Goal: Task Accomplishment & Management: Use online tool/utility

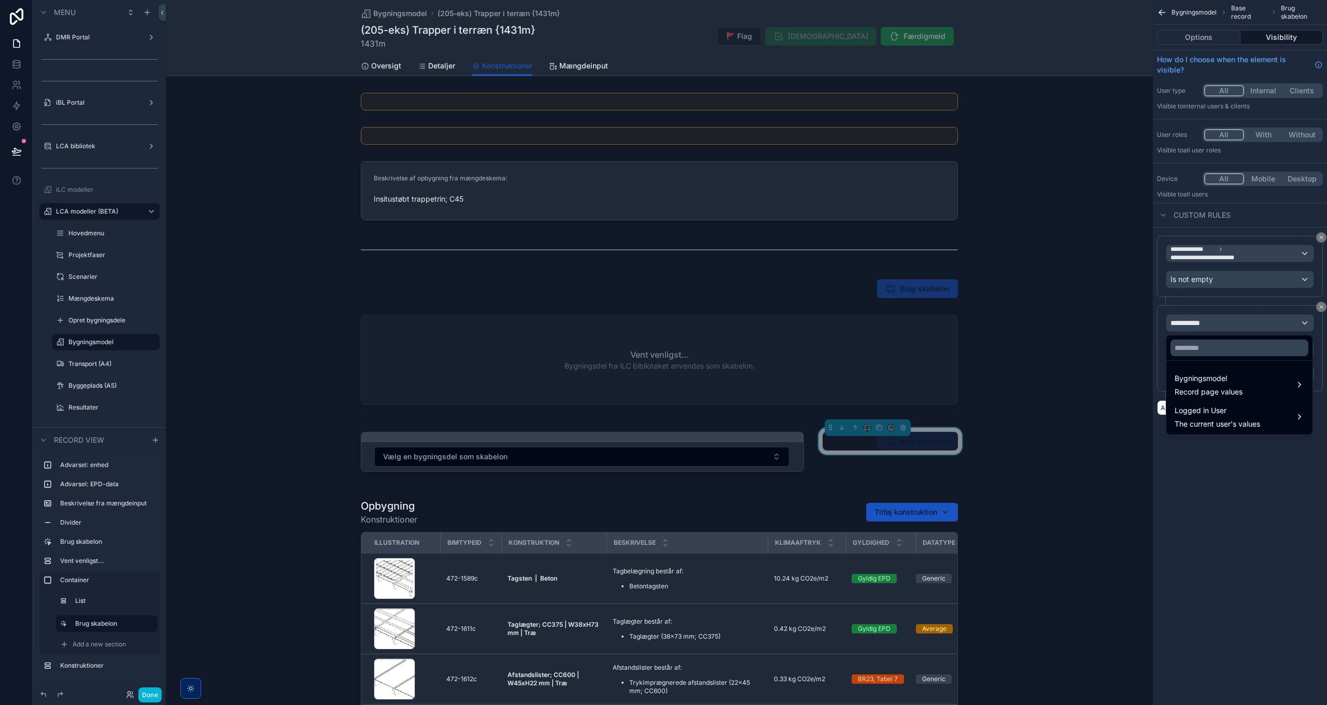
scroll to position [156, 0]
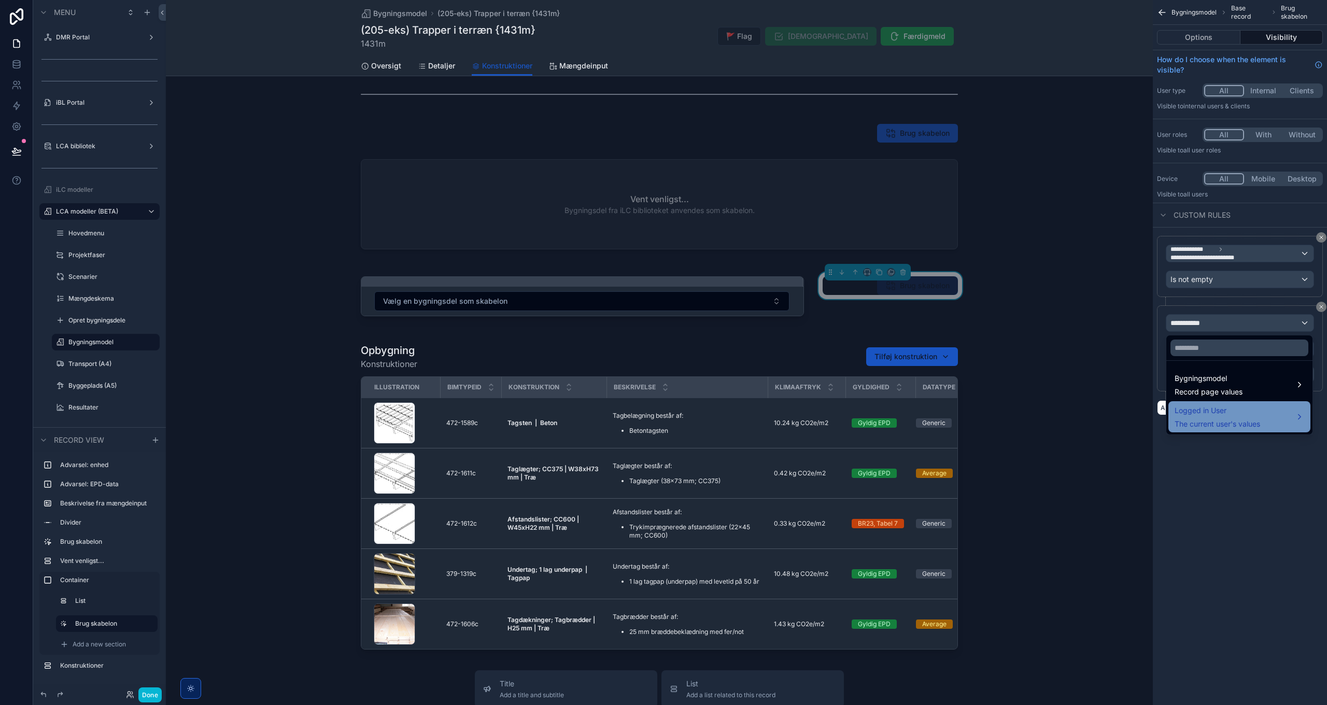
click at [1223, 422] on span "The current user's values" at bounding box center [1218, 424] width 86 height 10
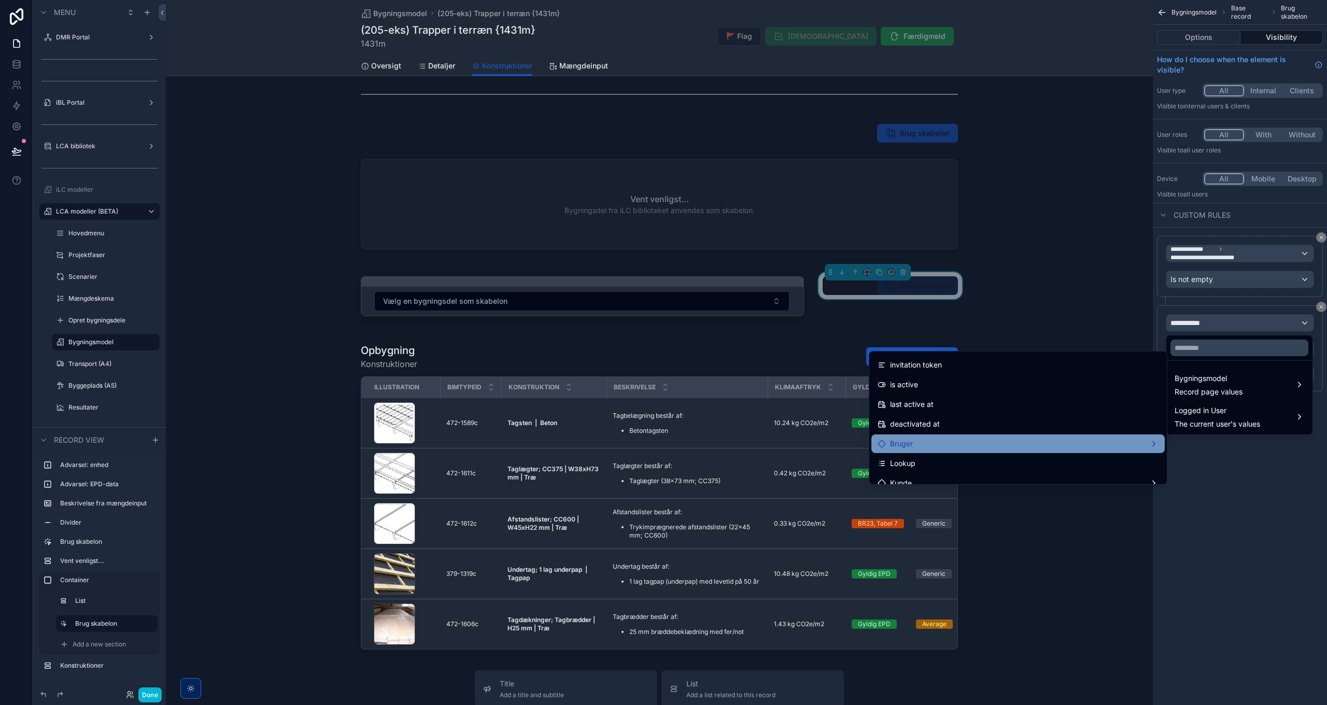
click at [949, 440] on div "Bruger" at bounding box center [1018, 444] width 281 height 12
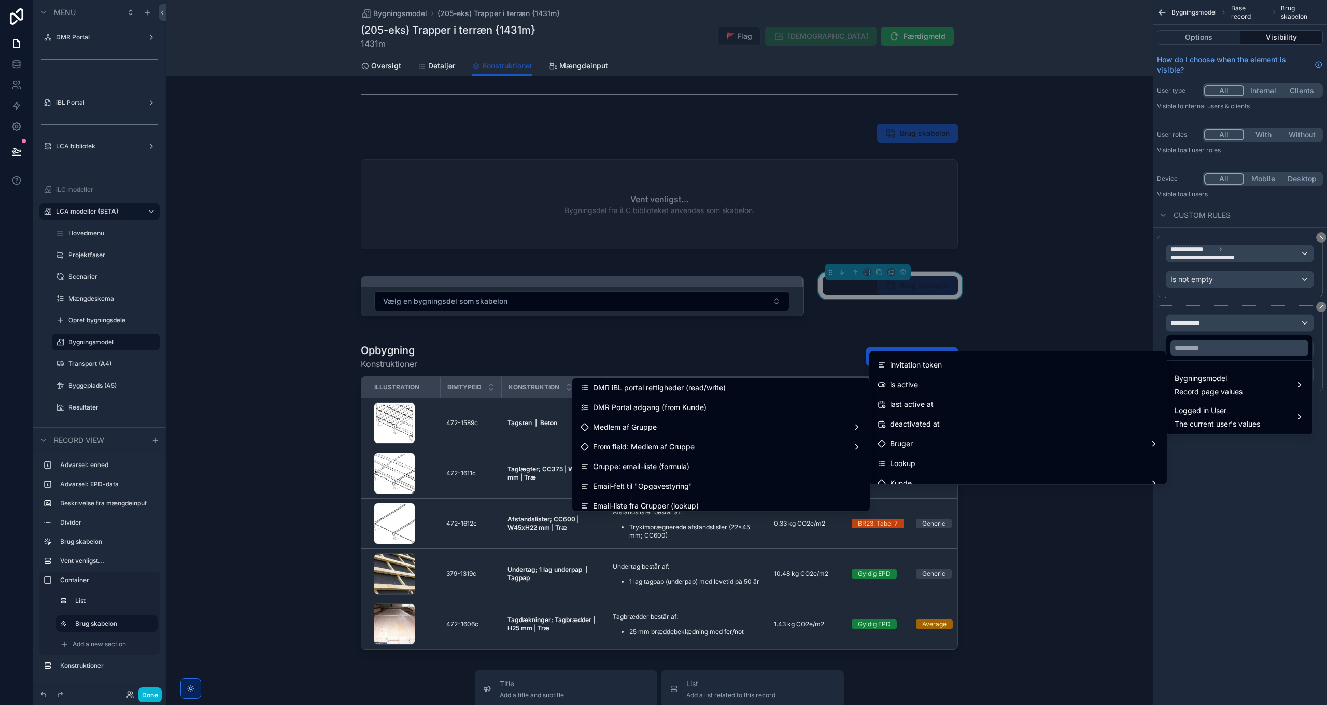
scroll to position [660, 0]
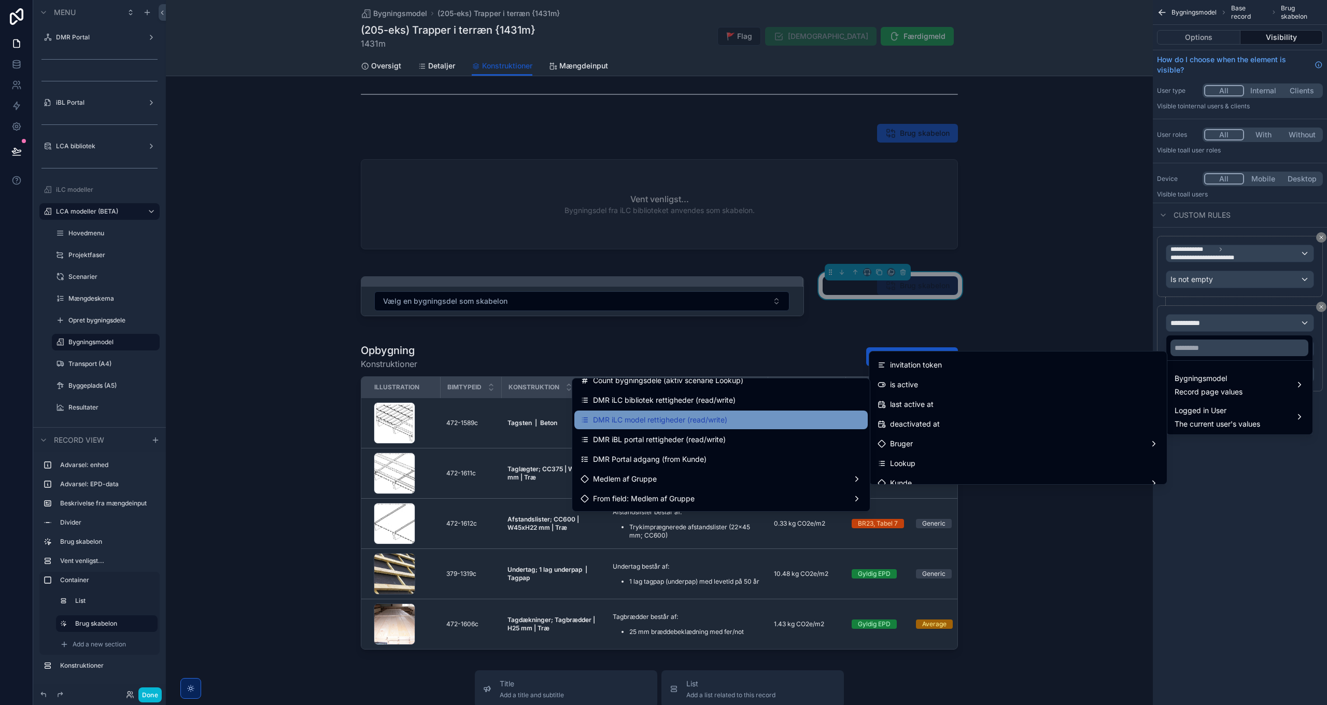
click at [677, 418] on span "DMR iLC model rettigheder (read/write)" at bounding box center [660, 420] width 134 height 12
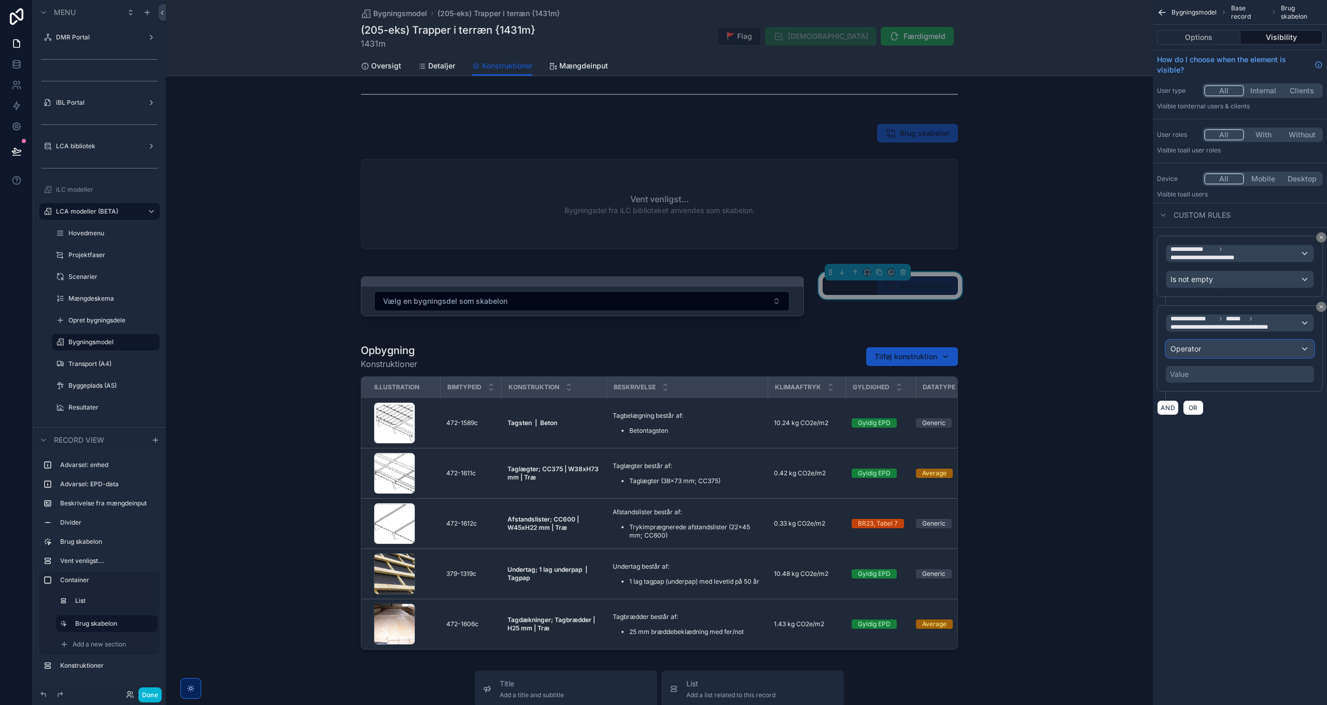
click at [1207, 354] on div "Operator" at bounding box center [1240, 349] width 147 height 17
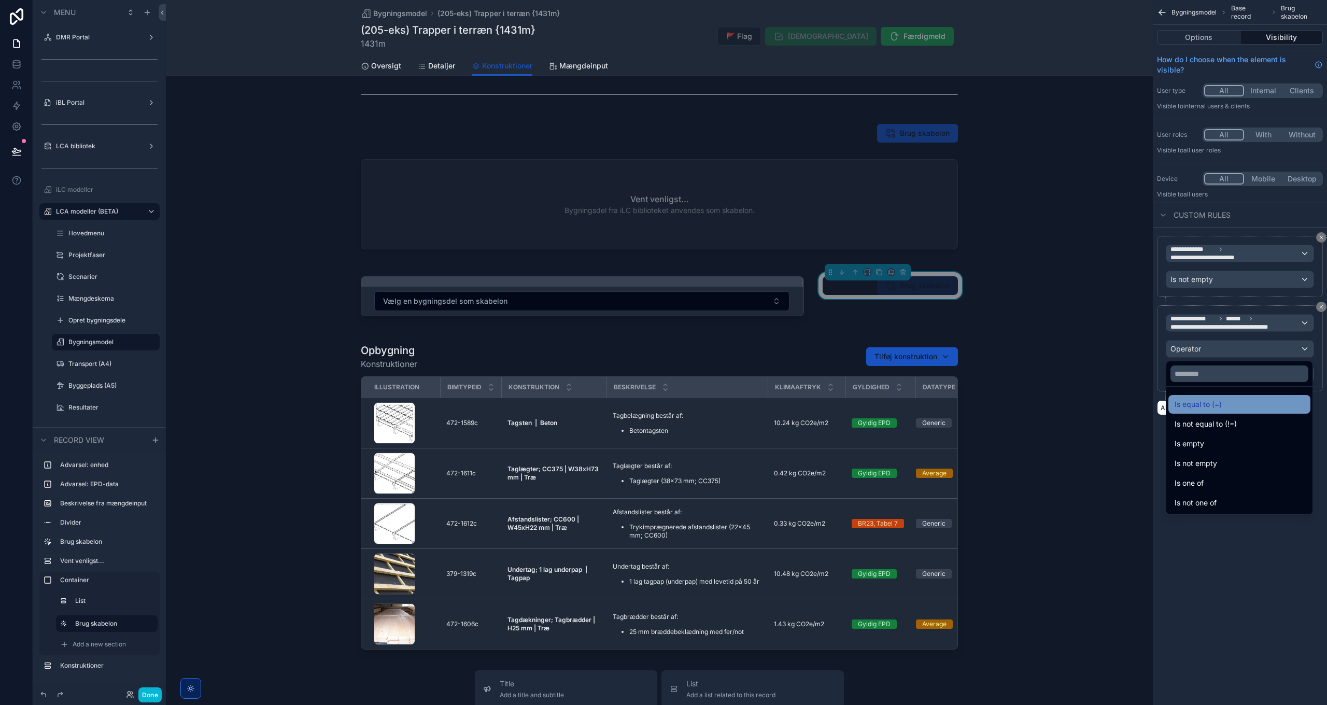
click at [1205, 405] on span "Is equal to (=)" at bounding box center [1198, 404] width 47 height 12
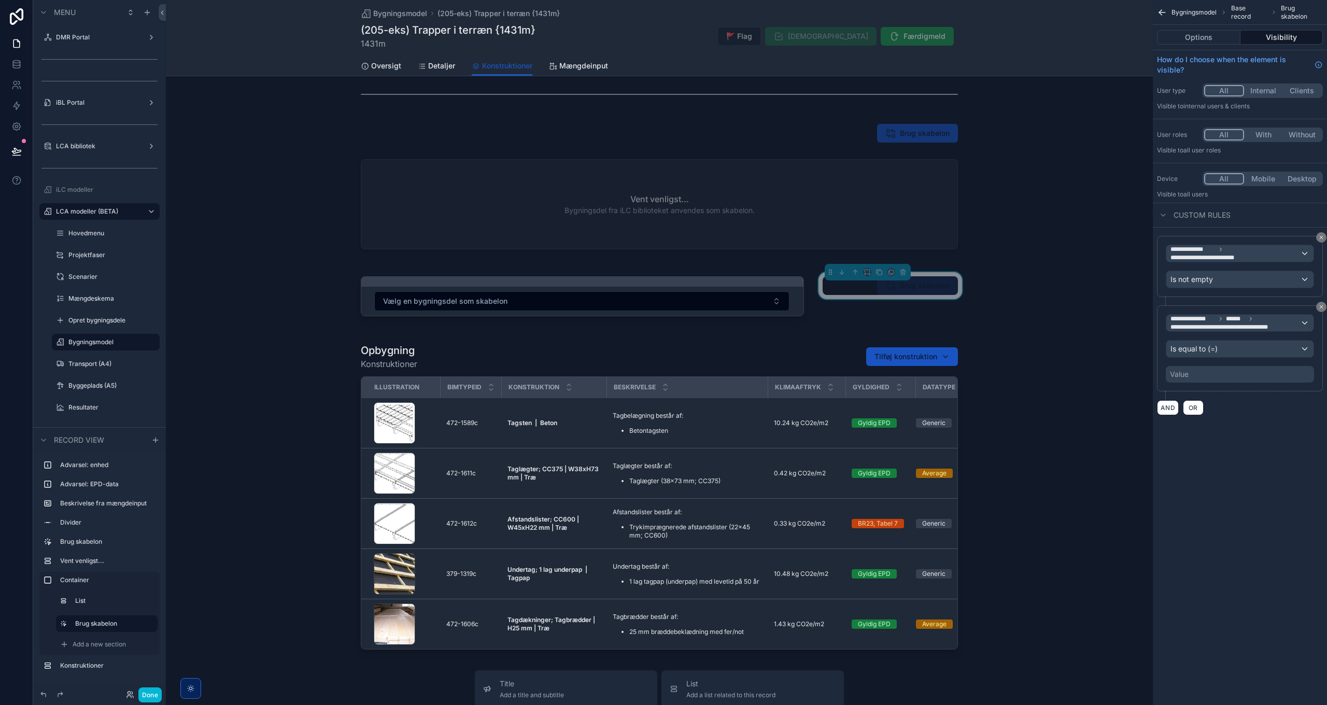
click at [1192, 370] on div "Value" at bounding box center [1240, 374] width 148 height 17
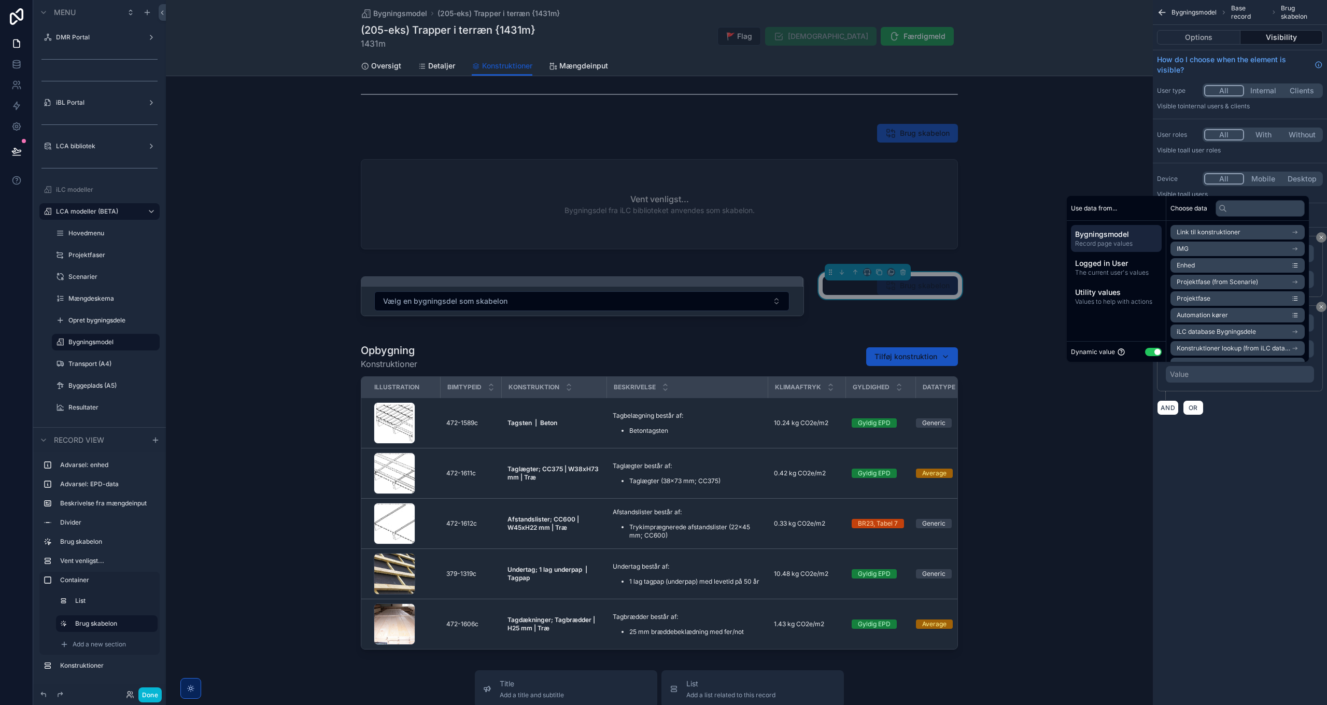
click at [1147, 352] on button "Use setting" at bounding box center [1153, 352] width 17 height 8
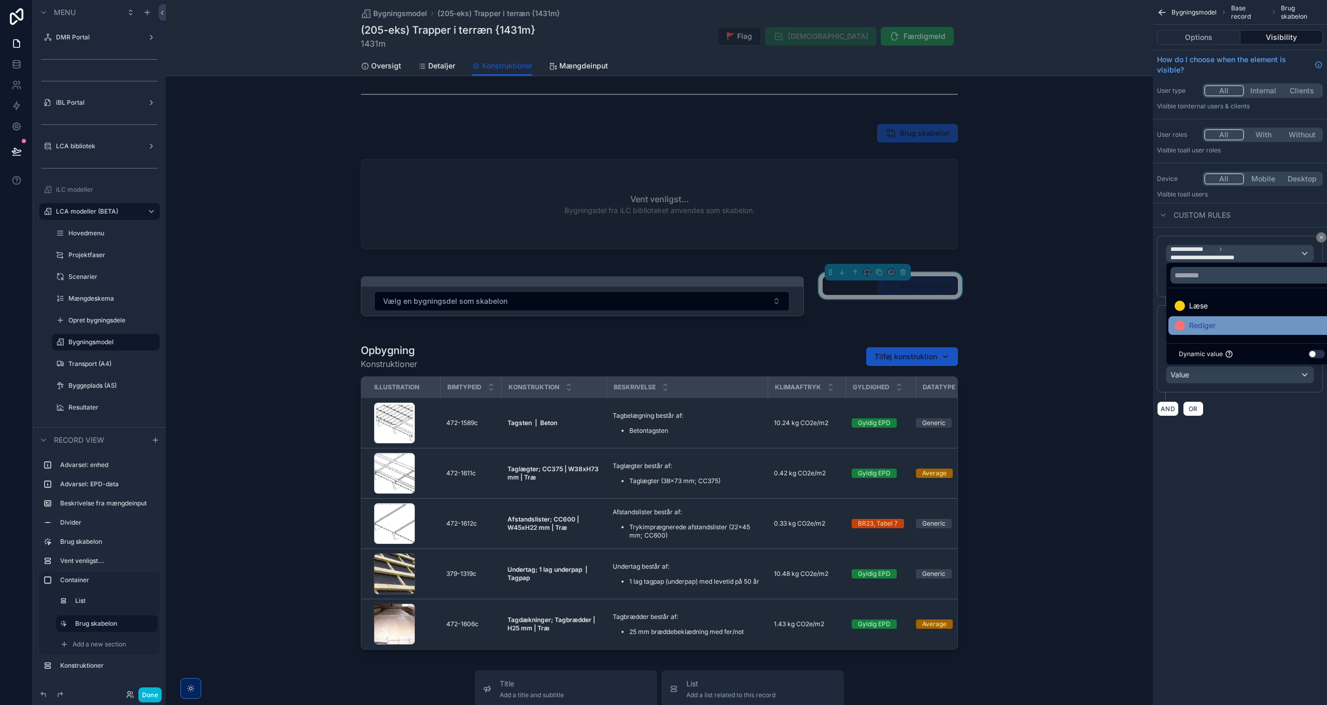
click at [1215, 323] on span "Rediger" at bounding box center [1203, 325] width 26 height 12
click at [1246, 524] on div "**********" at bounding box center [1240, 352] width 174 height 705
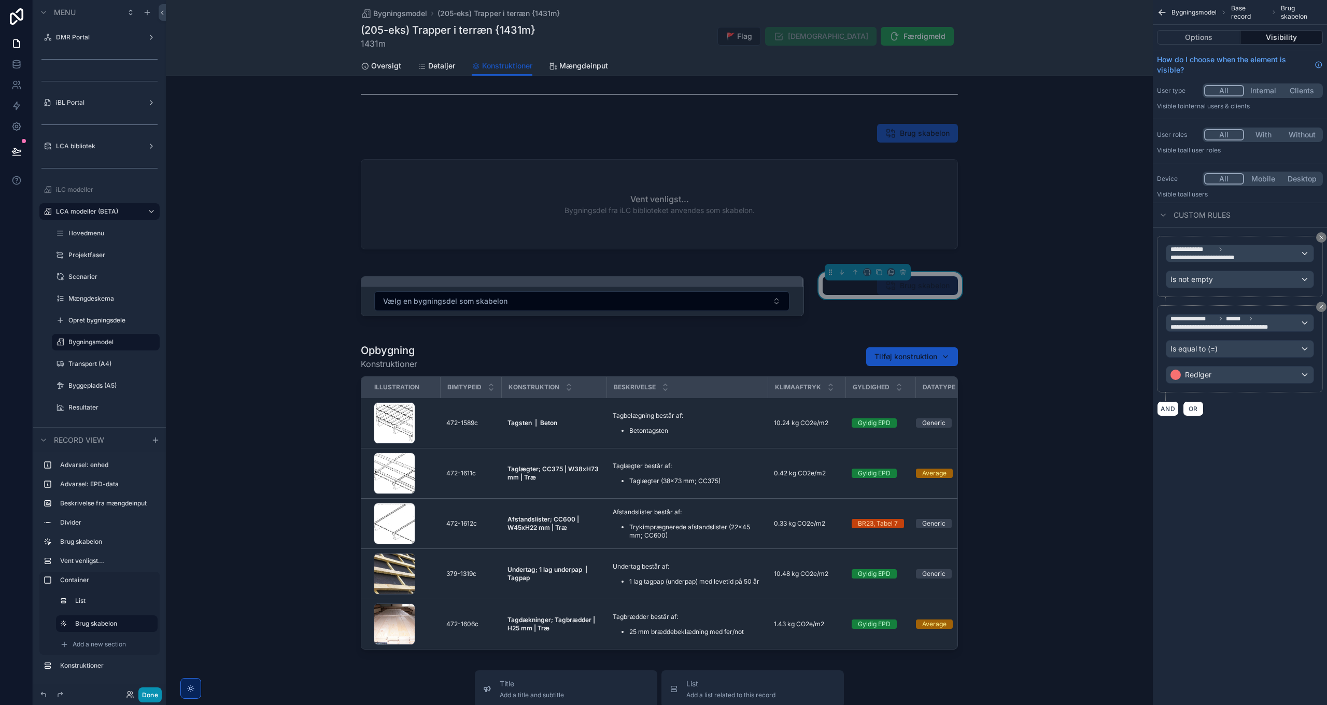
click at [151, 692] on button "Done" at bounding box center [149, 695] width 23 height 15
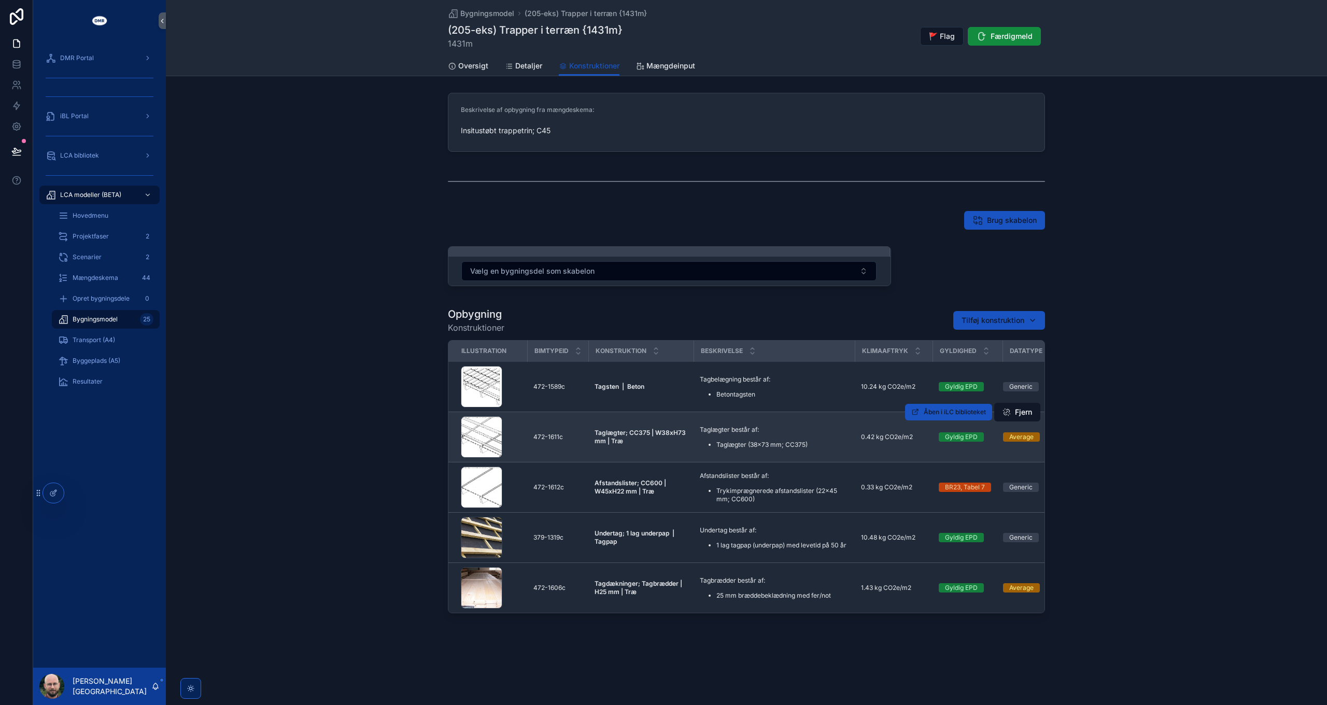
scroll to position [0, 0]
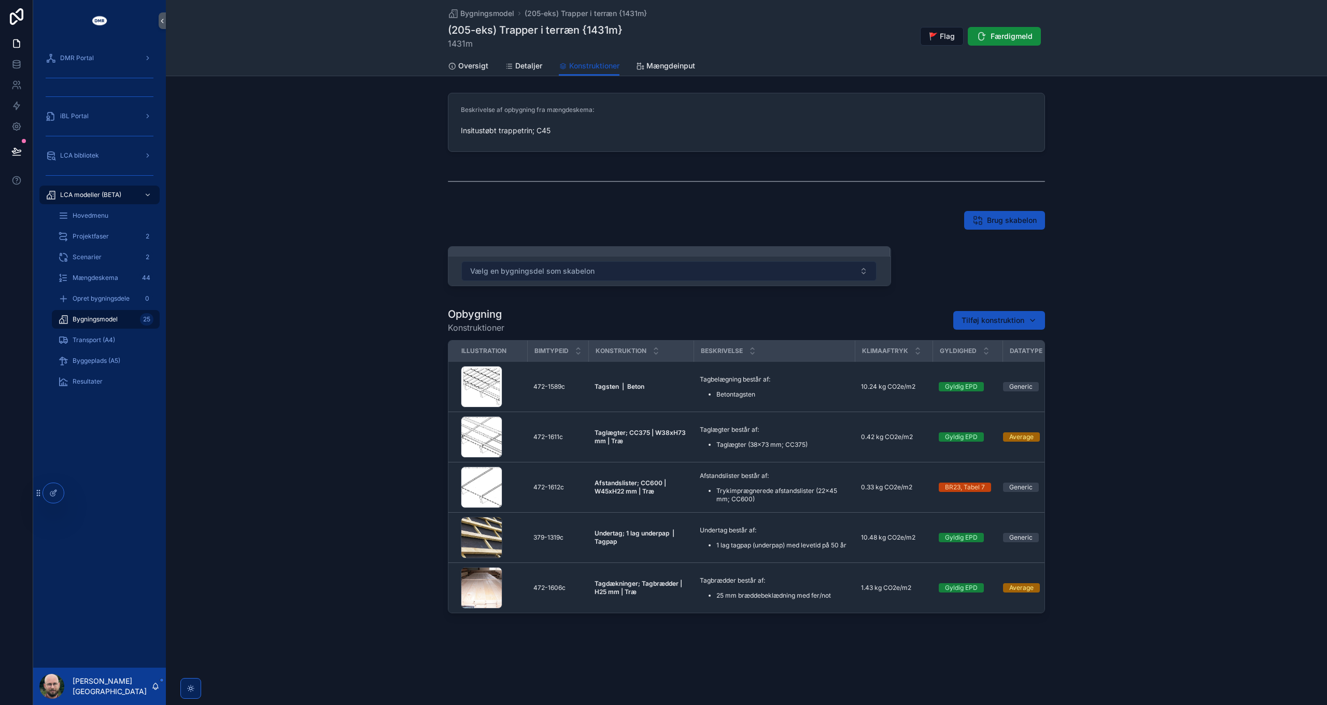
click at [817, 272] on button "Vælg en bygningsdel som skabelon" at bounding box center [669, 271] width 415 height 20
click at [584, 268] on span "Vælg en bygningsdel som skabelon" at bounding box center [532, 271] width 124 height 10
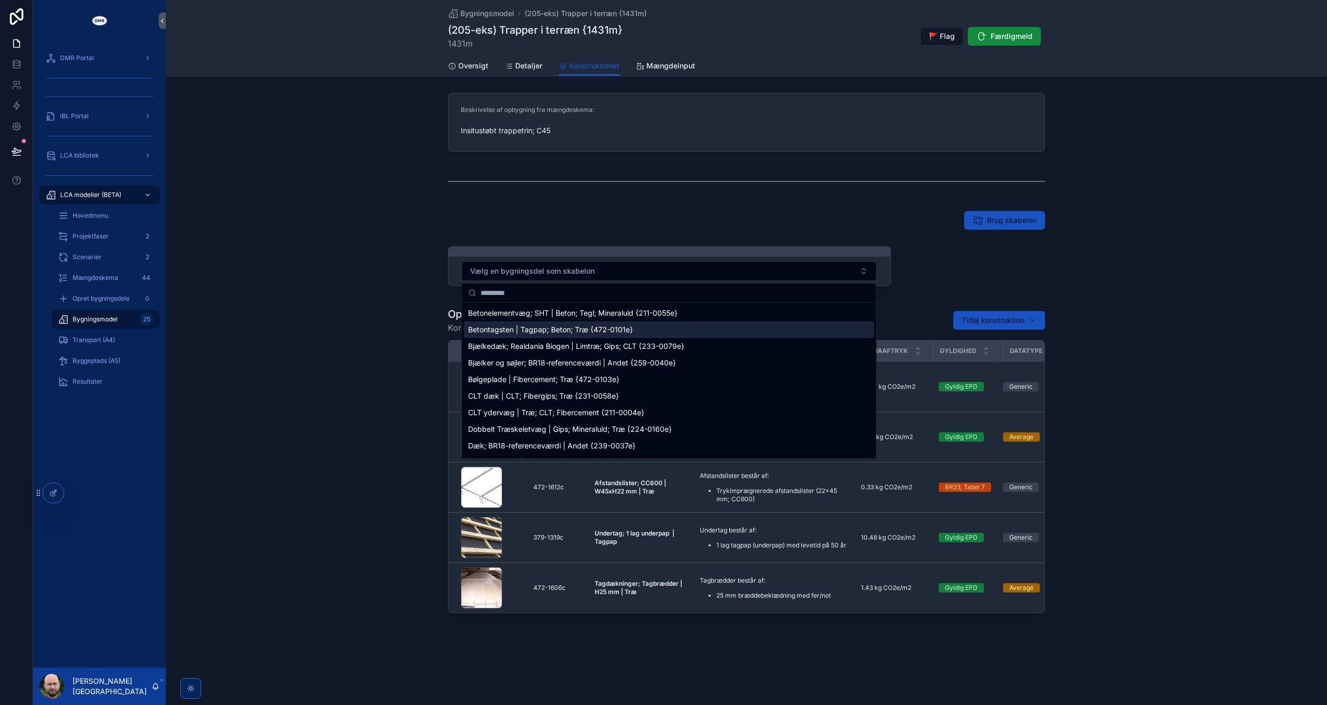
click at [565, 331] on span "Betontagsten | Tagpap; Beton; Træ {472-0101e}" at bounding box center [550, 330] width 165 height 10
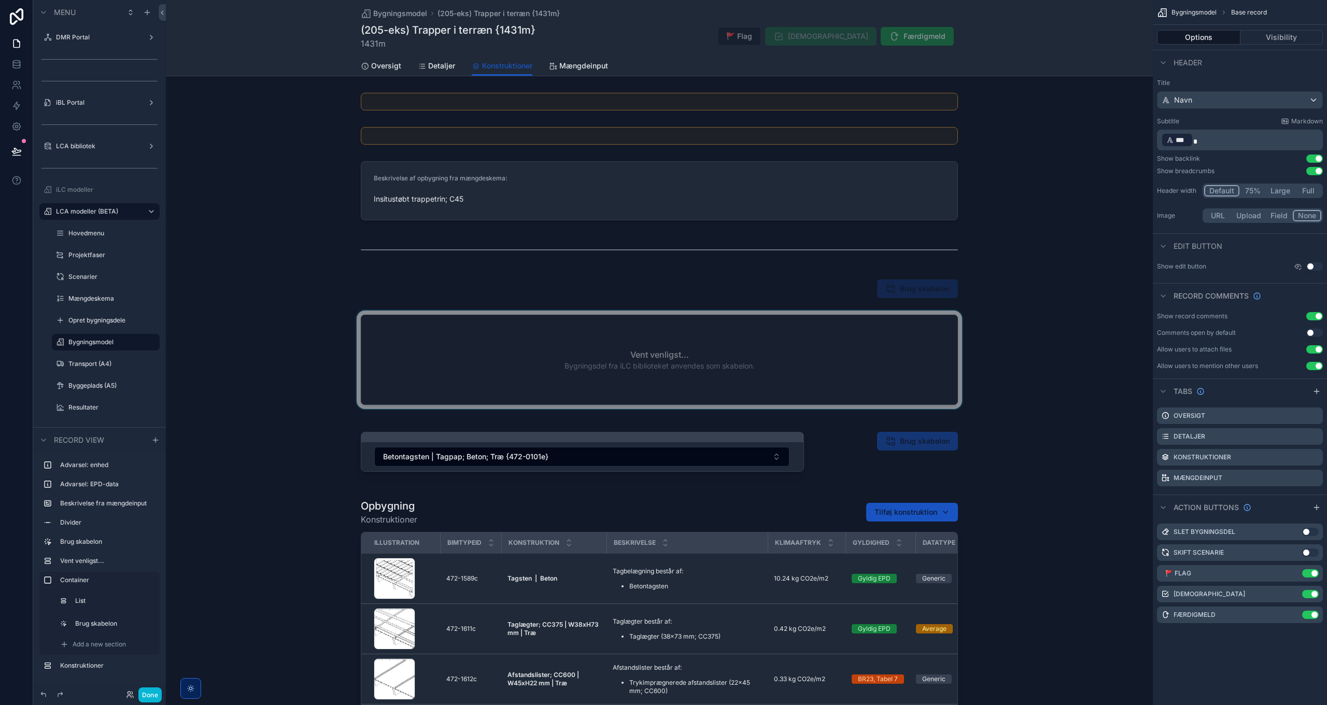
scroll to position [104, 0]
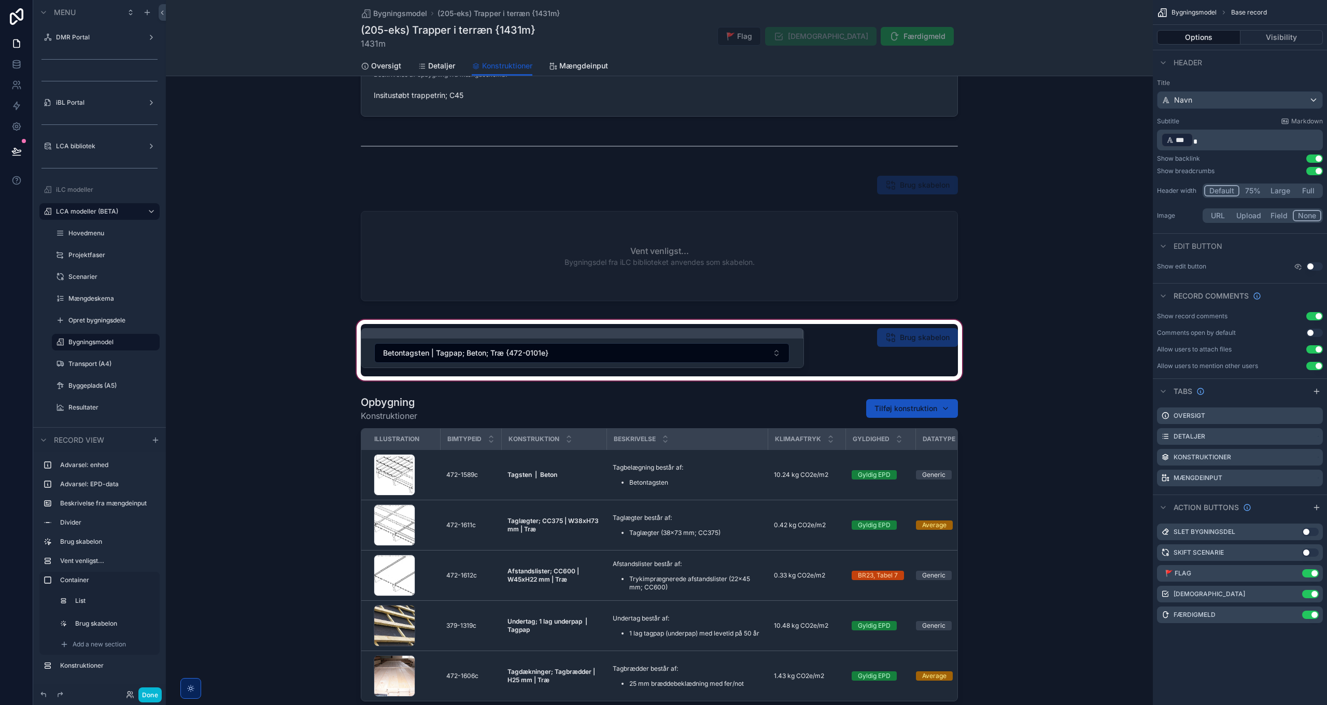
click at [912, 335] on div "scrollable content" at bounding box center [659, 350] width 987 height 65
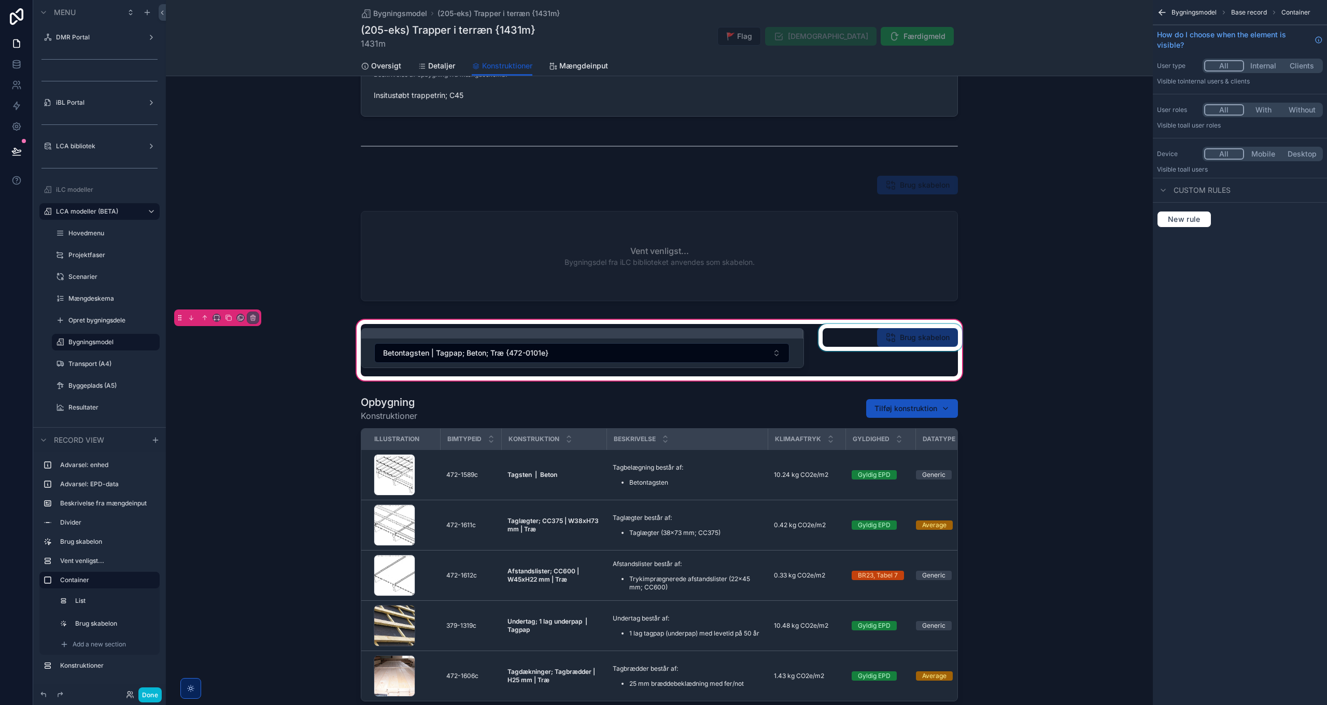
click at [905, 341] on div "scrollable content" at bounding box center [891, 350] width 148 height 52
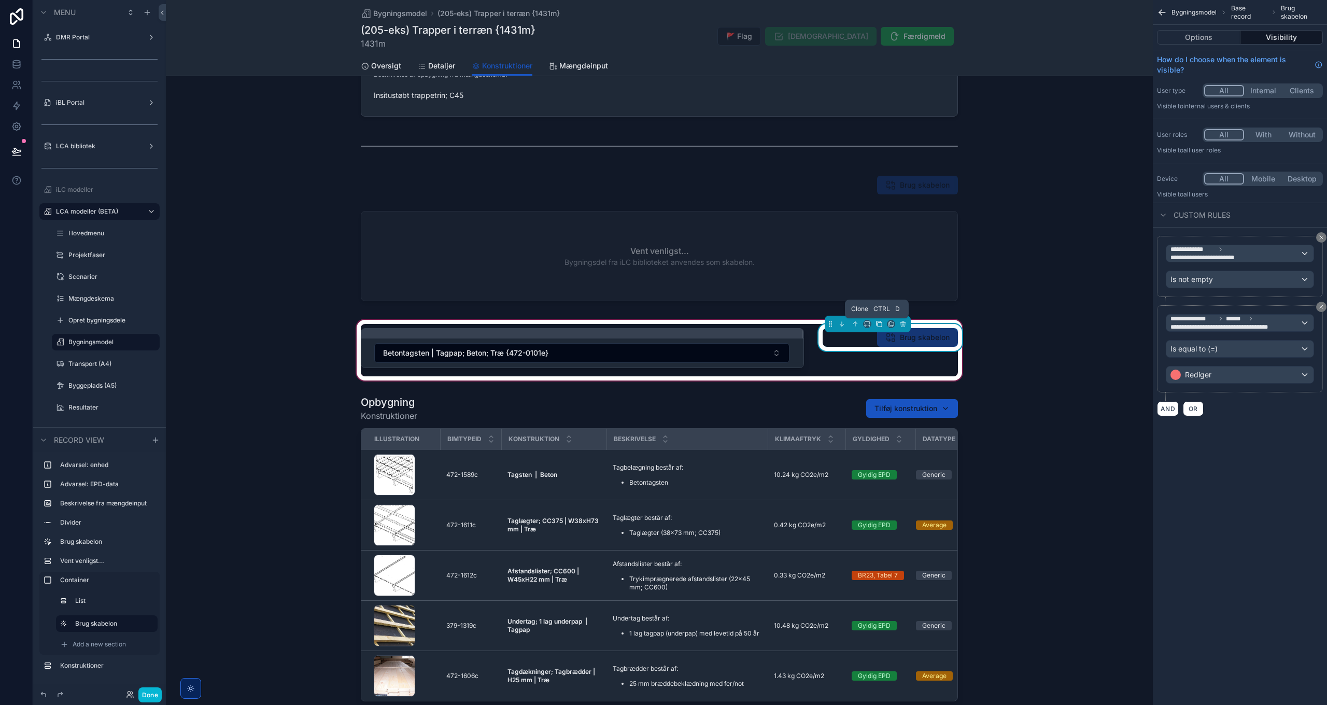
click at [877, 324] on icon "scrollable content" at bounding box center [879, 323] width 7 height 7
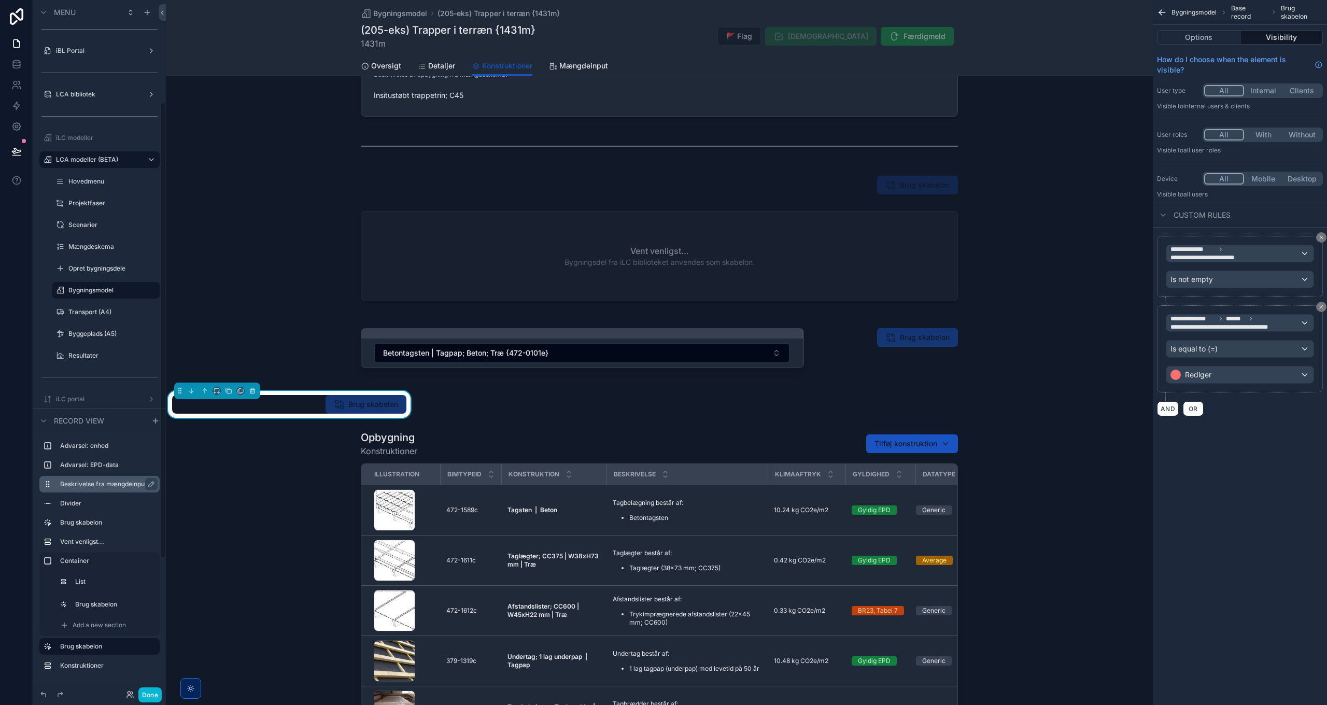
scroll to position [156, 0]
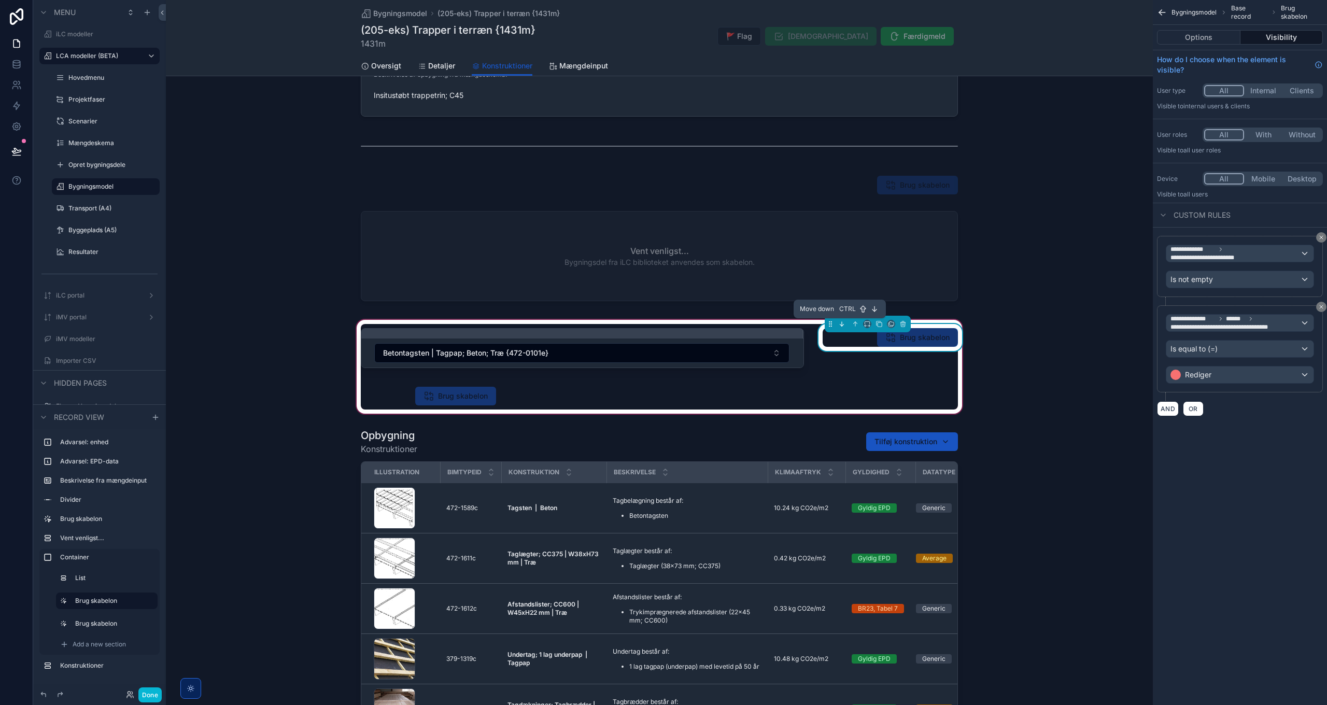
click at [842, 325] on icon "scrollable content" at bounding box center [841, 323] width 7 height 7
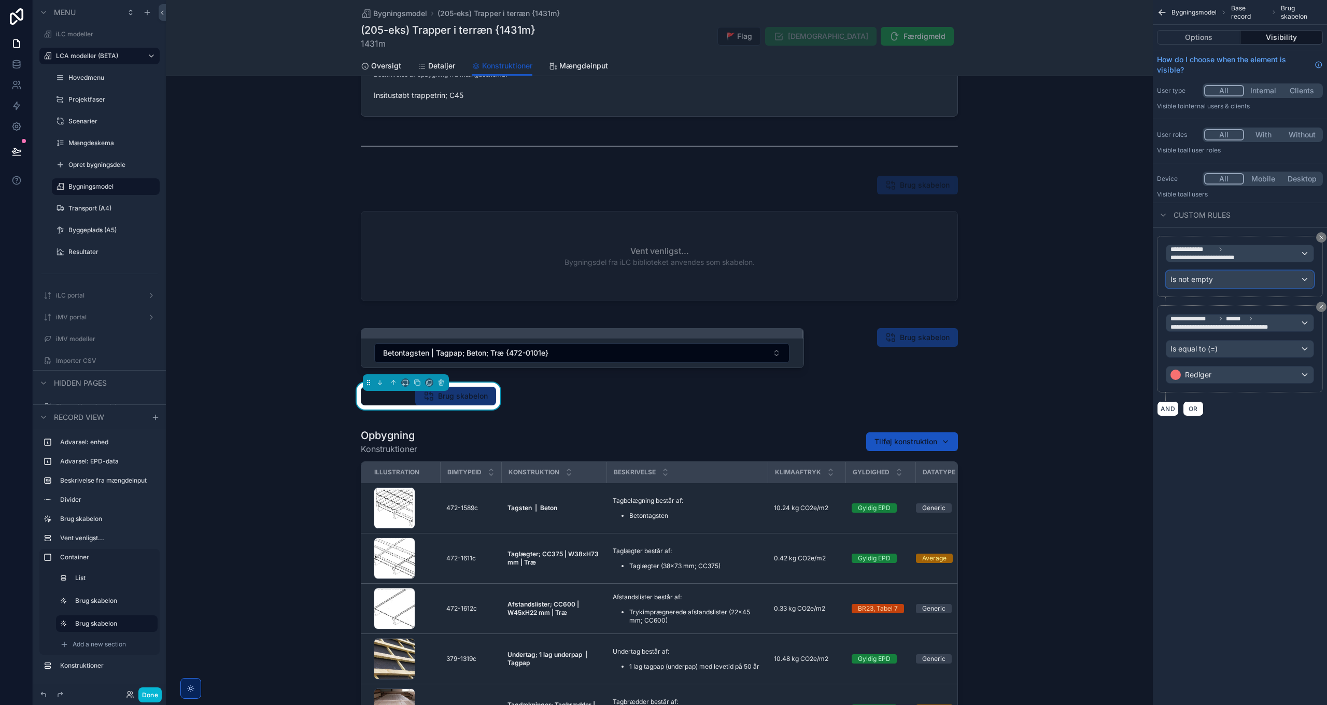
click at [1207, 276] on span "Is not empty" at bounding box center [1192, 279] width 43 height 10
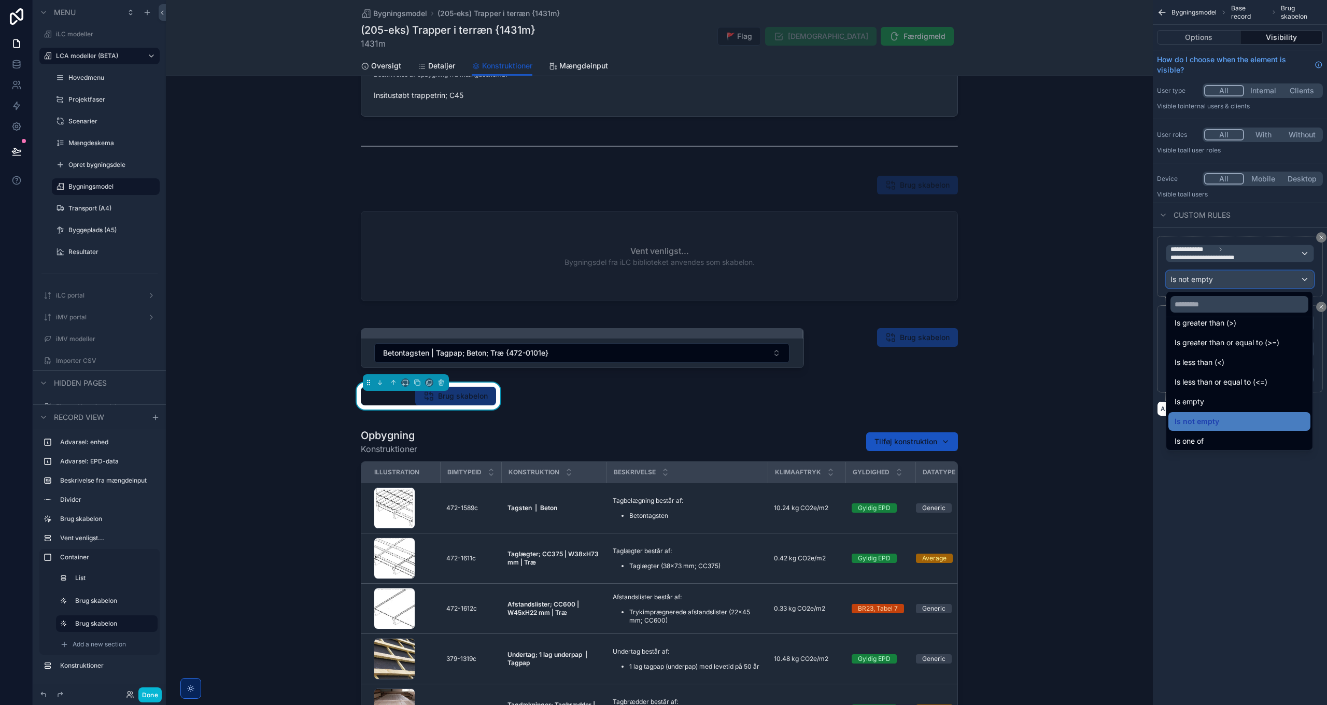
scroll to position [52, 0]
click at [1204, 398] on span "Is empty" at bounding box center [1190, 401] width 30 height 12
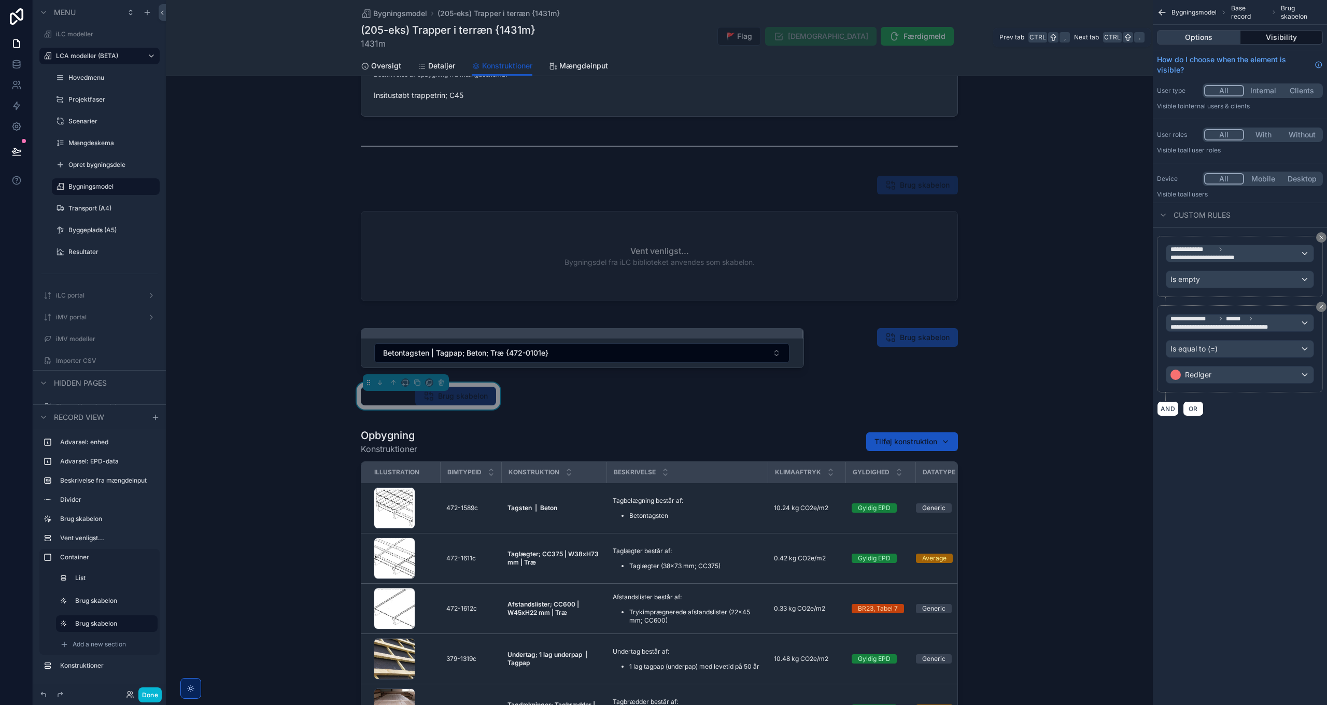
click at [1201, 35] on button "Options" at bounding box center [1198, 37] width 83 height 15
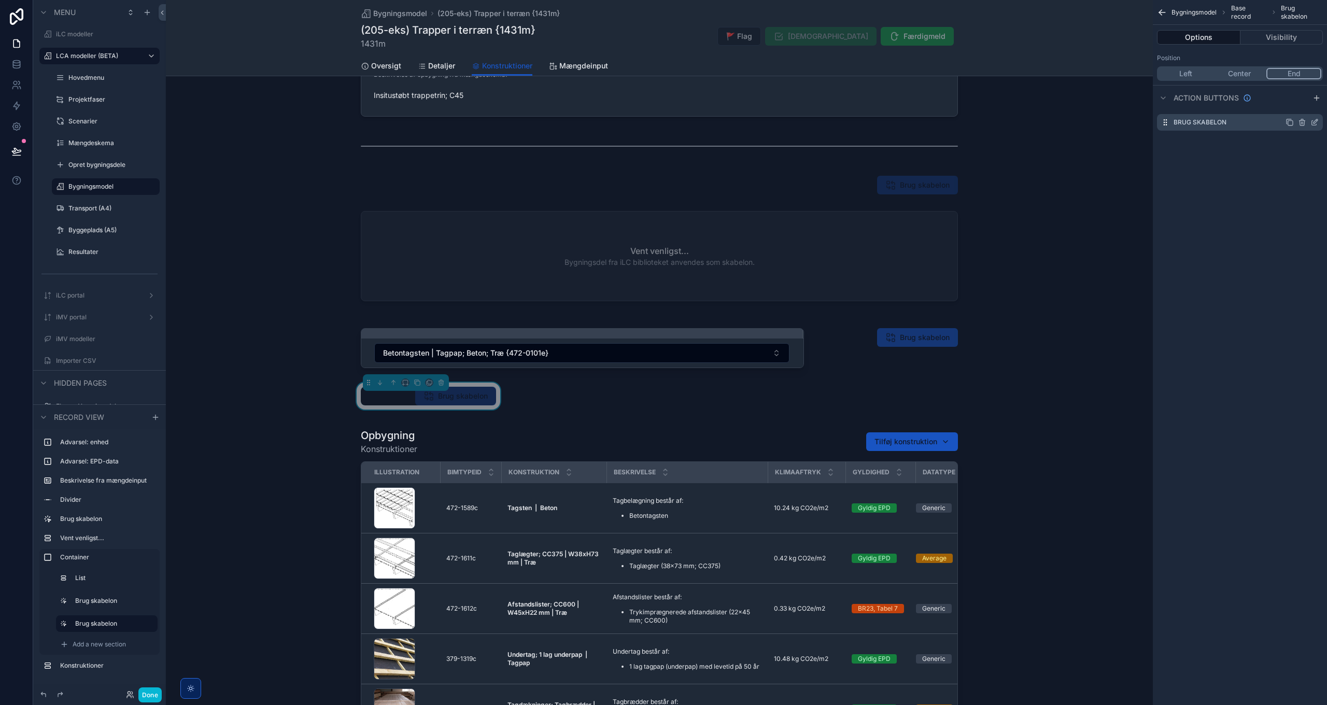
click at [1316, 121] on icon "scrollable content" at bounding box center [1315, 122] width 8 height 8
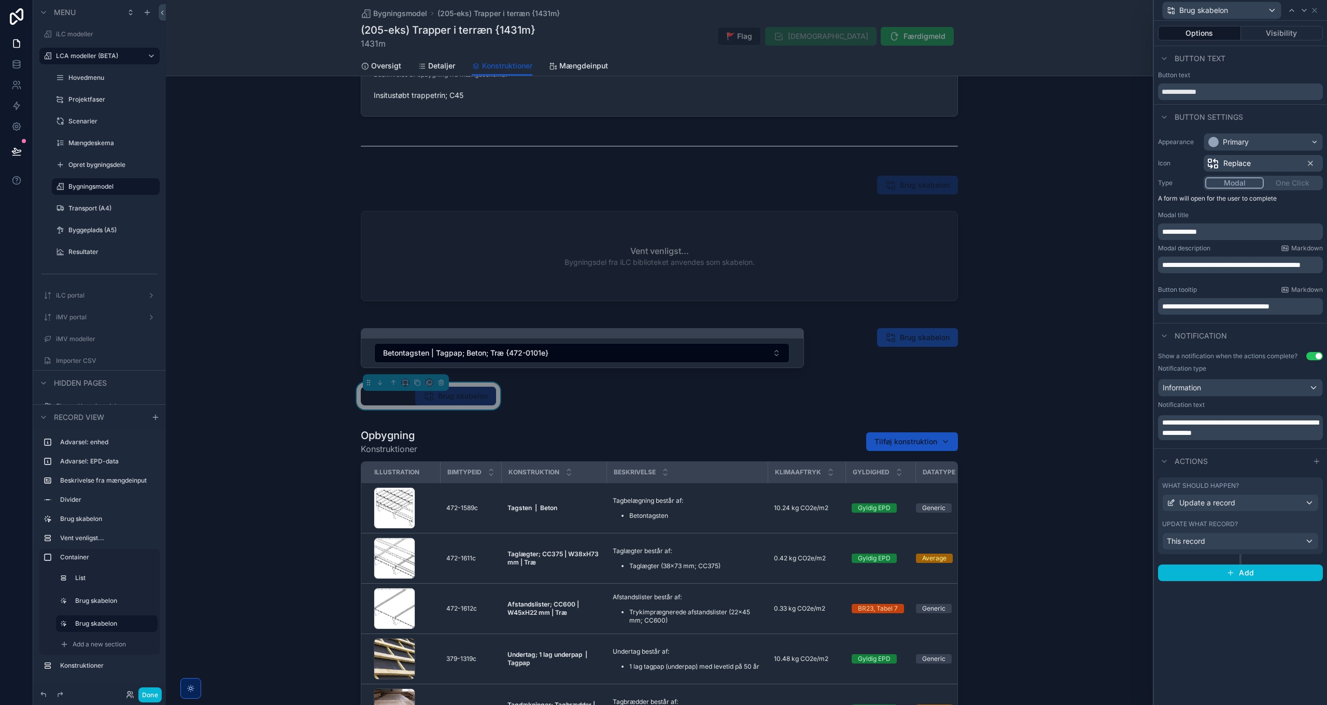
click at [1168, 232] on span "**********" at bounding box center [1180, 231] width 35 height 7
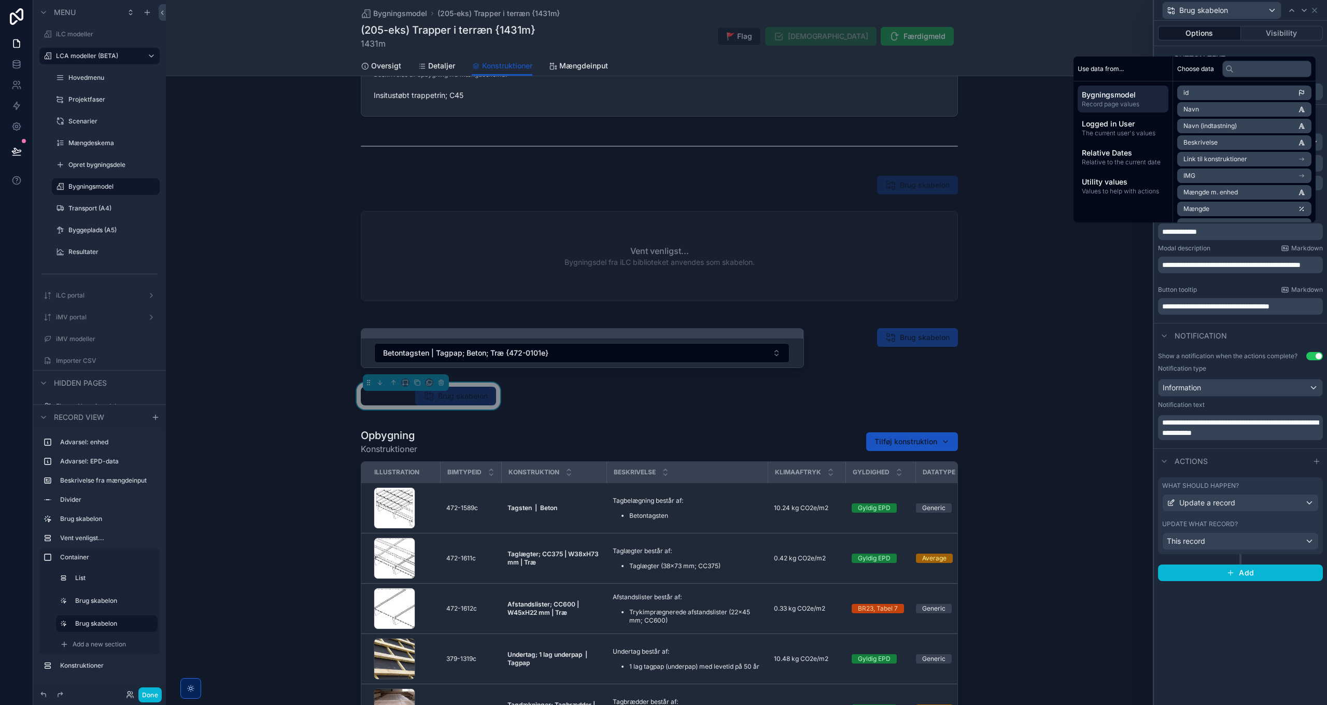
click at [1190, 231] on span "**********" at bounding box center [1180, 231] width 35 height 7
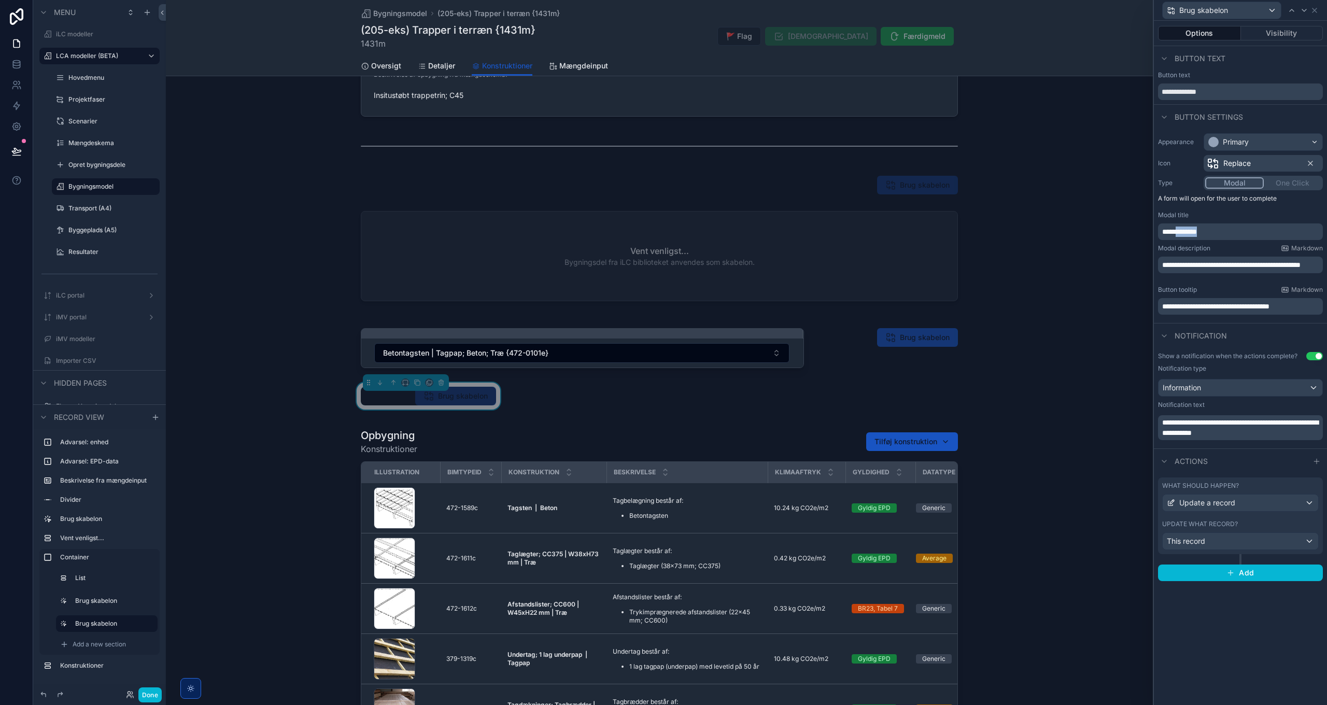
click at [1190, 231] on span "**********" at bounding box center [1180, 231] width 35 height 7
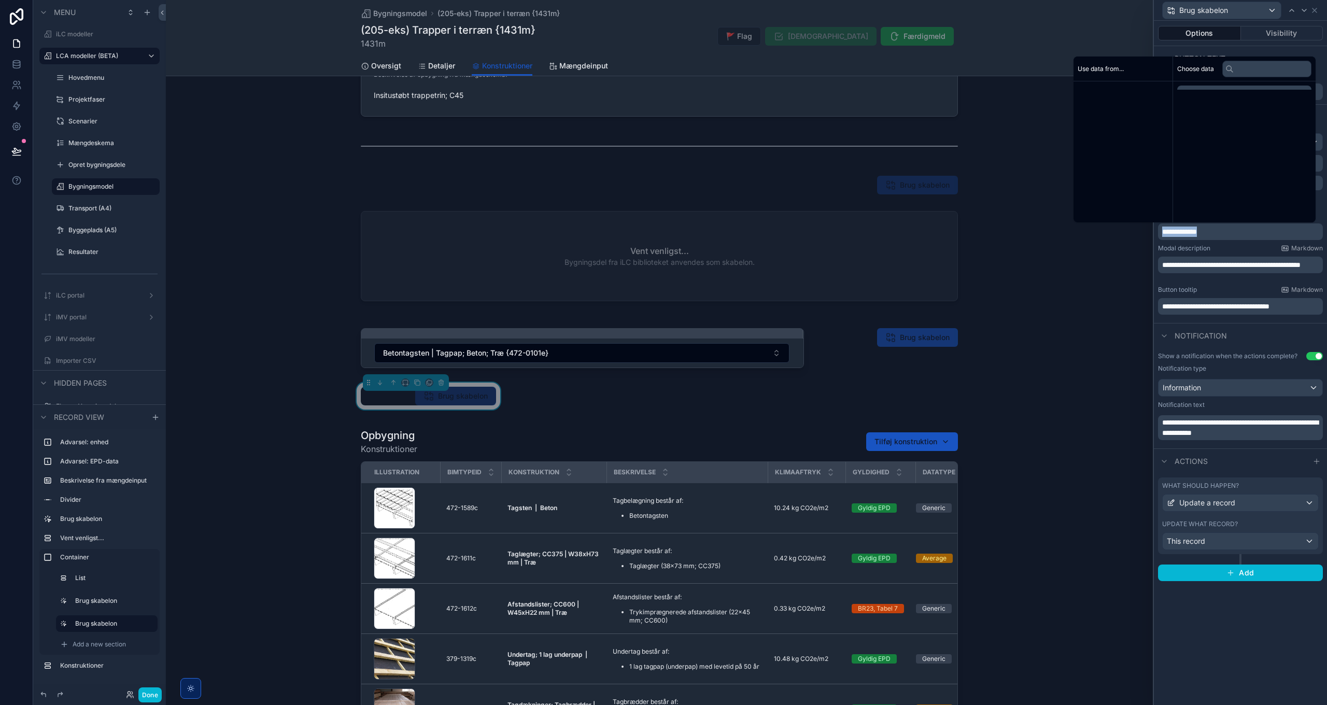
click at [1190, 231] on span "**********" at bounding box center [1180, 231] width 35 height 7
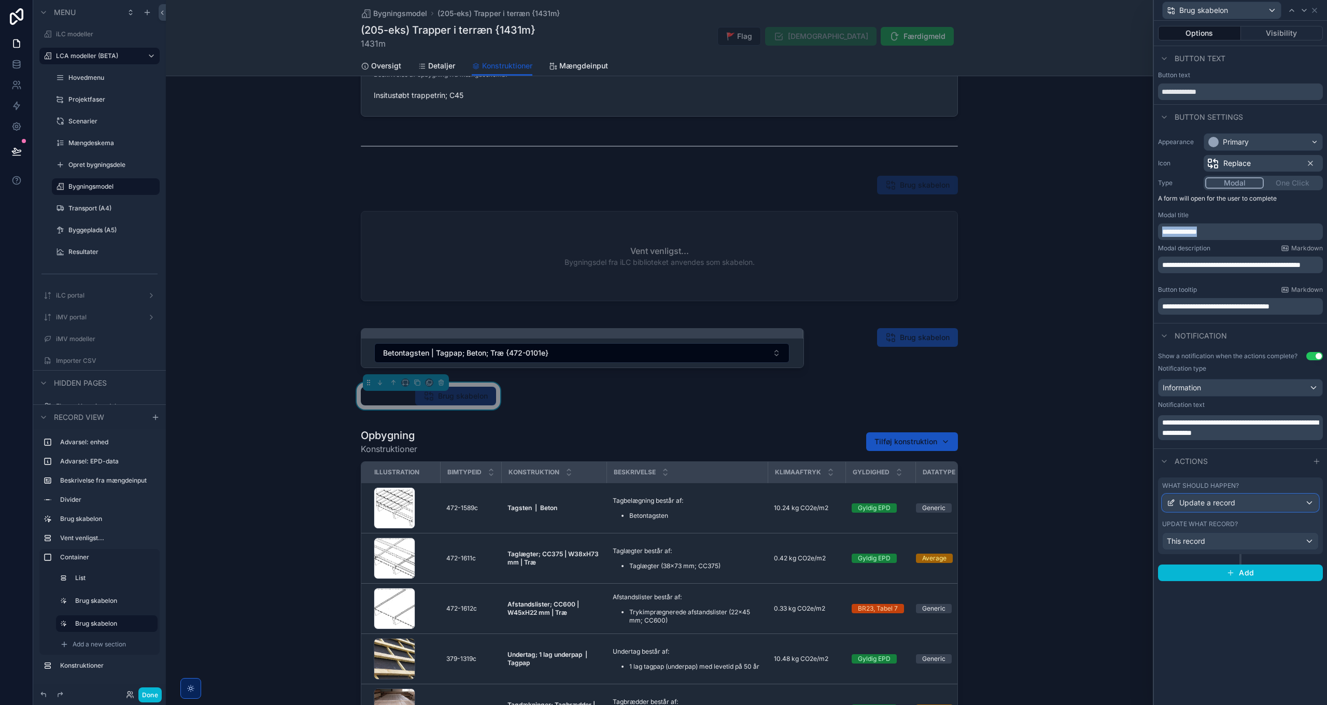
click at [1261, 508] on div "Update a record" at bounding box center [1241, 503] width 156 height 17
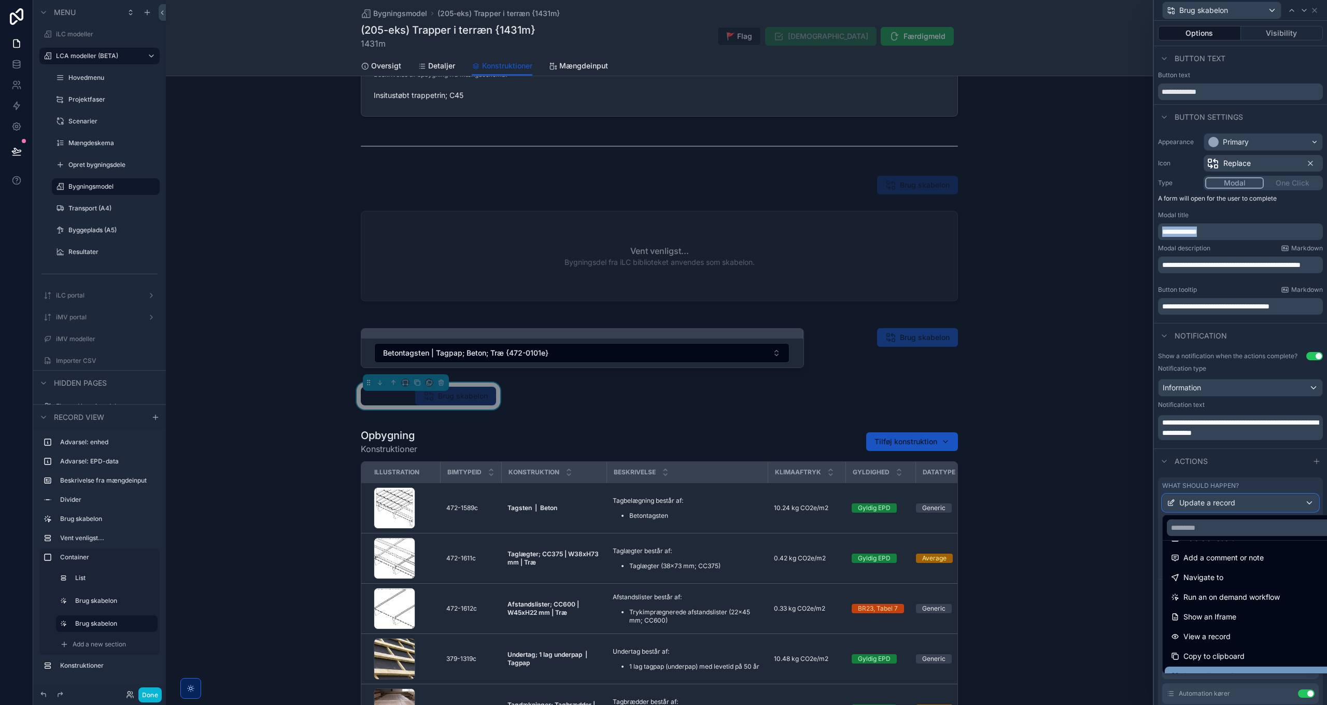
scroll to position [113, 0]
click at [1210, 658] on span "Show message" at bounding box center [1209, 662] width 51 height 12
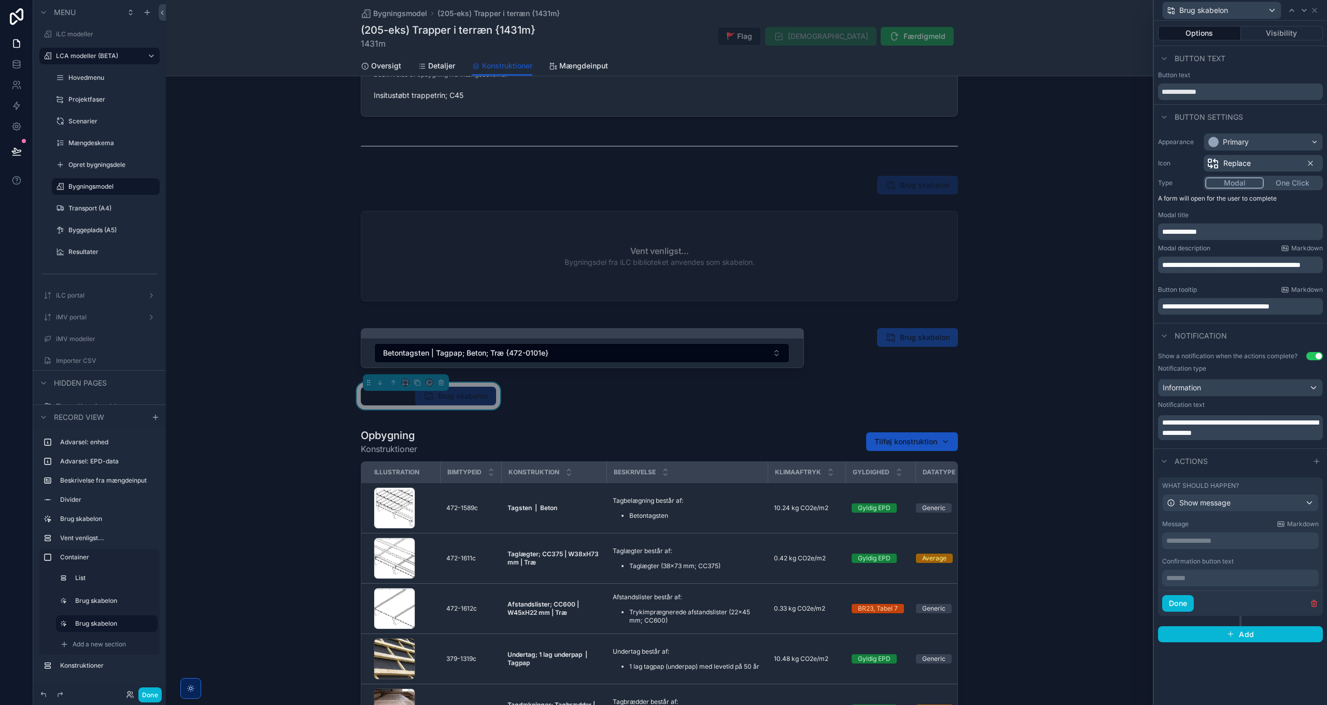
click at [1210, 541] on p "**********" at bounding box center [1242, 541] width 150 height 10
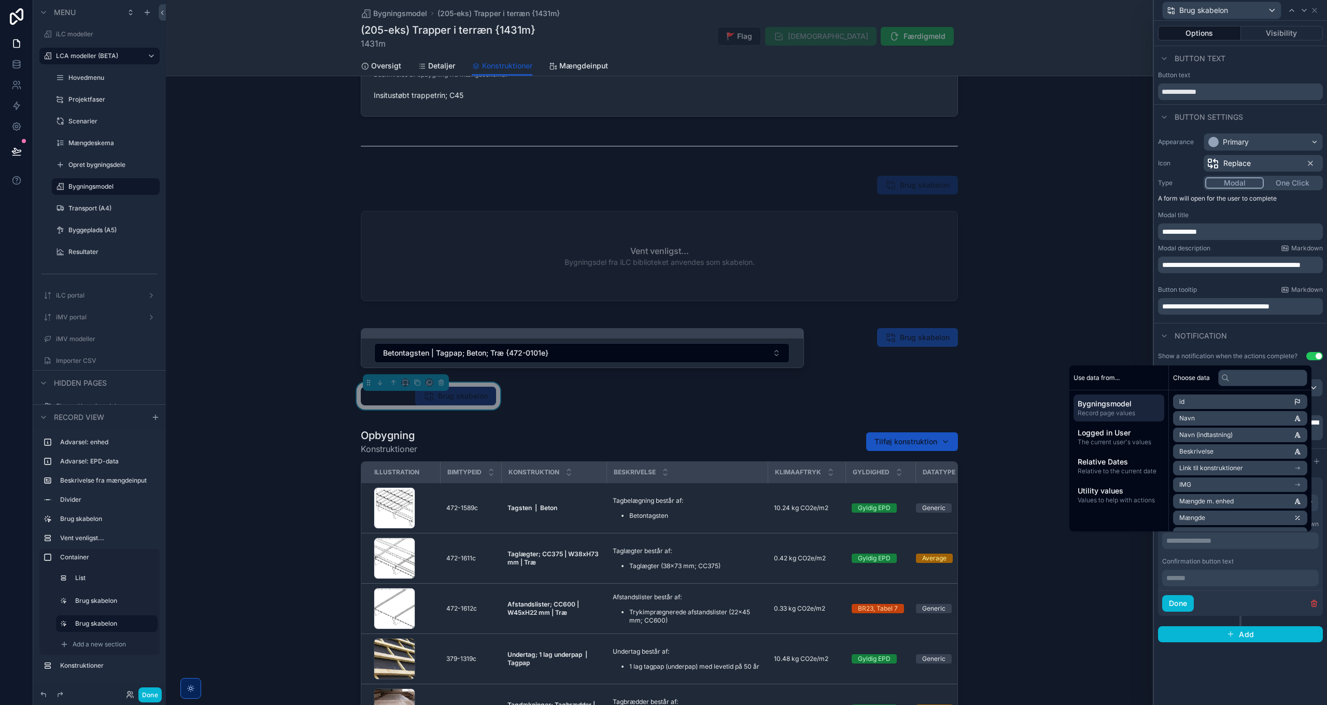
click at [1253, 560] on div "Confirmation button text" at bounding box center [1241, 561] width 157 height 8
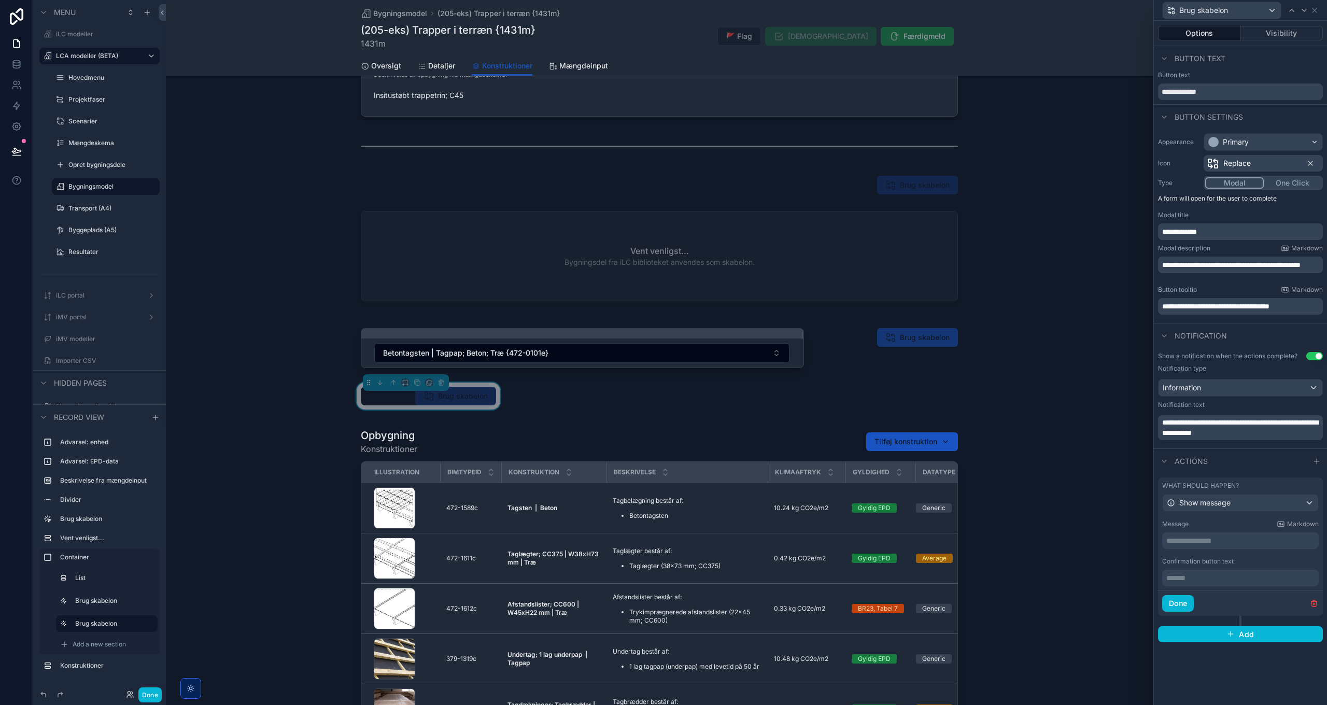
click at [1222, 434] on span "**********" at bounding box center [1241, 428] width 156 height 18
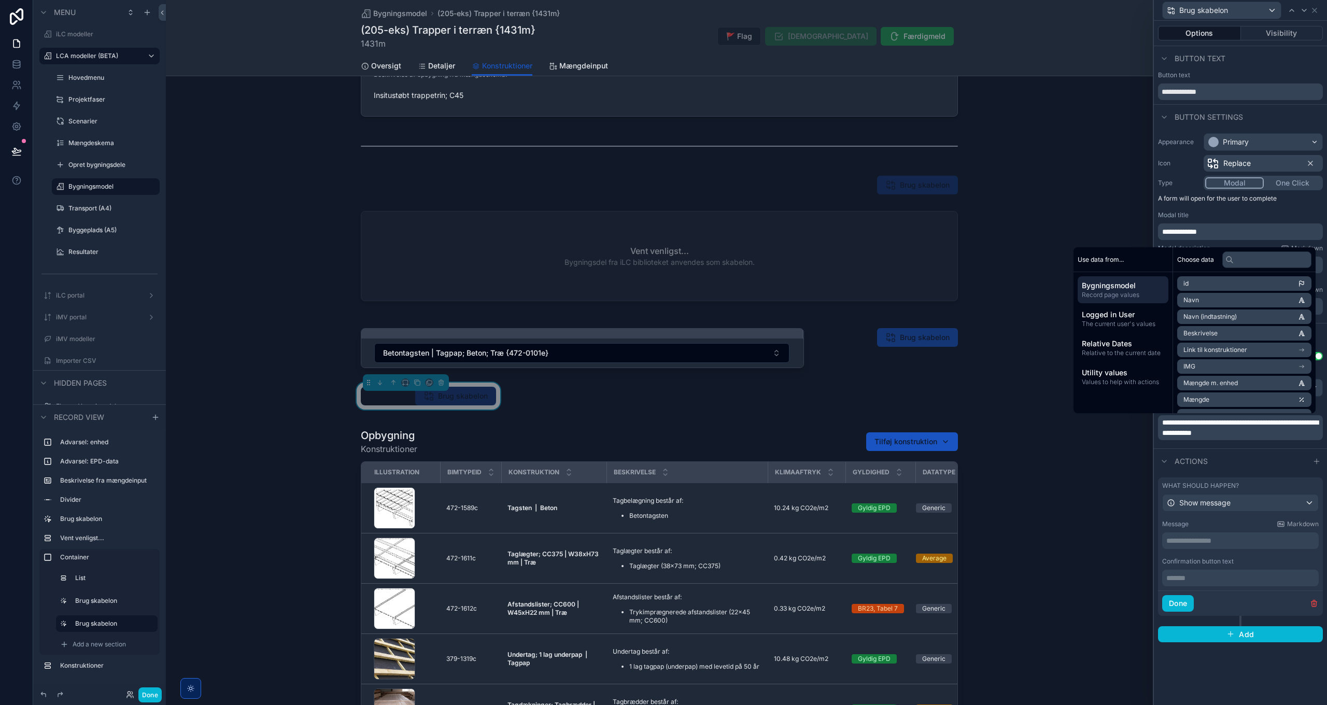
click at [1250, 459] on div "Actions" at bounding box center [1240, 461] width 173 height 25
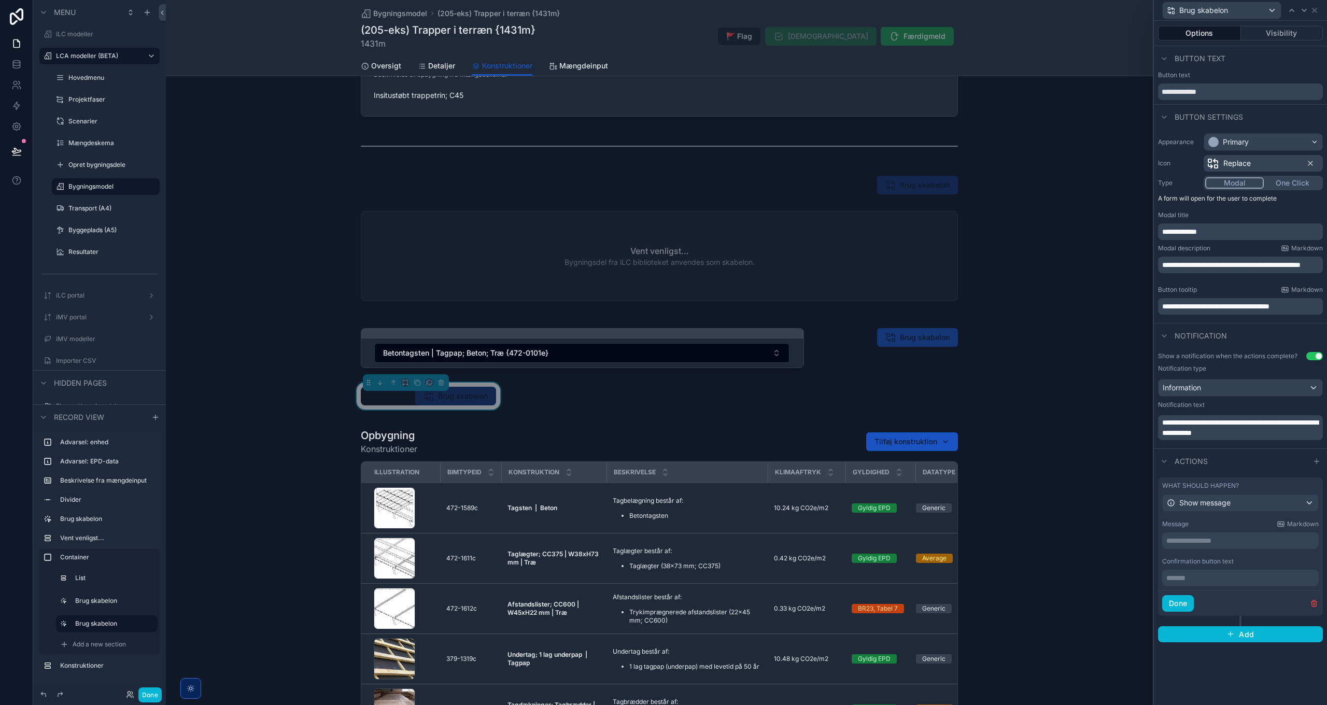
click at [1316, 354] on button "Use setting" at bounding box center [1315, 356] width 17 height 8
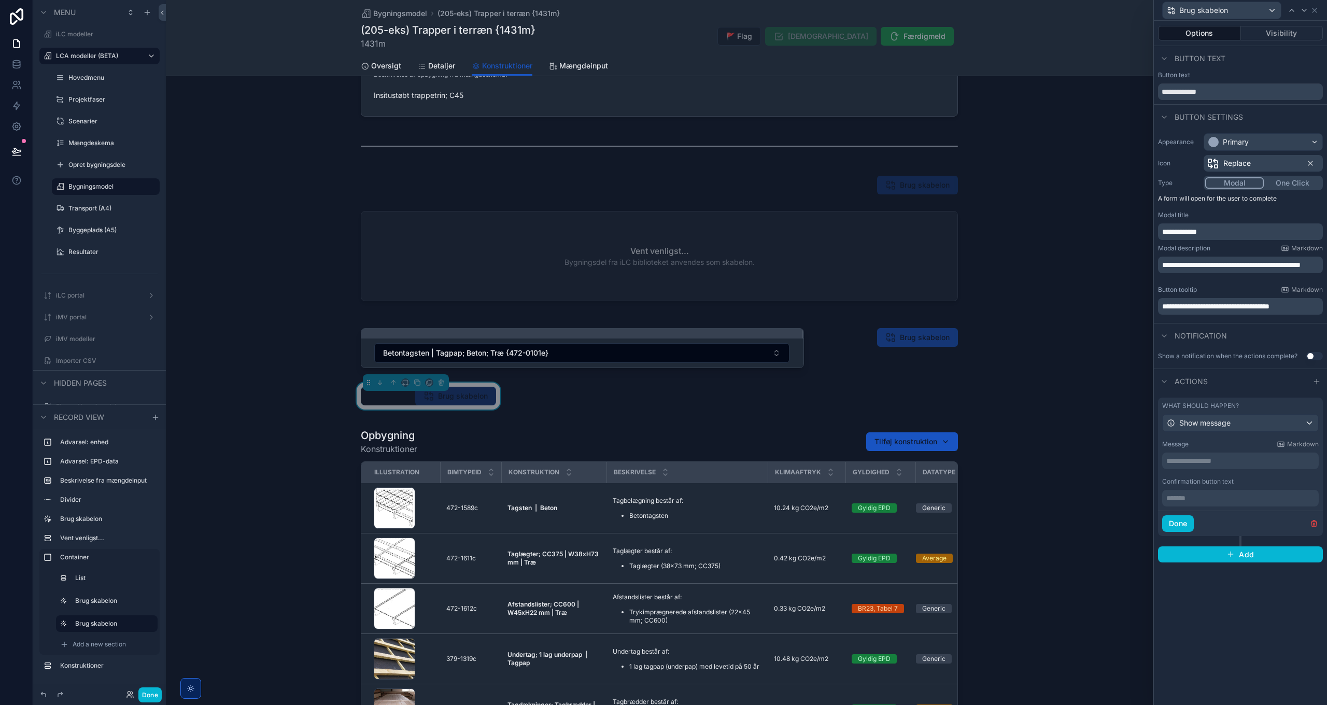
click at [1225, 263] on span "**********" at bounding box center [1232, 264] width 138 height 7
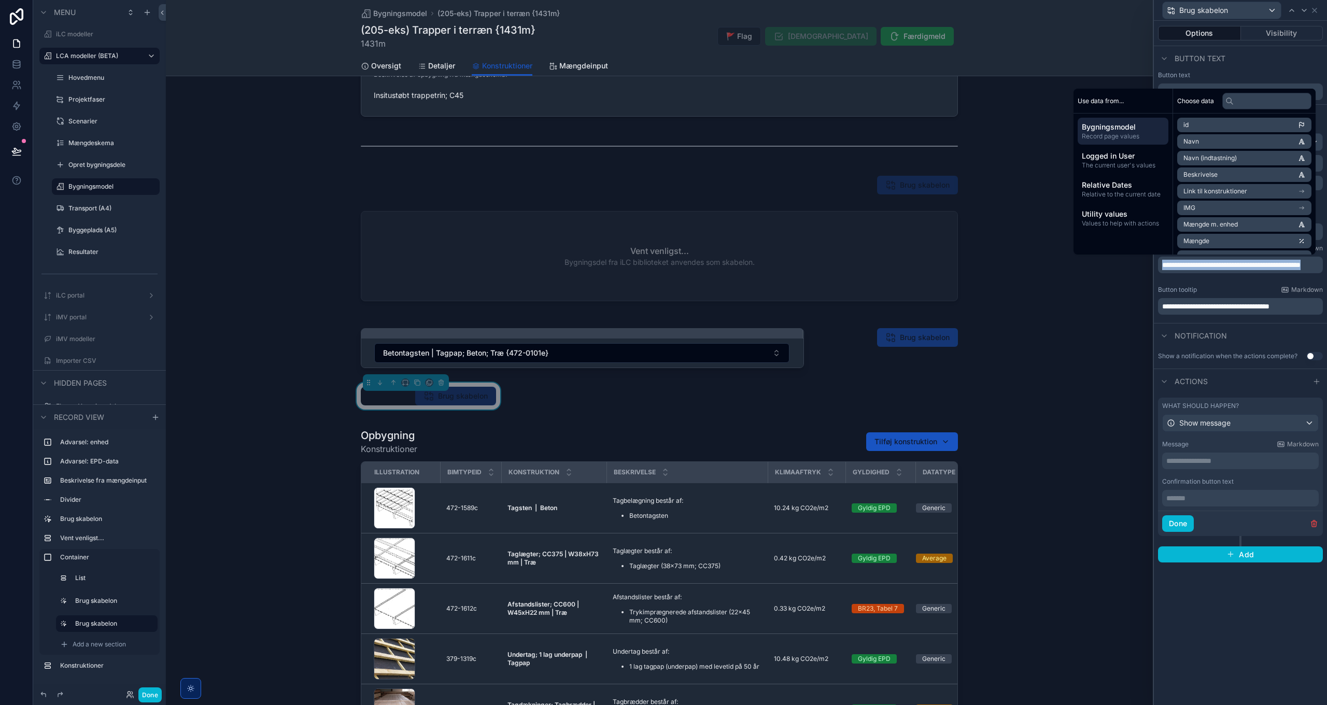
copy span "**********"
click at [1201, 463] on p "**********" at bounding box center [1242, 461] width 150 height 10
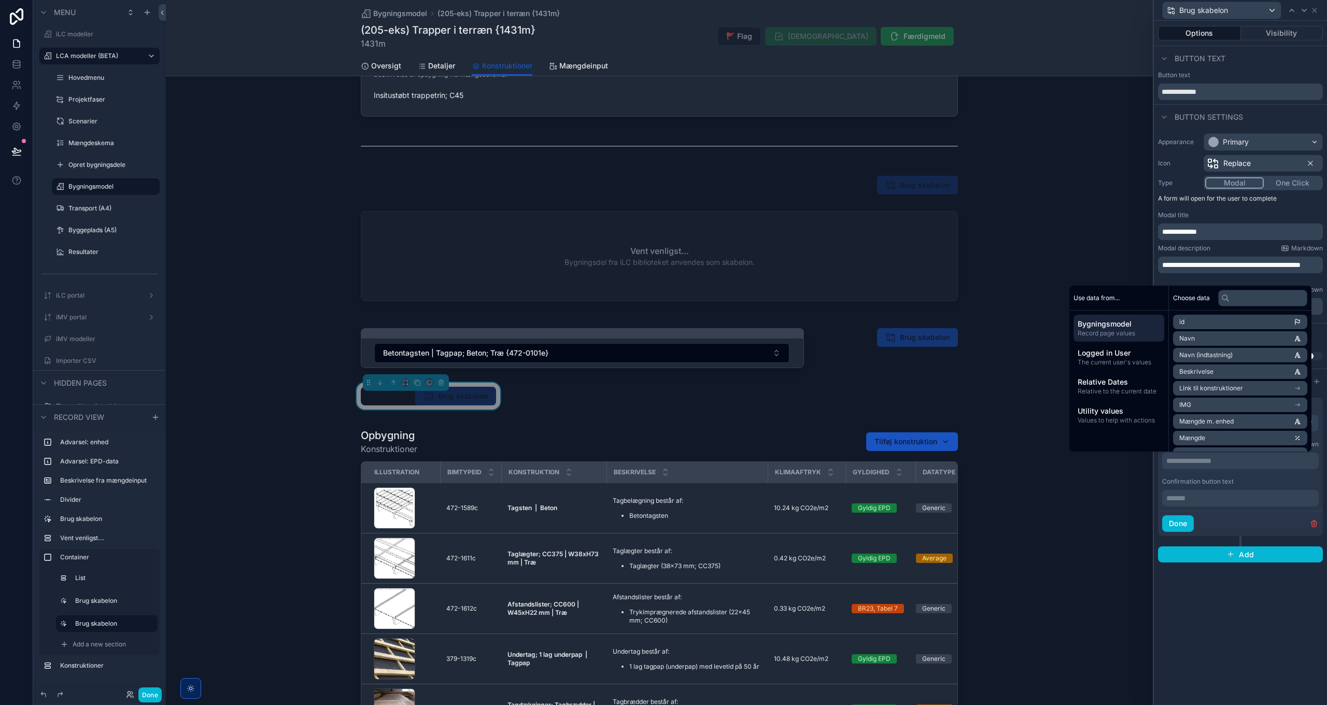
paste div "scrollable content"
click at [1252, 462] on span "**********" at bounding box center [1236, 460] width 138 height 7
click at [1239, 482] on div "**********" at bounding box center [1240, 477] width 165 height 83
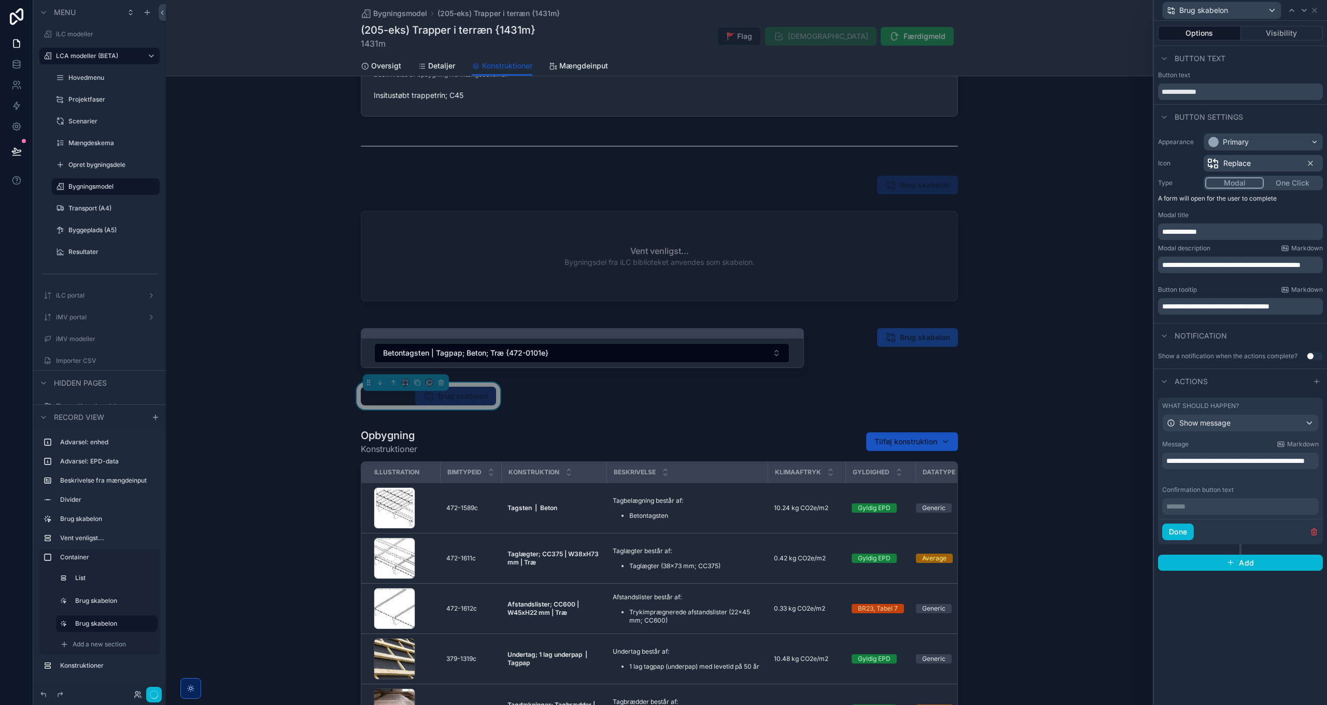
click at [1190, 304] on span "**********" at bounding box center [1216, 306] width 107 height 7
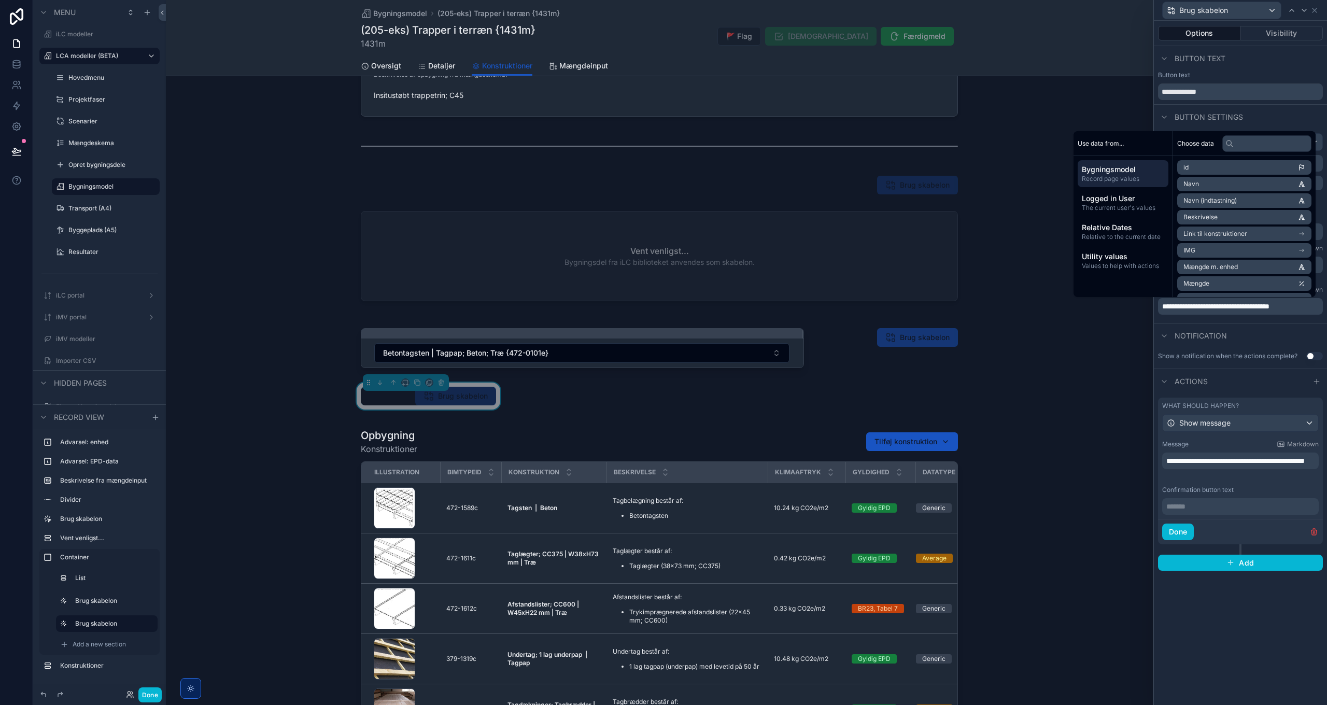
click at [1200, 505] on p "******* ﻿" at bounding box center [1242, 506] width 150 height 10
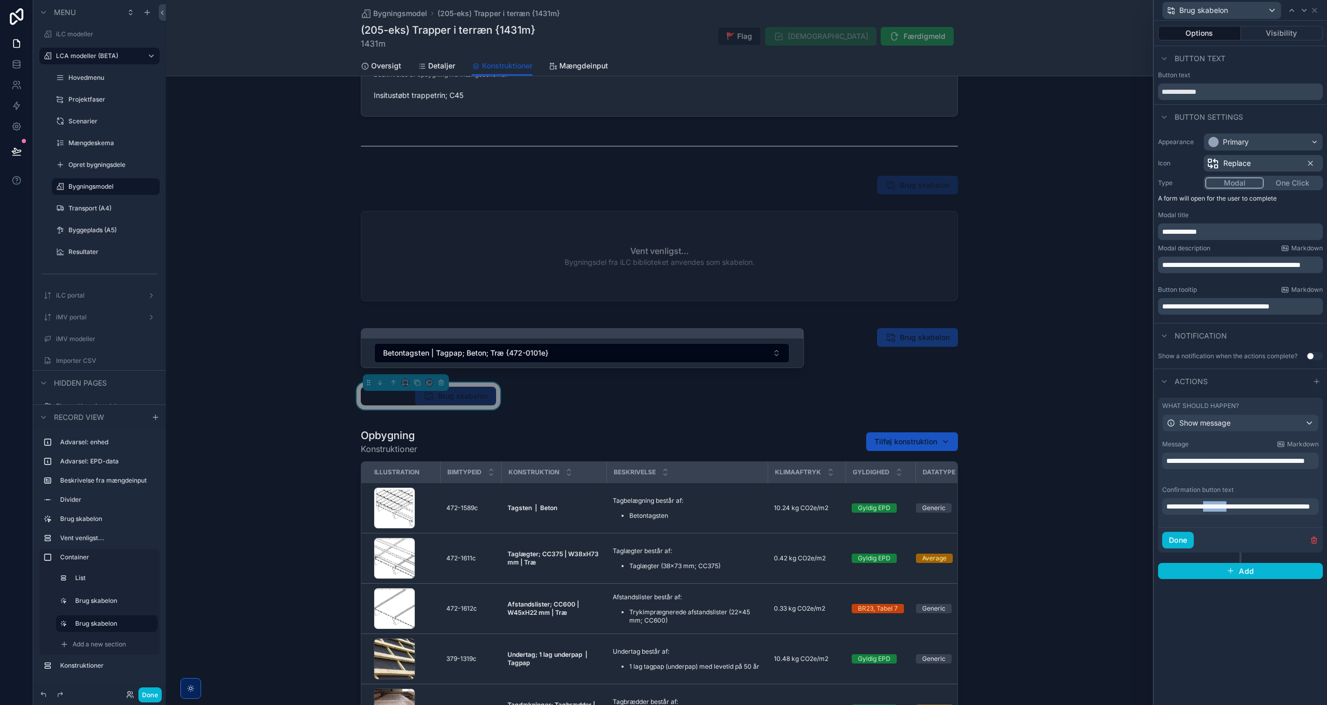
drag, startPoint x: 1241, startPoint y: 506, endPoint x: 1217, endPoint y: 505, distance: 24.9
click at [1217, 505] on span "**********" at bounding box center [1239, 506] width 144 height 7
drag, startPoint x: 1256, startPoint y: 505, endPoint x: 1274, endPoint y: 532, distance: 32.1
click at [1274, 532] on div "**********" at bounding box center [1240, 494] width 165 height 117
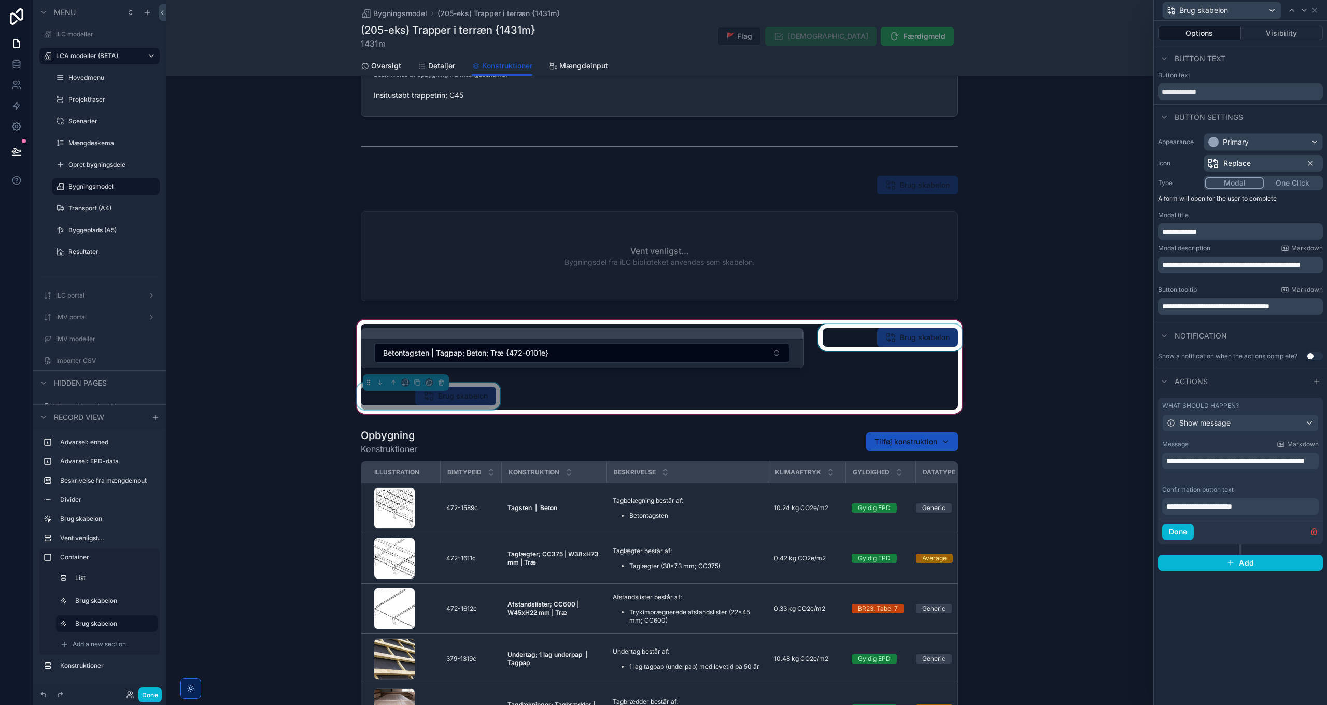
click at [912, 337] on div "scrollable content" at bounding box center [891, 350] width 148 height 52
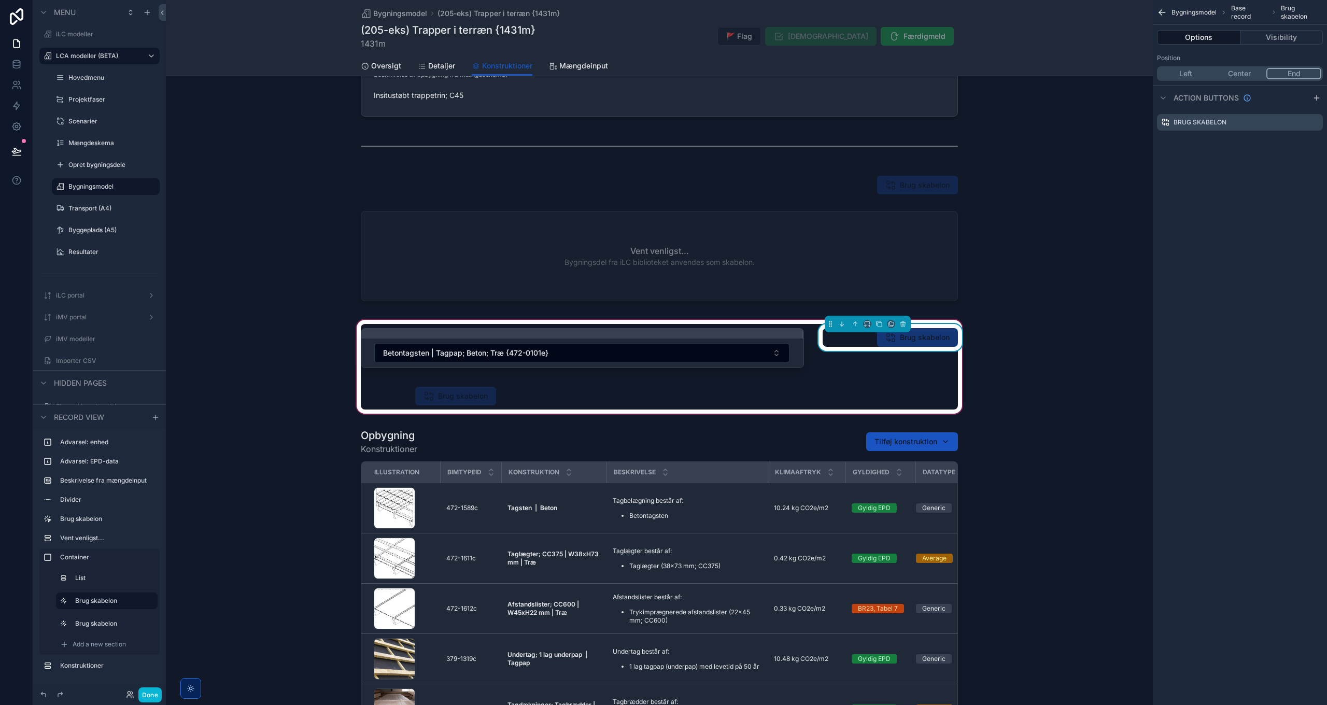
click at [1204, 35] on button "Options" at bounding box center [1198, 37] width 83 height 15
click at [1309, 125] on div "scrollable content" at bounding box center [1302, 122] width 33 height 8
click at [1313, 122] on icon "scrollable content" at bounding box center [1315, 122] width 8 height 8
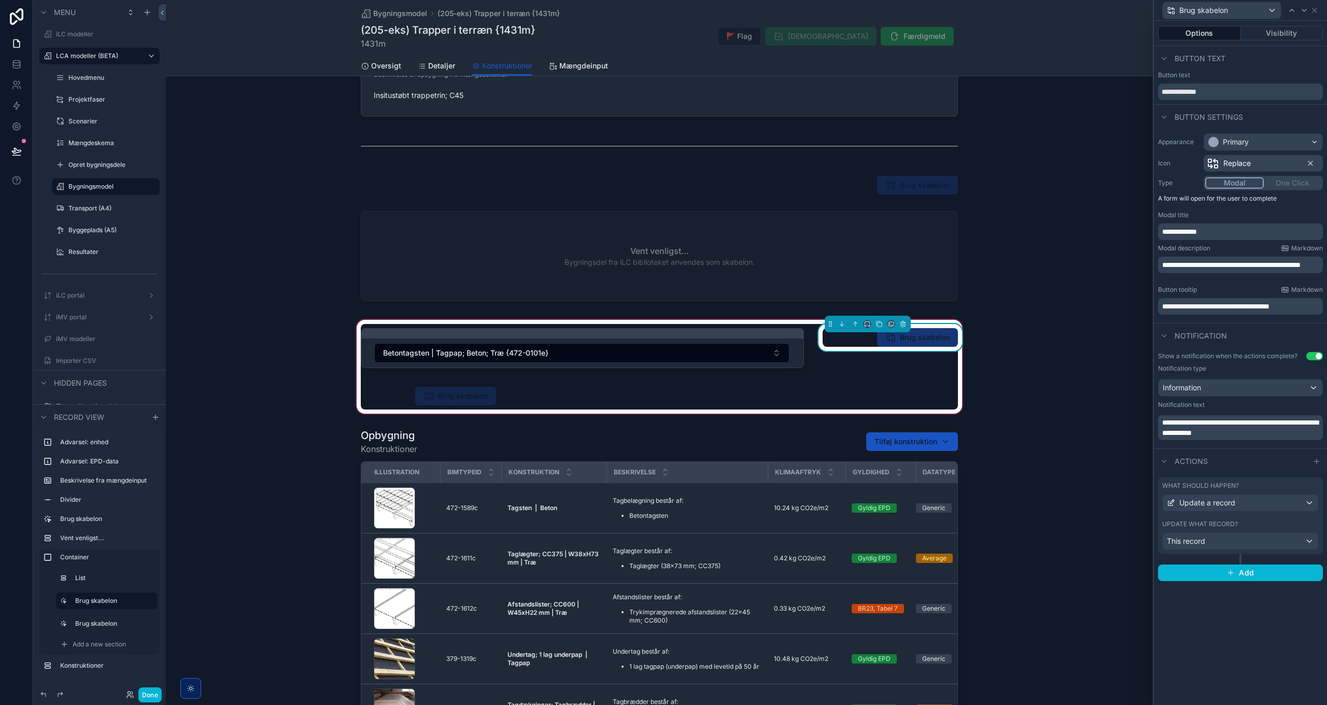
click at [1222, 420] on span "**********" at bounding box center [1241, 428] width 156 height 18
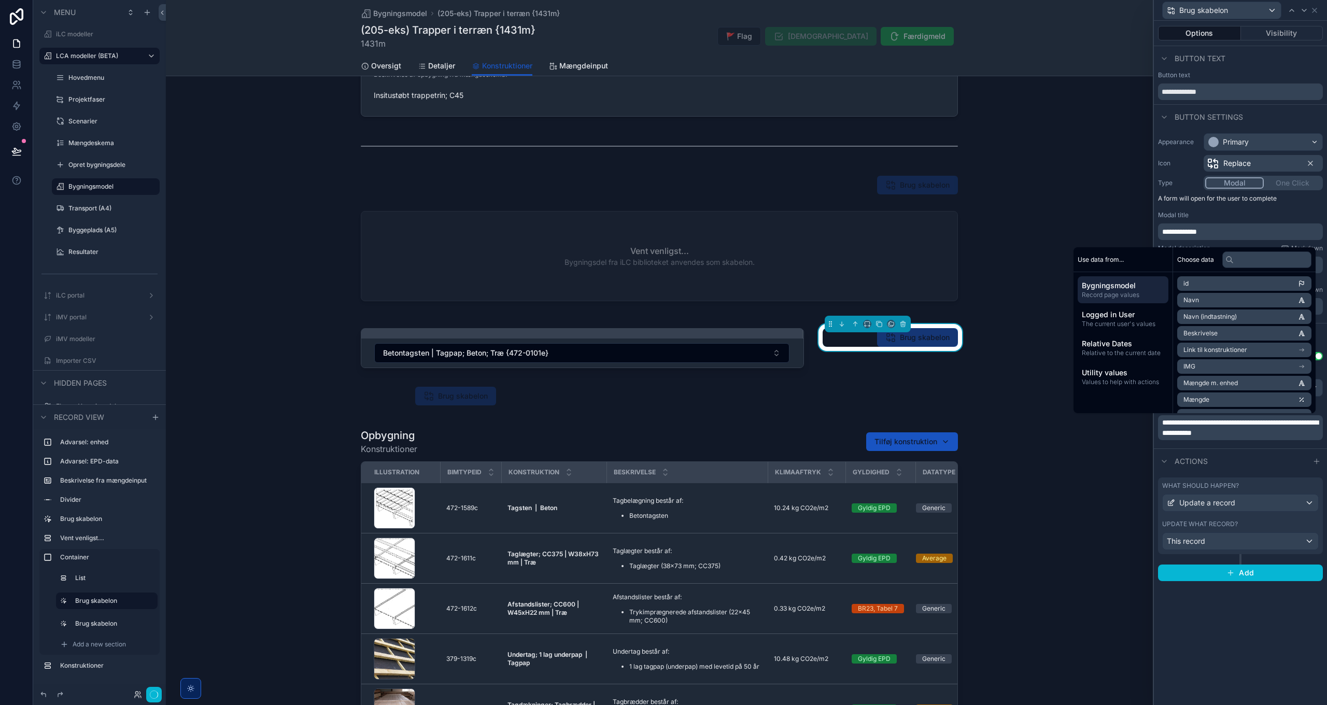
click at [1243, 452] on div "Actions" at bounding box center [1240, 461] width 173 height 25
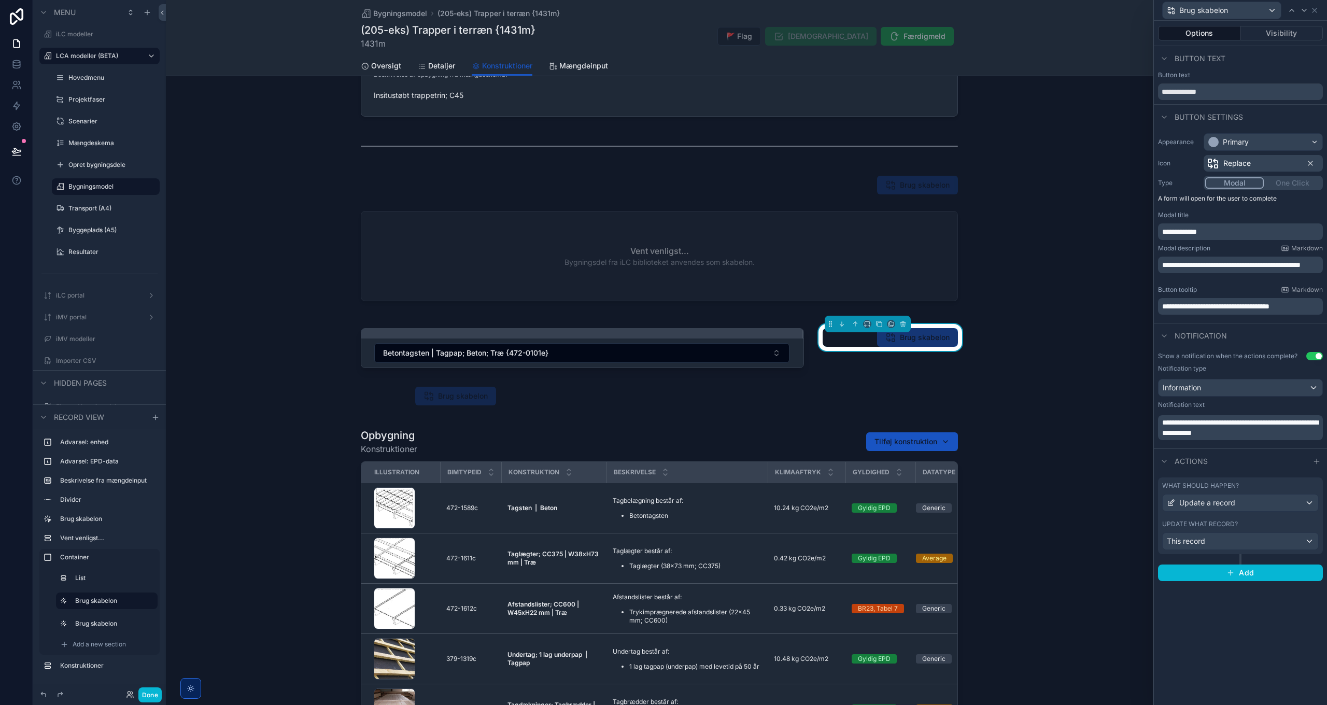
click at [1249, 266] on span "**********" at bounding box center [1232, 264] width 138 height 7
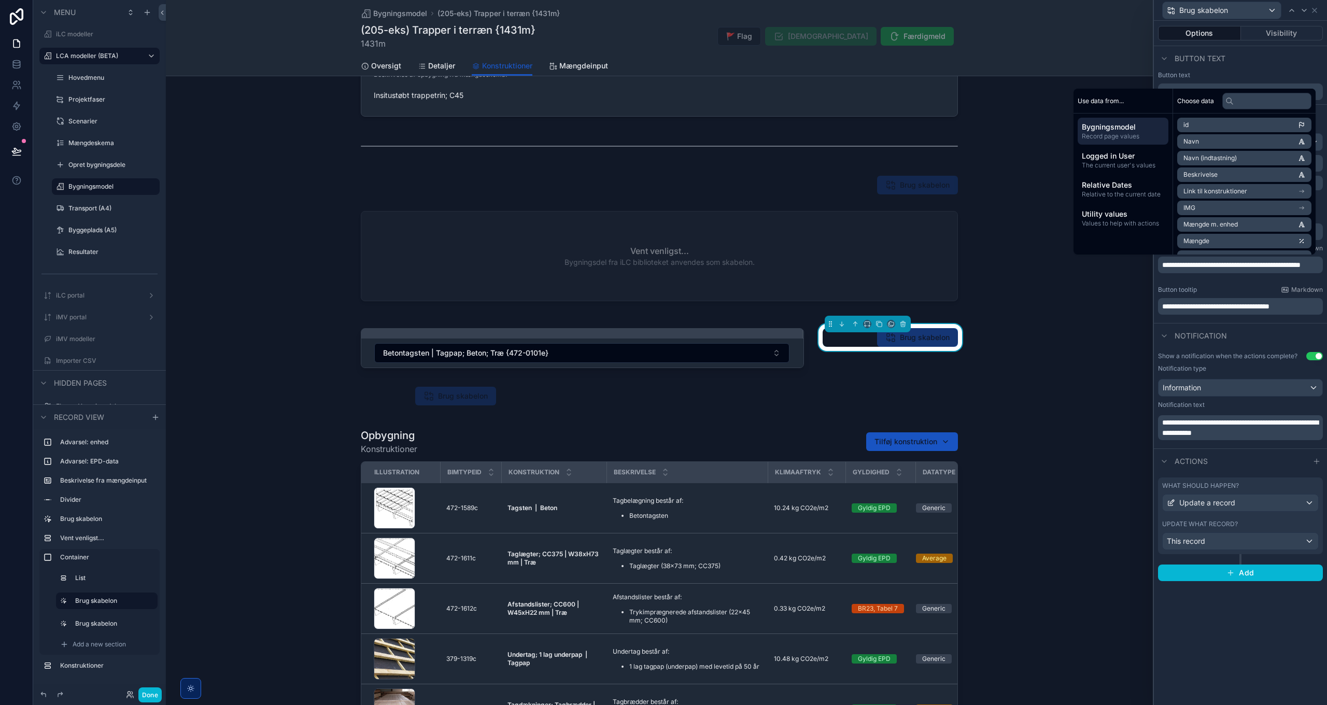
click at [1252, 304] on span "**********" at bounding box center [1216, 306] width 107 height 7
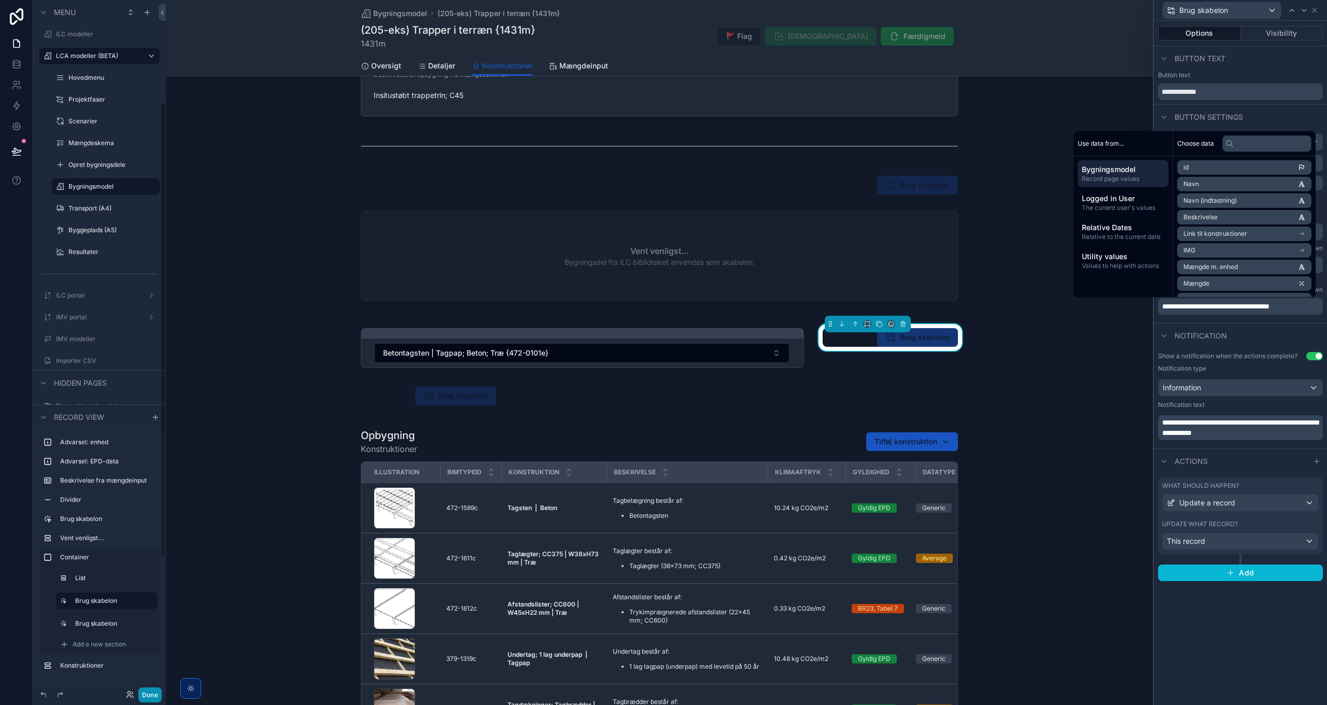
click at [151, 698] on button "Done" at bounding box center [149, 695] width 23 height 15
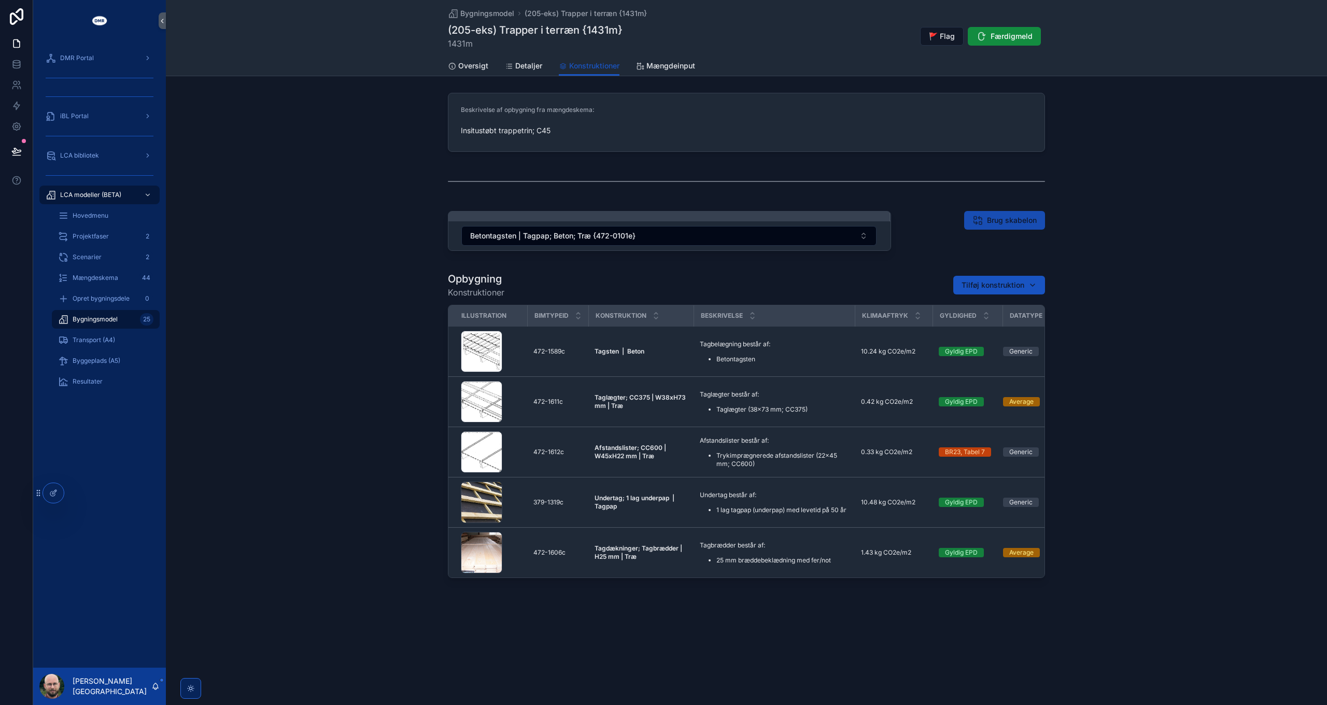
click at [1016, 220] on span "Brug skabelon" at bounding box center [1012, 220] width 50 height 10
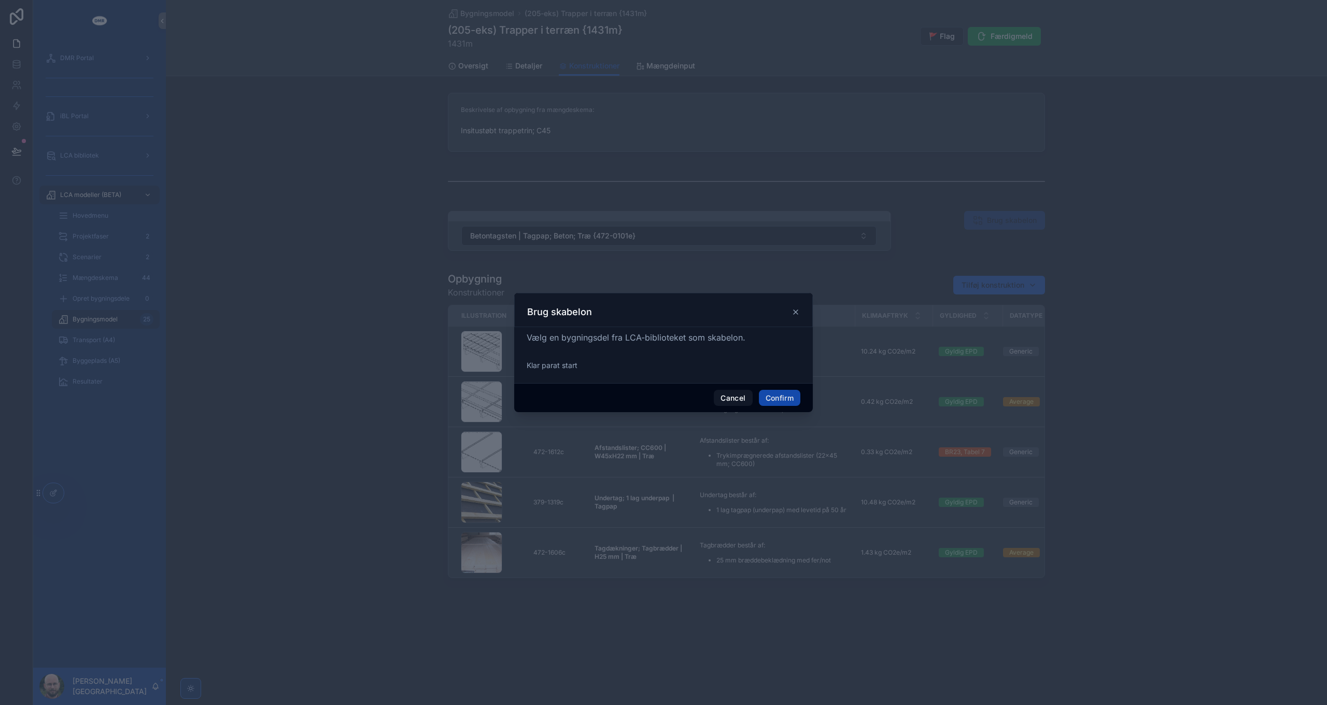
click at [785, 400] on button "Confirm" at bounding box center [779, 398] width 41 height 17
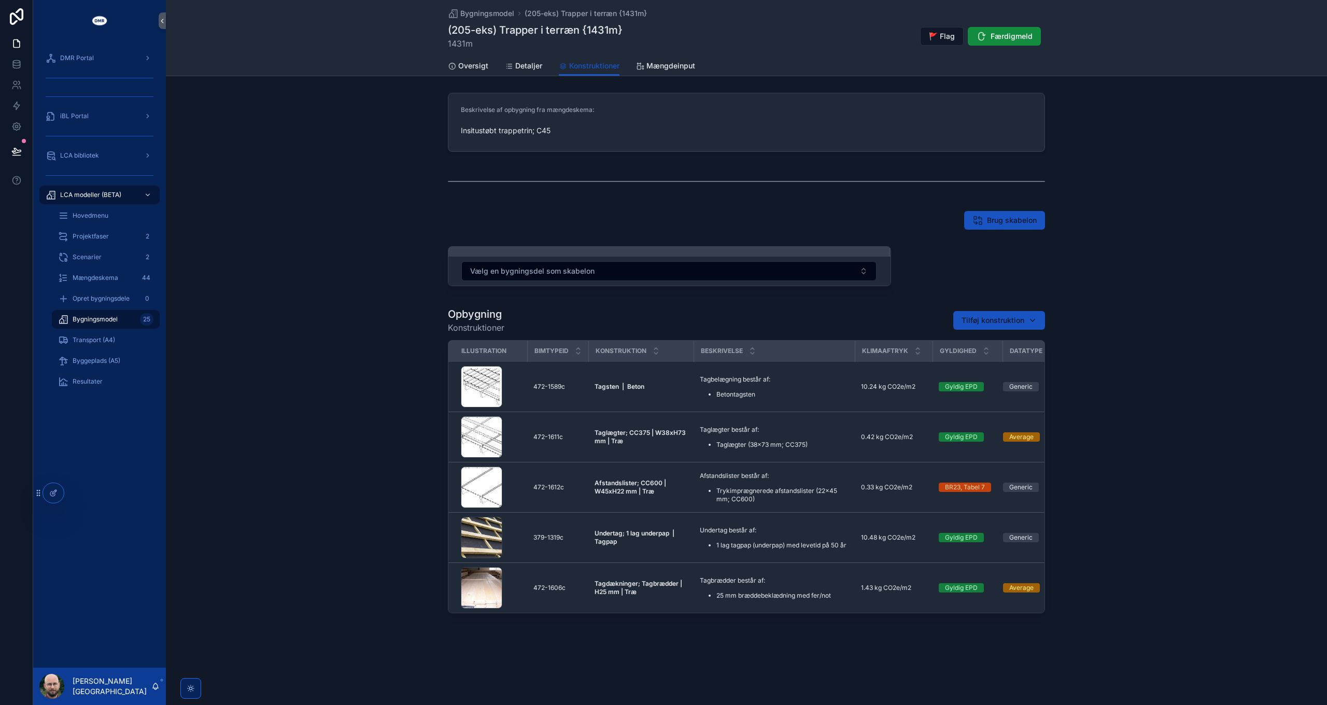
click at [1106, 258] on div "Vælg en bygningsdel som skabelon" at bounding box center [747, 268] width 1162 height 52
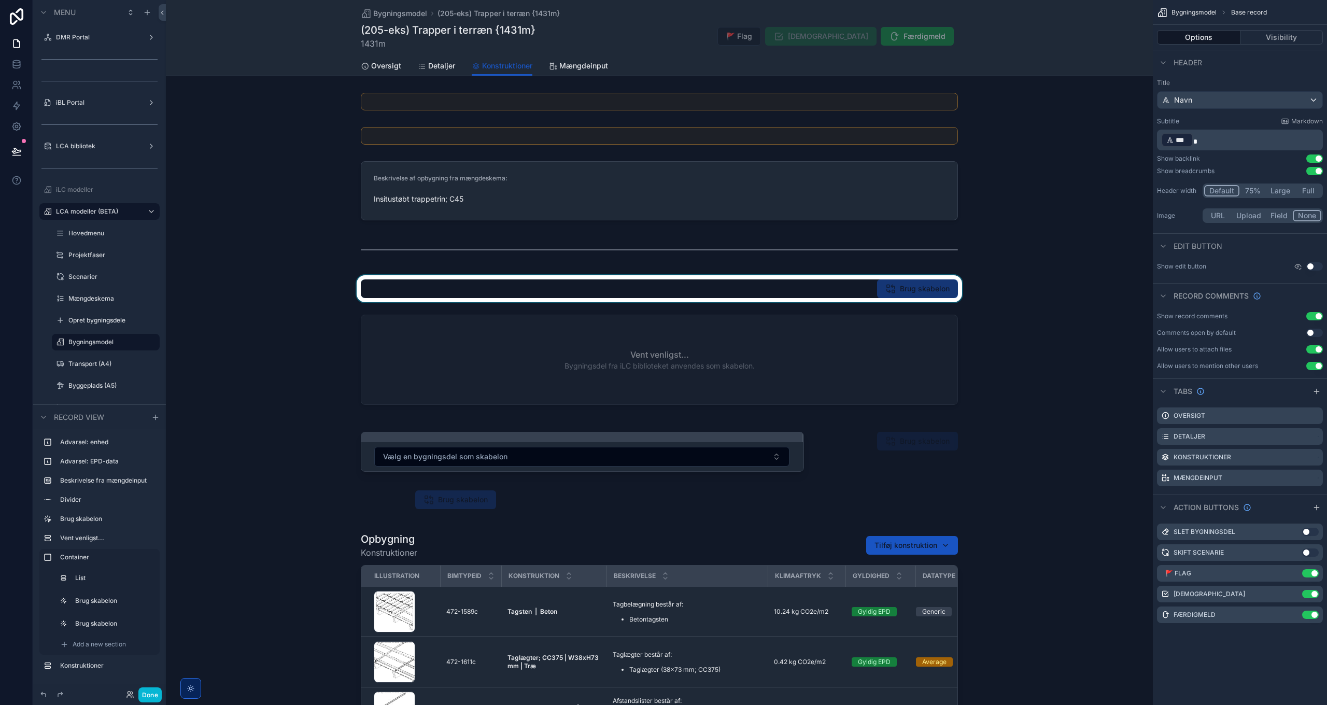
click at [887, 289] on div "scrollable content" at bounding box center [659, 288] width 987 height 27
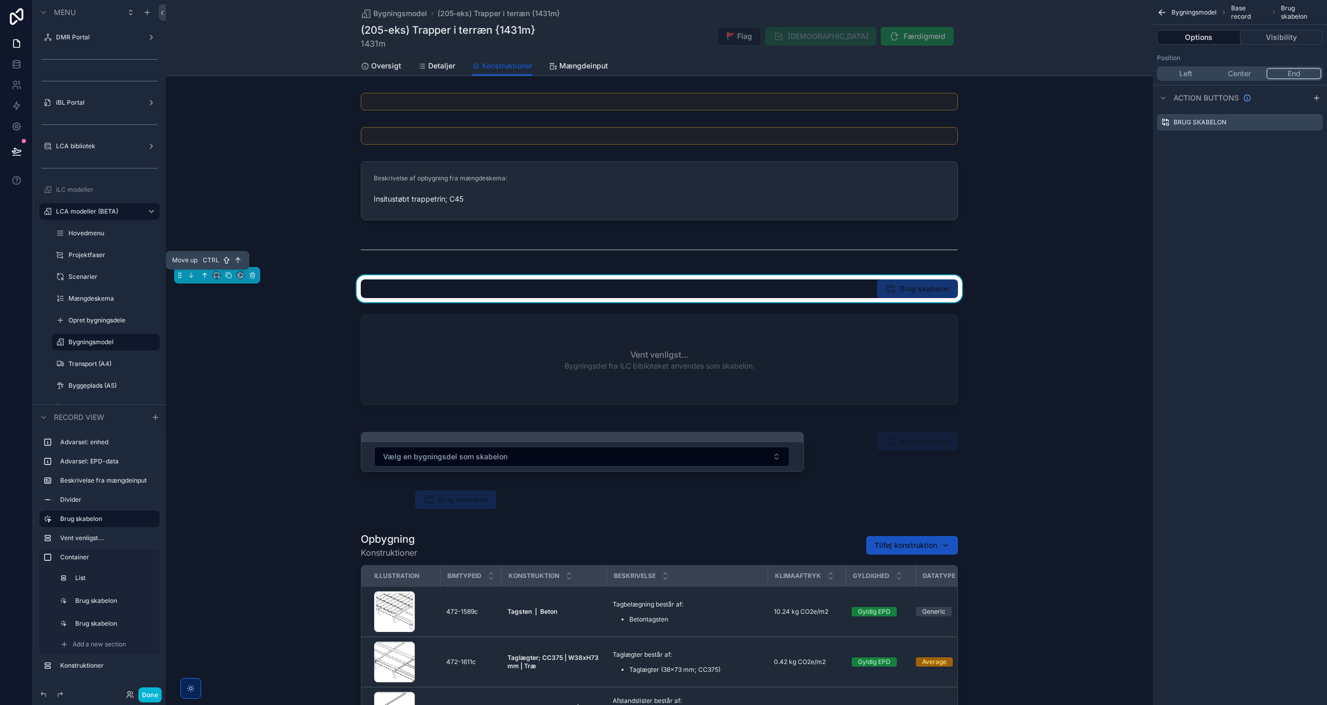
click at [203, 273] on icon "scrollable content" at bounding box center [204, 275] width 7 height 7
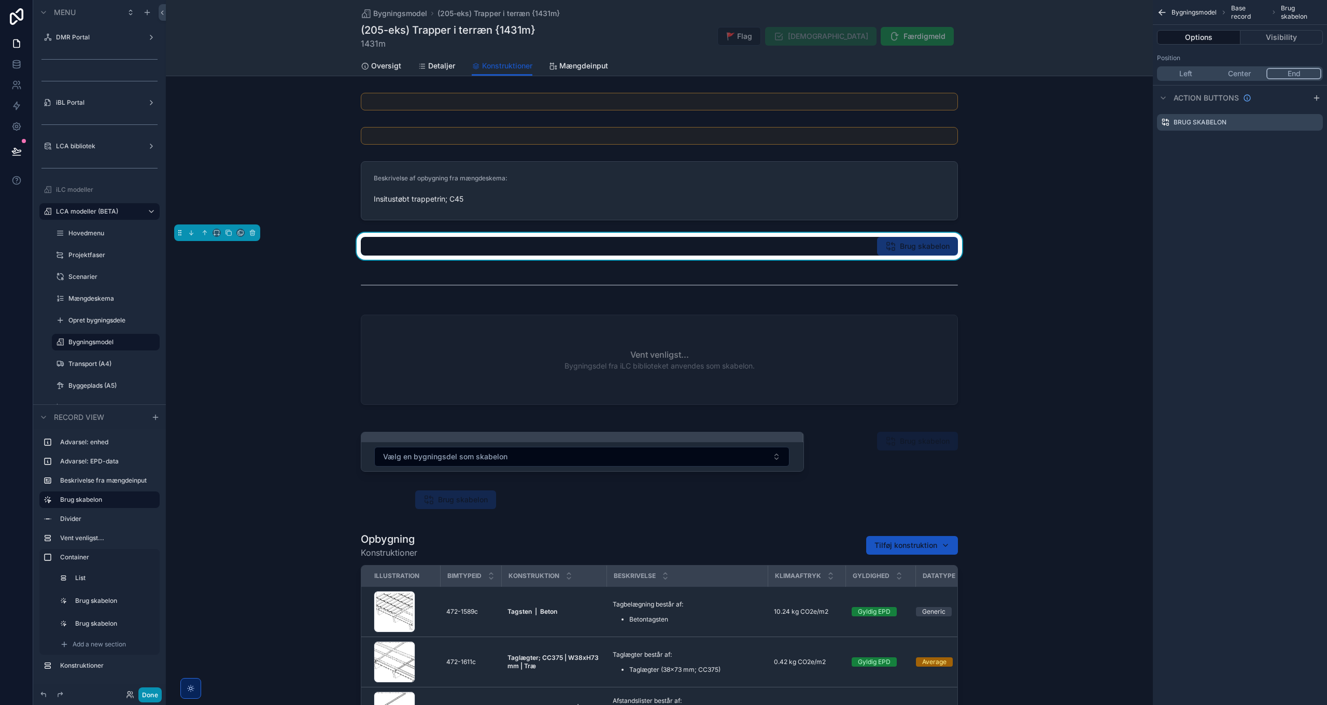
click at [154, 692] on button "Done" at bounding box center [149, 695] width 23 height 15
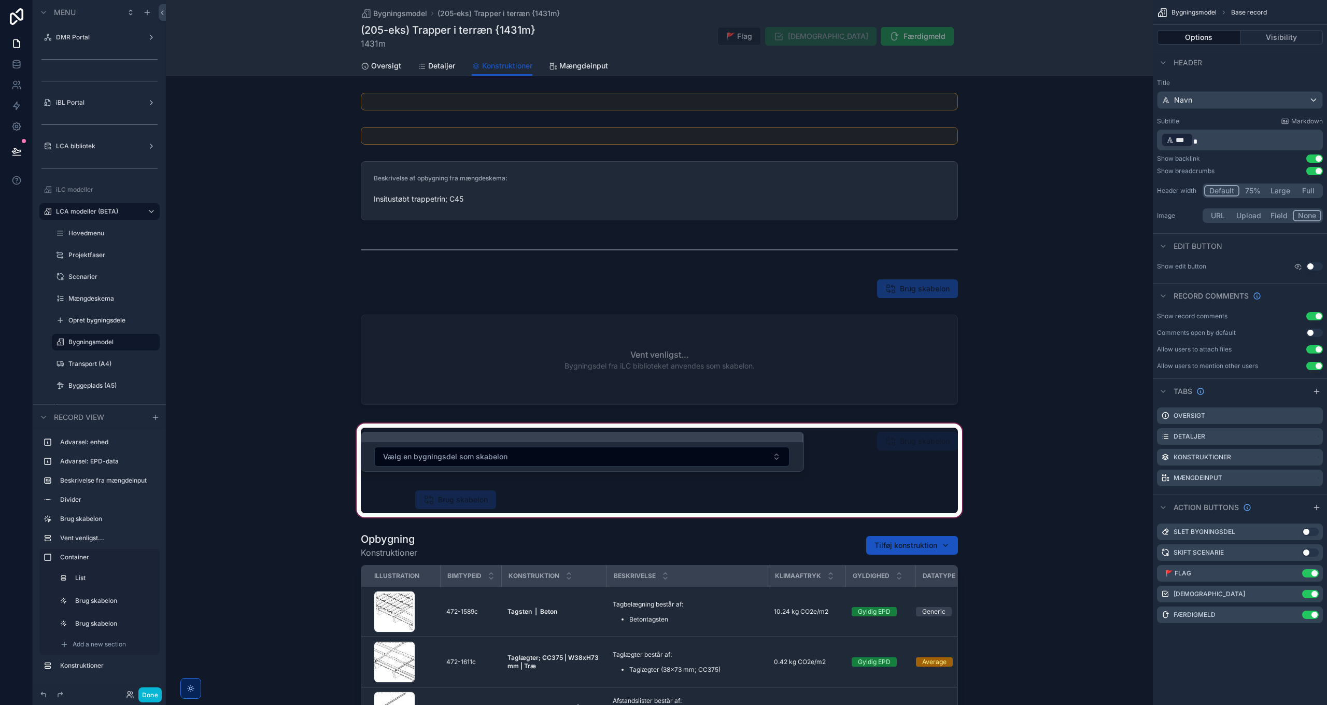
click at [462, 508] on div "scrollable content" at bounding box center [659, 471] width 987 height 98
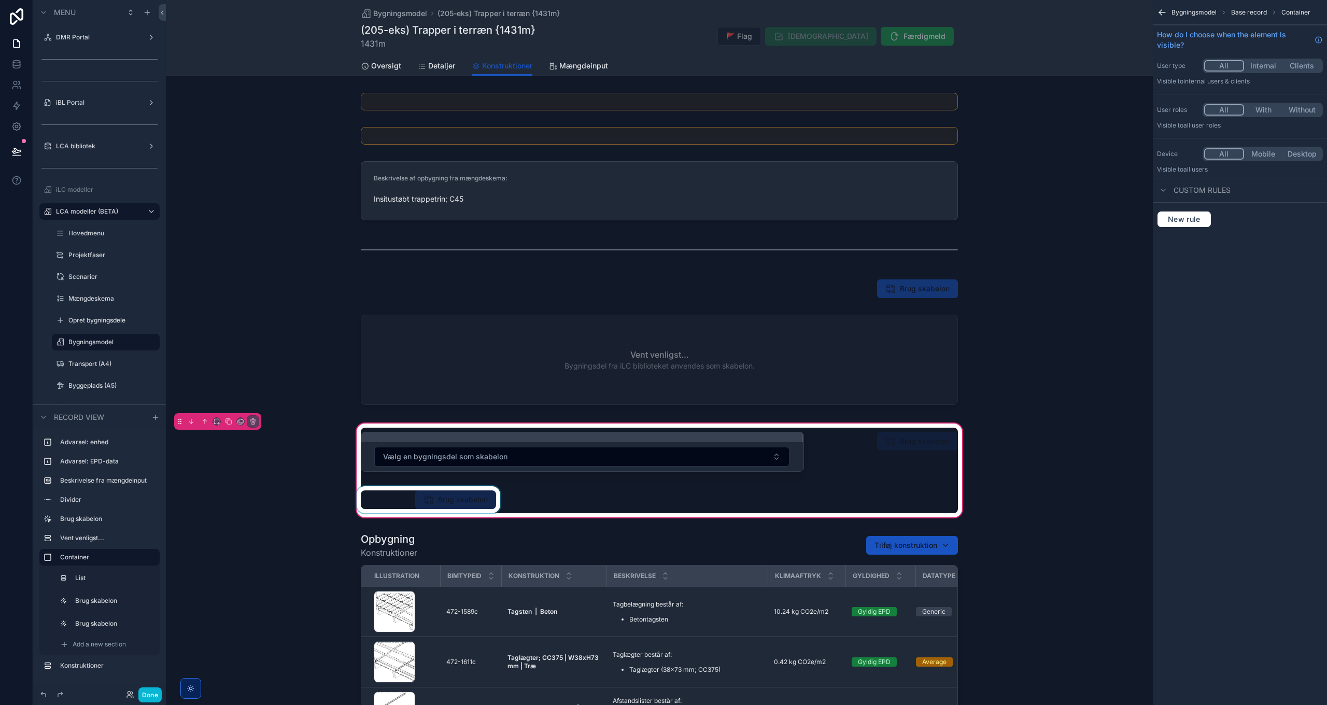
click at [462, 501] on div "scrollable content" at bounding box center [429, 499] width 148 height 27
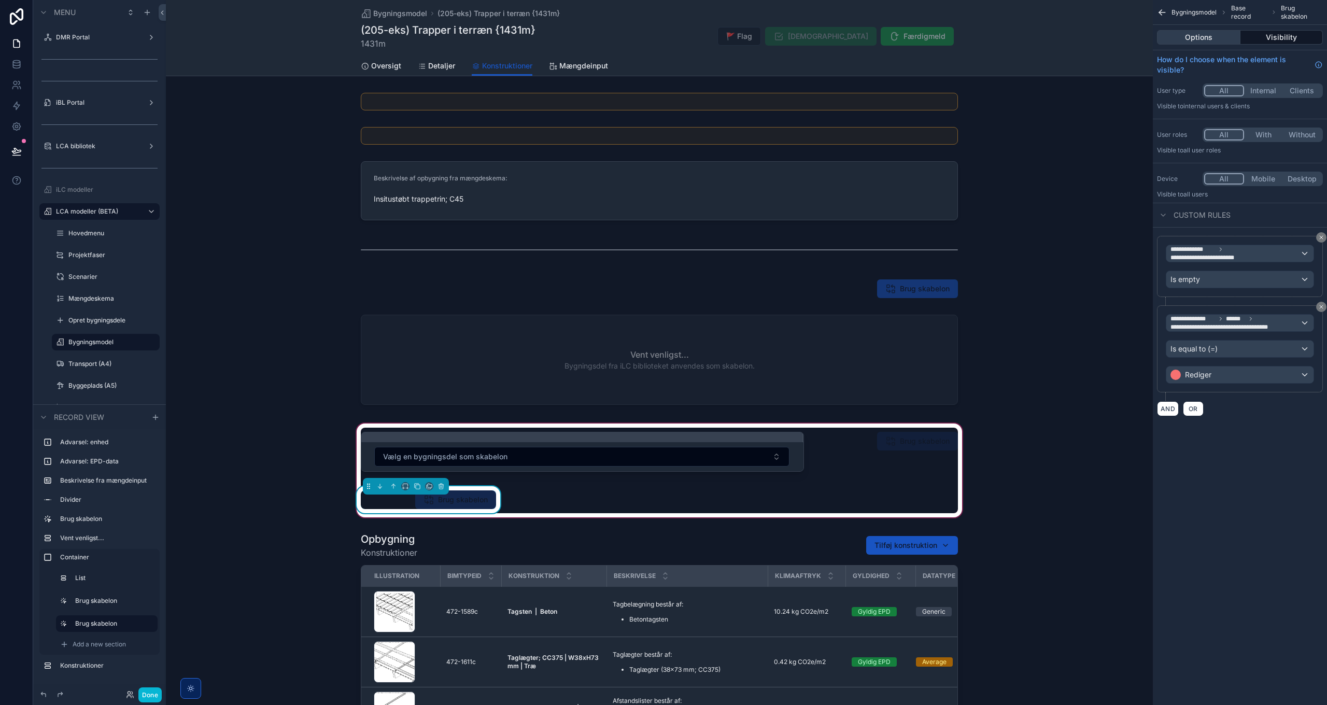
click at [1210, 35] on button "Options" at bounding box center [1198, 37] width 83 height 15
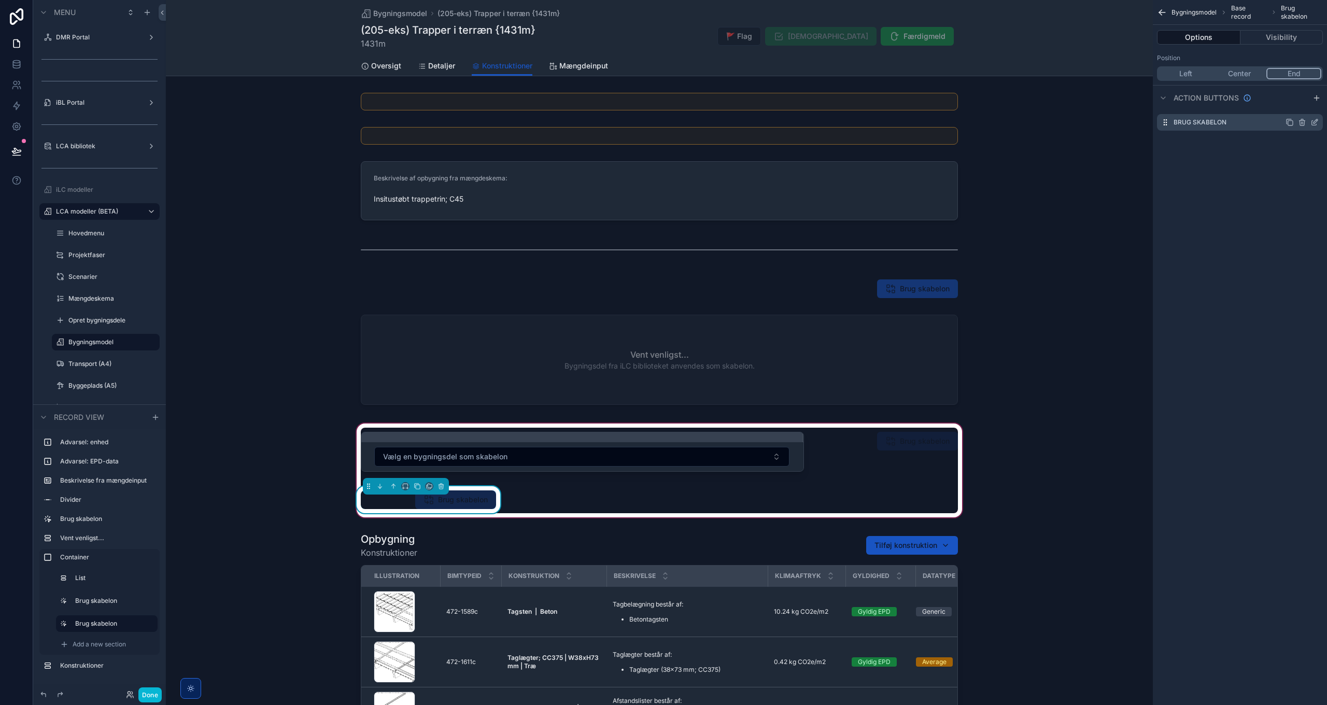
click at [1312, 122] on icon "scrollable content" at bounding box center [1314, 123] width 5 height 5
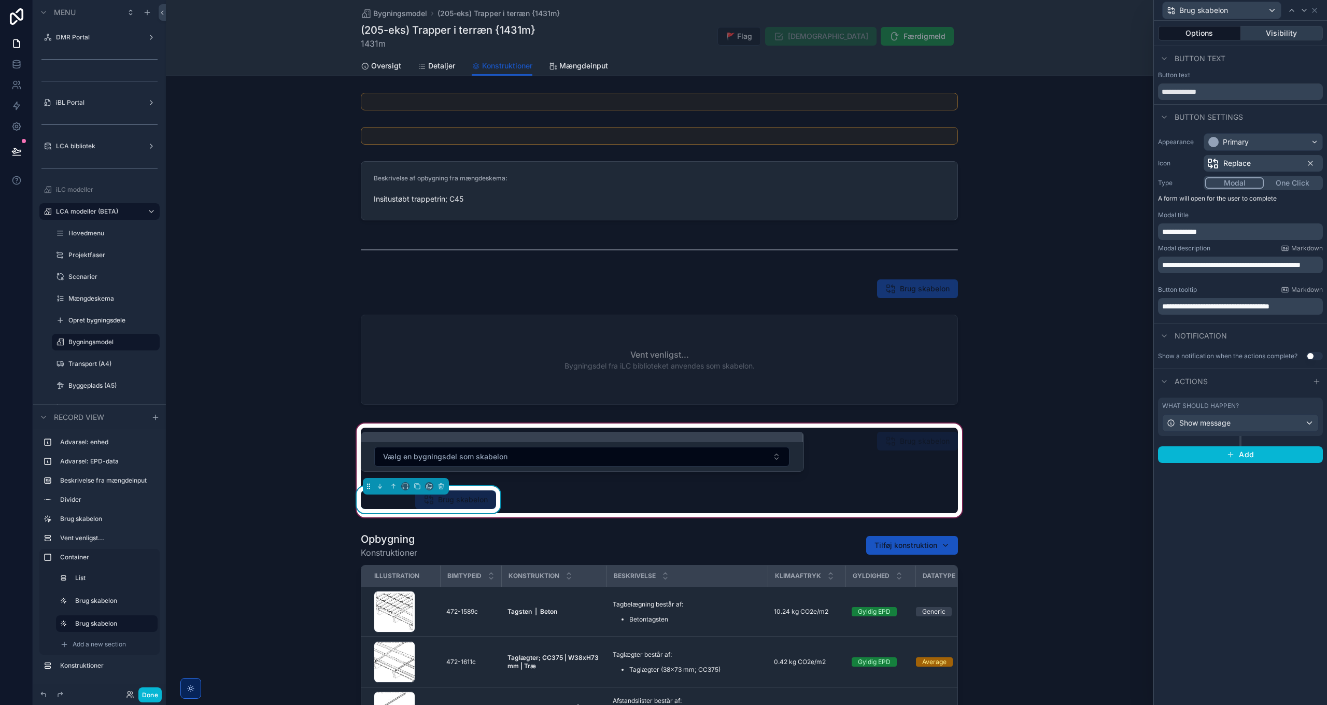
click at [1273, 29] on button "Visibility" at bounding box center [1282, 33] width 82 height 15
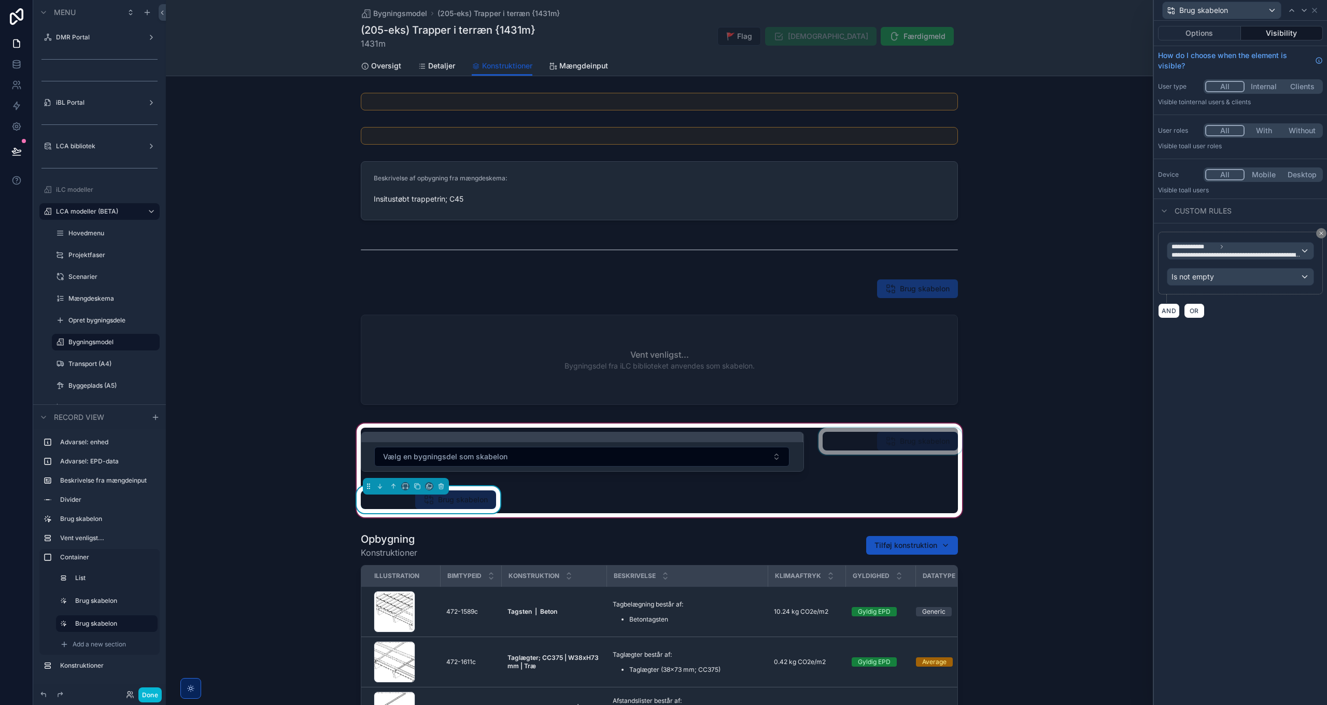
click at [918, 441] on div "scrollable content" at bounding box center [891, 454] width 148 height 52
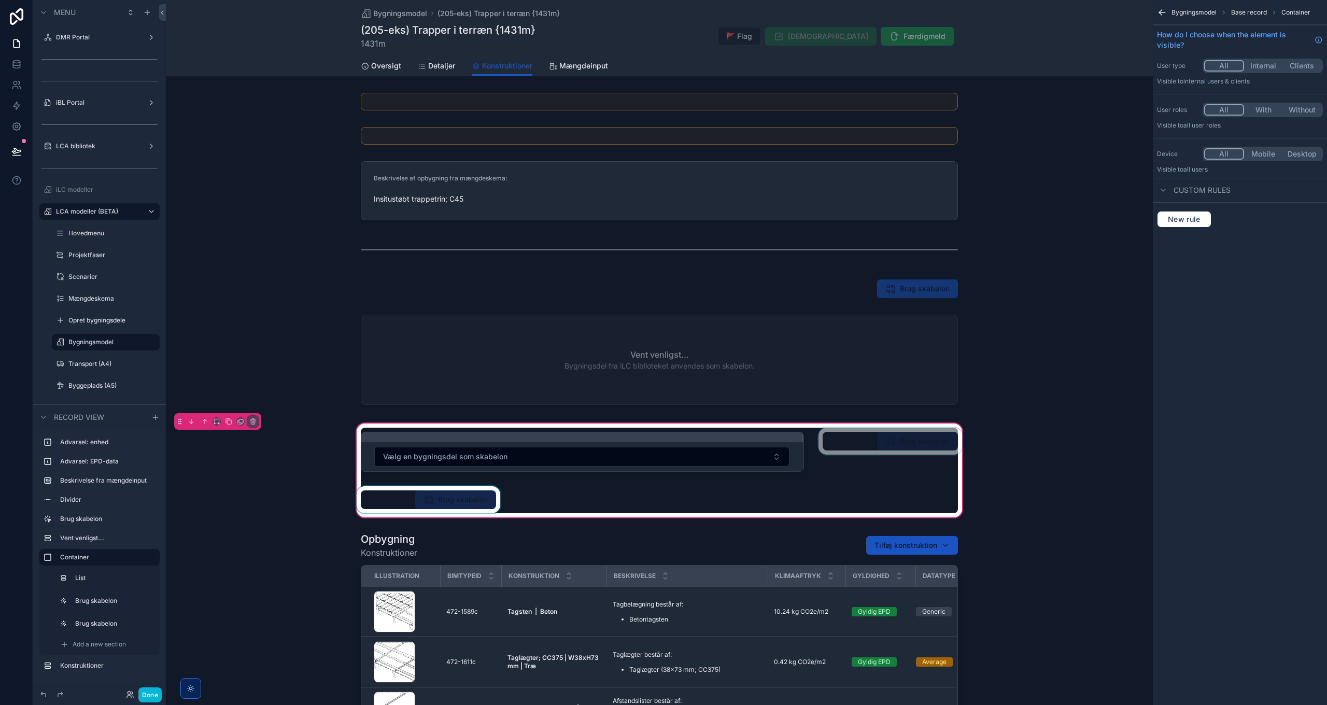
click at [880, 449] on div "scrollable content" at bounding box center [891, 454] width 148 height 52
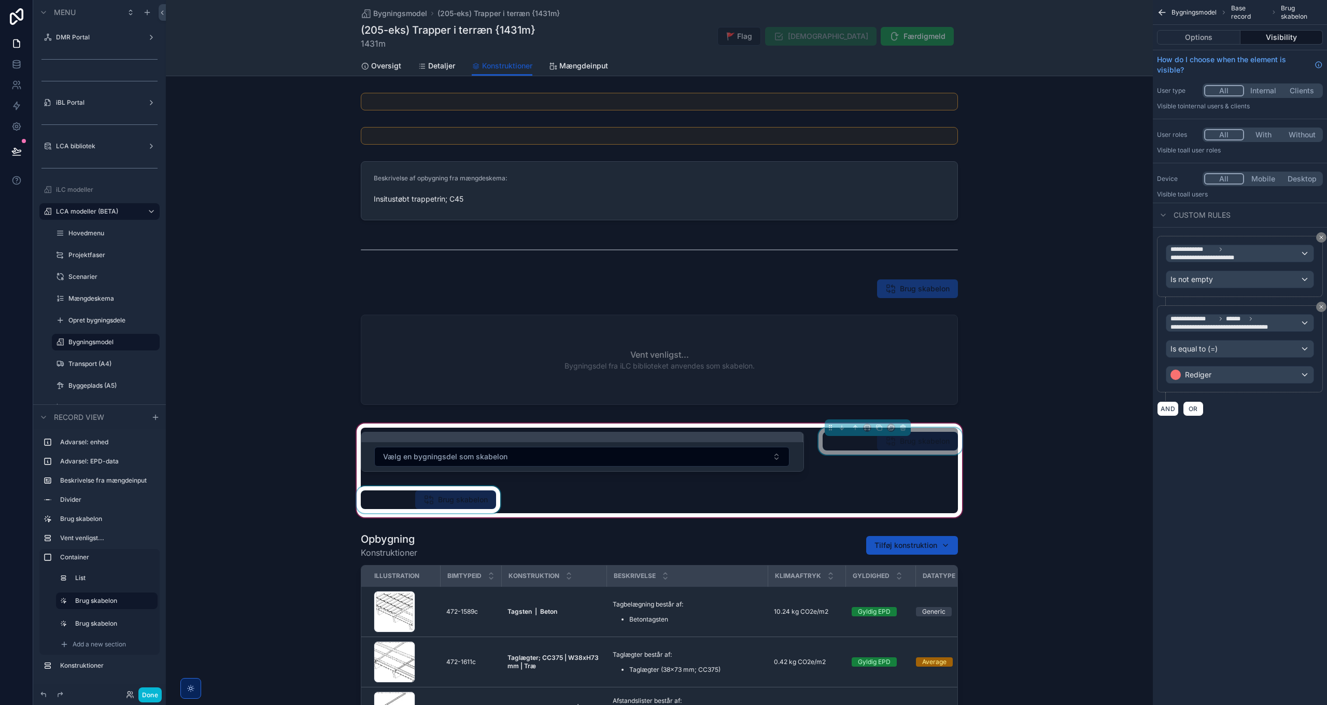
click at [456, 505] on div "scrollable content" at bounding box center [429, 499] width 148 height 27
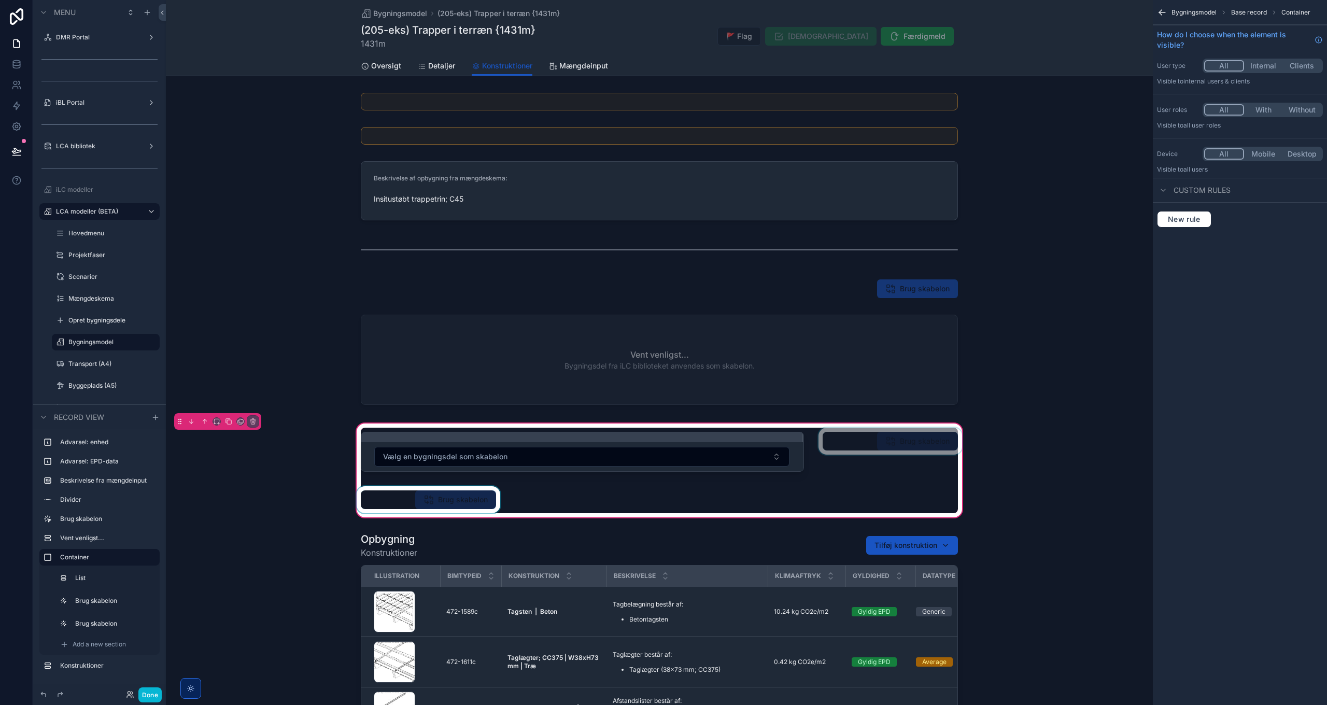
click at [461, 496] on div "scrollable content" at bounding box center [429, 499] width 148 height 27
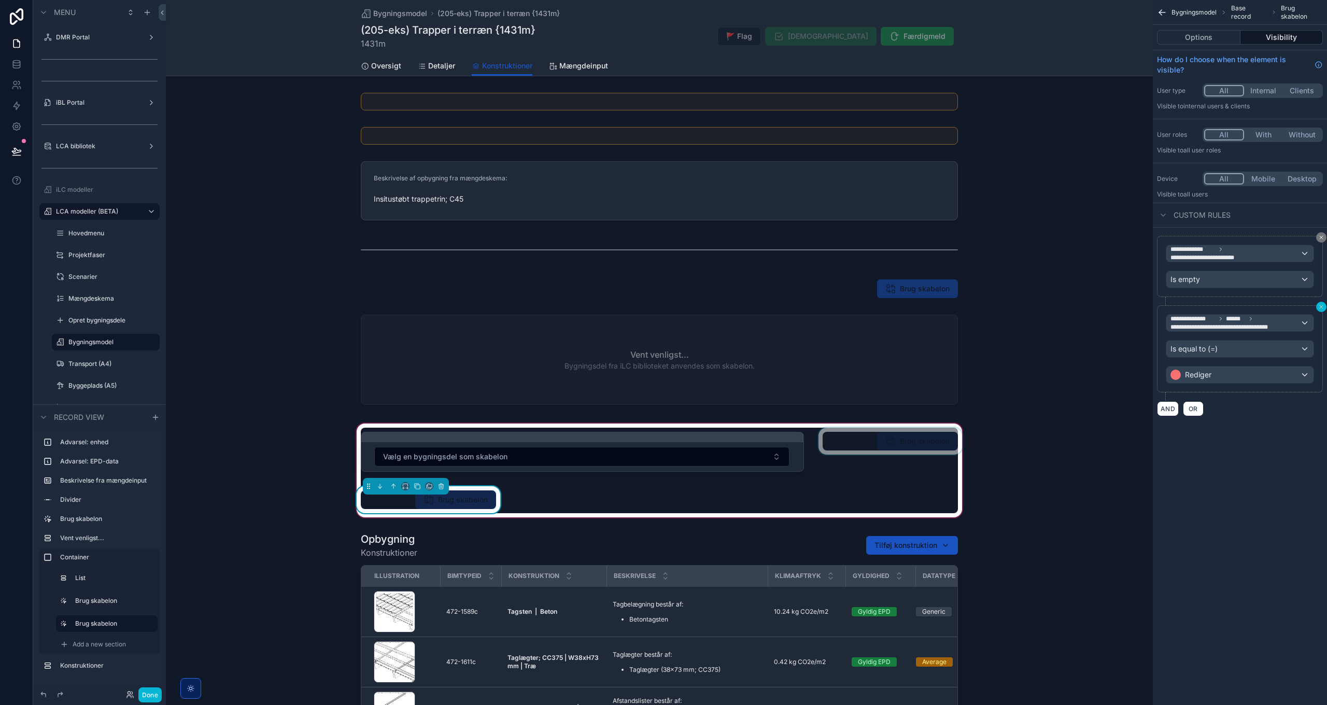
click at [1320, 304] on icon "scrollable content" at bounding box center [1322, 307] width 6 height 6
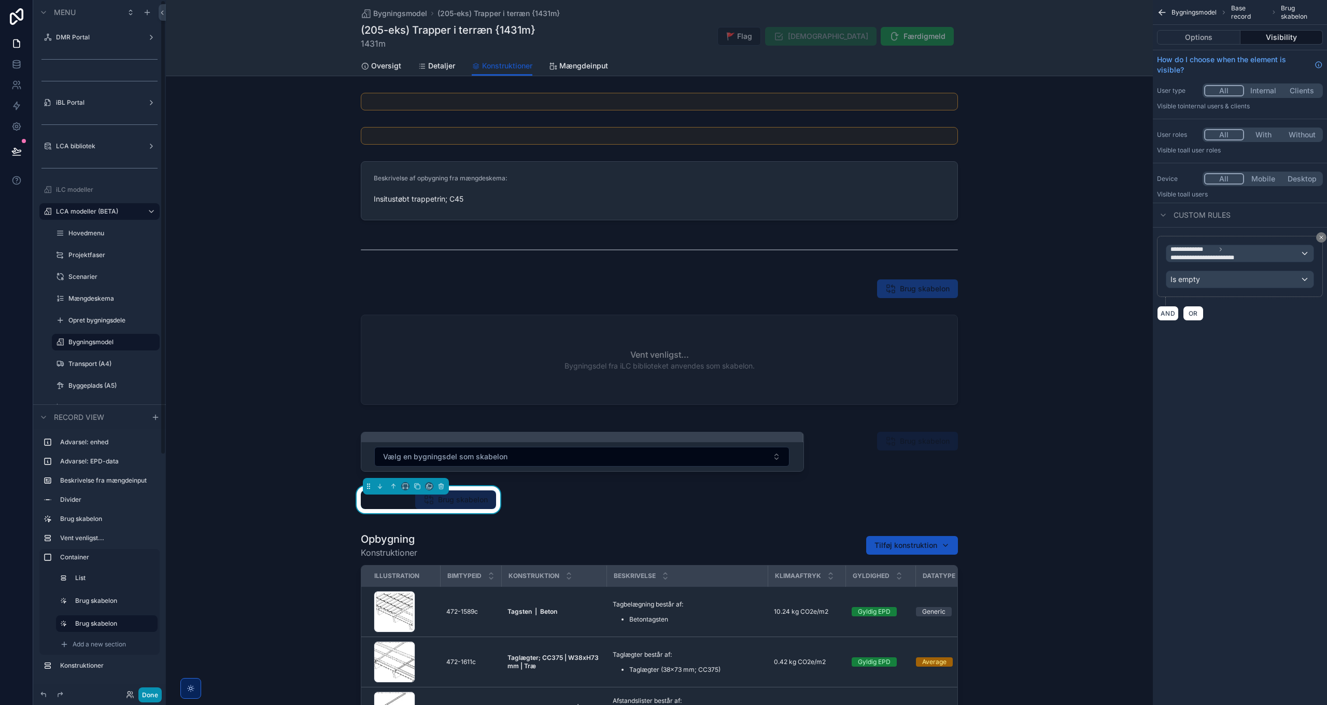
click at [148, 690] on button "Done" at bounding box center [149, 695] width 23 height 15
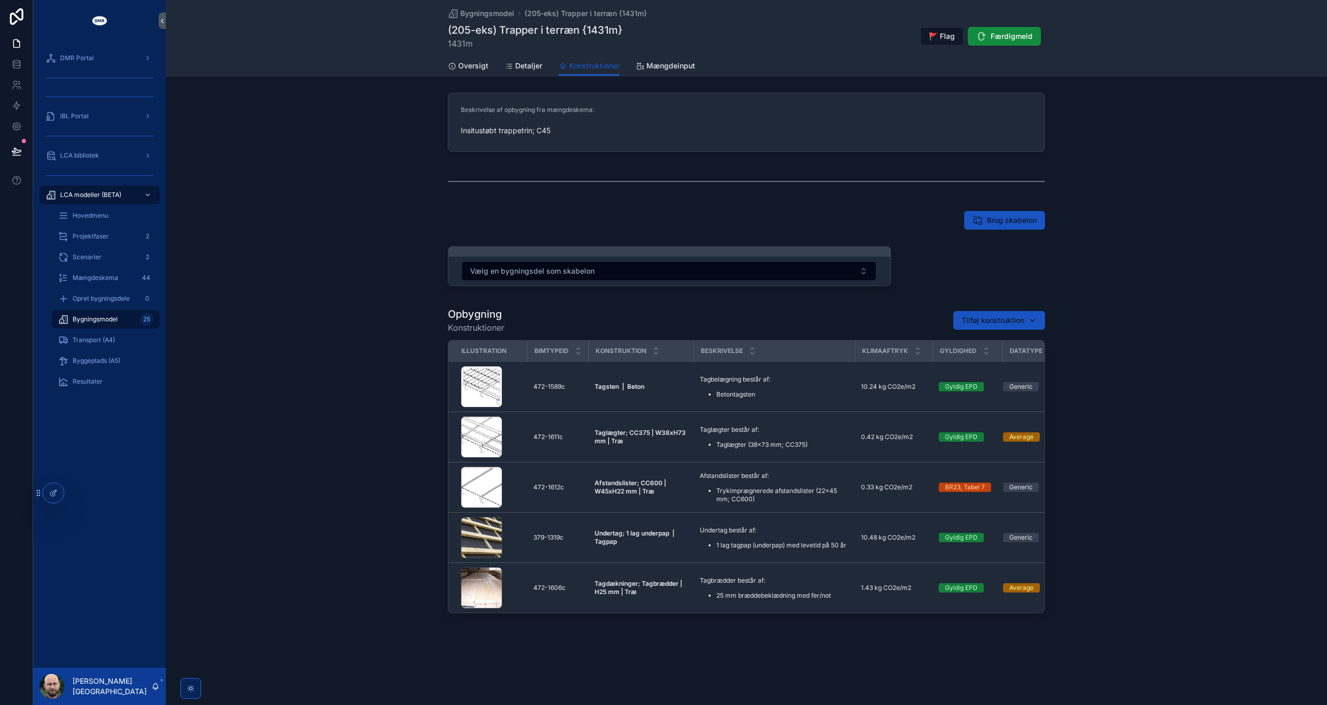
click at [991, 251] on div "scrollable content" at bounding box center [978, 268] width 148 height 52
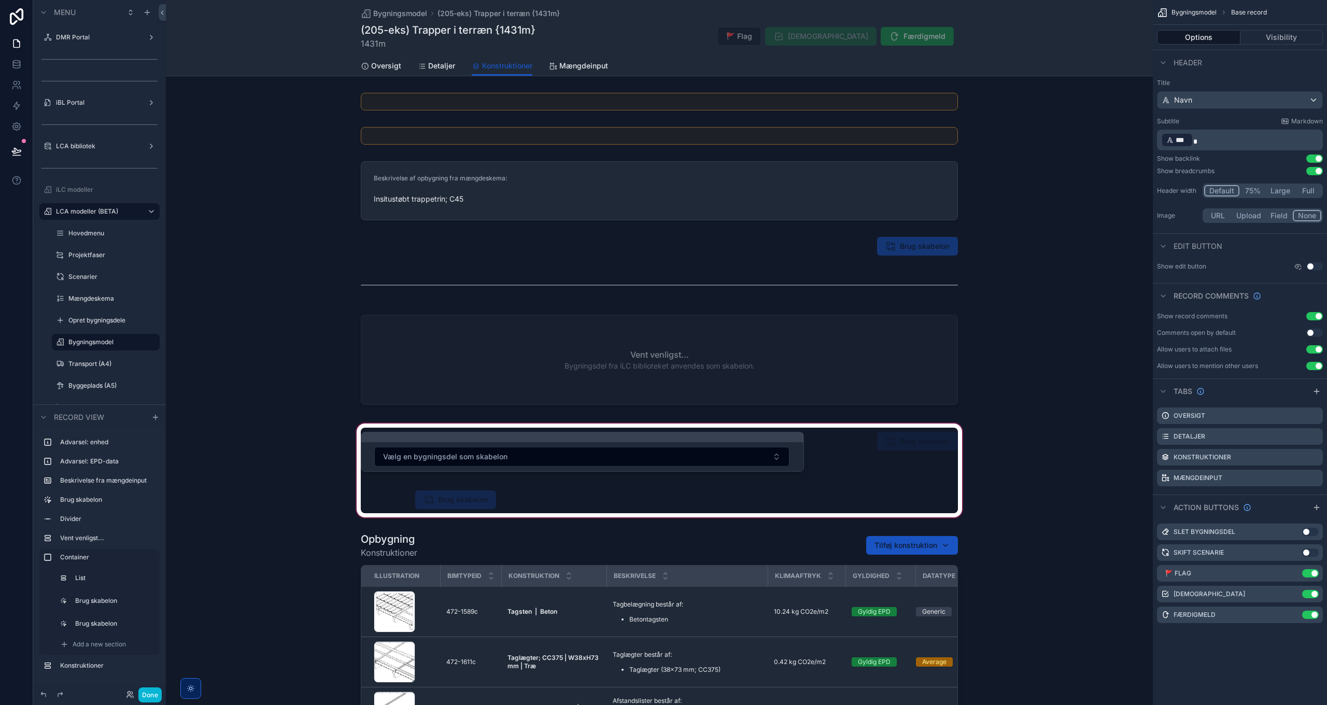
click at [456, 508] on div "scrollable content" at bounding box center [659, 471] width 987 height 98
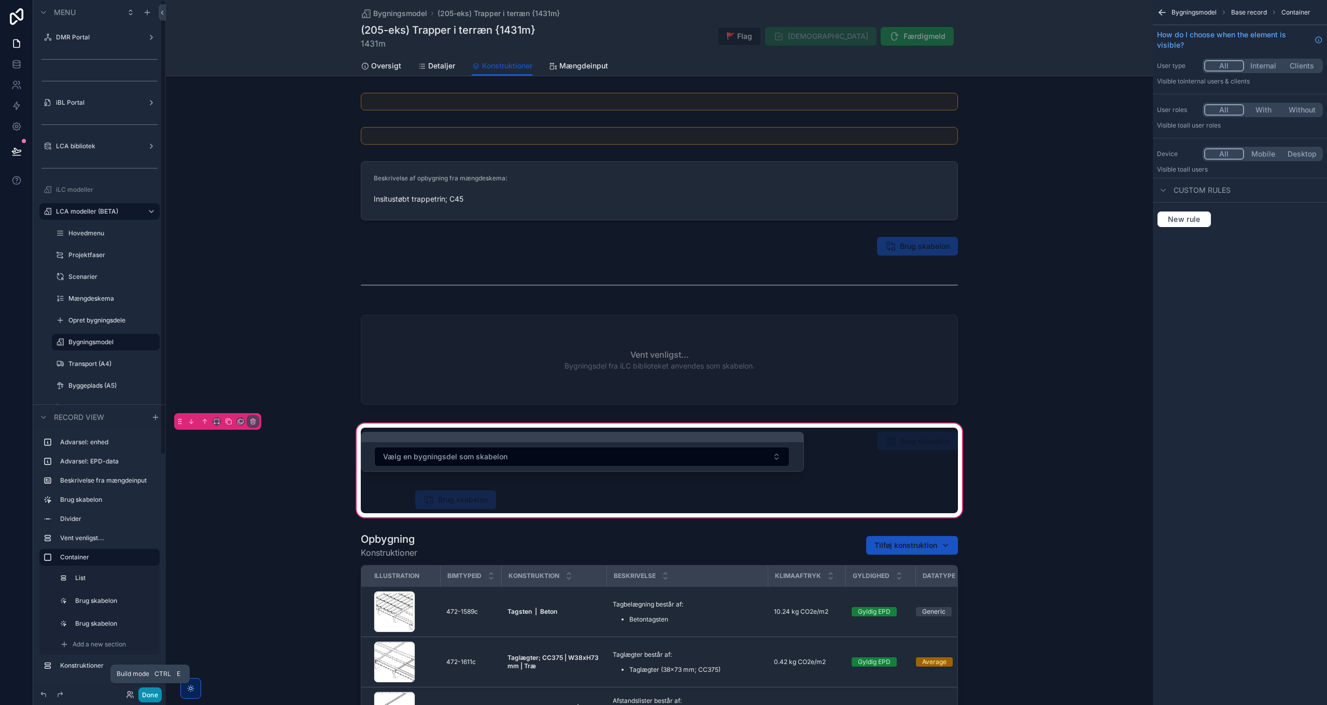
click at [143, 694] on button "Done" at bounding box center [149, 695] width 23 height 15
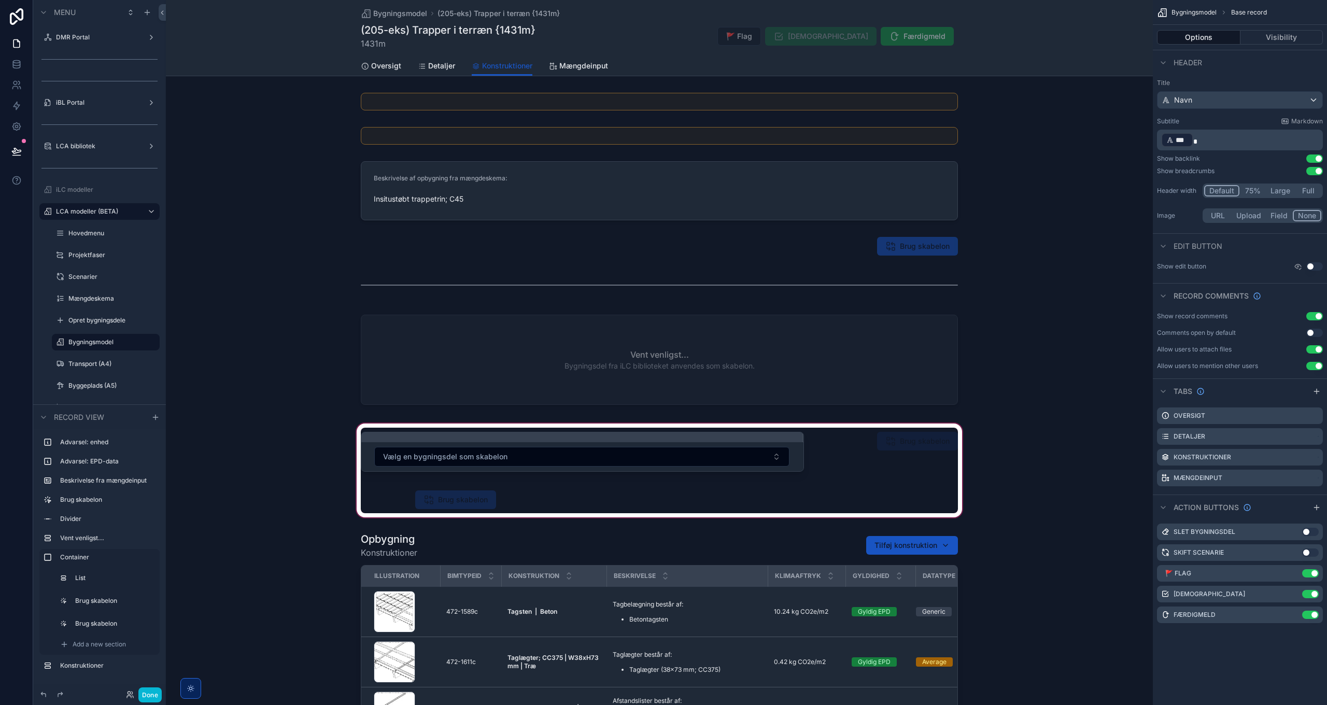
click at [438, 494] on div "scrollable content" at bounding box center [659, 471] width 987 height 98
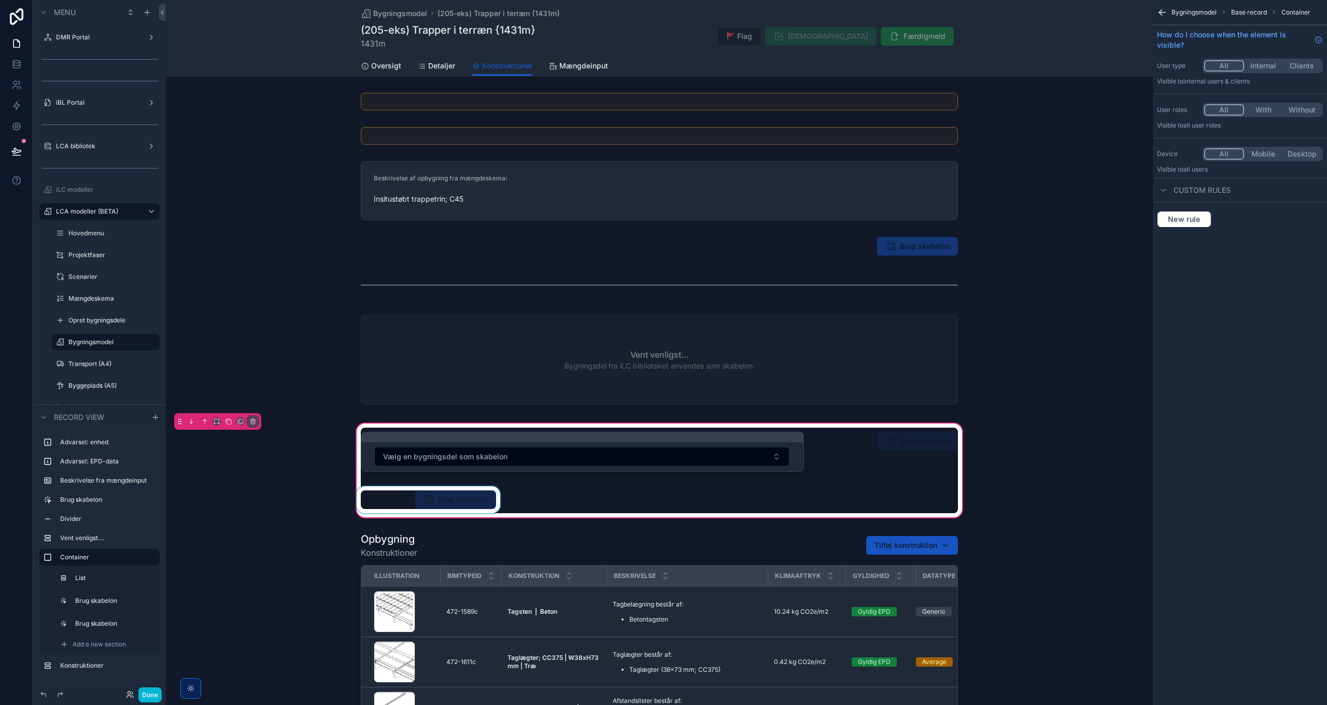
click at [444, 500] on div "scrollable content" at bounding box center [429, 499] width 148 height 27
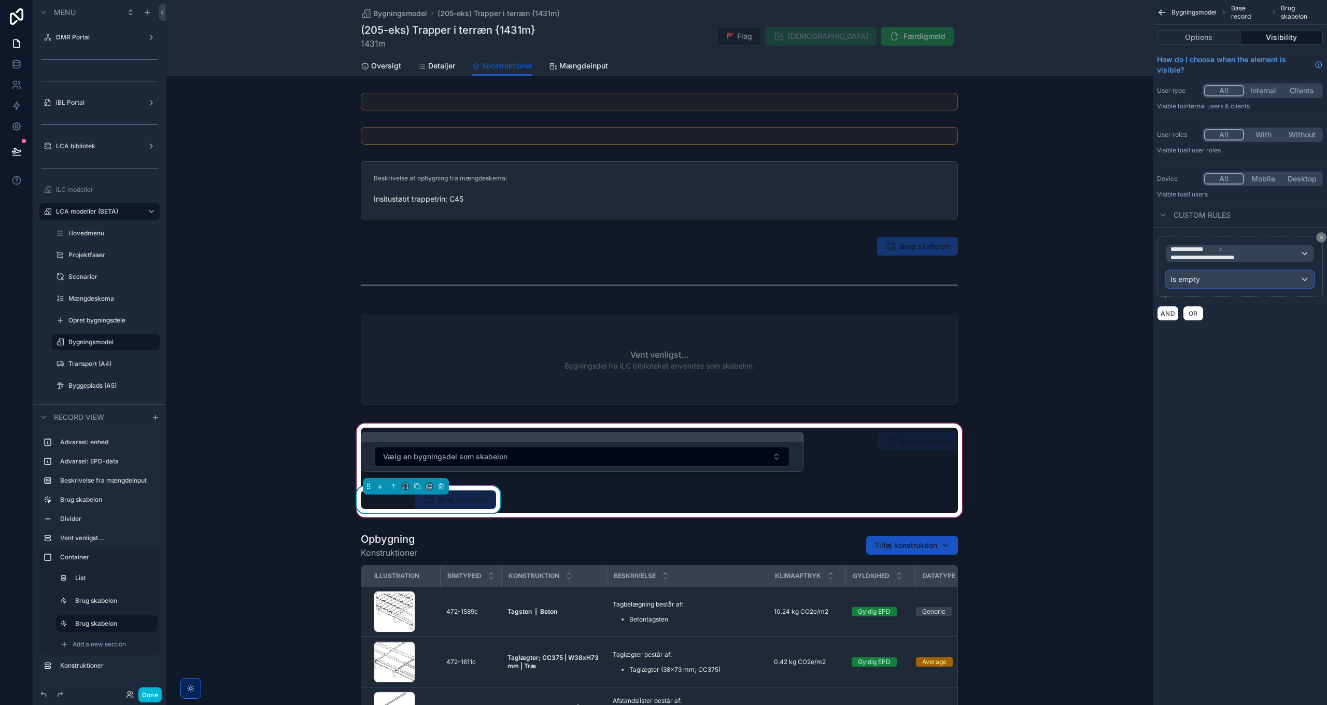
click at [1230, 281] on div "Is empty" at bounding box center [1240, 279] width 147 height 17
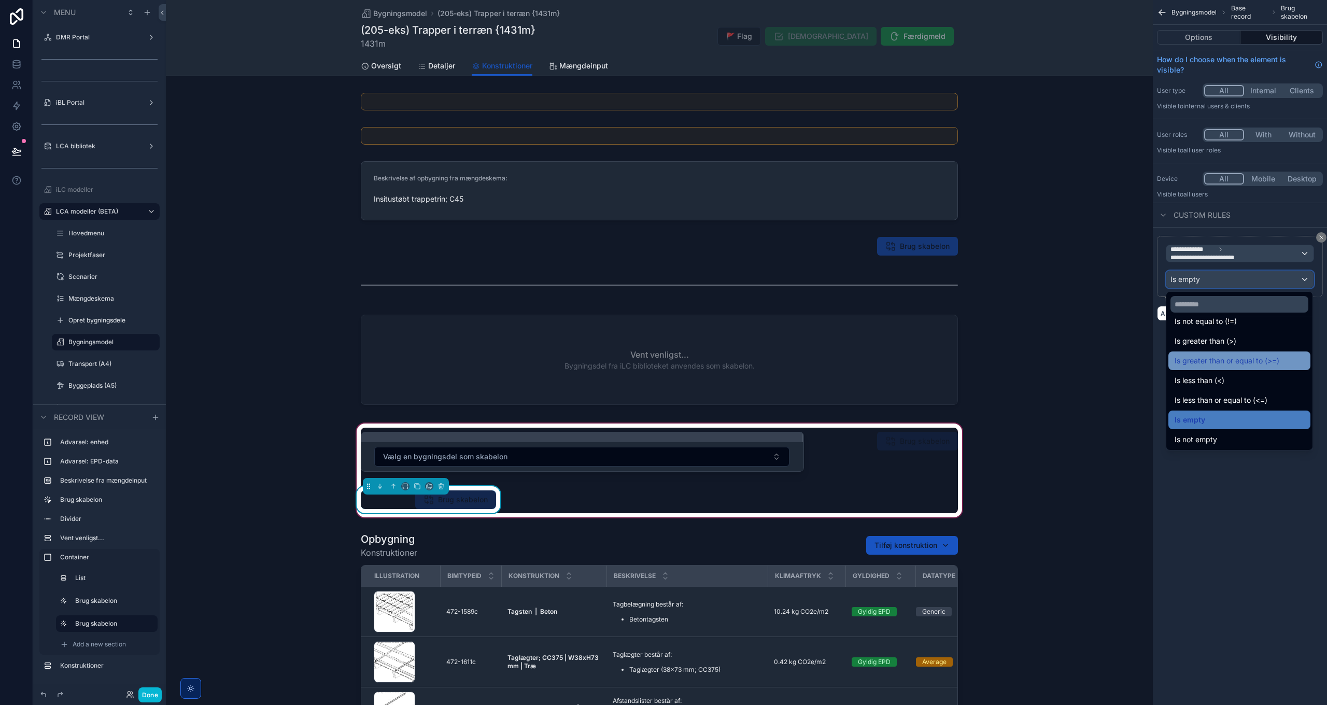
scroll to position [74, 0]
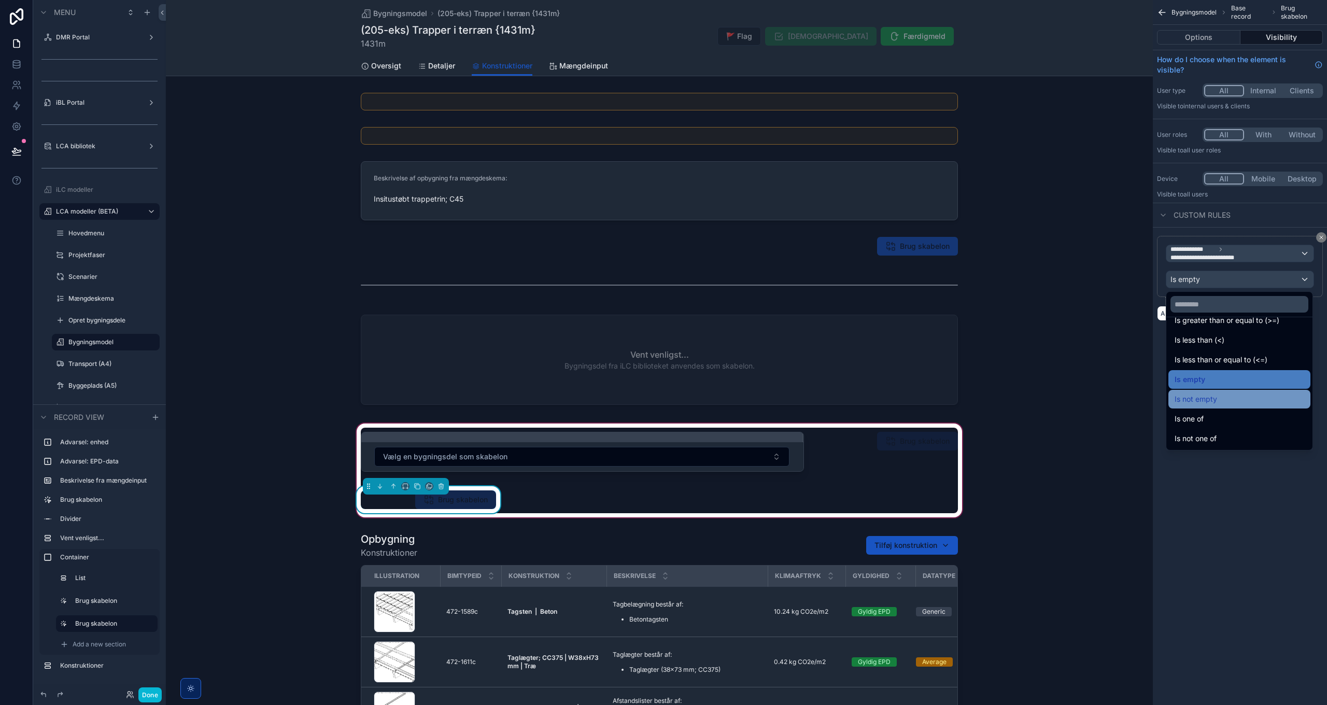
click at [1203, 404] on span "Is not empty" at bounding box center [1196, 399] width 43 height 12
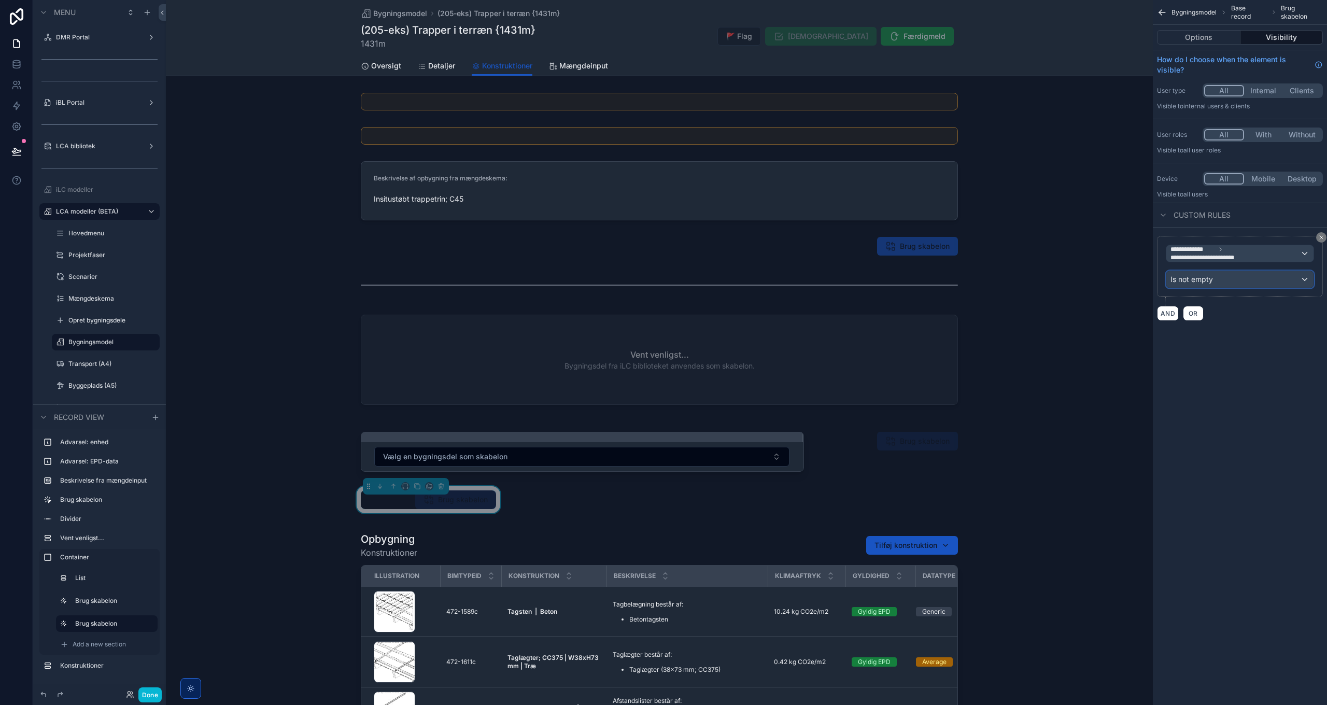
click at [1209, 278] on span "Is not empty" at bounding box center [1192, 279] width 43 height 10
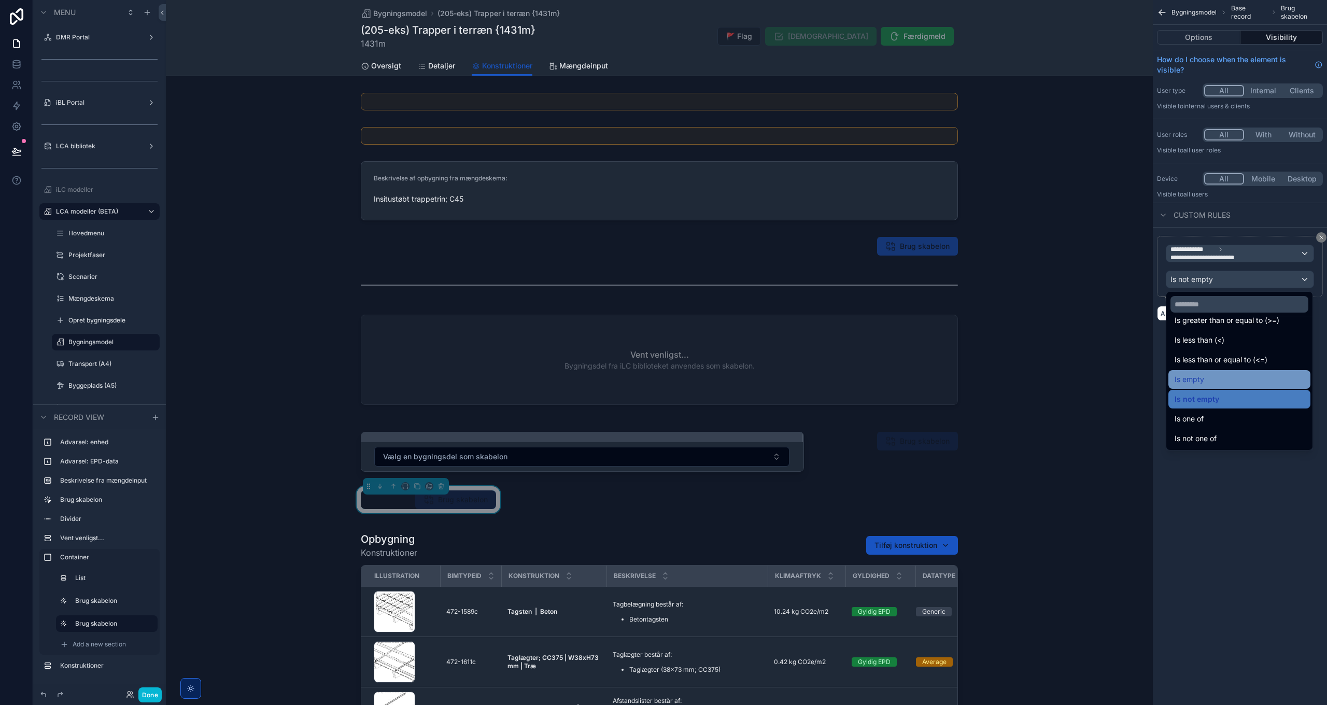
click at [1206, 377] on div "Is empty" at bounding box center [1240, 379] width 130 height 12
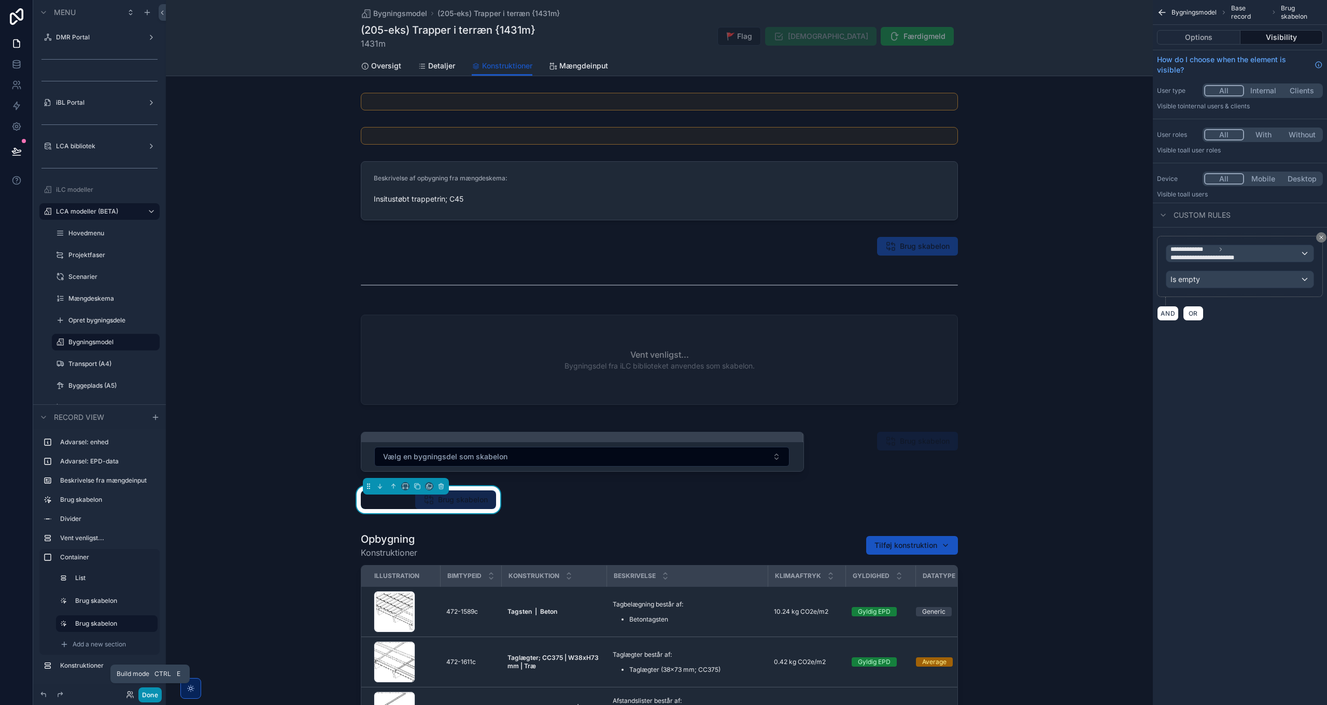
click at [150, 695] on button "Done" at bounding box center [149, 695] width 23 height 15
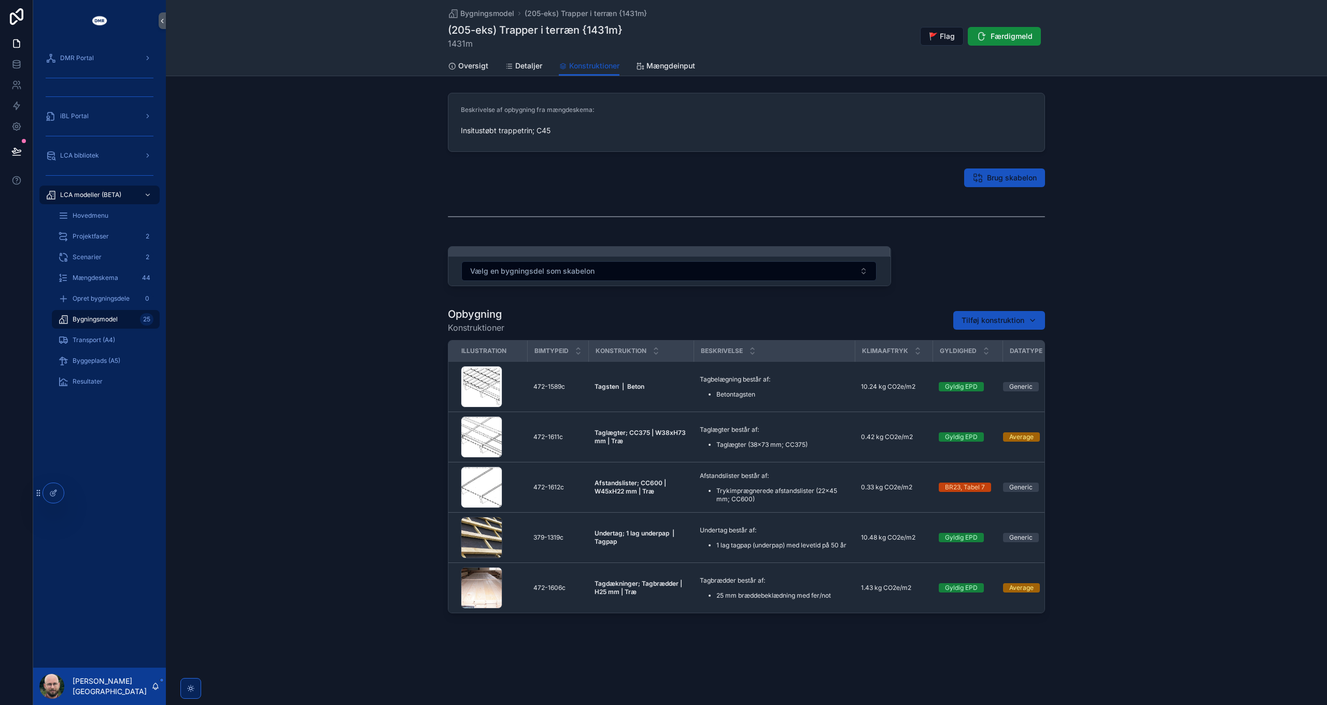
click at [500, 288] on div "Vælg en bygningsdel som skabelon" at bounding box center [670, 268] width 456 height 52
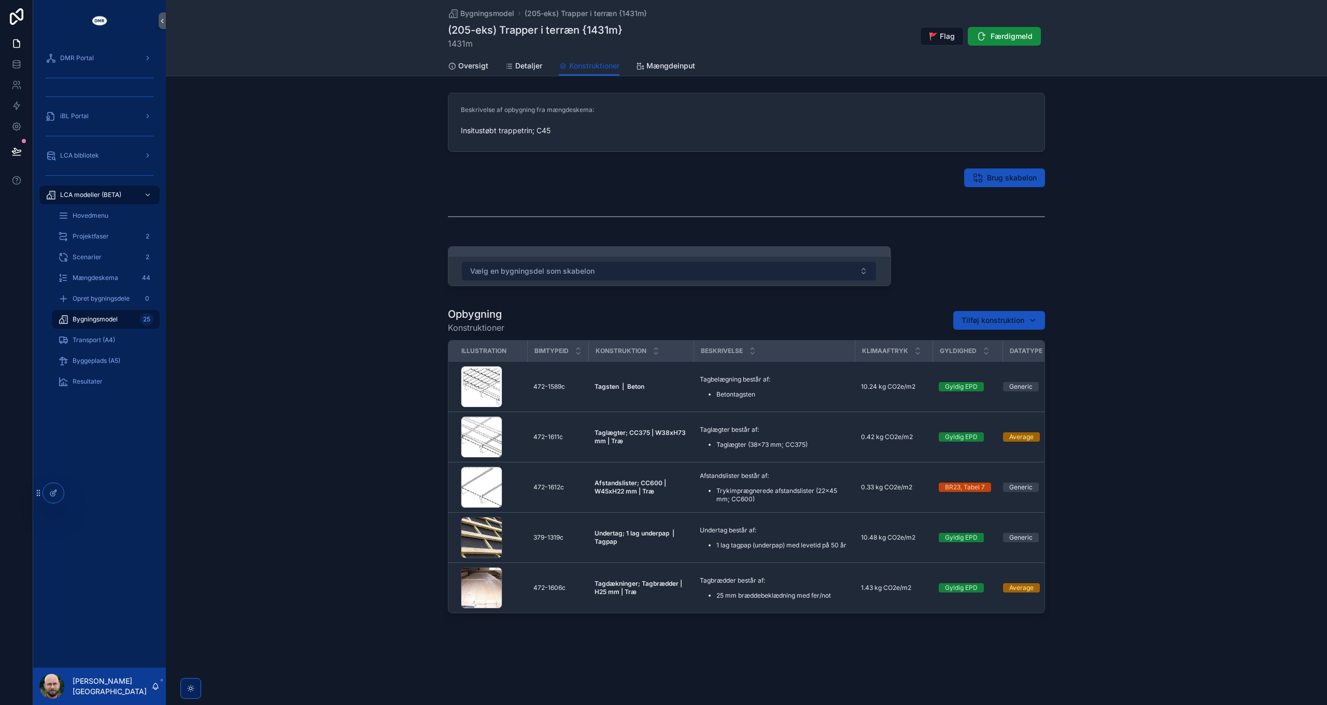
click at [575, 274] on span "Vælg en bygningsdel som skabelon" at bounding box center [532, 271] width 124 height 10
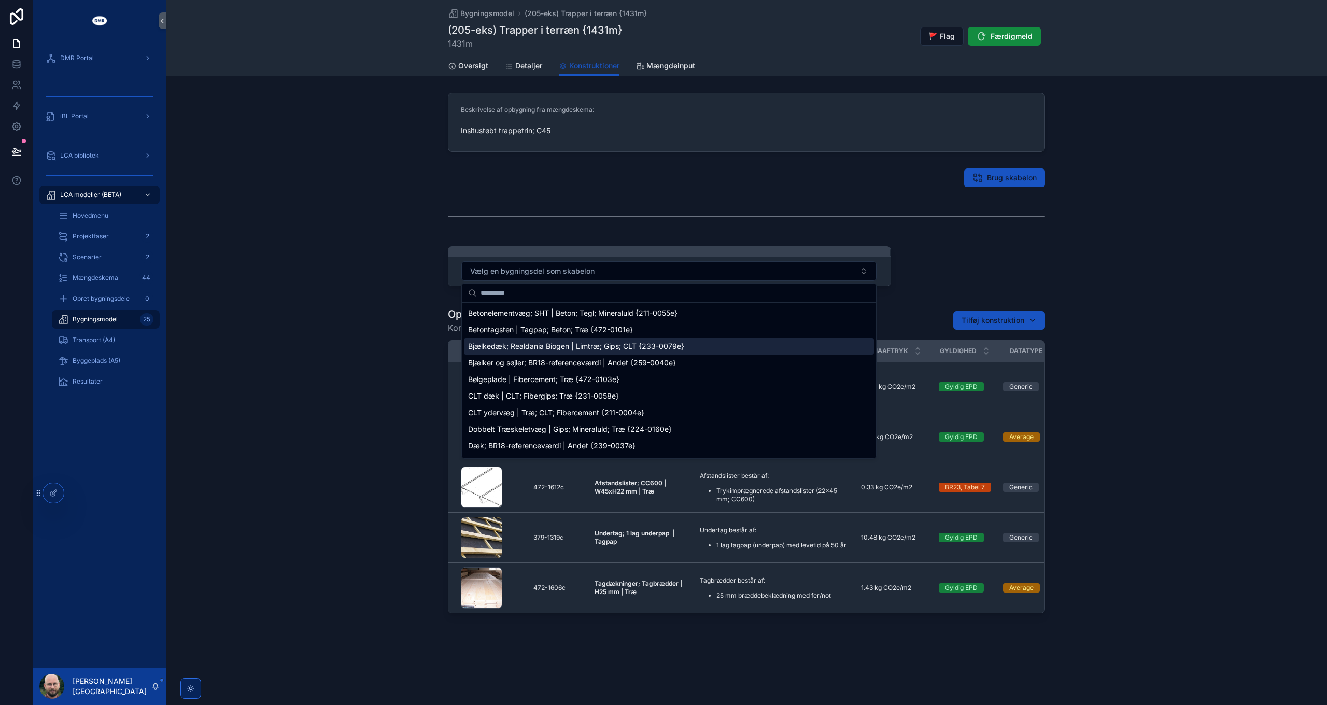
click at [536, 352] on div "Bjælkedæk; Realdania Biogen | Limtræ; Gips; CLT {233-0079e}" at bounding box center [669, 346] width 410 height 17
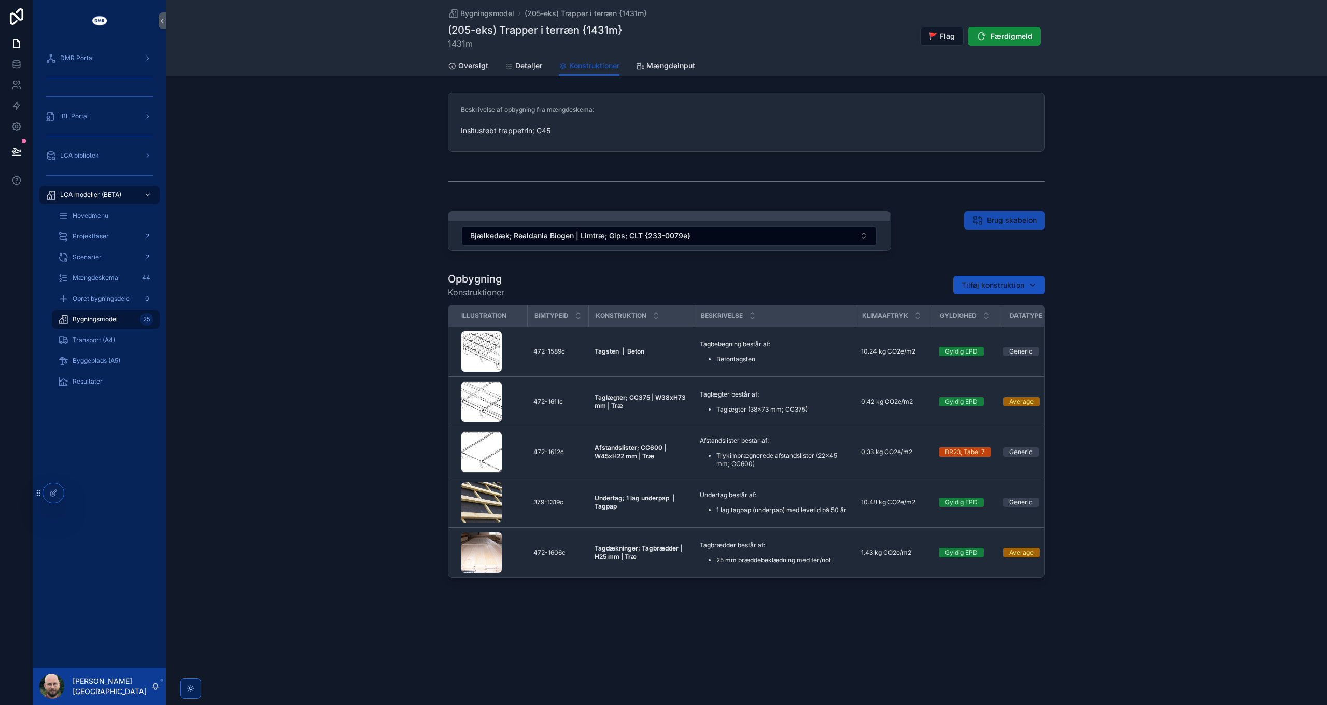
click at [987, 218] on span "Brug skabelon" at bounding box center [1012, 220] width 50 height 10
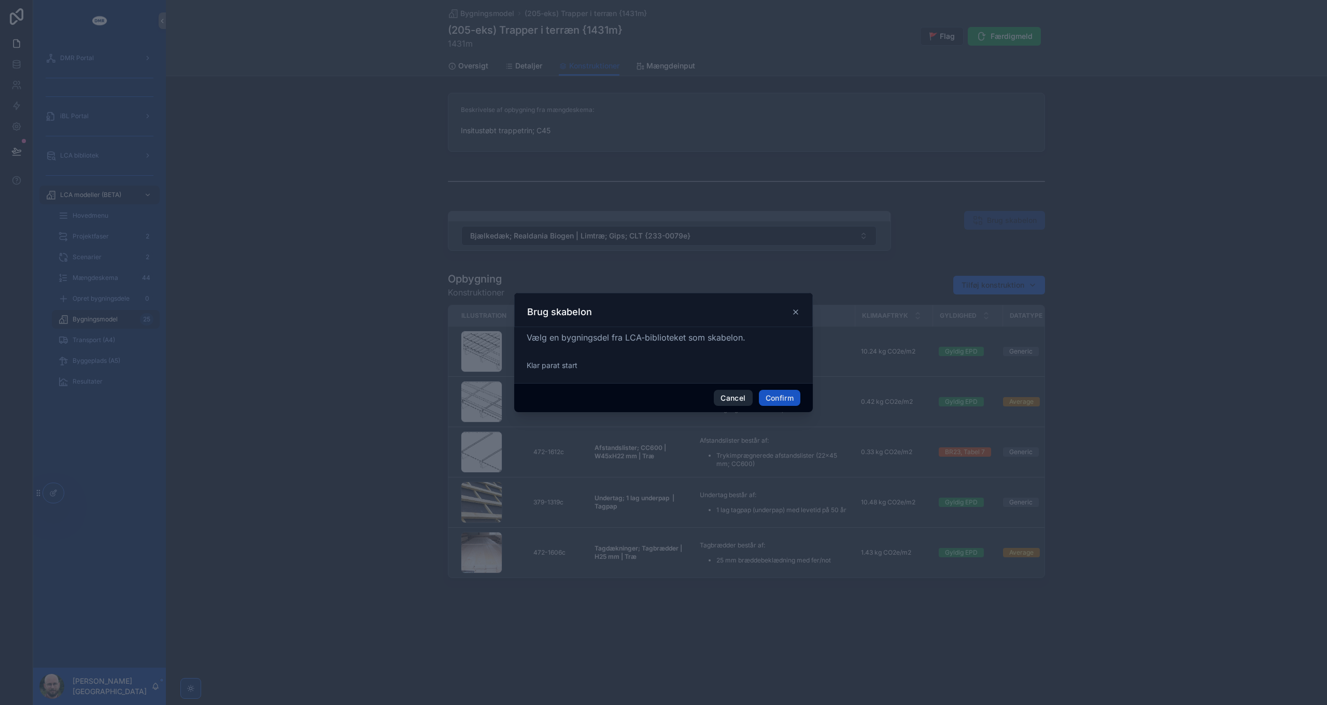
click at [729, 396] on button "Cancel" at bounding box center [733, 398] width 38 height 17
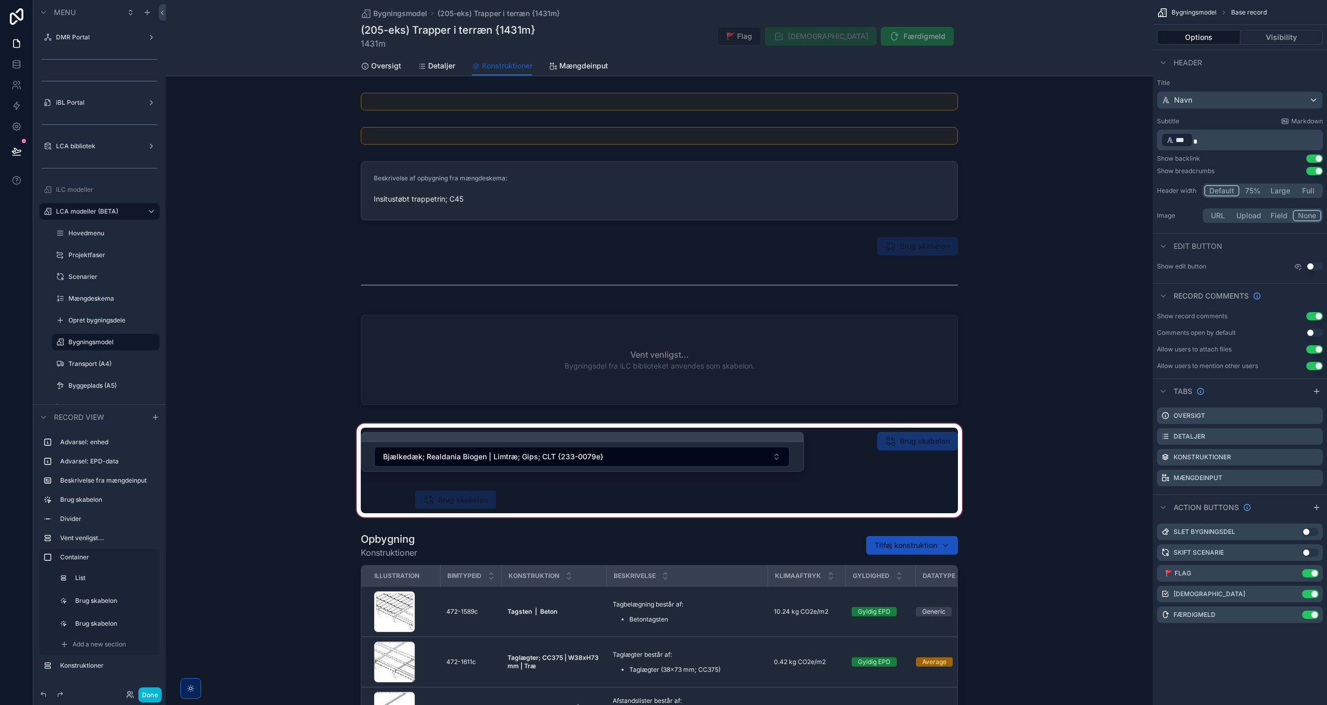
click at [473, 507] on div "scrollable content" at bounding box center [659, 471] width 987 height 98
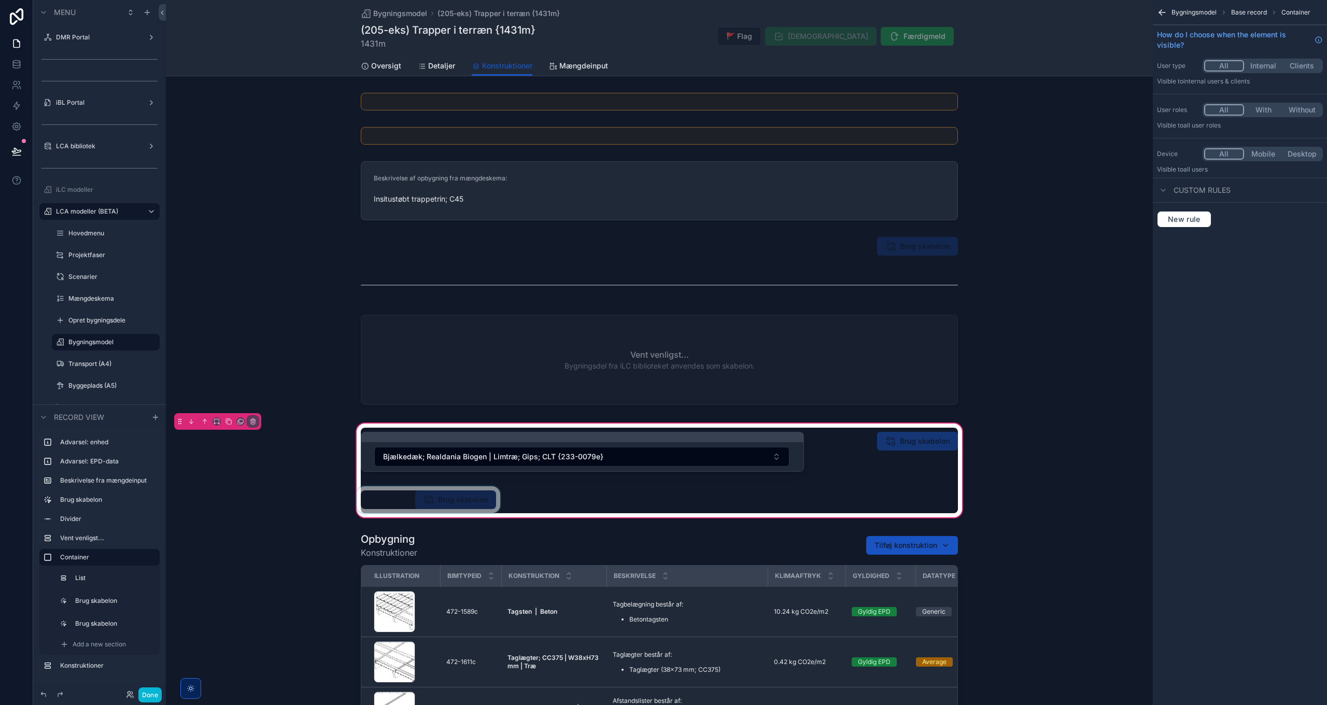
click at [453, 497] on div "scrollable content" at bounding box center [429, 499] width 148 height 27
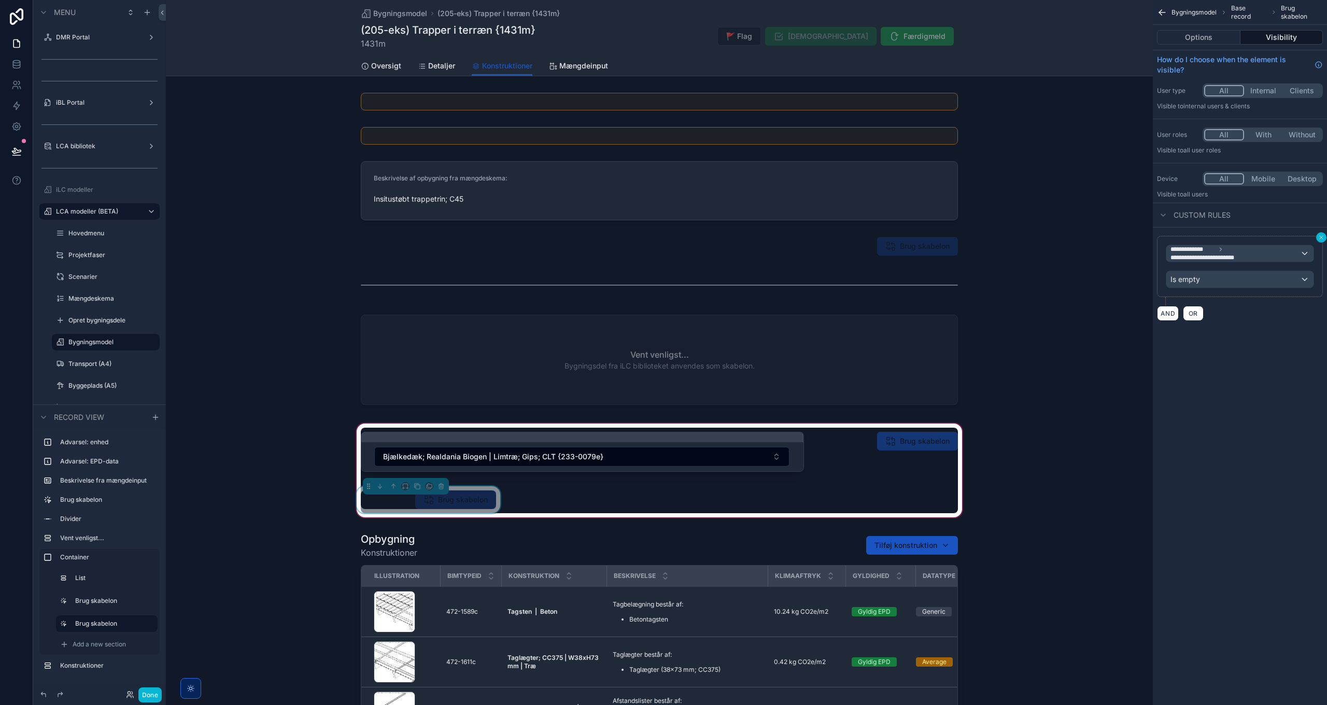
click at [1321, 236] on icon "scrollable content" at bounding box center [1322, 237] width 6 height 6
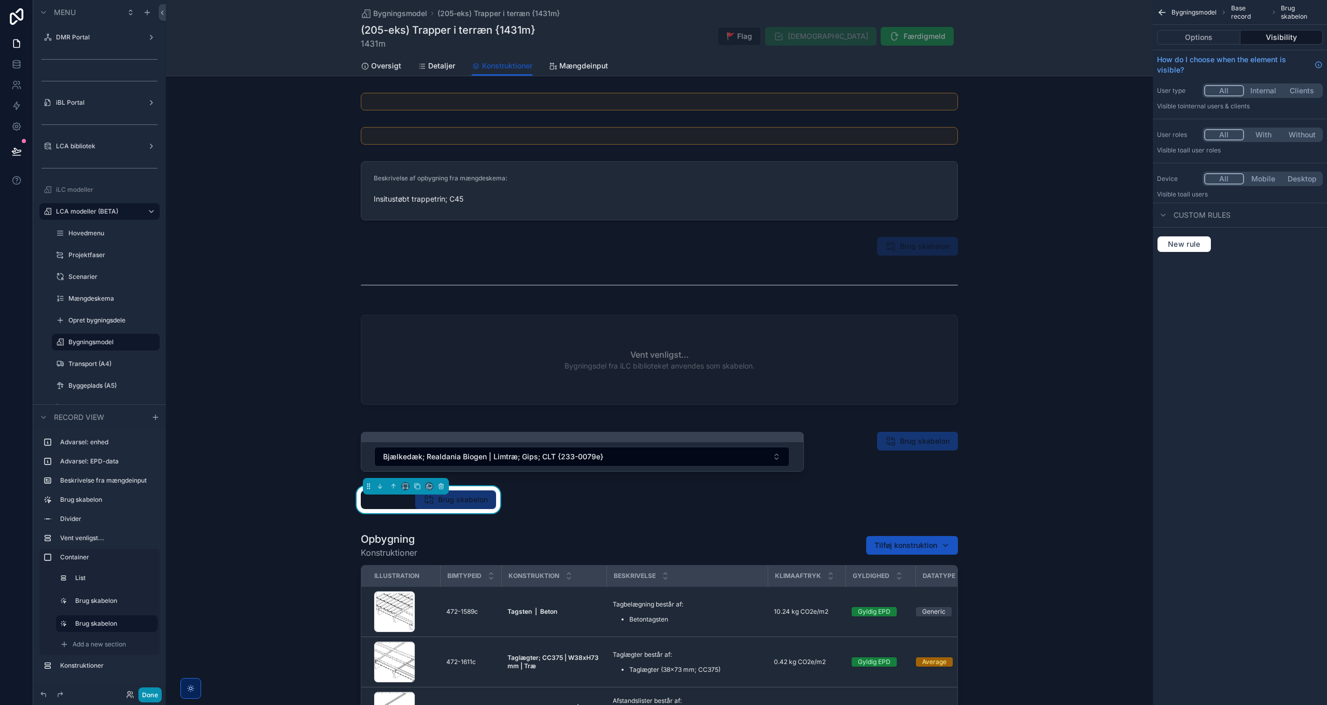
click at [149, 698] on button "Done" at bounding box center [149, 695] width 23 height 15
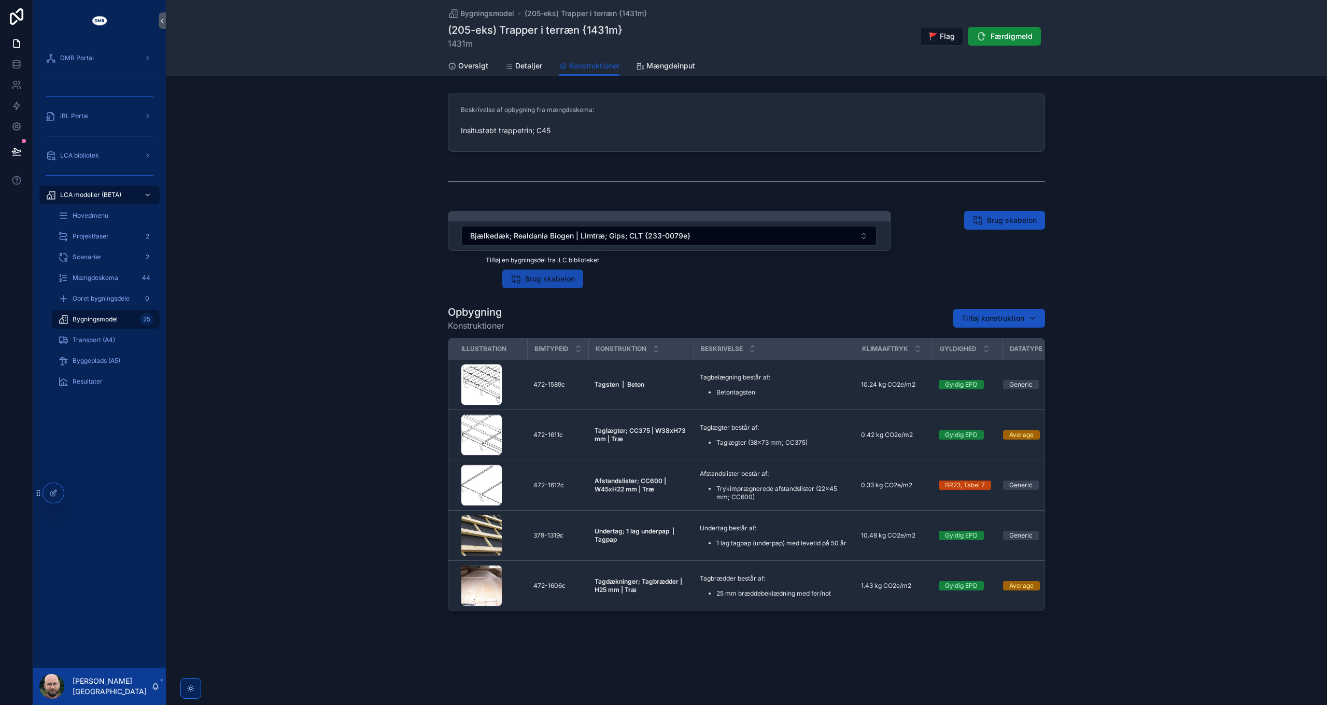
click at [535, 281] on span "Brug skabelon" at bounding box center [550, 279] width 50 height 10
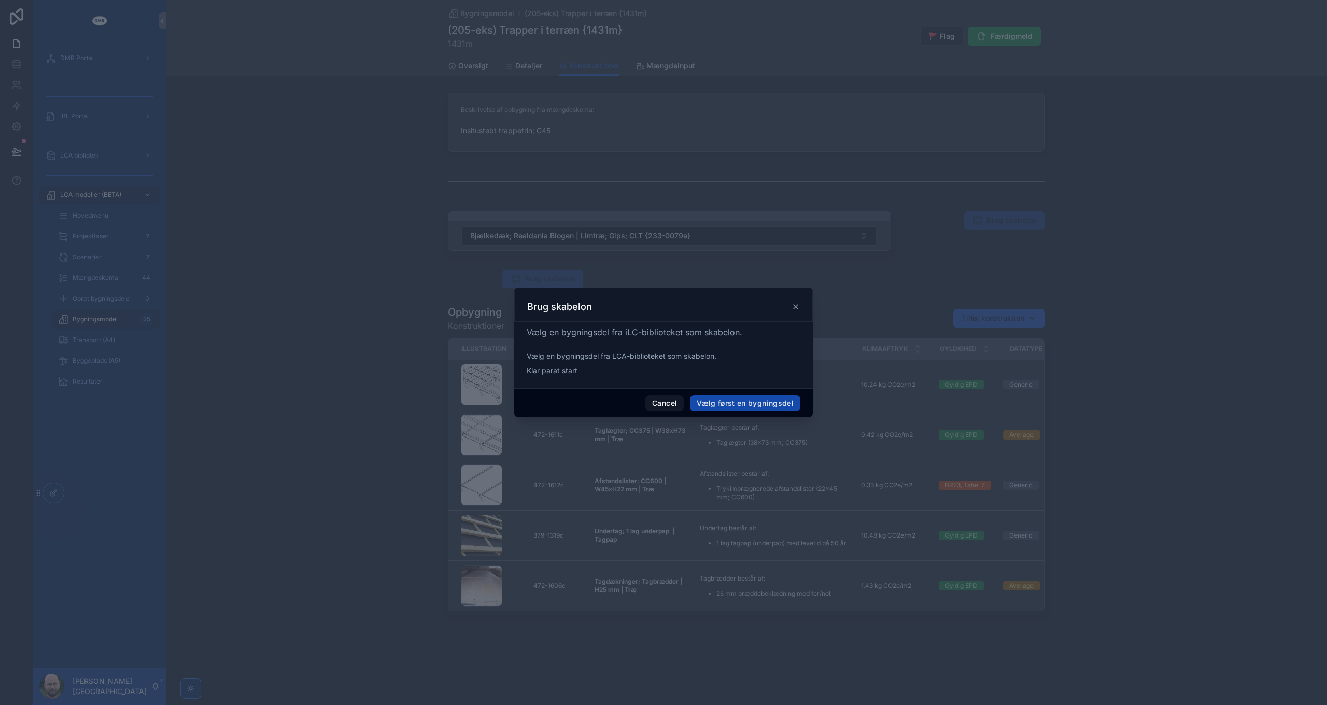
click at [738, 404] on button "Vælg først en bygningsdel" at bounding box center [745, 403] width 110 height 17
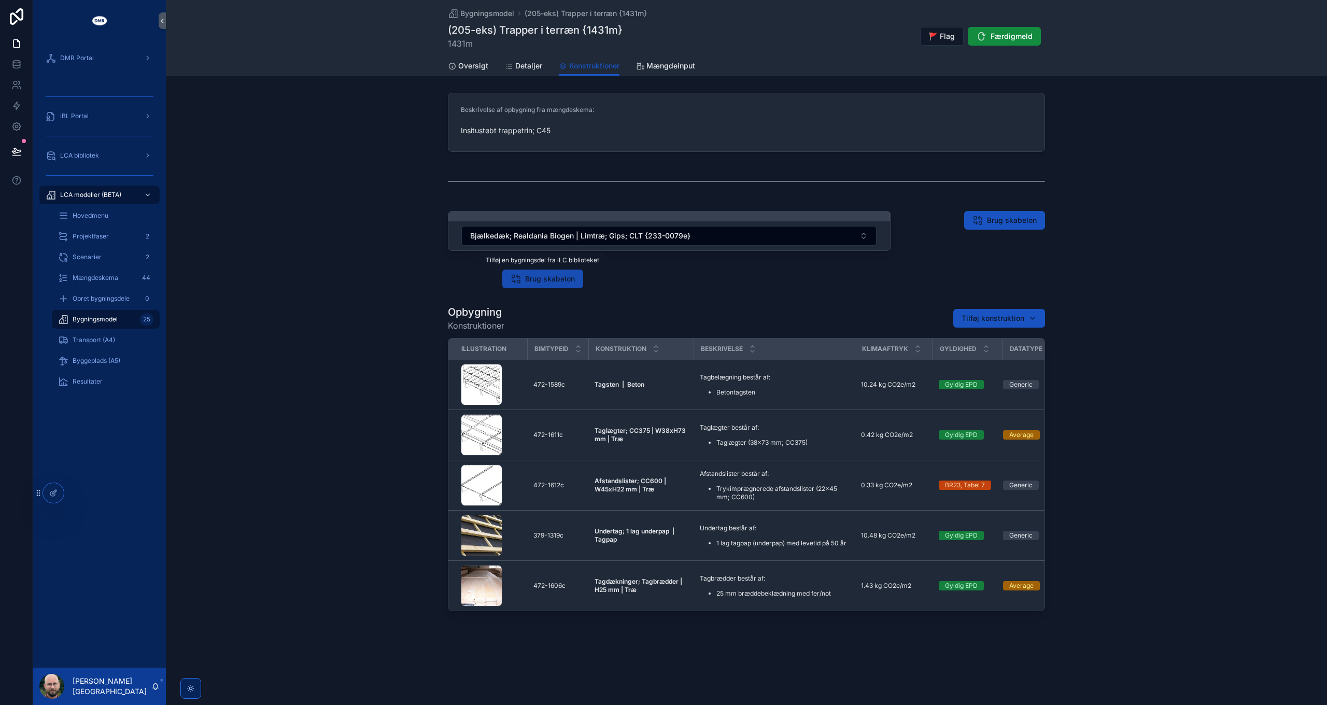
click at [546, 278] on span "Brug skabelon" at bounding box center [550, 279] width 50 height 10
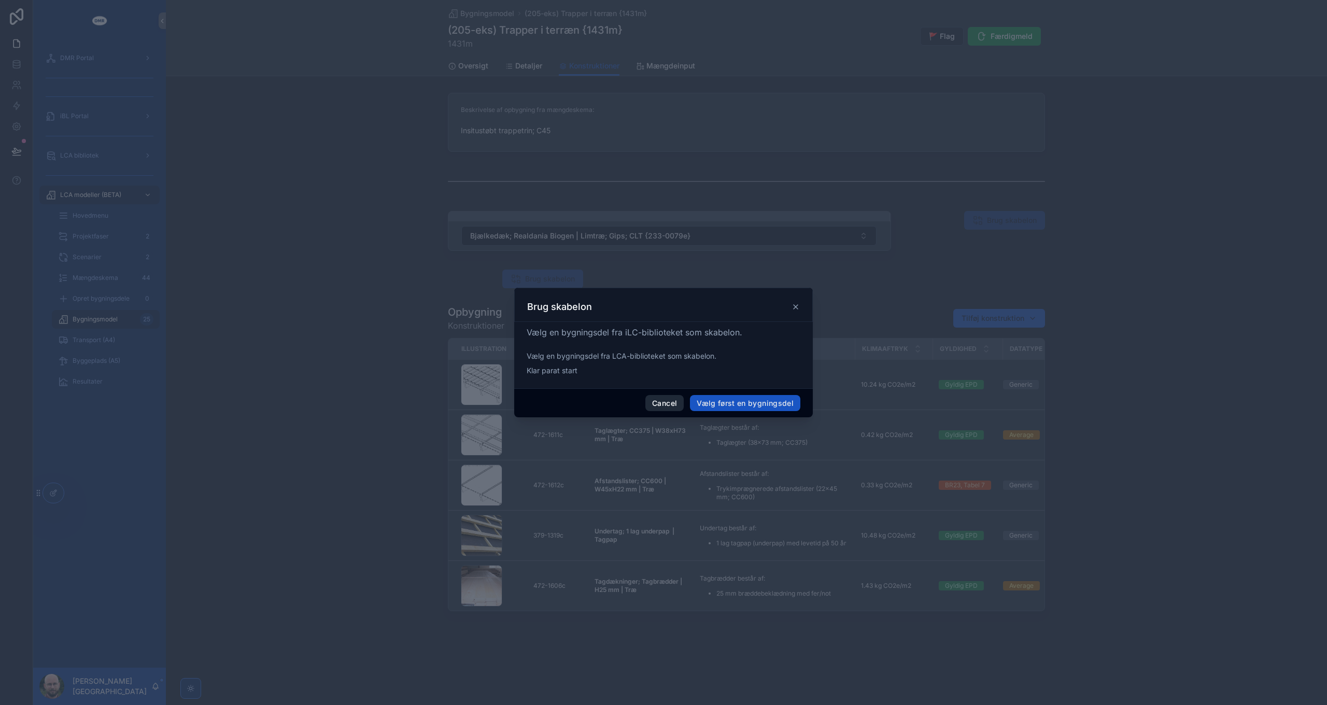
click at [668, 403] on button "Cancel" at bounding box center [665, 403] width 38 height 17
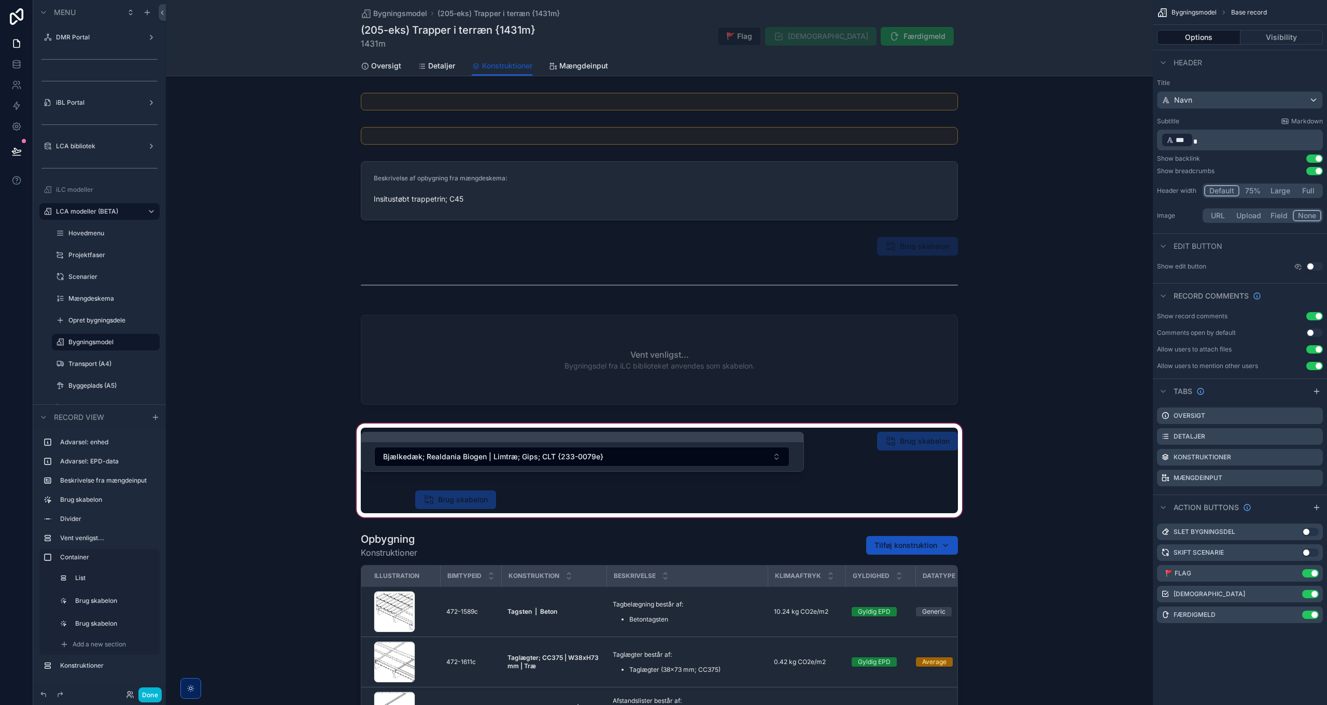
click at [456, 501] on div "scrollable content" at bounding box center [659, 471] width 987 height 98
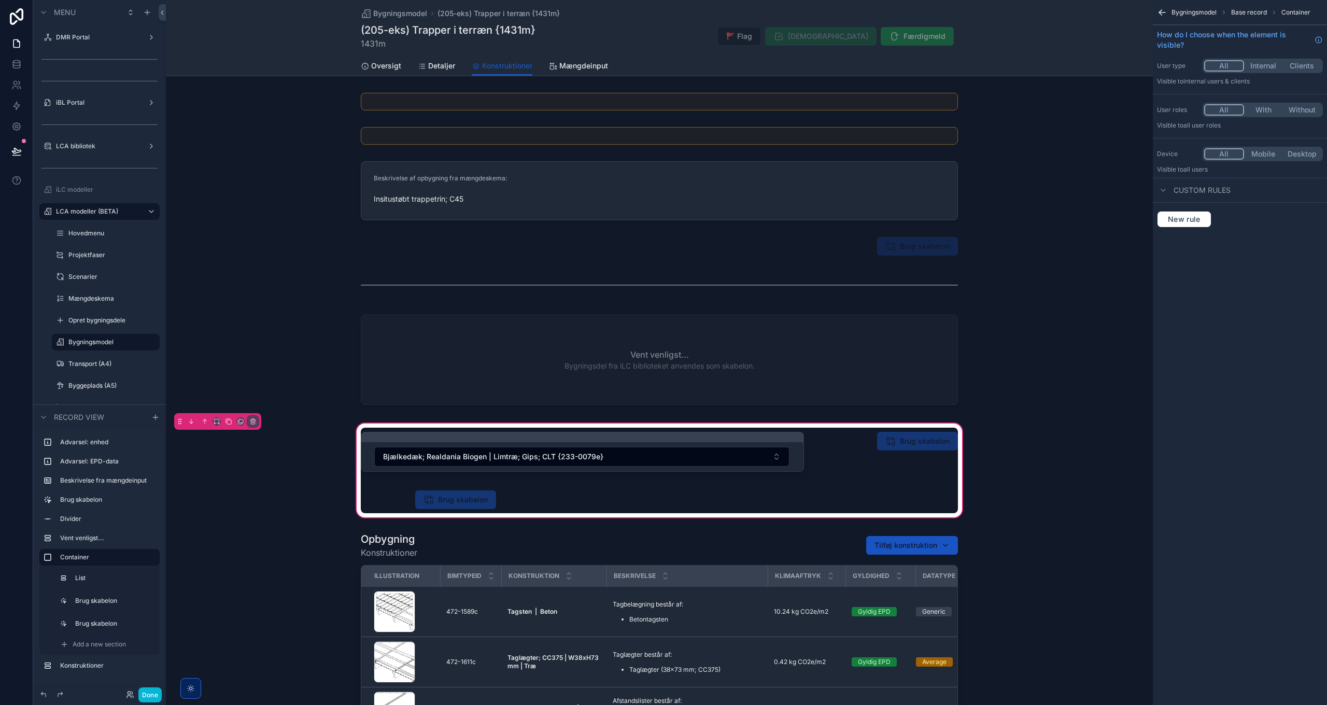
click at [445, 501] on div "scrollable content" at bounding box center [429, 499] width 148 height 27
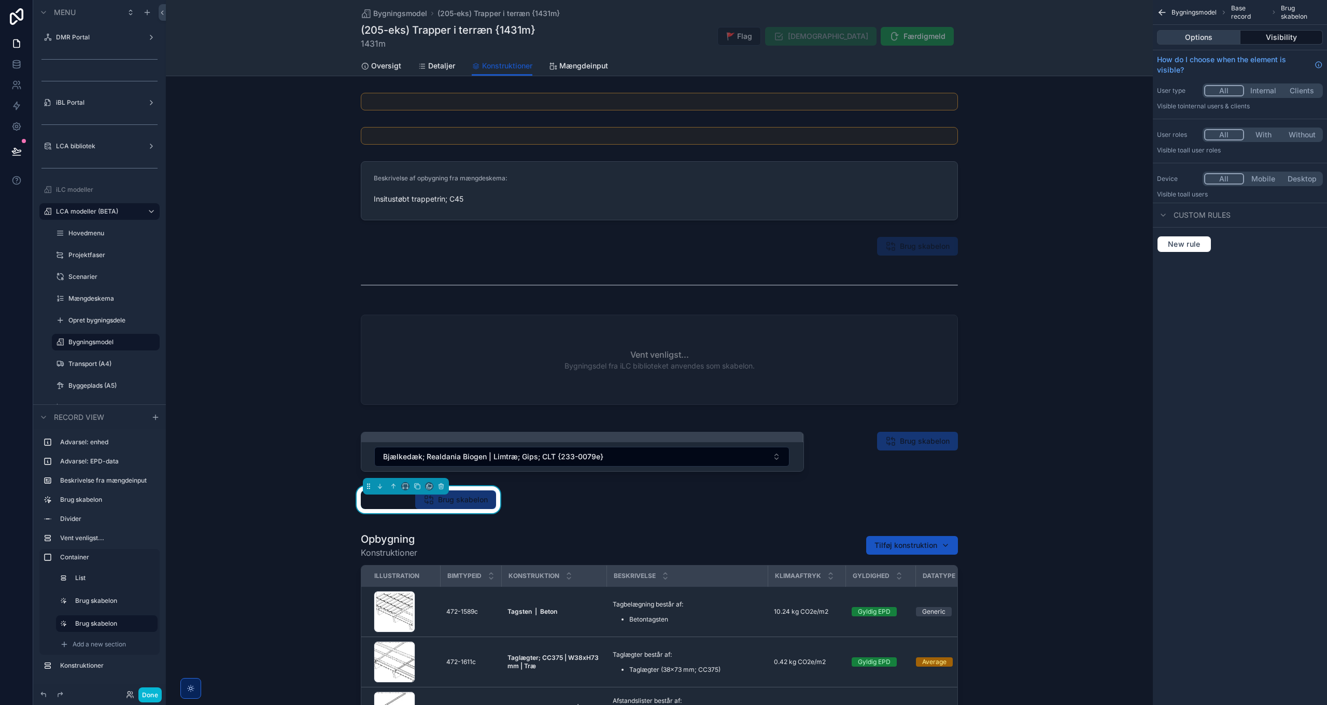
click at [1205, 37] on button "Options" at bounding box center [1198, 37] width 83 height 15
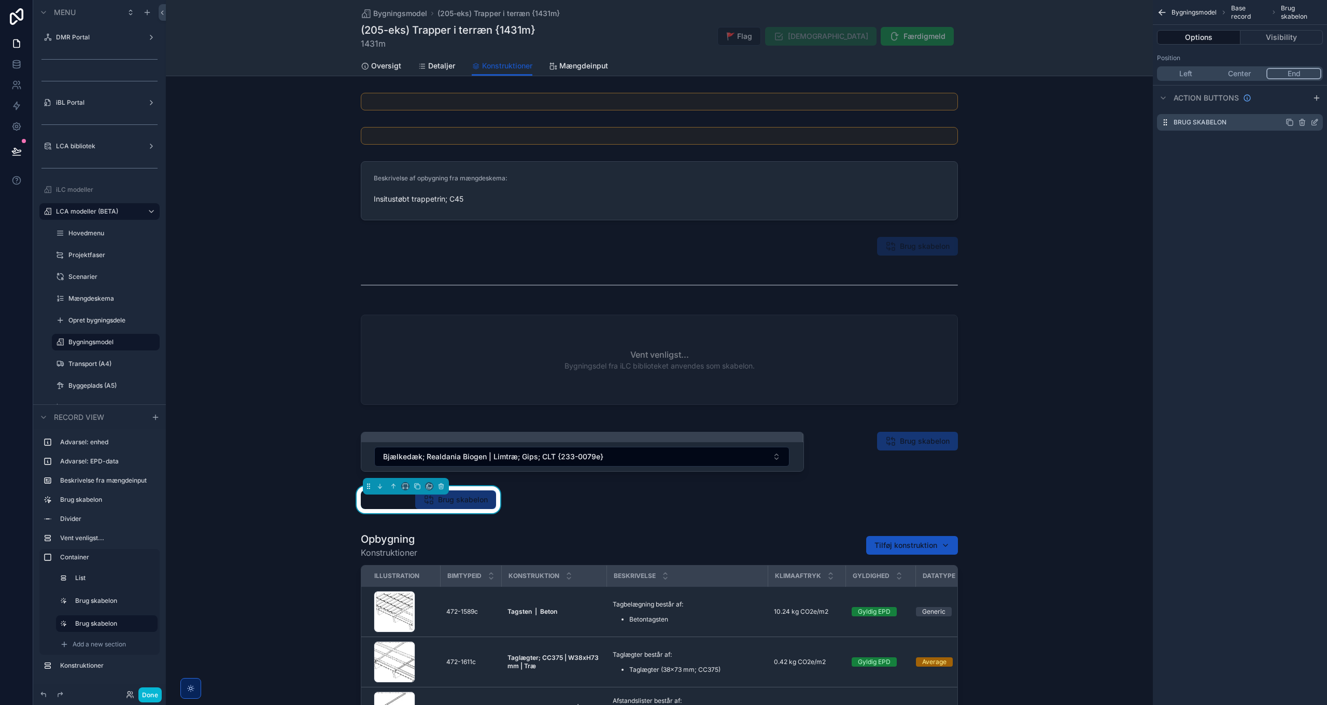
click at [1316, 121] on icon "scrollable content" at bounding box center [1316, 121] width 4 height 4
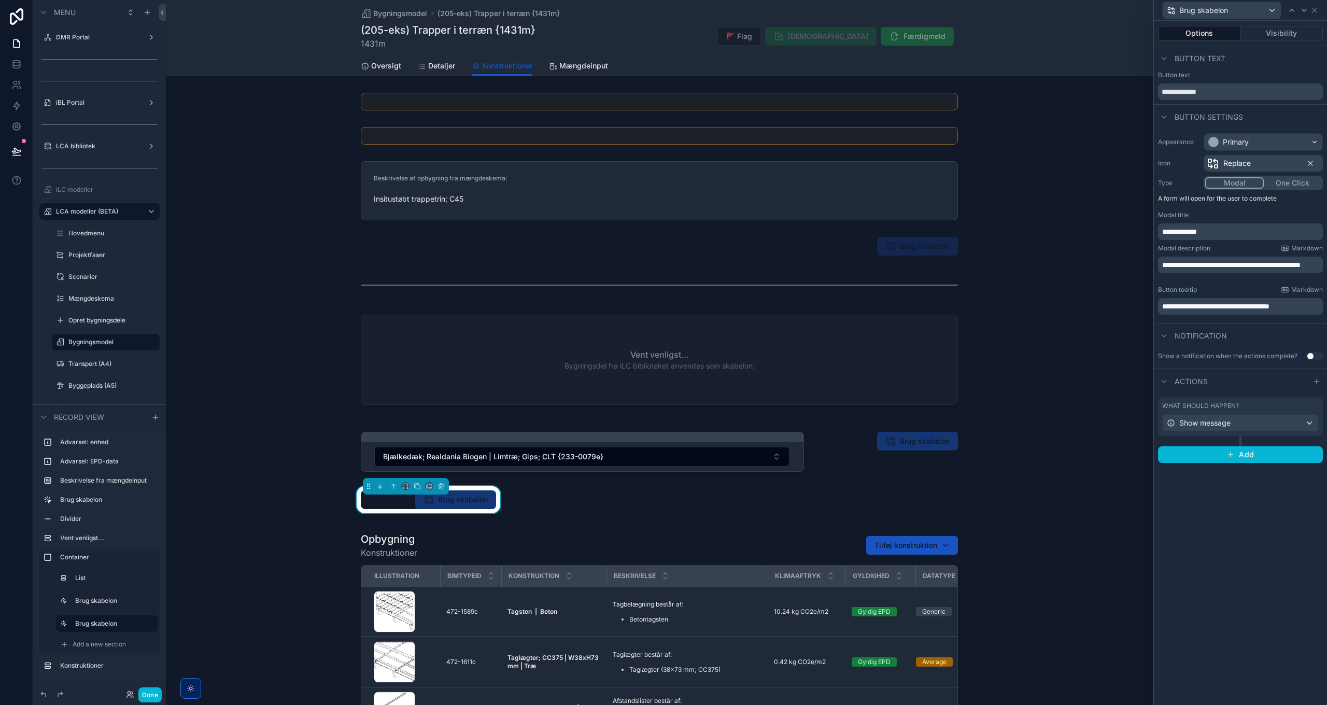
click at [1252, 266] on span "**********" at bounding box center [1232, 264] width 138 height 7
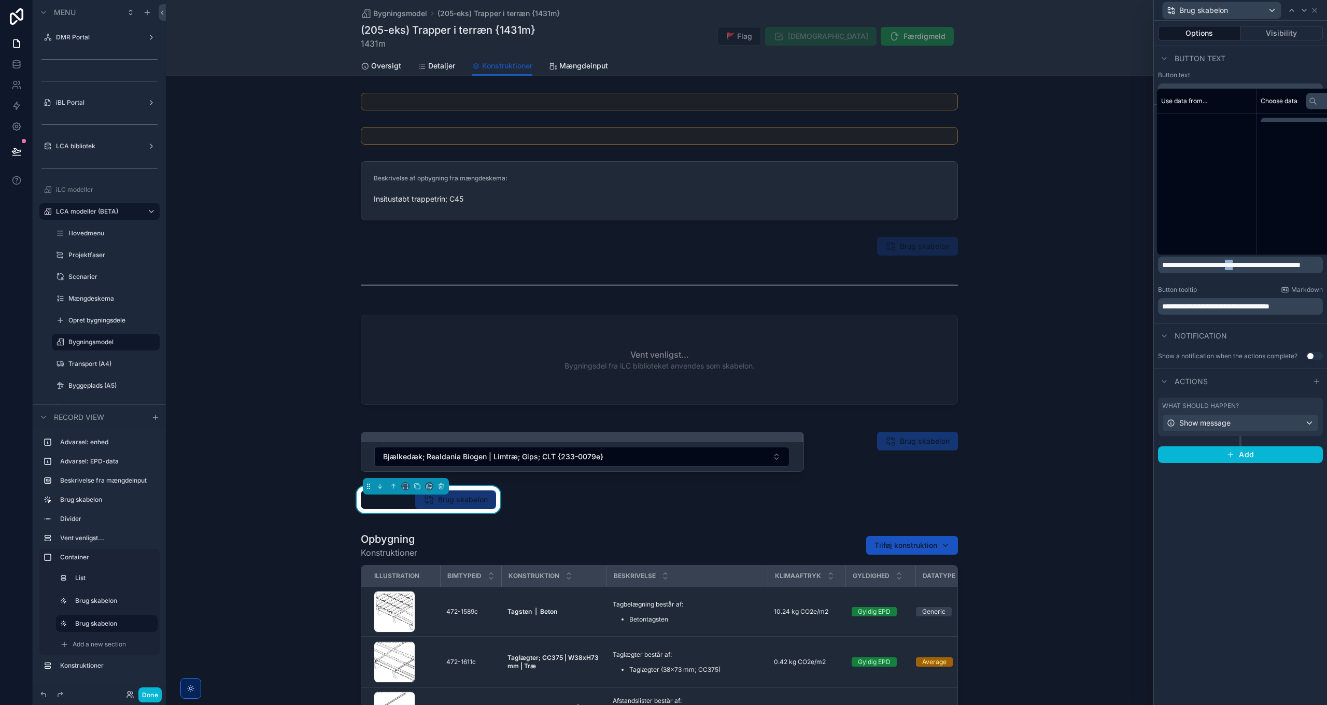
click at [1252, 266] on span "**********" at bounding box center [1232, 264] width 138 height 7
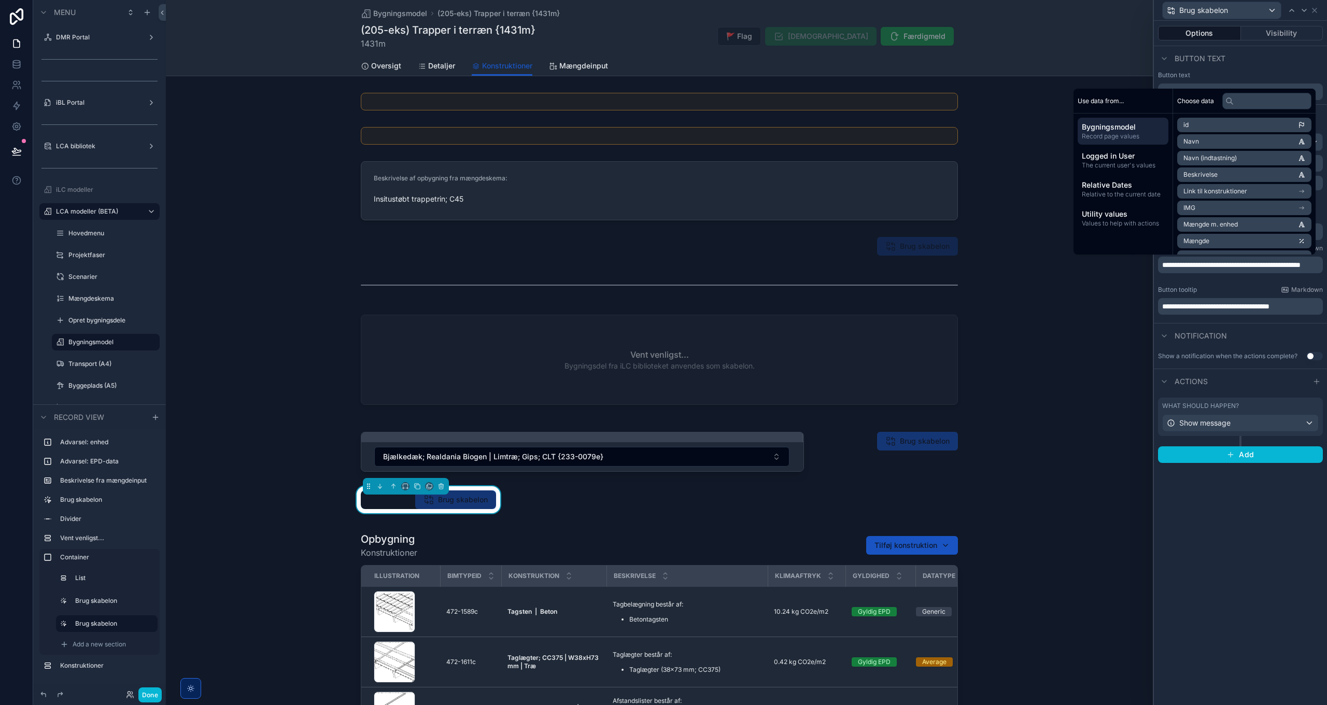
click at [1252, 304] on span "**********" at bounding box center [1216, 306] width 107 height 7
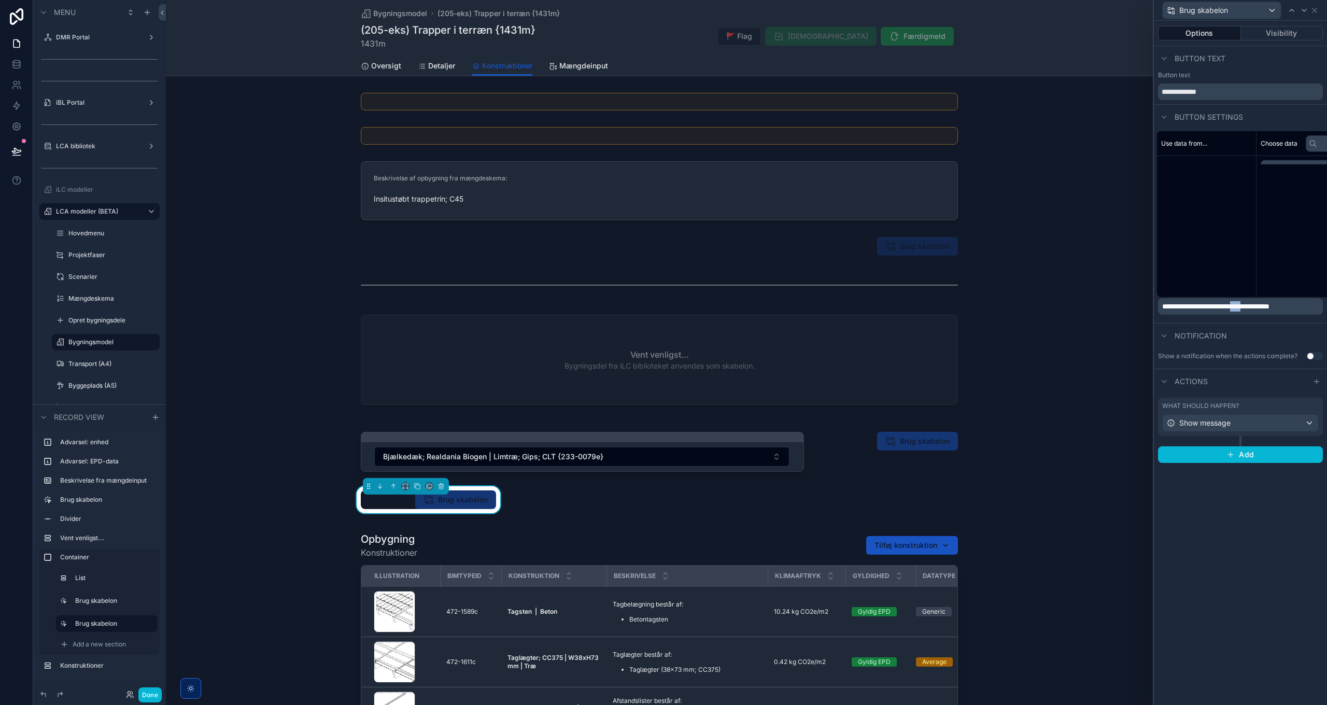
click at [1252, 304] on span "**********" at bounding box center [1216, 306] width 107 height 7
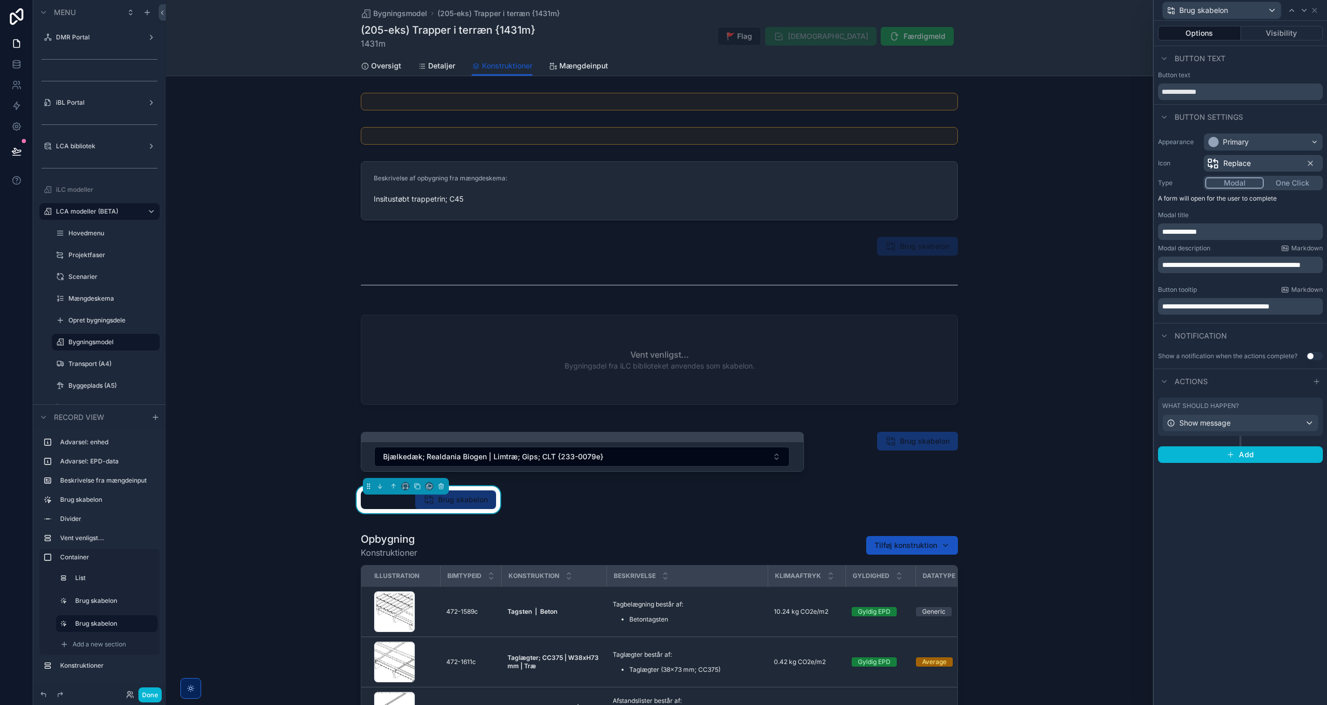
click at [1258, 329] on div "Notification" at bounding box center [1240, 335] width 173 height 25
click at [1241, 422] on div "Show message" at bounding box center [1241, 423] width 156 height 17
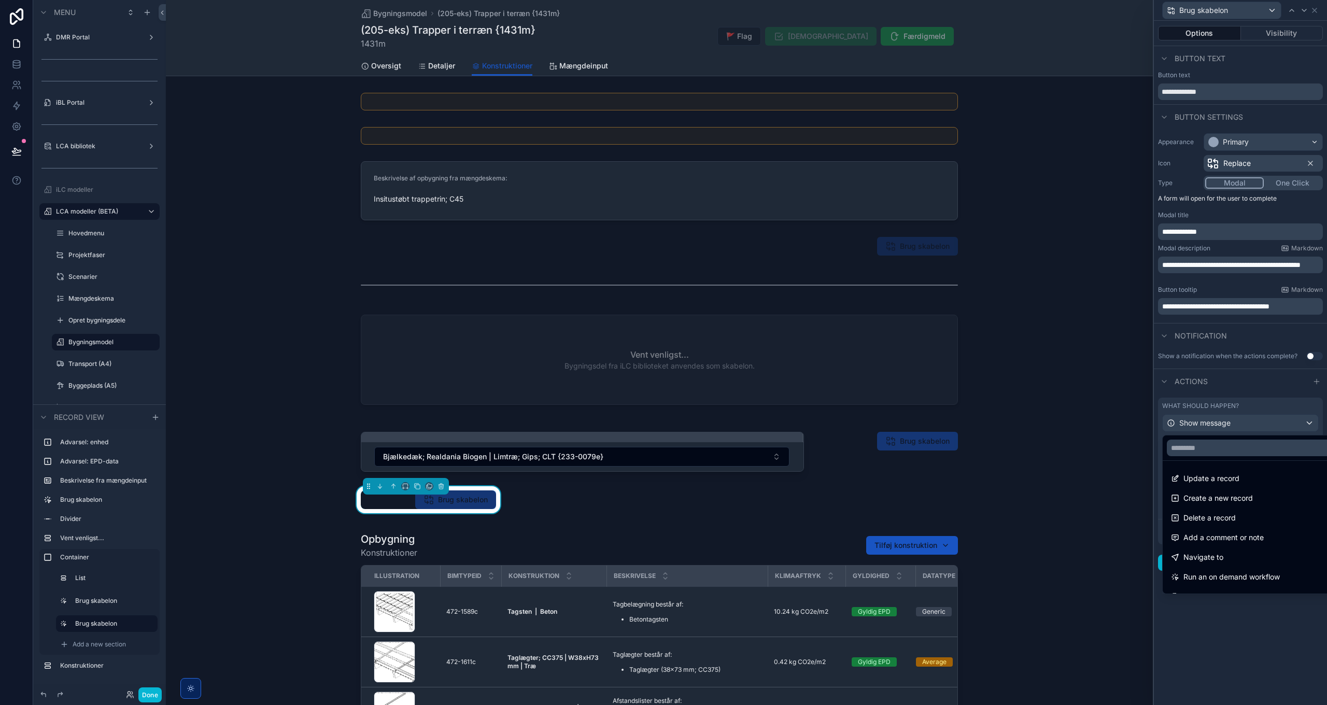
click at [1241, 423] on div at bounding box center [1240, 352] width 173 height 705
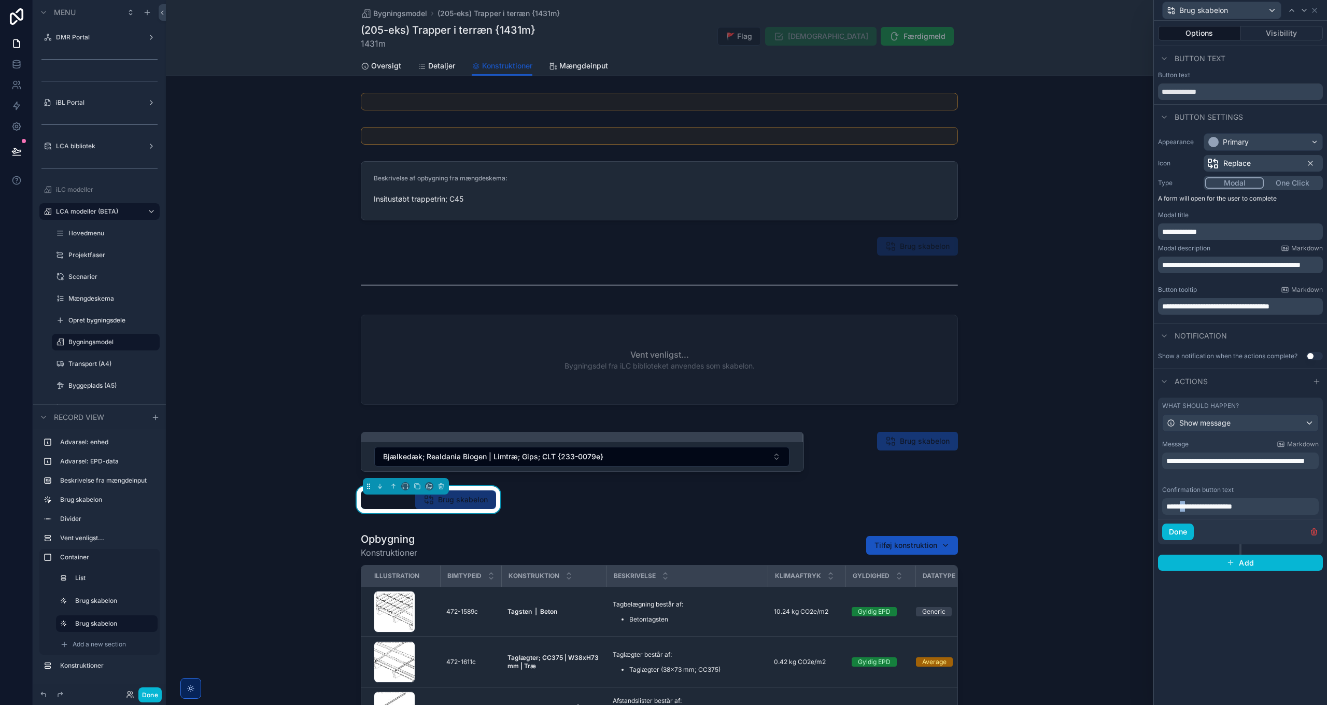
drag, startPoint x: 1186, startPoint y: 508, endPoint x: 1194, endPoint y: 507, distance: 7.3
click at [1194, 507] on span "**********" at bounding box center [1200, 506] width 66 height 7
drag, startPoint x: 1214, startPoint y: 507, endPoint x: 1194, endPoint y: 507, distance: 20.2
click at [1194, 507] on span "**********" at bounding box center [1200, 506] width 66 height 7
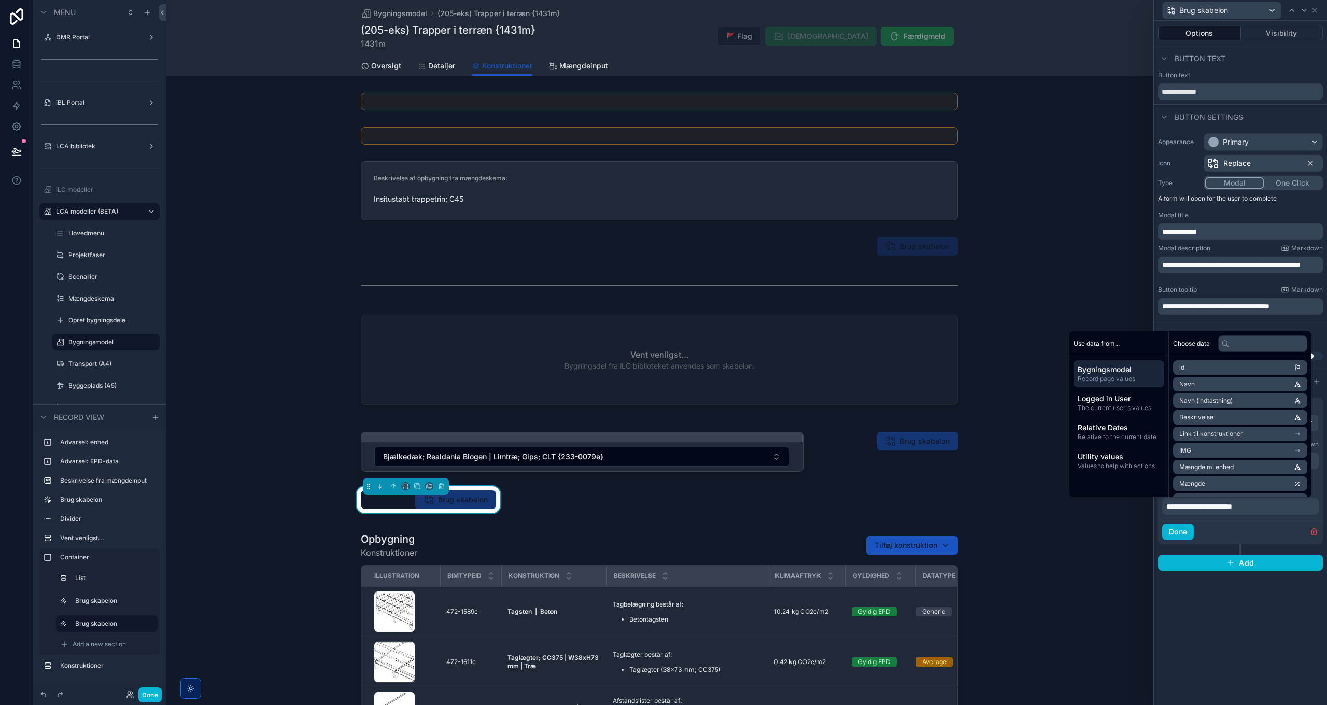
click at [1191, 507] on span "**********" at bounding box center [1200, 506] width 66 height 7
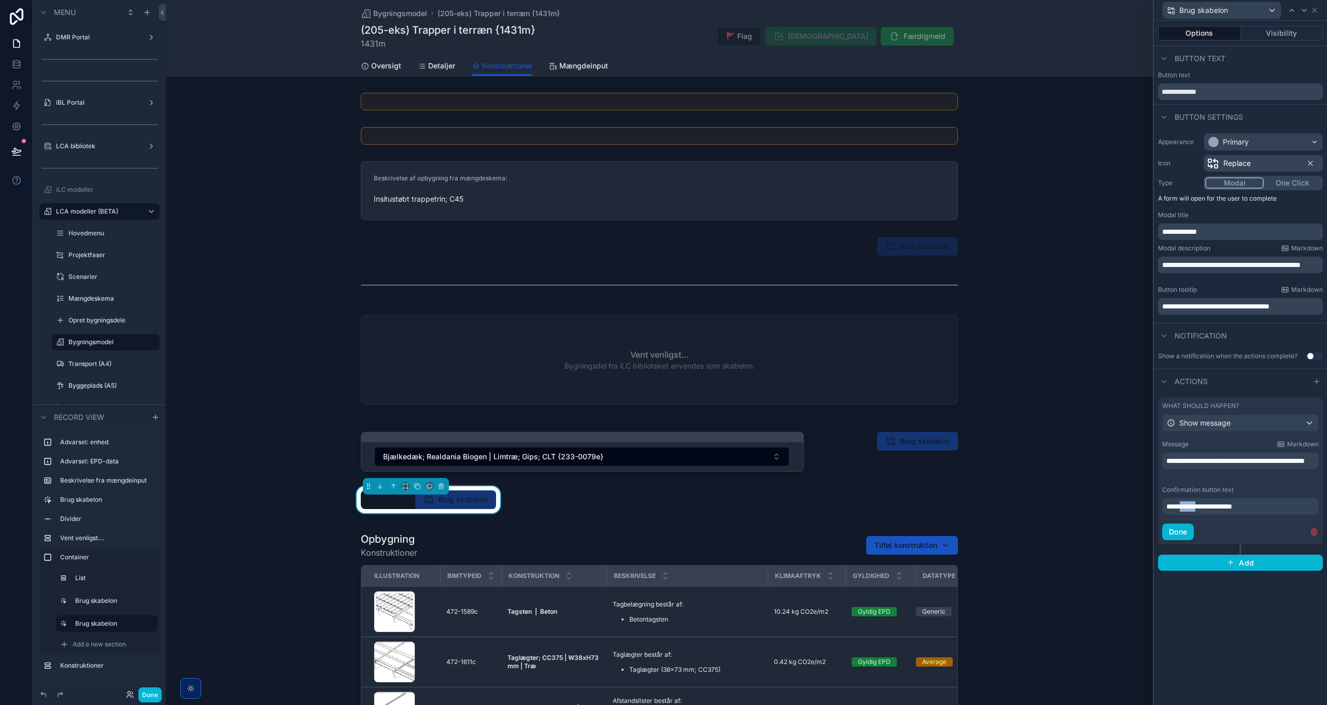
click at [1191, 507] on span "**********" at bounding box center [1200, 506] width 66 height 7
click at [1189, 507] on span "**********" at bounding box center [1192, 506] width 50 height 7
click at [1223, 527] on div "Done" at bounding box center [1240, 531] width 165 height 25
click at [1177, 532] on button "Done" at bounding box center [1179, 532] width 32 height 17
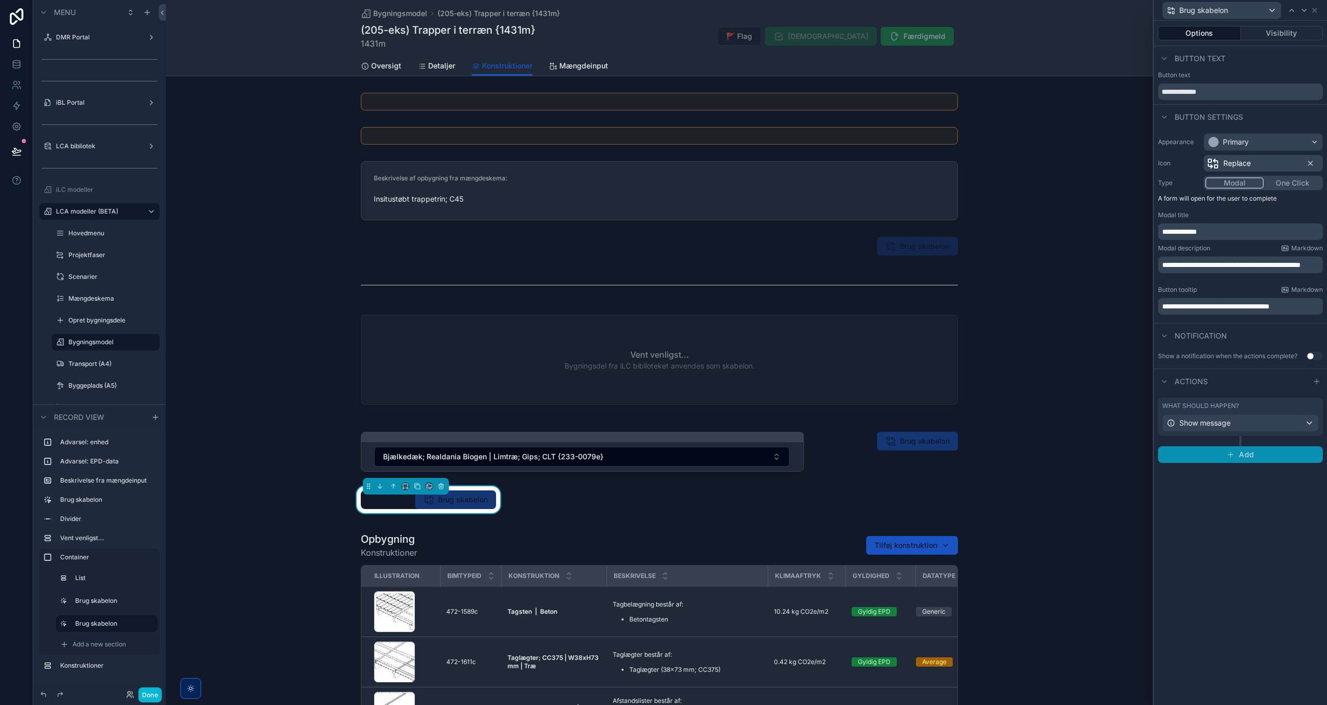
click at [1253, 460] on button "Add" at bounding box center [1240, 454] width 165 height 17
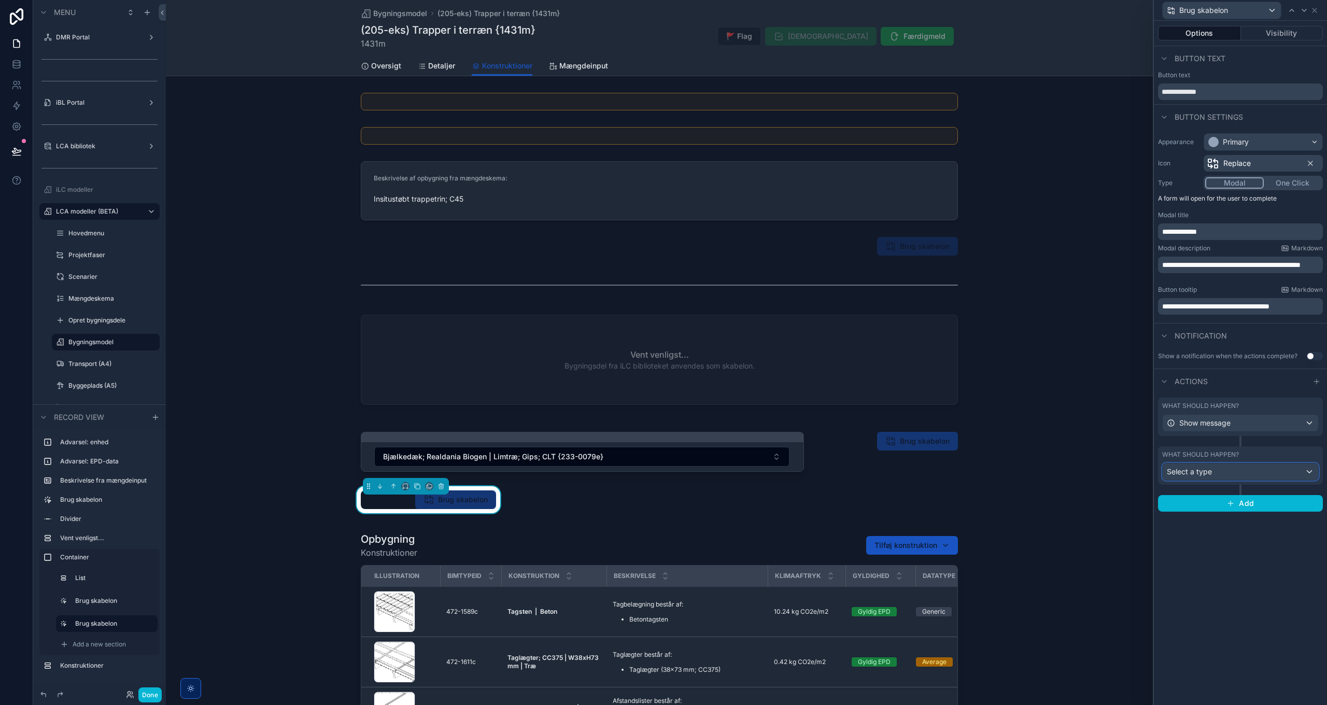
click at [1219, 472] on div "Select a type" at bounding box center [1241, 472] width 156 height 17
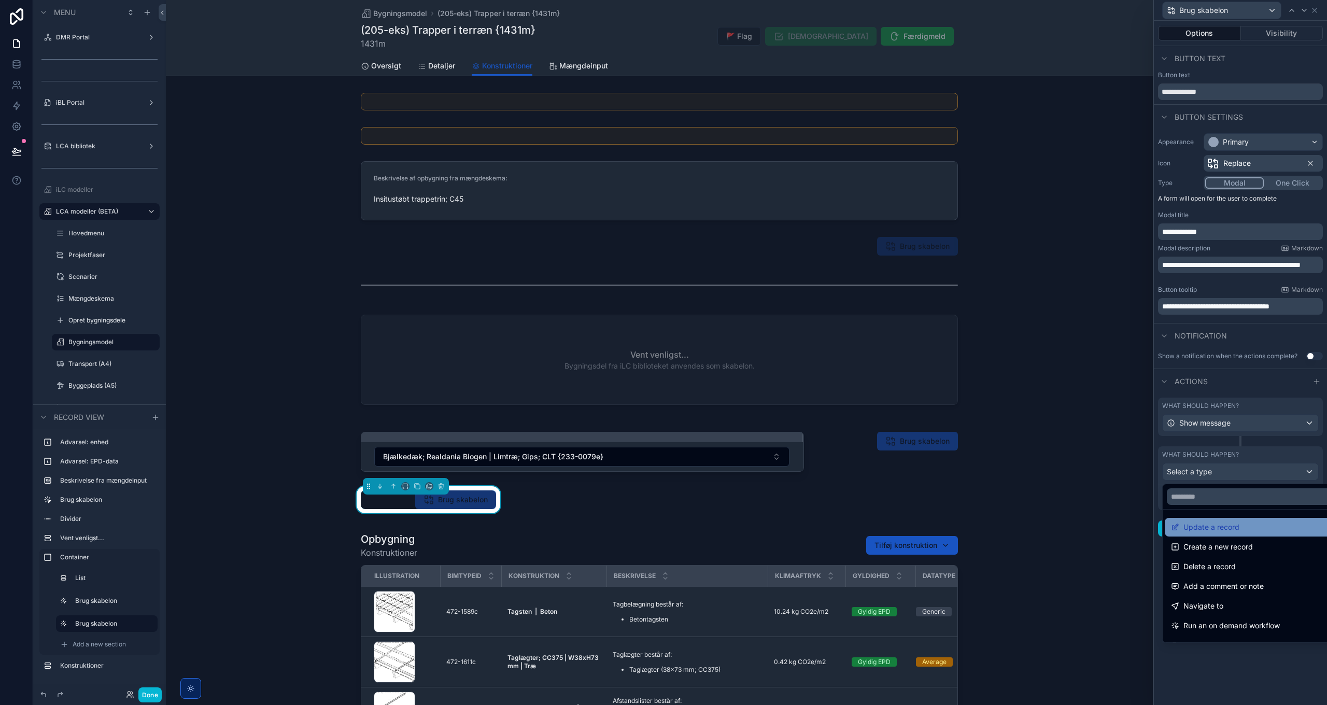
click at [1222, 526] on span "Update a record" at bounding box center [1212, 527] width 56 height 12
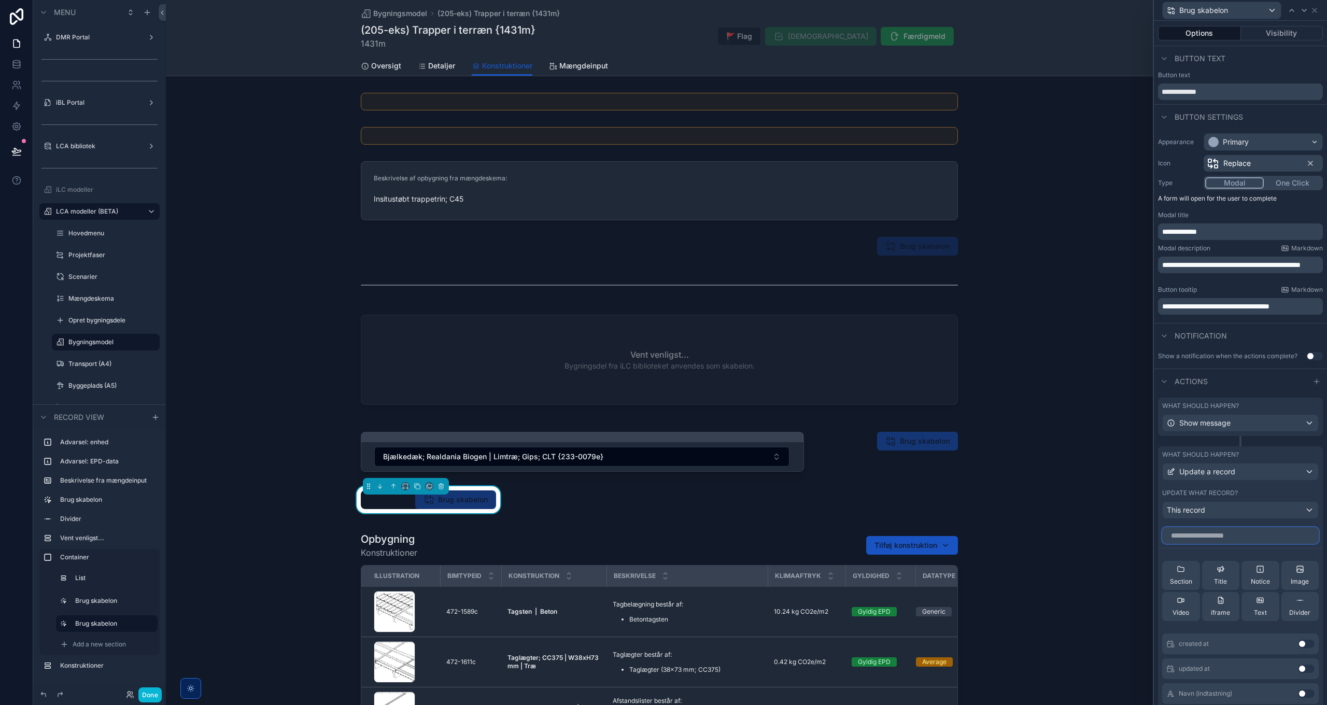
click at [1221, 535] on input "text" at bounding box center [1241, 535] width 157 height 17
type input "*******"
click at [1298, 669] on button "Use setting" at bounding box center [1306, 669] width 17 height 8
click at [1285, 564] on icon at bounding box center [1287, 562] width 4 height 4
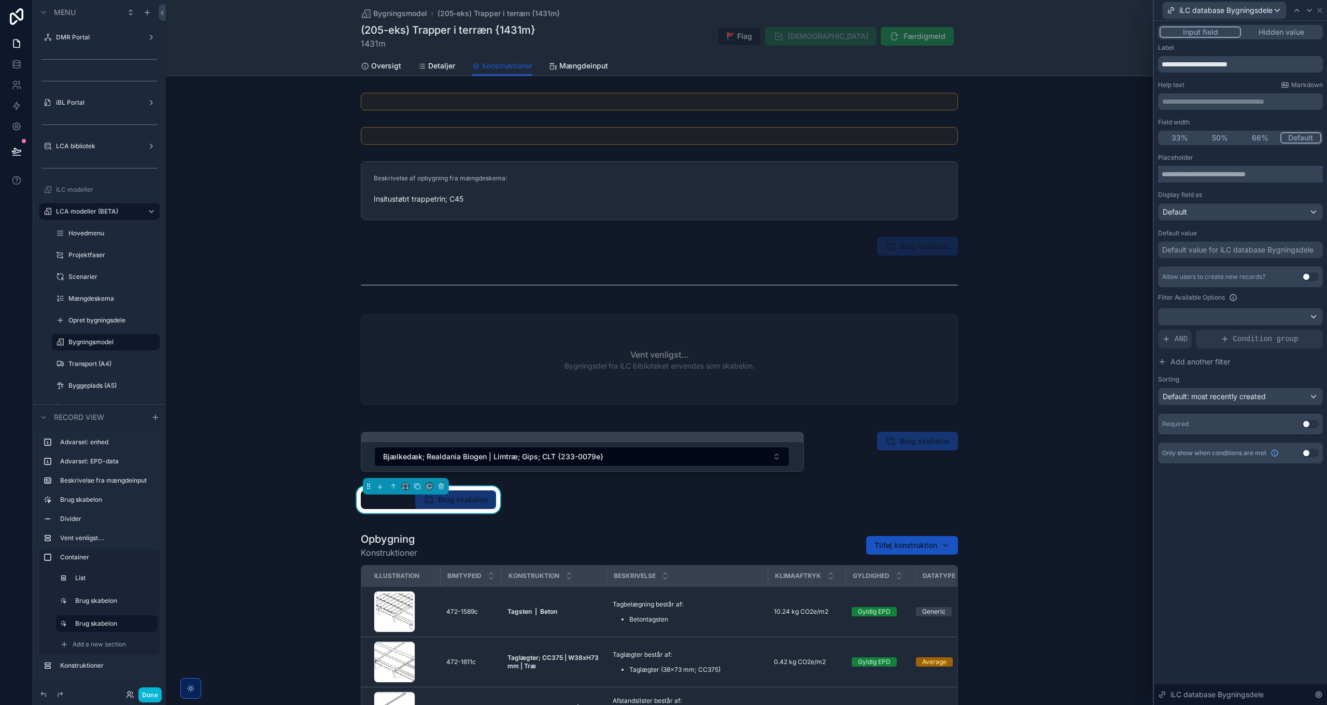
click at [1209, 173] on input "text" at bounding box center [1240, 174] width 165 height 17
type input "**********"
click at [1205, 396] on span "Default: most recently created" at bounding box center [1214, 396] width 103 height 9
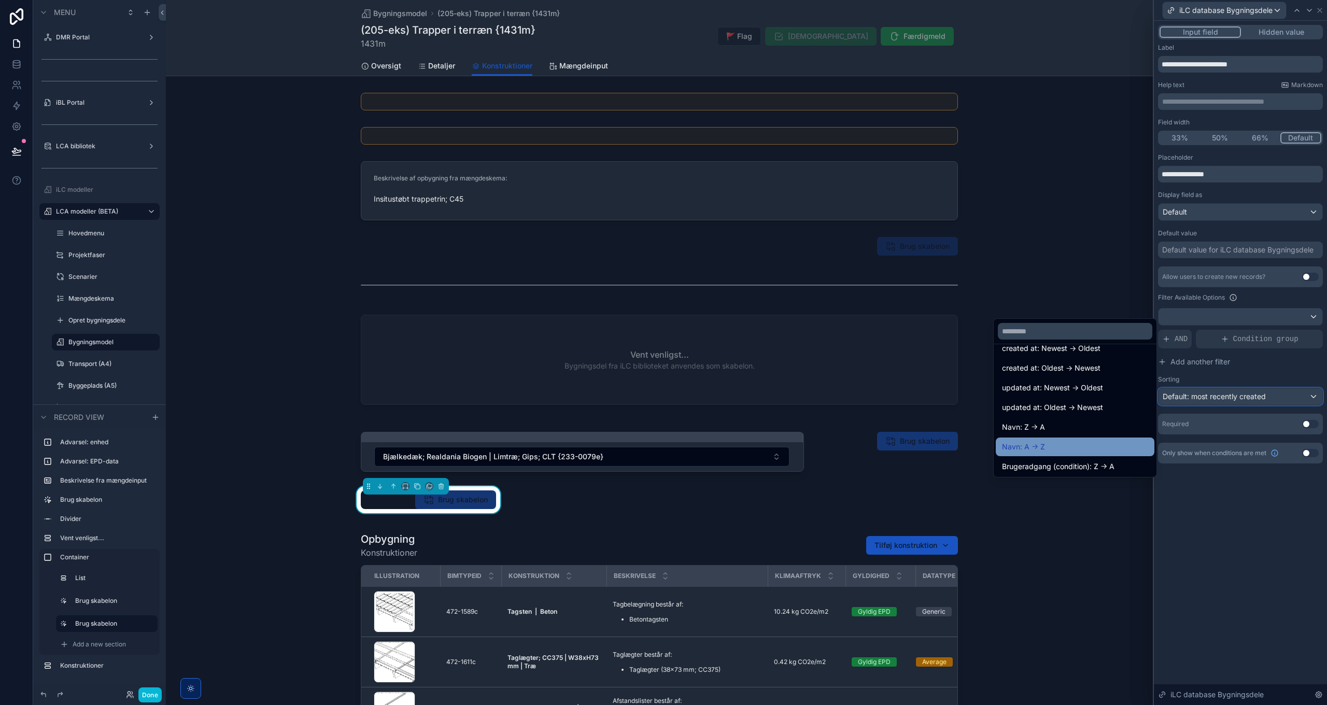
scroll to position [52, 0]
click at [1047, 427] on div "Navn: A -> Z" at bounding box center [1075, 428] width 146 height 12
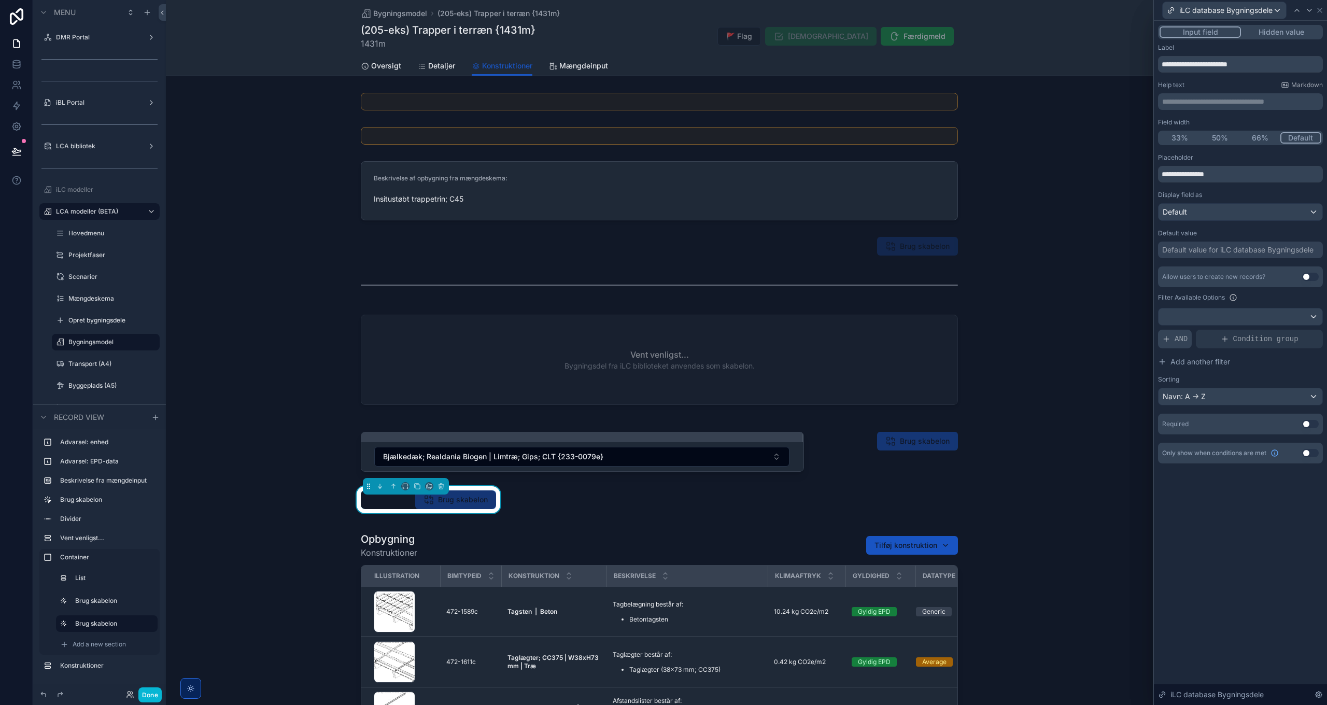
click at [1172, 346] on div "AND" at bounding box center [1175, 339] width 34 height 19
click at [1301, 331] on div at bounding box center [1297, 331] width 15 height 15
click at [1076, 324] on div "Select a field" at bounding box center [1058, 323] width 62 height 17
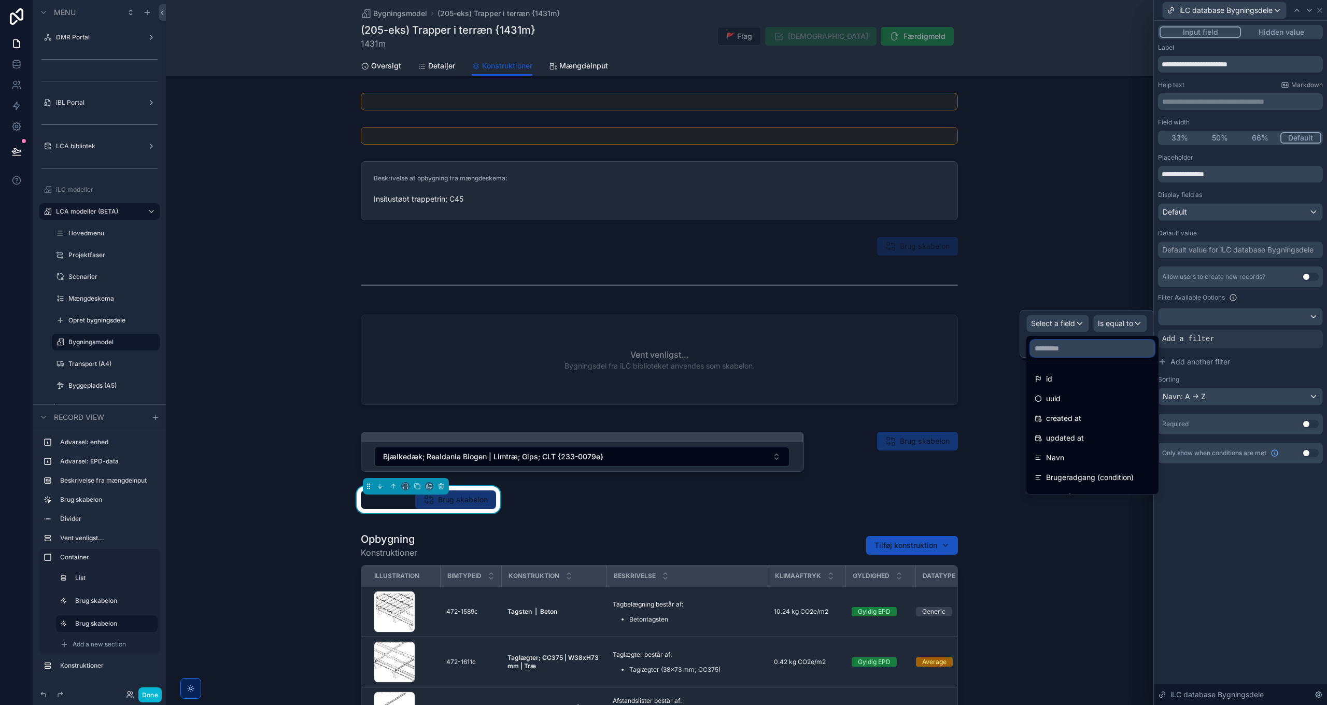
click at [1069, 349] on input "text" at bounding box center [1093, 348] width 124 height 17
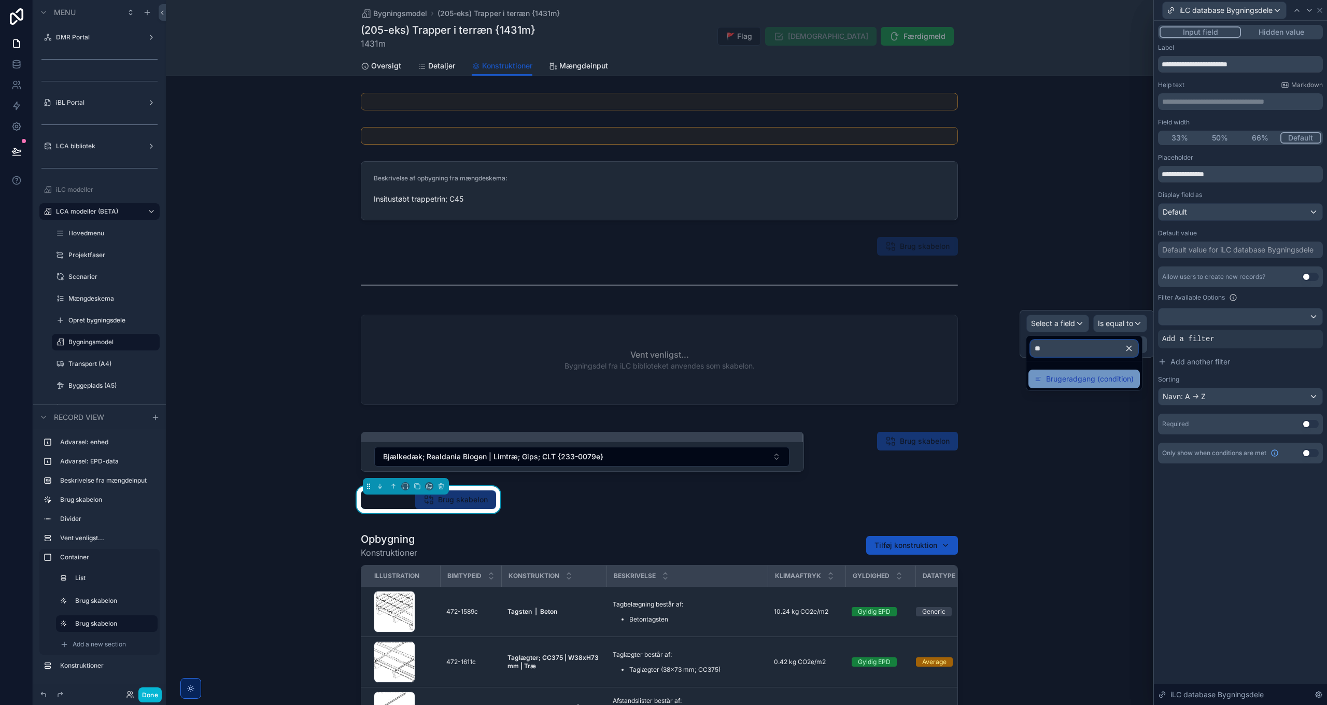
type input "**"
click at [1083, 382] on span "Brugeradgang (condition)" at bounding box center [1090, 379] width 88 height 12
click at [1126, 328] on span "Is equal to (=)" at bounding box center [1109, 323] width 47 height 10
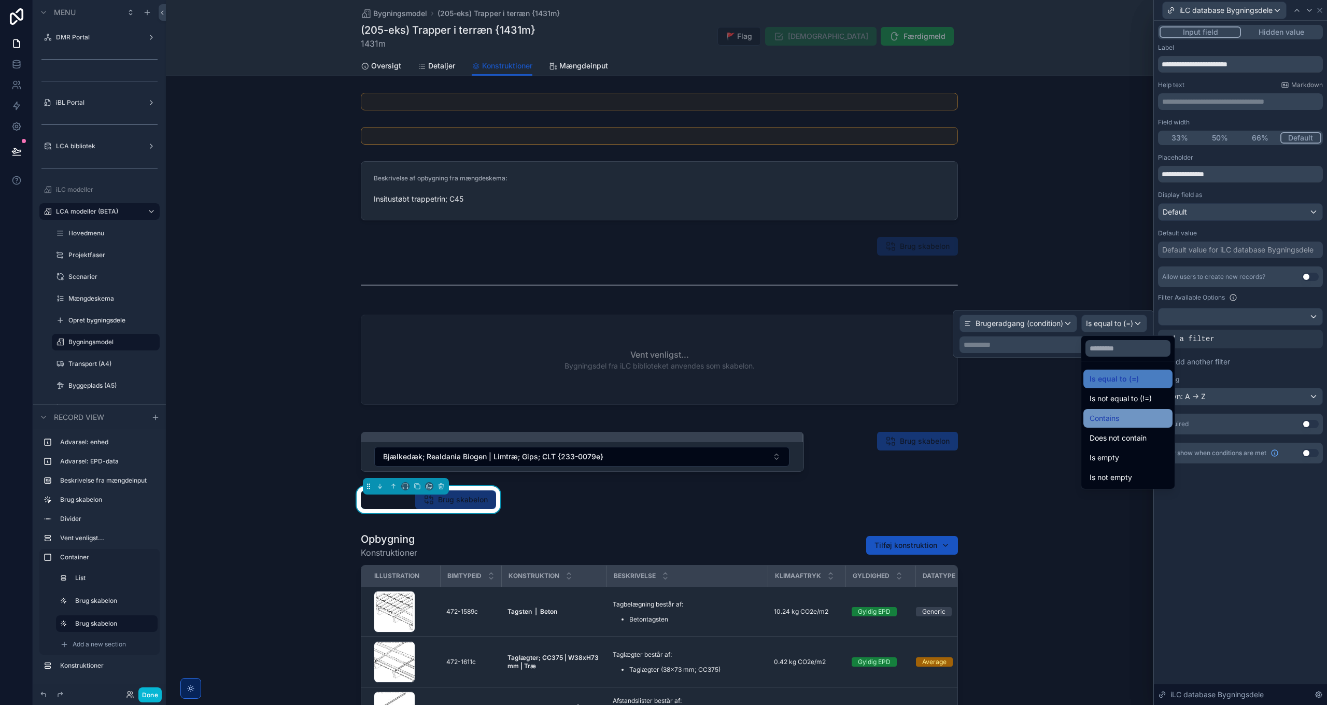
click at [1127, 418] on div "Contains" at bounding box center [1128, 418] width 77 height 12
click at [1014, 343] on p "**********" at bounding box center [1064, 345] width 164 height 10
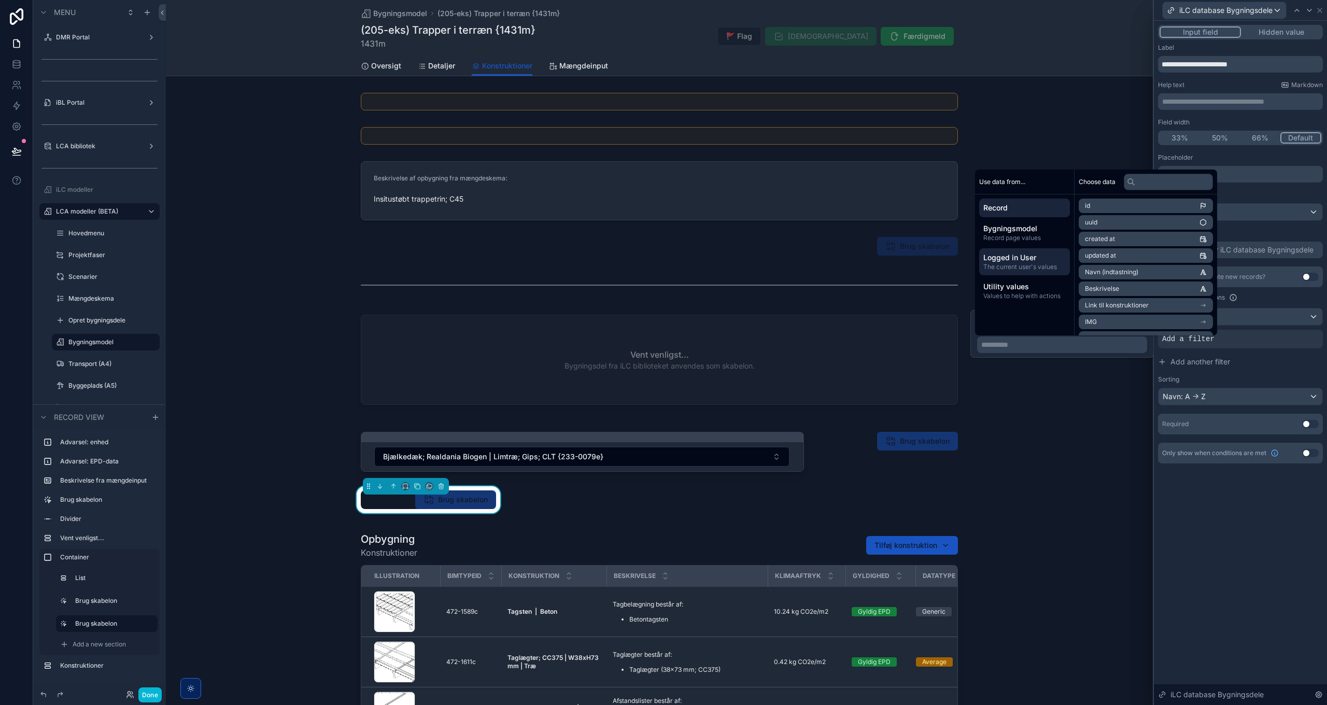
click at [1034, 263] on span "The current user's values" at bounding box center [1025, 267] width 82 height 8
click at [1111, 220] on li "email" at bounding box center [1146, 222] width 134 height 15
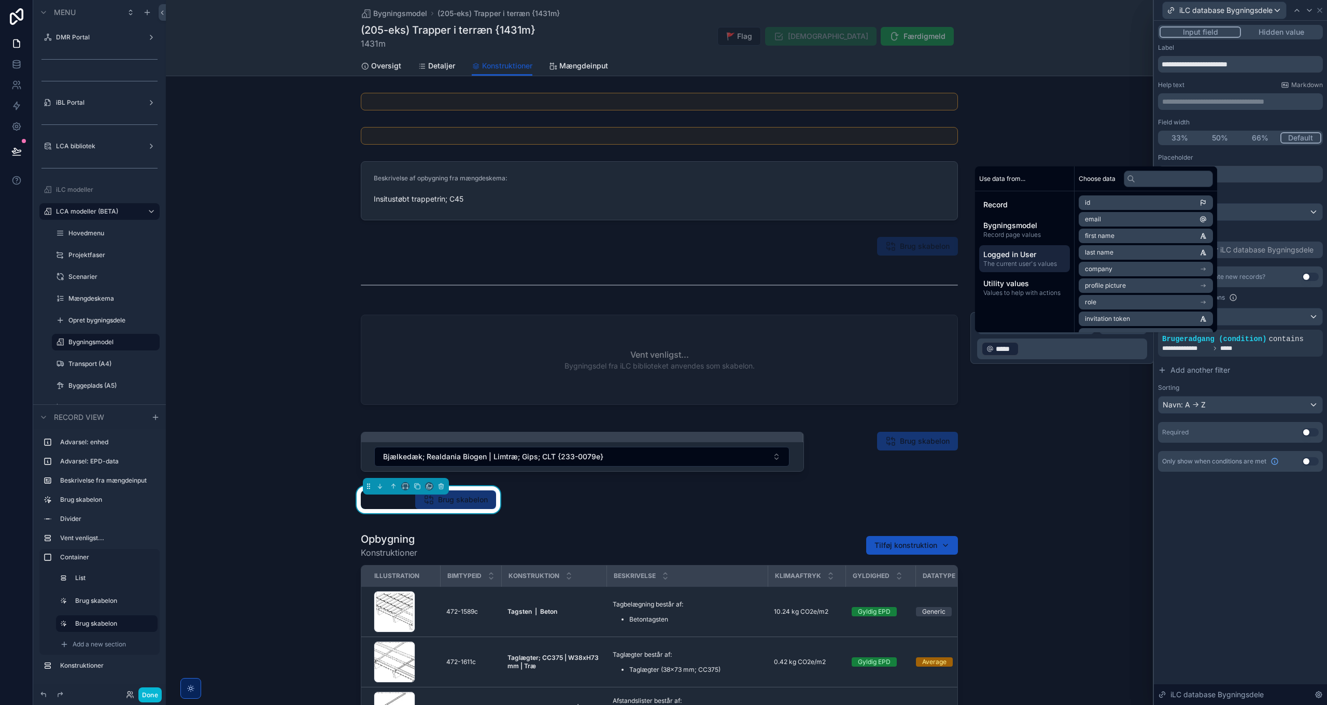
click at [1225, 541] on div "**********" at bounding box center [1240, 363] width 173 height 684
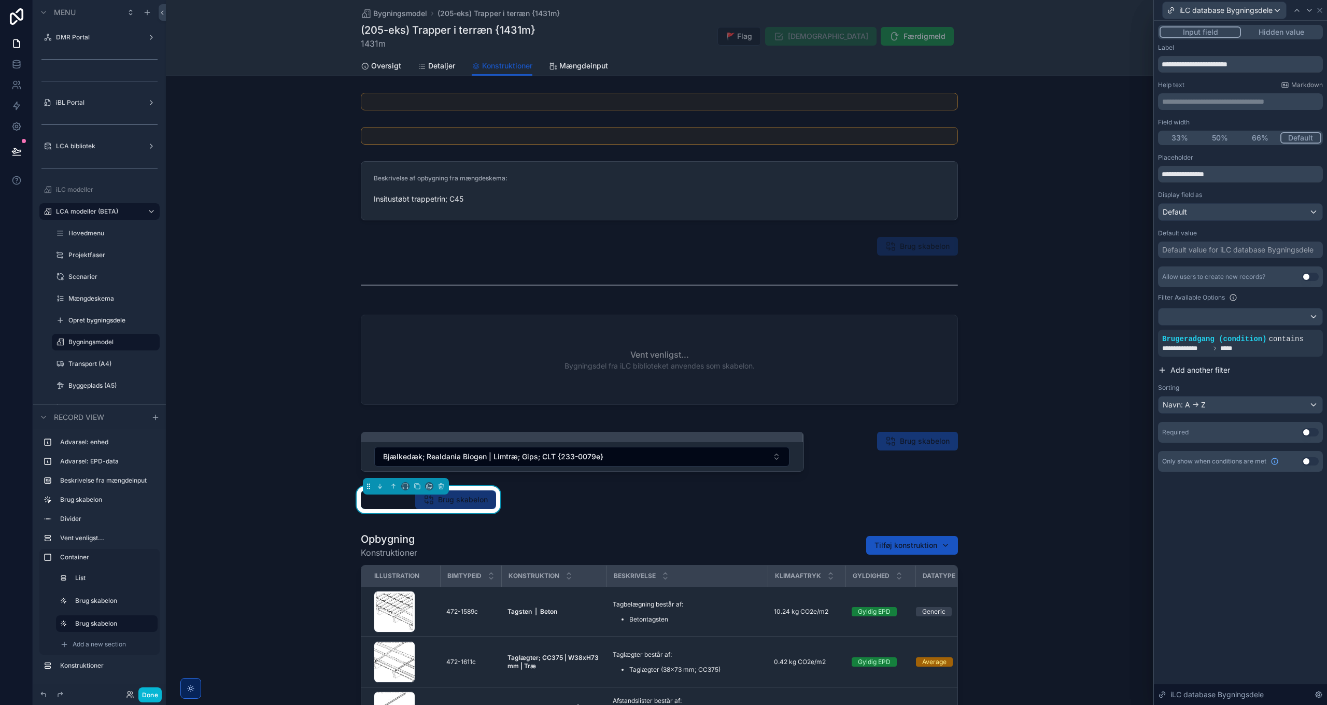
click at [1193, 366] on span "Add another filter" at bounding box center [1201, 370] width 60 height 10
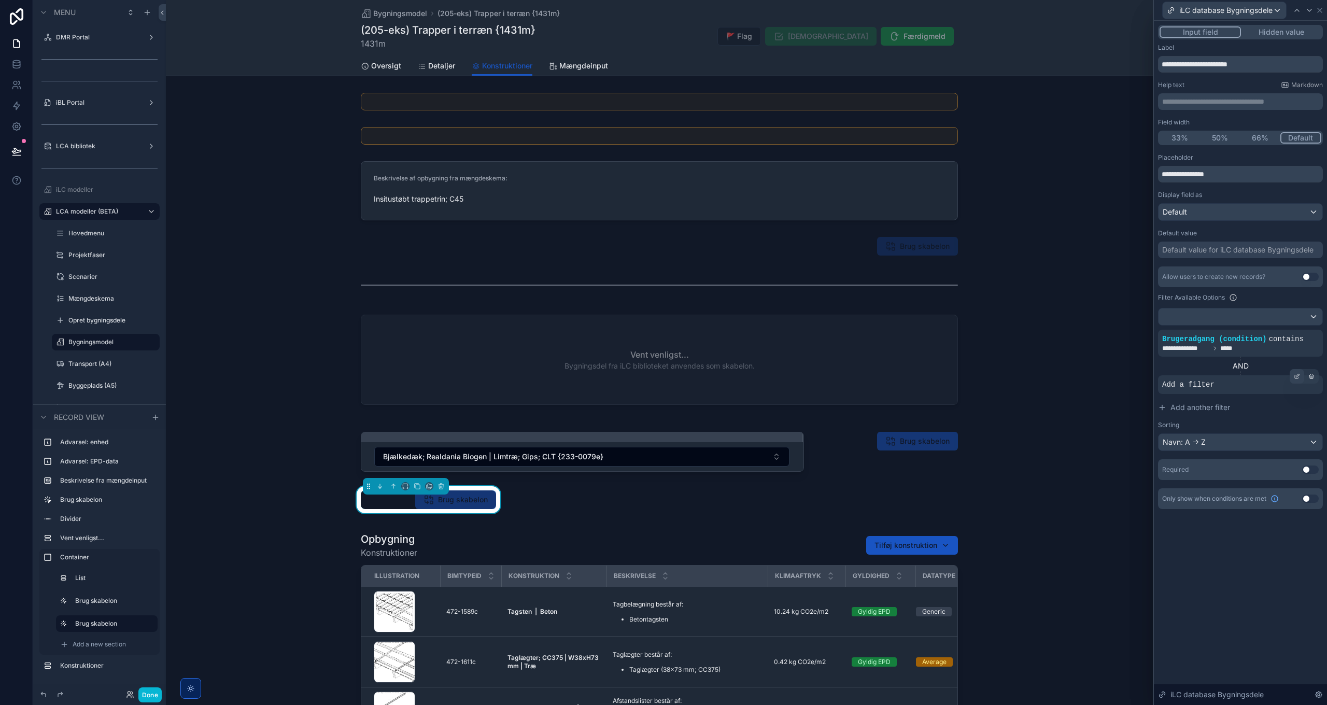
click at [1295, 376] on div at bounding box center [1297, 376] width 15 height 15
click at [1051, 368] on span "Select a field" at bounding box center [1053, 369] width 44 height 9
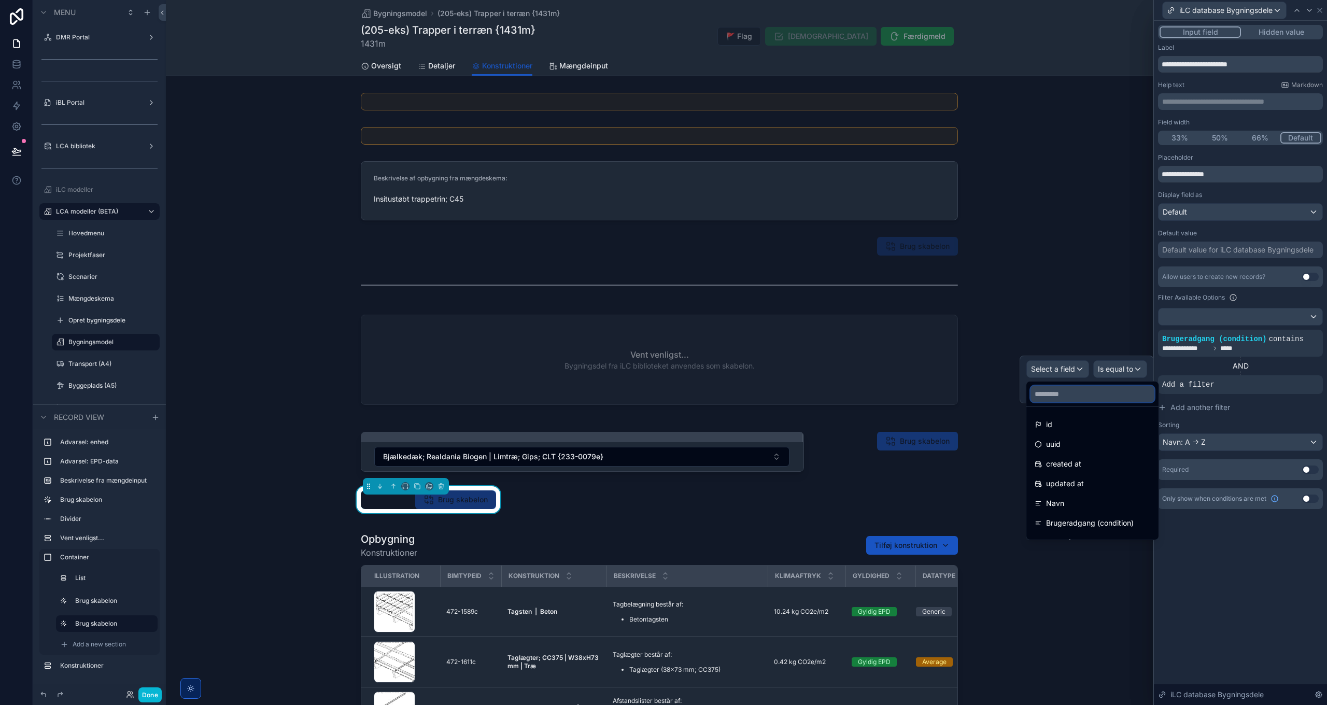
click at [1066, 397] on input "text" at bounding box center [1093, 394] width 124 height 17
type input "****"
click at [1064, 423] on div "Flag" at bounding box center [1073, 424] width 77 height 12
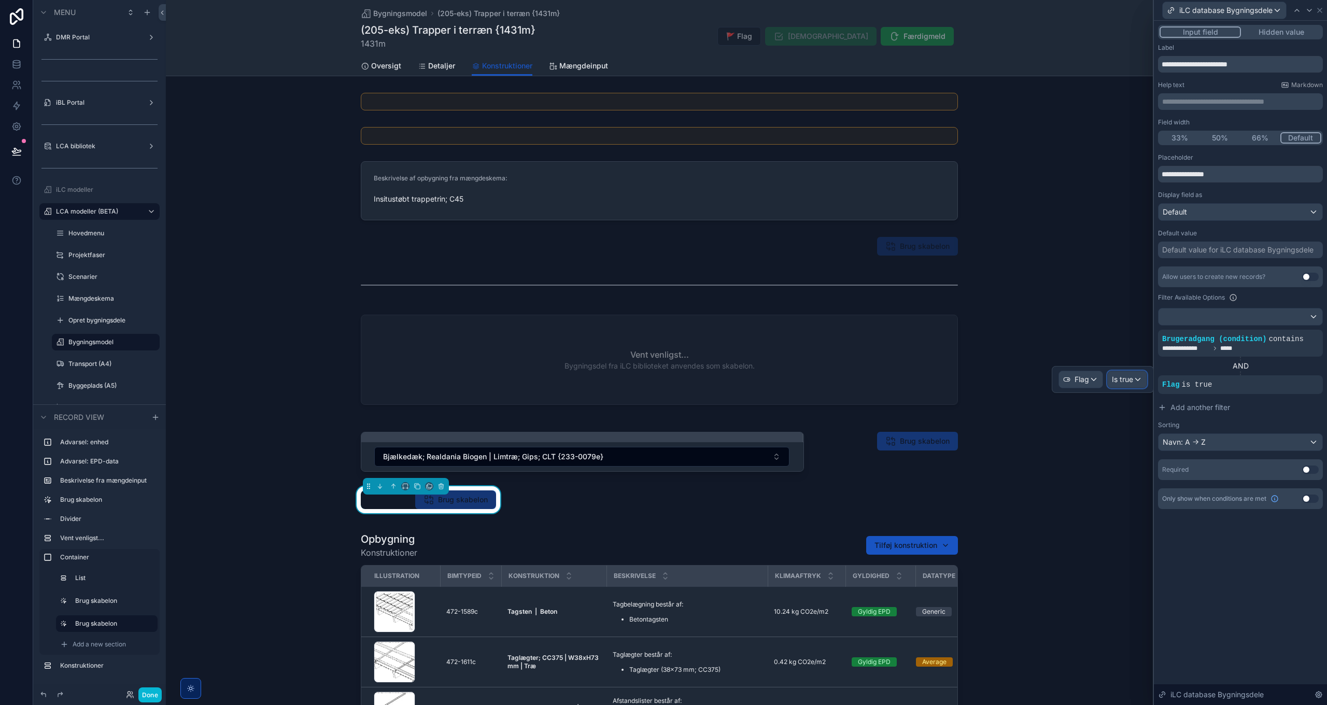
click at [1124, 380] on span "Is true" at bounding box center [1122, 379] width 21 height 10
click at [1142, 459] on div "Is false" at bounding box center [1154, 455] width 77 height 12
click at [1183, 406] on span "Add another filter" at bounding box center [1201, 407] width 60 height 10
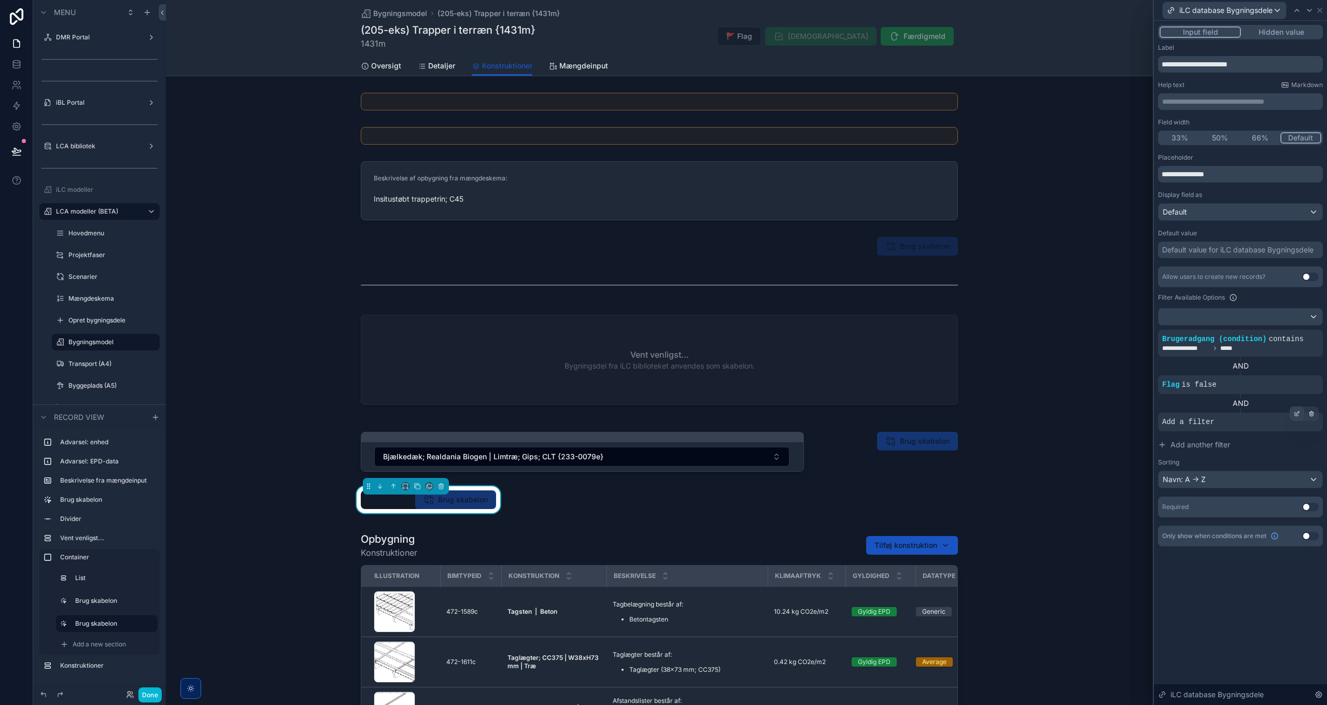
click at [1296, 413] on icon at bounding box center [1297, 415] width 4 height 4
click at [1052, 409] on span "Select a field" at bounding box center [1053, 406] width 44 height 9
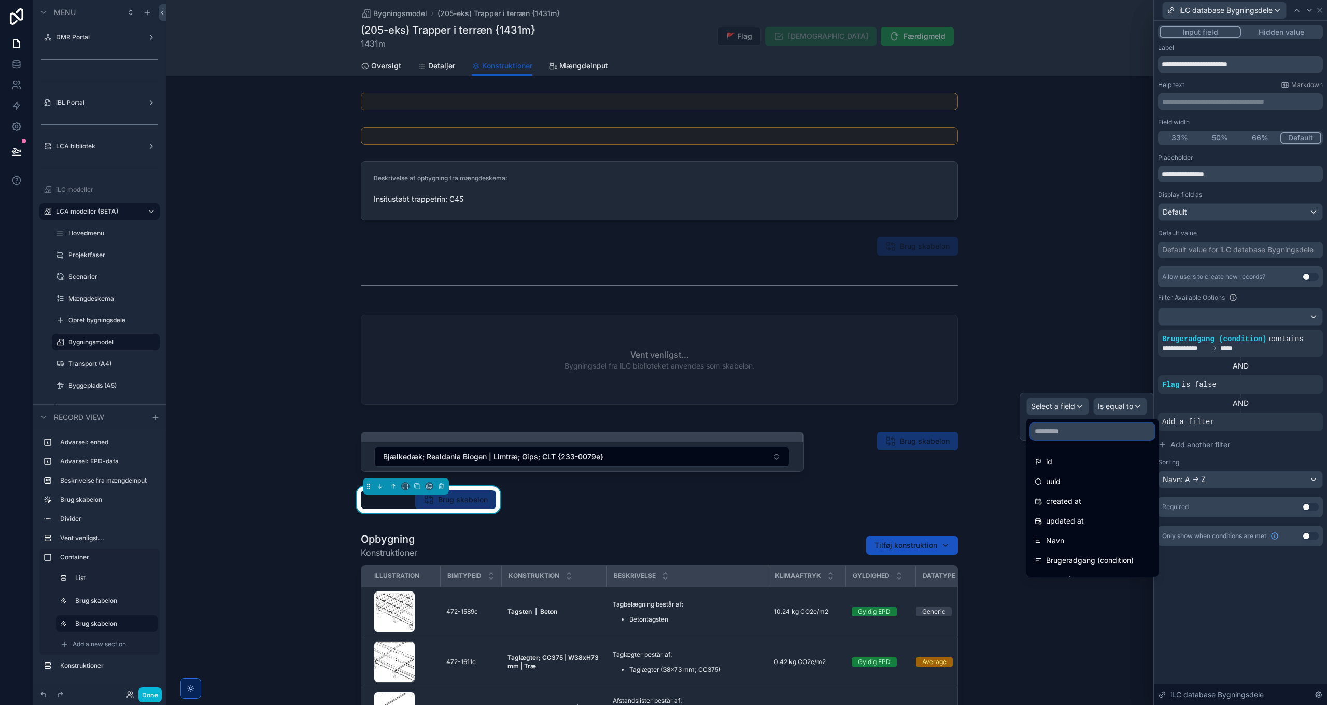
click at [1072, 429] on input "text" at bounding box center [1093, 431] width 124 height 17
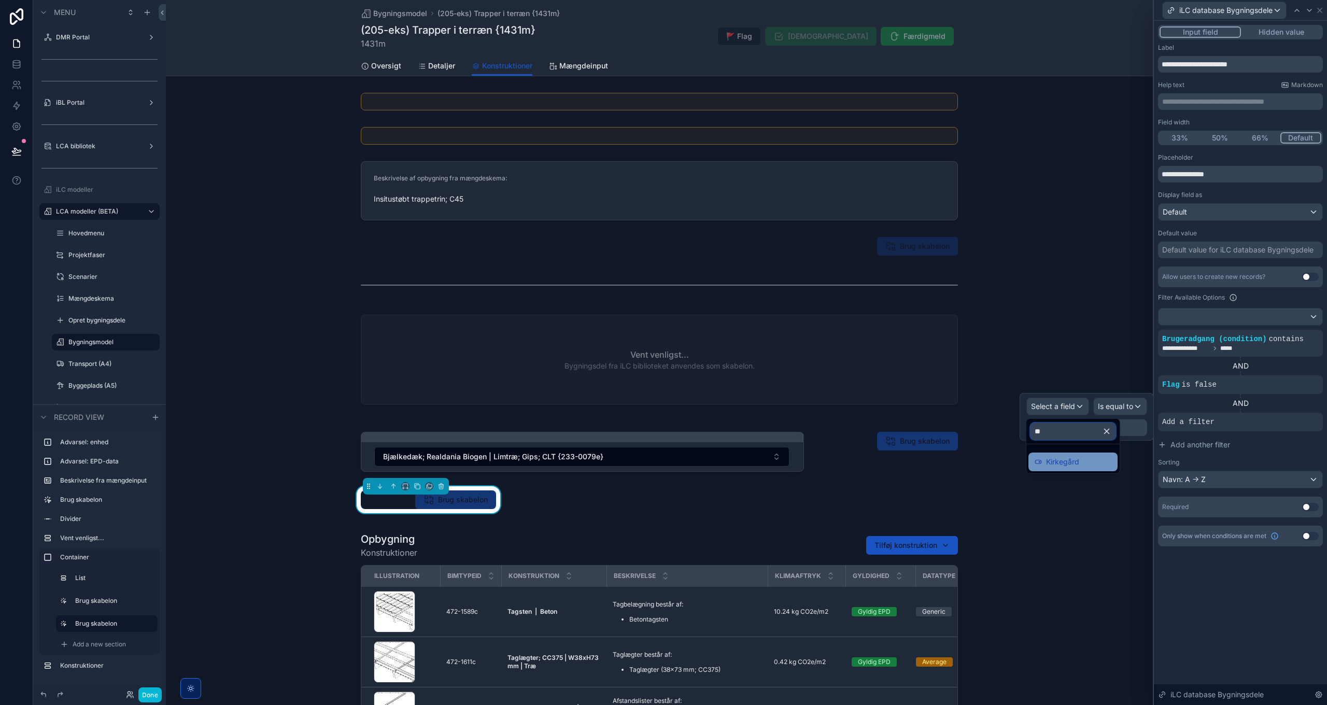
type input "**"
click at [1064, 460] on span "Kirkegård" at bounding box center [1062, 462] width 33 height 12
click at [1141, 415] on div "Is true" at bounding box center [1127, 417] width 39 height 17
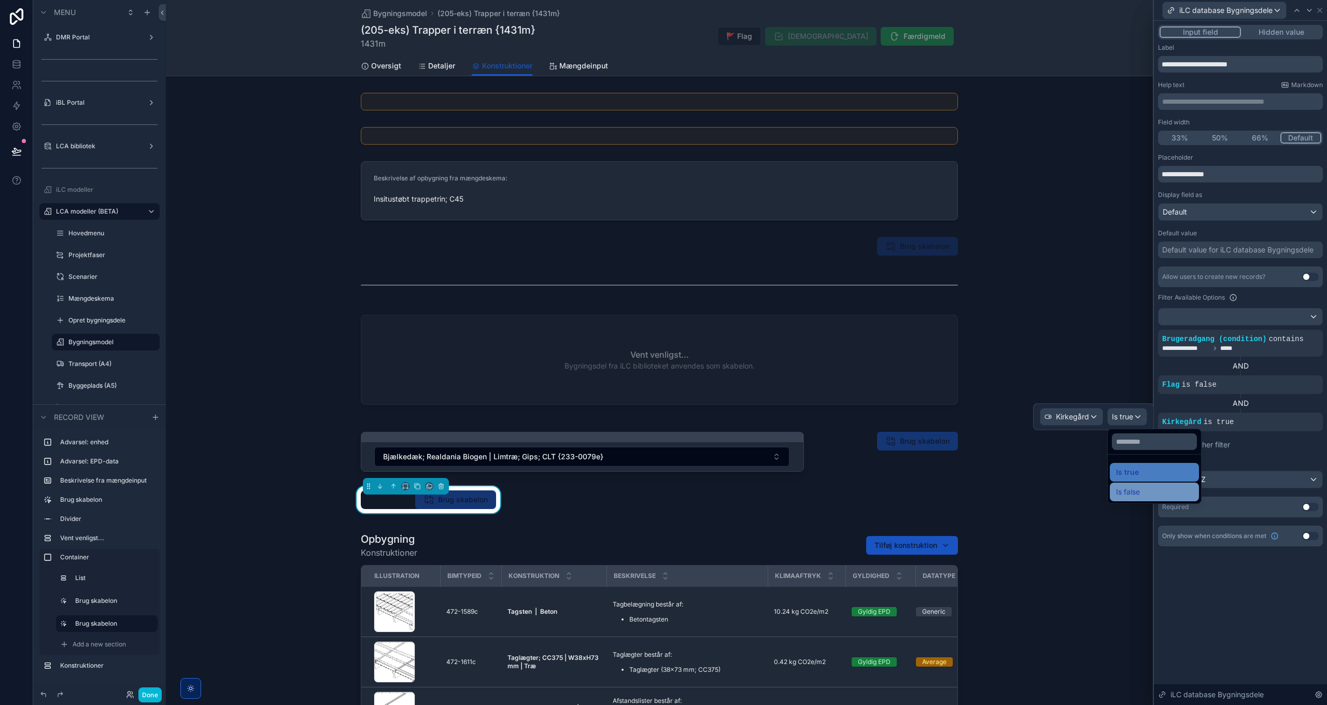
click at [1150, 490] on div "Is false" at bounding box center [1154, 492] width 77 height 12
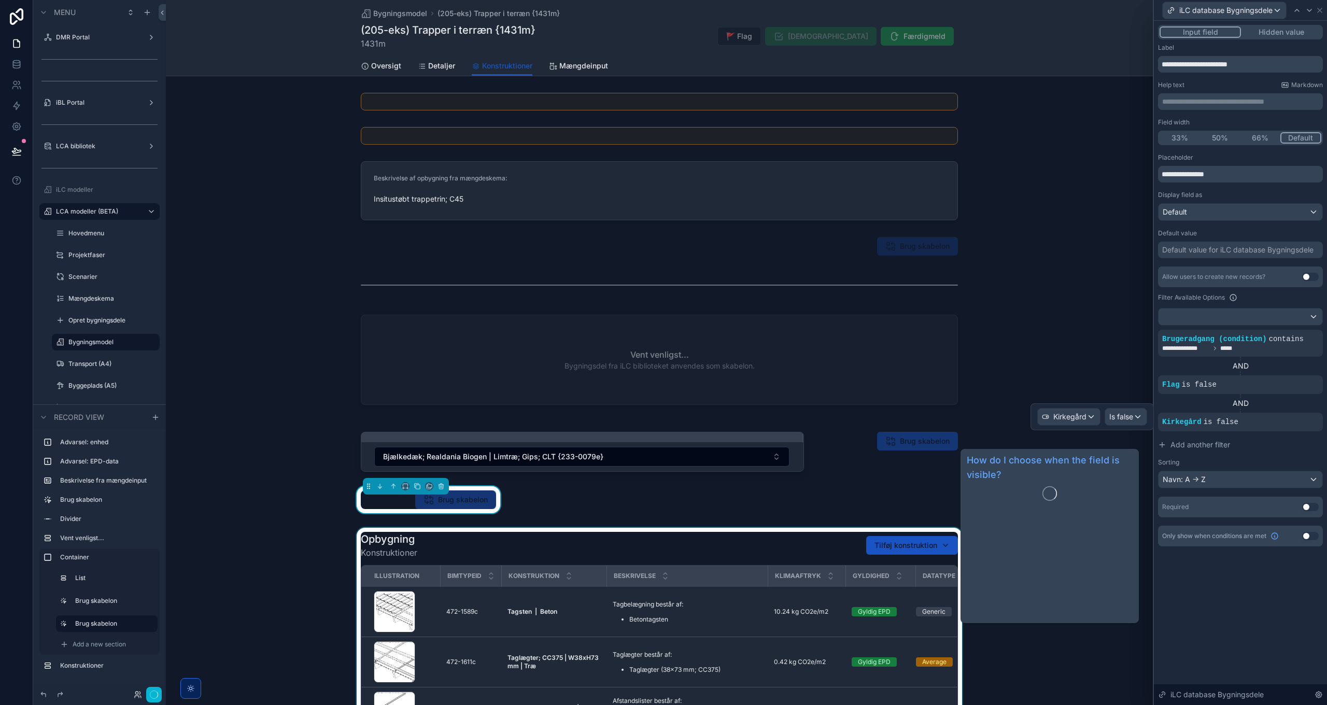
click at [1230, 591] on div "**********" at bounding box center [1240, 363] width 173 height 684
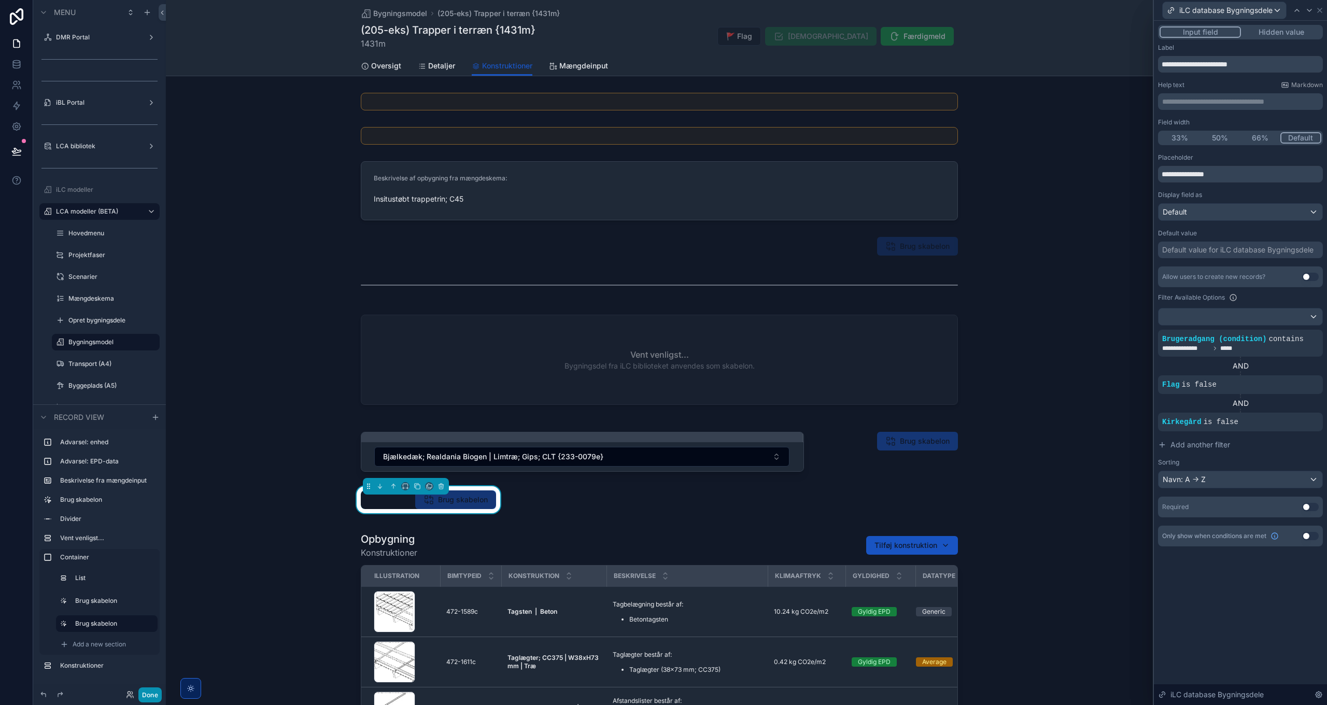
click at [147, 694] on button "Done" at bounding box center [149, 695] width 23 height 15
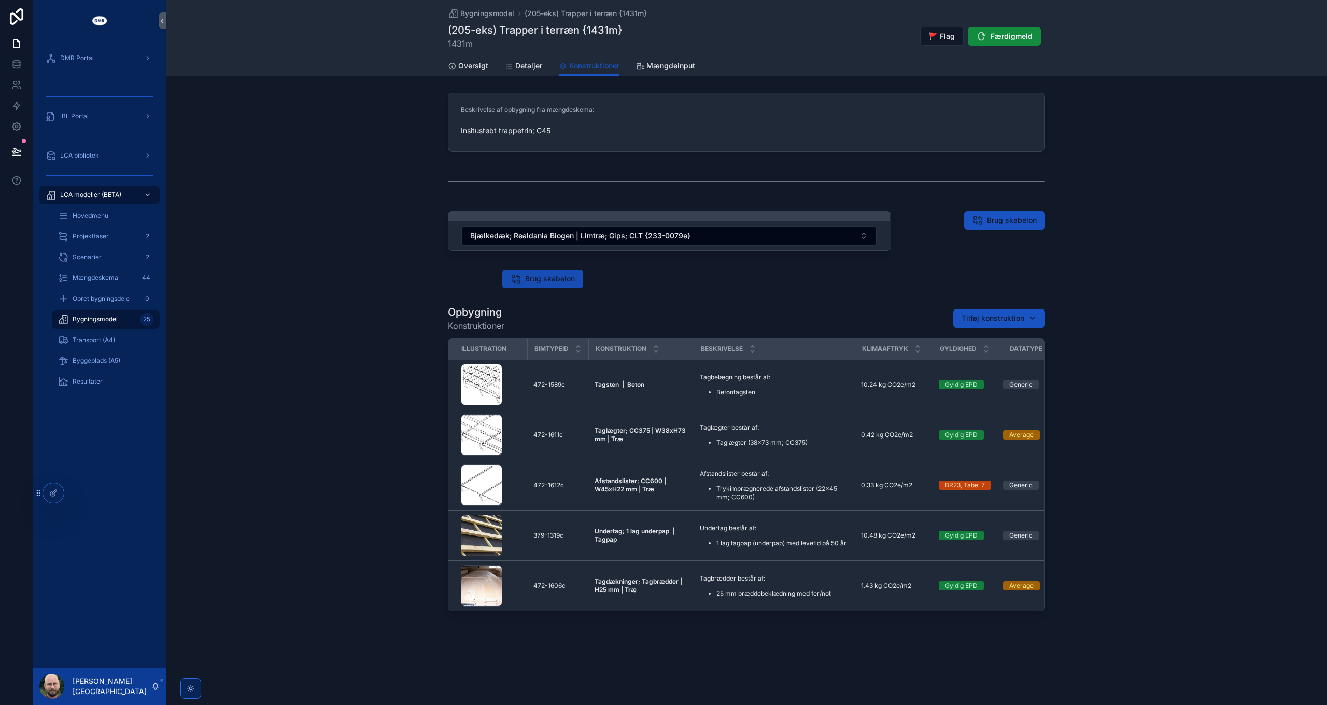
click at [572, 278] on span "Brug skabelon" at bounding box center [550, 279] width 50 height 10
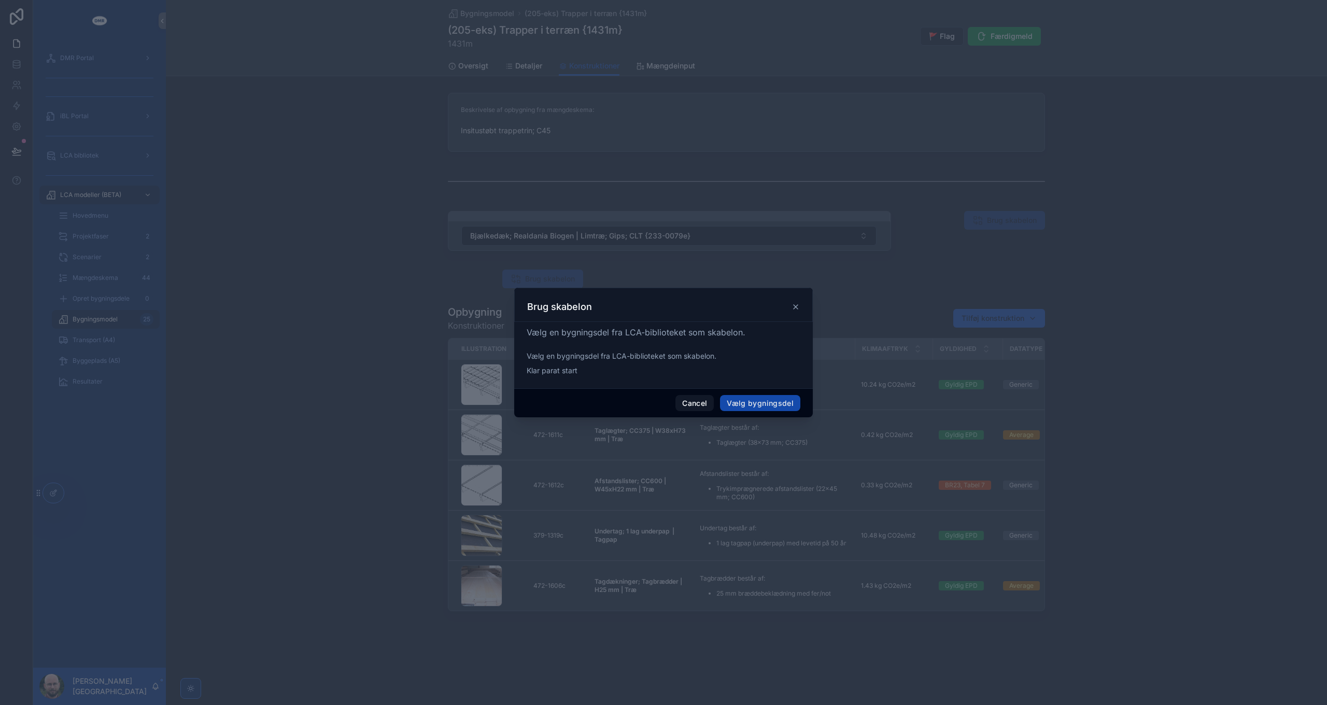
click at [748, 403] on button "Vælg bygningsdel" at bounding box center [760, 403] width 80 height 17
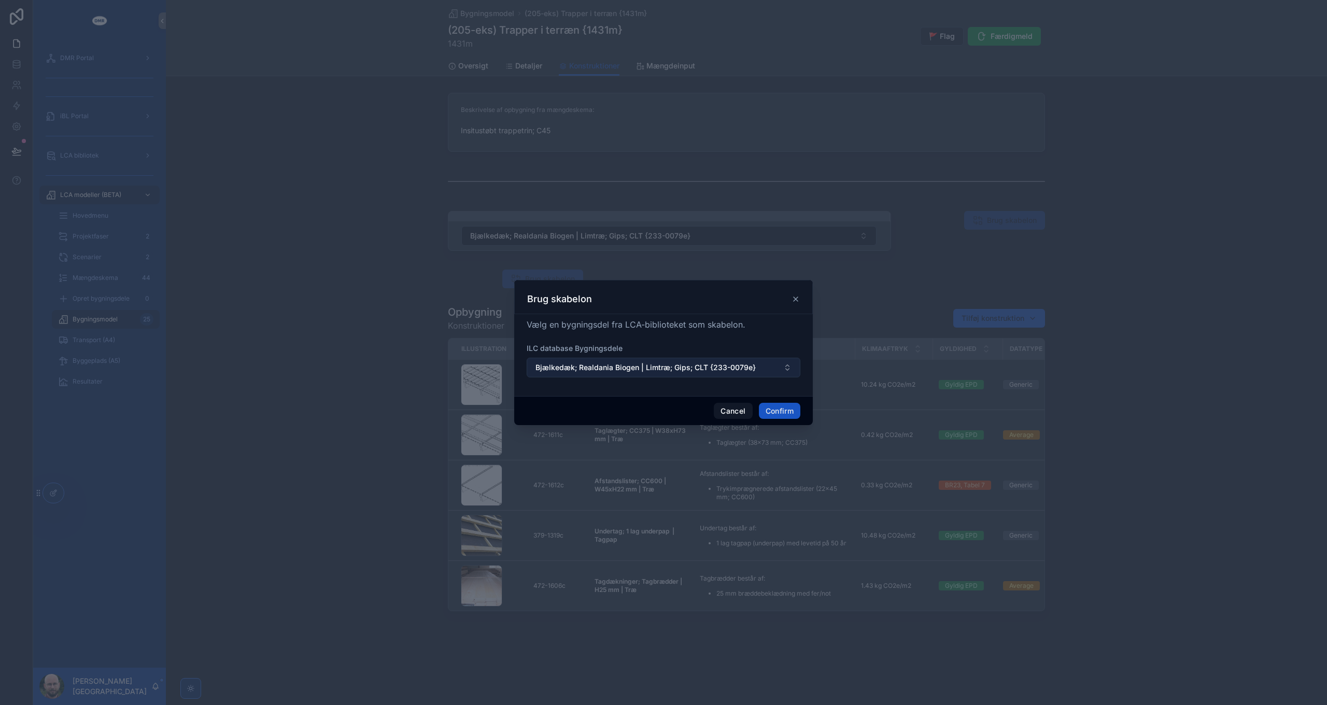
click at [604, 366] on span "Bjælkedæk; Realdania Biogen | Limtræ; Gips; CLT {233-0079e}" at bounding box center [646, 367] width 220 height 10
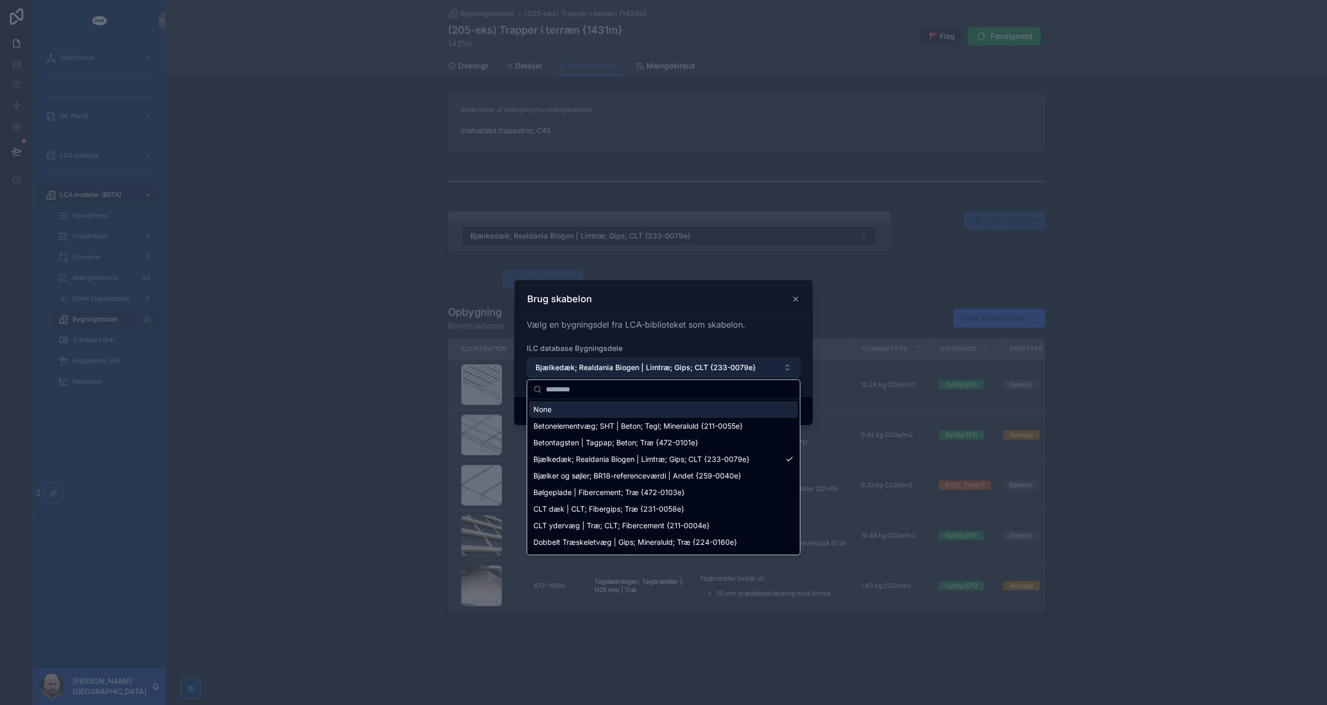
click at [604, 363] on span "Bjælkedæk; Realdania Biogen | Limtræ; Gips; CLT {233-0079e}" at bounding box center [646, 367] width 220 height 10
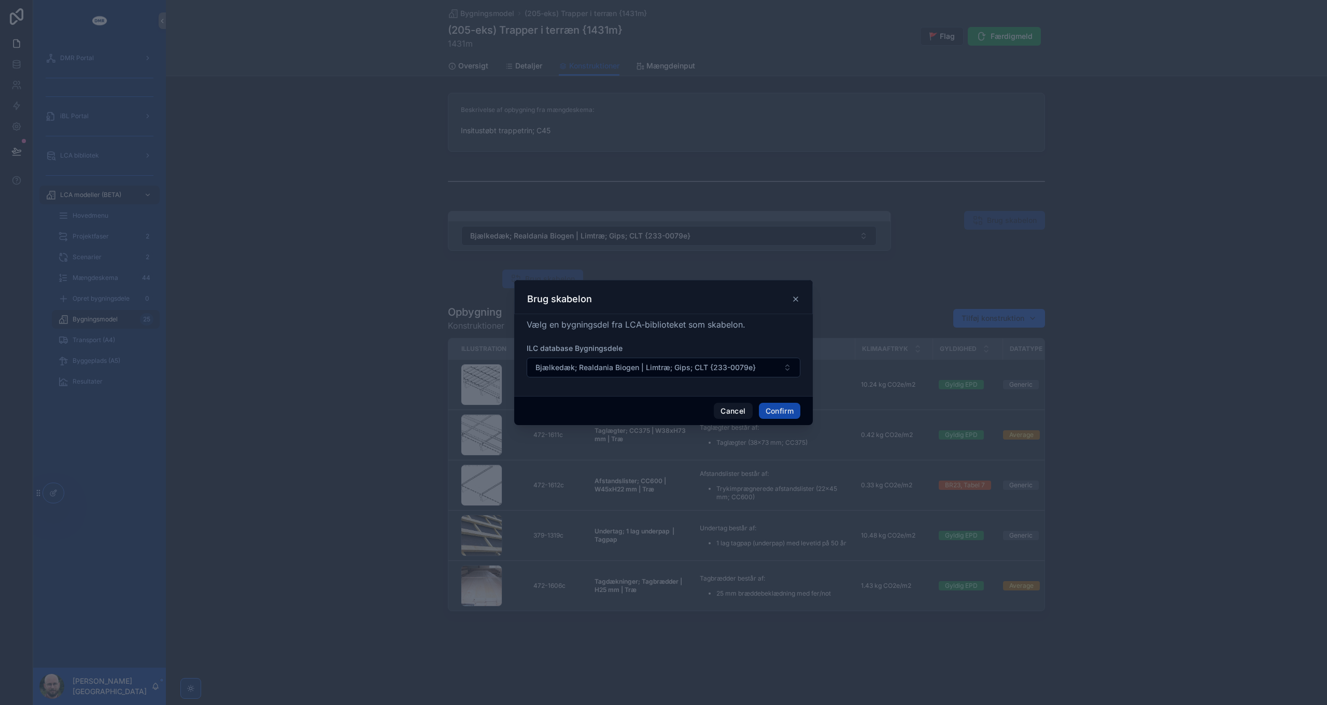
click at [780, 410] on button "Confirm" at bounding box center [779, 411] width 41 height 17
click at [777, 416] on button "Confirm" at bounding box center [779, 411] width 41 height 17
click at [780, 410] on button "Confirm" at bounding box center [779, 411] width 41 height 17
click at [757, 362] on button "Bjælkedæk; Realdania Biogen | Limtræ; Gips; CLT {233-0079e}" at bounding box center [664, 368] width 274 height 20
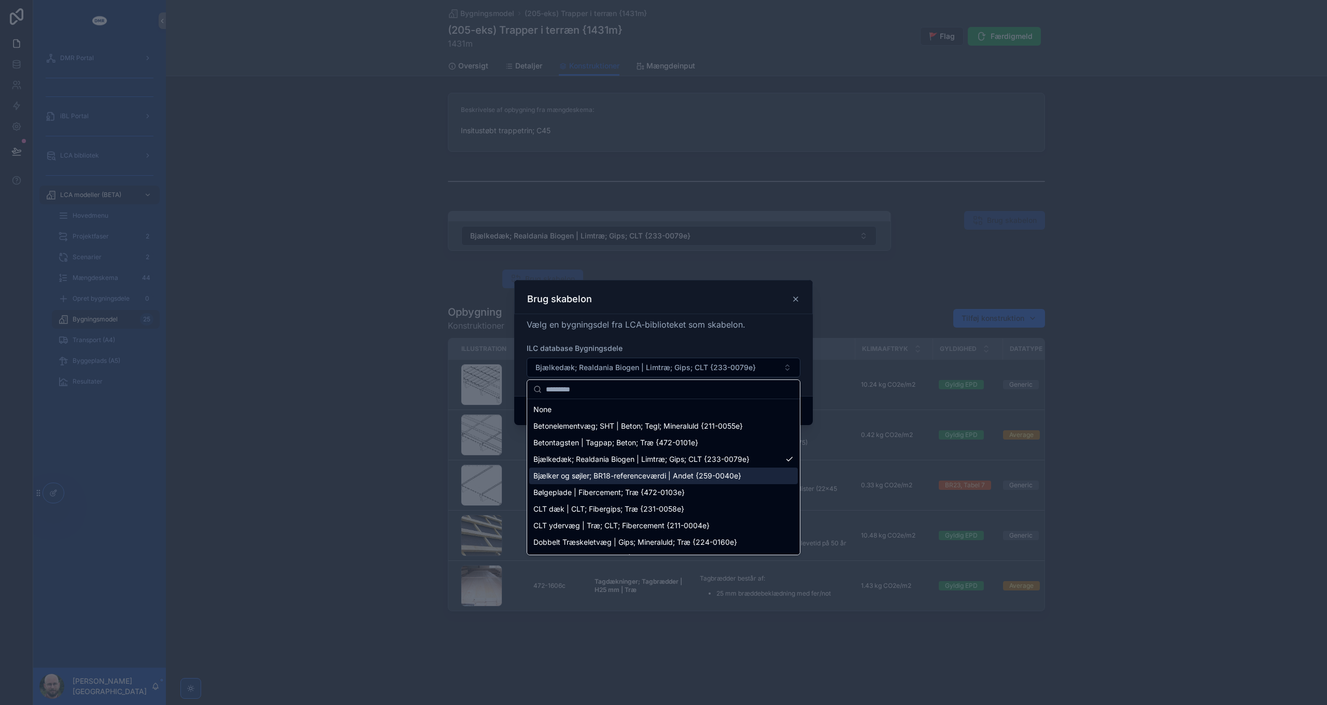
click at [668, 477] on span "Bjælker og søjler; BR18-referenceværdi | Andet {259-0040e}" at bounding box center [638, 476] width 208 height 10
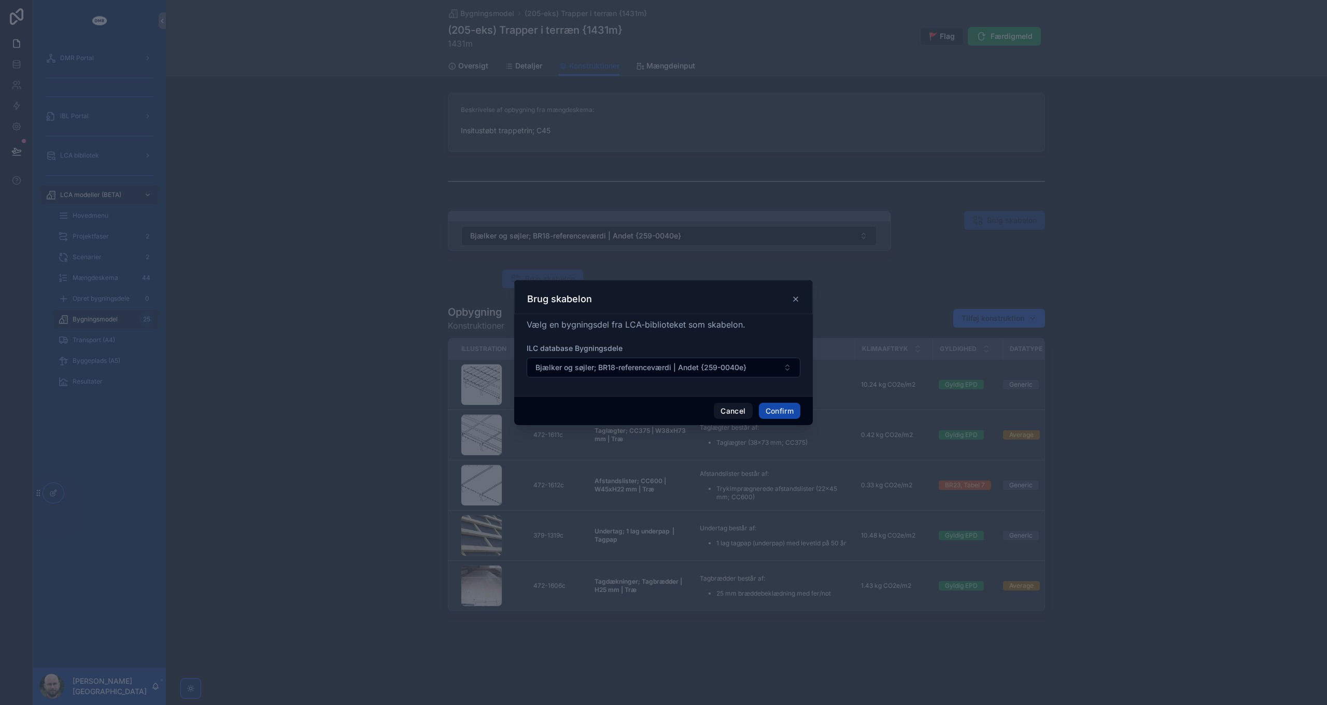
click at [781, 411] on button "Confirm" at bounding box center [779, 411] width 41 height 17
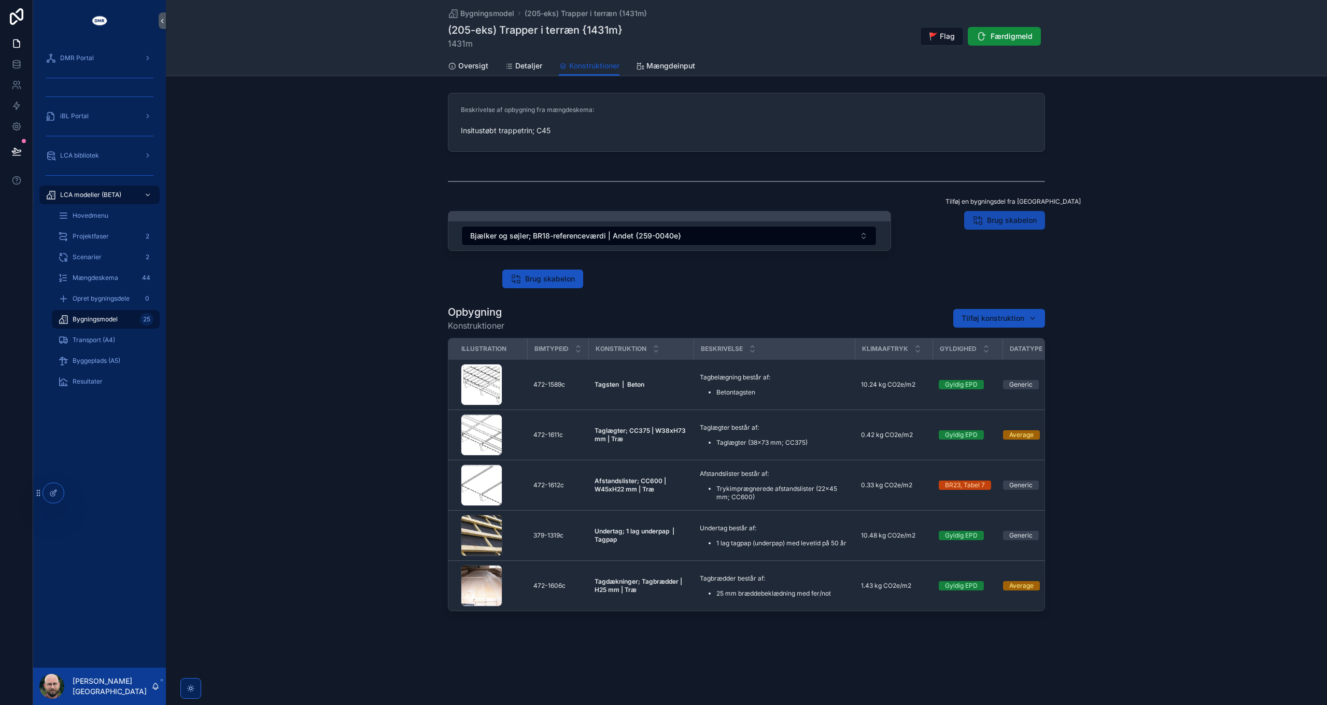
click at [1014, 221] on span "Brug skabelon" at bounding box center [1012, 220] width 50 height 10
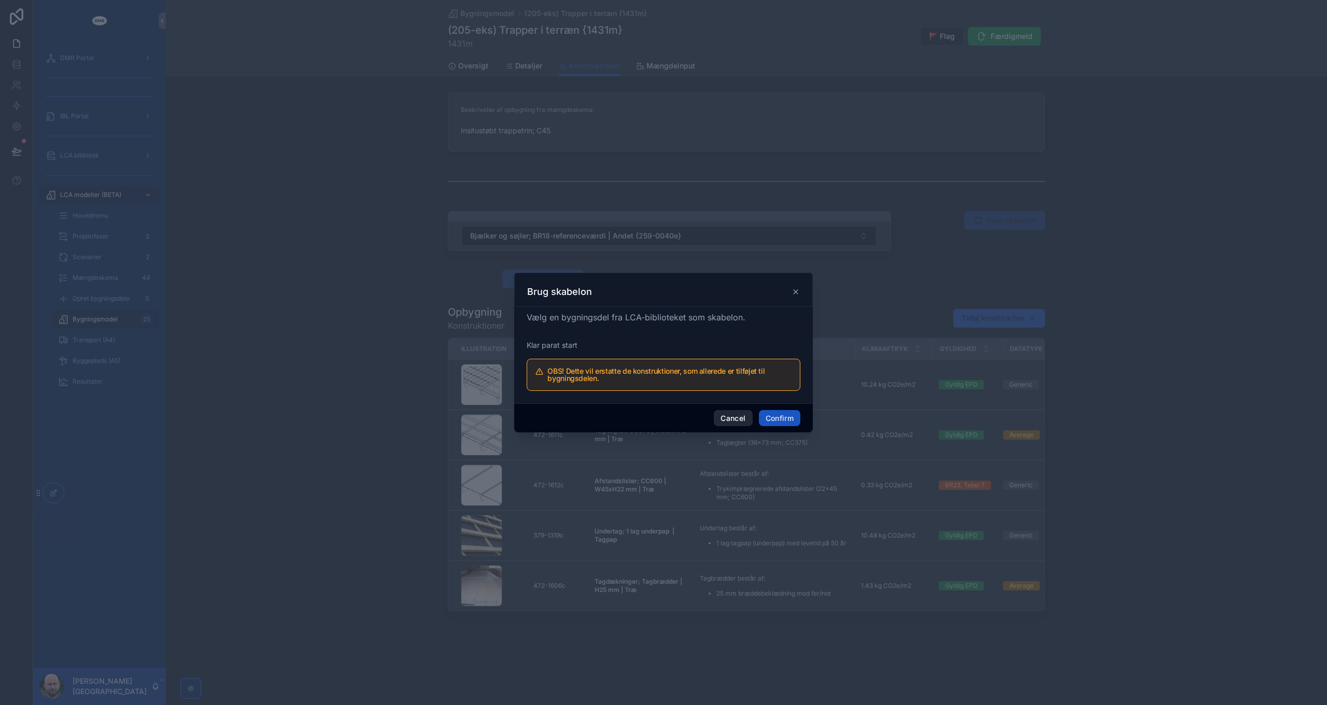
click at [732, 414] on button "Cancel" at bounding box center [733, 418] width 38 height 17
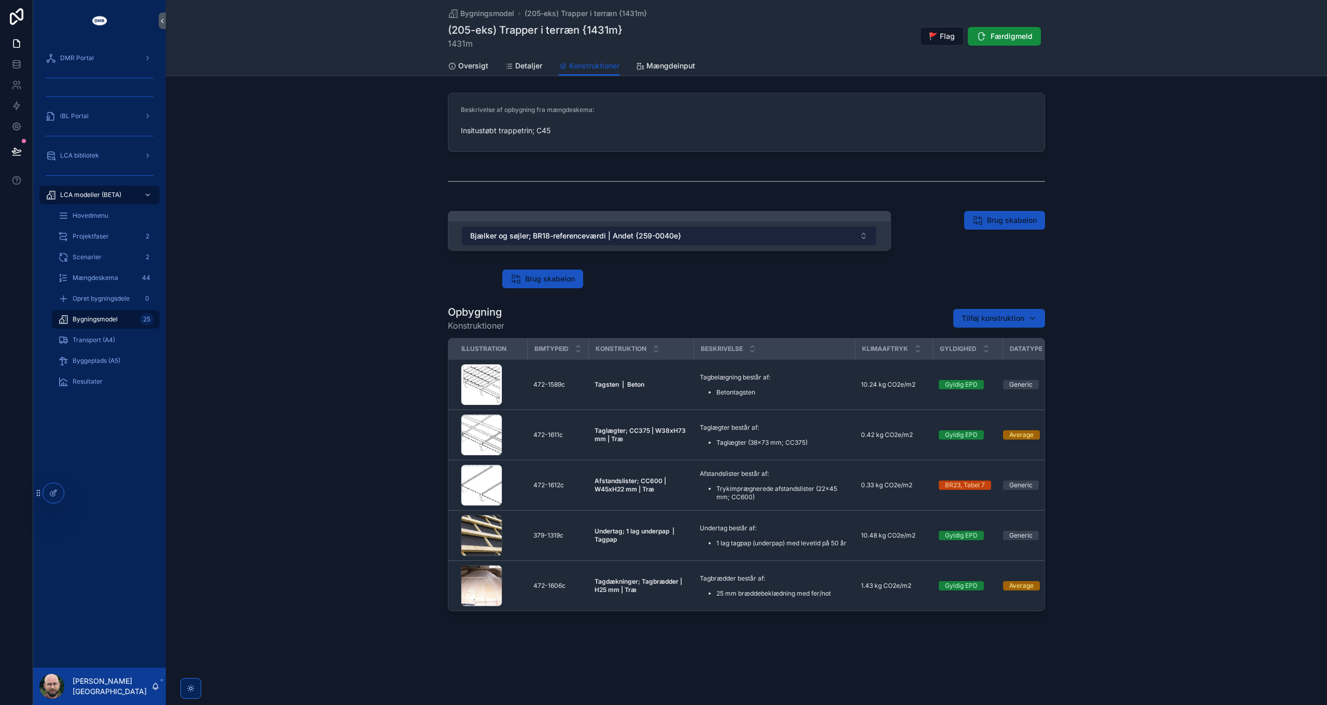
click at [750, 232] on button "Bjælker og søjler; BR18-referenceværdi | Andet {259-0040e}" at bounding box center [669, 236] width 415 height 20
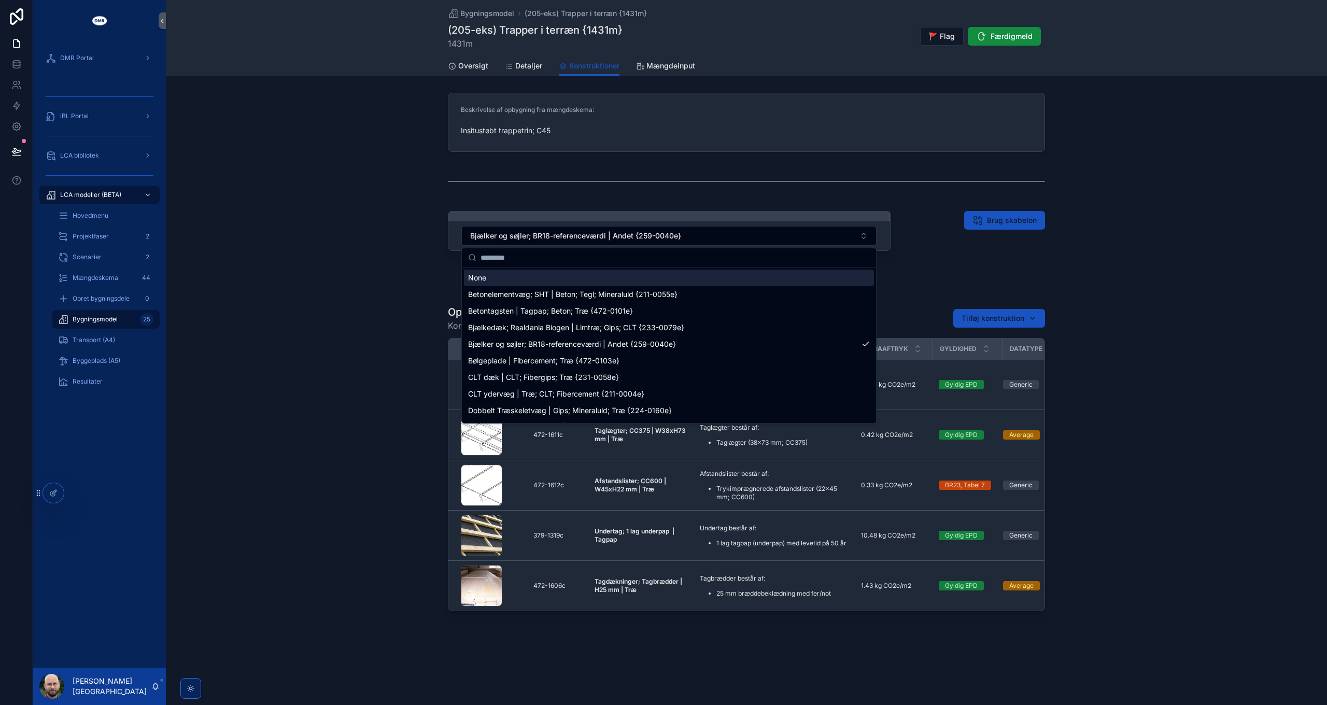
click at [523, 273] on div "None" at bounding box center [669, 278] width 410 height 17
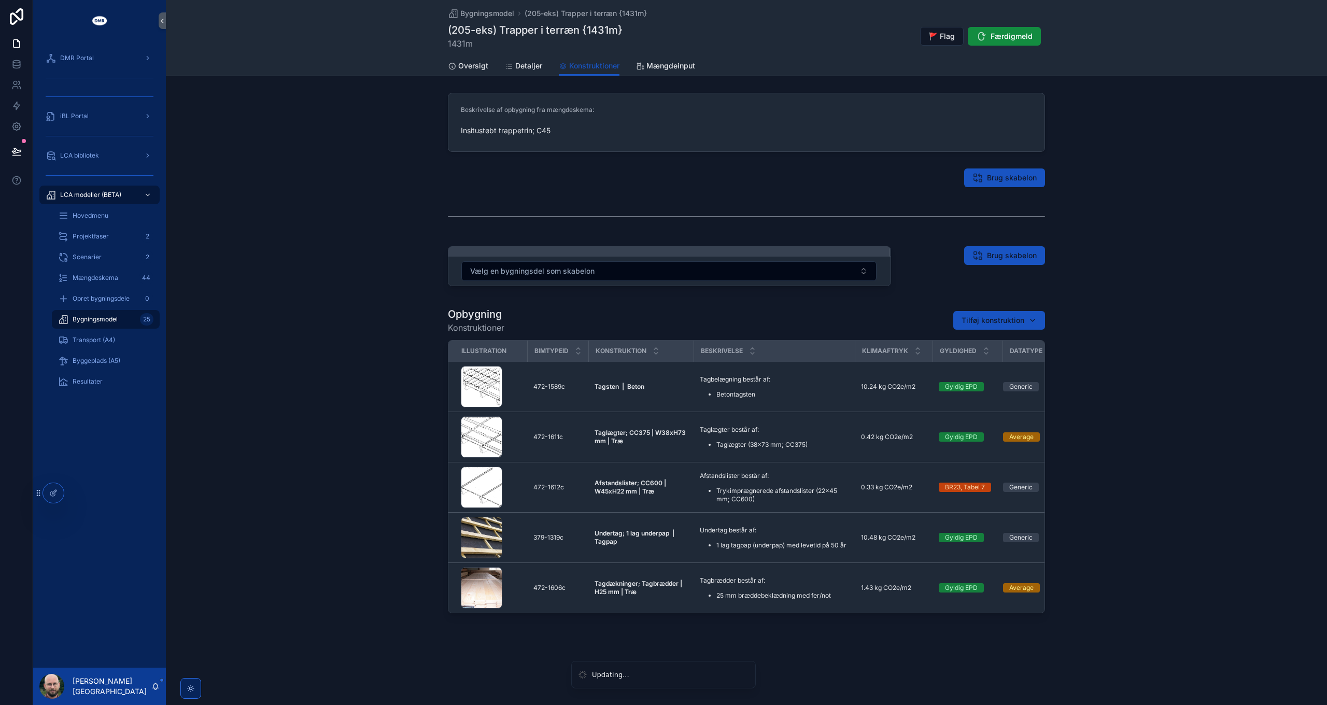
click at [1198, 272] on div "Vælg en bygningsdel som skabelon Brug skabelon" at bounding box center [747, 268] width 1162 height 52
click at [1013, 253] on span "Brug skabelon" at bounding box center [1012, 255] width 50 height 10
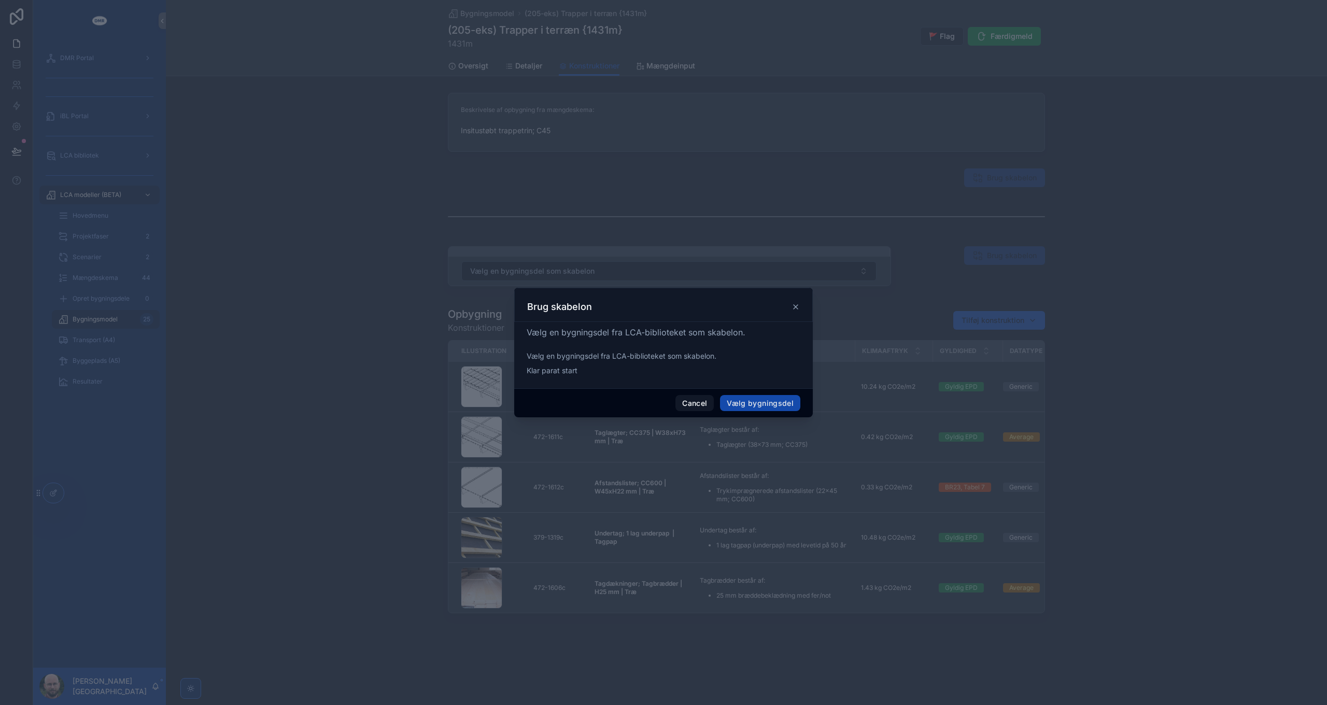
click at [776, 403] on button "Vælg bygningsdel" at bounding box center [760, 403] width 80 height 17
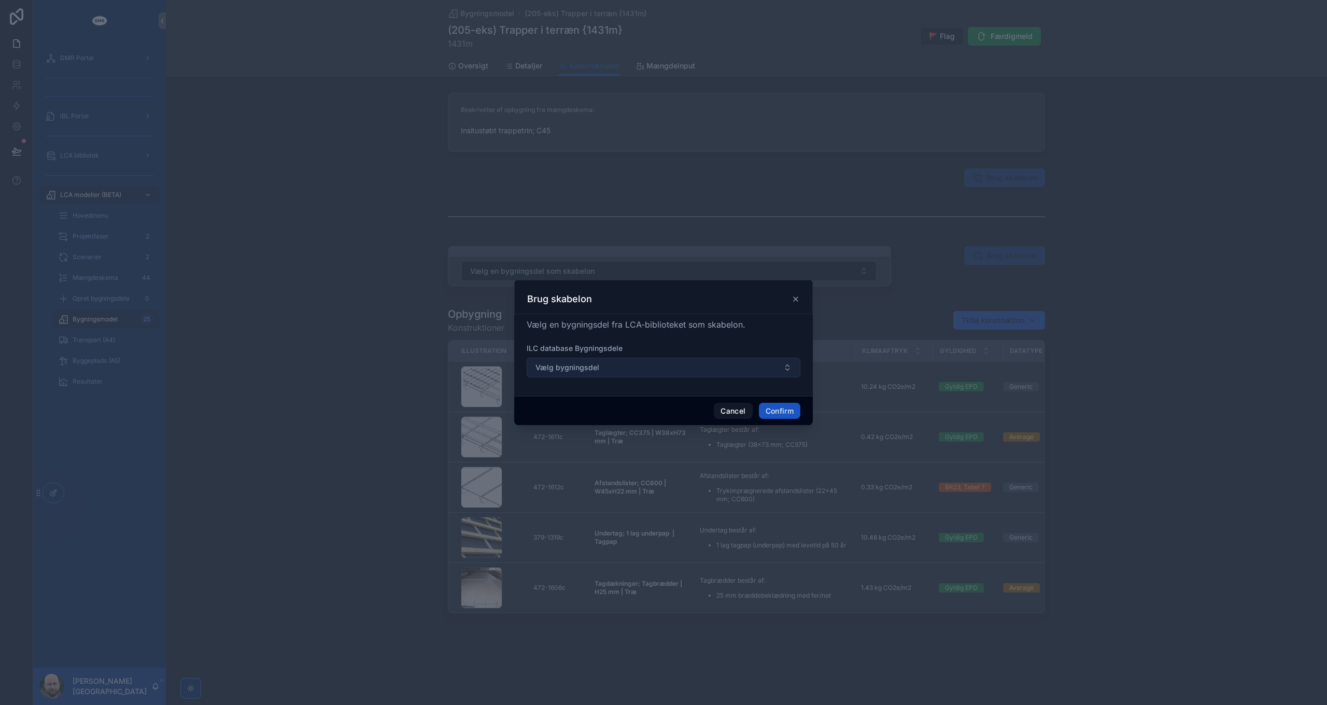
click at [658, 364] on button "Vælg bygningsdel" at bounding box center [664, 368] width 274 height 20
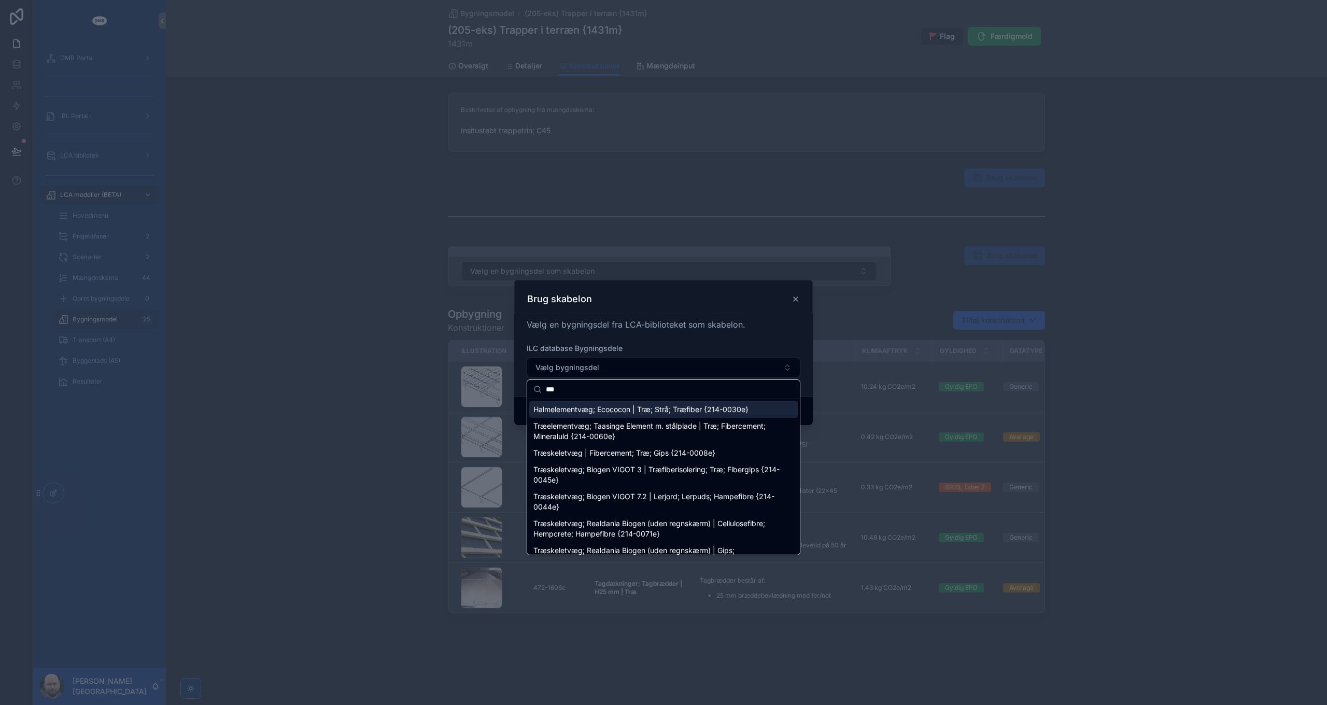
type input "***"
click at [660, 411] on span "Halmelementvæg; Ecococon | Træ; Strå; Træfiber {214-0030e}" at bounding box center [641, 409] width 215 height 10
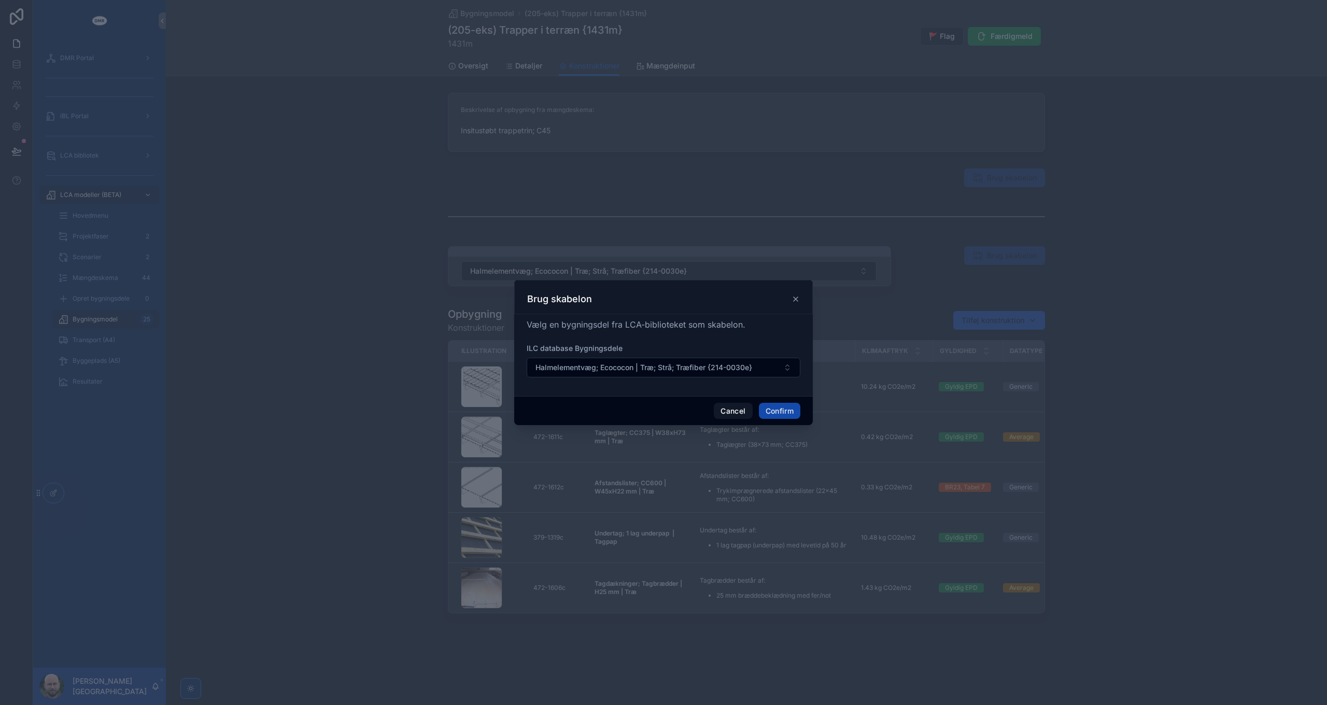
click at [782, 413] on button "Confirm" at bounding box center [779, 411] width 41 height 17
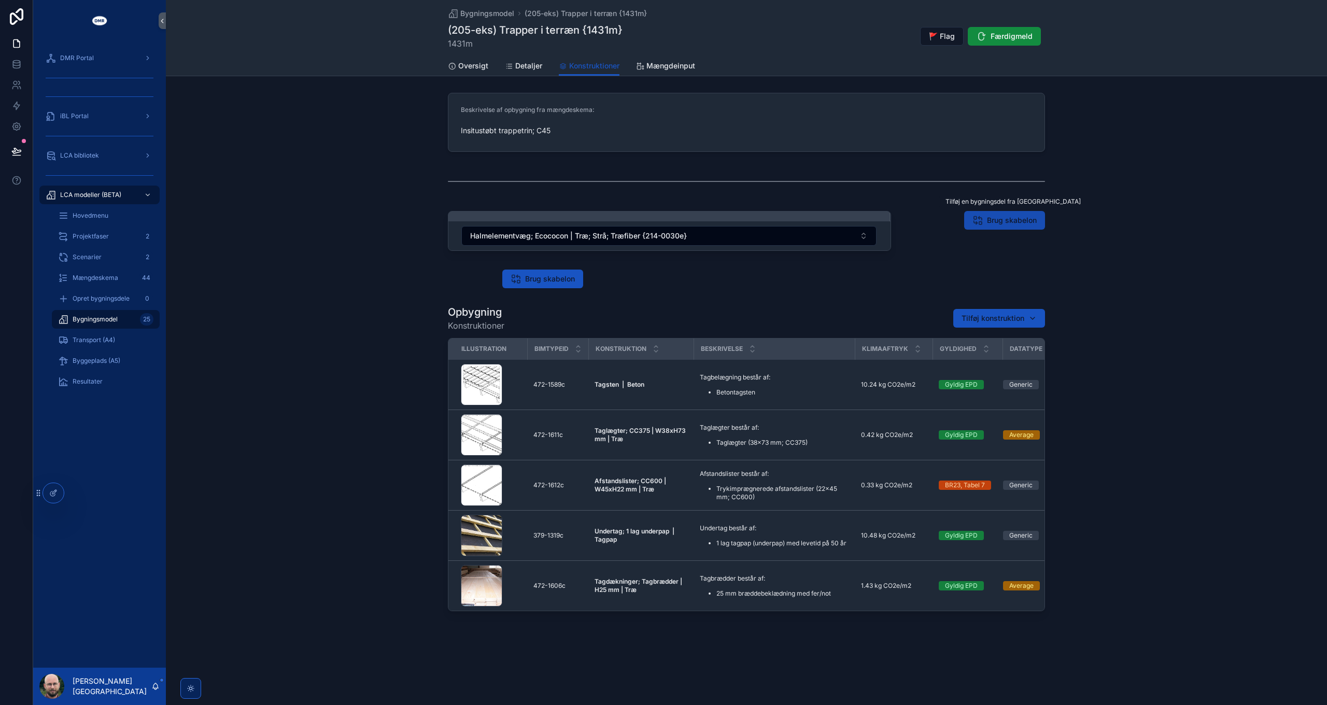
click at [997, 222] on span "Brug skabelon" at bounding box center [1012, 220] width 50 height 10
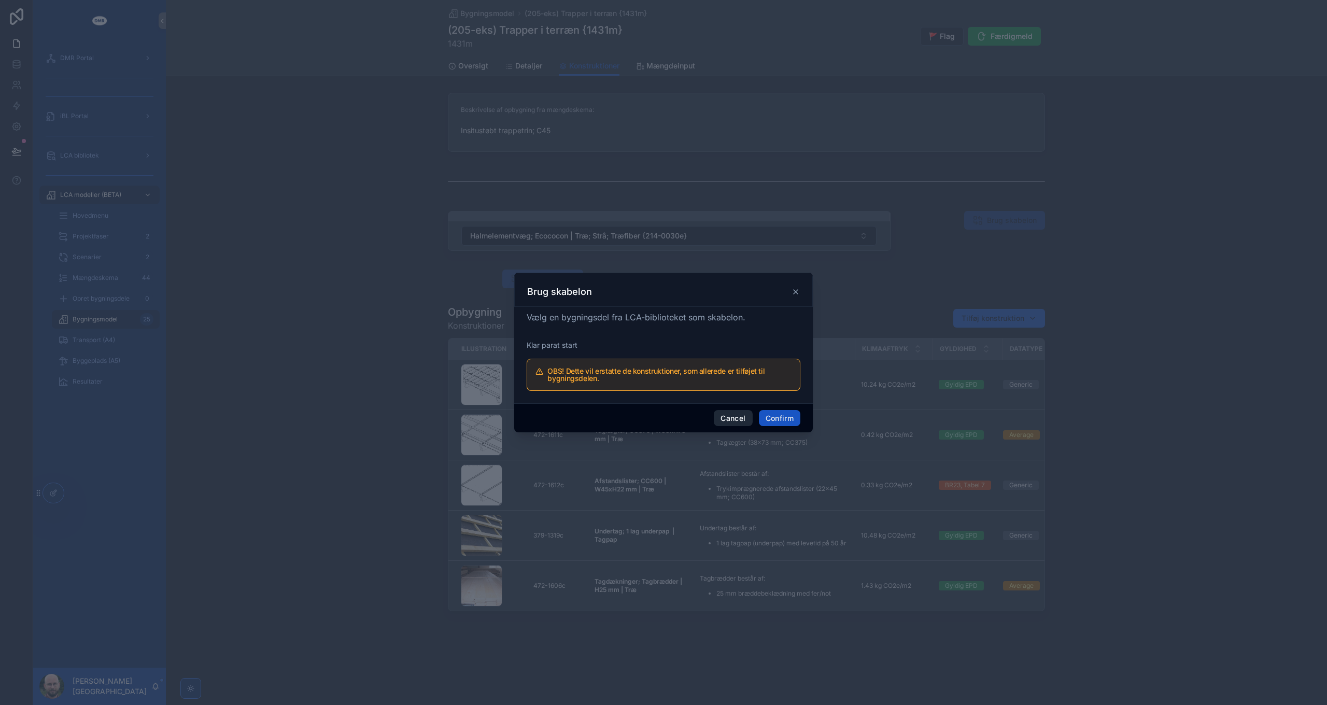
click at [716, 420] on button "Cancel" at bounding box center [733, 418] width 38 height 17
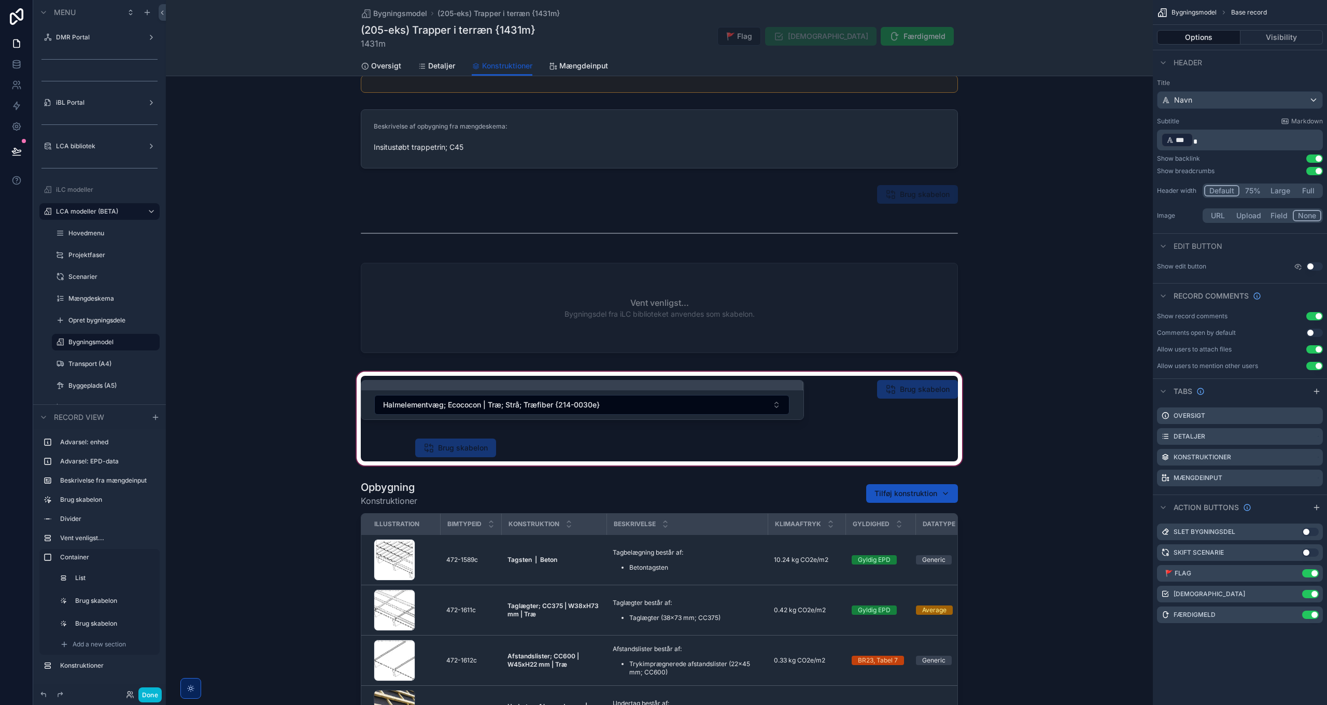
click at [915, 397] on div "scrollable content" at bounding box center [659, 419] width 987 height 98
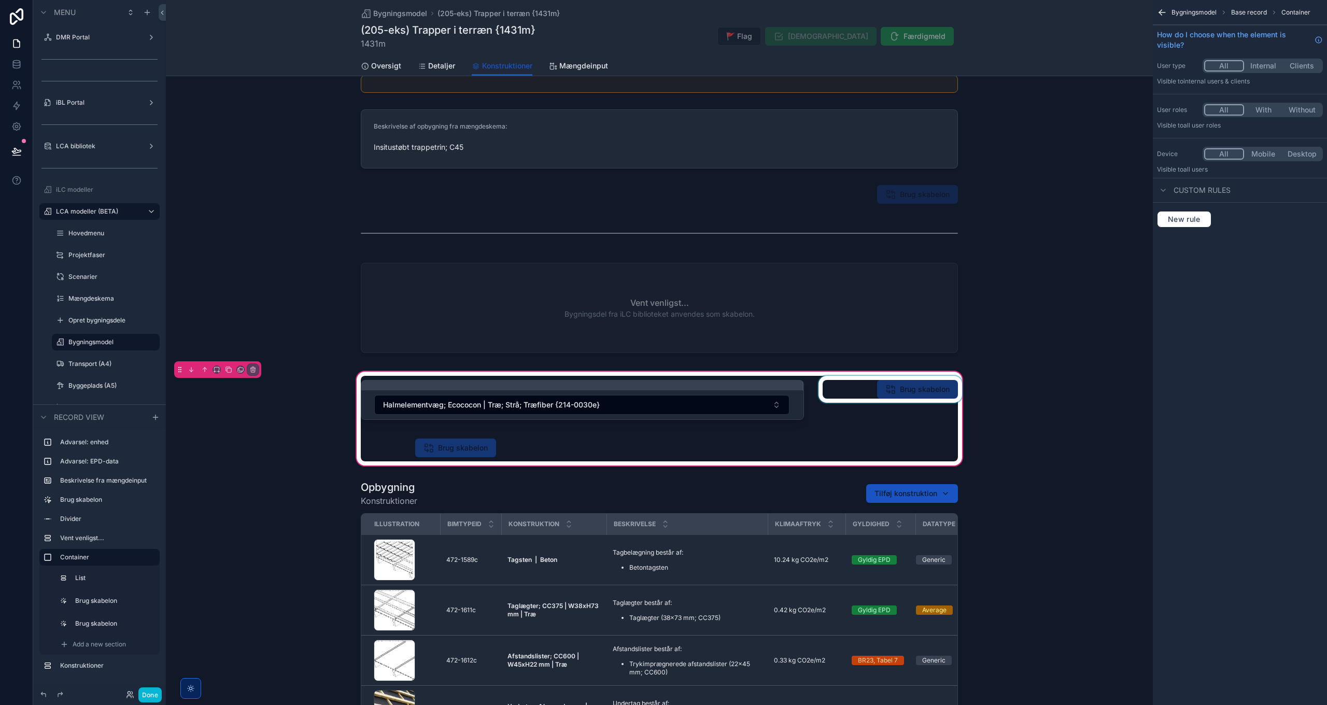
click at [912, 395] on div "scrollable content" at bounding box center [891, 402] width 148 height 52
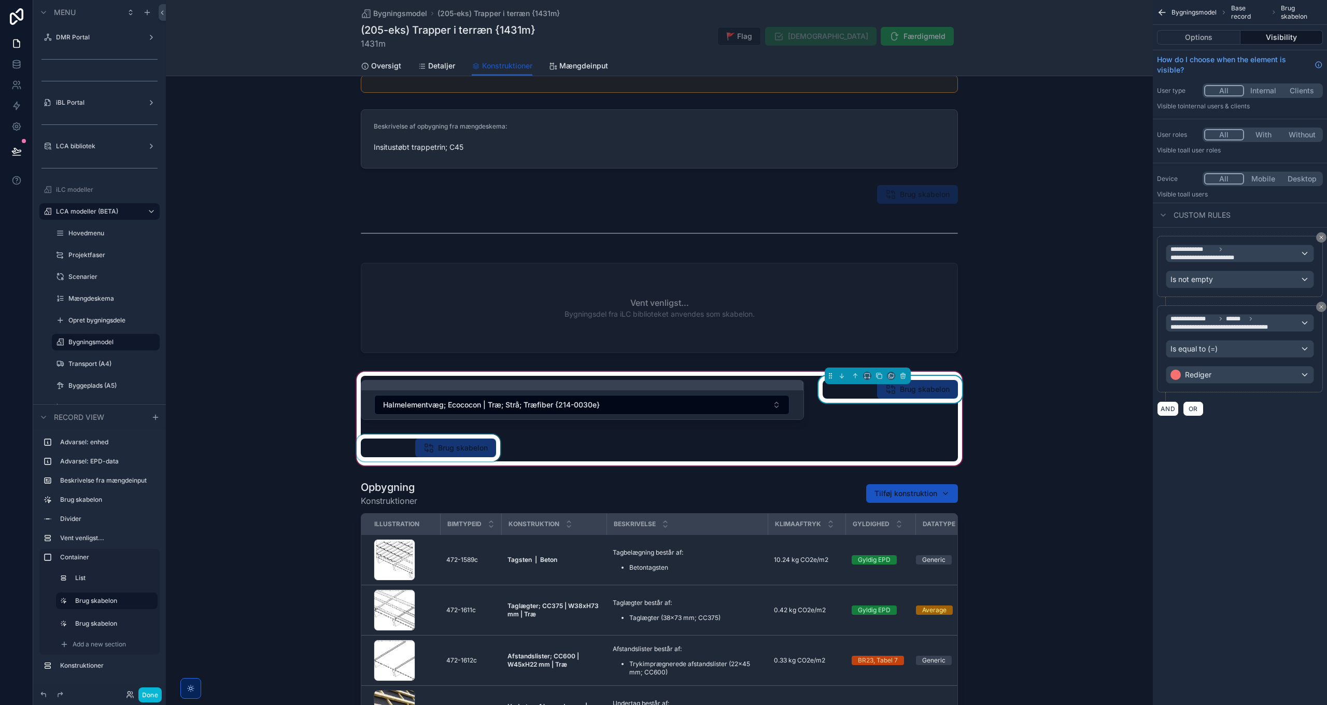
click at [461, 447] on div "scrollable content" at bounding box center [429, 448] width 148 height 27
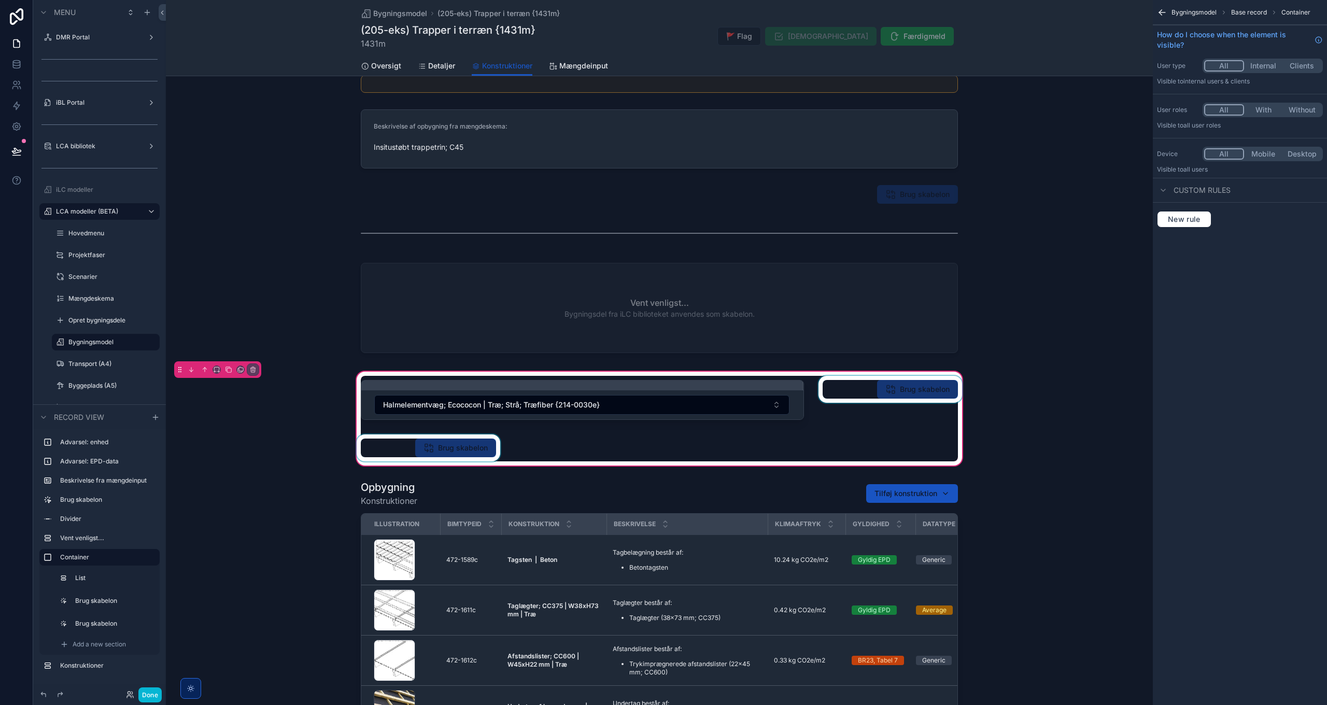
click at [440, 446] on div "scrollable content" at bounding box center [429, 448] width 148 height 27
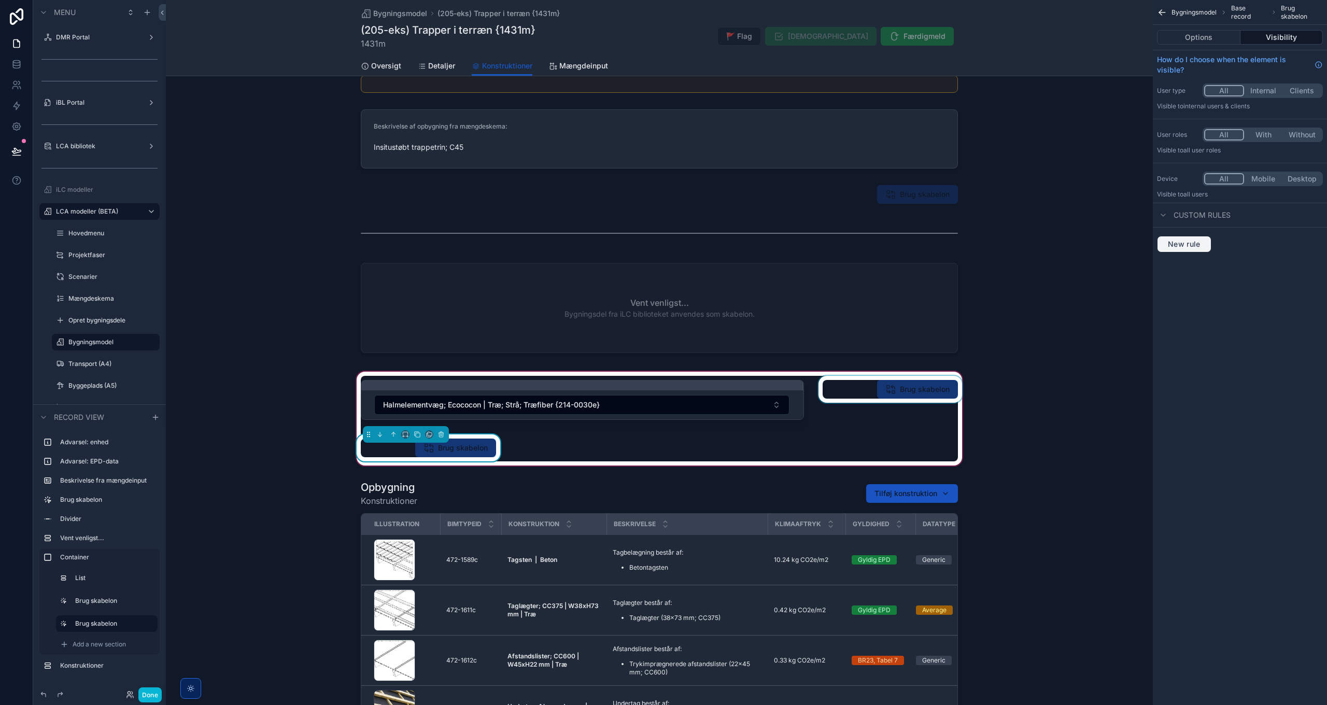
click at [1195, 243] on span "New rule" at bounding box center [1184, 244] width 41 height 9
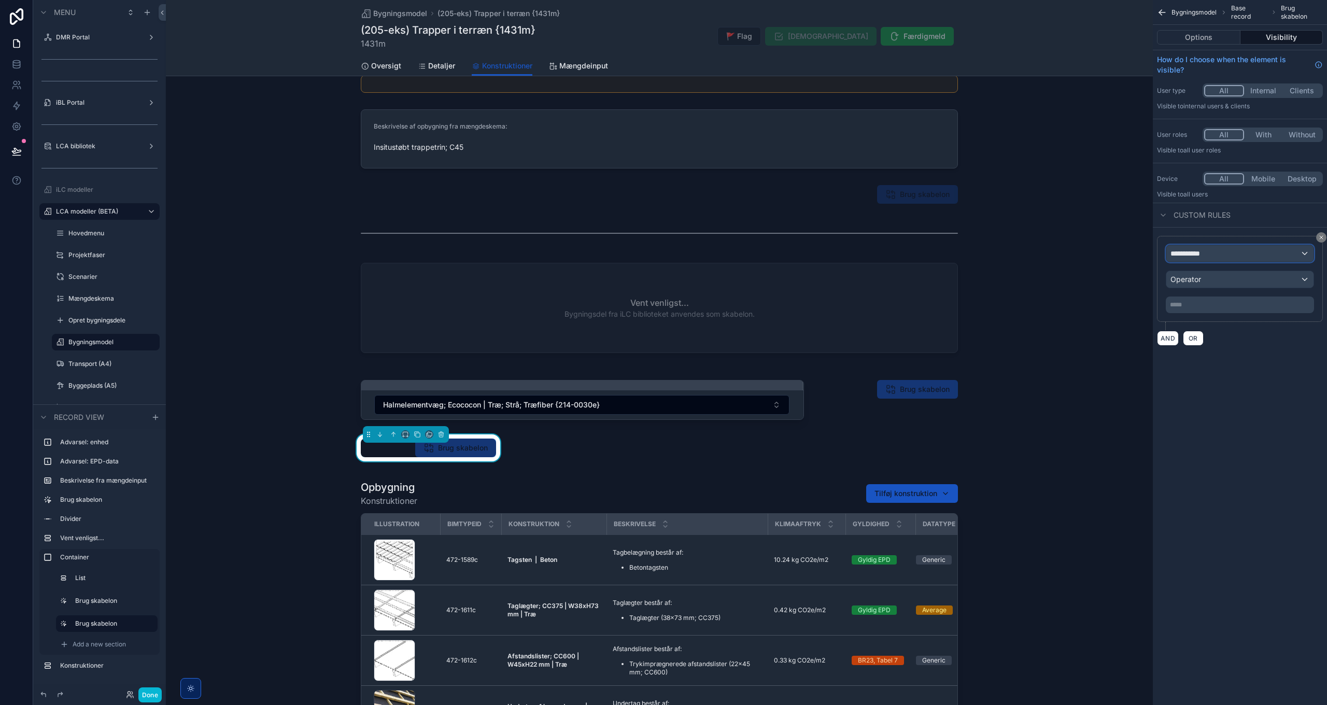
click at [1198, 248] on div "**********" at bounding box center [1240, 253] width 147 height 17
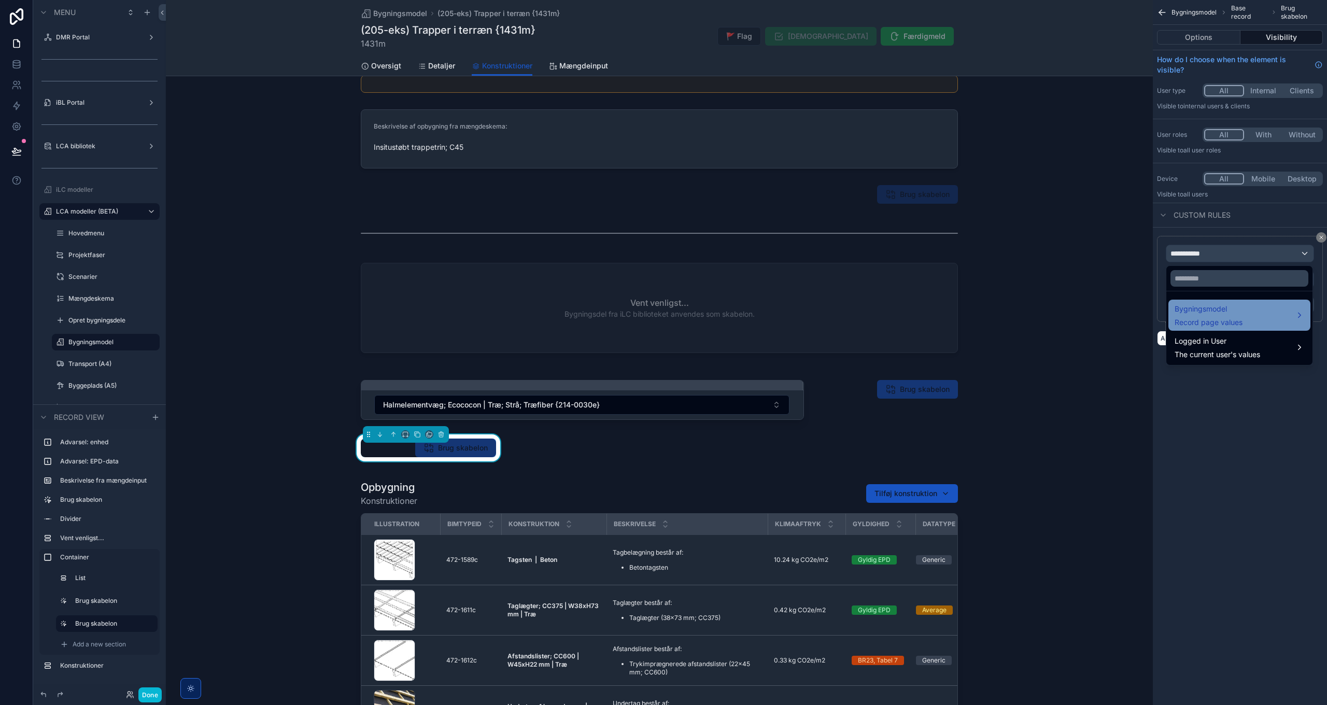
click at [1204, 309] on span "Bygningsmodel" at bounding box center [1209, 309] width 68 height 12
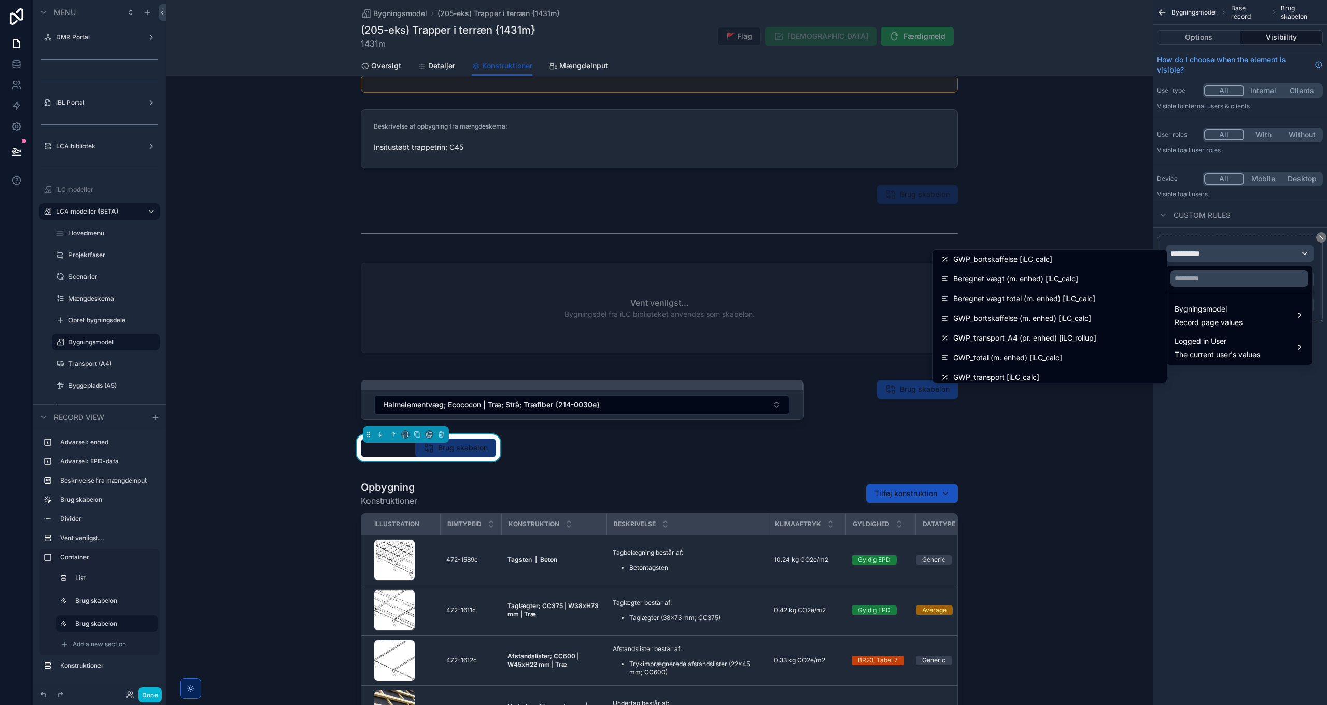
scroll to position [1541, 0]
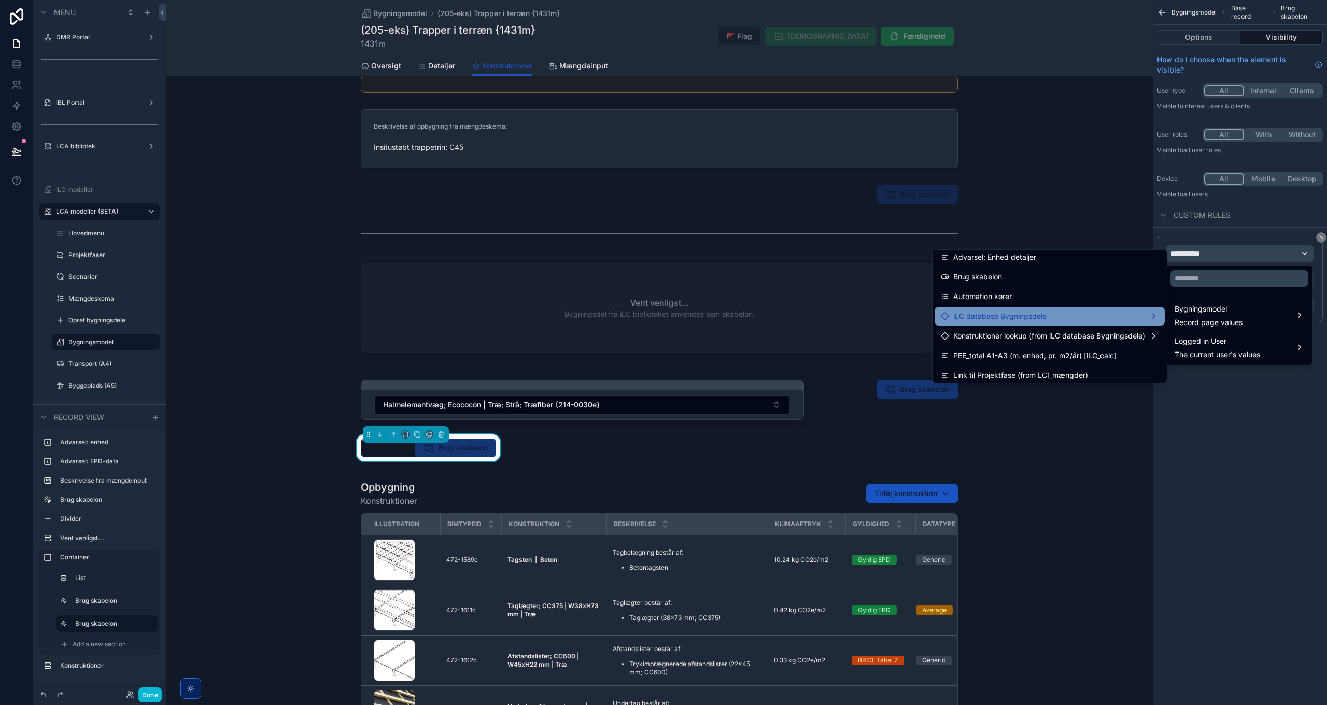
click at [1001, 314] on span "iLC database Bygningsdele" at bounding box center [1000, 316] width 93 height 12
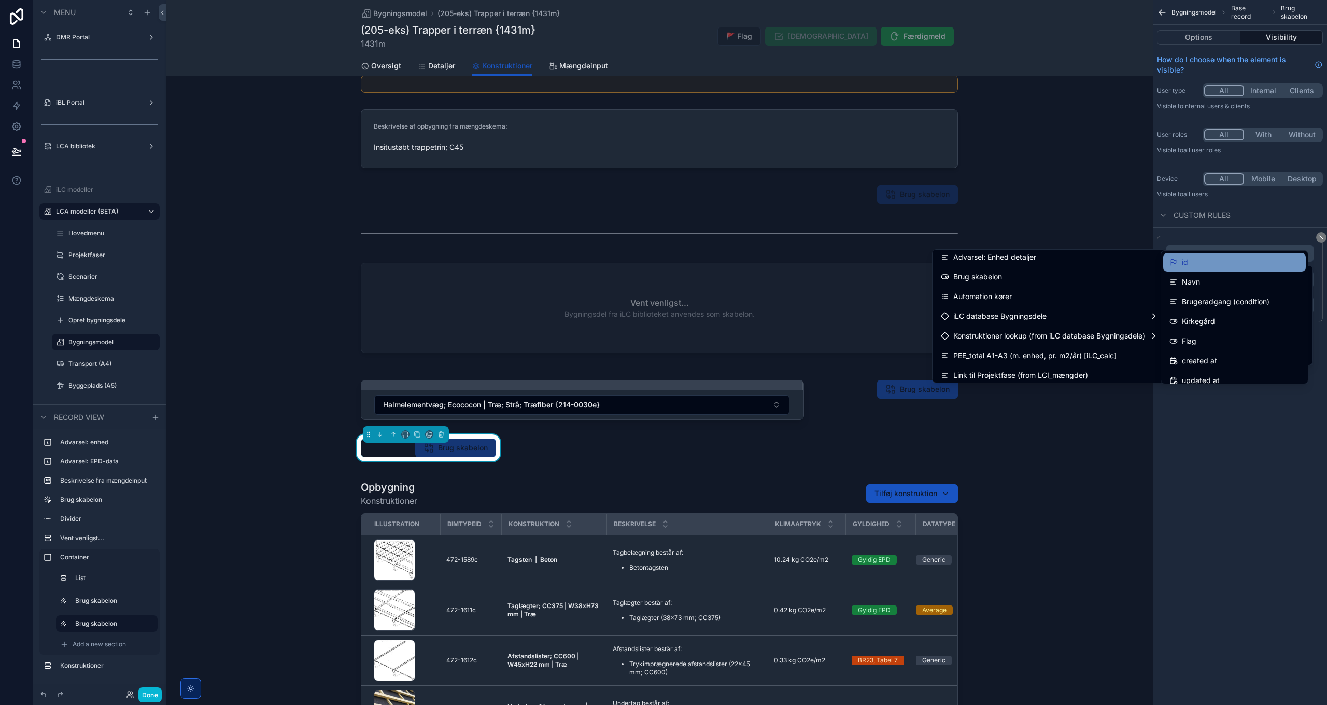
click at [1198, 262] on div "id" at bounding box center [1235, 262] width 130 height 12
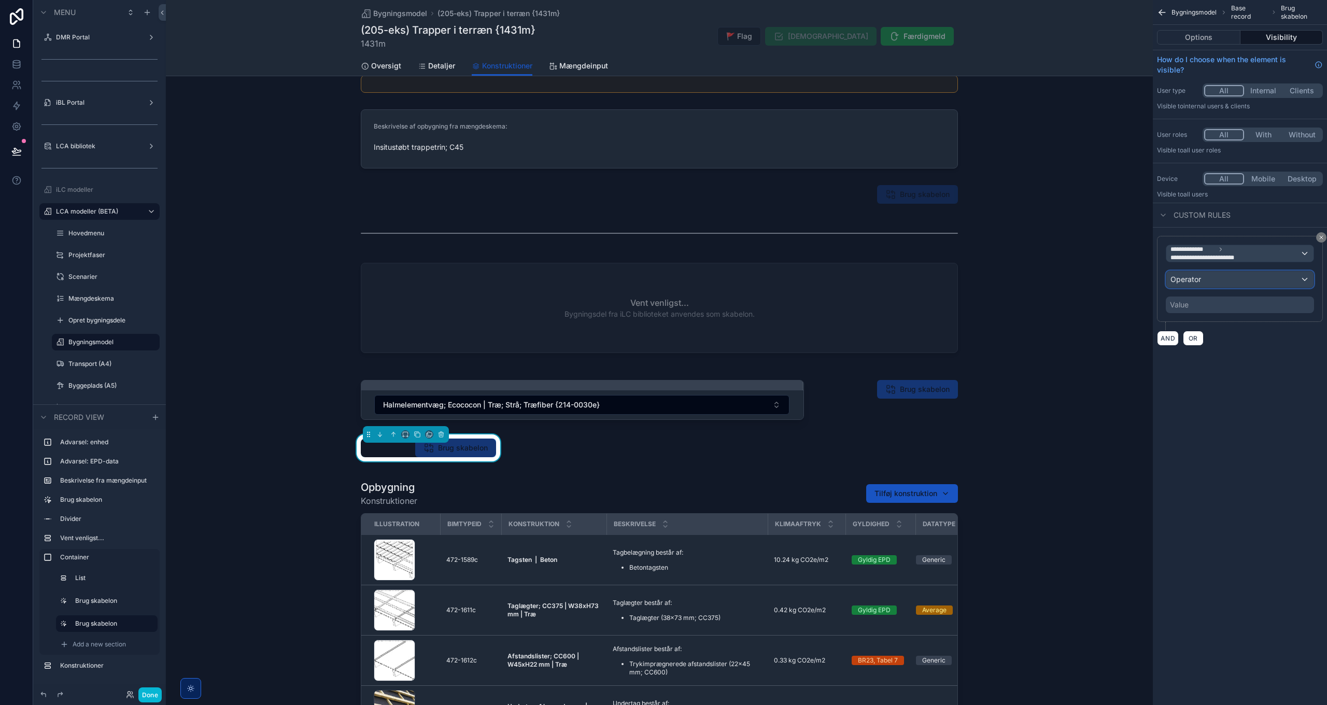
click at [1205, 285] on div "Operator" at bounding box center [1240, 279] width 147 height 17
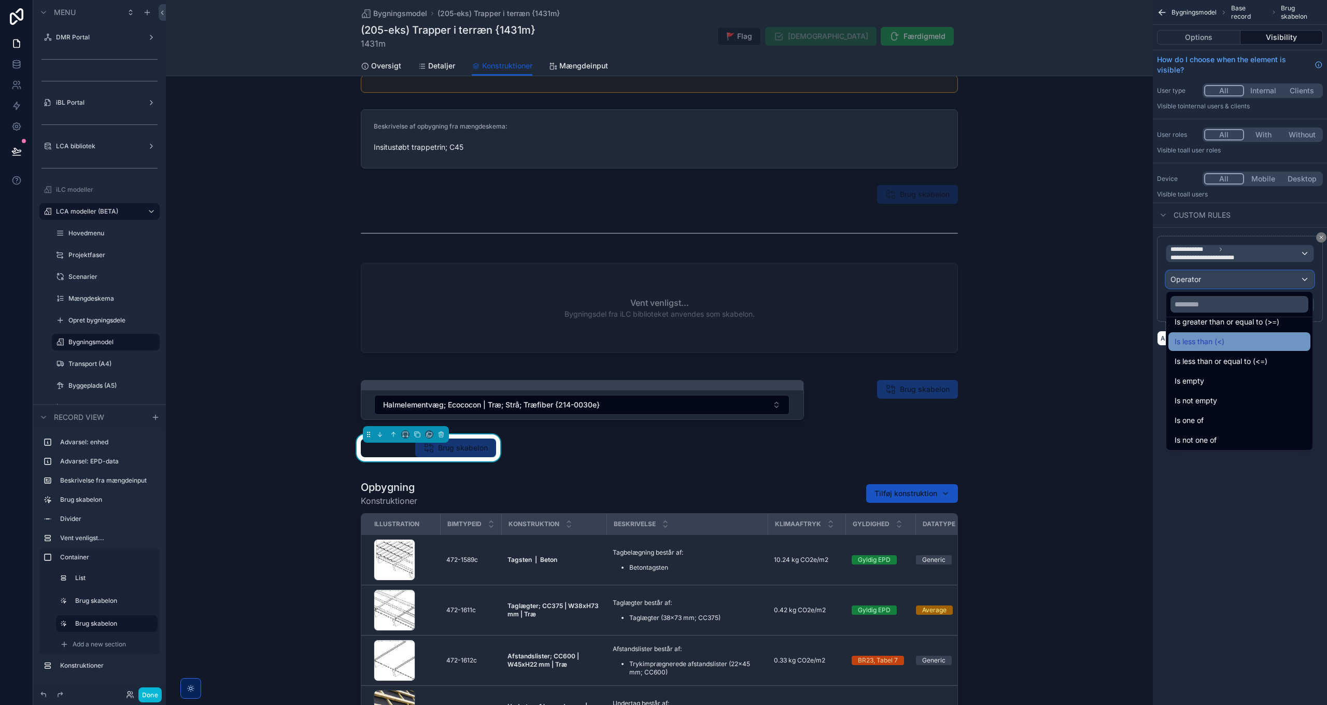
scroll to position [74, 0]
click at [1199, 377] on span "Is empty" at bounding box center [1190, 379] width 30 height 12
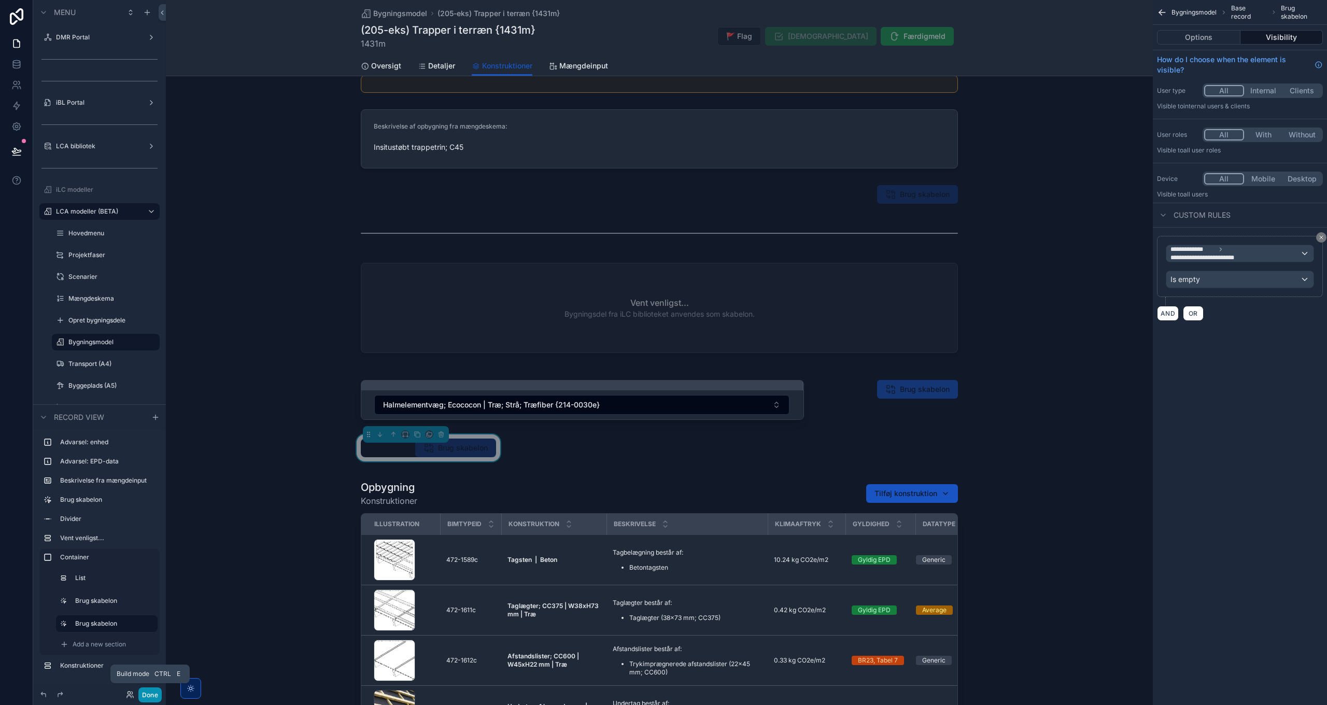
click at [152, 692] on button "Done" at bounding box center [149, 695] width 23 height 15
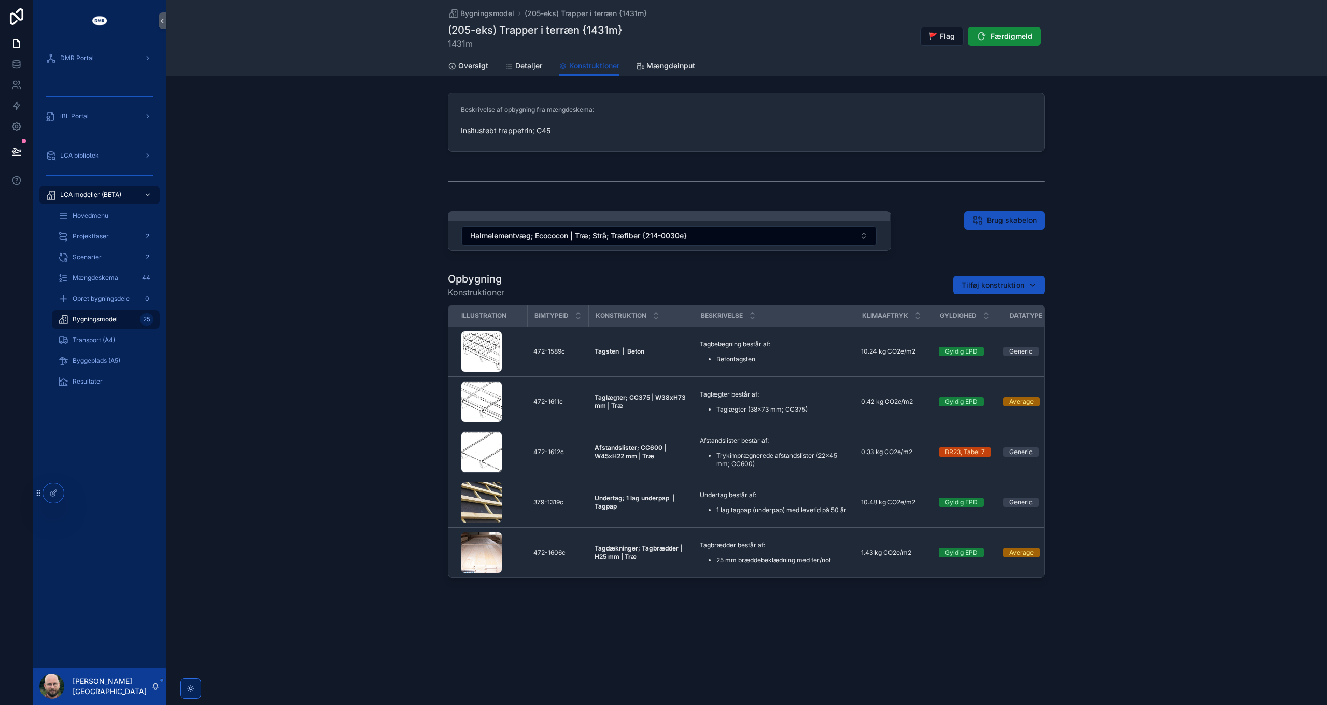
scroll to position [0, 0]
click at [1017, 220] on span "Brug skabelon" at bounding box center [1012, 220] width 50 height 10
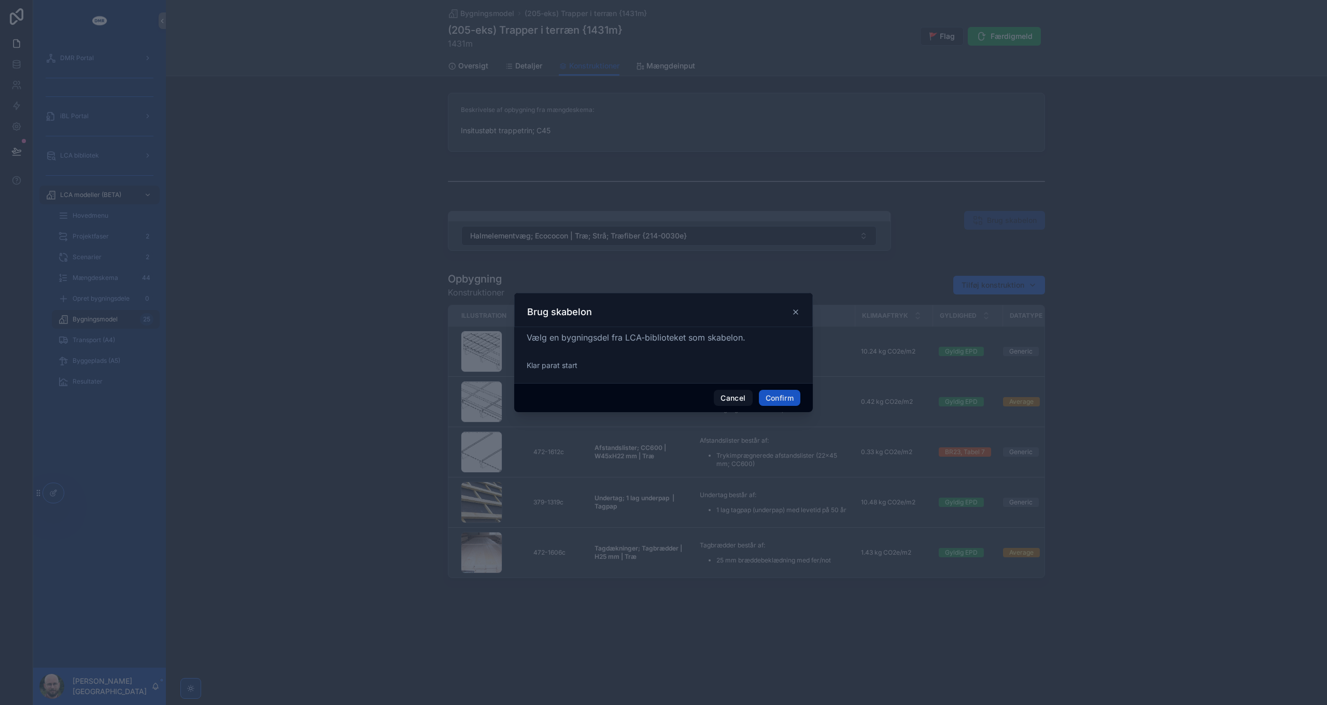
click at [777, 387] on div "Cancel Confirm" at bounding box center [663, 398] width 299 height 30
click at [782, 396] on button "Confirm" at bounding box center [779, 398] width 41 height 17
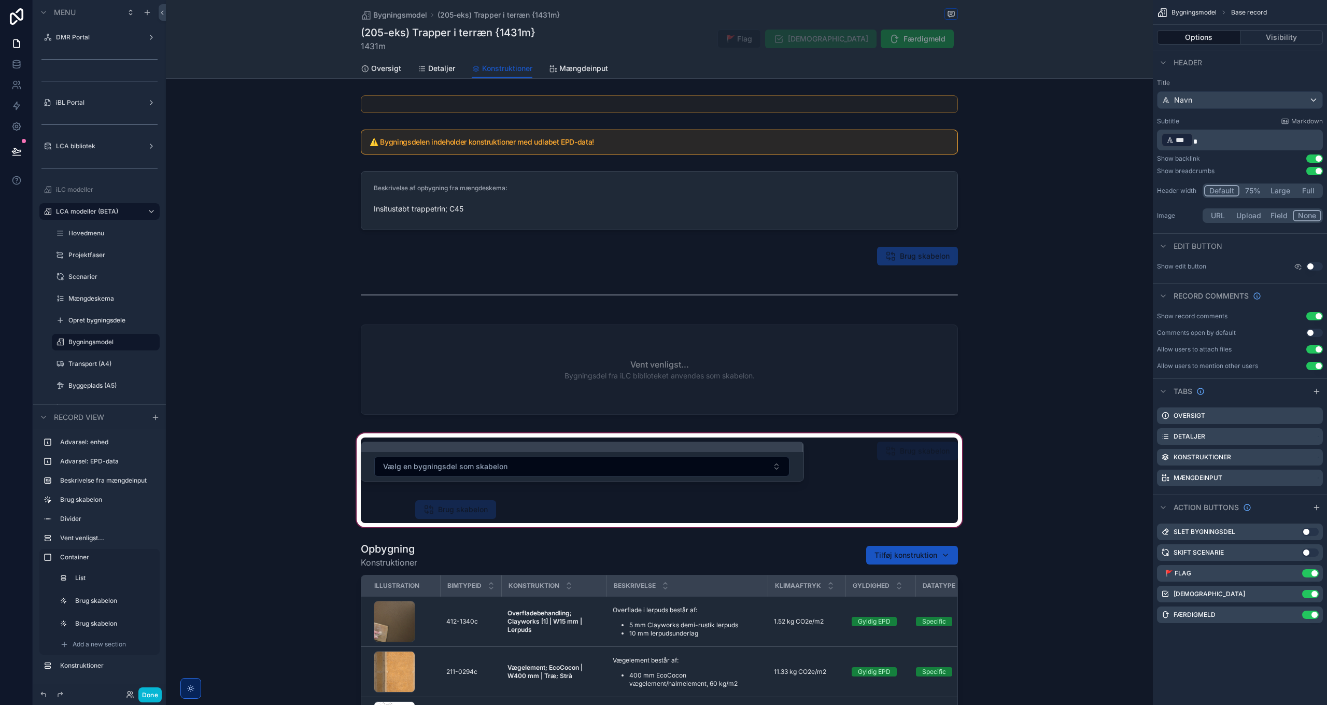
click at [534, 456] on div "scrollable content" at bounding box center [659, 480] width 987 height 98
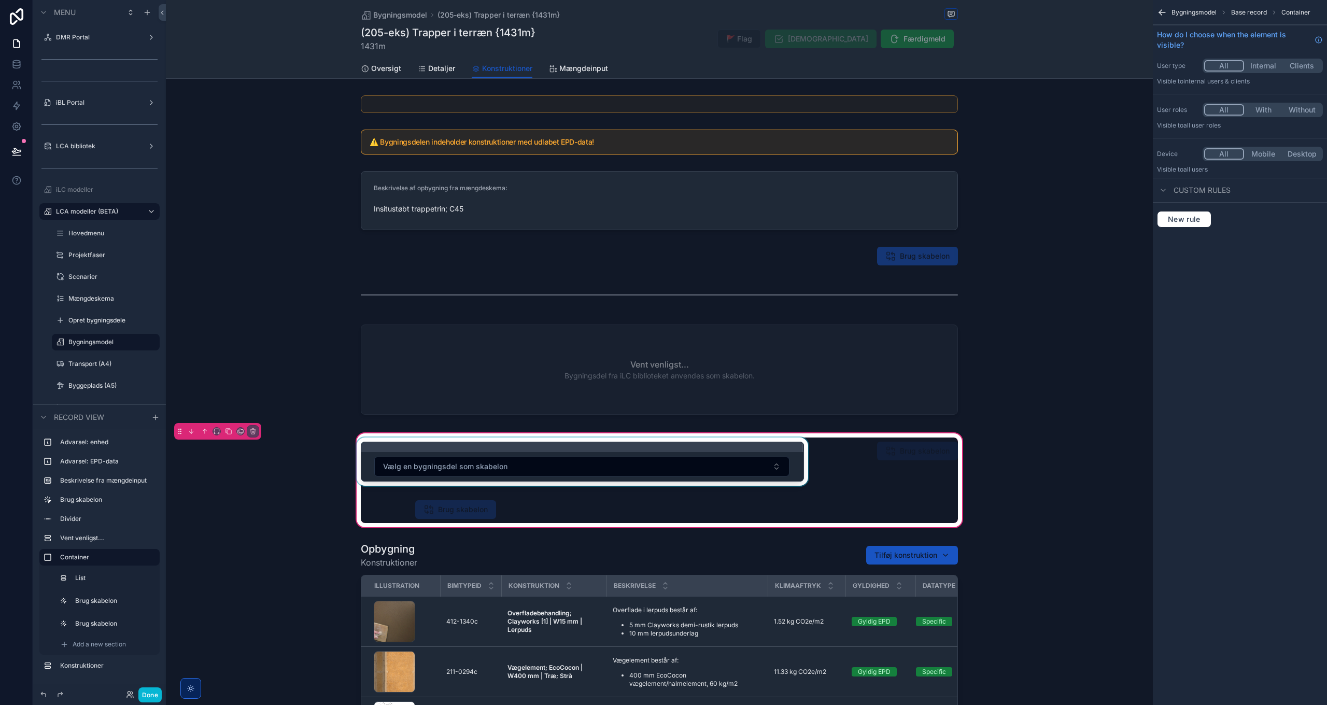
click at [553, 459] on div "scrollable content" at bounding box center [583, 464] width 456 height 52
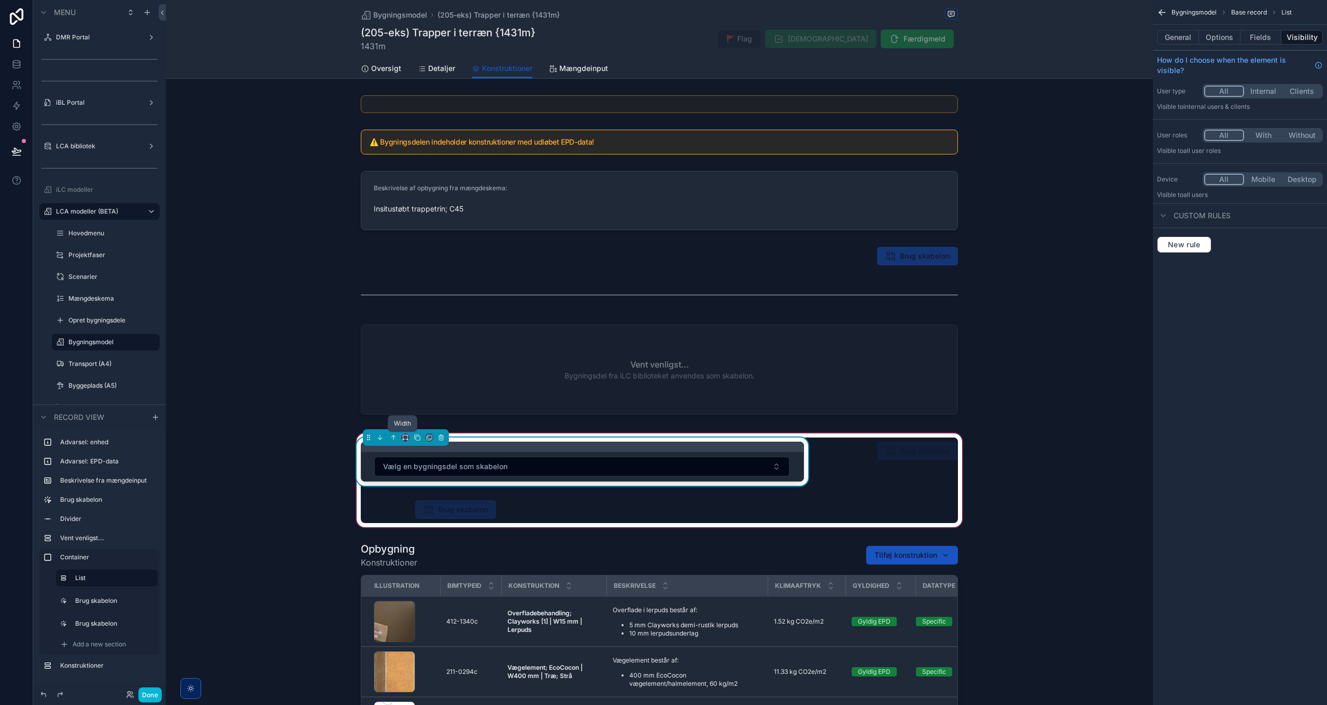
click at [403, 440] on icon "scrollable content" at bounding box center [404, 440] width 2 height 0
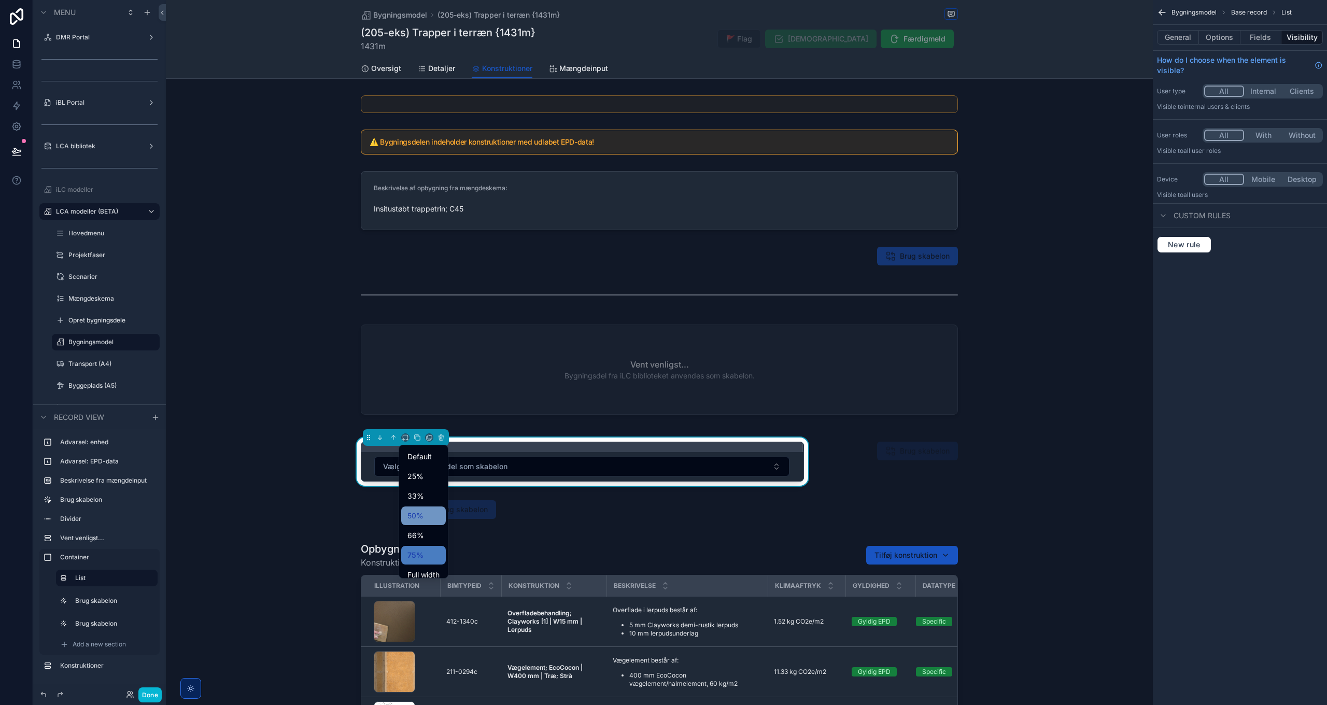
click at [423, 513] on span "50%" at bounding box center [416, 516] width 16 height 12
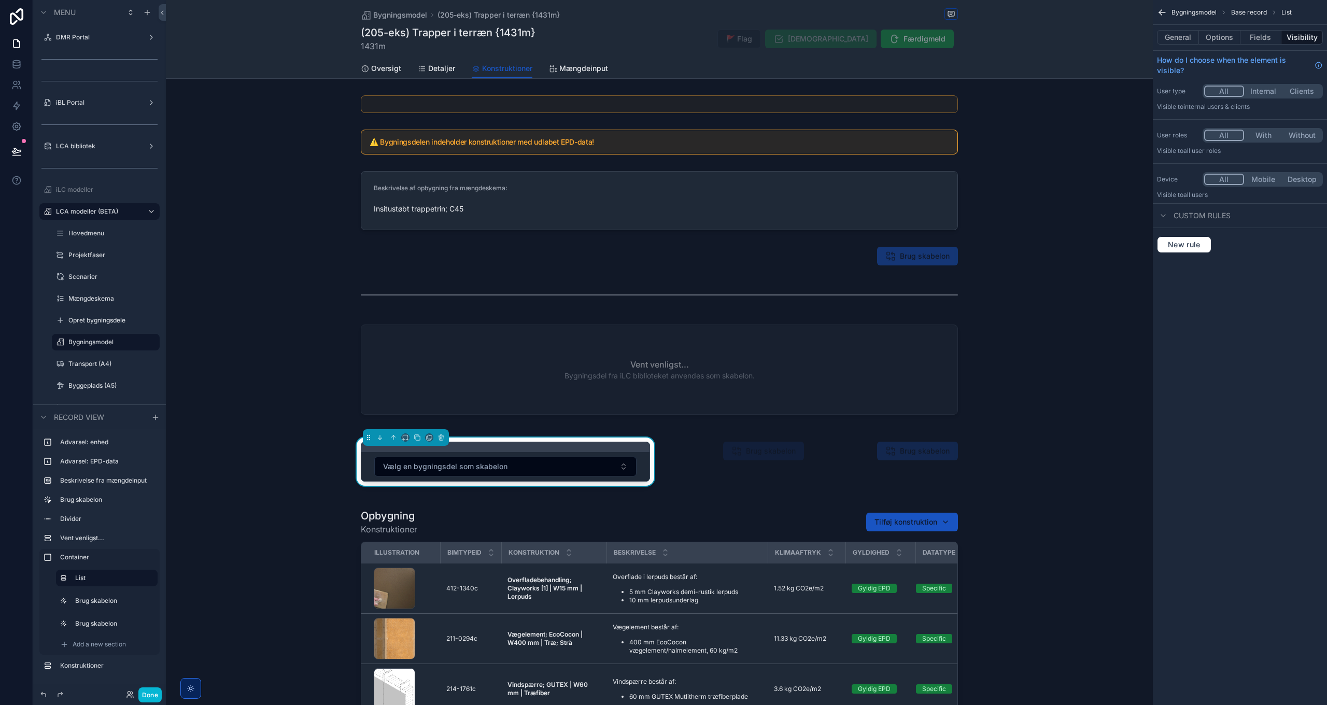
click at [1067, 425] on div "⚠️ Bygningsdelen indeholder konstruktioner med udløbet EPD-data! Beskrivelse af…" at bounding box center [659, 480] width 987 height 778
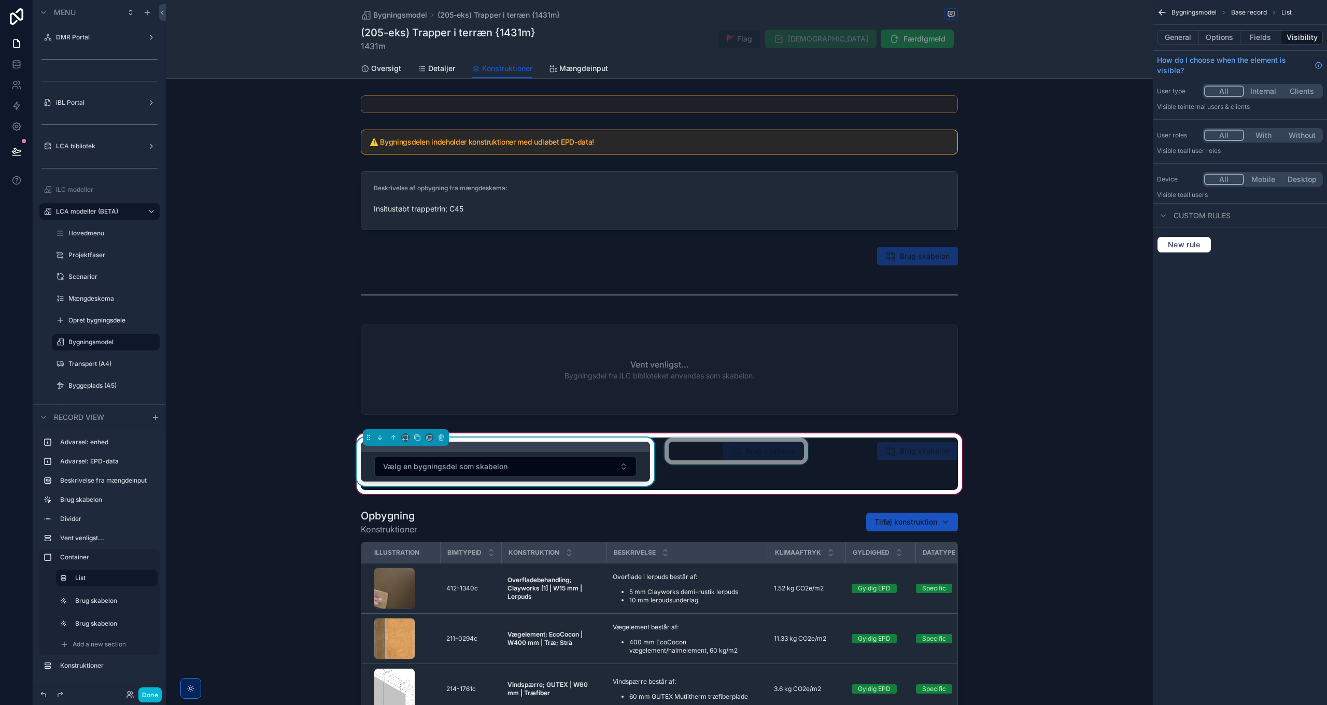
click at [772, 455] on div "scrollable content" at bounding box center [737, 464] width 148 height 52
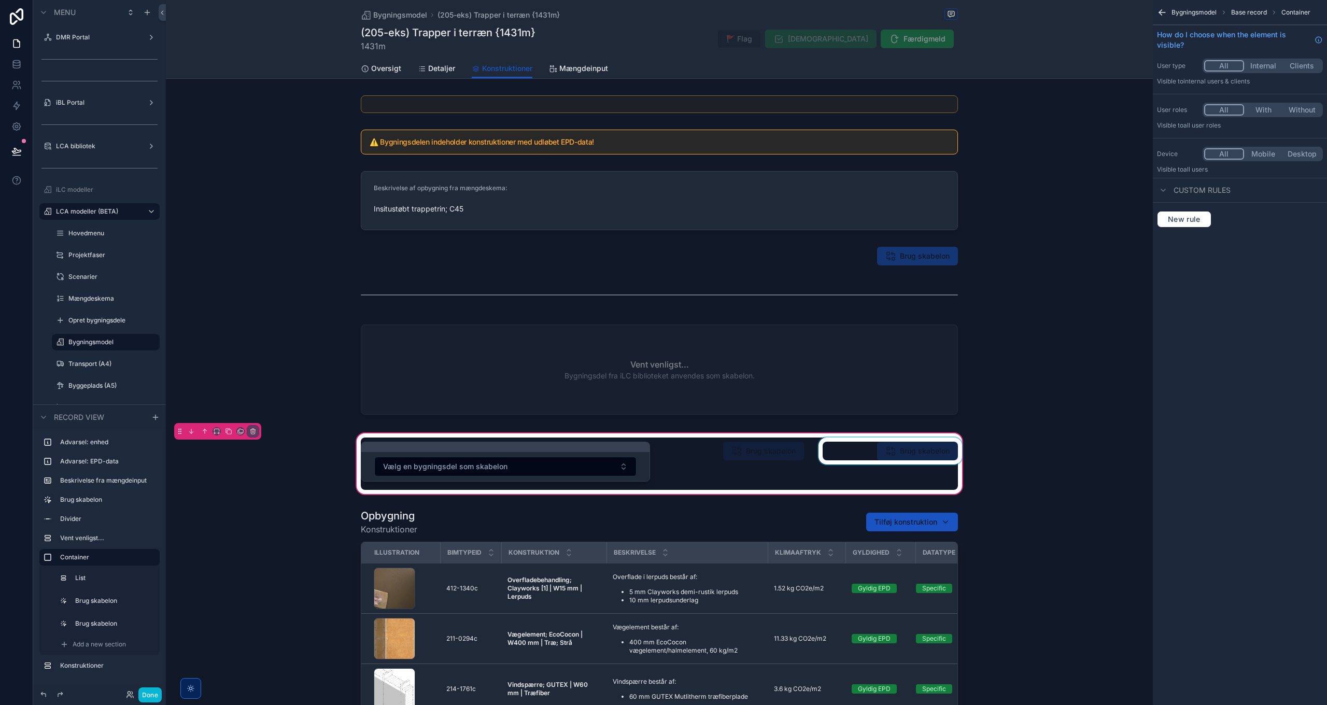
click at [919, 455] on div "scrollable content" at bounding box center [891, 464] width 148 height 52
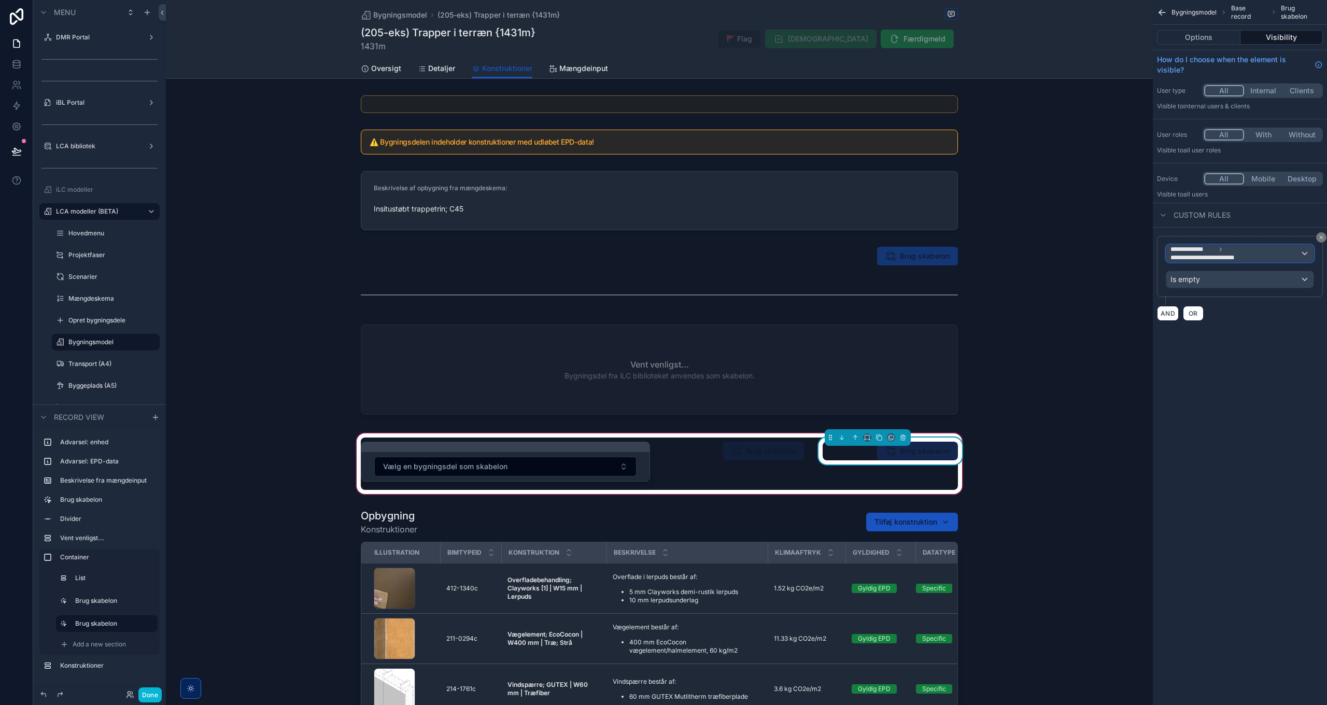
click at [1234, 255] on span "**********" at bounding box center [1211, 258] width 80 height 8
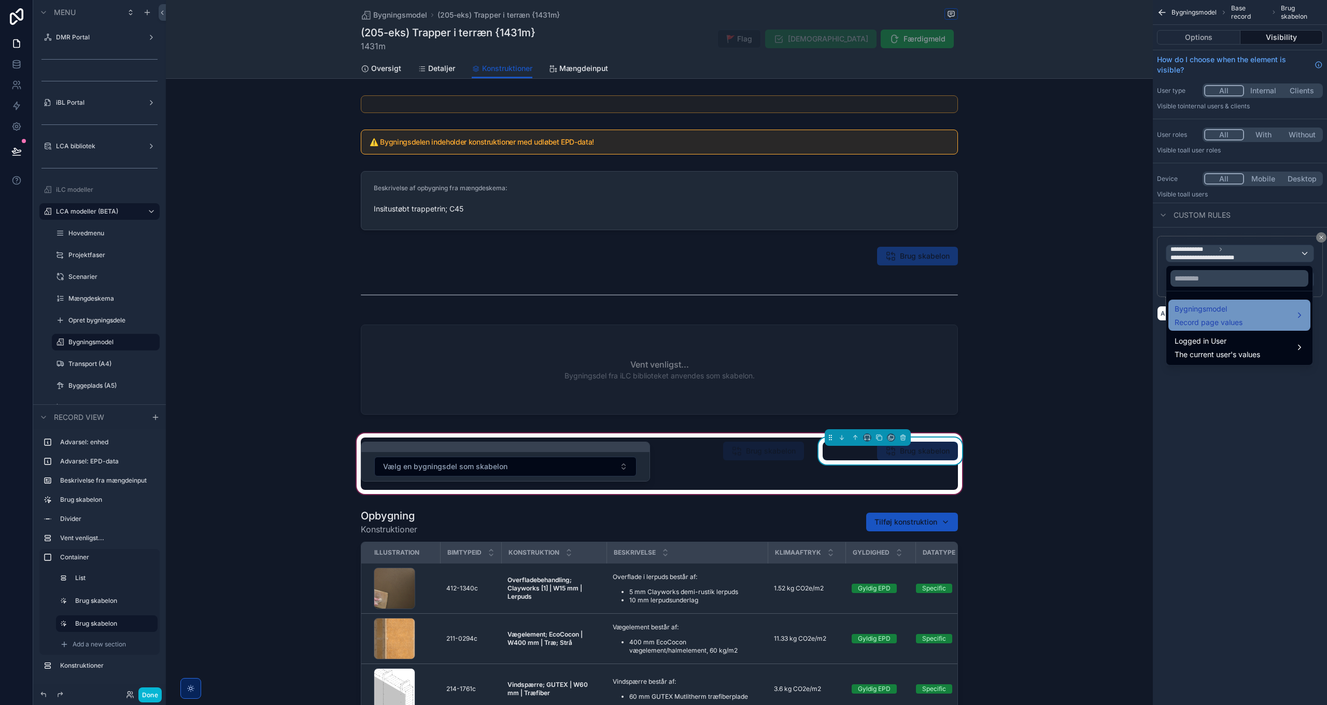
click at [1226, 310] on span "Bygningsmodel" at bounding box center [1209, 309] width 68 height 12
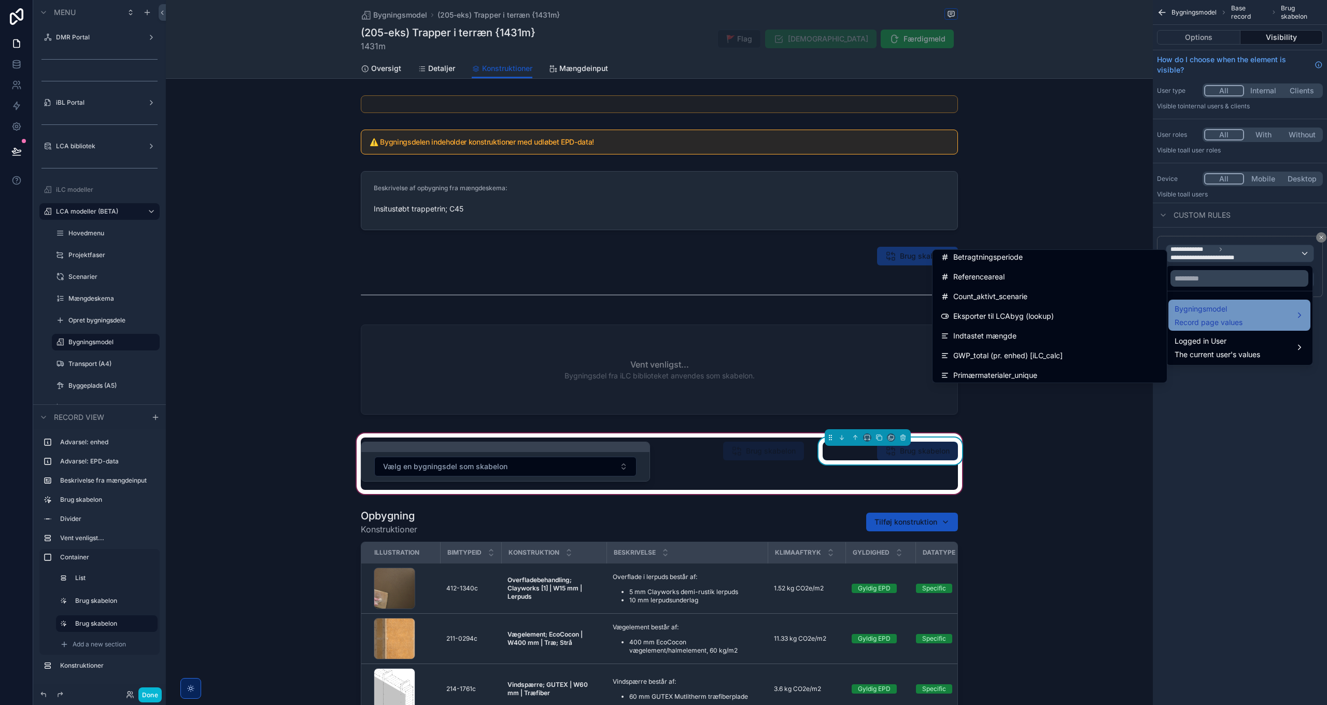
scroll to position [1561, 0]
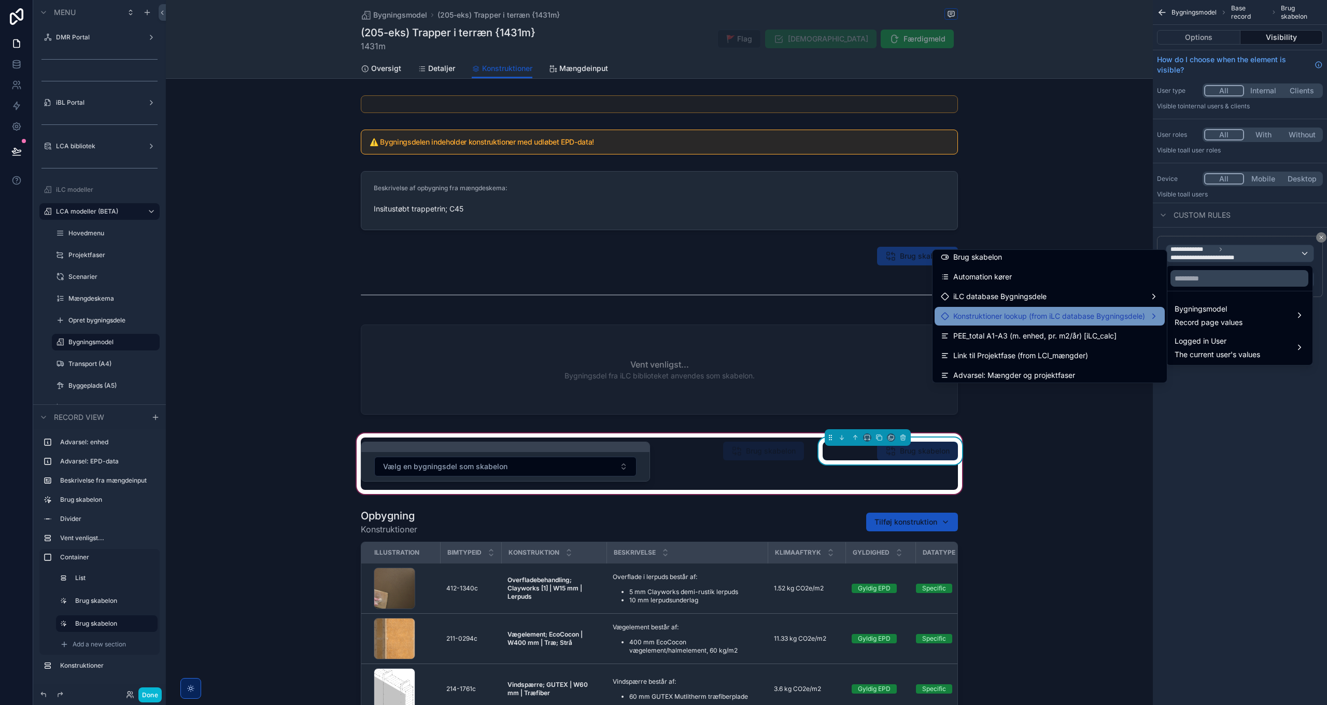
click at [1119, 317] on span "Konstruktioner lookup (from iLC database Bygningsdele)" at bounding box center [1050, 316] width 192 height 12
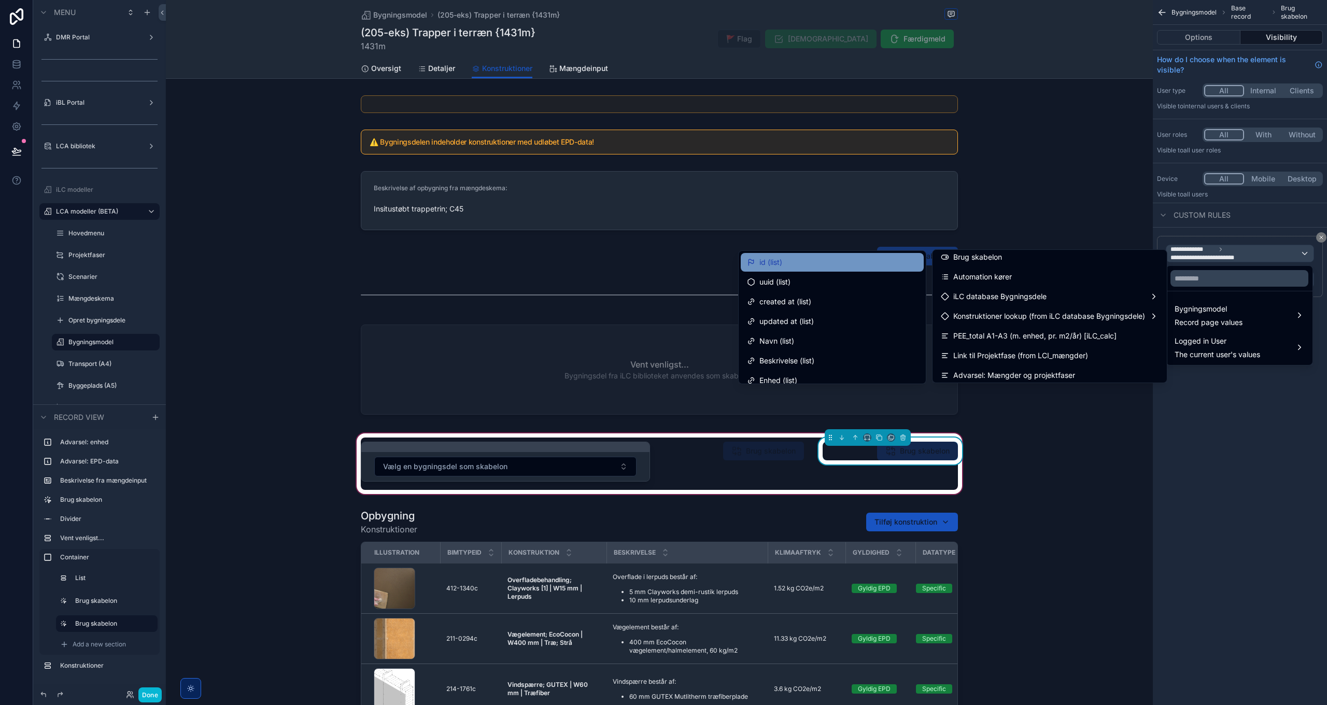
click at [817, 261] on div "id (list)" at bounding box center [832, 262] width 171 height 12
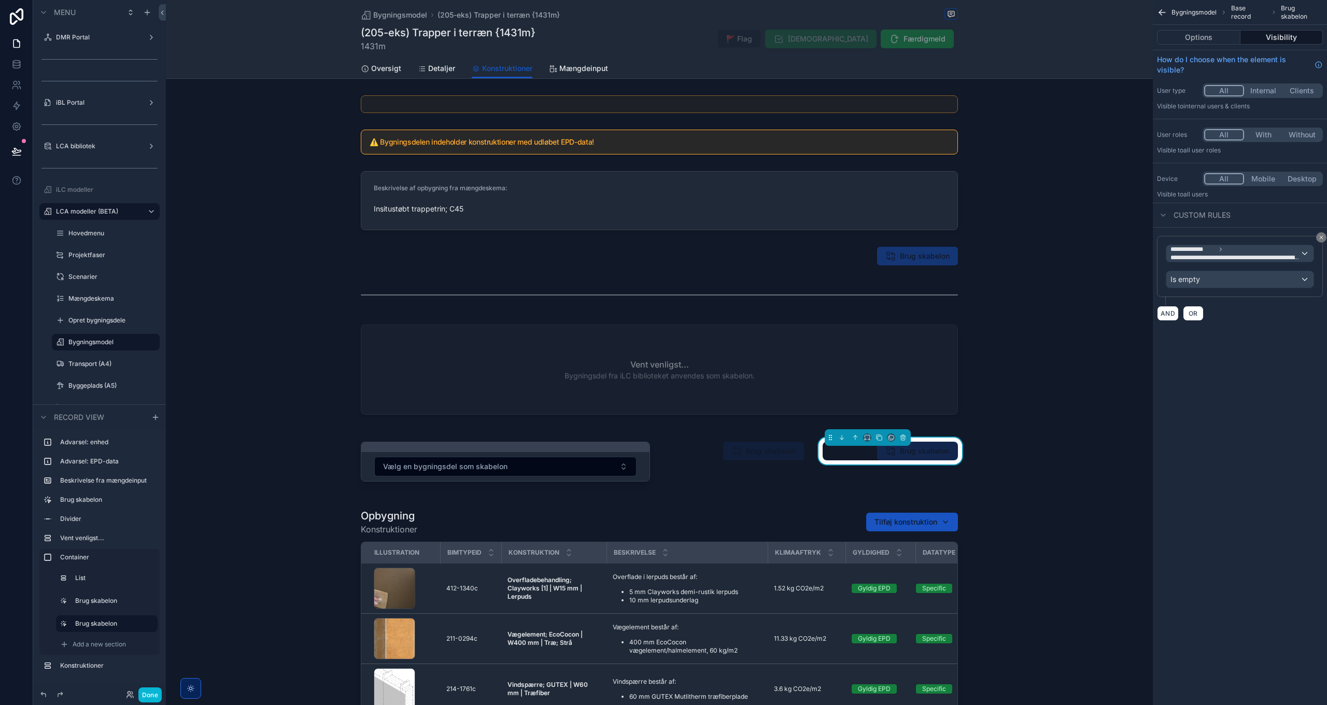
click at [1234, 382] on div "**********" at bounding box center [1240, 352] width 174 height 705
click at [153, 697] on button "Done" at bounding box center [149, 695] width 23 height 15
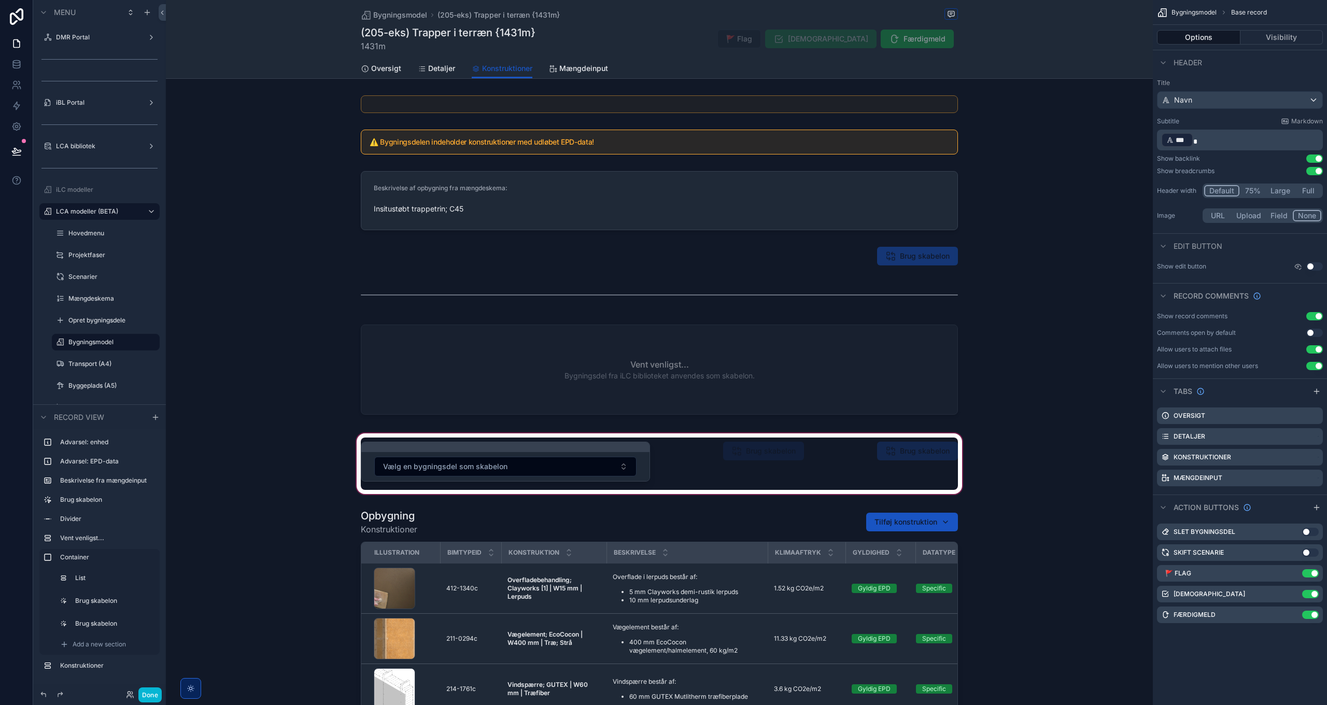
click at [910, 456] on div "scrollable content" at bounding box center [659, 463] width 987 height 65
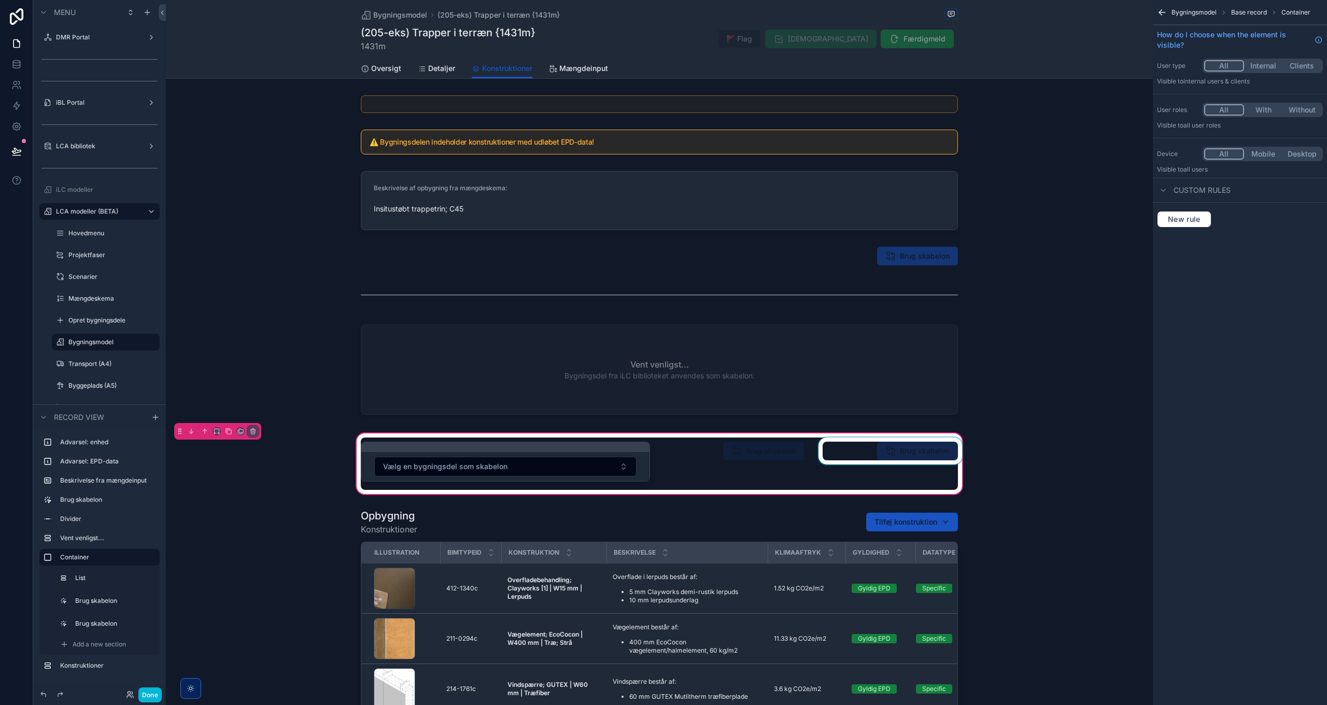
click at [914, 455] on div "scrollable content" at bounding box center [891, 464] width 148 height 52
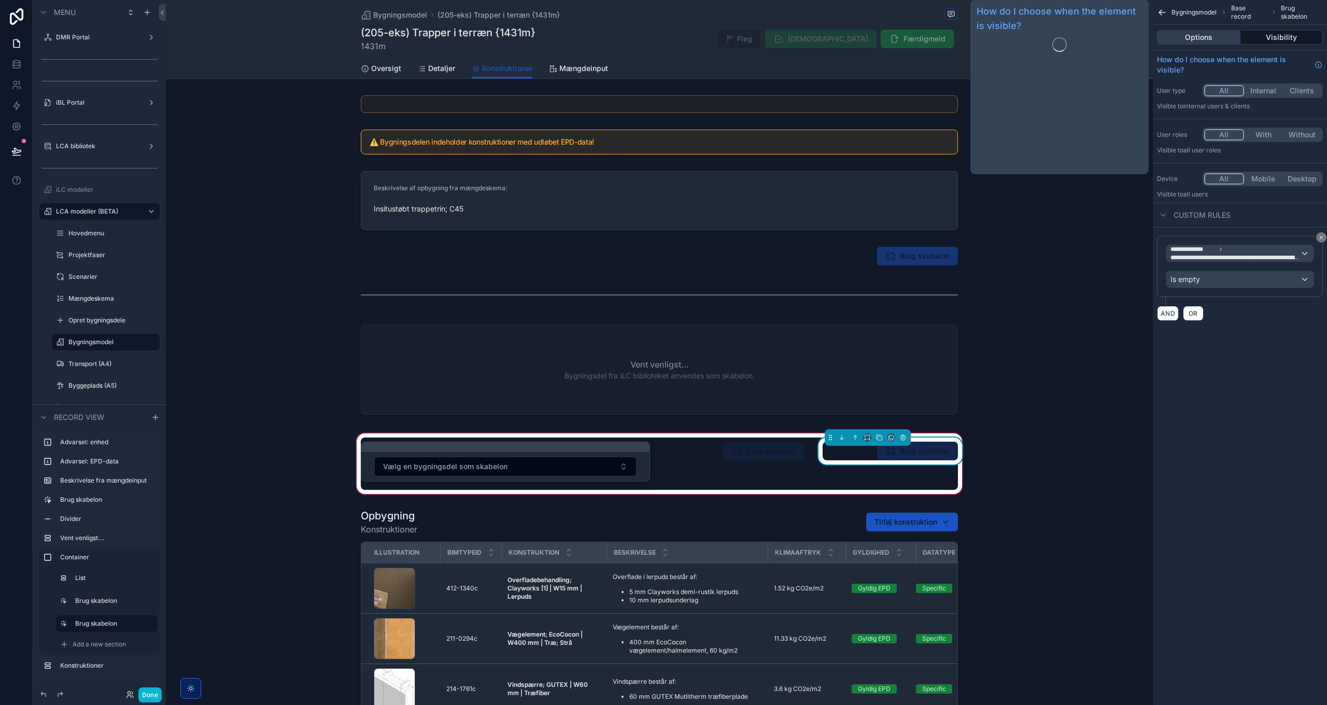
click at [1203, 35] on button "Options" at bounding box center [1198, 37] width 83 height 15
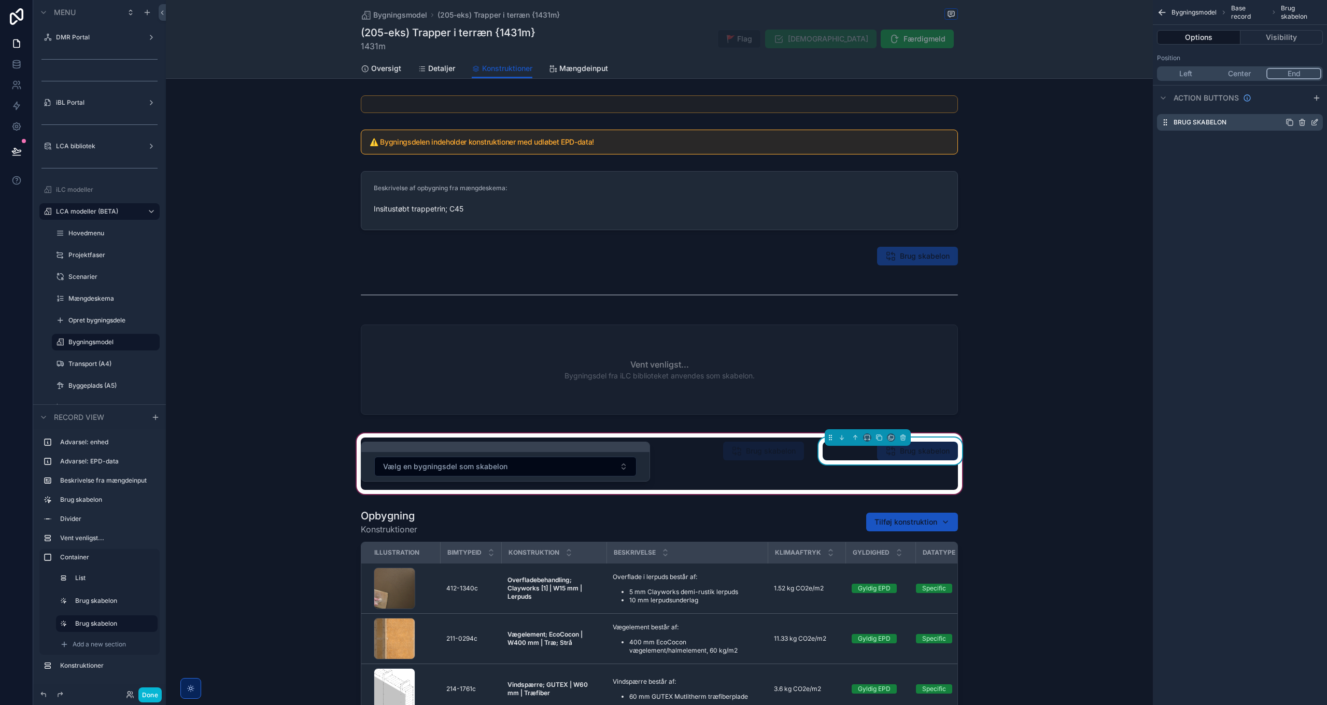
click at [1315, 122] on icon "scrollable content" at bounding box center [1315, 122] width 8 height 8
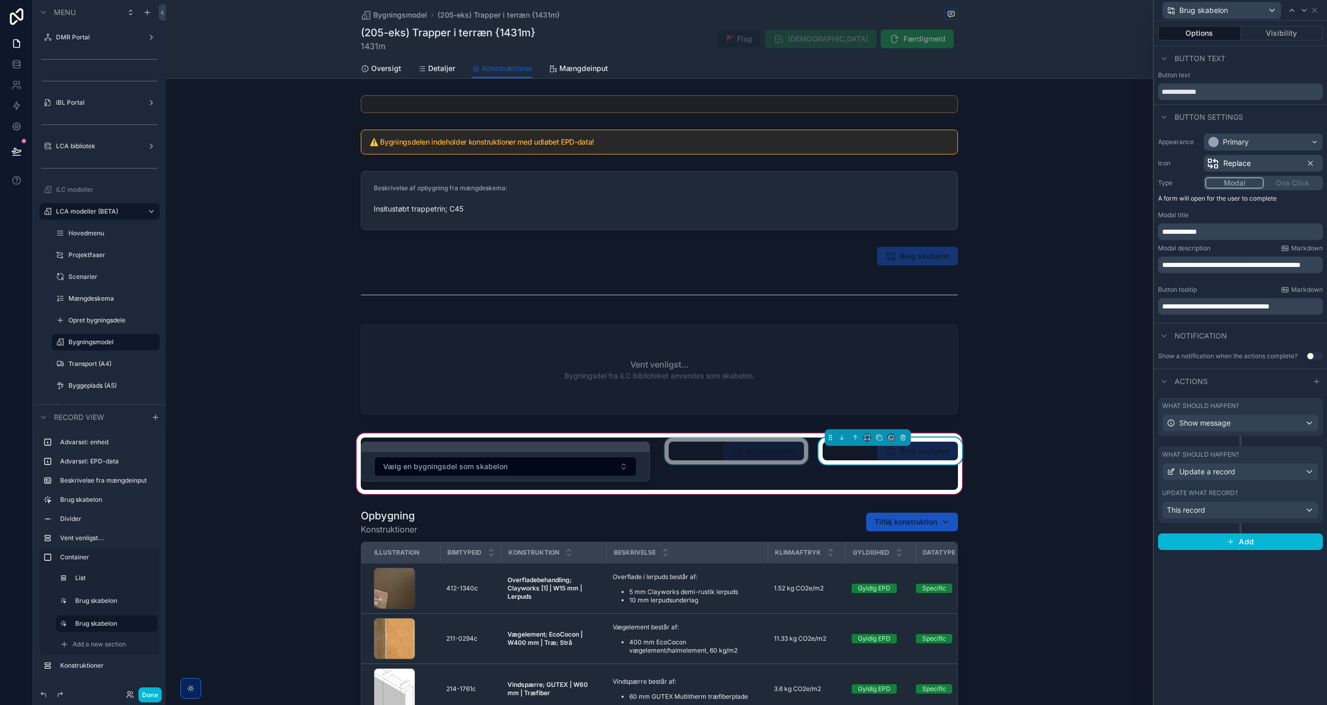
click at [764, 452] on div "scrollable content" at bounding box center [737, 464] width 148 height 52
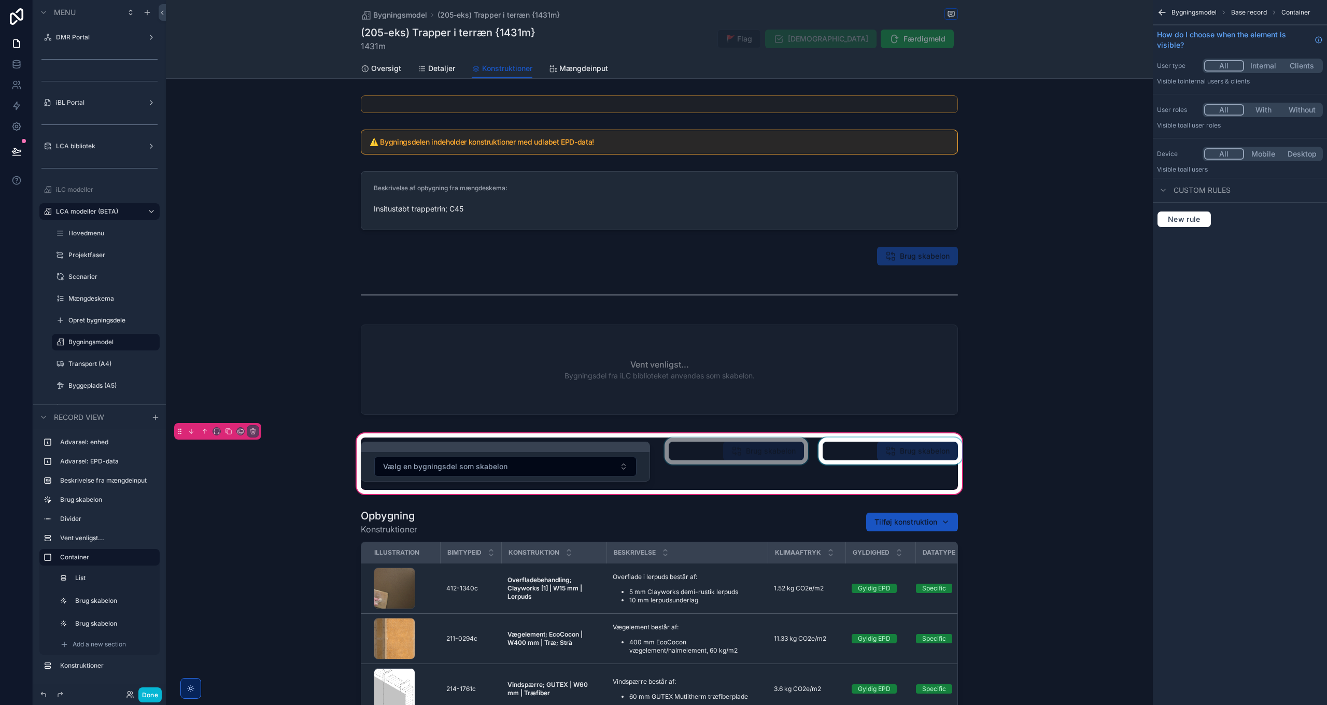
click at [770, 455] on div "scrollable content" at bounding box center [737, 464] width 148 height 52
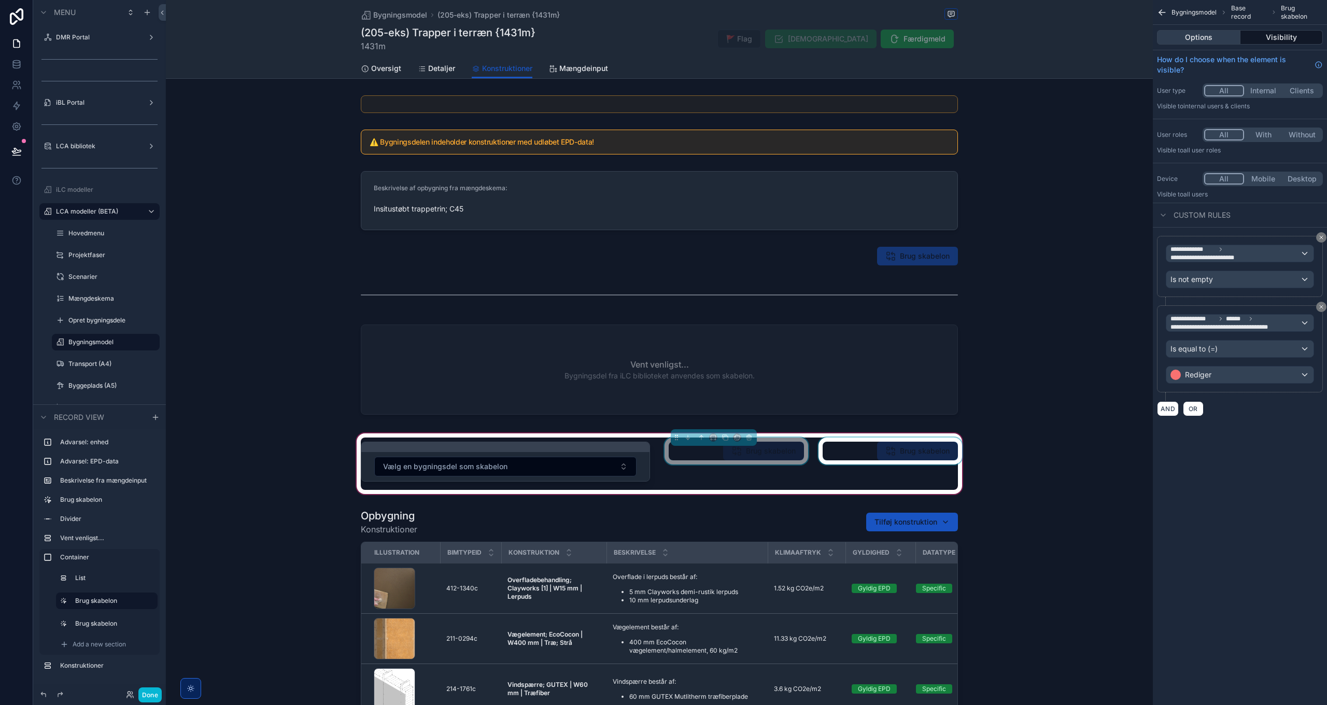
click at [1215, 37] on button "Options" at bounding box center [1198, 37] width 83 height 15
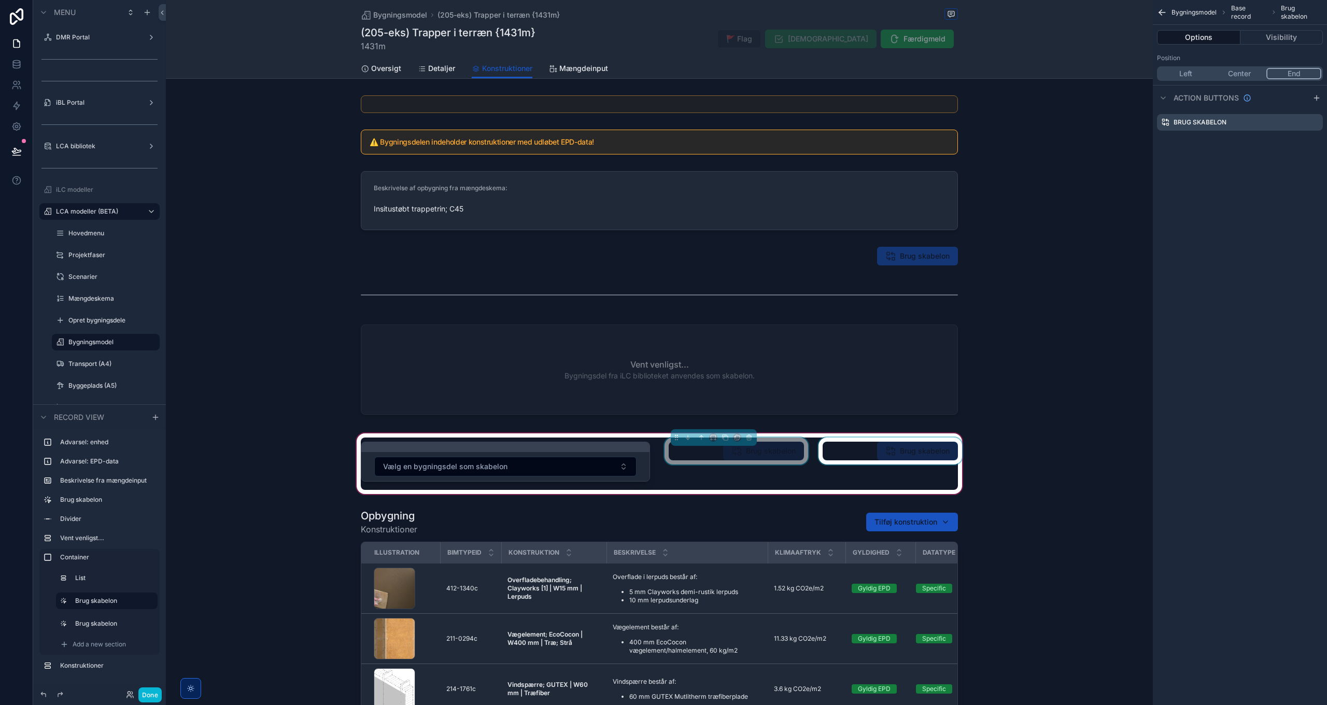
click at [1269, 317] on div "Bygningsmodel Base record Brug skabelon Options Visibility Position Left Center…" at bounding box center [1240, 352] width 174 height 705
click at [1241, 72] on button "Center" at bounding box center [1240, 73] width 54 height 11
click at [901, 451] on div "scrollable content" at bounding box center [891, 464] width 148 height 52
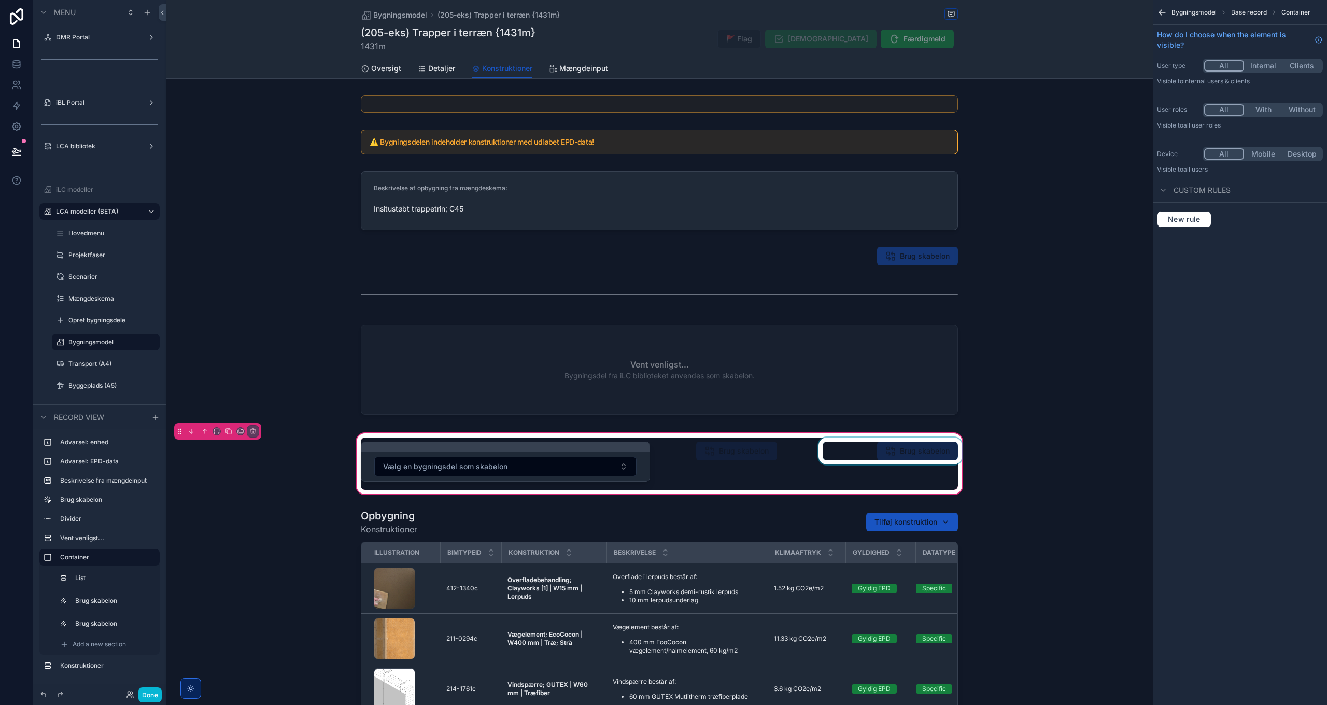
click at [893, 453] on div "scrollable content" at bounding box center [891, 464] width 148 height 52
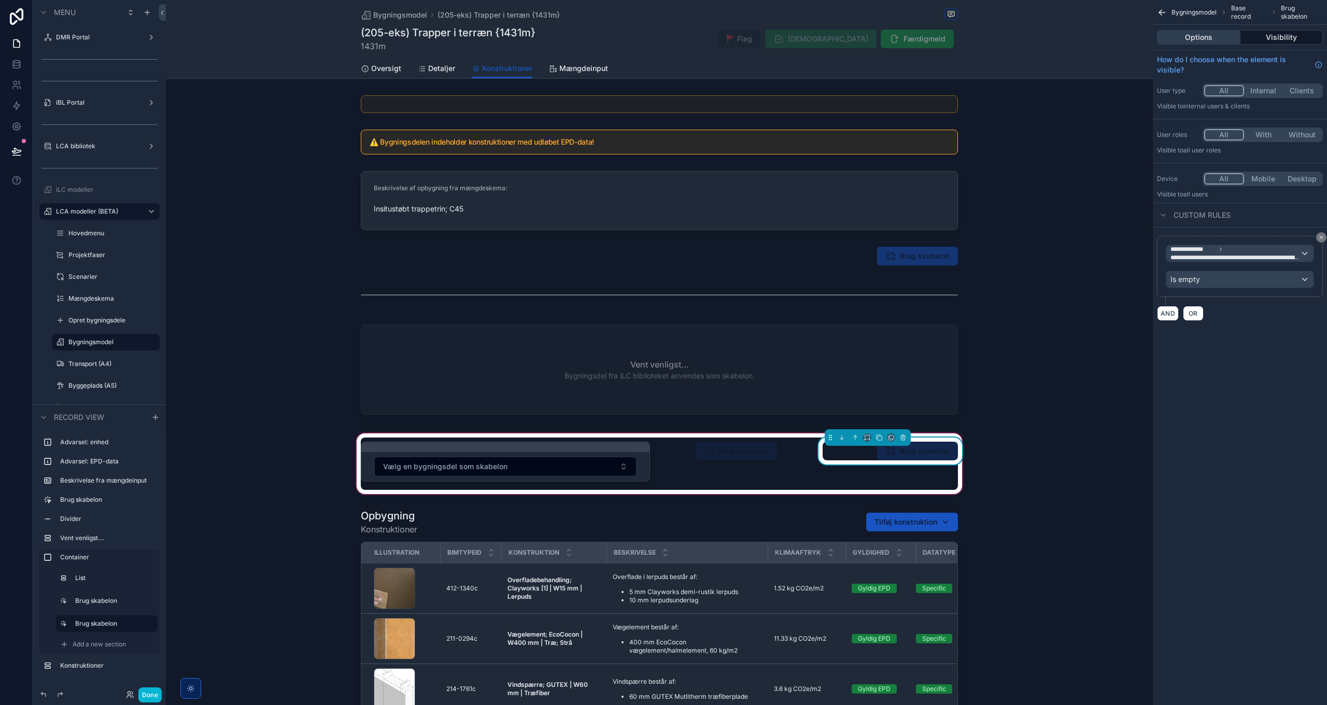
click at [1198, 40] on button "Options" at bounding box center [1198, 37] width 83 height 15
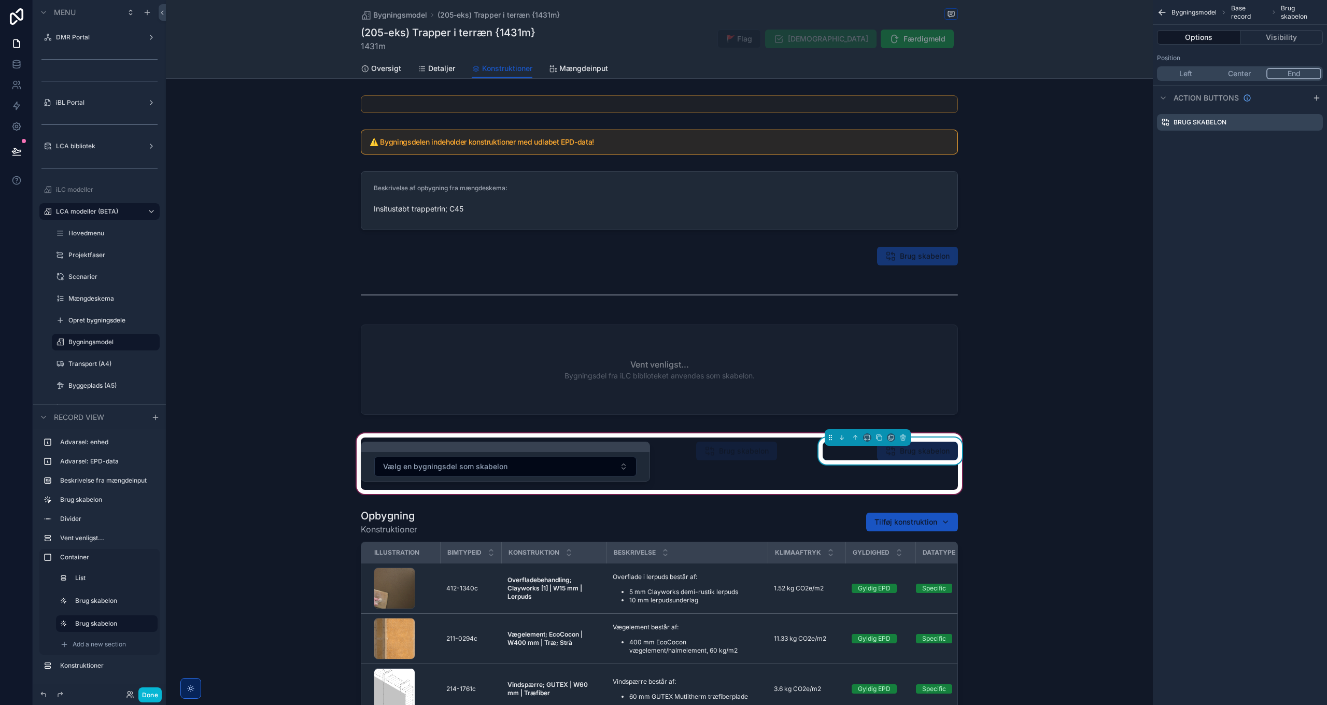
click at [1246, 73] on button "Center" at bounding box center [1240, 73] width 54 height 11
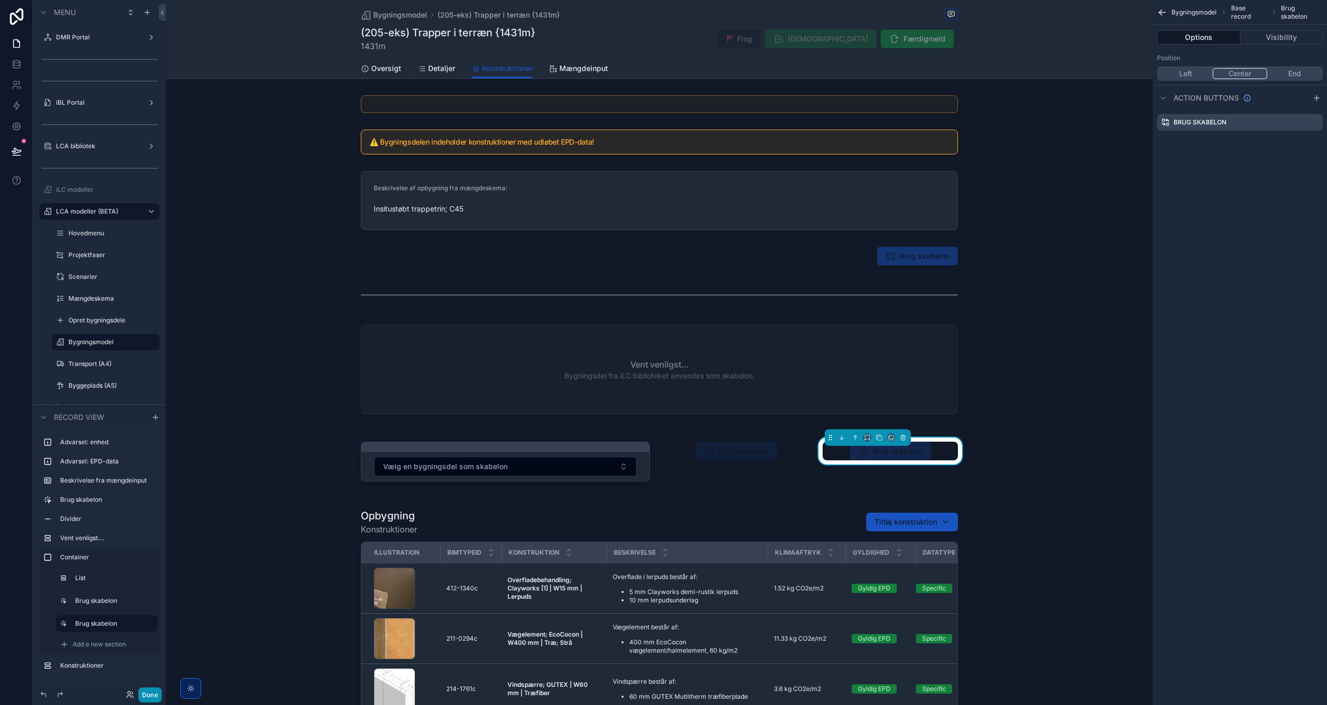
click at [144, 694] on button "Done" at bounding box center [149, 695] width 23 height 15
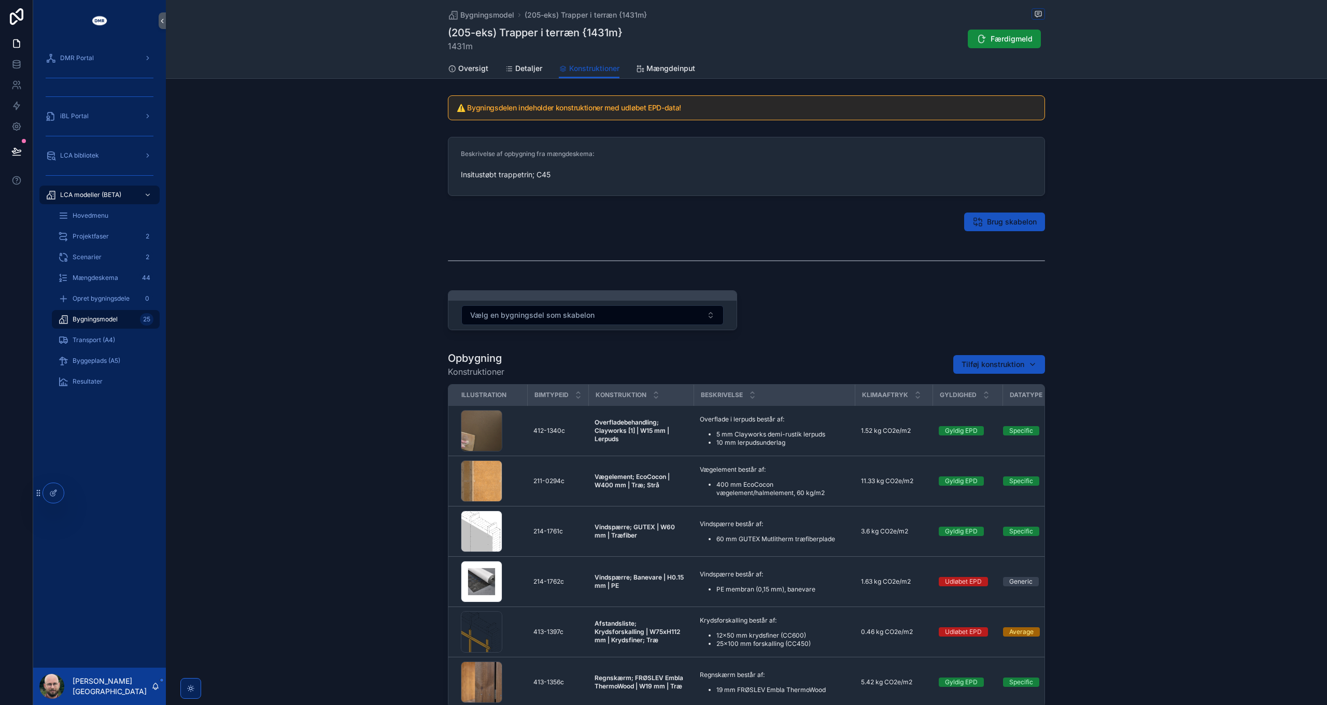
click at [946, 303] on div "Vælg en bygningsdel som skabelon" at bounding box center [747, 312] width 610 height 52
click at [682, 313] on button "Vælg en bygningsdel som skabelon" at bounding box center [593, 315] width 262 height 20
click at [475, 13] on span "Bygningsmodel" at bounding box center [487, 15] width 54 height 10
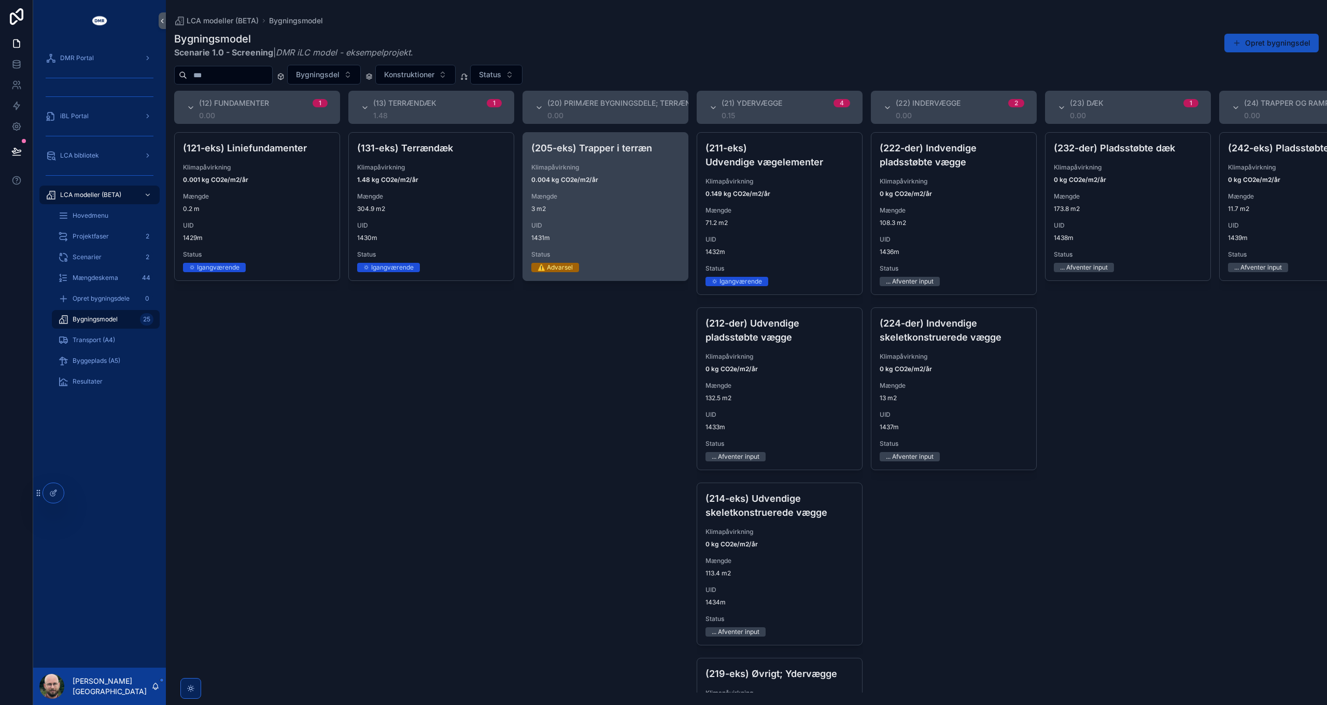
click at [591, 225] on span "UID" at bounding box center [606, 225] width 148 height 8
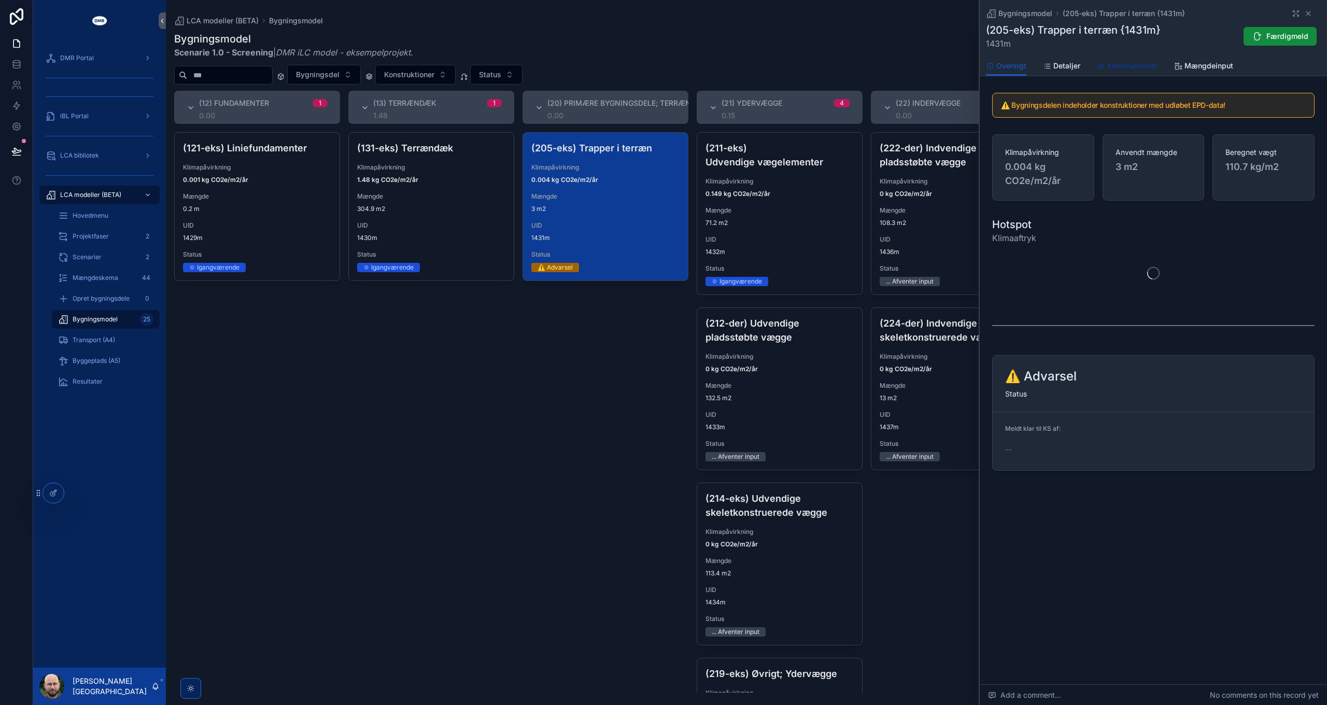
click at [1126, 67] on span "Konstruktioner" at bounding box center [1133, 66] width 50 height 10
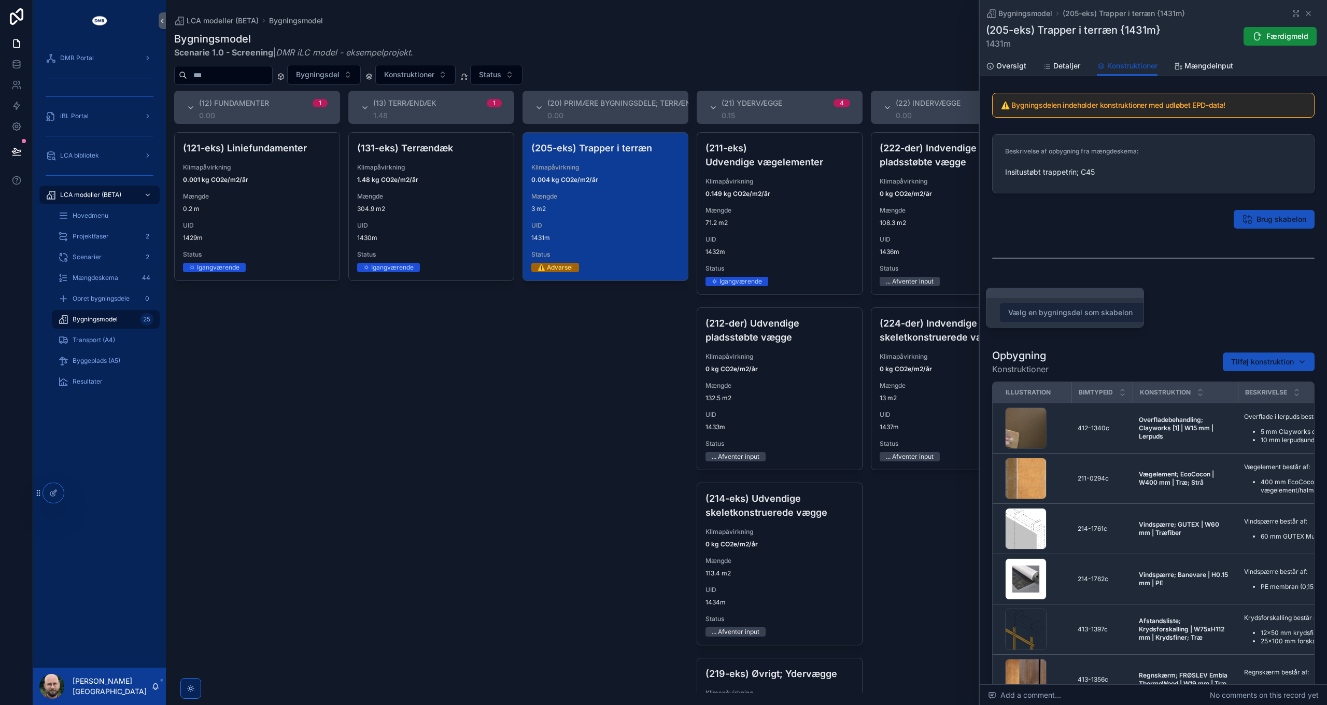
click at [1090, 305] on button "Vælg en bygningsdel som skabelon" at bounding box center [1131, 313] width 262 height 20
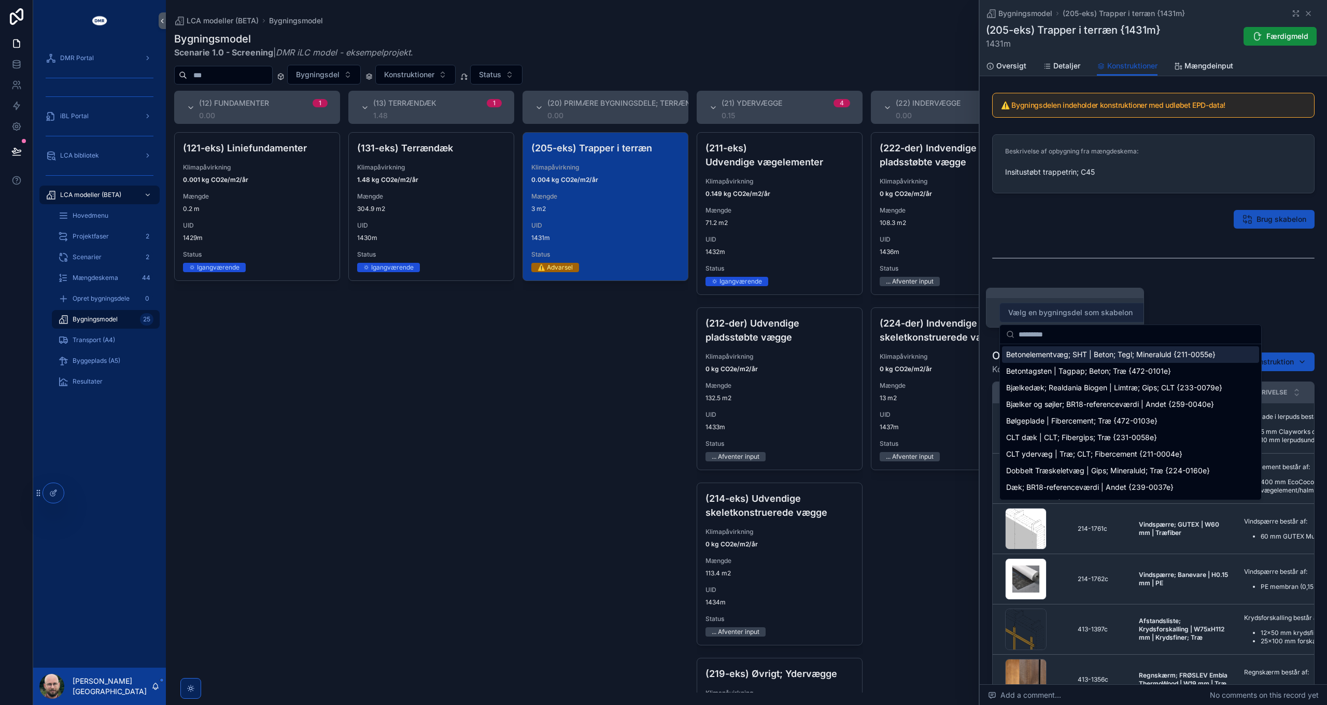
click at [1089, 309] on span "Vælg en bygningsdel som skabelon" at bounding box center [1071, 312] width 124 height 10
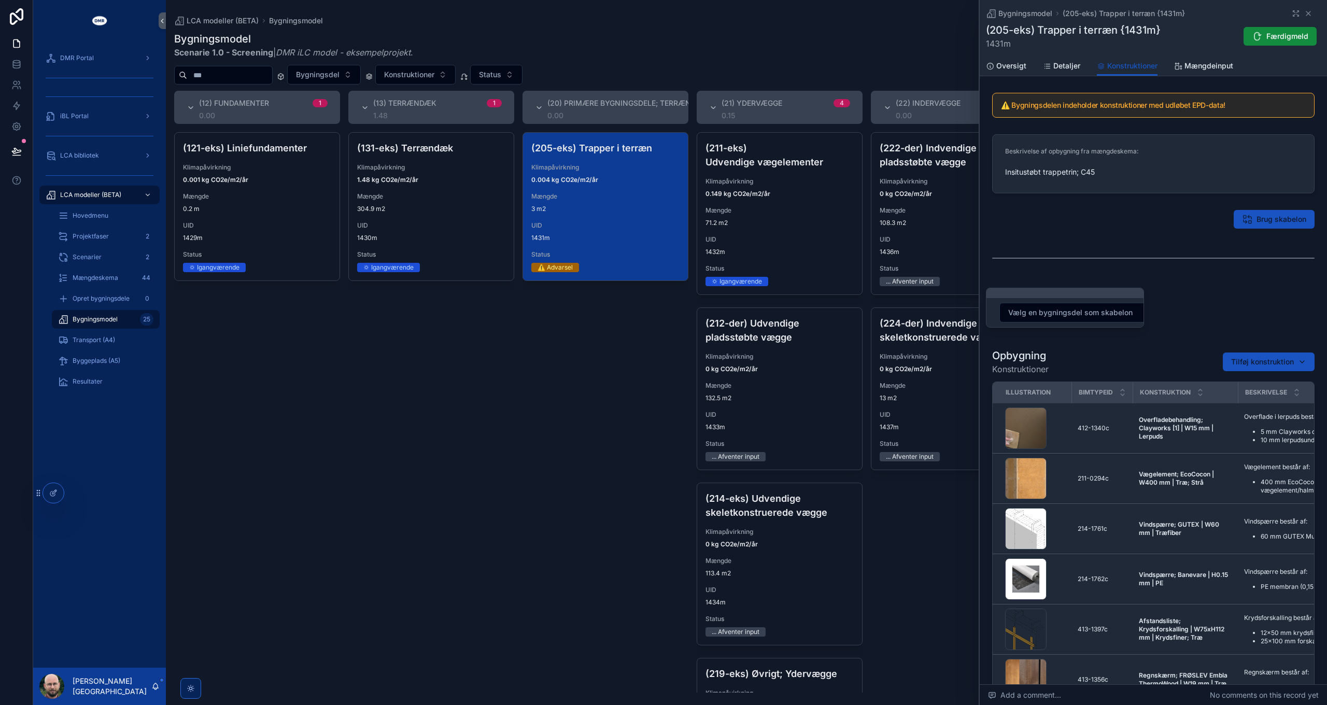
click at [1071, 254] on div "scrollable content" at bounding box center [1153, 258] width 323 height 26
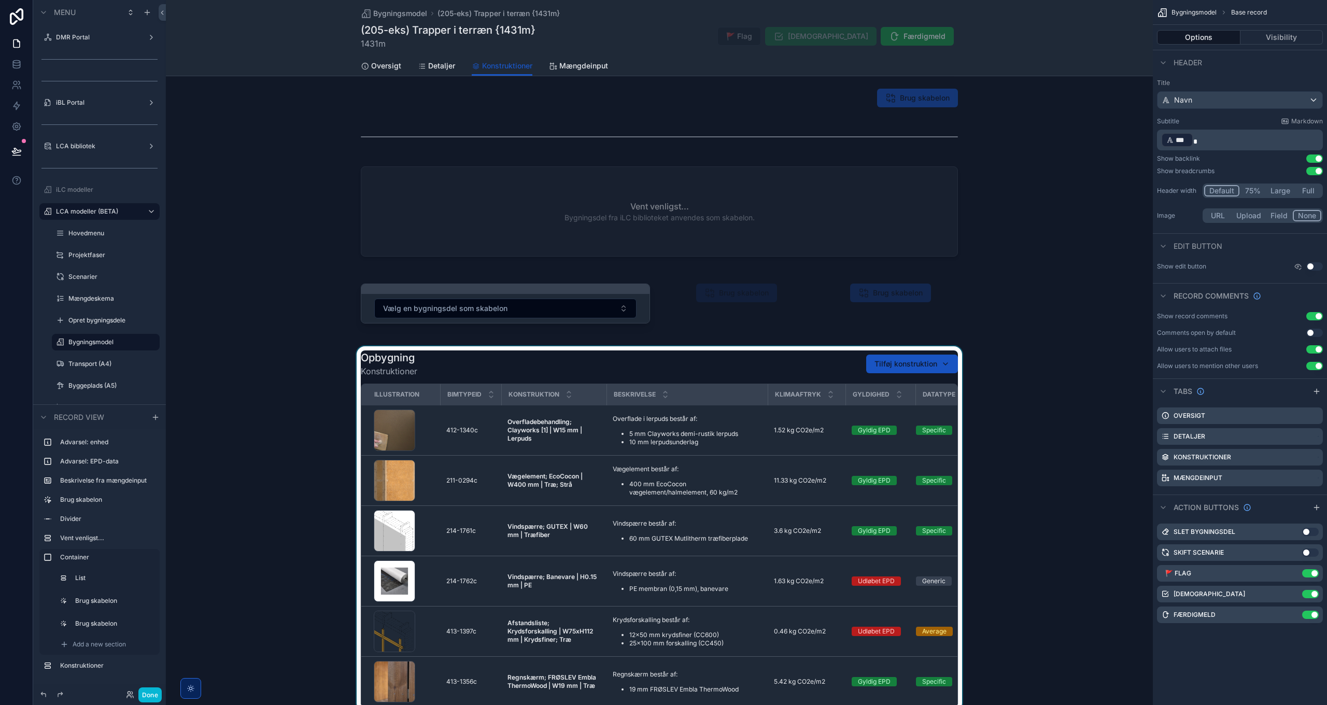
scroll to position [207, 0]
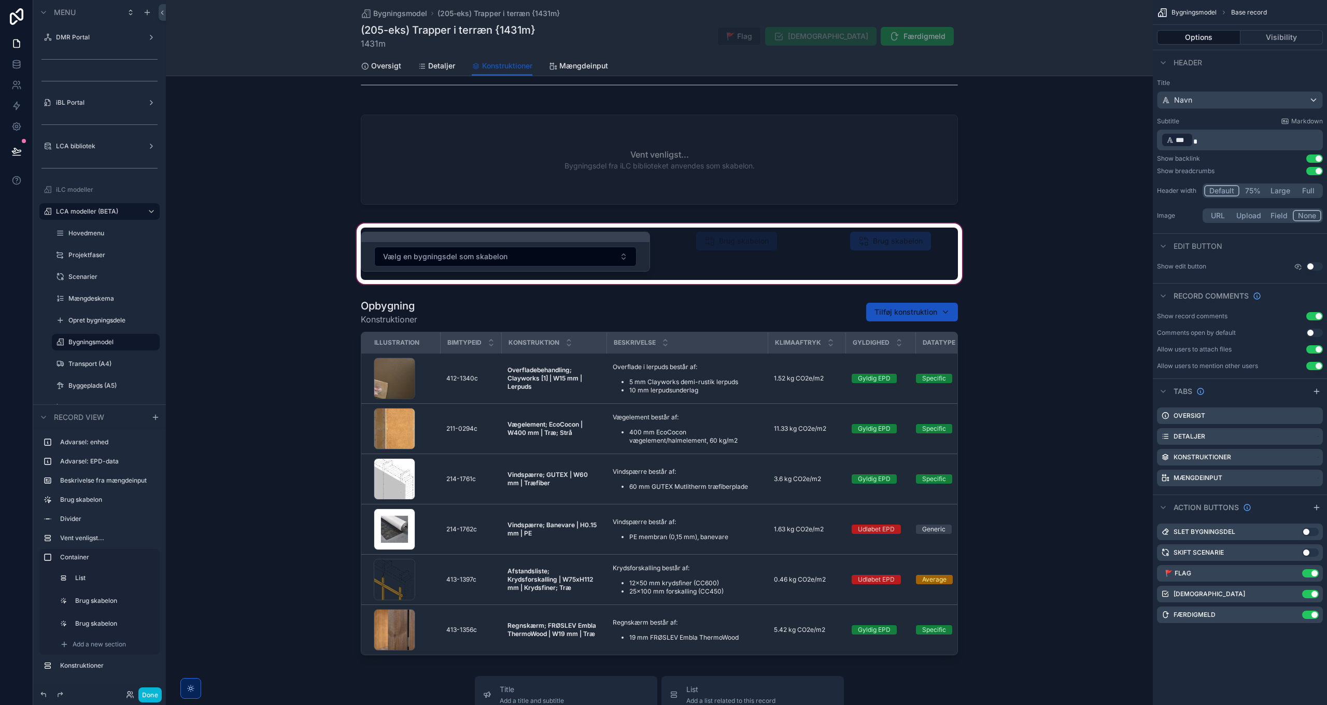
click at [731, 253] on div "scrollable content" at bounding box center [659, 253] width 987 height 65
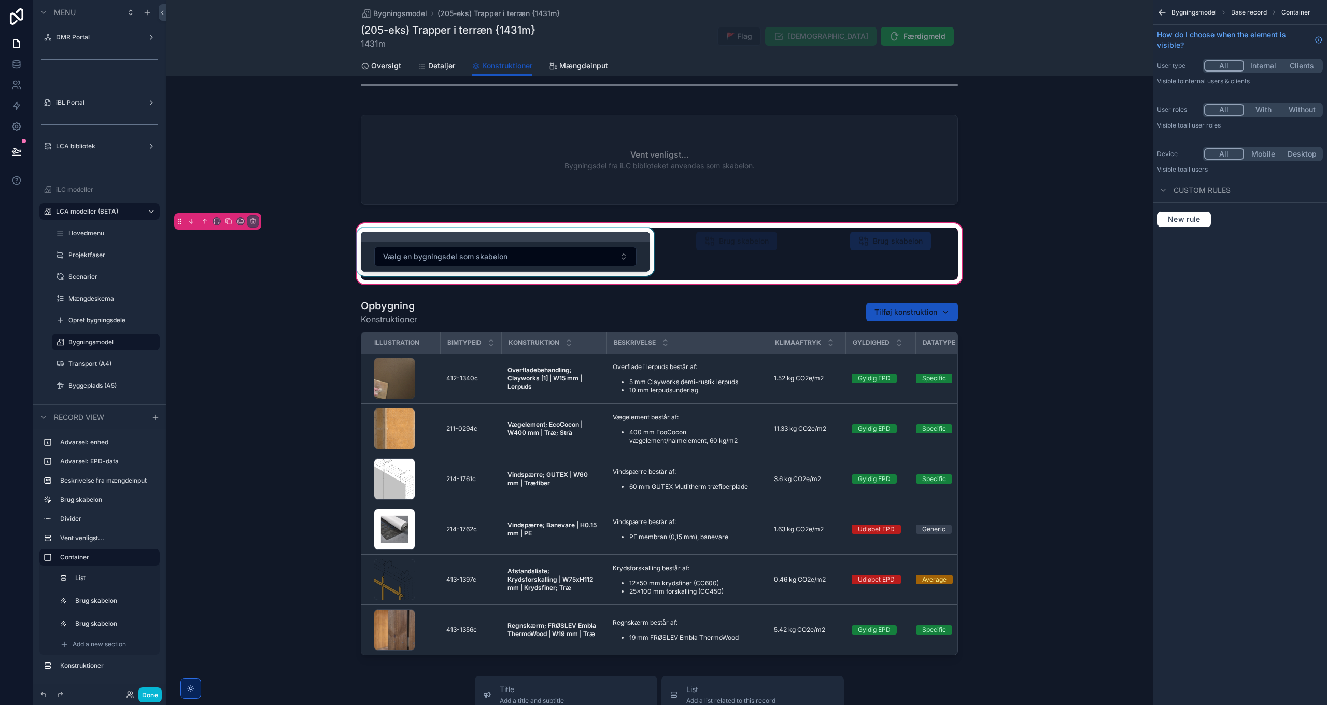
click at [617, 243] on div "scrollable content" at bounding box center [506, 254] width 302 height 52
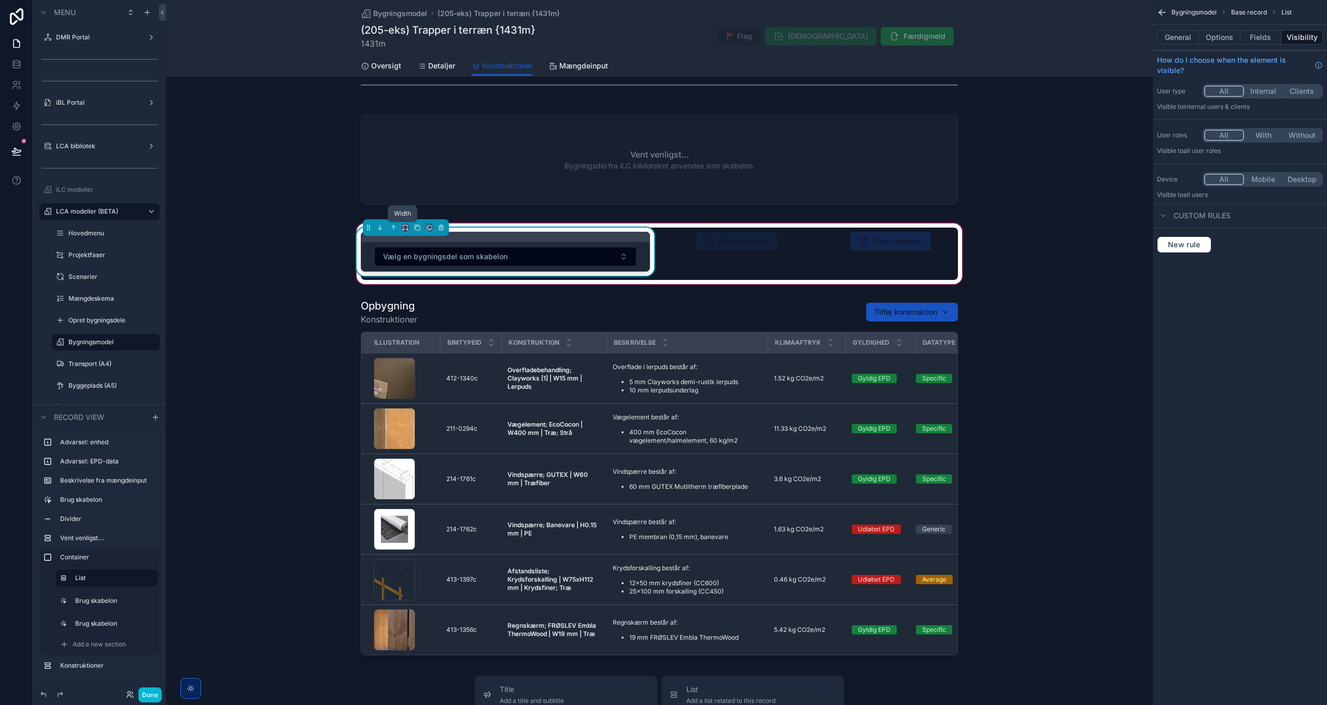
click at [405, 228] on icon "scrollable content" at bounding box center [405, 227] width 7 height 7
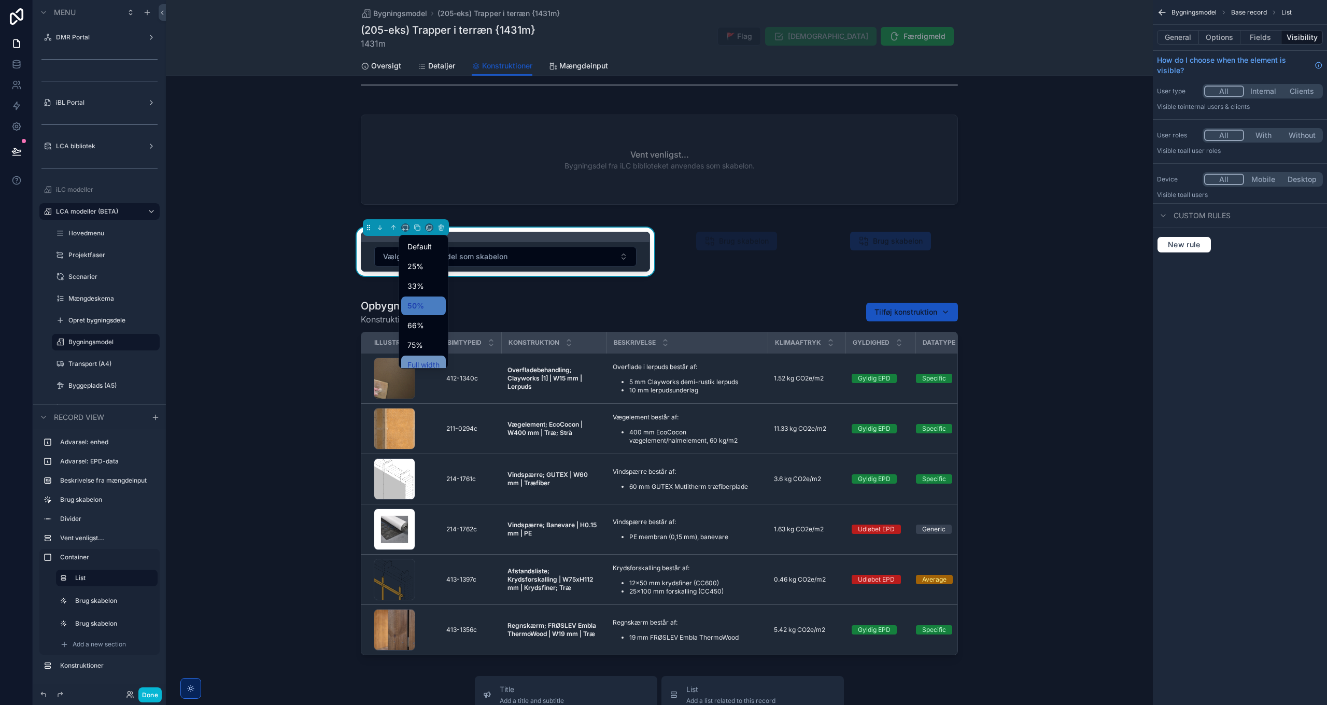
click at [426, 360] on span "Full width" at bounding box center [424, 365] width 32 height 12
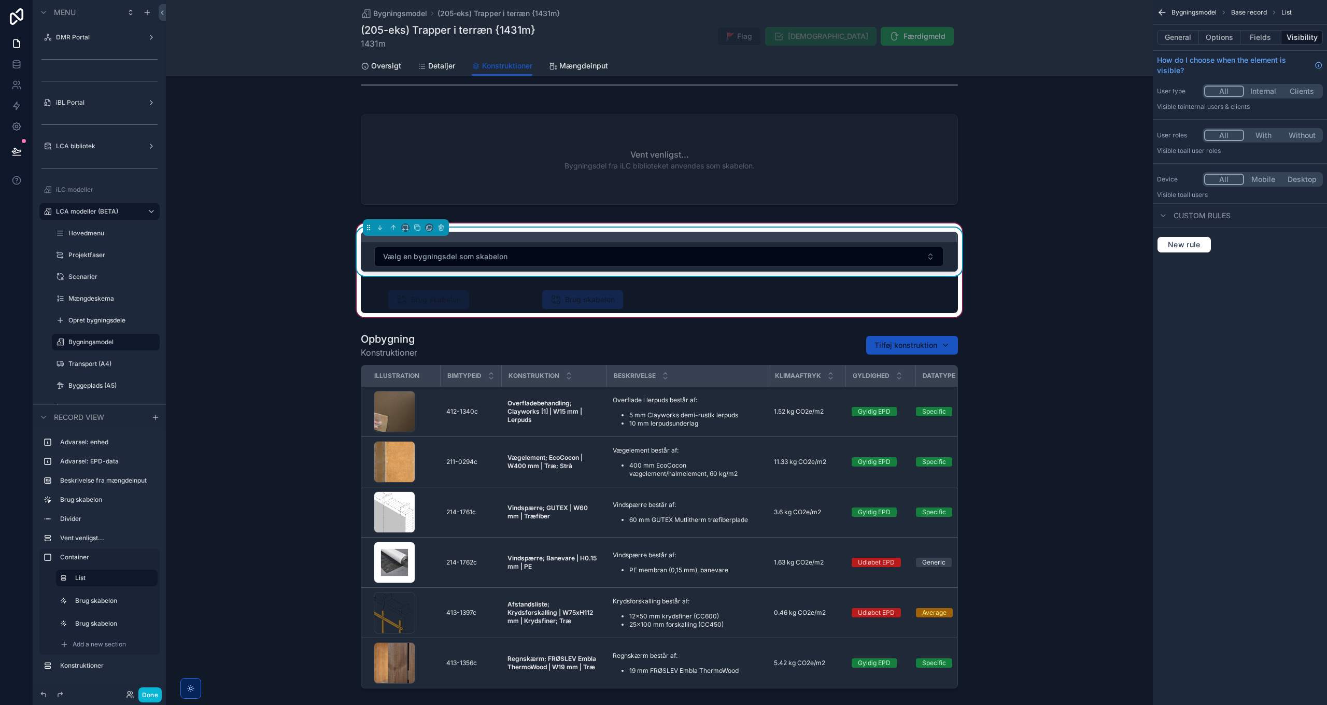
click at [656, 293] on div "Vælg en bygningsdel som skabelon Brug skabelon Brug skabelon" at bounding box center [660, 271] width 610 height 86
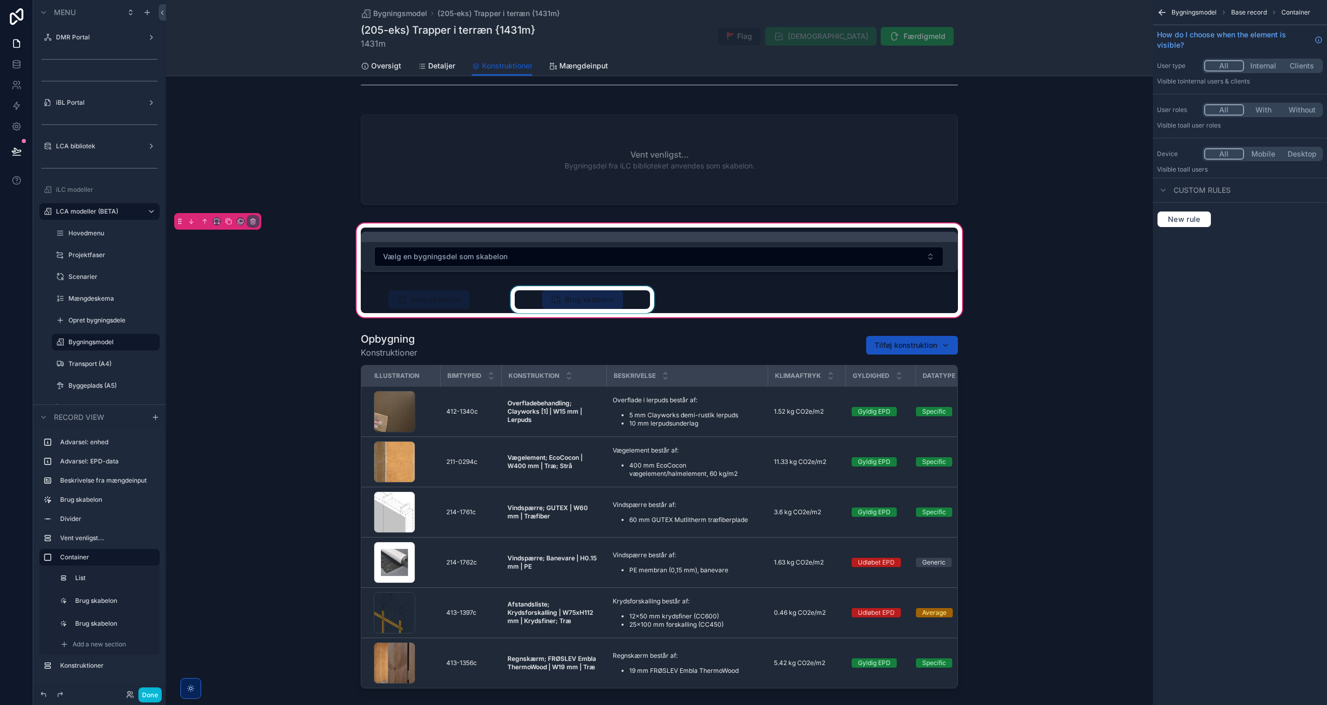
click at [605, 292] on div "scrollable content" at bounding box center [583, 299] width 148 height 27
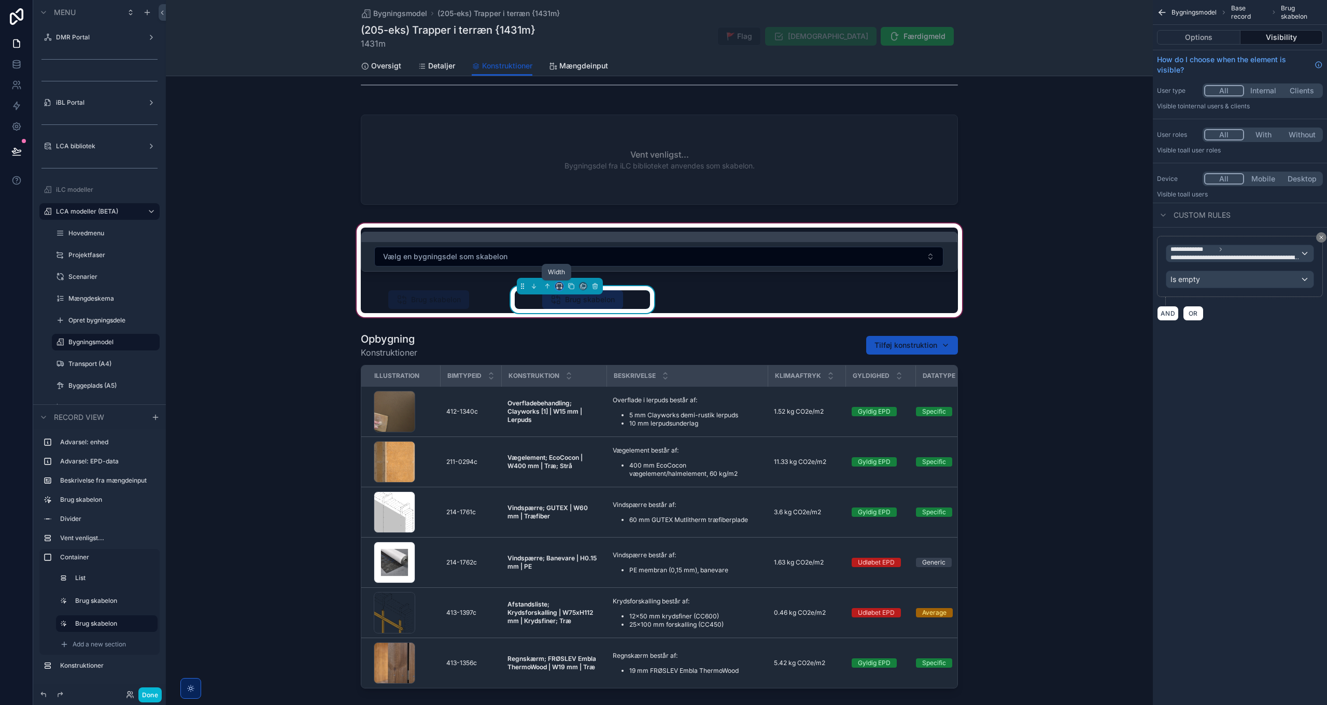
click at [556, 286] on icon "scrollable content" at bounding box center [559, 286] width 7 height 7
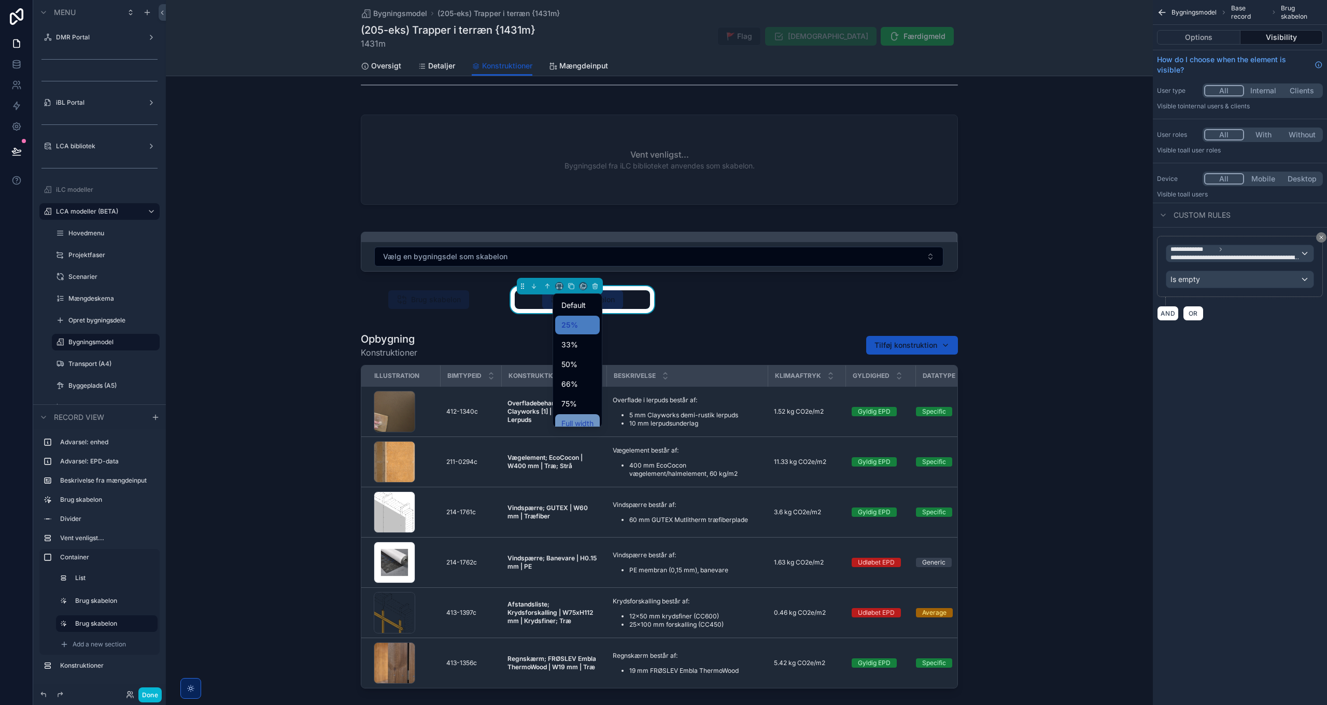
click at [578, 418] on span "Full width" at bounding box center [578, 423] width 32 height 12
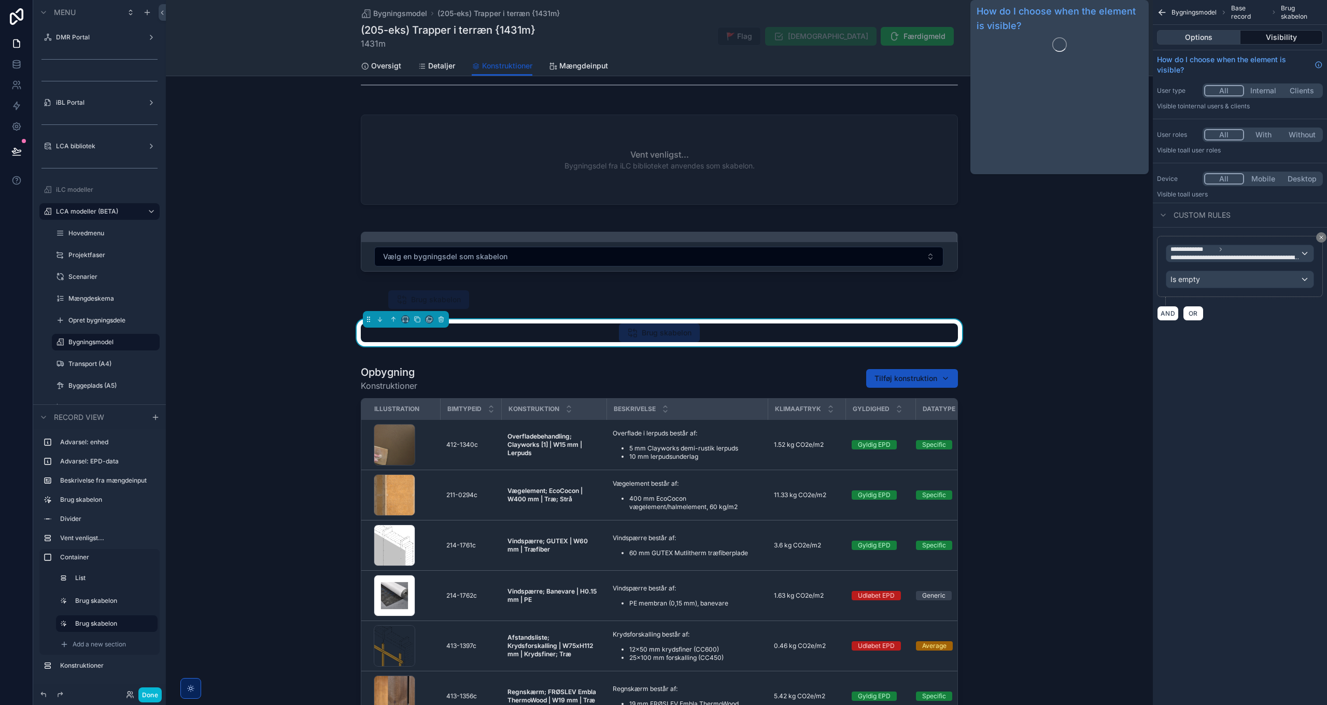
click at [1200, 35] on button "Options" at bounding box center [1198, 37] width 83 height 15
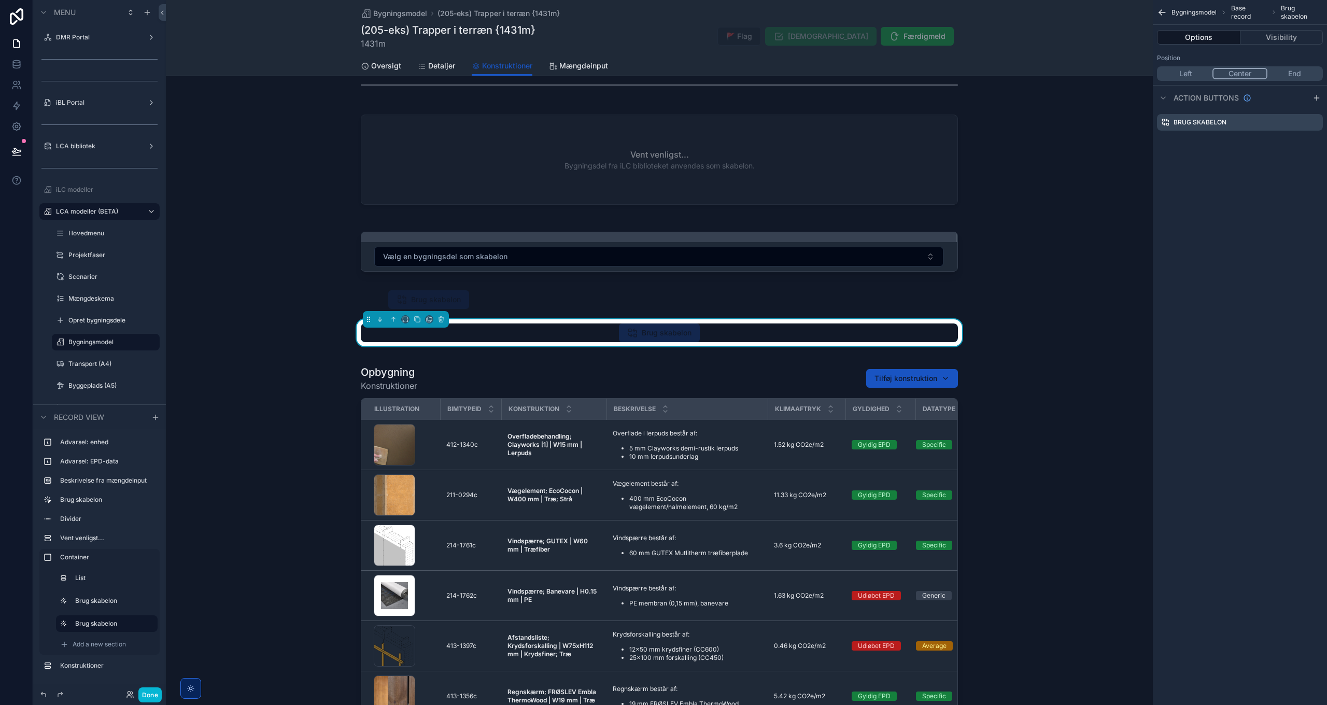
click at [1296, 72] on button "End" at bounding box center [1295, 73] width 54 height 11
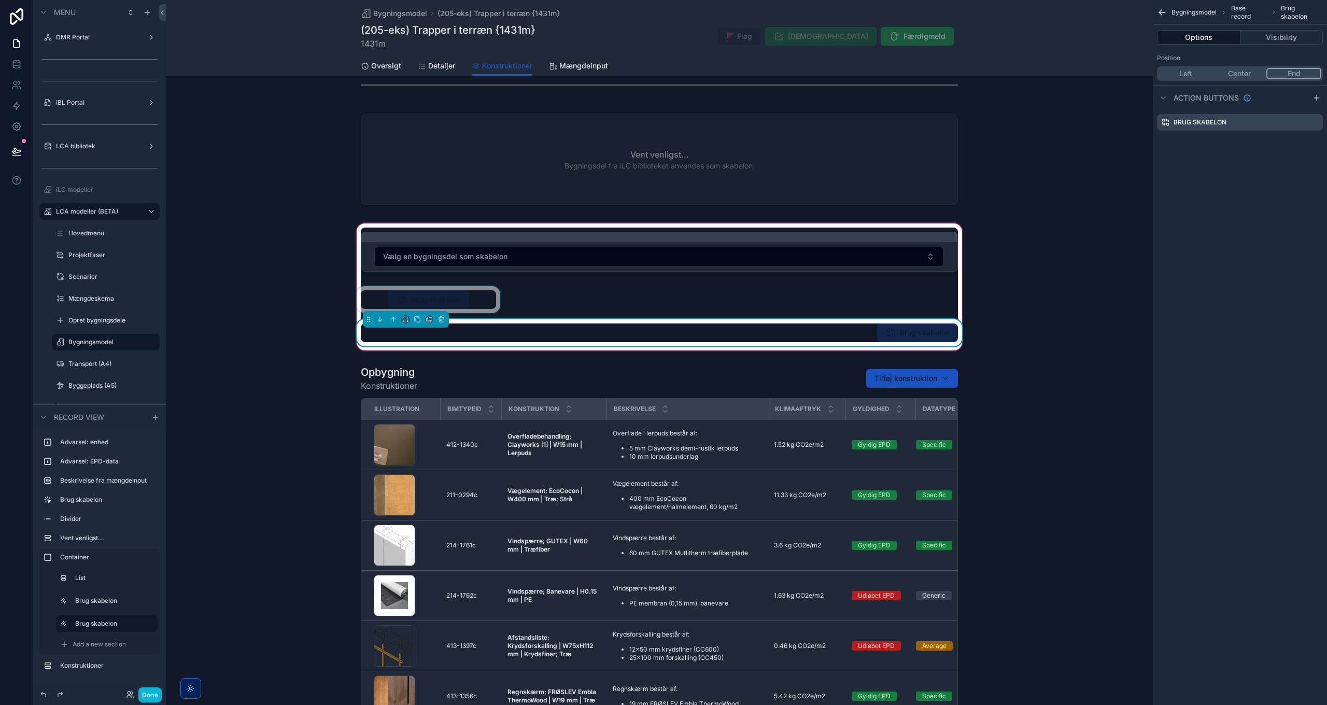
click at [448, 291] on div "scrollable content" at bounding box center [429, 299] width 148 height 27
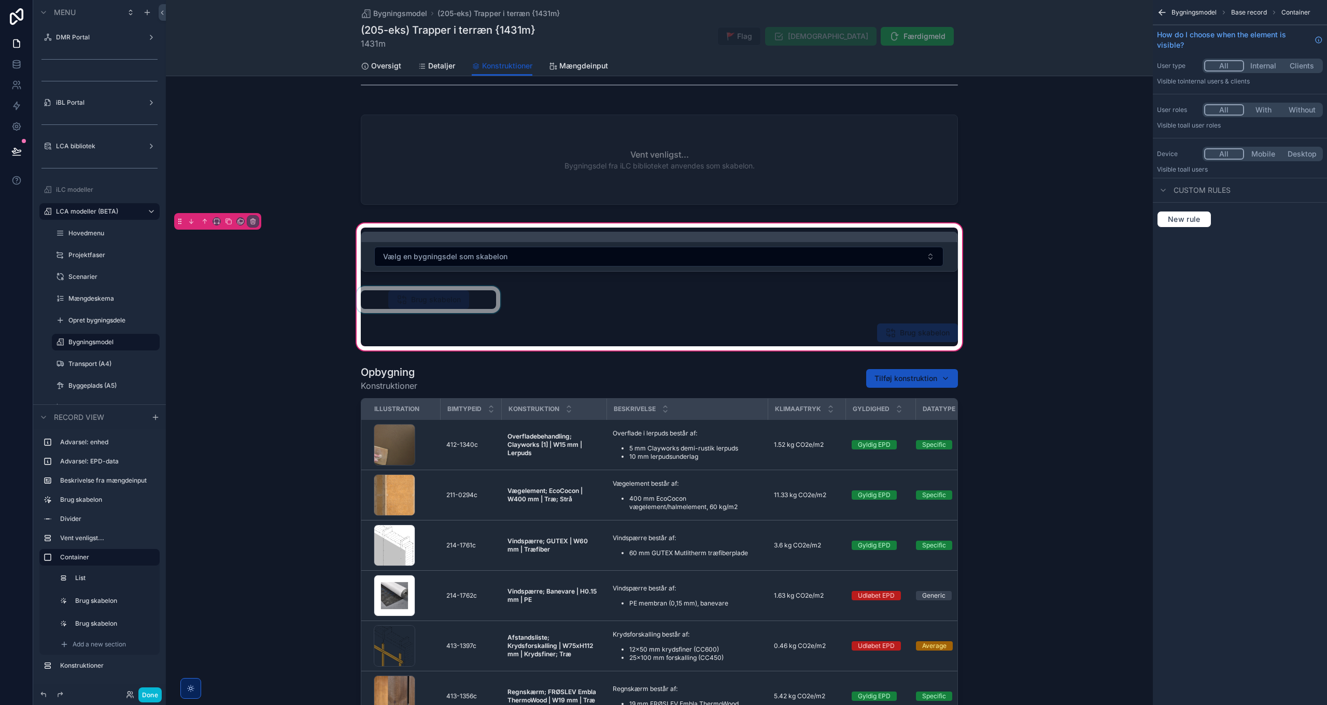
click at [402, 286] on div "scrollable content" at bounding box center [429, 299] width 148 height 27
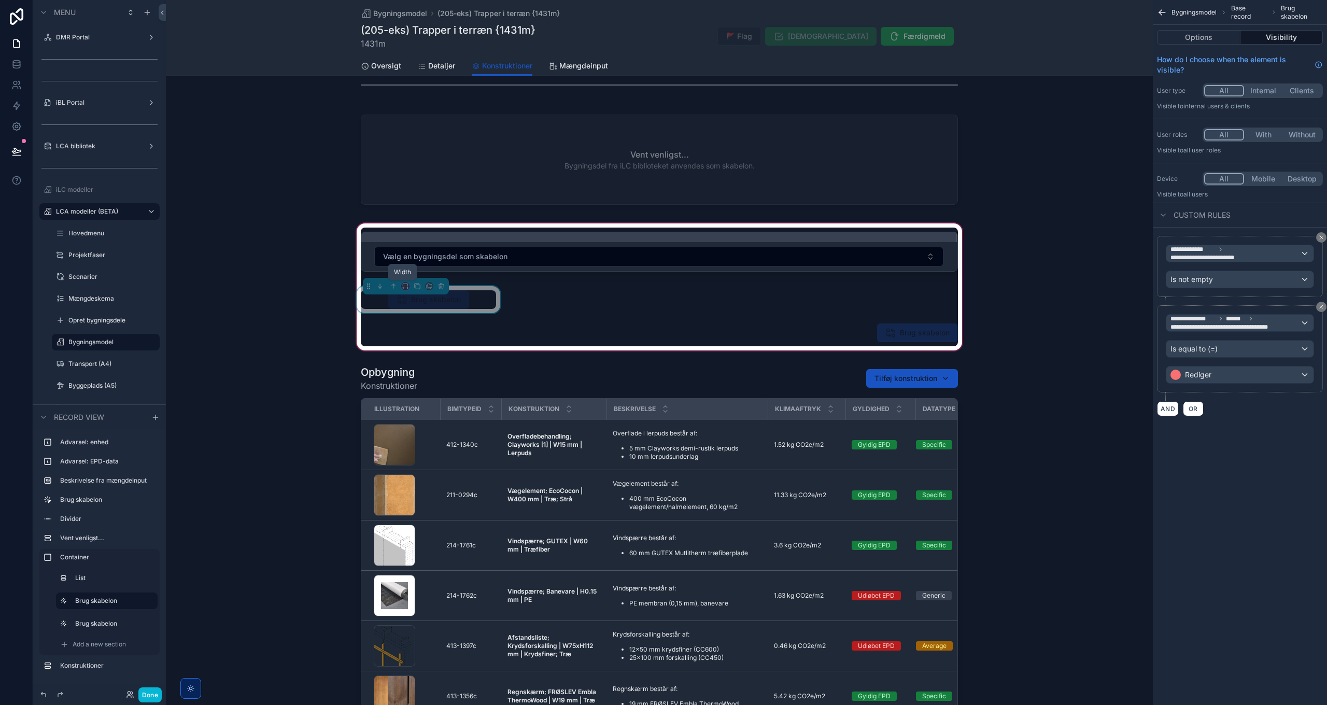
click at [404, 285] on icon "scrollable content" at bounding box center [405, 286] width 7 height 7
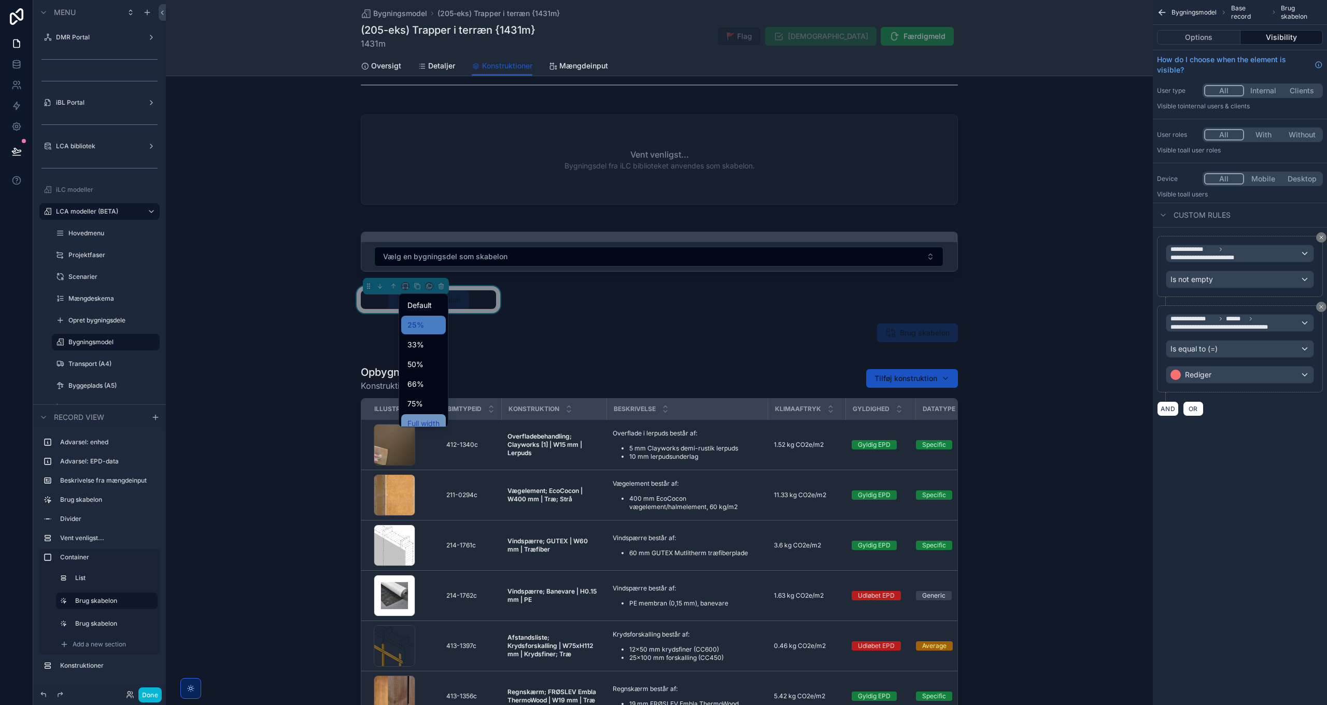
click at [422, 420] on span "Full width" at bounding box center [424, 423] width 32 height 12
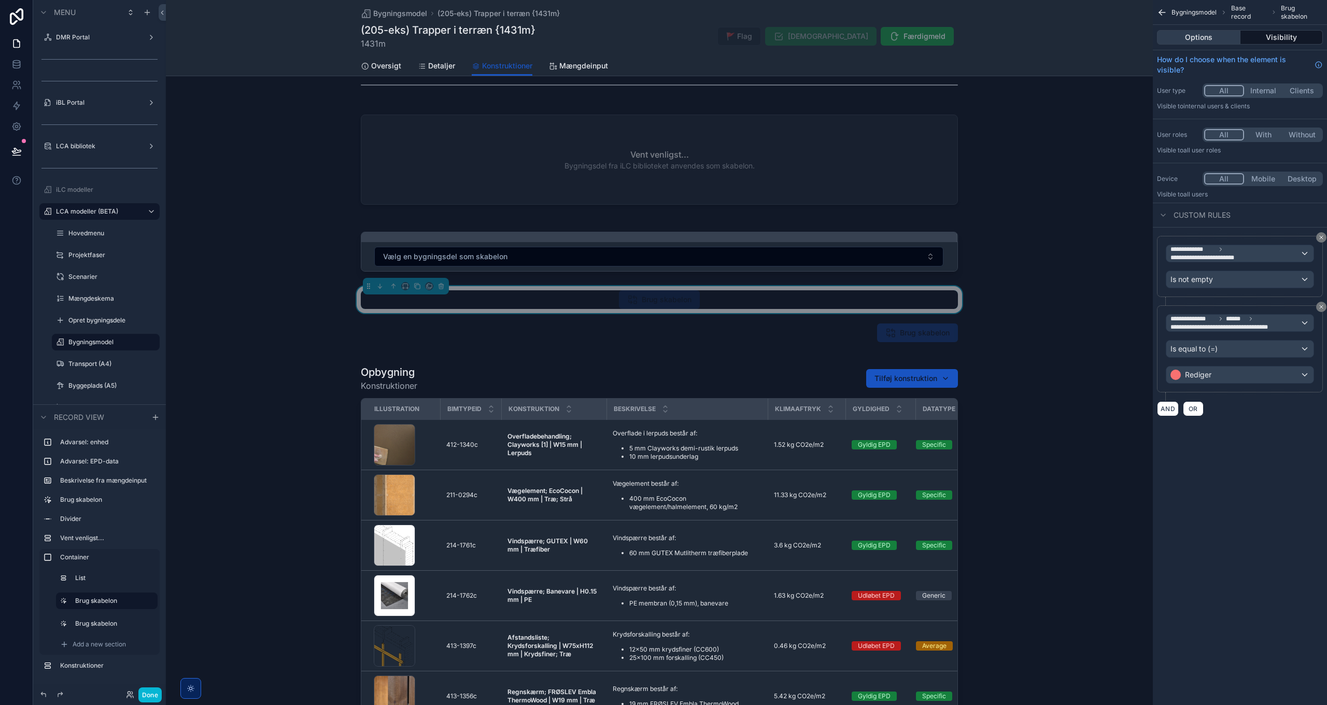
click at [1209, 42] on button "Options" at bounding box center [1198, 37] width 83 height 15
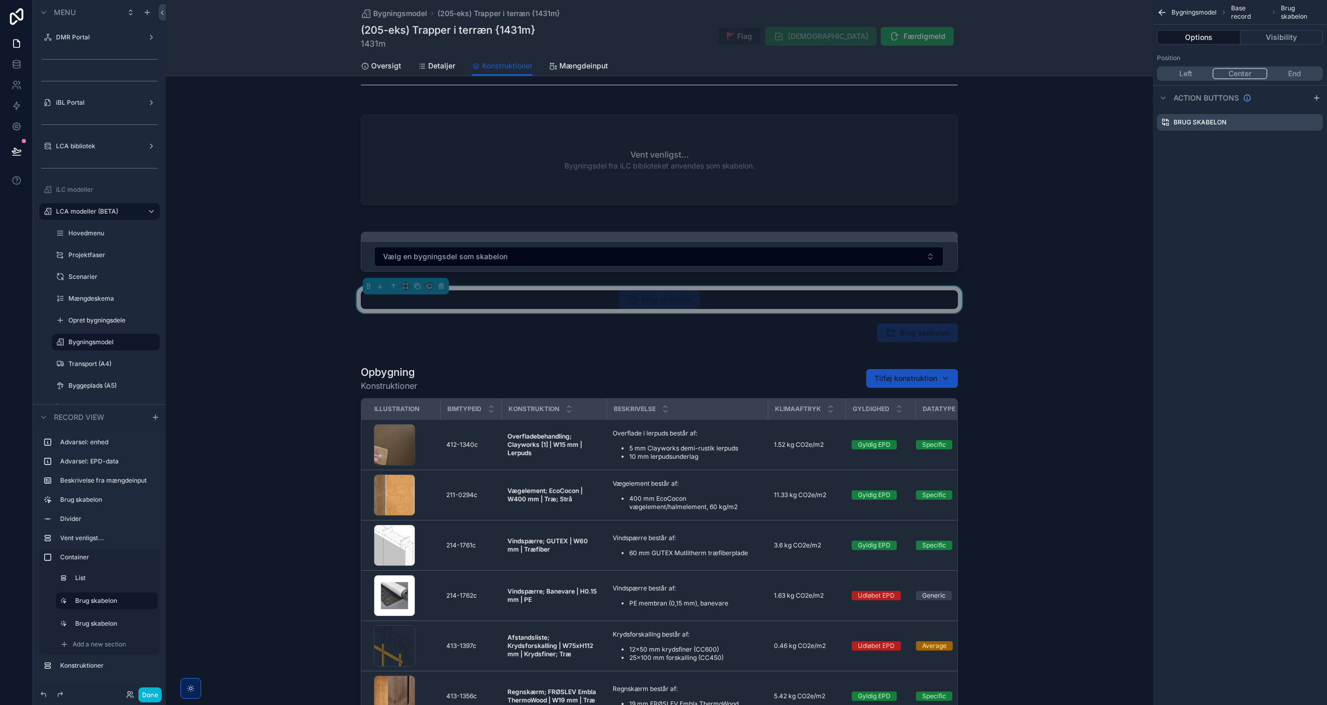
click at [1297, 73] on button "End" at bounding box center [1295, 73] width 54 height 11
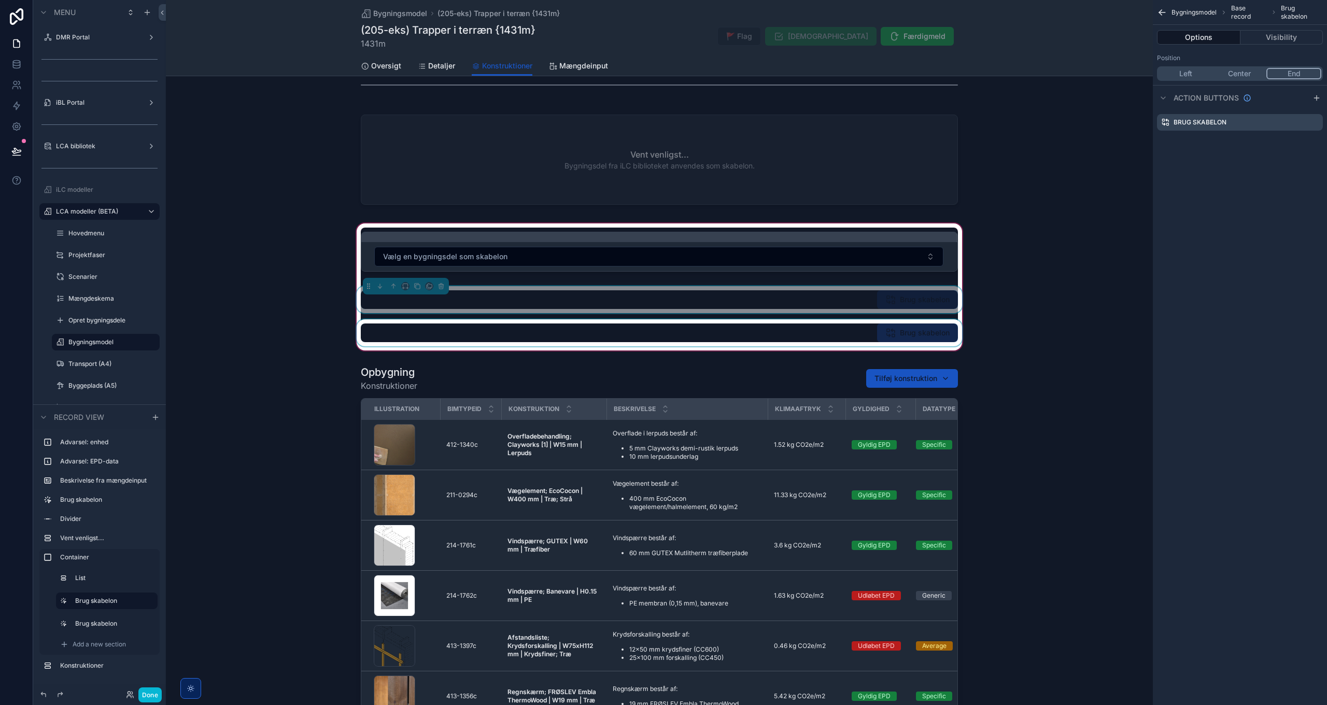
click at [905, 333] on div "scrollable content" at bounding box center [660, 332] width 610 height 27
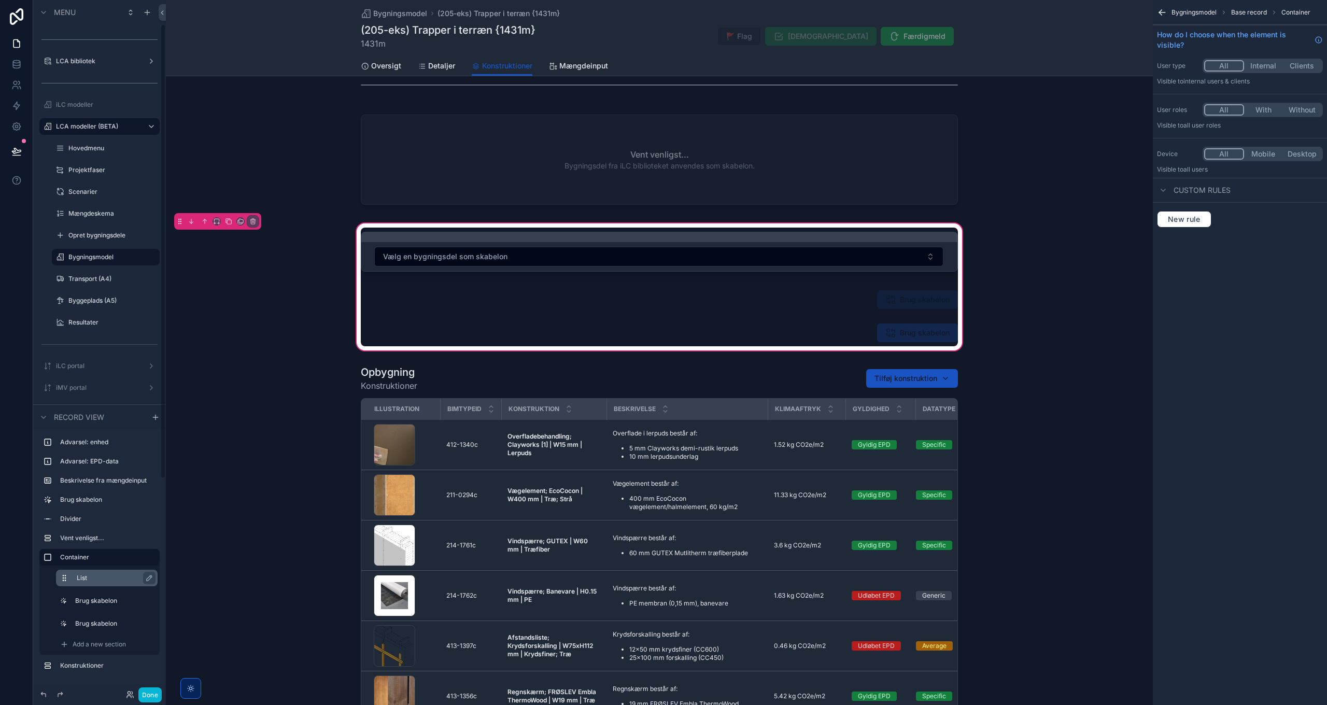
scroll to position [104, 0]
click at [153, 692] on button "Done" at bounding box center [149, 695] width 23 height 15
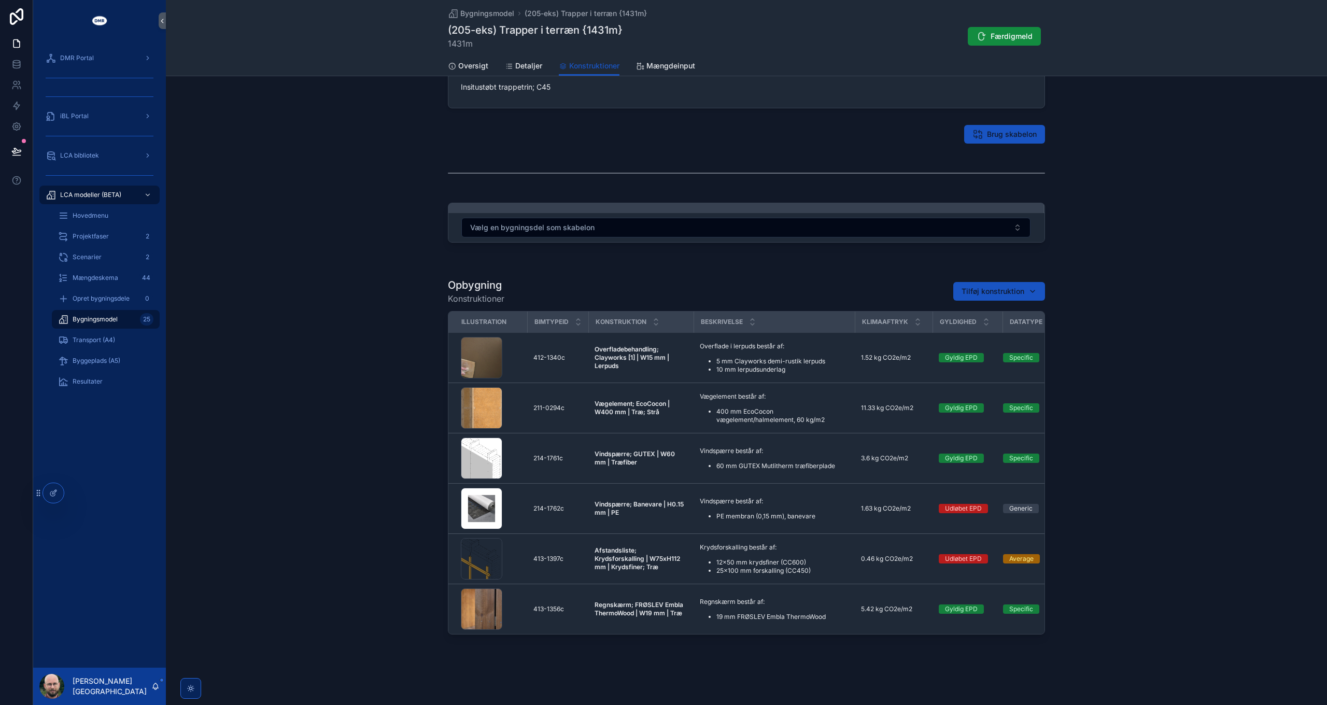
scroll to position [90, 0]
click at [482, 15] on span "Bygningsmodel" at bounding box center [487, 13] width 54 height 10
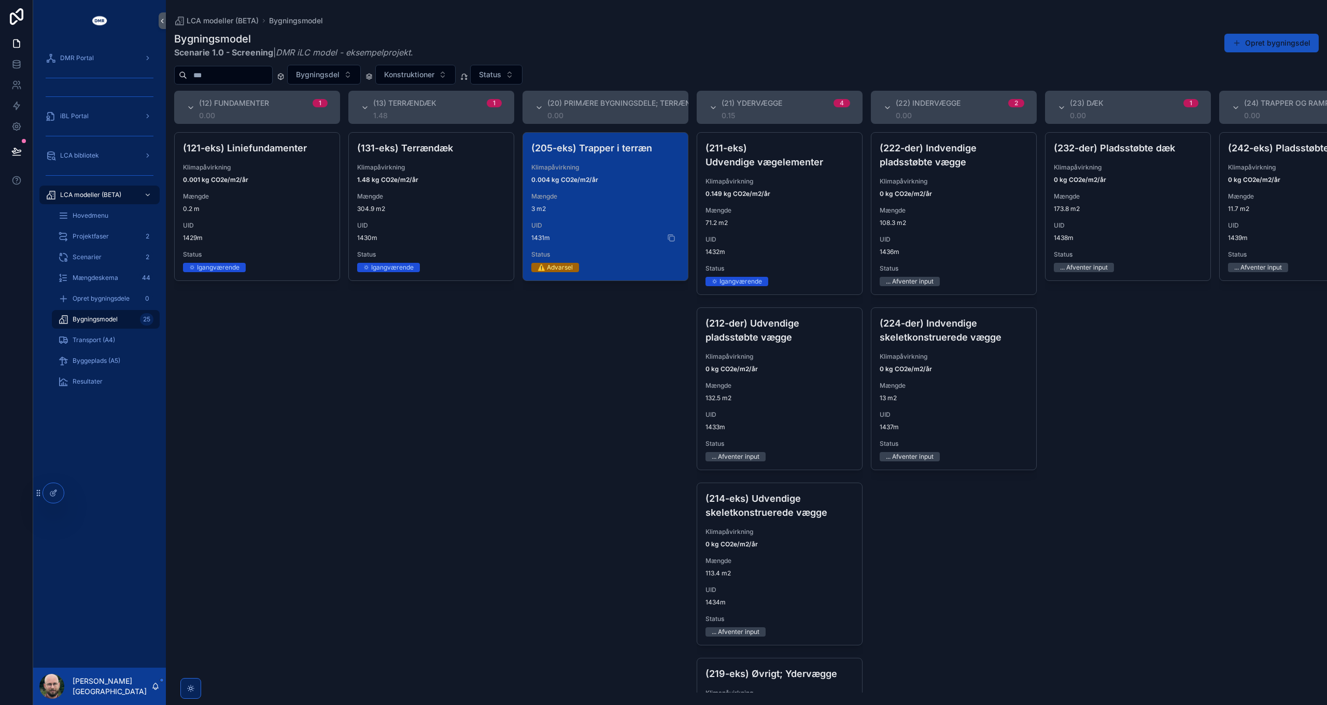
click at [616, 240] on span "1431m" at bounding box center [606, 238] width 148 height 8
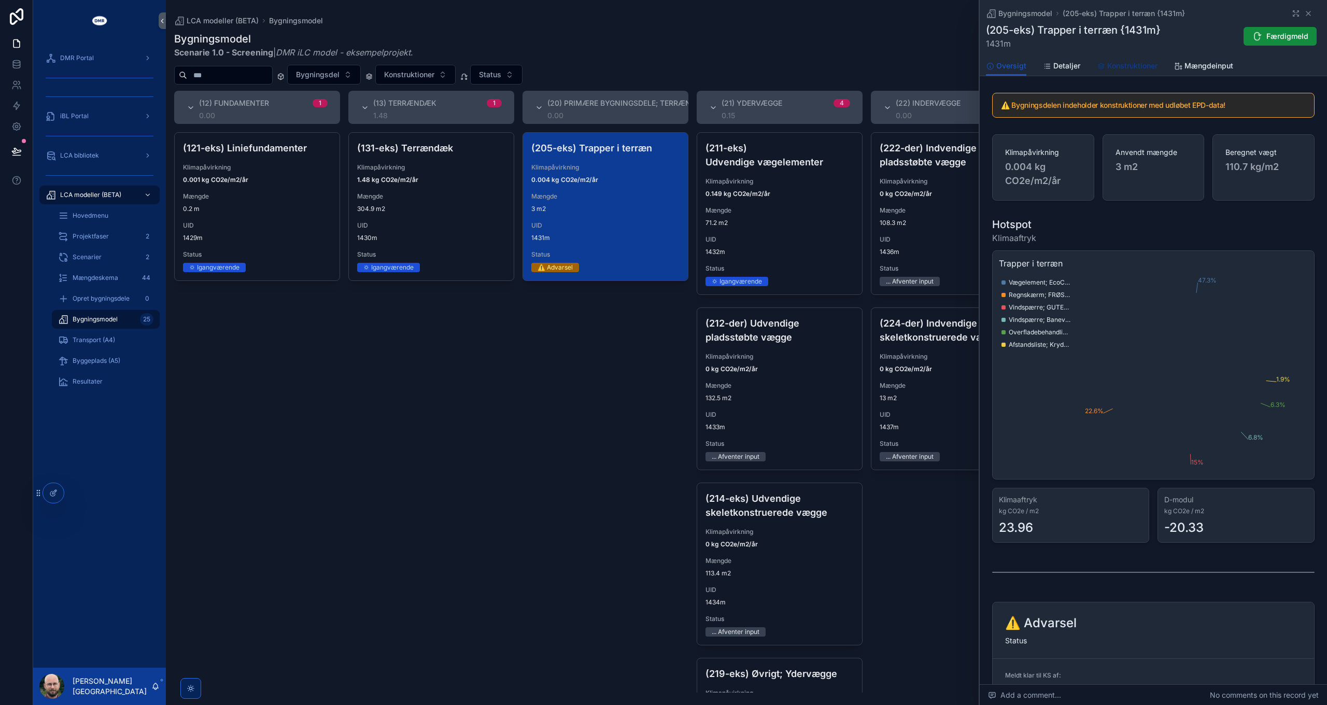
click at [1123, 73] on link "Konstruktioner" at bounding box center [1127, 67] width 61 height 21
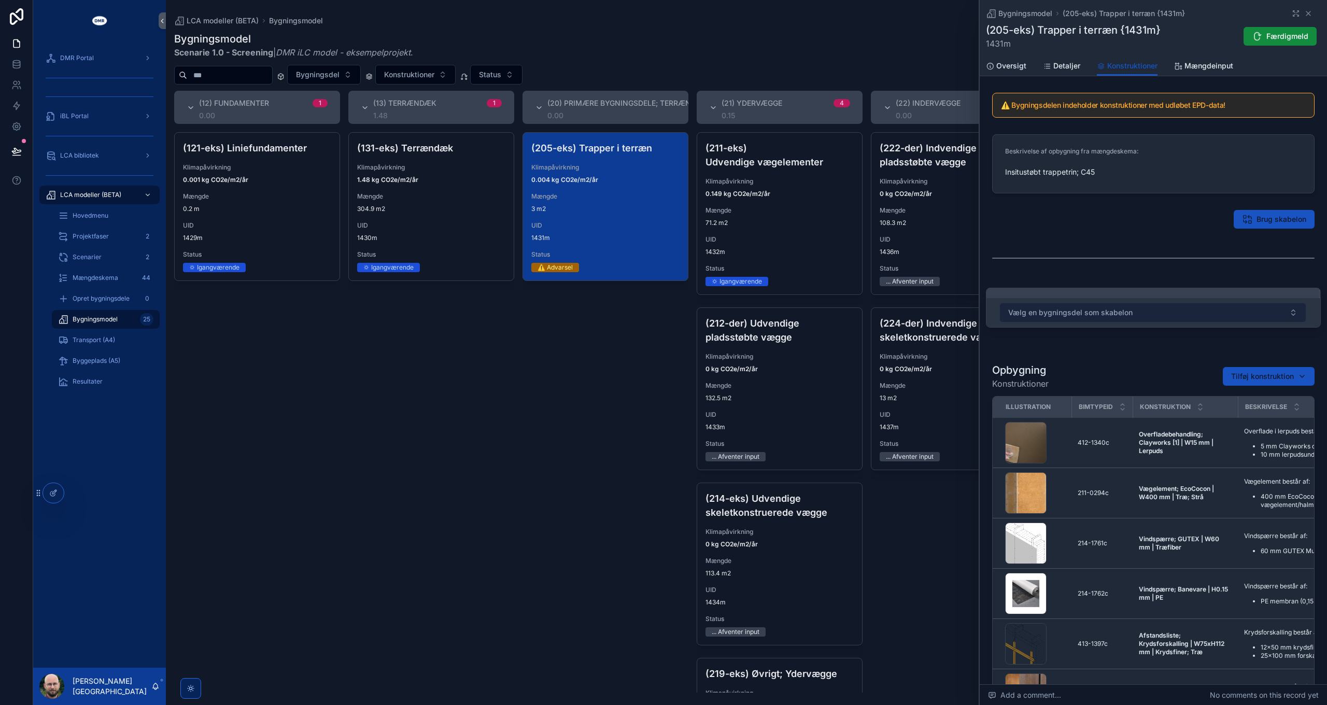
click at [1100, 305] on button "Vælg en bygningsdel som skabelon" at bounding box center [1153, 313] width 307 height 20
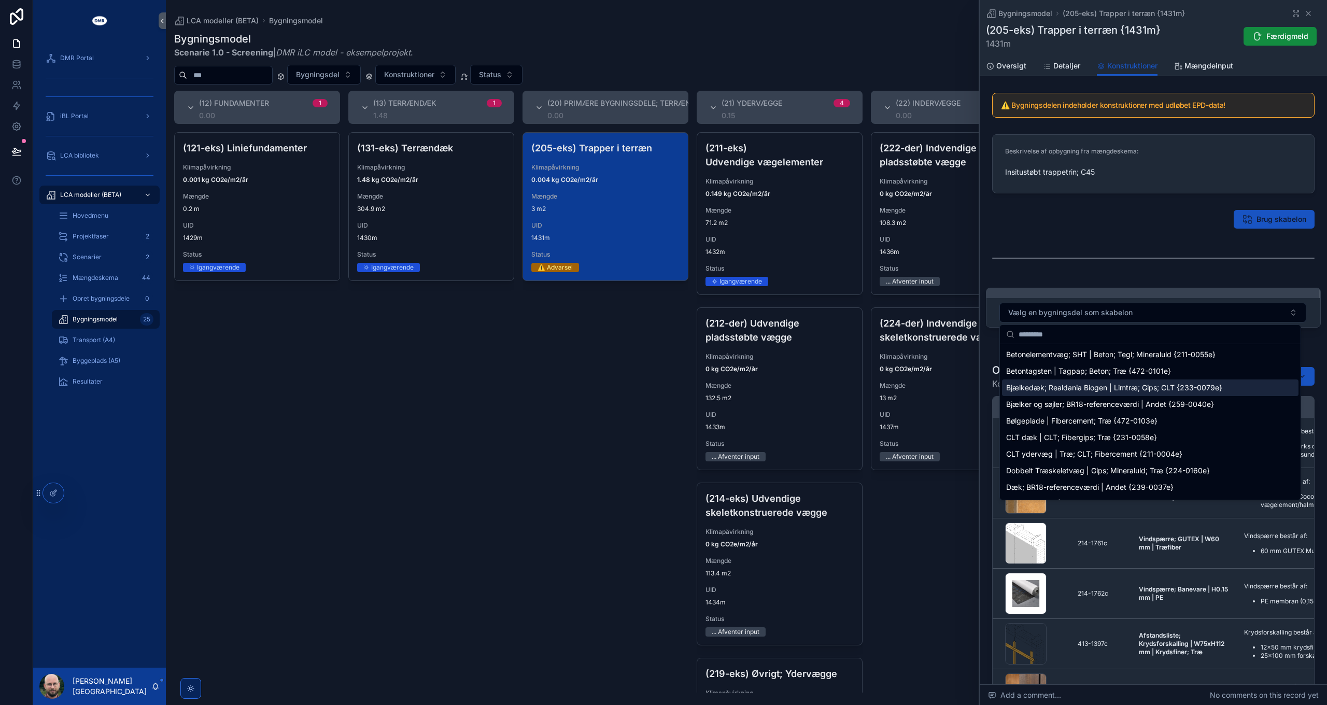
click at [1090, 386] on span "Bjælkedæk; Realdania Biogen | Limtræ; Gips; CLT {233-0079e}" at bounding box center [1114, 388] width 216 height 10
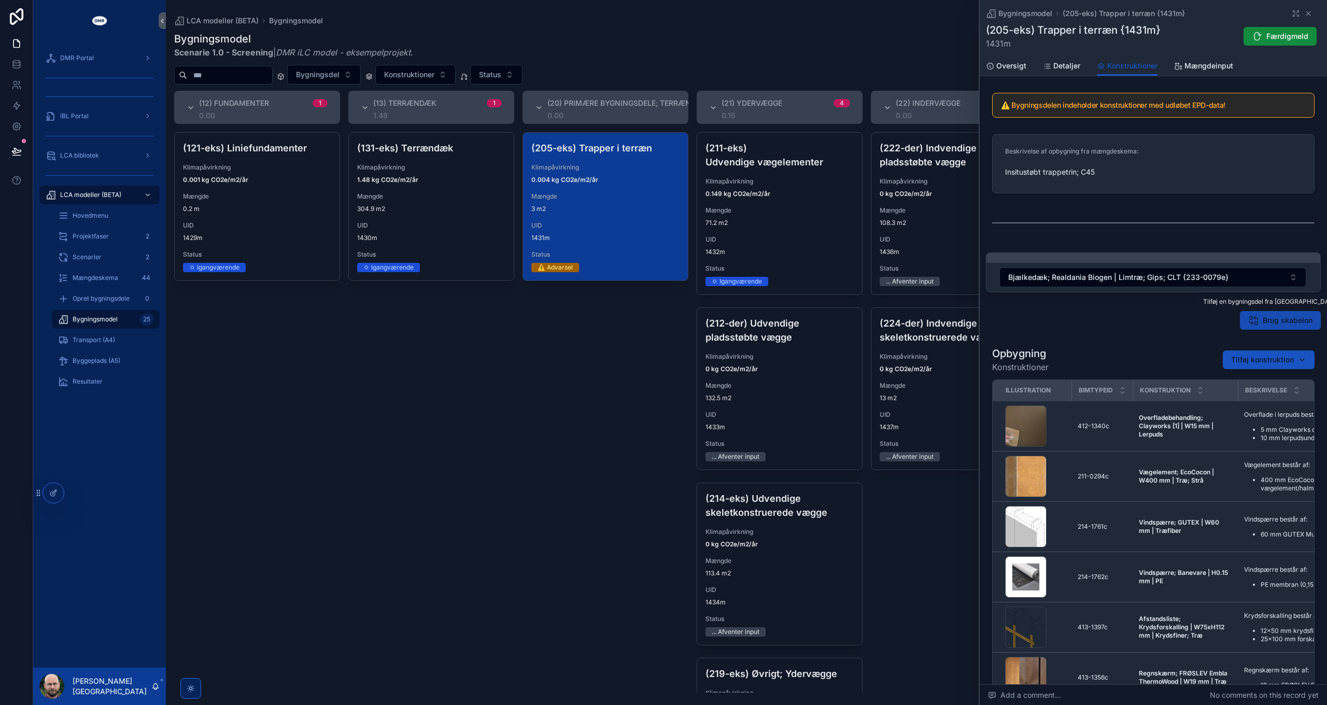
click at [1263, 323] on span "Brug skabelon" at bounding box center [1288, 320] width 50 height 10
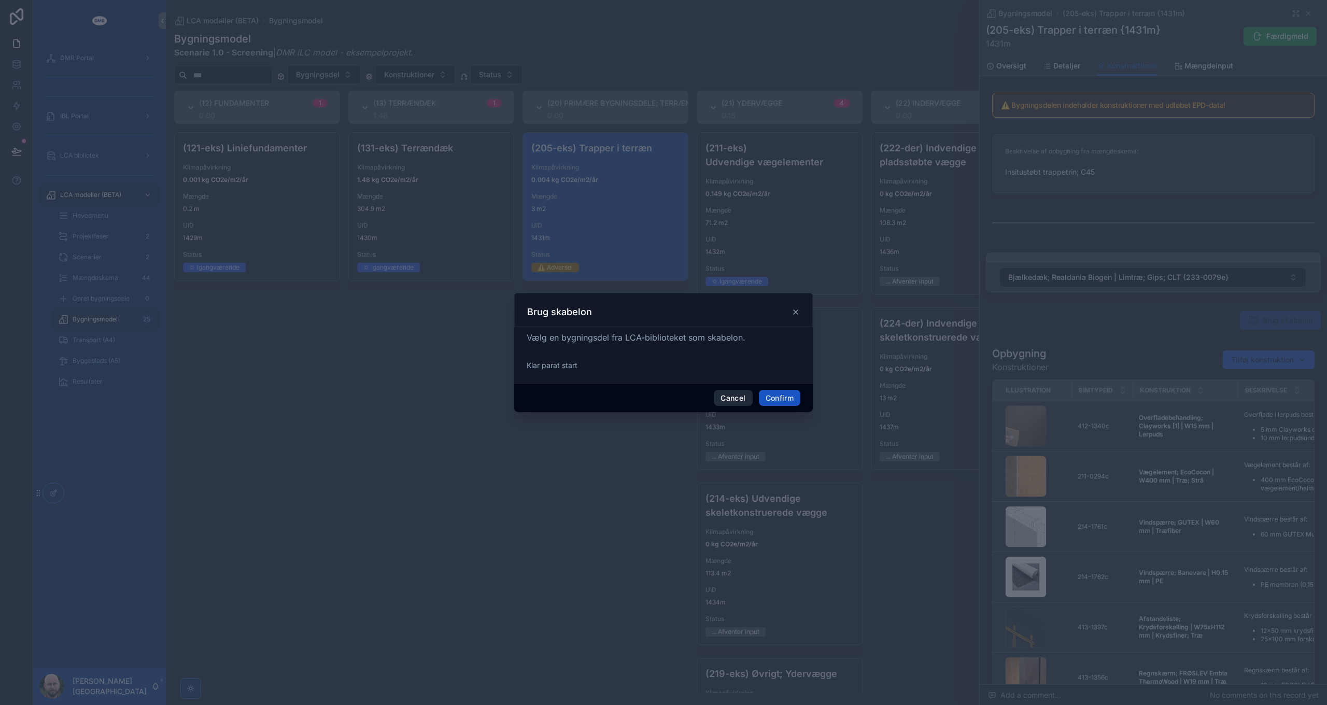
click at [731, 400] on button "Cancel" at bounding box center [733, 398] width 38 height 17
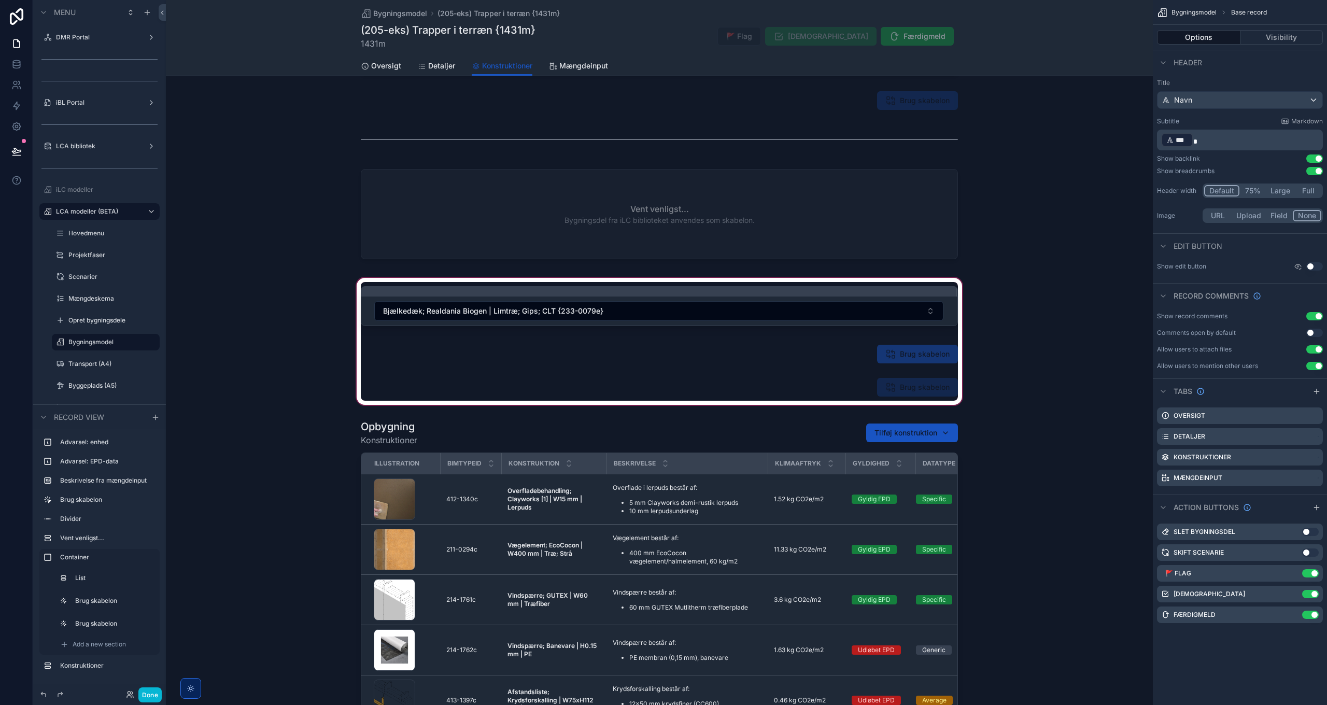
scroll to position [156, 0]
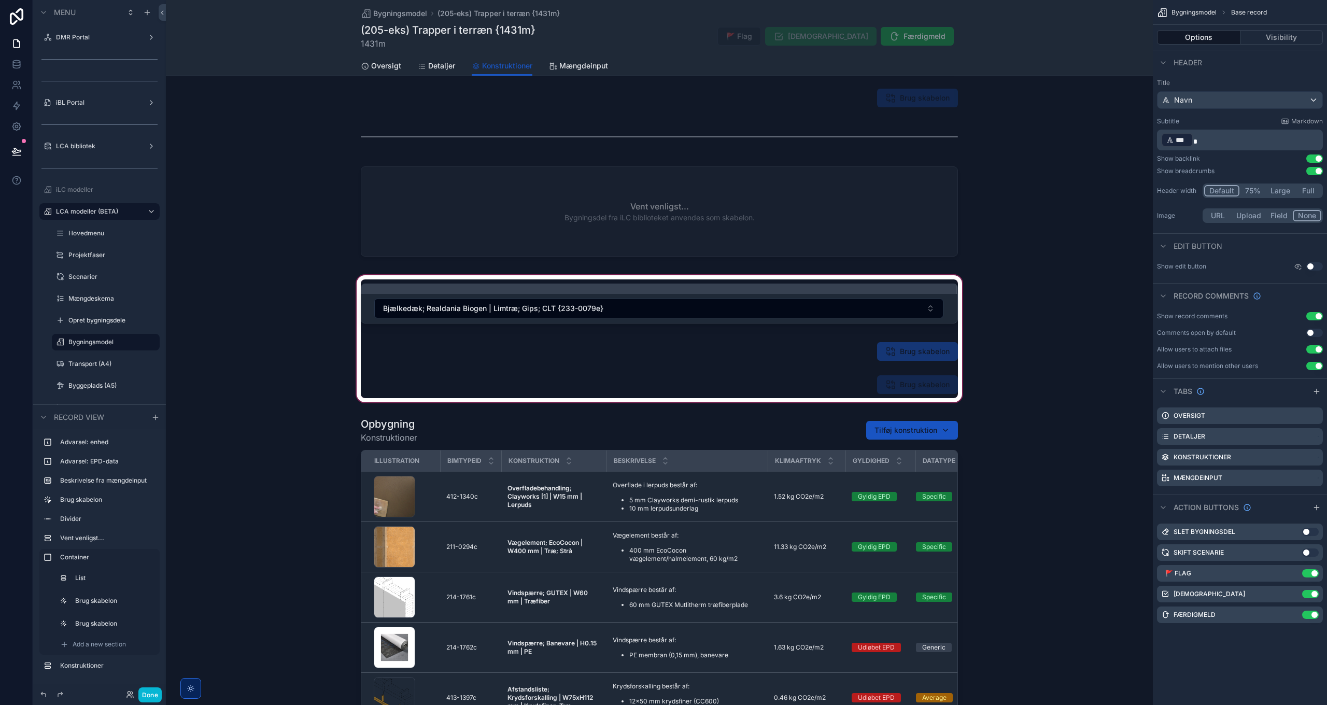
click at [880, 382] on div "scrollable content" at bounding box center [659, 338] width 987 height 131
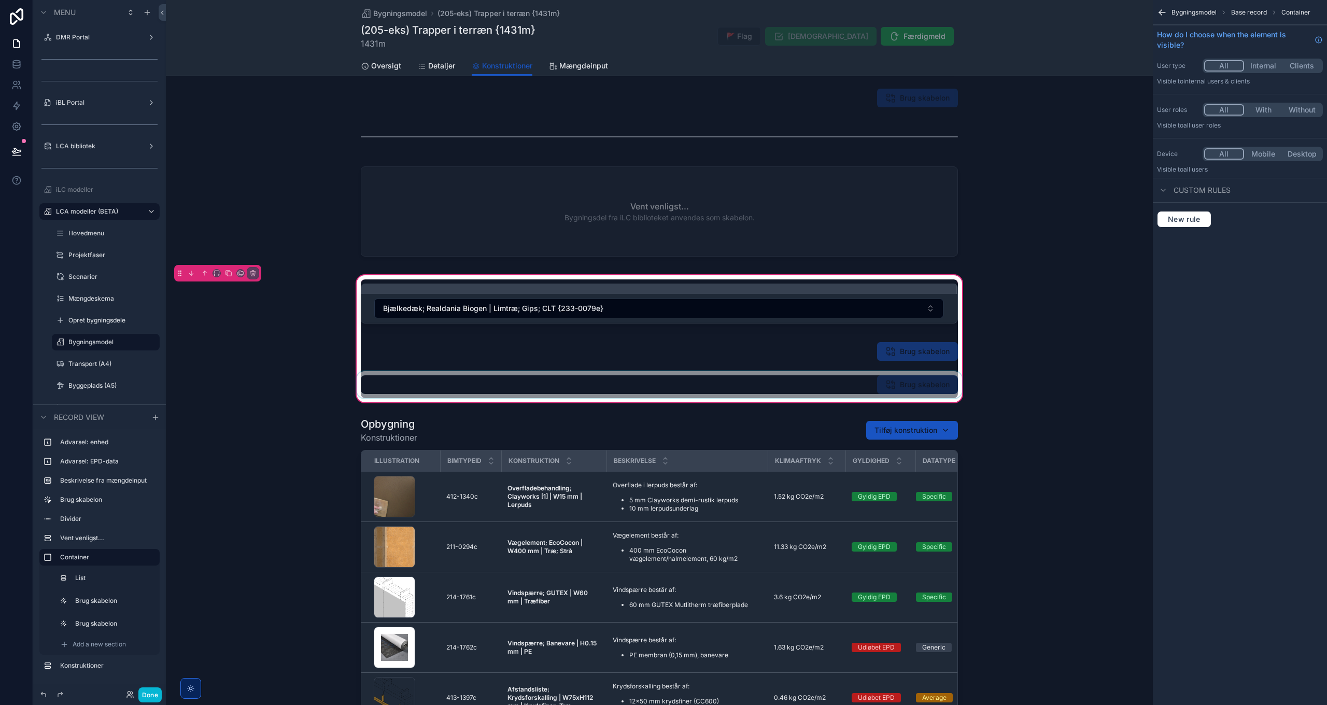
click at [896, 381] on div "scrollable content" at bounding box center [660, 384] width 610 height 27
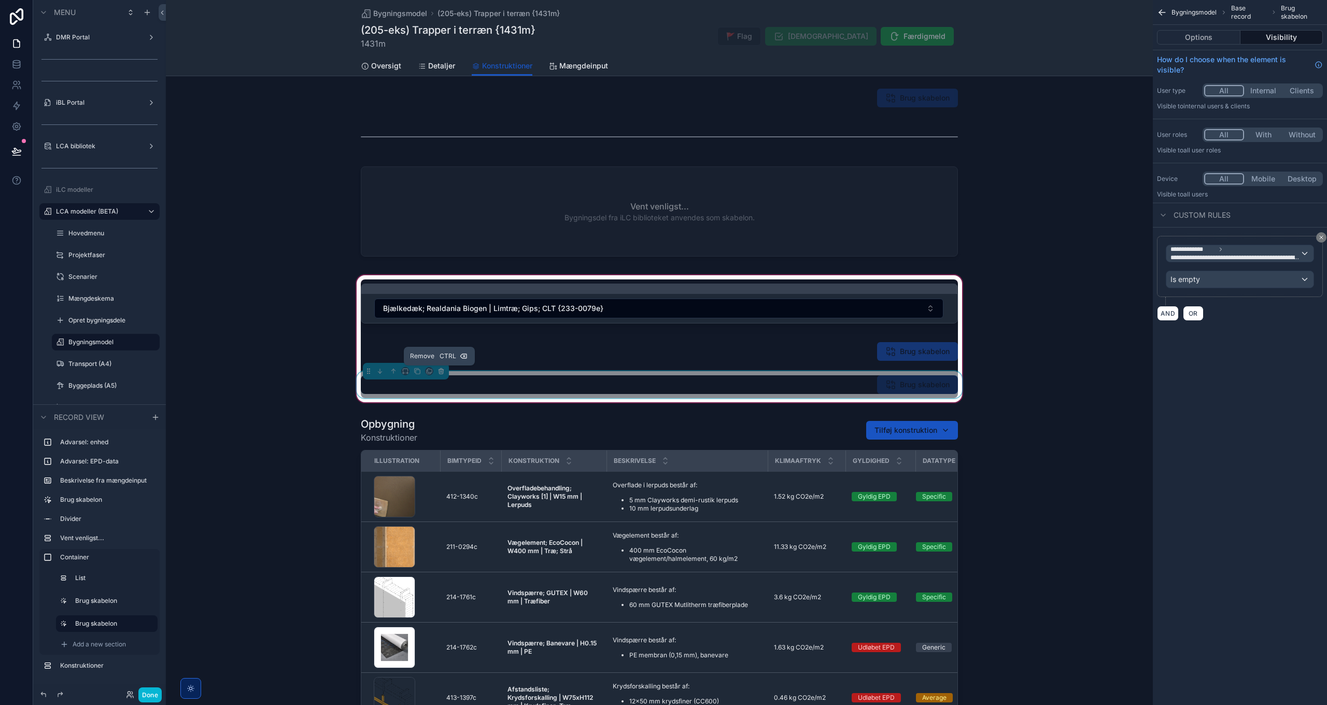
click at [439, 370] on icon "scrollable content" at bounding box center [441, 370] width 5 height 0
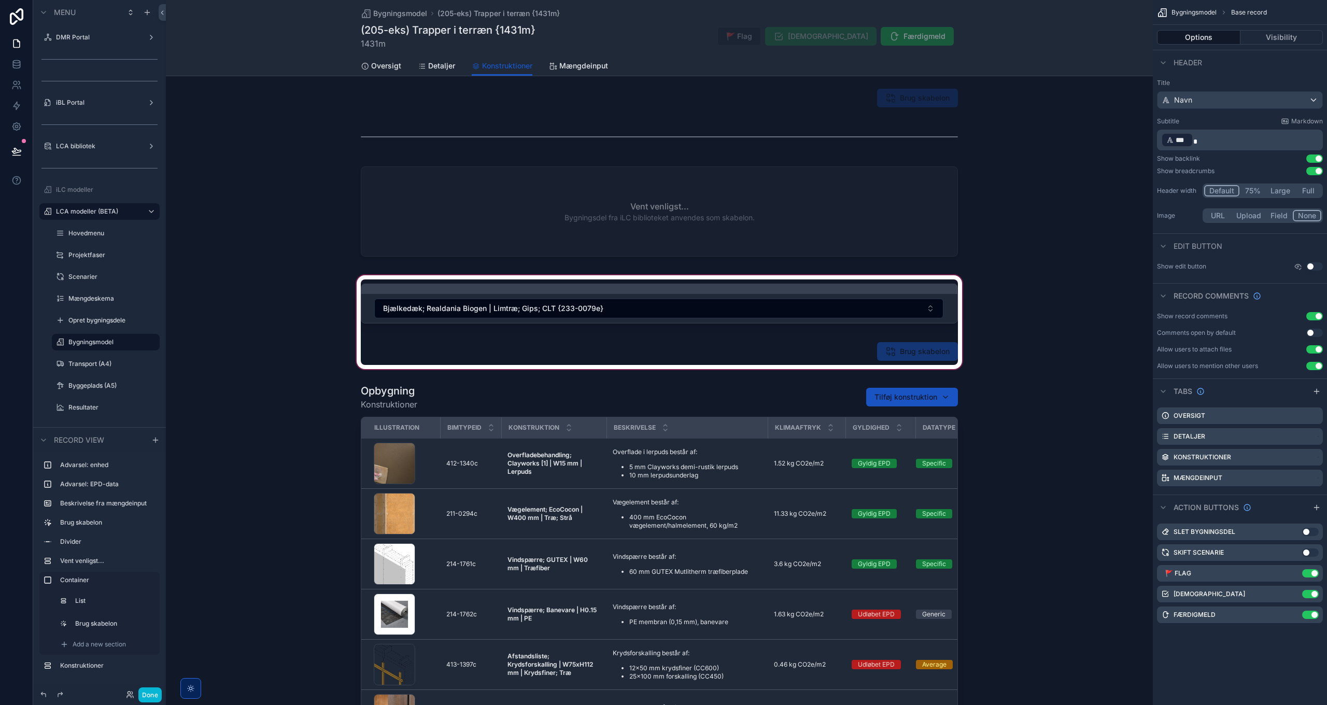
click at [419, 353] on div "scrollable content" at bounding box center [659, 322] width 987 height 98
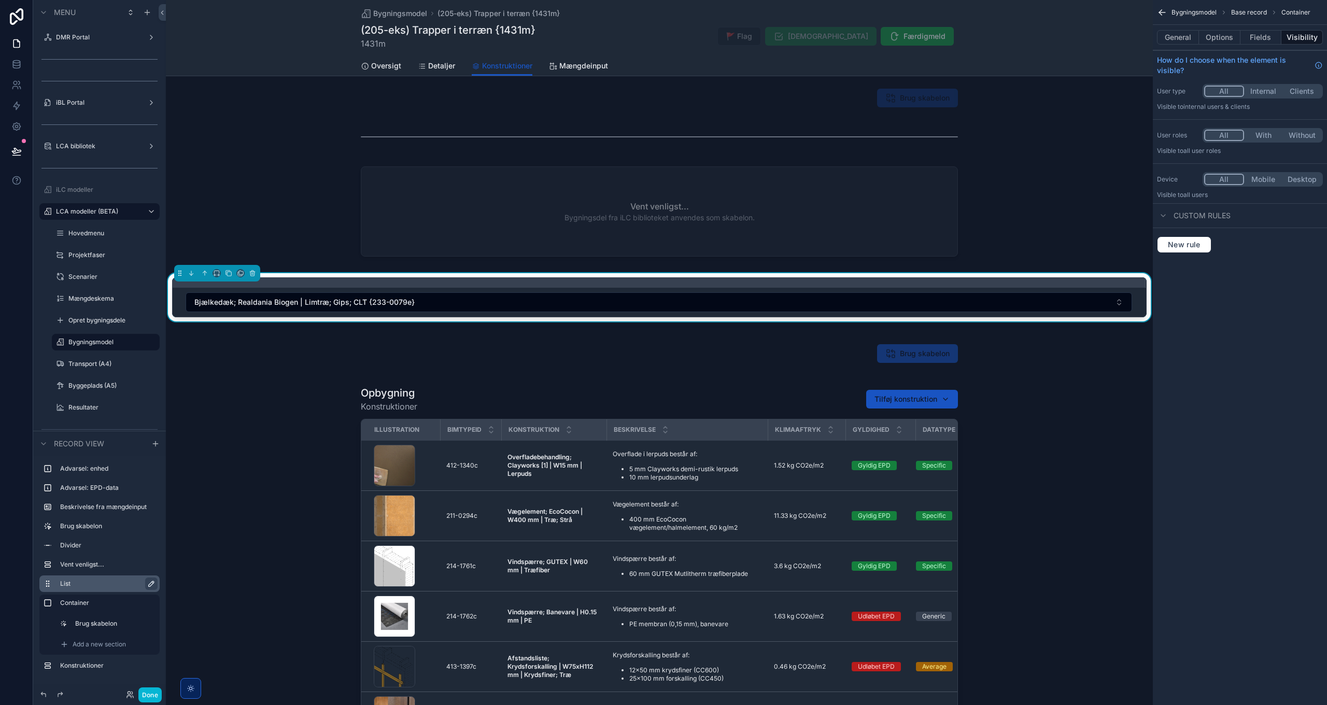
click at [149, 585] on icon "scrollable content" at bounding box center [151, 583] width 5 height 5
click at [85, 583] on input "****" at bounding box center [99, 584] width 79 height 12
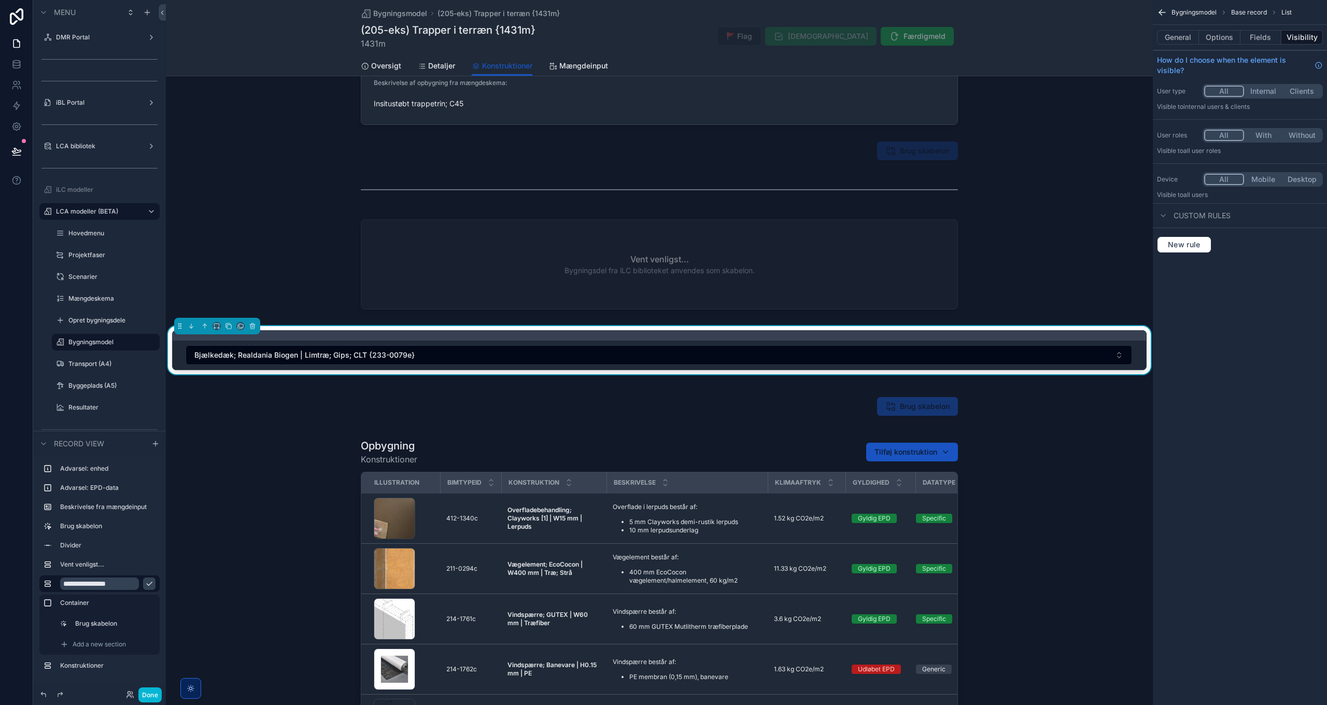
type input "**********"
click at [148, 583] on icon "scrollable content" at bounding box center [149, 584] width 8 height 8
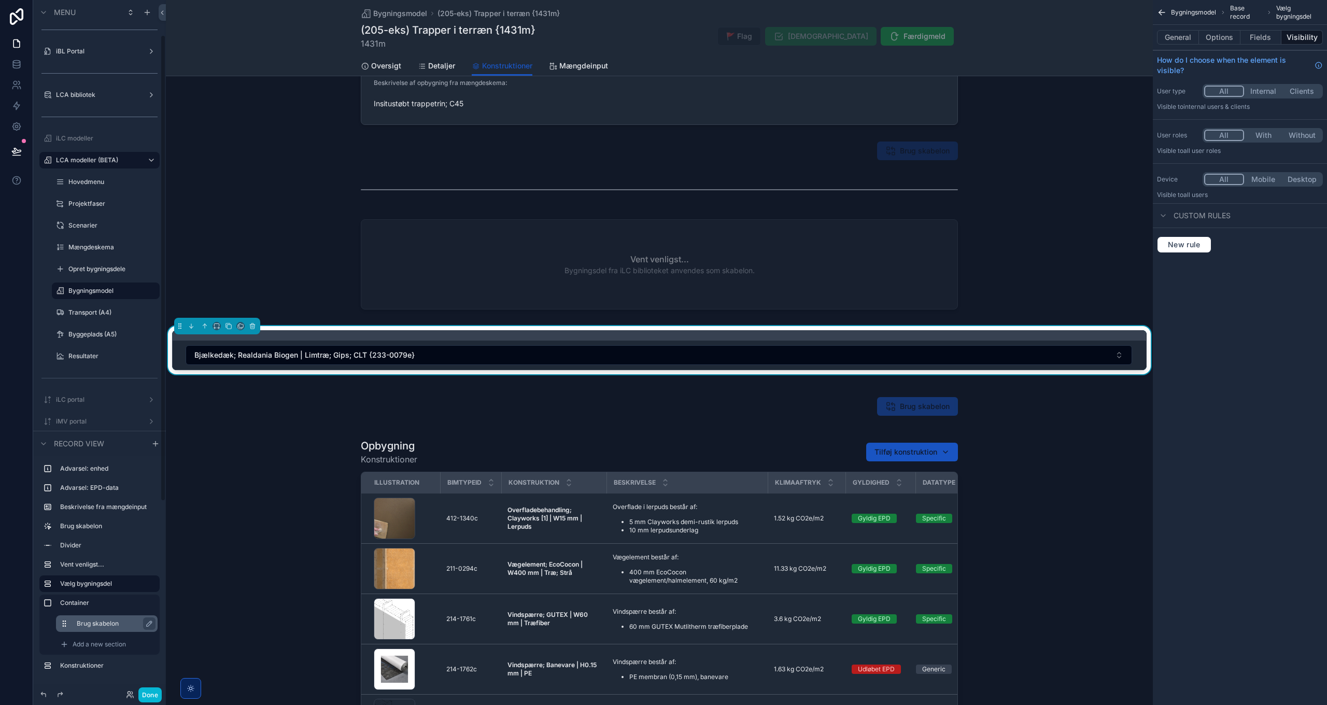
scroll to position [52, 0]
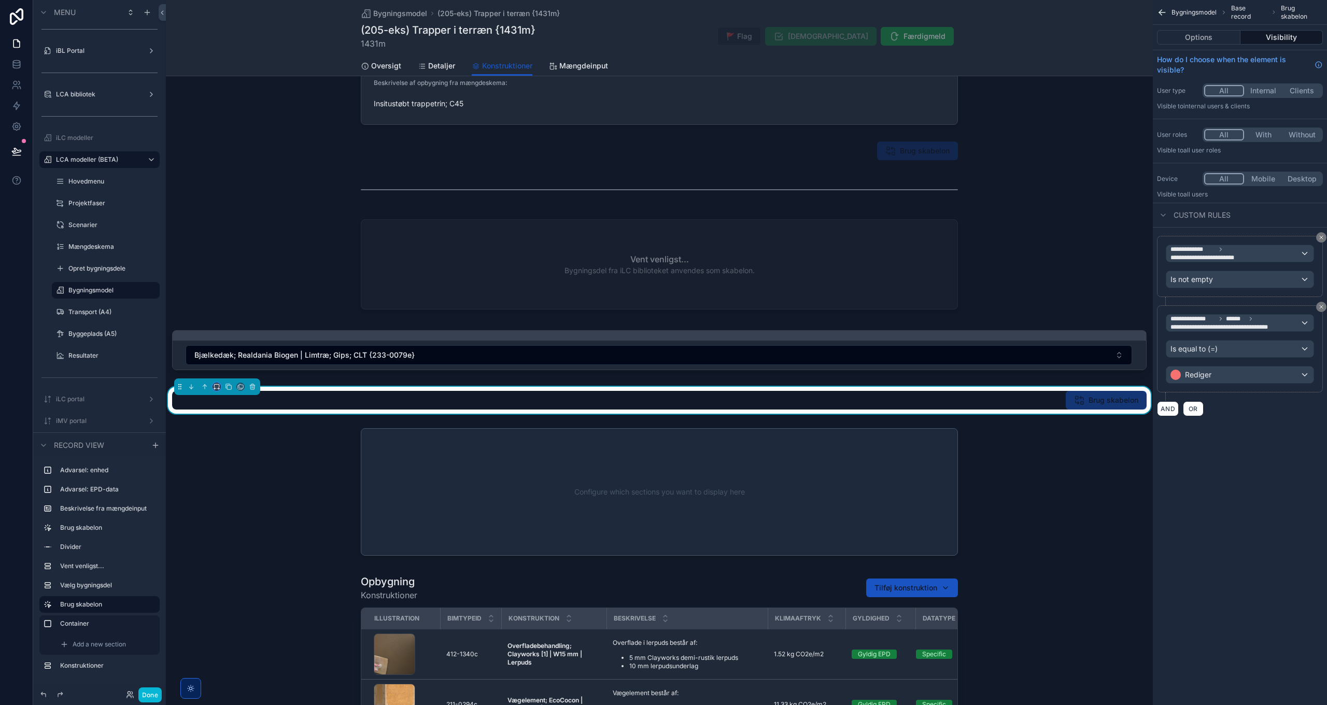
click at [216, 386] on icon "scrollable content" at bounding box center [216, 386] width 7 height 7
click at [231, 406] on span "Default" at bounding box center [233, 406] width 24 height 12
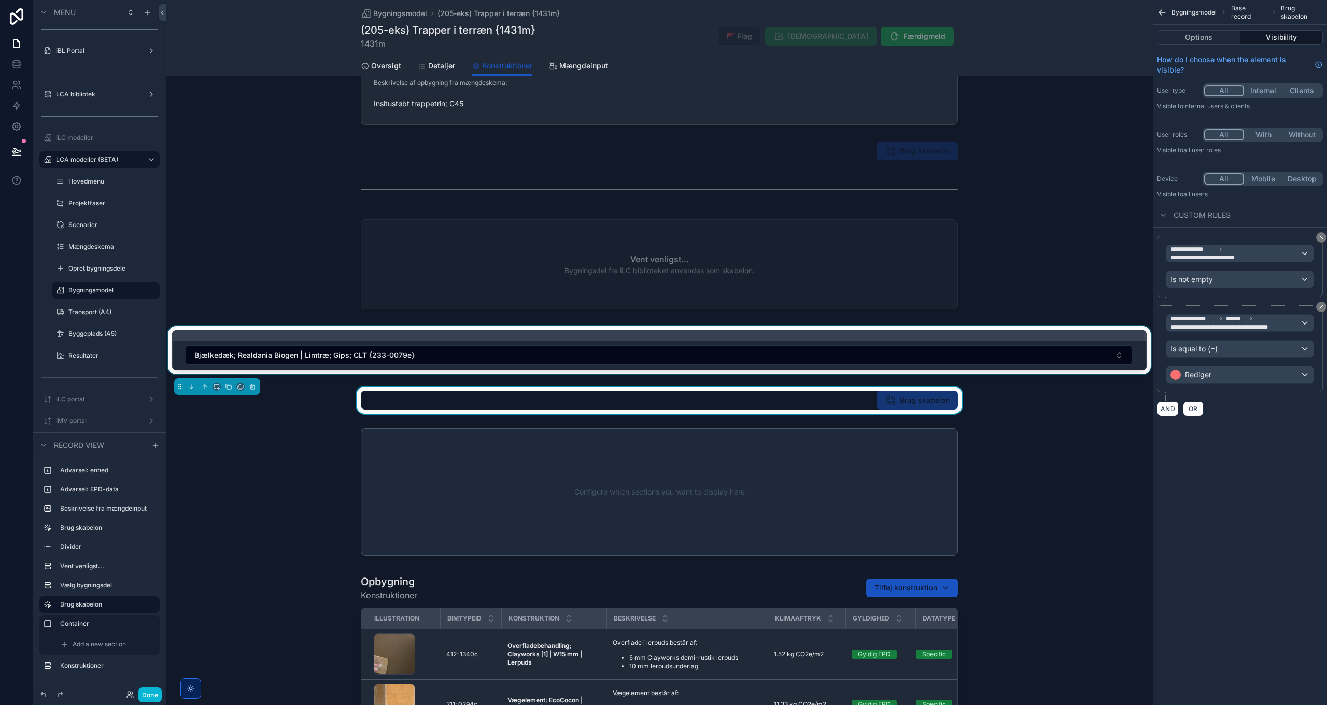
click at [226, 329] on div "scrollable content" at bounding box center [659, 352] width 987 height 52
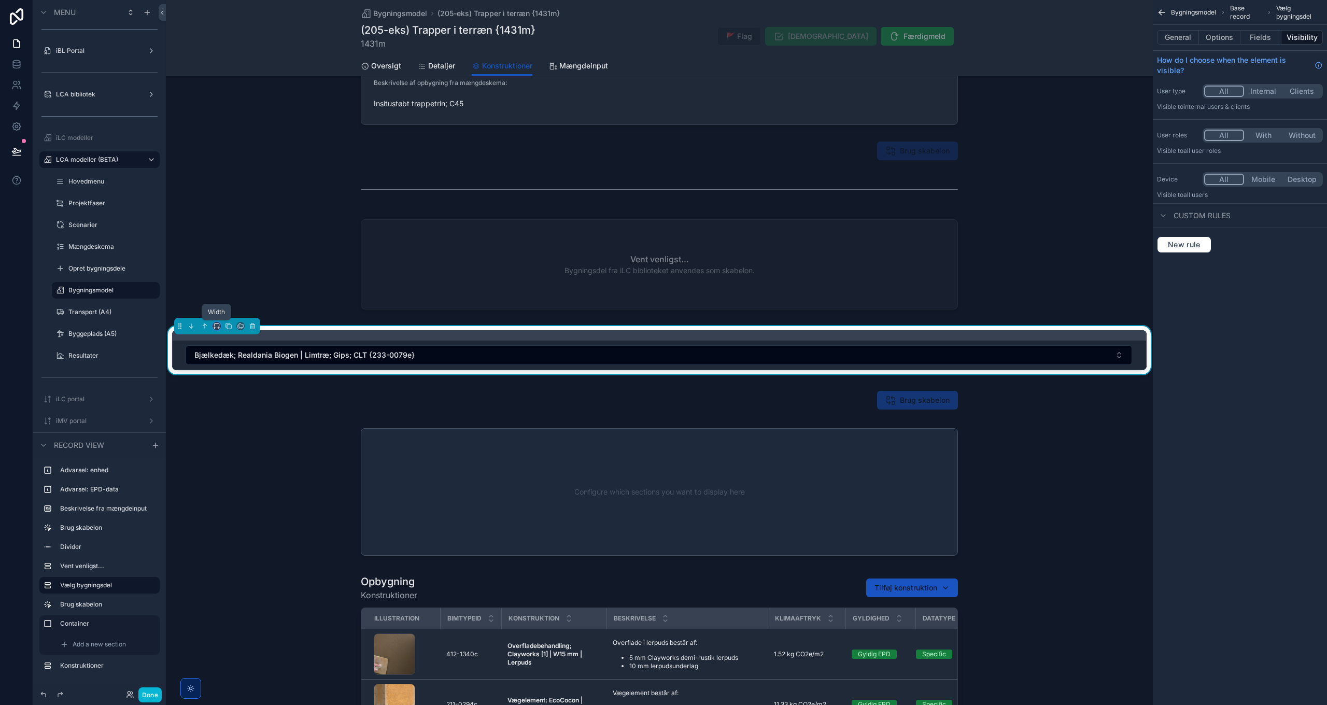
click at [217, 325] on icon "scrollable content" at bounding box center [216, 326] width 7 height 7
click at [228, 349] on span "Default" at bounding box center [233, 345] width 24 height 12
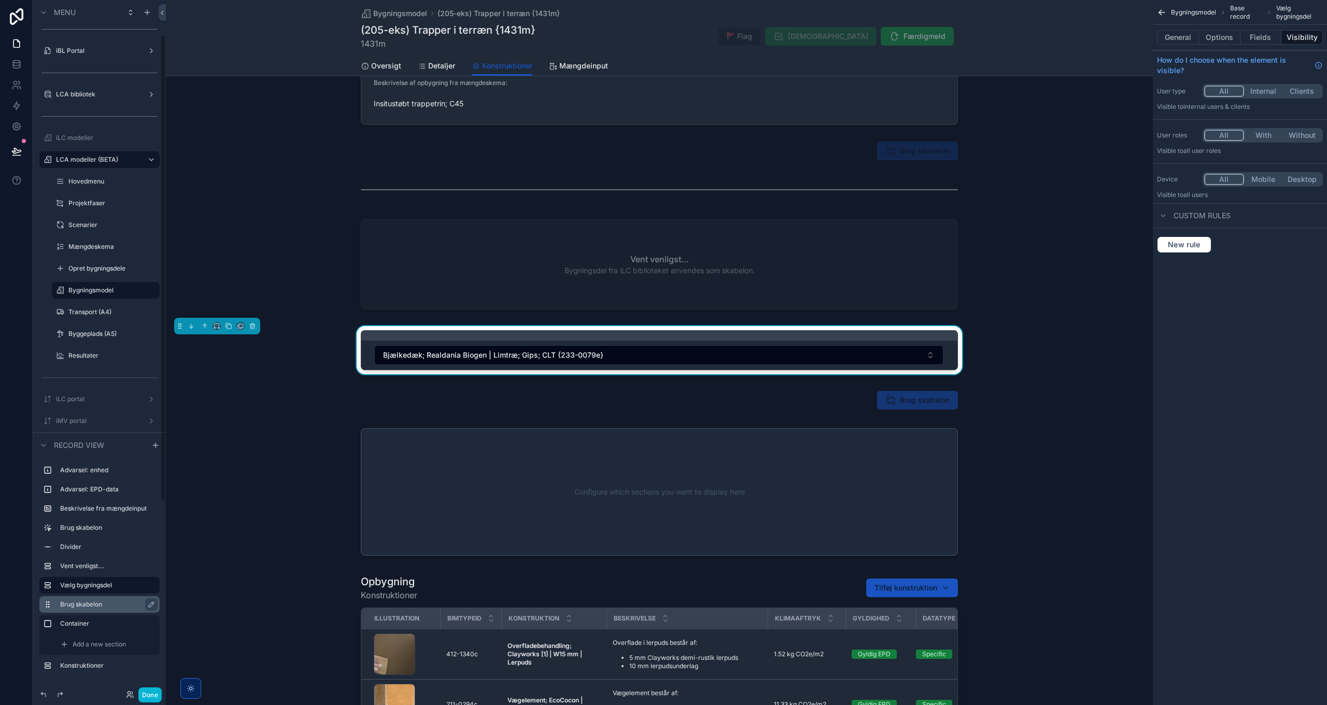
click at [87, 606] on label "Brug skabelon" at bounding box center [105, 604] width 91 height 8
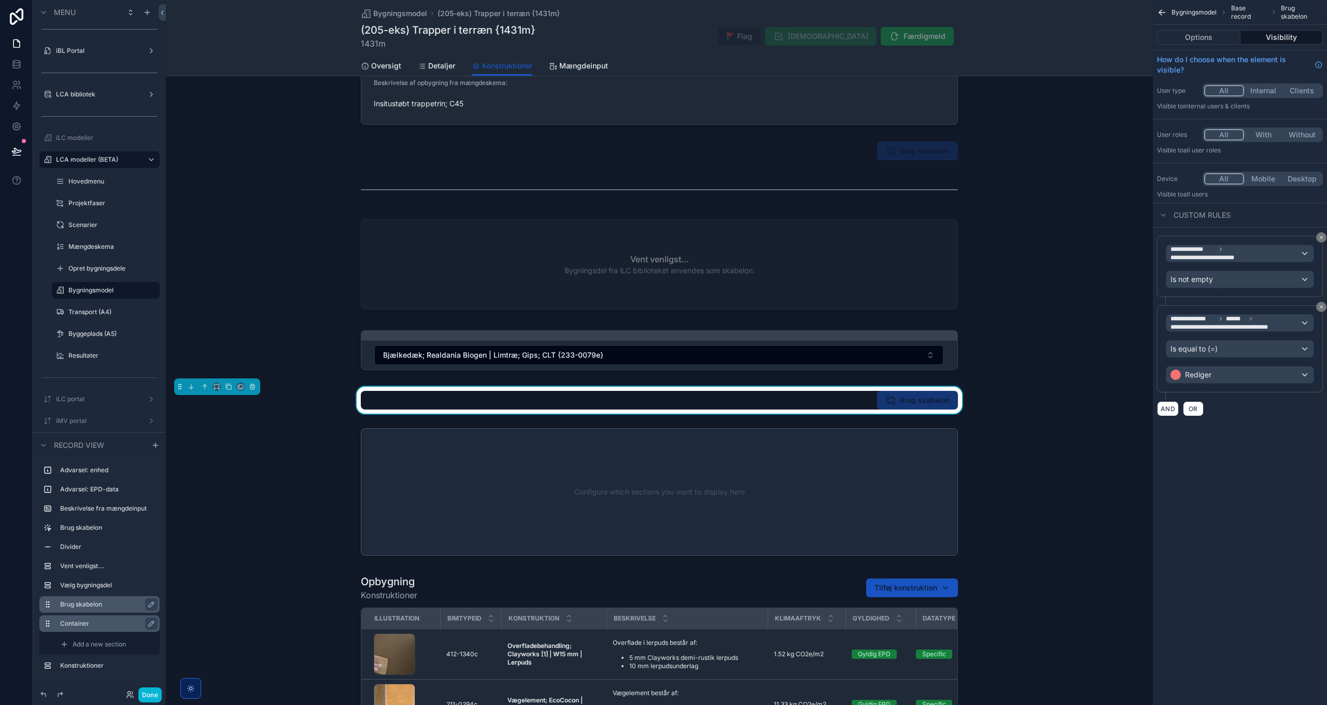
click at [76, 623] on label "Container" at bounding box center [105, 624] width 91 height 8
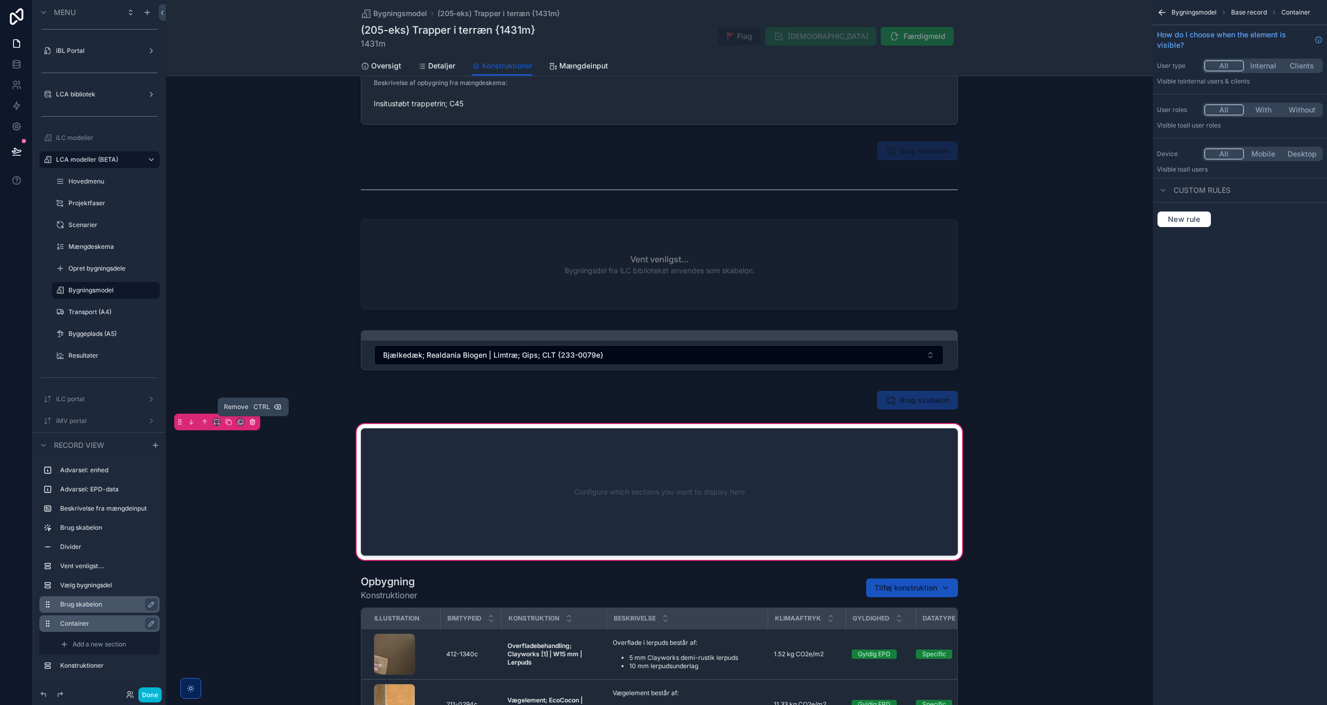
click at [249, 421] on icon "scrollable content" at bounding box center [252, 421] width 7 height 7
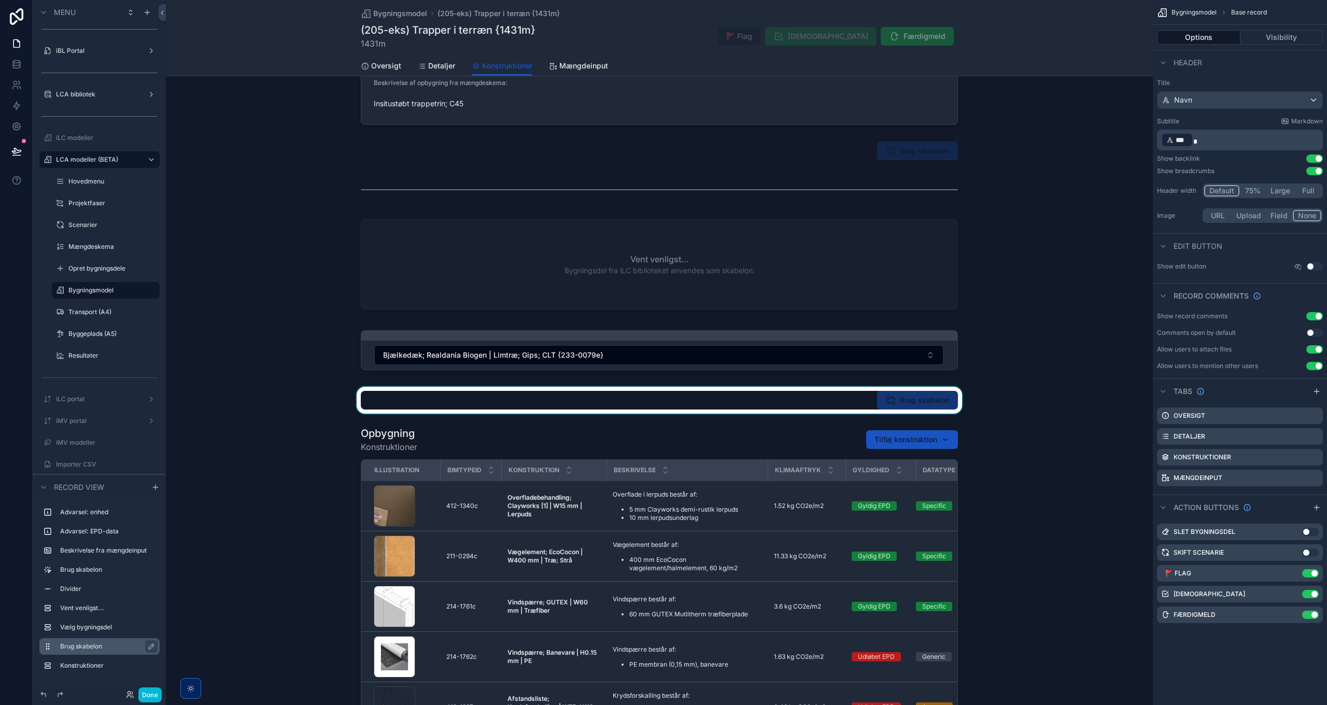
click at [879, 391] on div "scrollable content" at bounding box center [659, 400] width 987 height 27
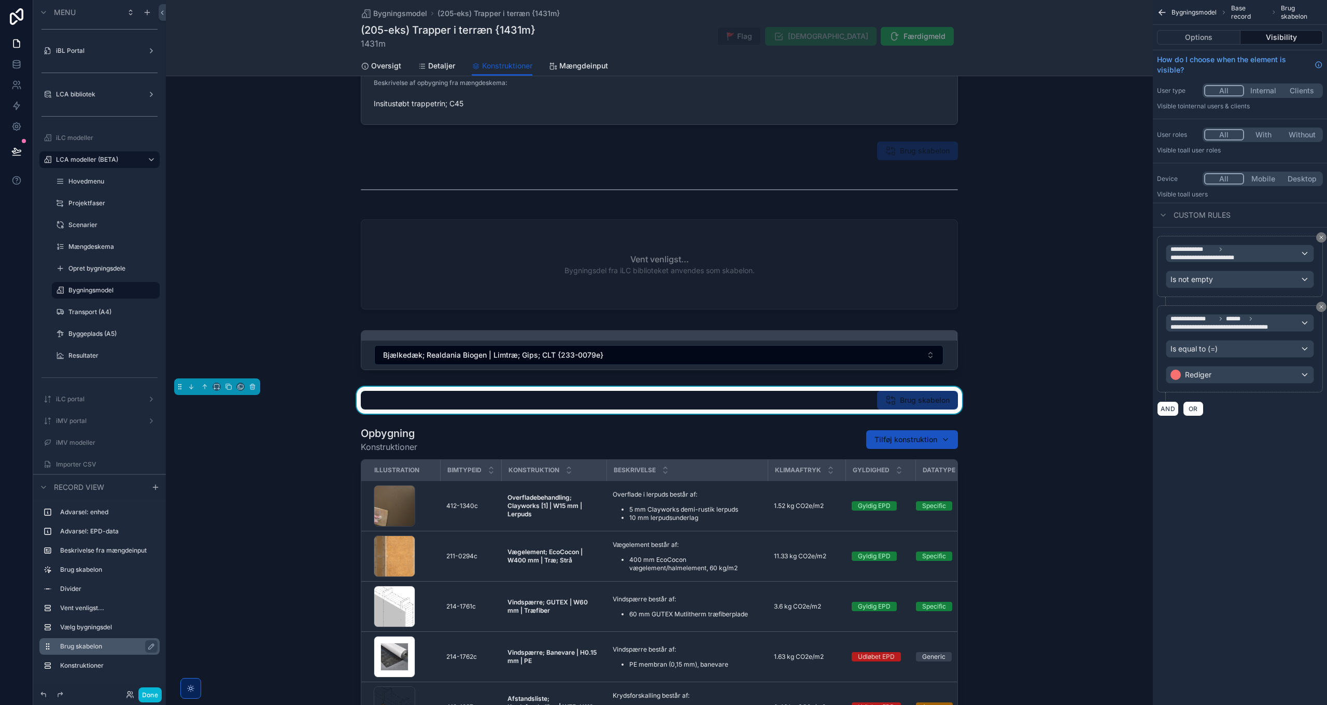
click at [1028, 412] on div "Brug skabelon" at bounding box center [659, 400] width 987 height 27
click at [1204, 36] on button "Options" at bounding box center [1198, 37] width 83 height 15
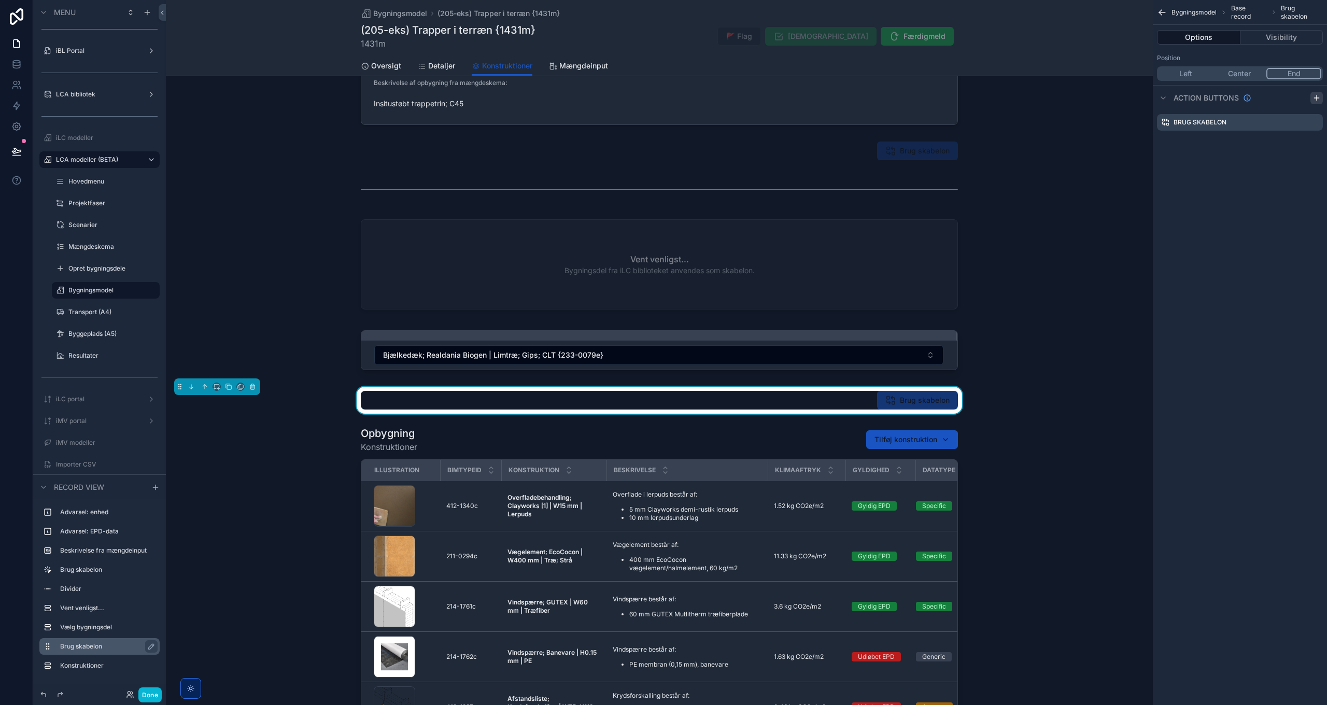
click at [1319, 96] on icon "scrollable content" at bounding box center [1317, 98] width 8 height 8
click at [1316, 141] on icon "scrollable content" at bounding box center [1315, 143] width 8 height 8
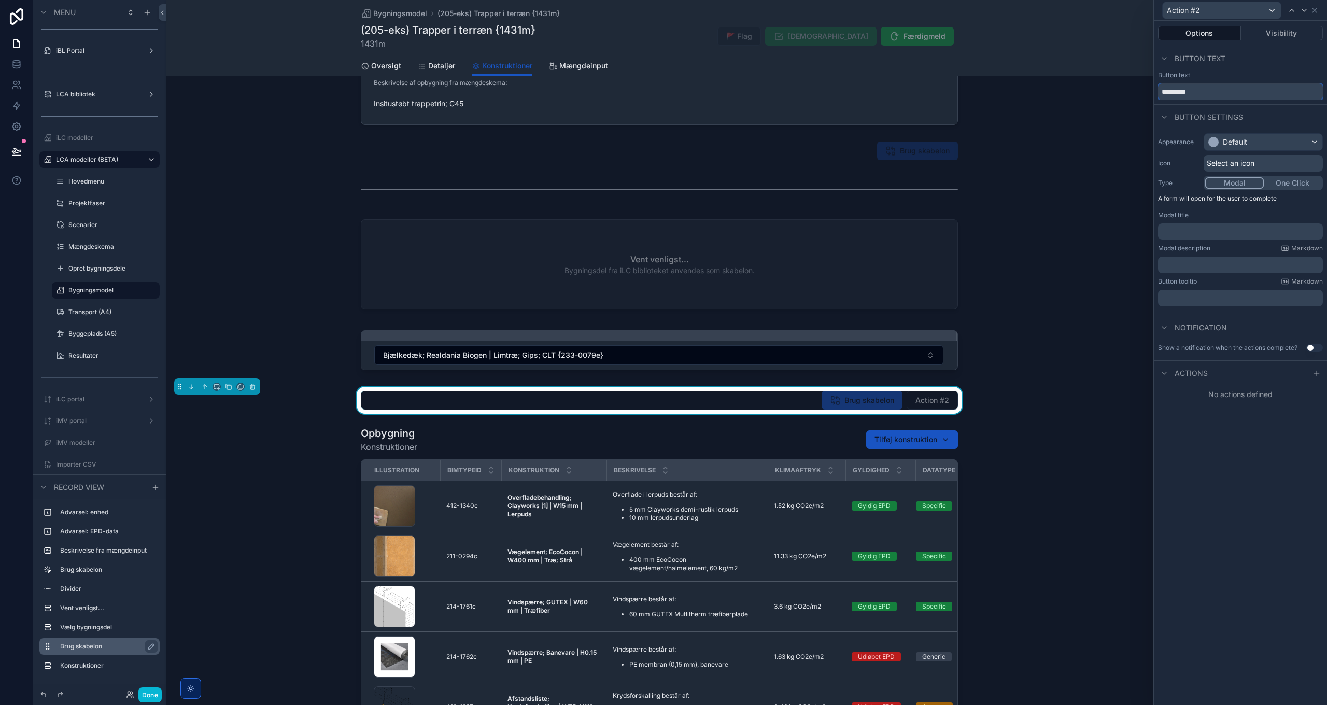
click at [1207, 95] on input "*********" at bounding box center [1240, 91] width 165 height 17
click at [1206, 95] on input "*********" at bounding box center [1240, 91] width 165 height 17
type input "**********"
click at [1247, 160] on span "Select an icon" at bounding box center [1231, 163] width 48 height 10
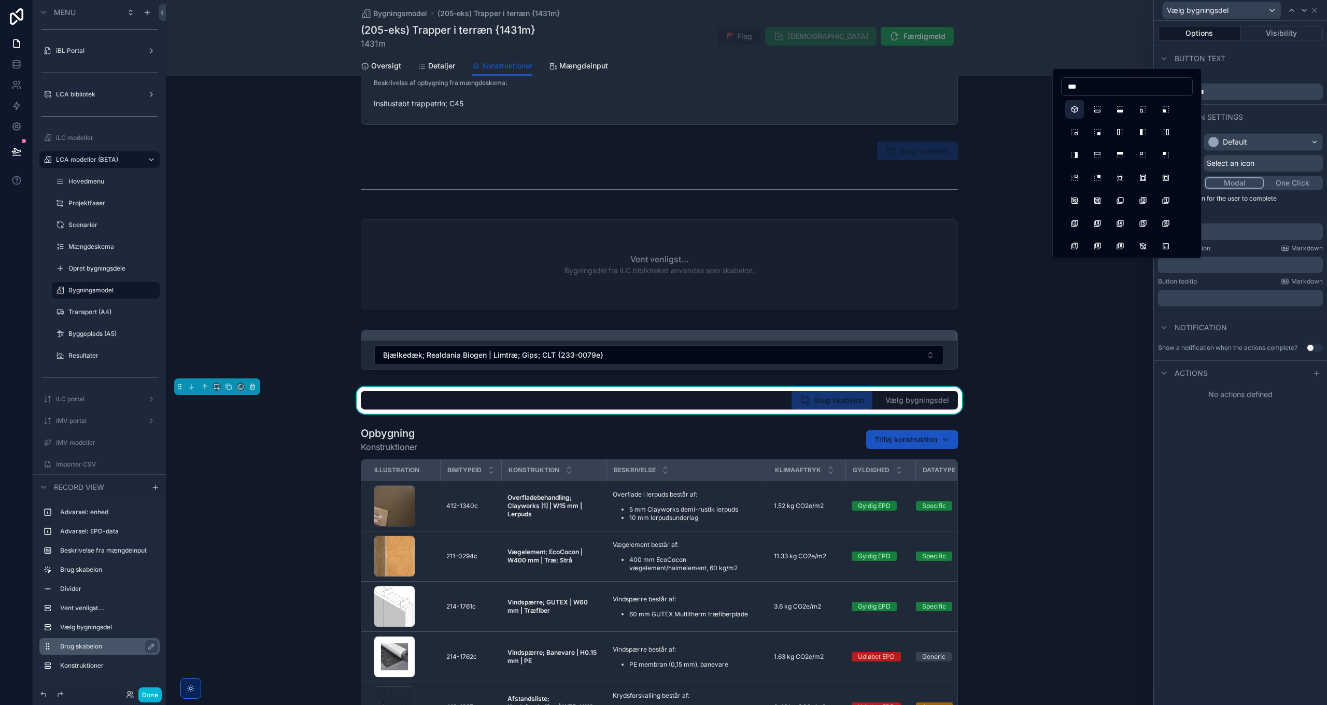
type input "***"
click at [1074, 108] on button "Box" at bounding box center [1075, 109] width 19 height 19
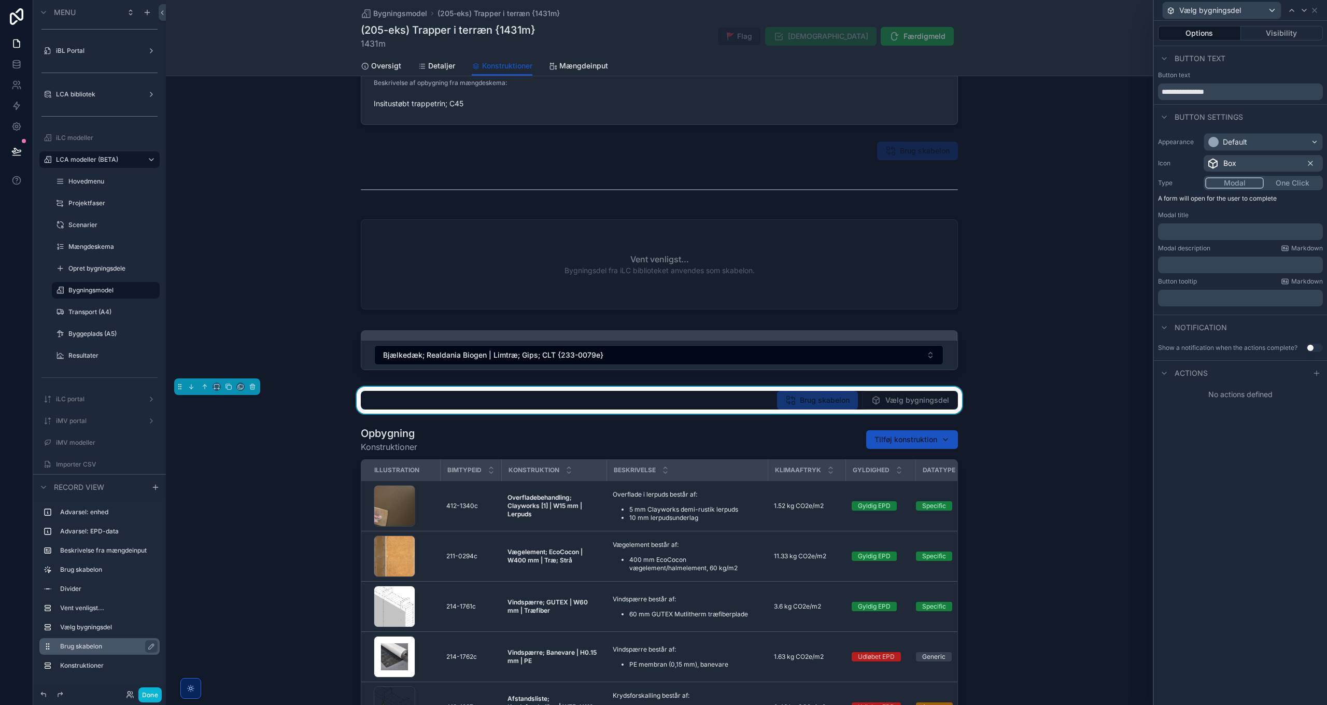
click at [1218, 482] on div "**********" at bounding box center [1240, 363] width 173 height 684
click at [1316, 373] on icon at bounding box center [1317, 373] width 5 height 0
click at [1221, 427] on div "What should happen? Select a type" at bounding box center [1240, 408] width 165 height 38
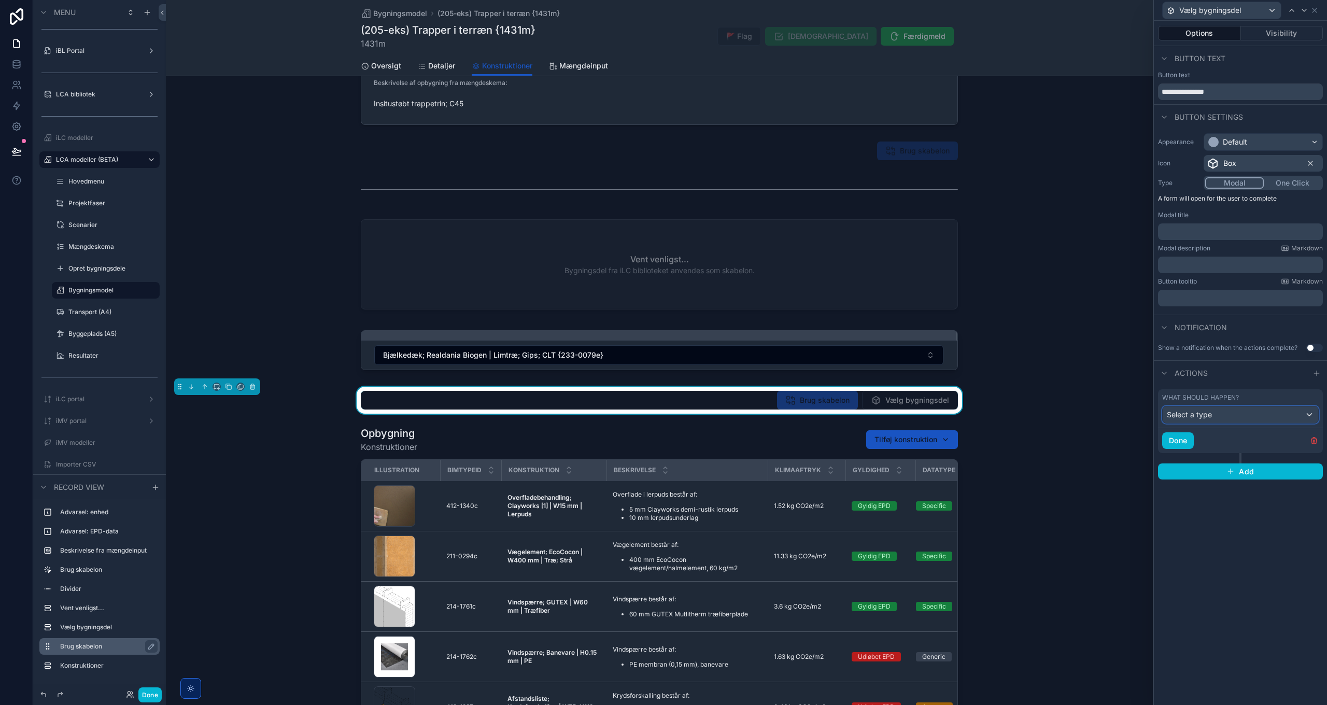
click at [1221, 416] on div "Select a type" at bounding box center [1241, 415] width 156 height 17
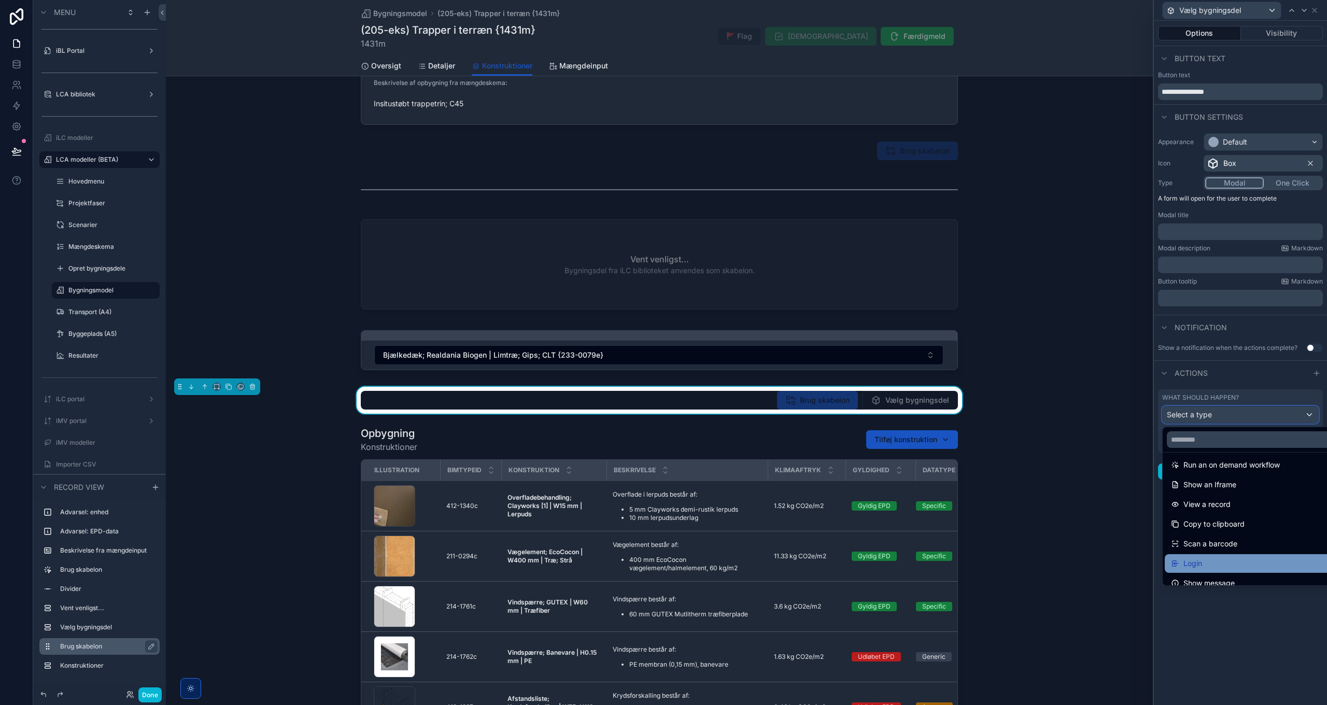
scroll to position [113, 0]
click at [1211, 578] on span "Show message" at bounding box center [1209, 574] width 51 height 12
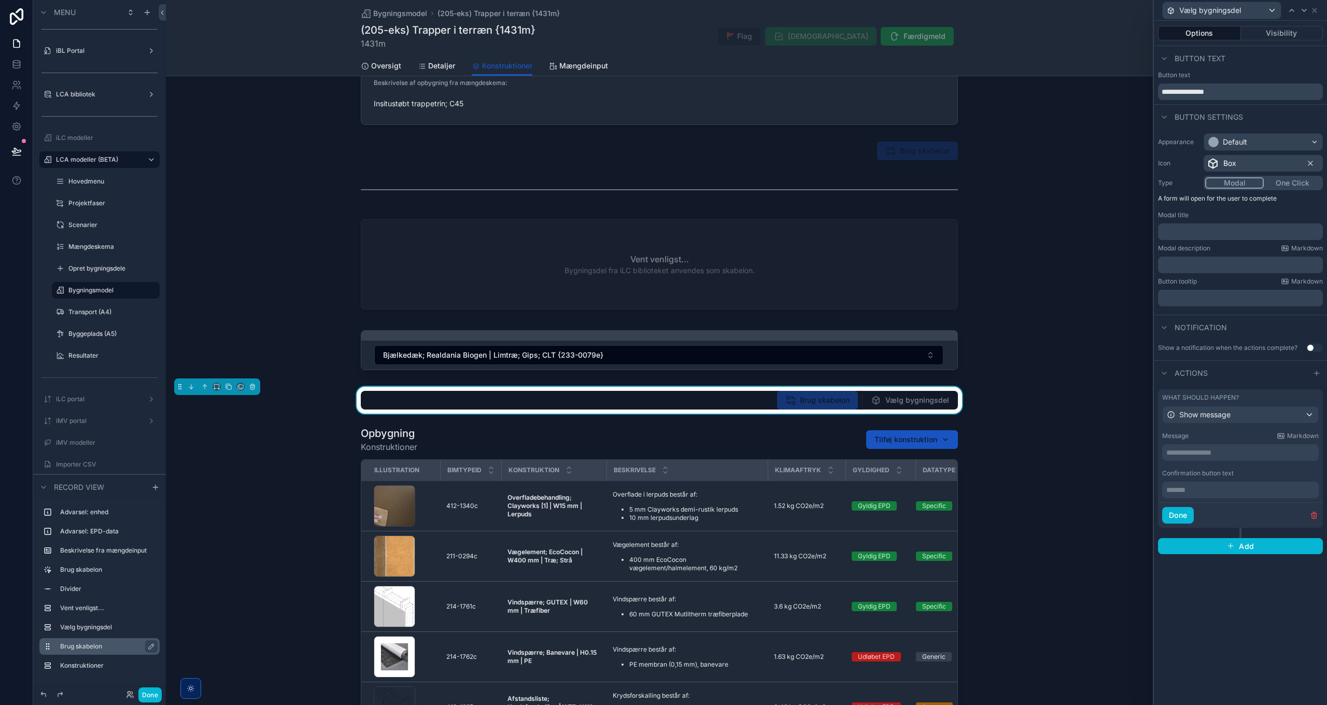
click at [1212, 452] on p "**********" at bounding box center [1242, 453] width 150 height 10
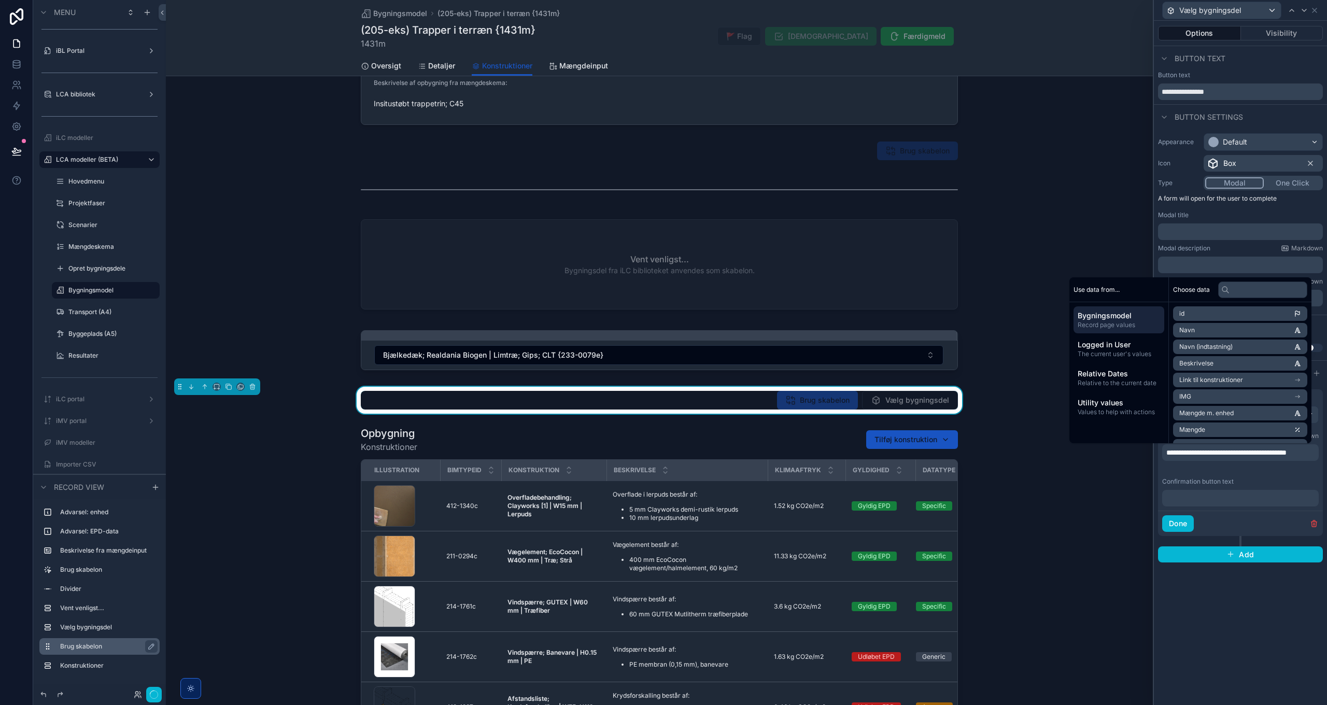
scroll to position [0, 0]
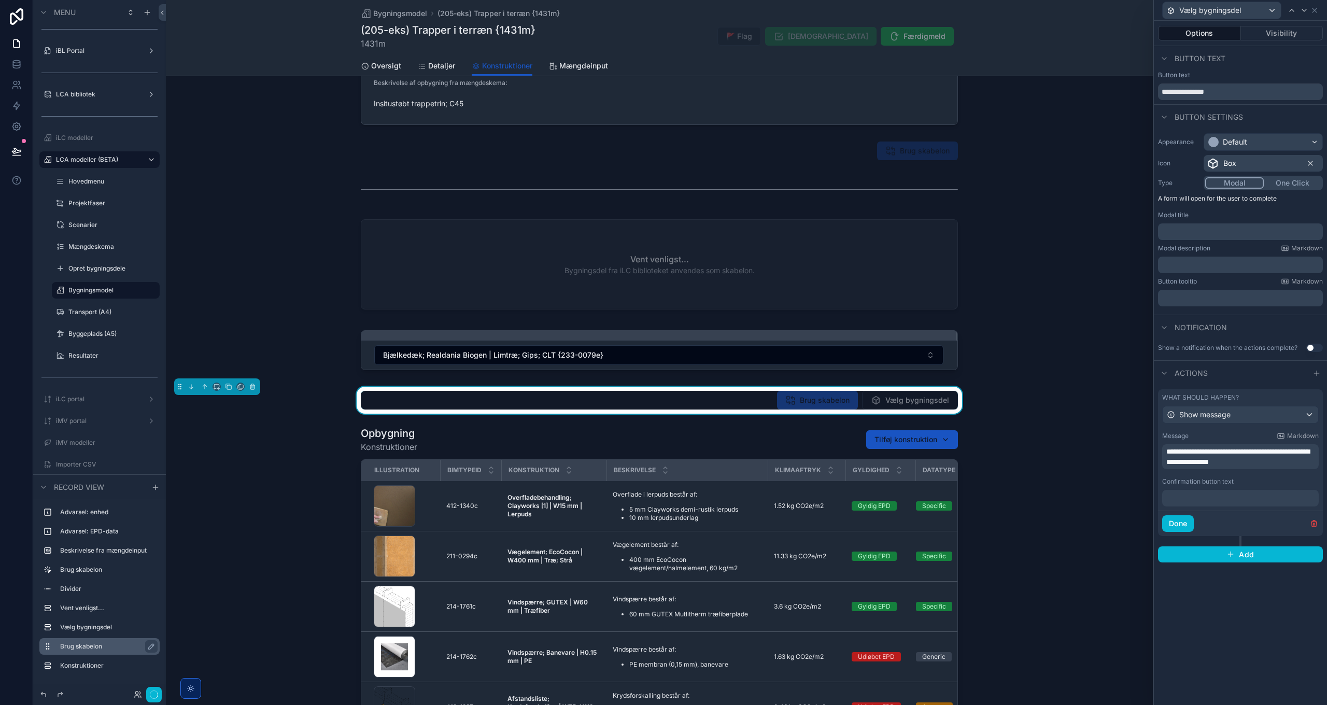
click at [1238, 497] on p "﻿" at bounding box center [1242, 498] width 150 height 10
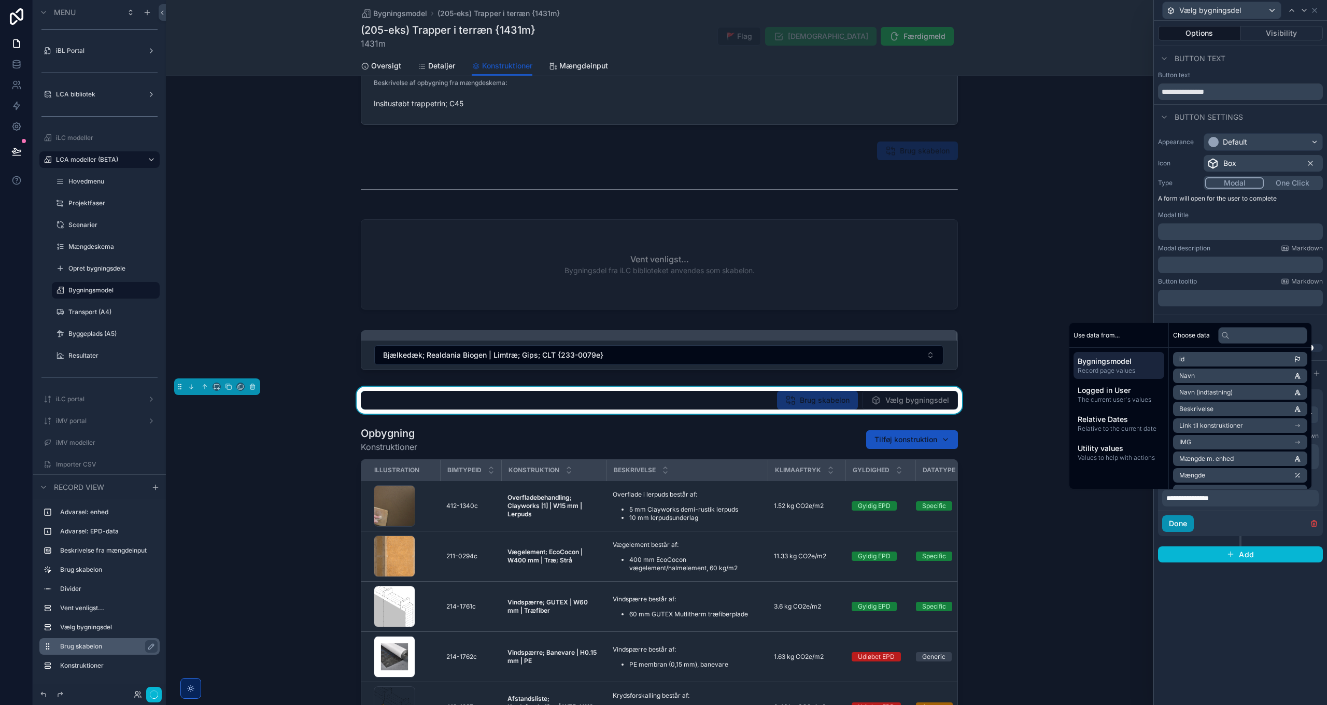
click at [1181, 529] on button "Done" at bounding box center [1179, 523] width 32 height 17
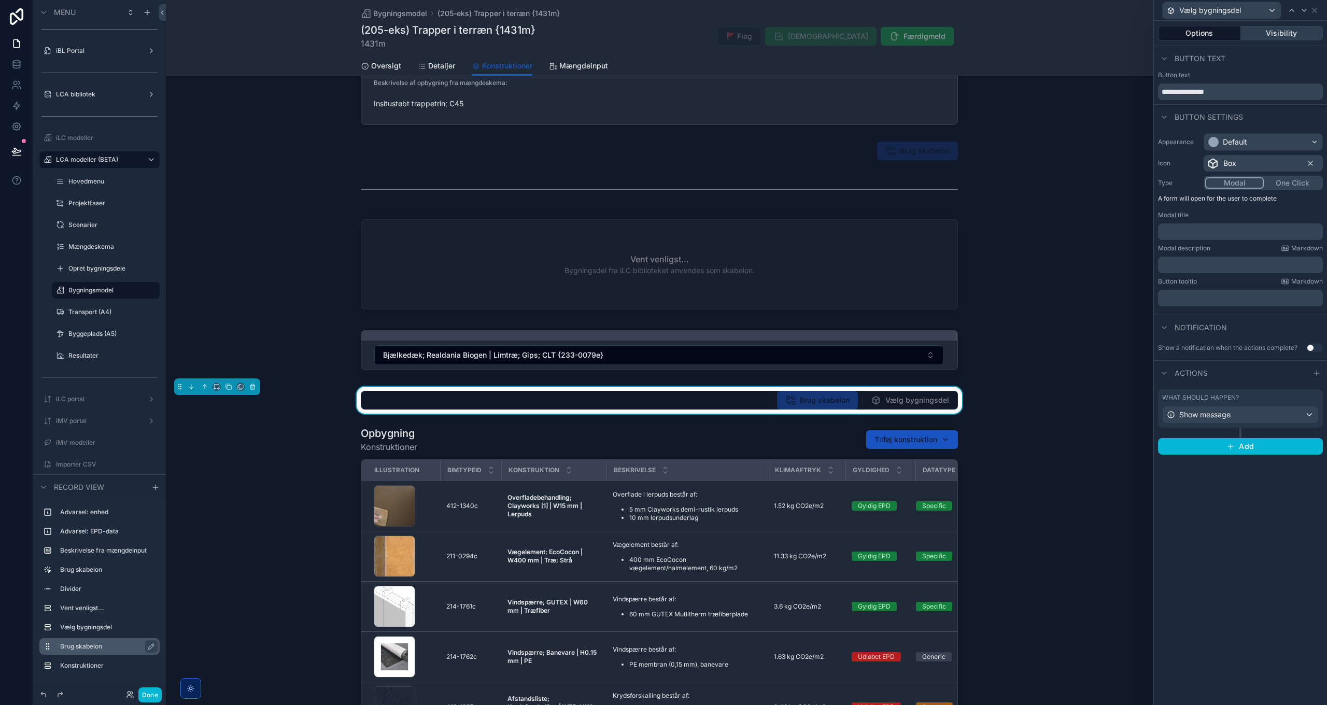
click at [1287, 34] on button "Visibility" at bounding box center [1282, 33] width 82 height 15
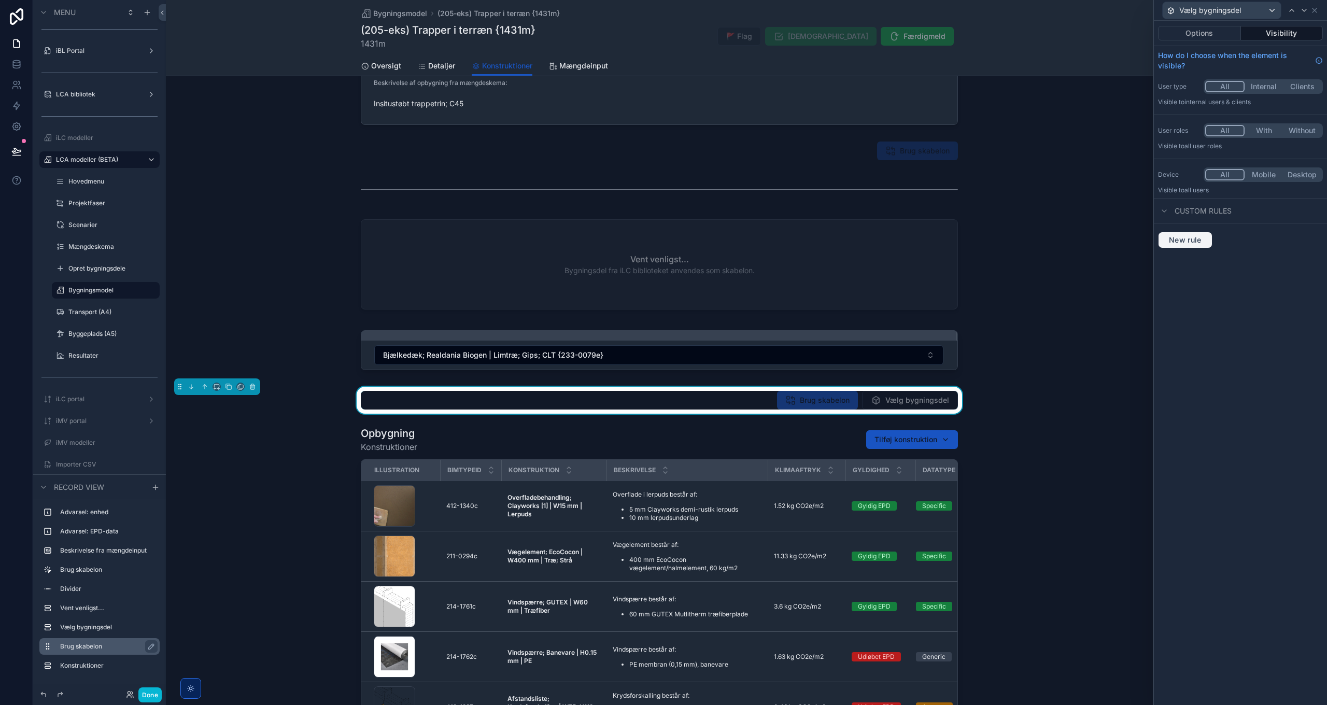
click at [1189, 236] on span "New rule" at bounding box center [1185, 239] width 41 height 9
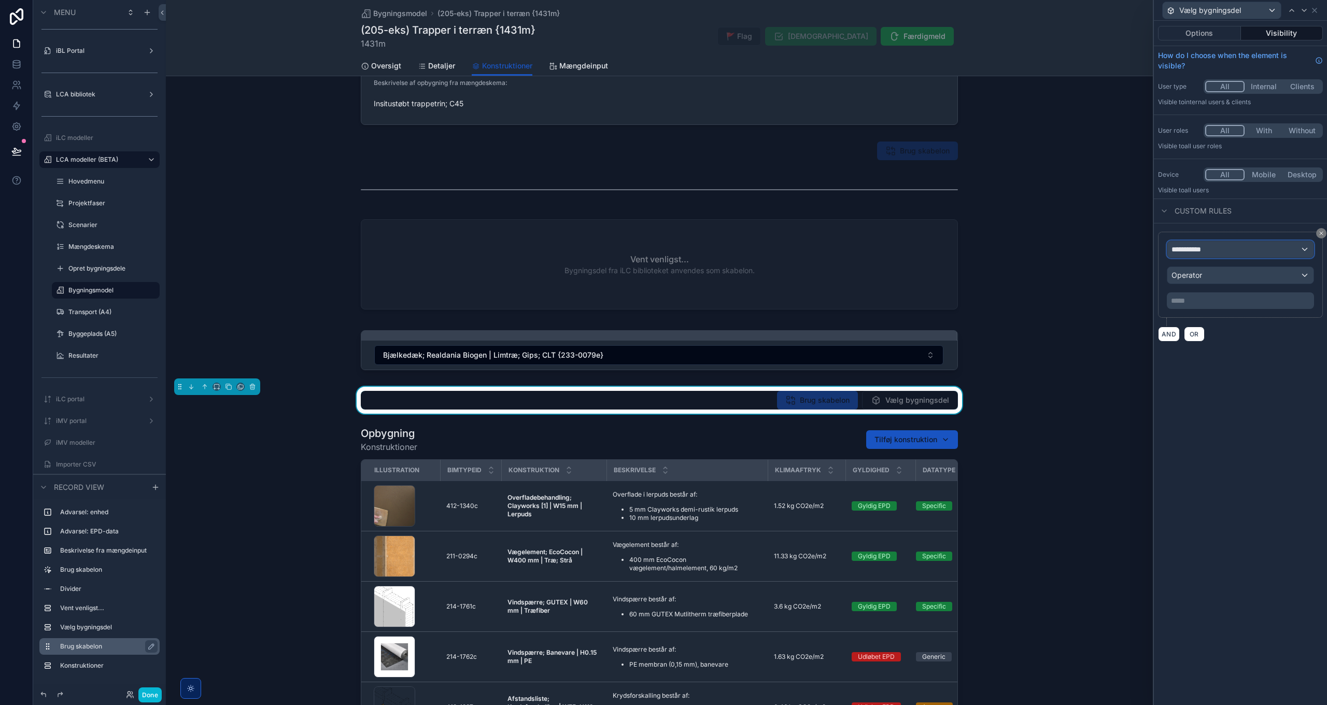
click at [1210, 247] on span "**********" at bounding box center [1191, 249] width 38 height 10
click at [1211, 310] on span "Bygningsmodel" at bounding box center [1210, 305] width 68 height 12
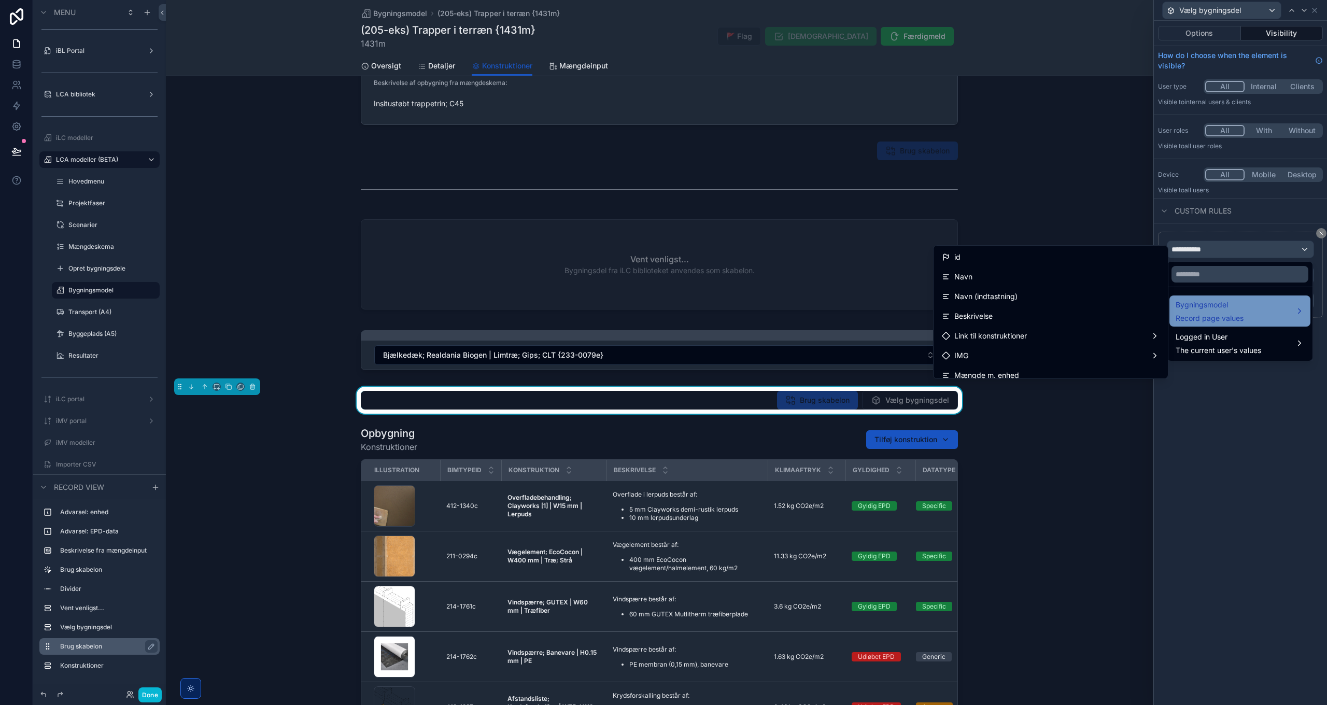
scroll to position [1541, 0]
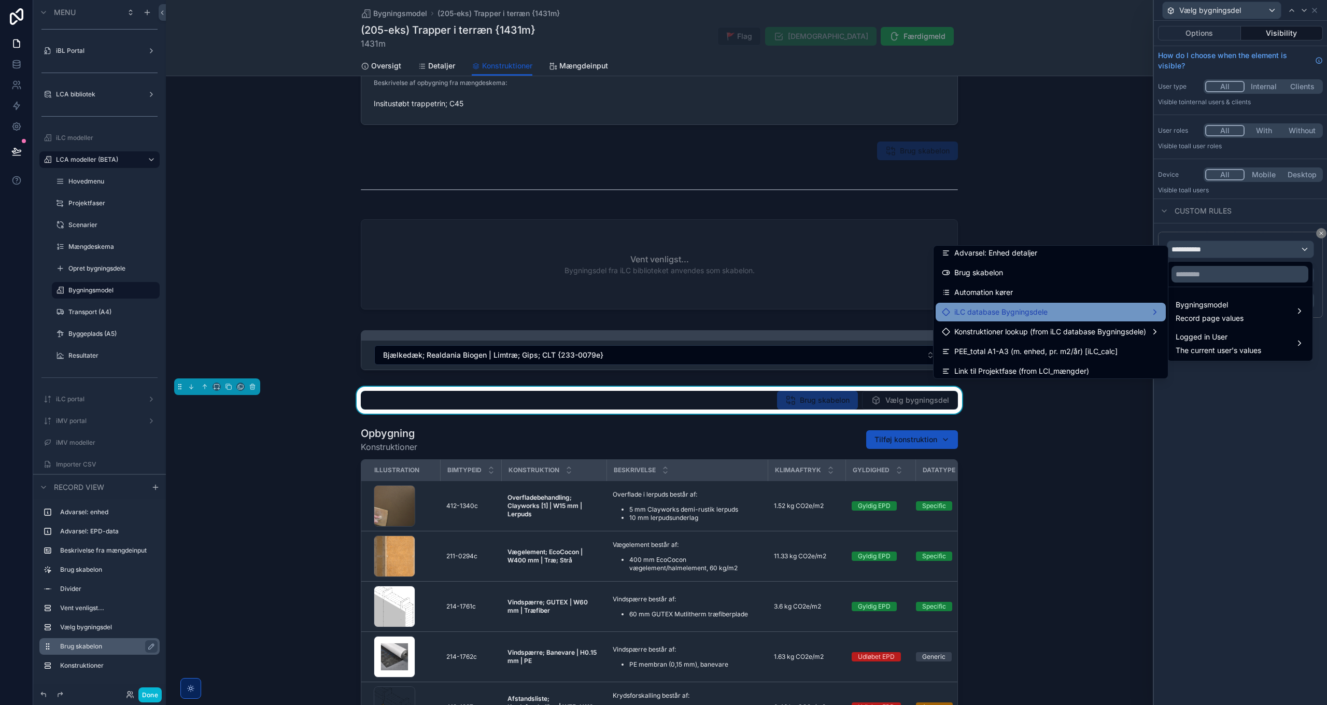
click at [999, 306] on span "iLC database Bygningsdele" at bounding box center [1001, 312] width 93 height 12
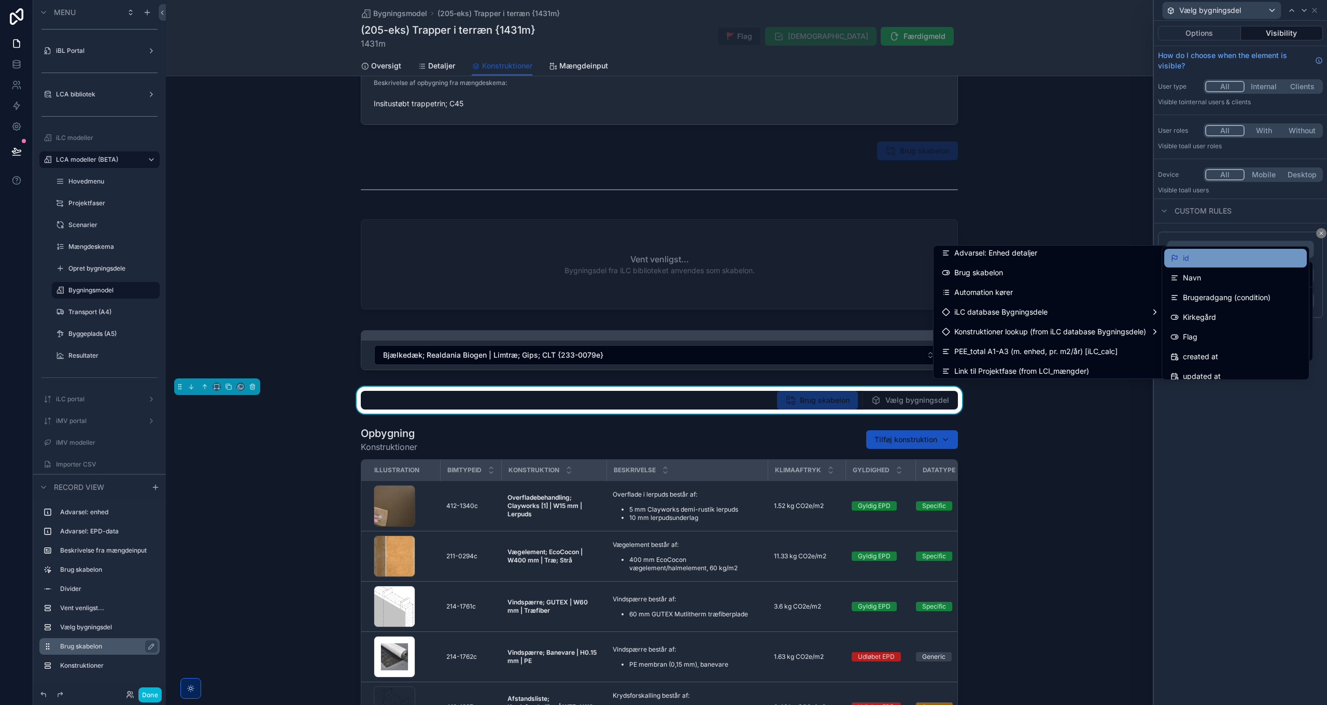
click at [1188, 255] on span "id" at bounding box center [1186, 258] width 6 height 12
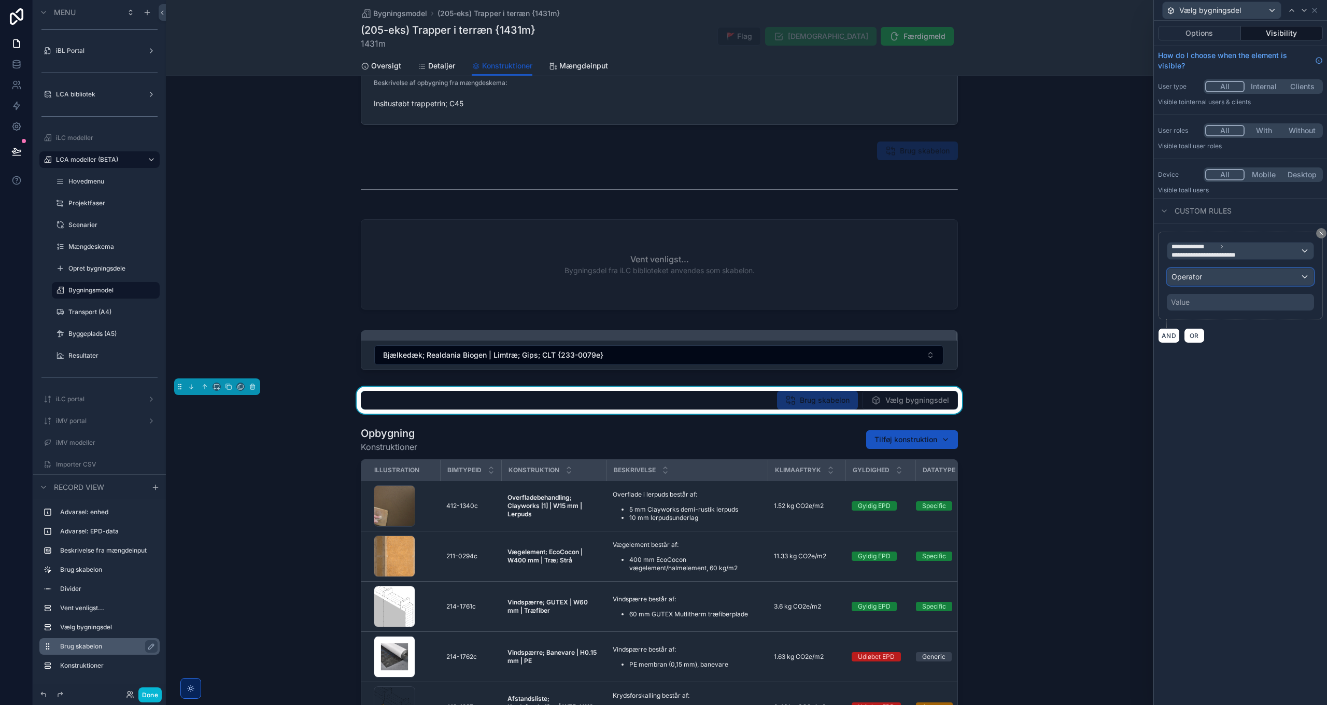
click at [1195, 275] on span "Operator" at bounding box center [1187, 276] width 31 height 9
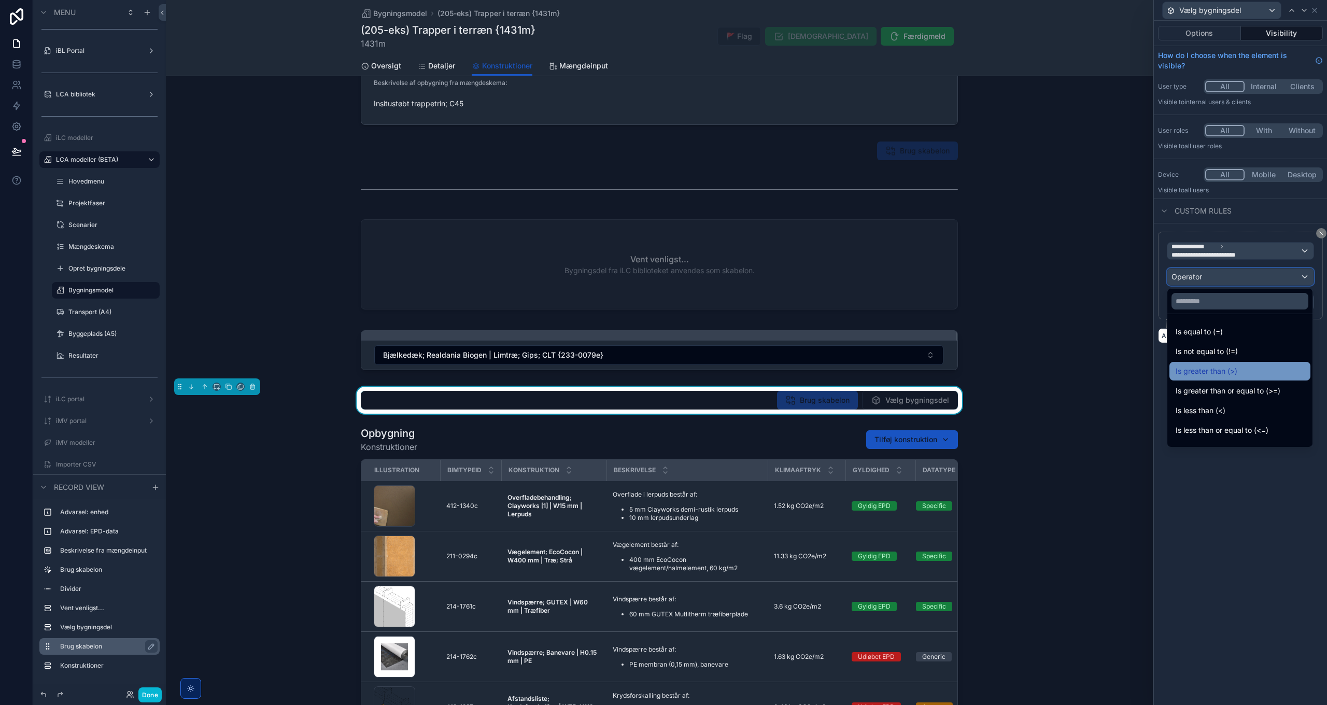
scroll to position [52, 0]
click at [1211, 399] on div "Is empty" at bounding box center [1240, 398] width 129 height 12
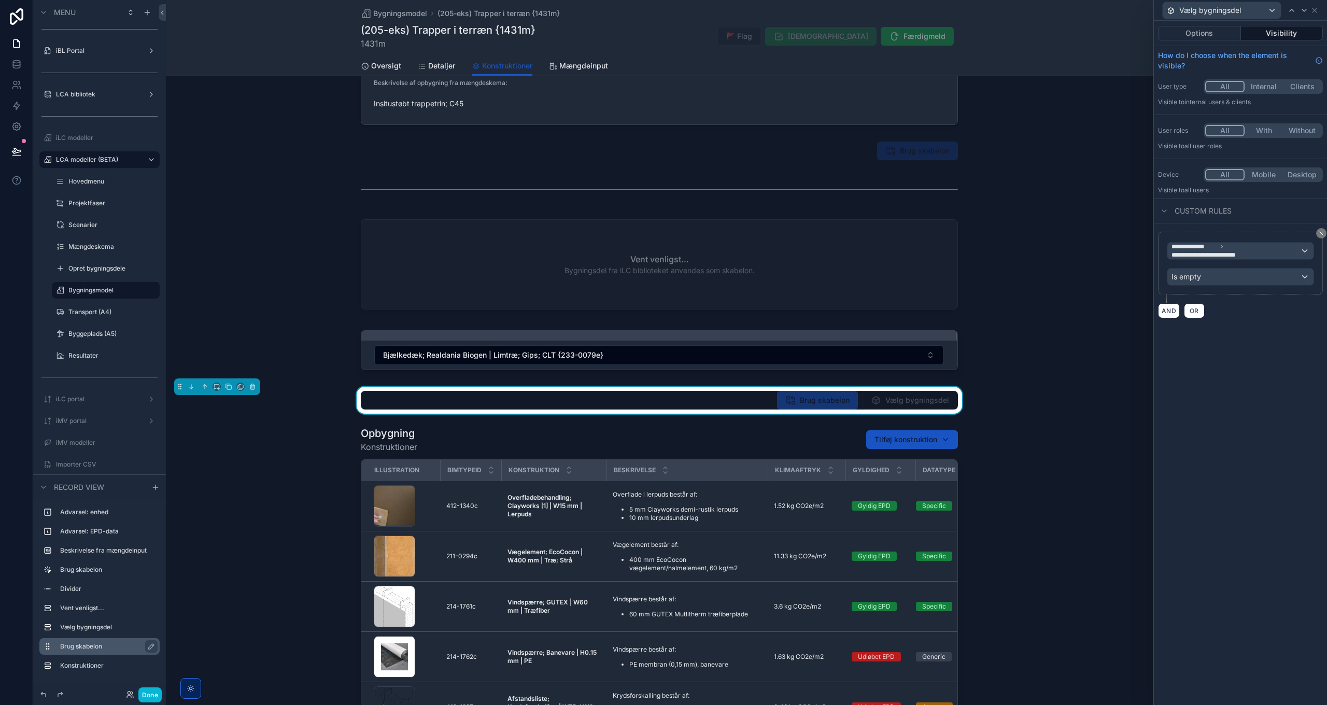
click at [1211, 399] on div "**********" at bounding box center [1240, 363] width 173 height 684
click at [1315, 10] on icon at bounding box center [1315, 10] width 4 height 4
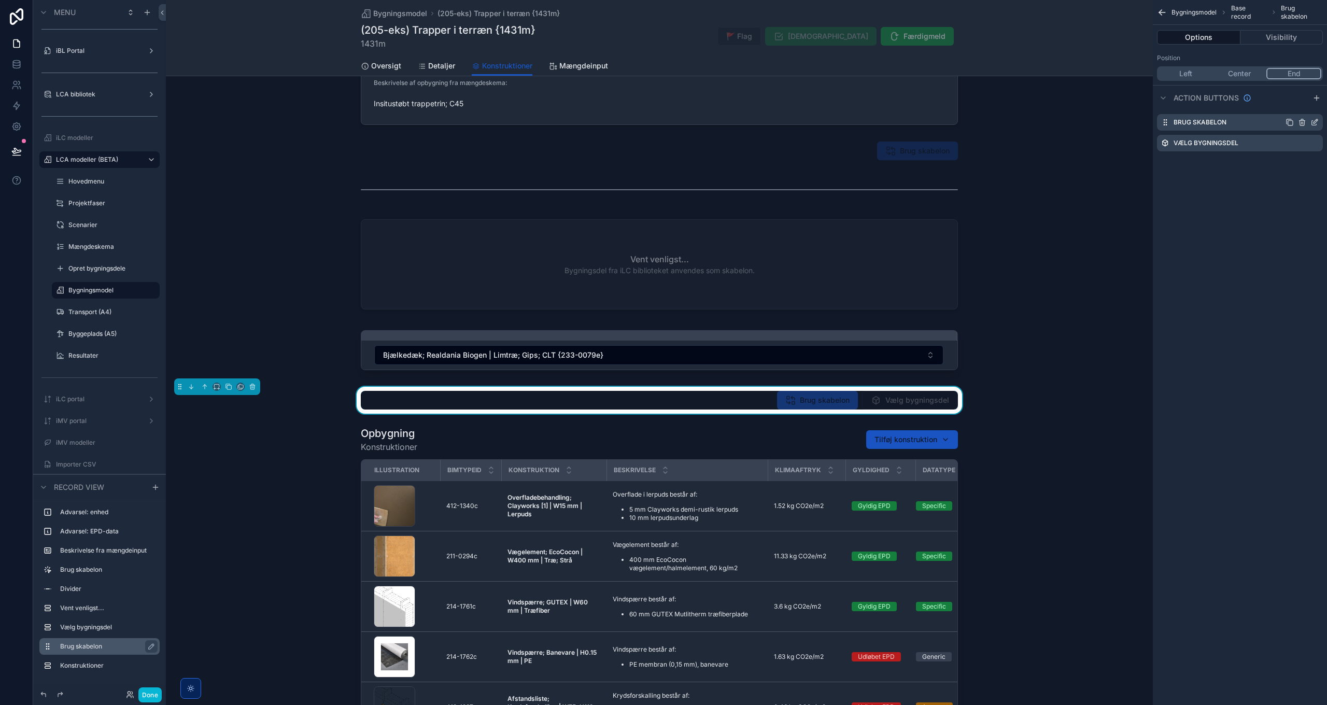
click at [1317, 122] on icon "scrollable content" at bounding box center [1315, 122] width 8 height 8
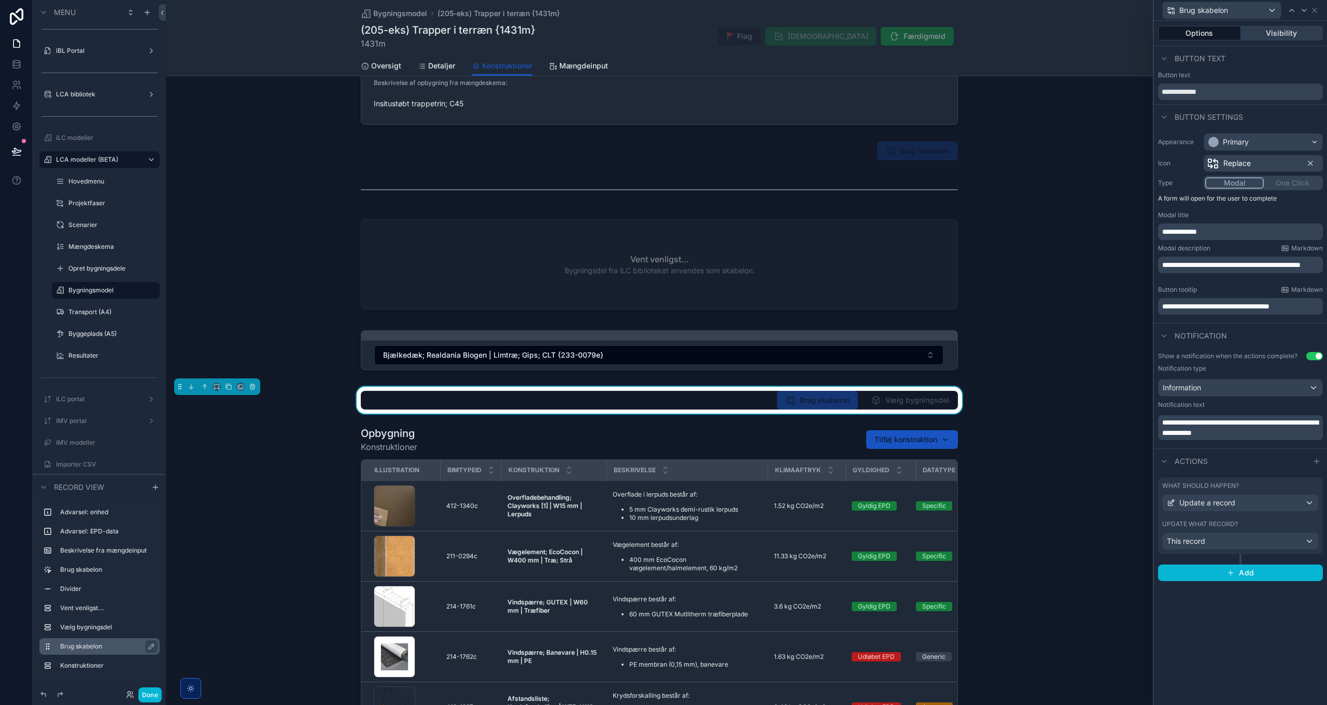
click at [1285, 32] on button "Visibility" at bounding box center [1282, 33] width 82 height 15
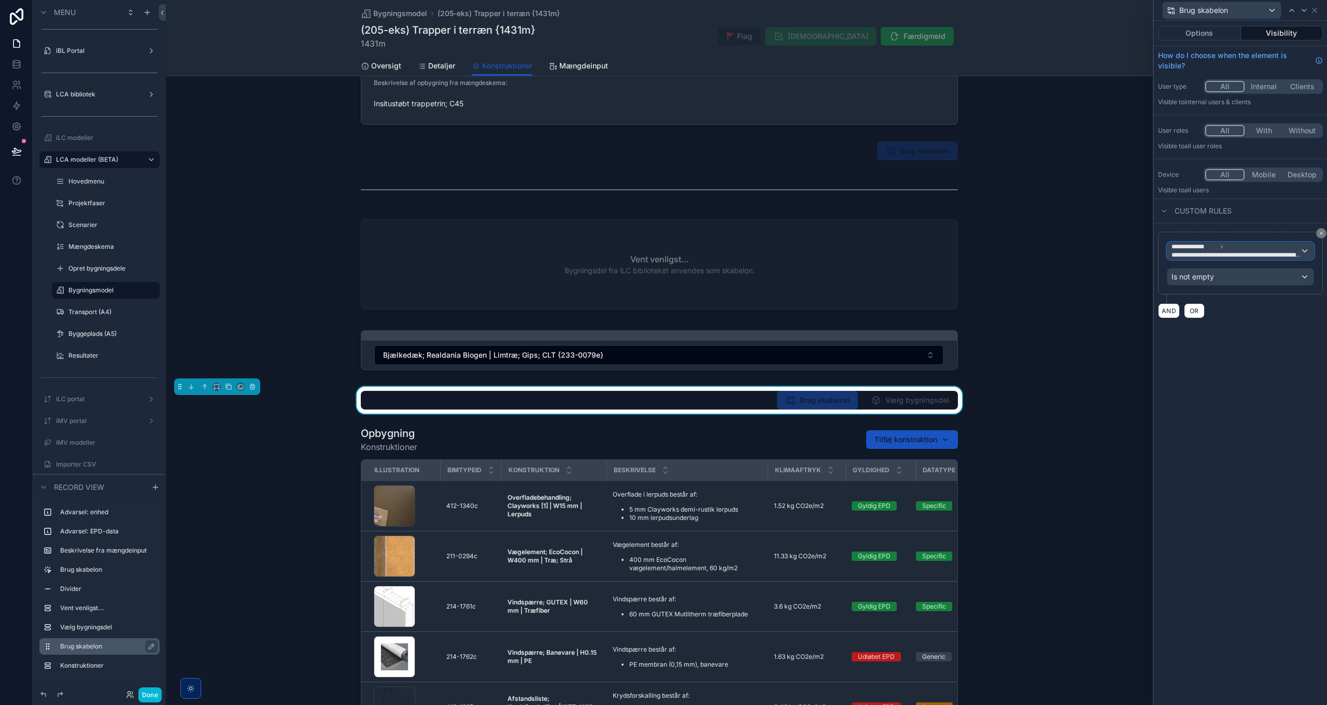
click at [1217, 251] on span "**********" at bounding box center [1236, 255] width 129 height 8
click at [1204, 303] on span "Bygningsmodel" at bounding box center [1210, 306] width 68 height 12
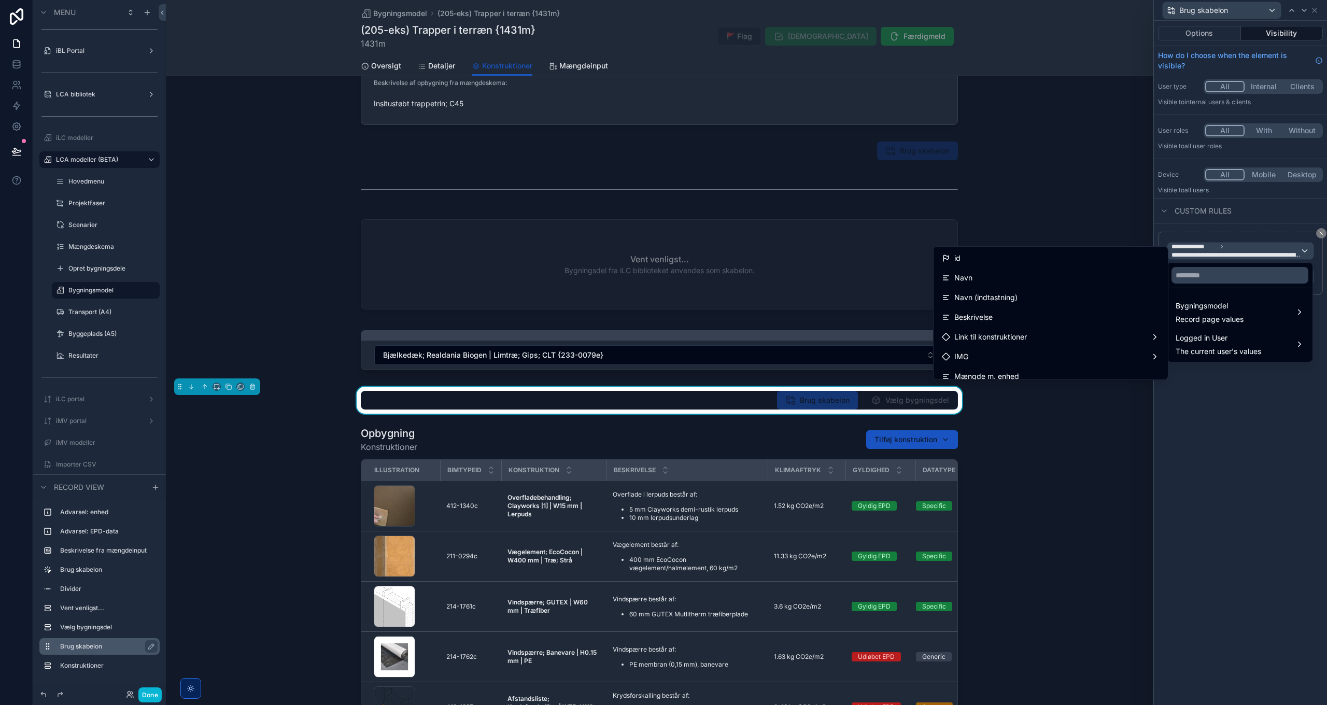
click at [1255, 464] on div at bounding box center [1240, 352] width 173 height 705
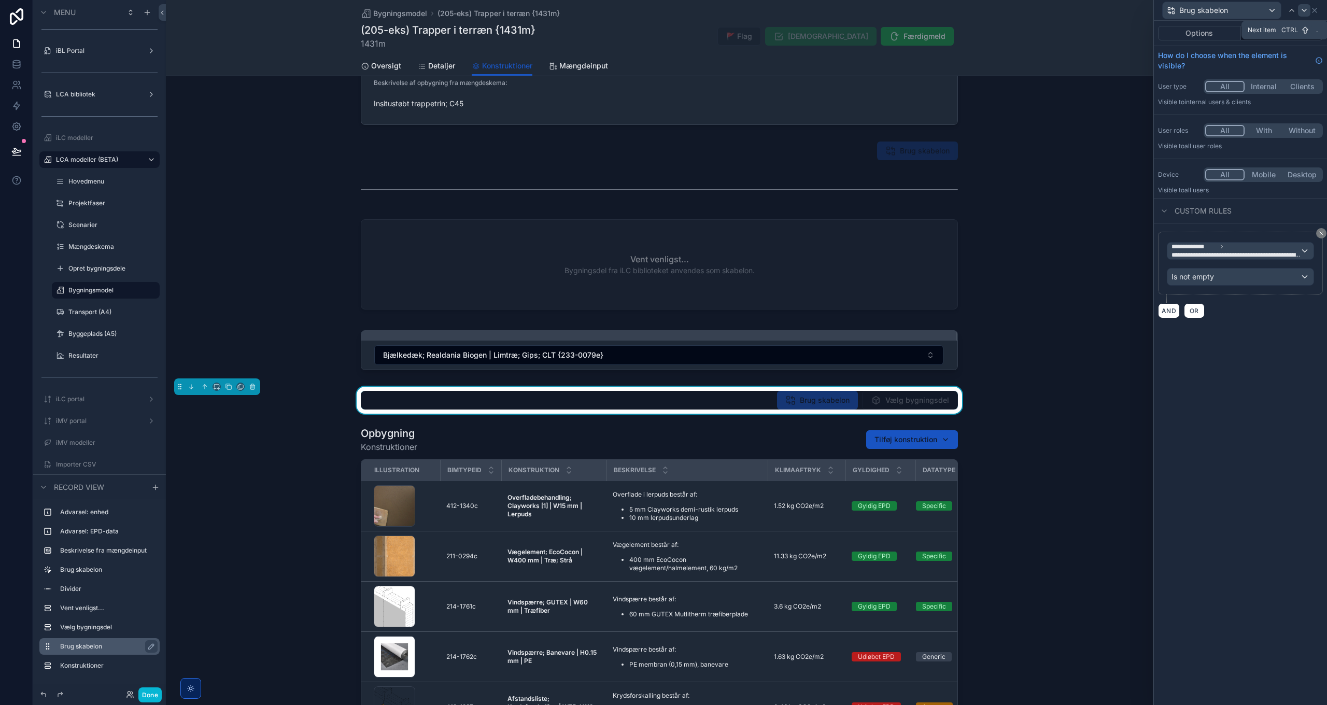
click at [1301, 10] on icon at bounding box center [1305, 10] width 8 height 8
click at [1218, 251] on span "**********" at bounding box center [1212, 255] width 80 height 8
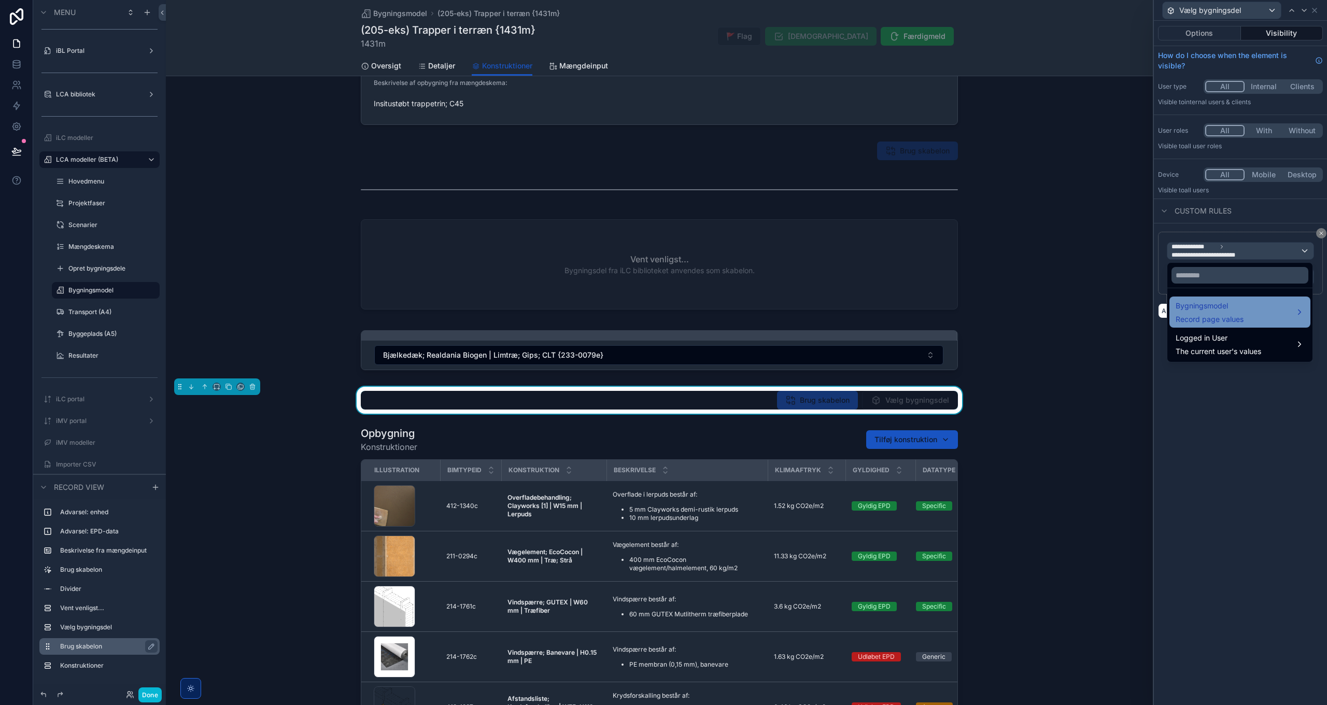
click at [1212, 311] on span "Bygningsmodel" at bounding box center [1210, 306] width 68 height 12
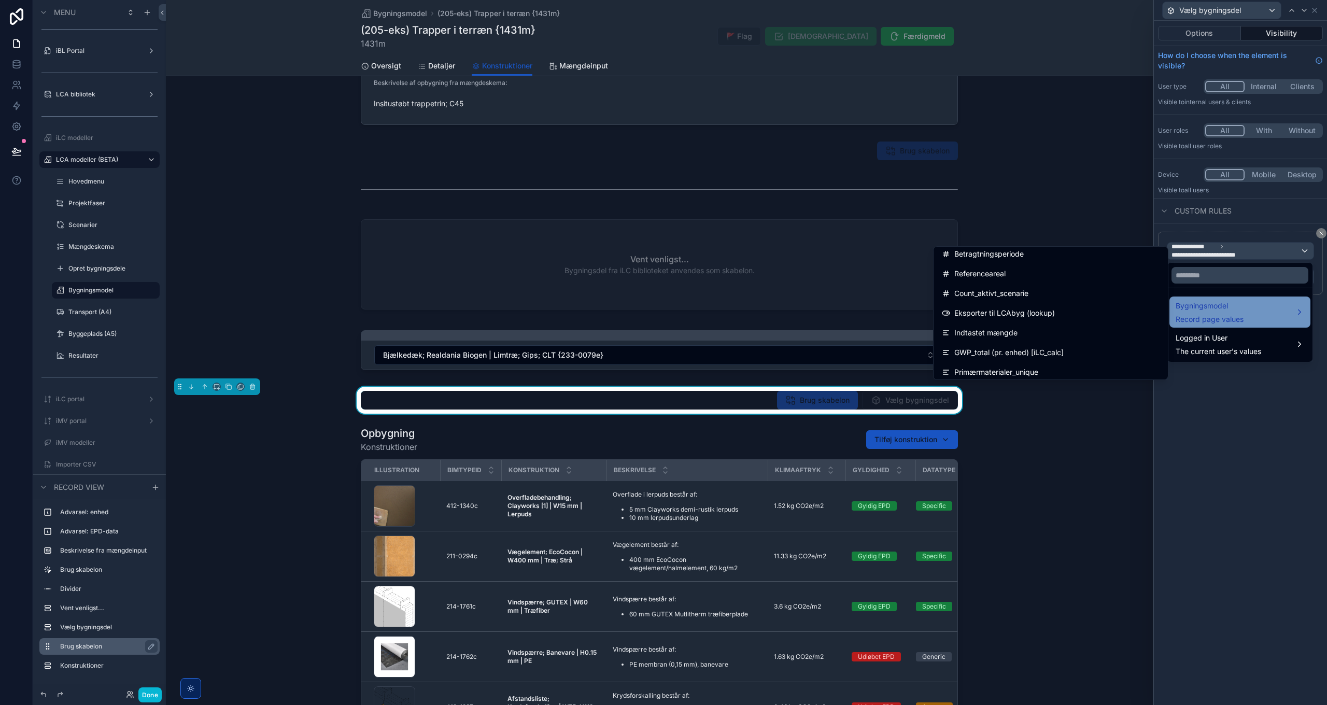
scroll to position [1561, 0]
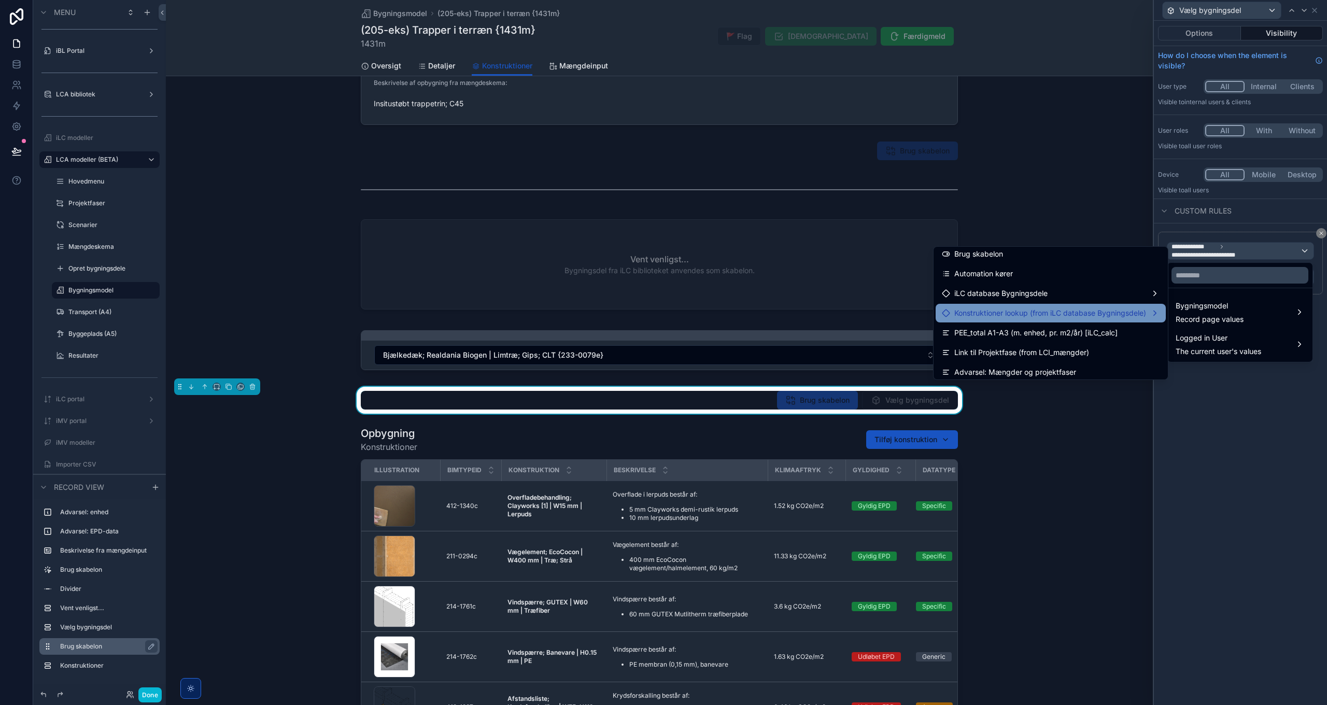
click at [1108, 309] on span "Konstruktioner lookup (from iLC database Bygningsdele)" at bounding box center [1051, 313] width 192 height 12
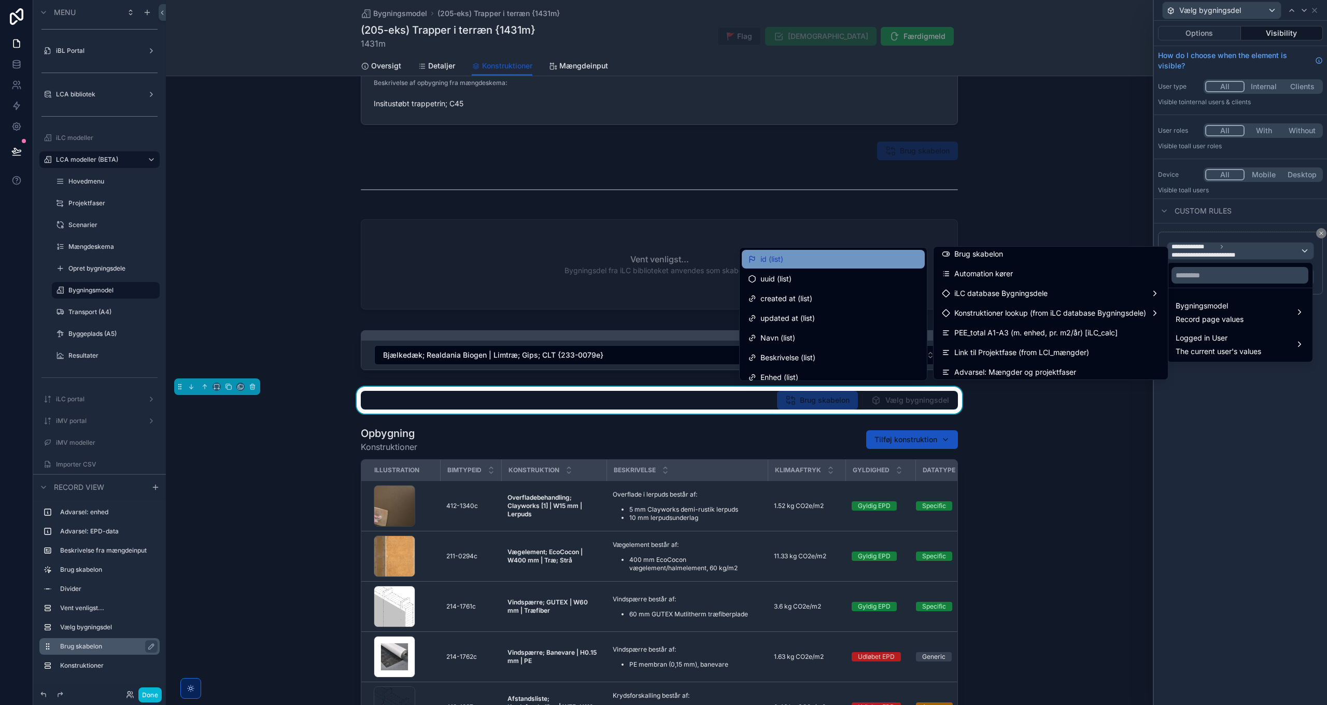
click at [803, 258] on div "id (list)" at bounding box center [833, 259] width 171 height 12
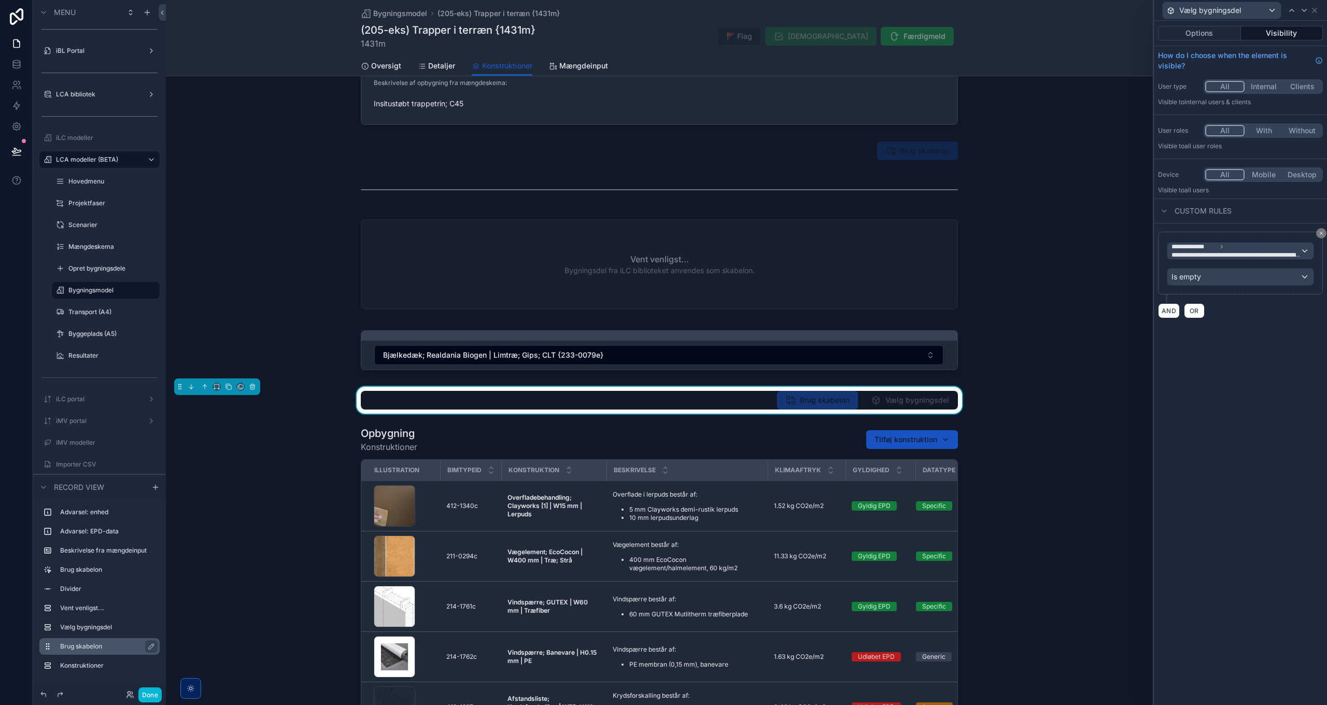
click at [1205, 367] on div "**********" at bounding box center [1240, 363] width 173 height 684
click at [1317, 9] on icon at bounding box center [1315, 10] width 4 height 4
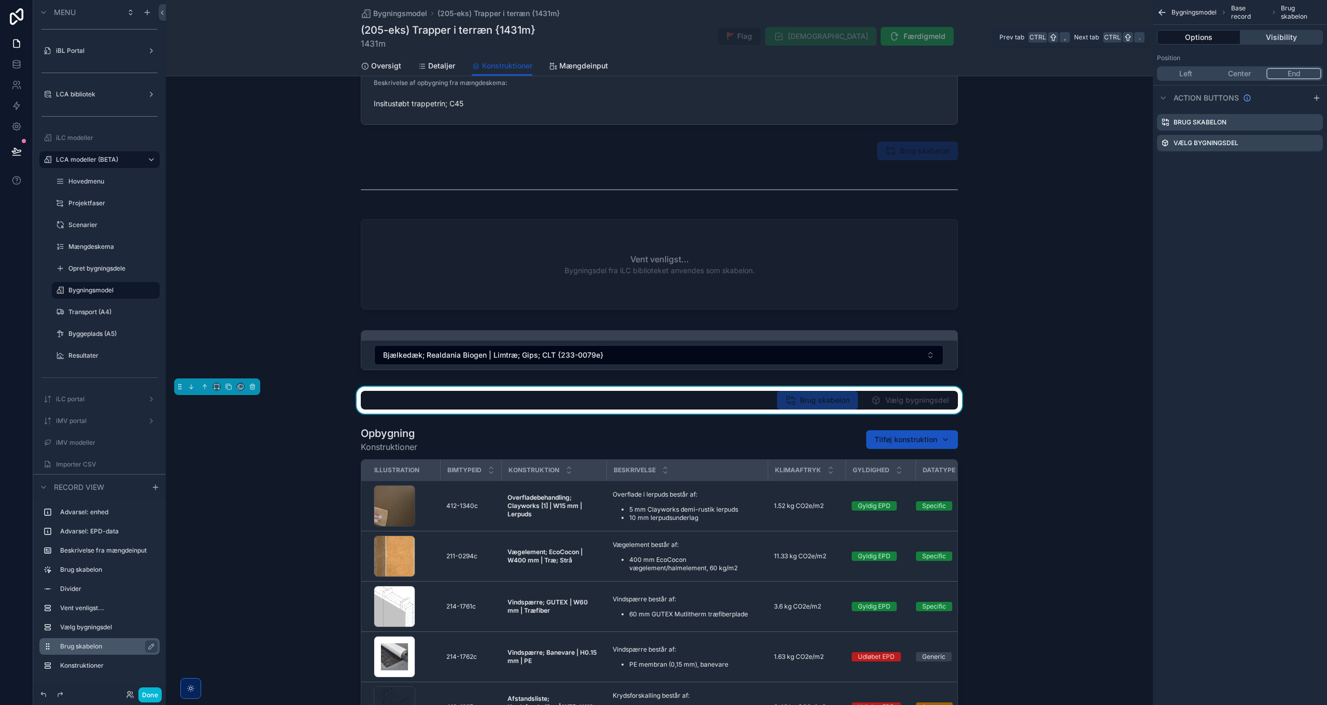
click at [1274, 35] on button "Visibility" at bounding box center [1282, 37] width 83 height 15
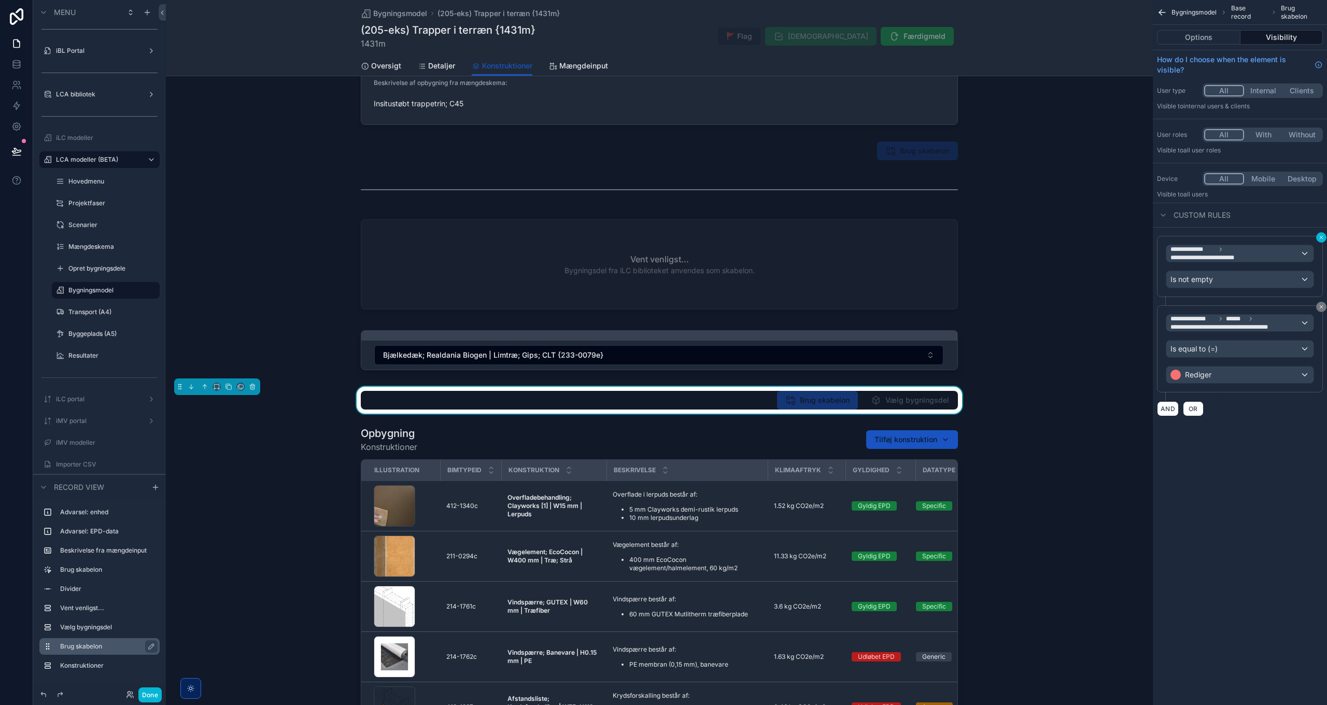
click at [1321, 235] on icon "scrollable content" at bounding box center [1322, 237] width 6 height 6
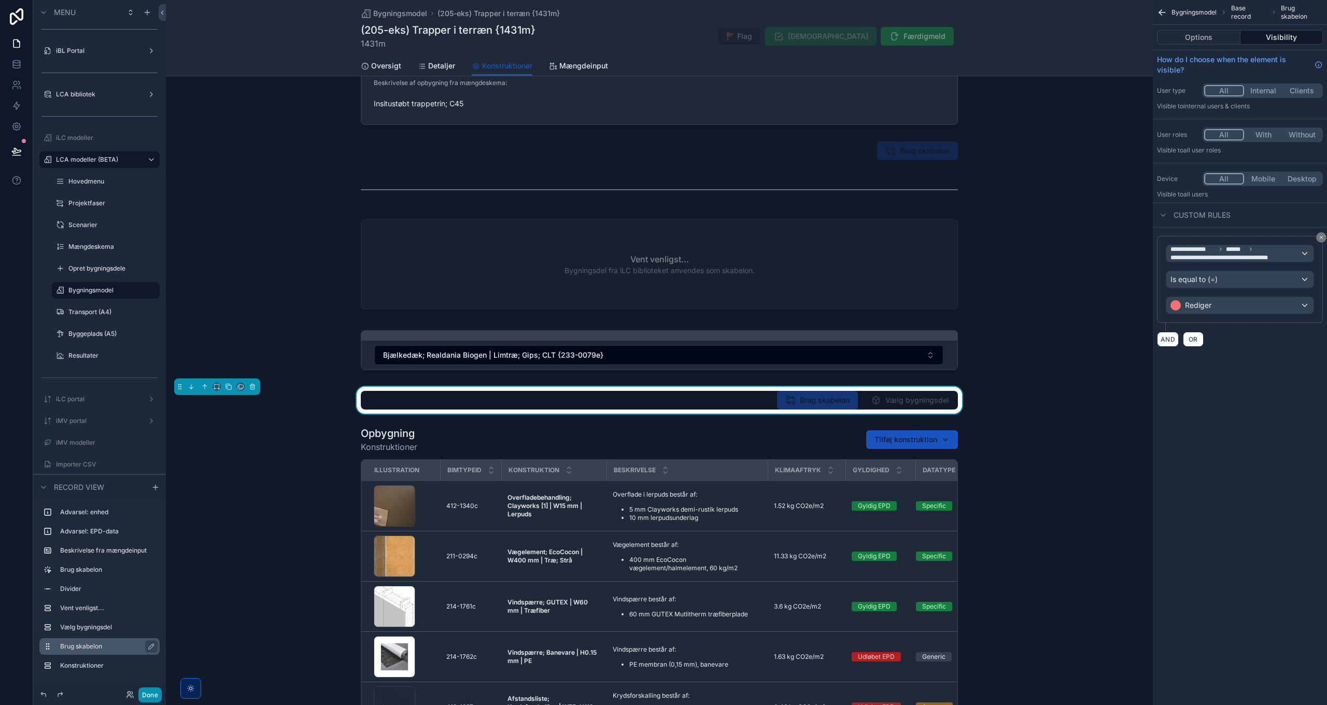
click at [153, 699] on button "Done" at bounding box center [149, 695] width 23 height 15
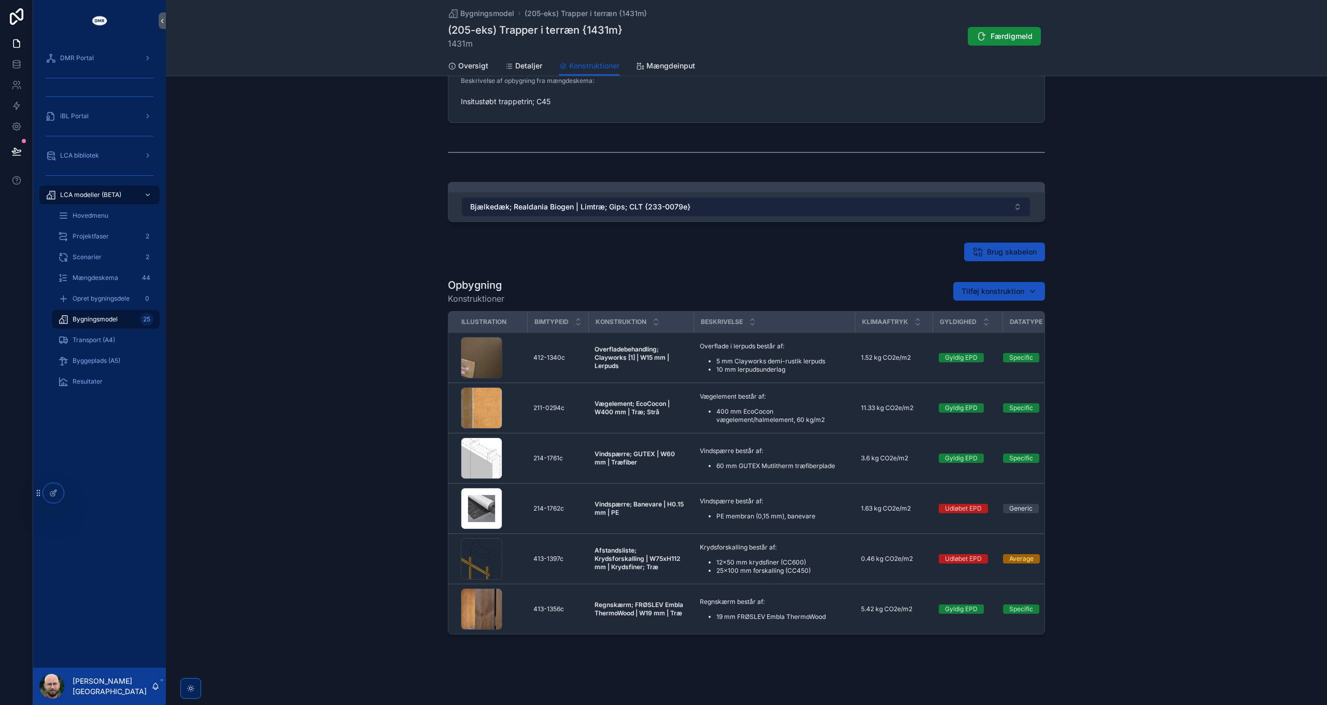
click at [709, 201] on button "Bjælkedæk; Realdania Biogen | Limtræ; Gips; CLT {233-0079e}" at bounding box center [746, 207] width 569 height 20
click at [534, 202] on span "Bjælkedæk; Realdania Biogen | Limtræ; Gips; CLT {233-0079e}" at bounding box center [580, 207] width 220 height 10
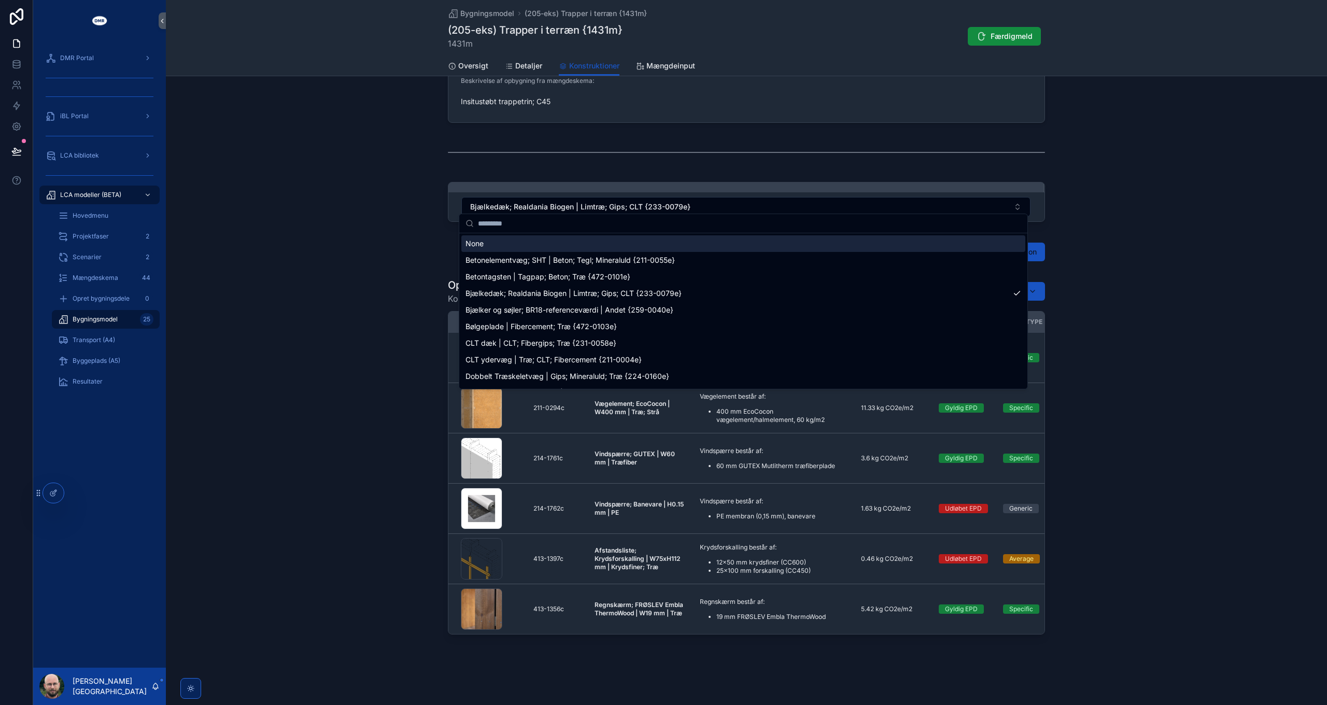
click at [488, 244] on div "None" at bounding box center [744, 243] width 564 height 17
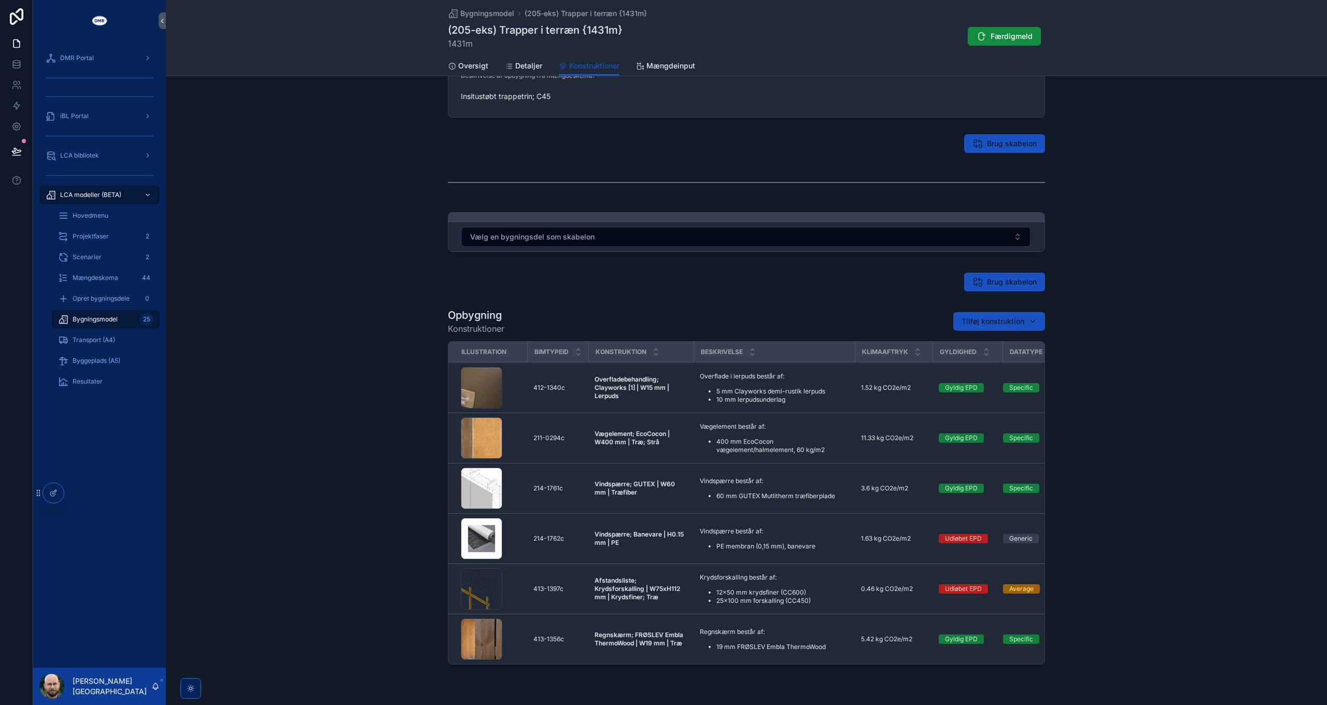
click at [1172, 267] on div "⚠️ Bygningsdelen indeholder konstruktioner med udløbet EPD-data! Beskrivelse af…" at bounding box center [747, 341] width 1162 height 656
click at [999, 285] on span "Vælg bygningsdel" at bounding box center [1005, 282] width 64 height 10
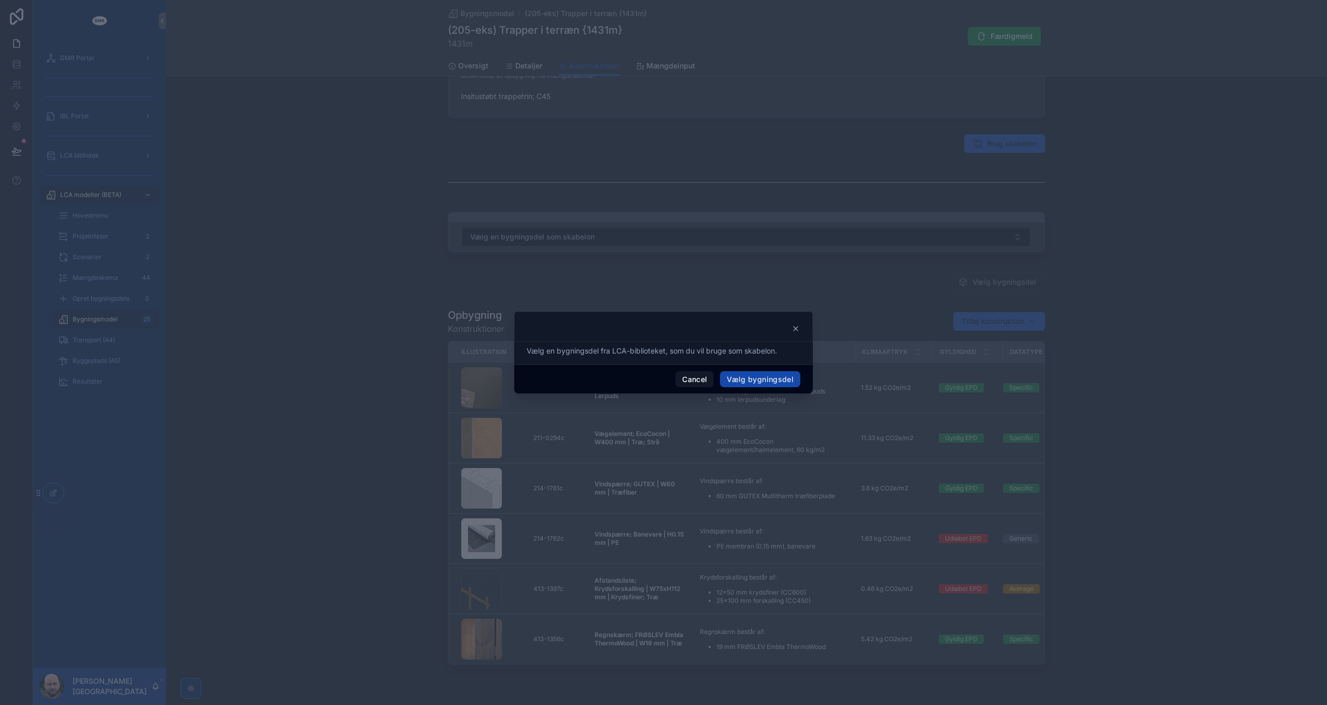
click at [765, 378] on button "Vælg bygningsdel" at bounding box center [760, 379] width 80 height 17
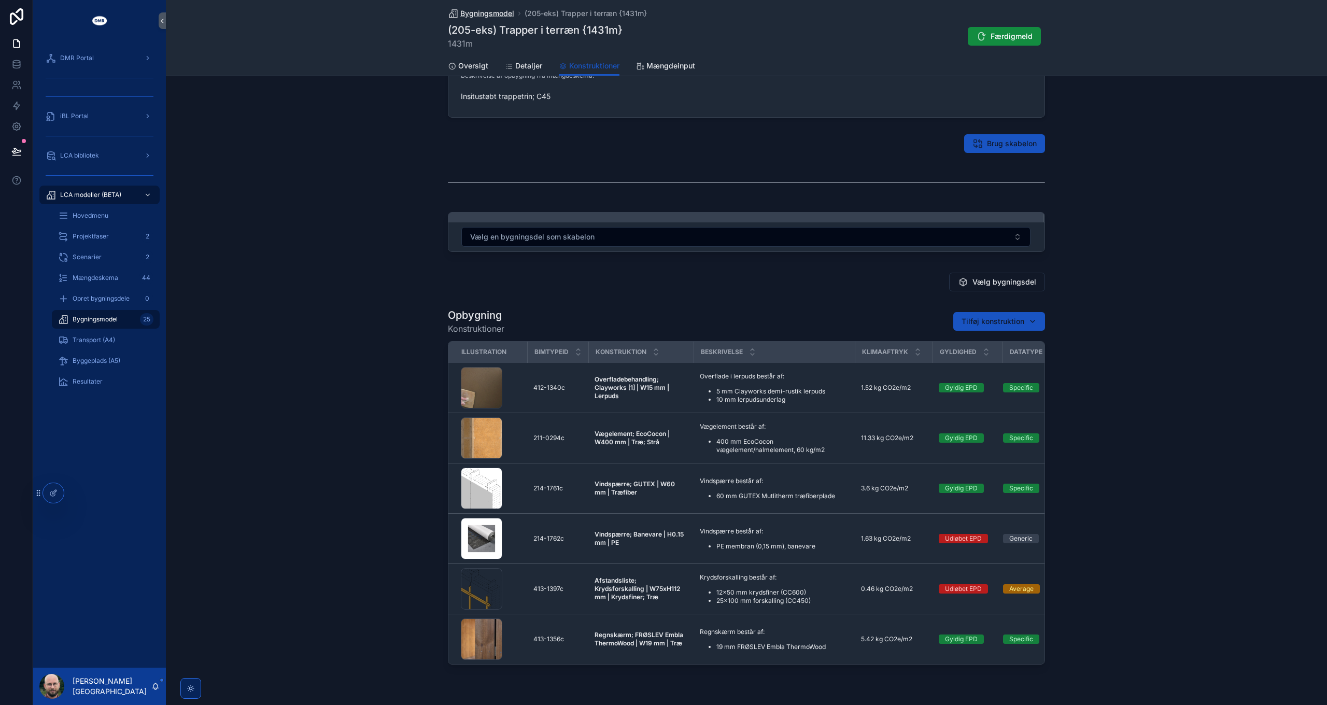
click at [479, 11] on span "Bygningsmodel" at bounding box center [487, 13] width 54 height 10
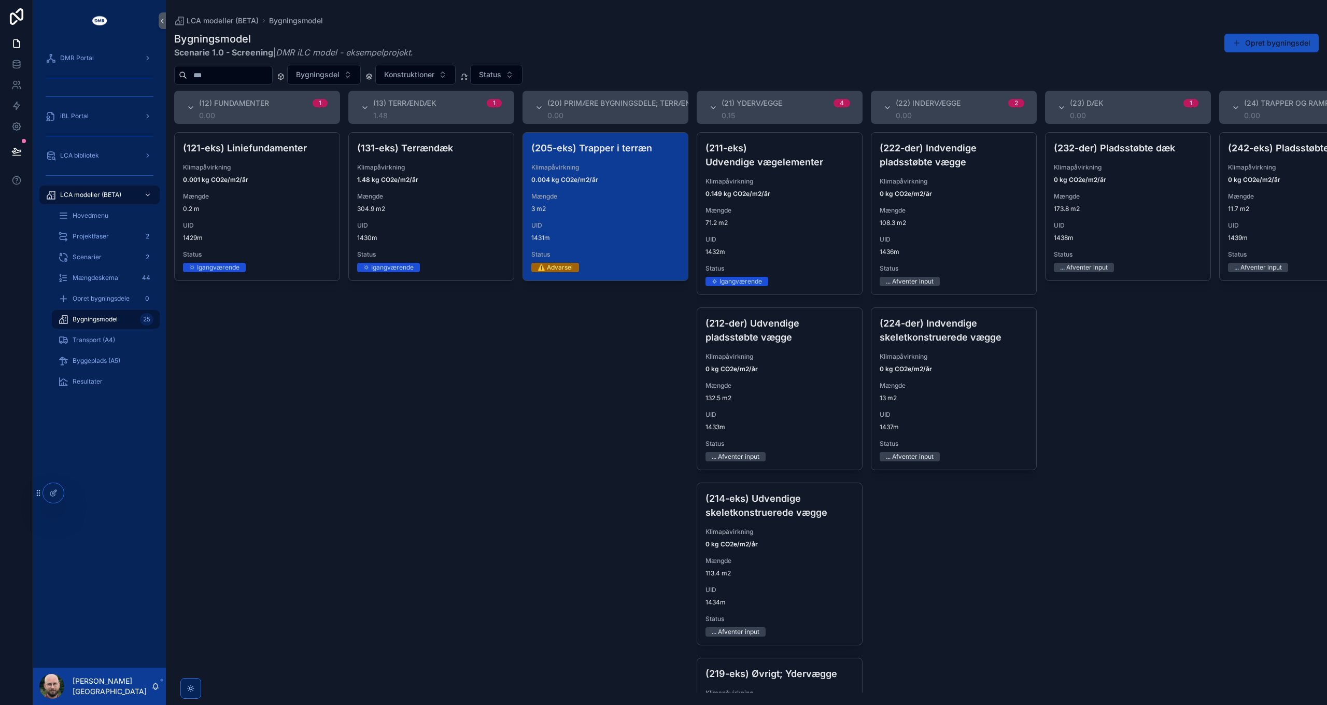
click at [605, 210] on span "3 m2" at bounding box center [606, 209] width 148 height 8
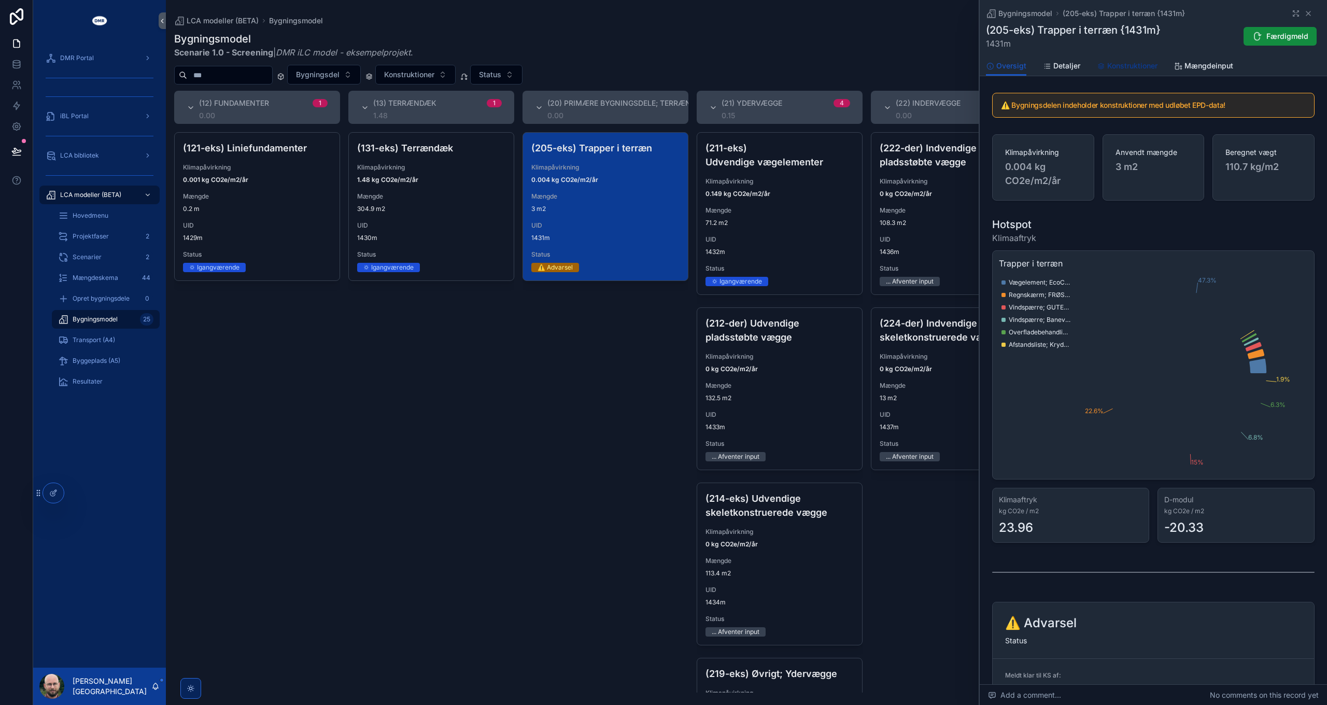
click at [1136, 69] on span "Konstruktioner" at bounding box center [1133, 66] width 50 height 10
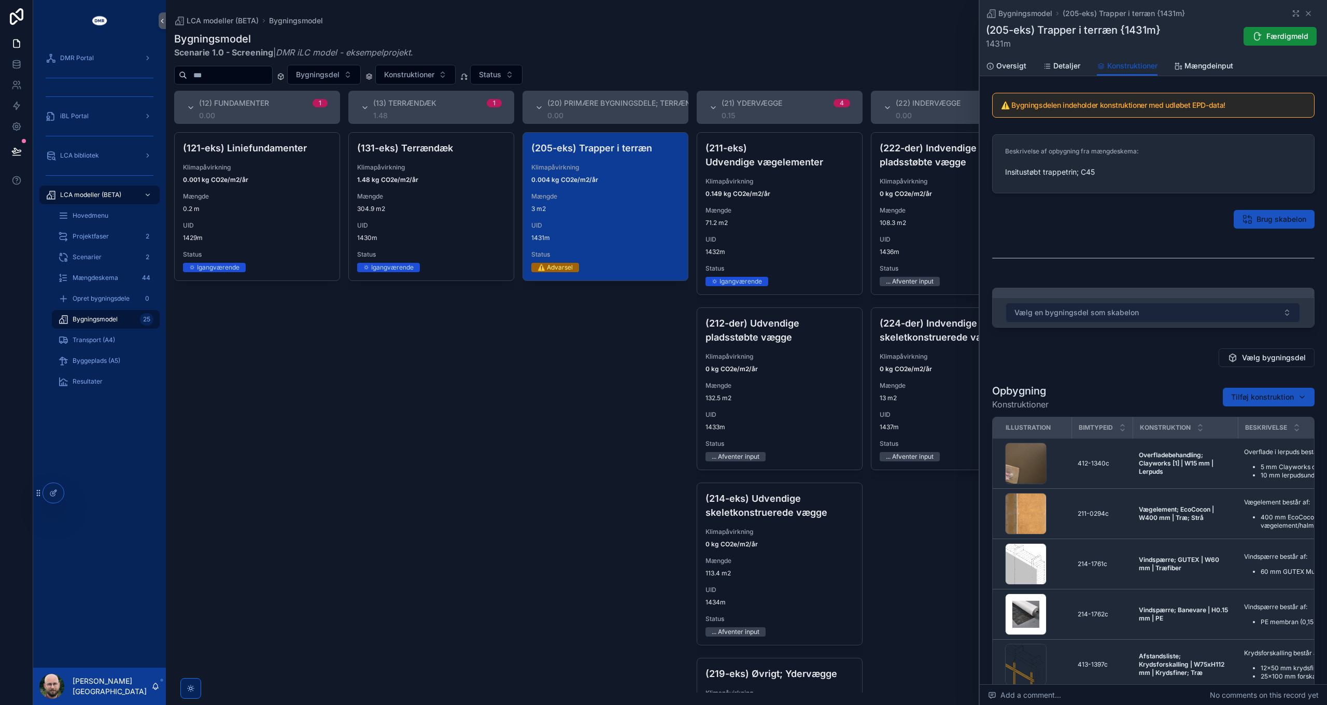
click at [1148, 313] on button "Vælg en bygningsdel som skabelon" at bounding box center [1153, 313] width 295 height 20
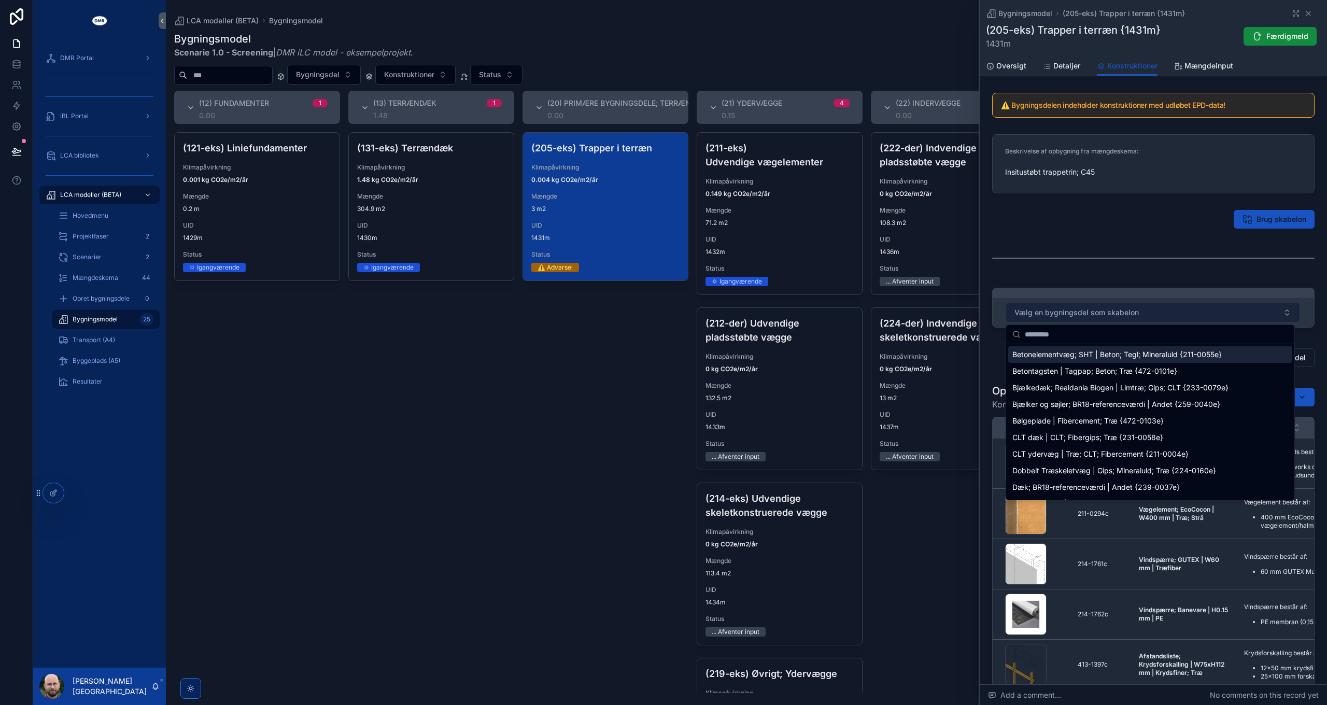
click at [1148, 313] on button "Vælg en bygningsdel som skabelon" at bounding box center [1153, 313] width 295 height 20
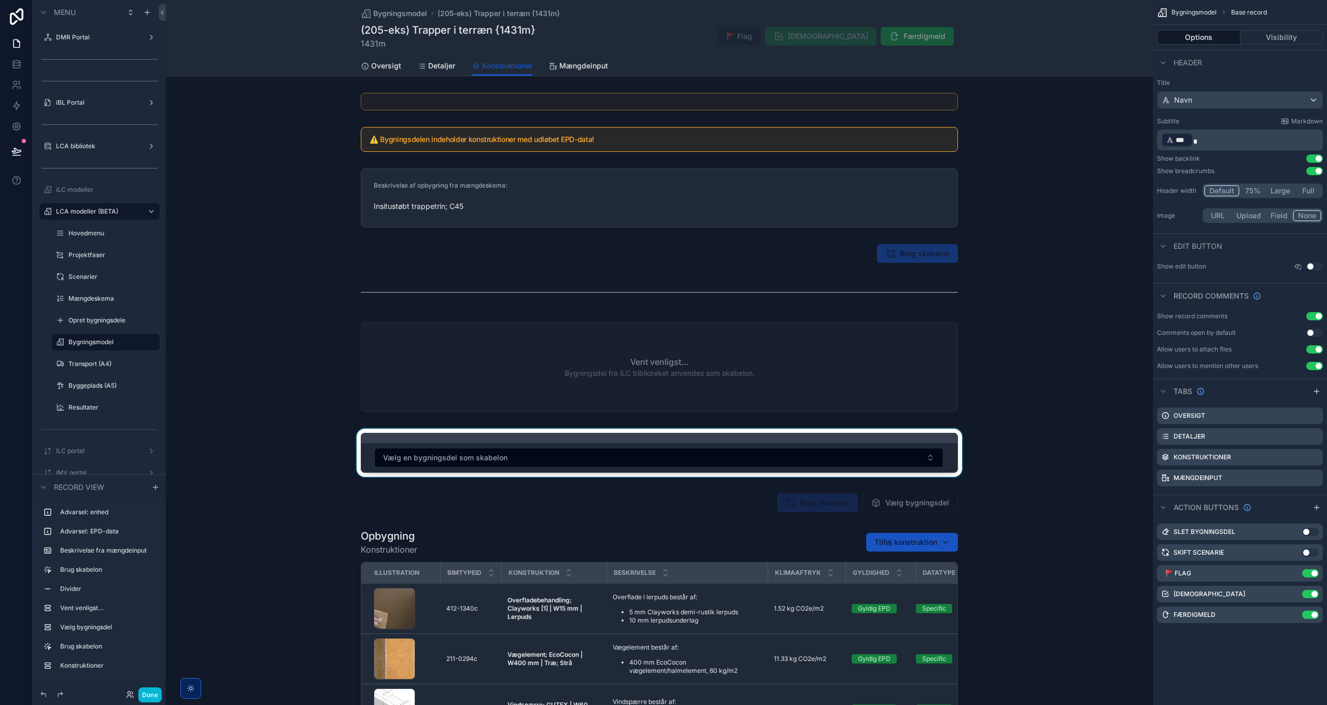
click at [521, 451] on div "scrollable content" at bounding box center [659, 455] width 987 height 52
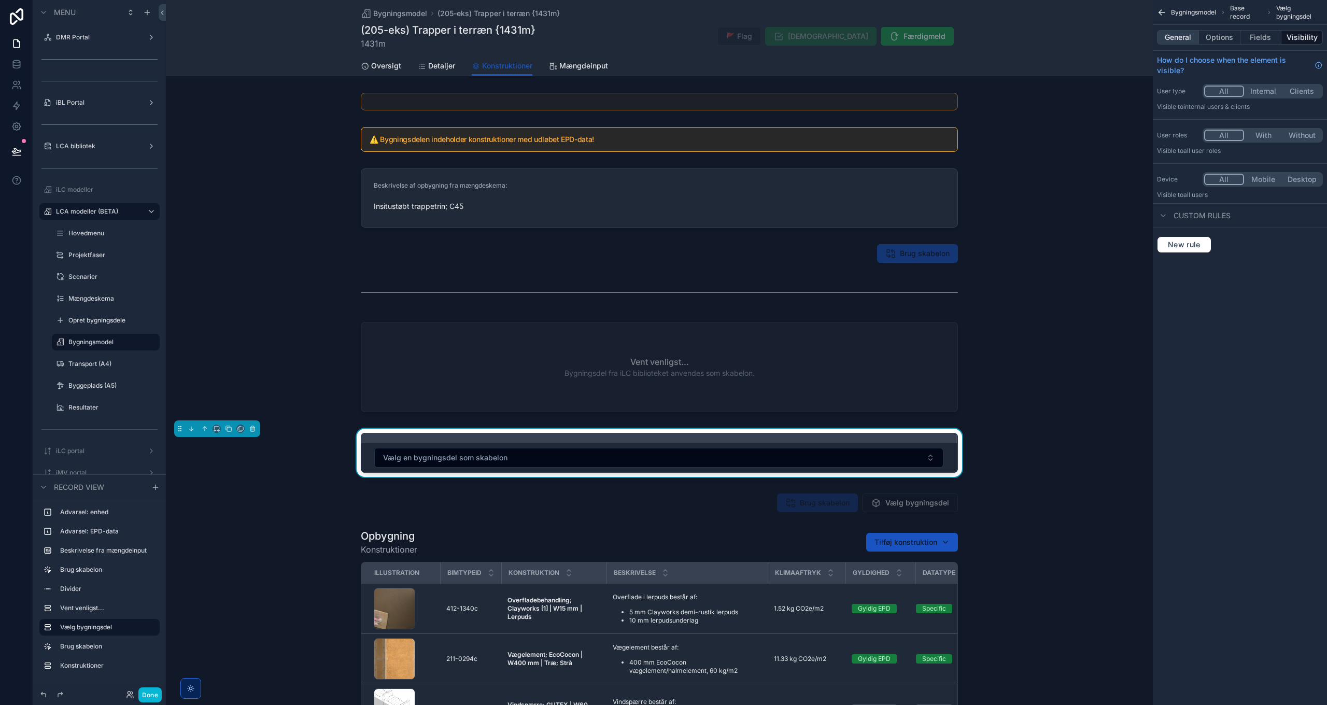
click at [1177, 35] on button "General" at bounding box center [1178, 37] width 42 height 15
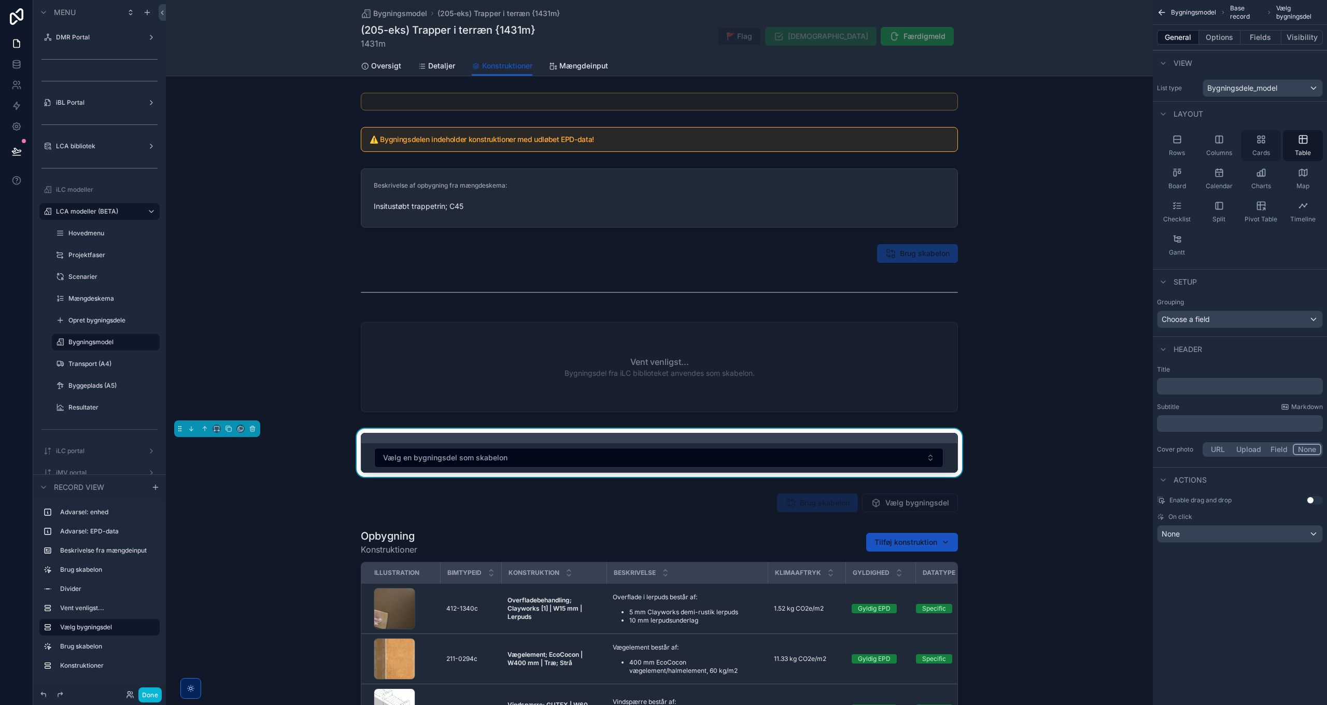
click at [1262, 143] on icon "scrollable content" at bounding box center [1263, 142] width 3 height 3
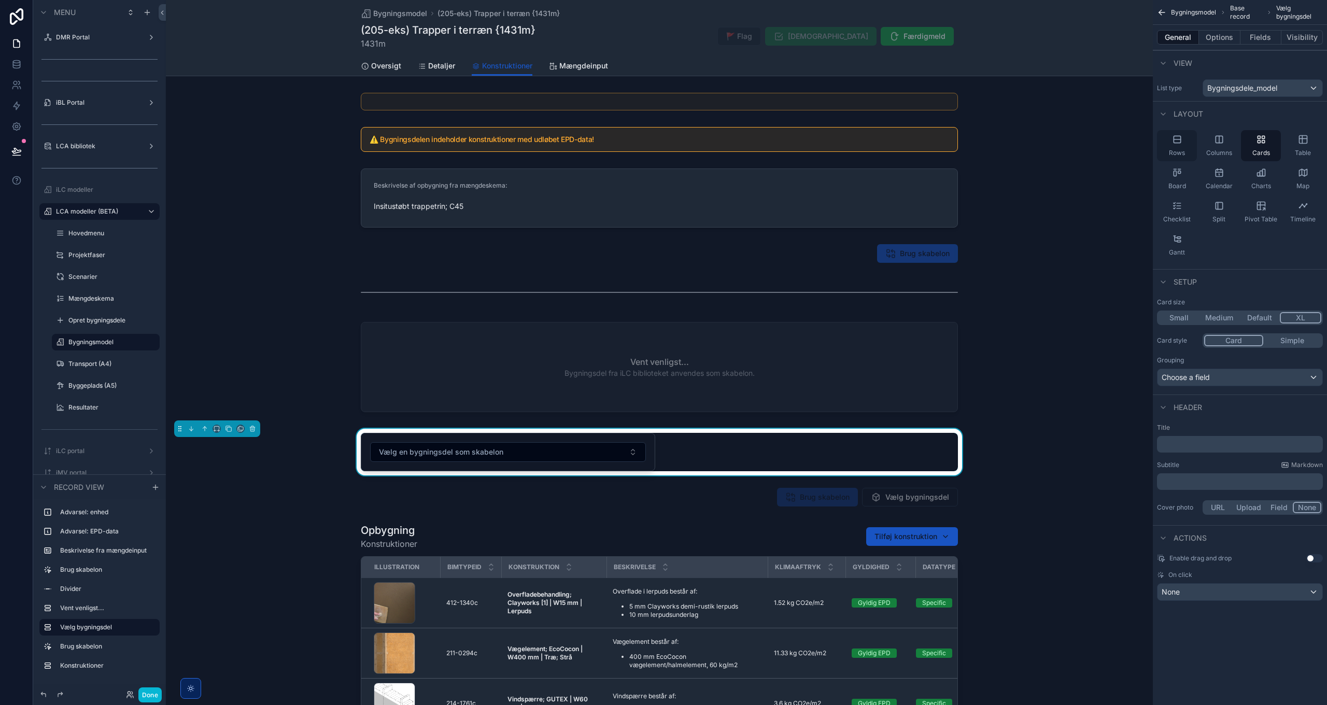
click at [1181, 144] on icon "scrollable content" at bounding box center [1177, 139] width 10 height 10
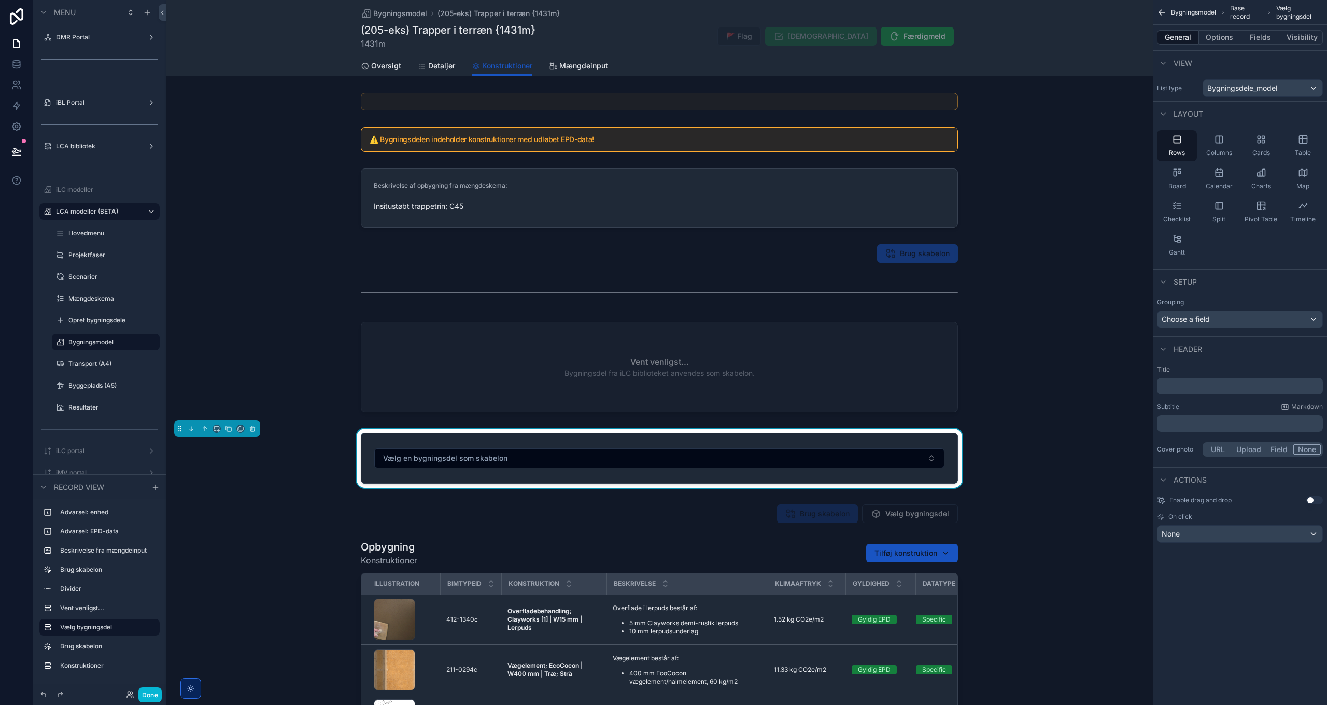
click at [1201, 392] on div "﻿" at bounding box center [1240, 386] width 166 height 17
click at [1203, 389] on p "﻿" at bounding box center [1242, 386] width 160 height 10
click at [1296, 147] on div "Table" at bounding box center [1303, 145] width 40 height 31
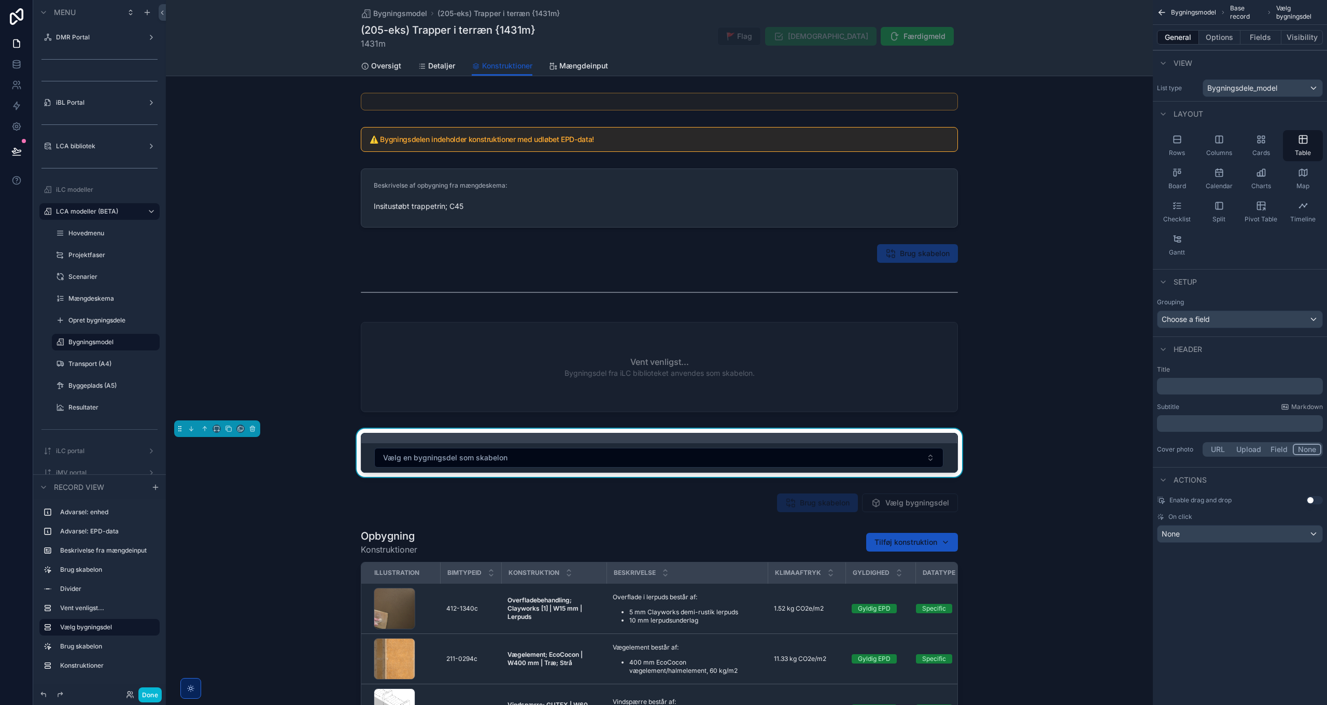
click at [1179, 388] on p "﻿" at bounding box center [1242, 386] width 160 height 10
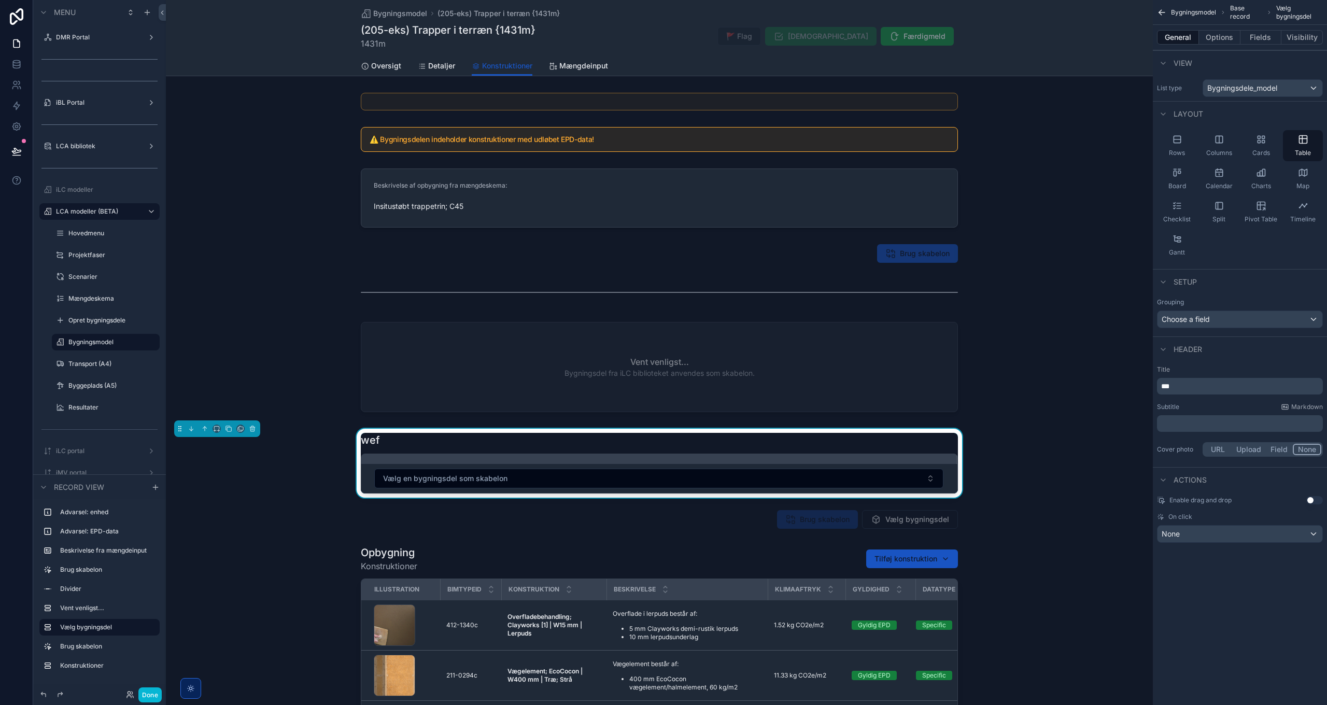
click at [1245, 114] on div "Layout" at bounding box center [1240, 113] width 174 height 25
click at [1265, 145] on div "Cards" at bounding box center [1261, 145] width 40 height 31
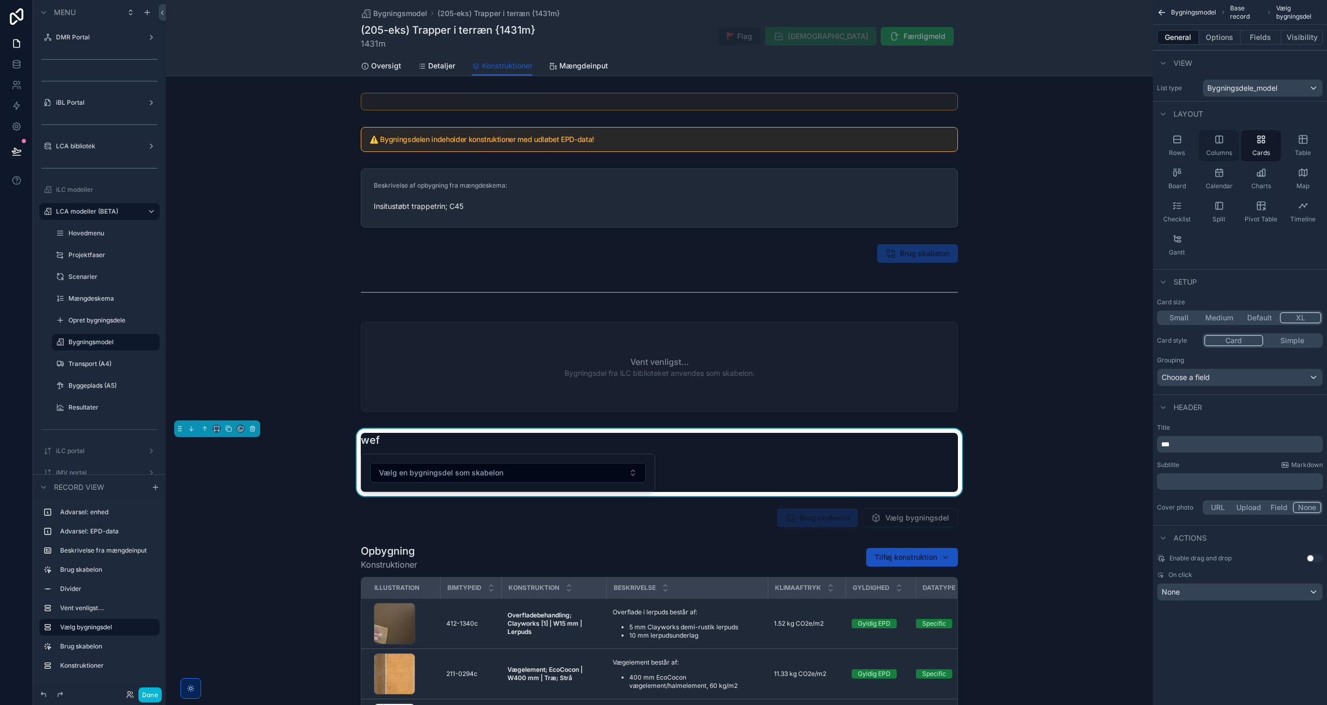
click at [1221, 140] on icon "scrollable content" at bounding box center [1219, 139] width 10 height 10
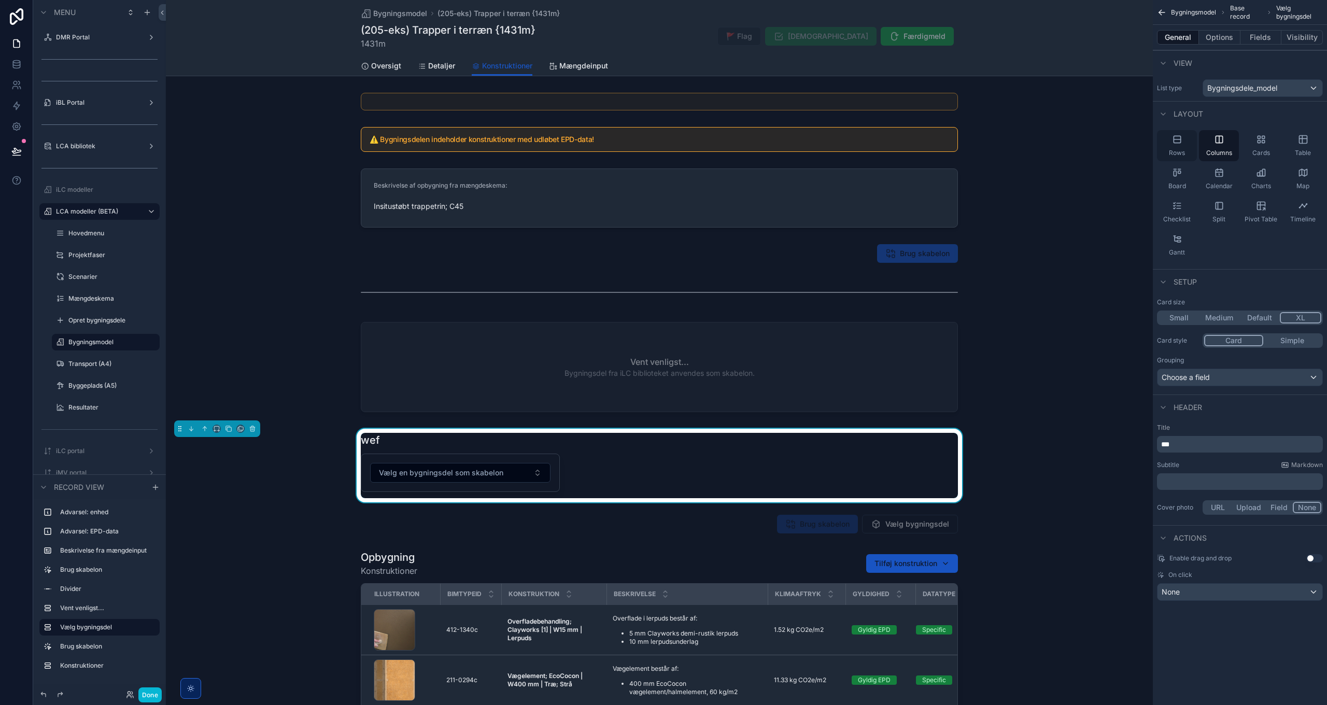
click at [1185, 142] on div "Rows" at bounding box center [1177, 145] width 40 height 31
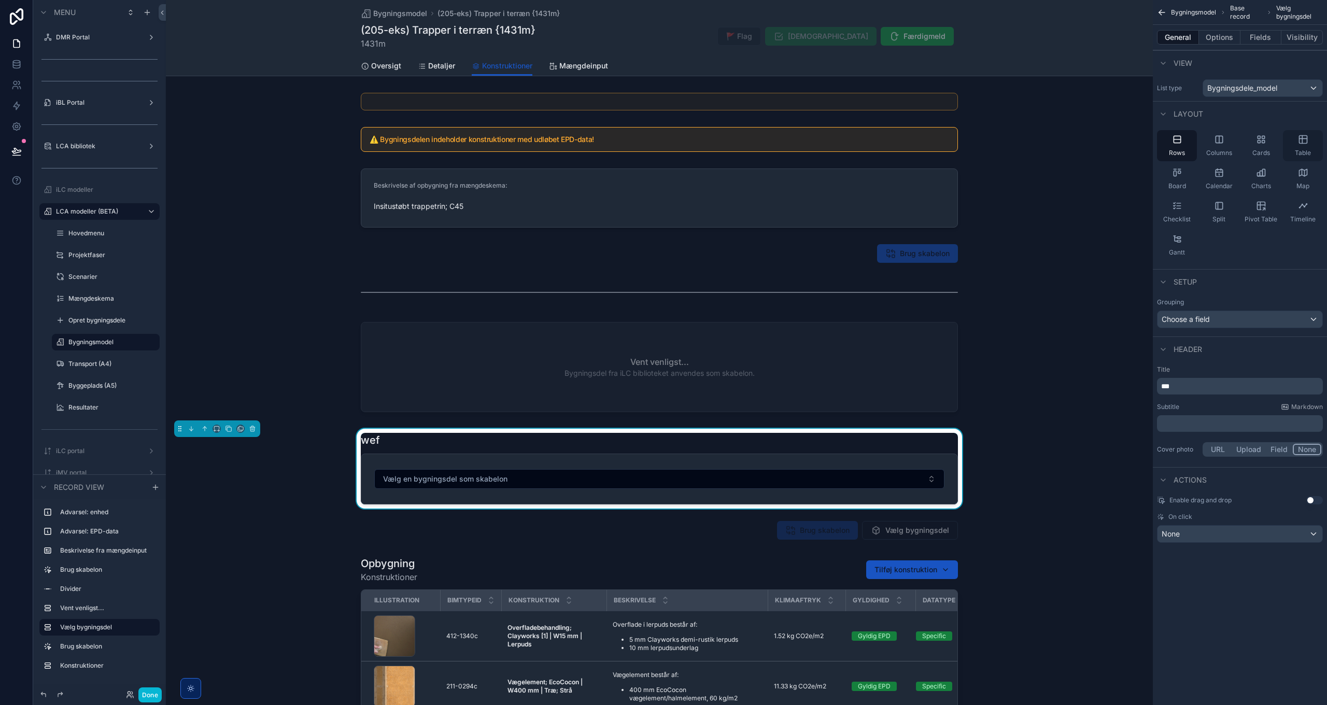
click at [1305, 142] on icon "scrollable content" at bounding box center [1303, 139] width 10 height 10
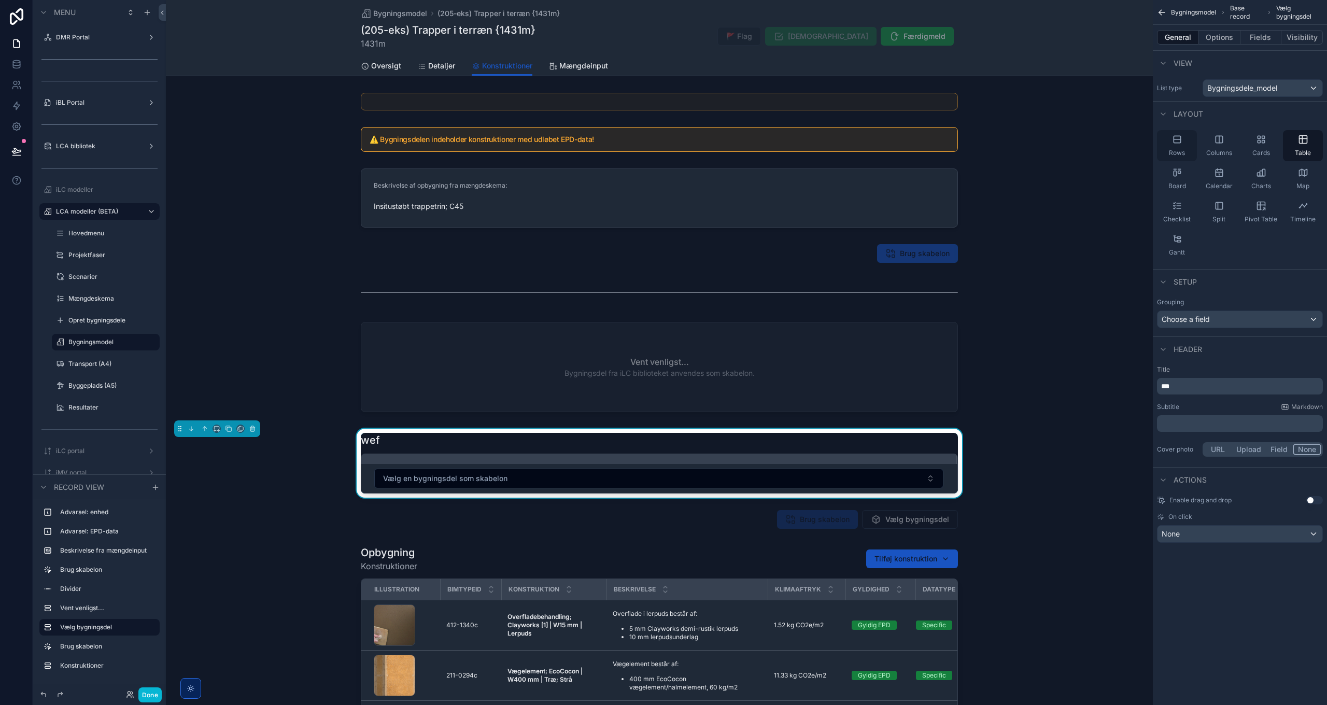
click at [1178, 145] on div "Rows" at bounding box center [1177, 145] width 40 height 31
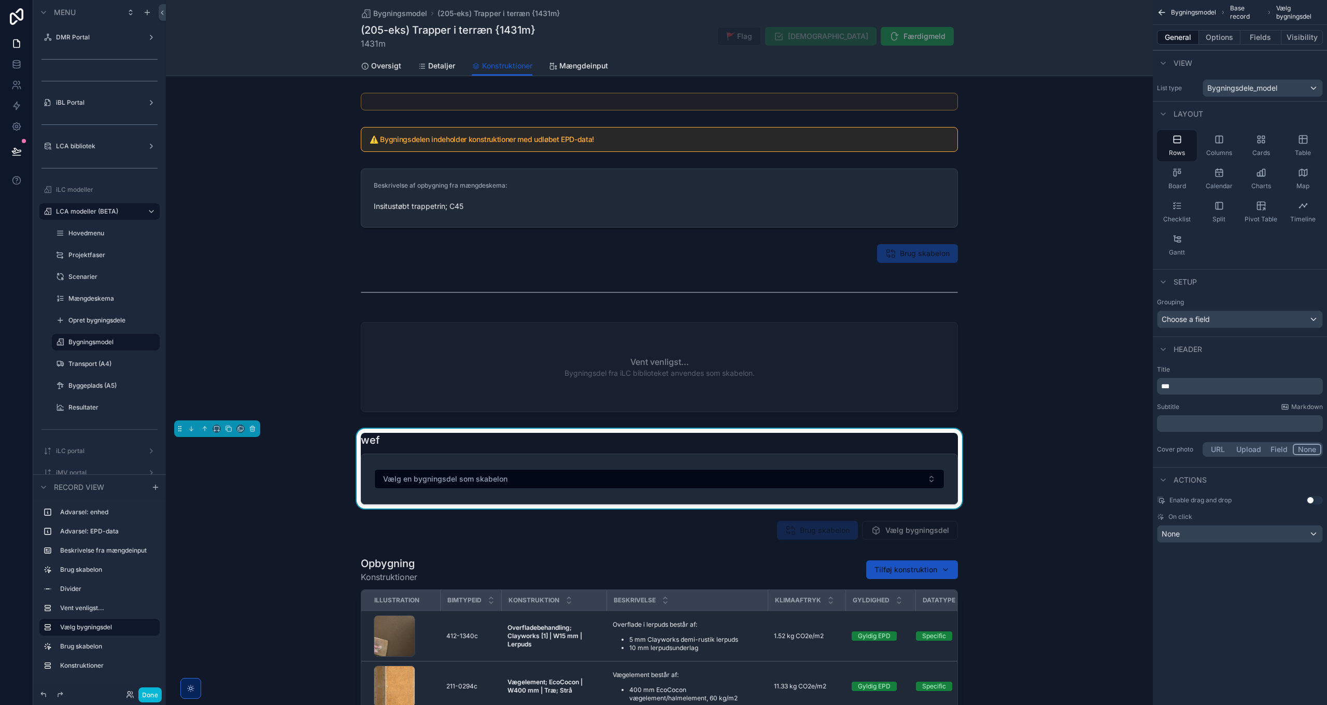
click at [1190, 382] on p "***" at bounding box center [1242, 386] width 160 height 10
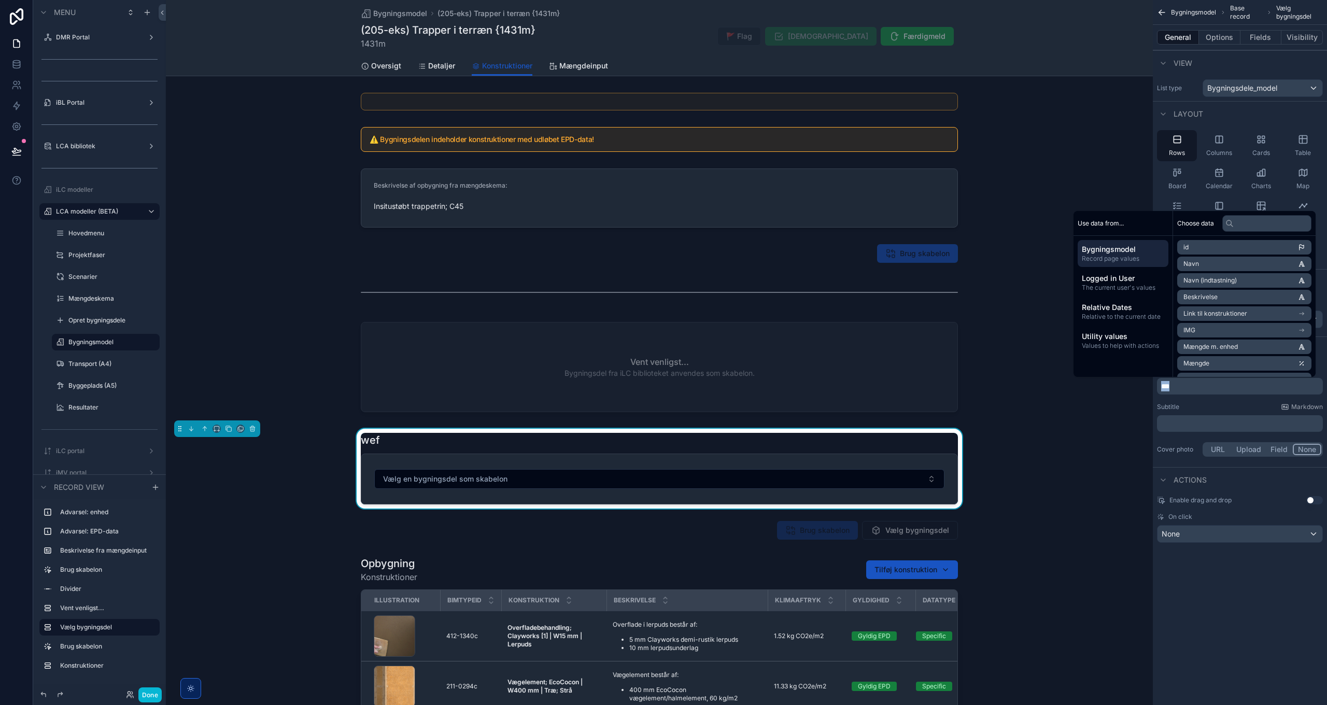
click at [1190, 382] on p "***" at bounding box center [1242, 386] width 160 height 10
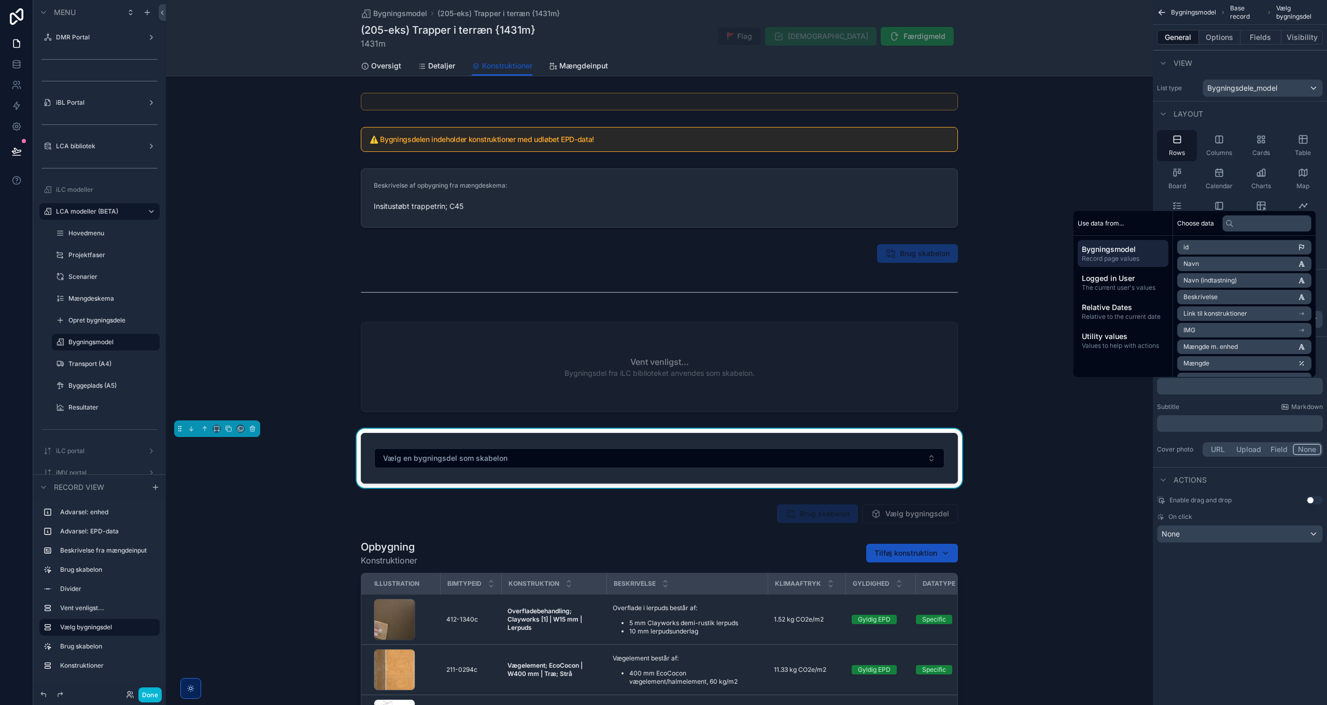
click at [1184, 422] on p "﻿" at bounding box center [1242, 423] width 160 height 10
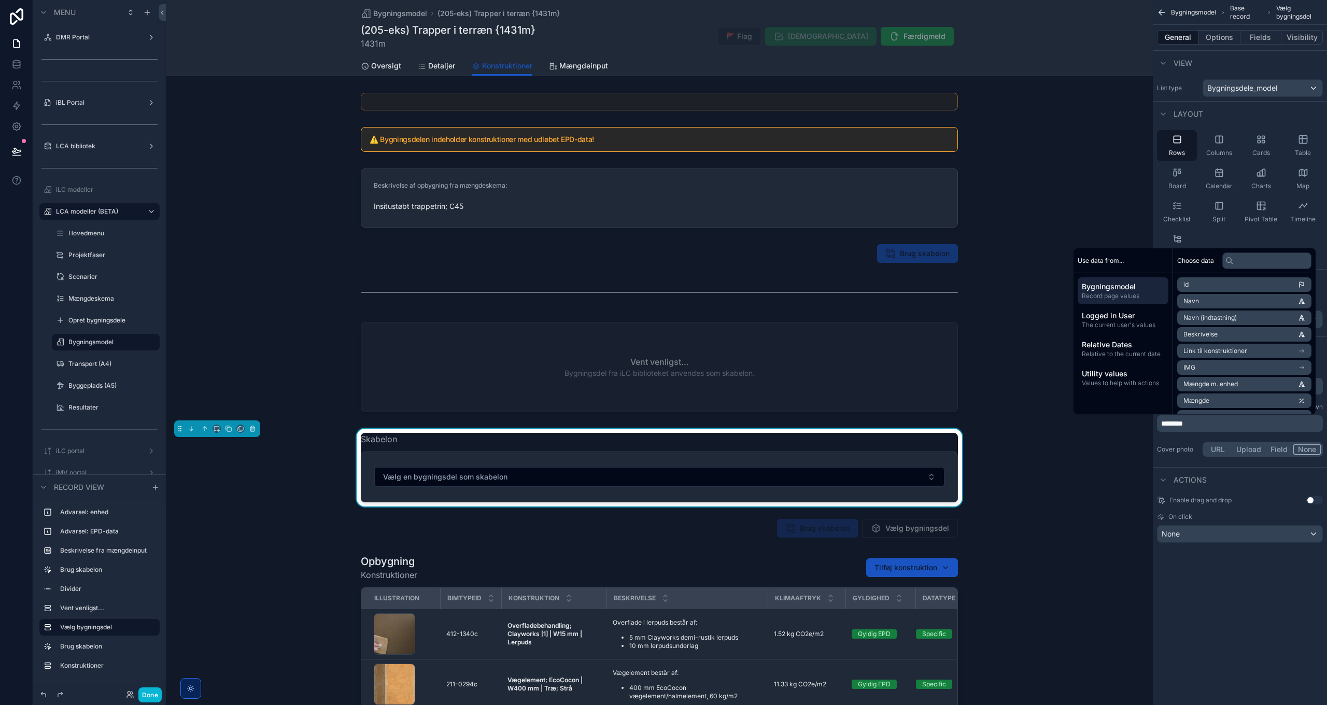
click at [1232, 639] on div "Bygningsmodel Base record Vælg bygningsdel General Options Fields Visibility Vi…" at bounding box center [1240, 352] width 174 height 705
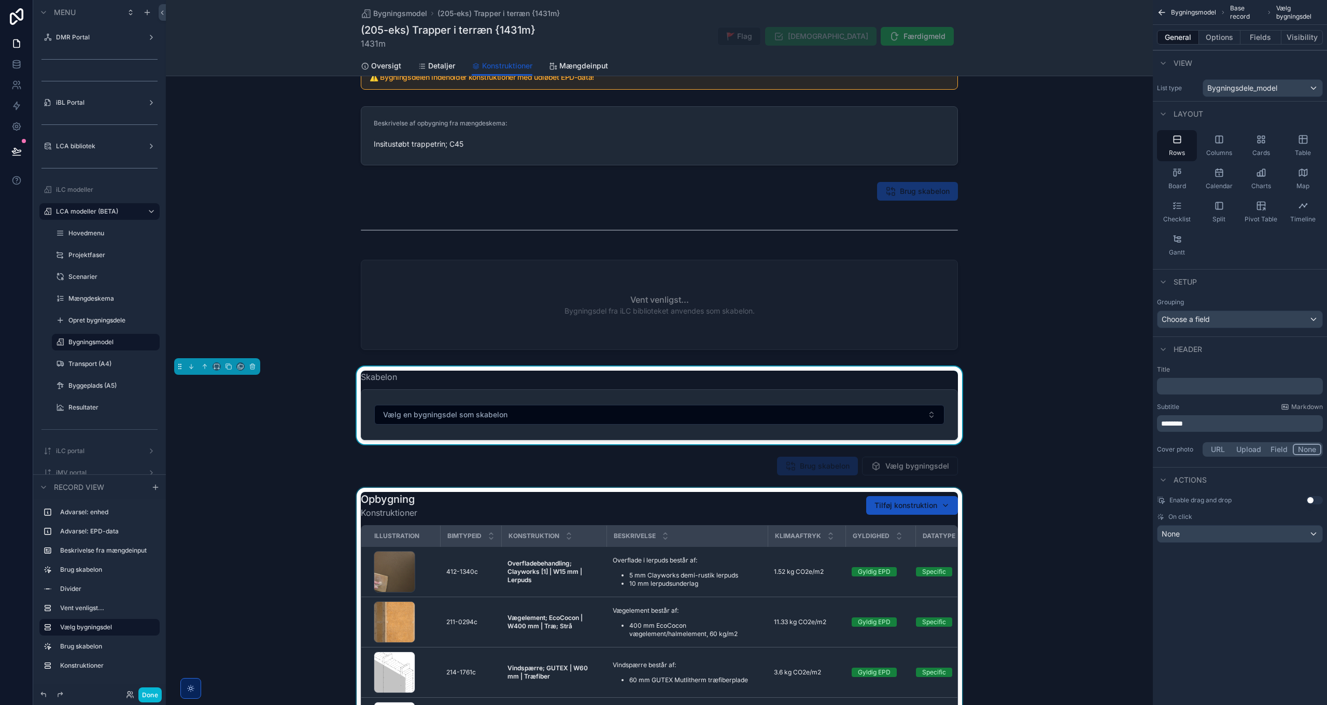
scroll to position [207, 0]
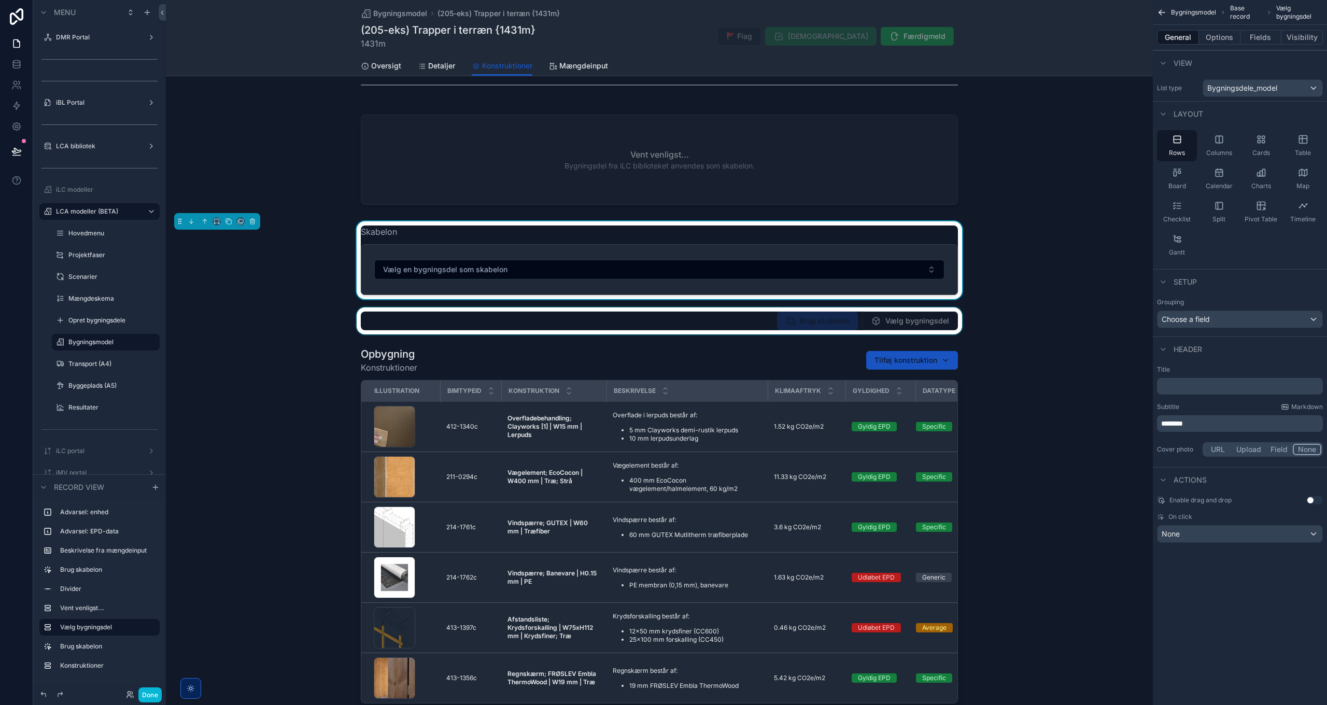
click at [813, 321] on div "scrollable content" at bounding box center [659, 320] width 987 height 27
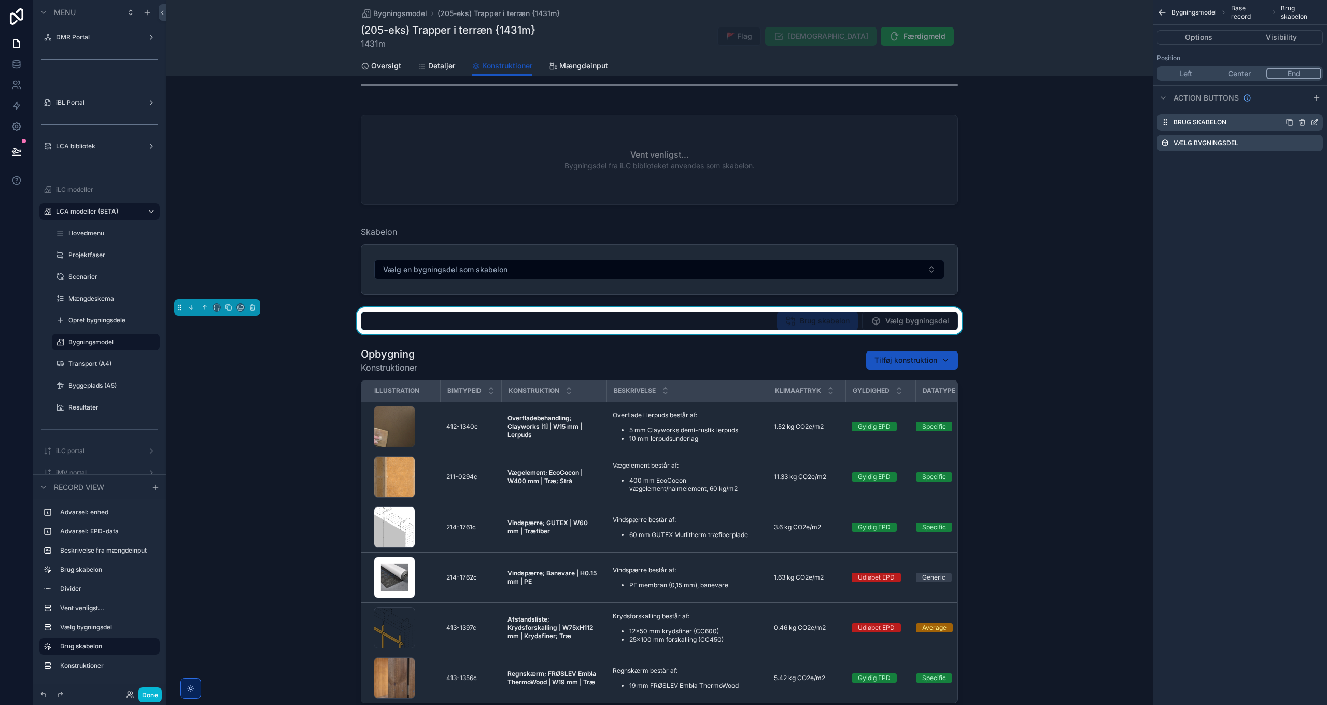
click at [1317, 123] on icon "scrollable content" at bounding box center [1315, 122] width 8 height 8
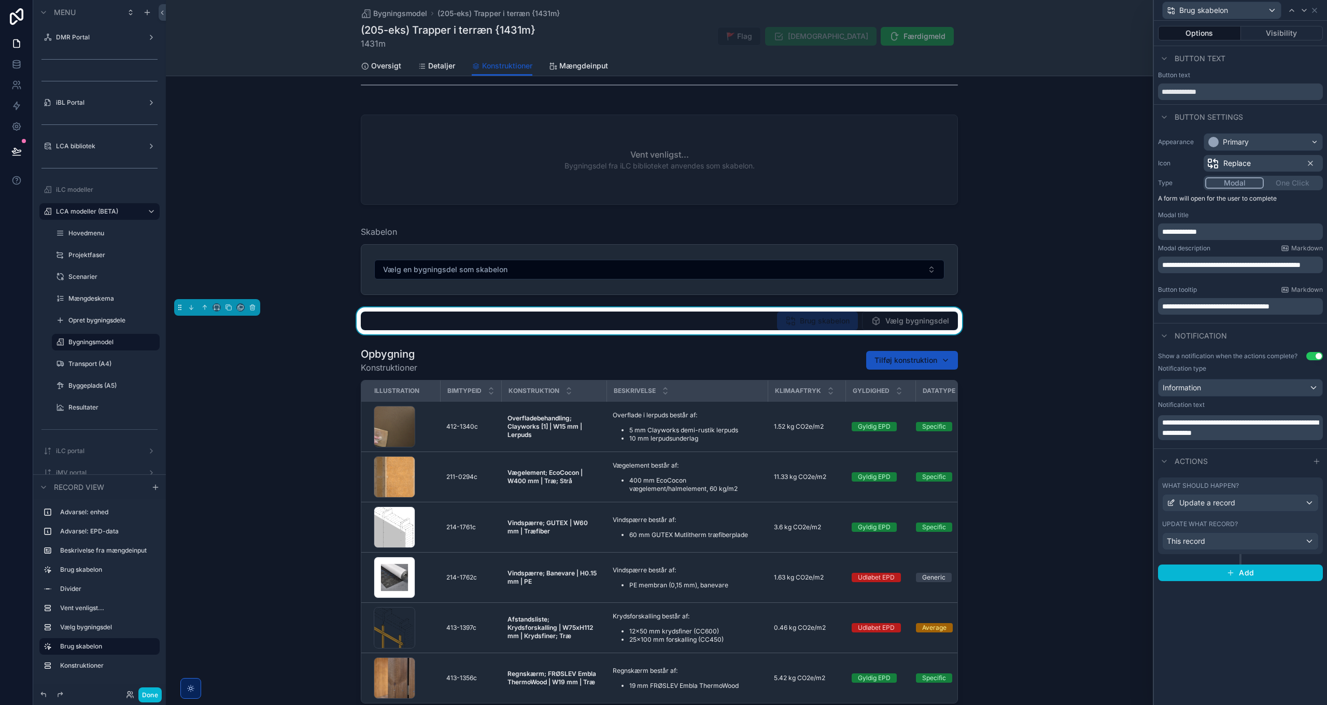
click at [1294, 184] on div "Modal One Click" at bounding box center [1263, 183] width 119 height 15
click at [1236, 180] on button "Modal" at bounding box center [1235, 182] width 59 height 11
click at [1283, 185] on div "Modal One Click" at bounding box center [1263, 183] width 119 height 15
click at [1221, 505] on span "Update a record" at bounding box center [1208, 503] width 56 height 10
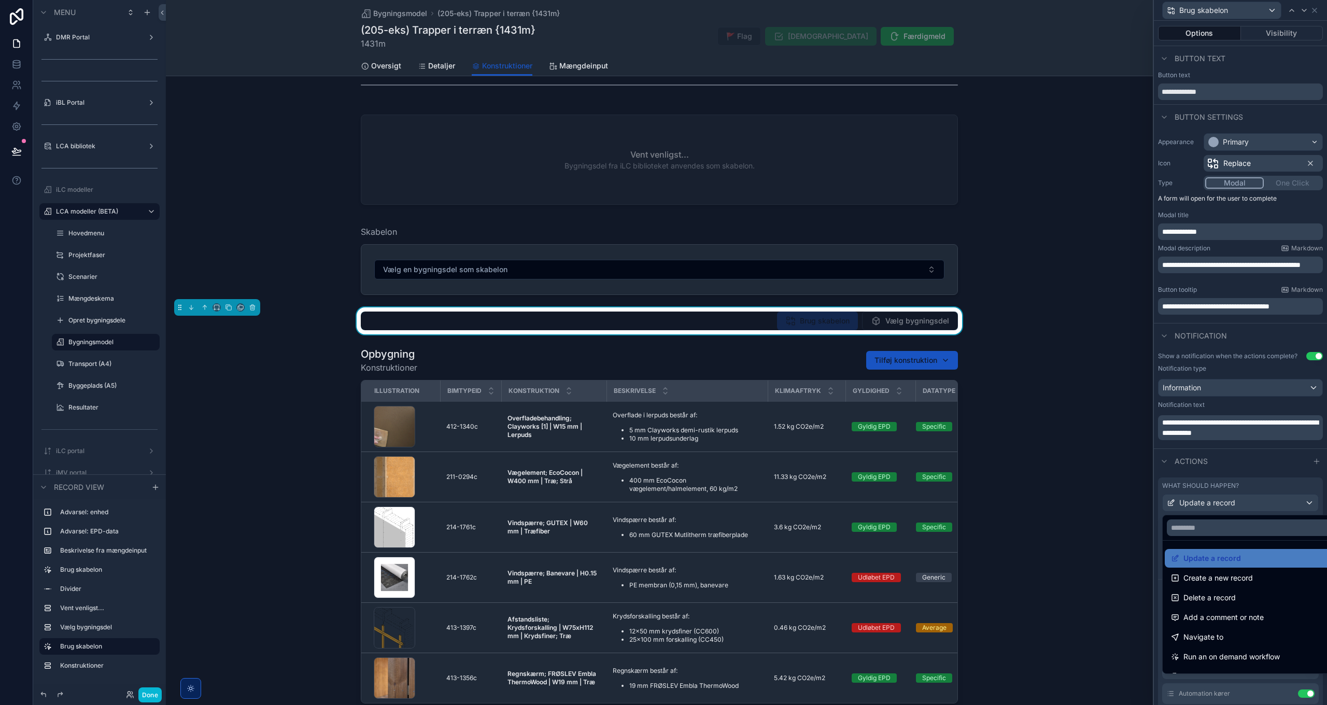
click at [1228, 505] on div at bounding box center [1240, 352] width 173 height 705
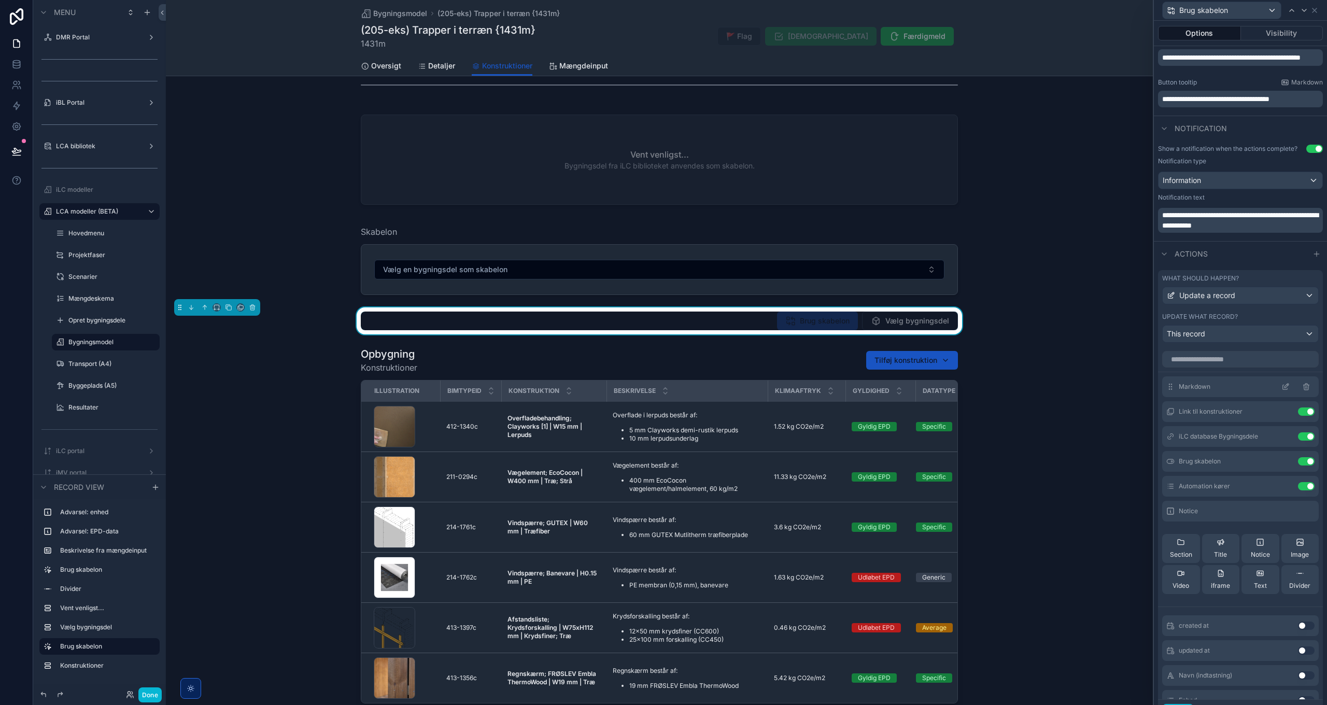
click at [1303, 386] on icon at bounding box center [1307, 387] width 8 height 8
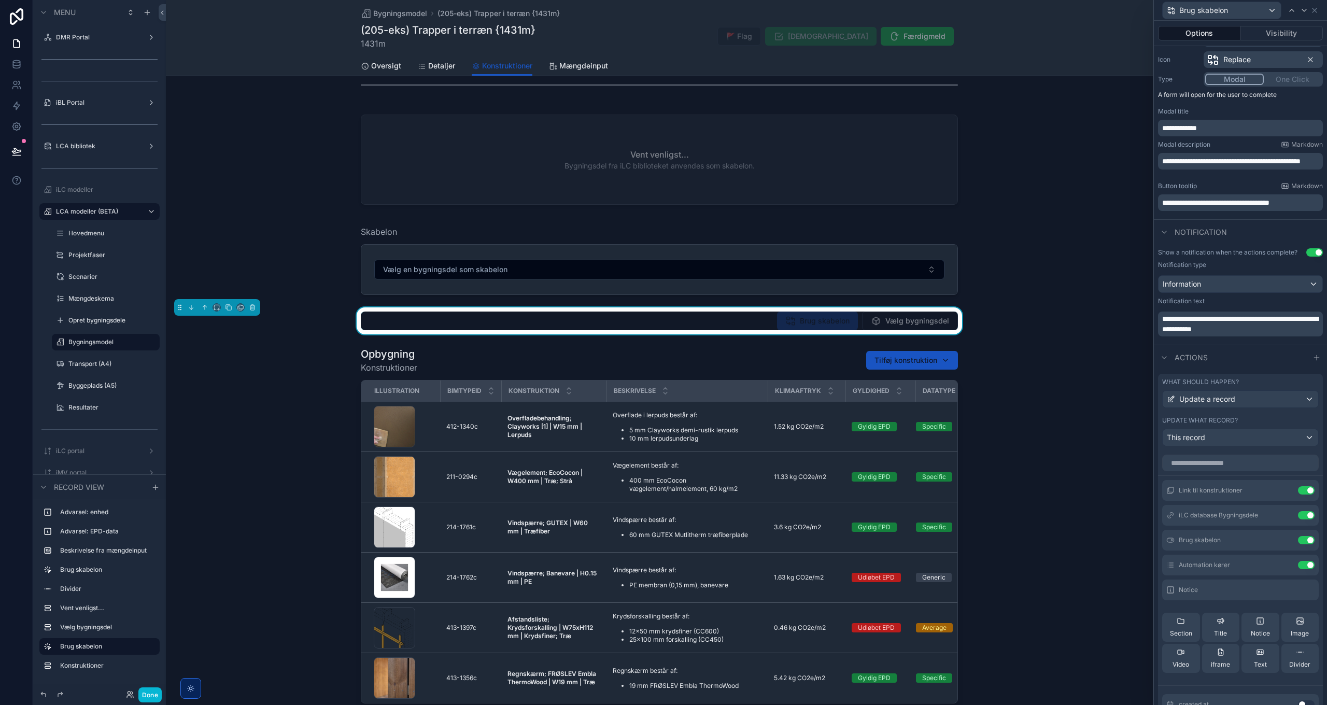
click at [1284, 79] on div "Modal One Click" at bounding box center [1263, 79] width 119 height 15
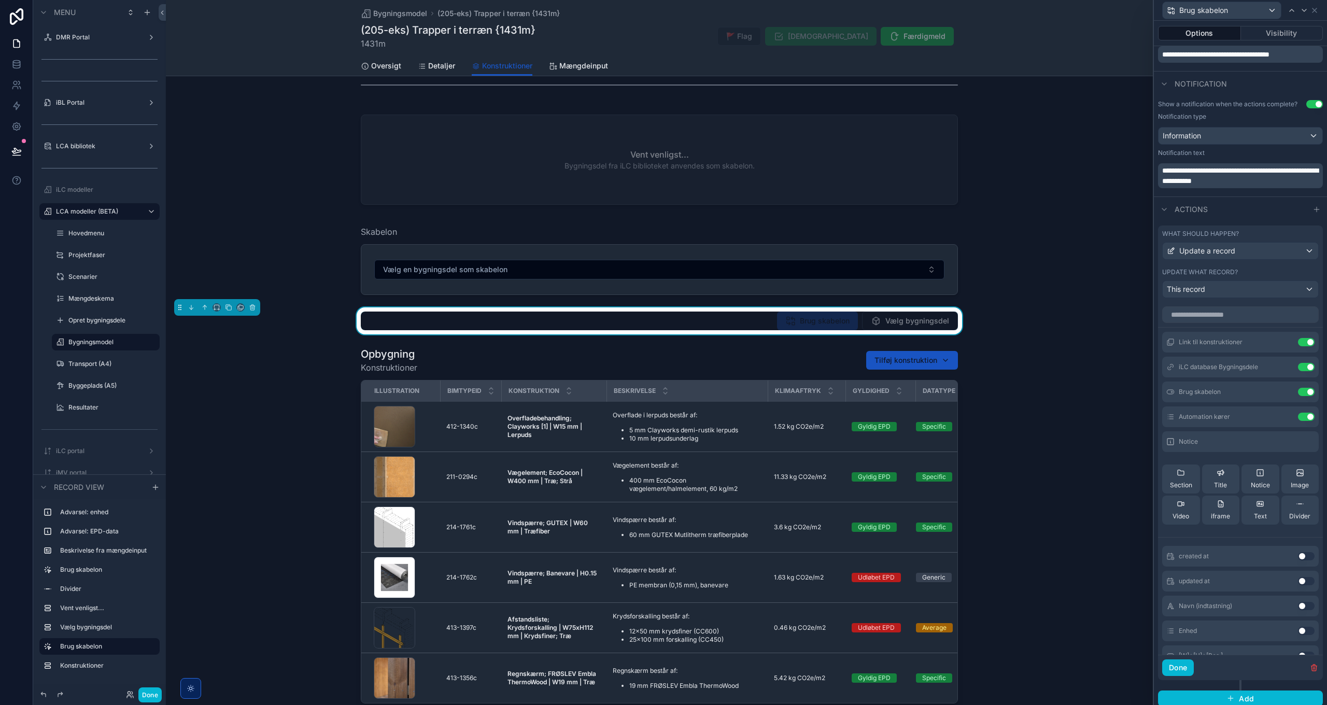
scroll to position [258, 0]
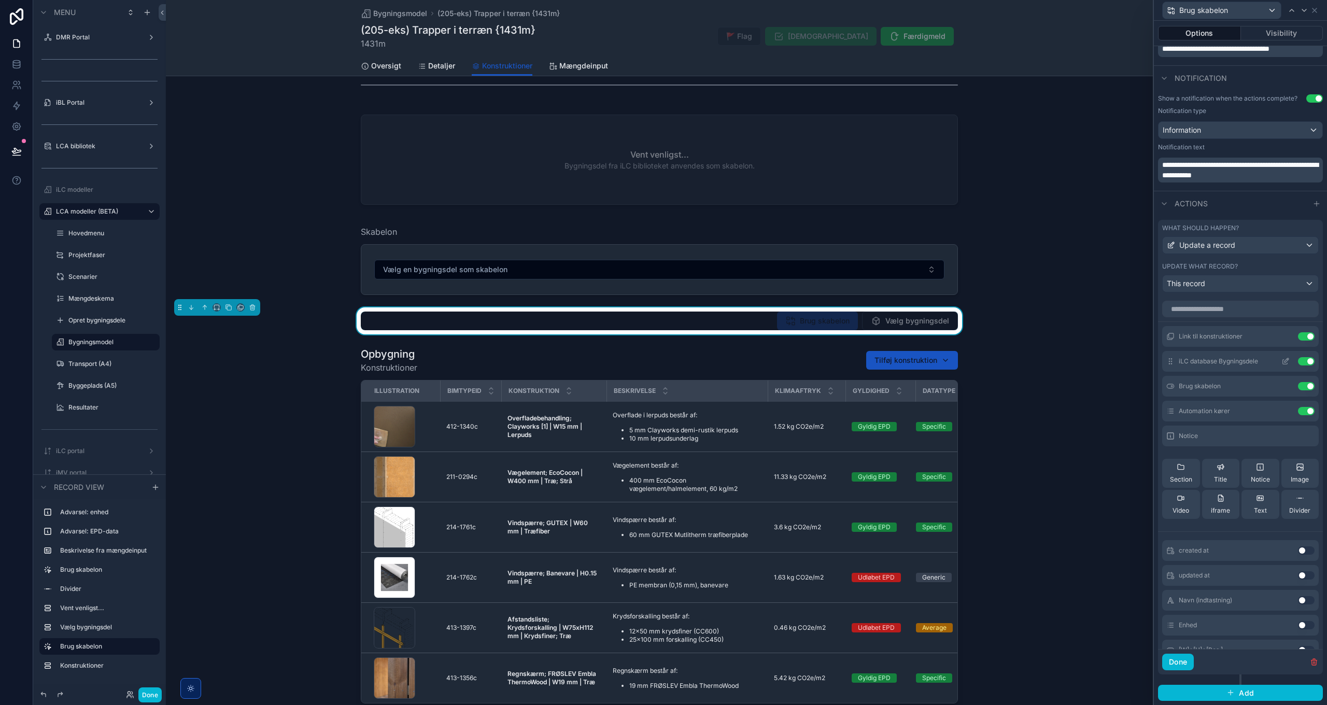
click at [1282, 362] on icon at bounding box center [1286, 361] width 8 height 8
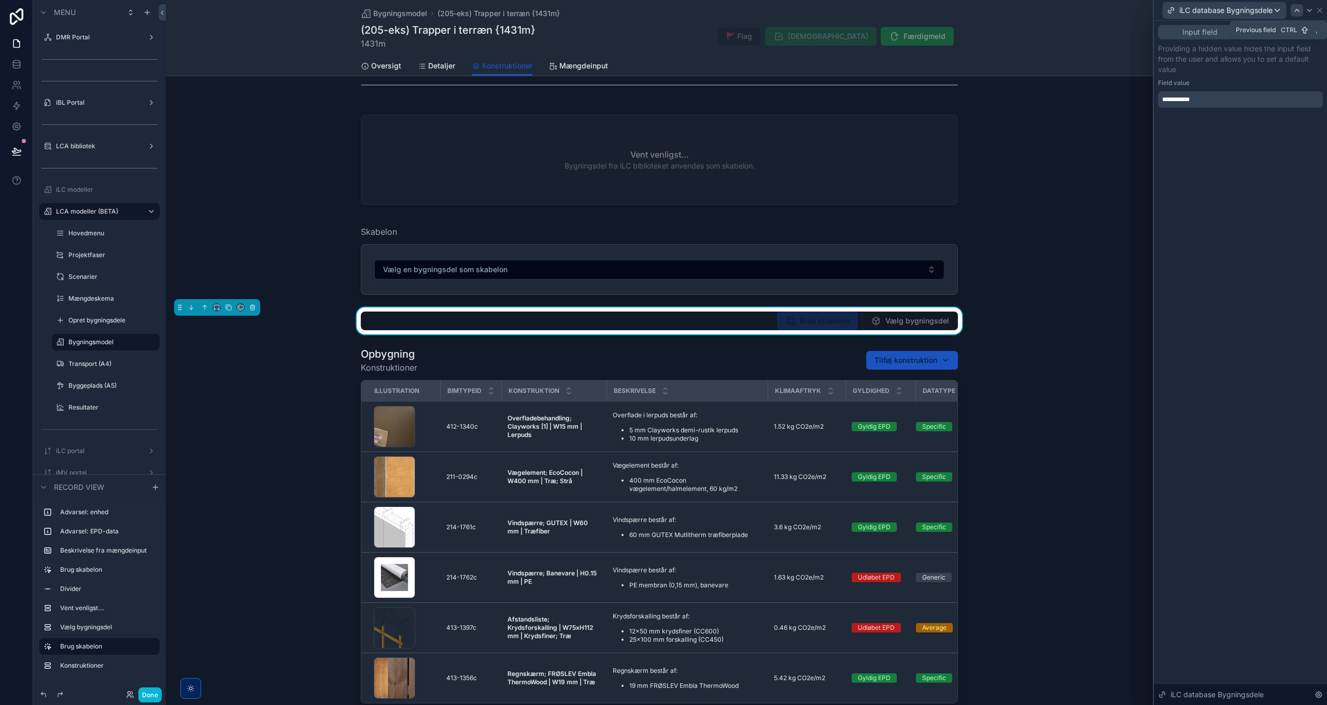
click at [1292, 10] on div at bounding box center [1297, 10] width 12 height 12
click at [1305, 13] on icon at bounding box center [1305, 10] width 8 height 8
click at [1305, 13] on div at bounding box center [1310, 10] width 12 height 12
click at [1305, 13] on icon at bounding box center [1305, 10] width 8 height 8
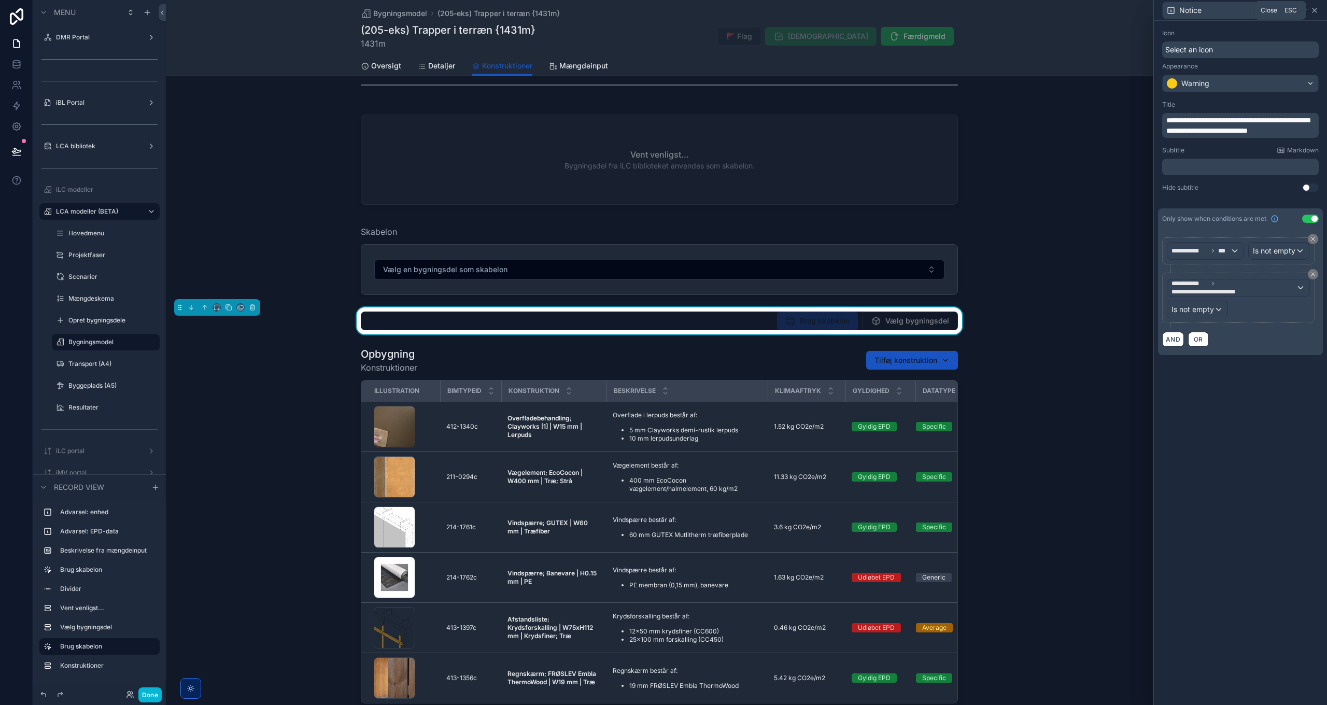
click at [1314, 10] on icon at bounding box center [1315, 10] width 8 height 8
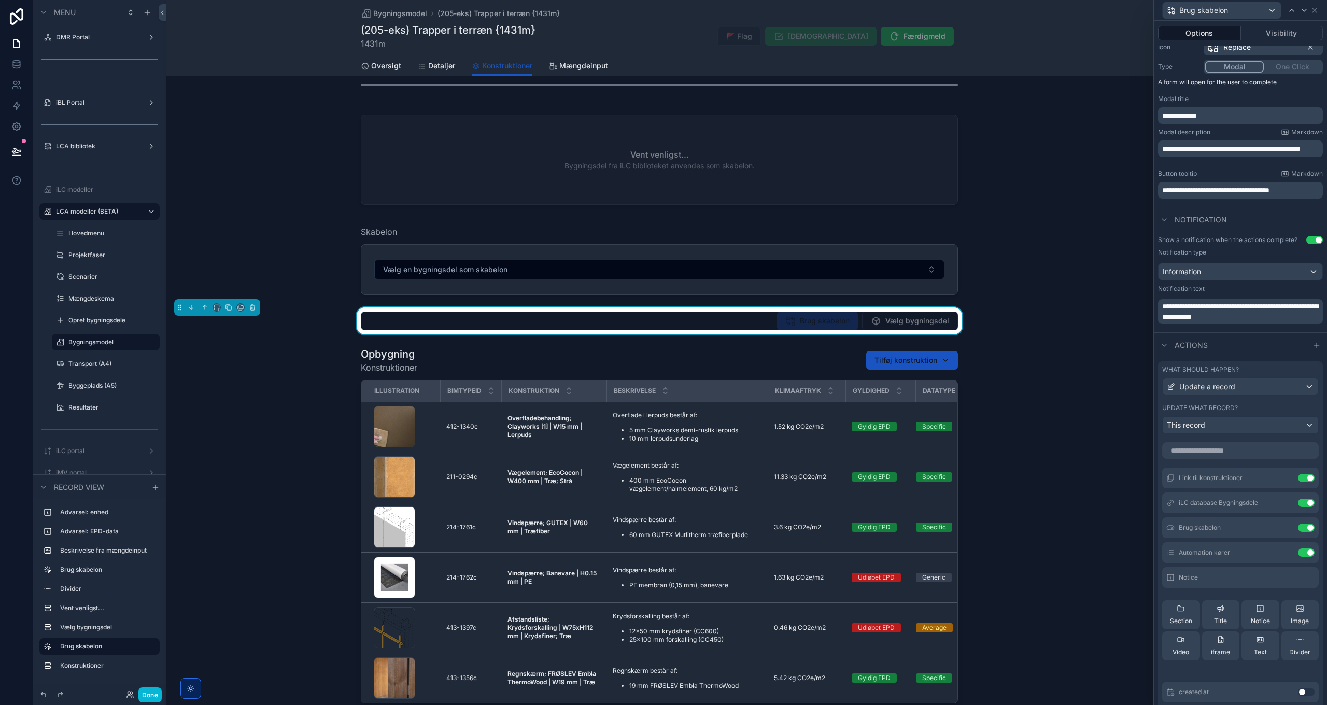
scroll to position [0, 0]
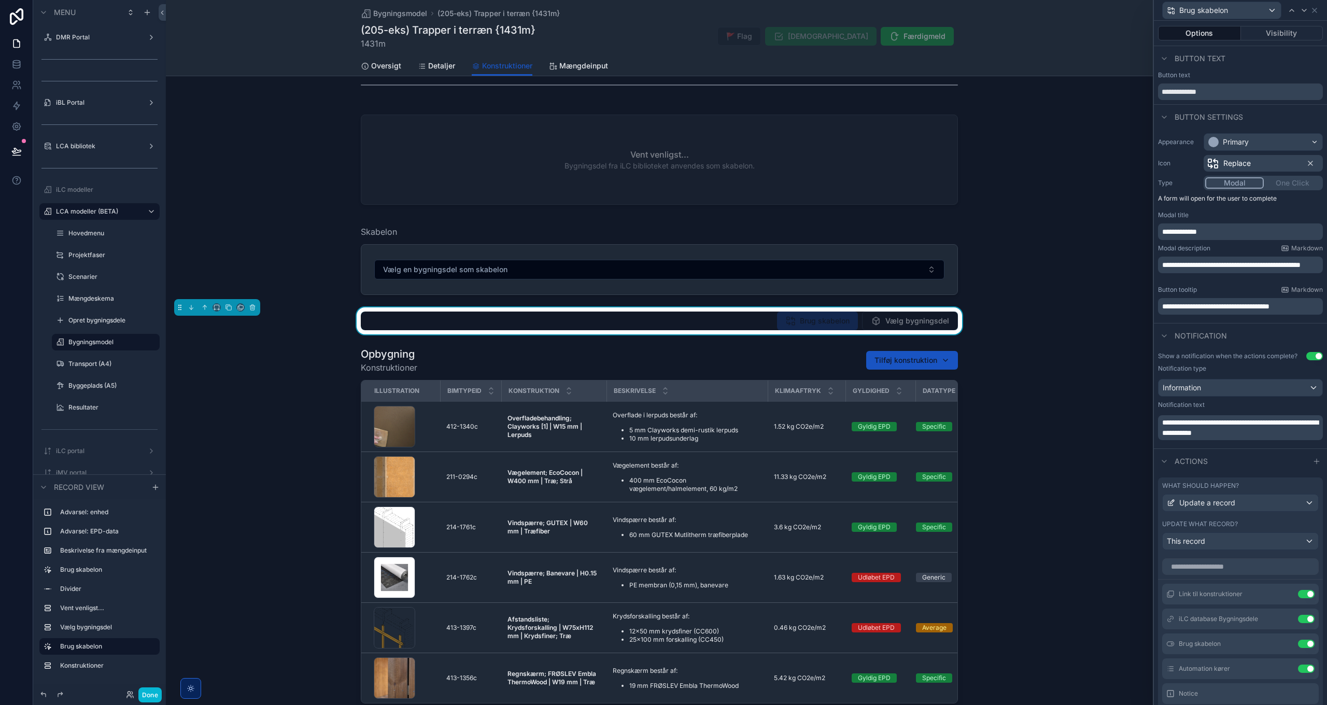
click at [1295, 183] on div "Modal One Click" at bounding box center [1263, 183] width 119 height 15
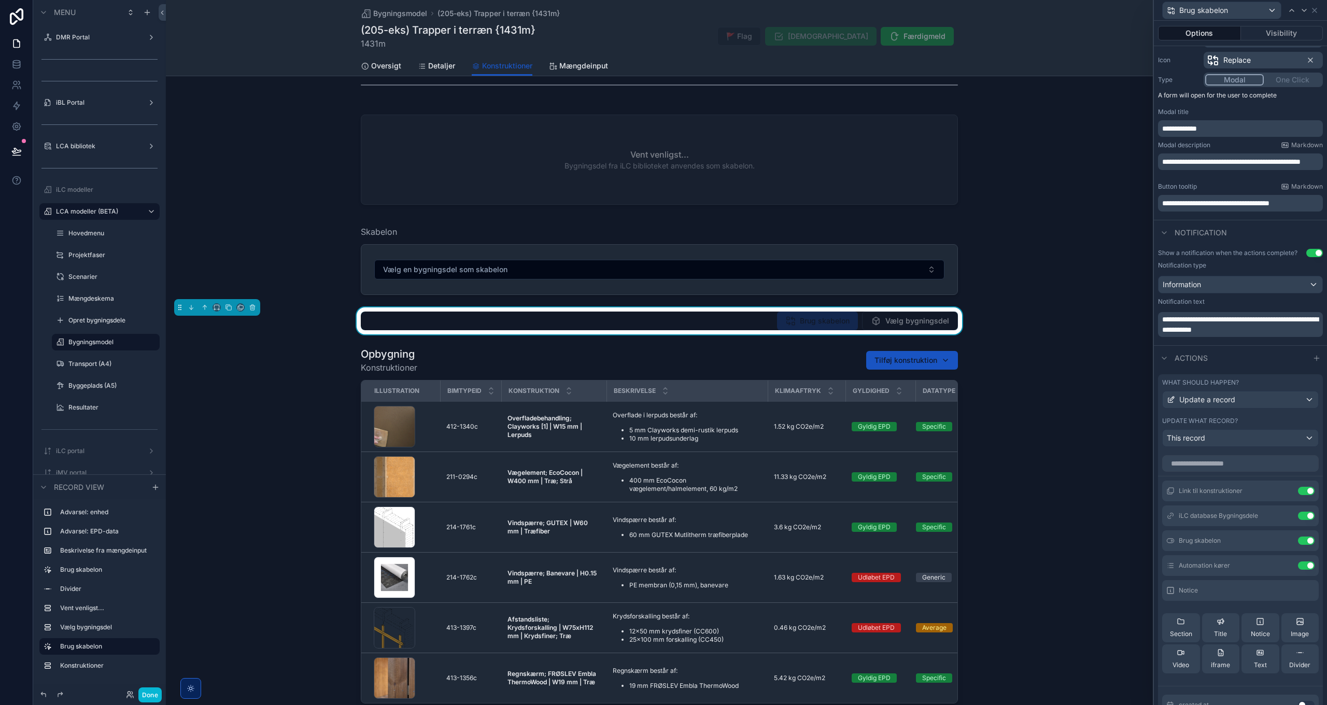
scroll to position [102, 0]
click at [148, 695] on button "Done" at bounding box center [149, 695] width 23 height 15
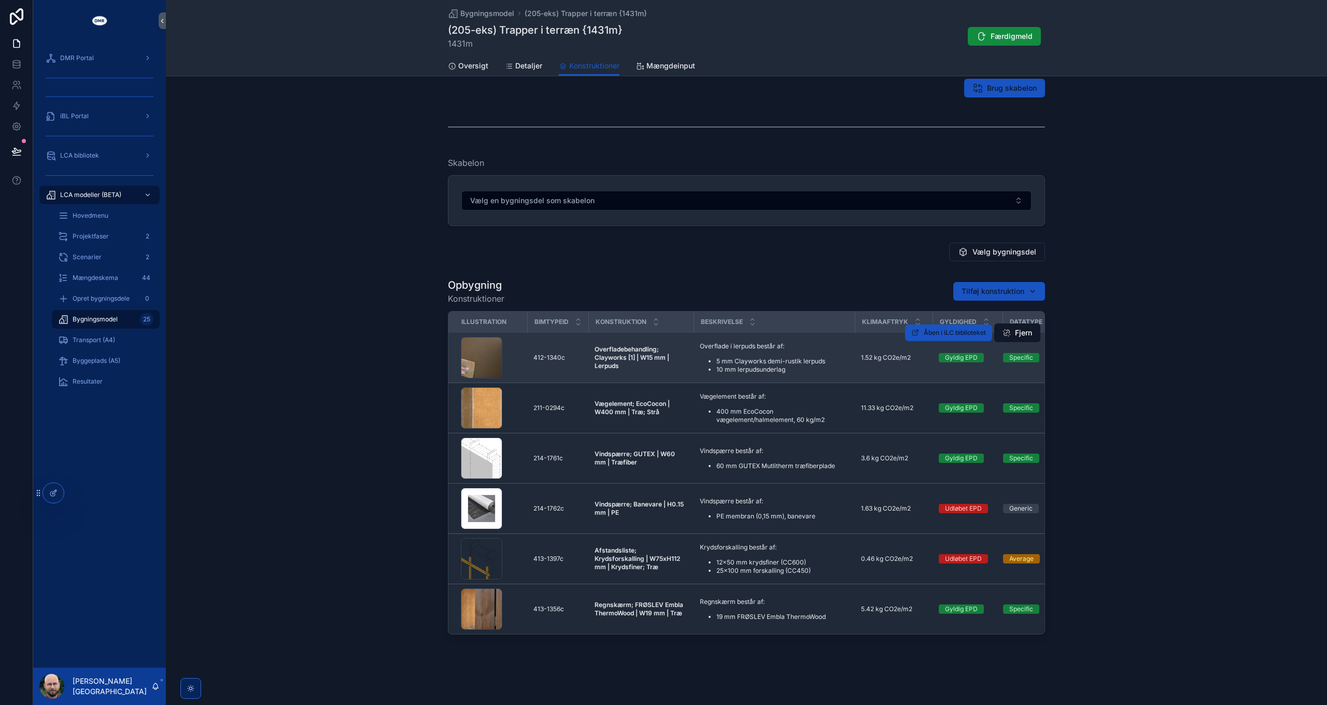
scroll to position [136, 0]
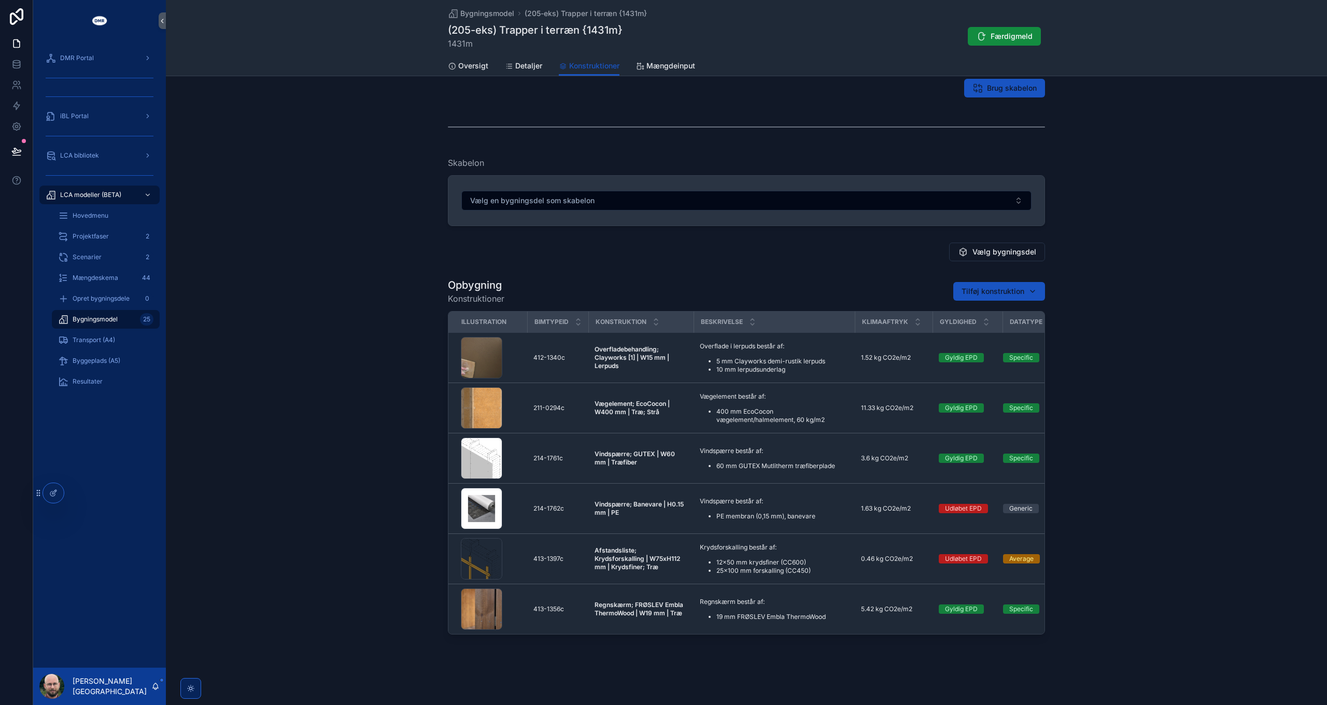
click at [904, 207] on div "Vælg en bygningsdel som skabelon" at bounding box center [747, 201] width 596 height 50
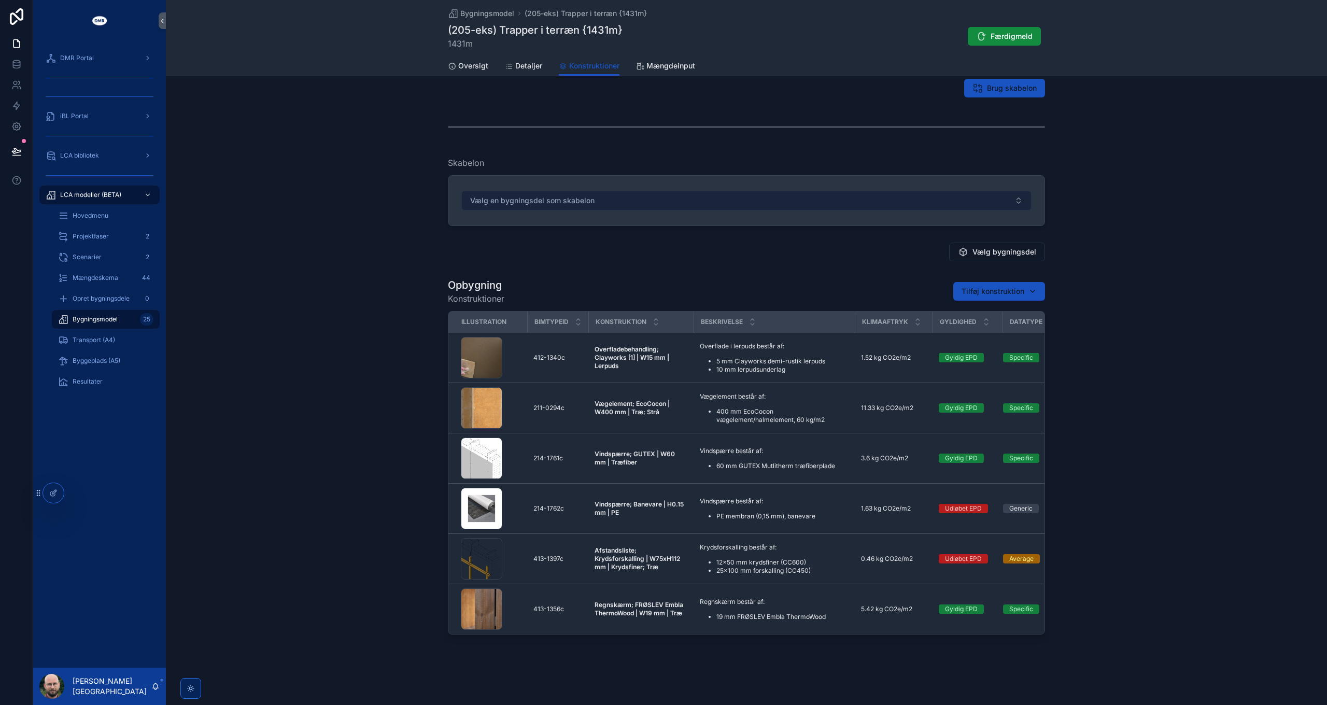
click at [905, 197] on button "Vælg en bygningsdel som skabelon" at bounding box center [747, 201] width 570 height 20
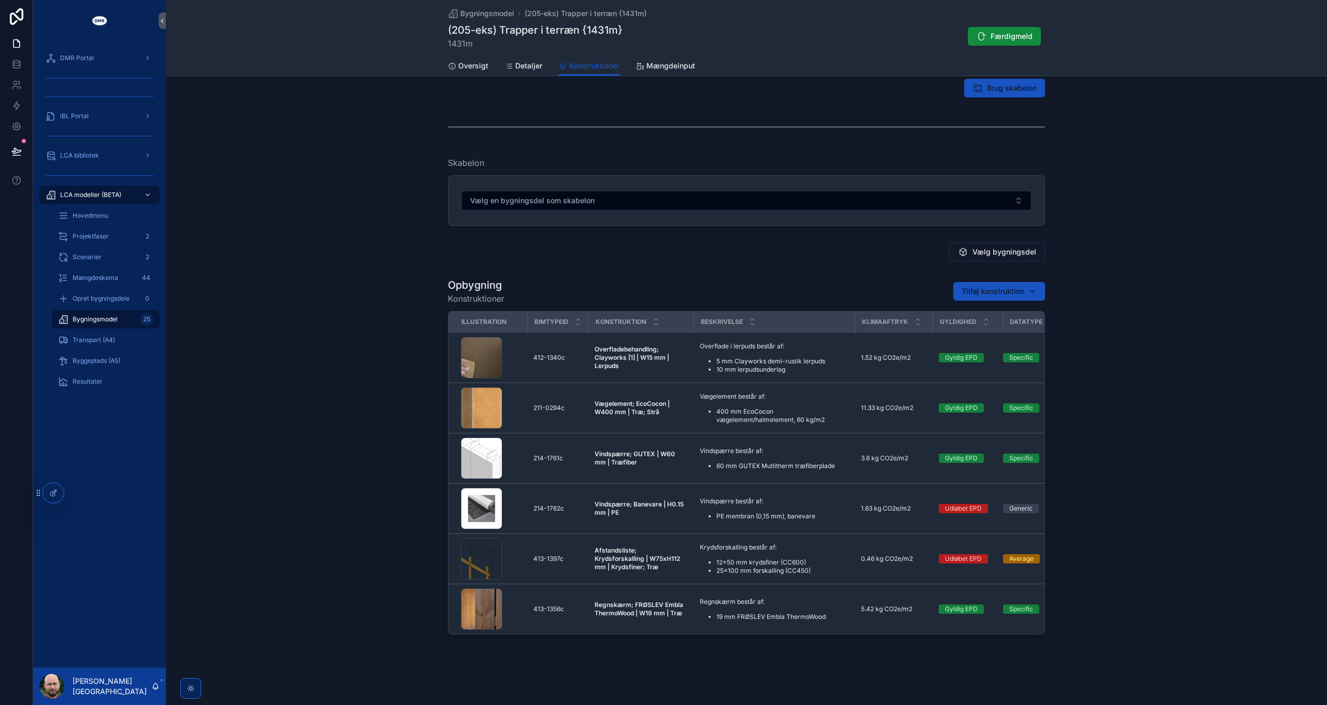
click at [608, 289] on div "Opbygning Konstruktioner Tilføj konstruktion" at bounding box center [746, 291] width 597 height 27
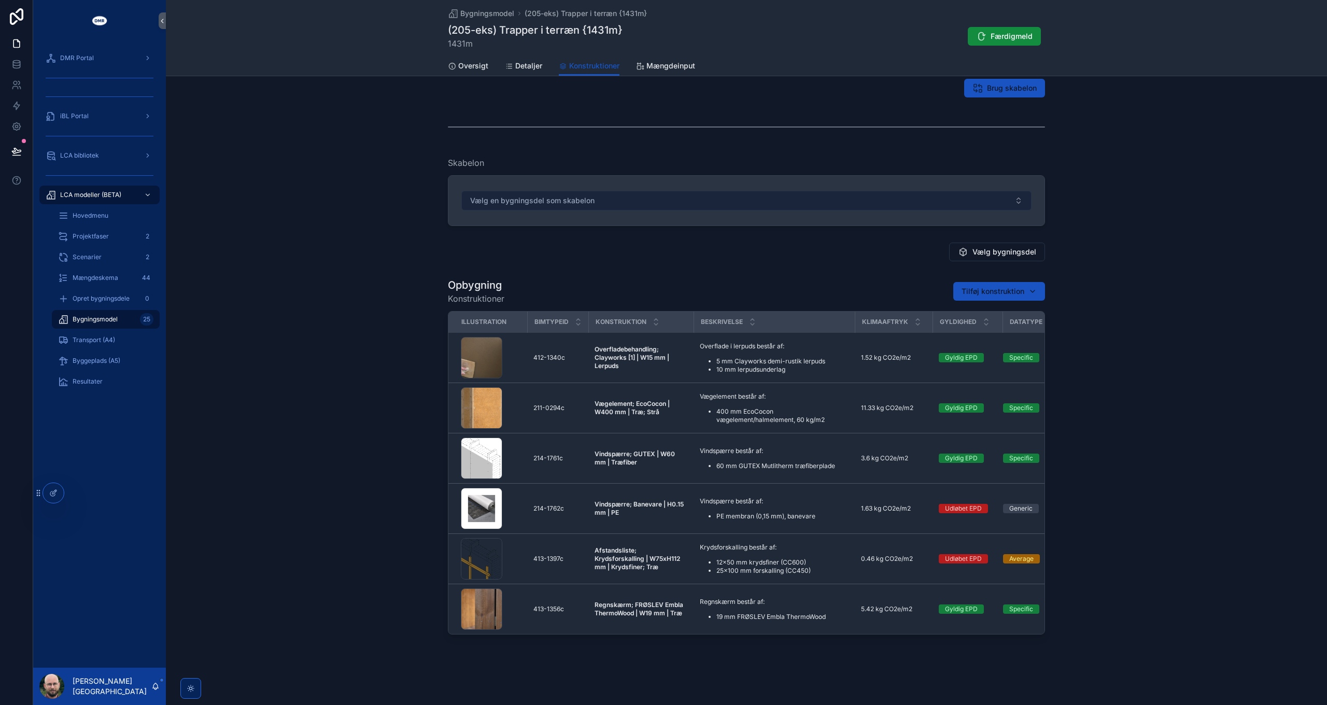
click at [630, 202] on button "Vælg en bygningsdel som skabelon" at bounding box center [747, 201] width 570 height 20
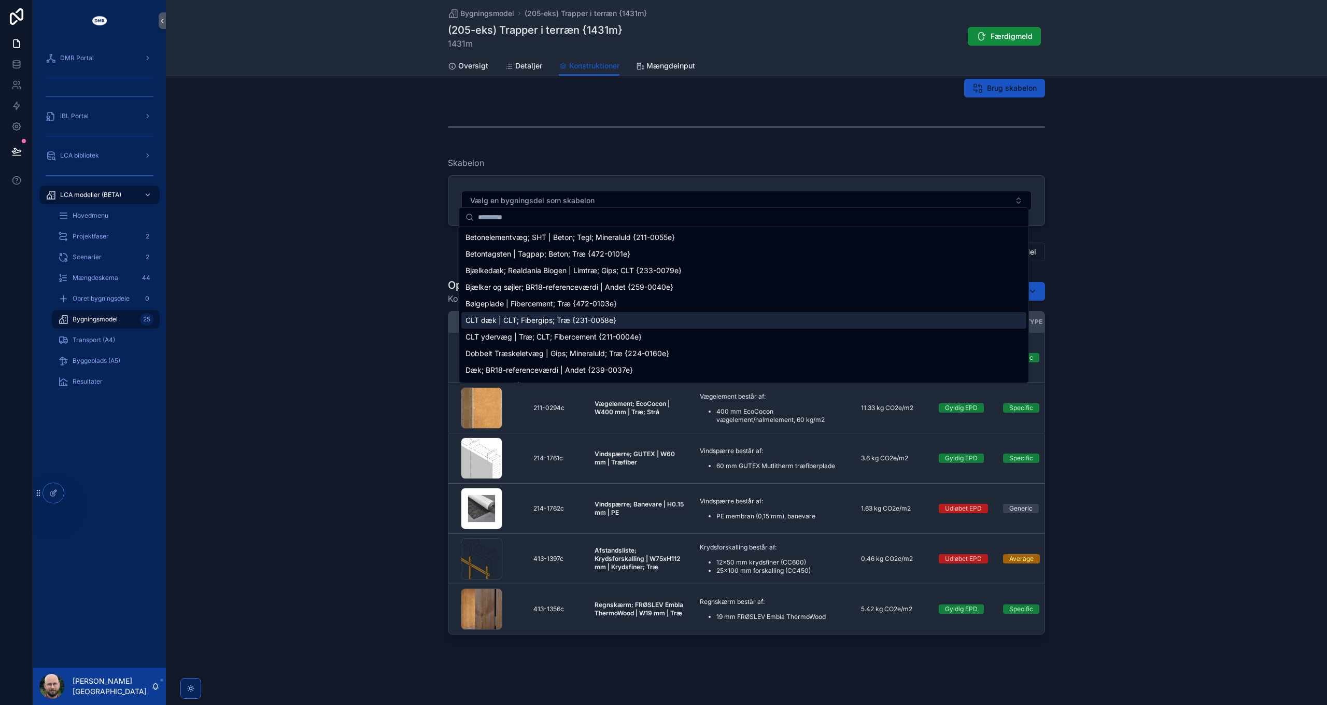
click at [566, 312] on div "CLT dæk | CLT; Fibergips; Træ {231-0058e}" at bounding box center [744, 320] width 565 height 17
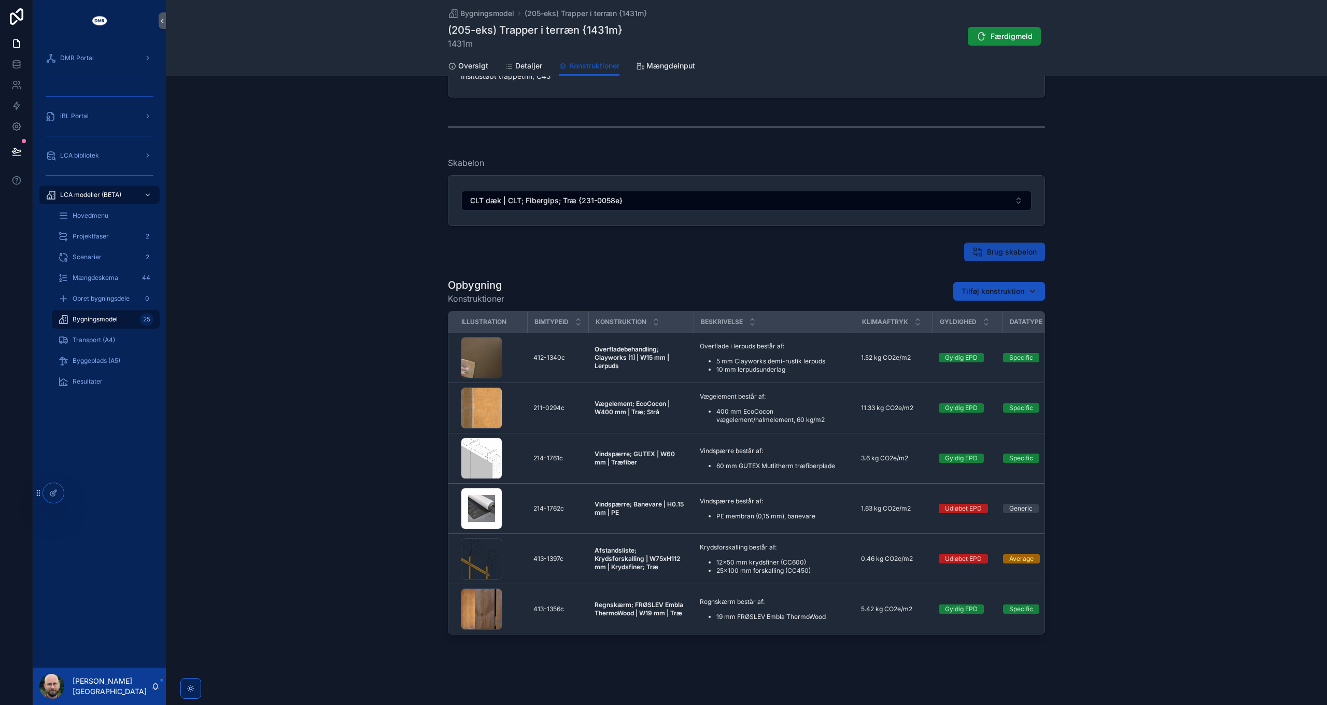
click at [989, 250] on span "Brug skabelon" at bounding box center [1012, 252] width 50 height 10
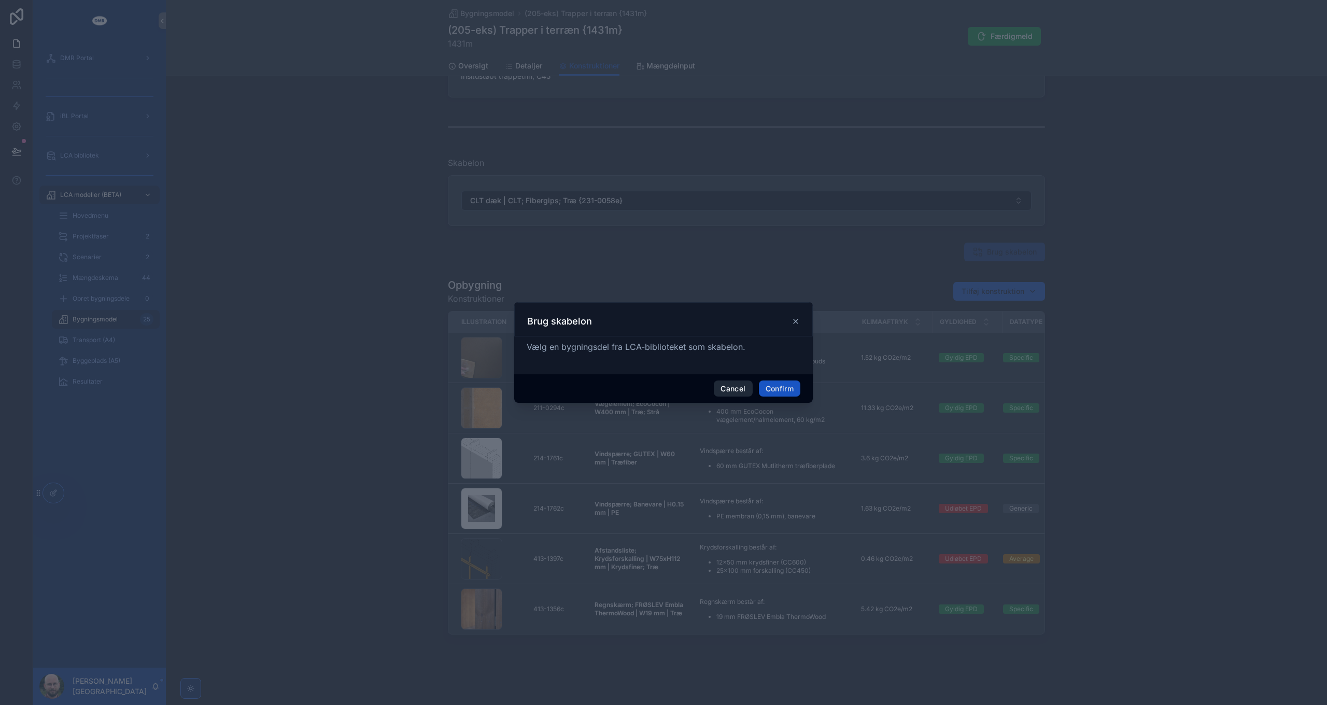
click at [734, 391] on button "Cancel" at bounding box center [733, 389] width 38 height 17
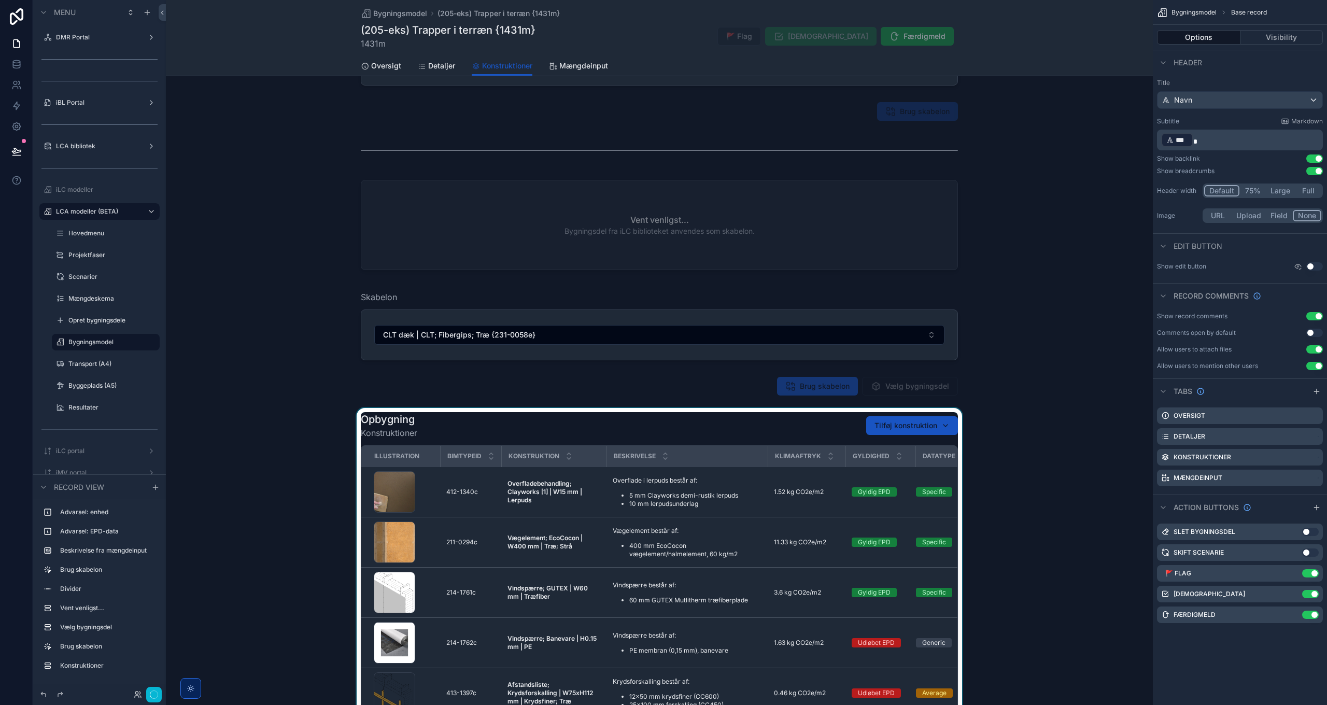
scroll to position [205, 0]
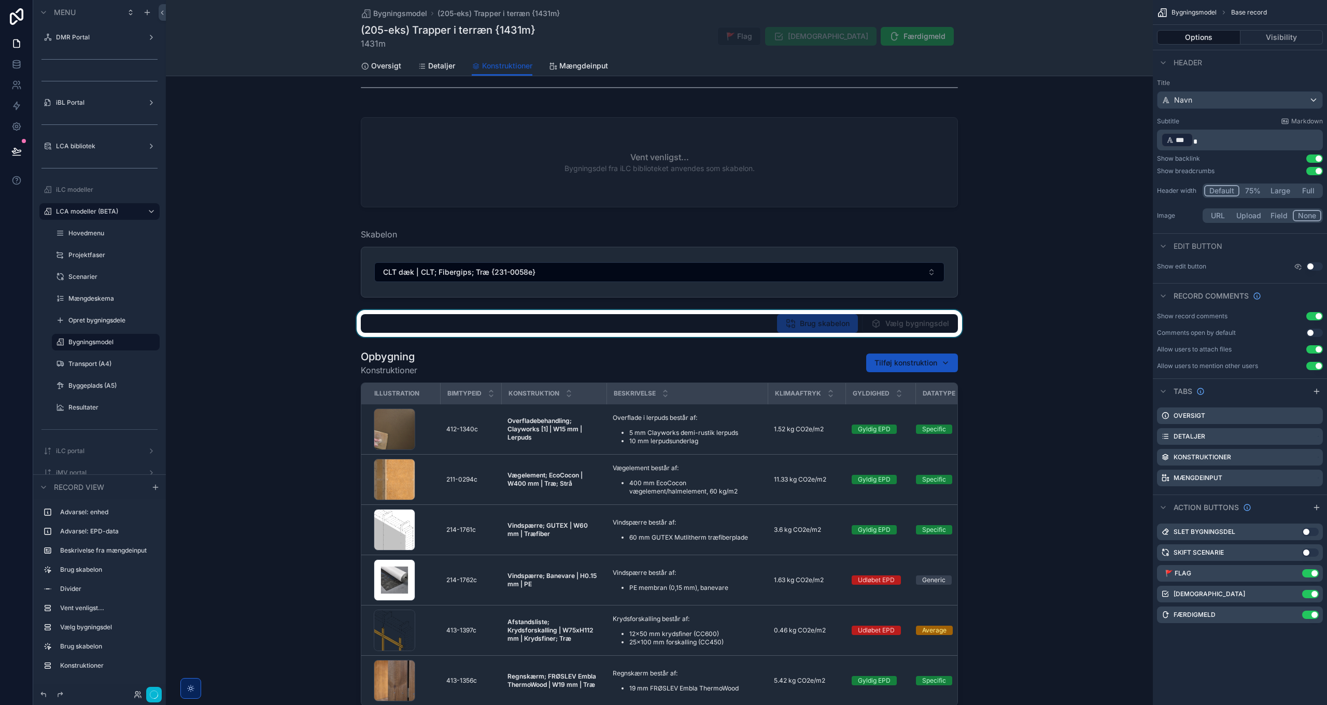
click at [816, 321] on div "scrollable content" at bounding box center [659, 323] width 987 height 27
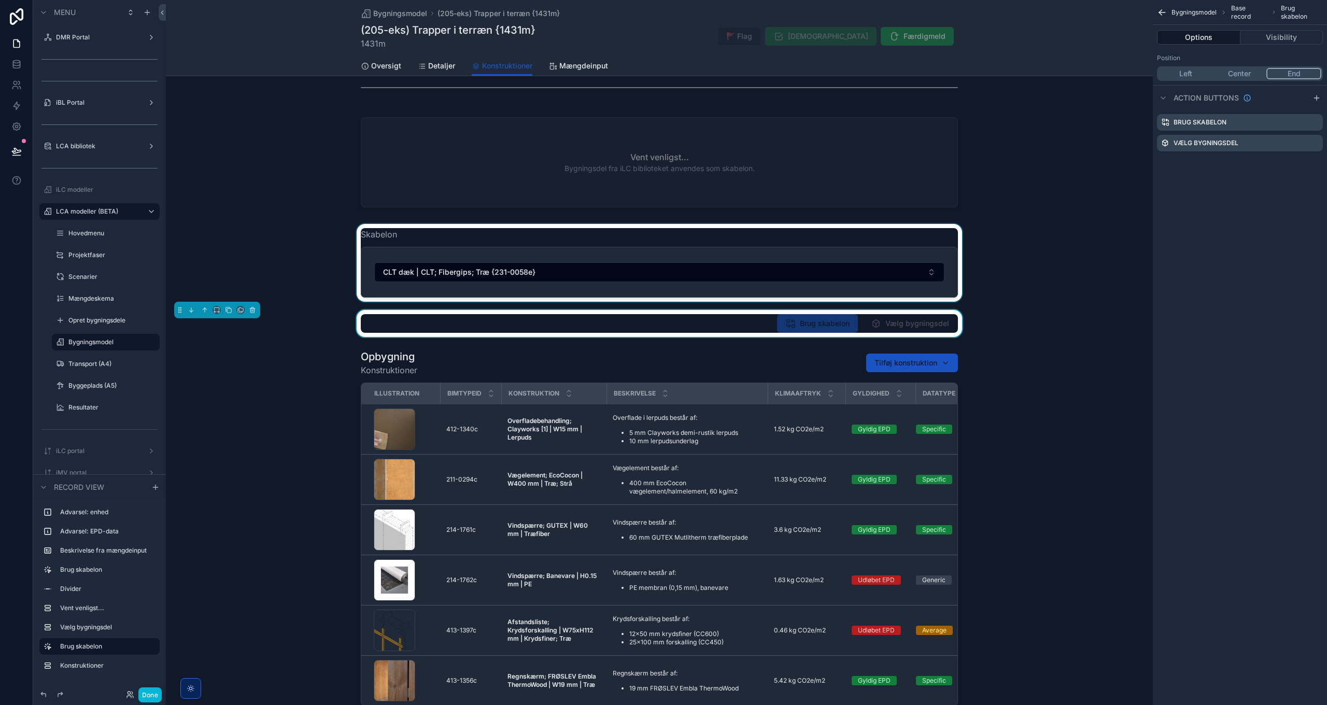
click at [925, 257] on div "scrollable content" at bounding box center [659, 263] width 987 height 78
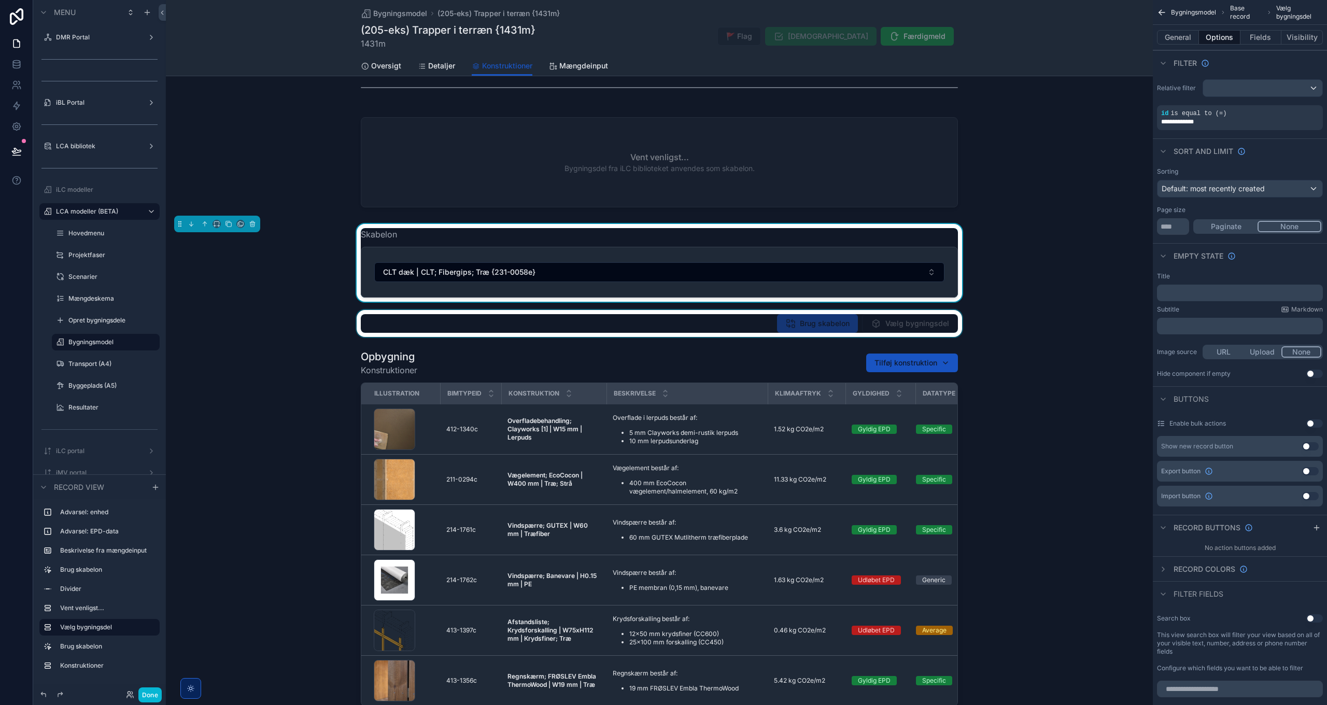
click at [239, 317] on div "scrollable content" at bounding box center [659, 323] width 987 height 27
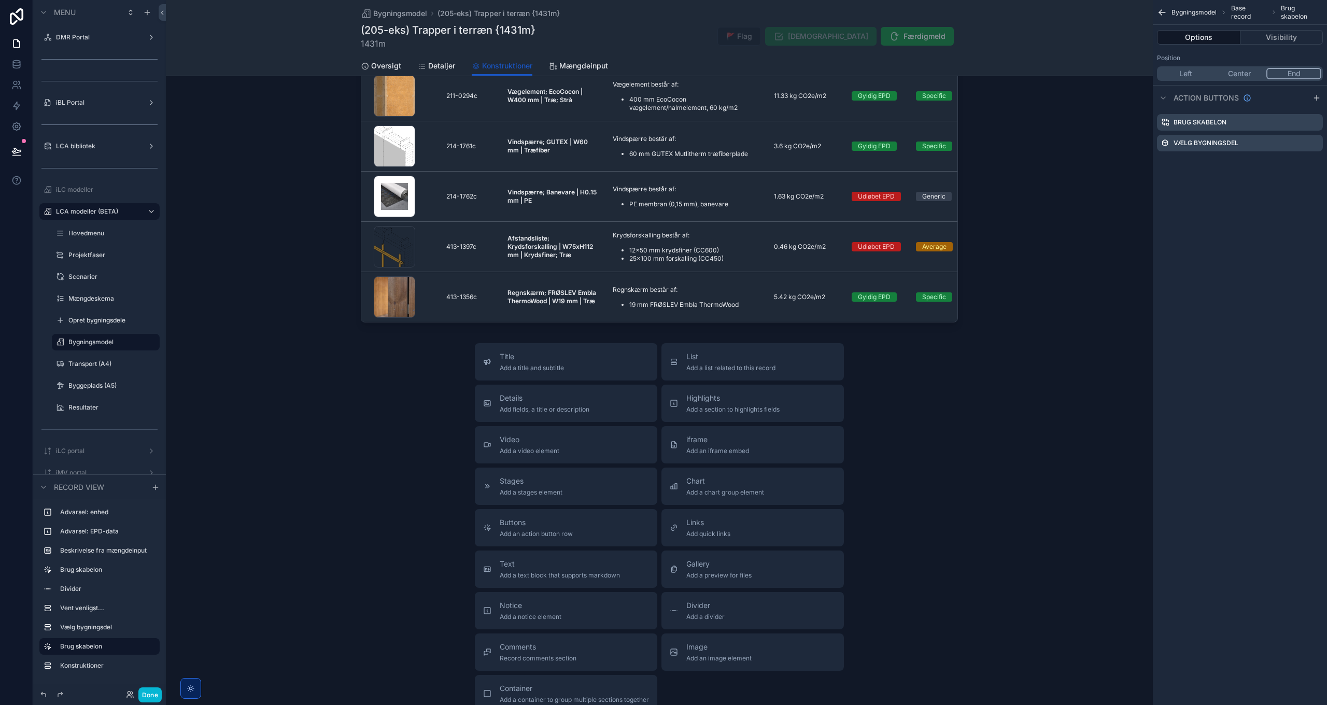
scroll to position [620, 0]
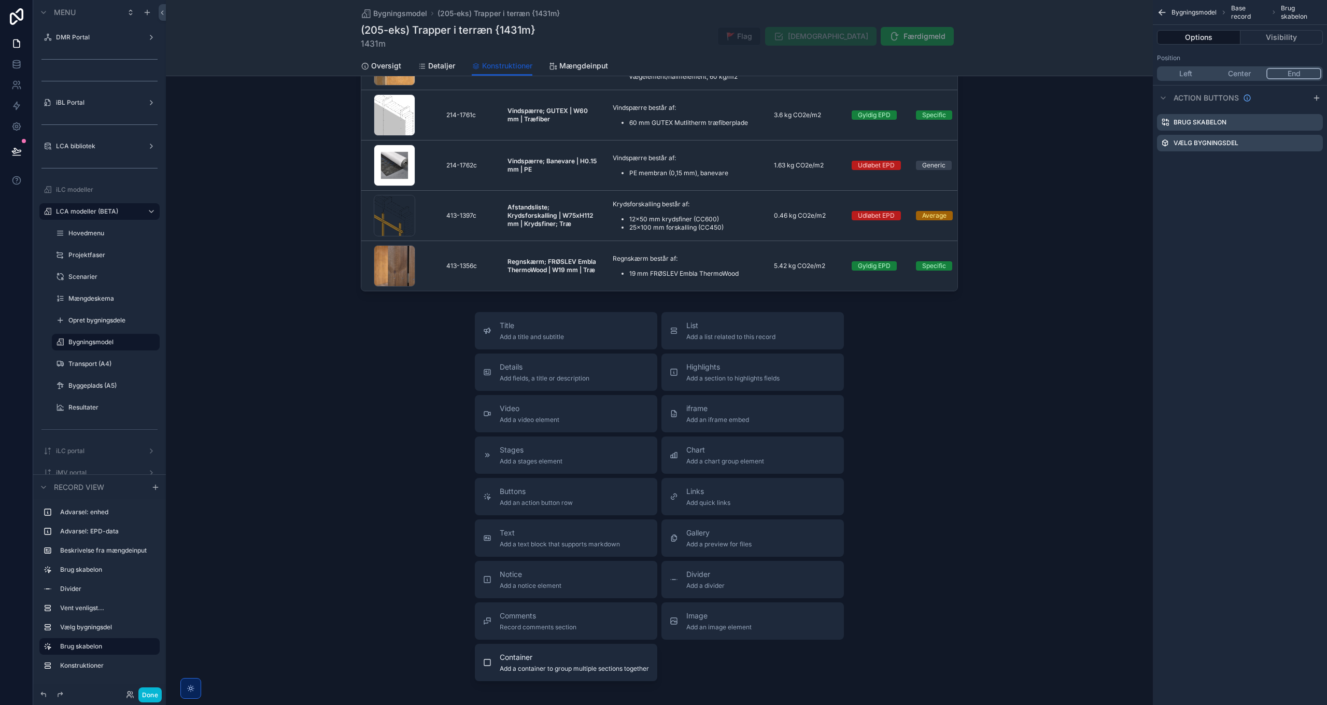
click at [549, 662] on span "Container" at bounding box center [574, 657] width 149 height 10
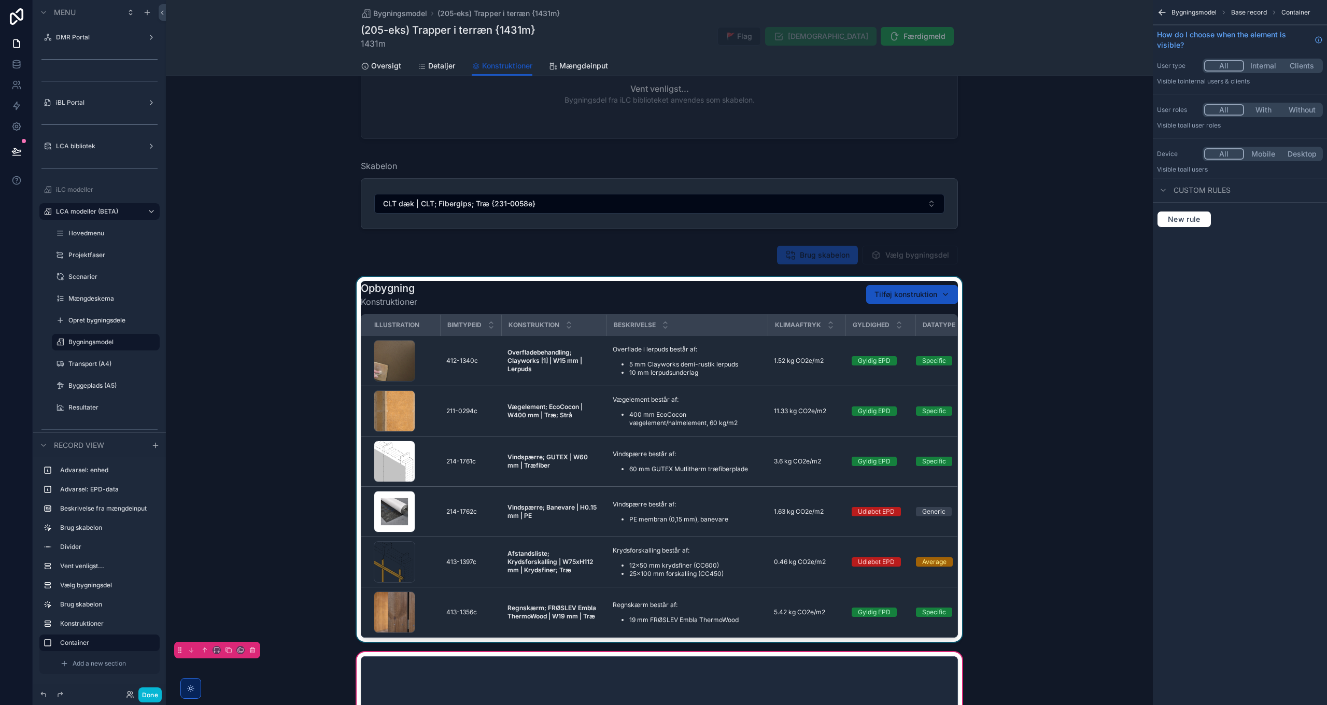
scroll to position [273, 0]
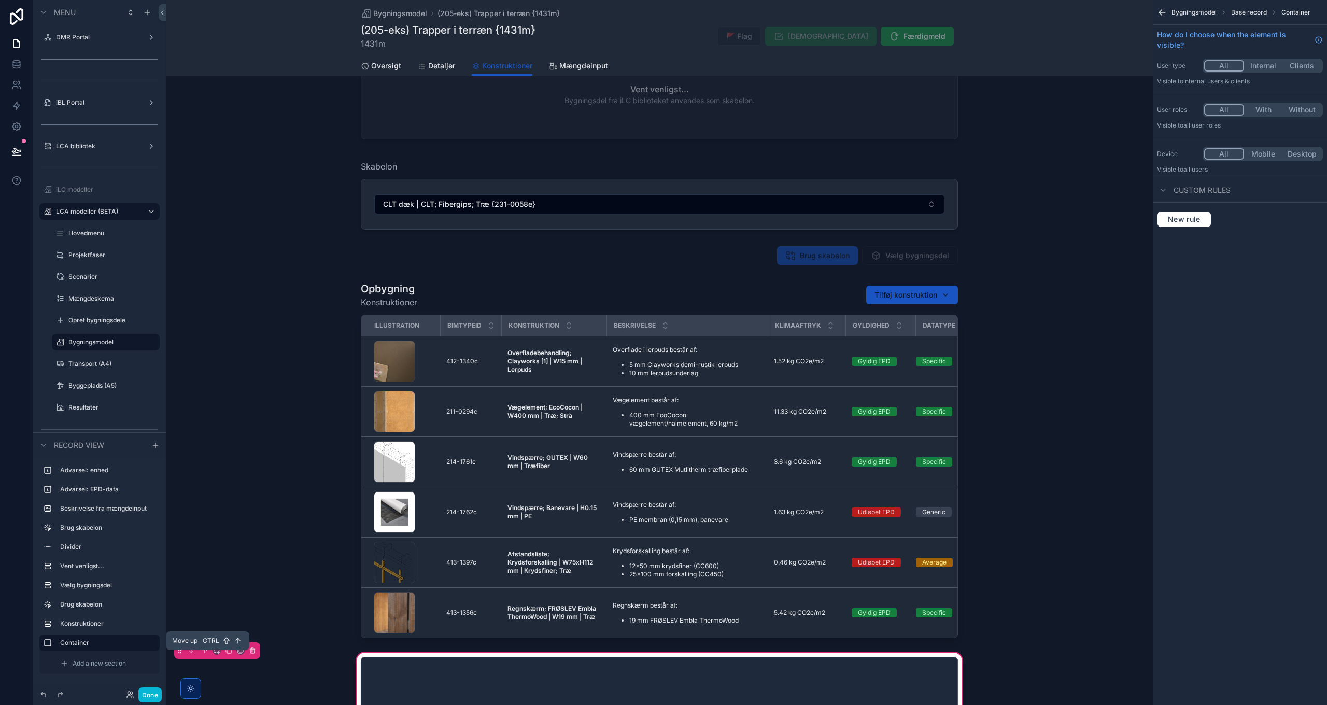
click at [204, 654] on icon "scrollable content" at bounding box center [204, 650] width 7 height 7
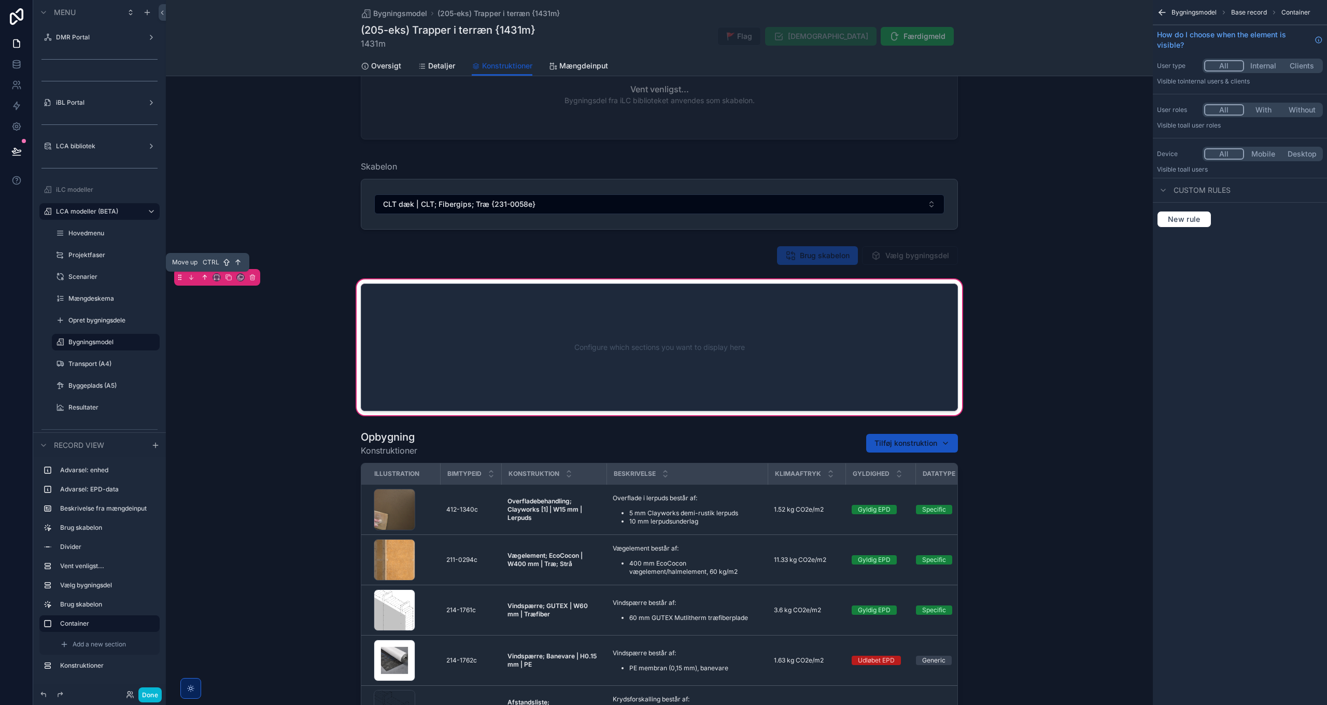
click at [206, 277] on icon "scrollable content" at bounding box center [206, 276] width 2 height 2
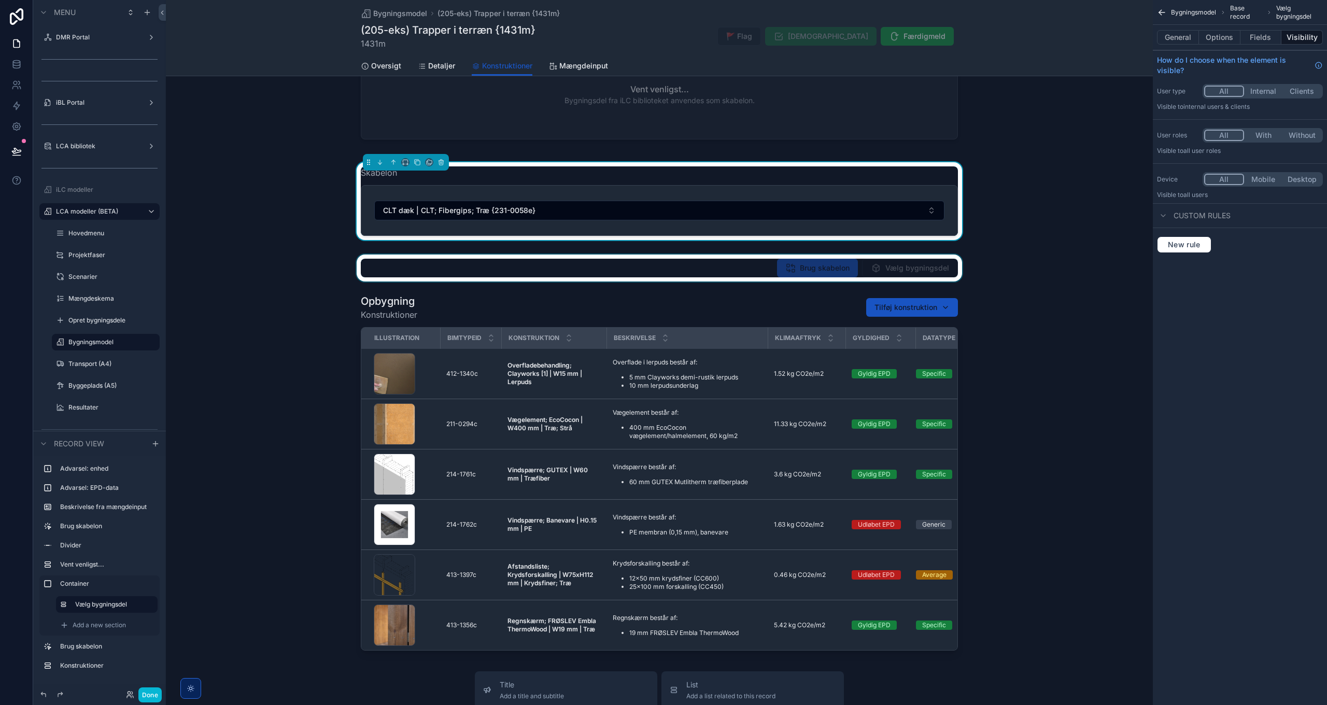
click at [896, 267] on div "scrollable content" at bounding box center [659, 268] width 987 height 27
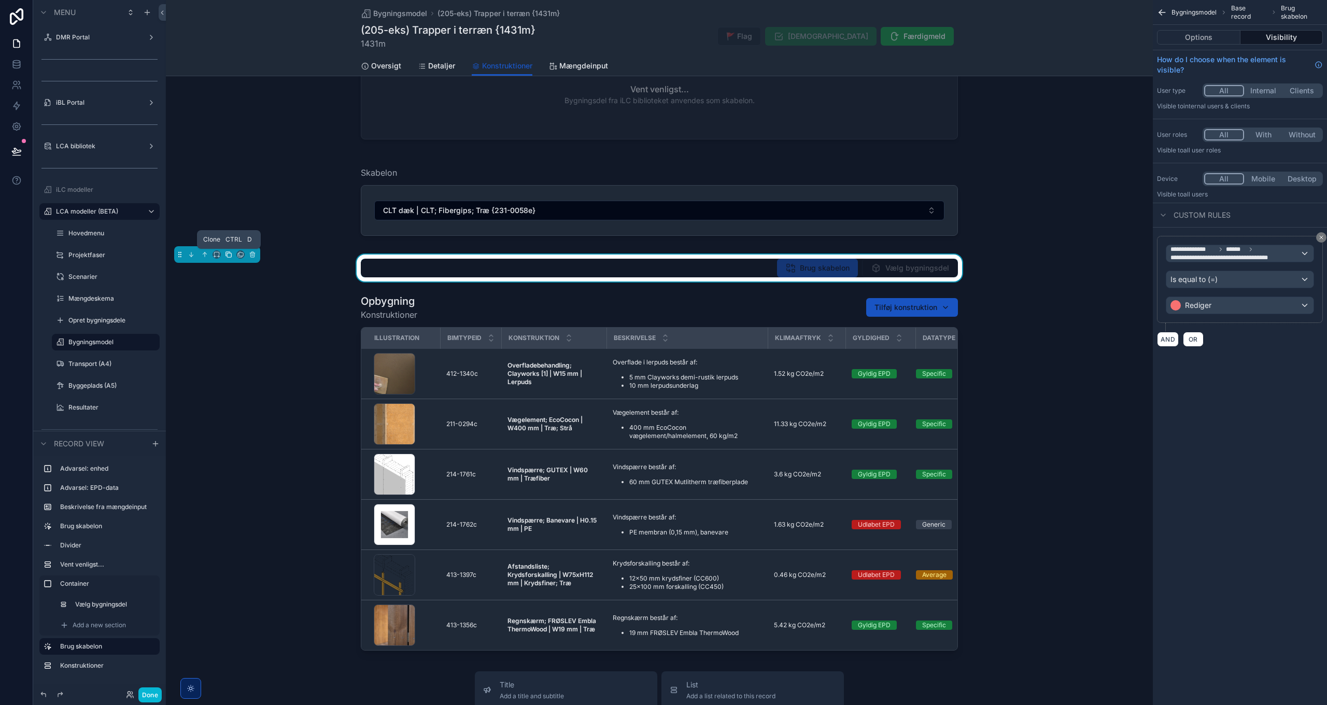
click at [231, 255] on icon "scrollable content" at bounding box center [228, 254] width 7 height 7
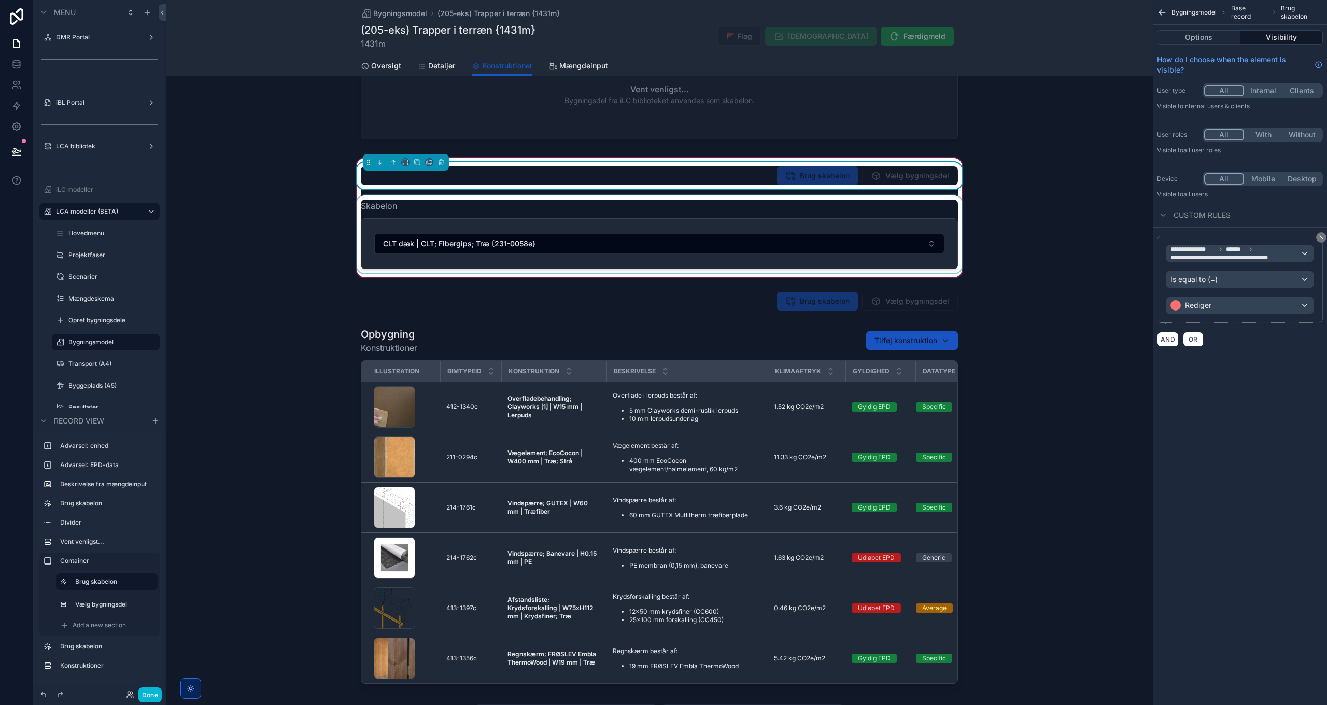
click at [440, 225] on div "scrollable content" at bounding box center [660, 234] width 610 height 78
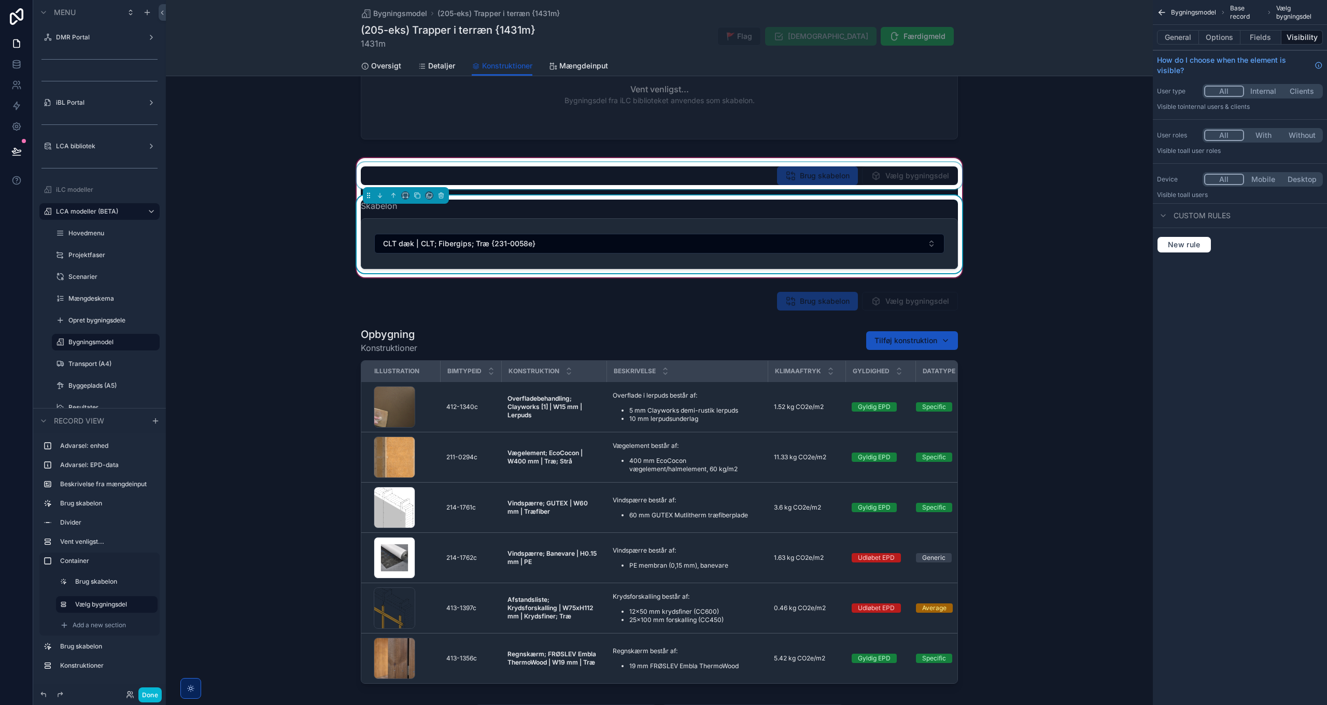
click at [730, 173] on div "scrollable content" at bounding box center [660, 175] width 610 height 27
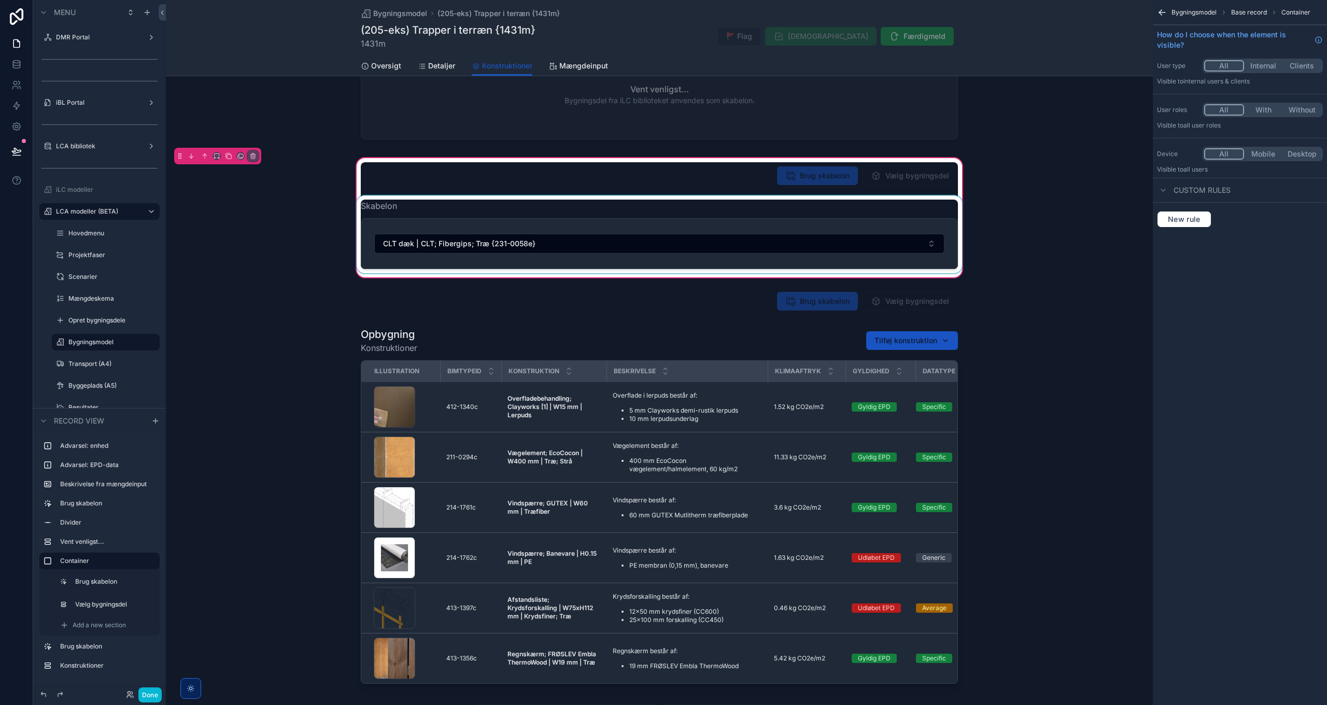
click at [770, 212] on div "scrollable content" at bounding box center [660, 234] width 610 height 78
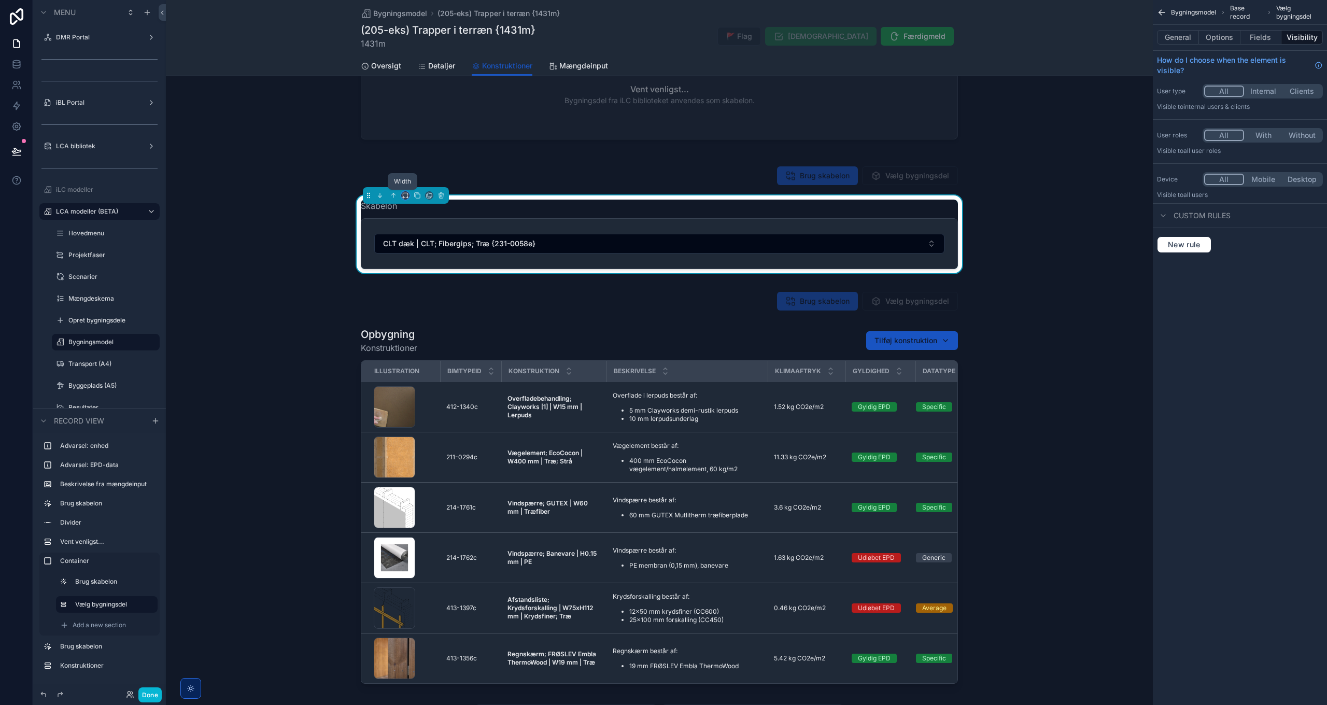
click at [406, 193] on icon "scrollable content" at bounding box center [405, 194] width 5 height 3
click at [427, 313] on div "75%" at bounding box center [424, 313] width 32 height 12
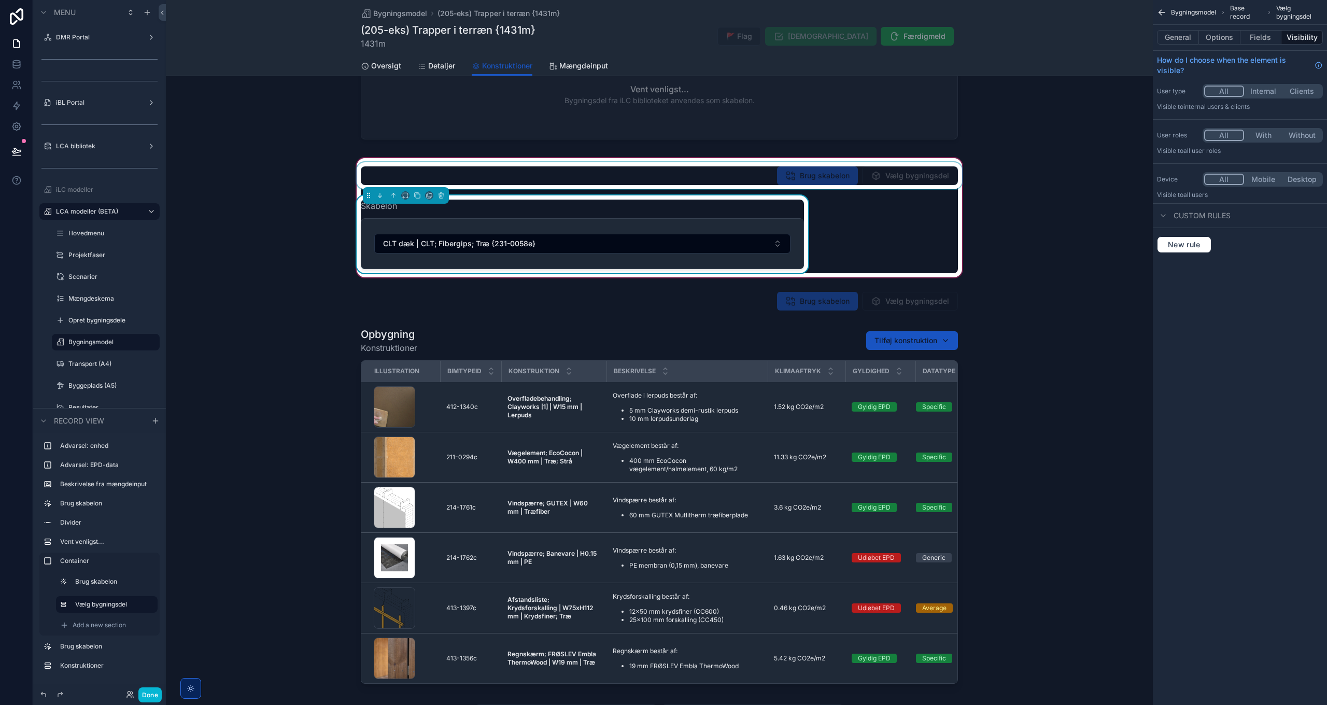
click at [813, 173] on div "scrollable content" at bounding box center [660, 175] width 610 height 27
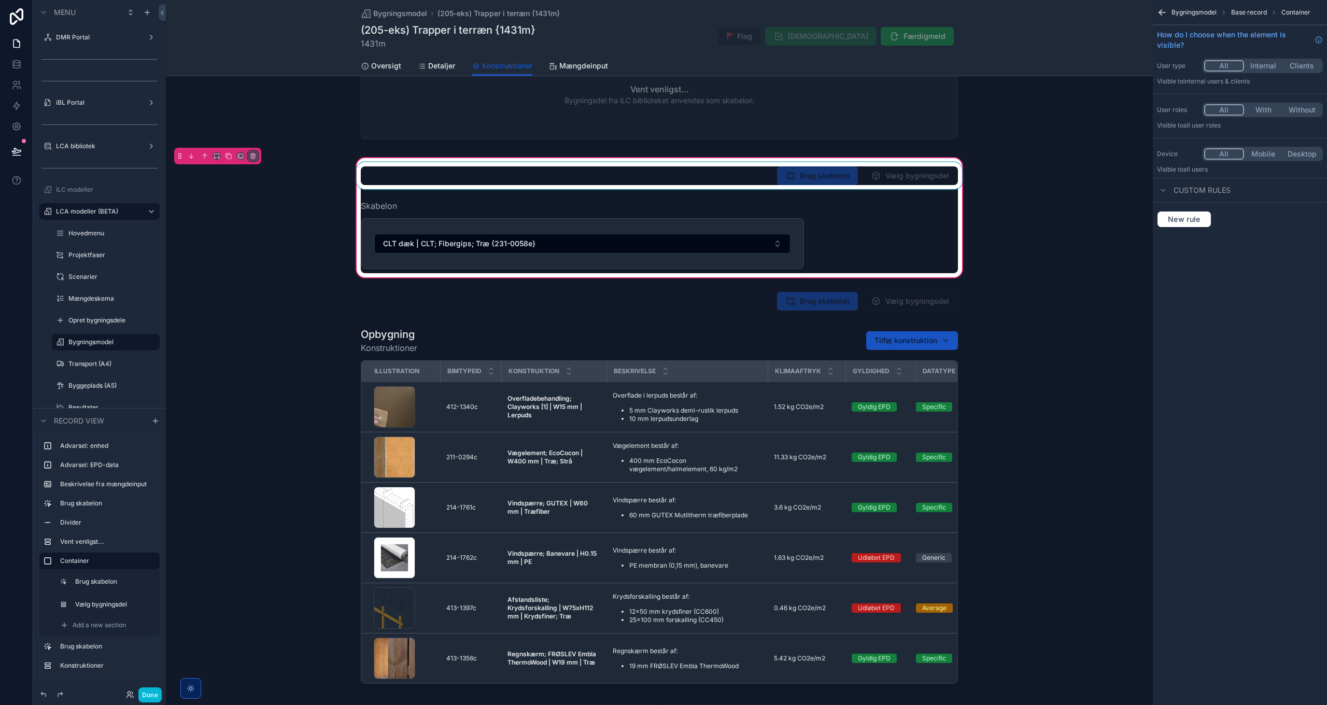
click at [820, 177] on div "scrollable content" at bounding box center [660, 175] width 610 height 27
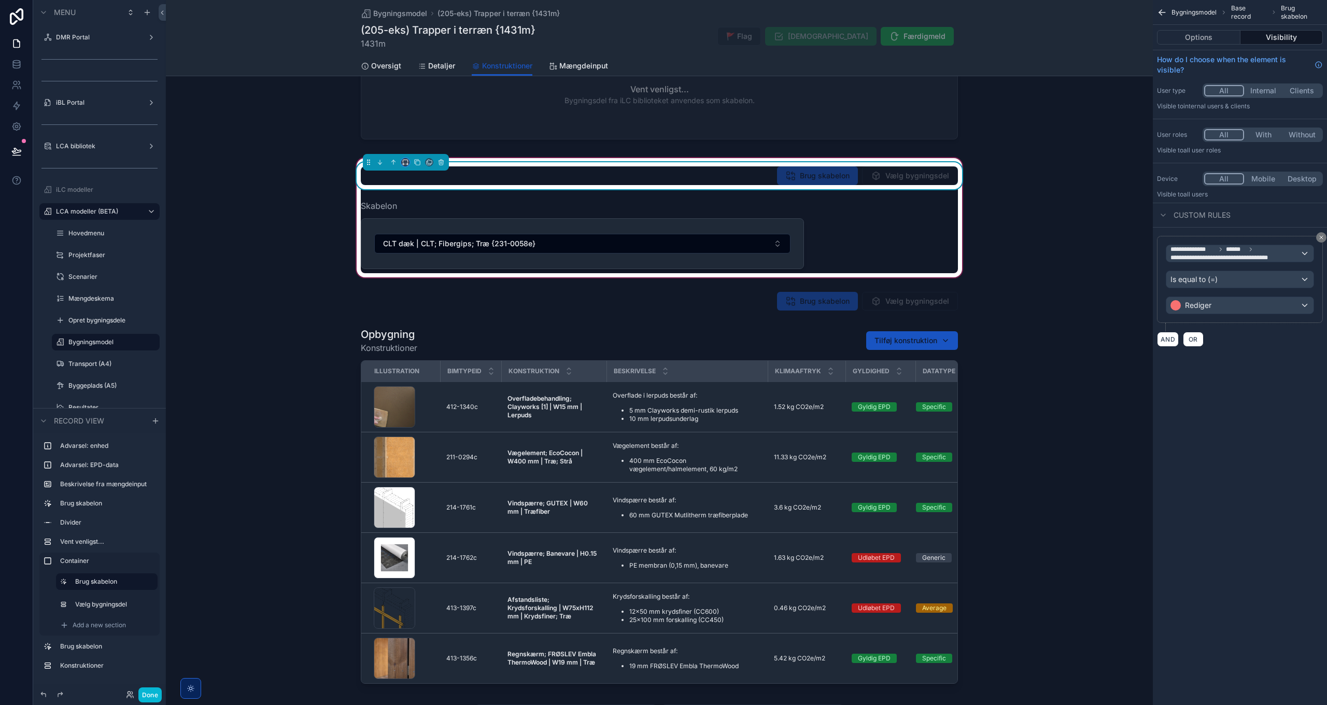
click at [402, 161] on icon "scrollable content" at bounding box center [405, 162] width 7 height 7
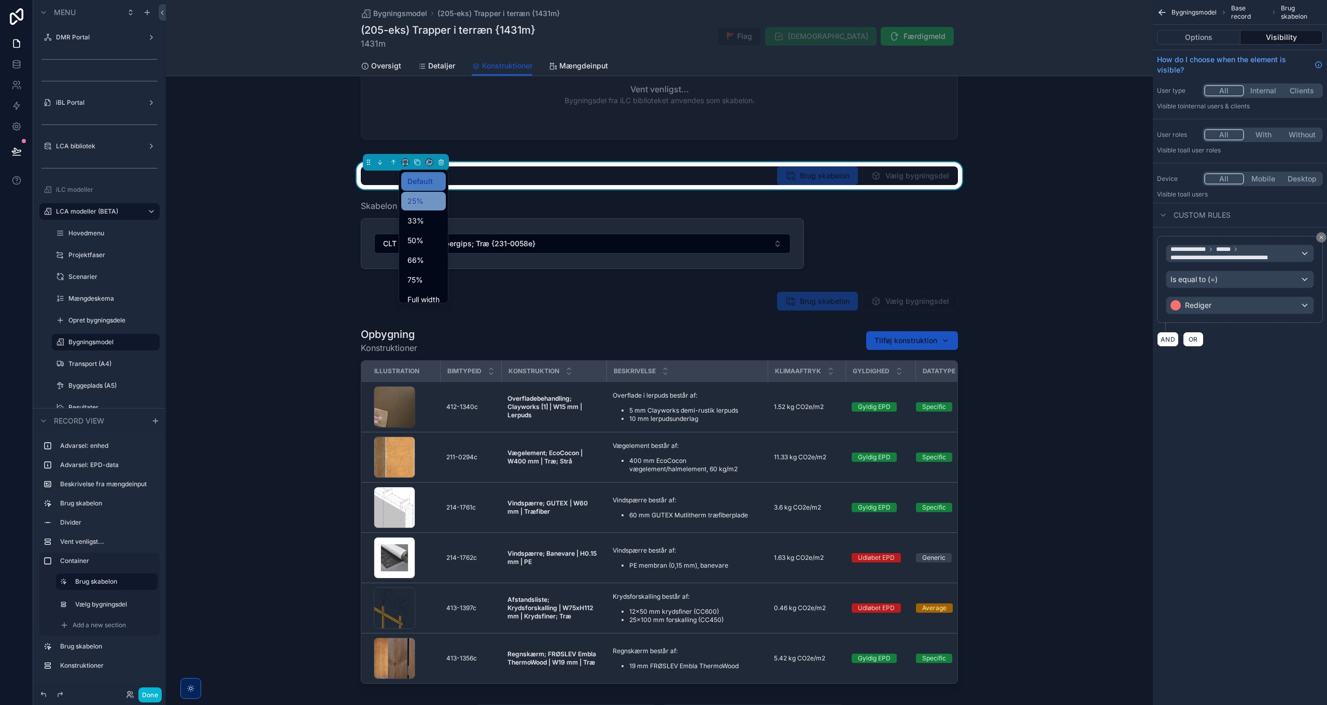
click at [416, 200] on span "25%" at bounding box center [416, 201] width 16 height 12
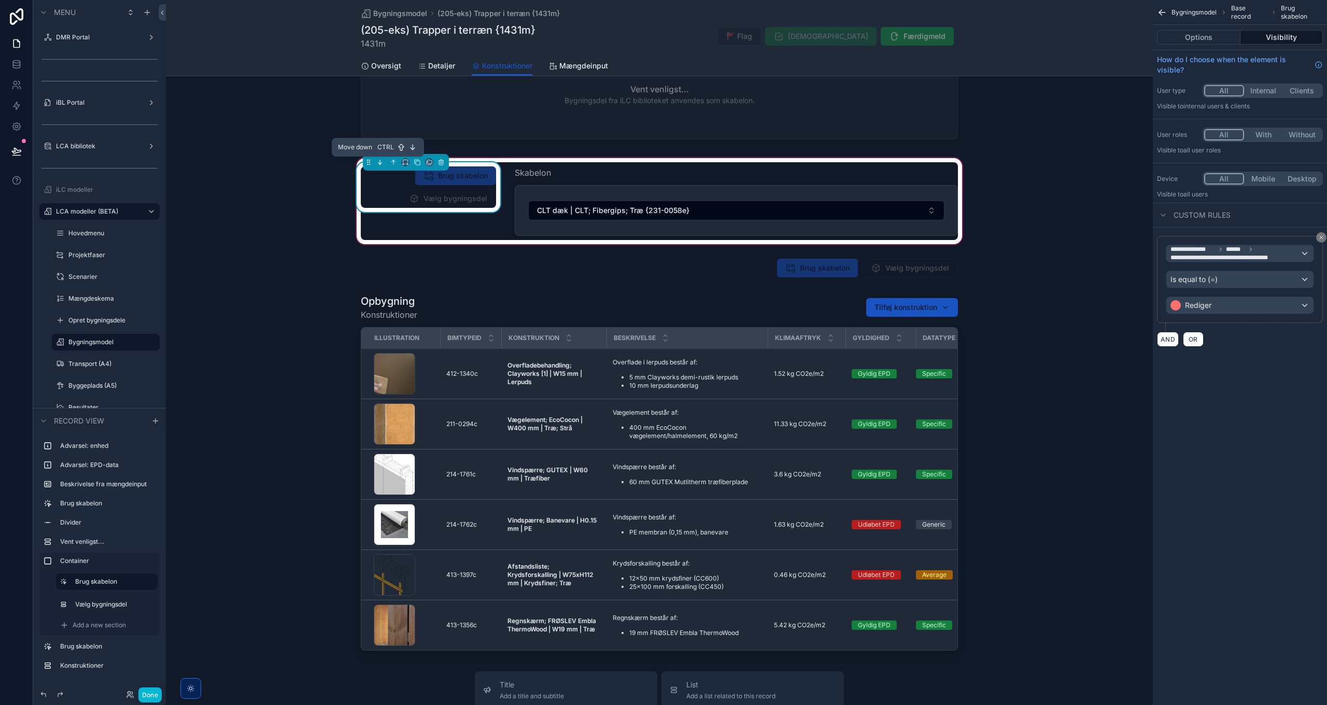
click at [380, 162] on icon "scrollable content" at bounding box center [379, 162] width 7 height 7
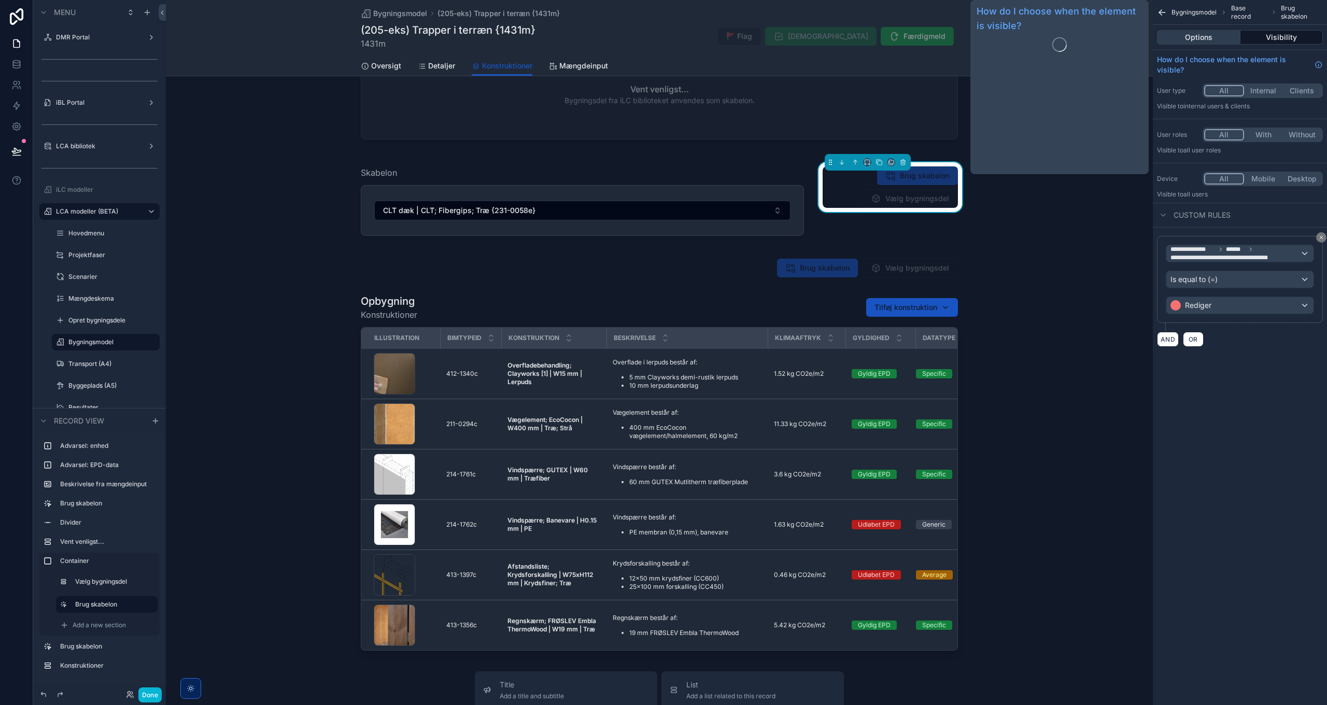
click at [1212, 37] on button "Options" at bounding box center [1198, 37] width 83 height 15
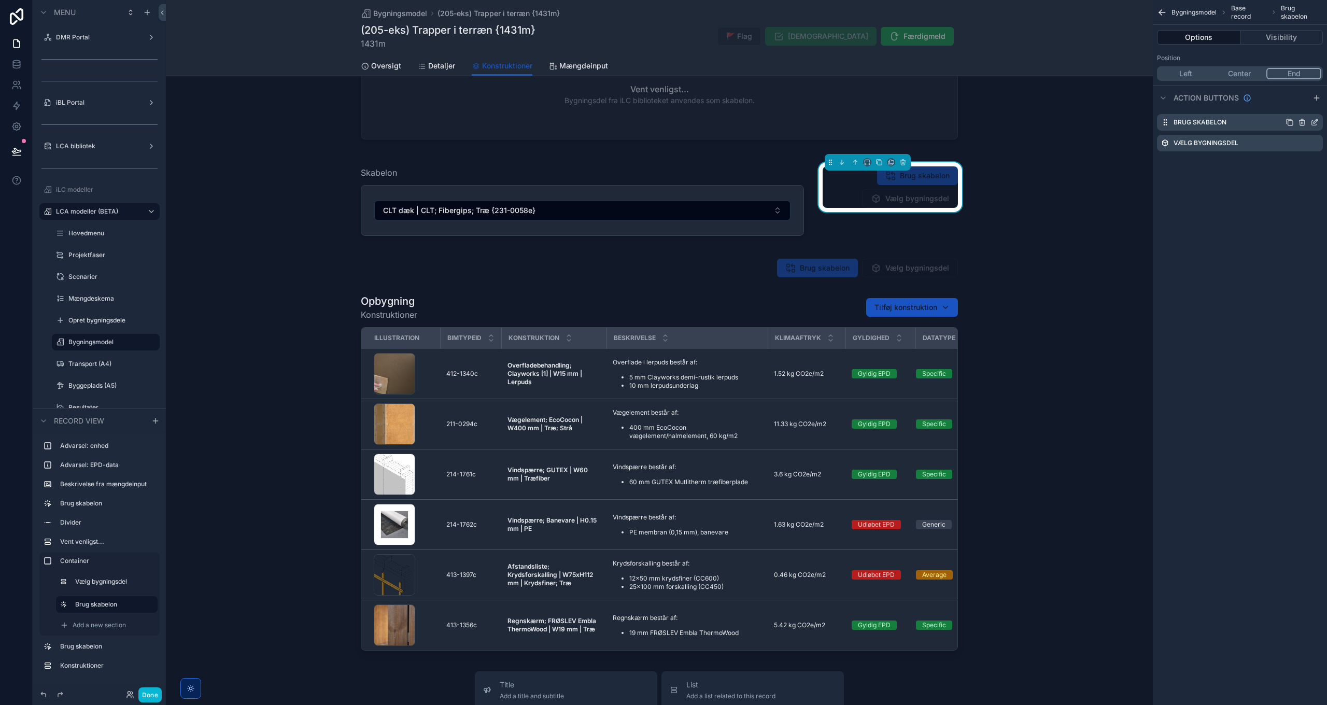
click at [1301, 121] on icon "scrollable content" at bounding box center [1302, 122] width 8 height 8
click at [1302, 105] on icon at bounding box center [1298, 106] width 8 height 8
click at [1084, 225] on div "Skabelon CLT dæk | CLT; Fibergips; Træ {231-0058e} Vælg bygningsdel" at bounding box center [659, 201] width 987 height 90
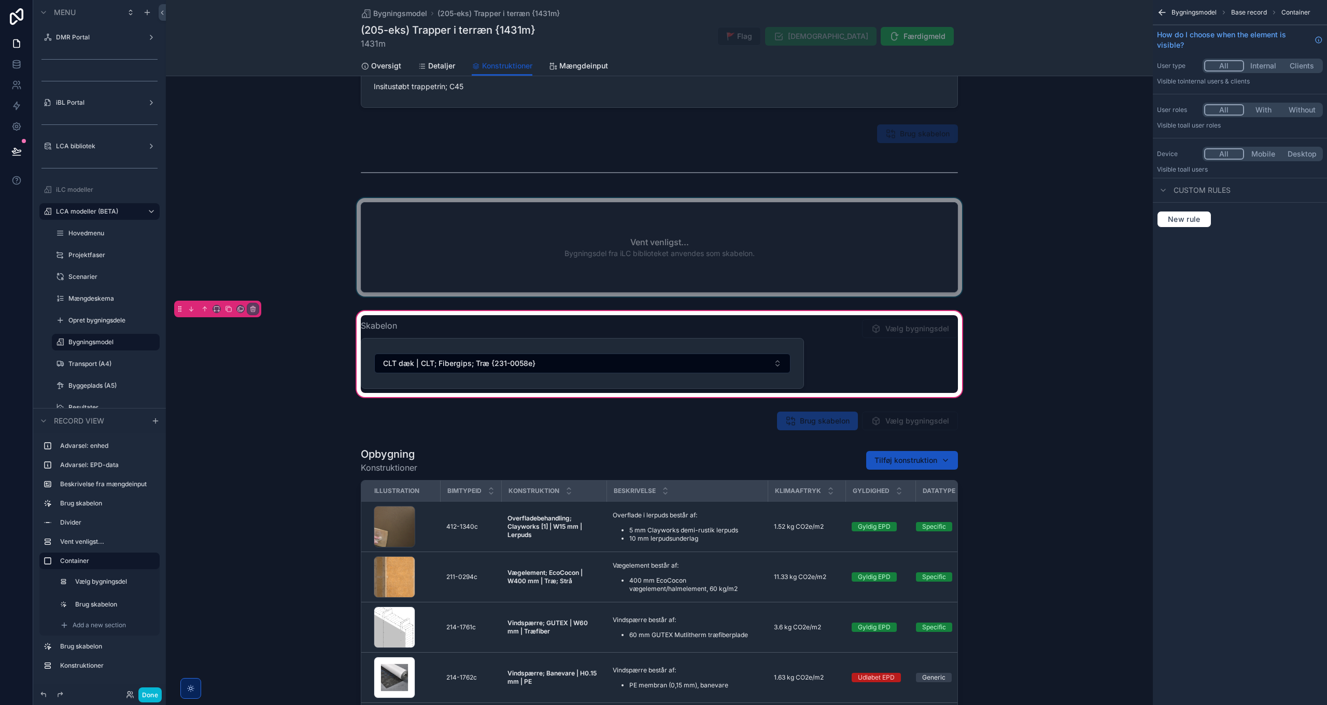
scroll to position [117, 0]
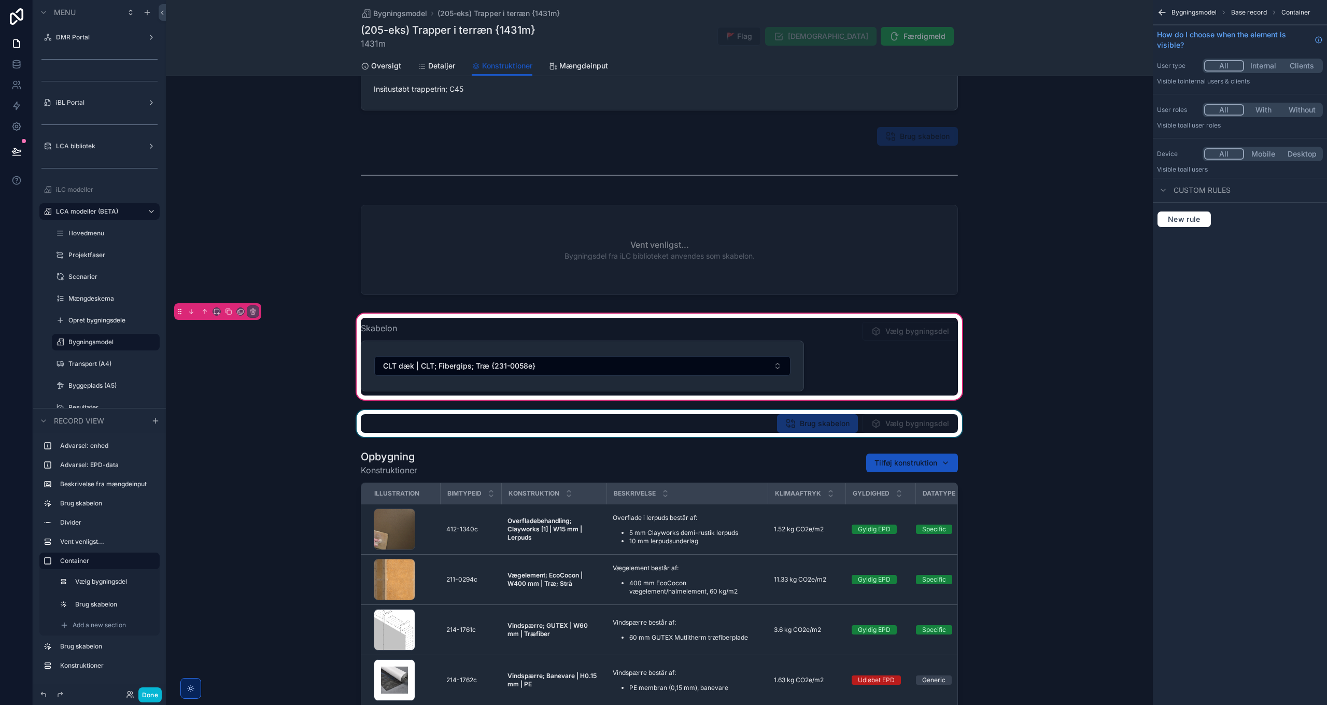
click at [822, 428] on div "scrollable content" at bounding box center [659, 423] width 987 height 27
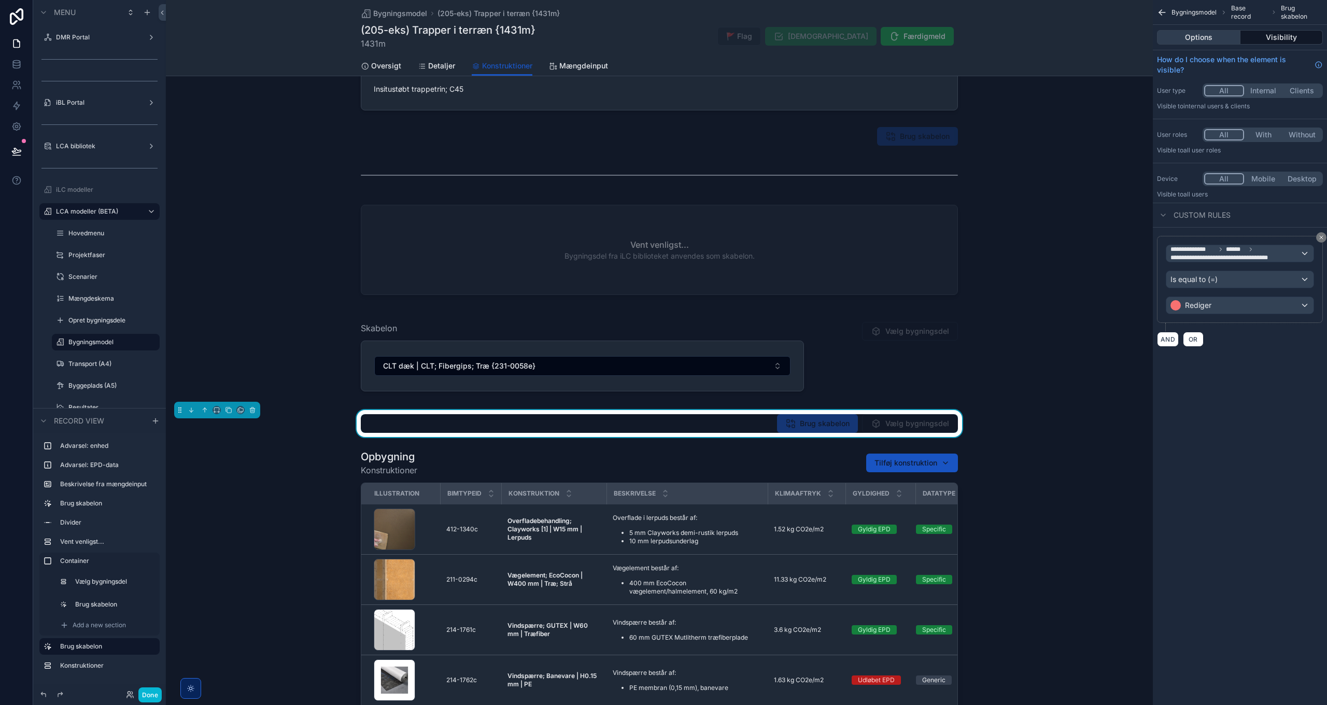
click at [1209, 38] on button "Options" at bounding box center [1198, 37] width 83 height 15
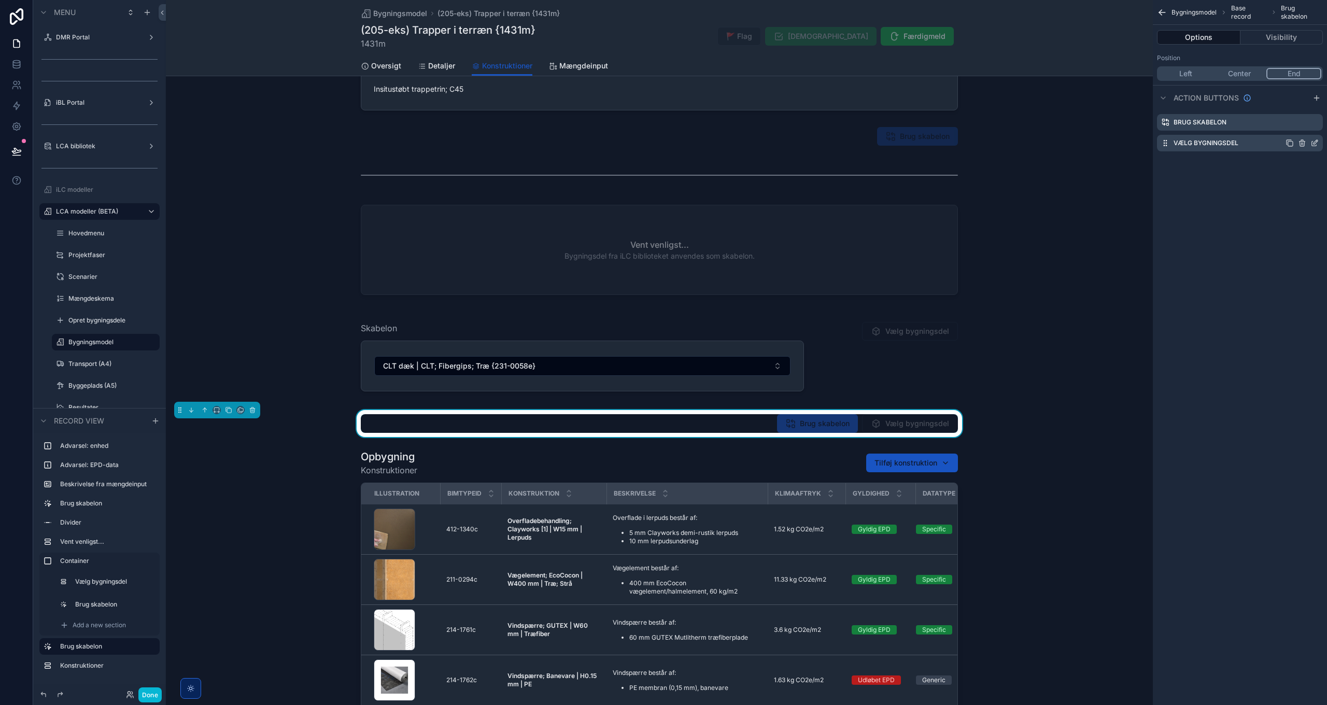
click at [1314, 141] on icon "scrollable content" at bounding box center [1315, 143] width 8 height 8
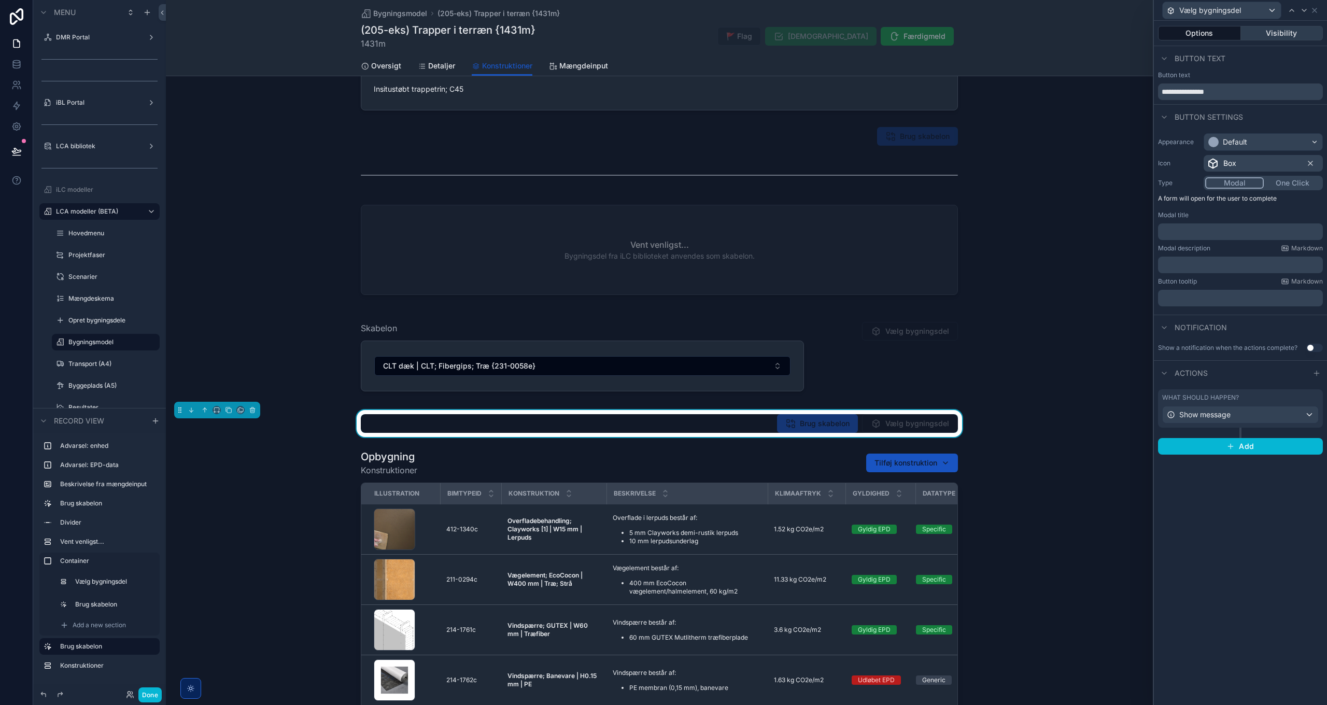
click at [1285, 32] on button "Visibility" at bounding box center [1282, 33] width 82 height 15
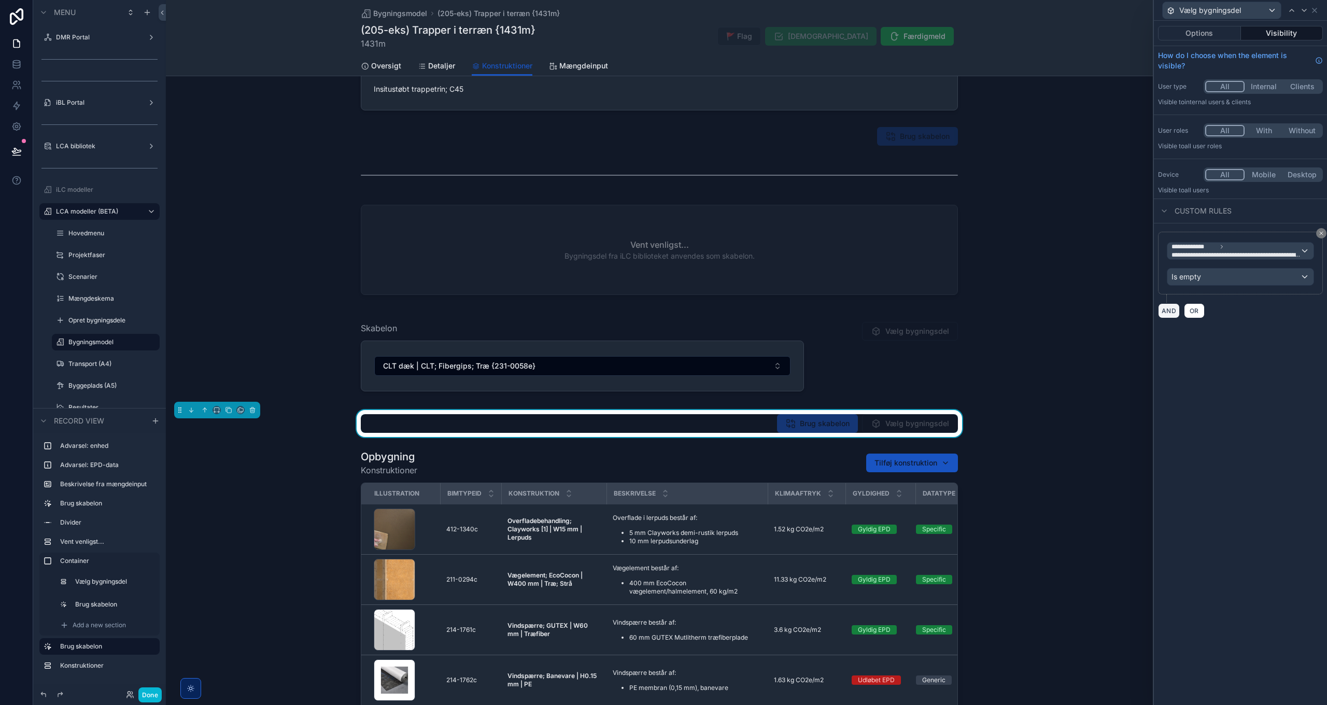
click at [1172, 309] on button "AND" at bounding box center [1169, 310] width 22 height 15
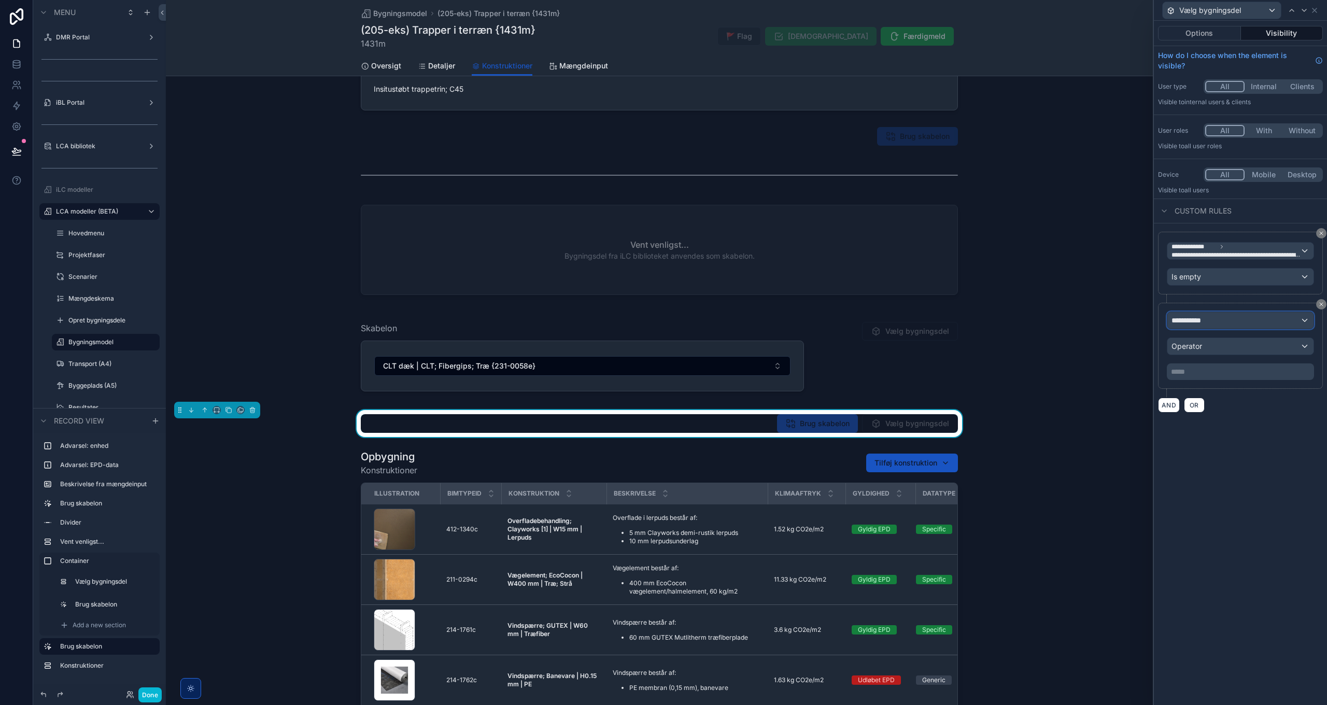
click at [1191, 325] on div "**********" at bounding box center [1241, 320] width 146 height 17
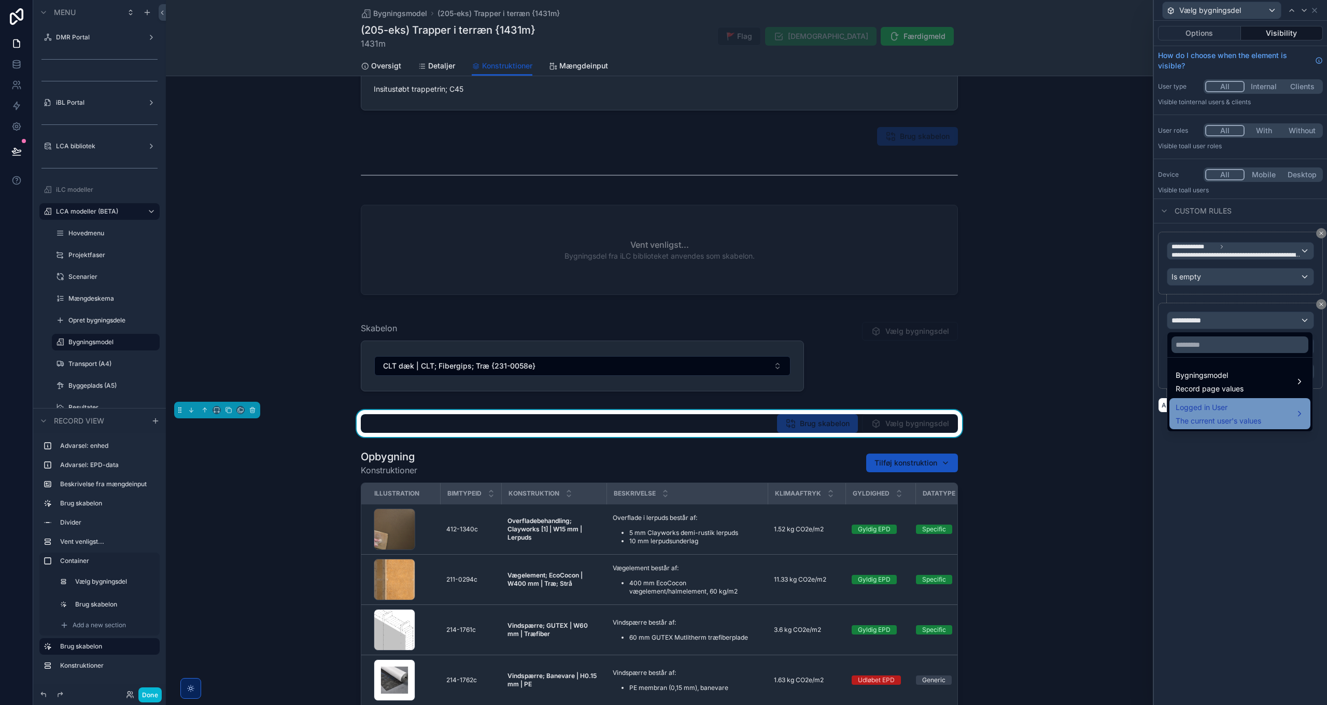
click at [1209, 423] on span "The current user's values" at bounding box center [1219, 421] width 86 height 10
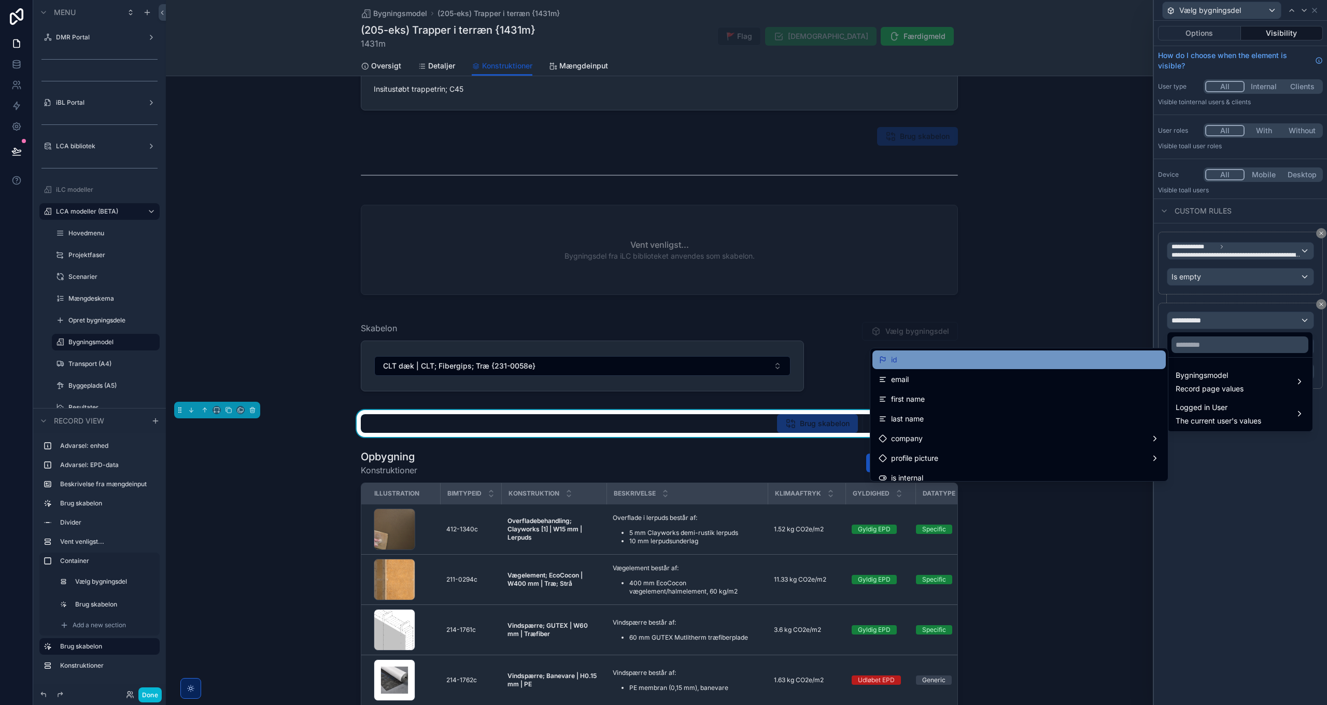
click at [937, 360] on div "id" at bounding box center [1019, 360] width 281 height 12
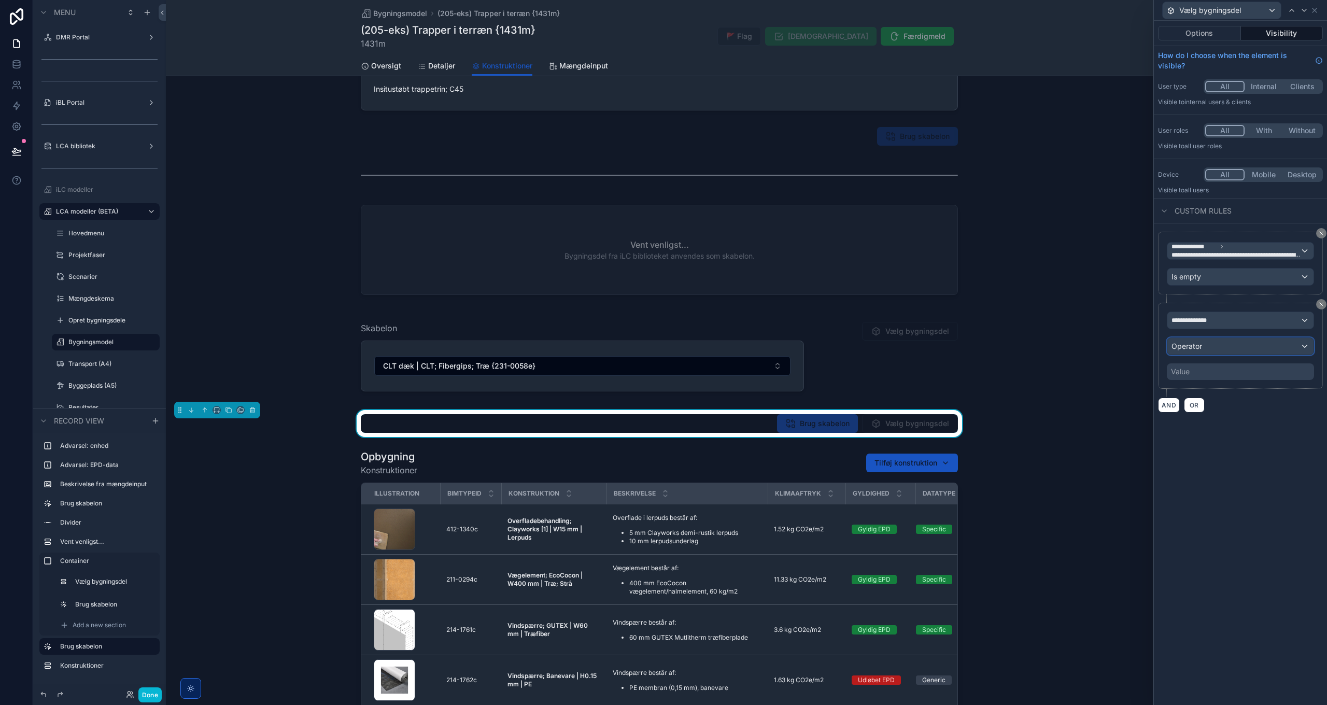
click at [1219, 346] on div "Operator" at bounding box center [1241, 346] width 146 height 17
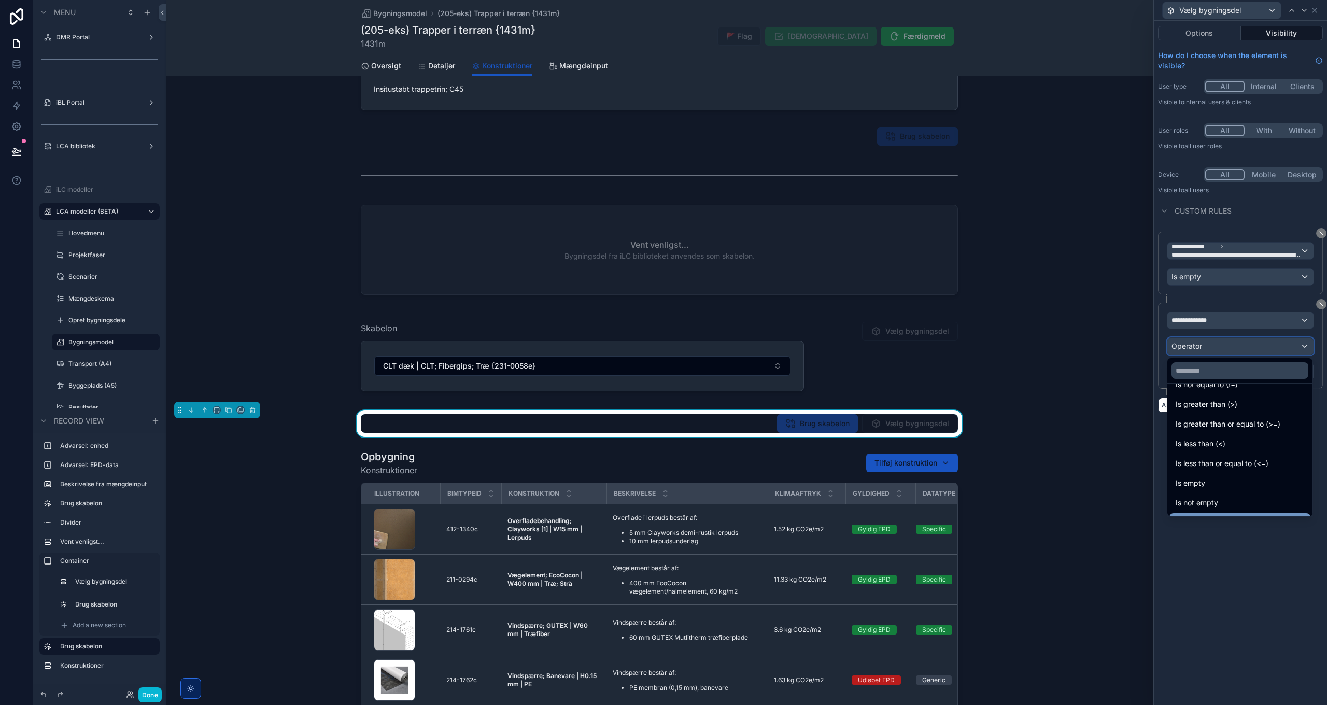
scroll to position [74, 0]
click at [1212, 452] on div "Is empty" at bounding box center [1240, 446] width 129 height 12
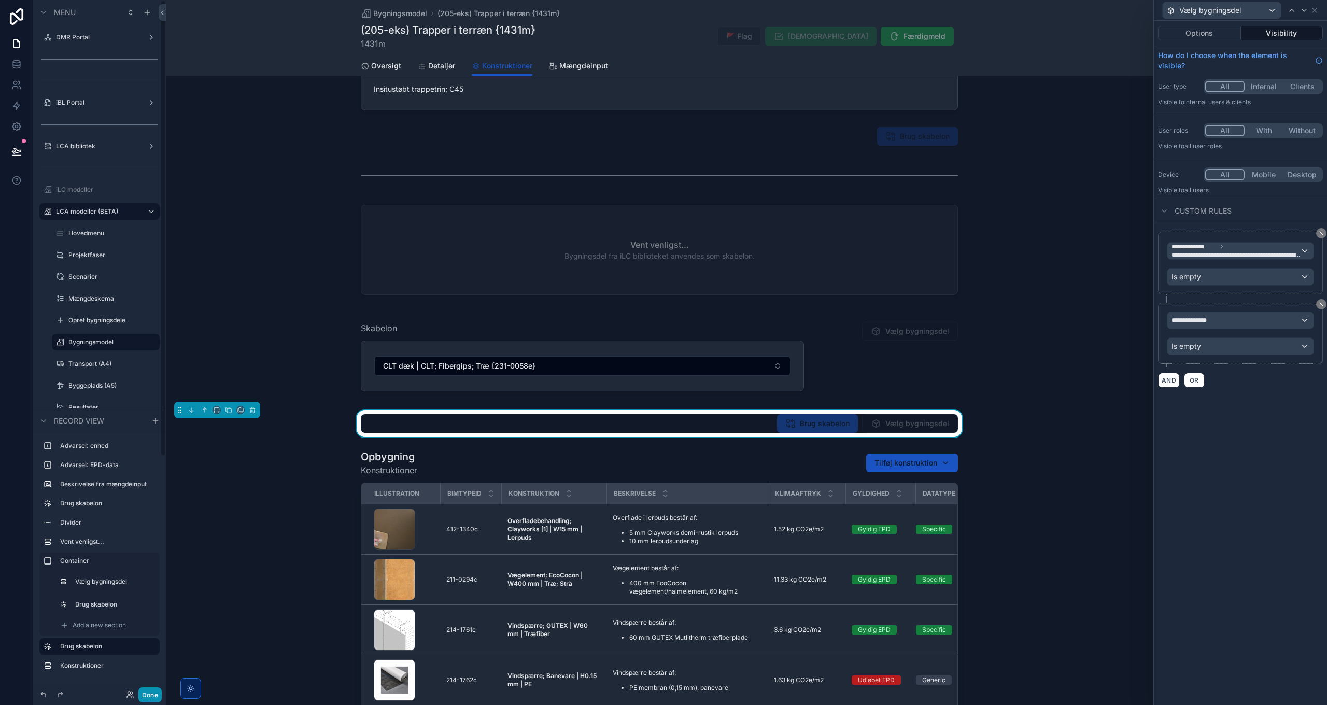
click at [147, 692] on button "Done" at bounding box center [149, 695] width 23 height 15
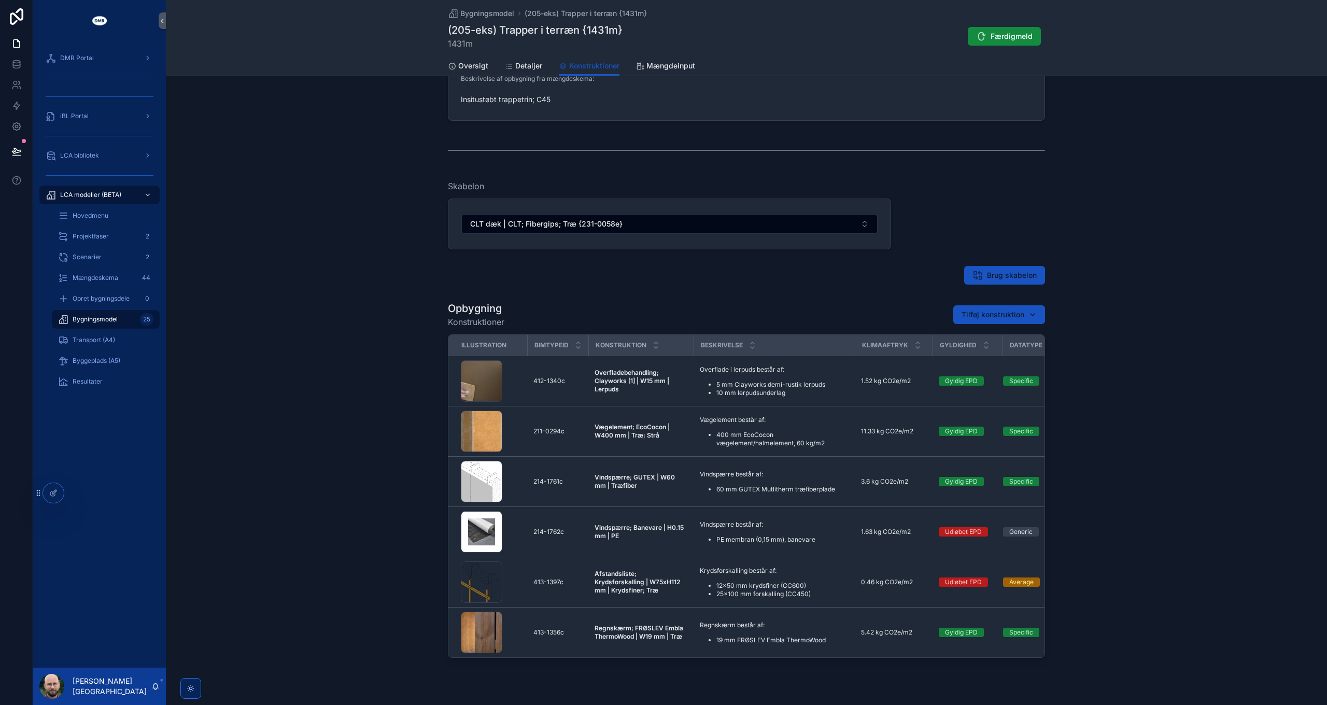
scroll to position [49, 0]
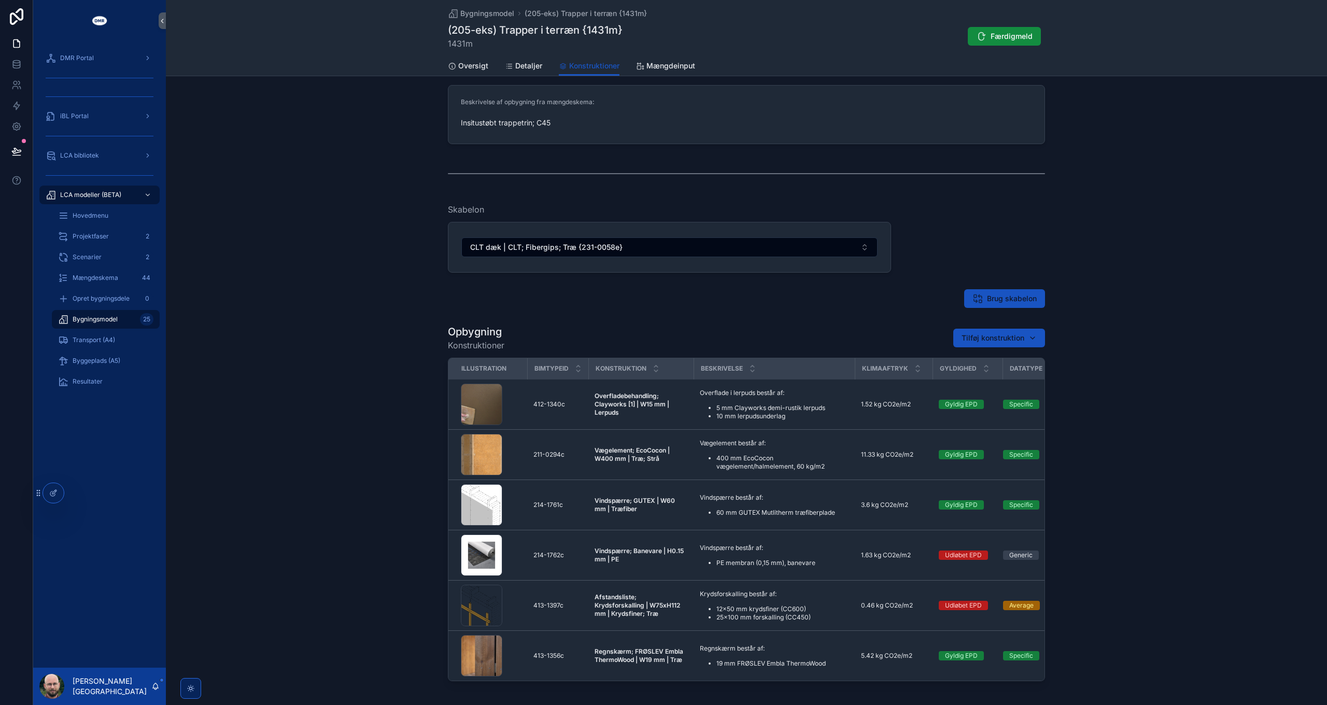
click at [477, 5] on div "Bygningsmodel (205-eks) Trapper i terræn {1431m} (205-eks) Trapper i terræn {14…" at bounding box center [746, 28] width 597 height 56
click at [480, 11] on span "Bygningsmodel" at bounding box center [487, 13] width 54 height 10
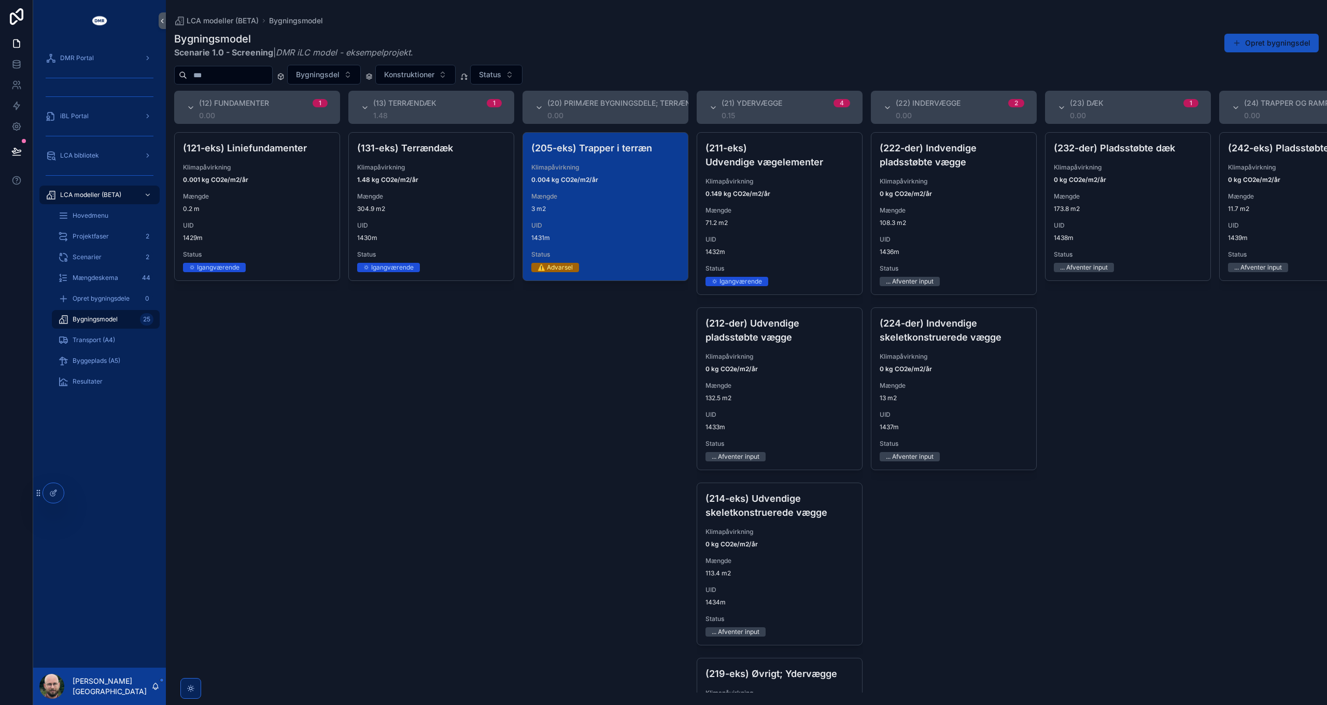
click at [628, 203] on div "Mængde 3 m2" at bounding box center [606, 202] width 148 height 21
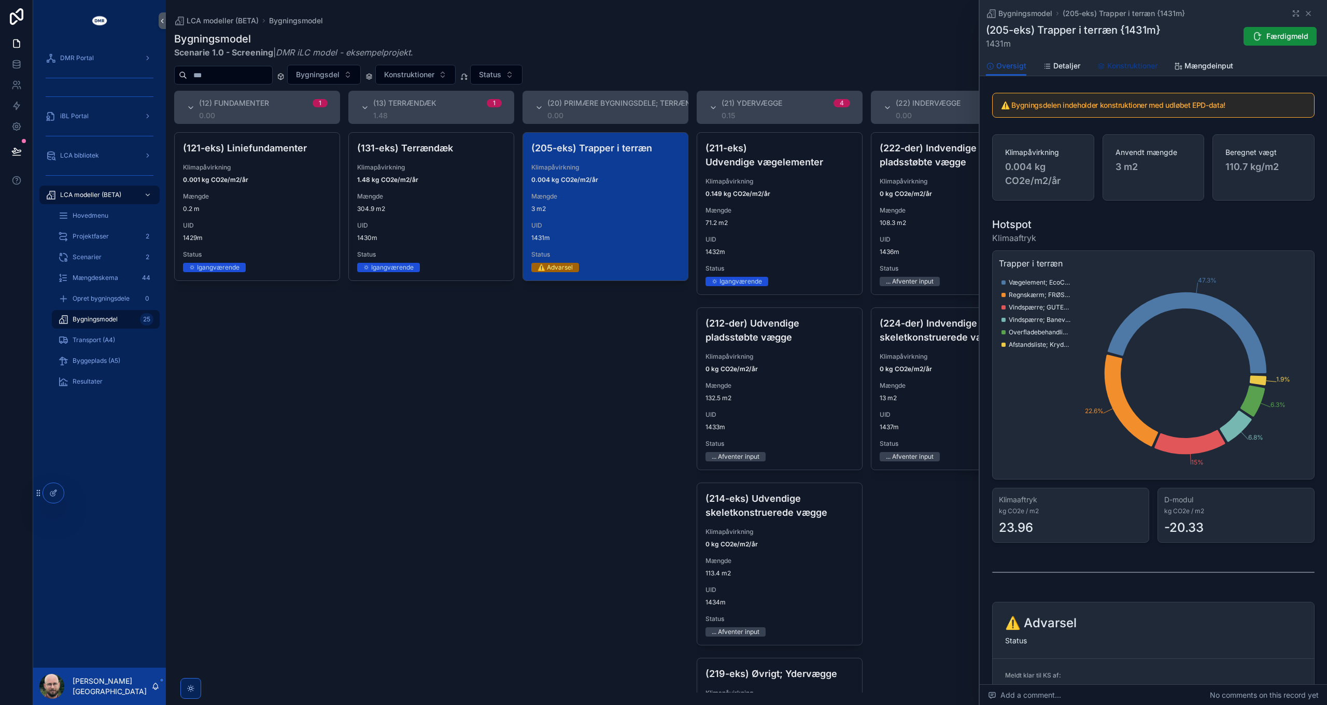
click at [1133, 66] on span "Konstruktioner" at bounding box center [1133, 66] width 50 height 10
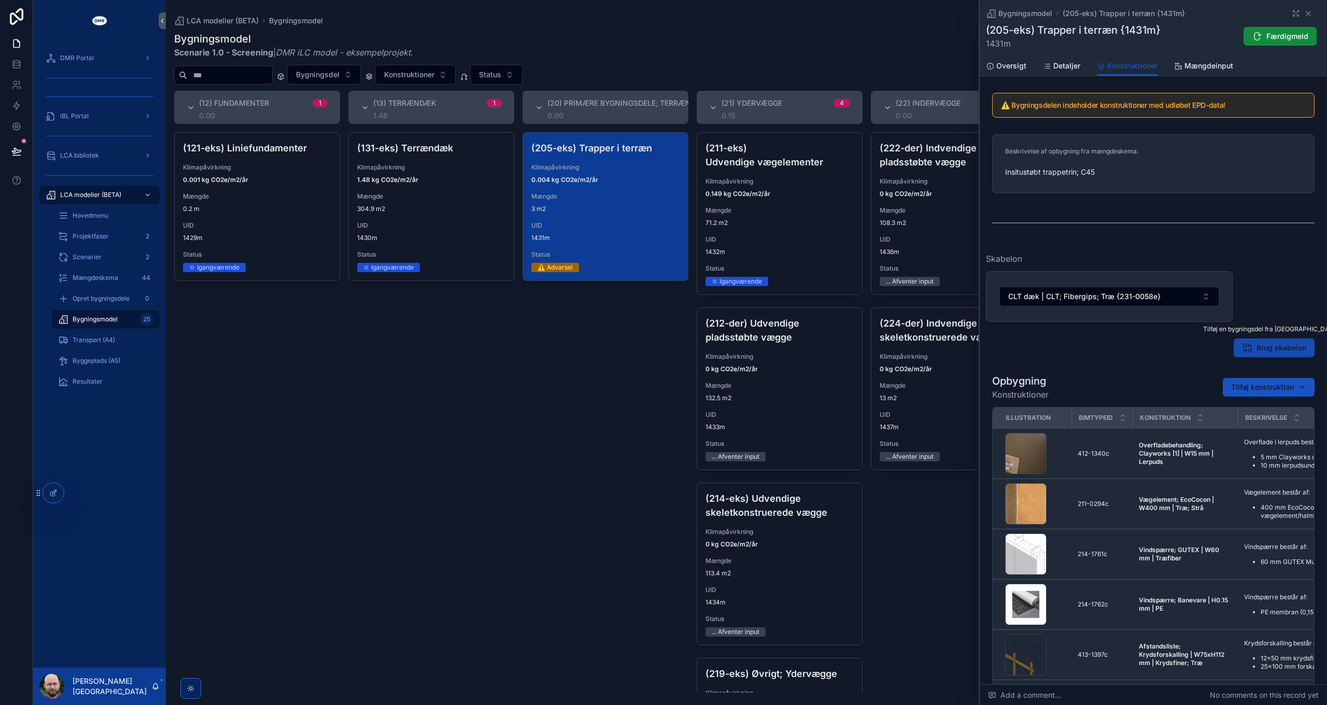
click at [1259, 347] on span "Brug skabelon" at bounding box center [1282, 348] width 50 height 10
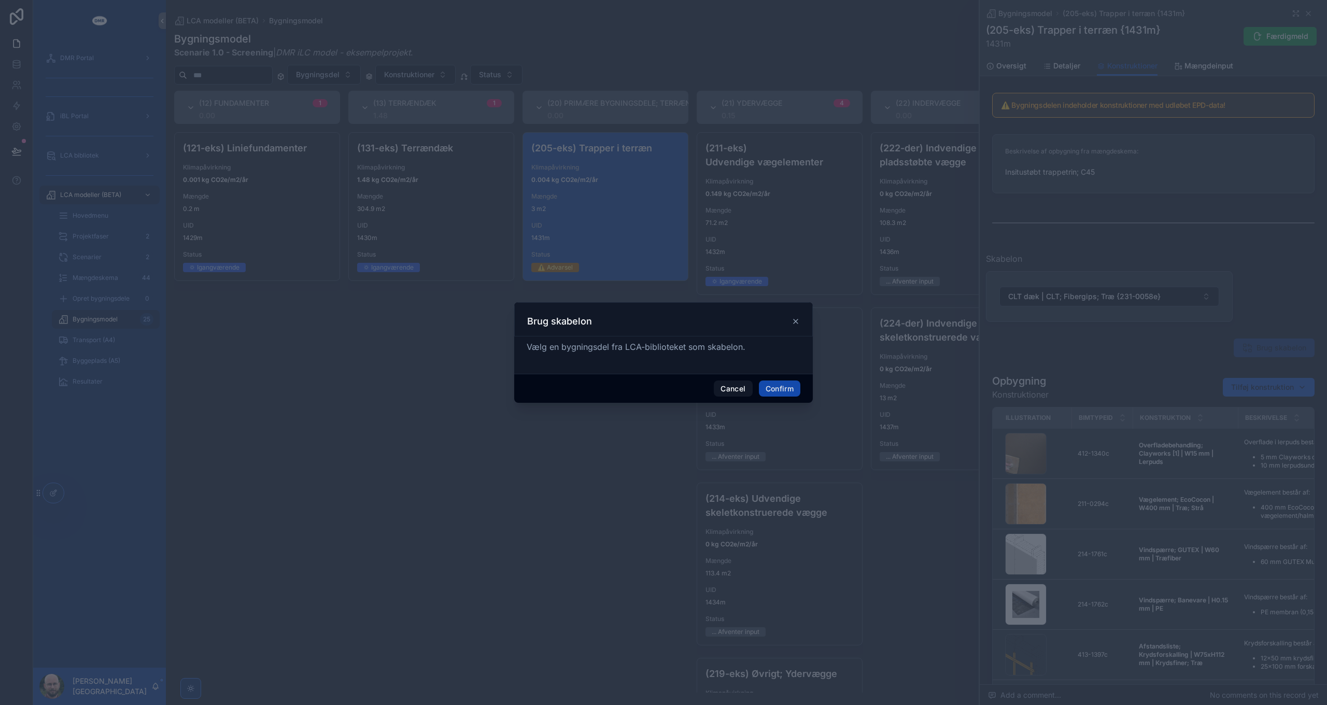
click at [782, 387] on button "Confirm" at bounding box center [779, 389] width 41 height 17
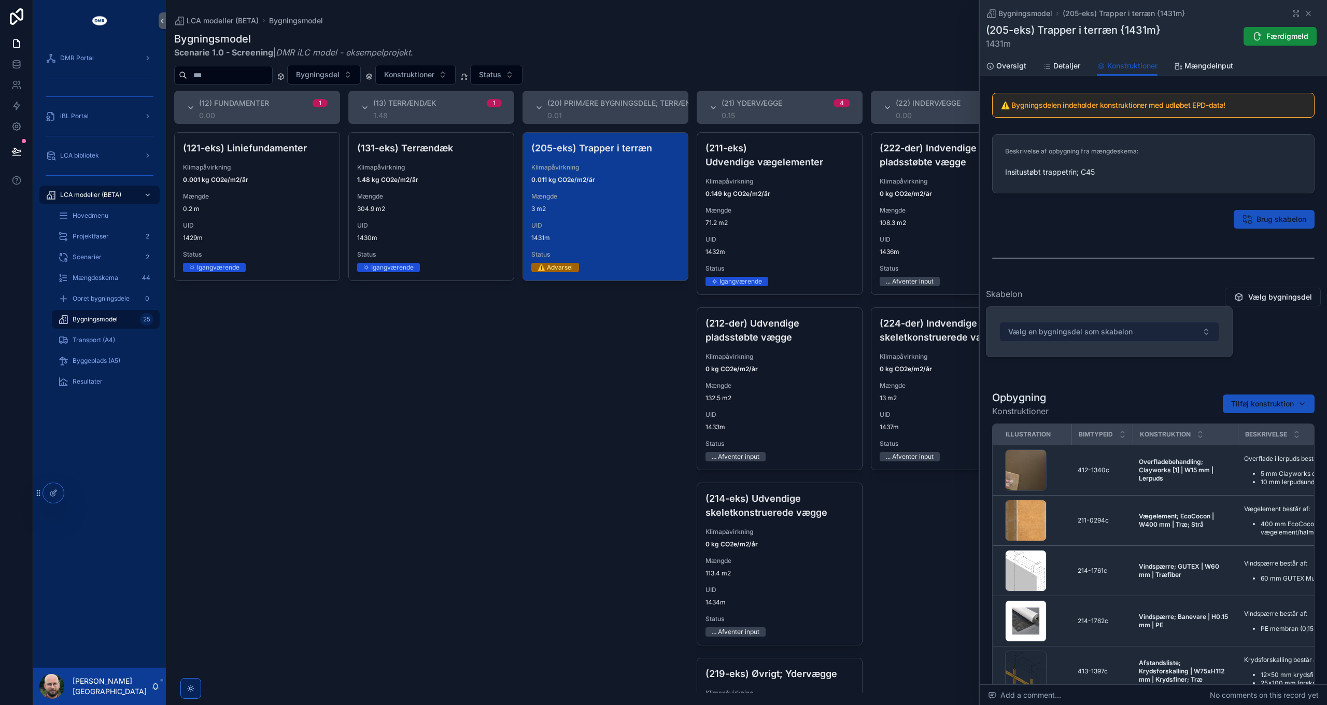
click at [1109, 333] on span "Vælg en bygningsdel som skabelon" at bounding box center [1071, 332] width 124 height 10
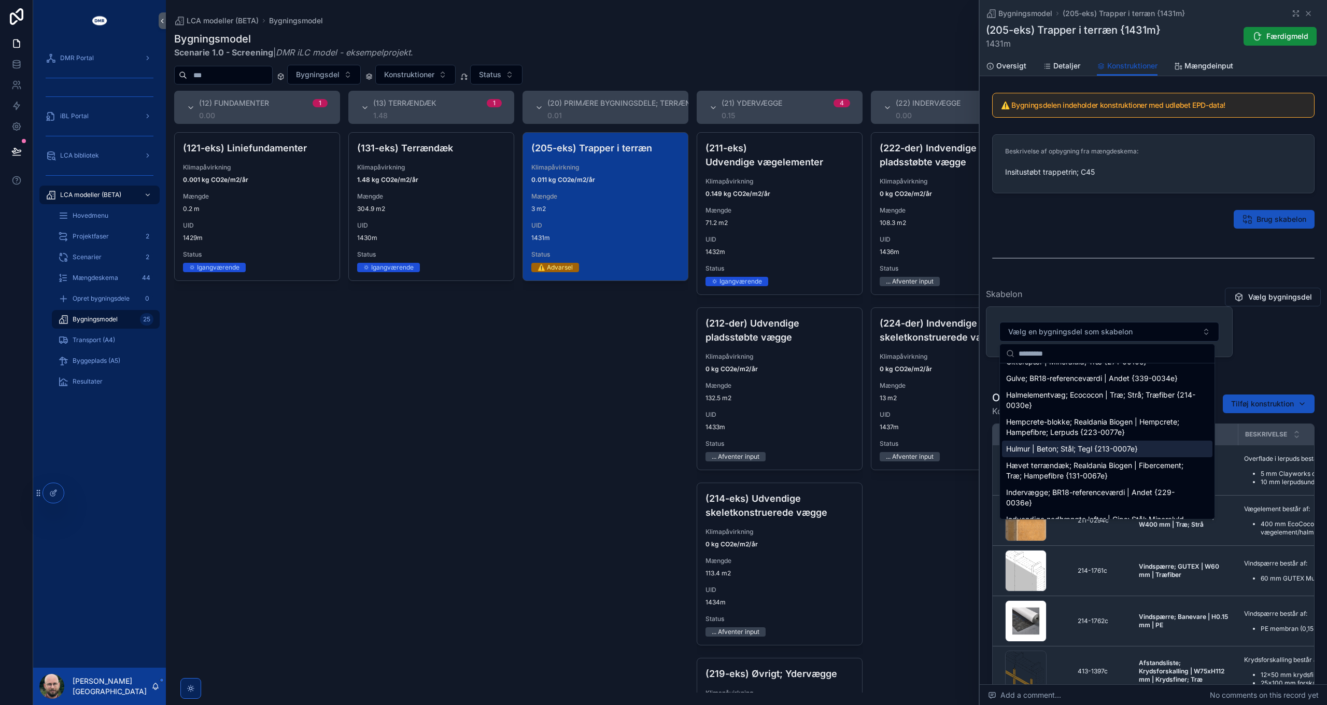
scroll to position [311, 0]
click at [1089, 448] on span "Hulmur | Beton; Stål; Tegl {213-0007e}" at bounding box center [1072, 444] width 132 height 10
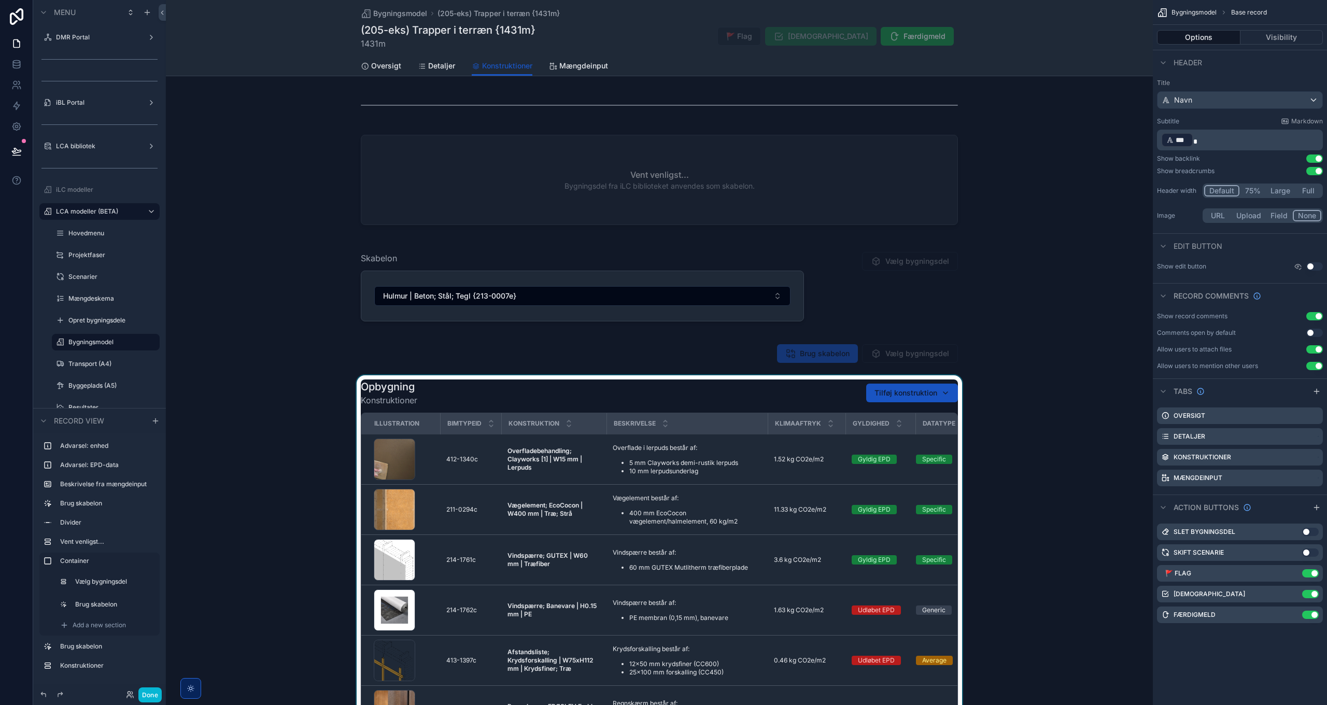
scroll to position [207, 0]
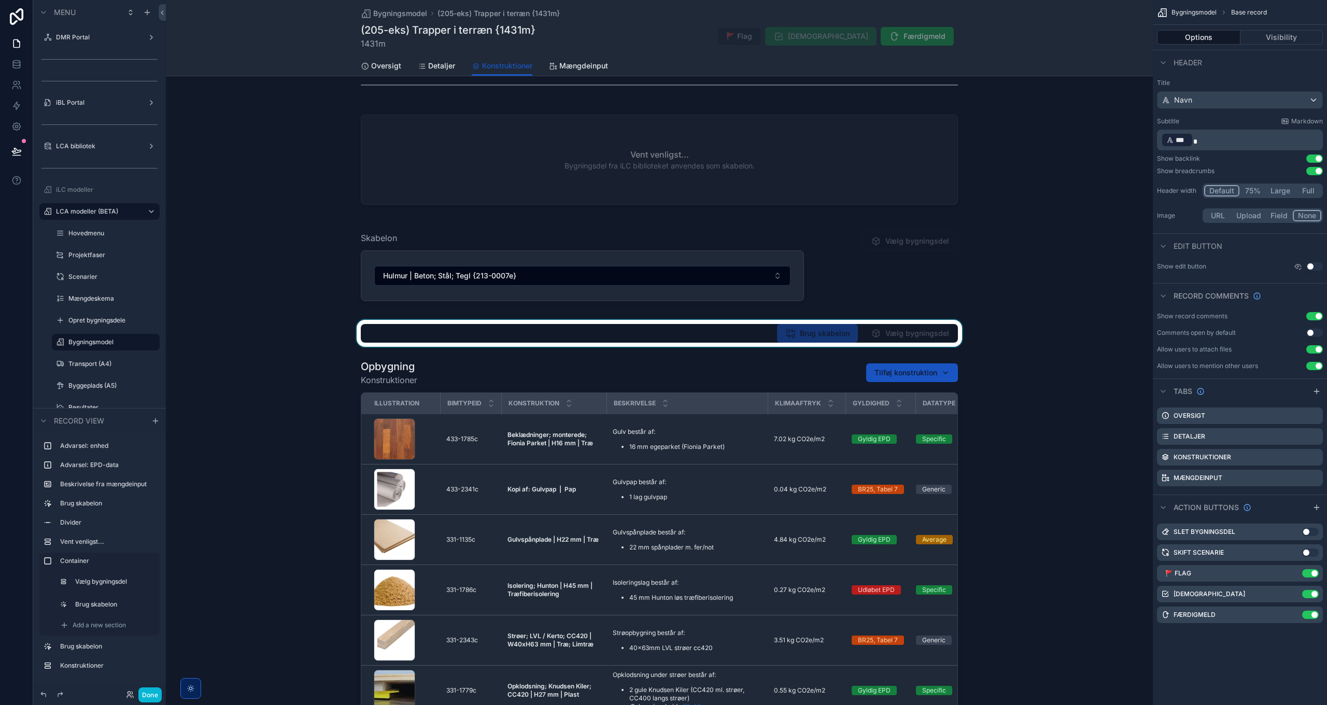
click at [887, 332] on div "scrollable content" at bounding box center [659, 333] width 987 height 27
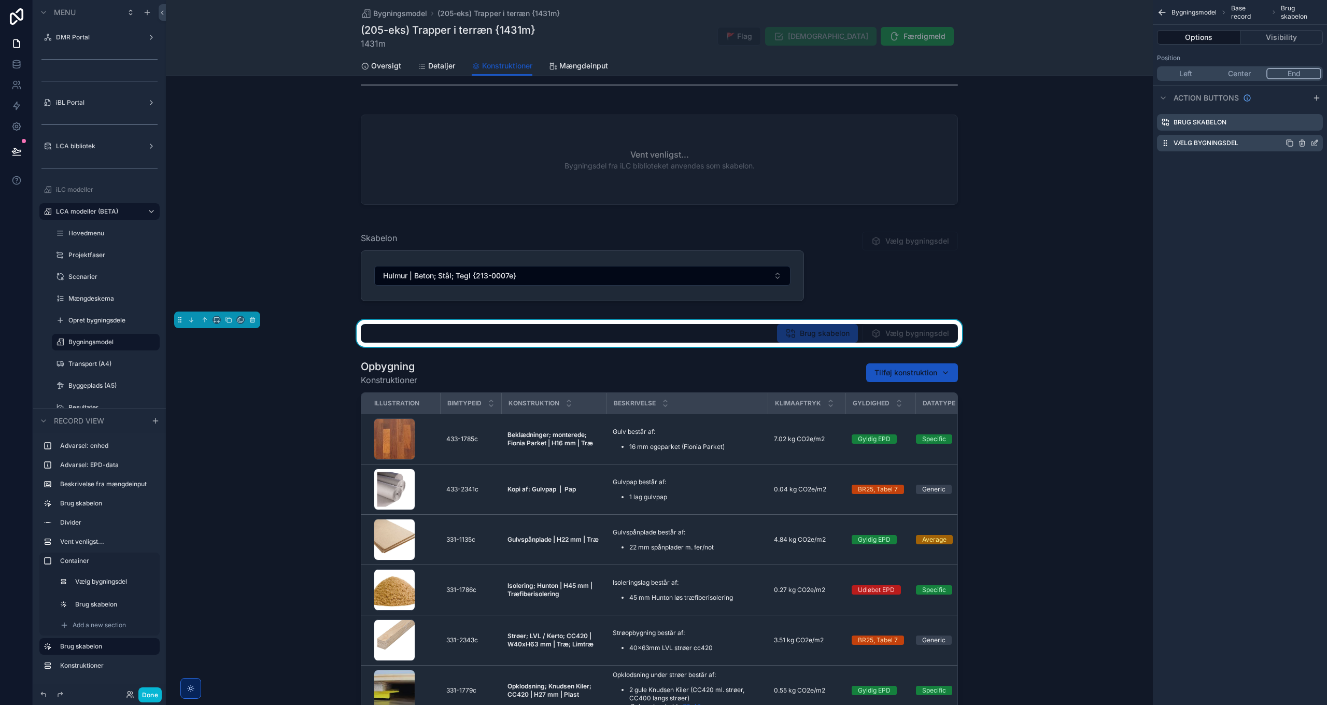
click at [1315, 143] on icon "scrollable content" at bounding box center [1315, 143] width 8 height 8
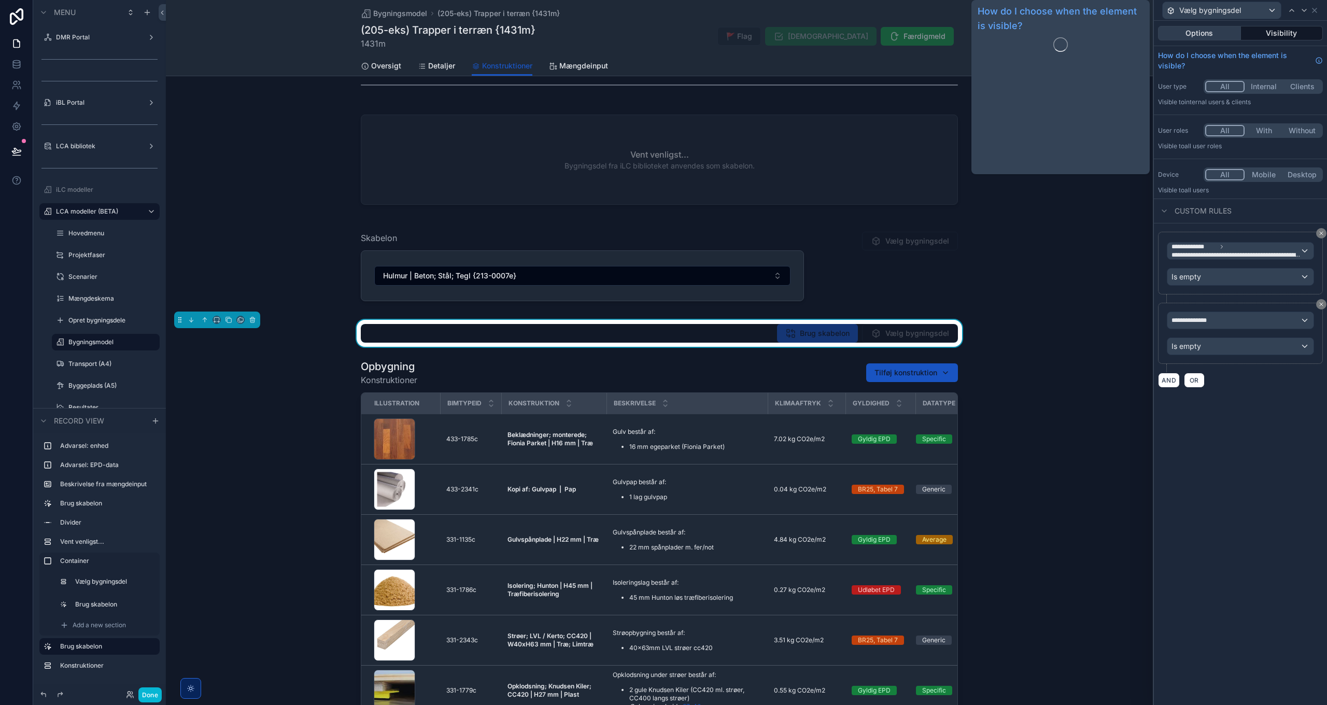
click at [1198, 31] on button "Options" at bounding box center [1199, 33] width 83 height 15
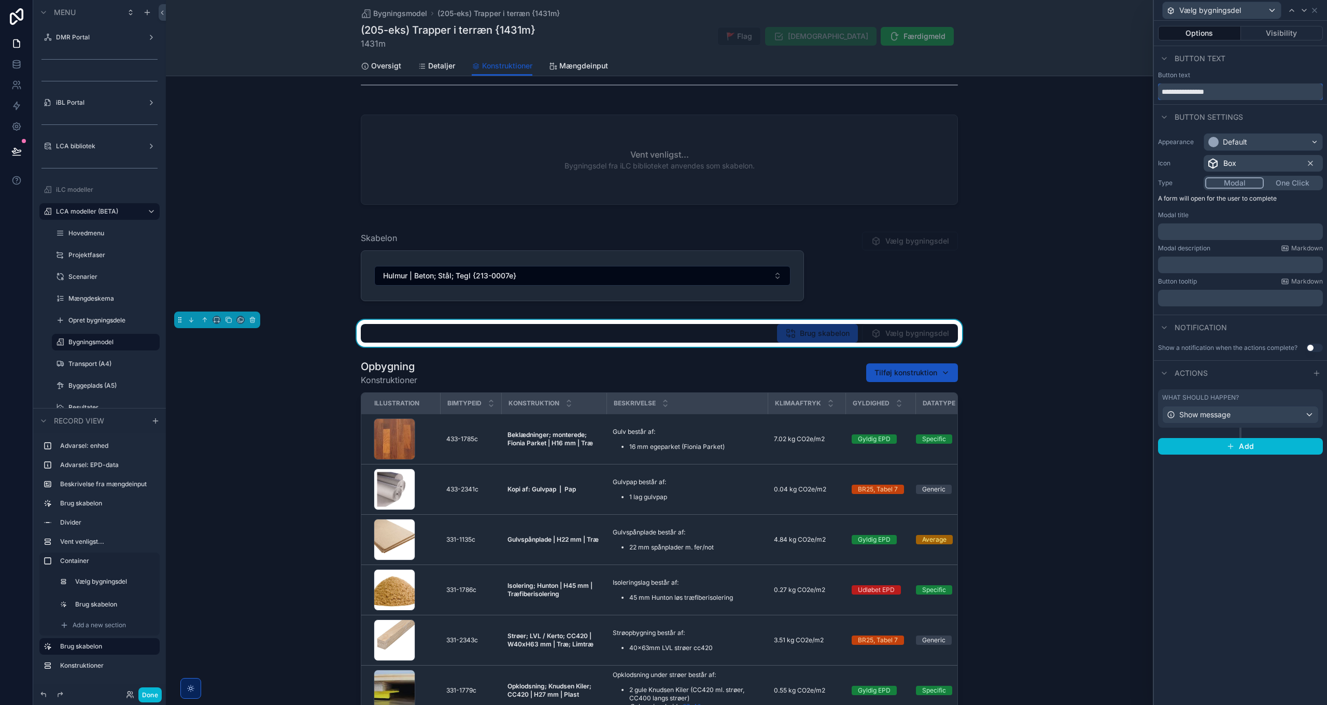
click at [1181, 91] on input "**********" at bounding box center [1240, 91] width 165 height 17
type input "**********"
click at [1243, 138] on div "Default" at bounding box center [1235, 142] width 24 height 10
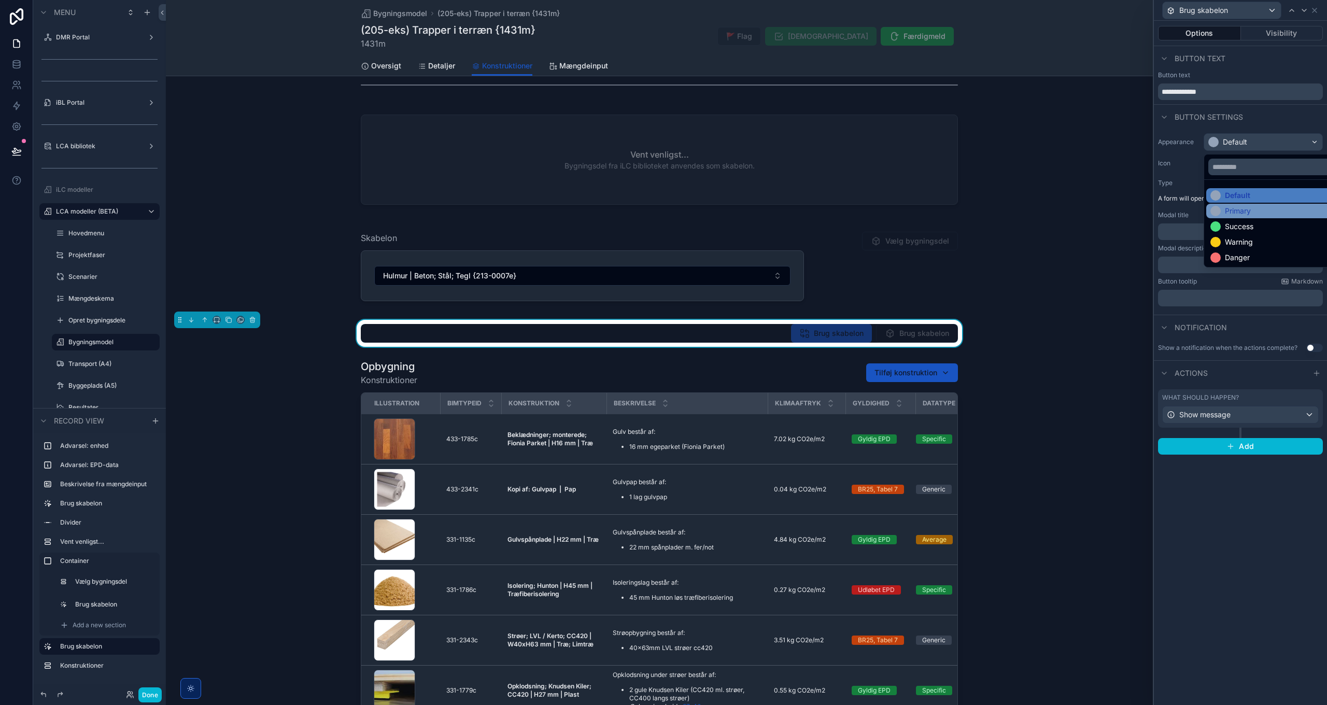
click at [1238, 212] on div "Primary" at bounding box center [1238, 211] width 26 height 10
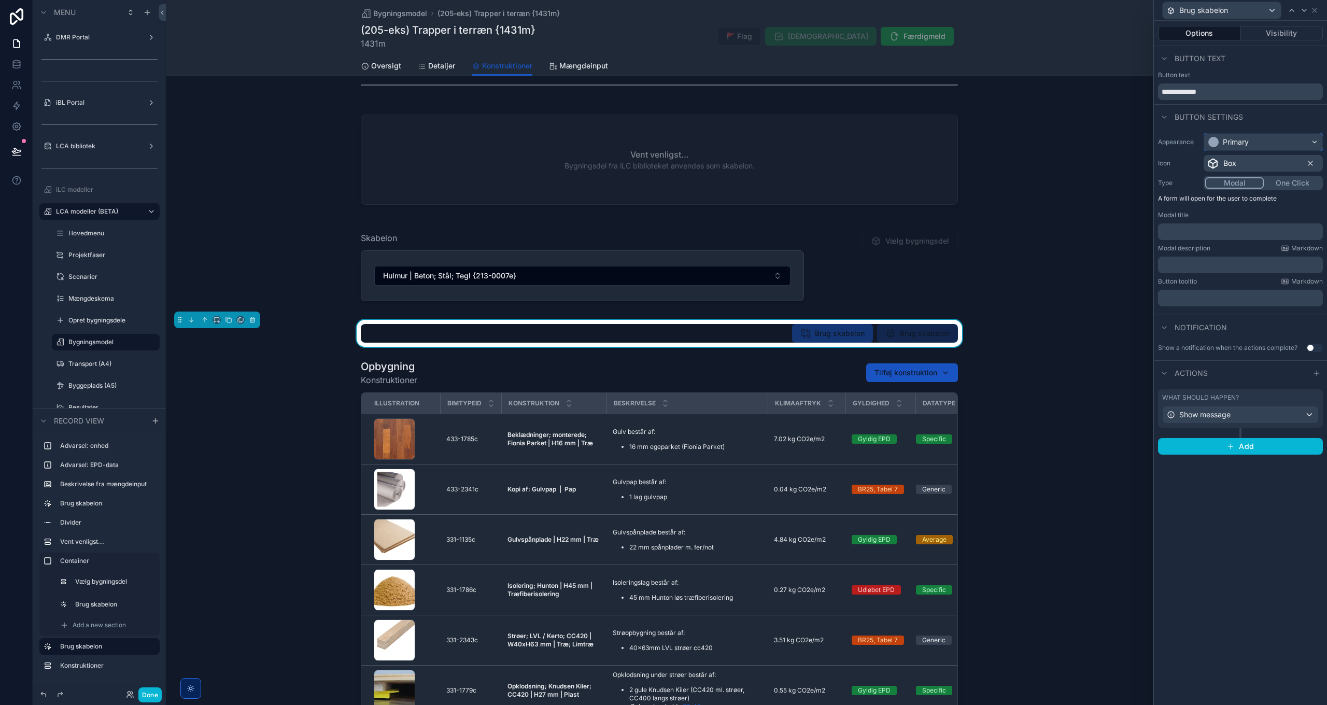
click at [1240, 142] on div "Primary" at bounding box center [1236, 142] width 26 height 10
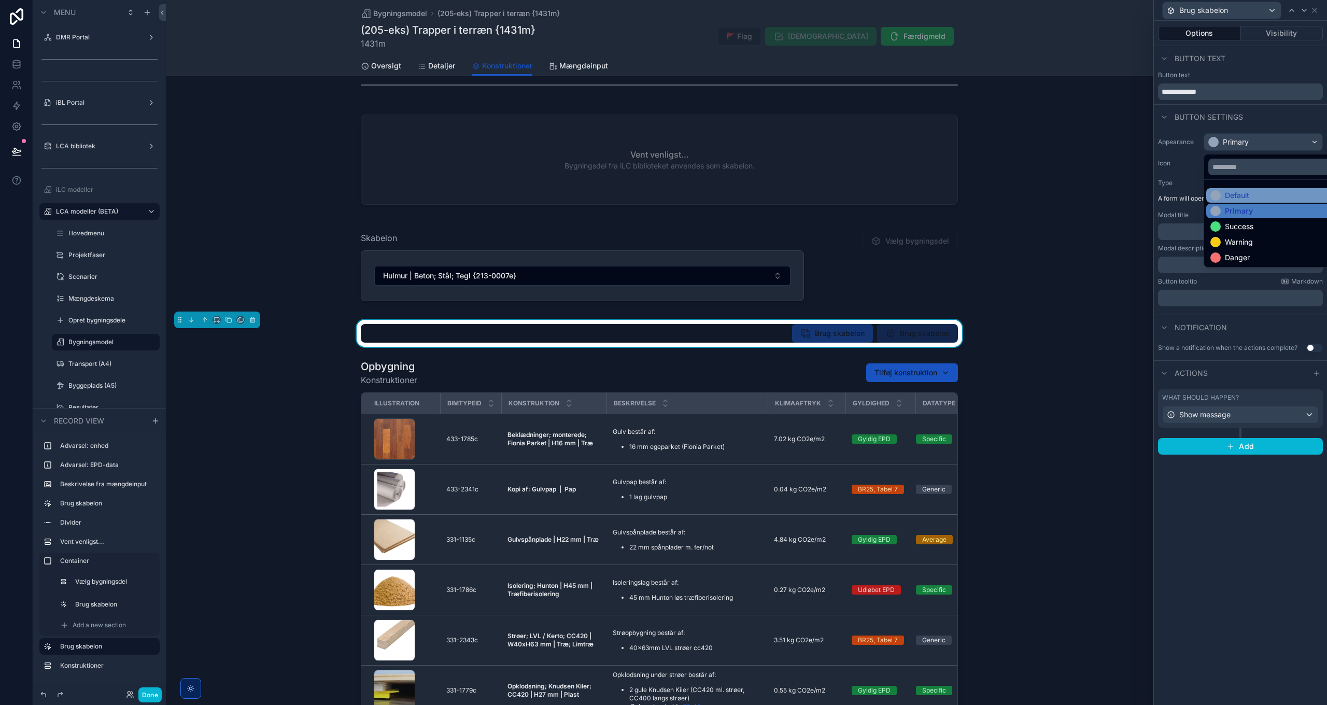
click at [1235, 192] on div "Default" at bounding box center [1237, 195] width 24 height 10
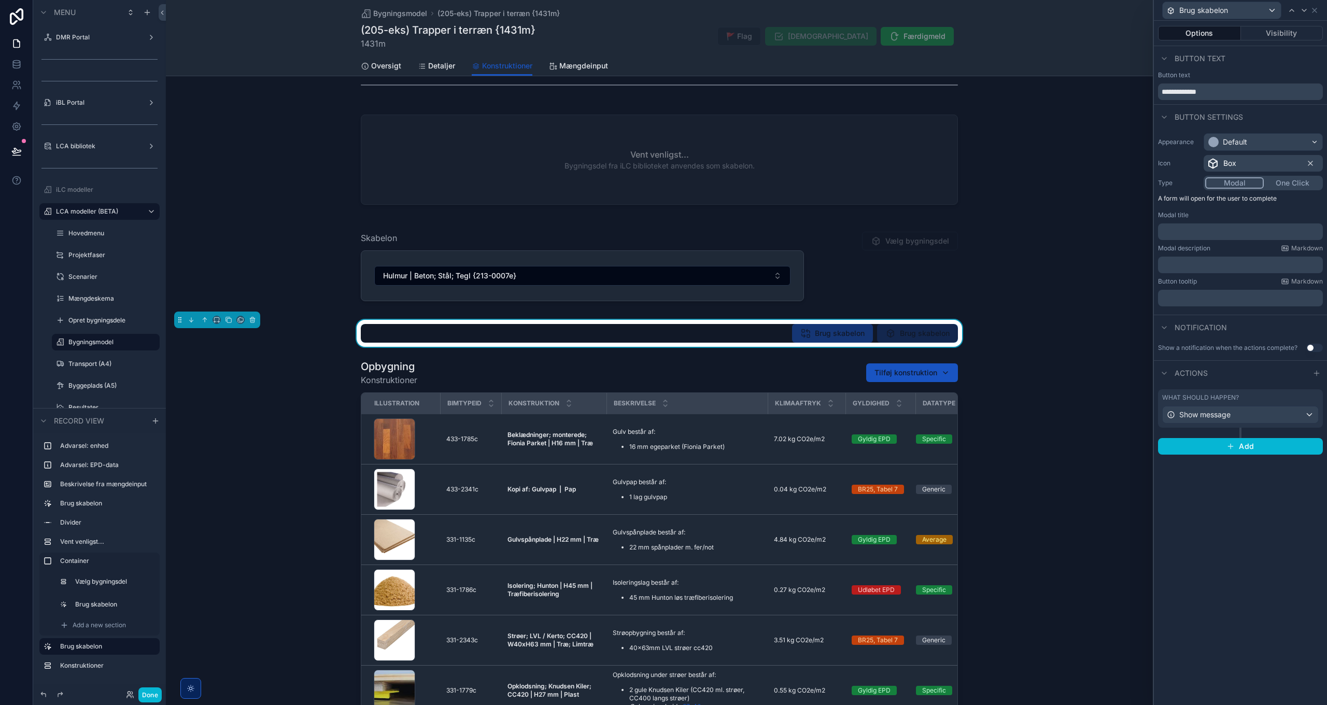
click at [1233, 164] on span "Box" at bounding box center [1230, 163] width 13 height 10
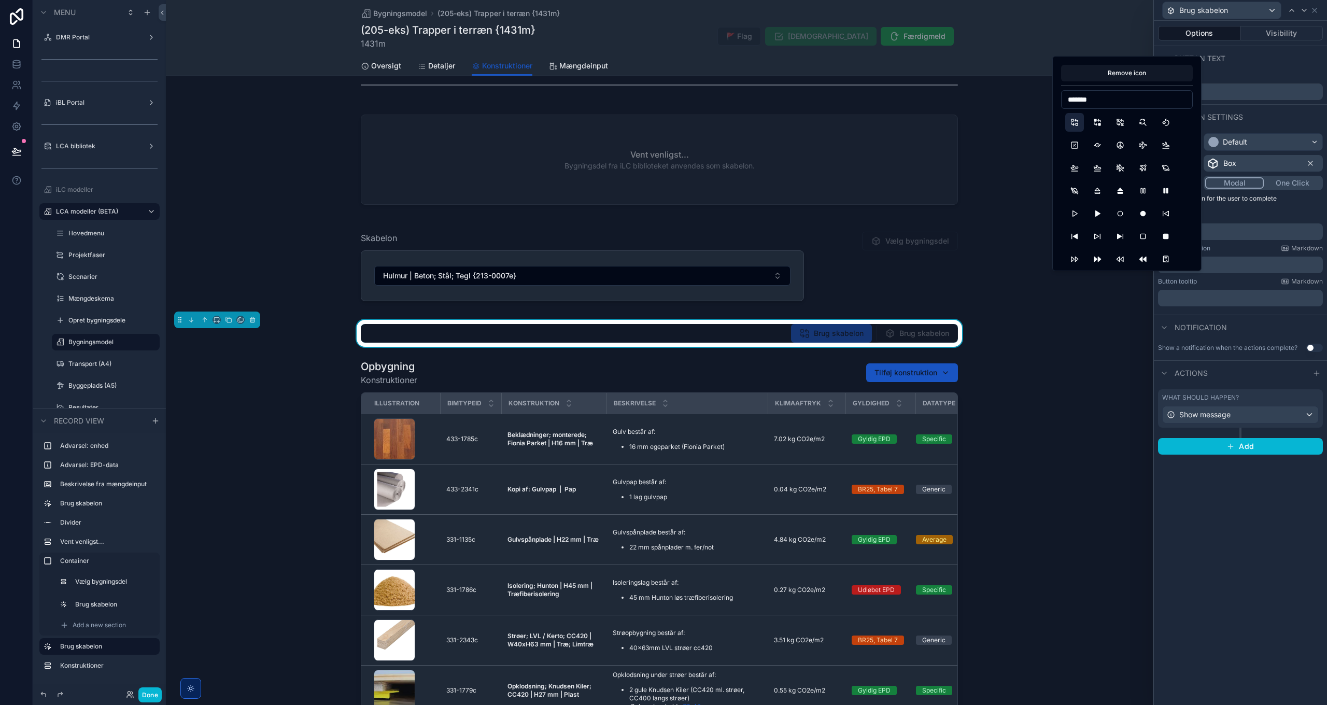
type input "*******"
drag, startPoint x: 1071, startPoint y: 119, endPoint x: 1098, endPoint y: 164, distance: 52.6
click at [1071, 119] on button "Replace" at bounding box center [1075, 122] width 19 height 19
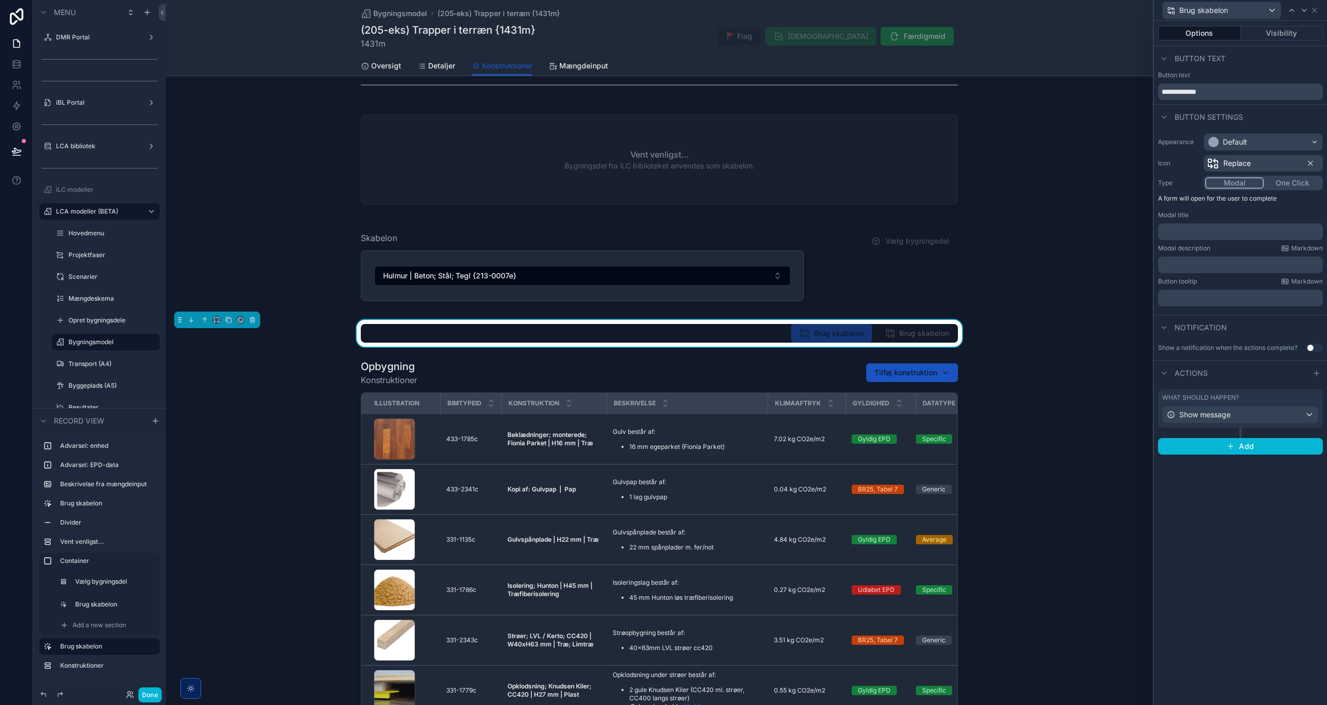
click at [1228, 548] on div "**********" at bounding box center [1240, 363] width 173 height 684
click at [1184, 230] on p "﻿" at bounding box center [1242, 232] width 159 height 10
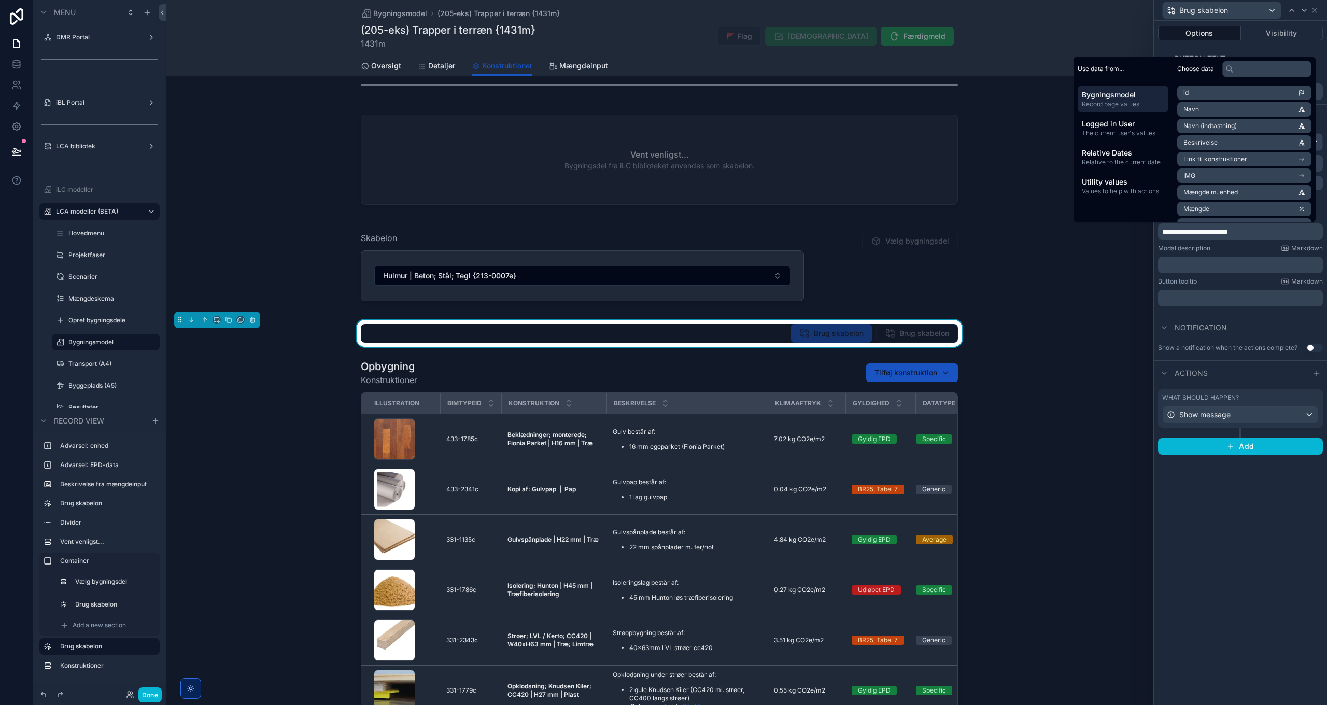
click at [1247, 520] on div "**********" at bounding box center [1240, 363] width 173 height 684
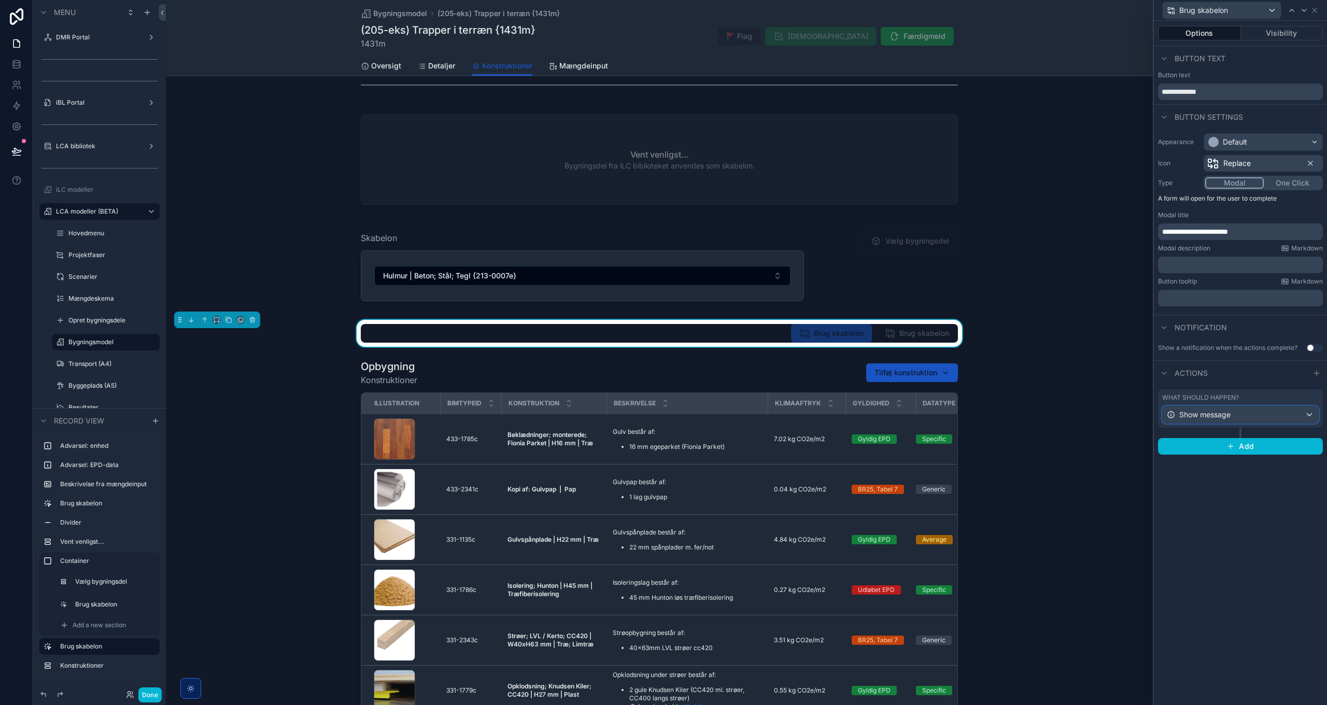
click at [1212, 414] on span "Show message" at bounding box center [1205, 415] width 51 height 10
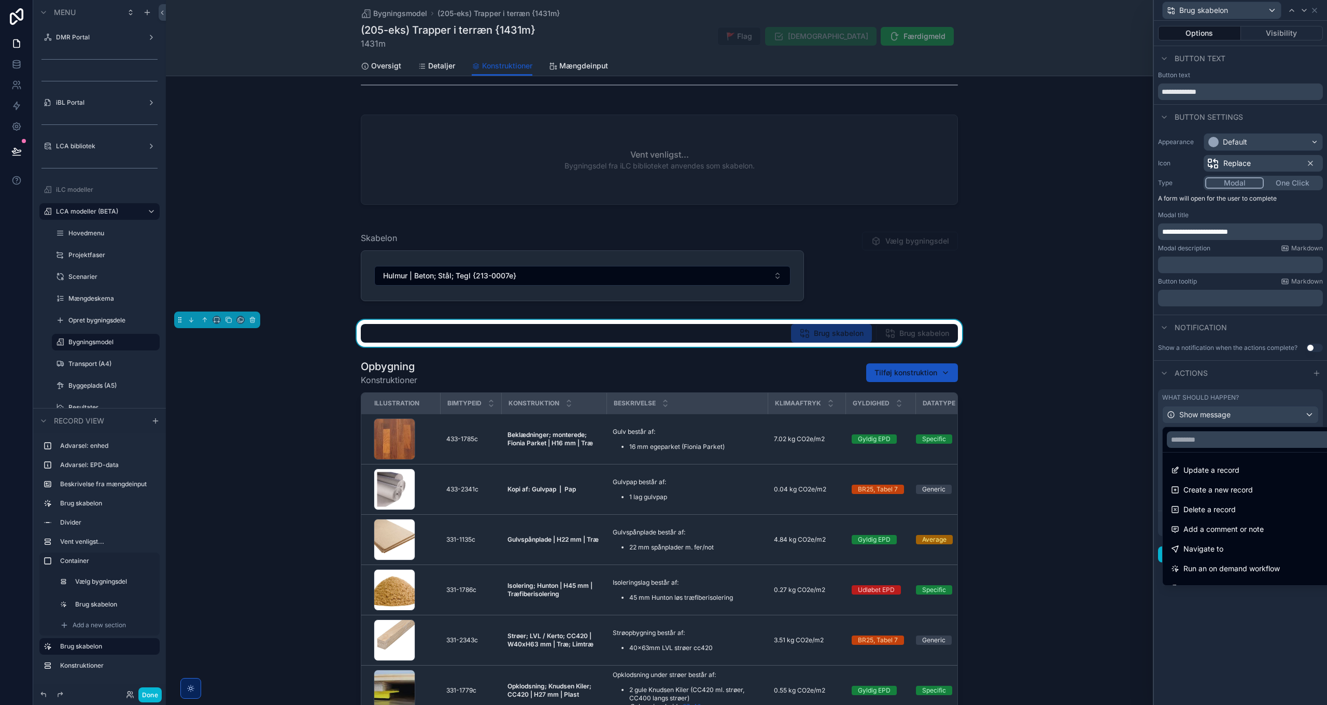
click at [1225, 420] on div at bounding box center [1240, 352] width 173 height 705
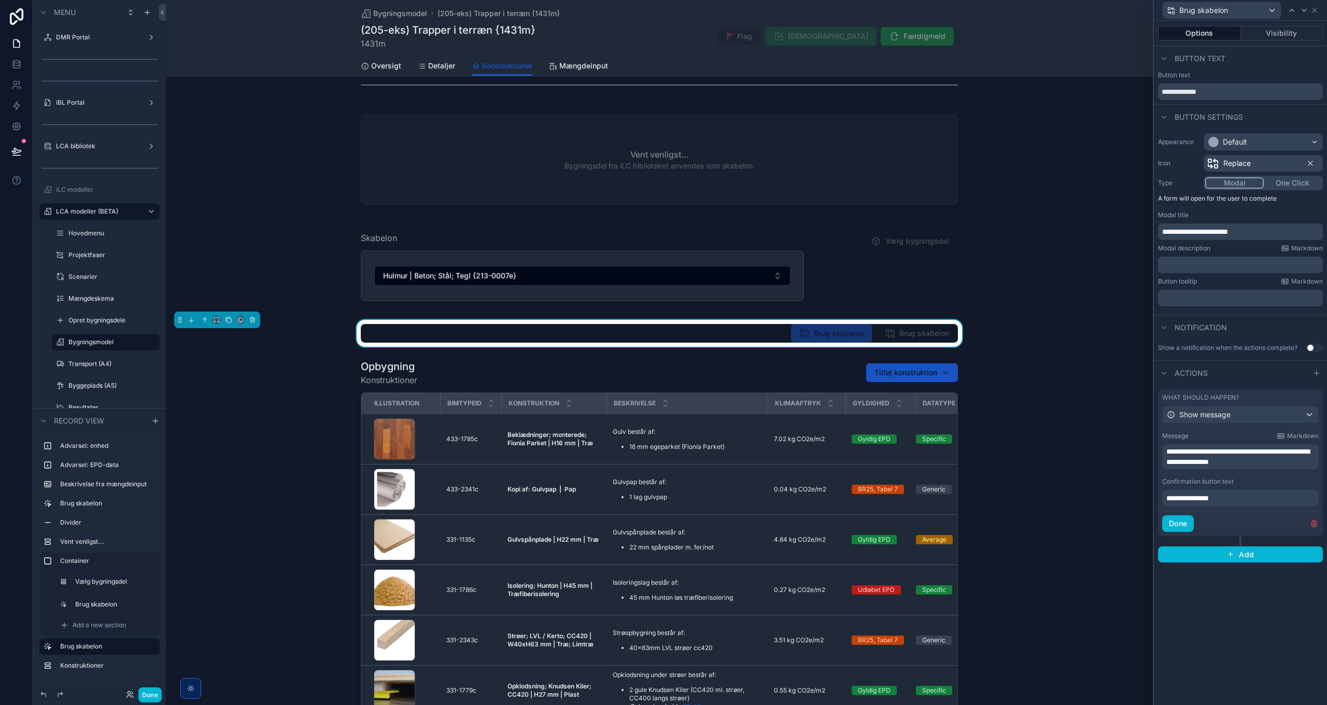
click at [1187, 452] on span "**********" at bounding box center [1238, 457] width 143 height 18
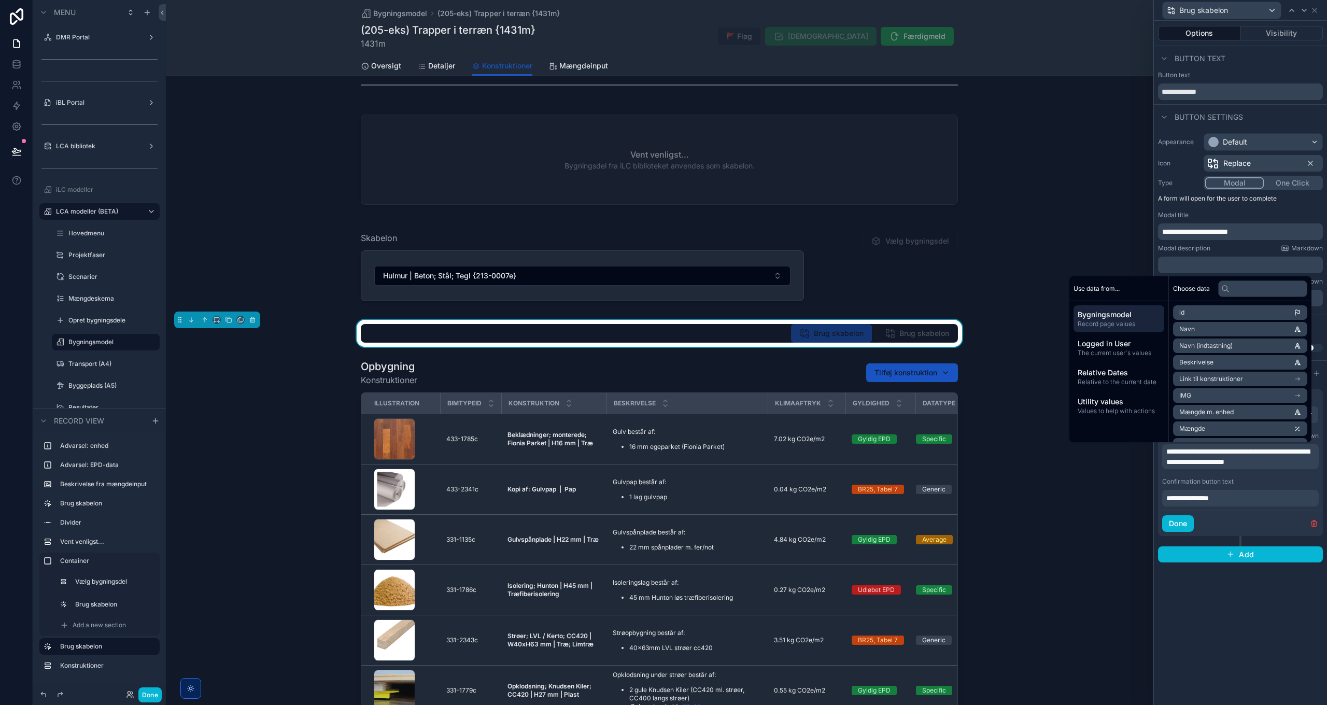
click at [1205, 498] on span "**********" at bounding box center [1188, 498] width 43 height 7
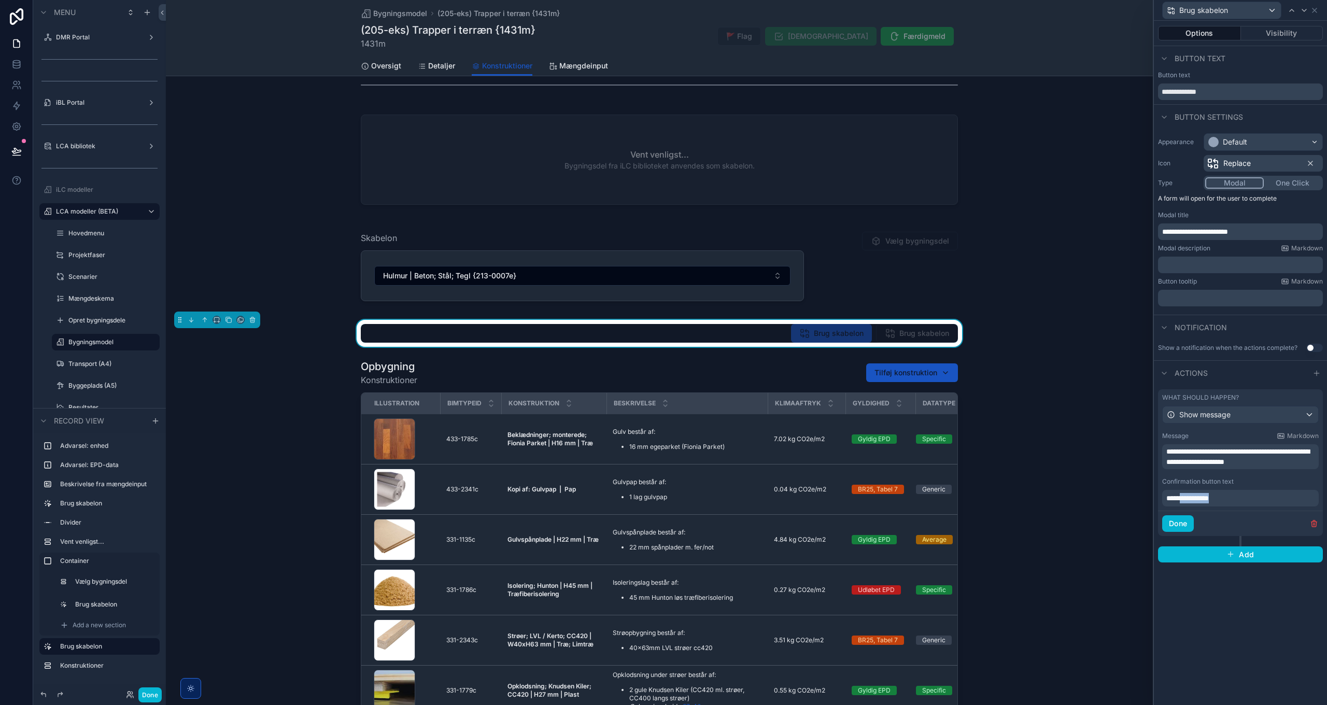
click at [1205, 498] on span "**********" at bounding box center [1188, 498] width 43 height 7
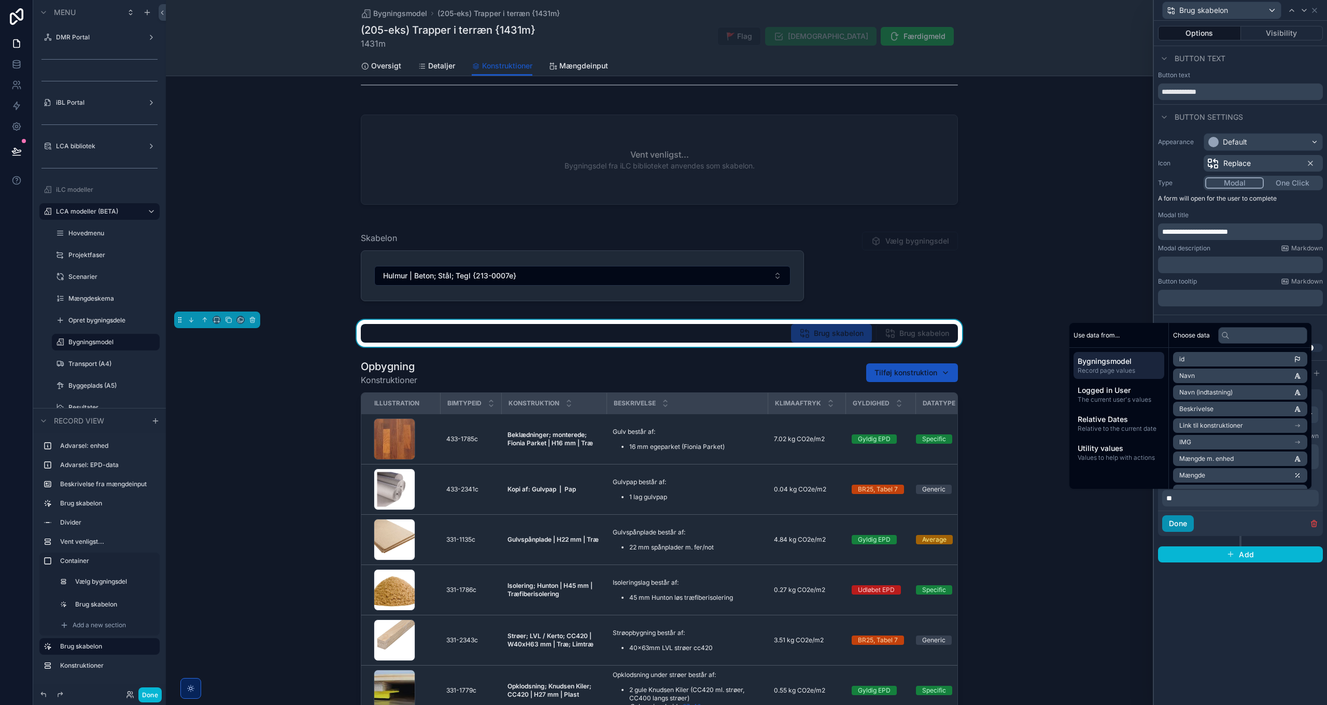
click at [1178, 524] on button "Done" at bounding box center [1179, 523] width 32 height 17
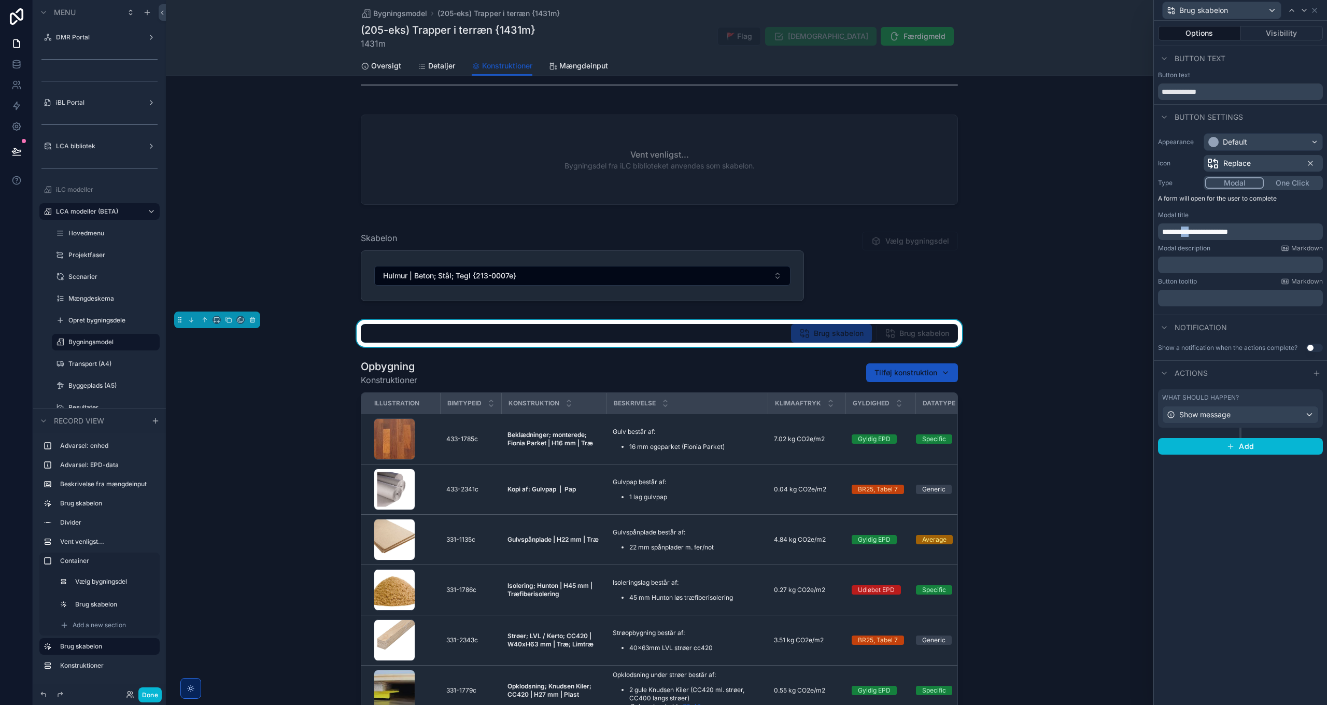
drag, startPoint x: 1198, startPoint y: 233, endPoint x: 1187, endPoint y: 232, distance: 10.9
click at [1187, 232] on span "**********" at bounding box center [1196, 231] width 66 height 7
click at [1184, 230] on span "**********" at bounding box center [1196, 231] width 66 height 7
click at [1249, 419] on div "Show message" at bounding box center [1241, 415] width 156 height 17
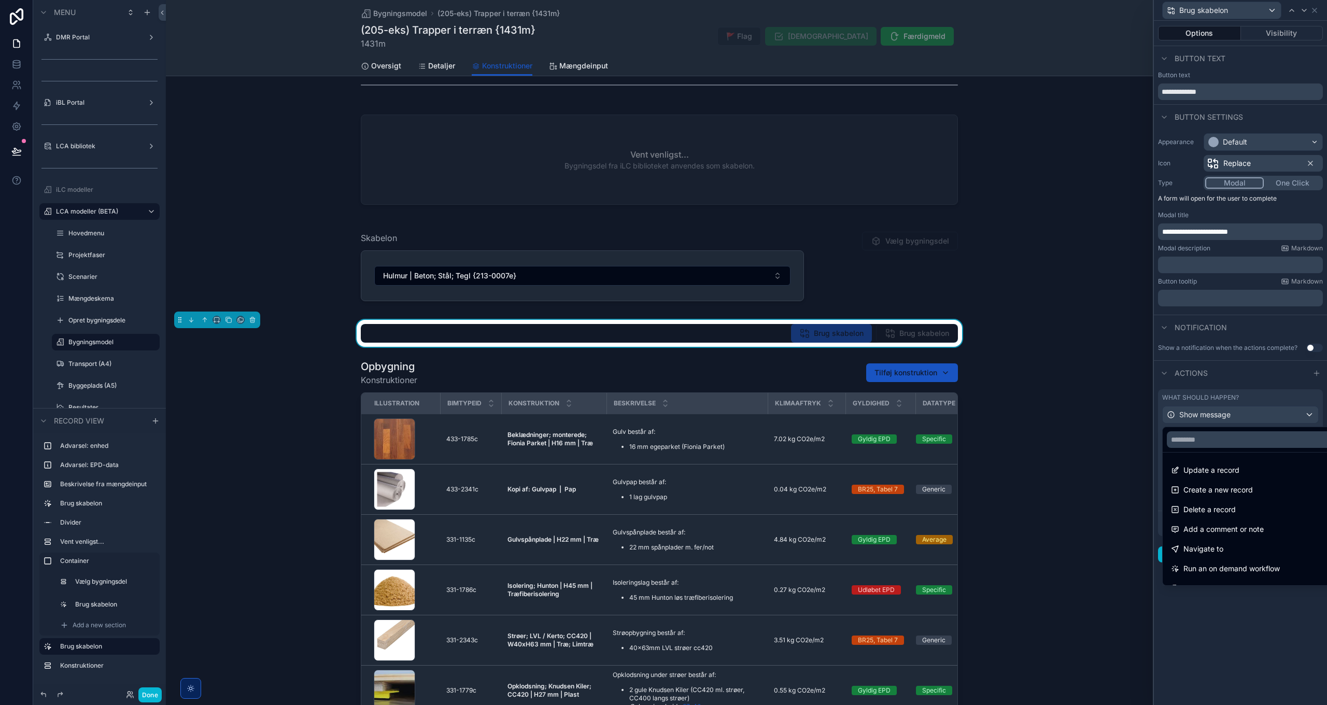
click at [1249, 420] on div at bounding box center [1240, 352] width 173 height 705
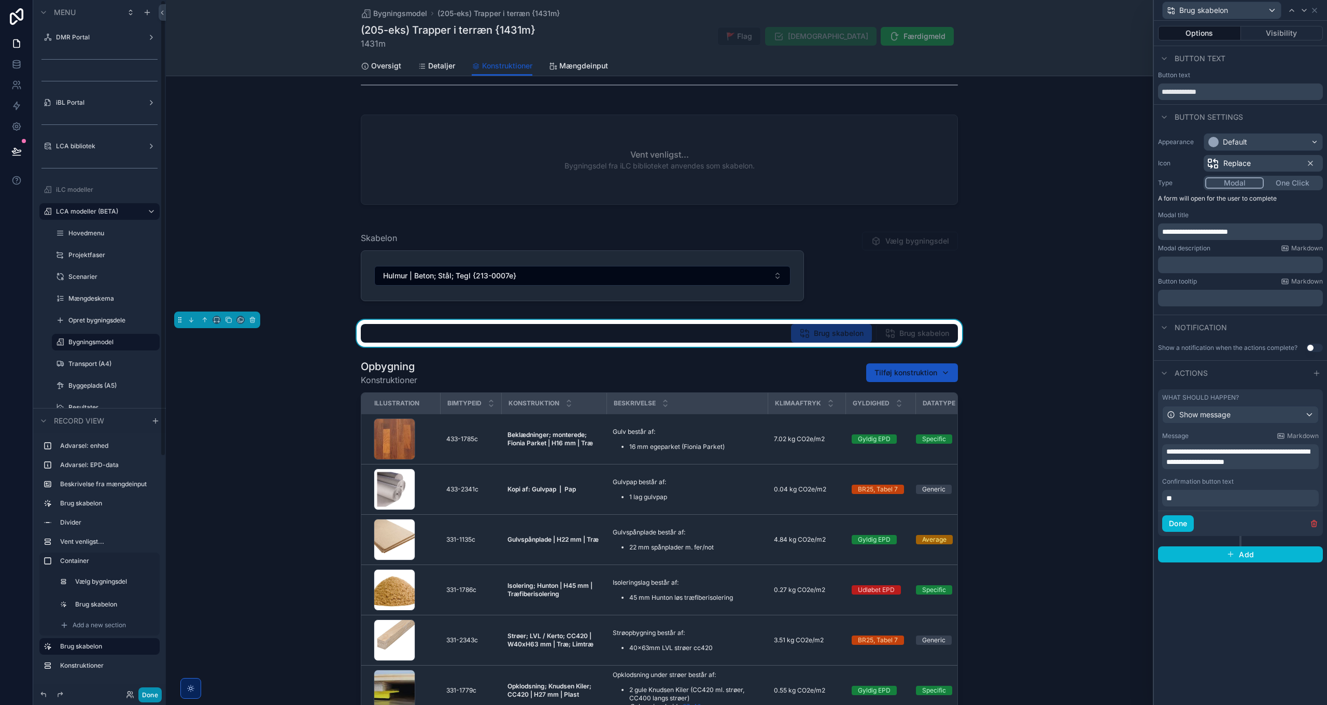
click at [144, 697] on button "Done" at bounding box center [149, 695] width 23 height 15
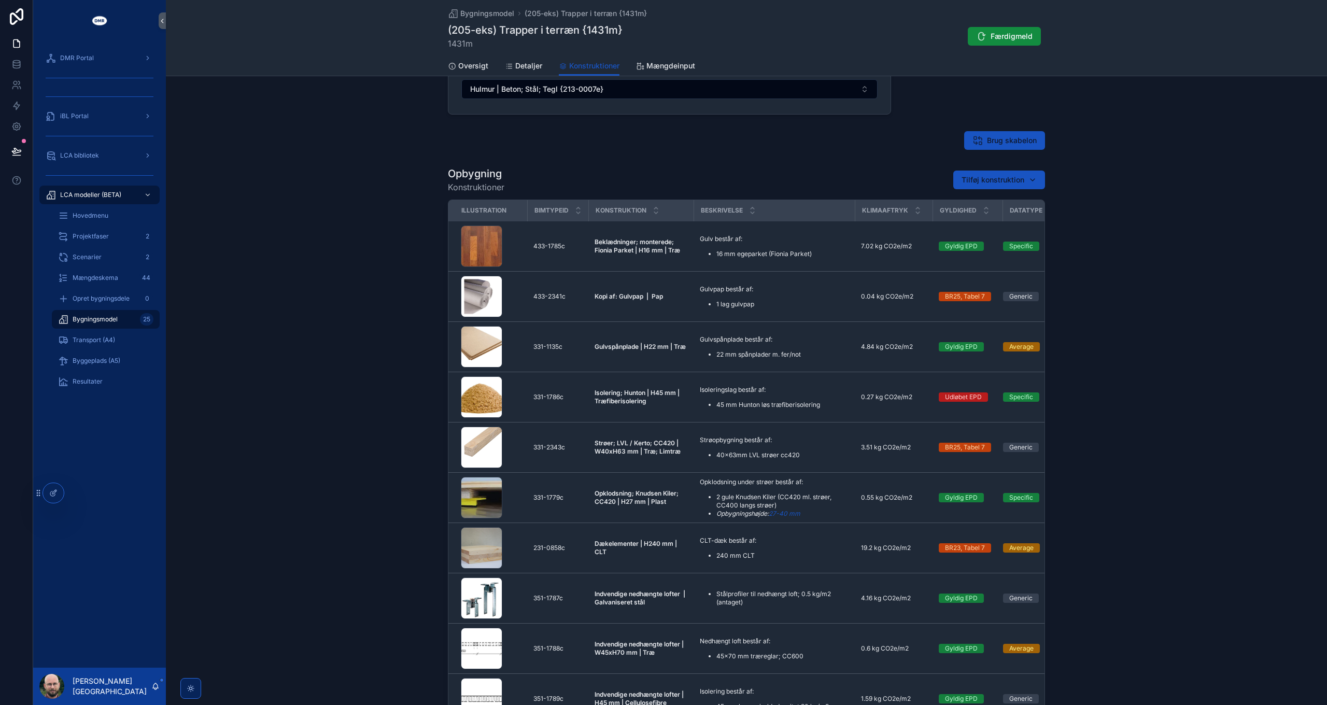
scroll to position [0, 0]
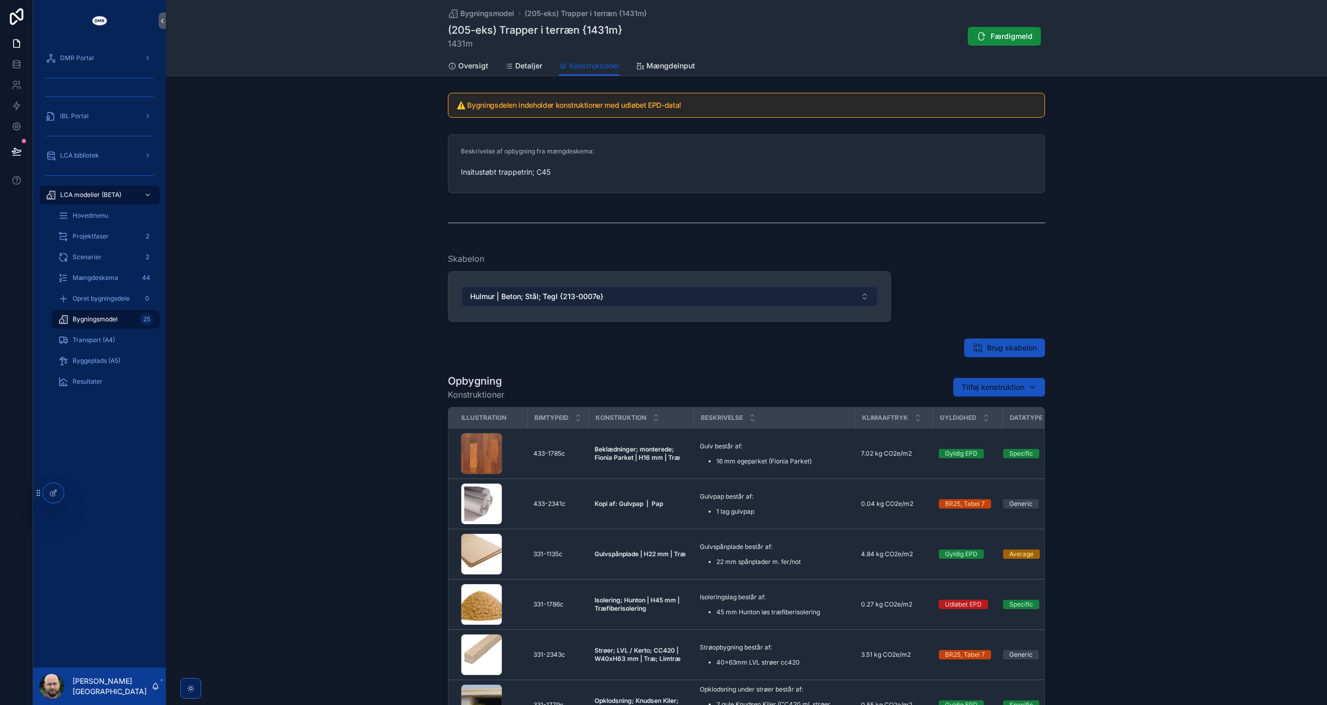
click at [620, 300] on button "Hulmur | Beton; Stål; Tegl {213-0007e}" at bounding box center [670, 297] width 416 height 20
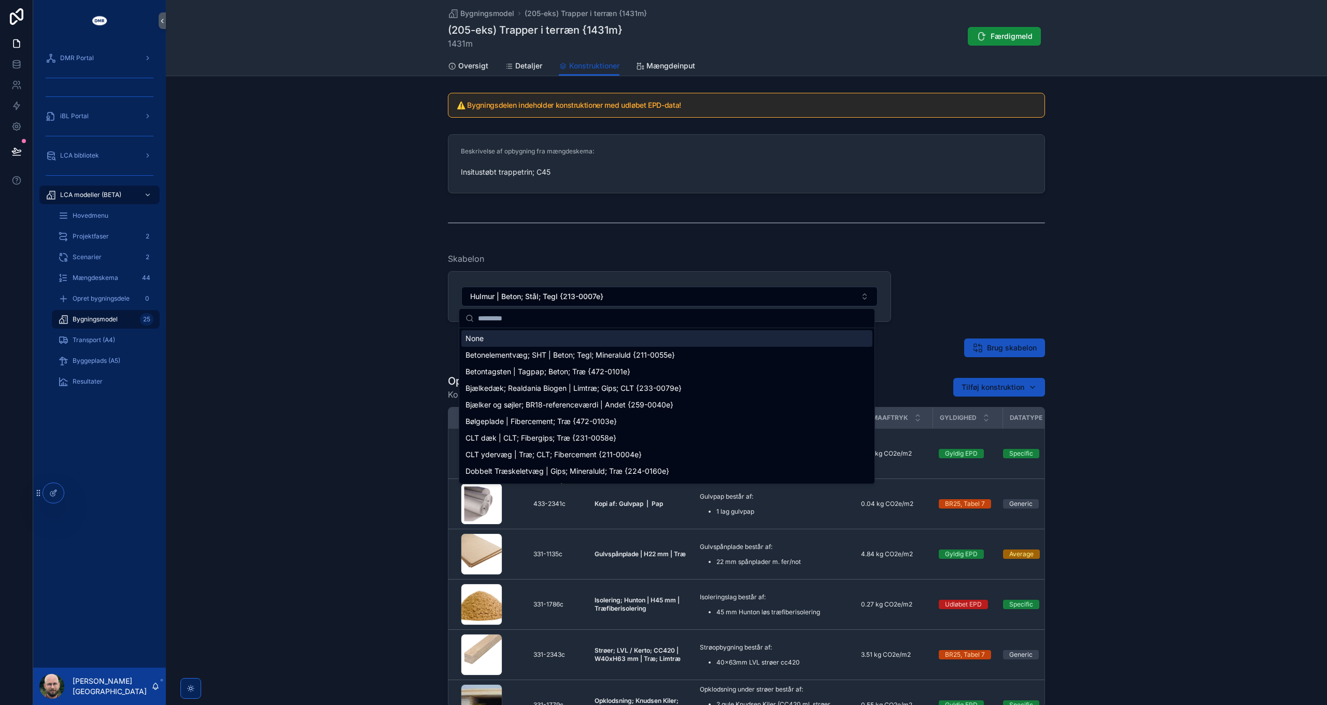
click at [502, 338] on div "None" at bounding box center [667, 338] width 411 height 17
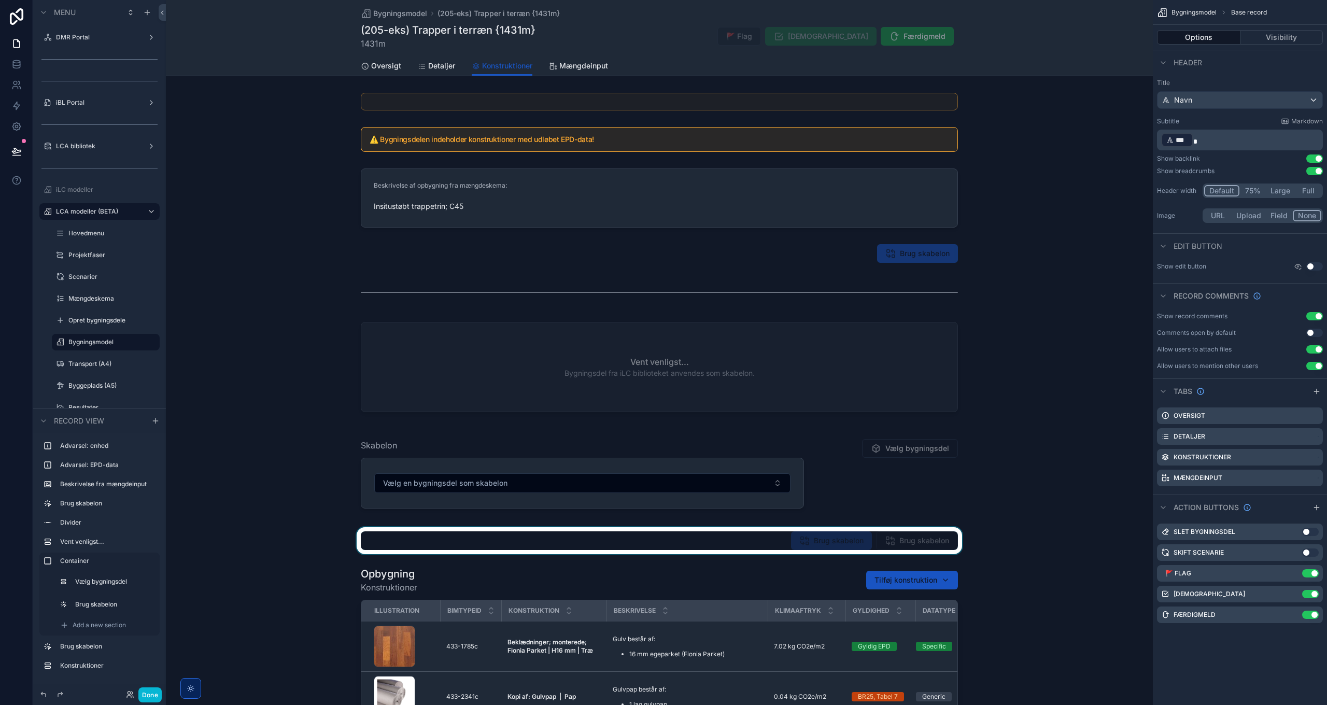
click at [886, 538] on div "scrollable content" at bounding box center [659, 540] width 987 height 27
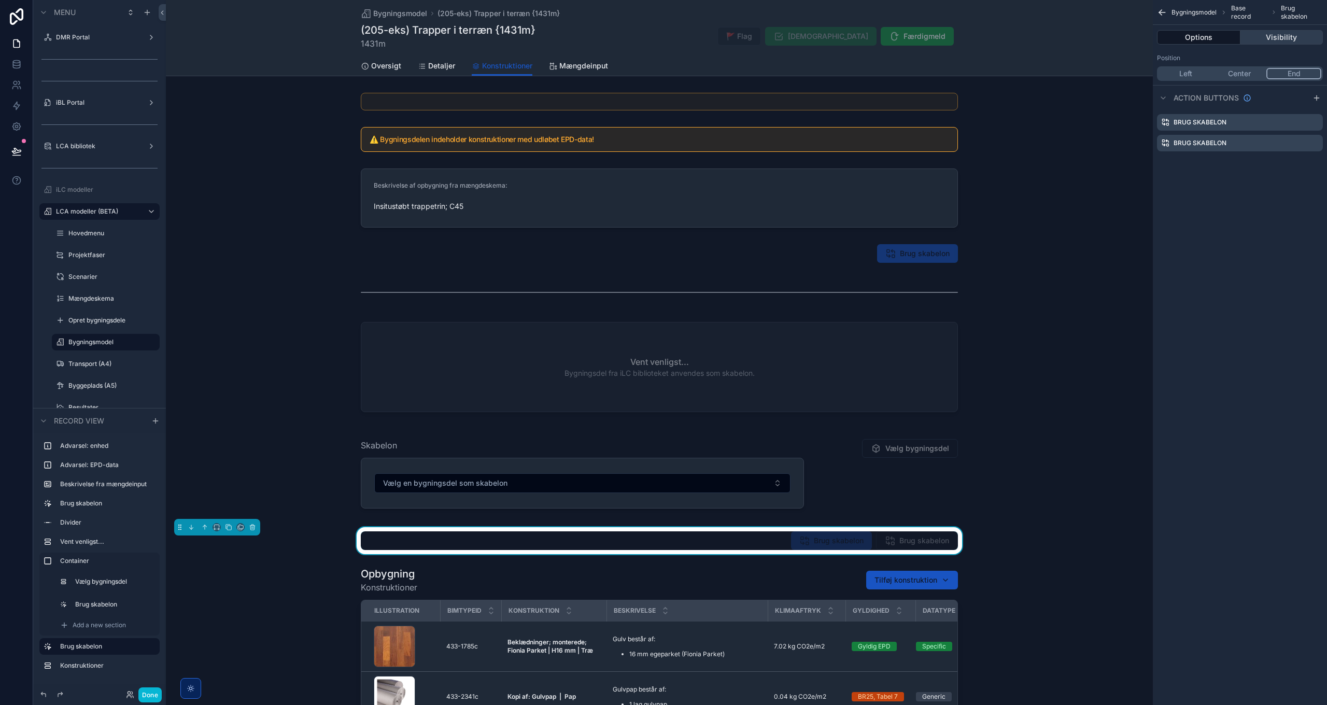
click at [1291, 38] on button "Visibility" at bounding box center [1282, 37] width 83 height 15
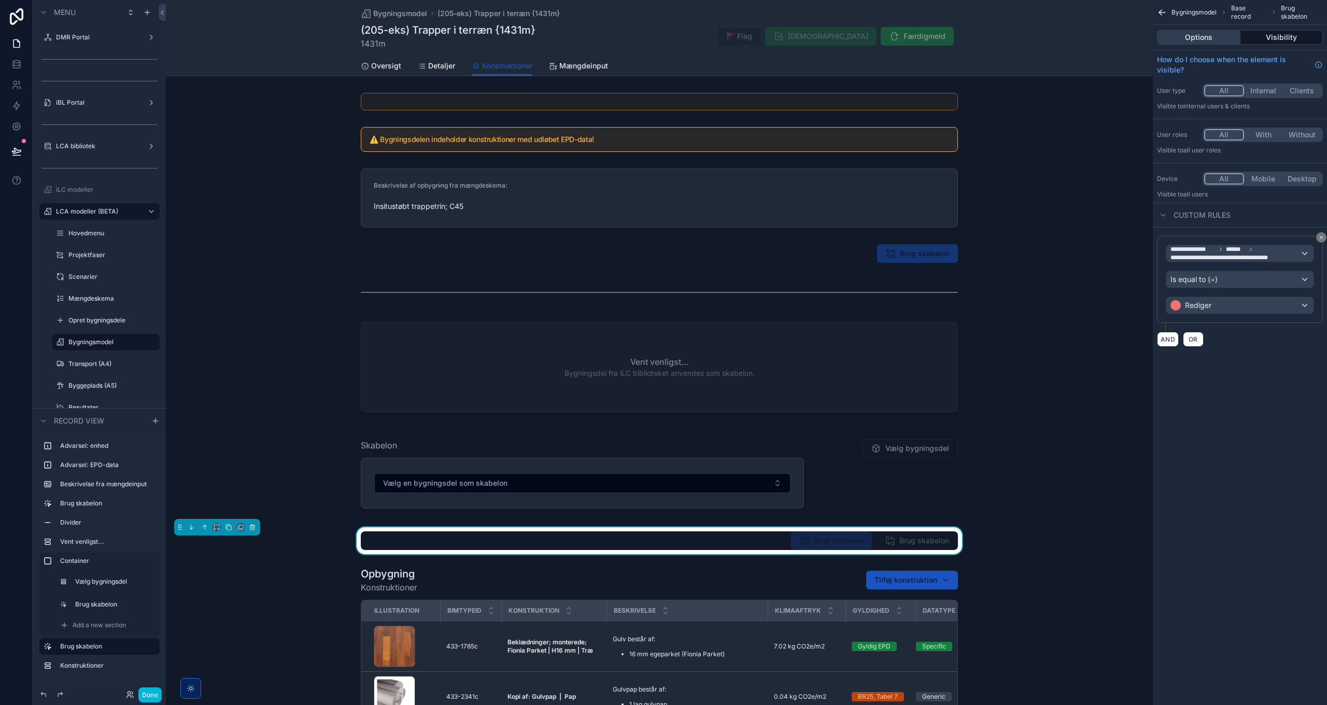
click at [1214, 37] on button "Options" at bounding box center [1198, 37] width 83 height 15
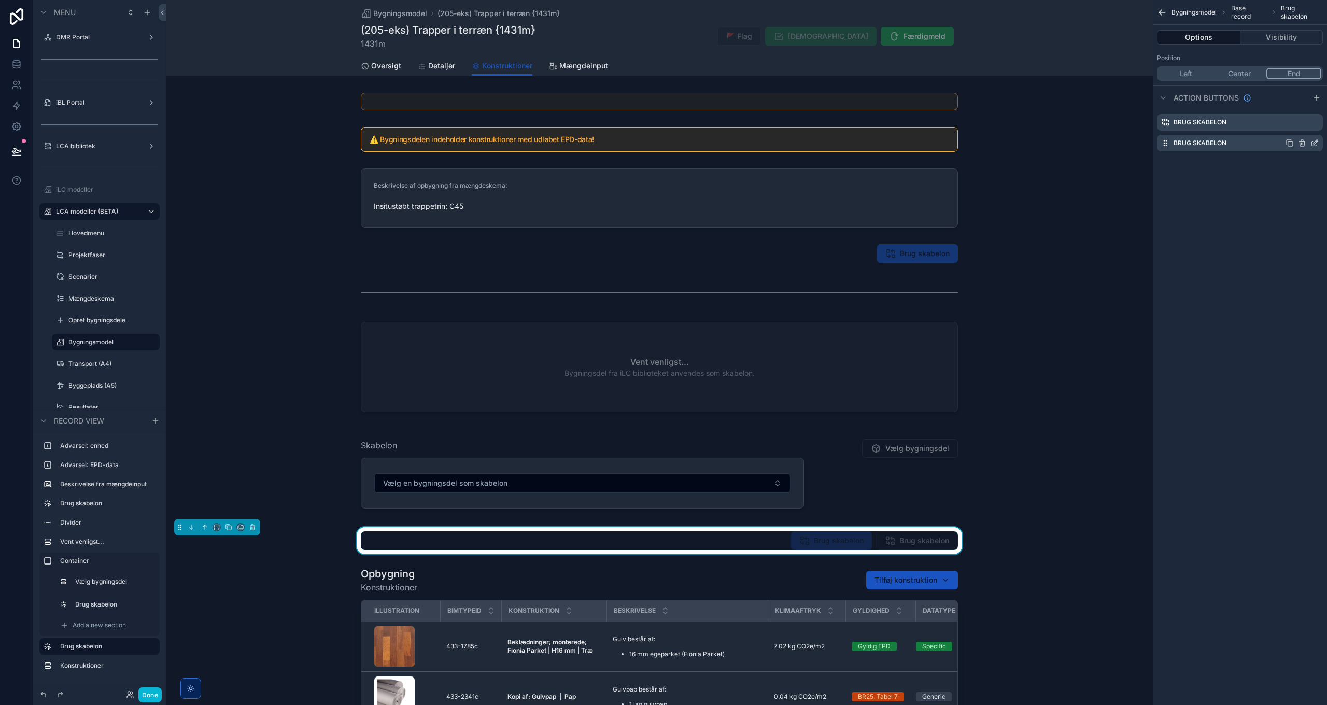
click at [1312, 142] on icon "scrollable content" at bounding box center [1314, 144] width 5 height 5
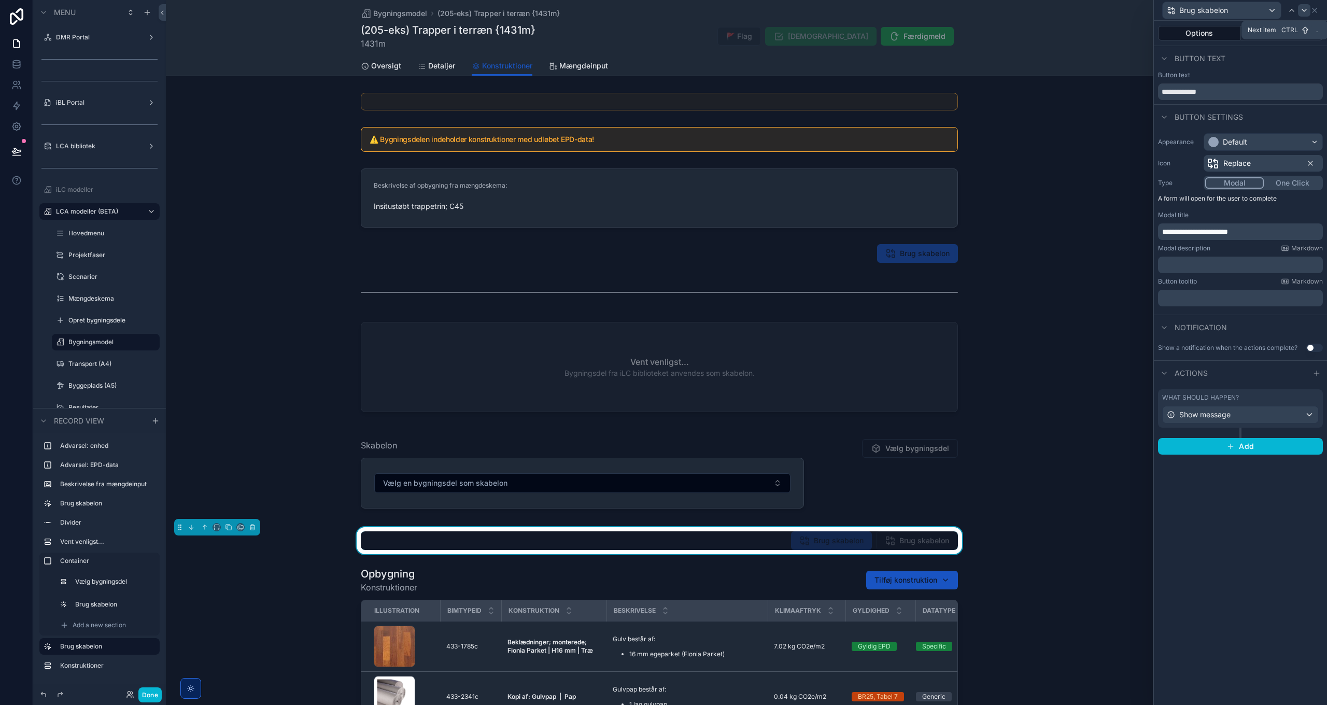
click at [1304, 10] on icon at bounding box center [1305, 10] width 4 height 2
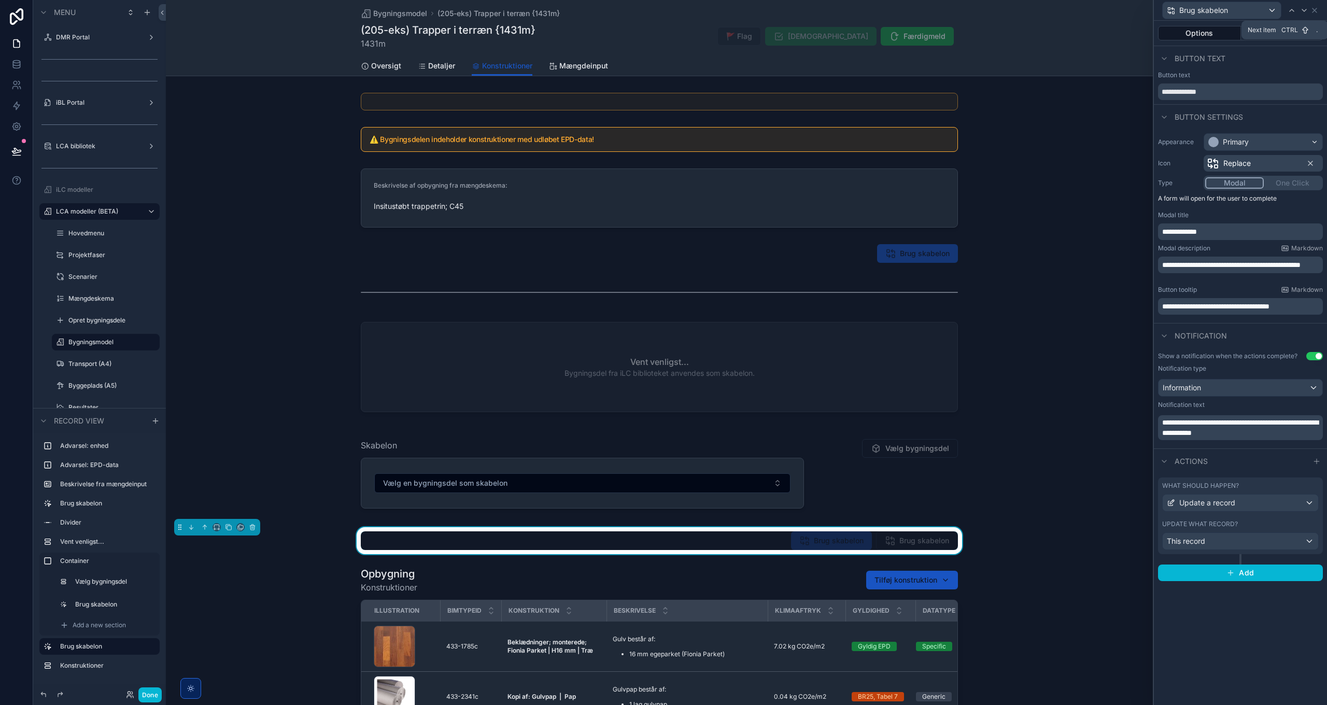
click at [1304, 10] on icon at bounding box center [1305, 10] width 4 height 2
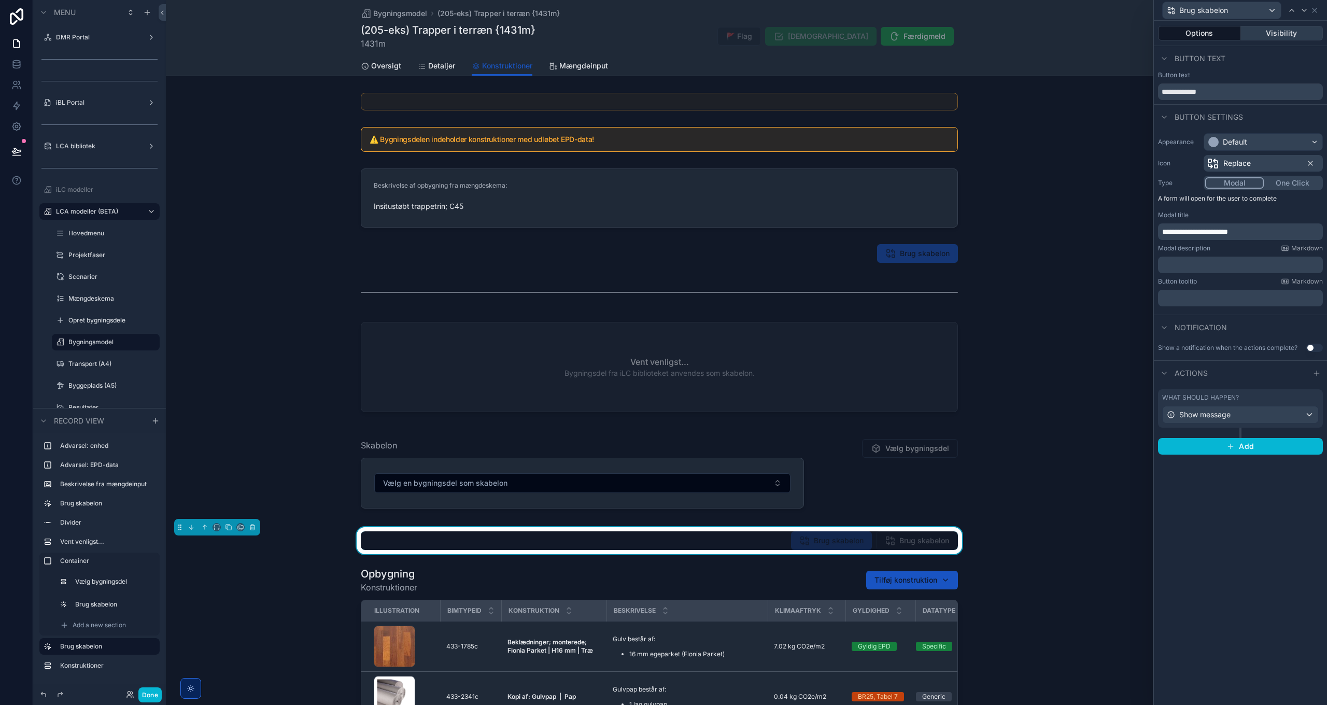
click at [1280, 32] on button "Visibility" at bounding box center [1282, 33] width 82 height 15
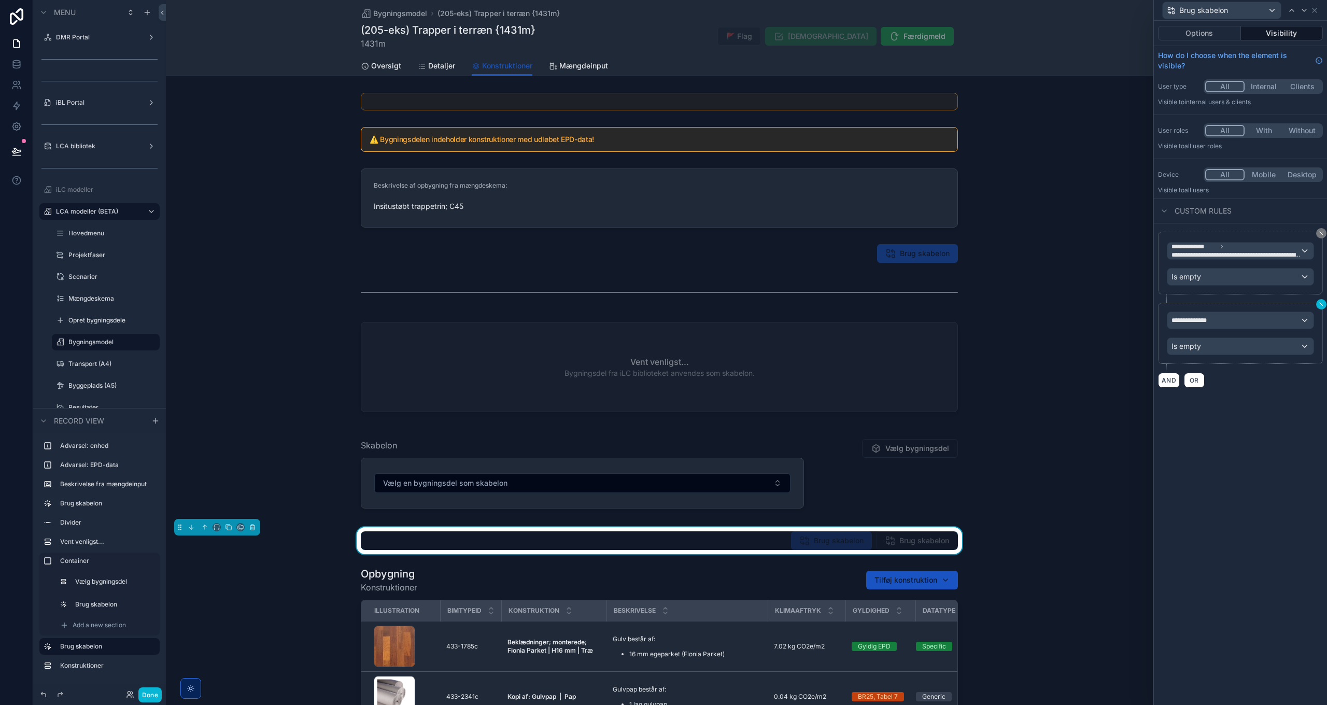
click at [1321, 303] on icon at bounding box center [1322, 304] width 6 height 6
click at [149, 695] on button "Done" at bounding box center [149, 695] width 23 height 15
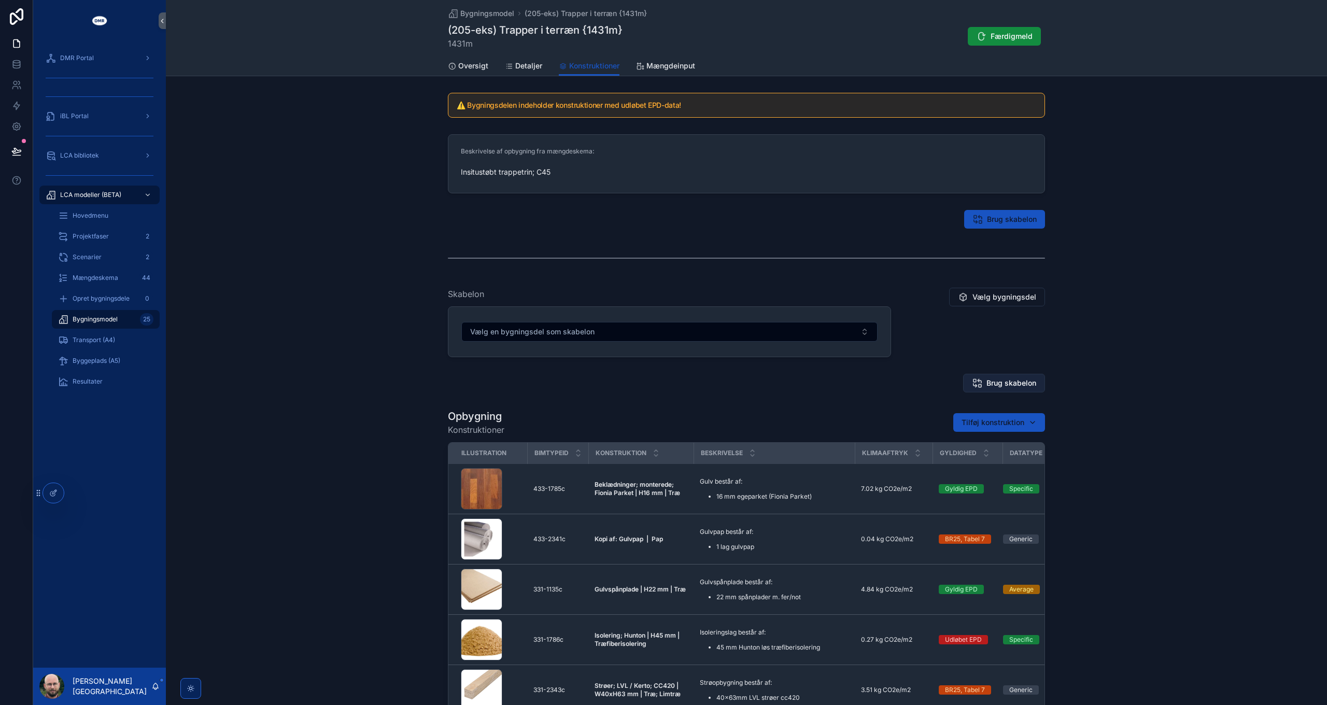
click at [1003, 381] on span "Brug skabelon" at bounding box center [1012, 383] width 50 height 10
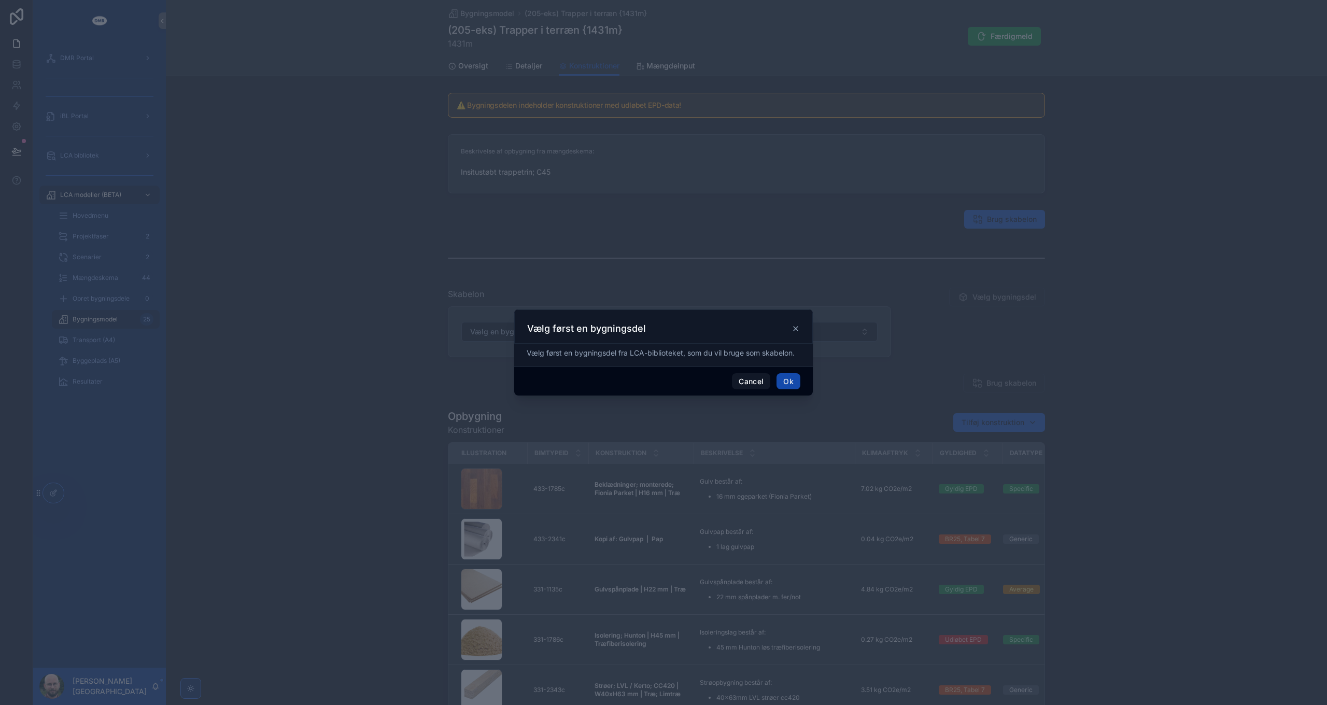
click at [794, 381] on button "Ok" at bounding box center [789, 381] width 24 height 17
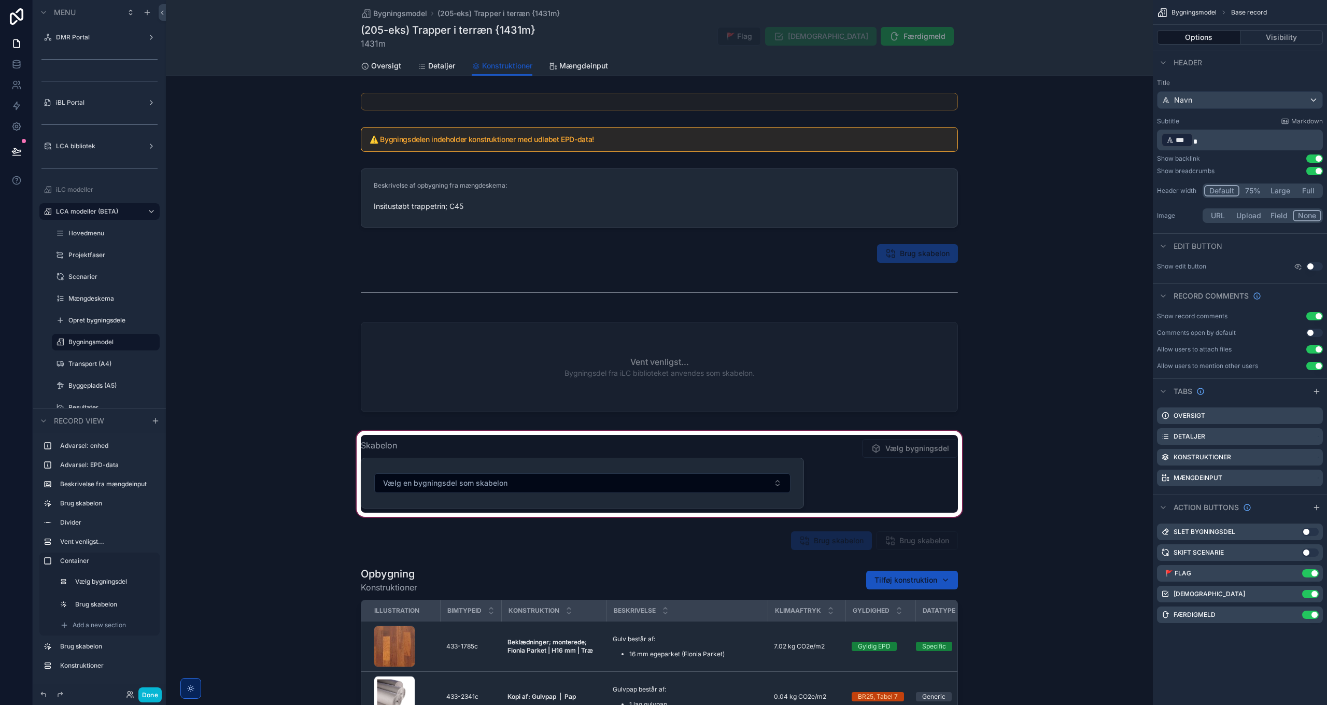
click at [920, 451] on div "scrollable content" at bounding box center [659, 474] width 987 height 90
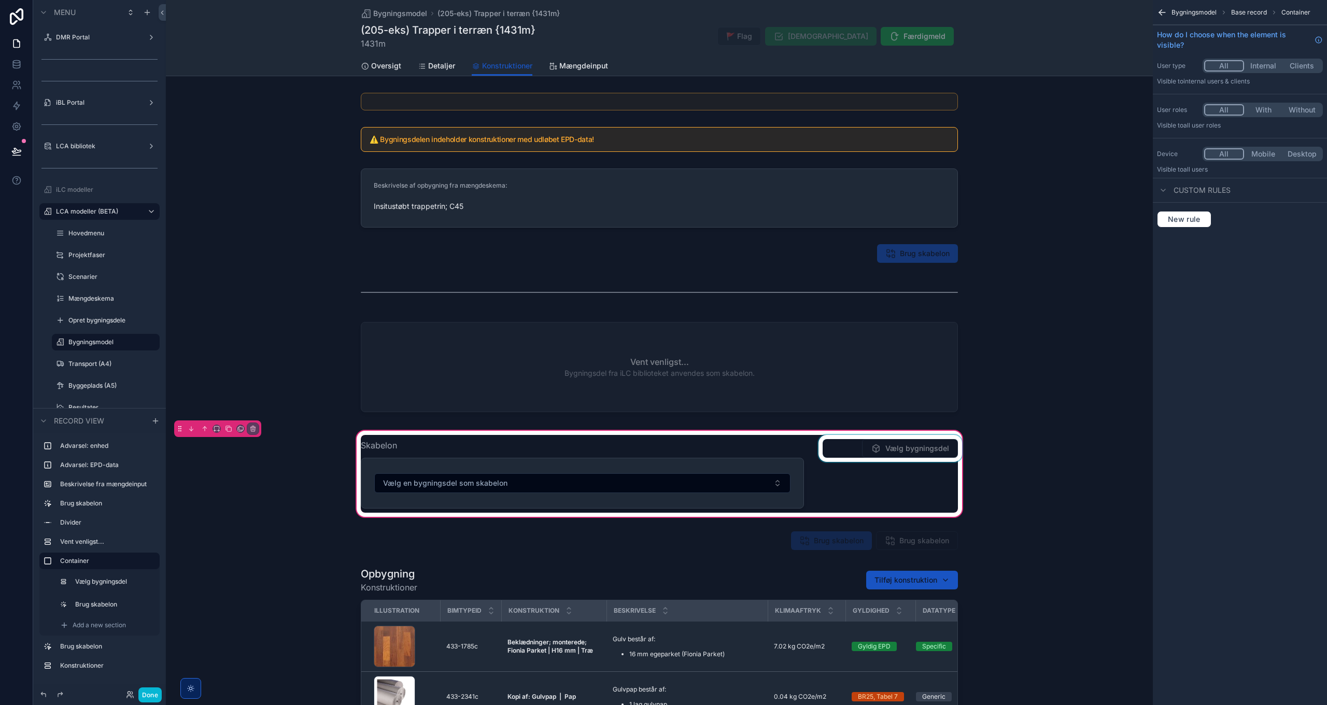
click at [911, 448] on div "scrollable content" at bounding box center [891, 474] width 148 height 78
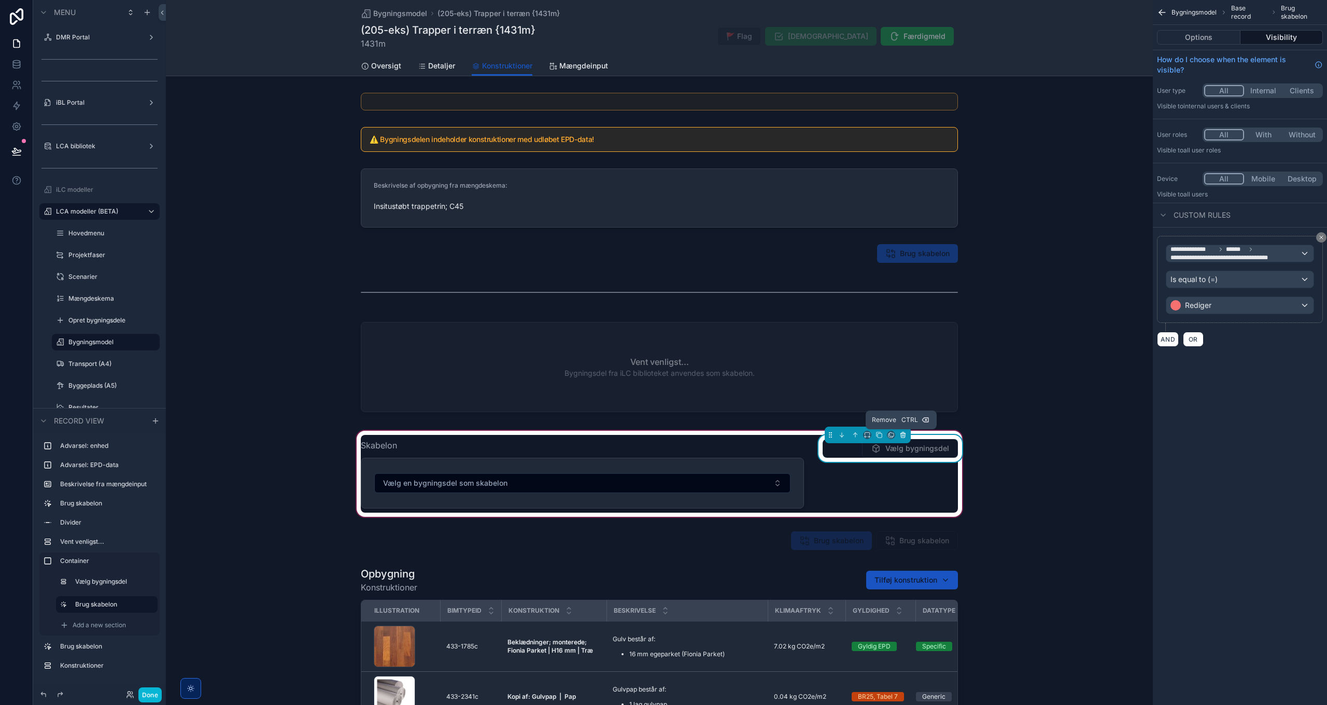
click at [901, 434] on icon "scrollable content" at bounding box center [903, 434] width 5 height 0
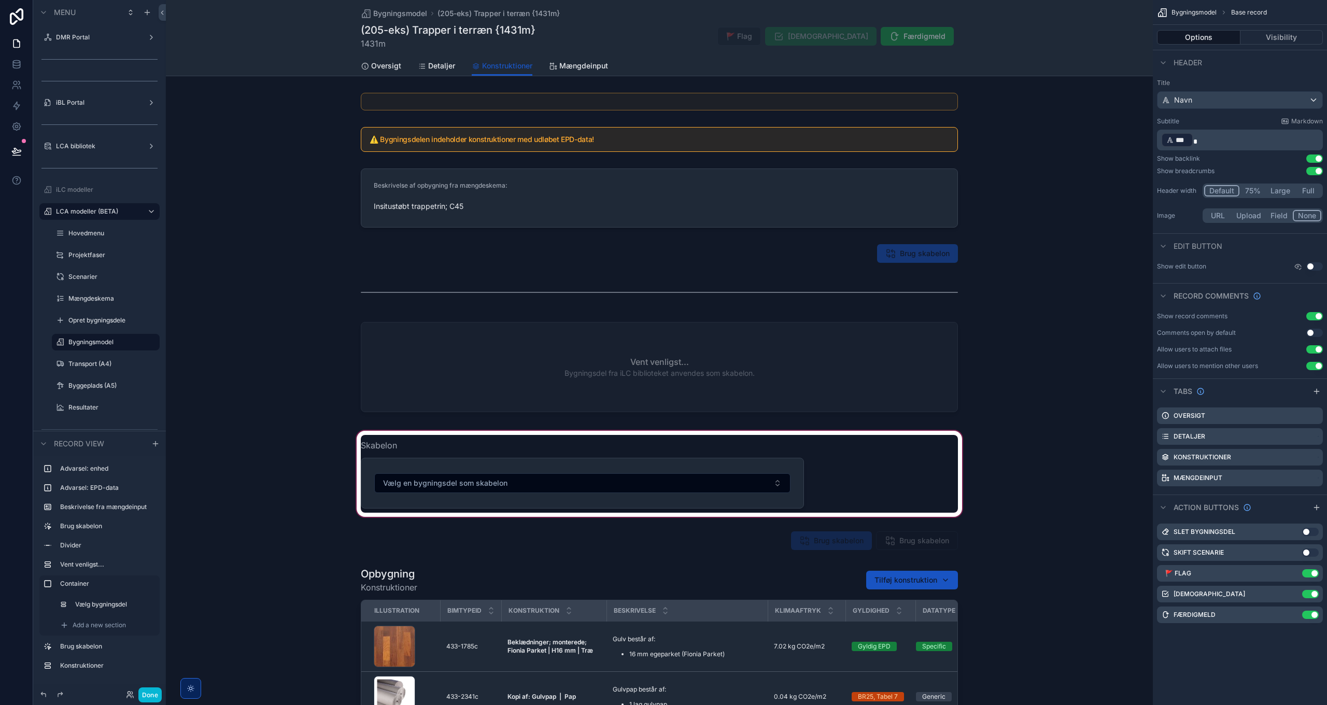
click at [438, 479] on div "scrollable content" at bounding box center [659, 474] width 987 height 90
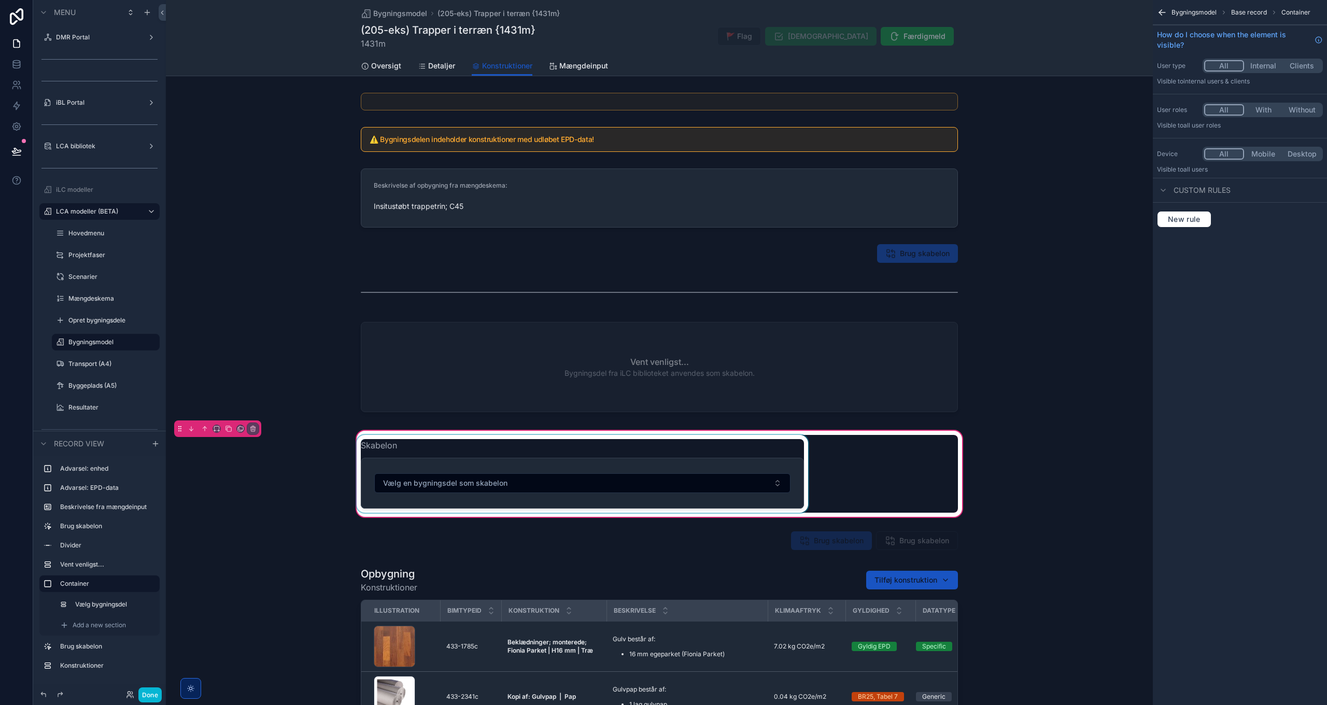
click at [567, 472] on div "scrollable content" at bounding box center [583, 474] width 456 height 78
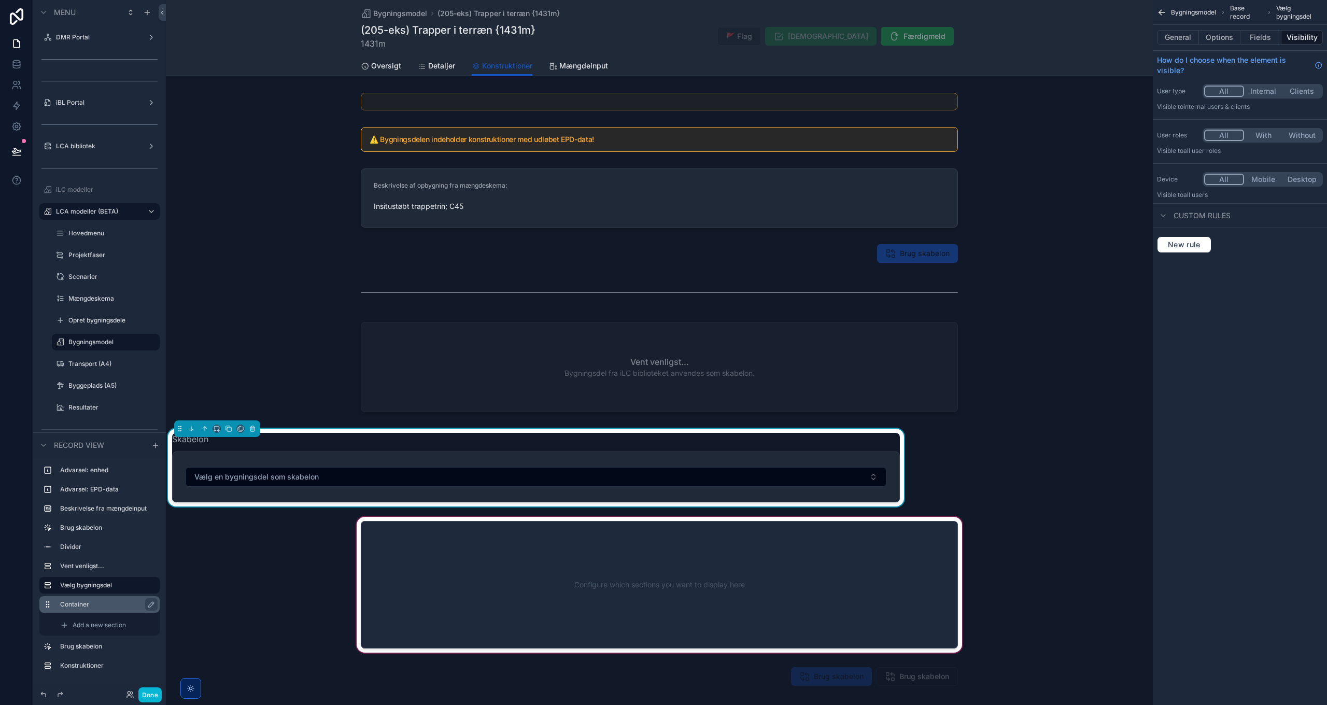
click at [459, 550] on div "scrollable content" at bounding box center [659, 585] width 987 height 140
click at [378, 551] on div "scrollable content" at bounding box center [659, 585] width 987 height 140
click at [273, 548] on div "scrollable content" at bounding box center [659, 585] width 987 height 140
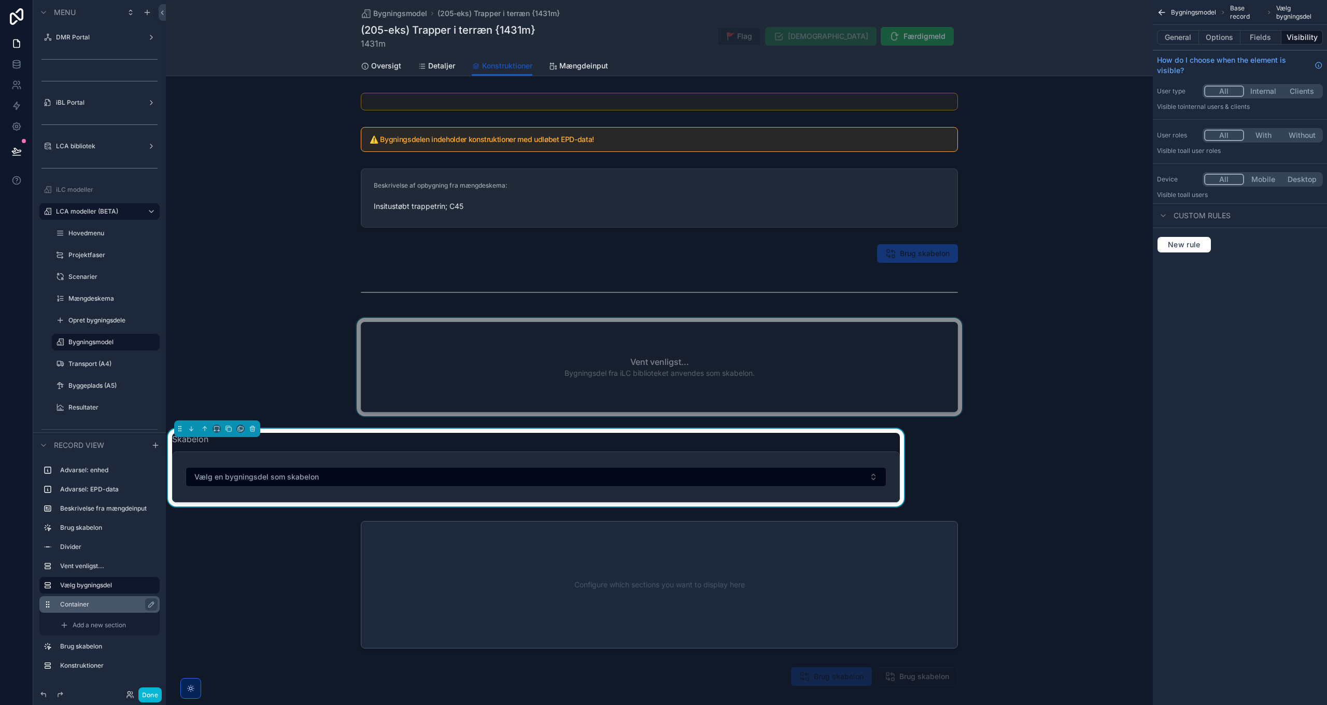
click at [396, 366] on div "scrollable content" at bounding box center [659, 369] width 987 height 103
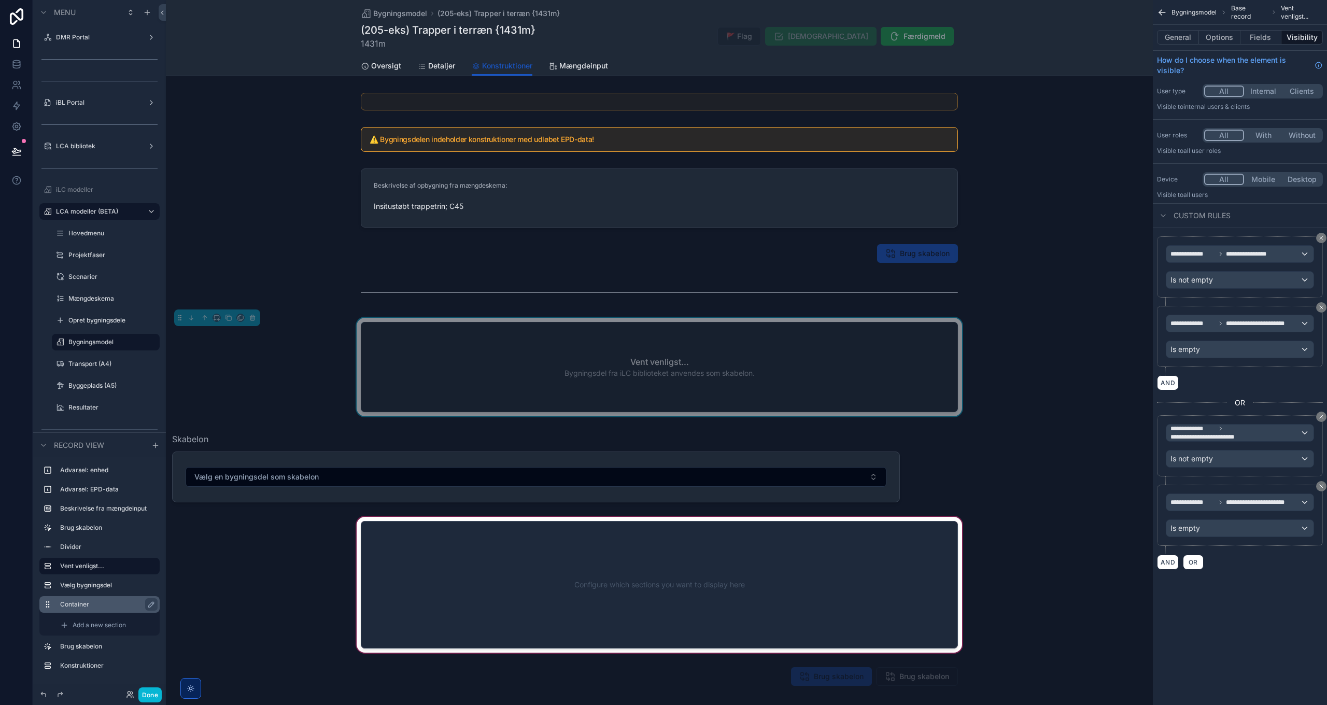
click at [431, 566] on div "scrollable content" at bounding box center [659, 585] width 987 height 140
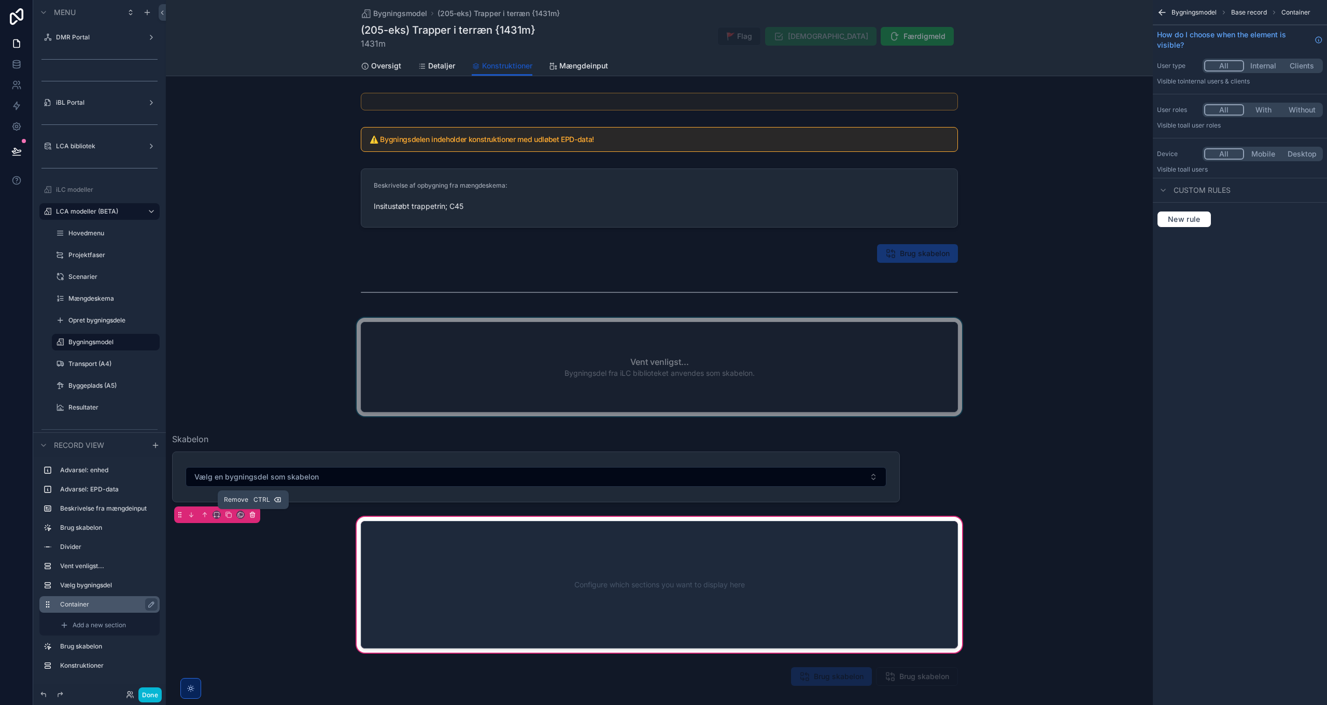
click at [250, 515] on icon "scrollable content" at bounding box center [252, 515] width 4 height 4
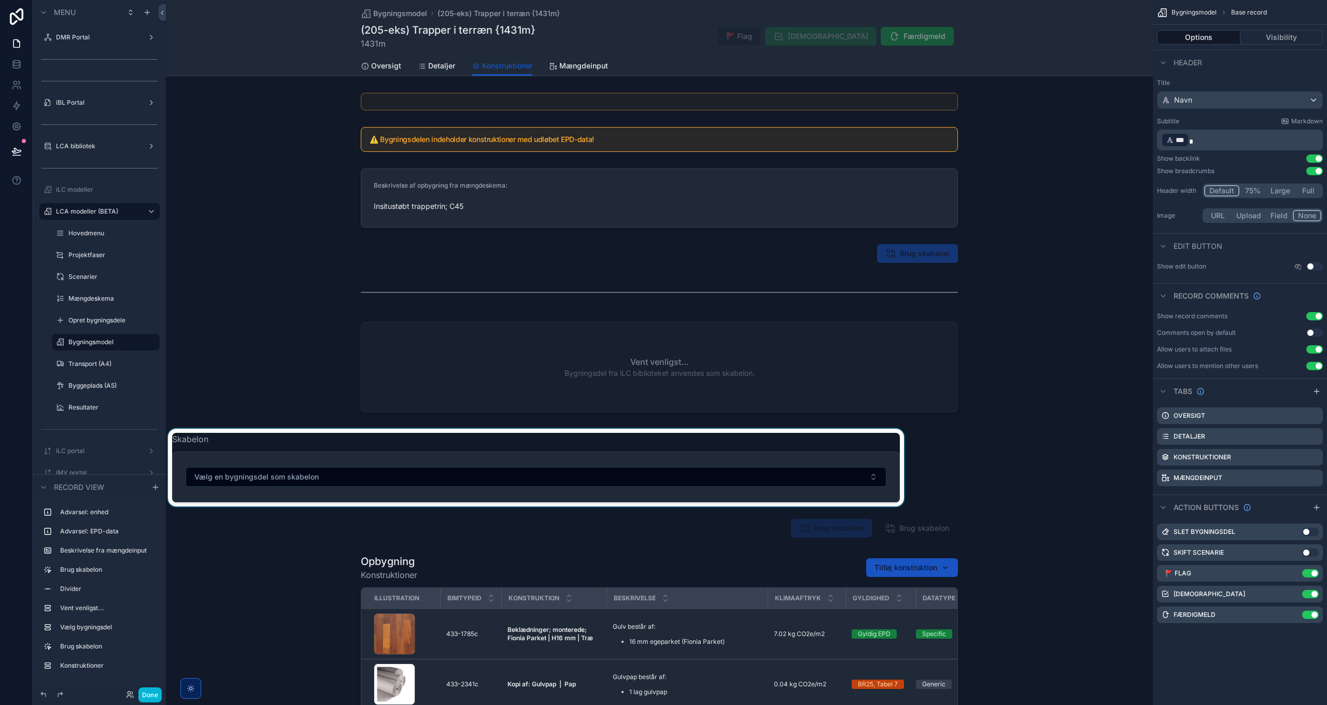
click at [269, 456] on div "scrollable content" at bounding box center [536, 468] width 740 height 78
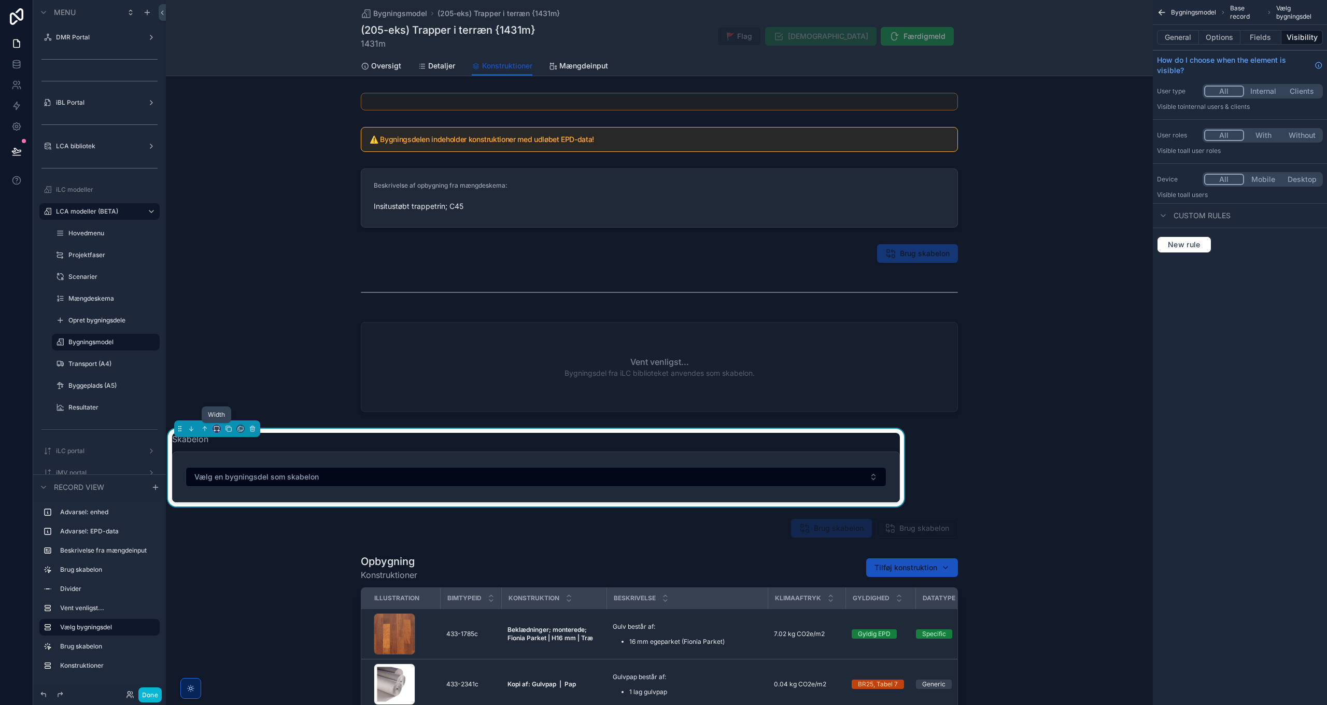
click at [216, 428] on icon "scrollable content" at bounding box center [216, 428] width 7 height 7
click at [236, 448] on span "Default" at bounding box center [233, 448] width 24 height 12
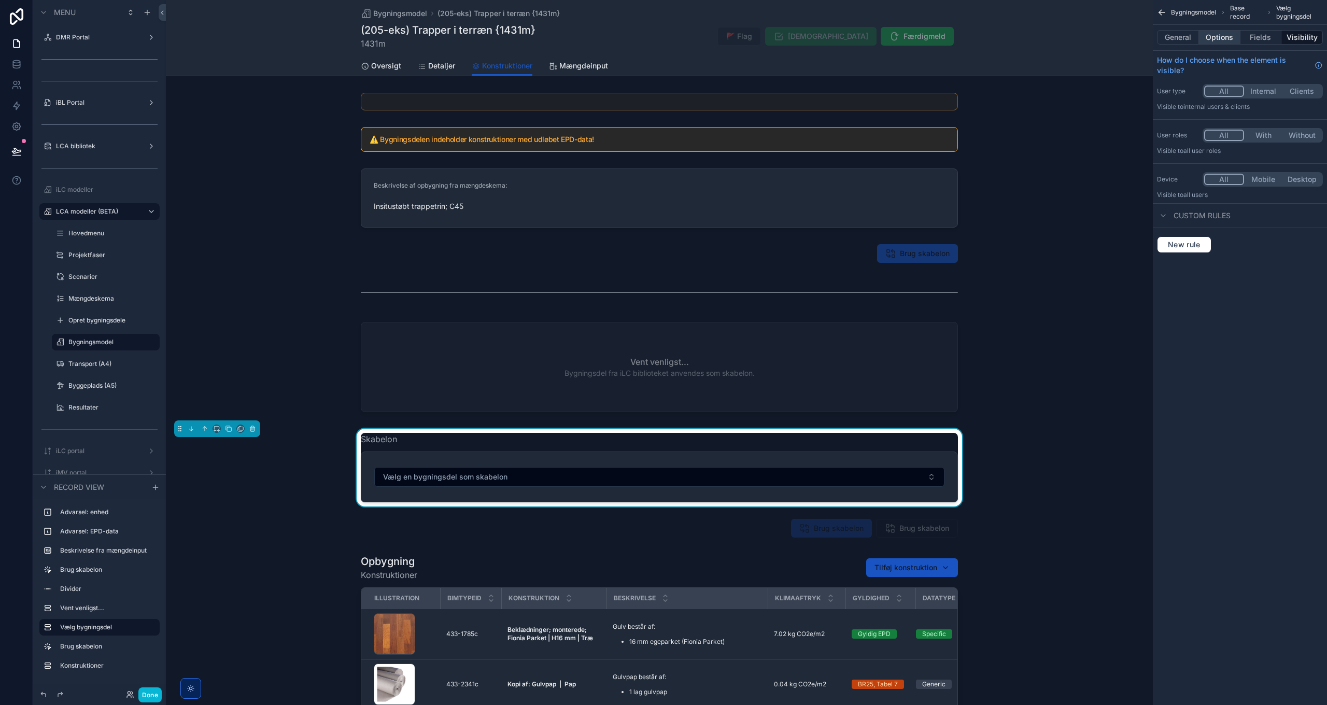
click at [1229, 39] on button "Options" at bounding box center [1219, 37] width 41 height 15
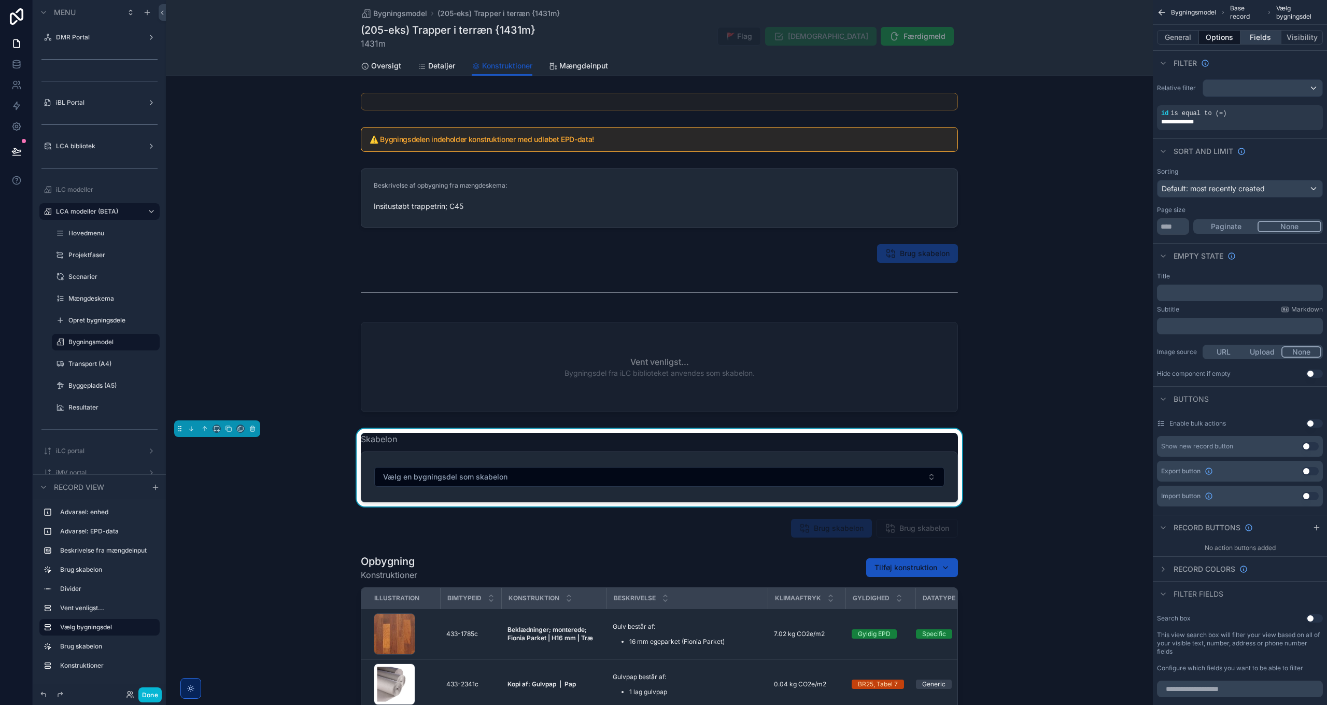
click at [1262, 37] on button "Fields" at bounding box center [1261, 37] width 41 height 15
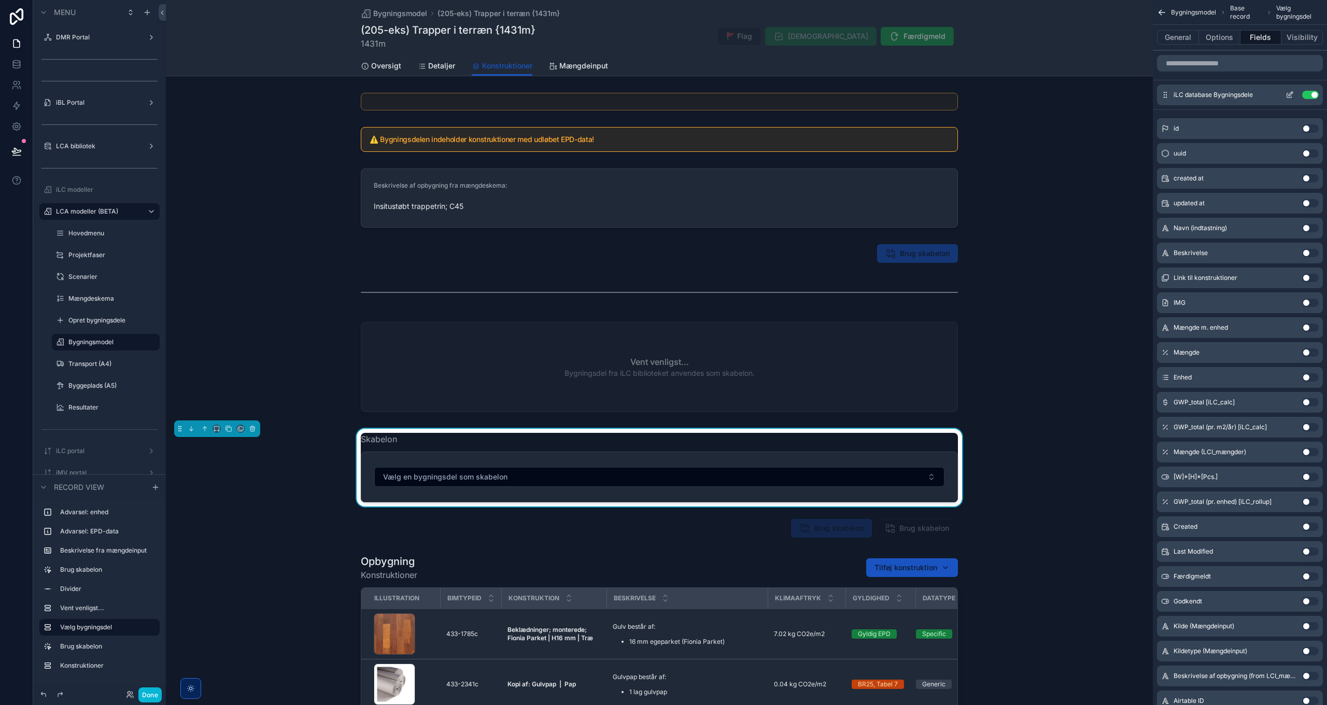
click at [1288, 93] on icon "scrollable content" at bounding box center [1290, 95] width 5 height 5
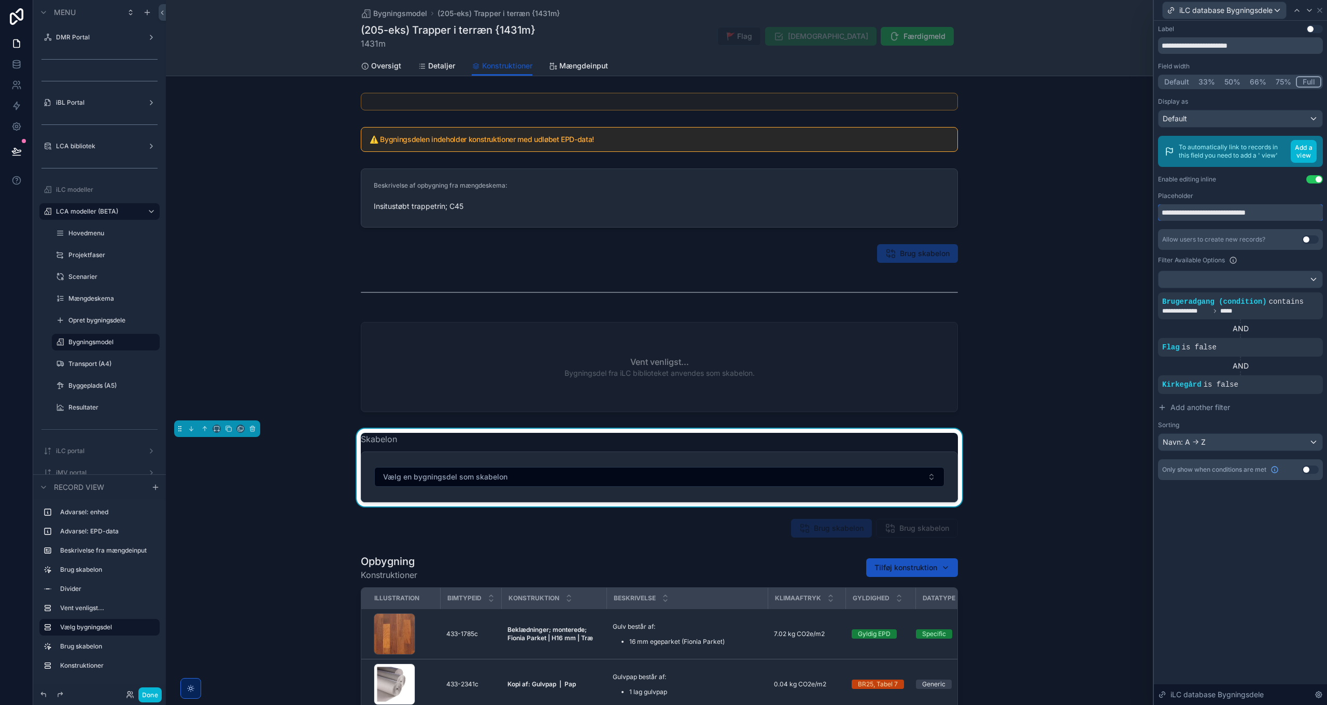
drag, startPoint x: 1235, startPoint y: 212, endPoint x: 1318, endPoint y: 211, distance: 83.0
click at [1318, 211] on input "**********" at bounding box center [1240, 212] width 165 height 17
click at [1184, 216] on input "**********" at bounding box center [1240, 212] width 165 height 17
type input "**********"
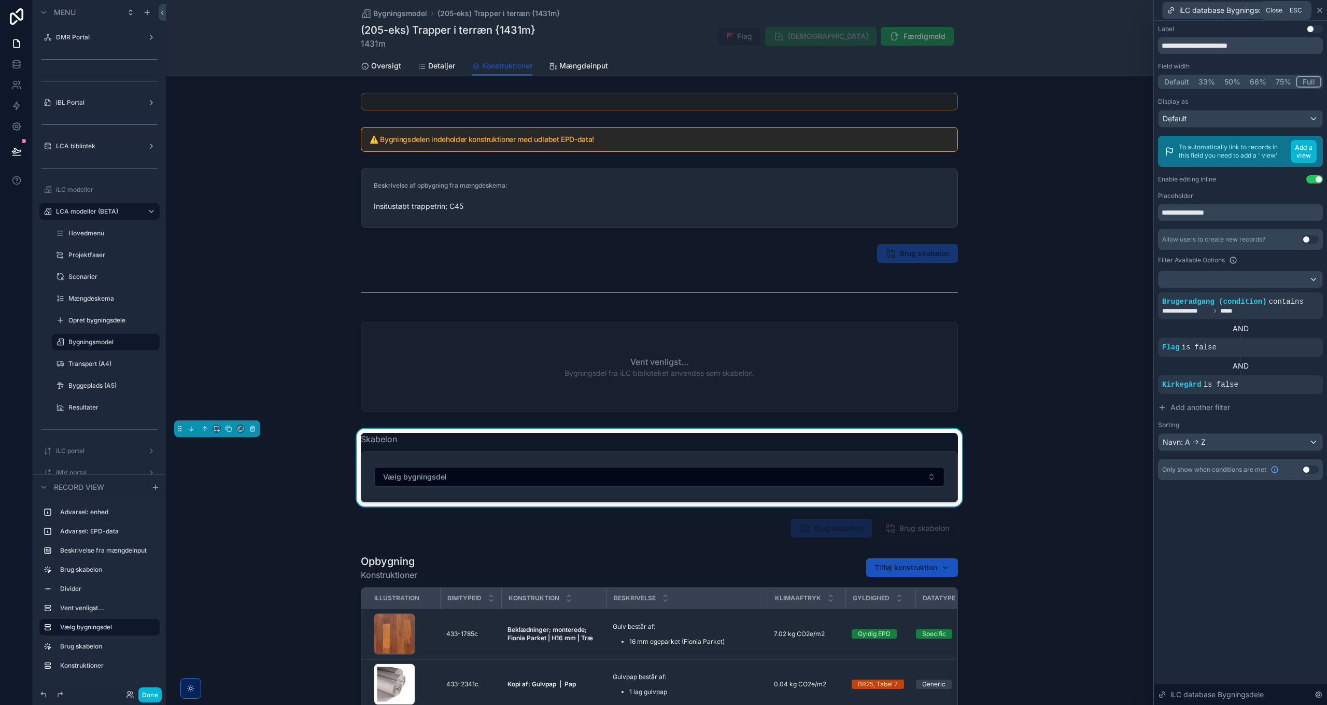
click at [1322, 10] on icon at bounding box center [1320, 10] width 8 height 8
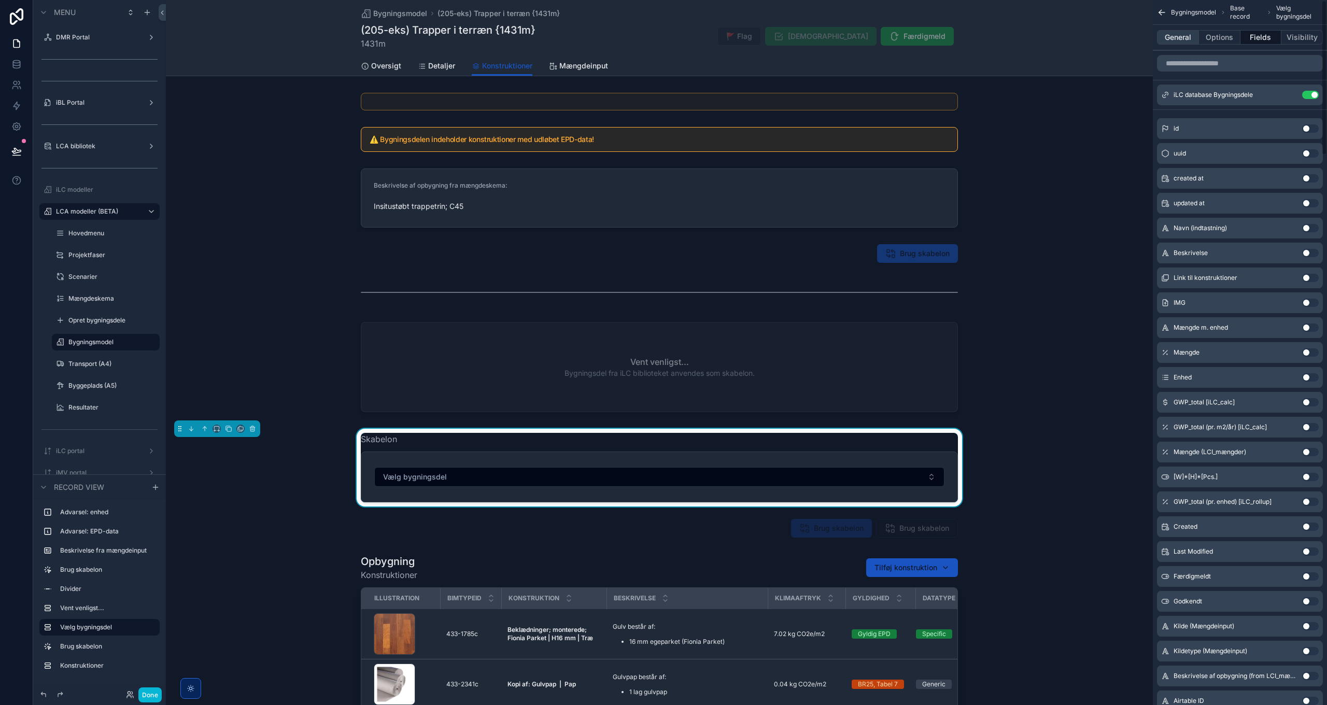
click at [1179, 38] on button "General" at bounding box center [1178, 37] width 42 height 15
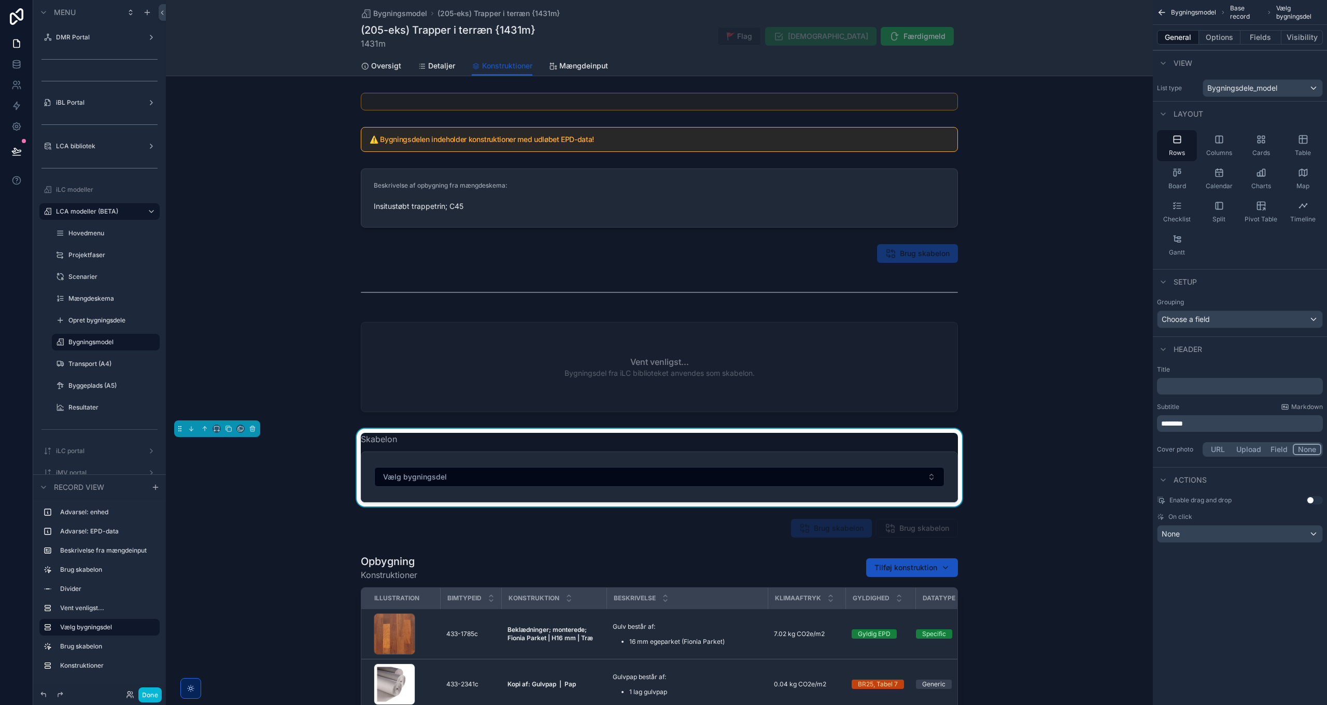
click at [1163, 424] on span "********" at bounding box center [1173, 423] width 22 height 7
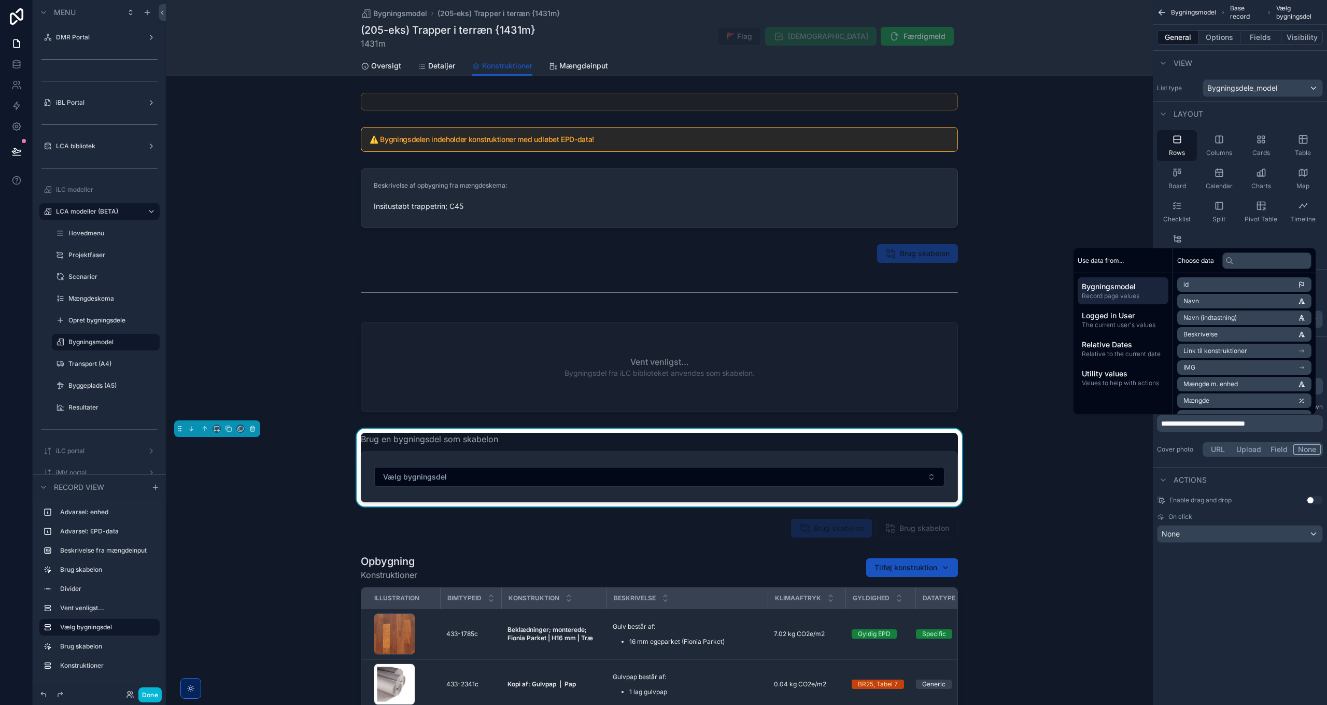
click at [1237, 607] on div "**********" at bounding box center [1240, 352] width 174 height 705
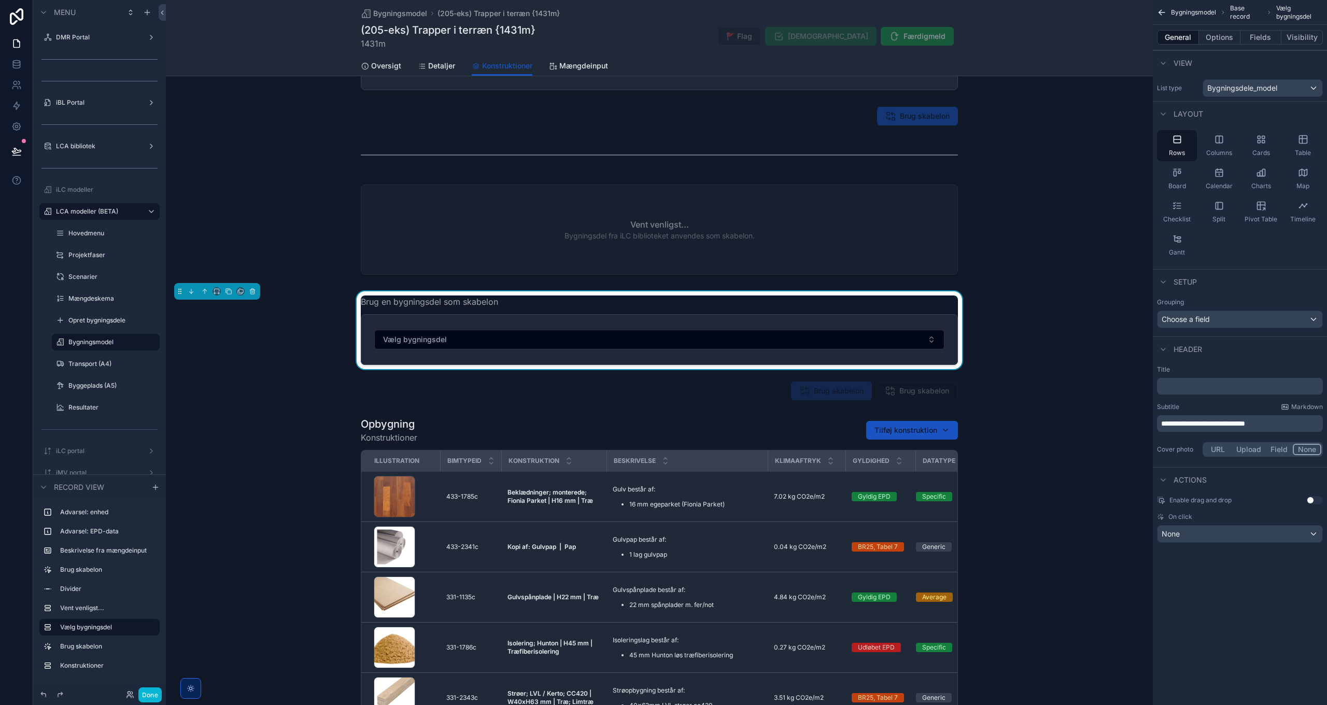
scroll to position [156, 0]
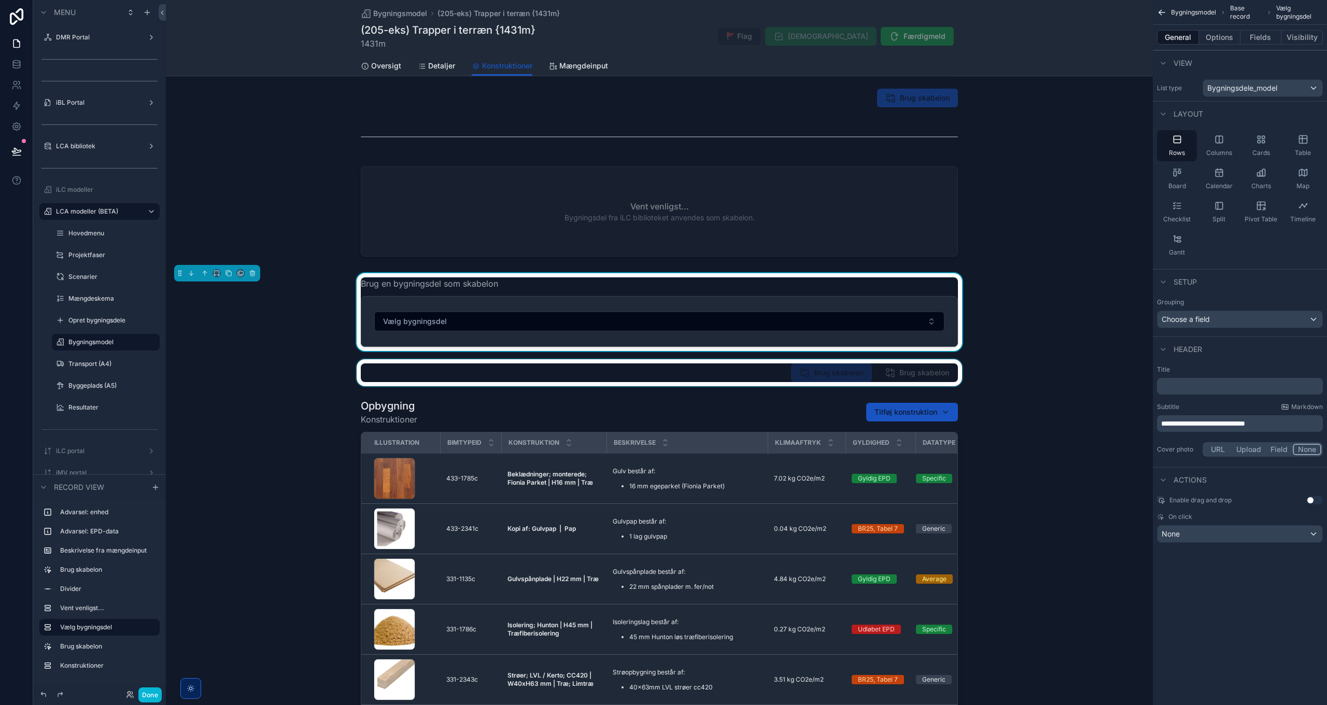
click at [838, 371] on div "scrollable content" at bounding box center [659, 372] width 987 height 27
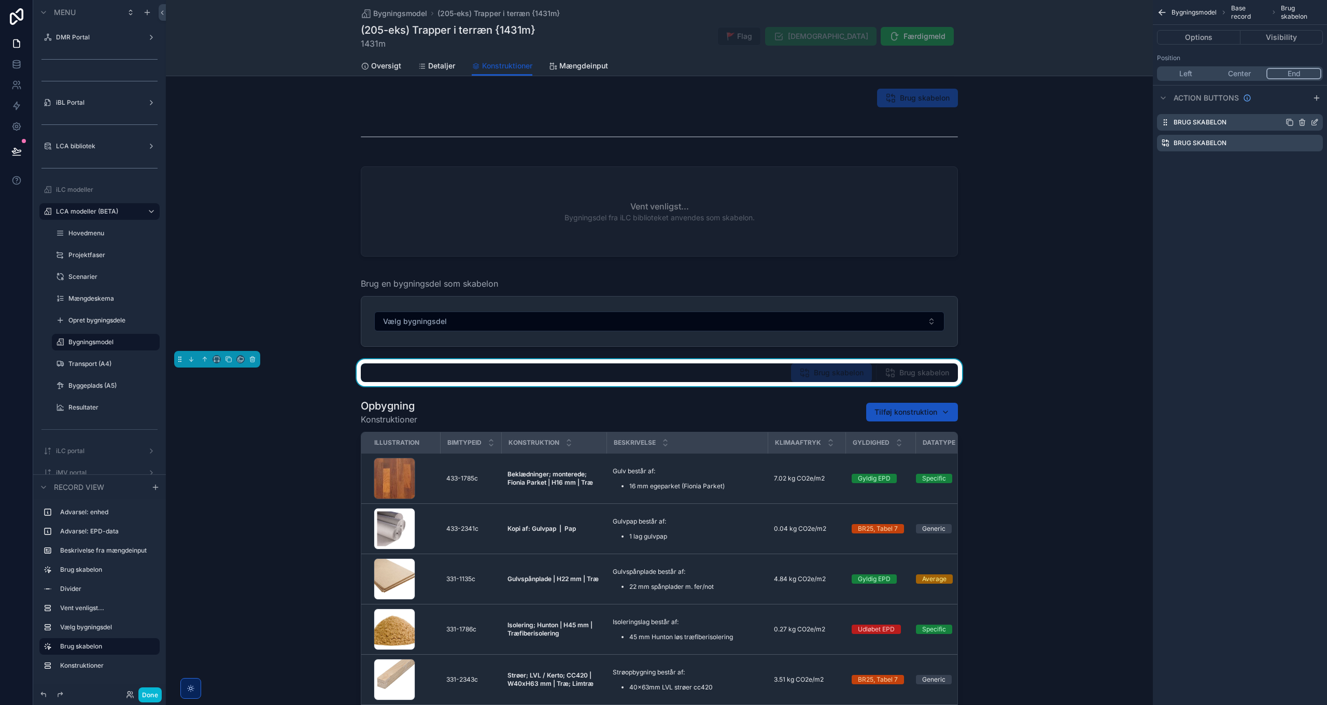
click at [1318, 119] on icon "scrollable content" at bounding box center [1316, 121] width 4 height 4
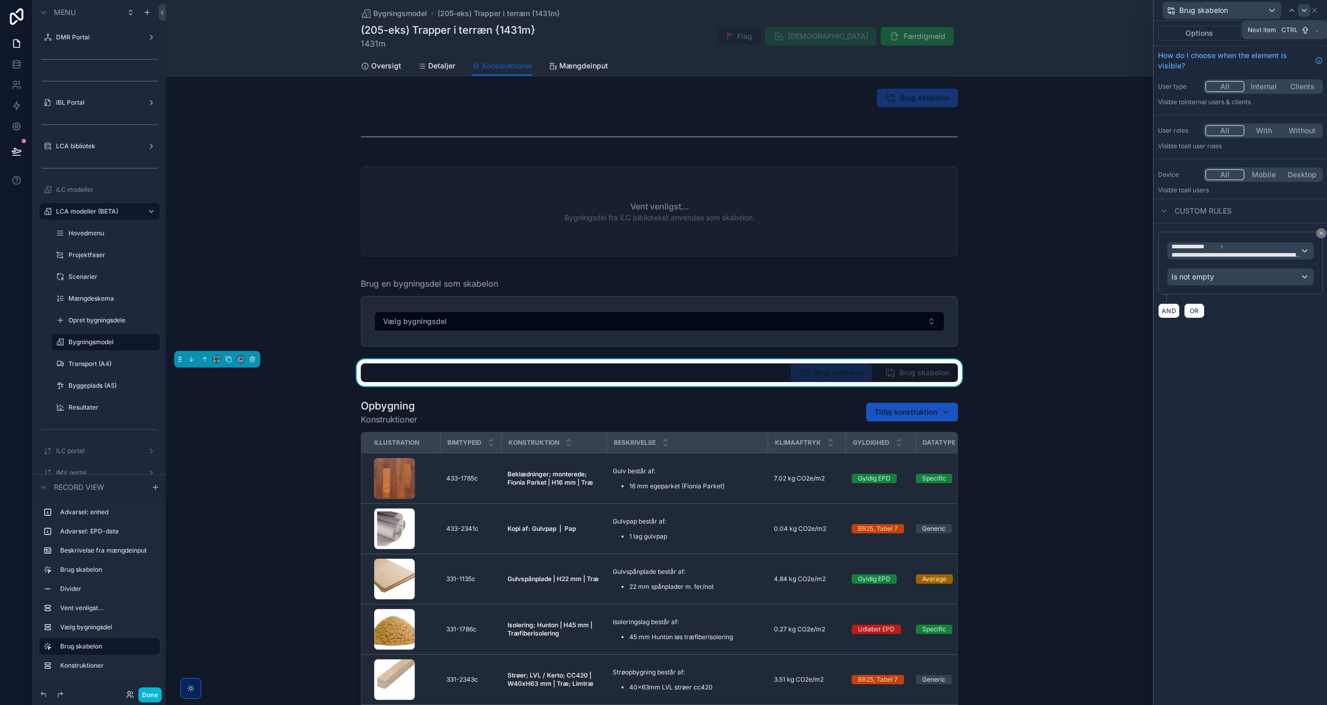
click at [1304, 10] on icon at bounding box center [1305, 10] width 4 height 2
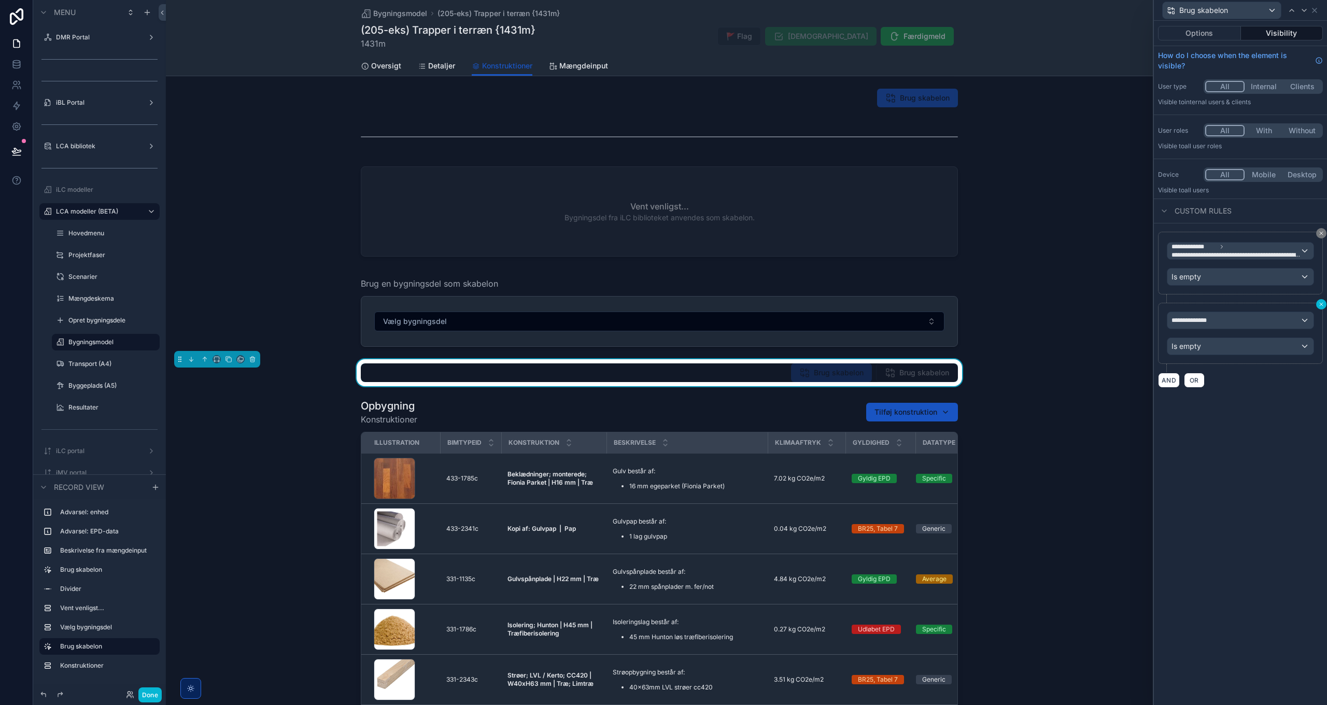
click at [1320, 304] on icon at bounding box center [1322, 304] width 6 height 6
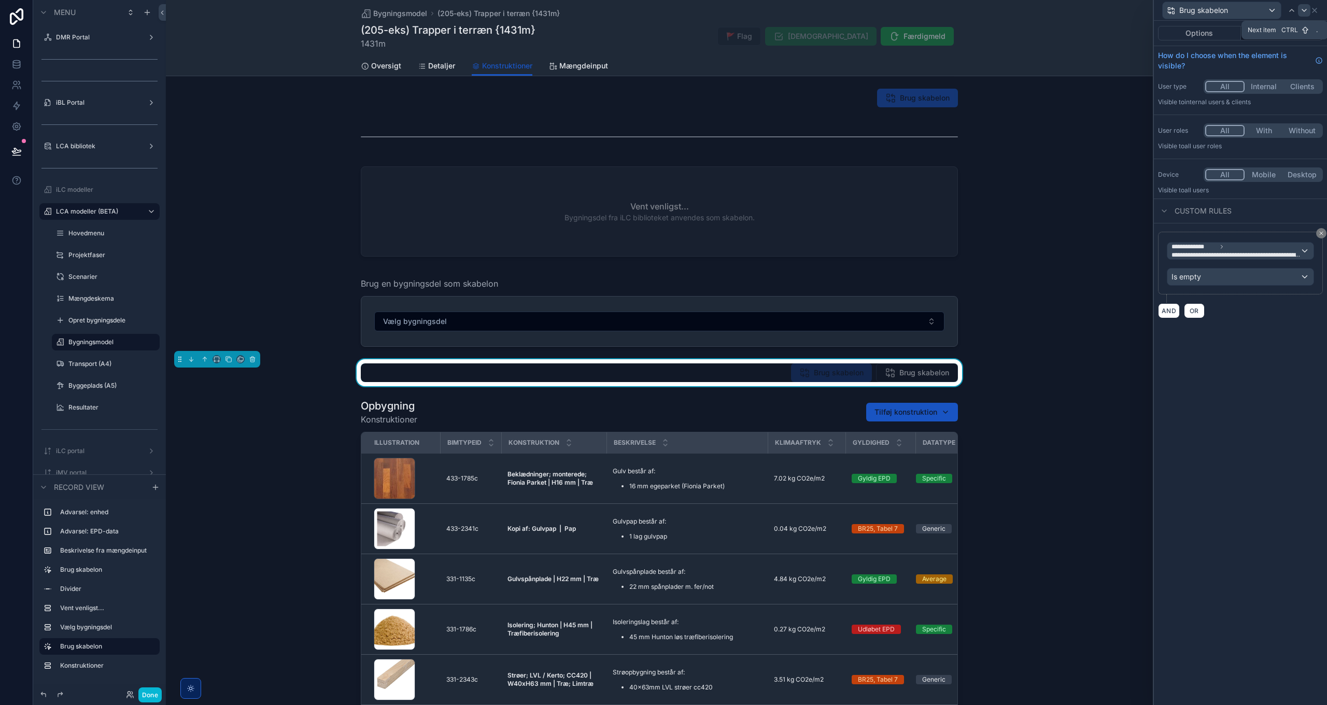
click at [1302, 4] on div at bounding box center [1304, 10] width 12 height 12
click at [1204, 31] on button "Options" at bounding box center [1199, 33] width 83 height 15
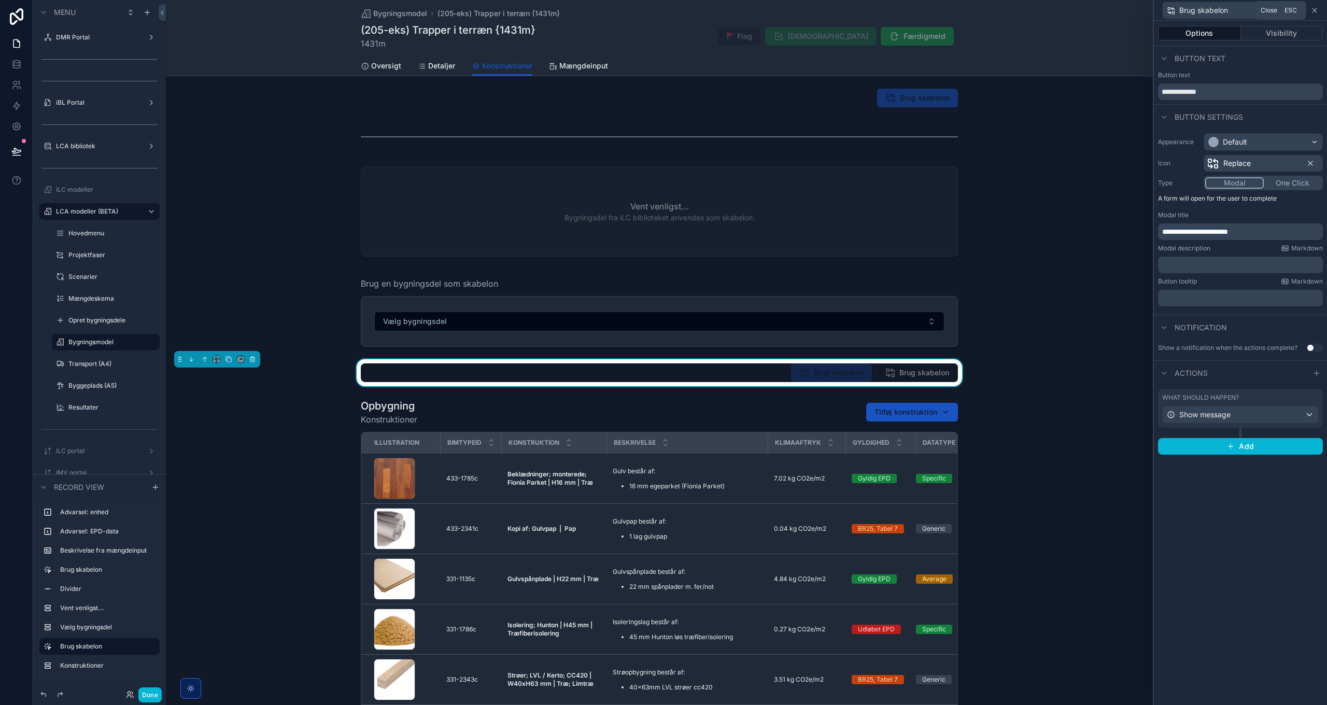
click at [1317, 7] on icon at bounding box center [1315, 10] width 8 height 8
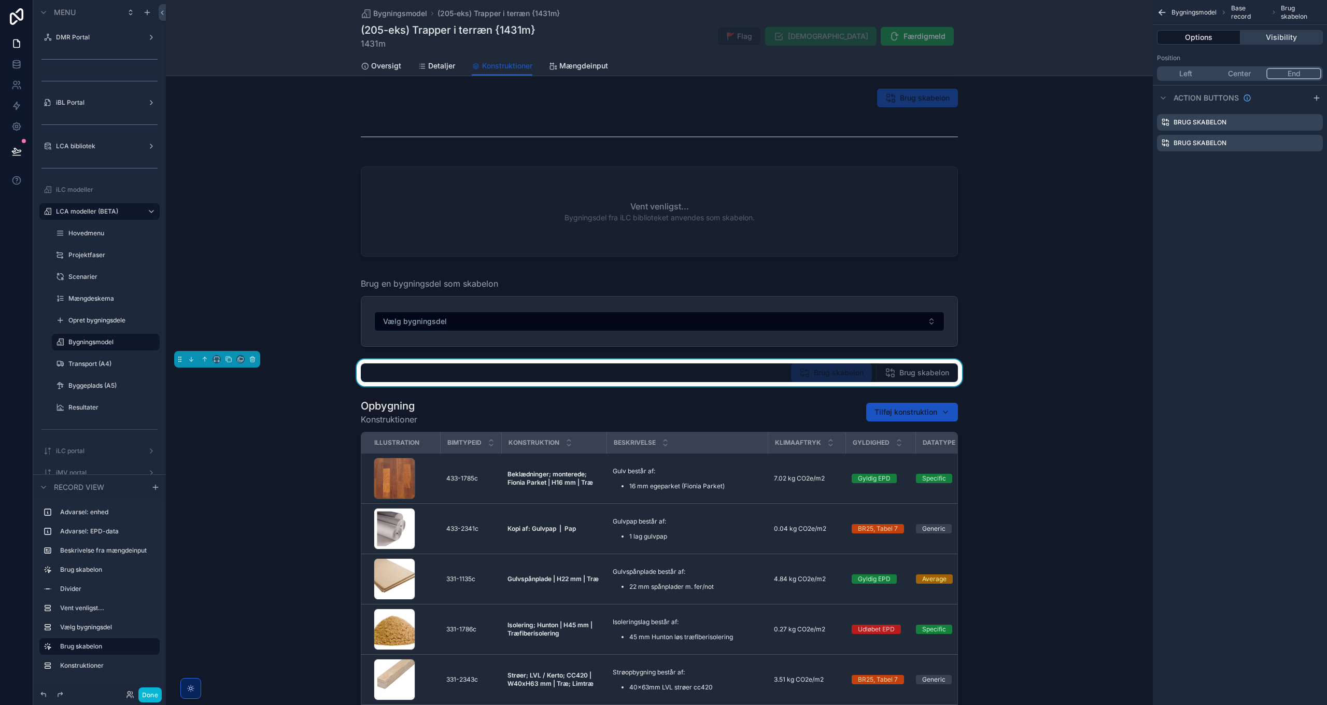
click at [1290, 36] on button "Visibility" at bounding box center [1282, 37] width 83 height 15
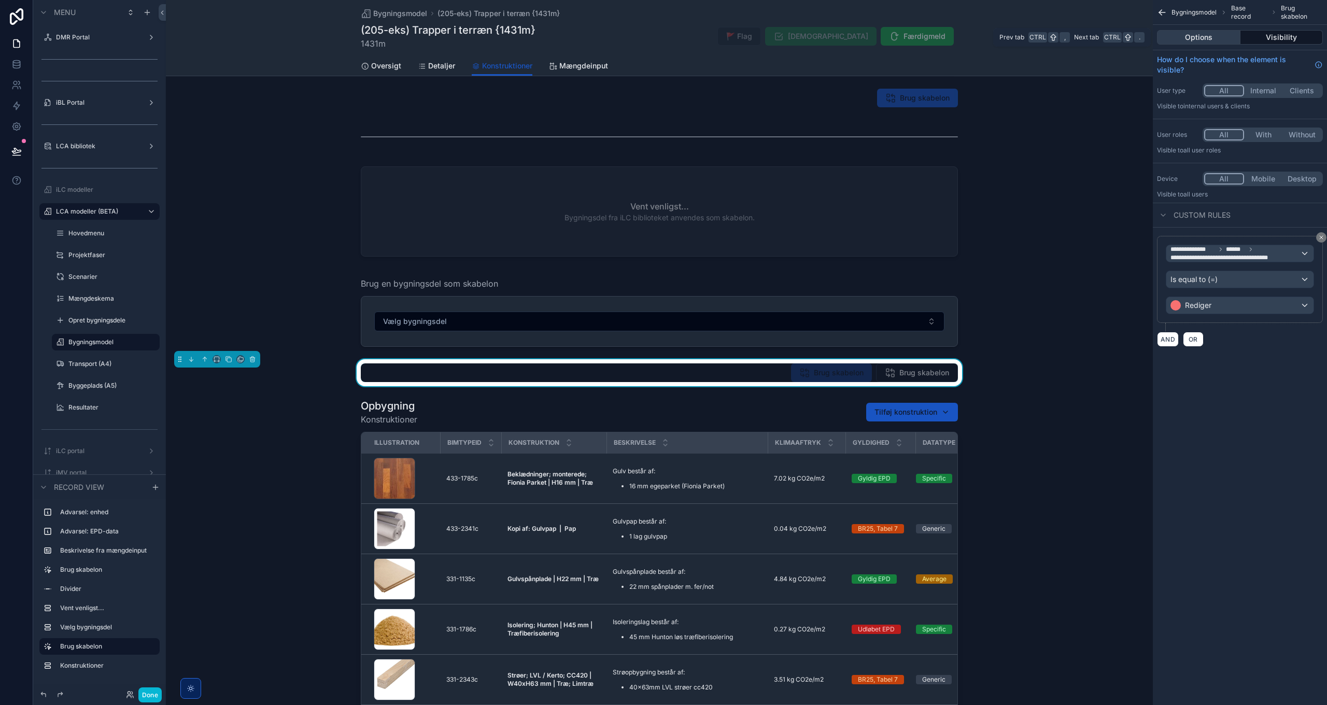
click at [1202, 36] on button "Options" at bounding box center [1198, 37] width 83 height 15
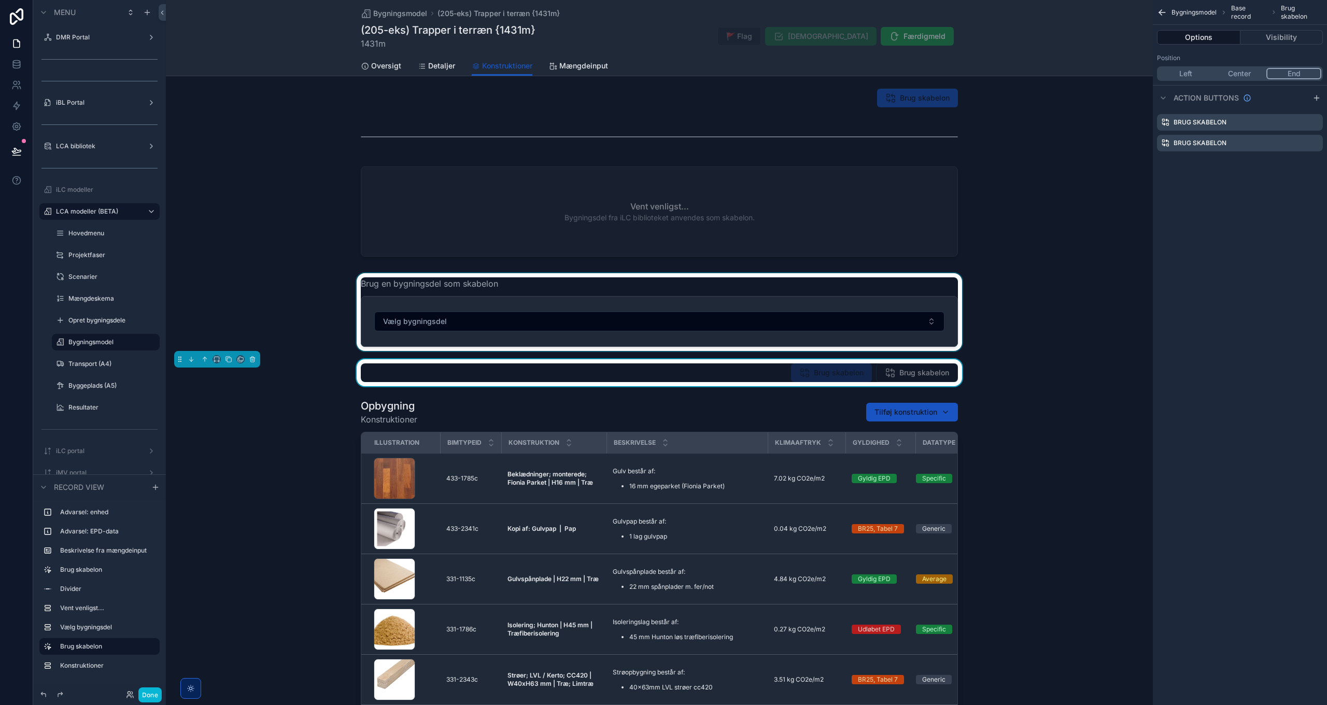
click at [641, 330] on div "scrollable content" at bounding box center [659, 312] width 987 height 78
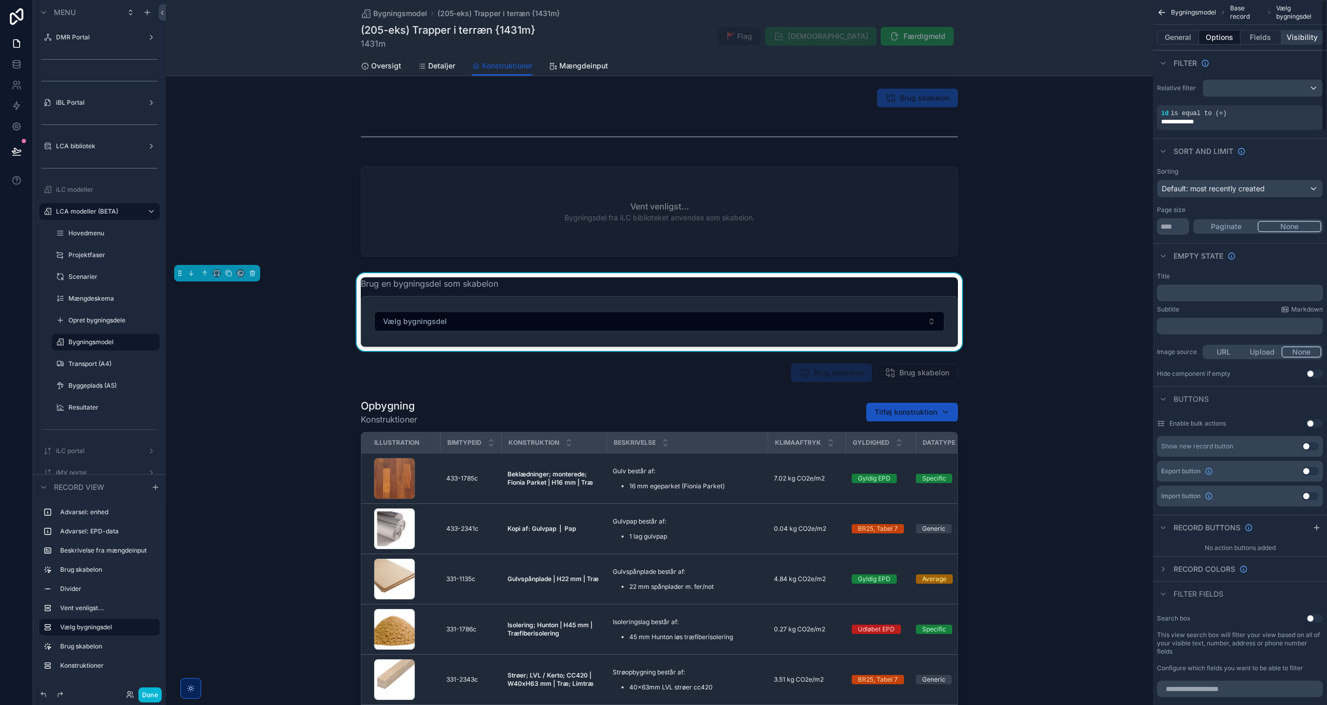
click at [1309, 36] on button "Visibility" at bounding box center [1302, 37] width 41 height 15
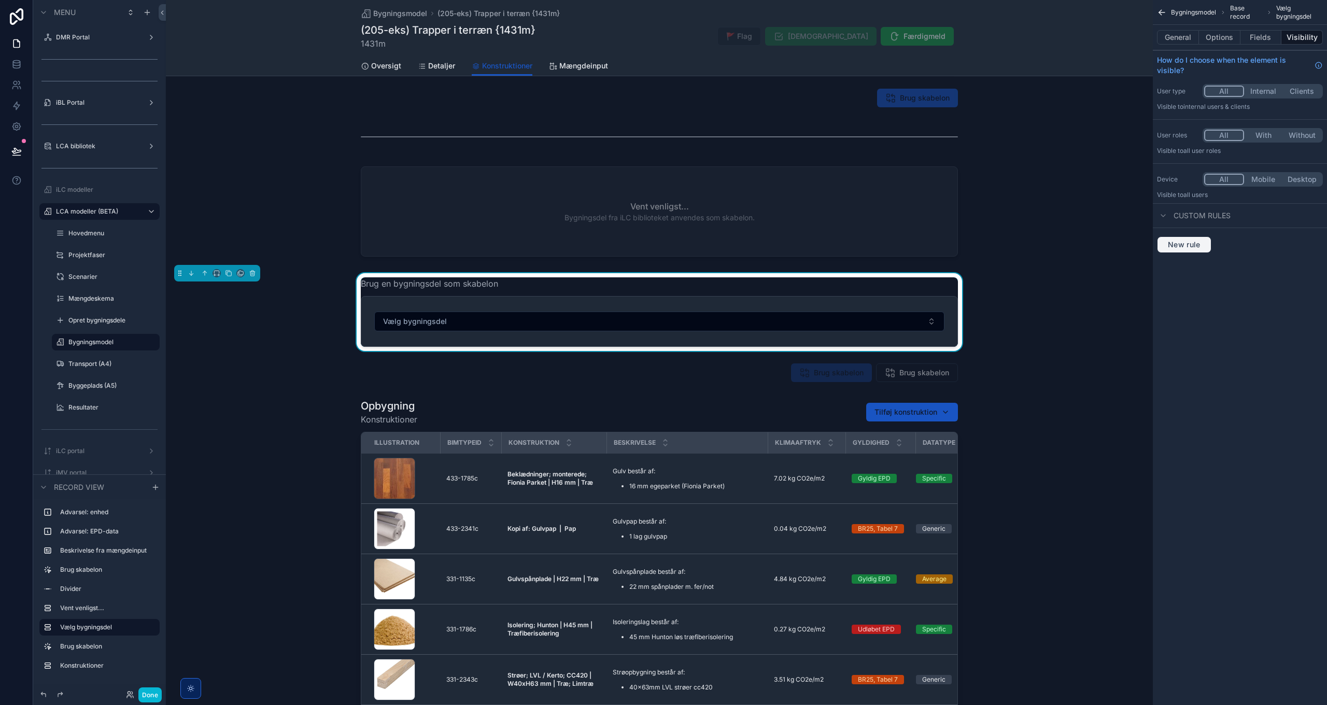
click at [1182, 237] on button "New rule" at bounding box center [1184, 244] width 54 height 17
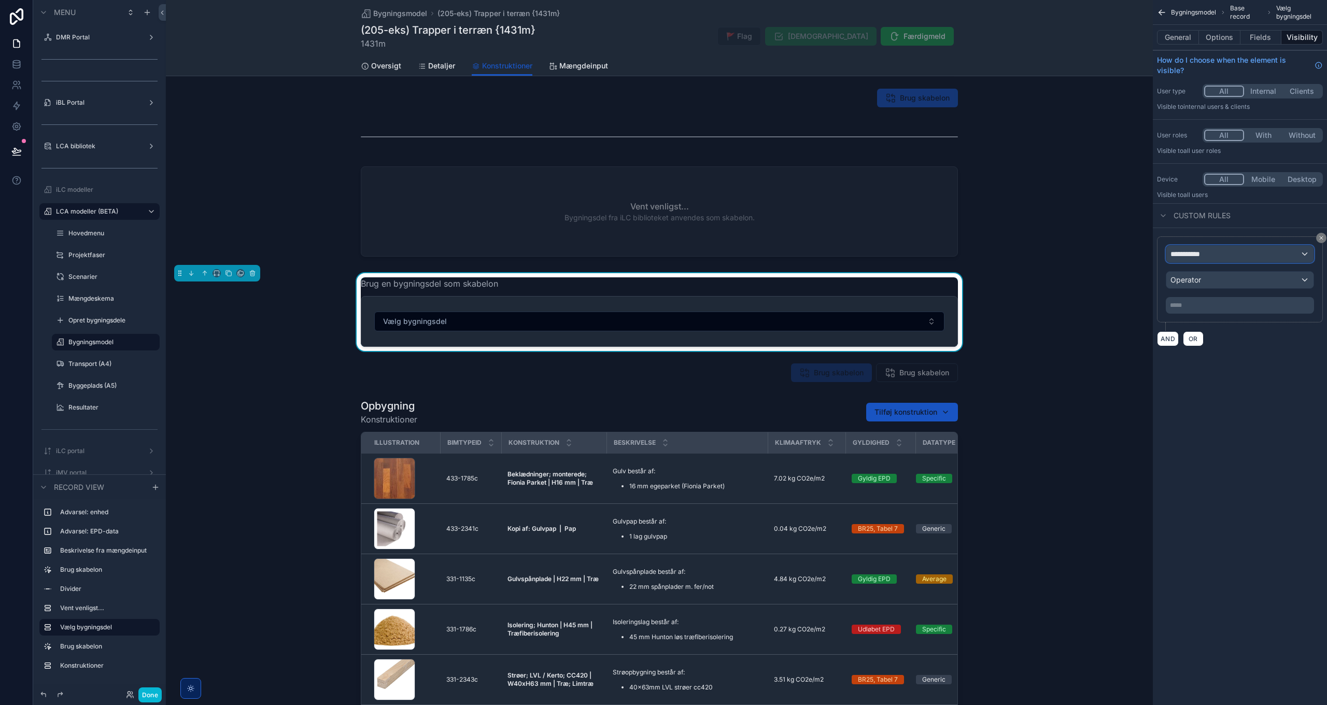
click at [1211, 252] on div "**********" at bounding box center [1240, 254] width 147 height 17
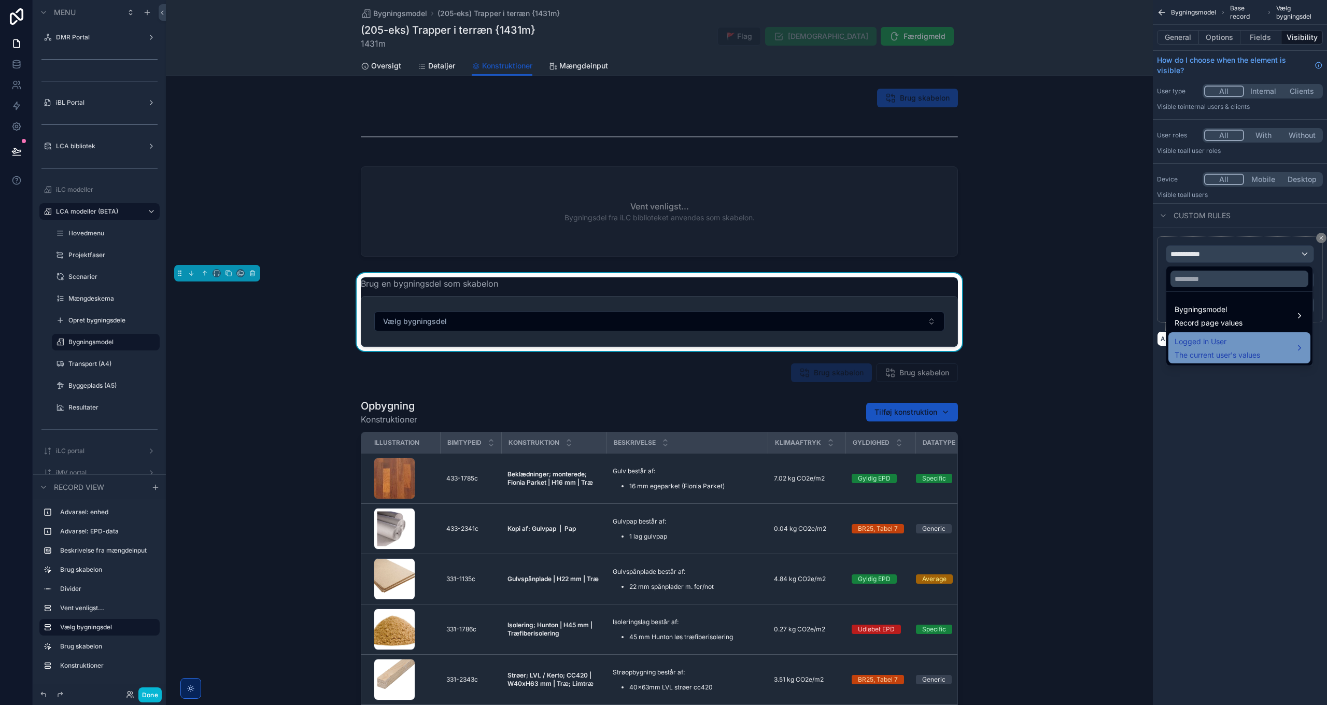
click at [1212, 341] on span "Logged in User" at bounding box center [1218, 341] width 86 height 12
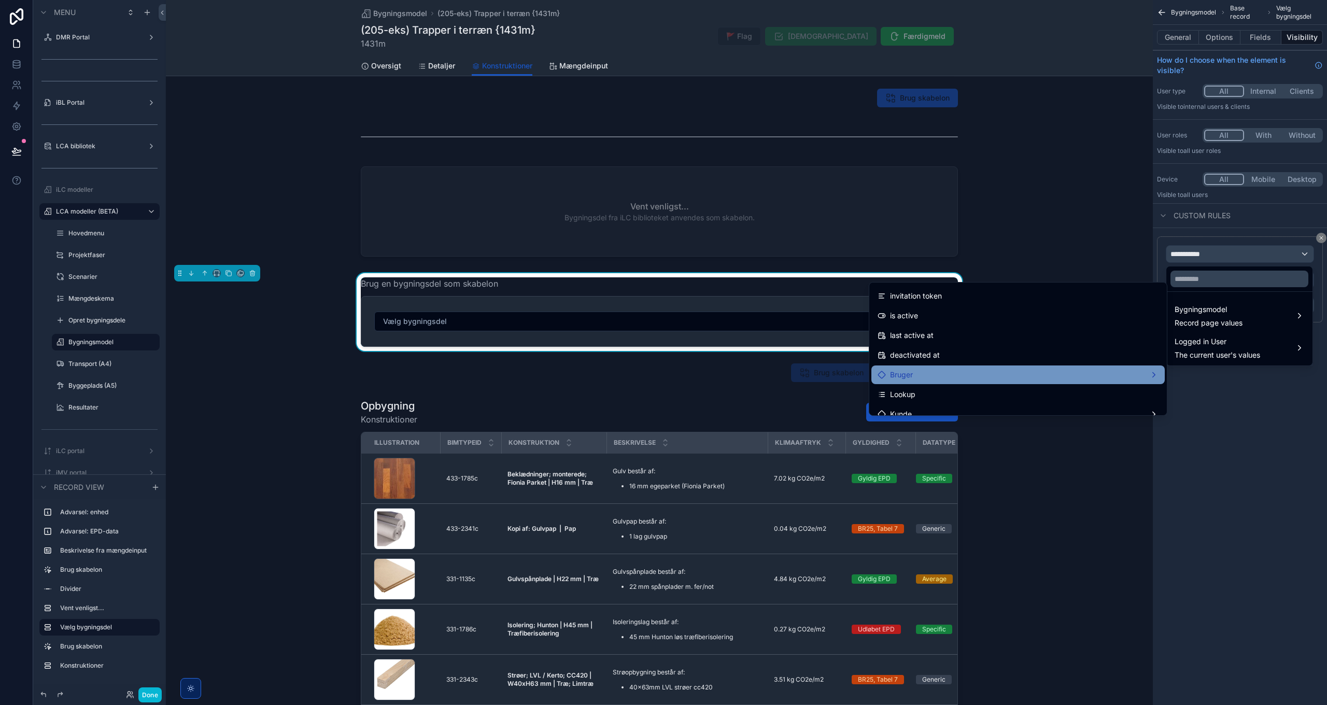
click at [934, 376] on div "Bruger" at bounding box center [1018, 375] width 281 height 12
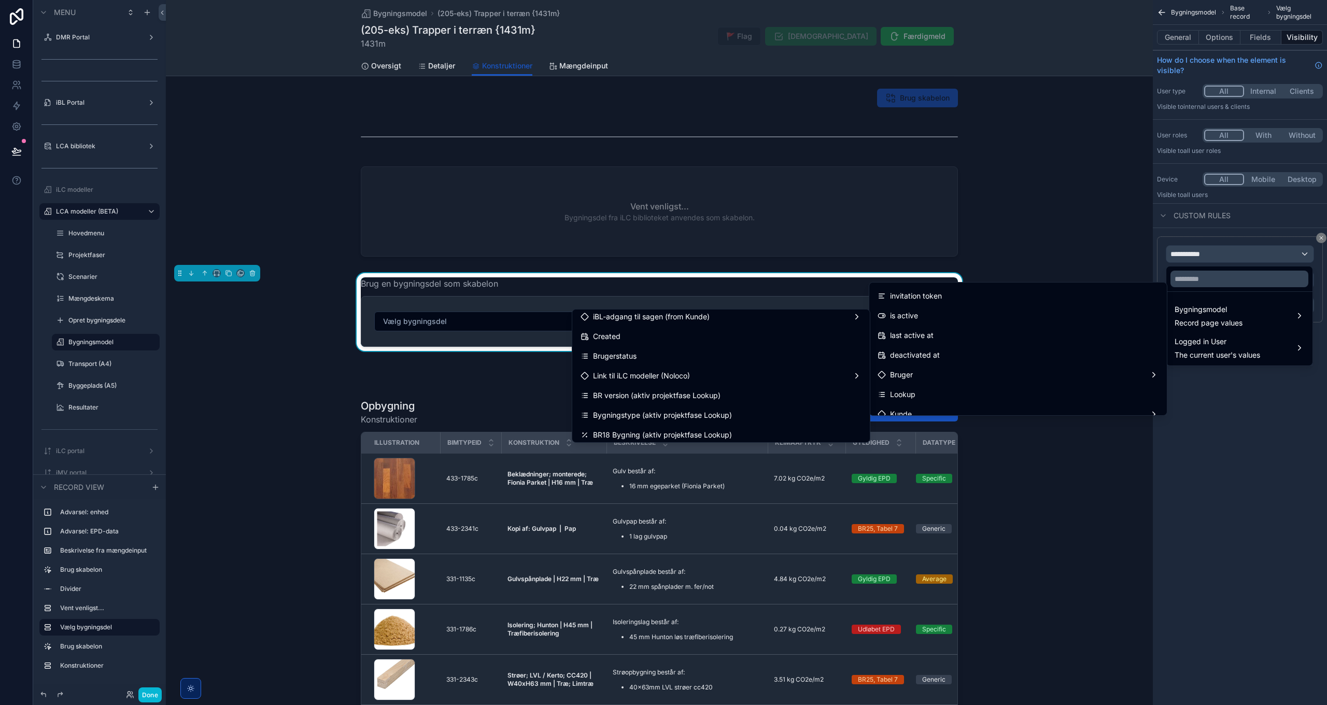
scroll to position [635, 0]
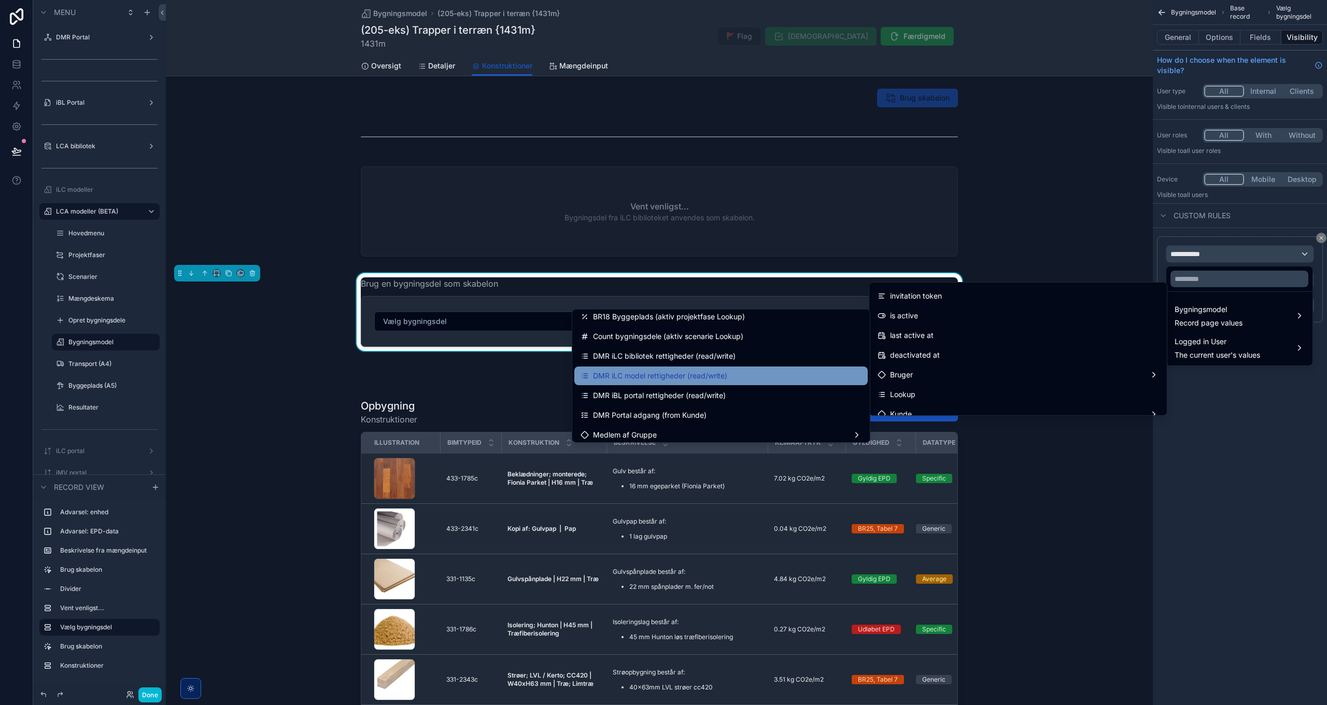
click at [665, 372] on span "DMR iLC model rettigheder (read/write)" at bounding box center [660, 376] width 134 height 12
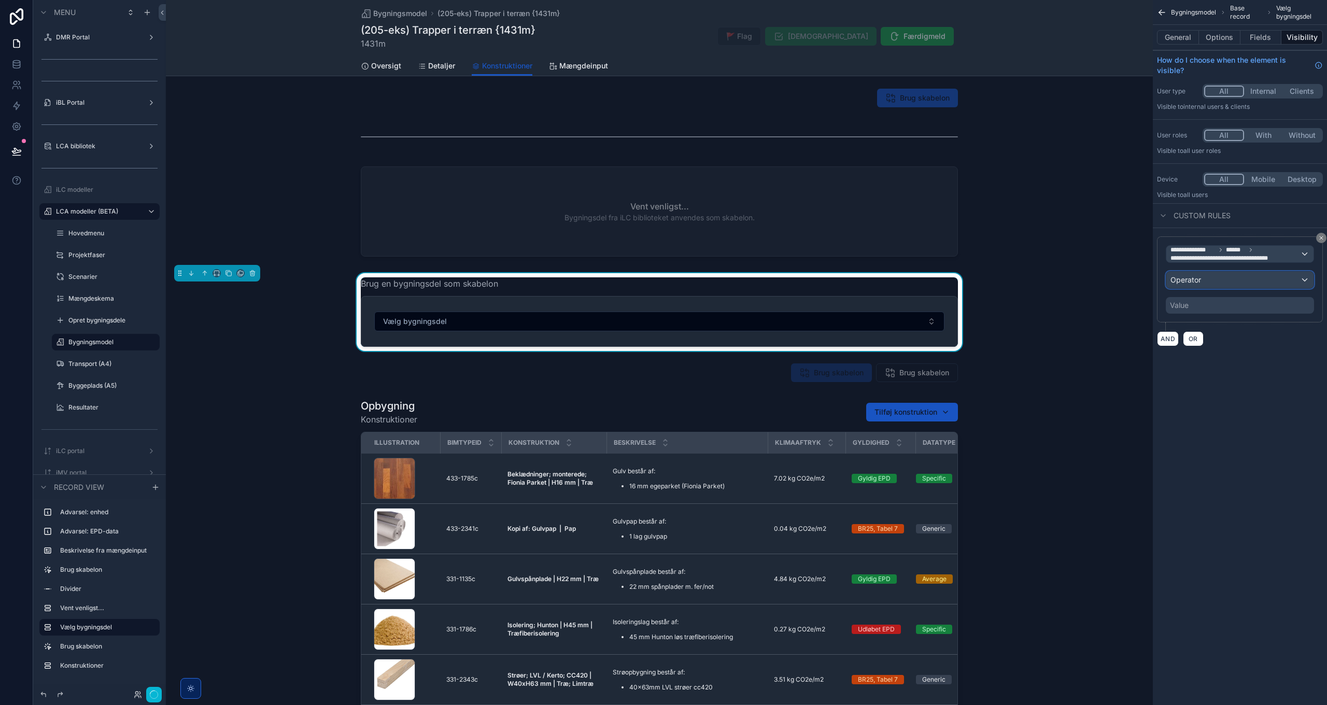
click at [1215, 279] on div "Operator" at bounding box center [1240, 280] width 147 height 17
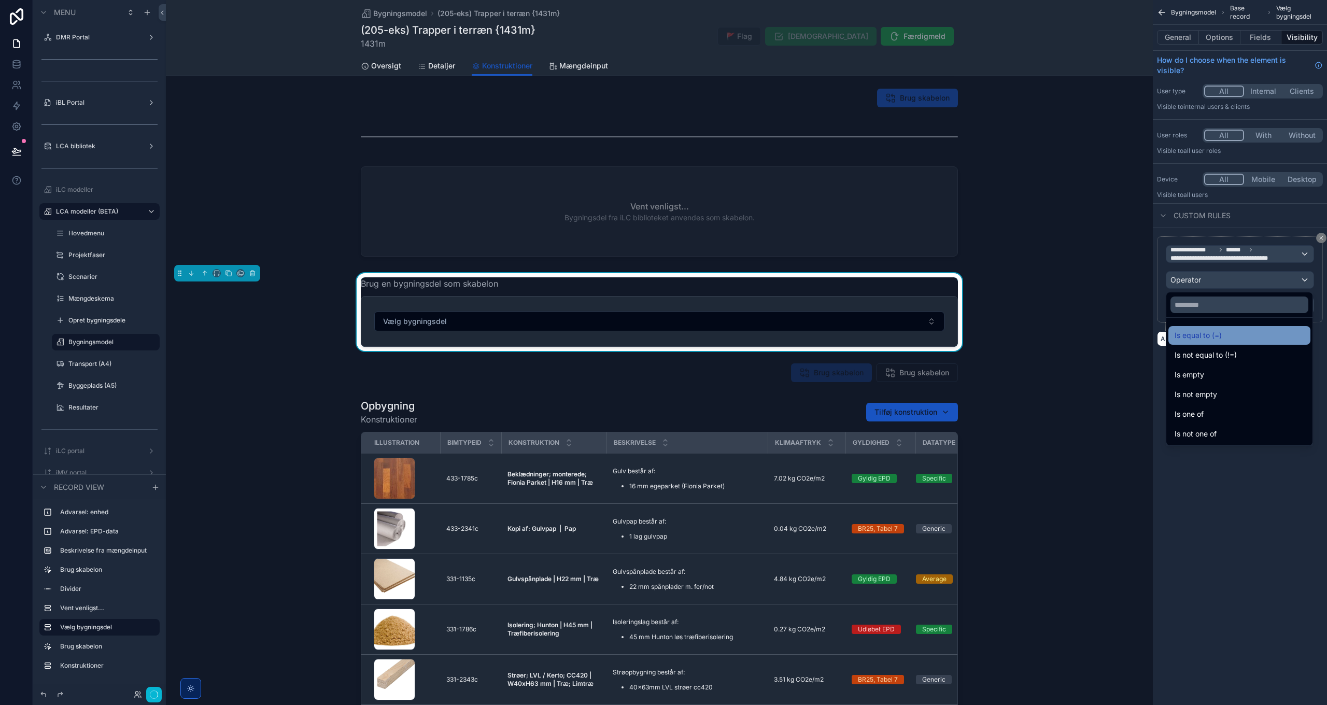
click at [1217, 335] on span "Is equal to (=)" at bounding box center [1198, 335] width 47 height 12
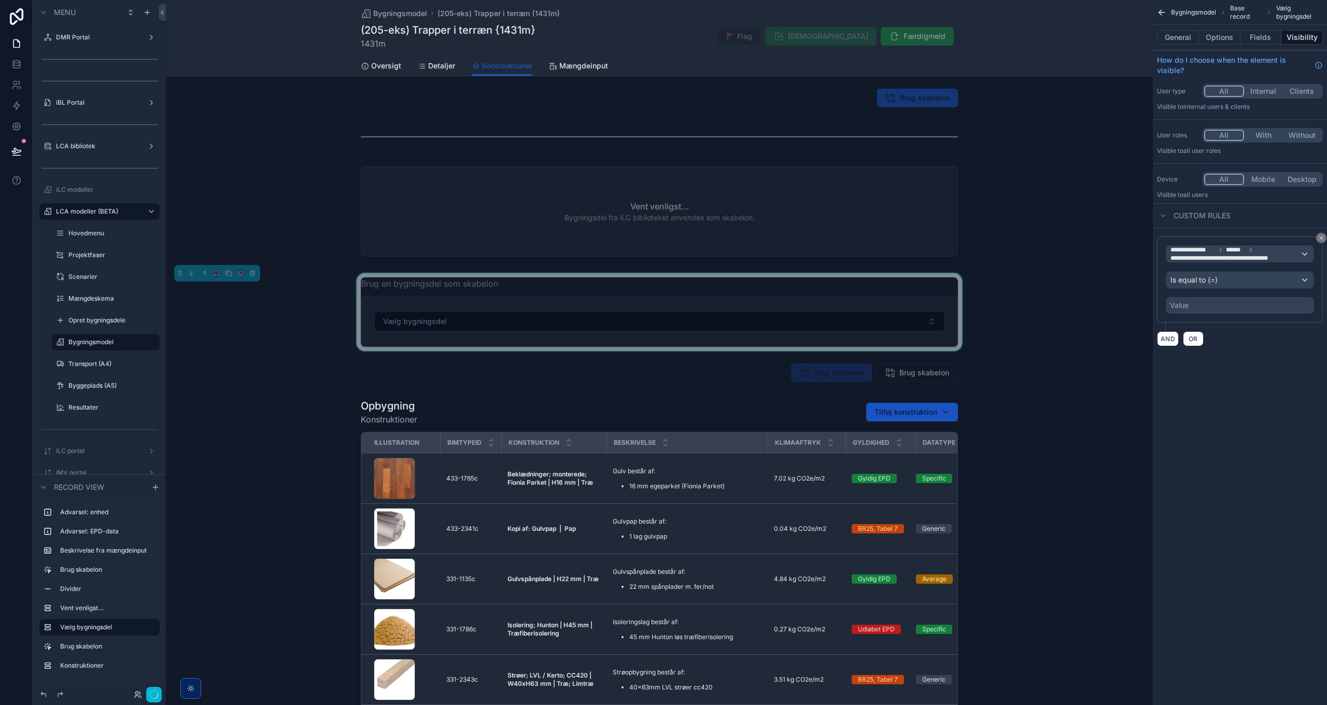
click at [1204, 303] on div "Value" at bounding box center [1240, 305] width 148 height 17
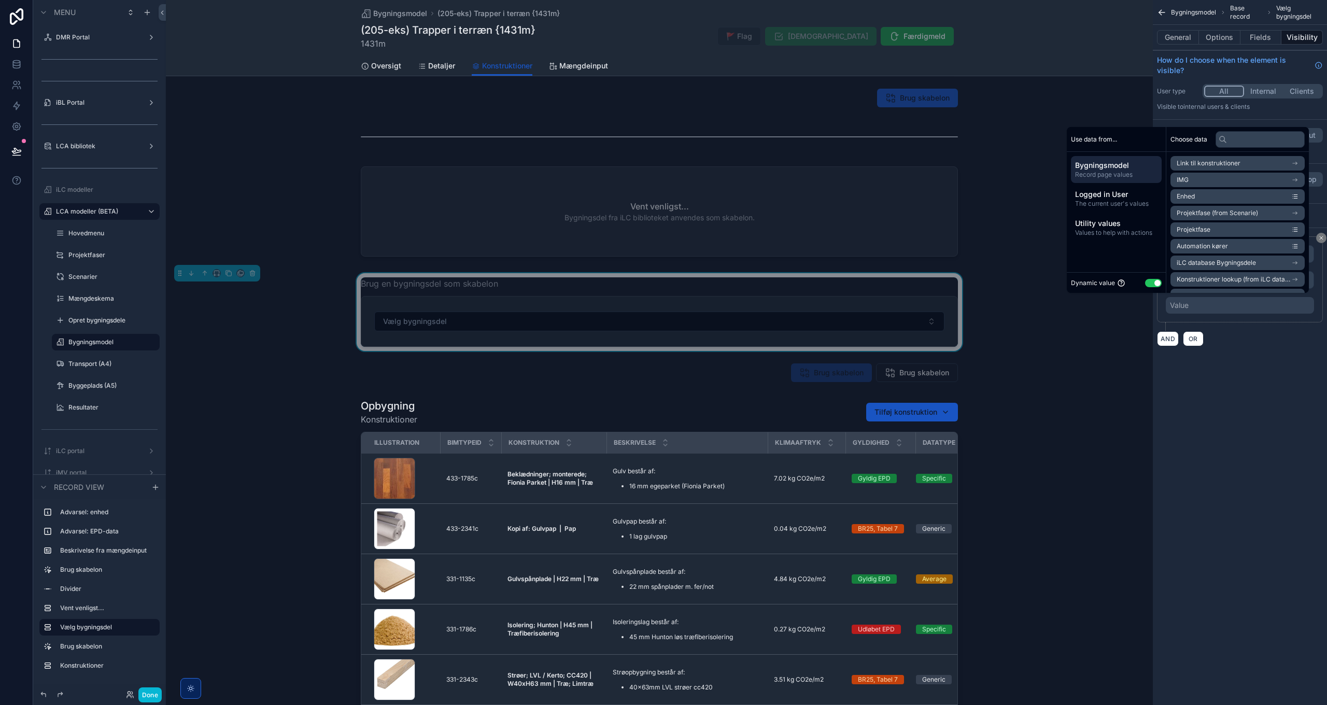
click at [1145, 283] on button "Use setting" at bounding box center [1153, 283] width 17 height 8
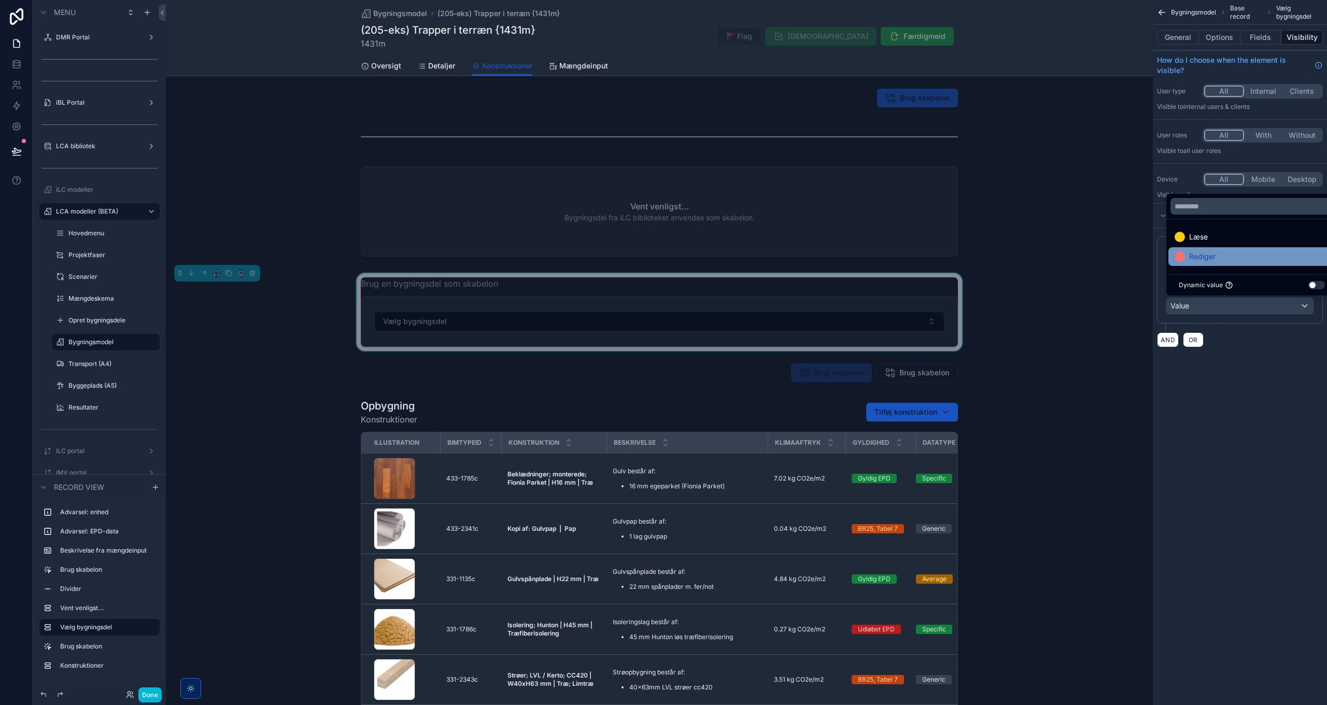
click at [1221, 256] on div "Rediger" at bounding box center [1252, 256] width 155 height 12
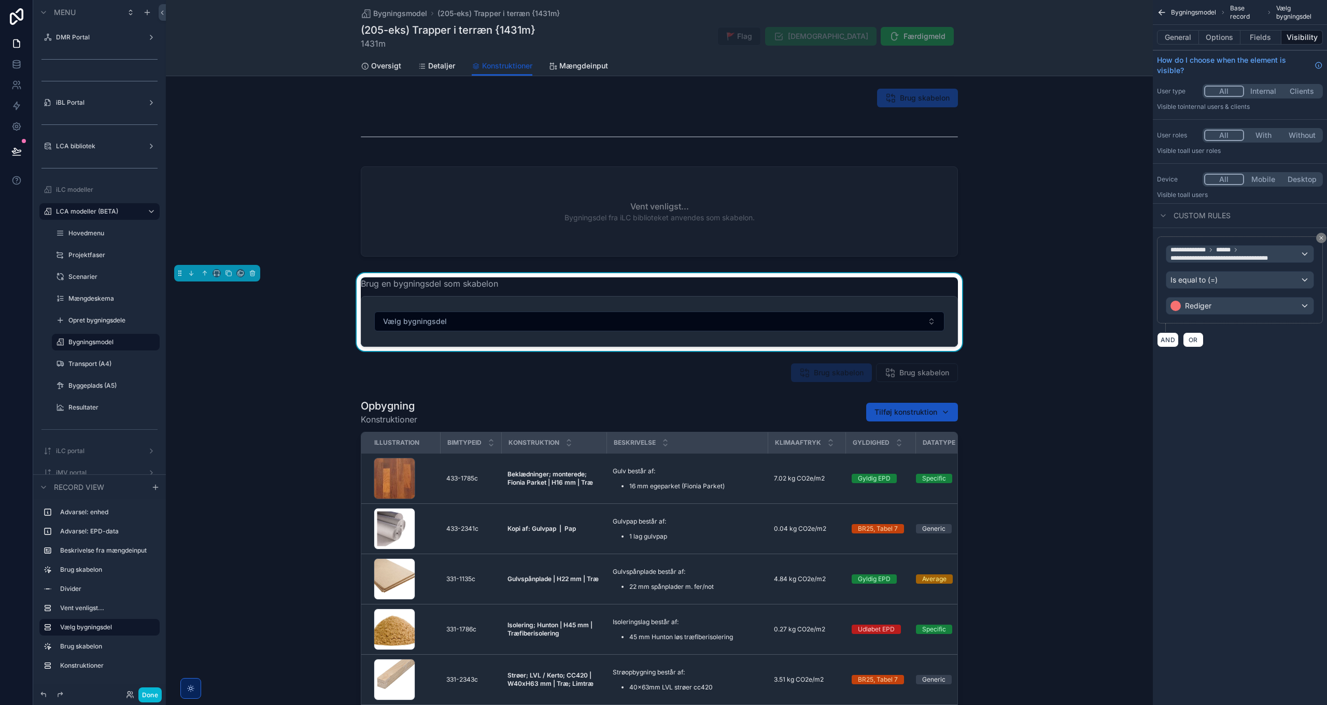
click at [1257, 448] on div "**********" at bounding box center [1240, 352] width 174 height 705
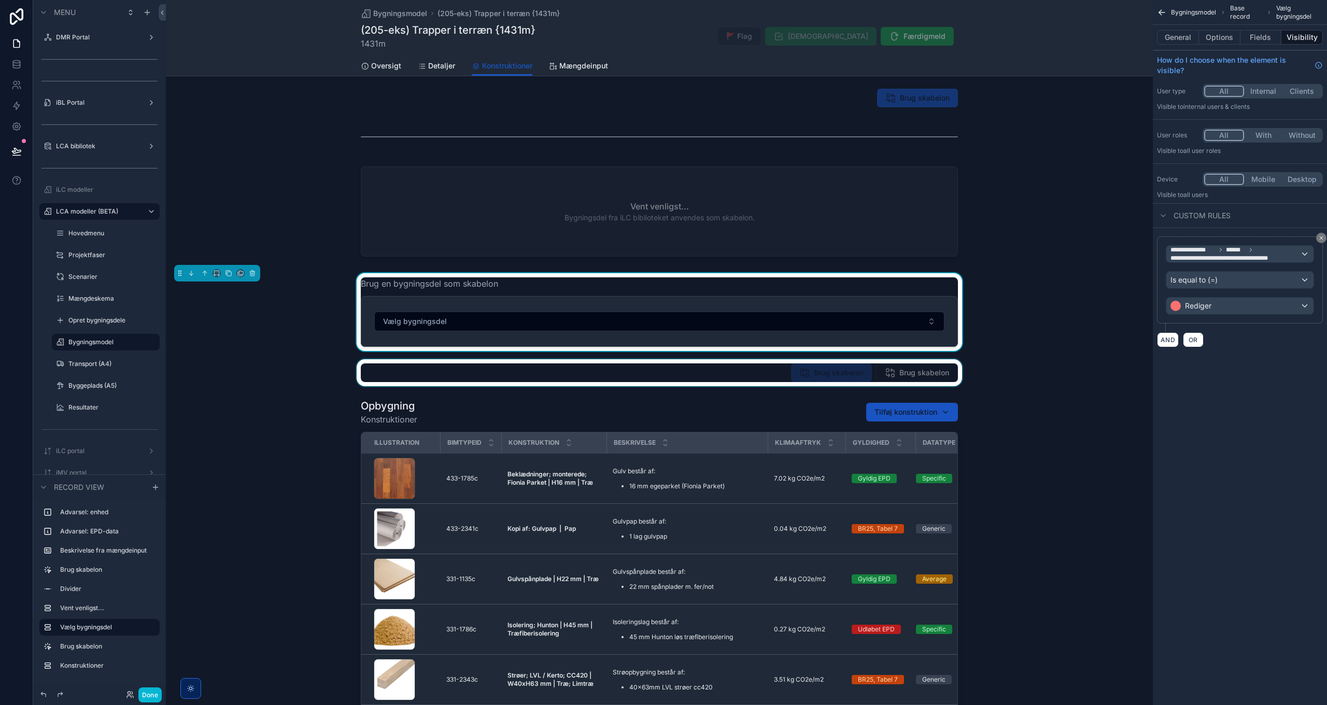
click at [921, 366] on div "scrollable content" at bounding box center [659, 372] width 987 height 27
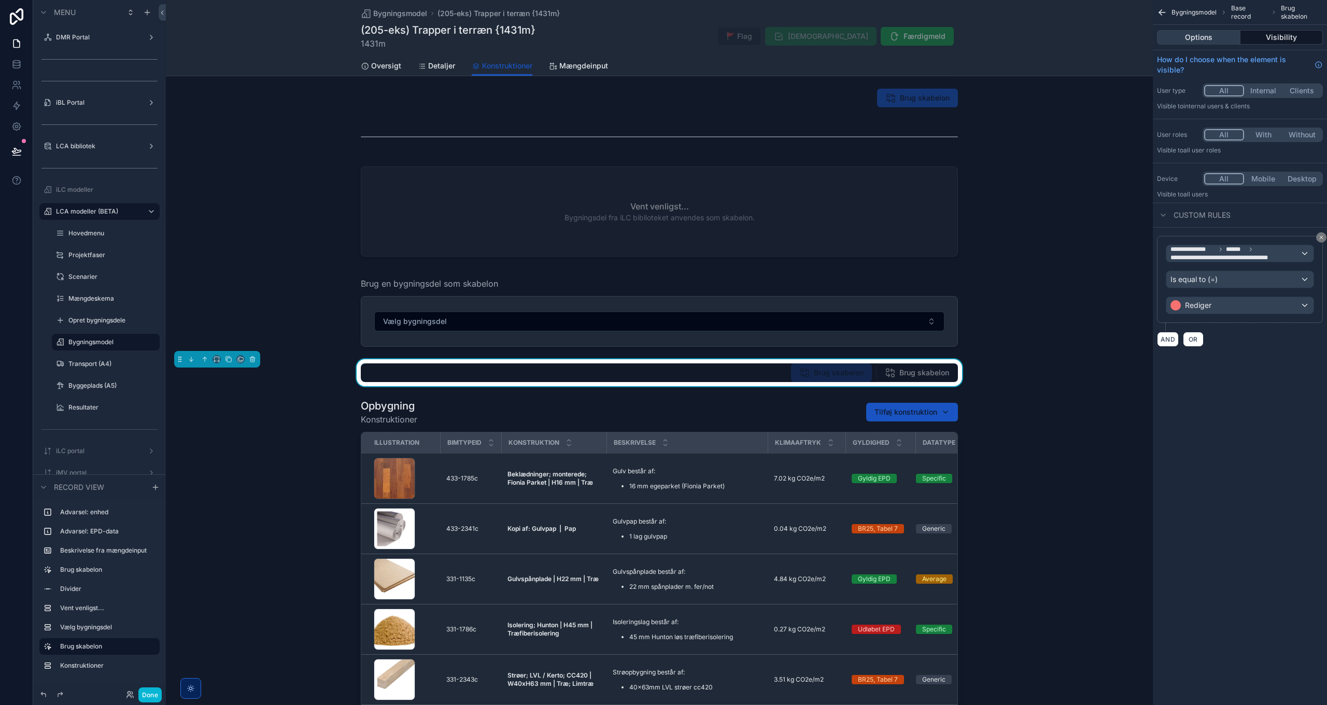
click at [1215, 33] on button "Options" at bounding box center [1198, 37] width 83 height 15
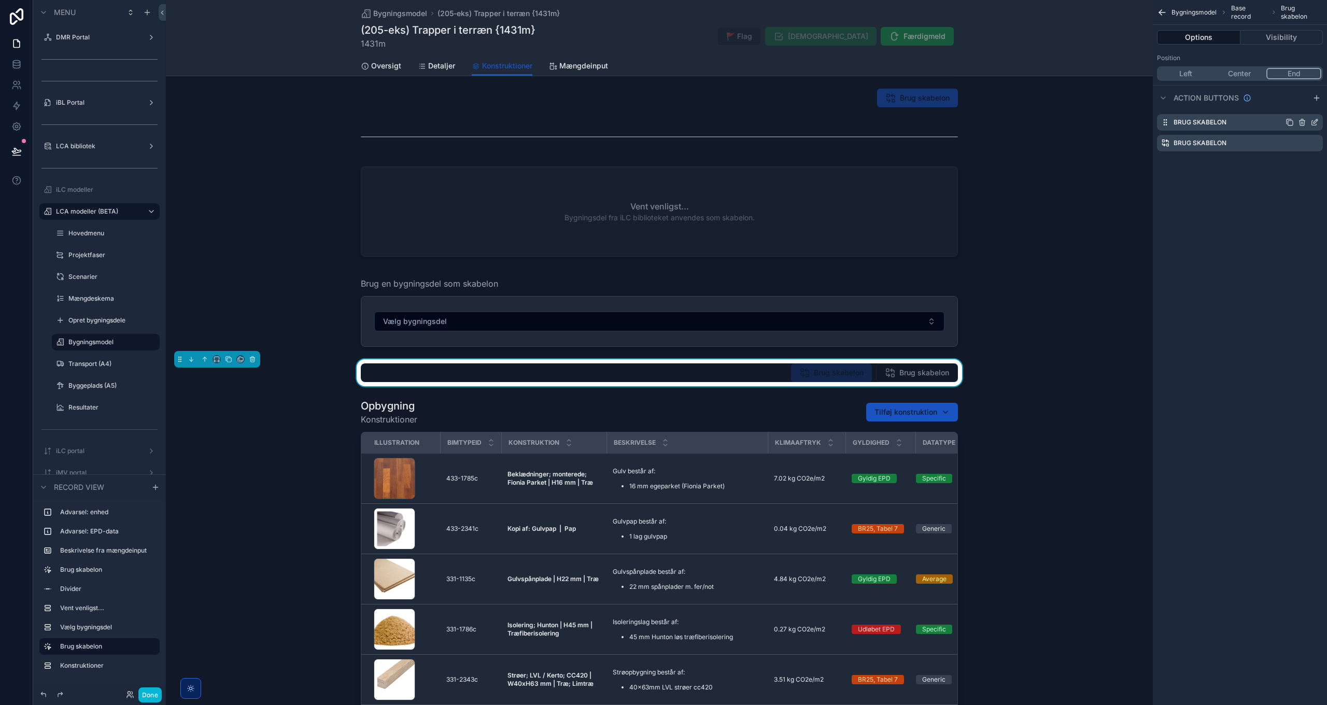
click at [1315, 120] on icon "scrollable content" at bounding box center [1315, 122] width 8 height 8
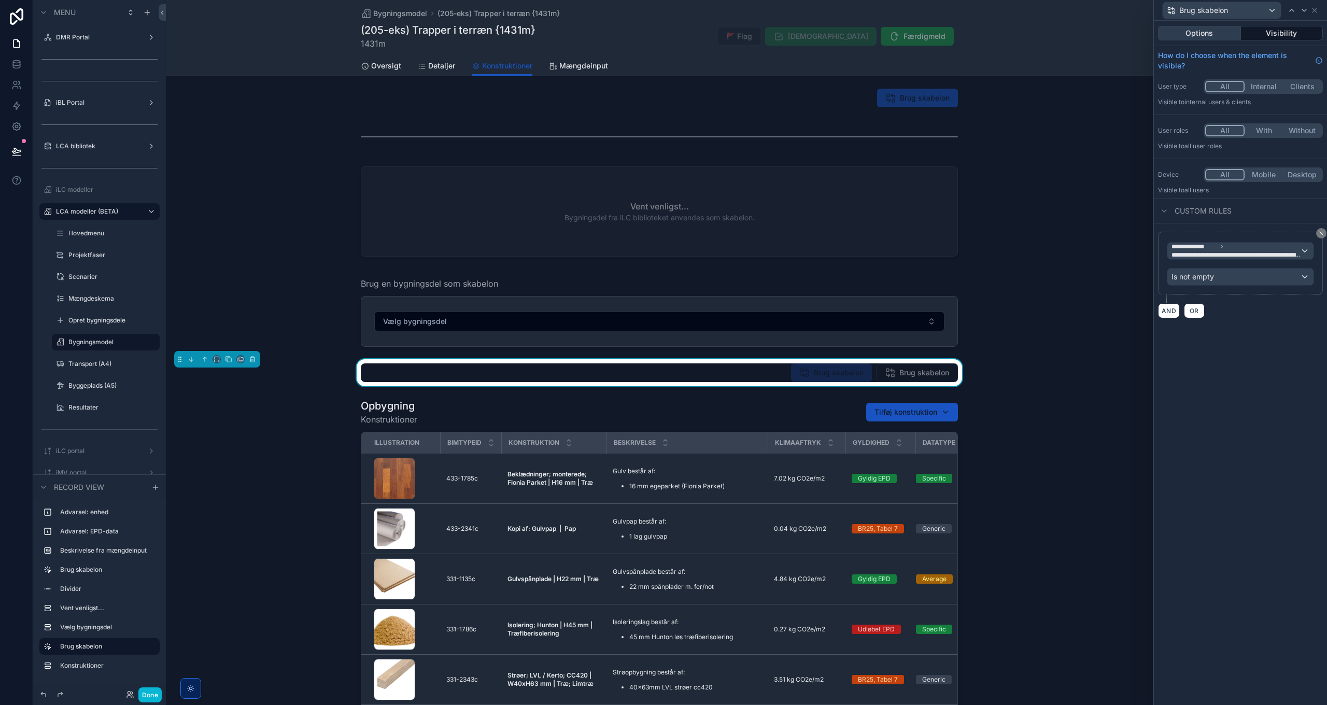
click at [1209, 30] on button "Options" at bounding box center [1199, 33] width 83 height 15
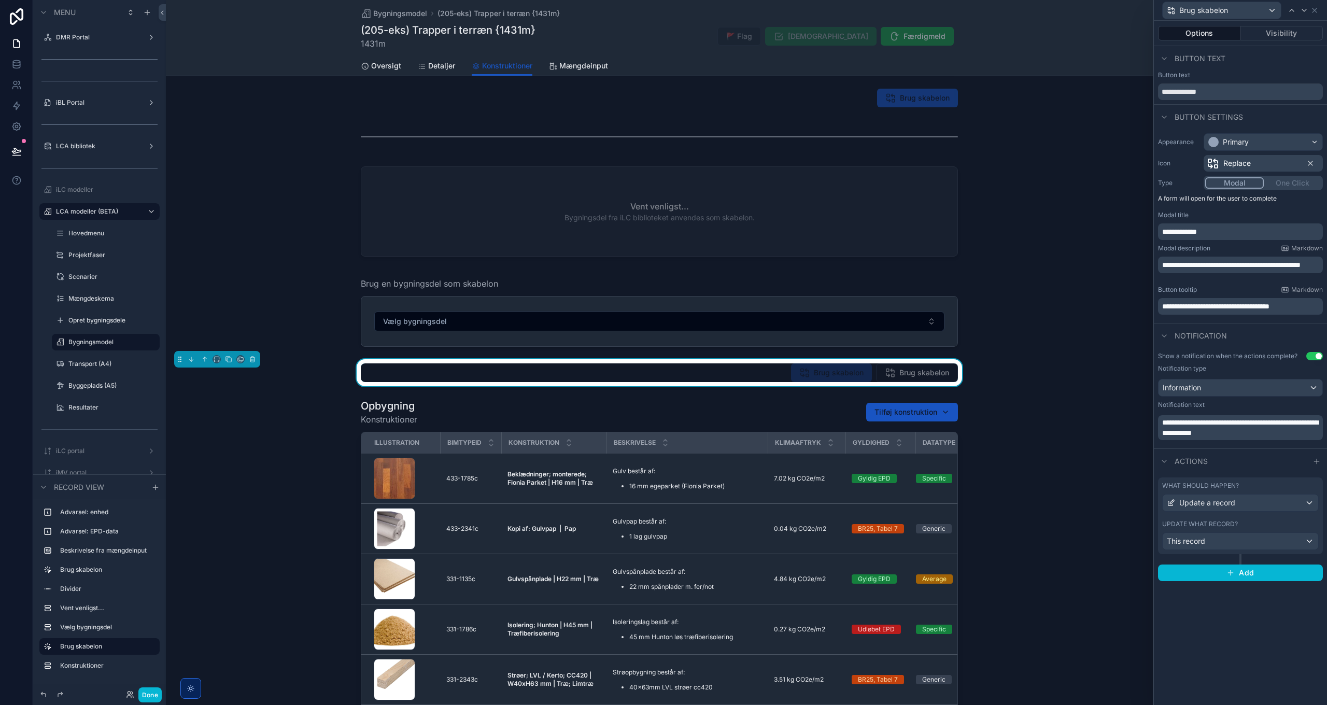
click at [1172, 264] on span "**********" at bounding box center [1232, 264] width 138 height 7
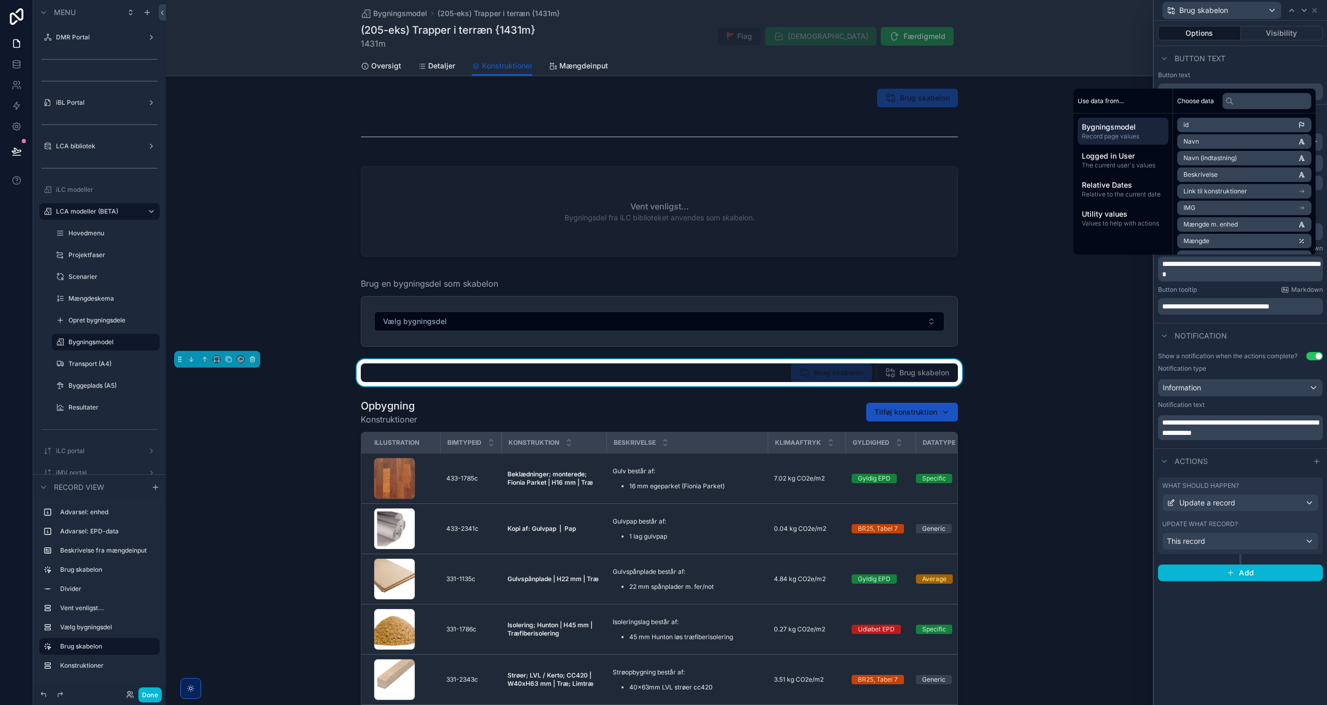
click at [1240, 288] on div "Button tooltip Markdown" at bounding box center [1240, 290] width 165 height 8
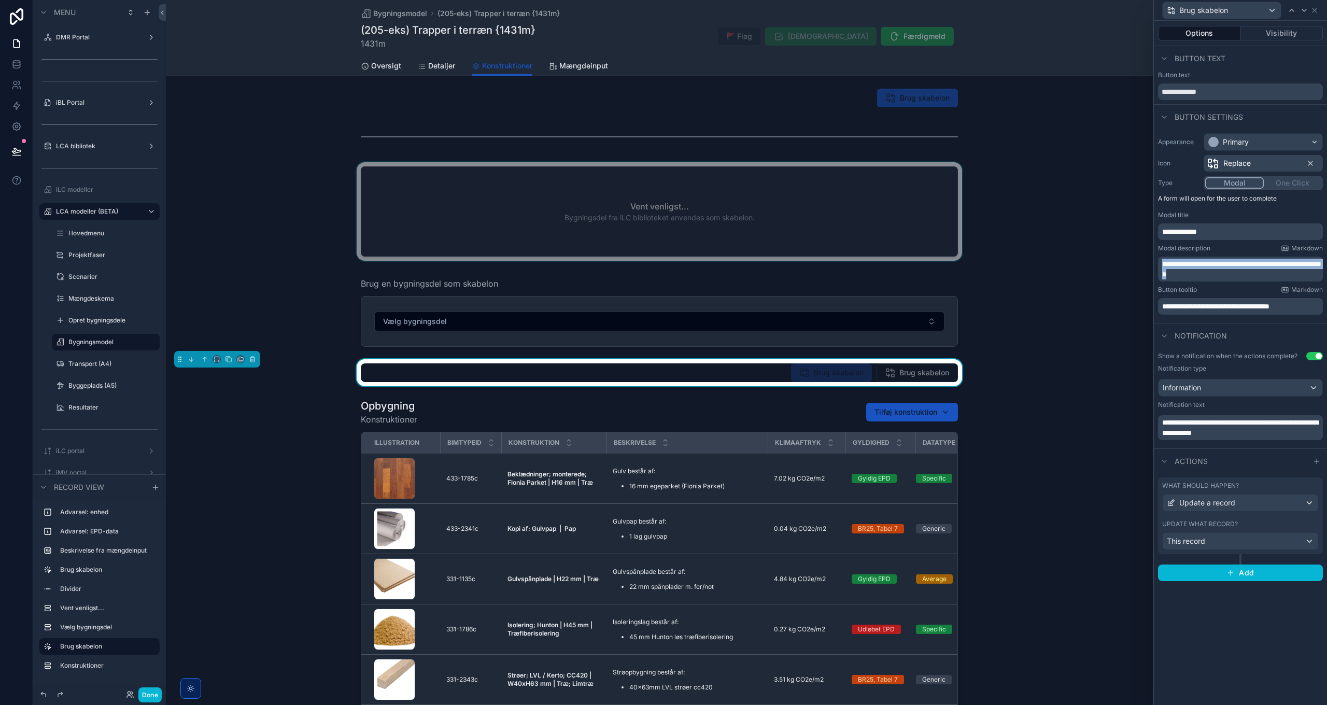
drag, startPoint x: 1271, startPoint y: 273, endPoint x: 1115, endPoint y: 255, distance: 157.1
click at [1115, 255] on div "**********" at bounding box center [663, 352] width 1327 height 705
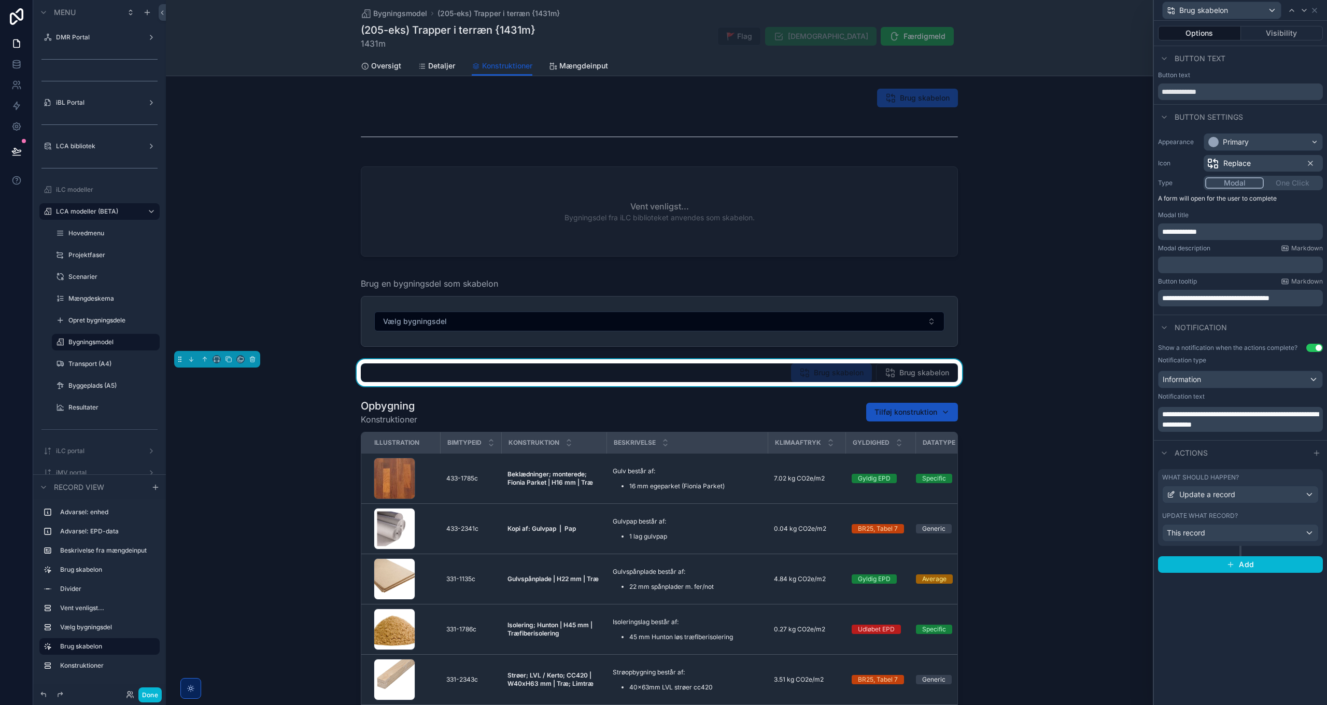
click at [1189, 233] on span "**********" at bounding box center [1180, 231] width 35 height 7
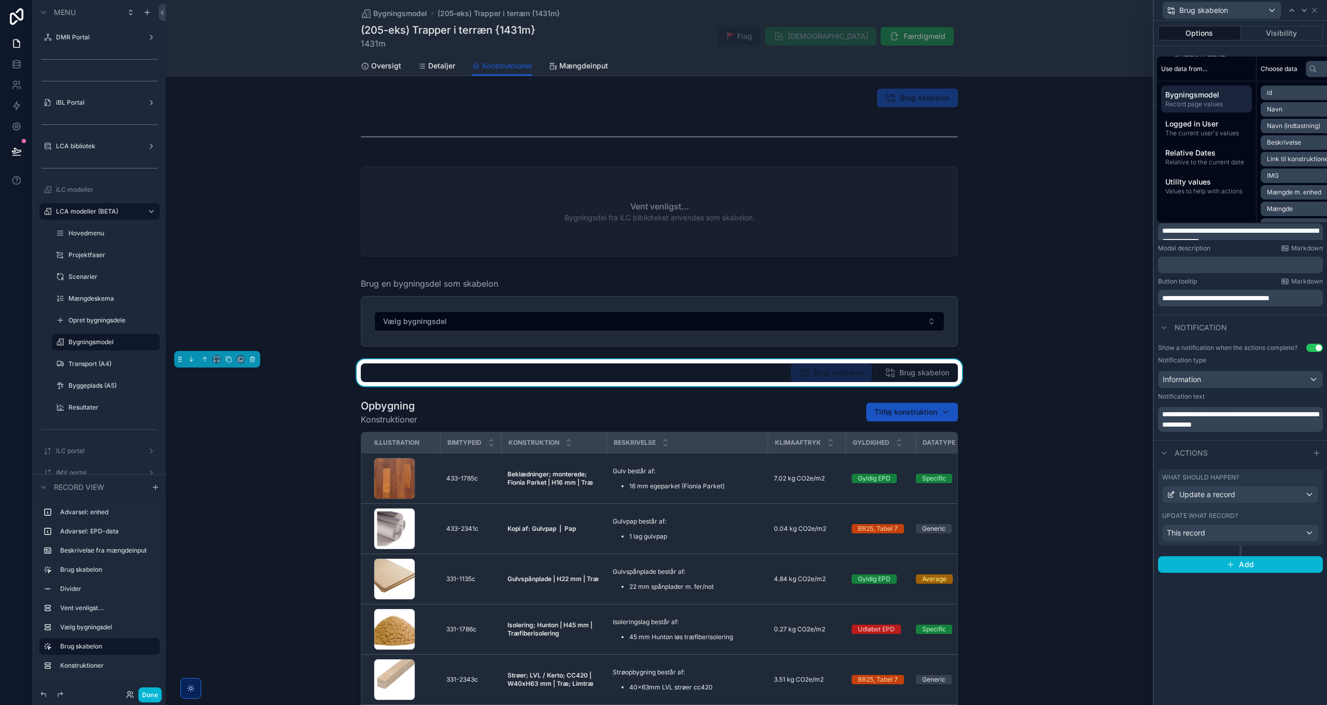
scroll to position [0, 0]
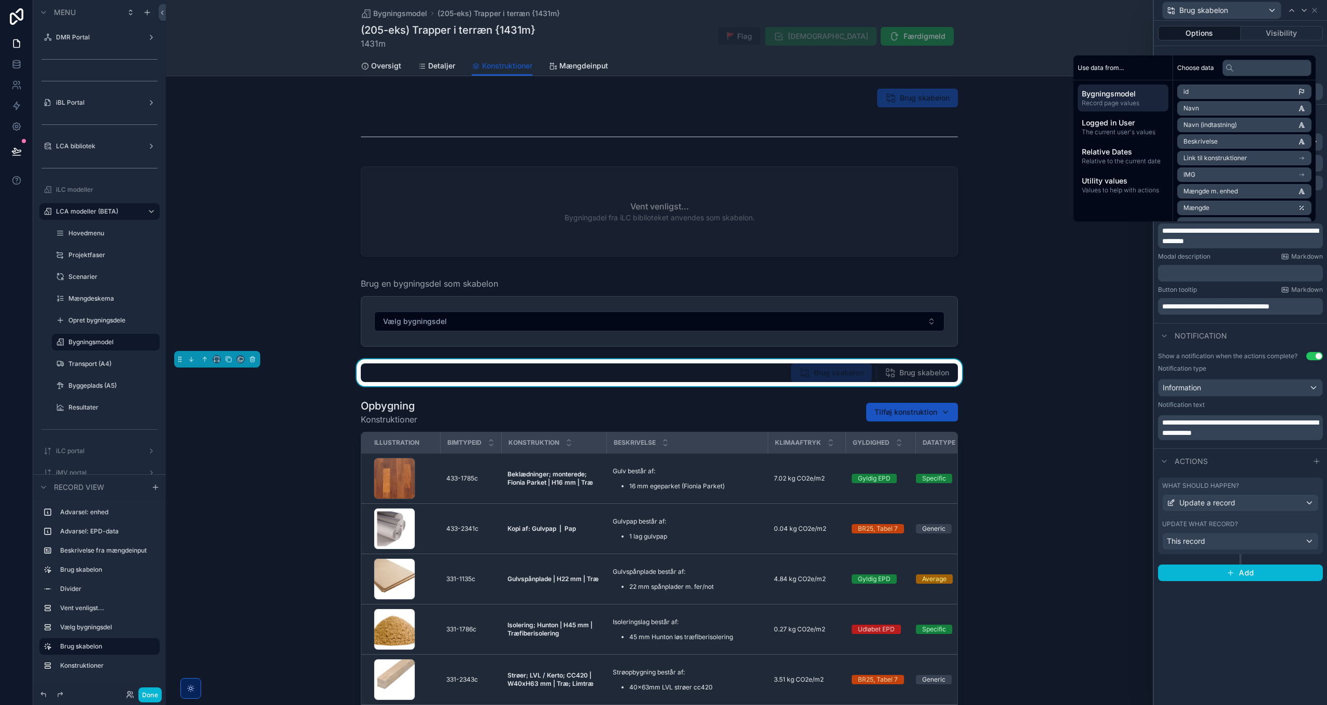
click at [1187, 229] on span "**********" at bounding box center [1241, 236] width 156 height 18
click at [1220, 274] on p "﻿" at bounding box center [1242, 273] width 159 height 10
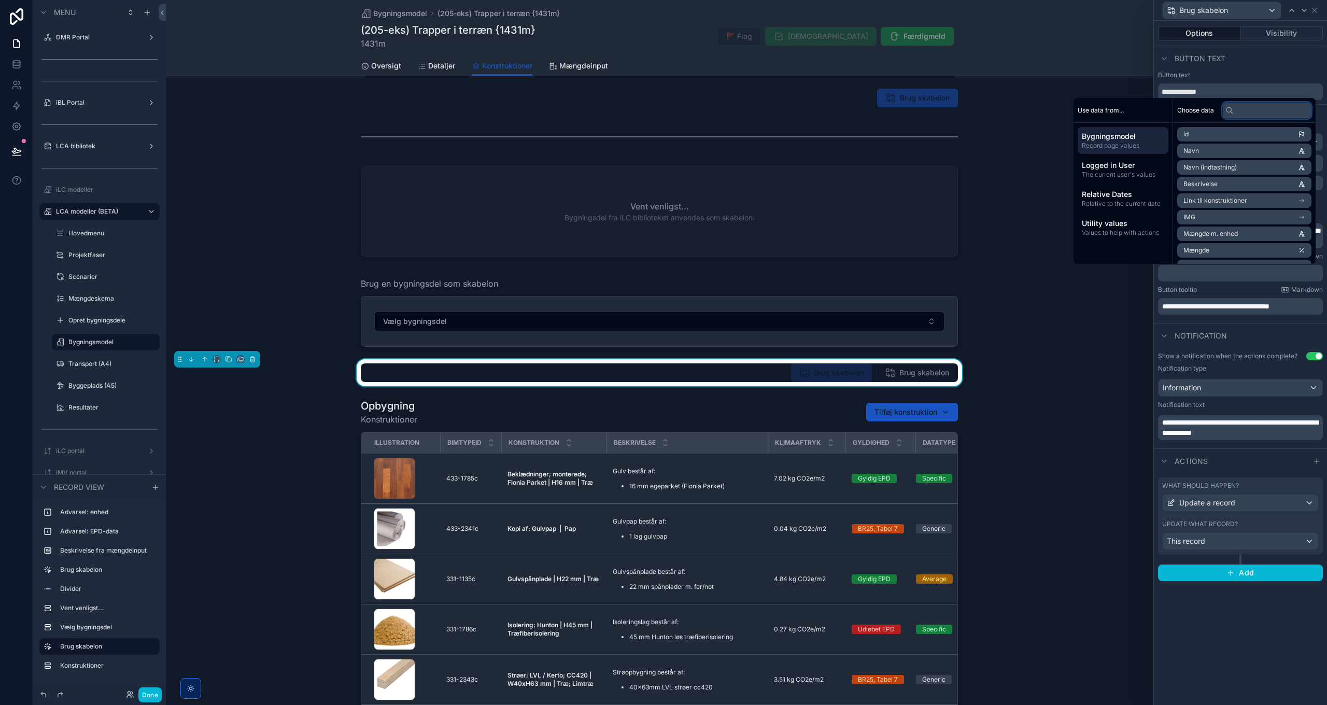
click at [1245, 111] on input "text" at bounding box center [1267, 110] width 89 height 17
type input "*"
click at [1247, 193] on span "iLC database Bygningsdele" at bounding box center [1217, 193] width 79 height 8
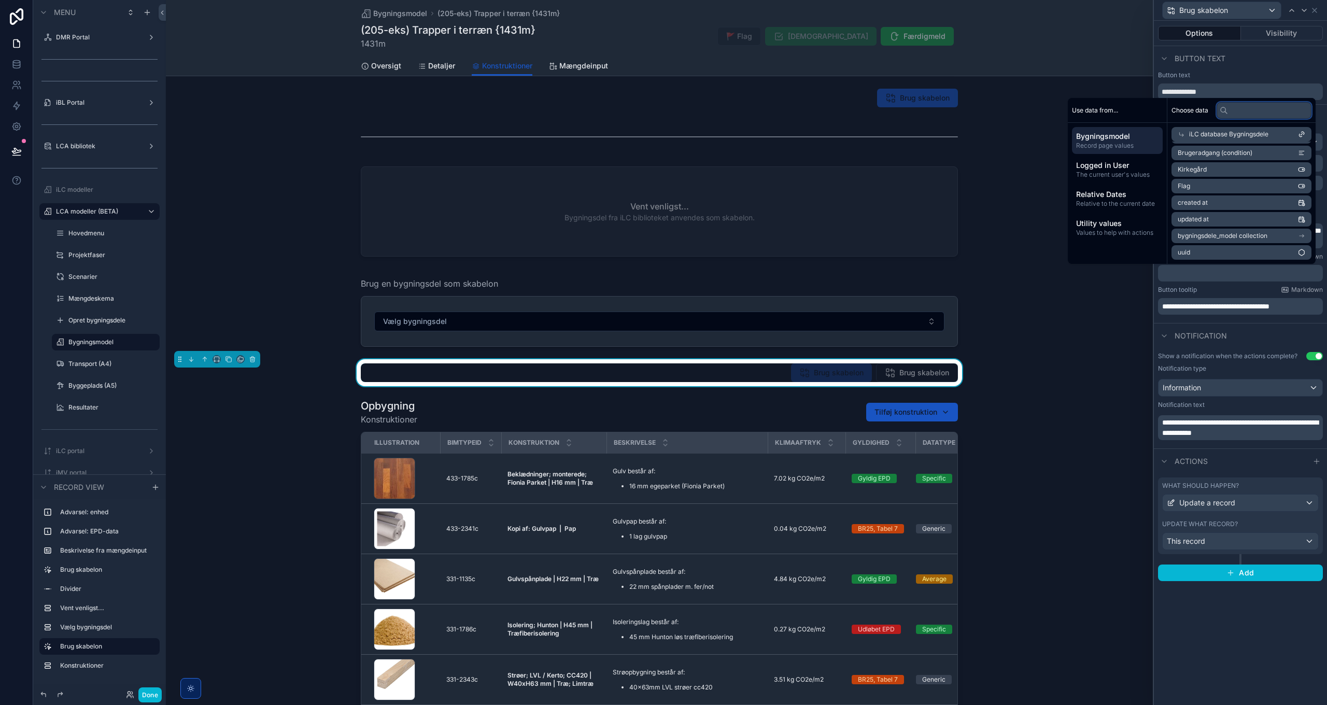
click at [1259, 115] on input "text" at bounding box center [1264, 110] width 95 height 17
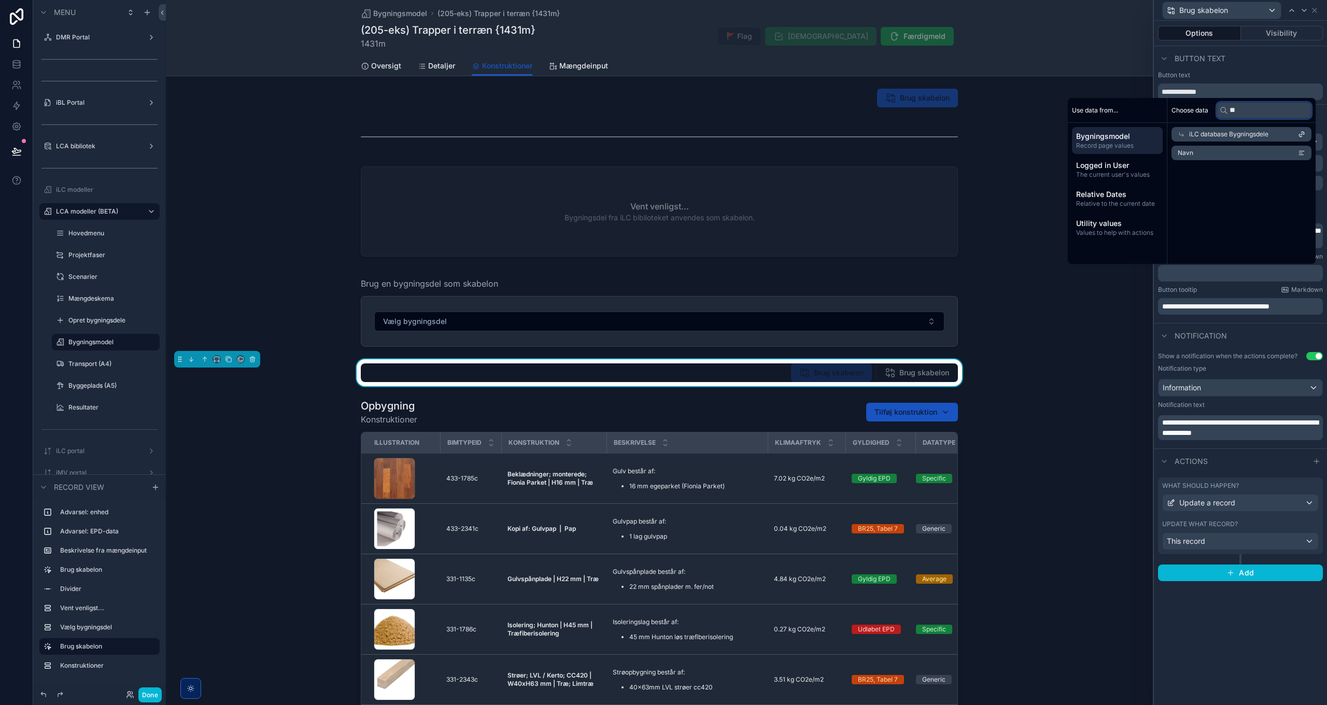
scroll to position [0, 0]
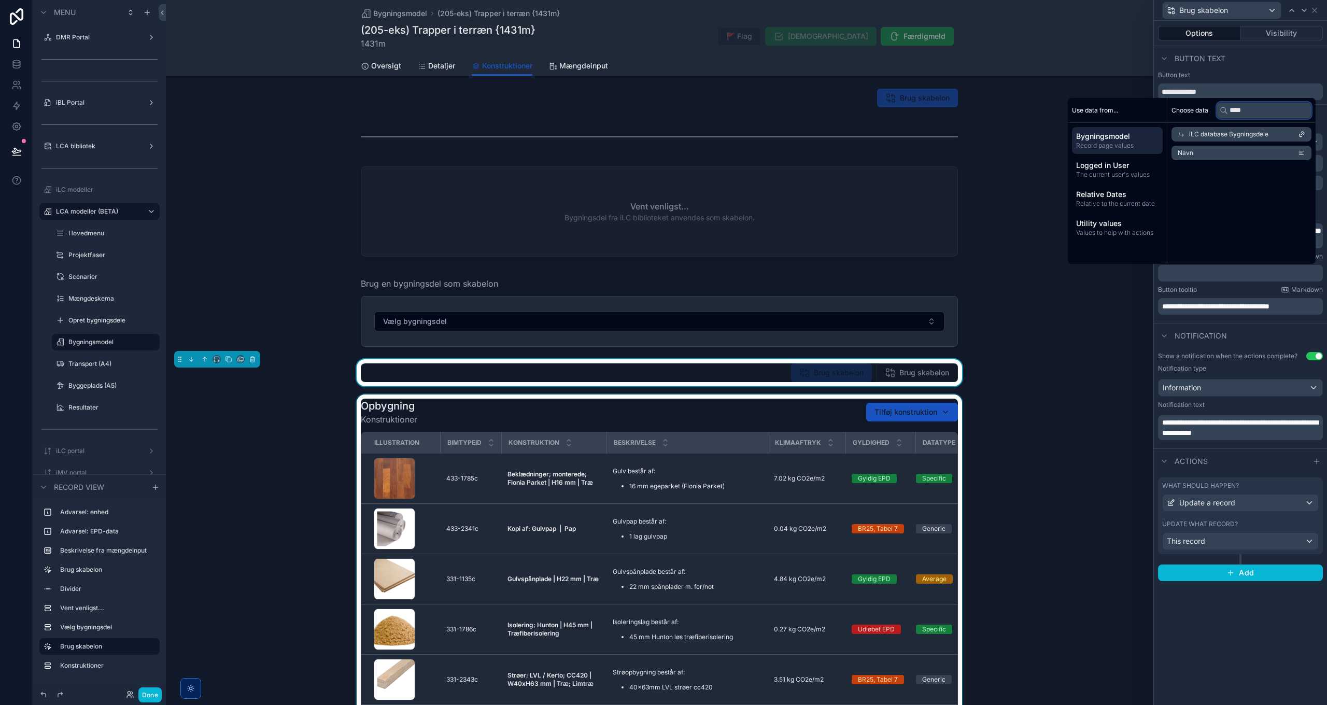
type input "****"
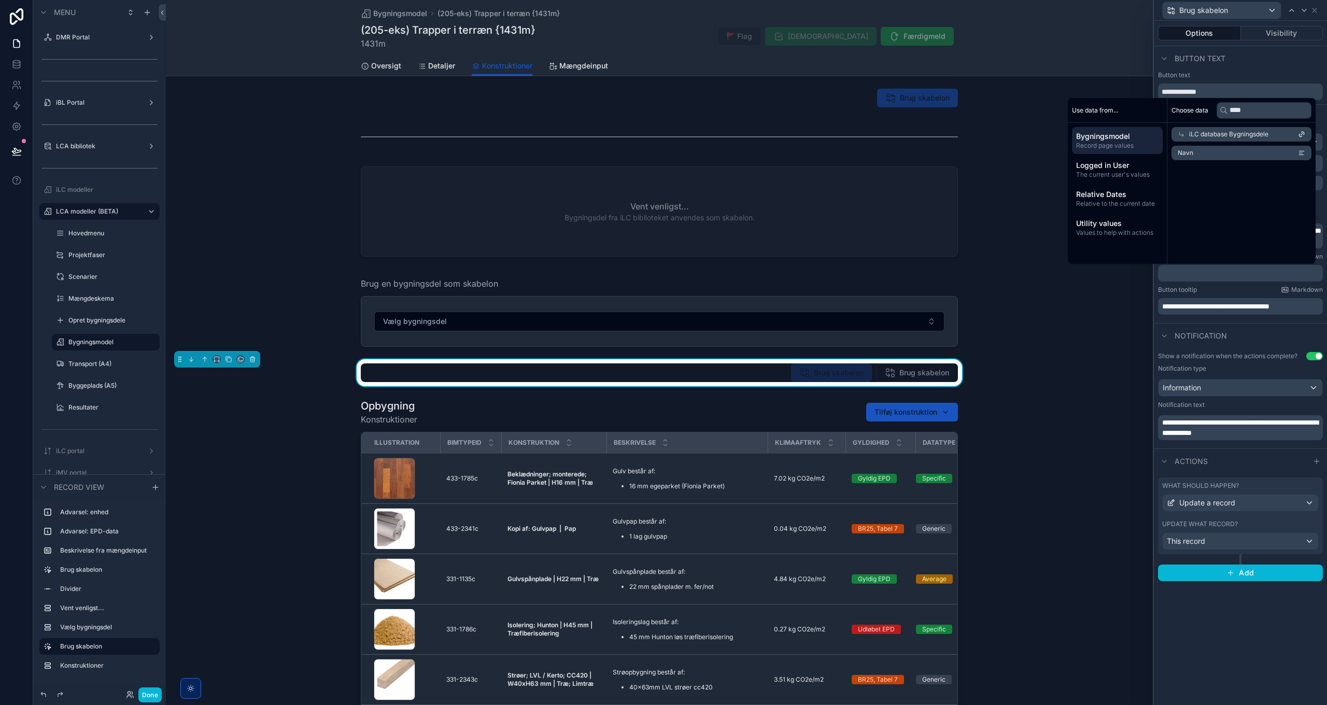
click at [1215, 154] on li "Navn" at bounding box center [1242, 153] width 140 height 15
click at [1268, 335] on div "Notification" at bounding box center [1240, 339] width 173 height 25
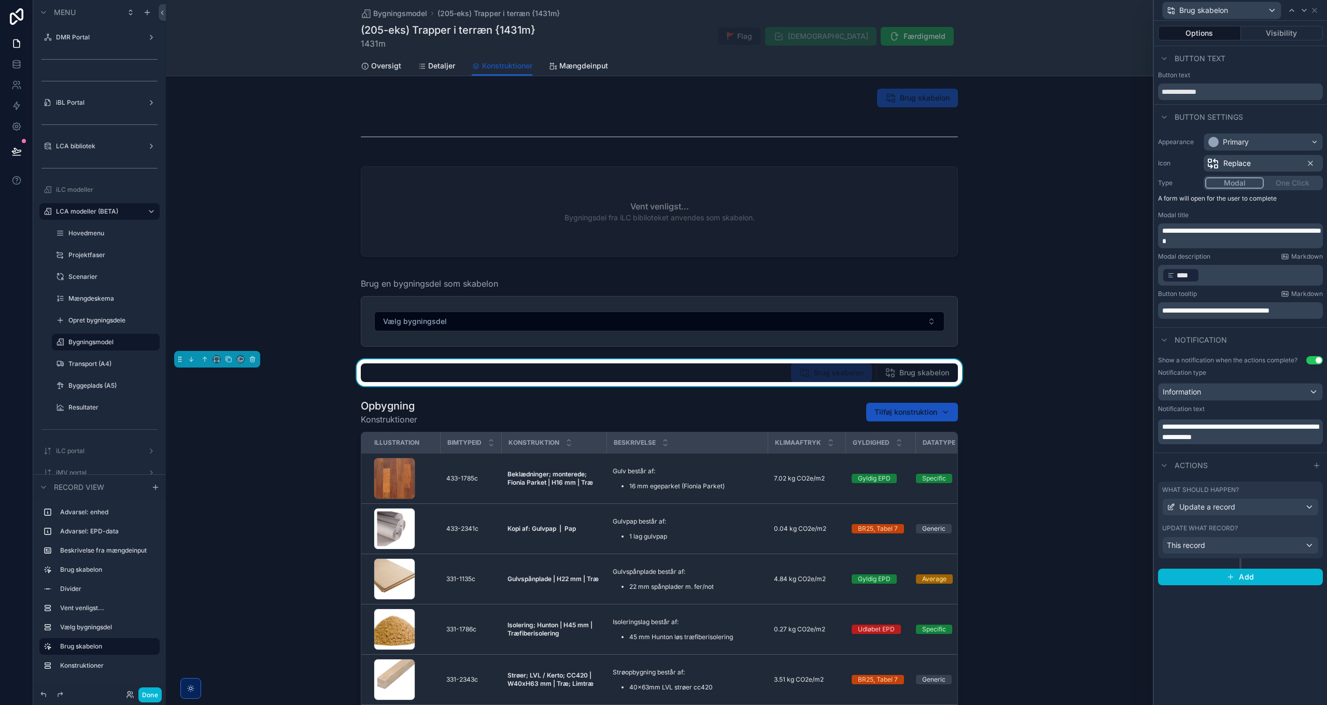
click at [1172, 313] on span "**********" at bounding box center [1216, 310] width 107 height 7
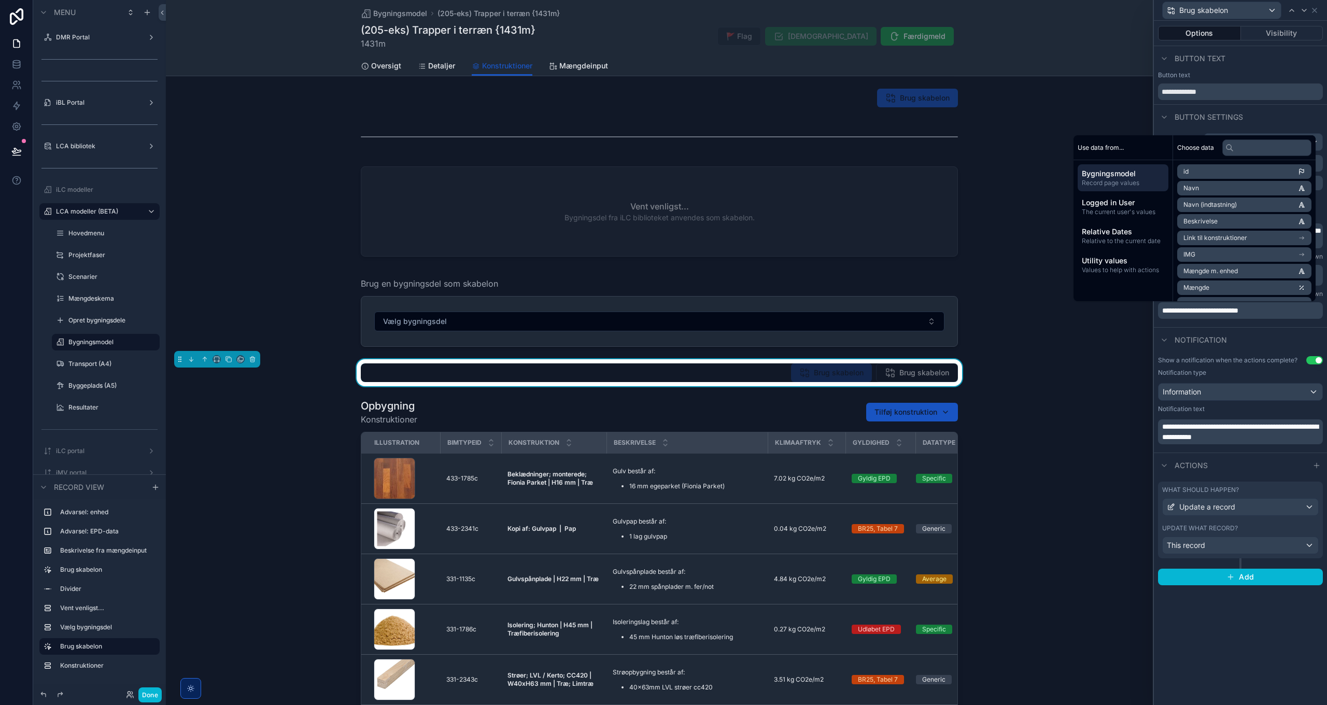
click at [1261, 457] on div "Actions" at bounding box center [1240, 465] width 173 height 25
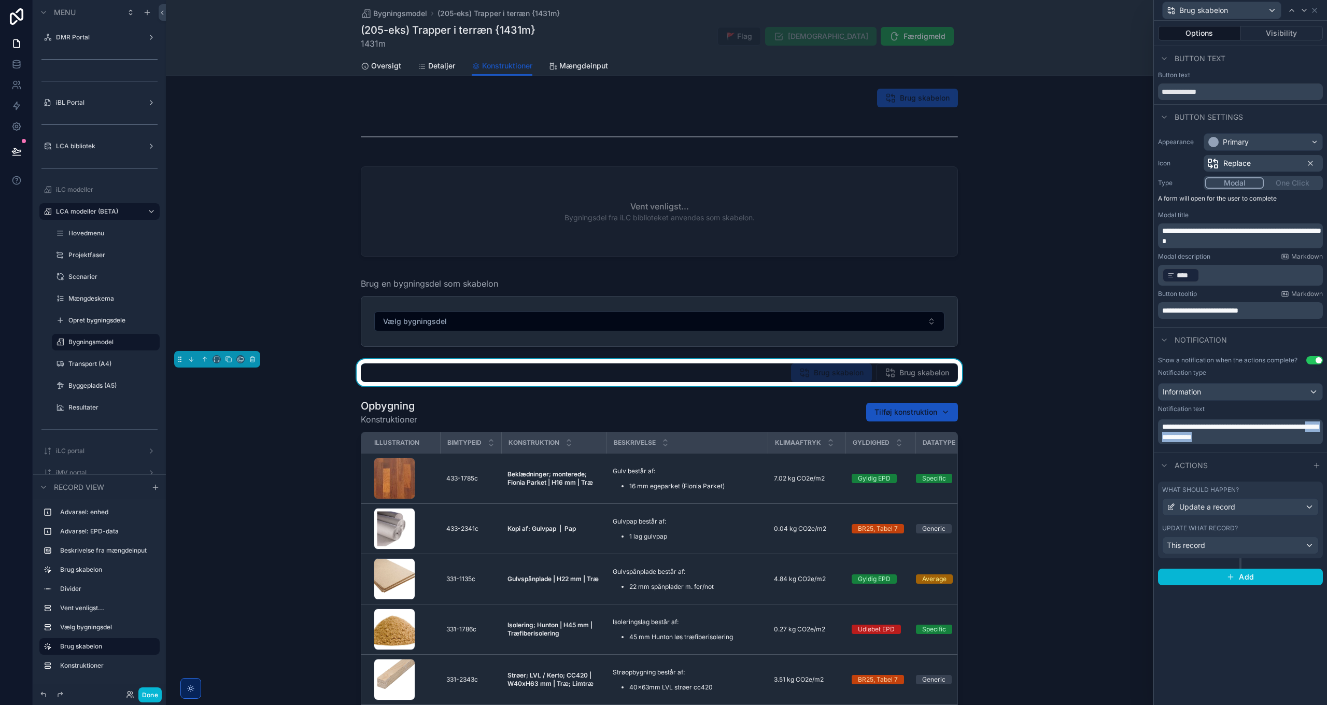
drag, startPoint x: 1214, startPoint y: 437, endPoint x: 1313, endPoint y: 438, distance: 98.5
click at [1313, 438] on p "**********" at bounding box center [1242, 432] width 159 height 21
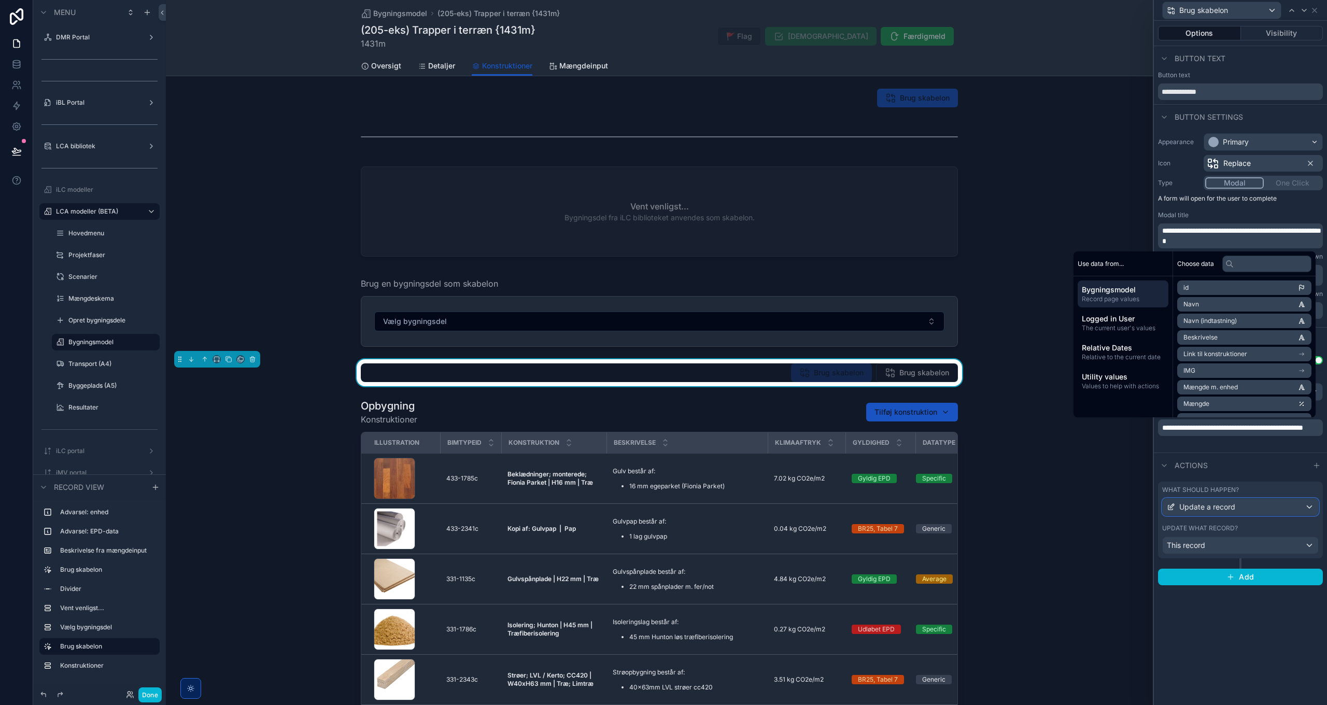
click at [1268, 509] on div "Update a record" at bounding box center [1241, 507] width 156 height 17
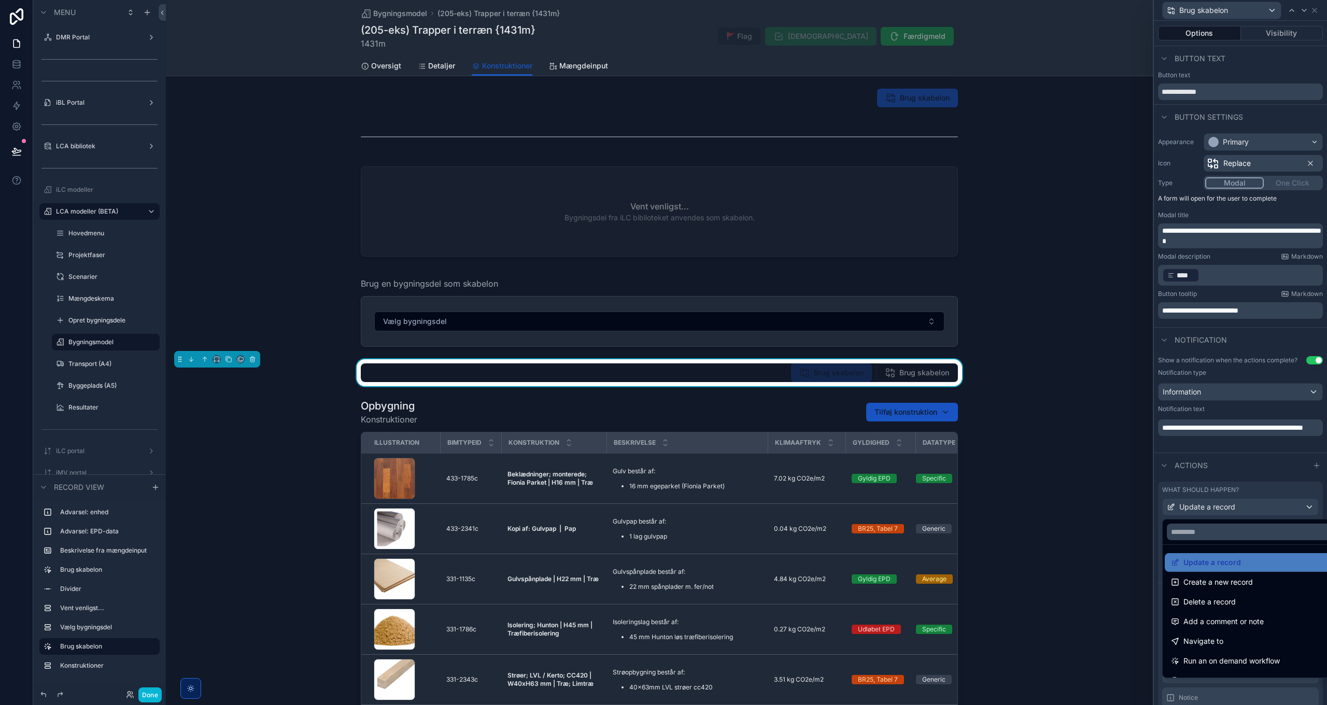
click at [1268, 509] on div at bounding box center [1240, 352] width 173 height 705
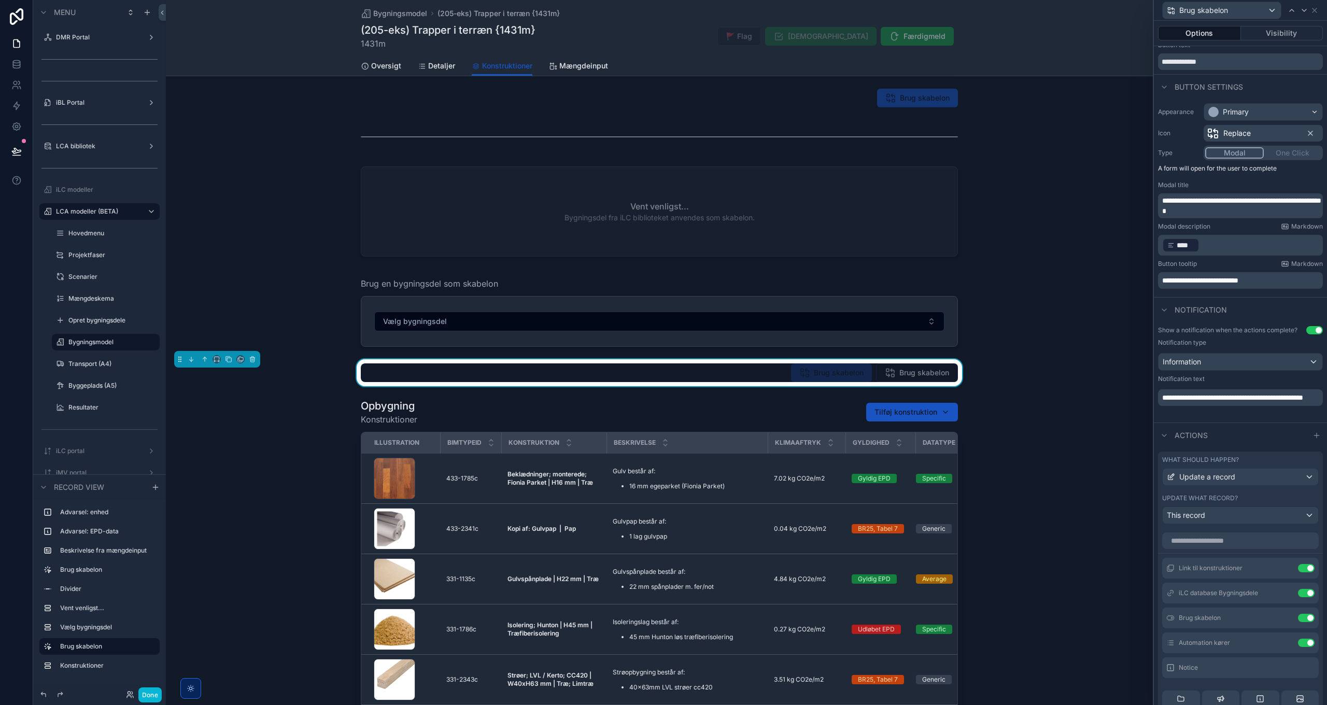
scroll to position [156, 0]
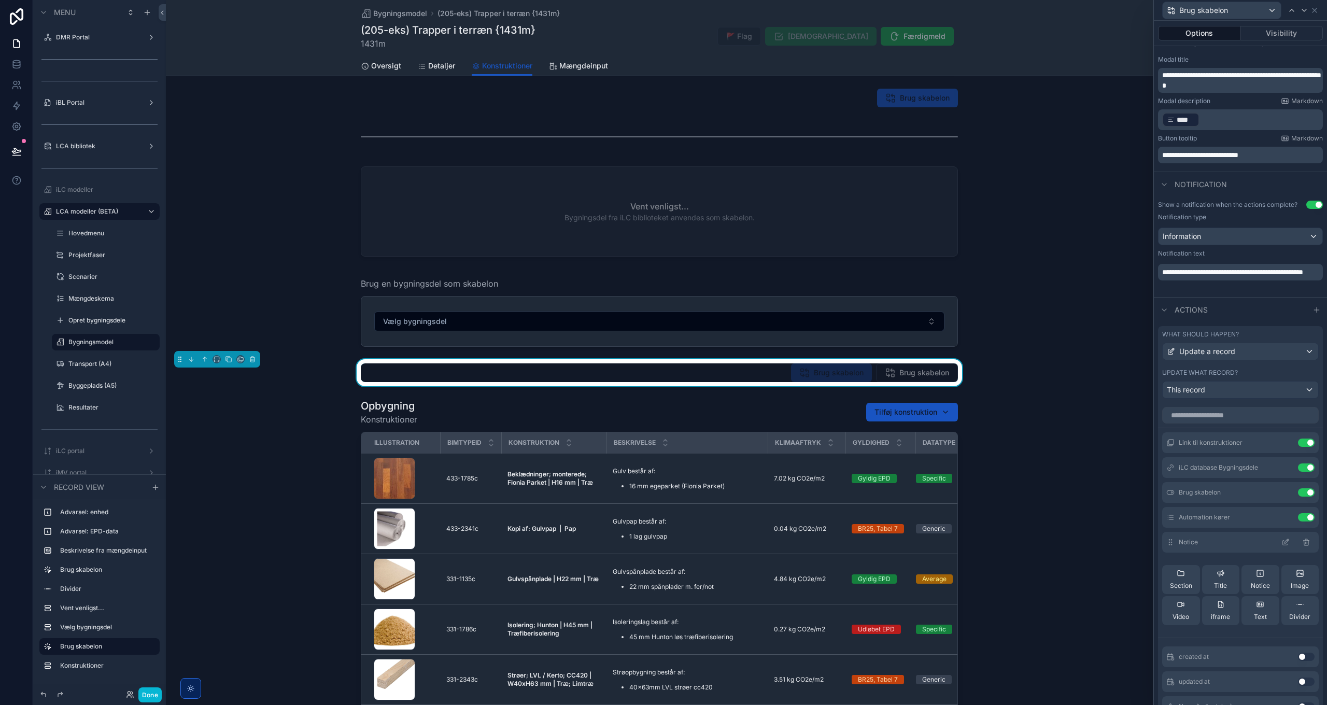
click at [1282, 542] on icon at bounding box center [1286, 542] width 8 height 8
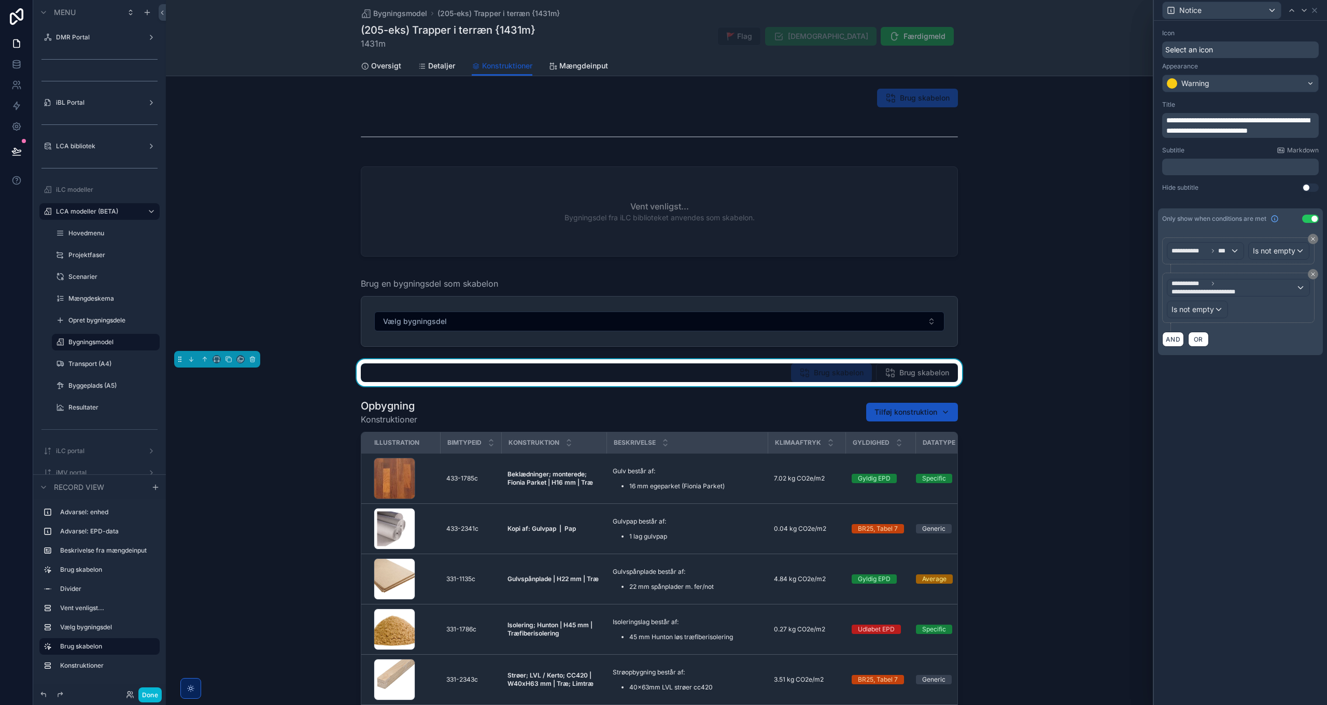
click at [1245, 452] on div "**********" at bounding box center [1240, 363] width 173 height 684
click at [1313, 274] on icon at bounding box center [1313, 274] width 6 height 6
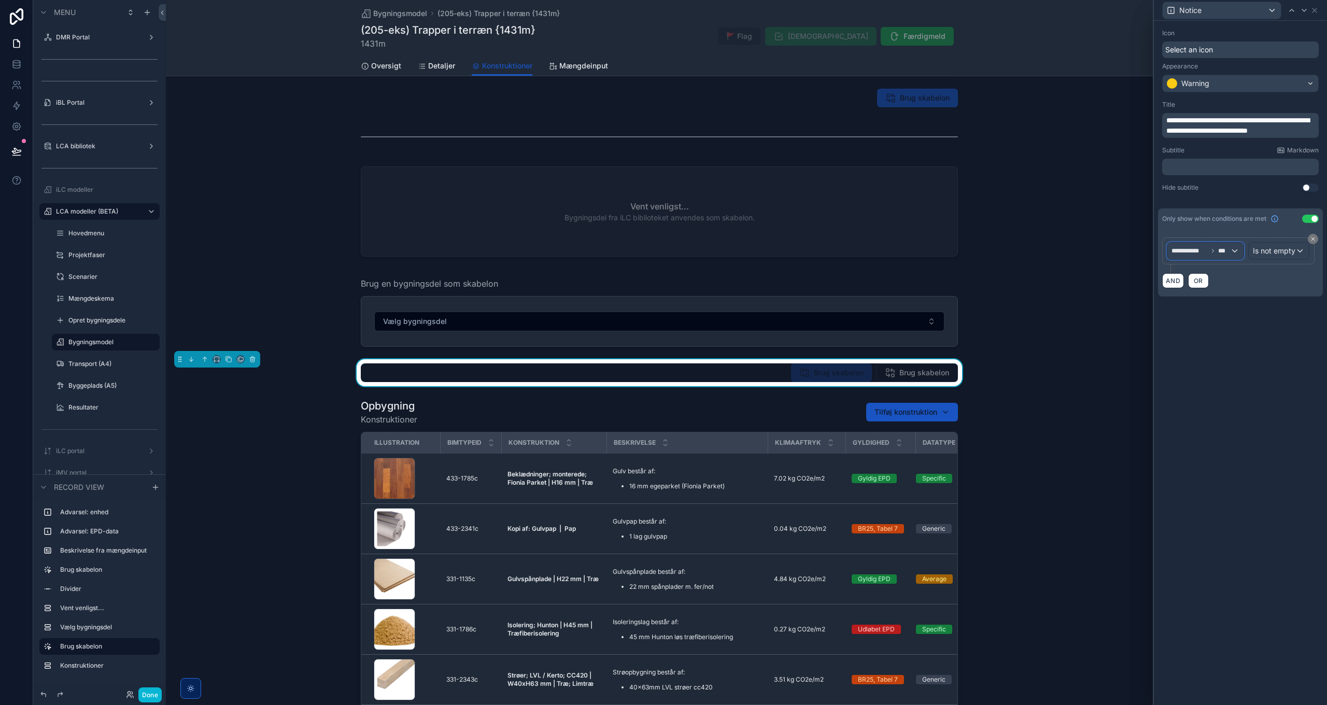
click at [1197, 246] on div "**********" at bounding box center [1206, 251] width 76 height 17
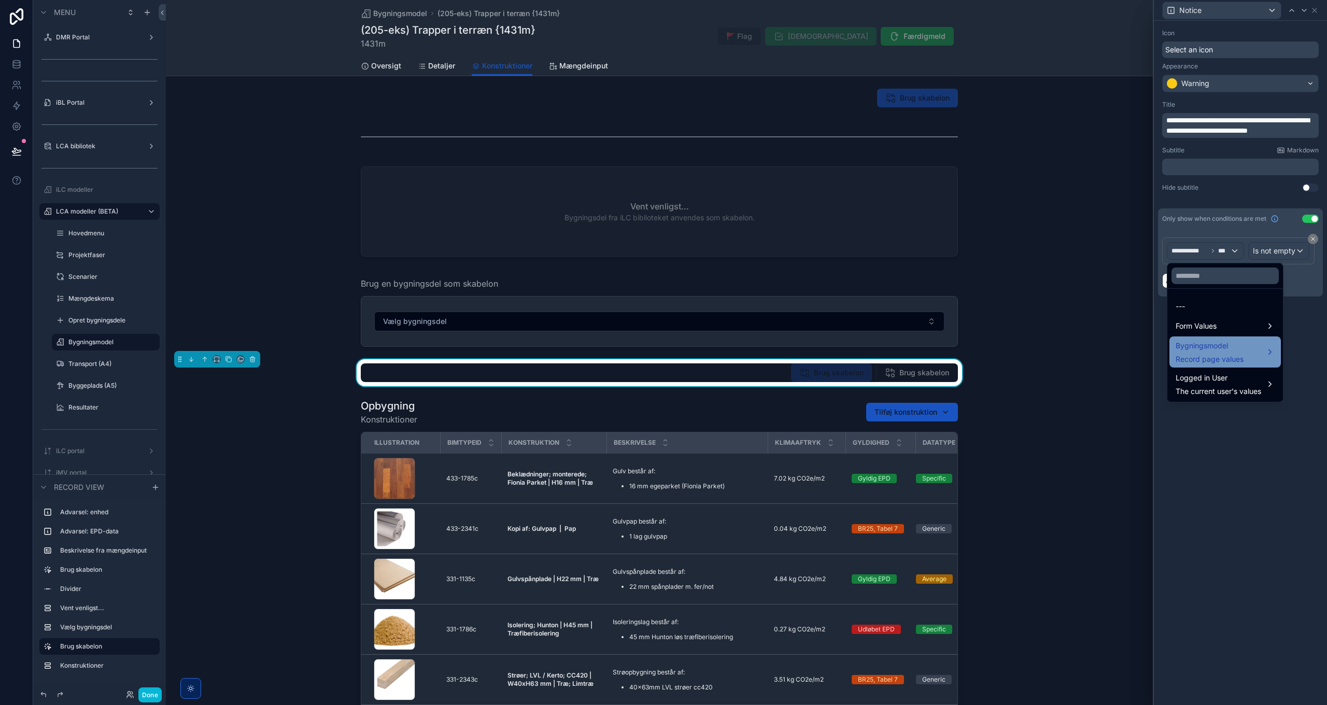
click at [1235, 352] on div "Bygningsmodel Record page values" at bounding box center [1210, 352] width 68 height 25
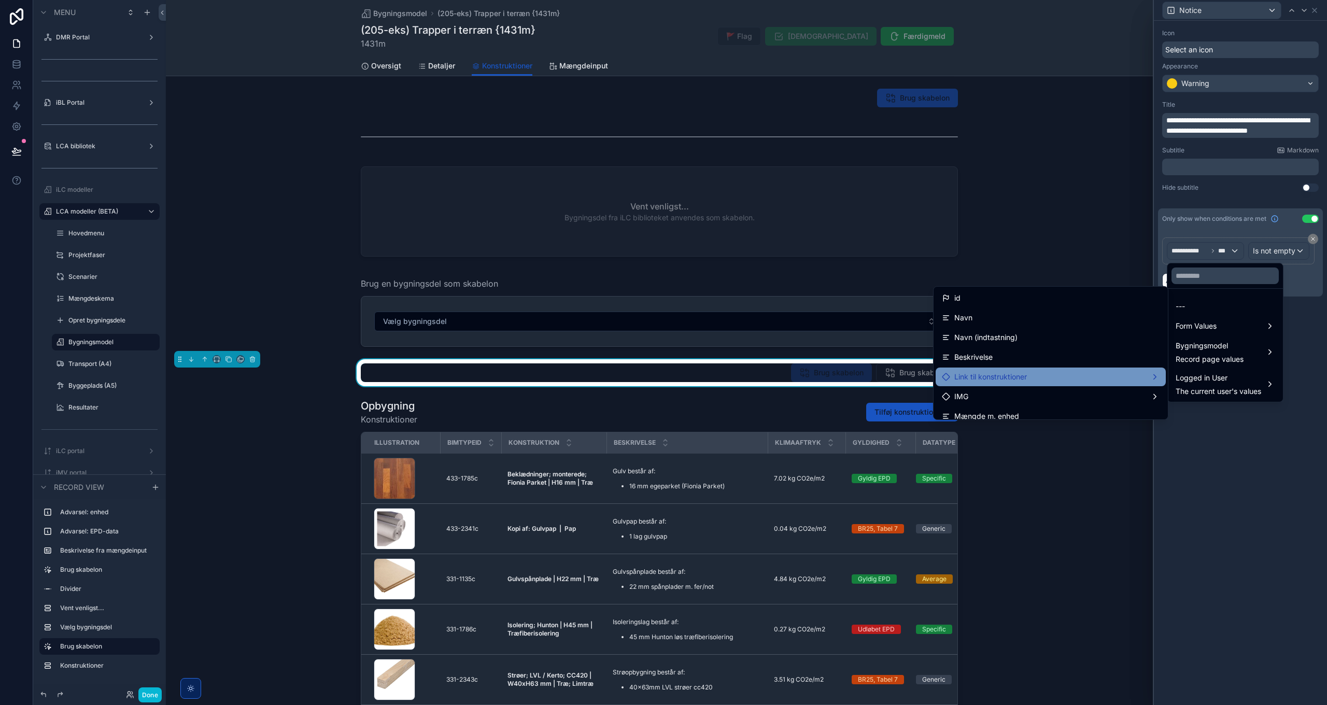
click at [1014, 378] on span "Link til konstruktioner" at bounding box center [991, 377] width 73 height 12
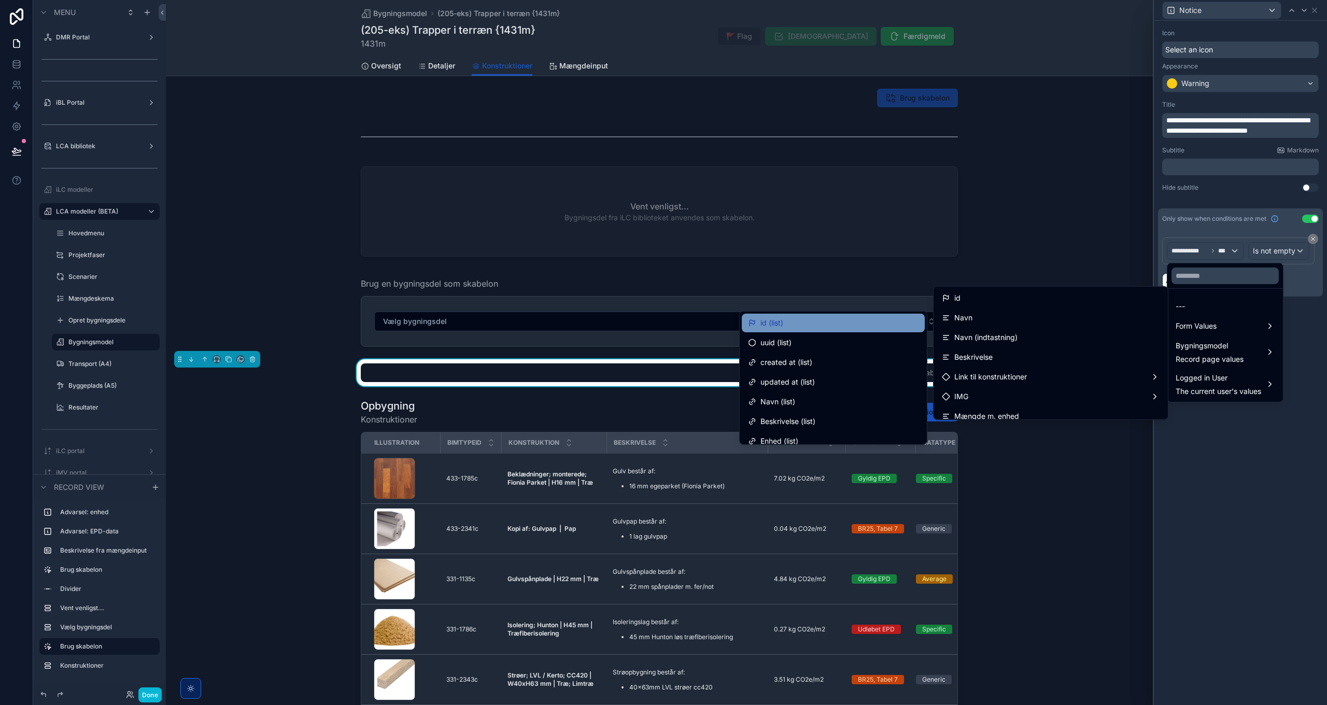
click at [799, 319] on div "id (list)" at bounding box center [833, 323] width 171 height 12
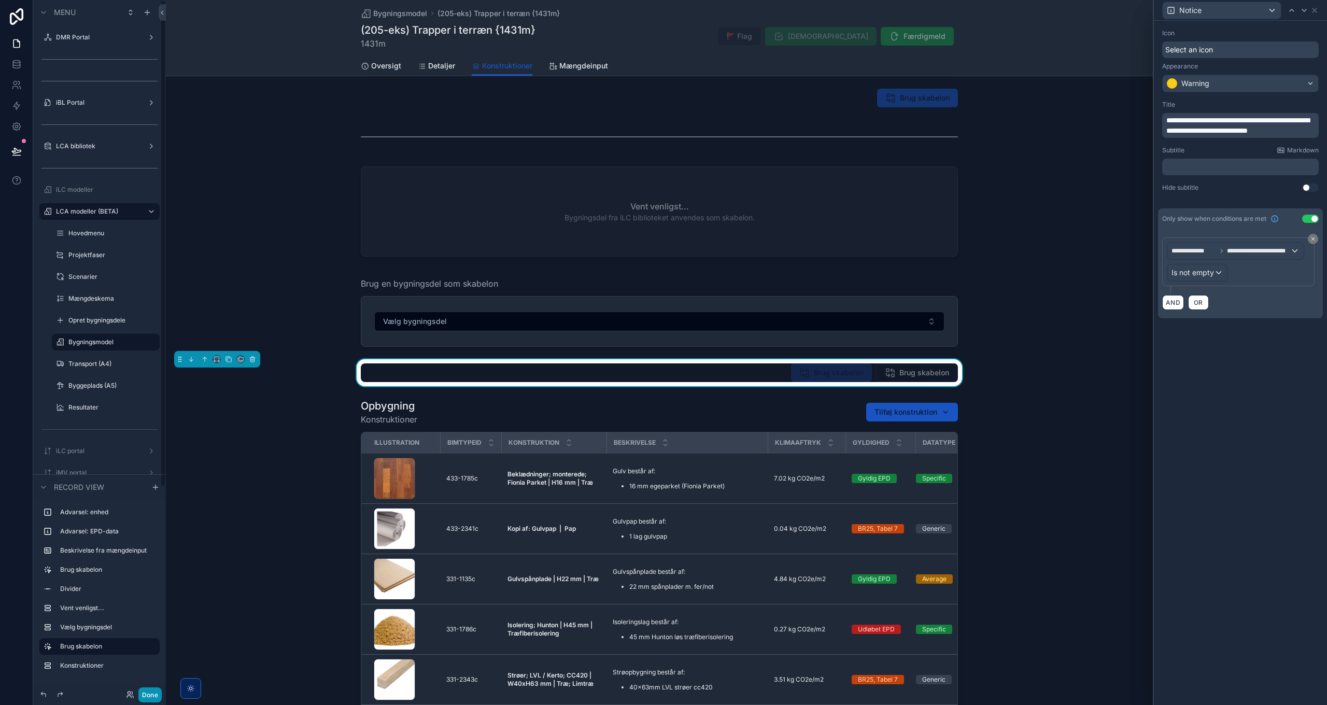
click at [145, 695] on button "Done" at bounding box center [149, 695] width 23 height 15
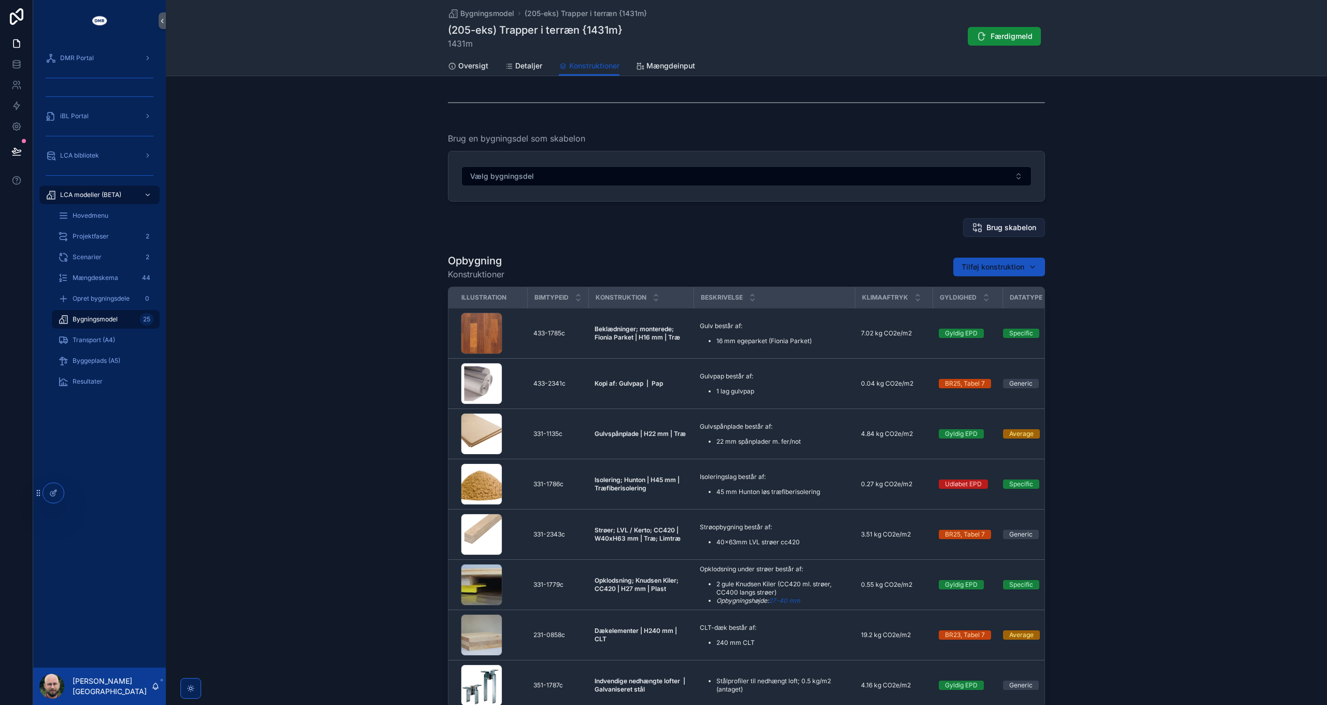
click at [1017, 230] on span "Brug skabelon" at bounding box center [1012, 227] width 50 height 10
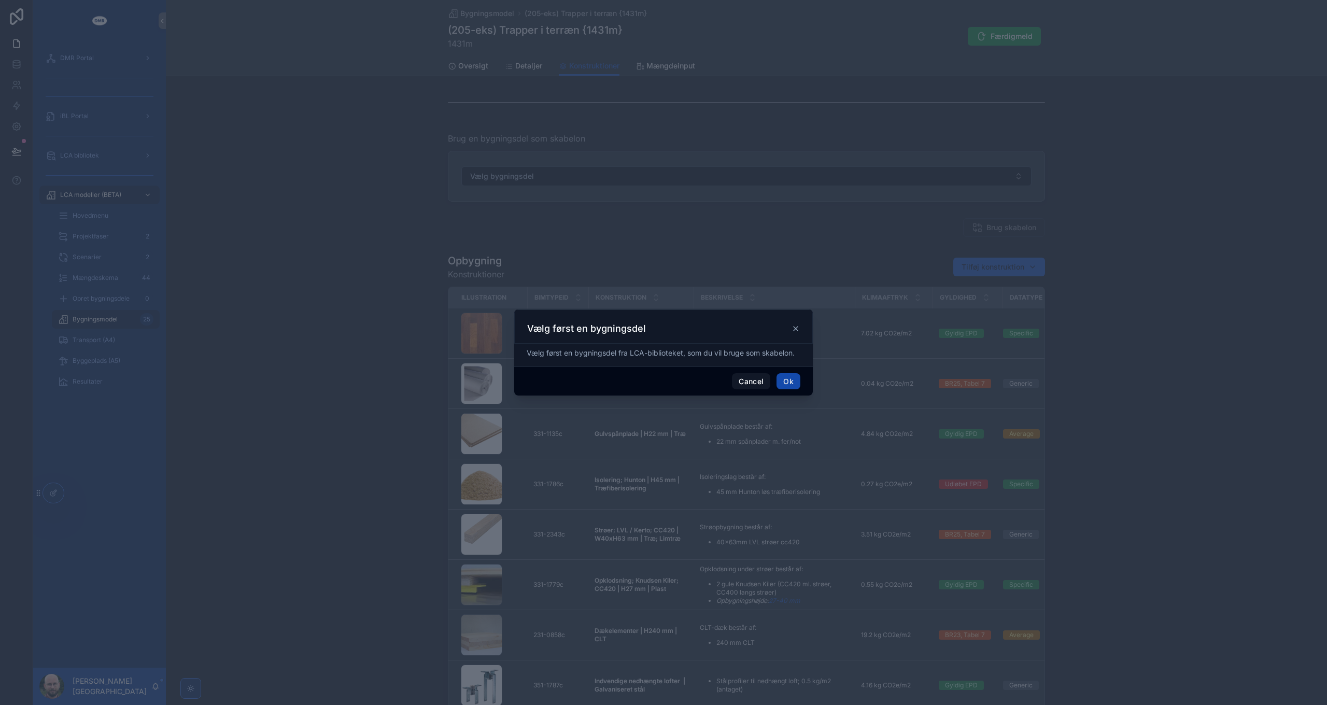
click at [791, 380] on button "Ok" at bounding box center [789, 381] width 24 height 17
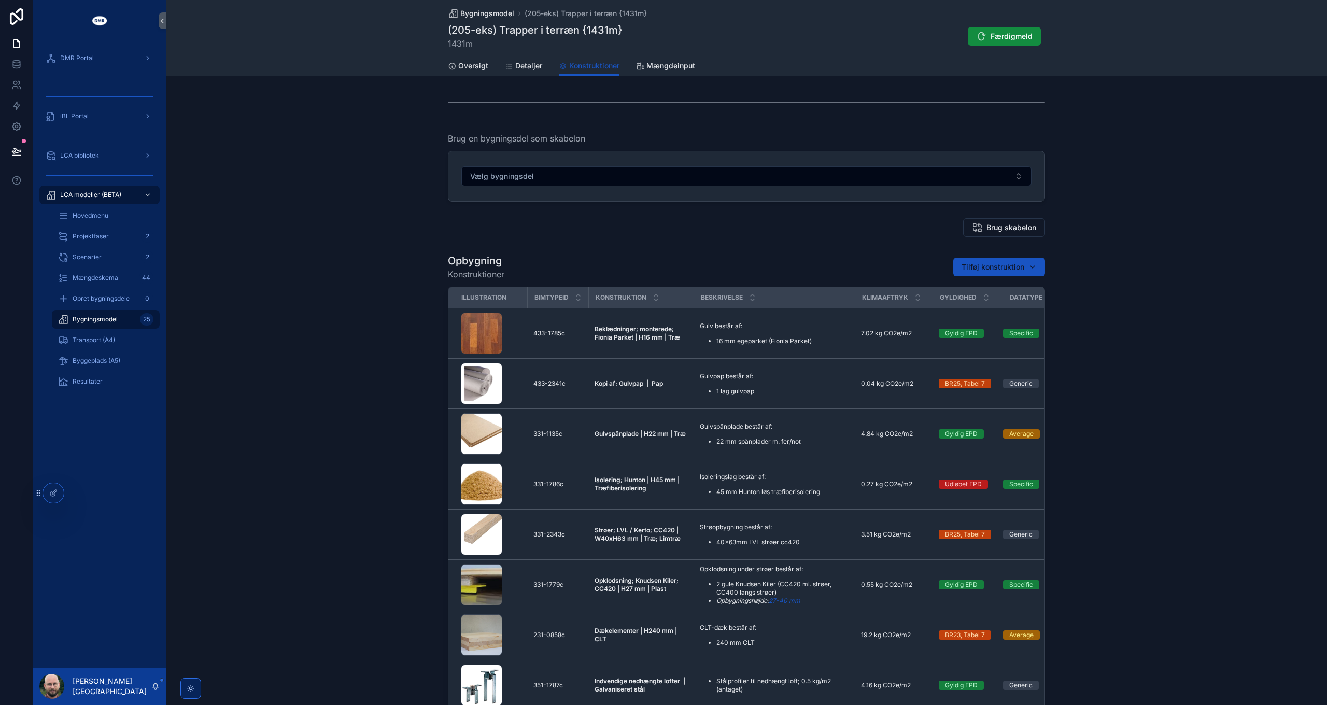
click at [502, 13] on span "Bygningsmodel" at bounding box center [487, 13] width 54 height 10
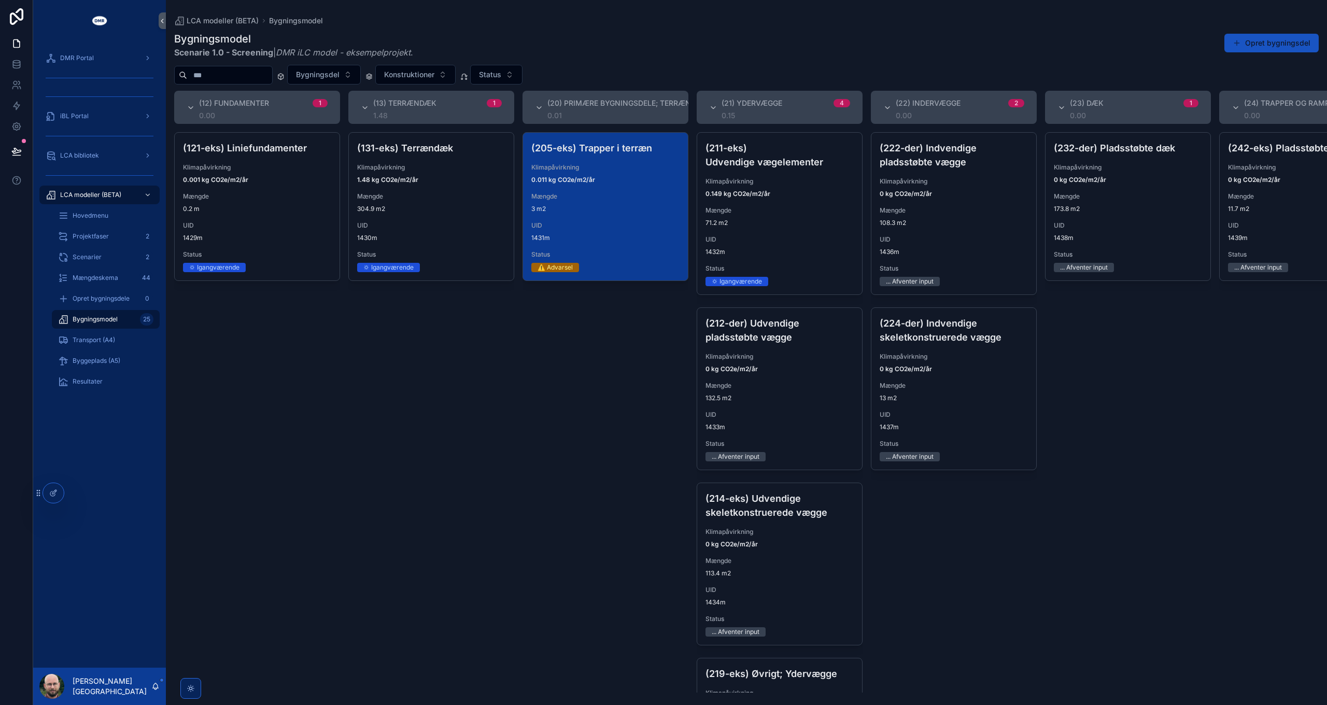
click at [634, 189] on div "(205-eks) Trapper i terræn Klimapåvirkning 0.011 kg CO2e/m2/år Mængde 3 m2 UID …" at bounding box center [605, 207] width 165 height 148
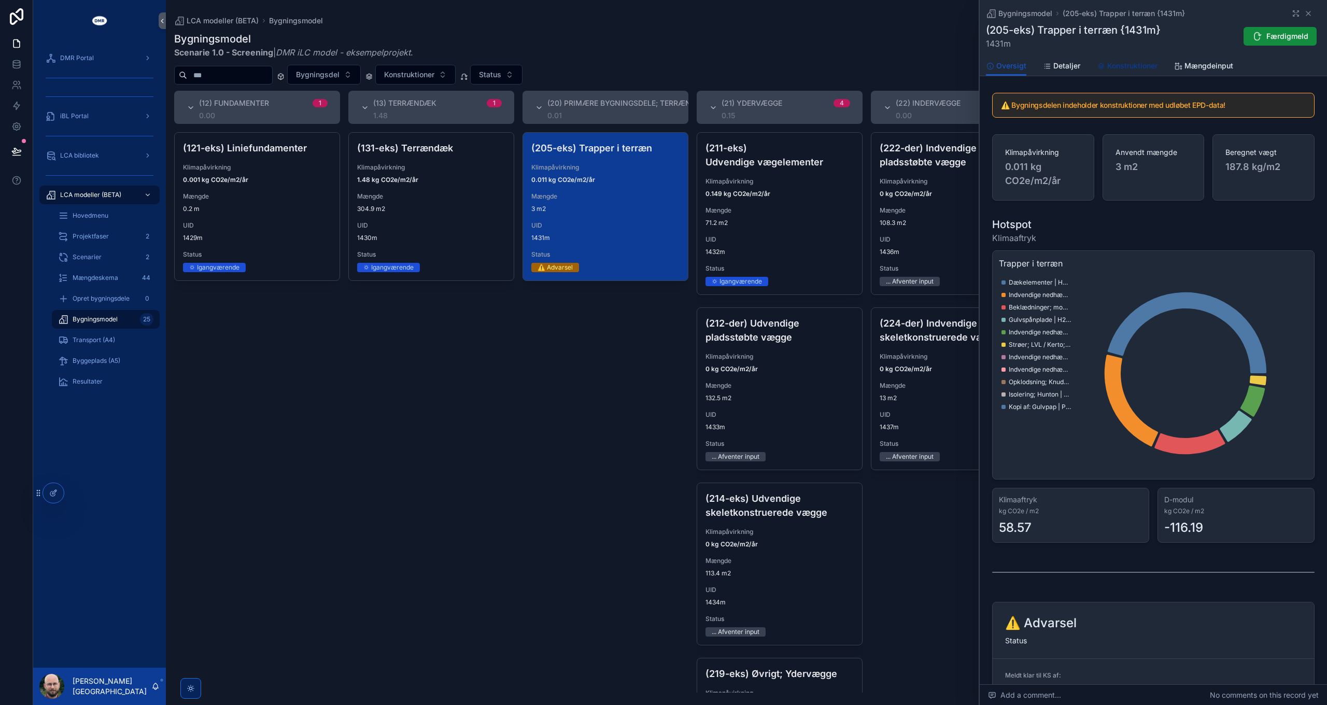
click at [1123, 61] on span "Konstruktioner" at bounding box center [1133, 66] width 50 height 10
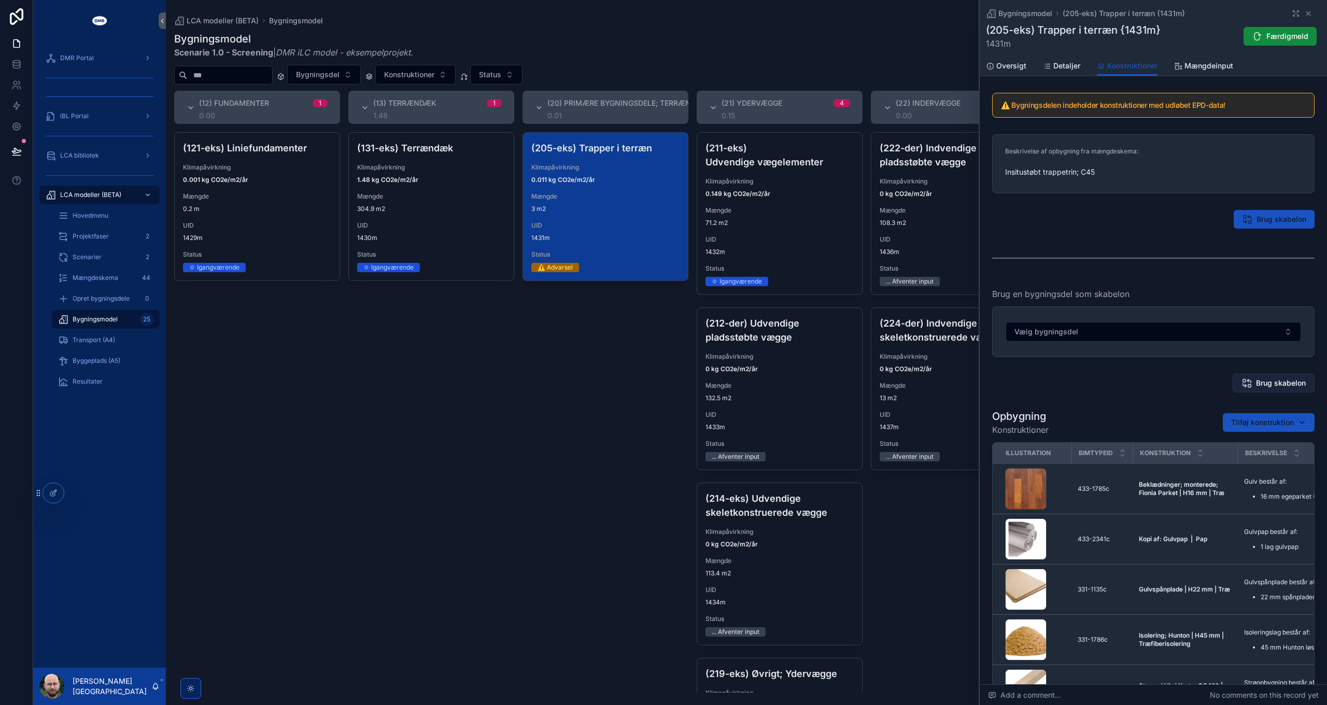
click at [1270, 379] on span "Brug skabelon" at bounding box center [1281, 383] width 50 height 10
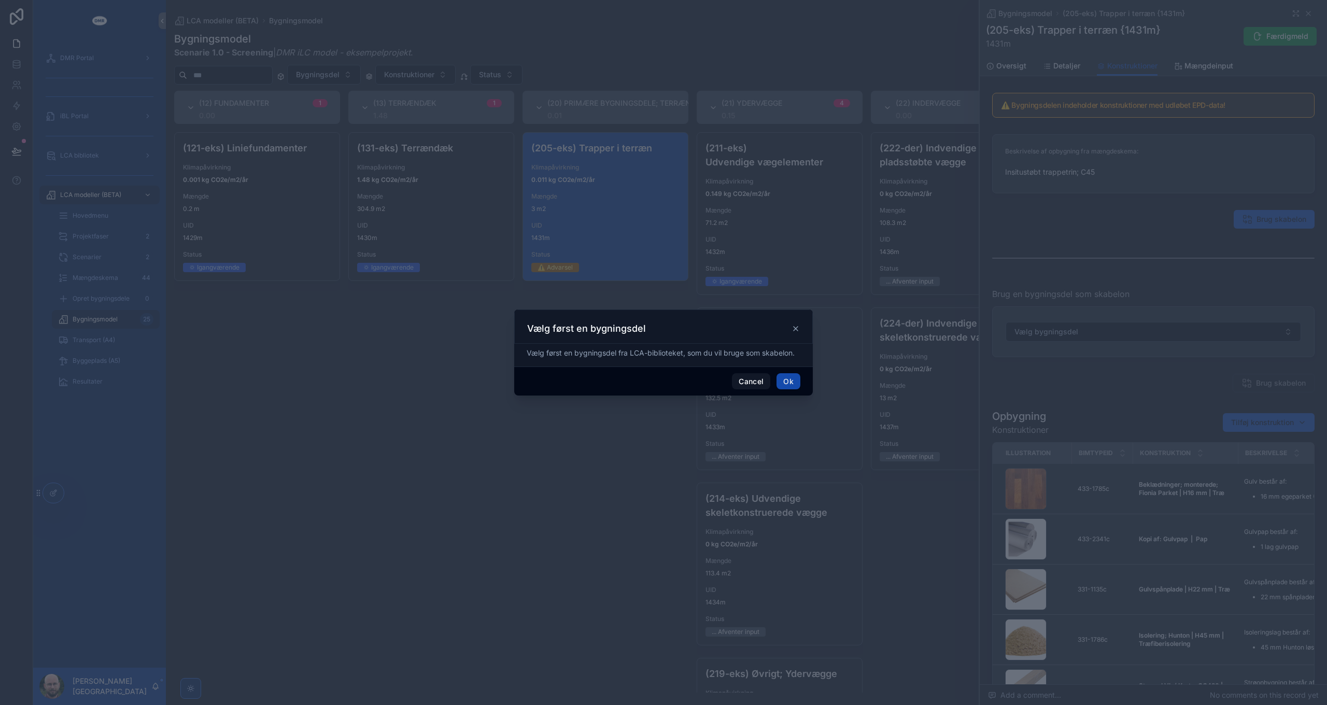
click at [786, 379] on button "Ok" at bounding box center [789, 381] width 24 height 17
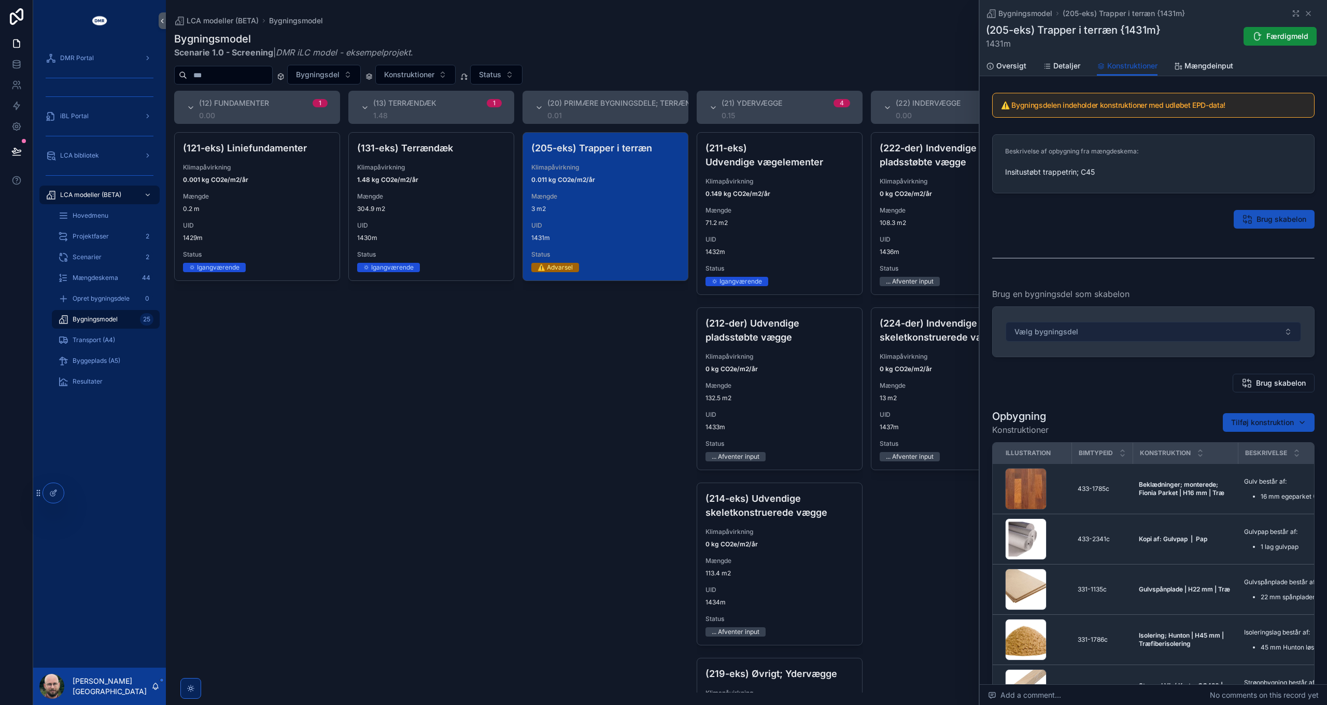
click at [1113, 331] on button "Vælg bygningsdel" at bounding box center [1154, 332] width 296 height 20
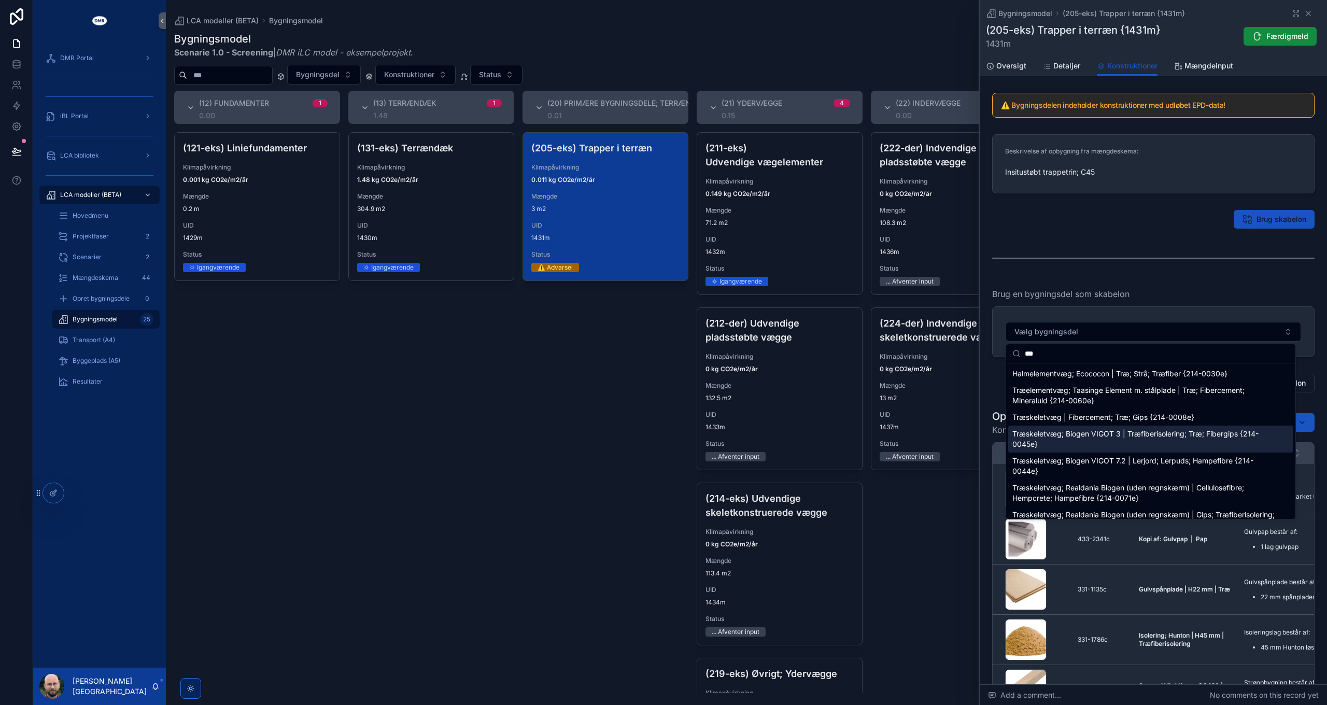
scroll to position [17, 0]
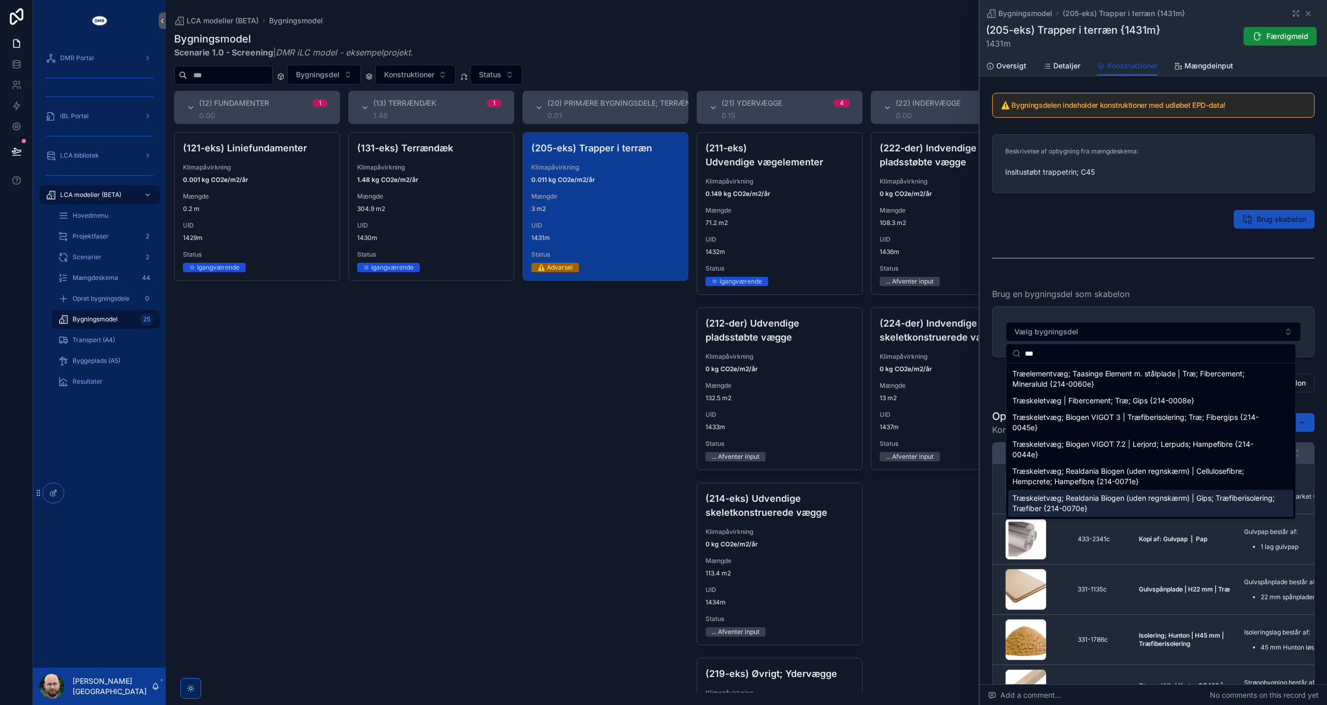
type input "***"
click at [1107, 505] on span "Træskeletvæg; Realdania Biogen (uden regnskærm) | Gips; Træfiberisolering; Træf…" at bounding box center [1145, 503] width 264 height 21
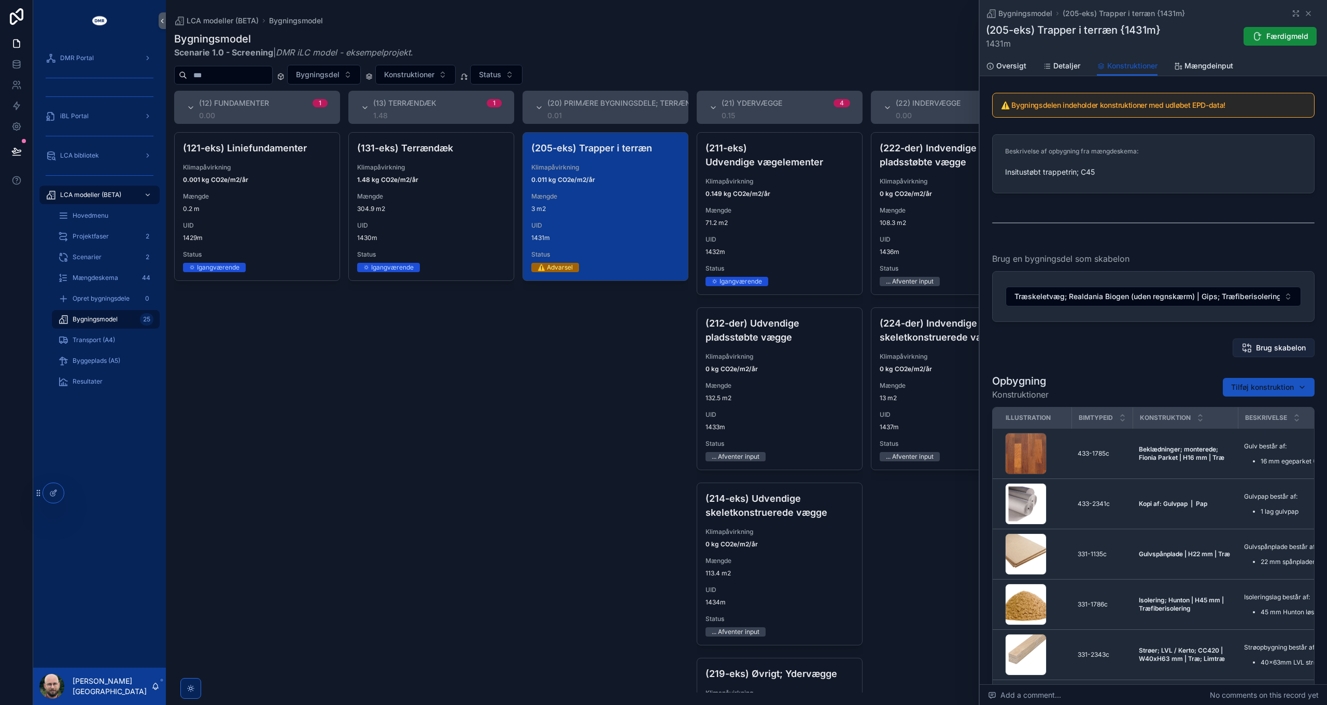
click at [1246, 349] on icon "scrollable content" at bounding box center [1247, 348] width 10 height 10
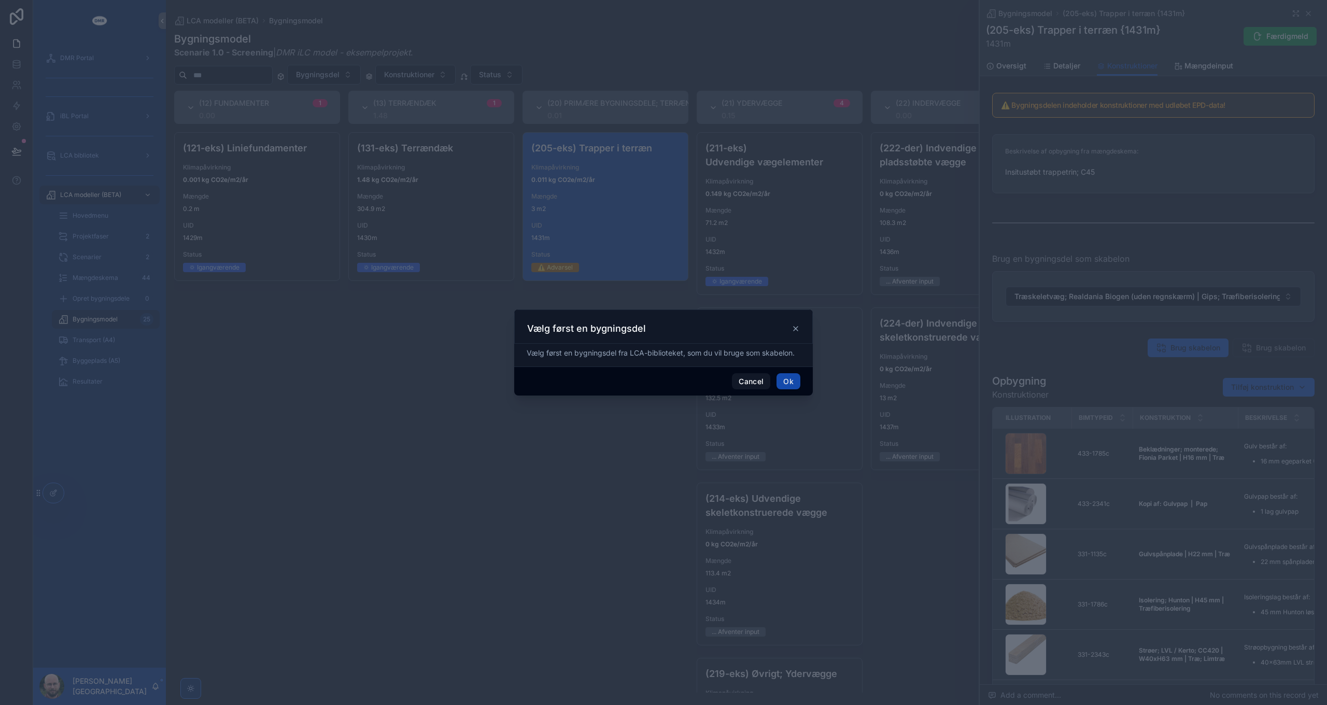
click at [794, 380] on button "Ok" at bounding box center [789, 381] width 24 height 17
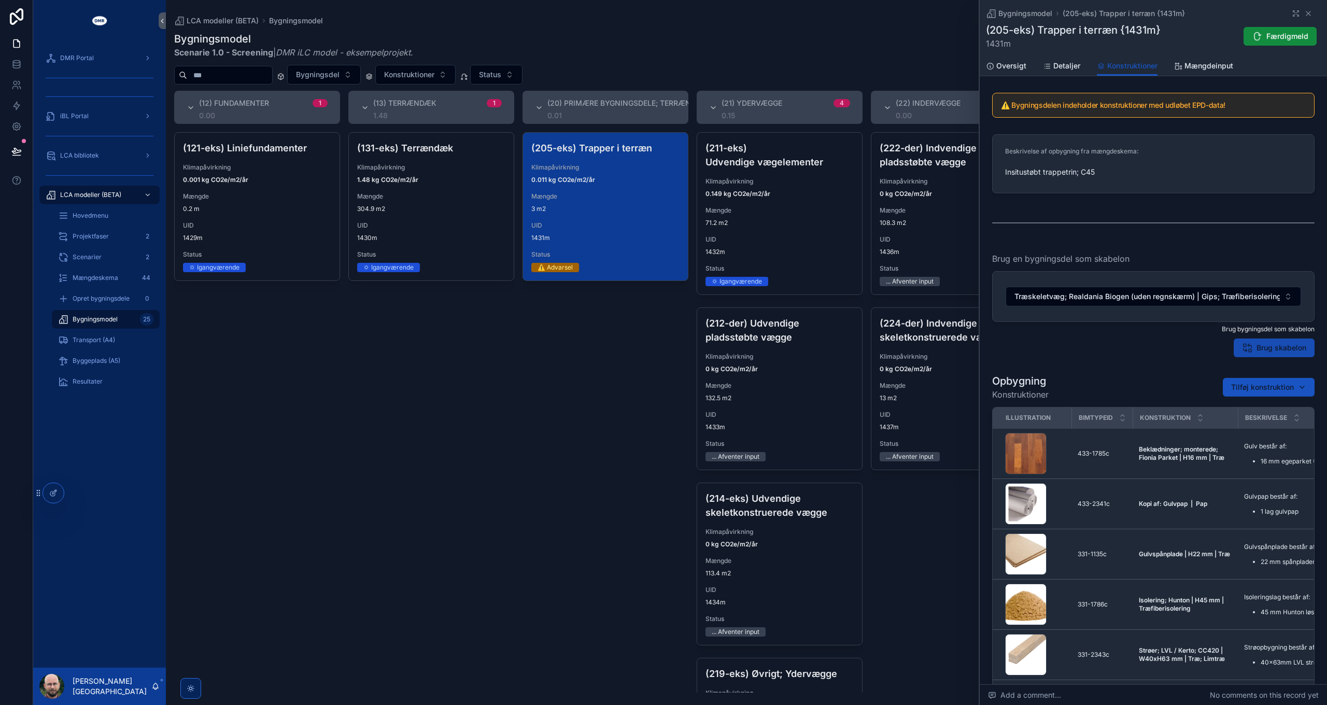
click at [1263, 348] on span "Brug skabelon" at bounding box center [1282, 348] width 50 height 10
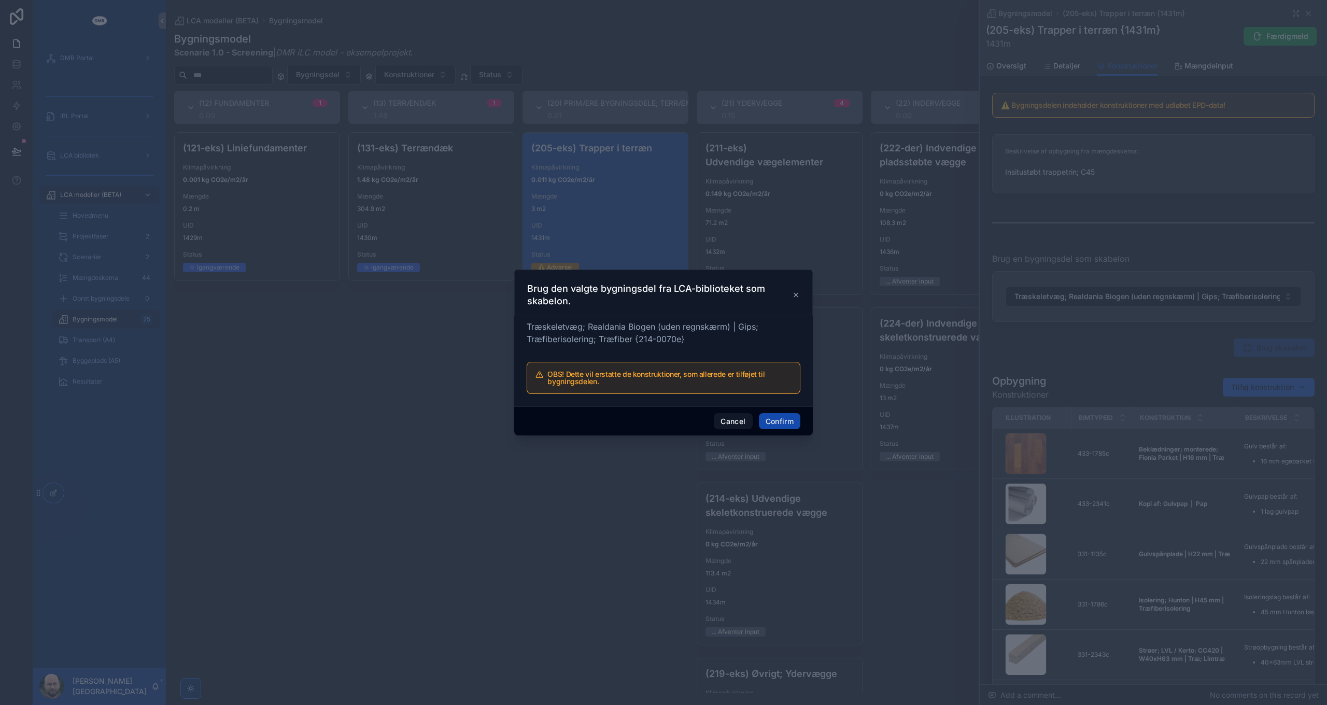
click at [782, 421] on button "Confirm" at bounding box center [779, 421] width 41 height 17
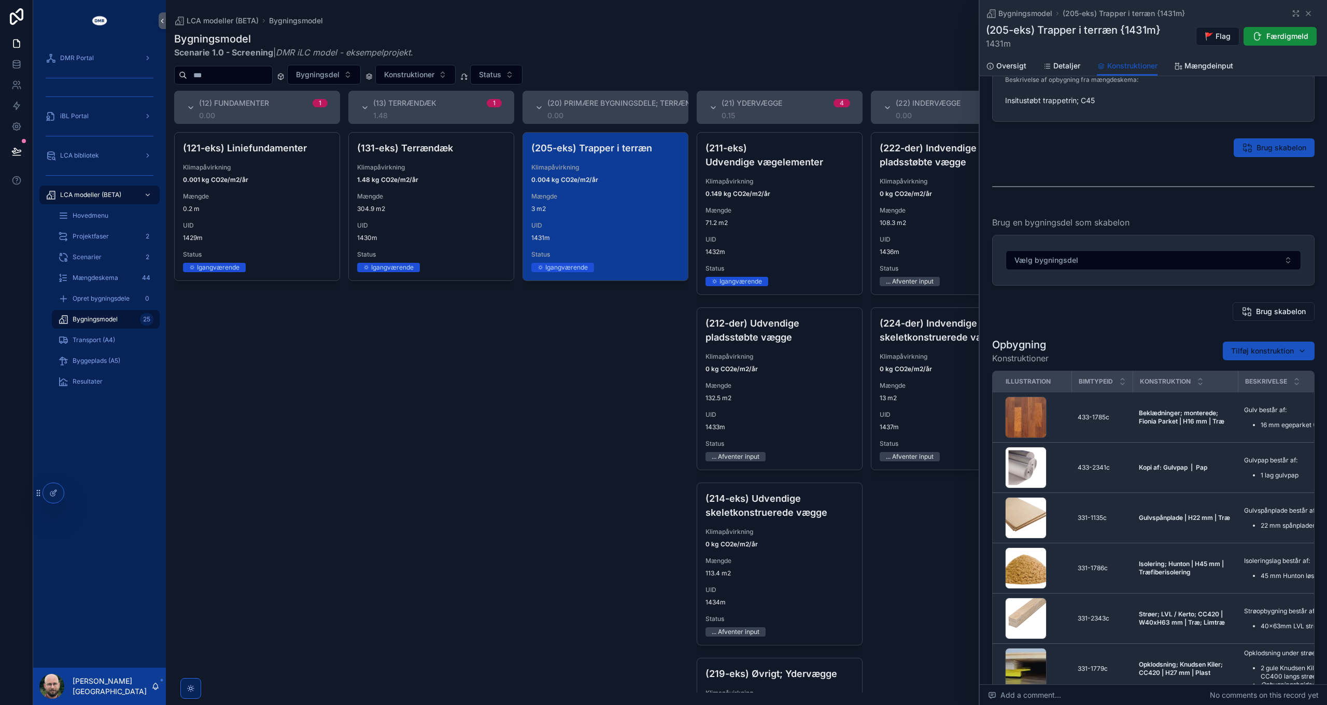
scroll to position [0, 0]
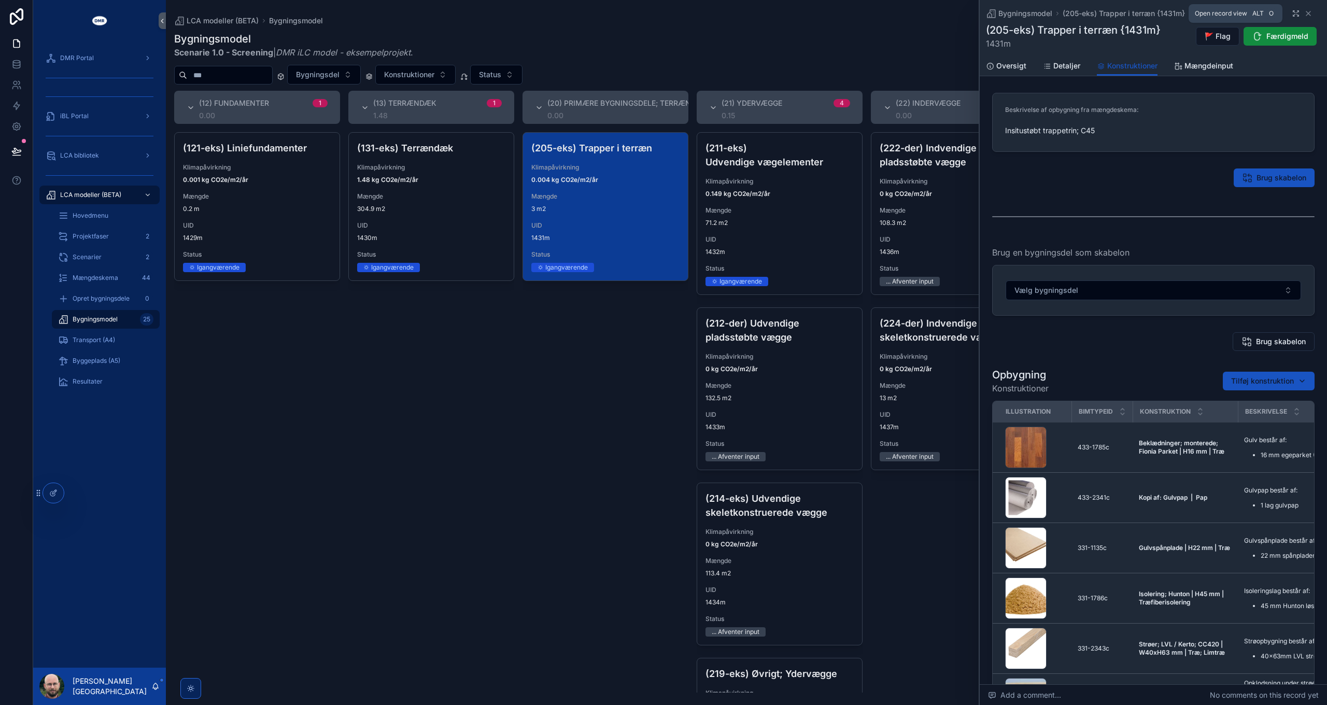
click at [1292, 11] on icon "scrollable content" at bounding box center [1296, 13] width 8 height 8
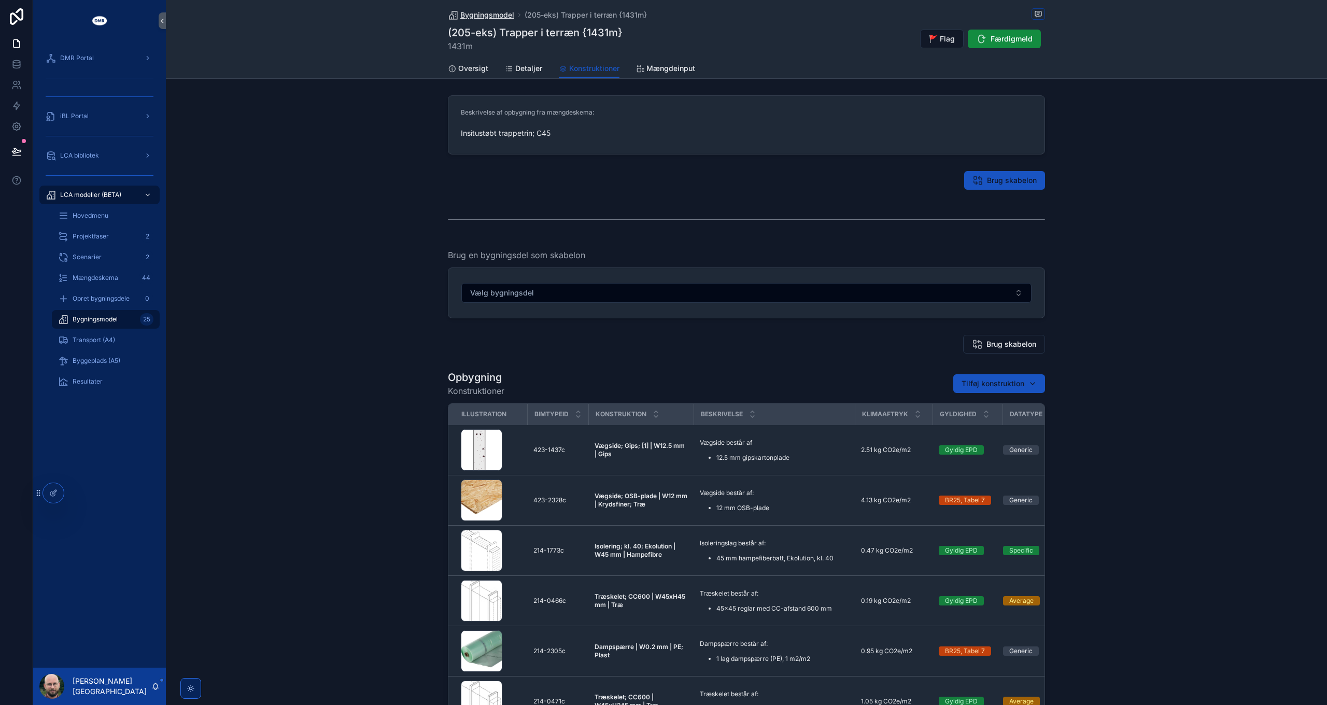
click at [485, 13] on span "Bygningsmodel" at bounding box center [487, 15] width 54 height 10
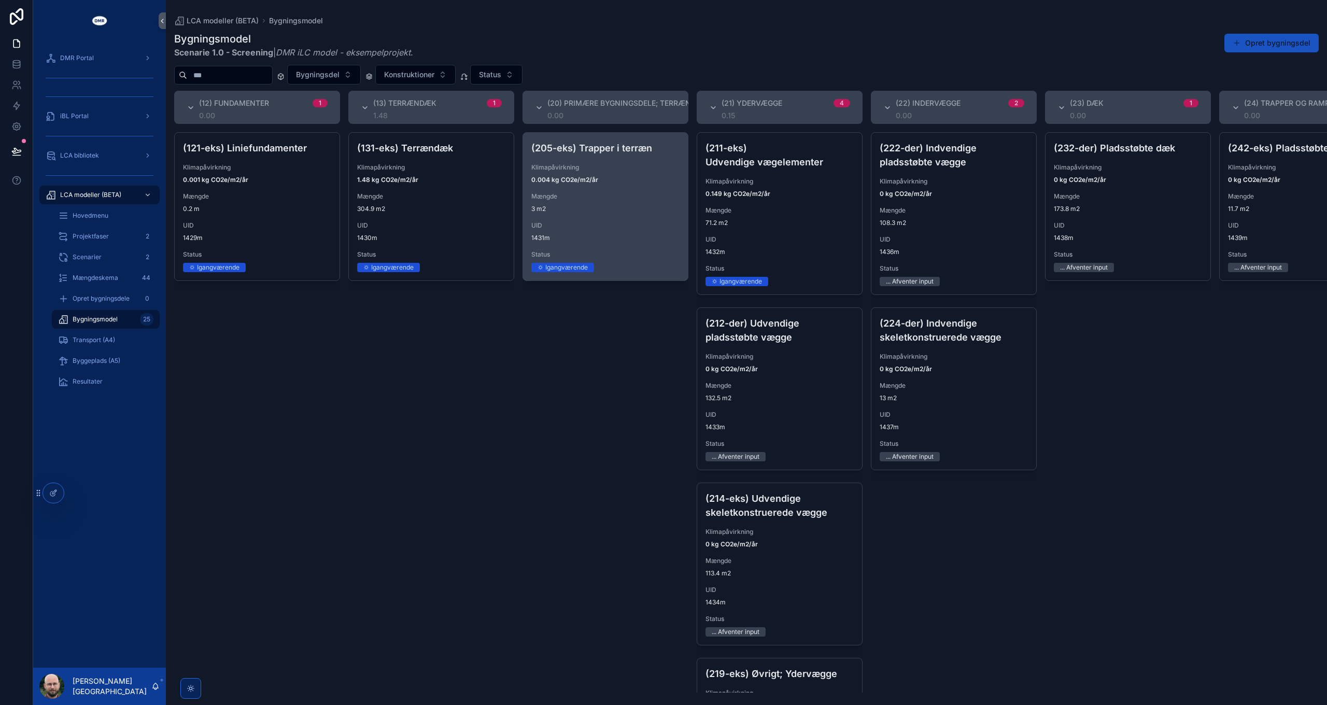
click at [583, 195] on span "Mængde" at bounding box center [606, 196] width 148 height 8
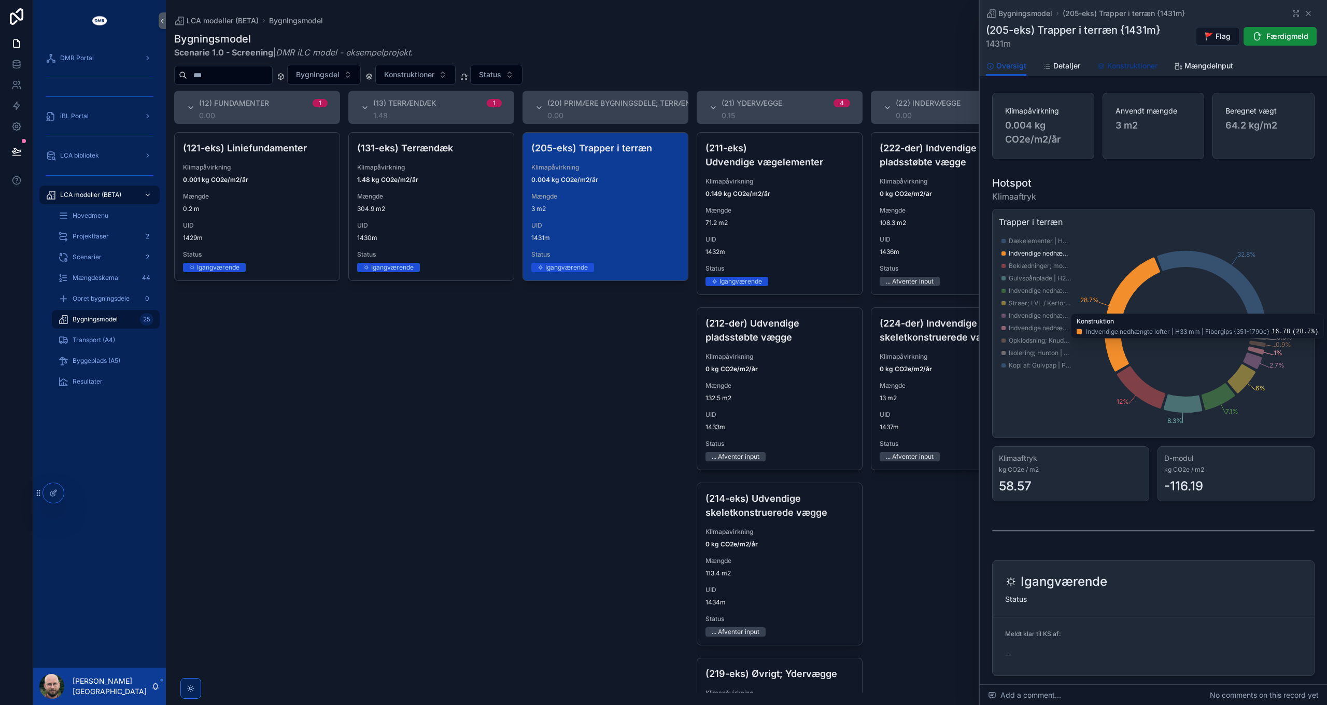
click at [1116, 63] on span "Konstruktioner" at bounding box center [1133, 66] width 50 height 10
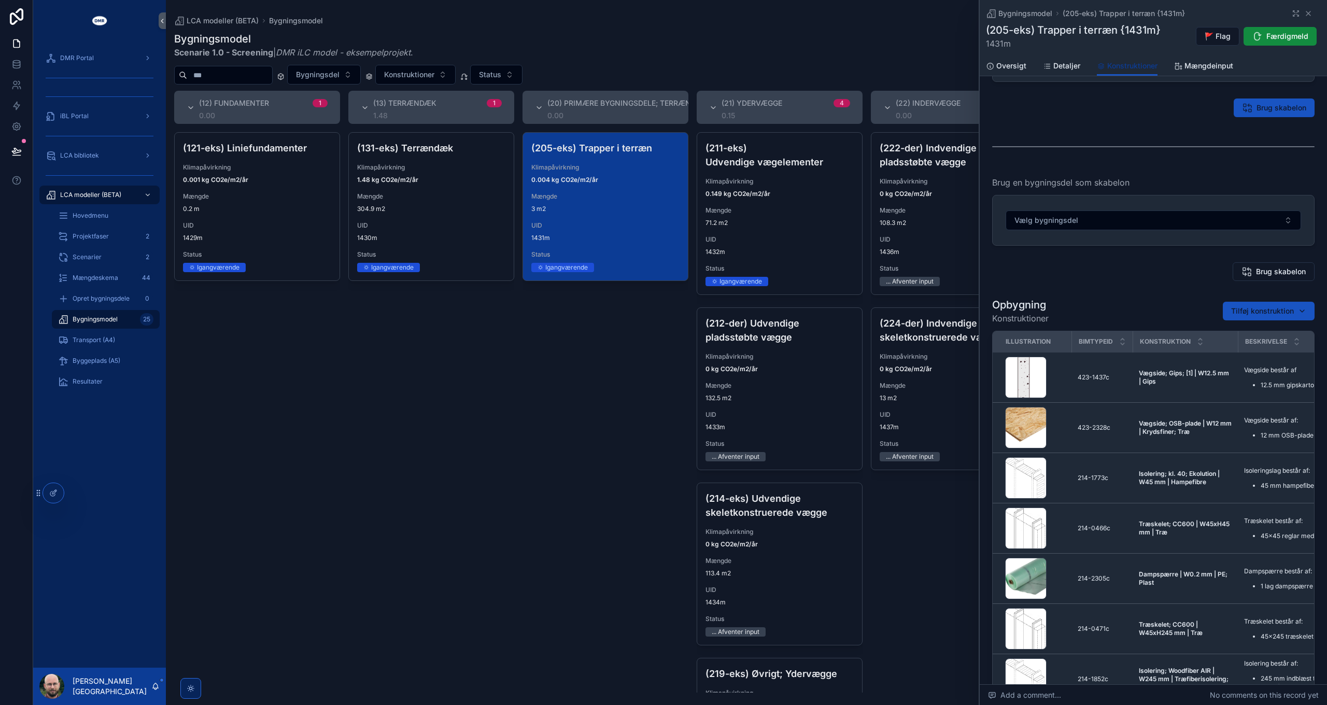
scroll to position [52, 0]
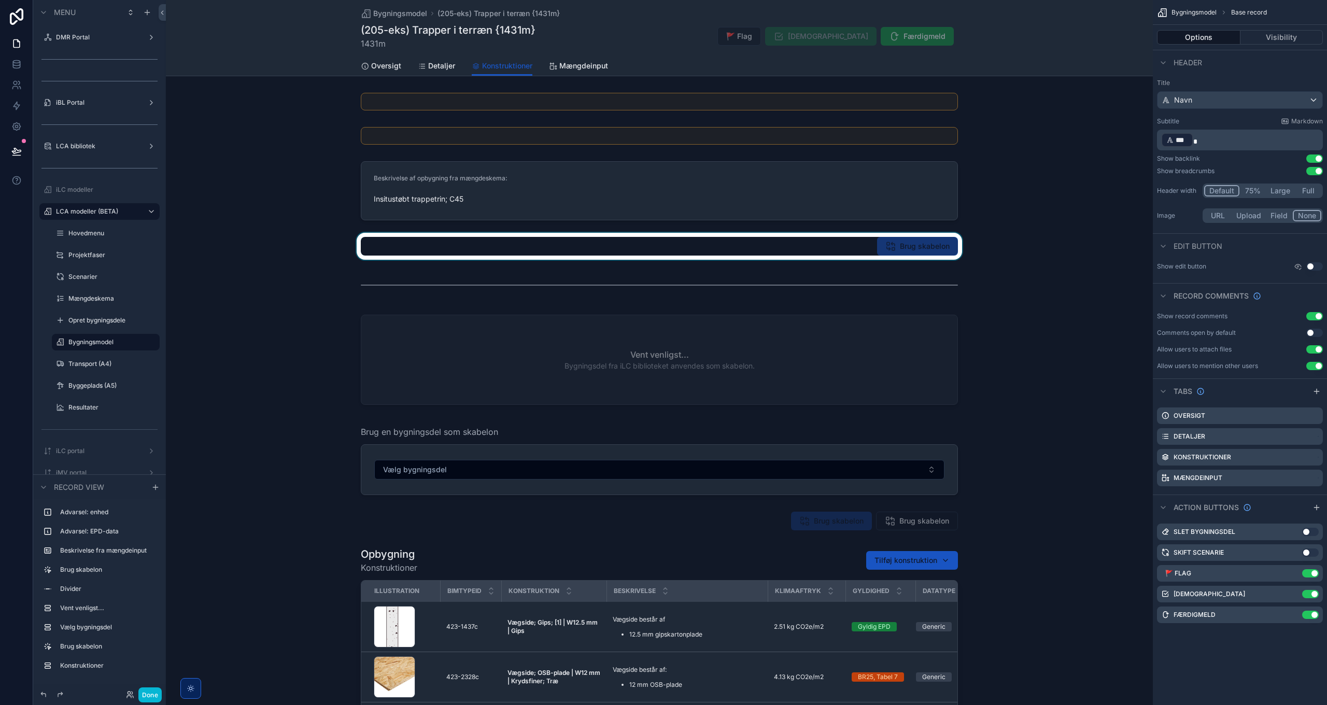
click at [872, 244] on div "scrollable content" at bounding box center [659, 246] width 987 height 27
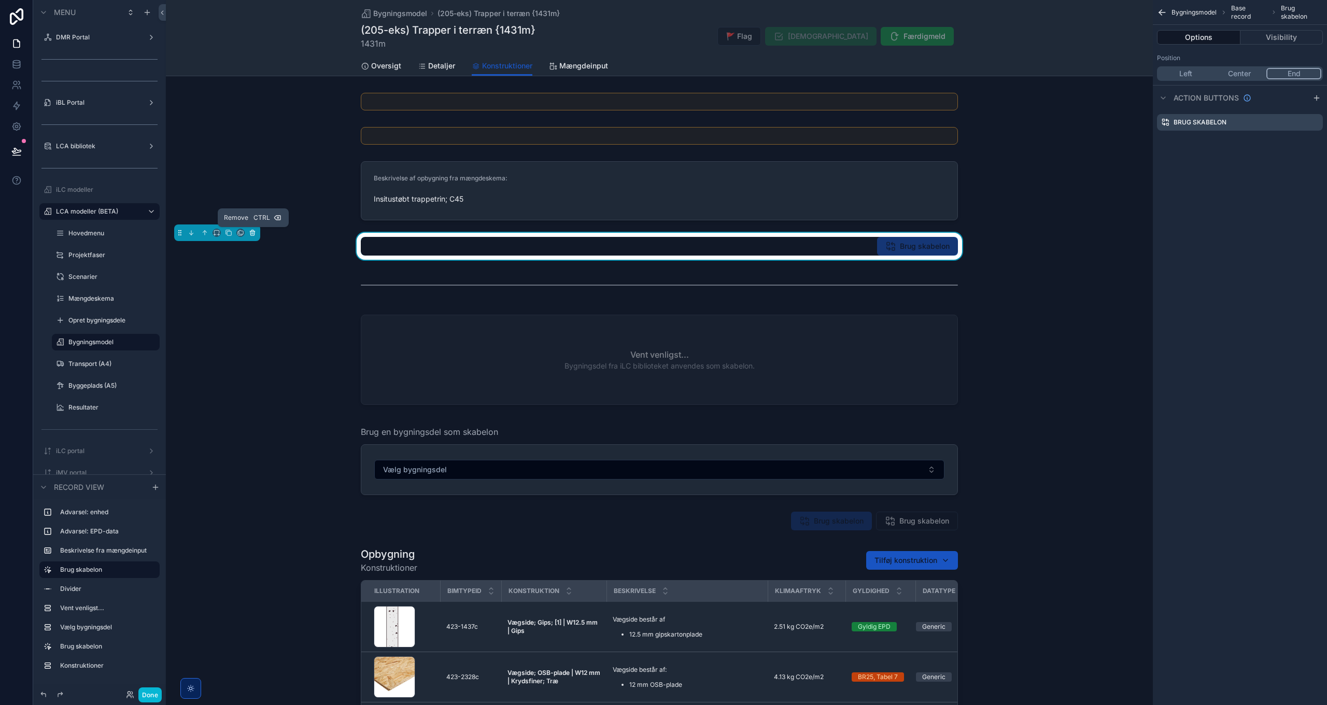
click at [256, 232] on icon "scrollable content" at bounding box center [252, 232] width 7 height 7
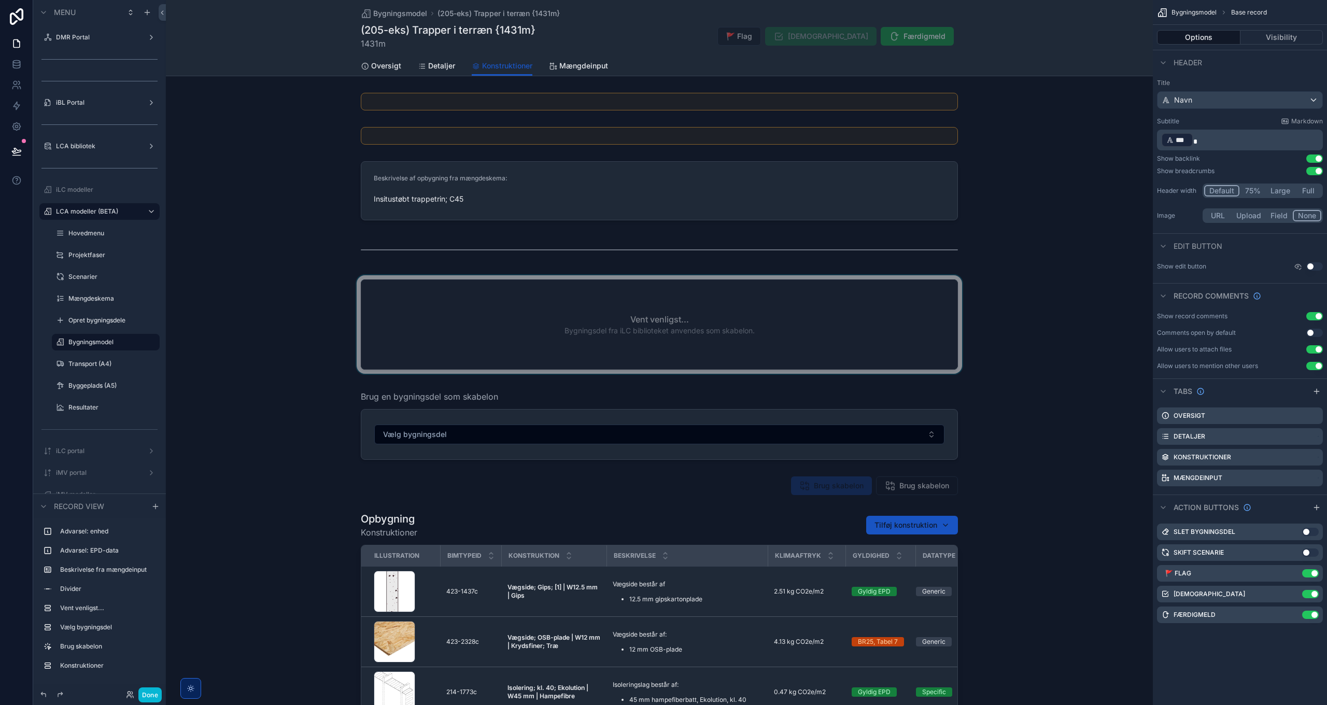
click at [486, 315] on div "scrollable content" at bounding box center [659, 326] width 987 height 103
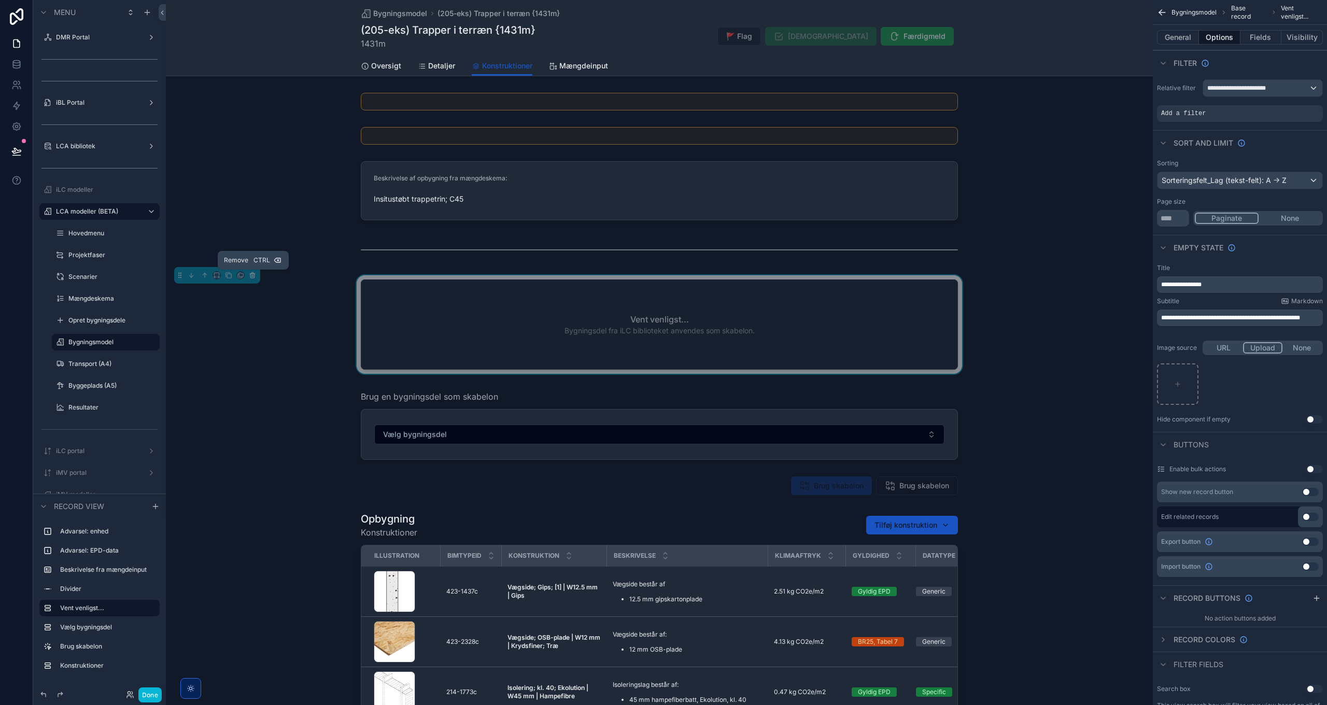
click at [254, 275] on icon "scrollable content" at bounding box center [252, 275] width 7 height 7
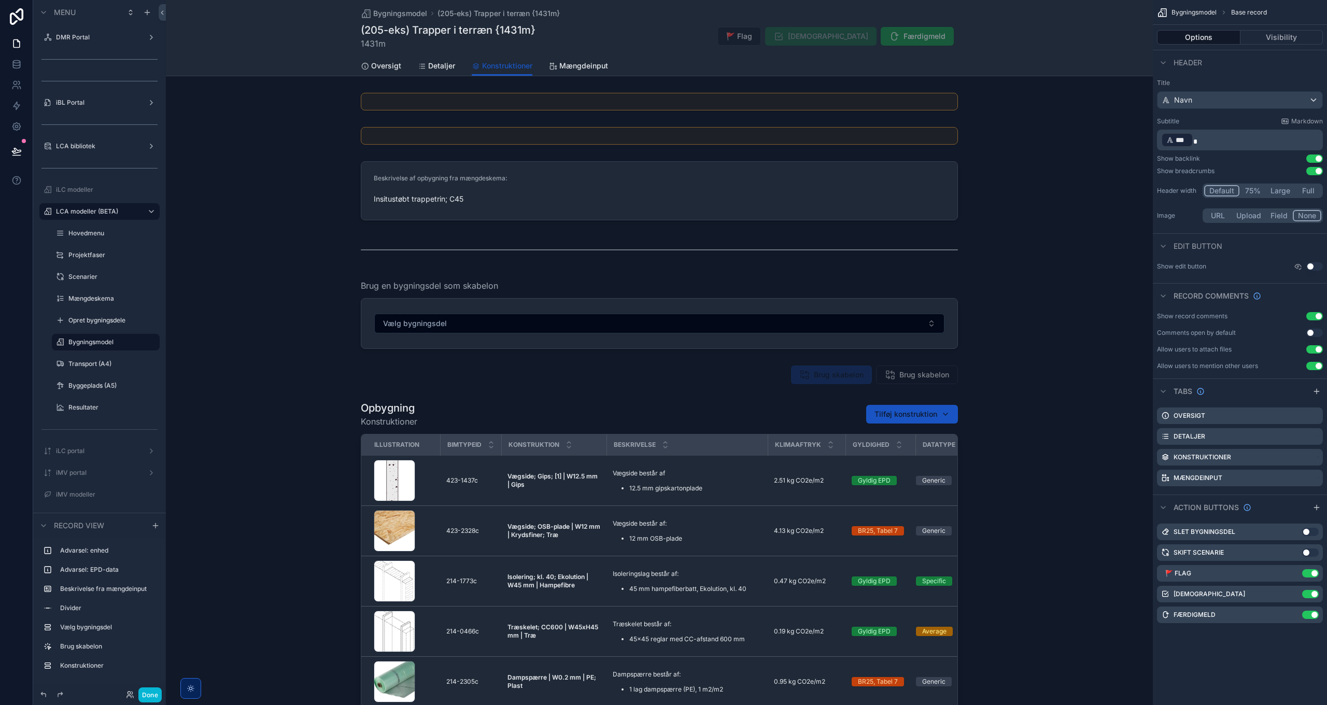
click at [890, 389] on div "Beskrivelse af opbygning fra mængdeskema: Insitustøbt trappetrin; C45 Brug en b…" at bounding box center [659, 476] width 987 height 774
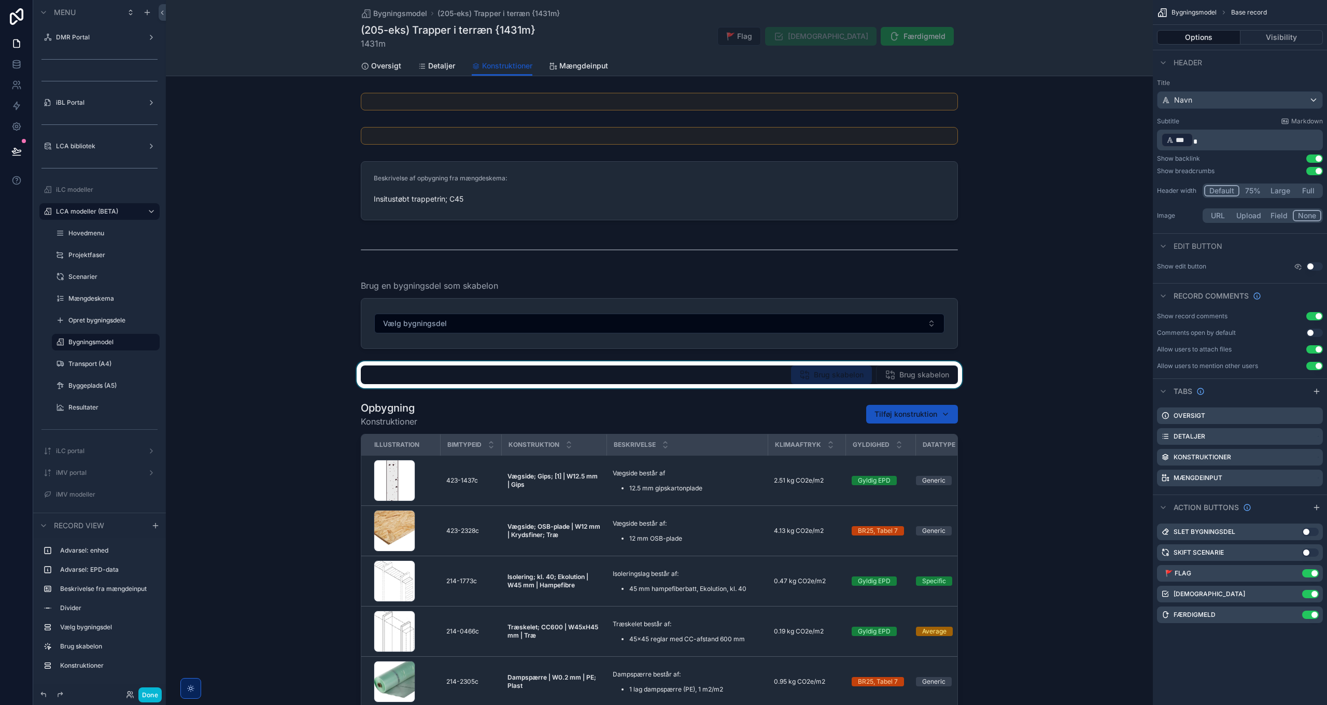
click at [877, 373] on div "scrollable content" at bounding box center [659, 374] width 987 height 27
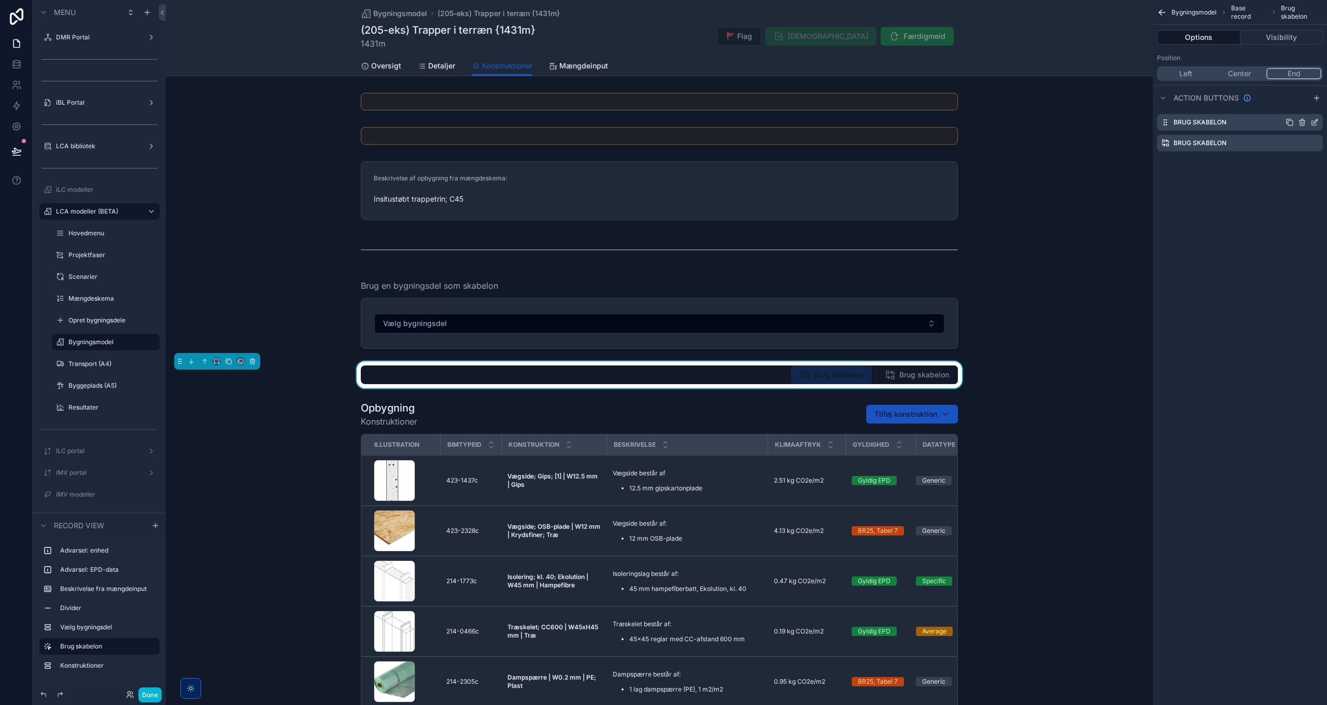
click at [1313, 120] on icon "scrollable content" at bounding box center [1315, 122] width 8 height 8
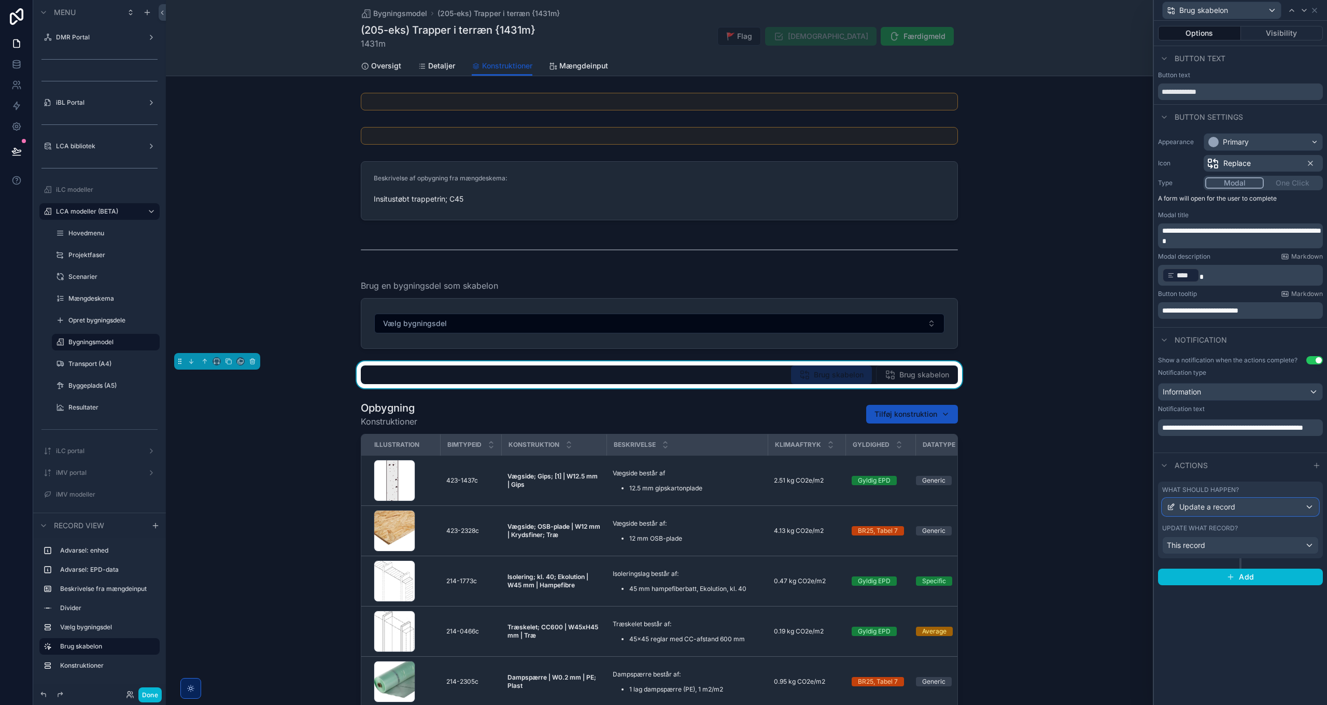
click at [1256, 510] on div "Update a record" at bounding box center [1241, 507] width 156 height 17
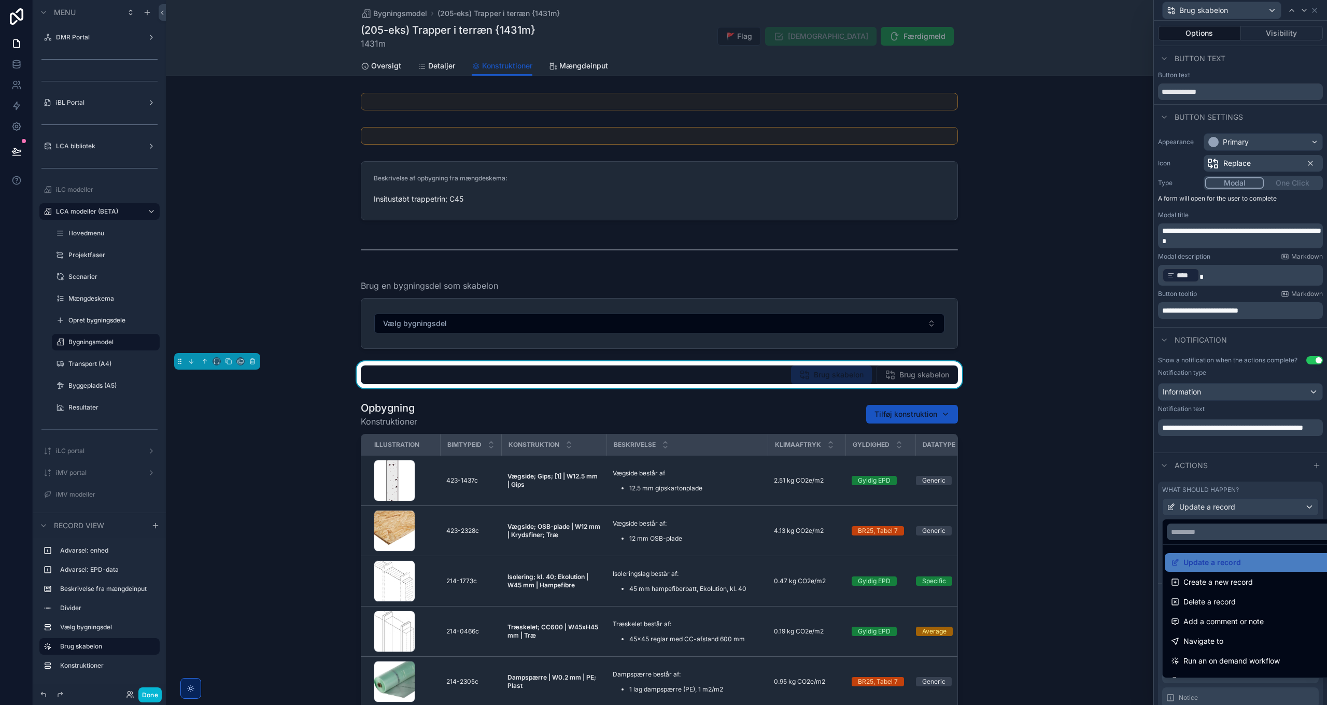
click at [1256, 510] on div at bounding box center [1240, 352] width 173 height 705
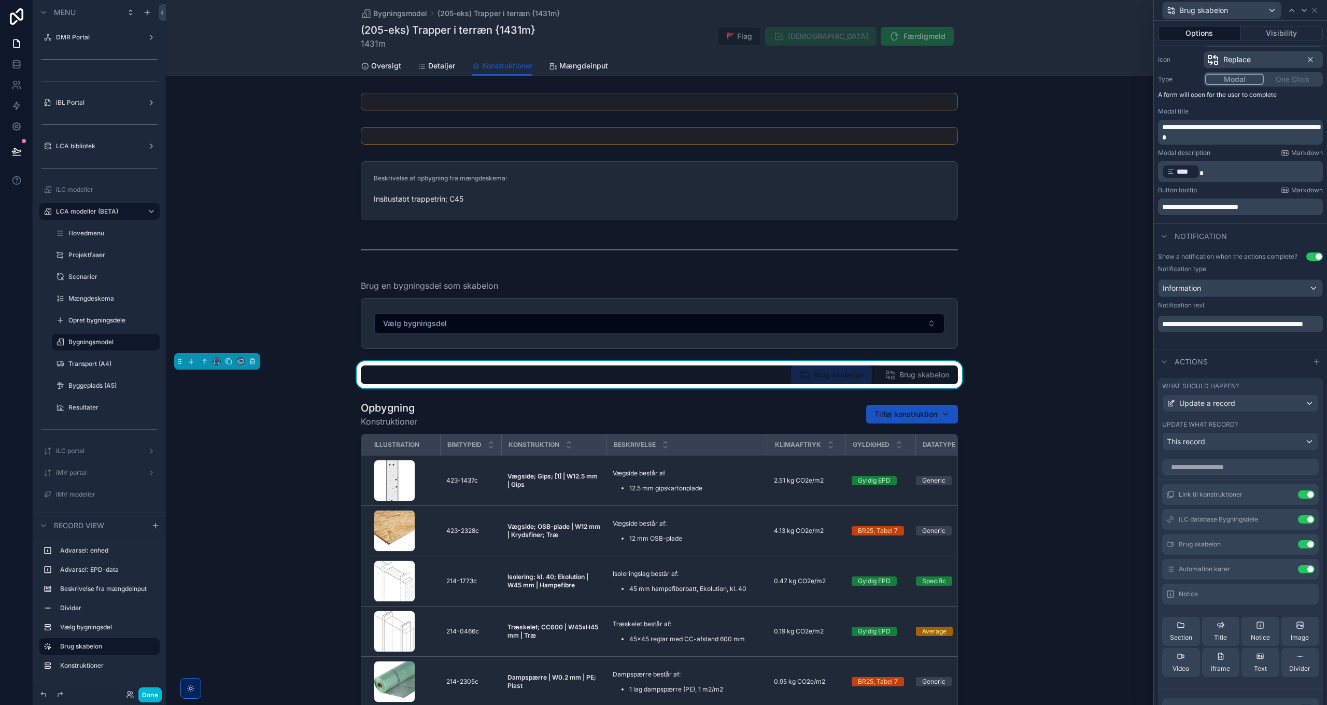
scroll to position [52, 0]
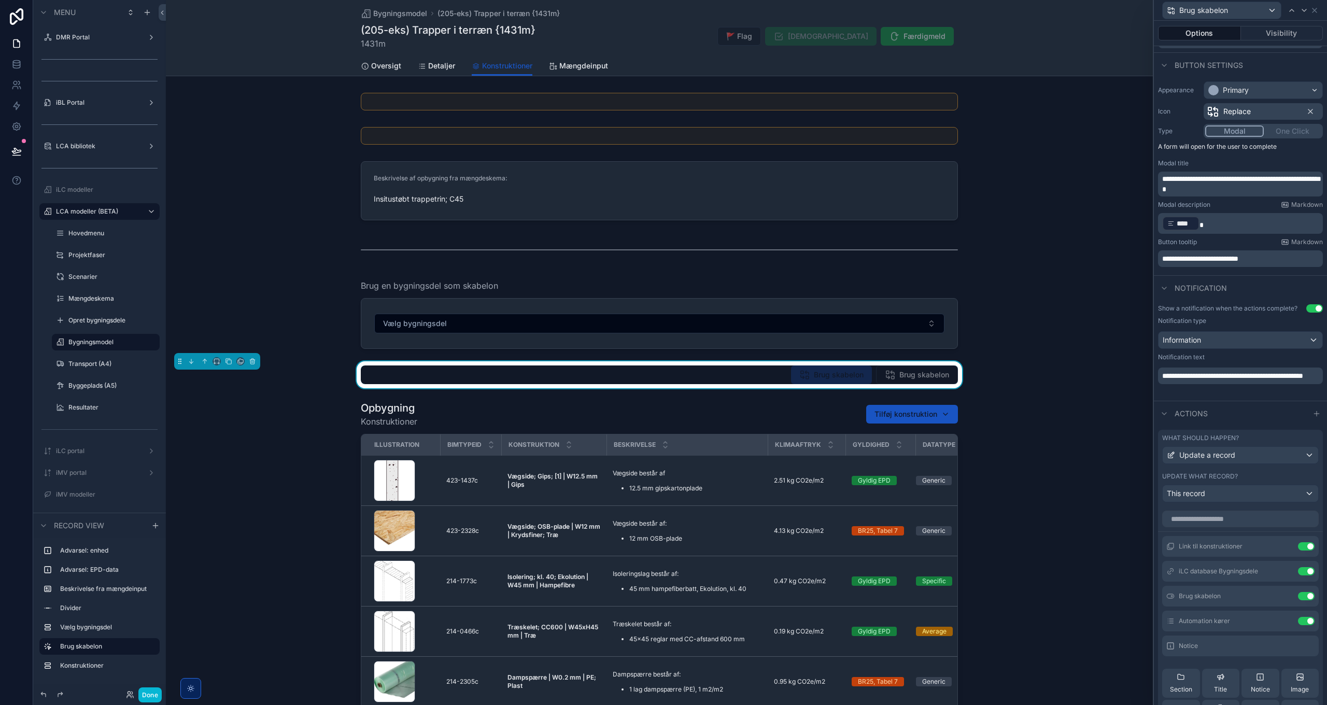
click at [1195, 185] on span "**********" at bounding box center [1242, 184] width 159 height 18
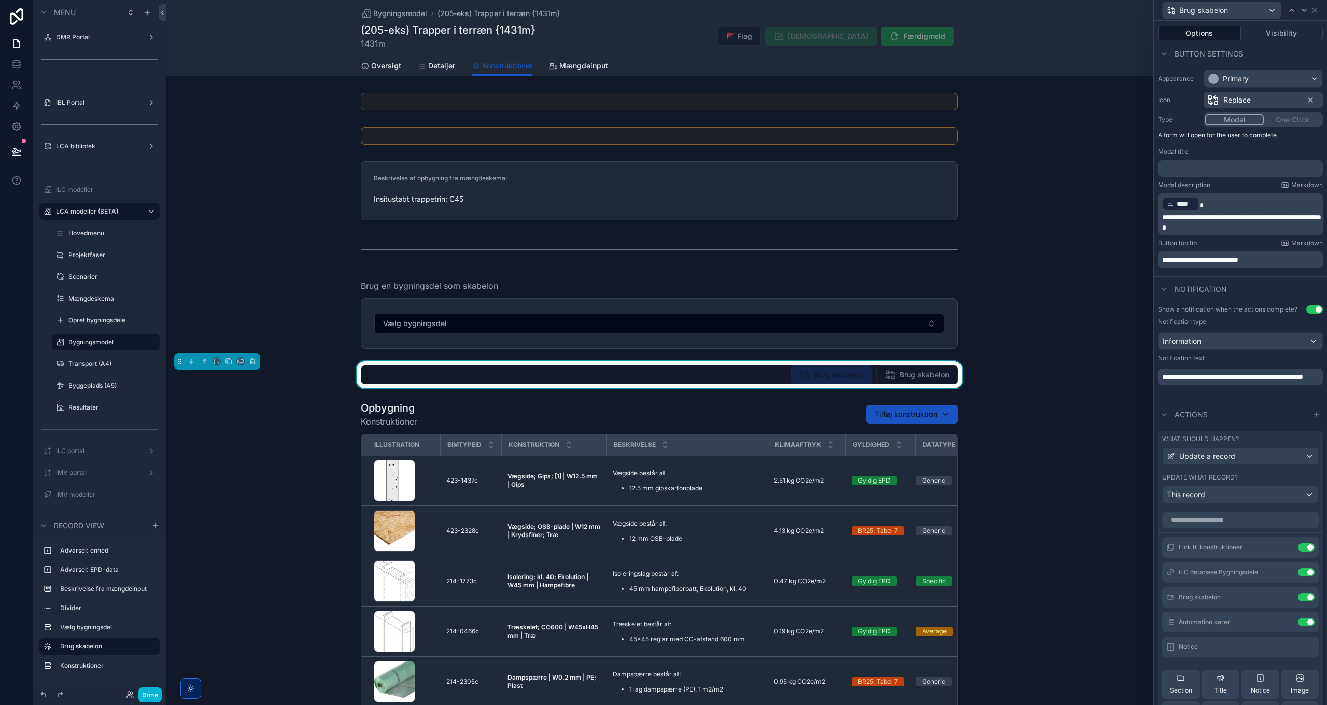
scroll to position [74, 0]
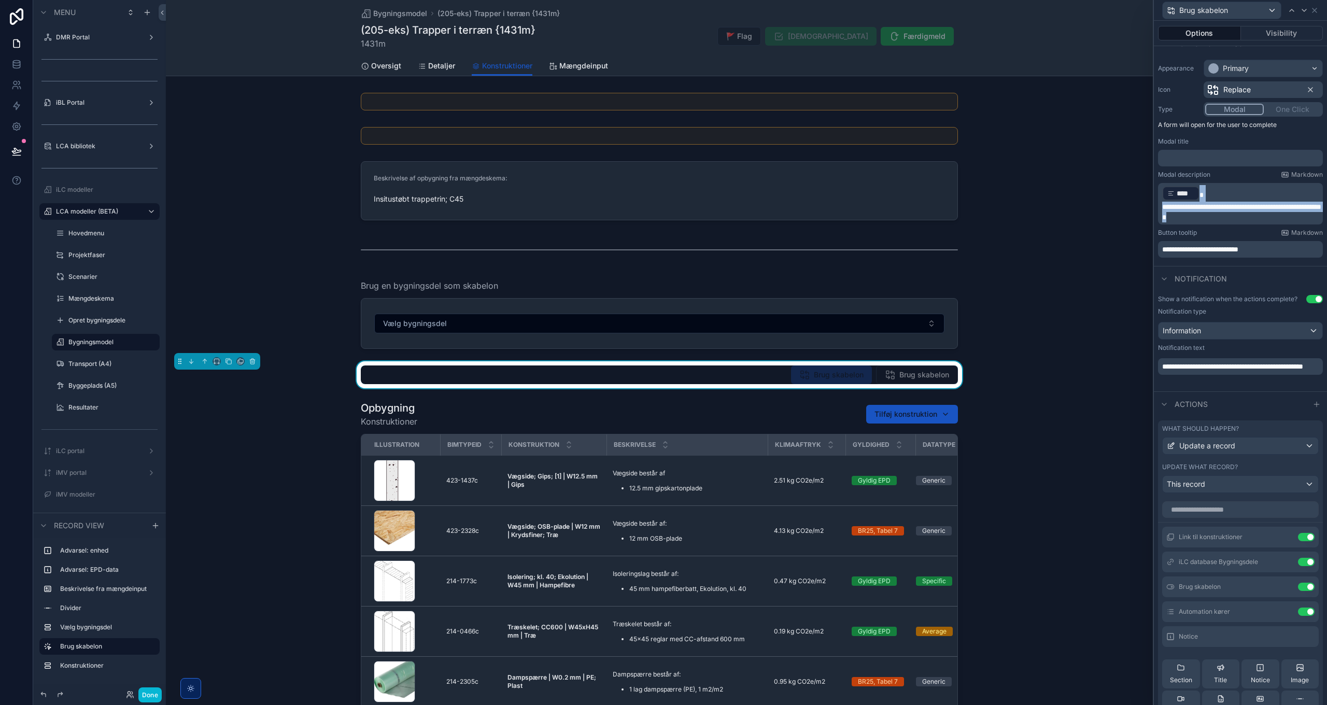
click at [1217, 188] on p "﻿ **** ﻿" at bounding box center [1242, 193] width 159 height 17
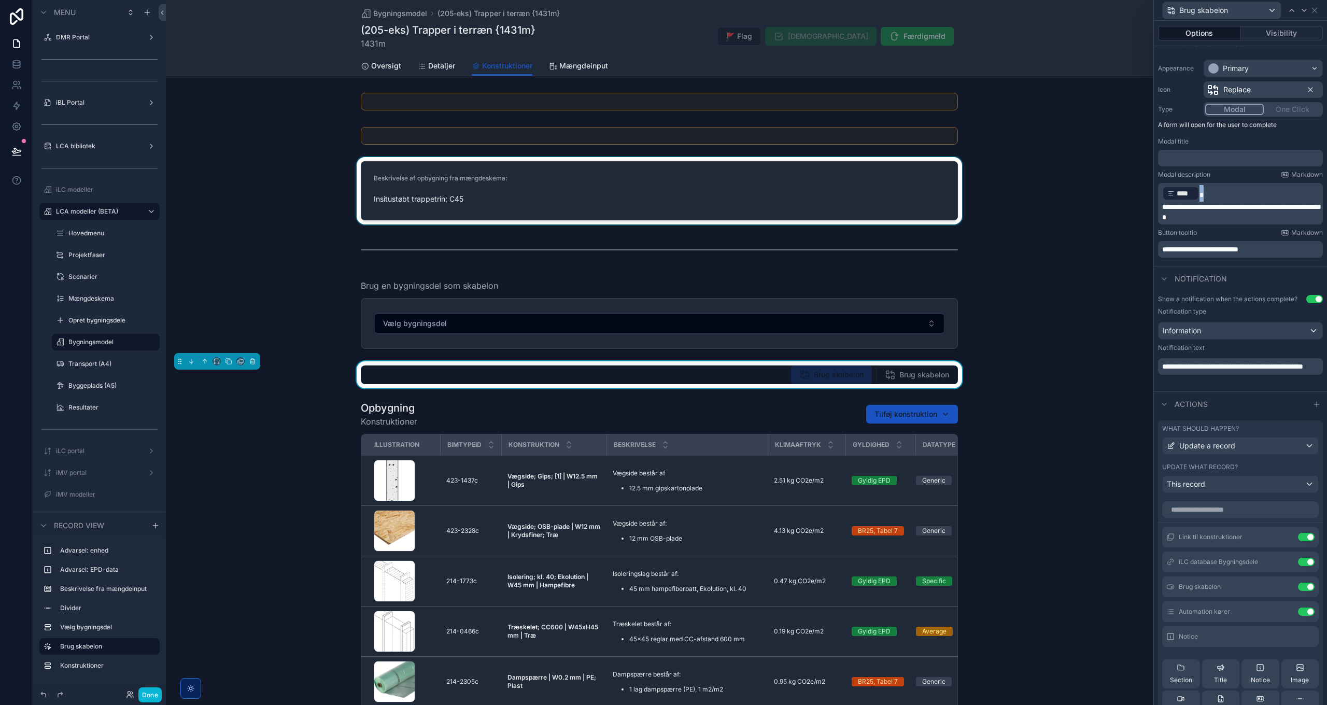
drag, startPoint x: 1205, startPoint y: 192, endPoint x: 1141, endPoint y: 191, distance: 64.3
click at [1141, 191] on div "**********" at bounding box center [663, 352] width 1327 height 705
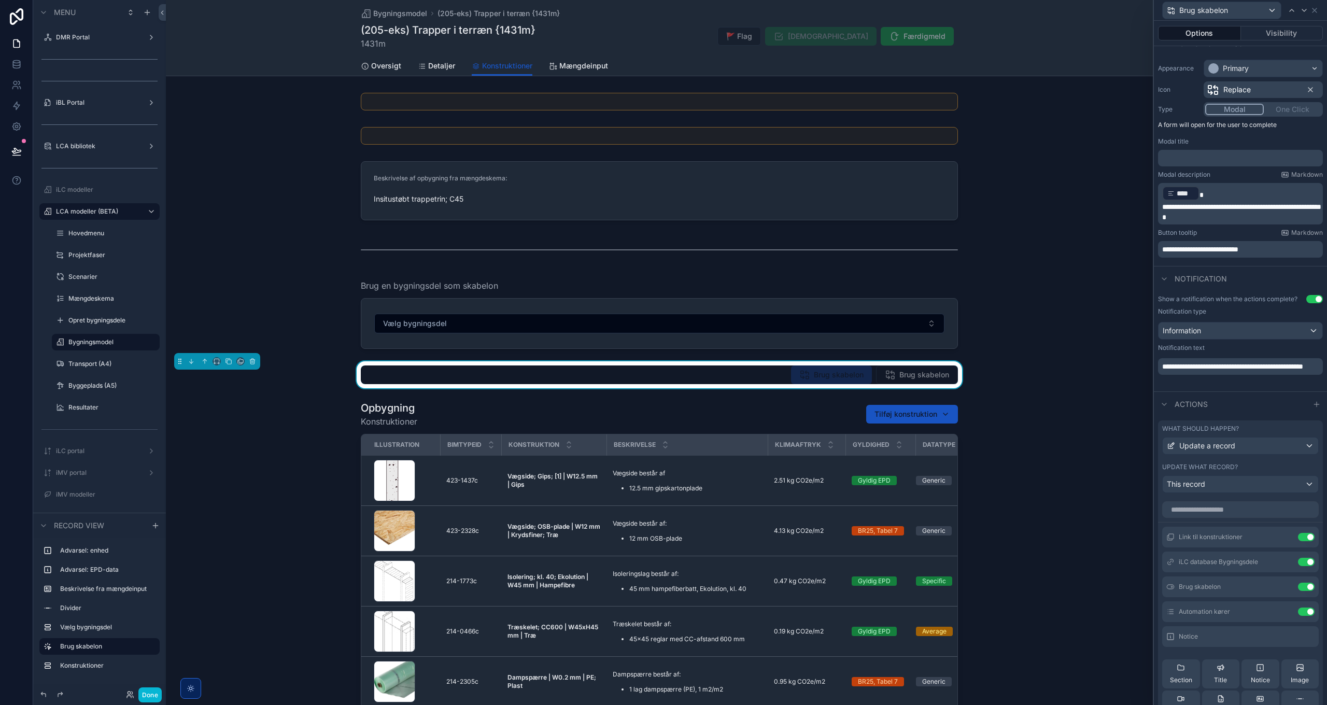
copy span "﻿"
click at [1197, 161] on p "﻿" at bounding box center [1242, 158] width 159 height 10
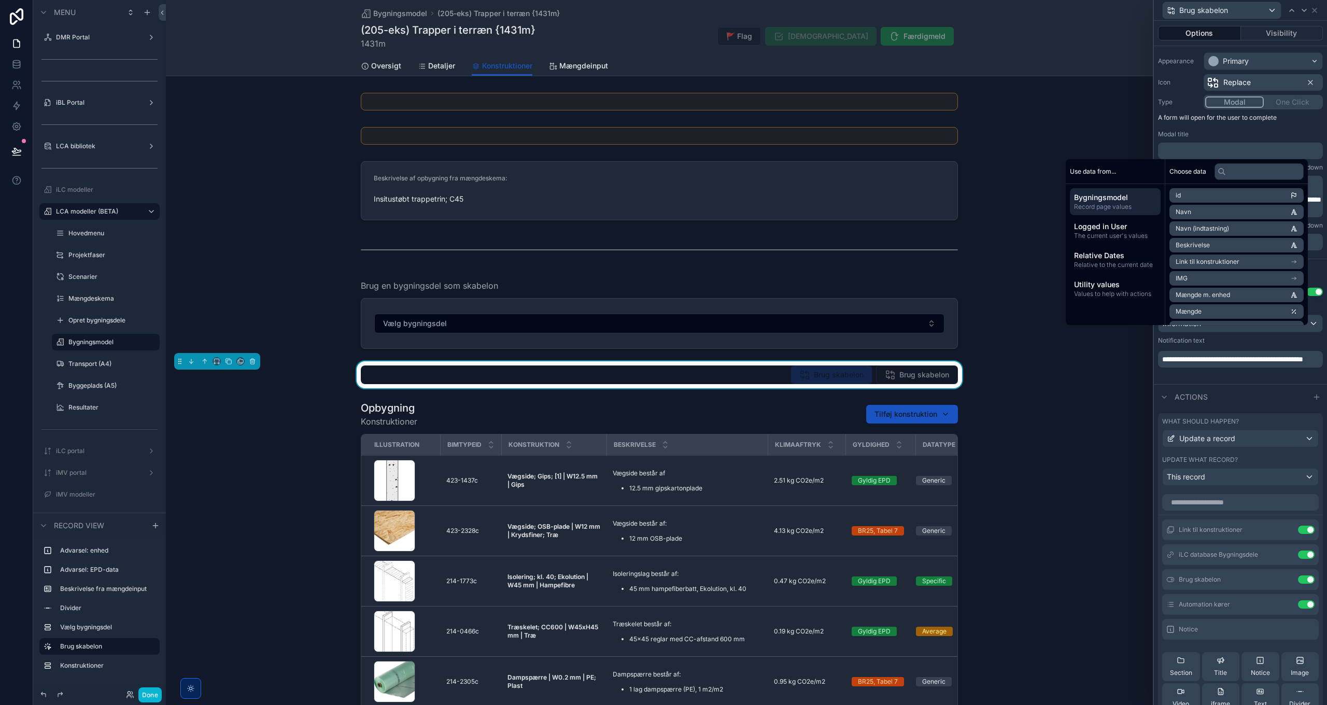
scroll to position [82, 0]
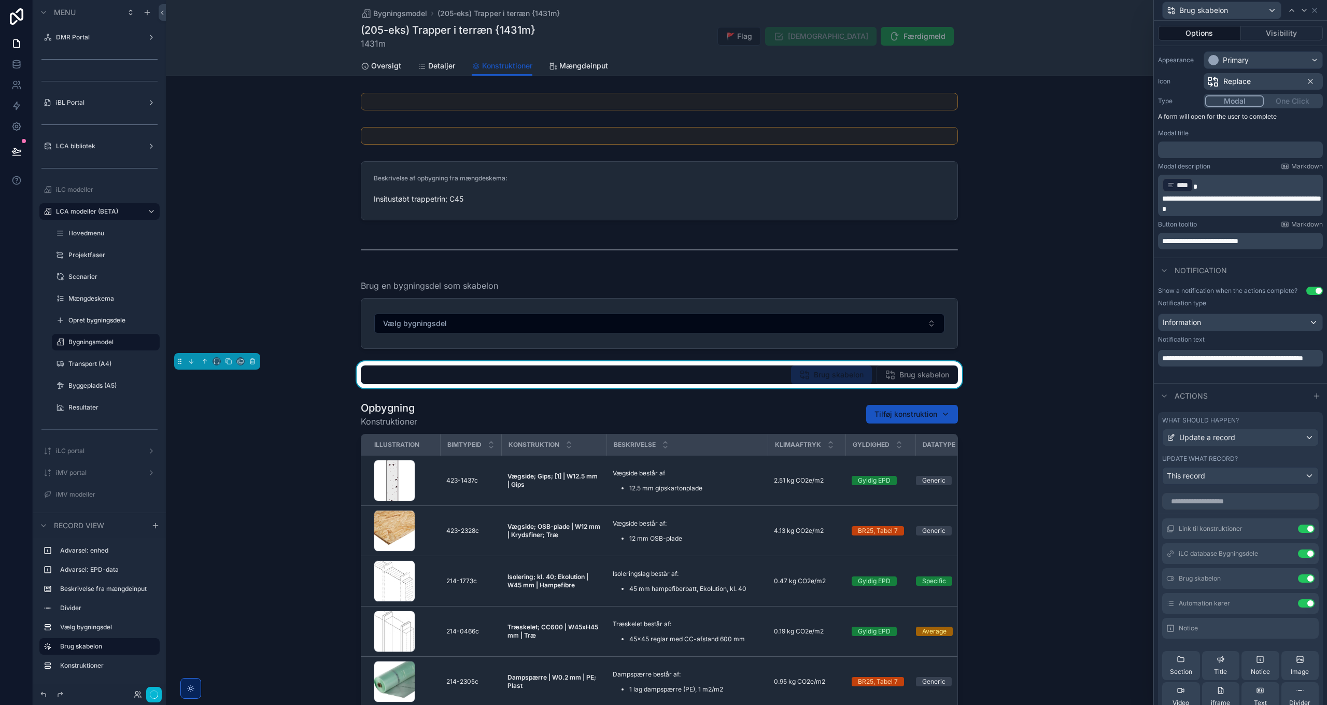
click at [1254, 339] on div "Notification text" at bounding box center [1240, 339] width 165 height 8
drag, startPoint x: 1179, startPoint y: 181, endPoint x: 1184, endPoint y: 149, distance: 32.7
click at [1184, 149] on div "**********" at bounding box center [1240, 150] width 173 height 206
click at [1182, 184] on span "****" at bounding box center [1186, 185] width 18 height 10
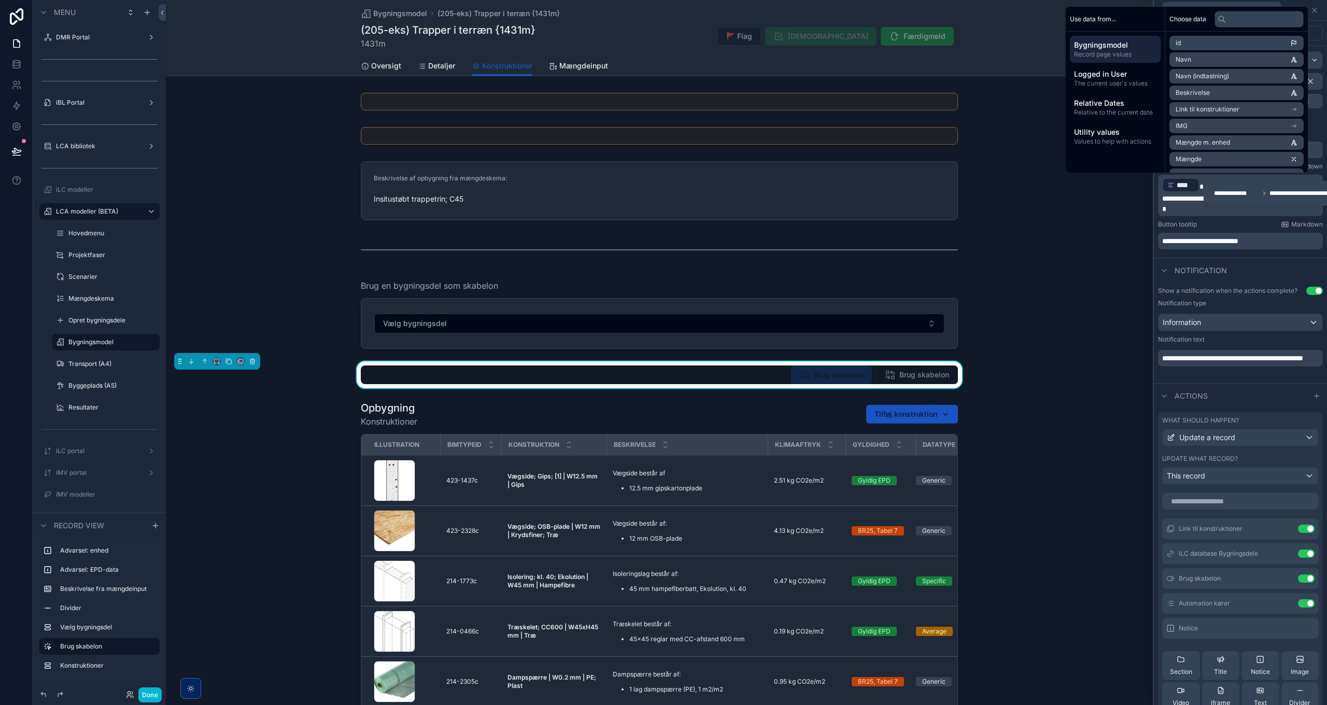
click at [1182, 184] on span "****" at bounding box center [1186, 185] width 18 height 10
click at [1220, 187] on p "﻿ **** ﻿" at bounding box center [1242, 185] width 159 height 17
click at [1216, 204] on p "**********" at bounding box center [1242, 203] width 159 height 21
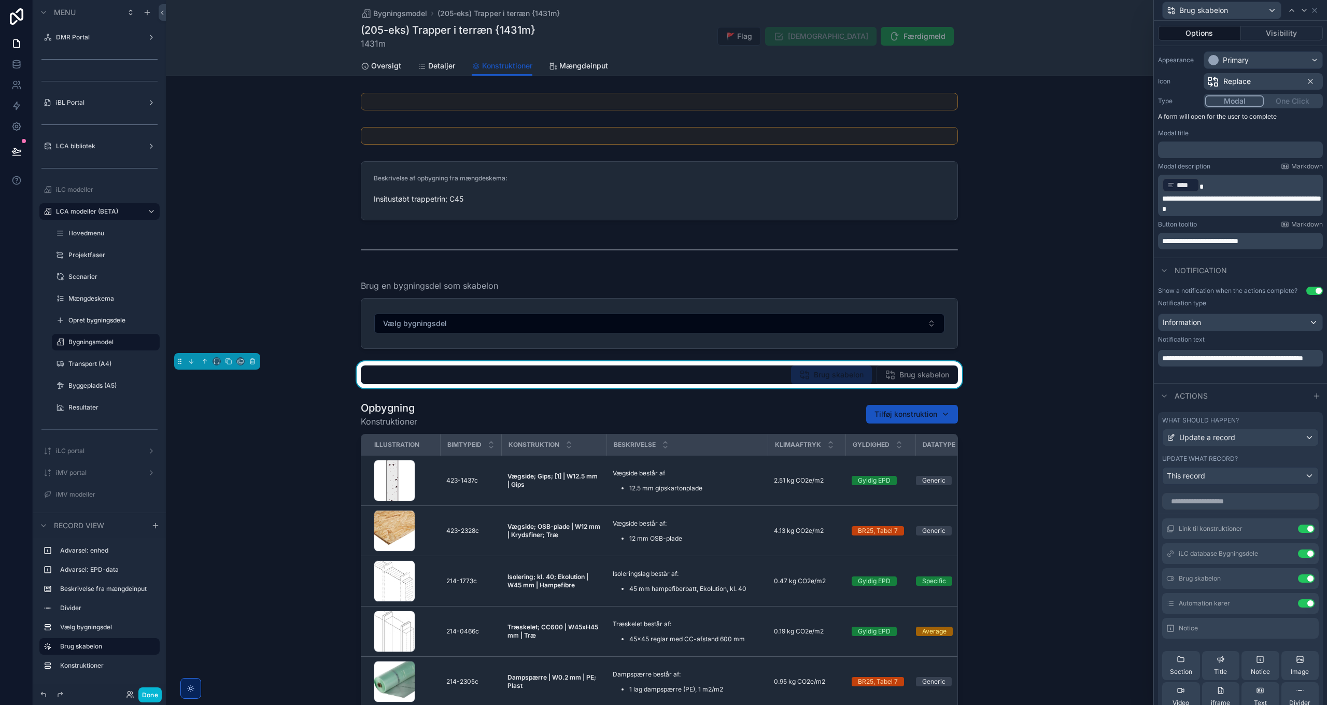
click at [1163, 198] on span "**********" at bounding box center [1242, 204] width 159 height 18
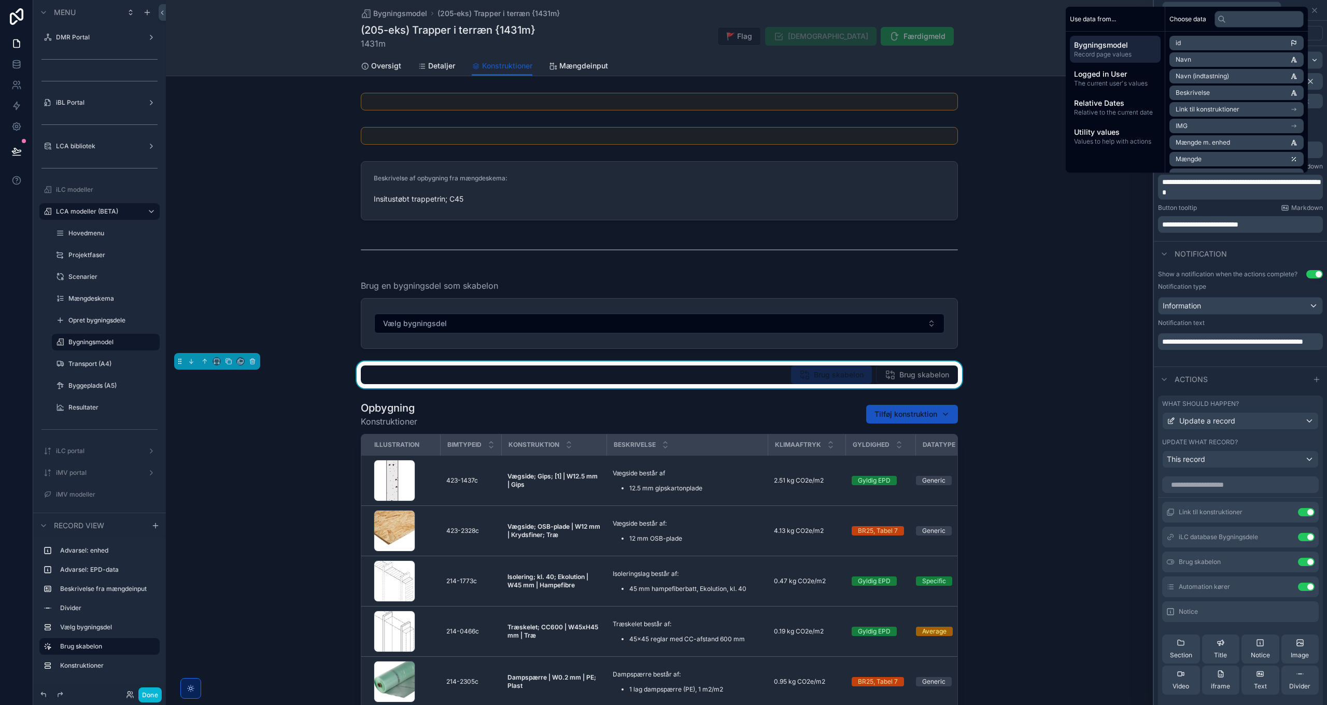
click at [1261, 245] on div "Notification" at bounding box center [1240, 253] width 173 height 25
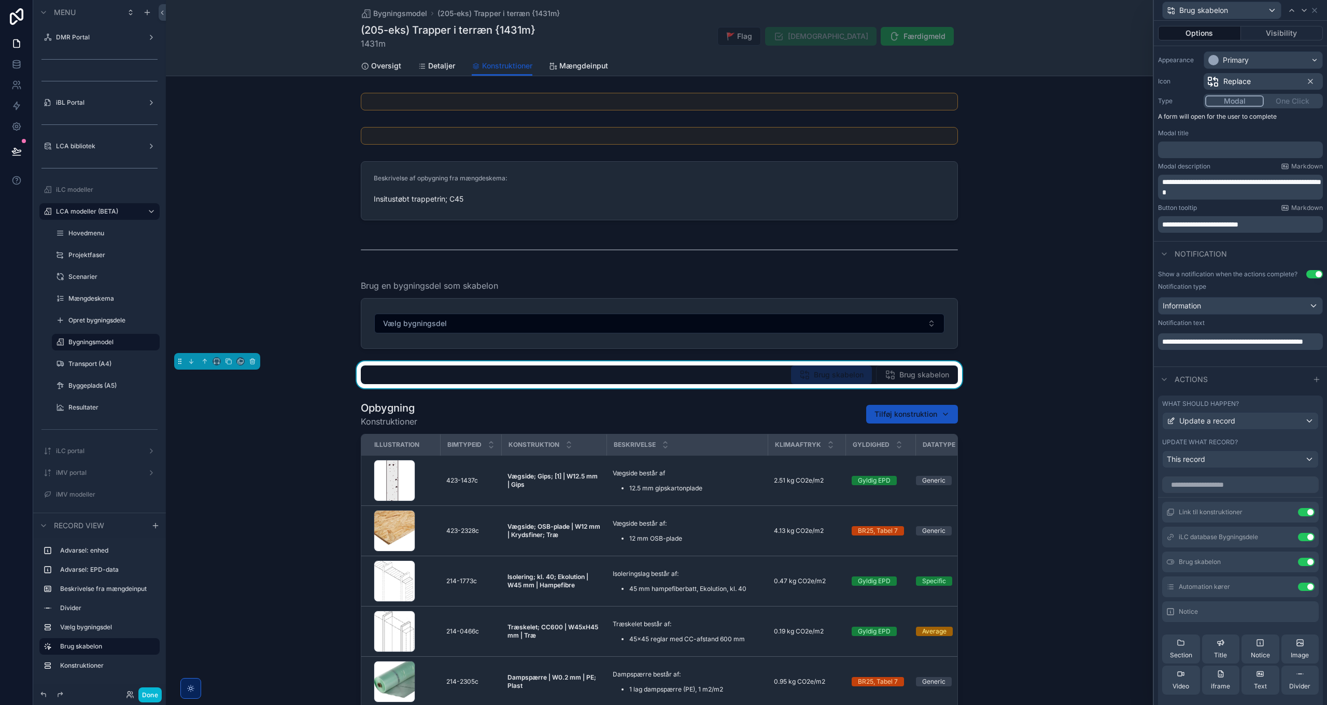
click at [1199, 147] on p "﻿" at bounding box center [1242, 150] width 159 height 10
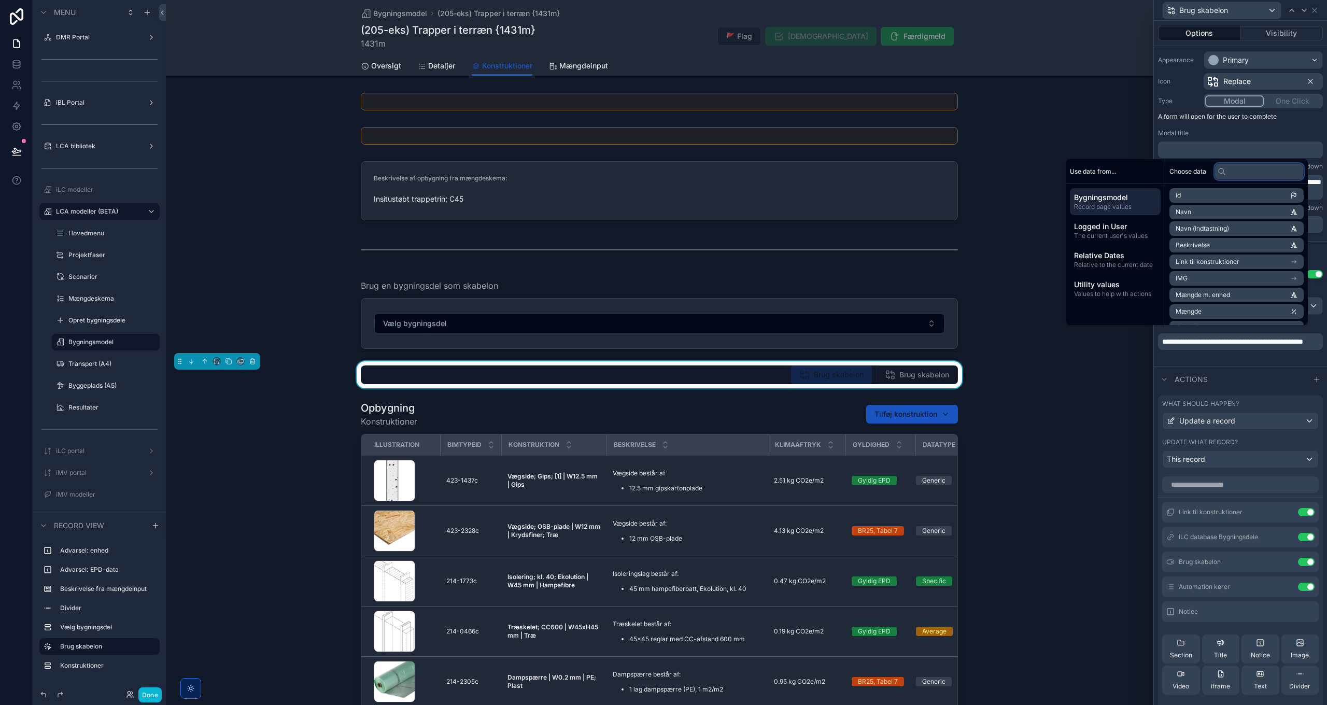
click at [1235, 172] on input "text" at bounding box center [1259, 171] width 89 height 17
click at [1217, 255] on span "iLC database Bygningsdele" at bounding box center [1215, 254] width 79 height 8
click at [1240, 173] on input "text" at bounding box center [1259, 171] width 89 height 17
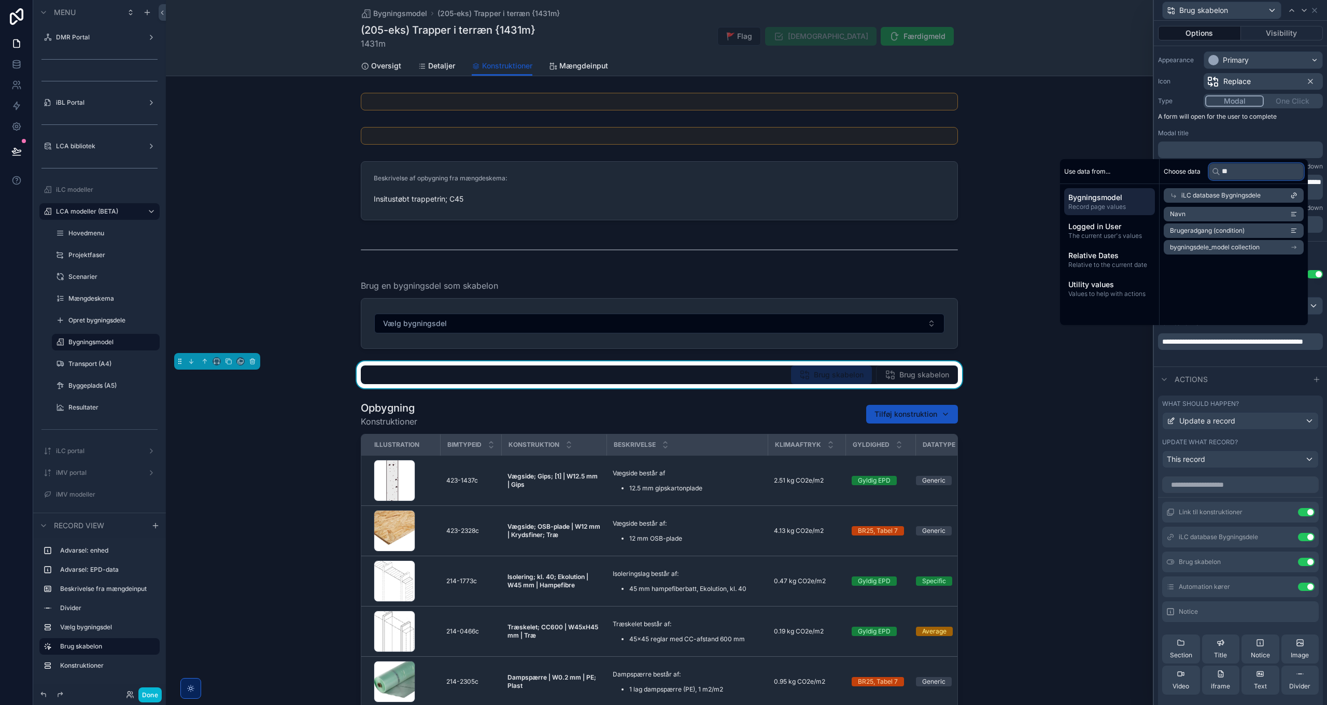
scroll to position [0, 0]
type input "****"
click at [1242, 214] on li "Navn" at bounding box center [1237, 214] width 134 height 15
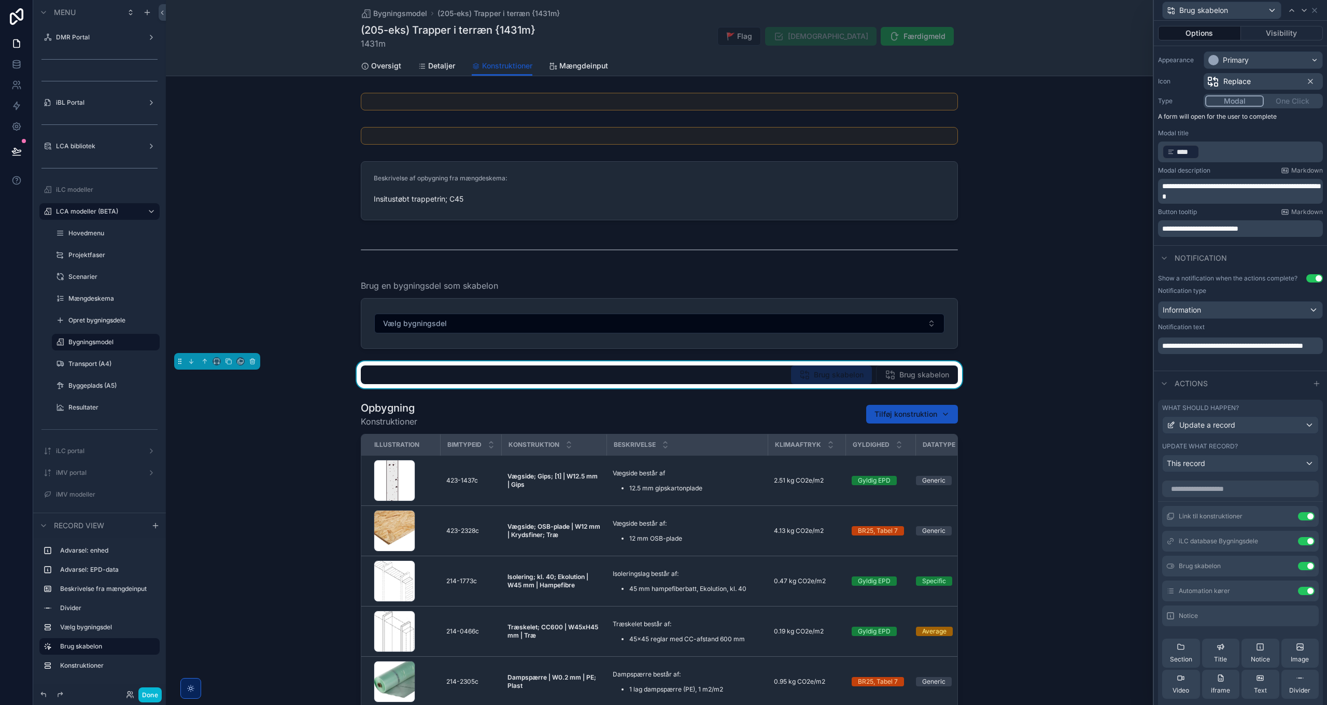
click at [1204, 129] on div "**********" at bounding box center [1240, 144] width 173 height 194
click at [1304, 11] on icon at bounding box center [1305, 10] width 8 height 8
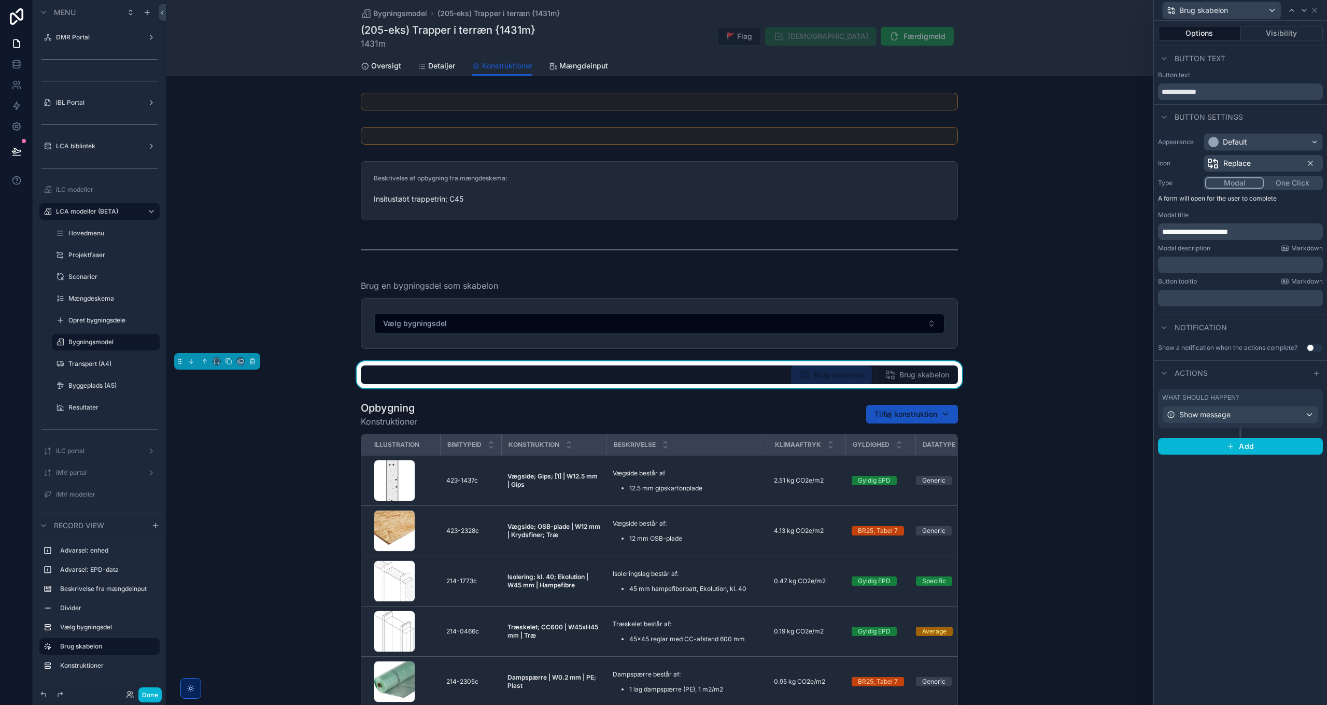
click at [1202, 296] on p "﻿" at bounding box center [1242, 298] width 159 height 10
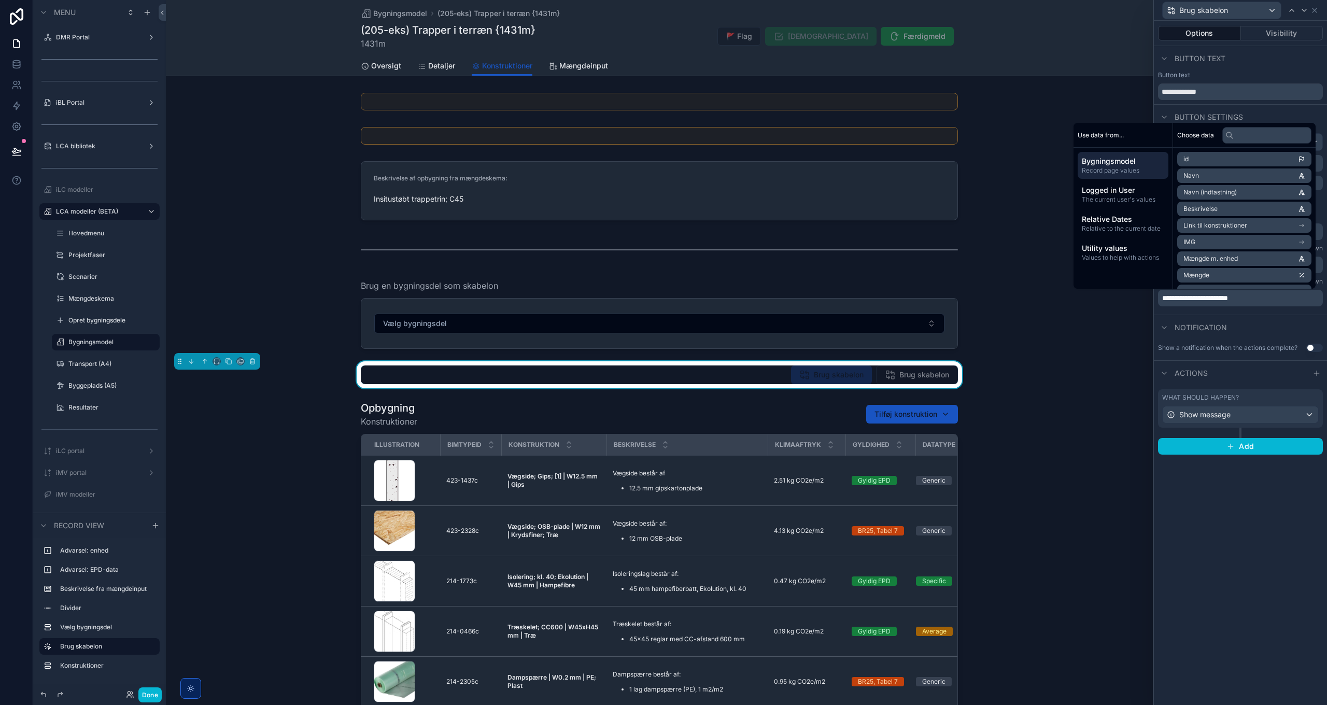
click at [1258, 317] on div "Notification" at bounding box center [1240, 327] width 173 height 25
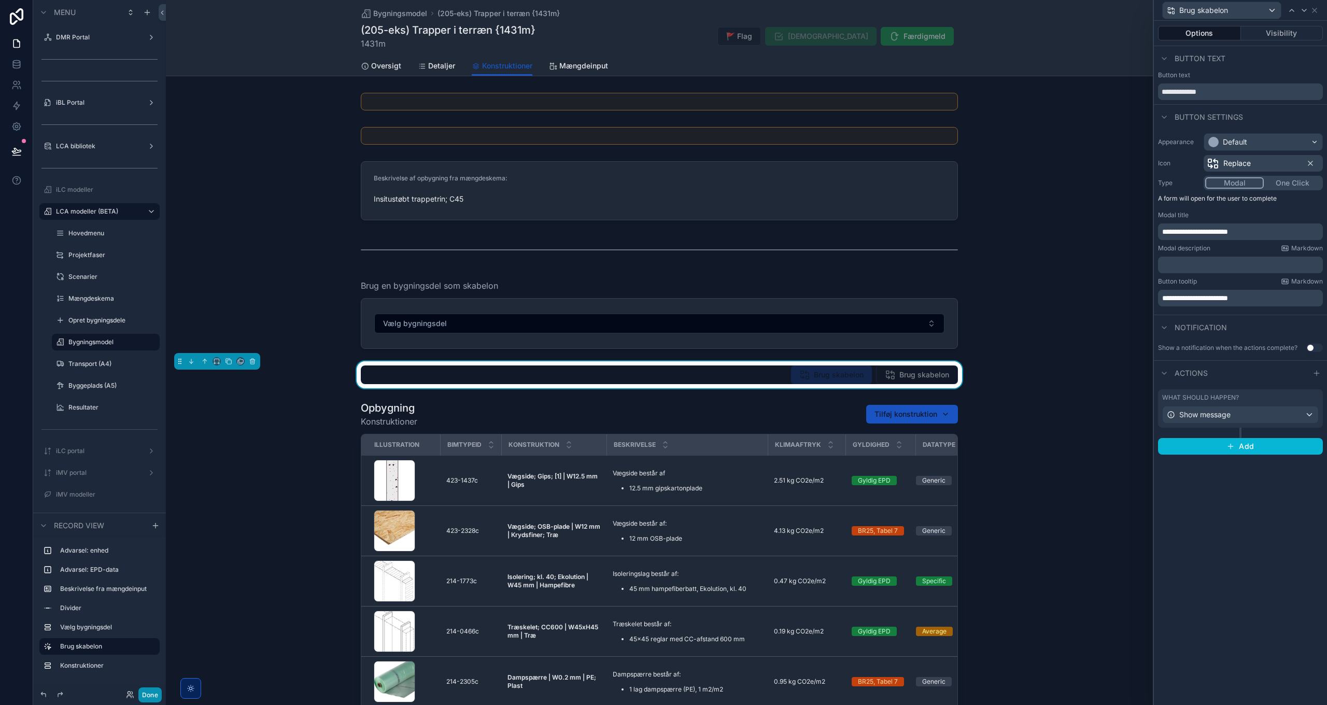
click at [148, 695] on button "Done" at bounding box center [149, 695] width 23 height 15
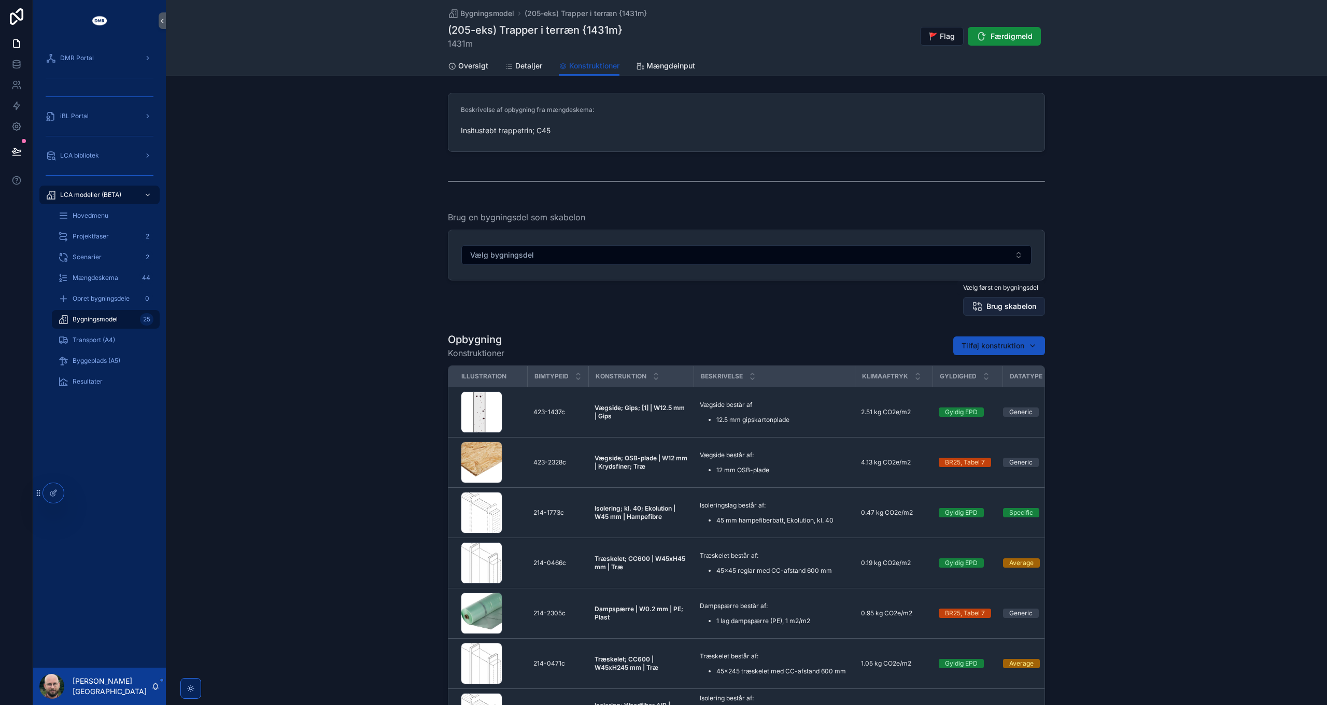
click at [991, 312] on button "Brug skabelon" at bounding box center [1004, 306] width 82 height 19
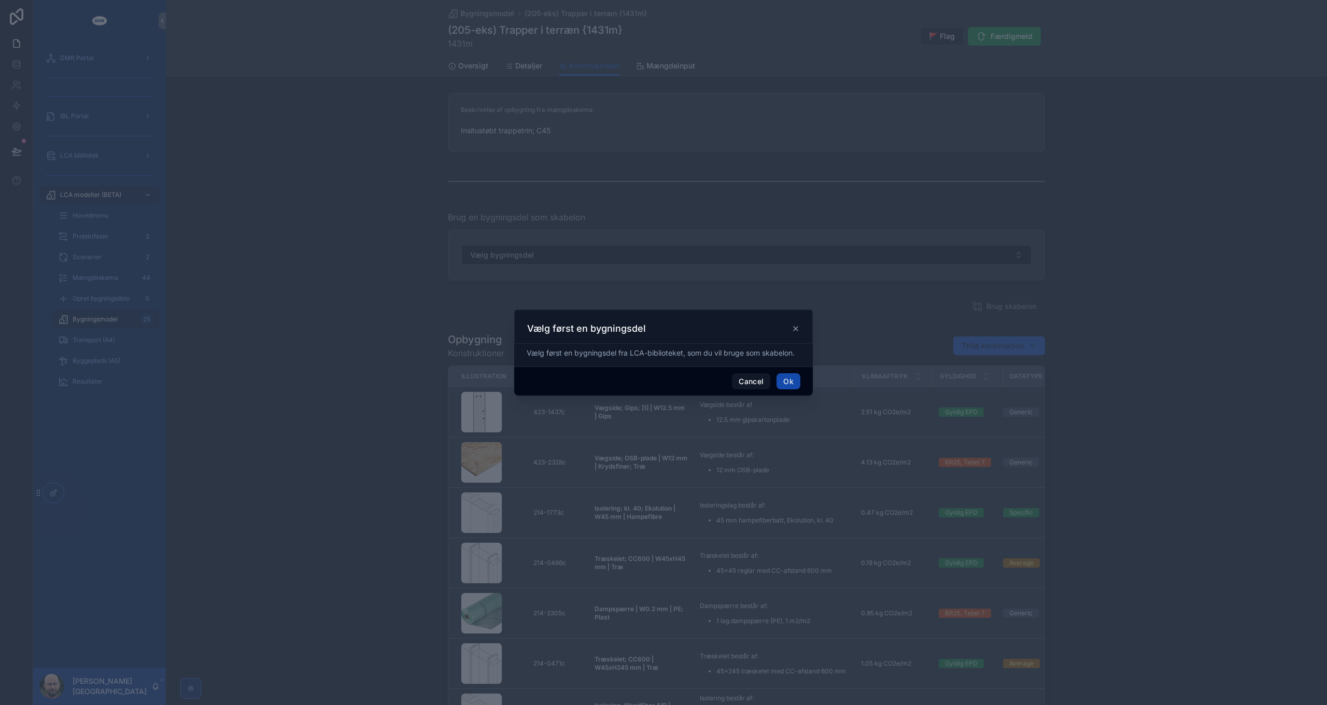
click at [794, 381] on button "Ok" at bounding box center [789, 381] width 24 height 17
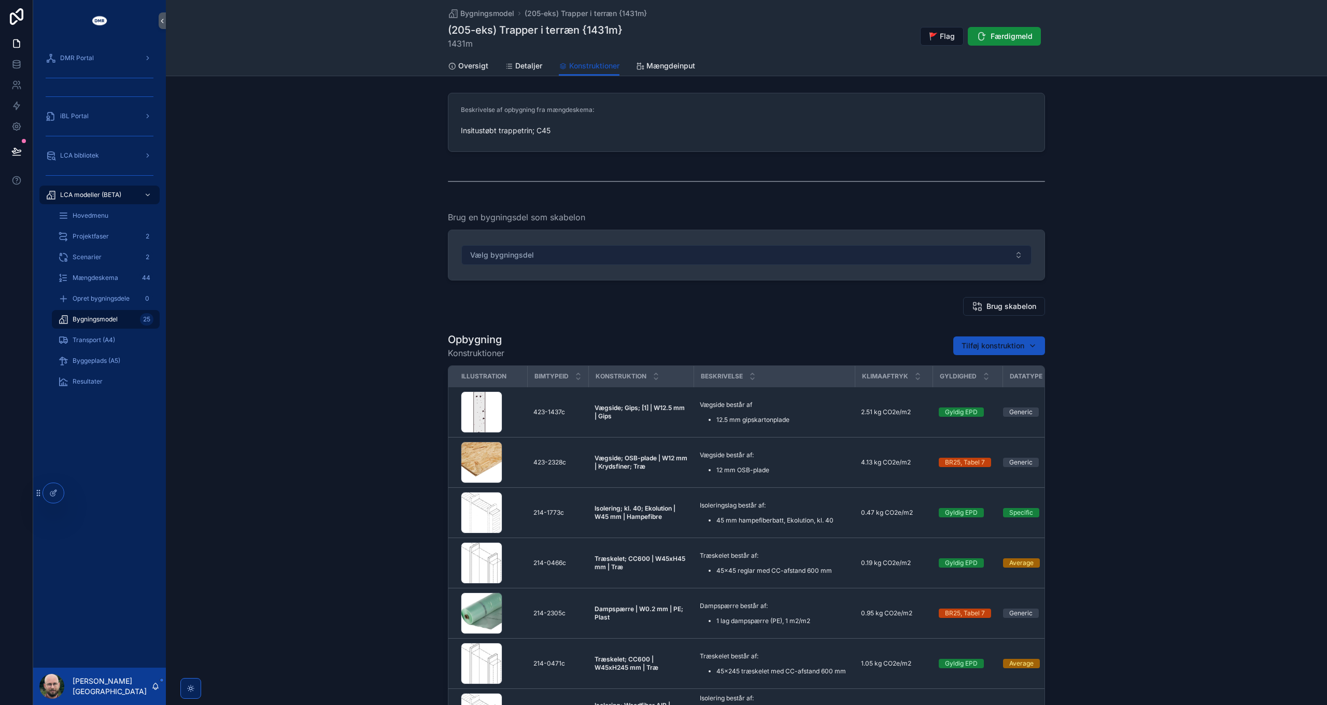
click at [774, 248] on button "Vælg bygningsdel" at bounding box center [747, 255] width 570 height 20
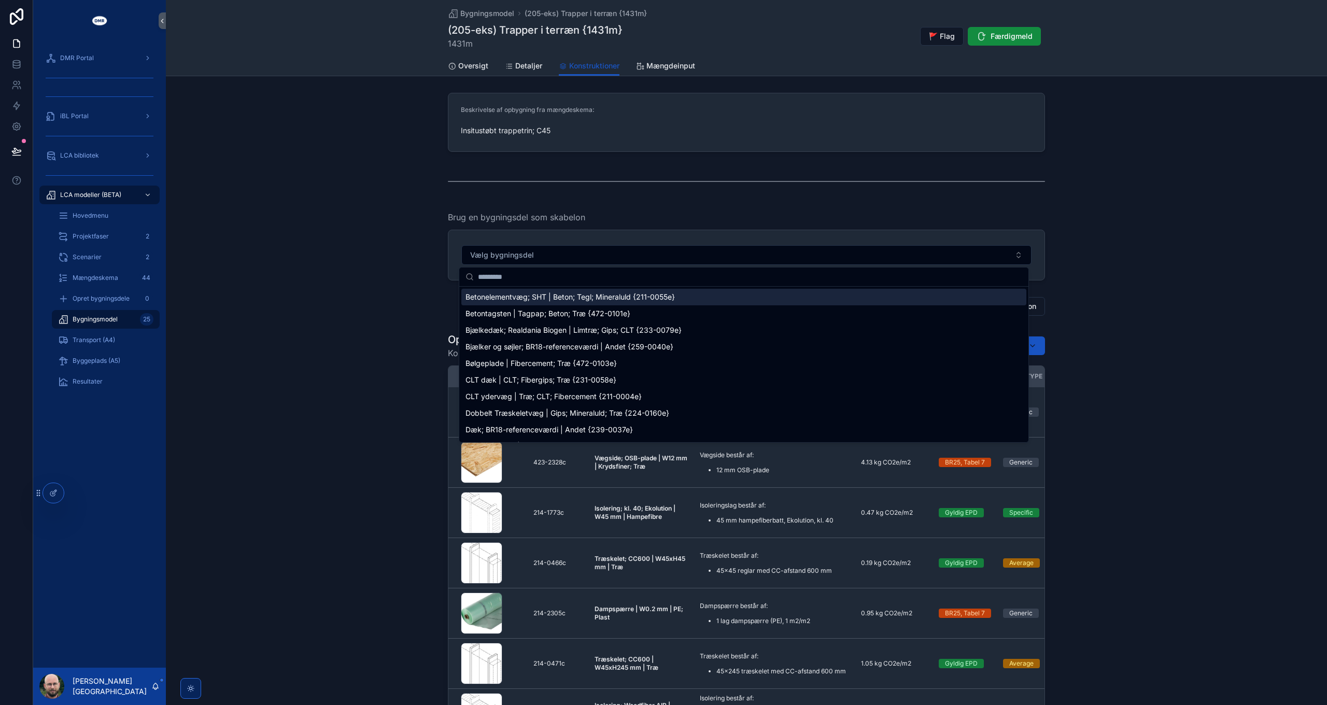
click at [601, 371] on div "Bølgeplade | Fibercement; Træ {472-0103e}" at bounding box center [744, 363] width 565 height 17
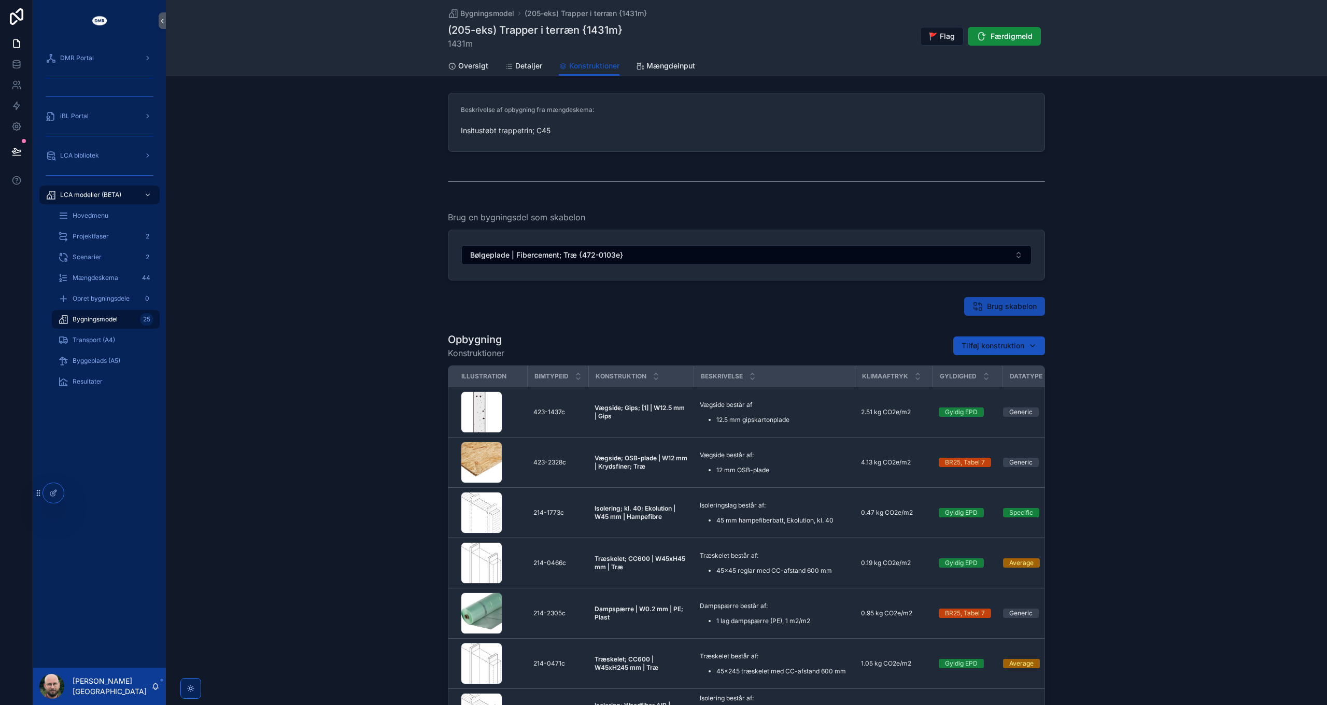
click at [997, 311] on span "Brug skabelon" at bounding box center [1012, 306] width 50 height 10
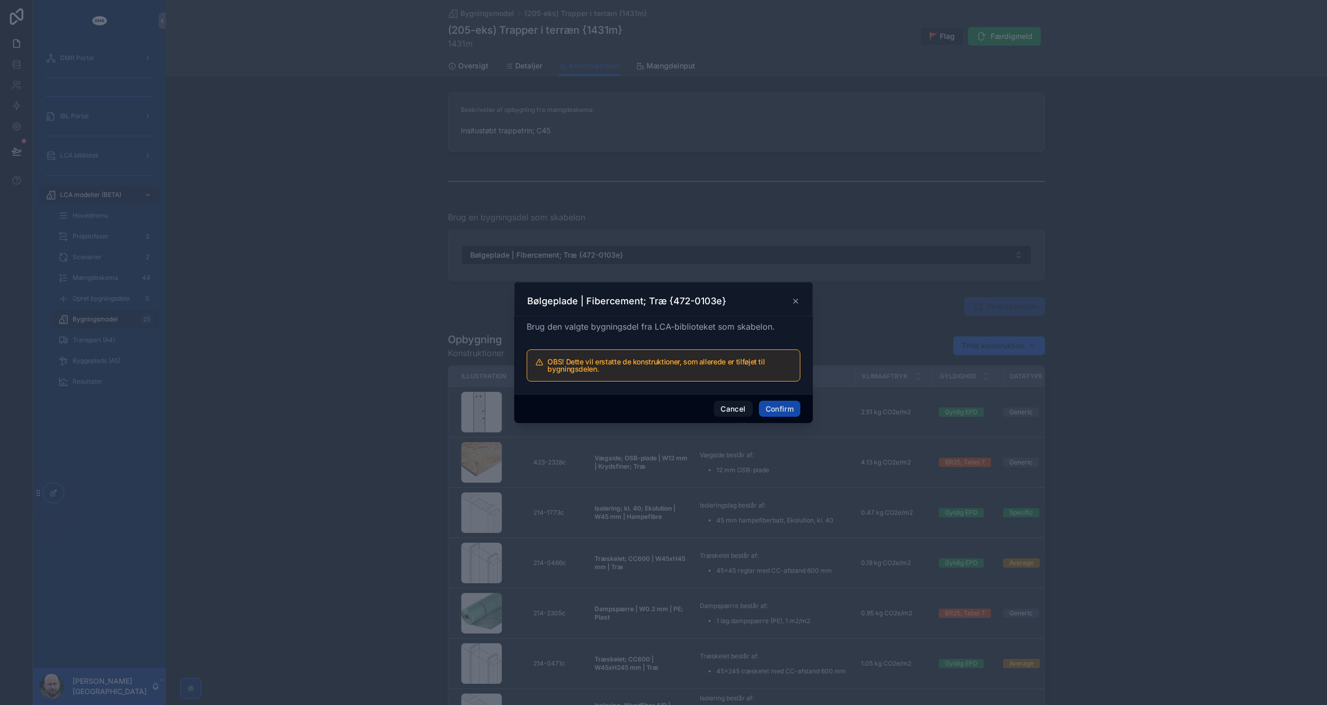
click at [784, 407] on button "Confirm" at bounding box center [779, 409] width 41 height 17
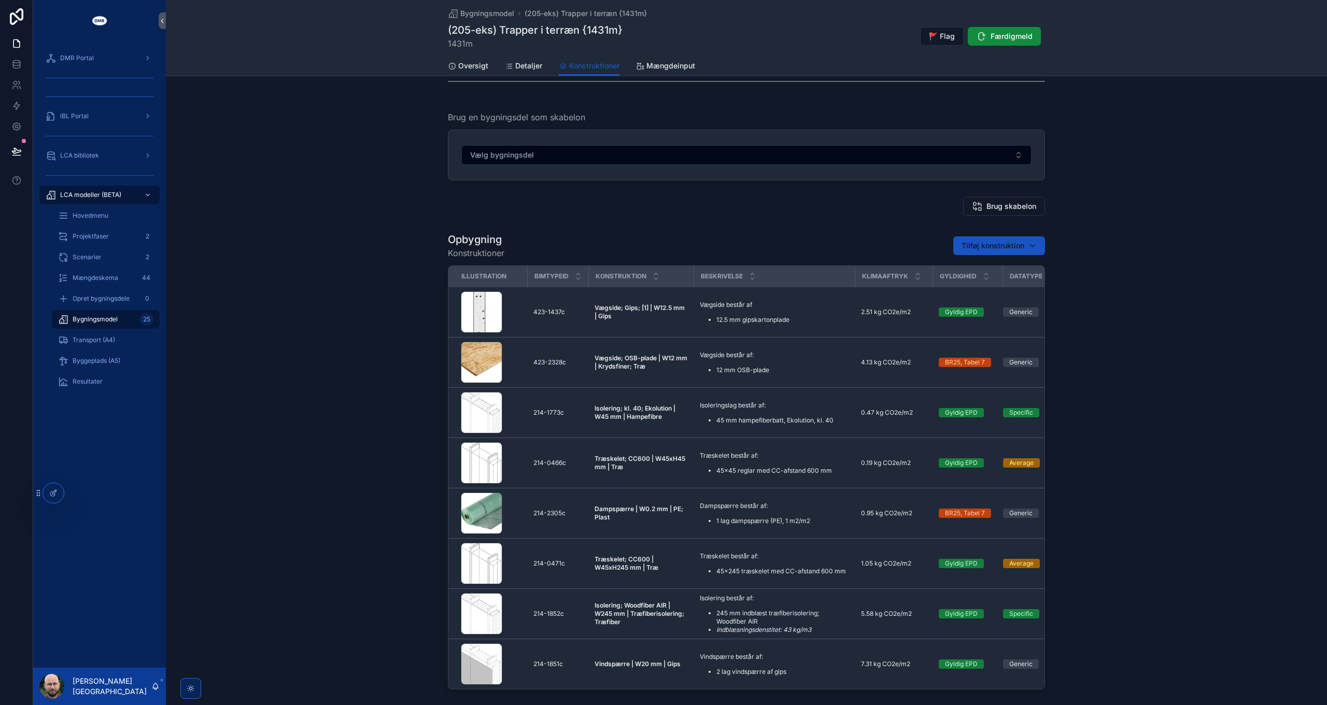
scroll to position [104, 0]
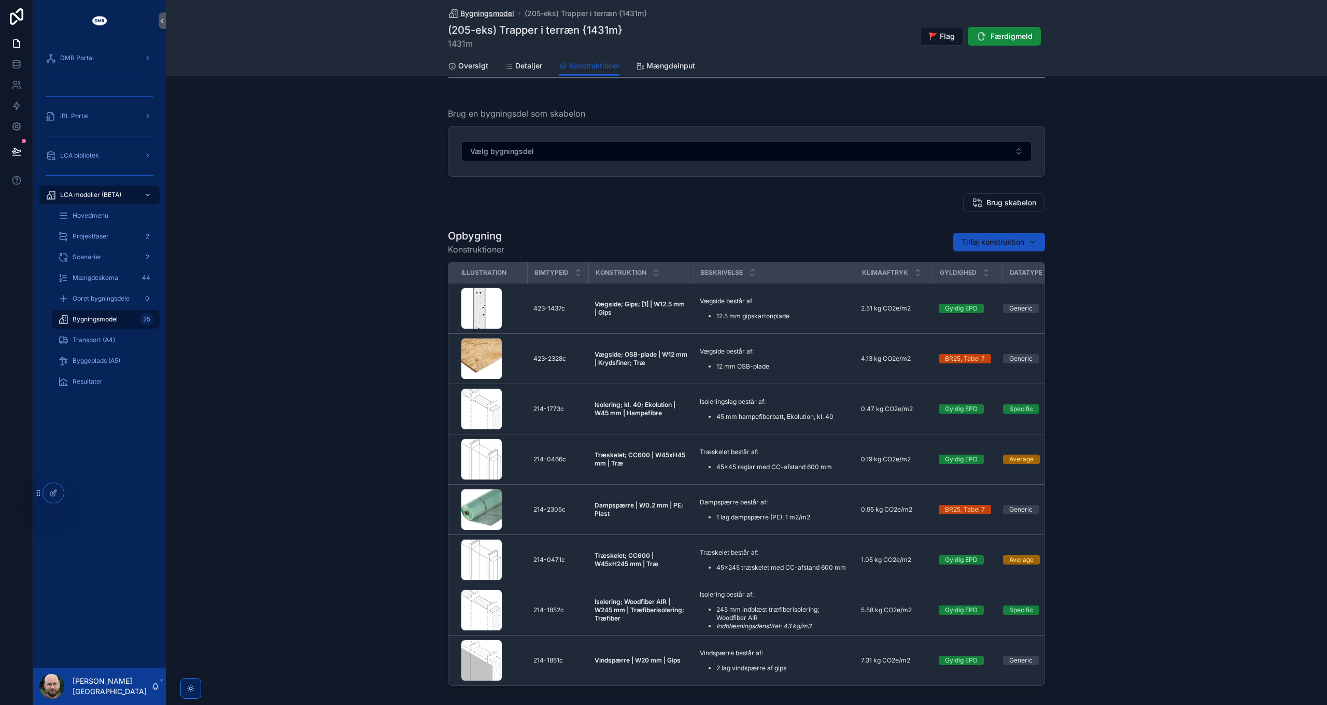
click at [488, 10] on span "Bygningsmodel" at bounding box center [487, 13] width 54 height 10
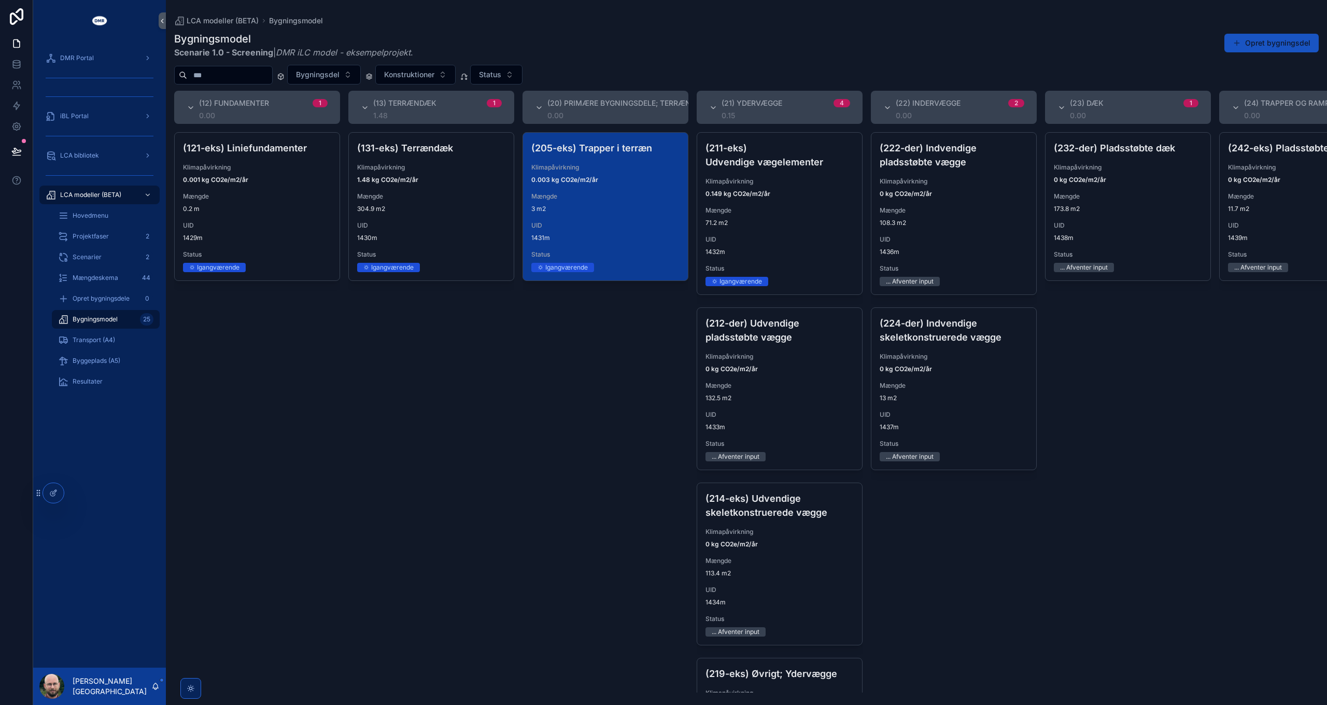
click at [602, 214] on div "(205-eks) Trapper i terræn Klimapåvirkning 0.003 kg CO2e/m2/år Mængde 3 m2 UID …" at bounding box center [605, 207] width 165 height 148
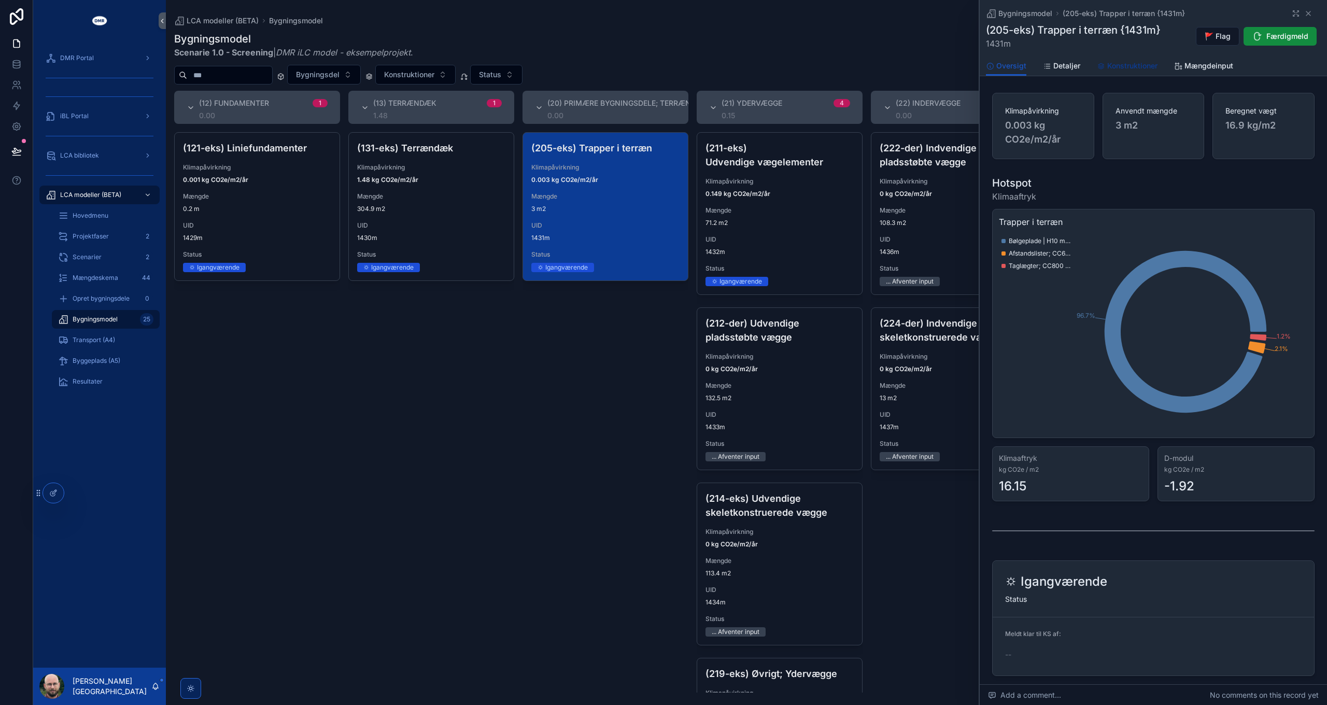
click at [1139, 64] on span "Konstruktioner" at bounding box center [1133, 66] width 50 height 10
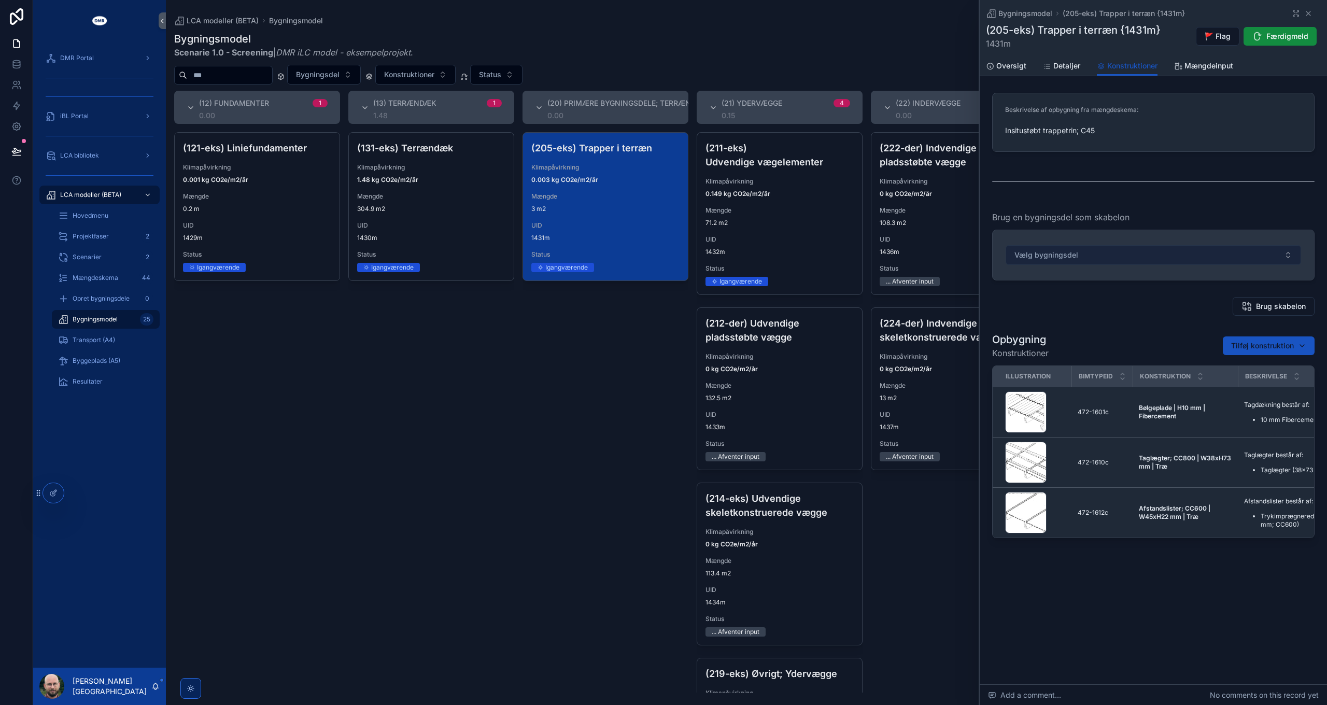
click at [1115, 253] on button "Vælg bygningsdel" at bounding box center [1154, 255] width 296 height 20
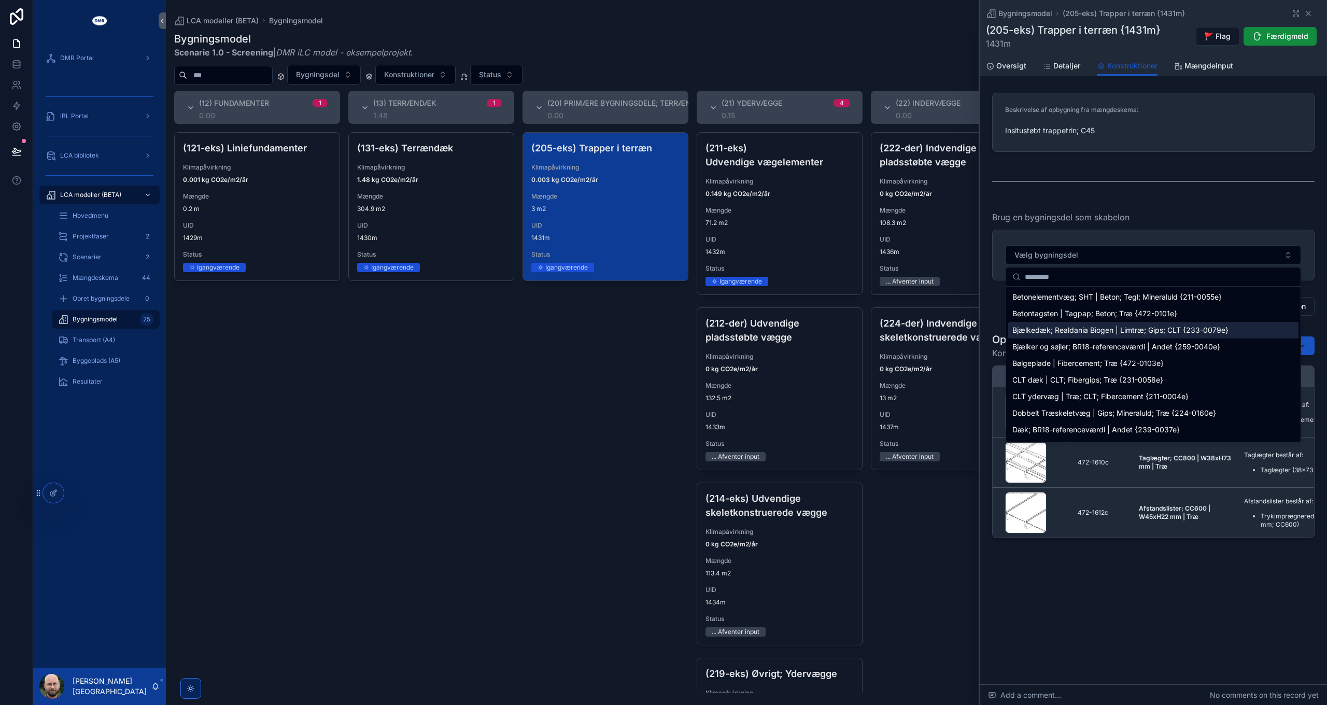
click at [1058, 334] on span "Bjælkedæk; Realdania Biogen | Limtræ; Gips; CLT {233-0079e}" at bounding box center [1121, 330] width 216 height 10
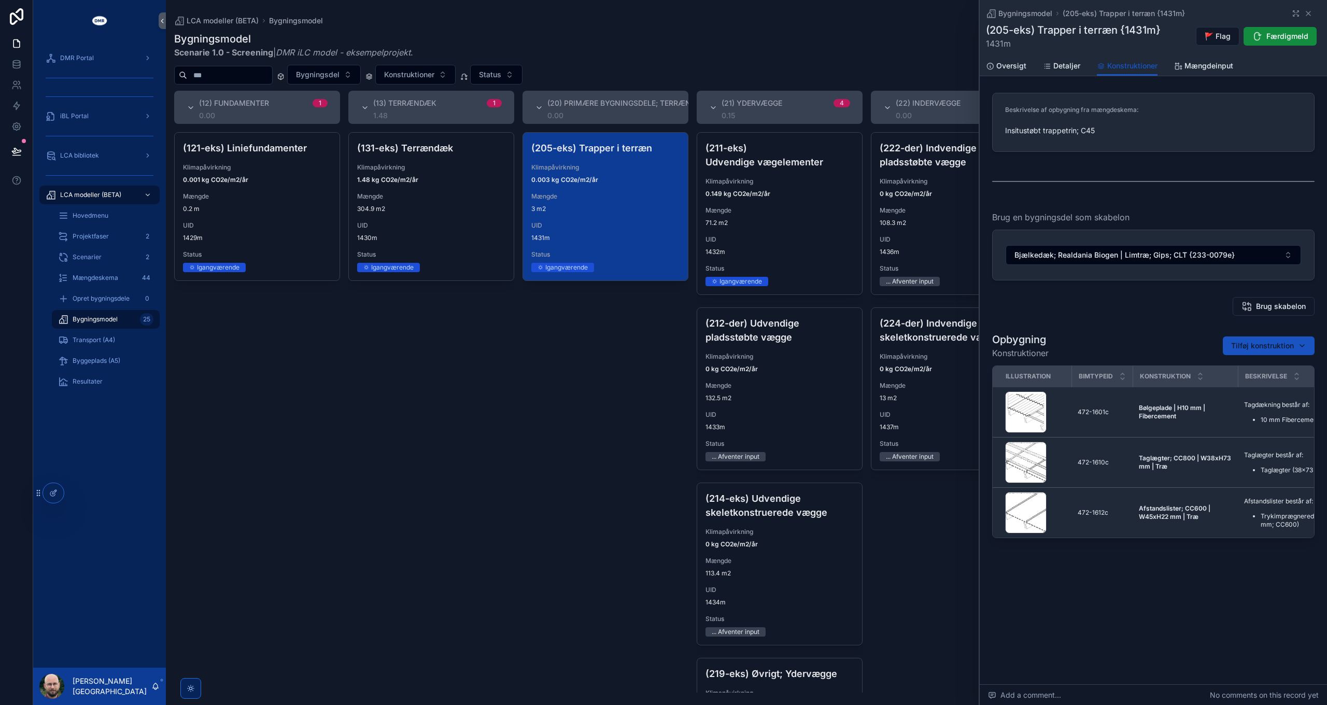
click at [1136, 314] on div "Brug skabelon" at bounding box center [1153, 306] width 323 height 19
click at [1262, 309] on span "Brug skabelon" at bounding box center [1282, 306] width 50 height 10
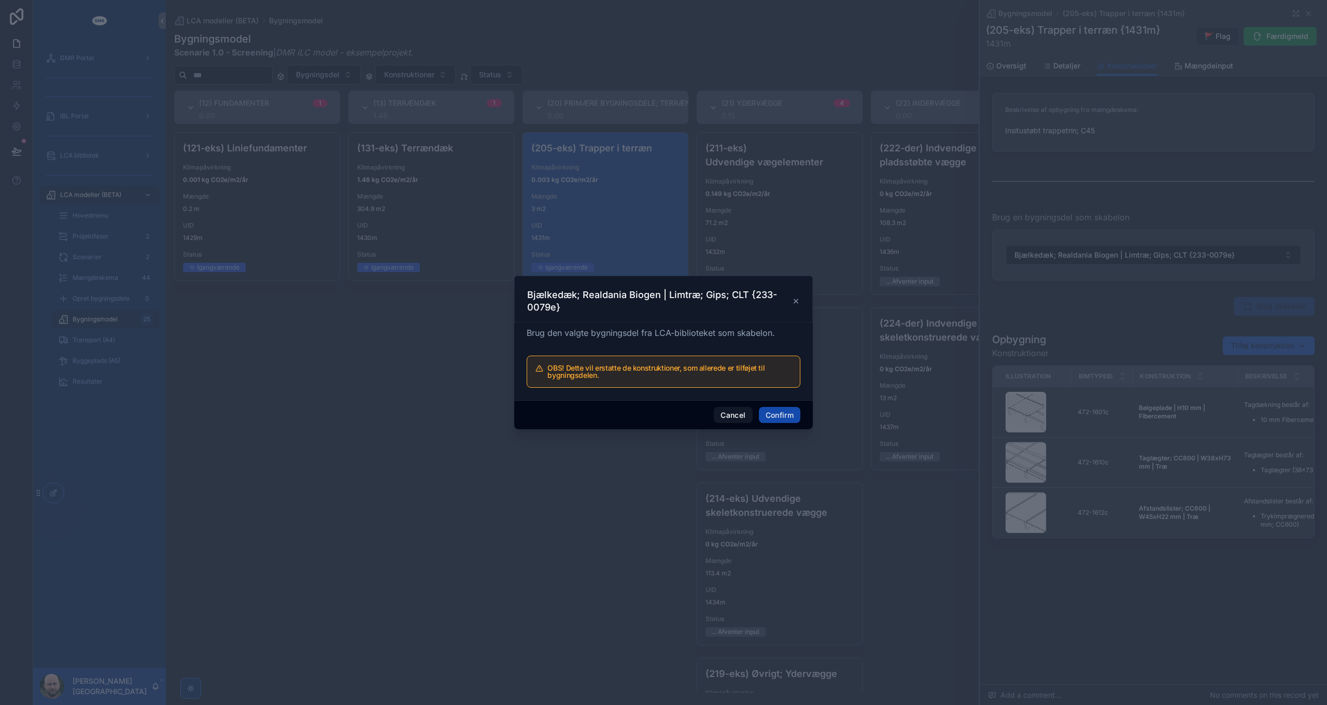
click at [767, 416] on button "Confirm" at bounding box center [779, 415] width 41 height 17
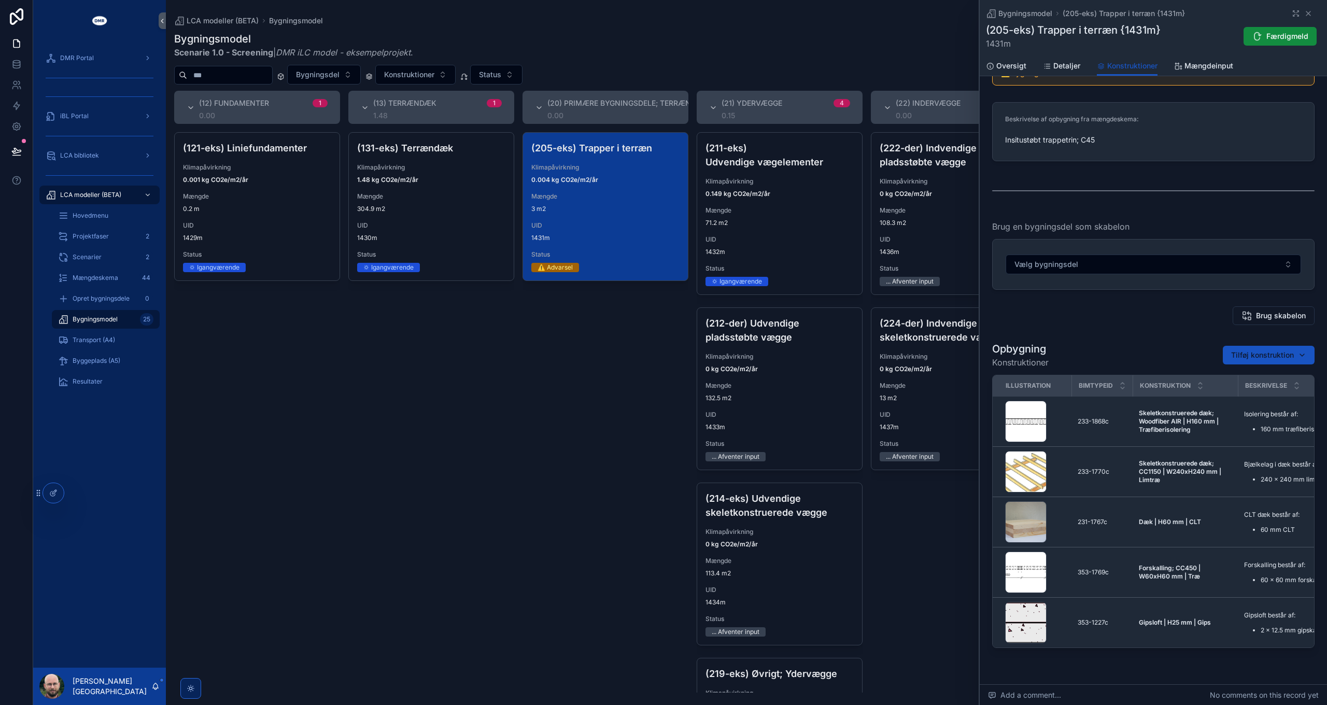
scroll to position [72, 0]
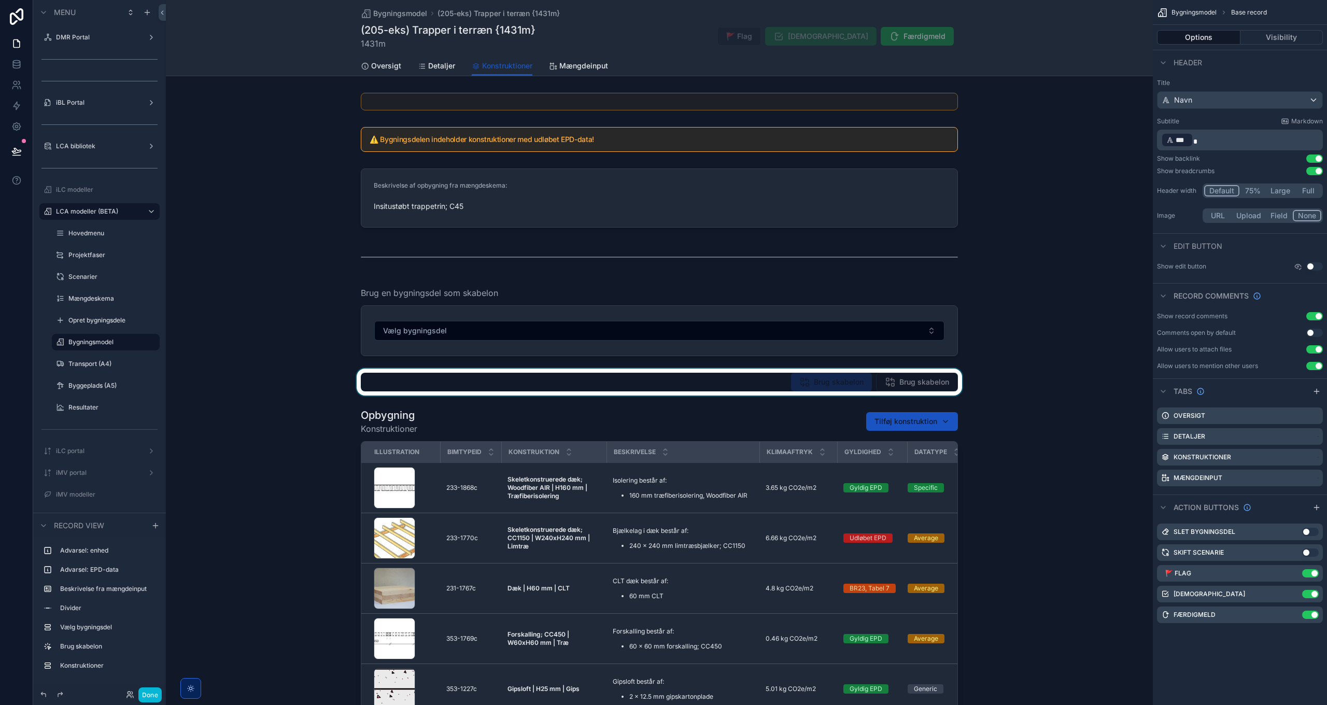
click at [829, 382] on div "scrollable content" at bounding box center [659, 382] width 987 height 27
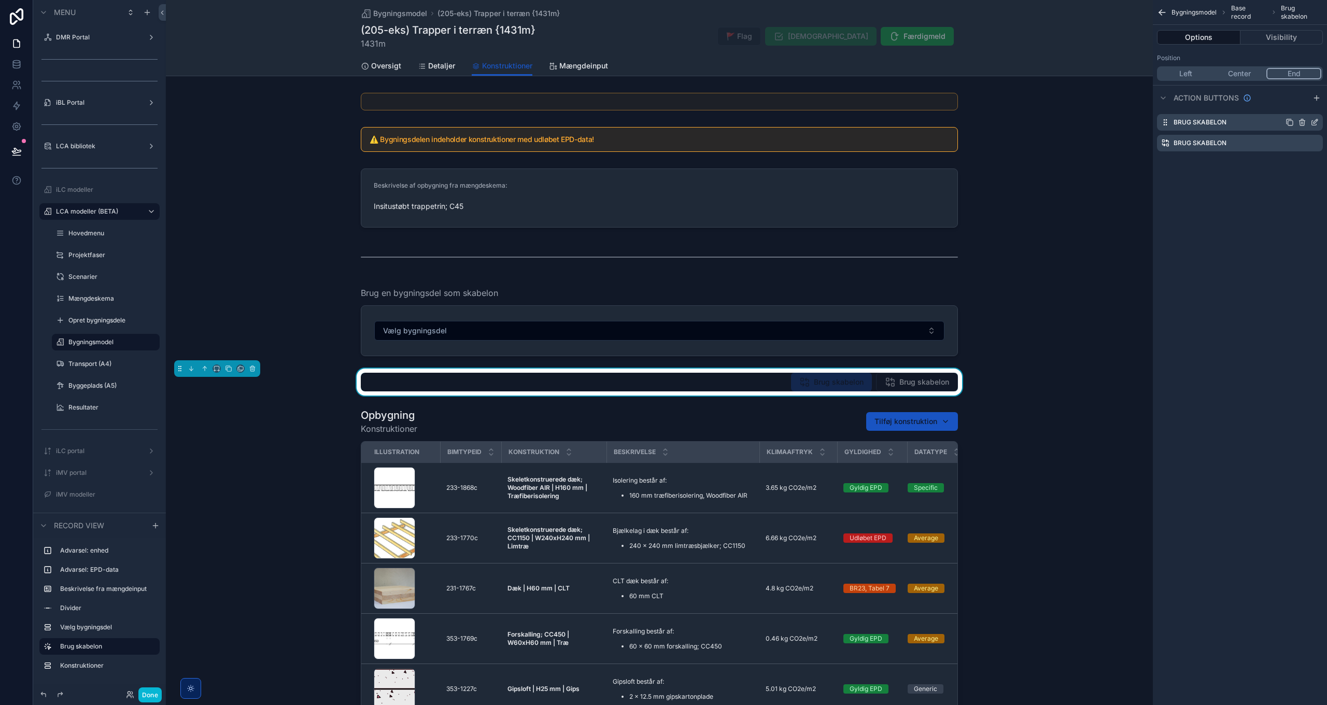
click at [1317, 120] on icon "scrollable content" at bounding box center [1317, 120] width 1 height 1
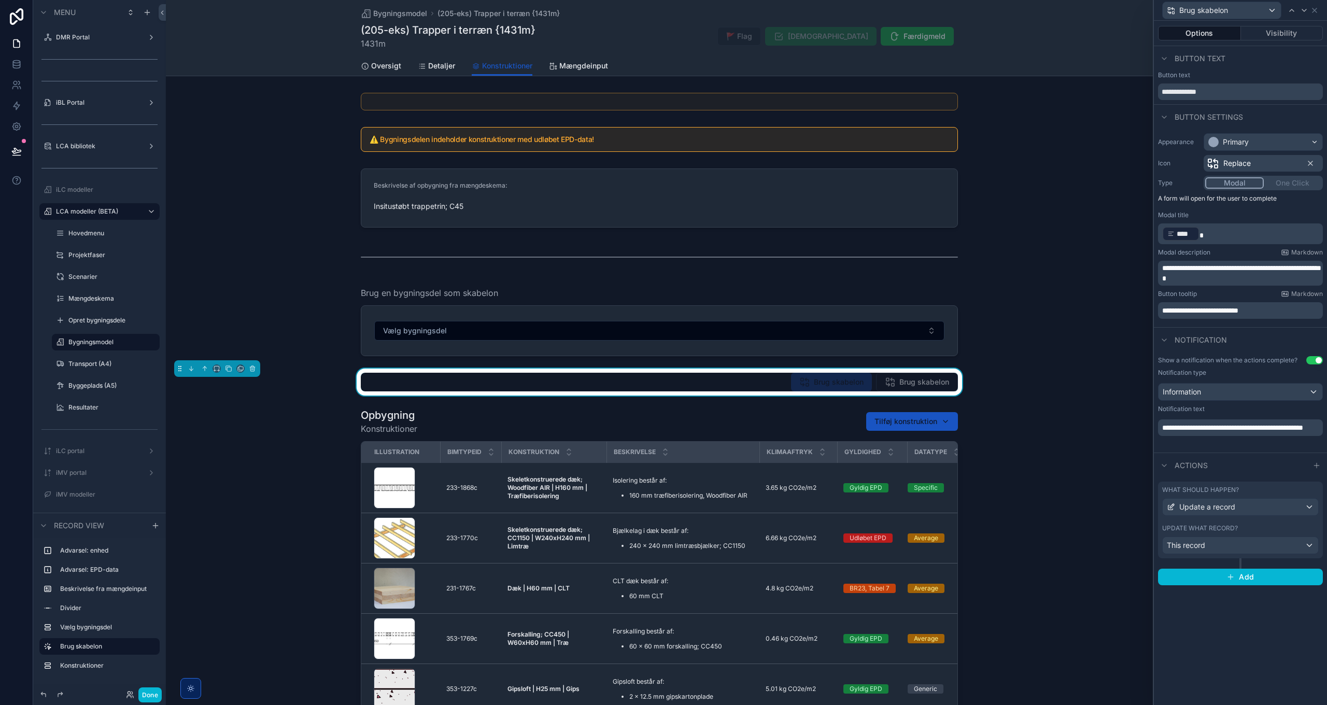
click at [1239, 433] on p "**********" at bounding box center [1242, 428] width 159 height 10
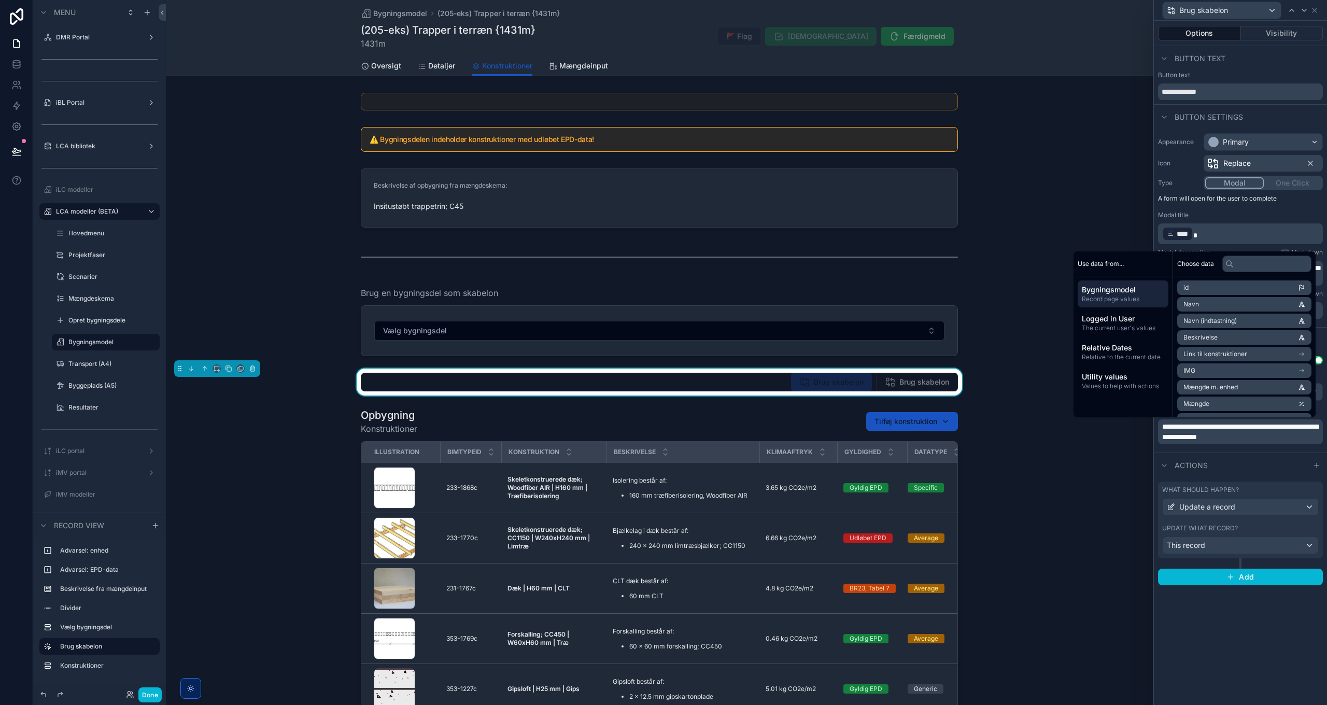
click at [1232, 455] on div "Actions" at bounding box center [1240, 465] width 173 height 25
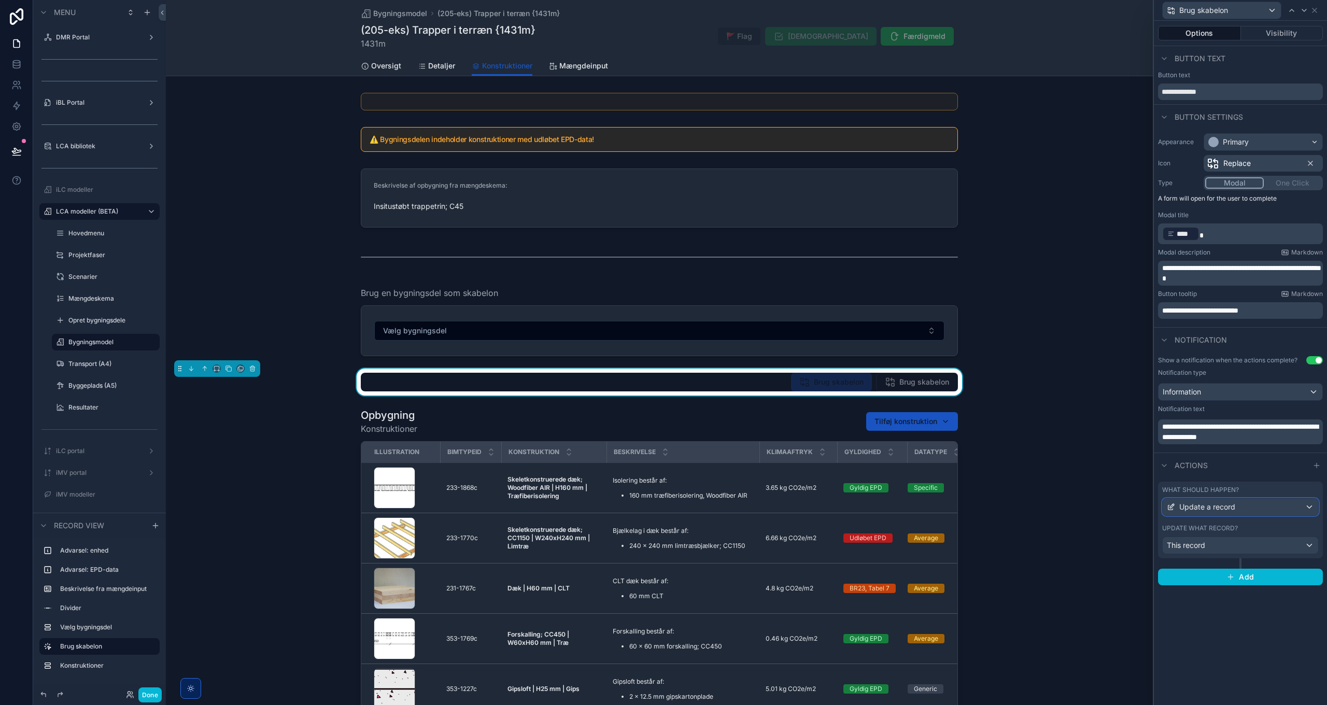
click at [1215, 505] on span "Update a record" at bounding box center [1208, 507] width 56 height 10
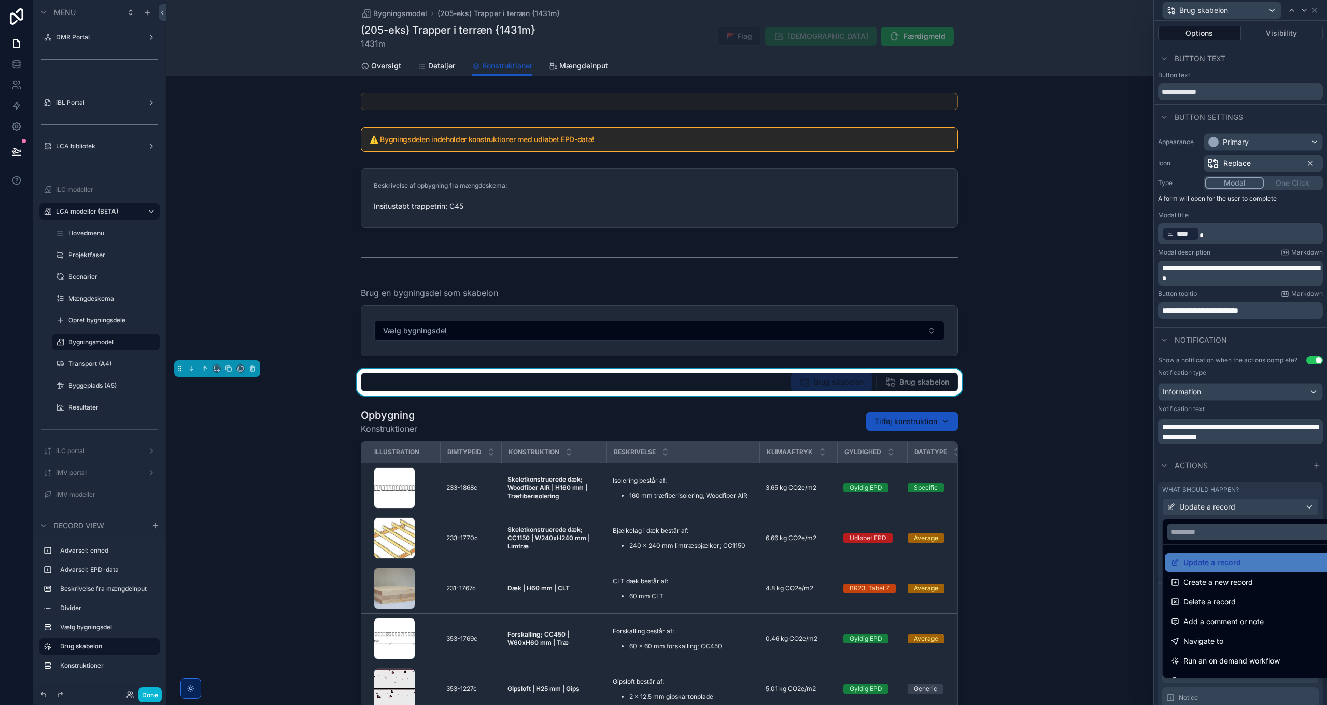
click at [1218, 509] on div at bounding box center [1240, 352] width 173 height 705
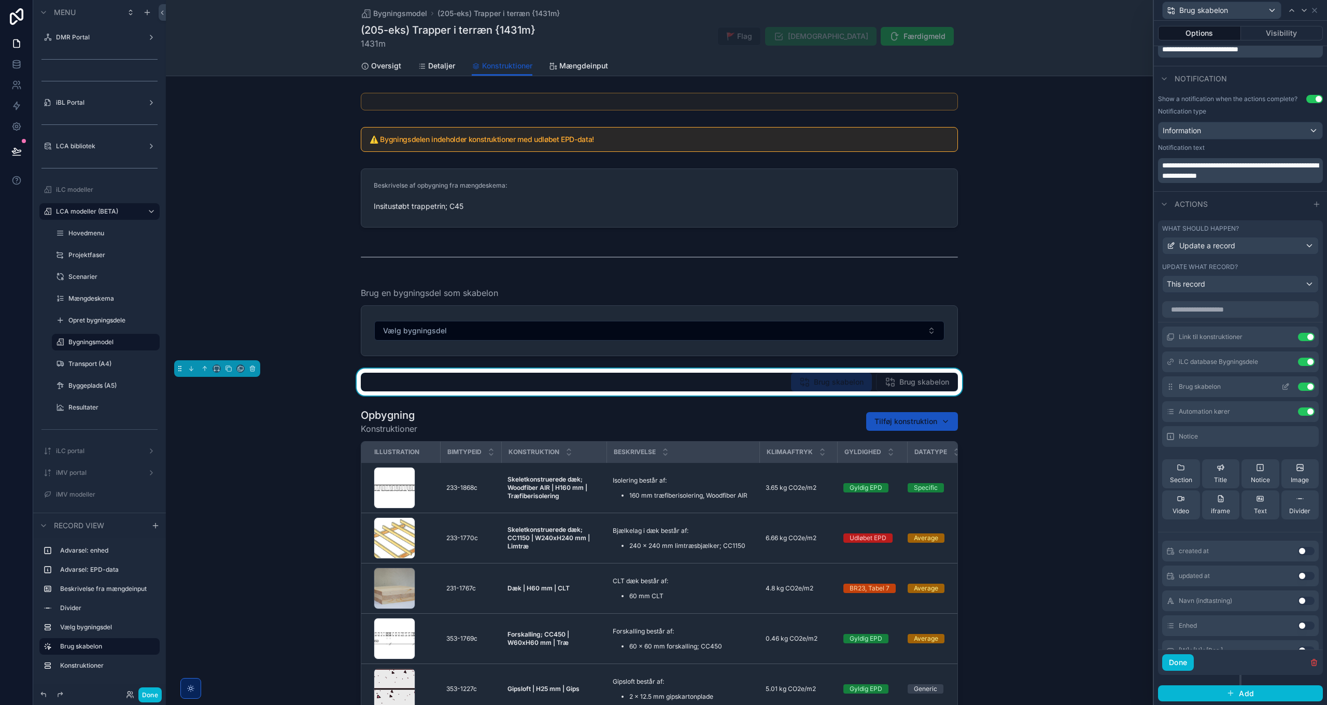
scroll to position [262, 0]
click at [1282, 334] on icon at bounding box center [1286, 336] width 8 height 8
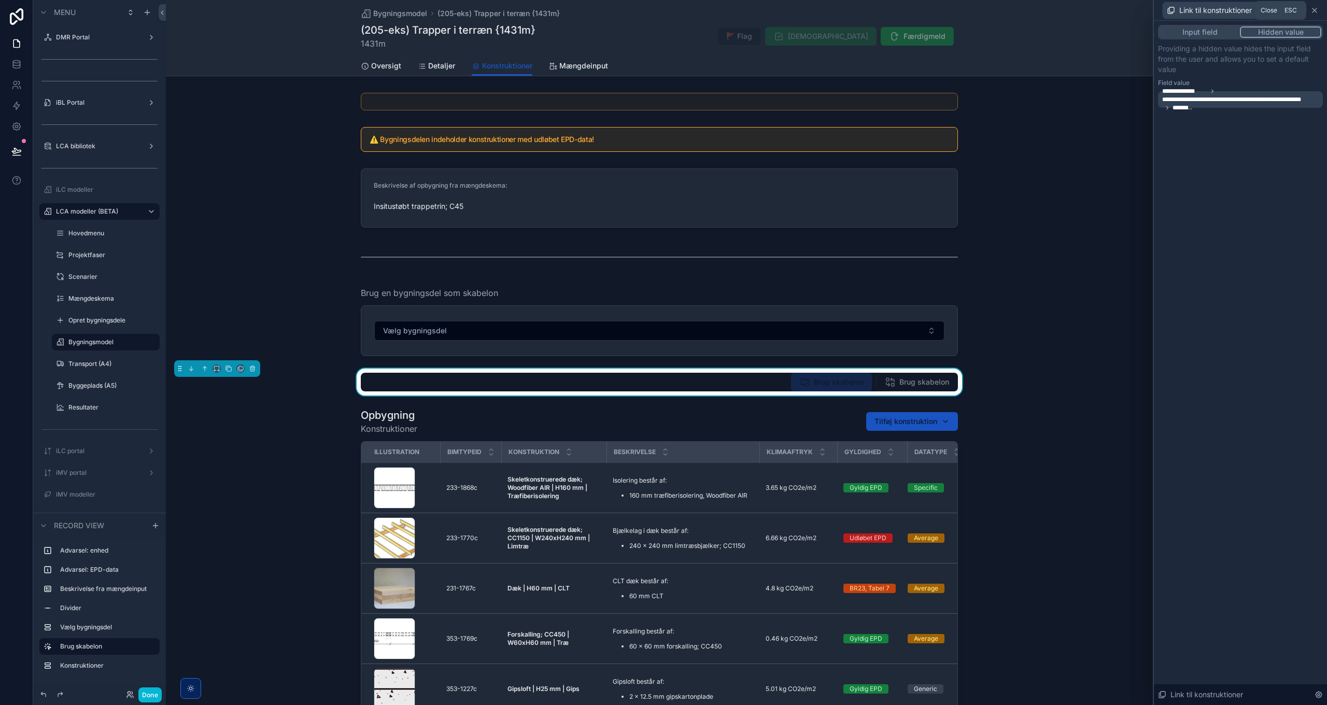
click at [1315, 9] on icon at bounding box center [1315, 10] width 8 height 8
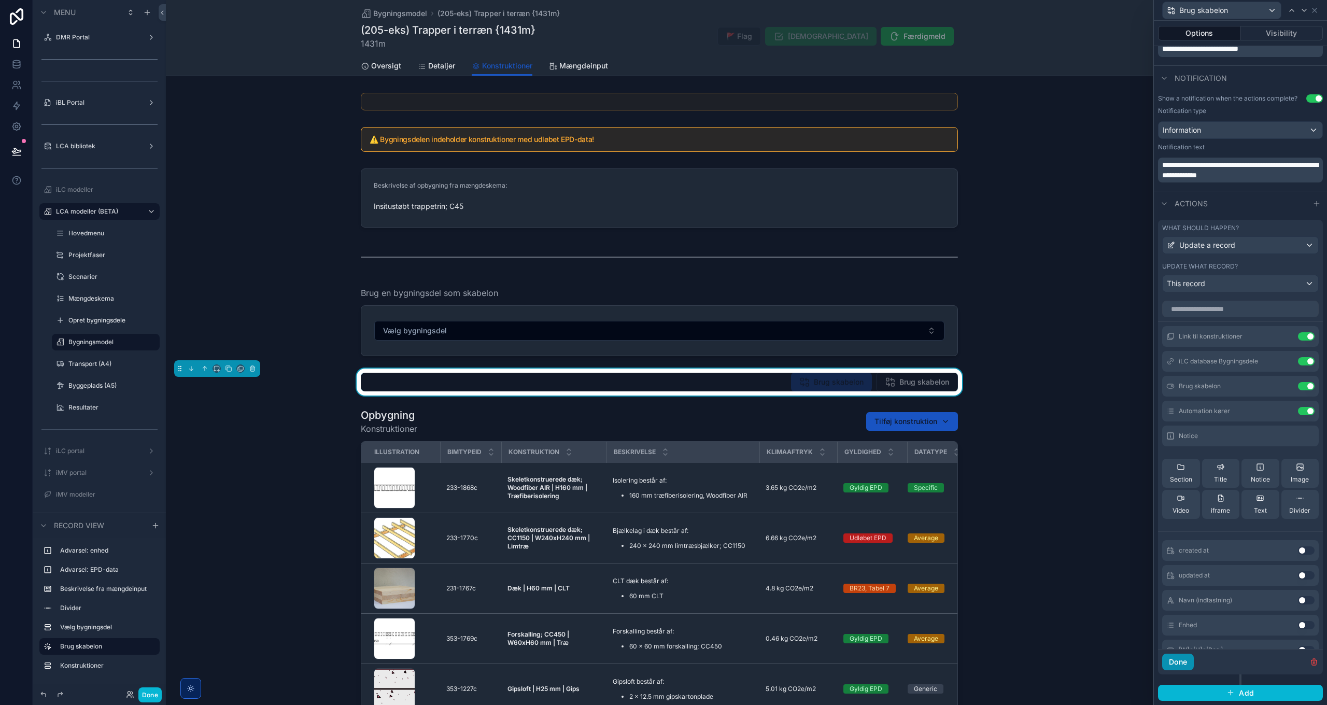
click at [1187, 665] on button "Done" at bounding box center [1179, 662] width 32 height 17
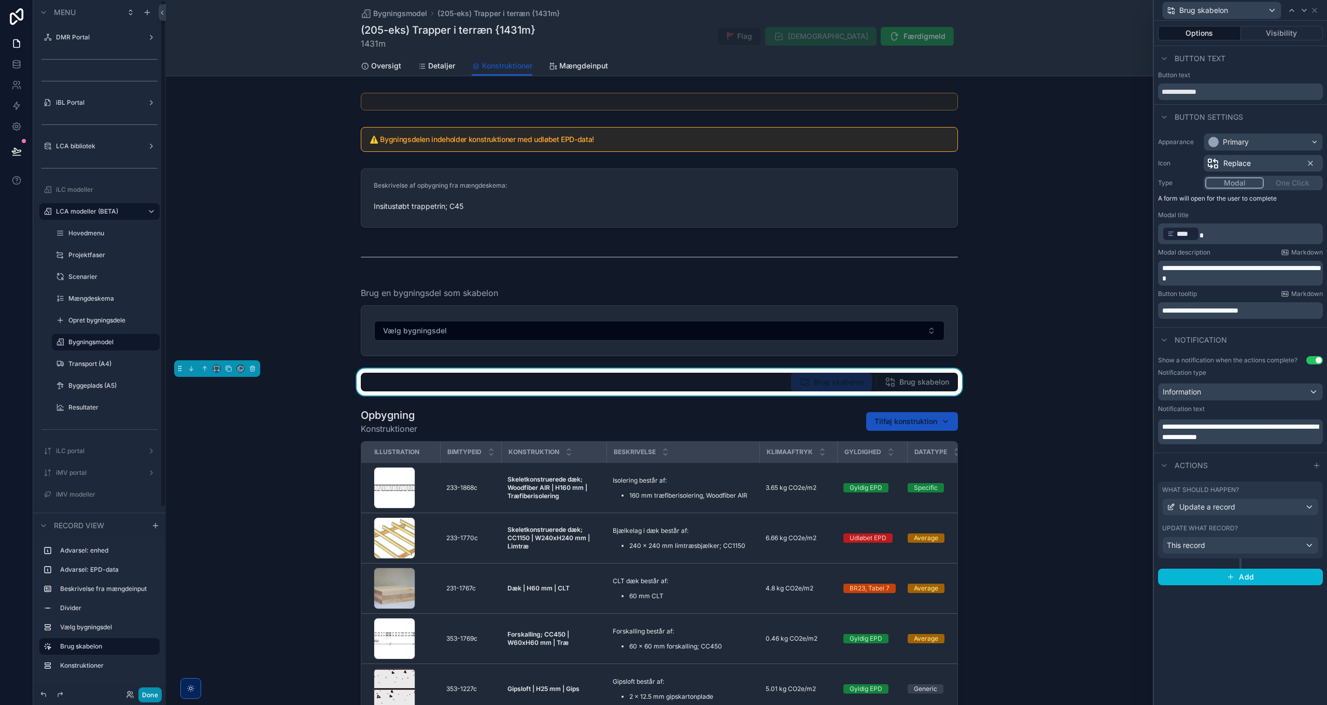
click at [150, 694] on button "Done" at bounding box center [149, 695] width 23 height 15
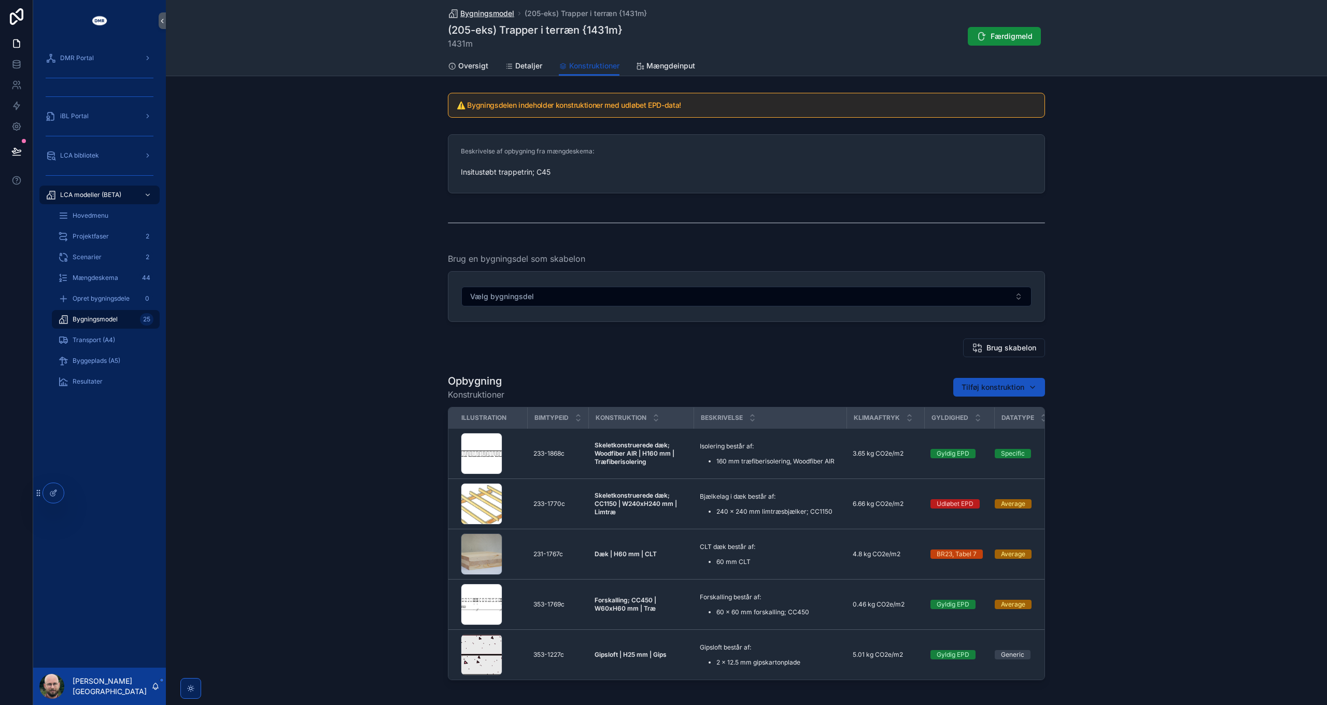
click at [487, 15] on span "Bygningsmodel" at bounding box center [487, 13] width 54 height 10
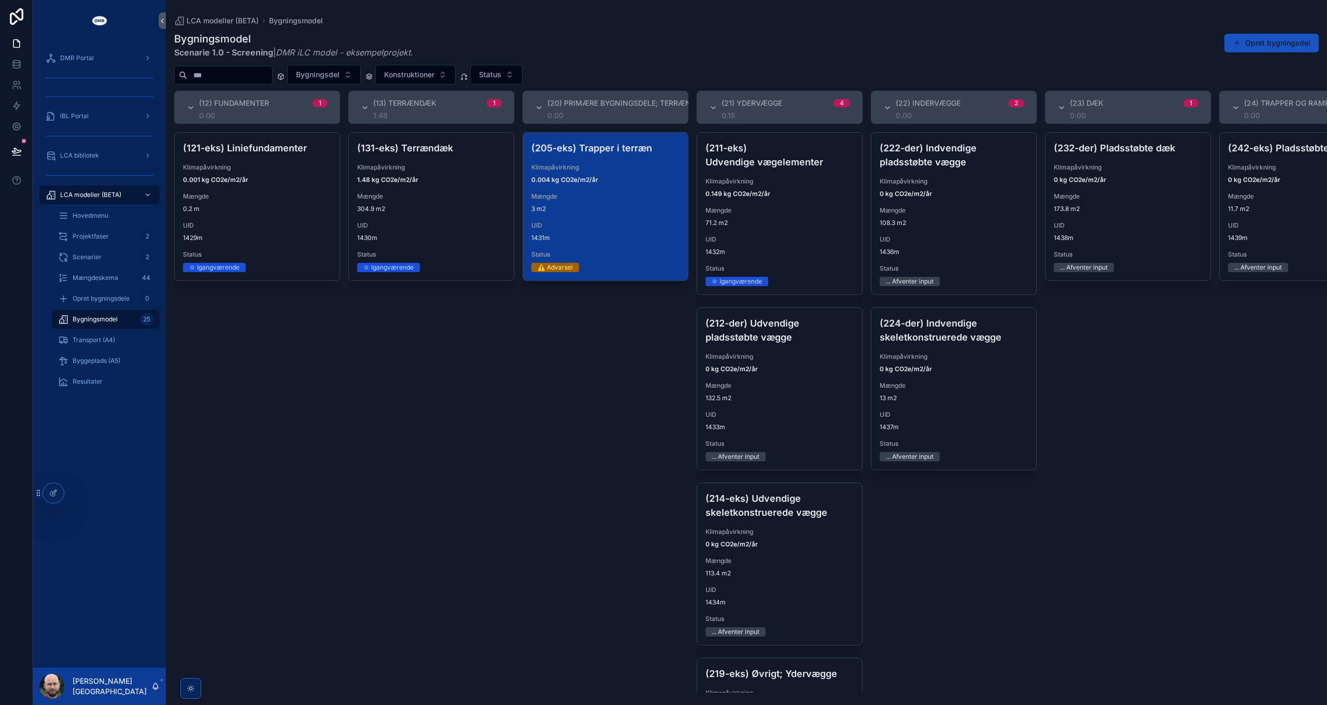
click at [599, 184] on span "0.004 kg CO2e/m2/år" at bounding box center [606, 180] width 148 height 8
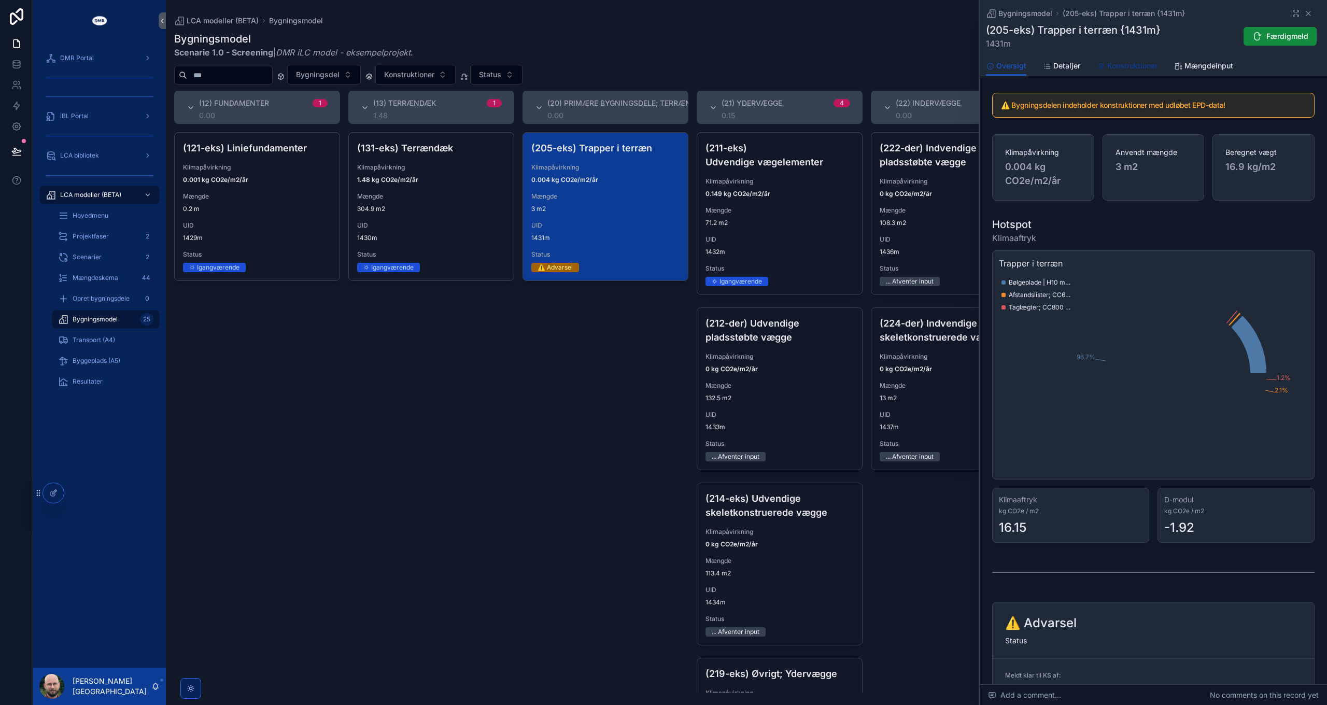
click at [1136, 67] on span "Konstruktioner" at bounding box center [1133, 66] width 50 height 10
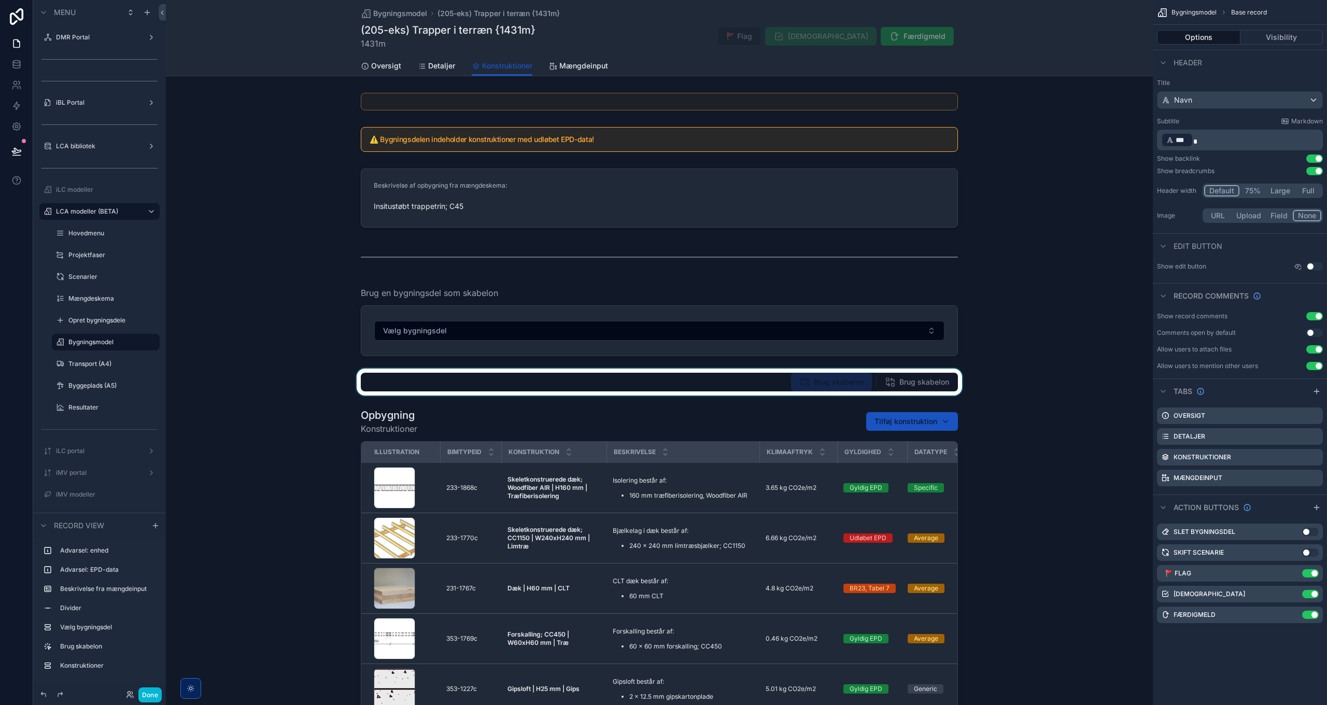
click at [910, 385] on div "scrollable content" at bounding box center [659, 382] width 987 height 27
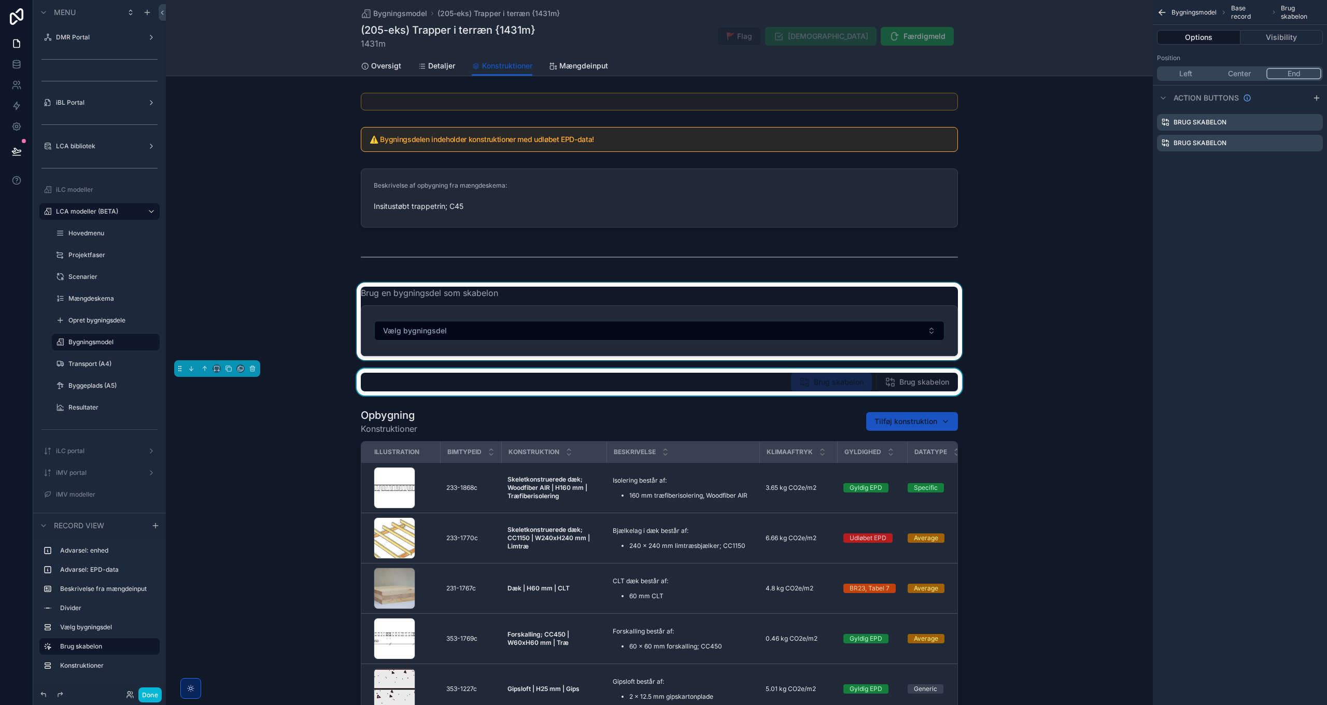
click at [758, 340] on div "scrollable content" at bounding box center [659, 322] width 987 height 78
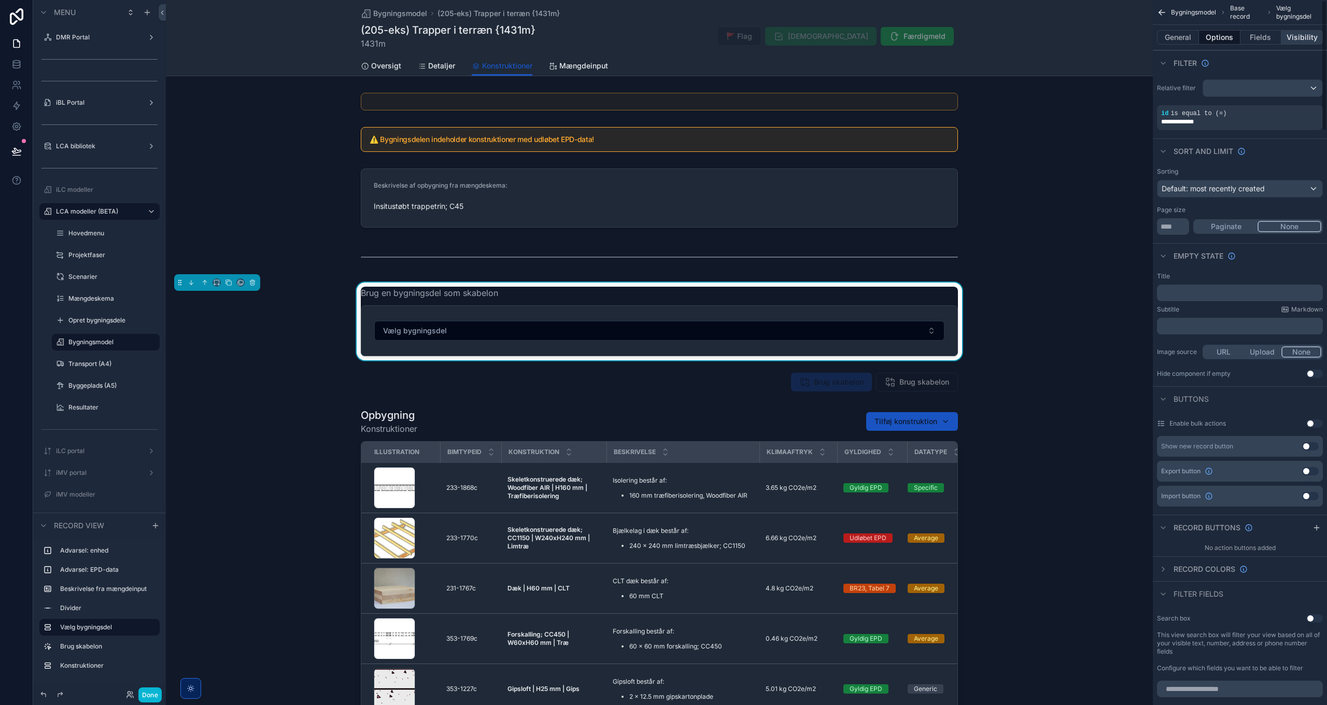
click at [1309, 36] on button "Visibility" at bounding box center [1302, 37] width 41 height 15
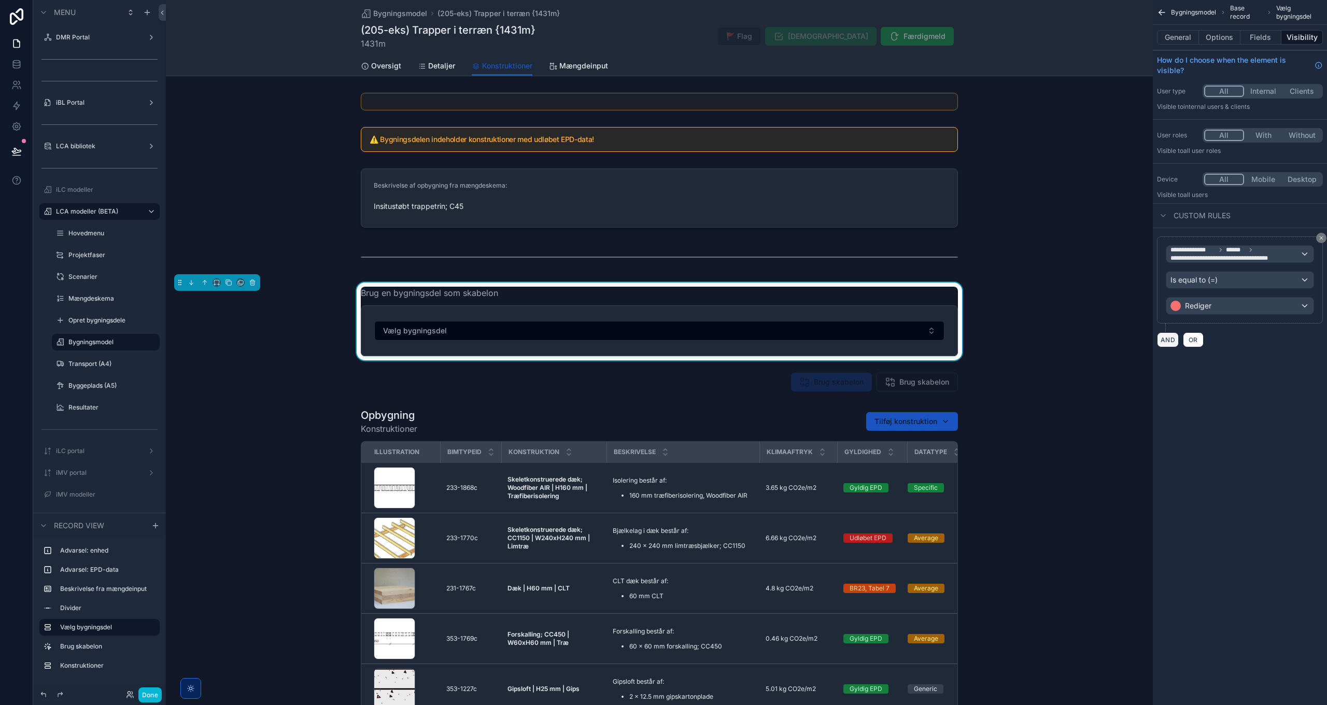
click at [1170, 342] on button "AND" at bounding box center [1168, 339] width 22 height 15
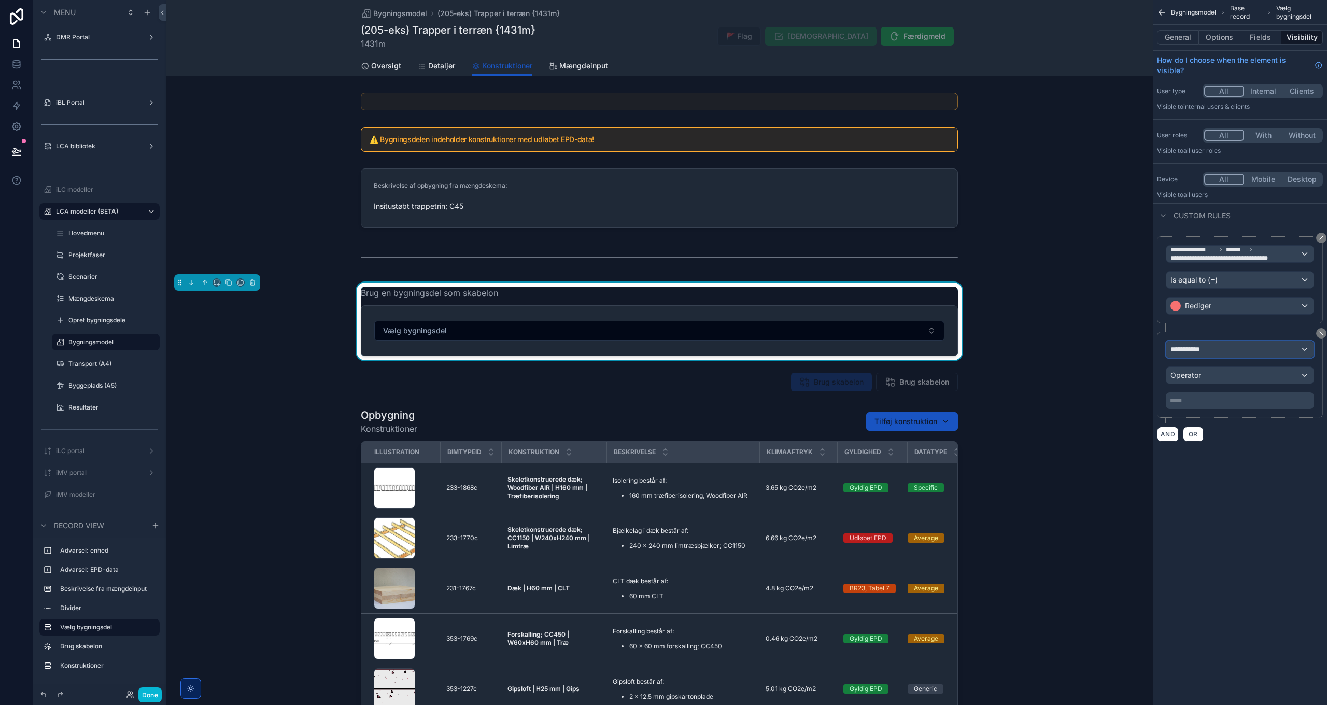
click at [1196, 348] on span "**********" at bounding box center [1190, 349] width 38 height 10
click at [1206, 375] on input "text" at bounding box center [1240, 374] width 138 height 17
type input "**********"
click at [1232, 408] on span "Bygningsmodel" at bounding box center [1209, 405] width 68 height 12
click at [1144, 413] on span "Brug skabelon" at bounding box center [1134, 412] width 49 height 12
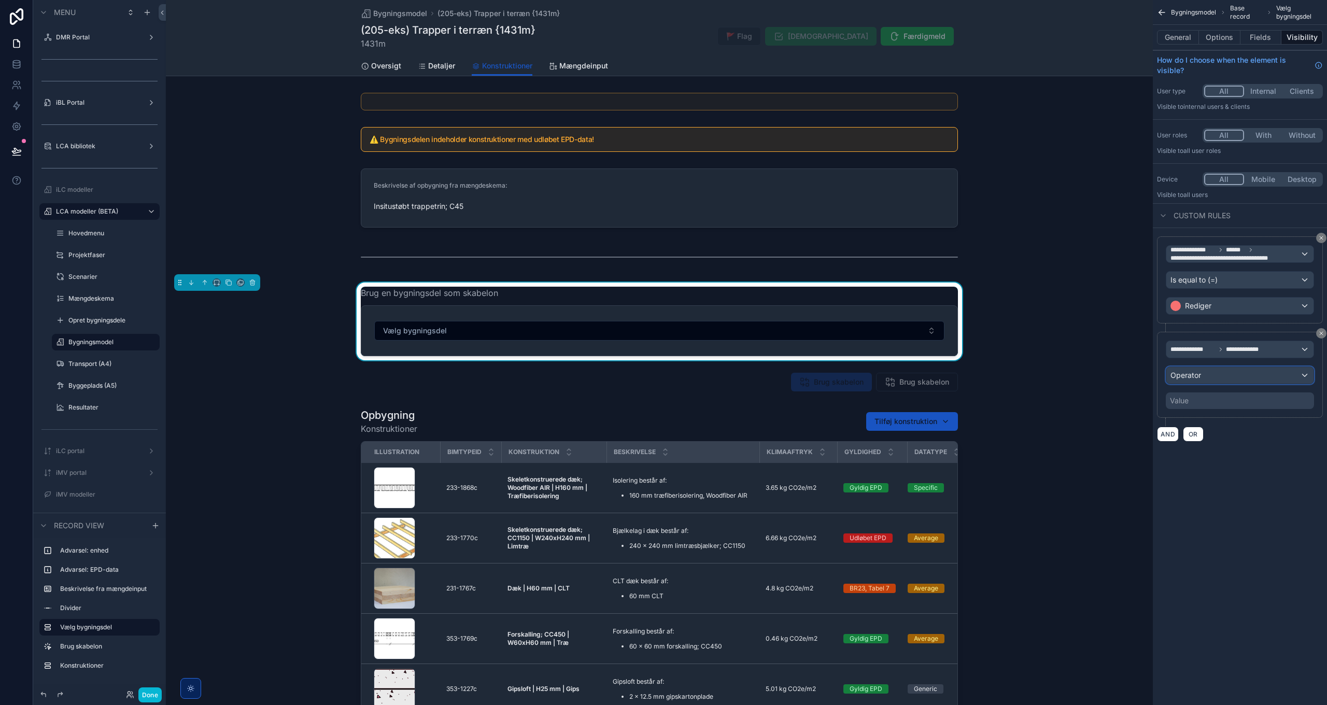
click at [1215, 374] on div "Operator" at bounding box center [1240, 375] width 147 height 17
click at [1203, 434] on div "Is true" at bounding box center [1240, 431] width 130 height 12
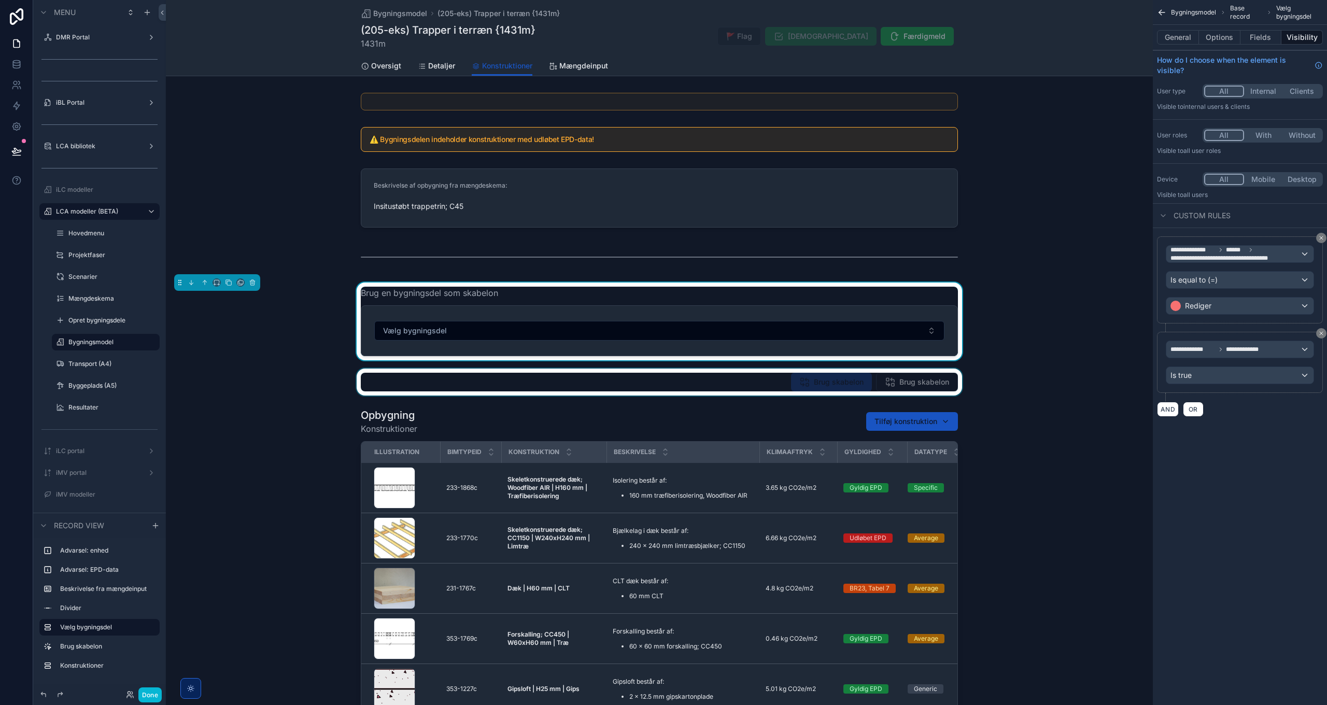
click at [924, 376] on div "scrollable content" at bounding box center [659, 382] width 987 height 27
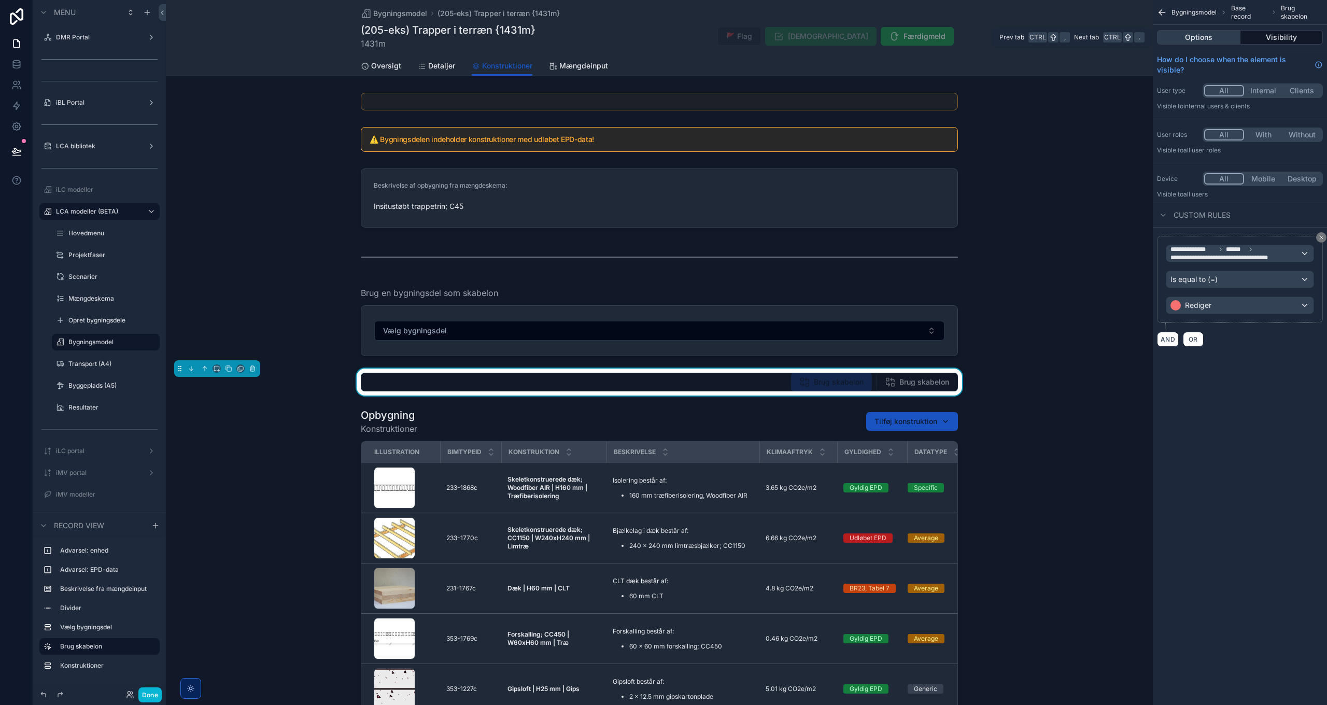
click at [1212, 37] on button "Options" at bounding box center [1198, 37] width 83 height 15
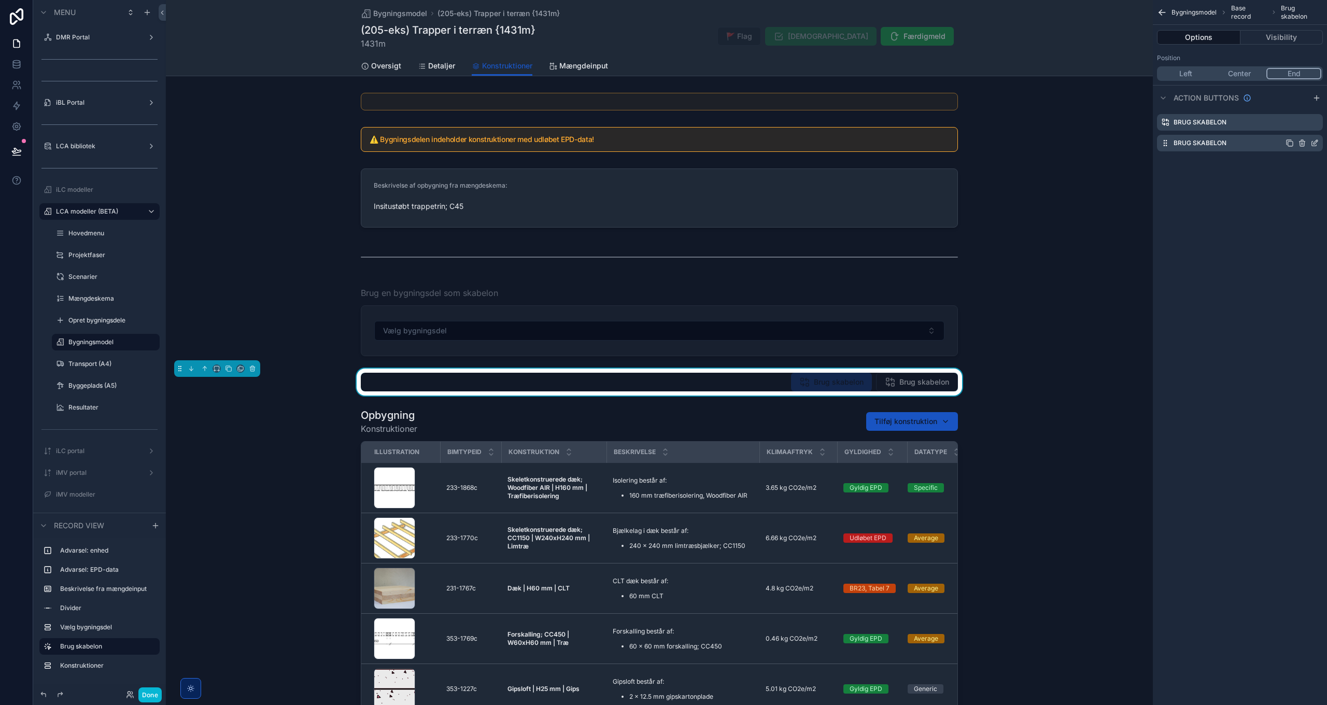
click at [1316, 142] on icon "scrollable content" at bounding box center [1315, 143] width 8 height 8
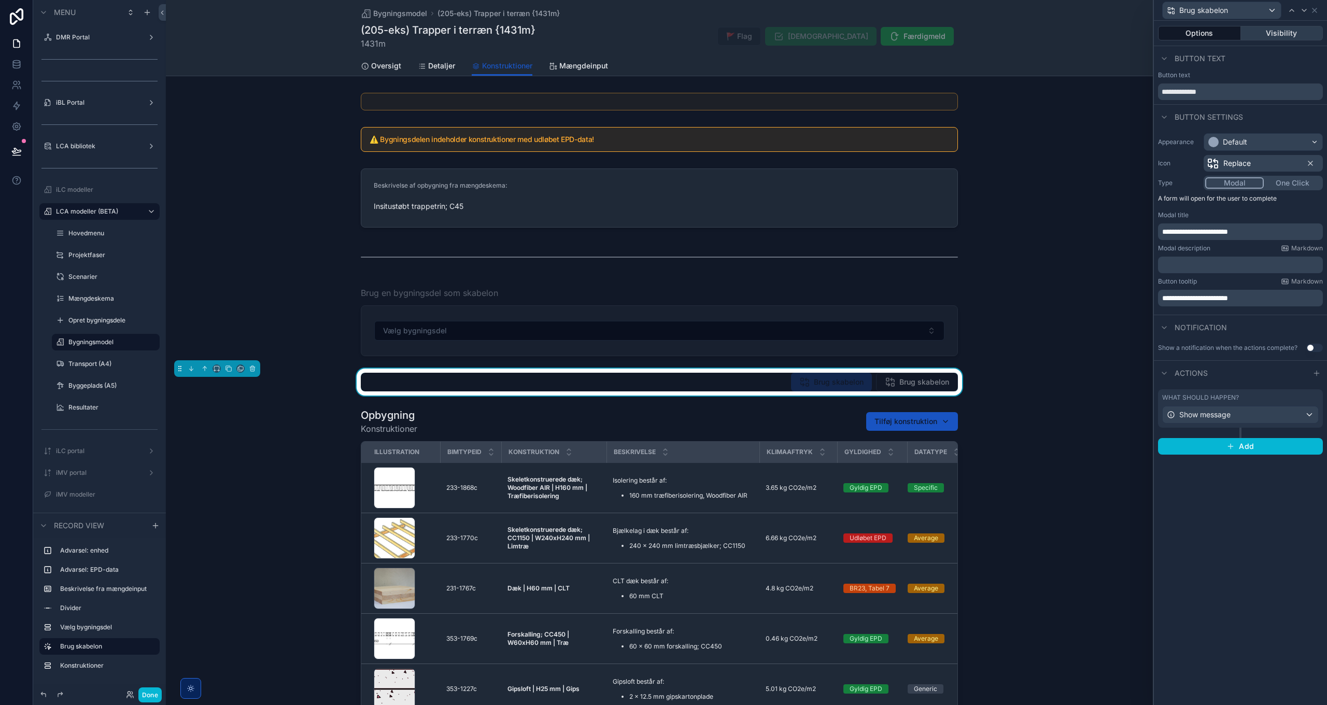
click at [1275, 34] on button "Visibility" at bounding box center [1282, 33] width 82 height 15
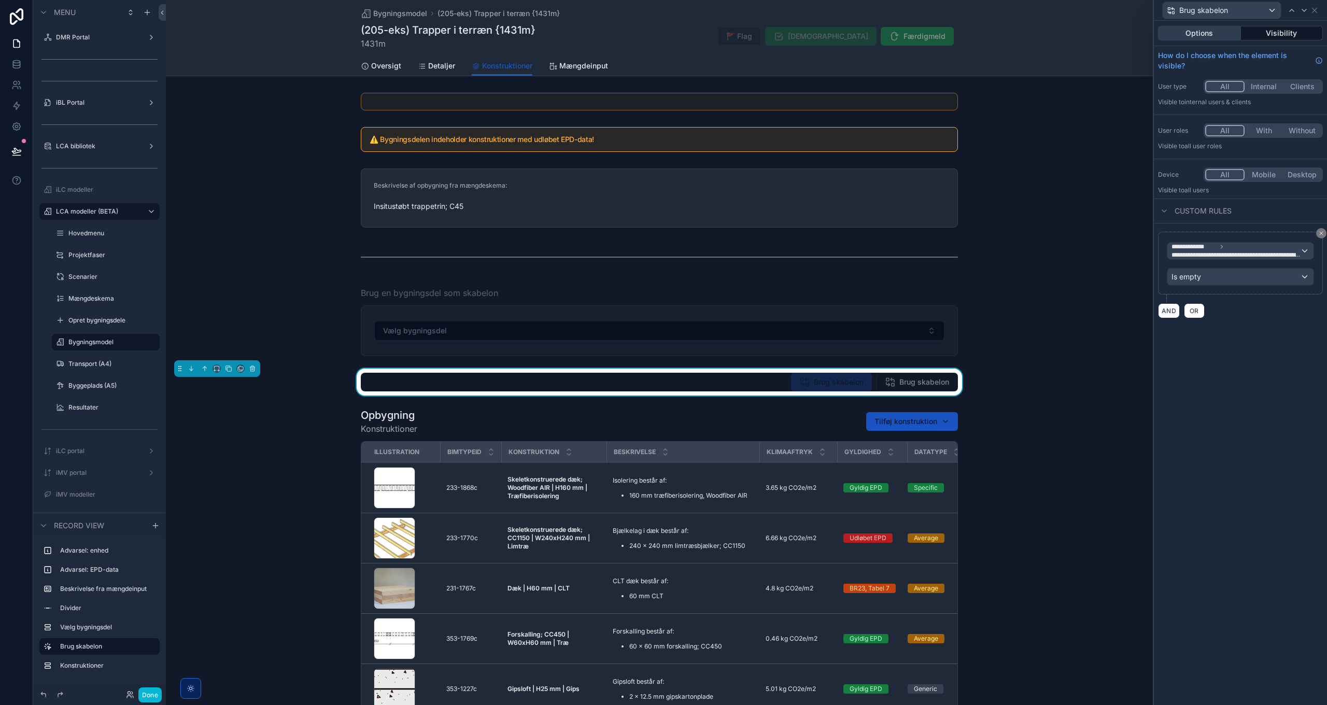
click at [1204, 32] on button "Options" at bounding box center [1199, 33] width 83 height 15
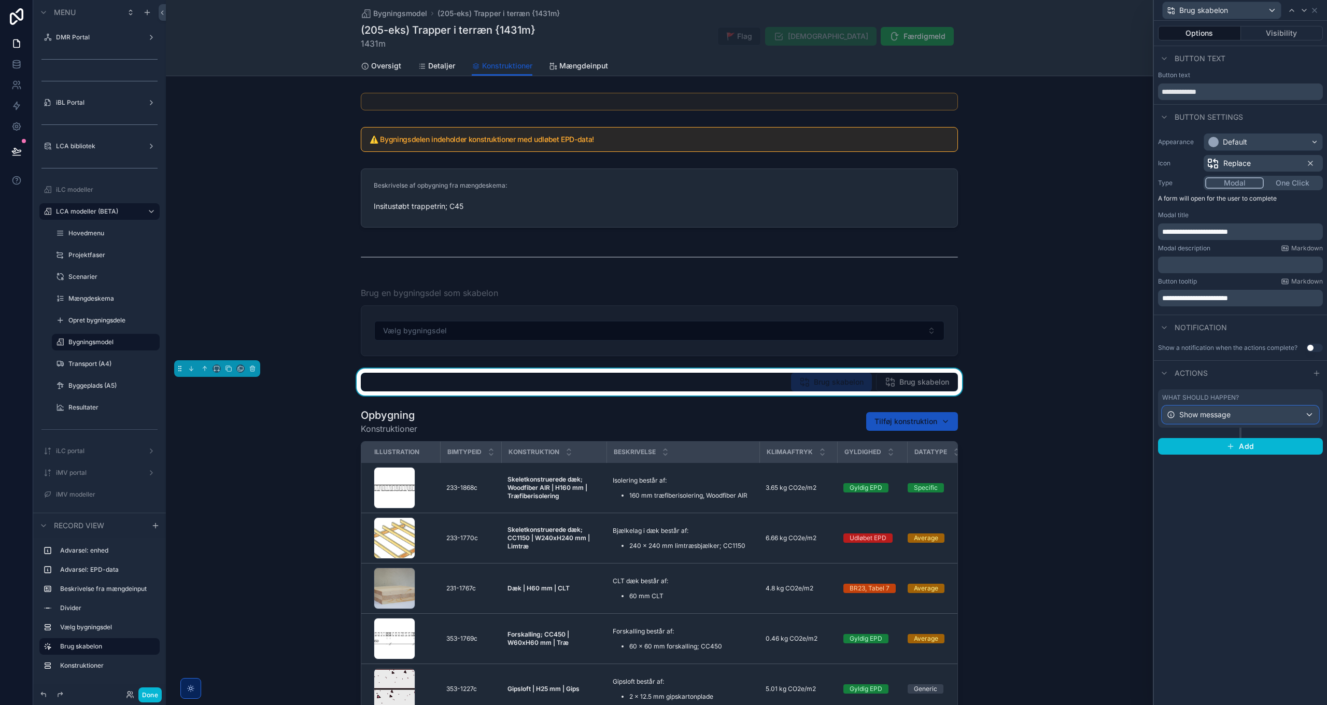
click at [1223, 412] on span "Show message" at bounding box center [1205, 415] width 51 height 10
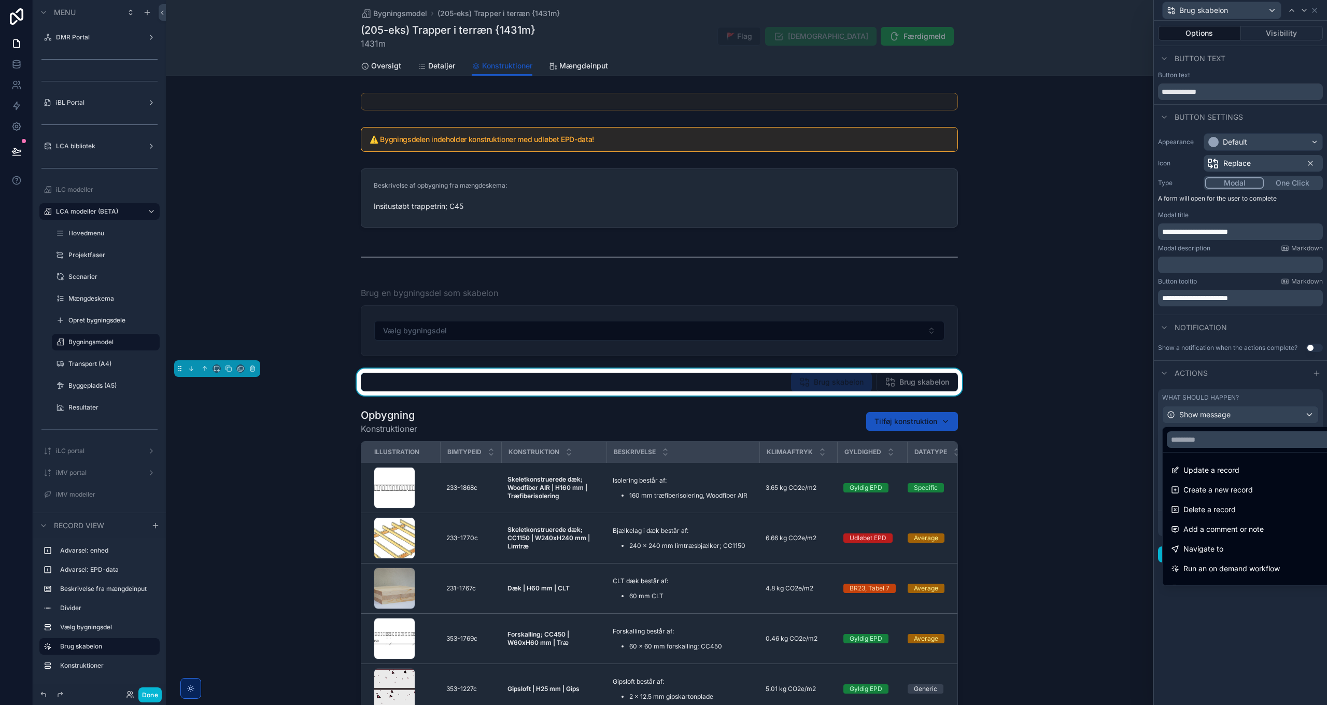
click at [1224, 412] on div at bounding box center [1240, 352] width 173 height 705
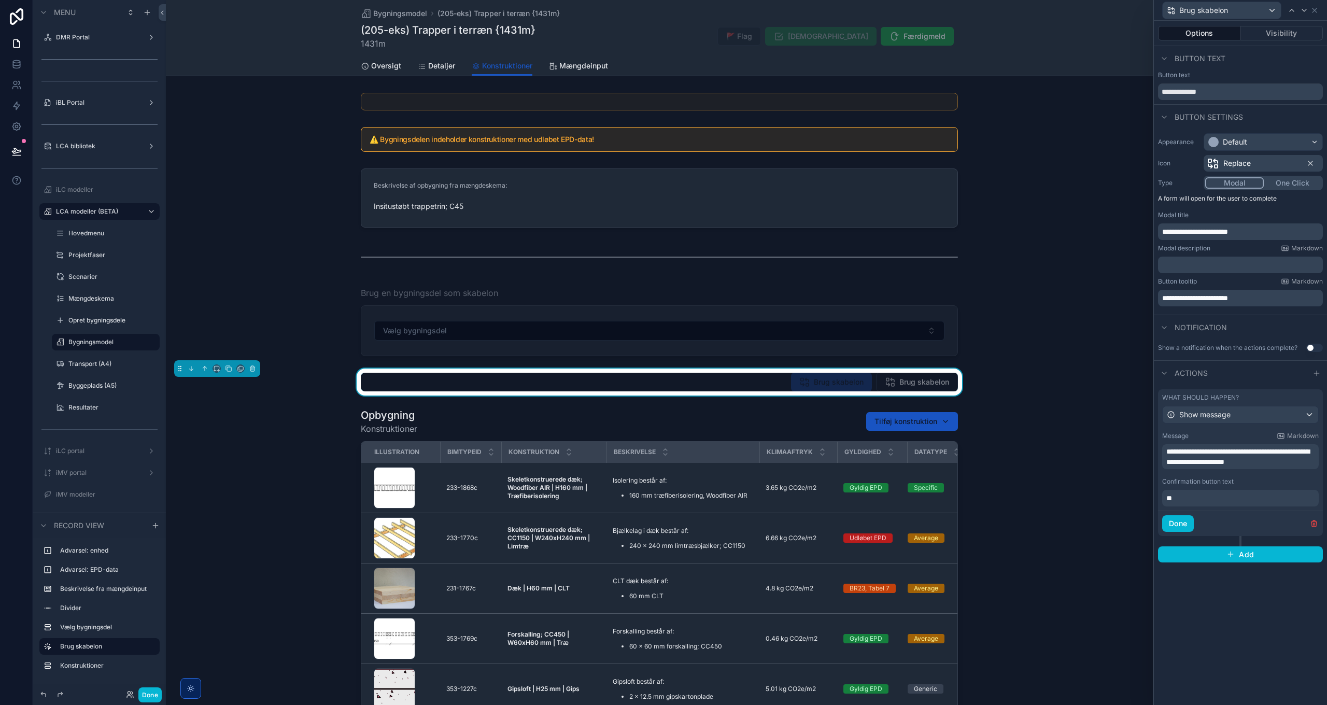
click at [1183, 235] on span "**********" at bounding box center [1196, 231] width 66 height 7
click at [1184, 235] on span "**********" at bounding box center [1196, 231] width 66 height 7
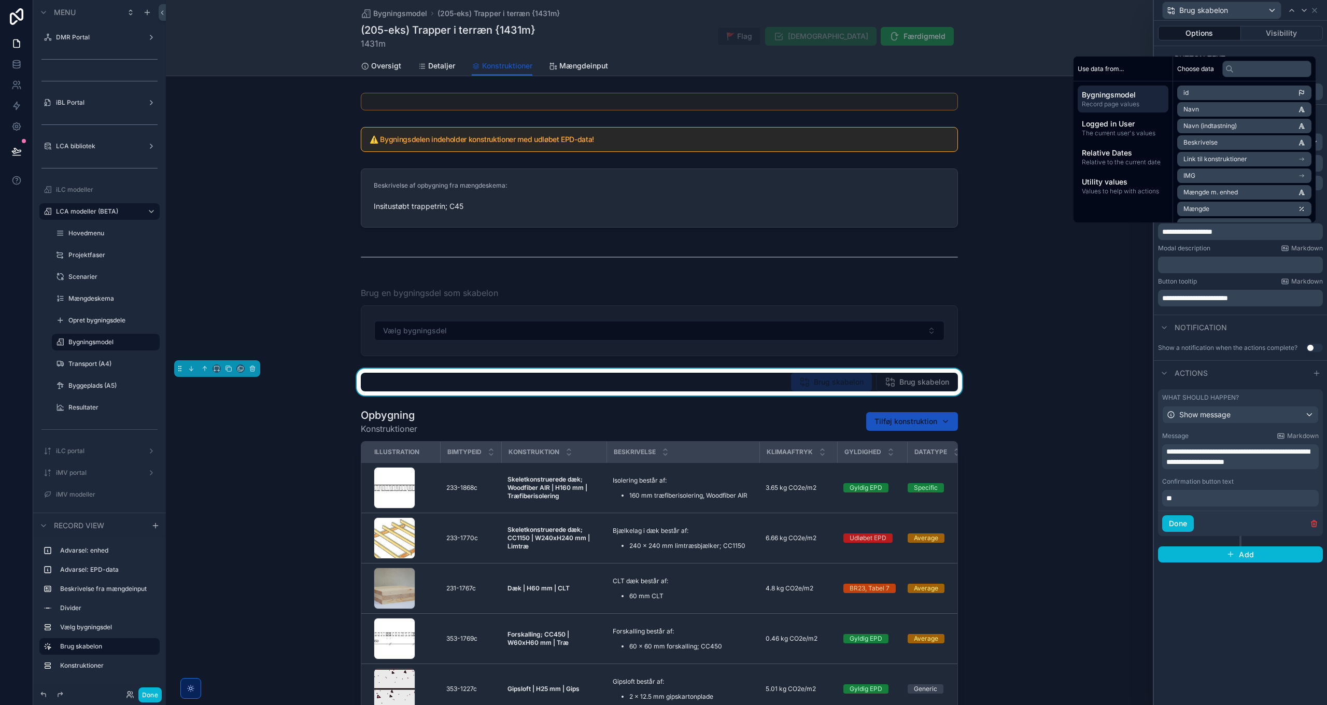
click at [1185, 296] on span "**********" at bounding box center [1196, 298] width 66 height 7
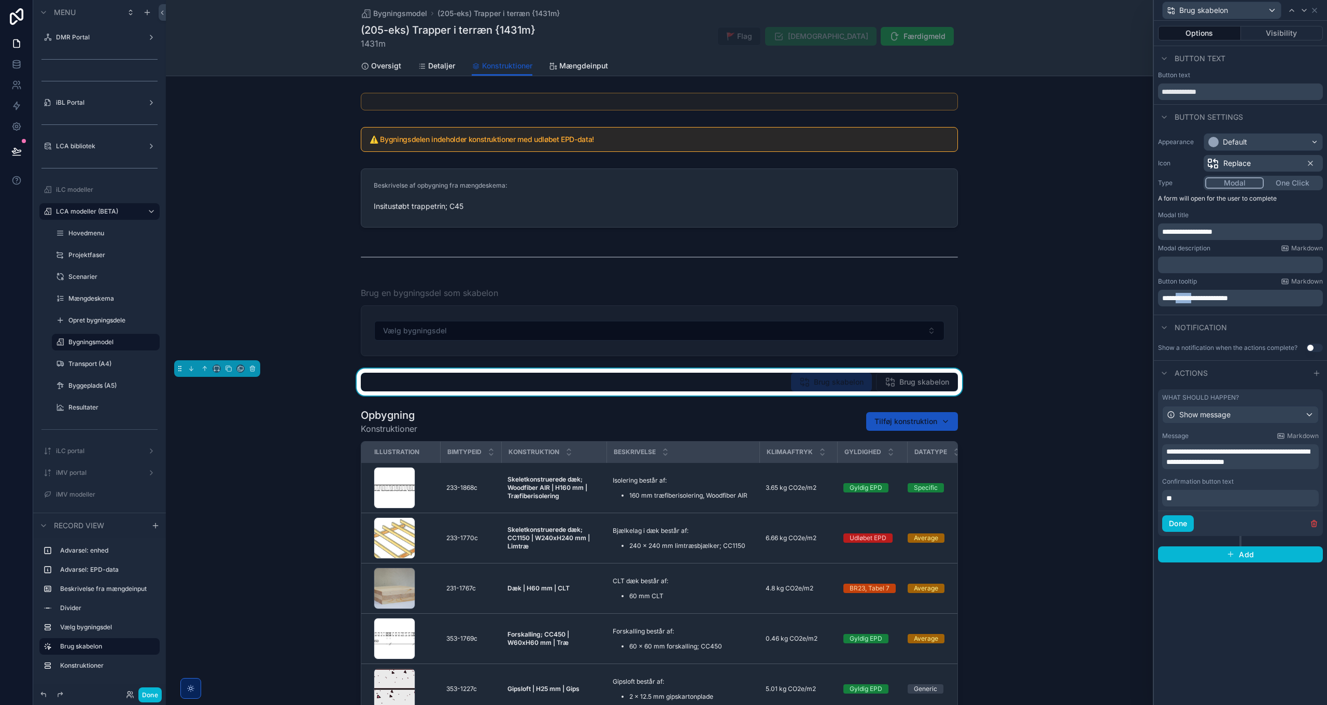
click at [1185, 296] on span "**********" at bounding box center [1196, 298] width 66 height 7
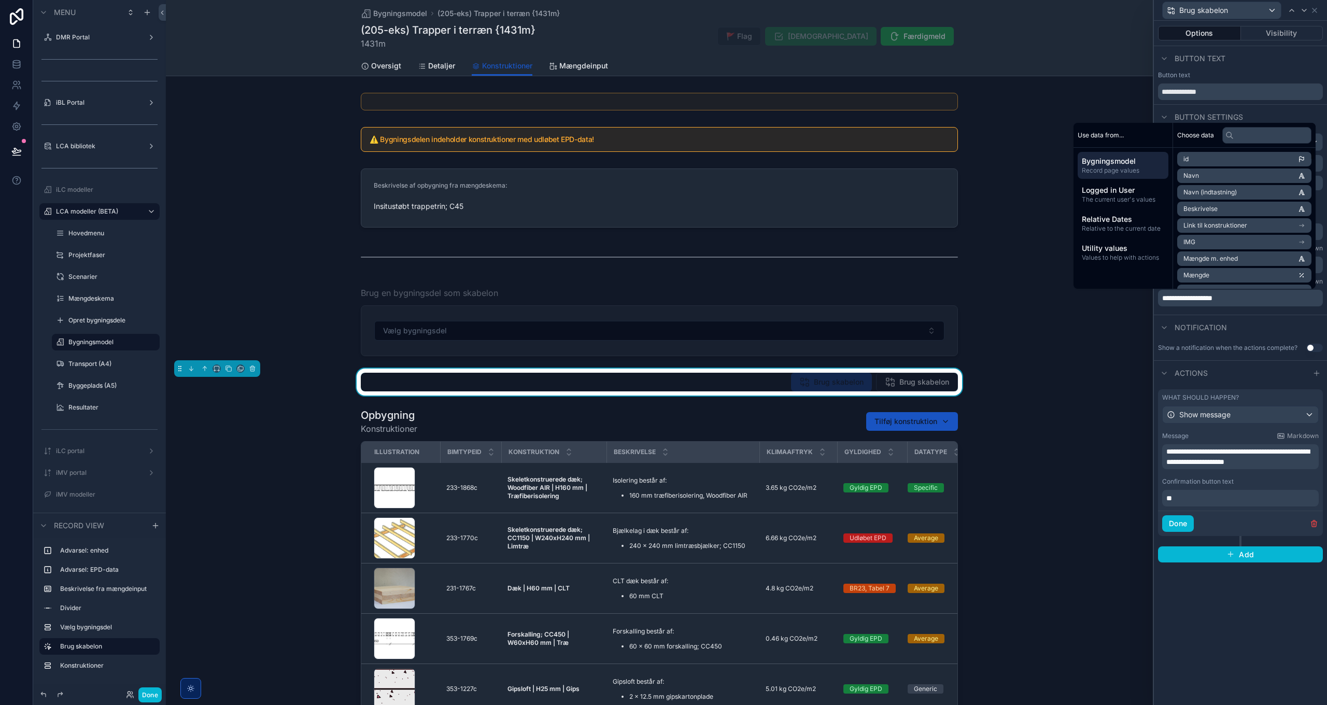
click at [1264, 313] on div "**********" at bounding box center [1240, 222] width 173 height 186
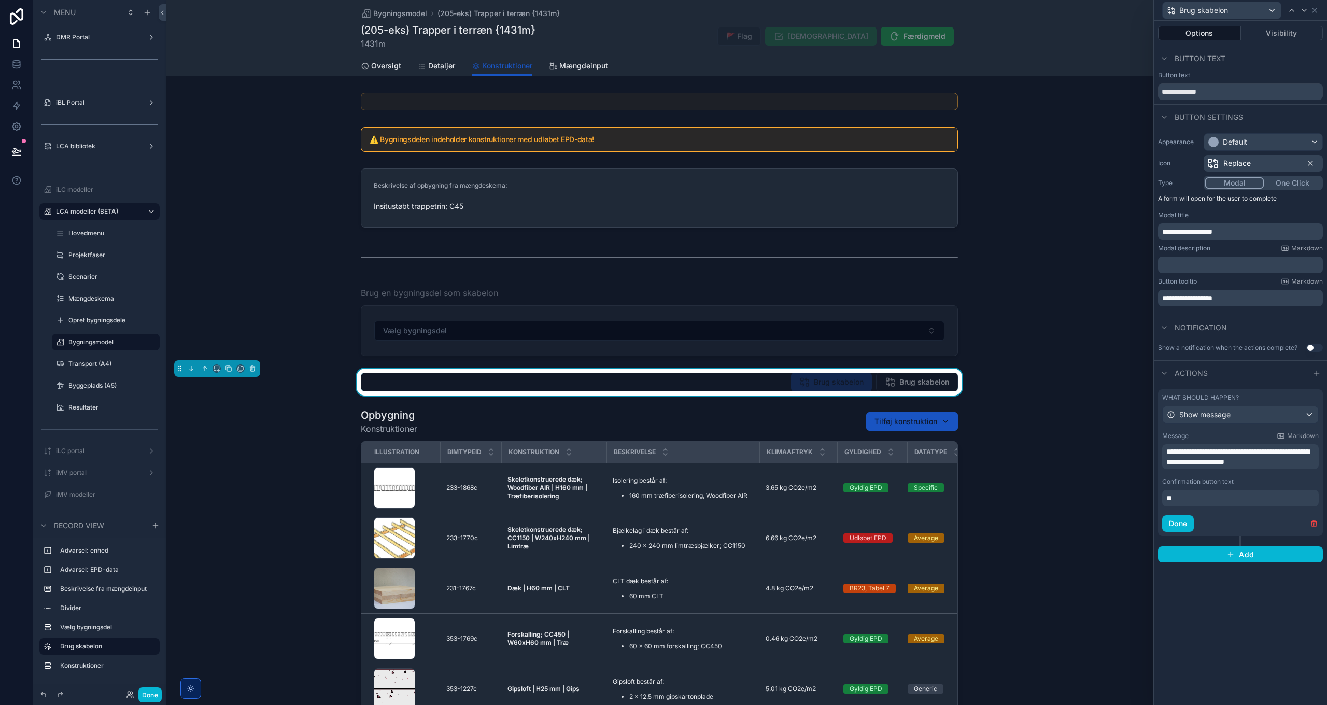
click at [1193, 452] on span "**********" at bounding box center [1238, 457] width 143 height 18
click at [1283, 475] on div "**********" at bounding box center [1240, 469] width 165 height 83
click at [1209, 501] on p "**" at bounding box center [1242, 498] width 150 height 10
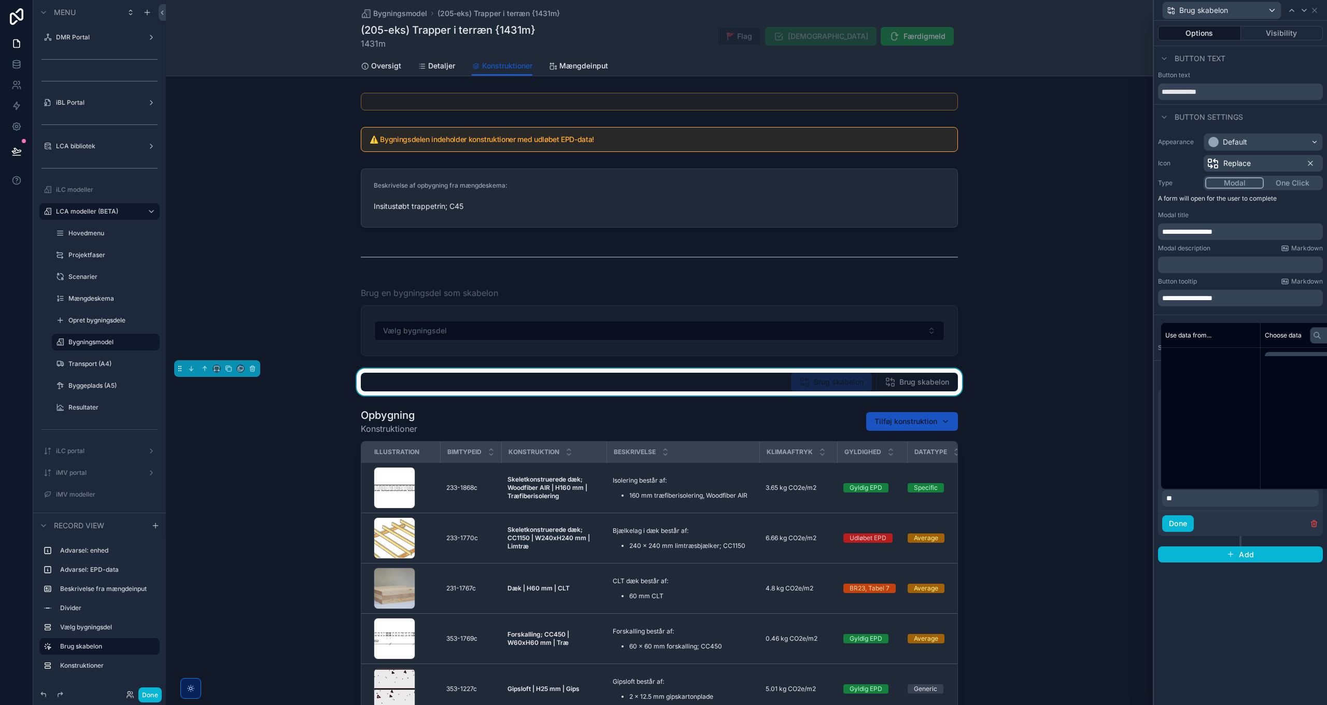
click at [1209, 501] on p "**" at bounding box center [1242, 498] width 150 height 10
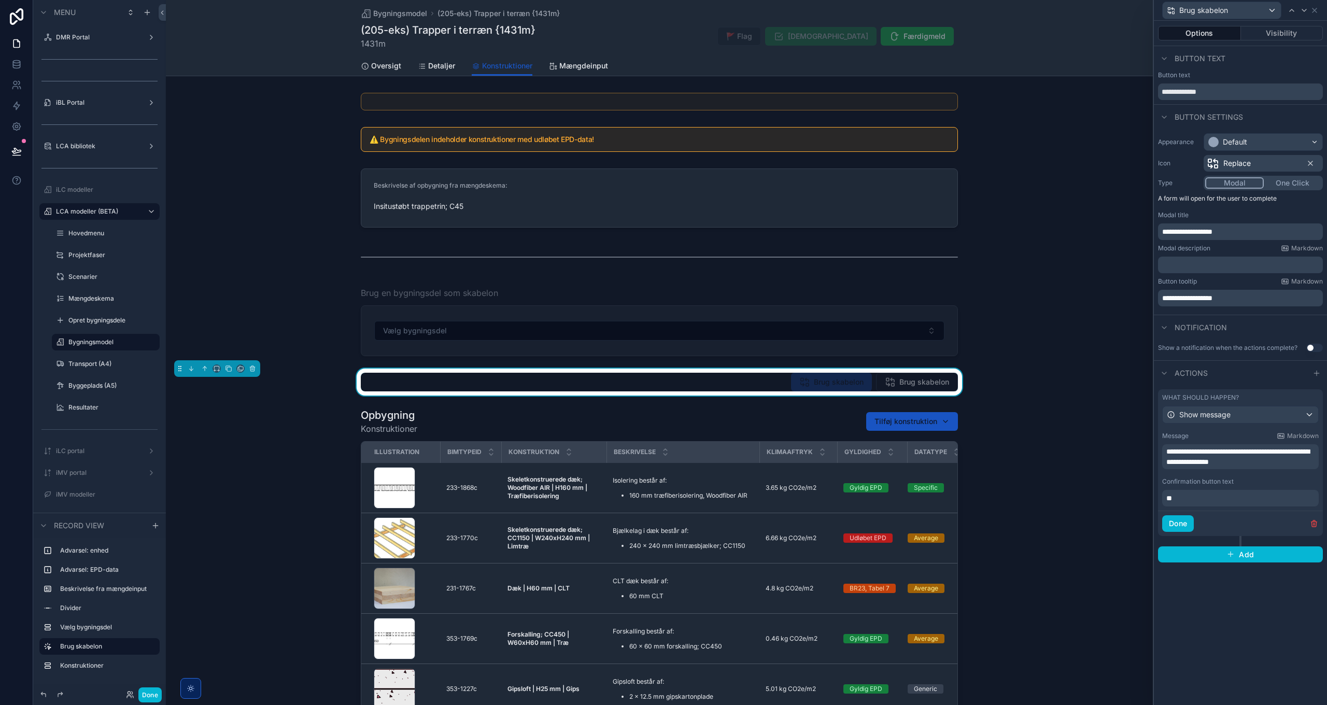
drag, startPoint x: 1180, startPoint y: 500, endPoint x: 1149, endPoint y: 496, distance: 31.4
click at [1149, 496] on div "**********" at bounding box center [663, 352] width 1327 height 705
click at [1234, 553] on icon "button" at bounding box center [1231, 554] width 8 height 8
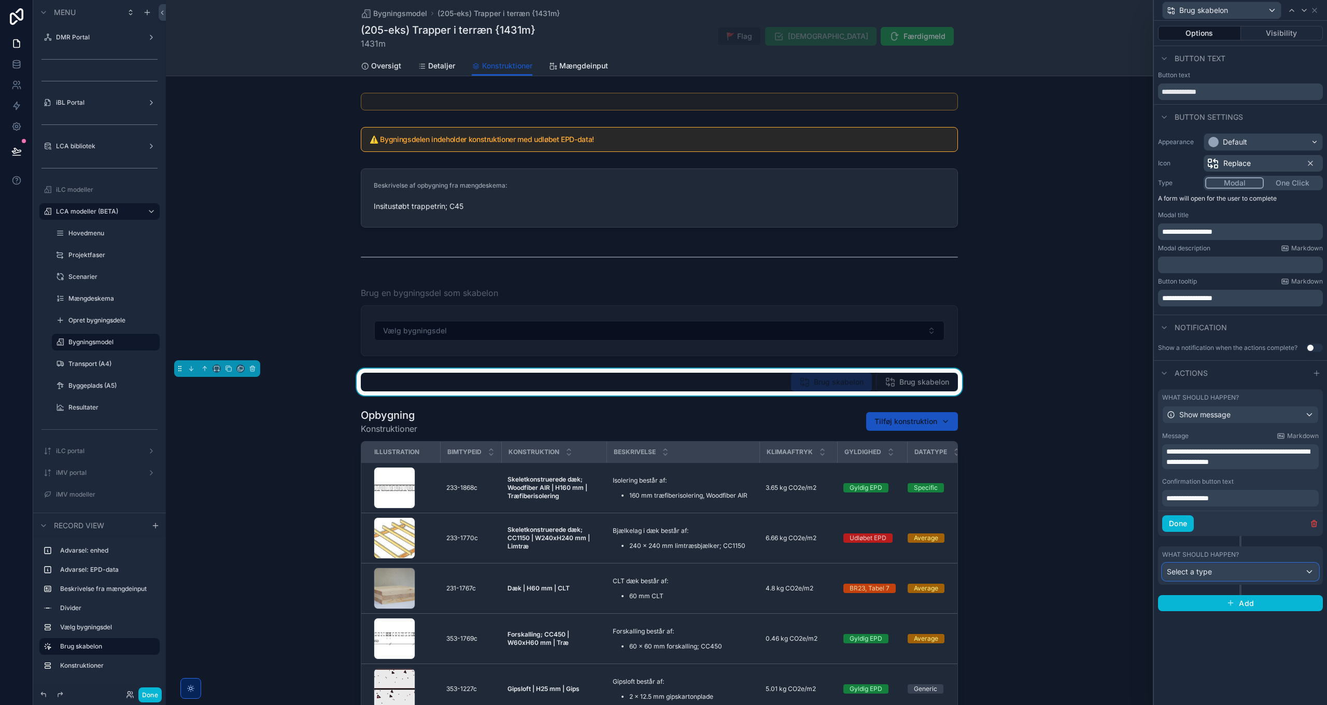
click at [1233, 576] on div "Select a type" at bounding box center [1241, 572] width 156 height 17
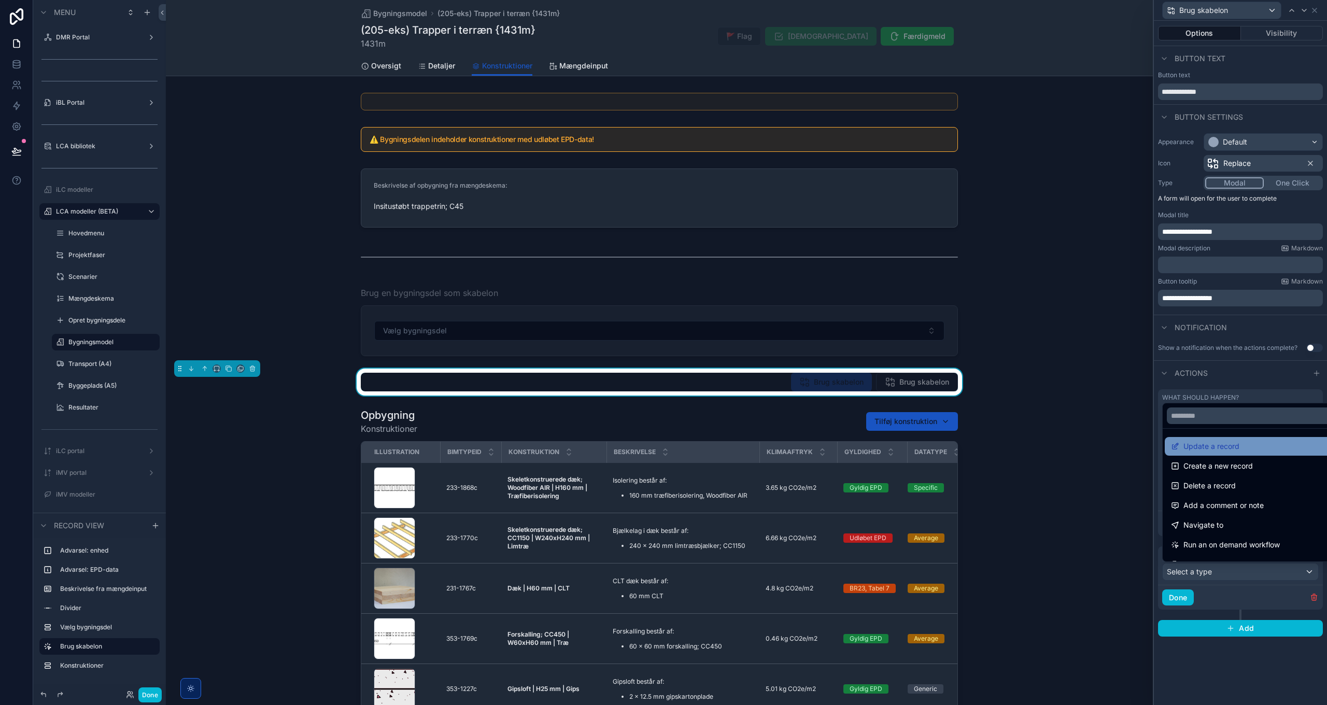
click at [1220, 448] on span "Update a record" at bounding box center [1212, 446] width 56 height 12
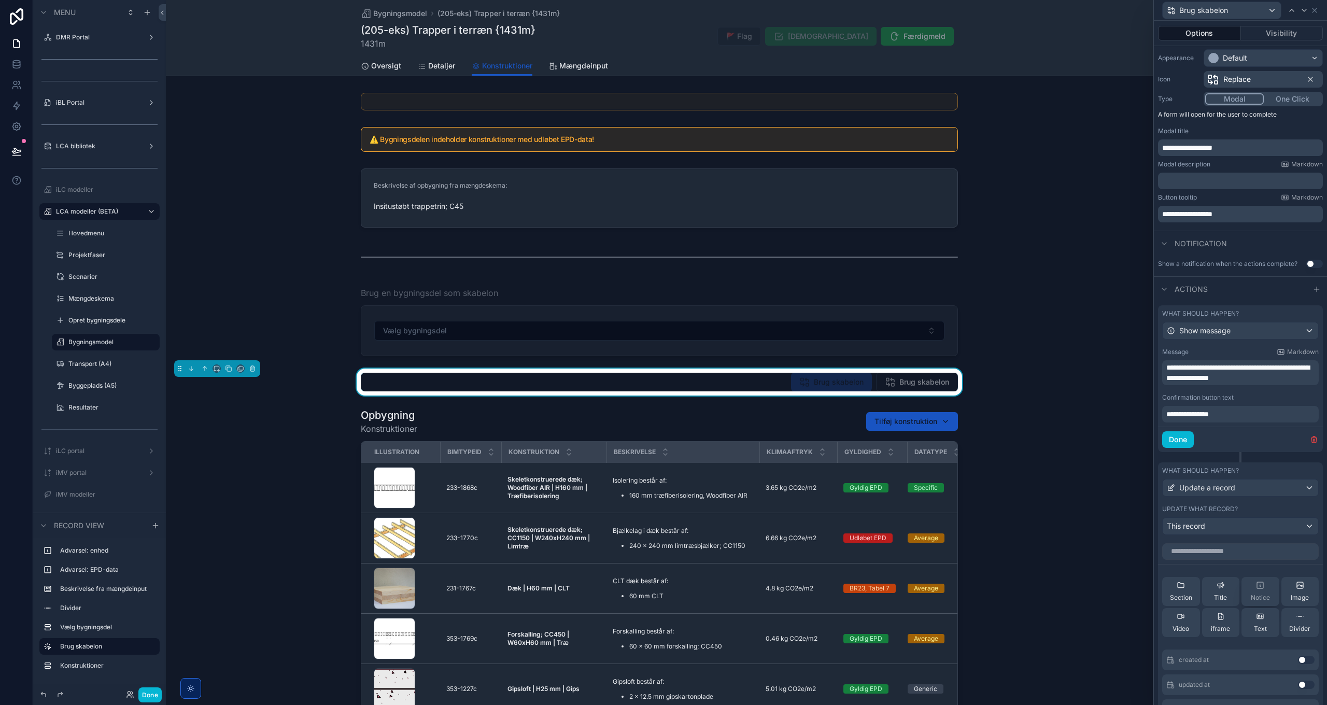
scroll to position [104, 0]
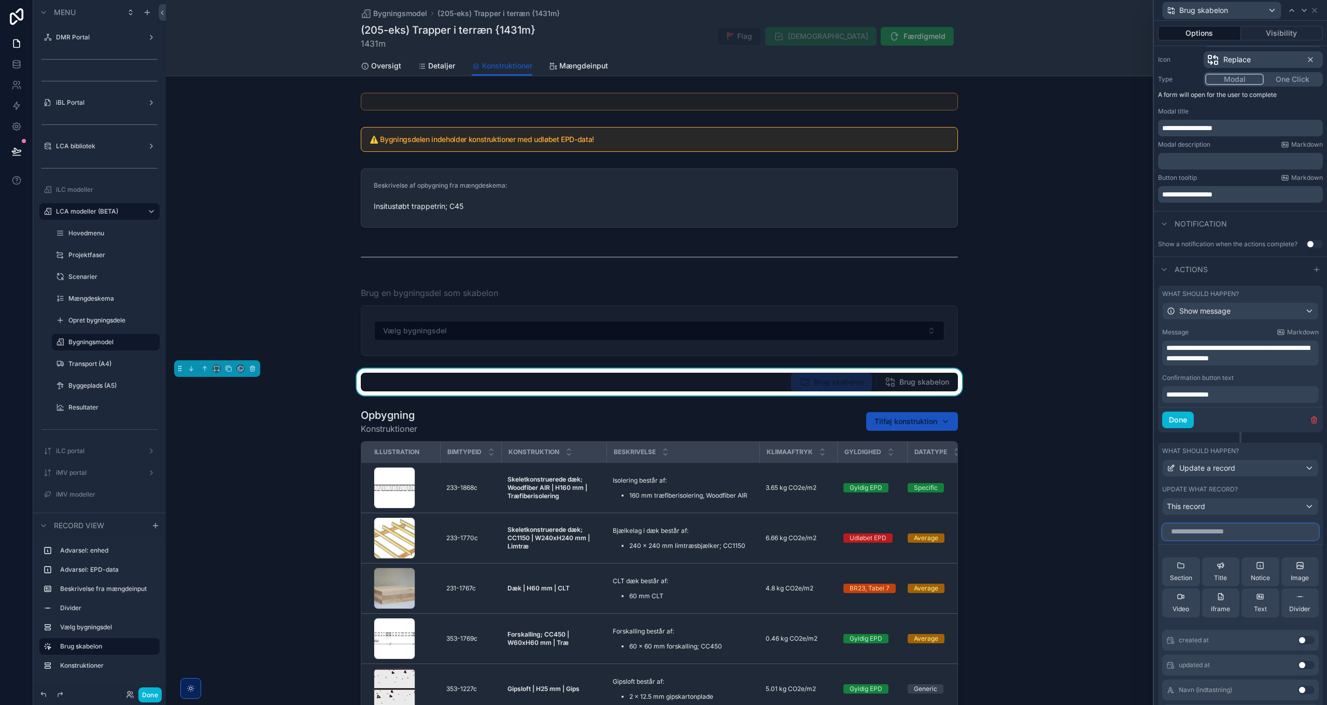
click at [1228, 529] on input "text" at bounding box center [1241, 532] width 157 height 17
type input "**********"
click at [1298, 639] on button "Use setting" at bounding box center [1306, 640] width 17 height 8
click at [1282, 559] on icon at bounding box center [1286, 559] width 8 height 8
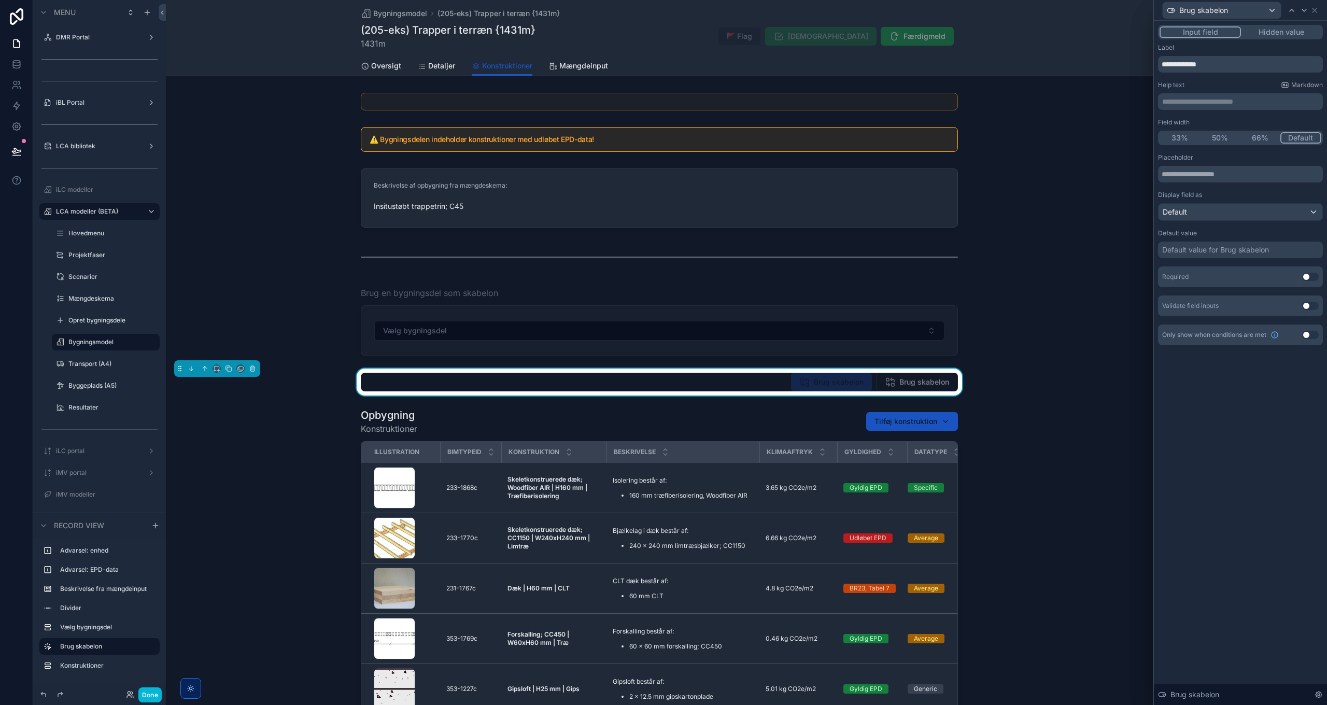
click at [1278, 25] on div "Input field Hidden value" at bounding box center [1240, 32] width 165 height 15
click at [1277, 30] on button "Hidden value" at bounding box center [1281, 31] width 80 height 11
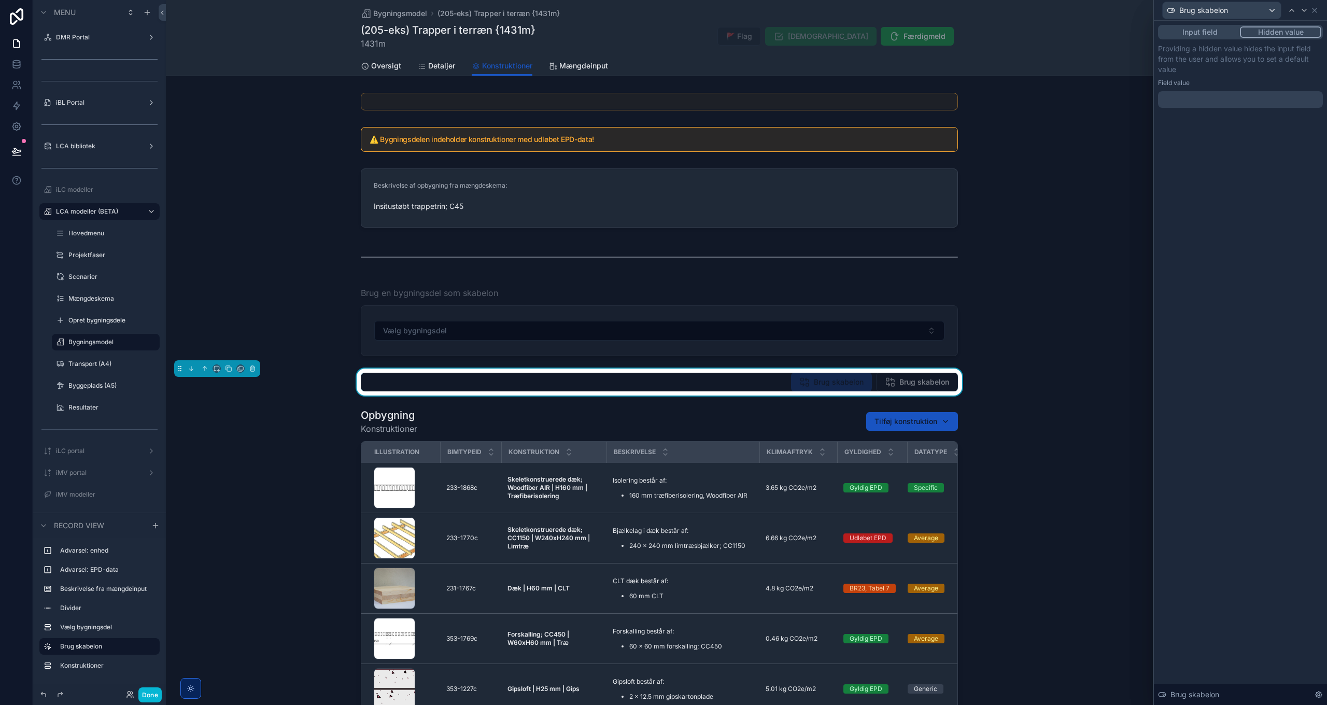
click at [1204, 97] on div at bounding box center [1240, 99] width 165 height 17
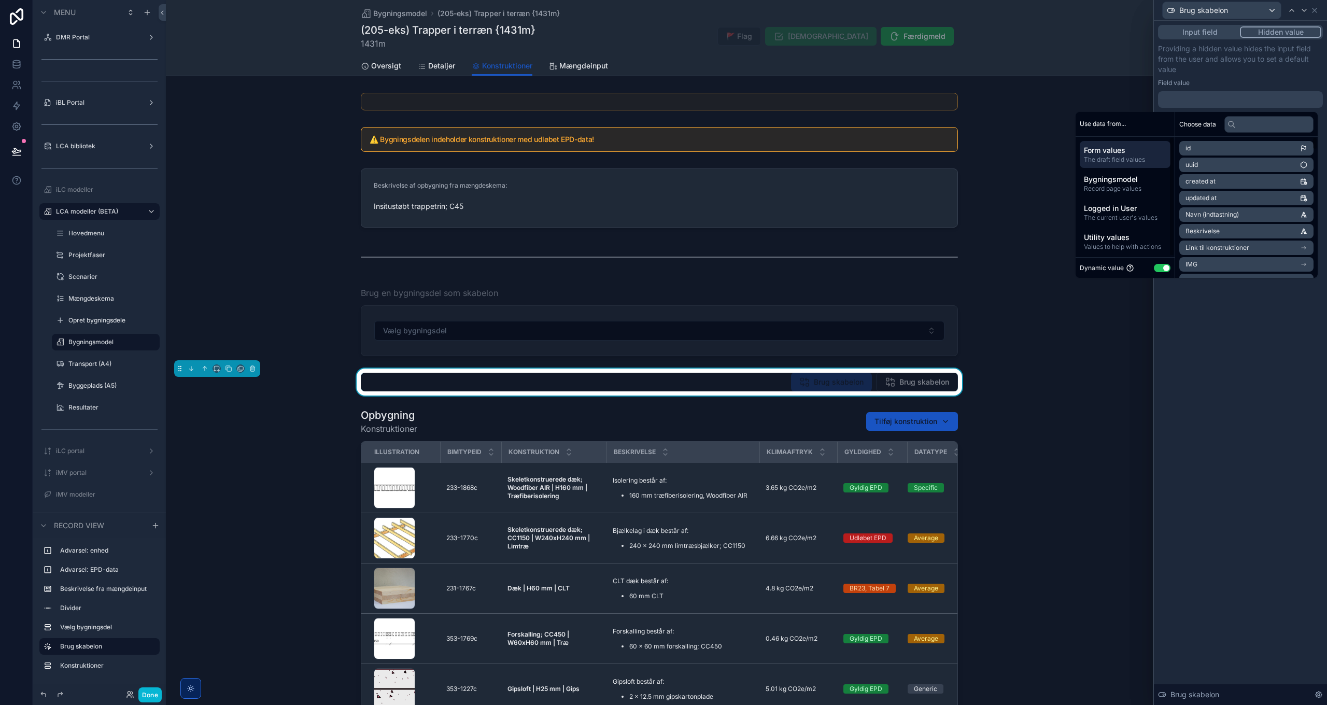
click at [1161, 267] on button "Use setting" at bounding box center [1162, 268] width 17 height 8
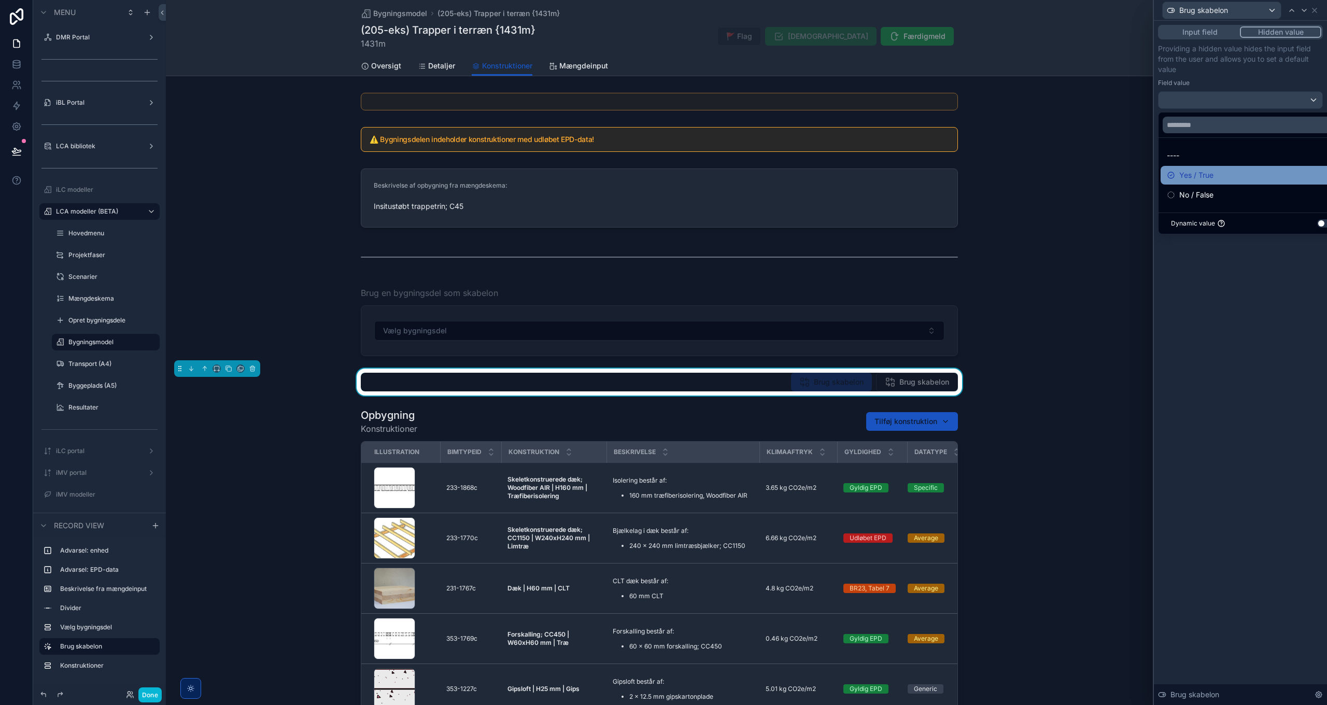
click at [1206, 173] on span "Yes / True" at bounding box center [1197, 175] width 34 height 12
click at [1224, 246] on div "Input field Hidden value Providing a hidden value hides the input field from th…" at bounding box center [1240, 363] width 173 height 684
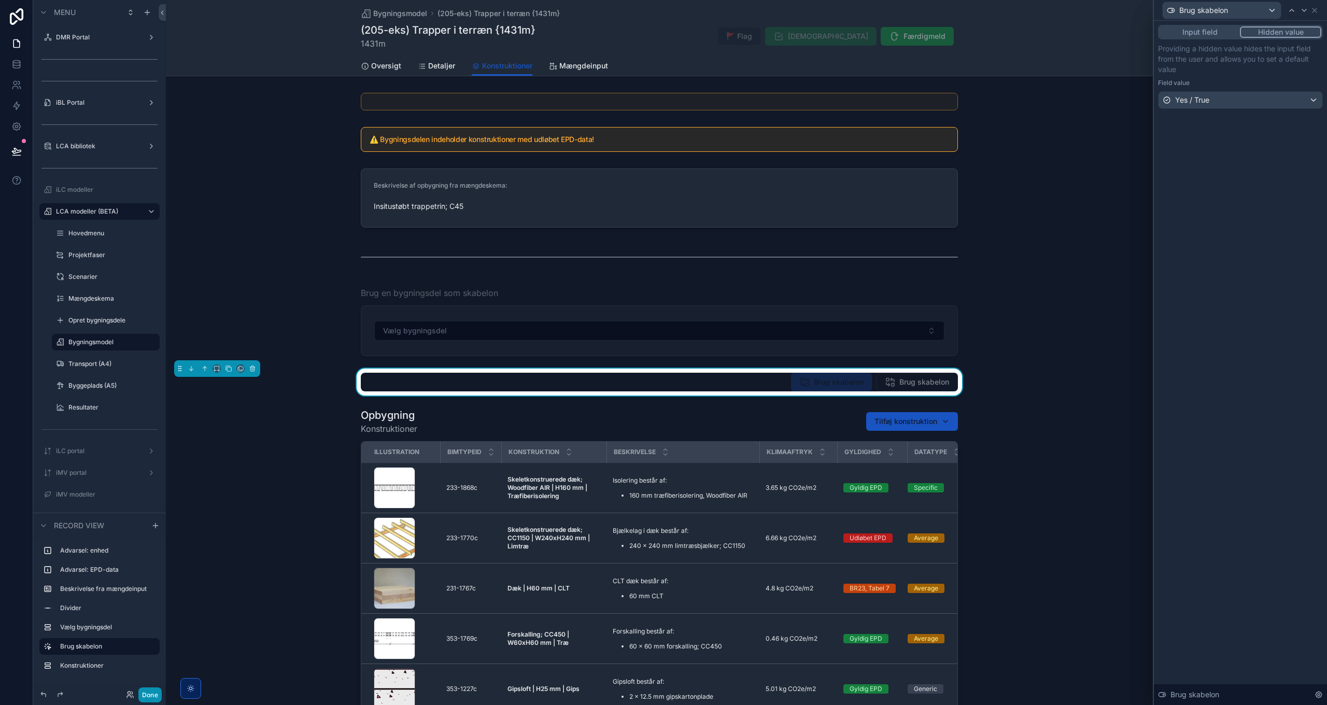
click at [150, 694] on button "Done" at bounding box center [149, 695] width 23 height 15
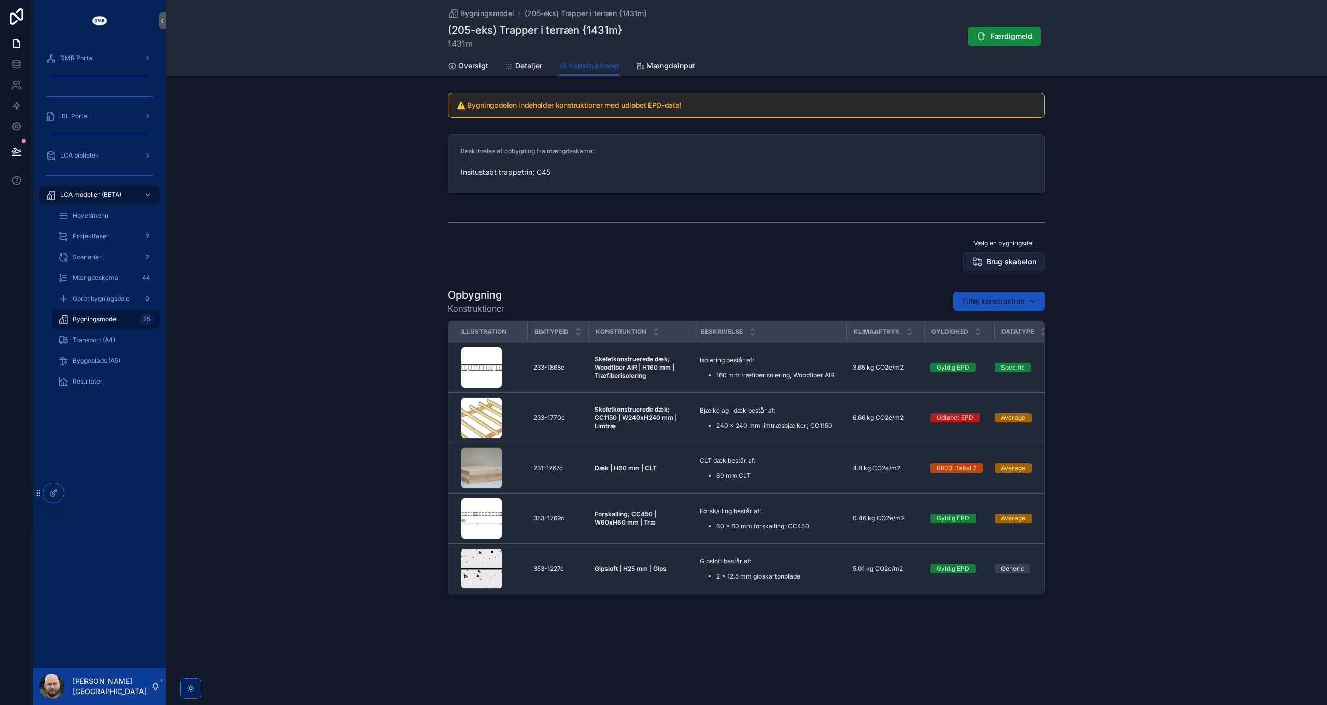
click at [991, 261] on span "Brug skabelon" at bounding box center [1012, 262] width 50 height 10
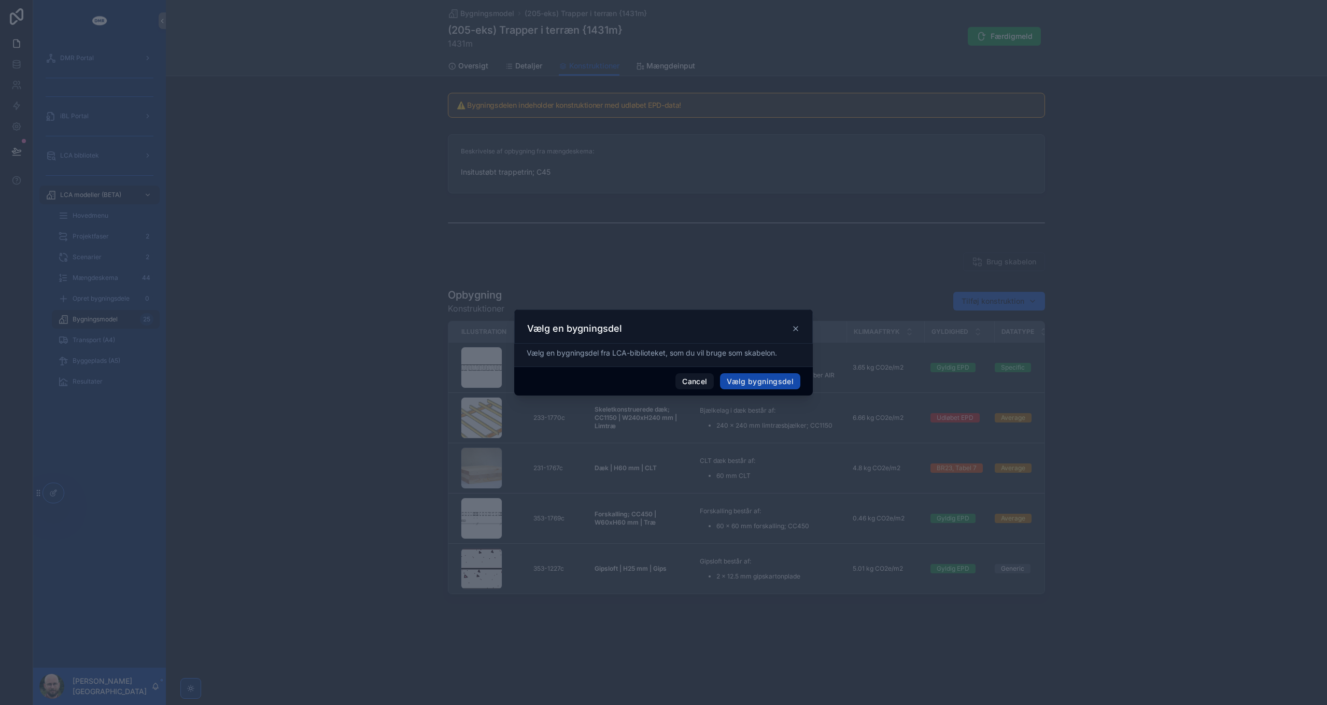
click at [757, 382] on button "Vælg bygningsdel" at bounding box center [760, 381] width 80 height 17
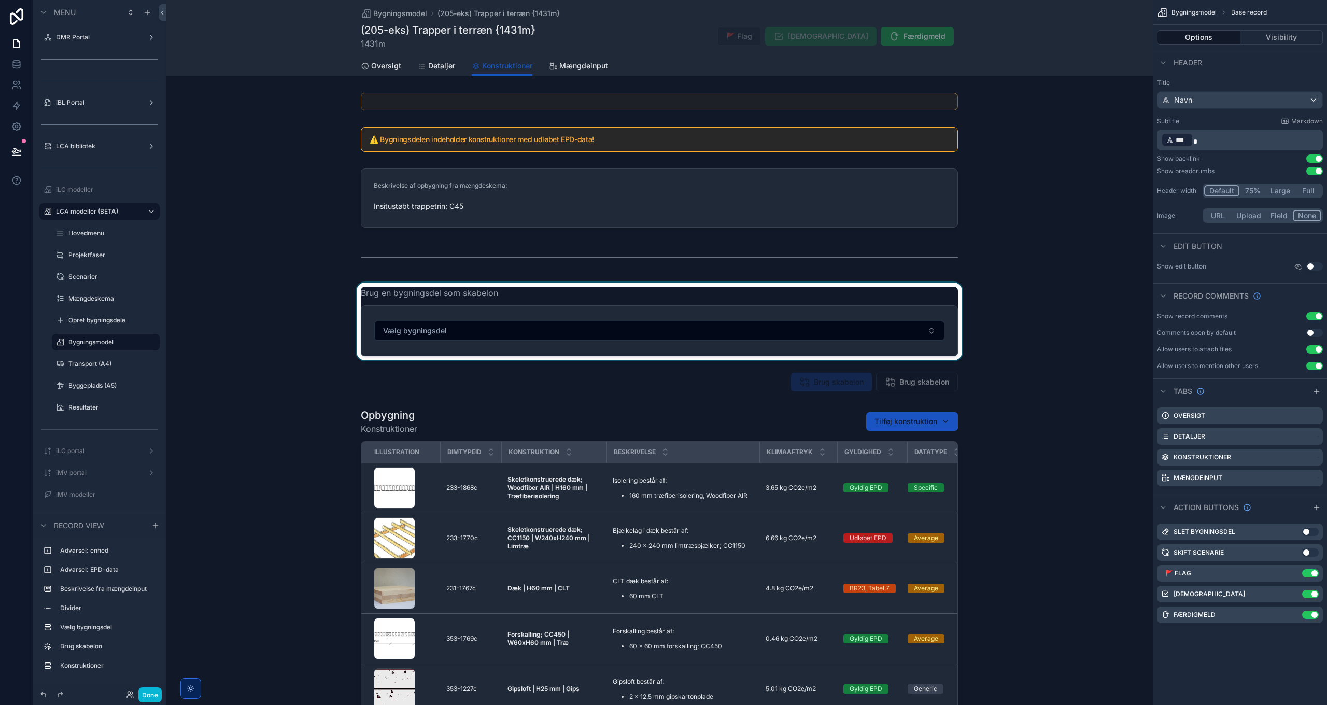
click at [617, 338] on div "scrollable content" at bounding box center [659, 322] width 987 height 78
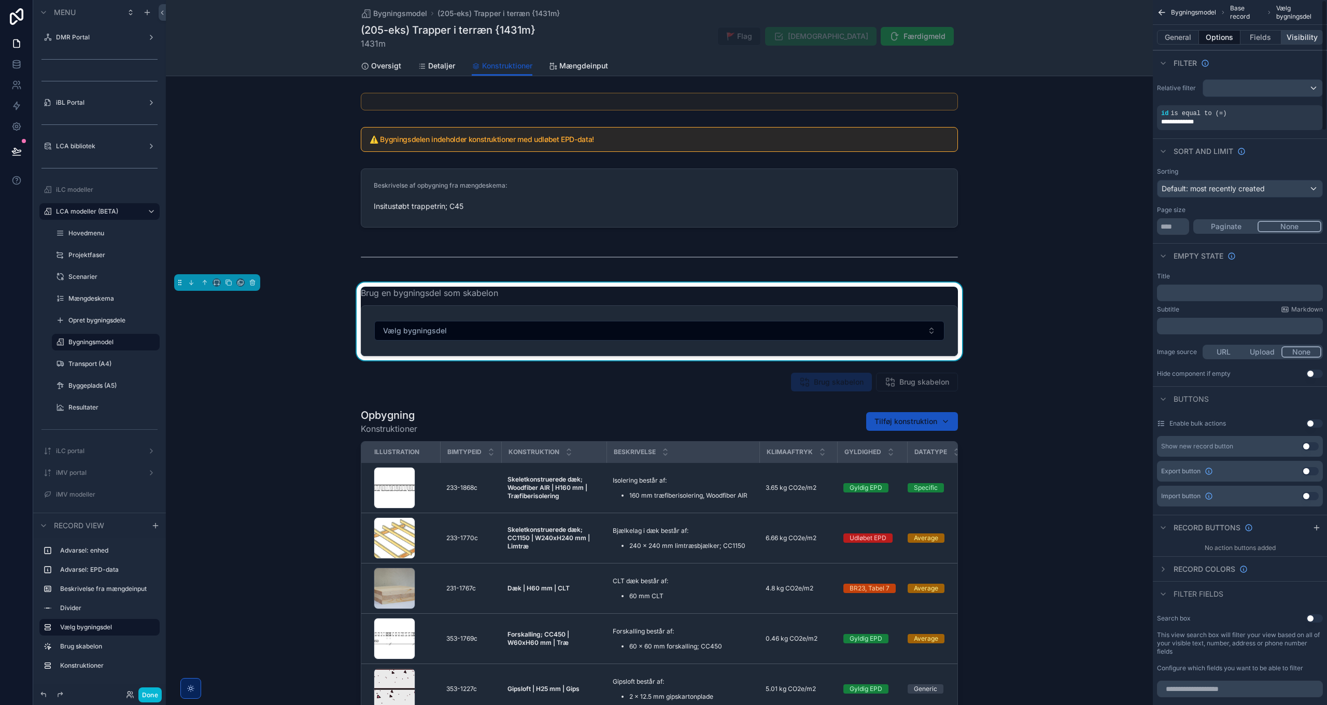
click at [1310, 38] on button "Visibility" at bounding box center [1302, 37] width 41 height 15
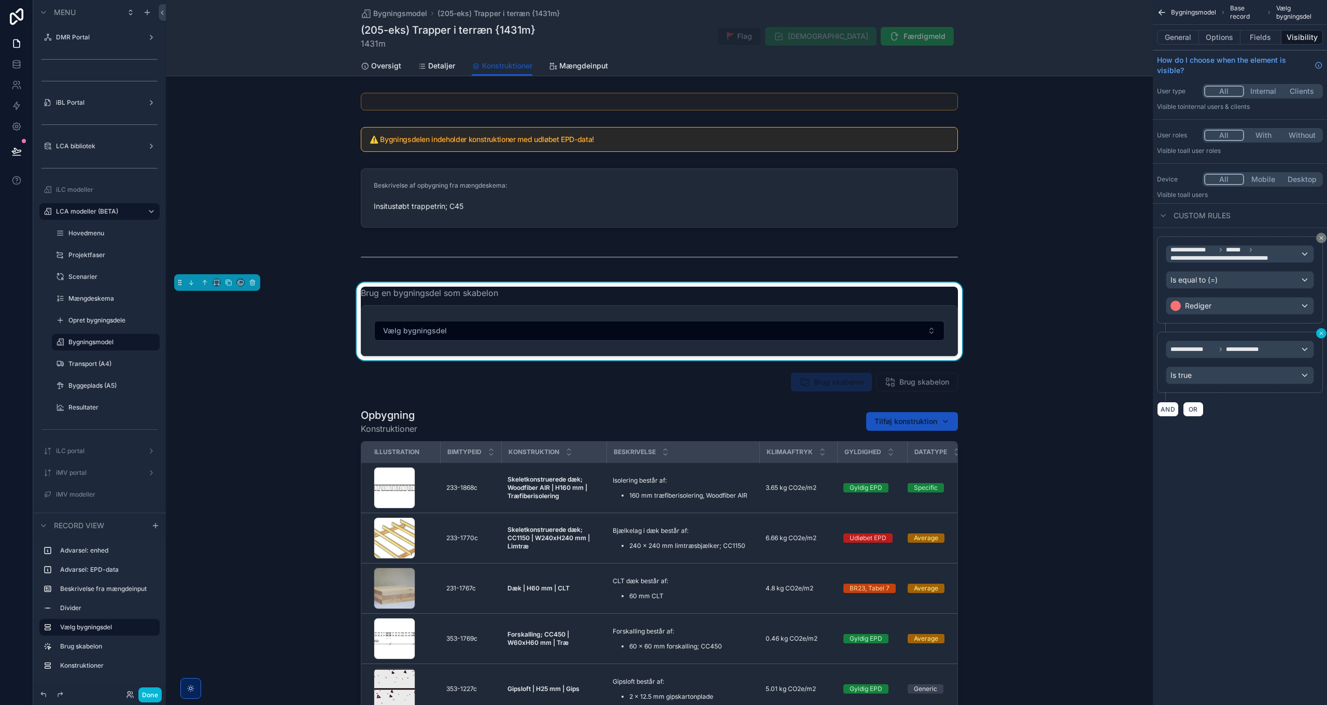
click at [1320, 332] on icon "scrollable content" at bounding box center [1322, 333] width 6 height 6
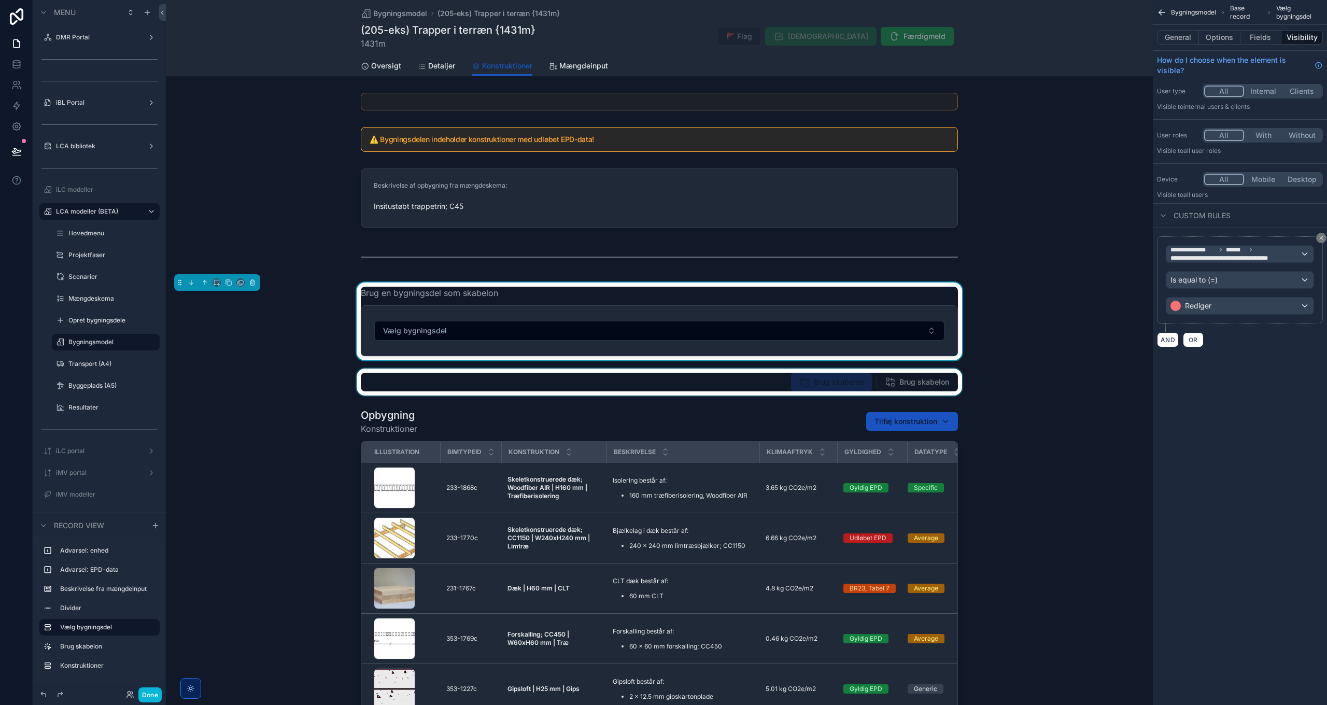
click at [935, 385] on div "scrollable content" at bounding box center [659, 382] width 987 height 27
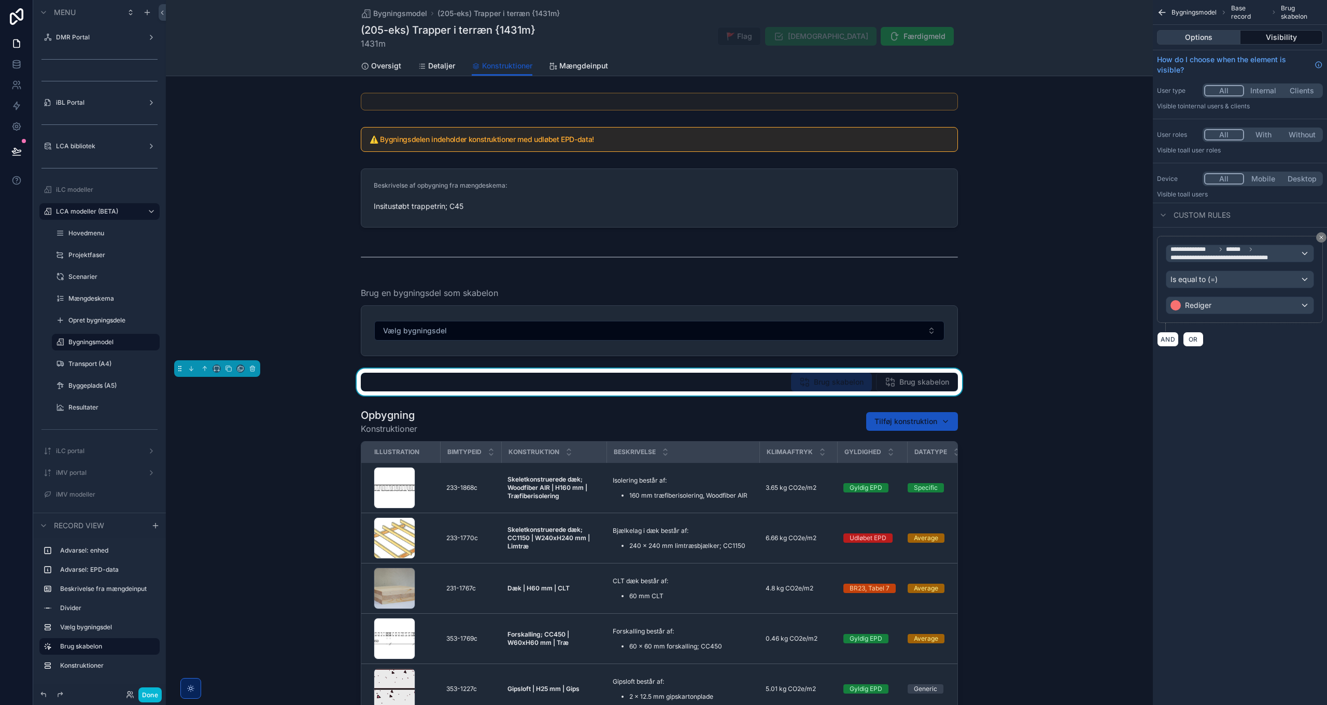
click at [1220, 34] on button "Options" at bounding box center [1198, 37] width 83 height 15
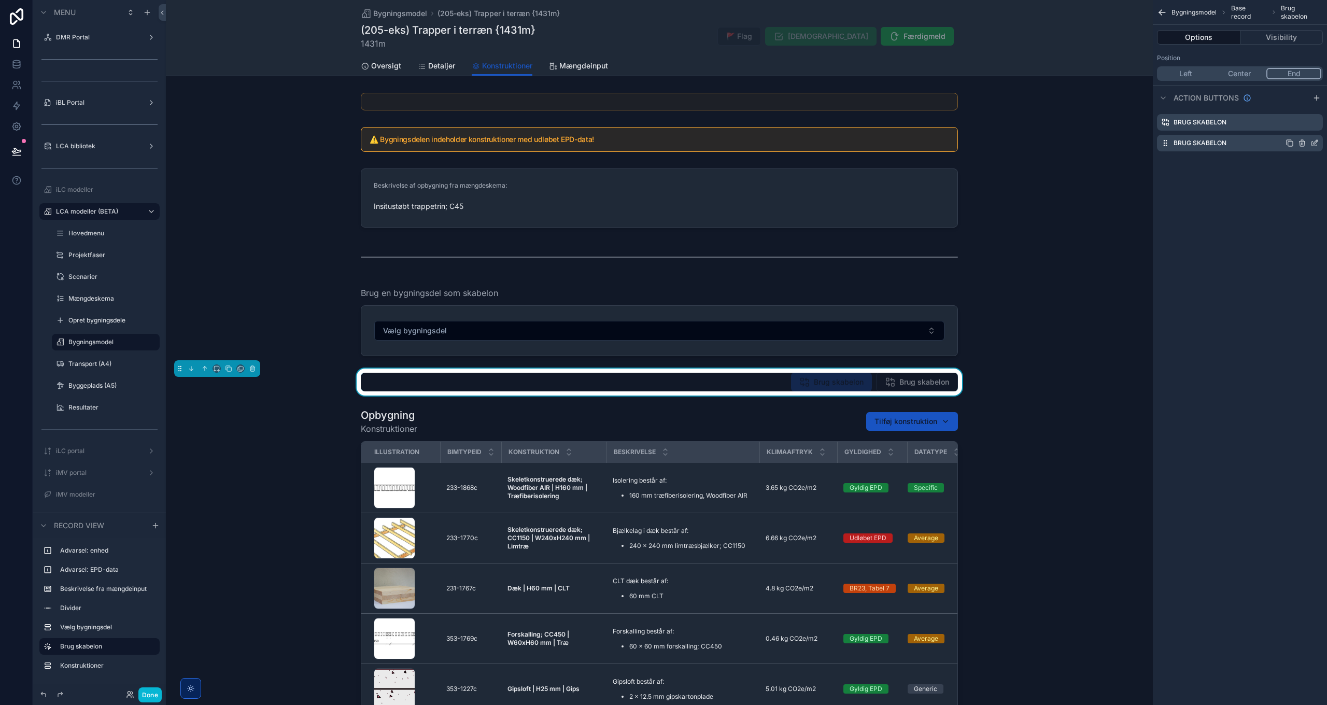
click at [1316, 140] on icon "scrollable content" at bounding box center [1315, 143] width 8 height 8
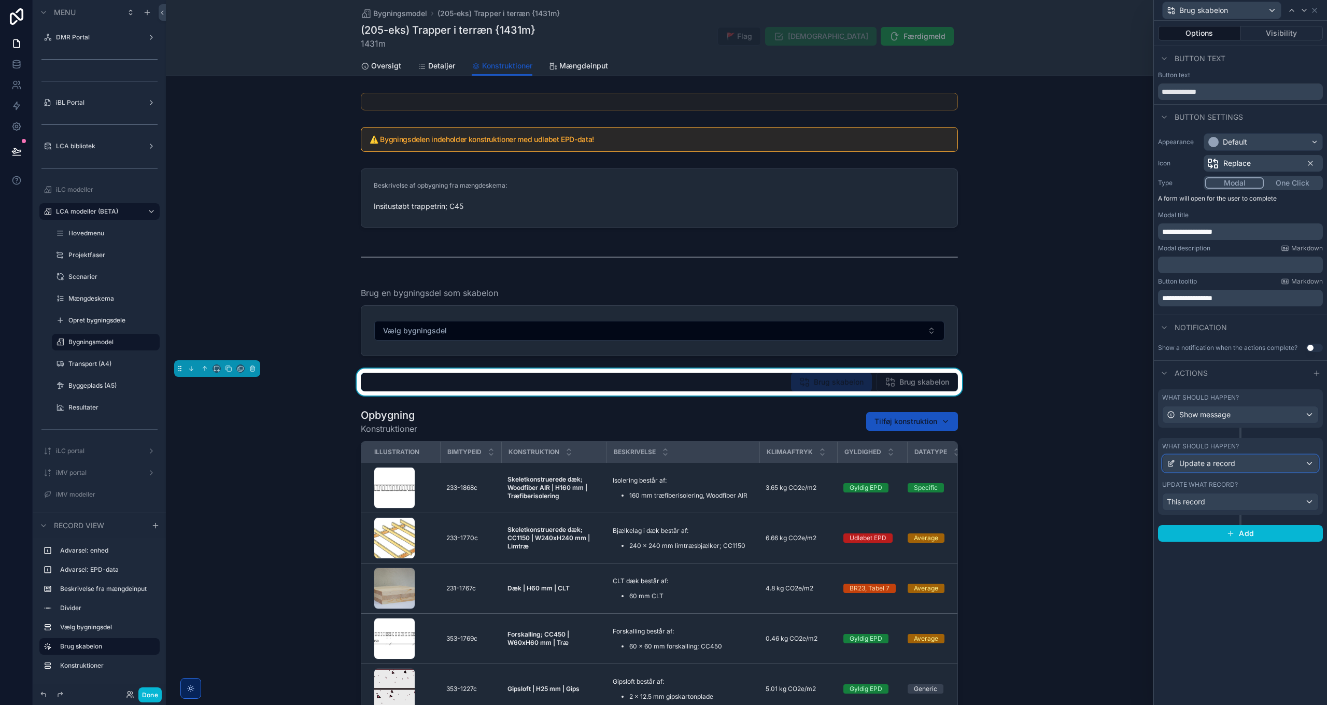
click at [1285, 460] on div "Update a record" at bounding box center [1241, 463] width 156 height 17
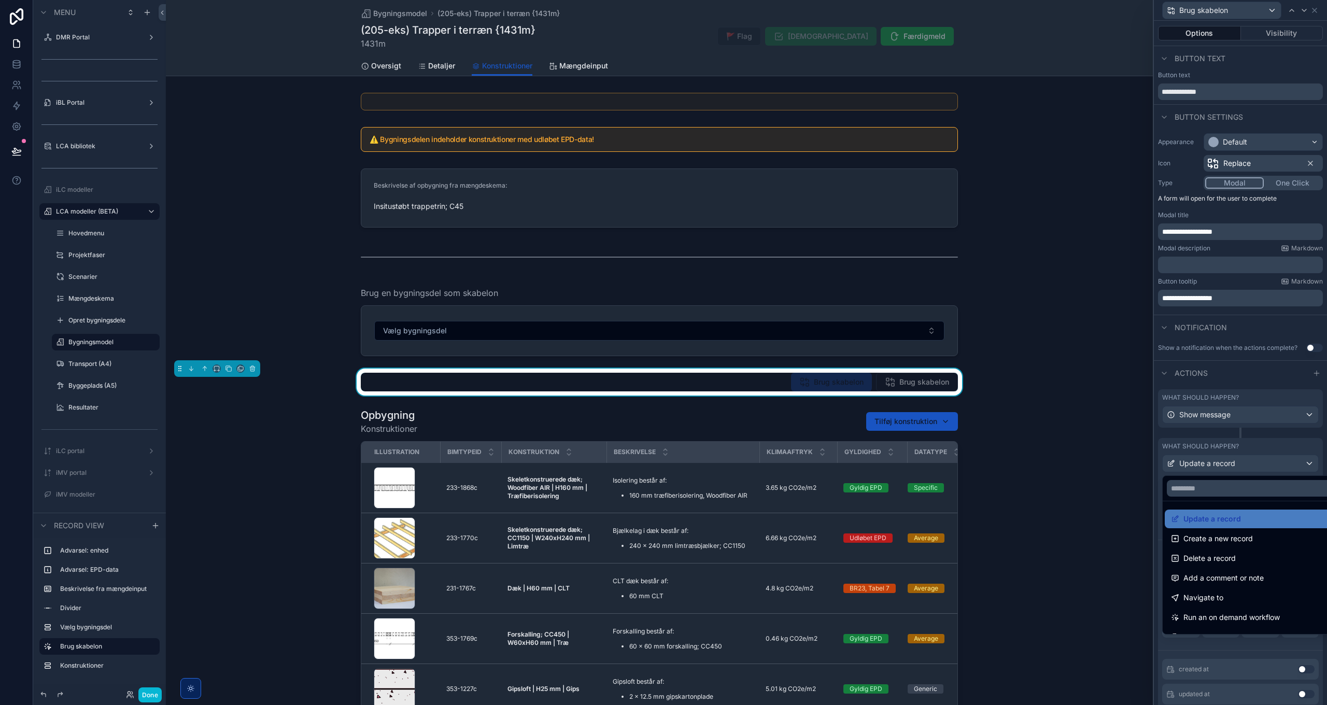
click at [1285, 460] on div at bounding box center [1240, 352] width 173 height 705
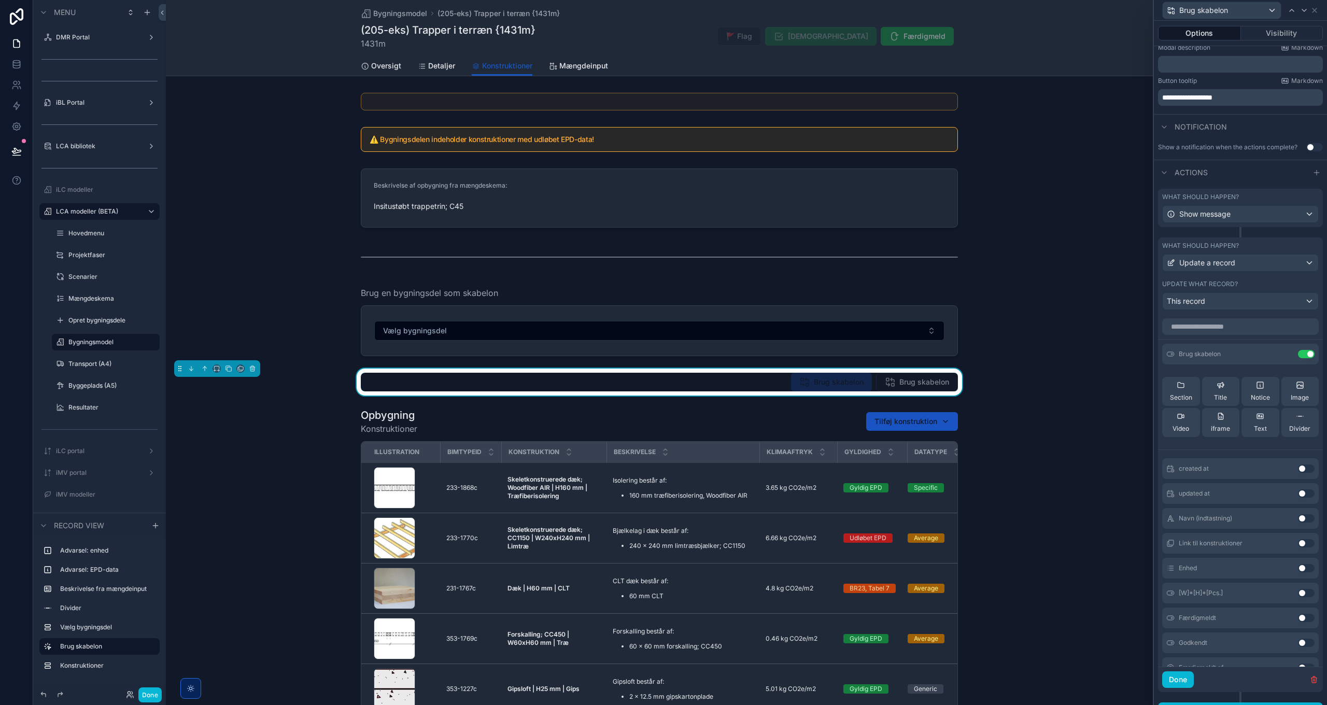
scroll to position [218, 0]
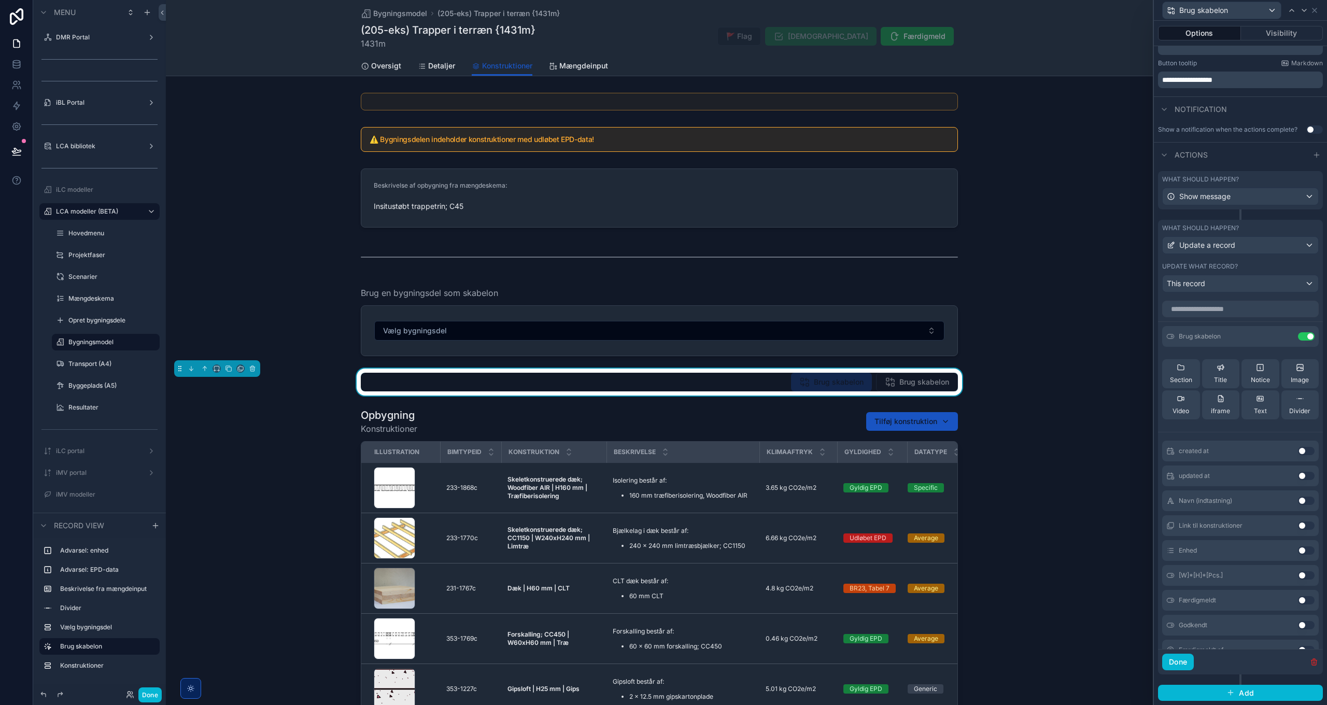
click at [1310, 663] on icon "button" at bounding box center [1314, 662] width 8 height 8
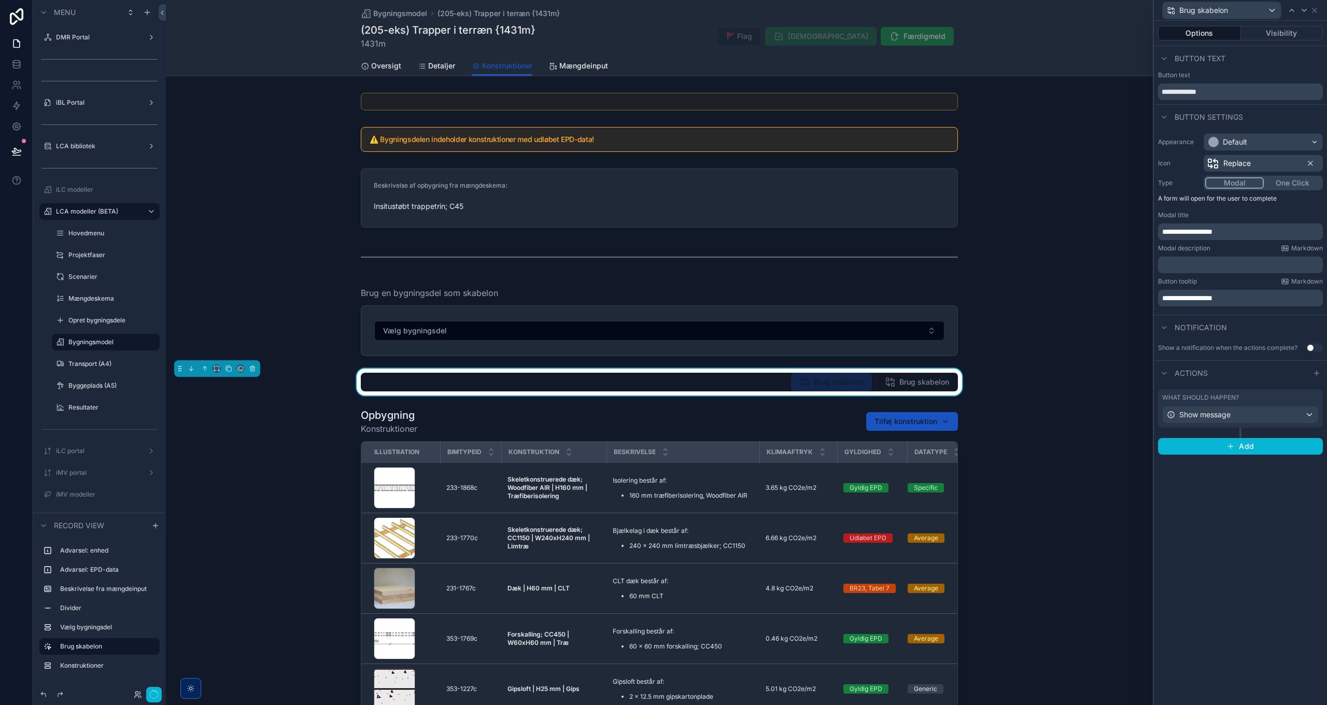
scroll to position [0, 0]
click at [1268, 414] on div "Show message" at bounding box center [1241, 415] width 156 height 17
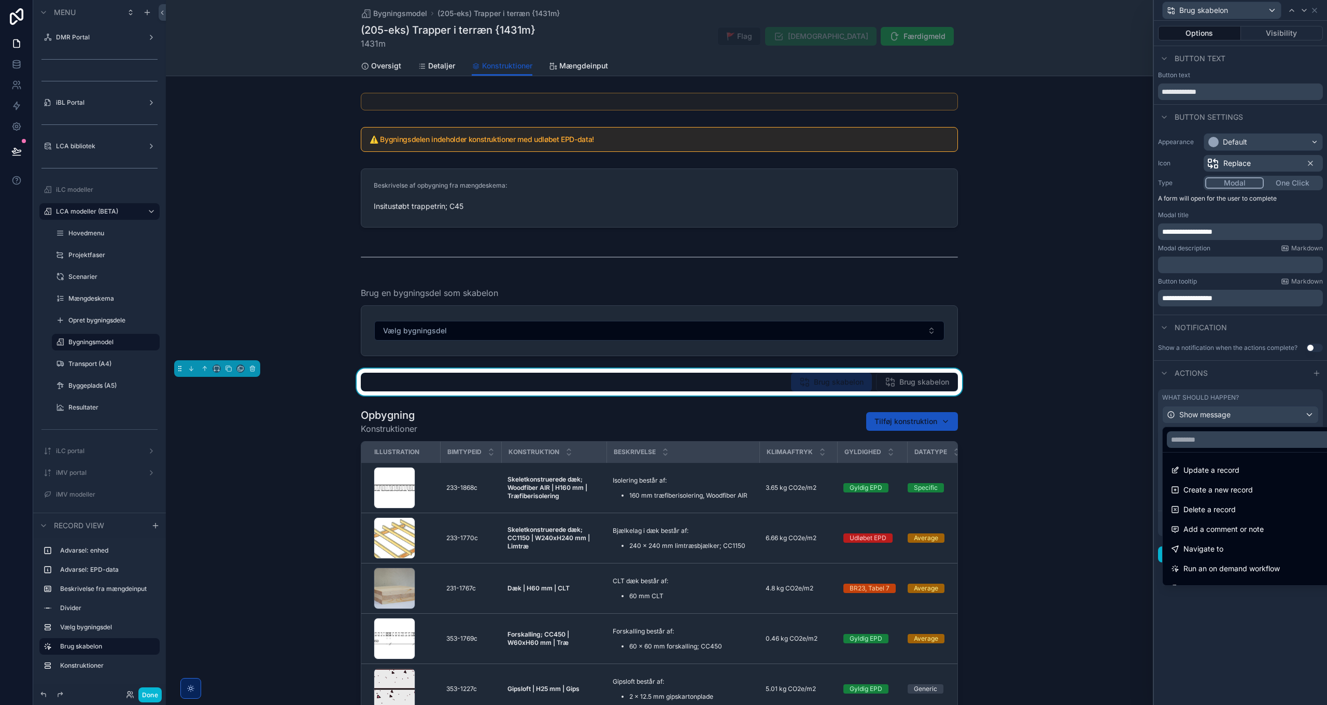
click at [1268, 415] on div at bounding box center [1240, 352] width 173 height 705
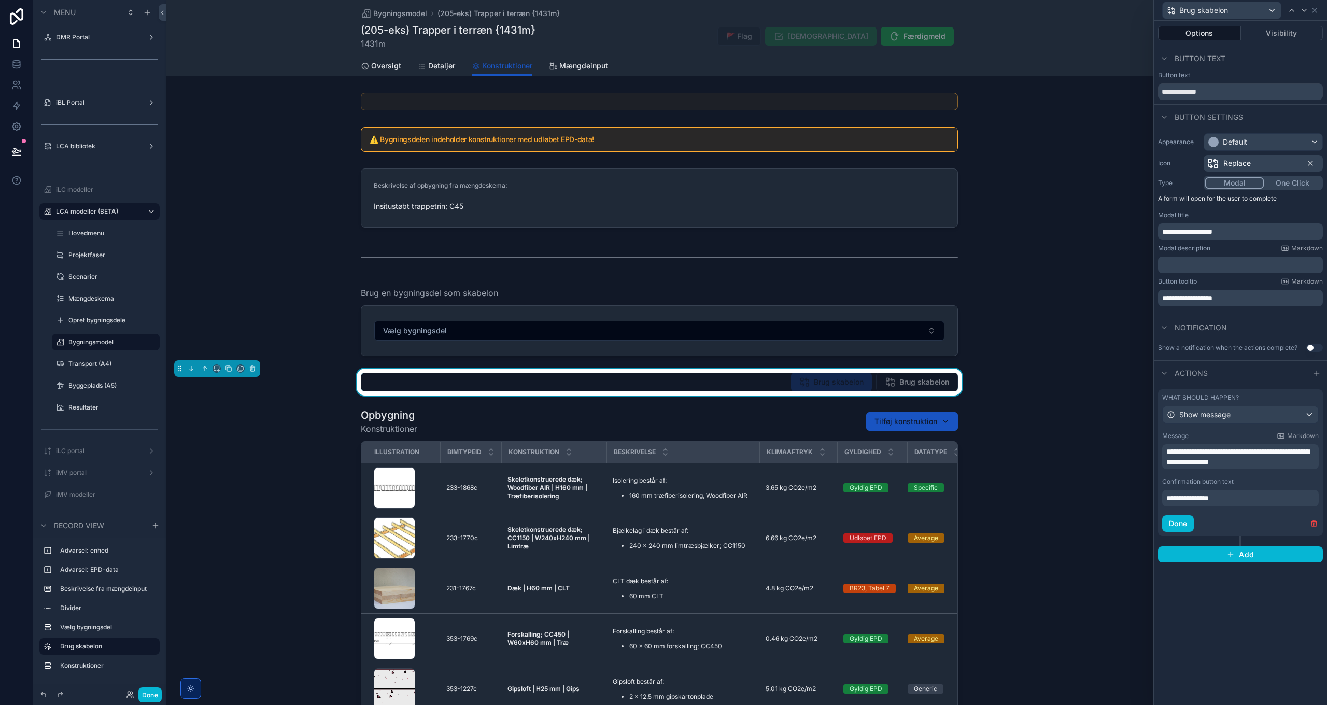
click at [1186, 450] on span "**********" at bounding box center [1238, 457] width 143 height 18
click at [1180, 523] on button "Done" at bounding box center [1179, 523] width 32 height 17
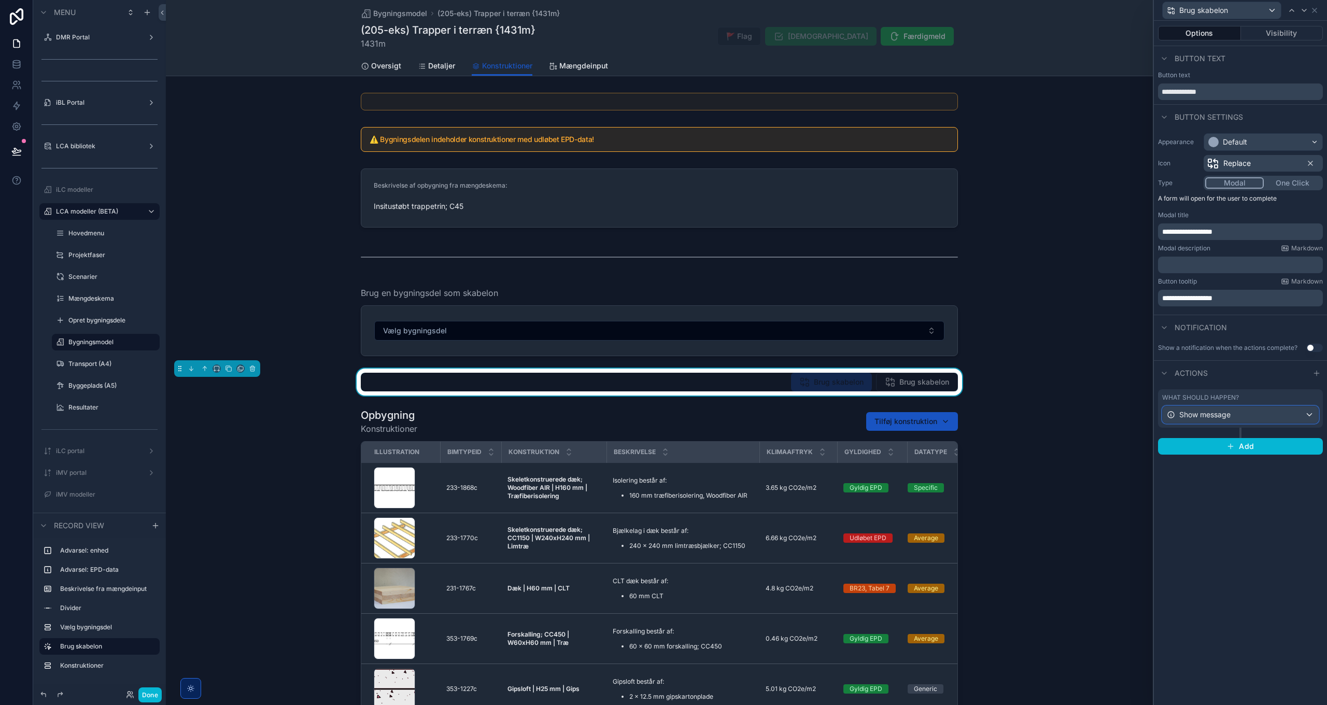
click at [1239, 413] on div "Show message" at bounding box center [1241, 415] width 156 height 17
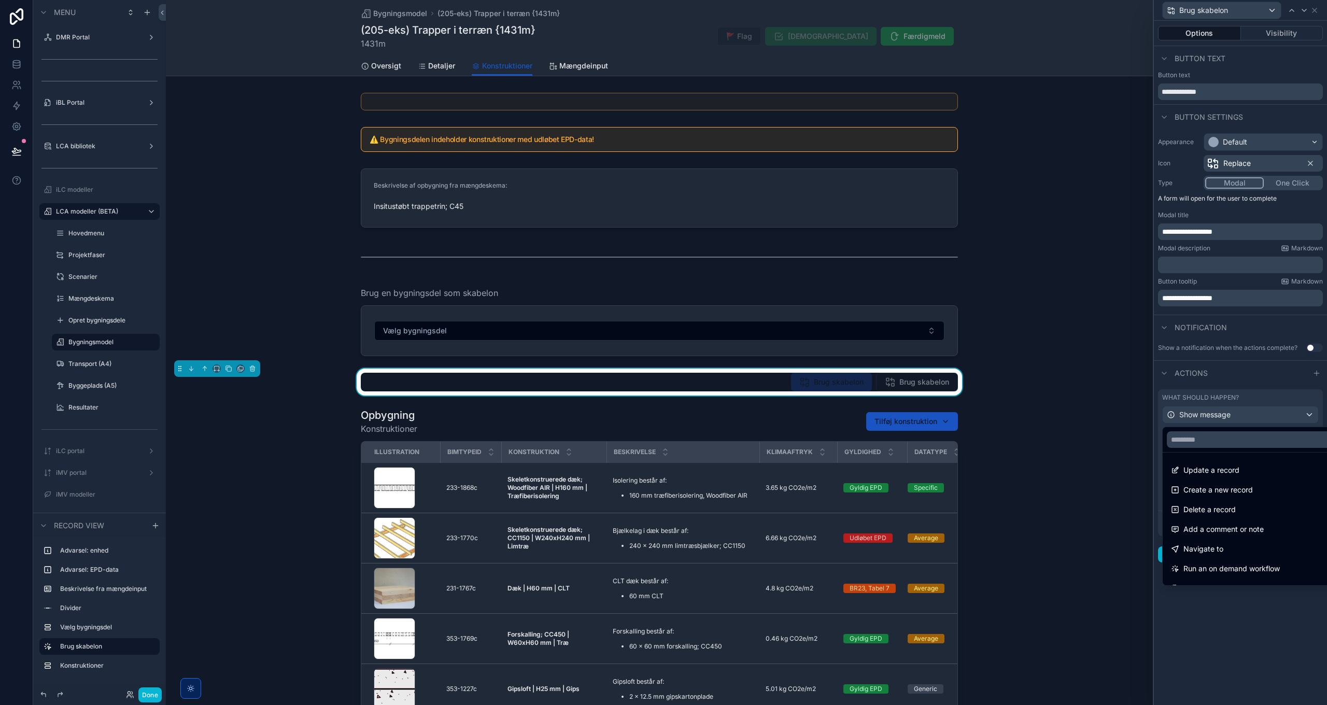
click at [1248, 413] on div at bounding box center [1240, 352] width 173 height 705
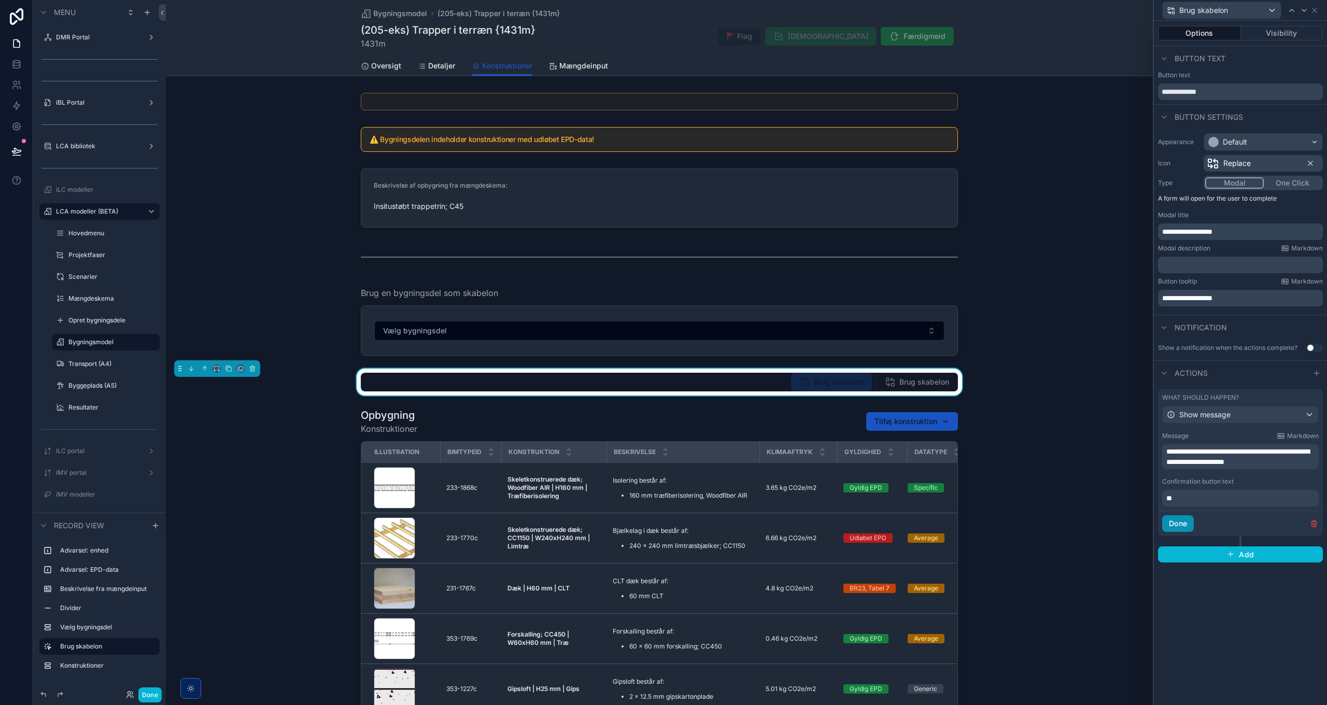
click at [1178, 520] on button "Done" at bounding box center [1179, 523] width 32 height 17
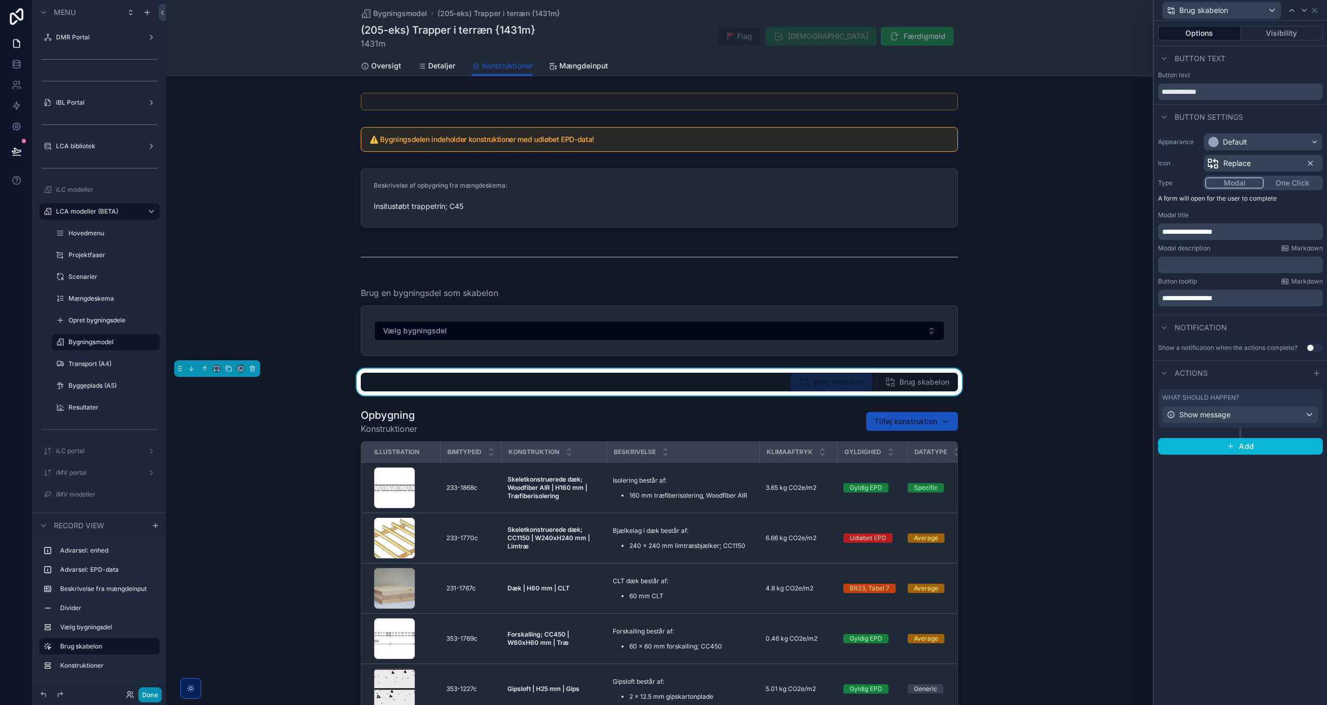
click at [147, 691] on button "Done" at bounding box center [149, 695] width 23 height 15
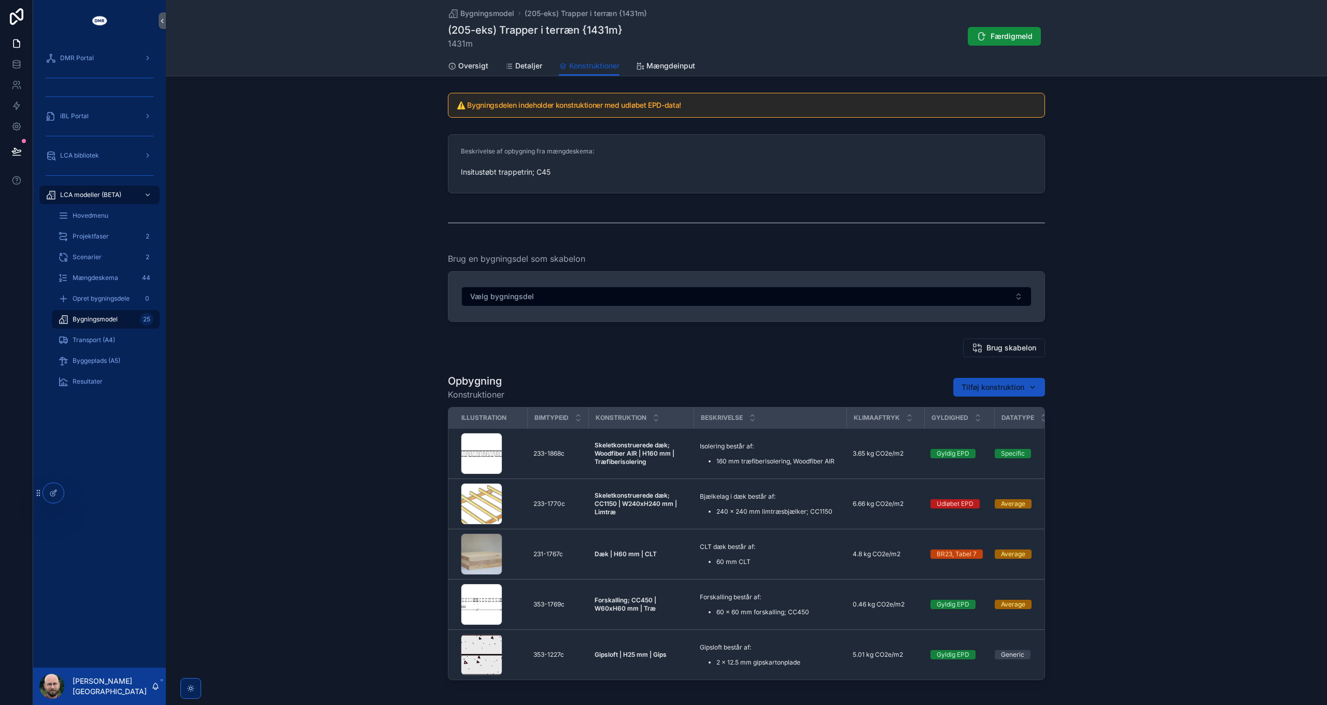
click at [634, 309] on div "Vælg bygningsdel" at bounding box center [747, 297] width 596 height 50
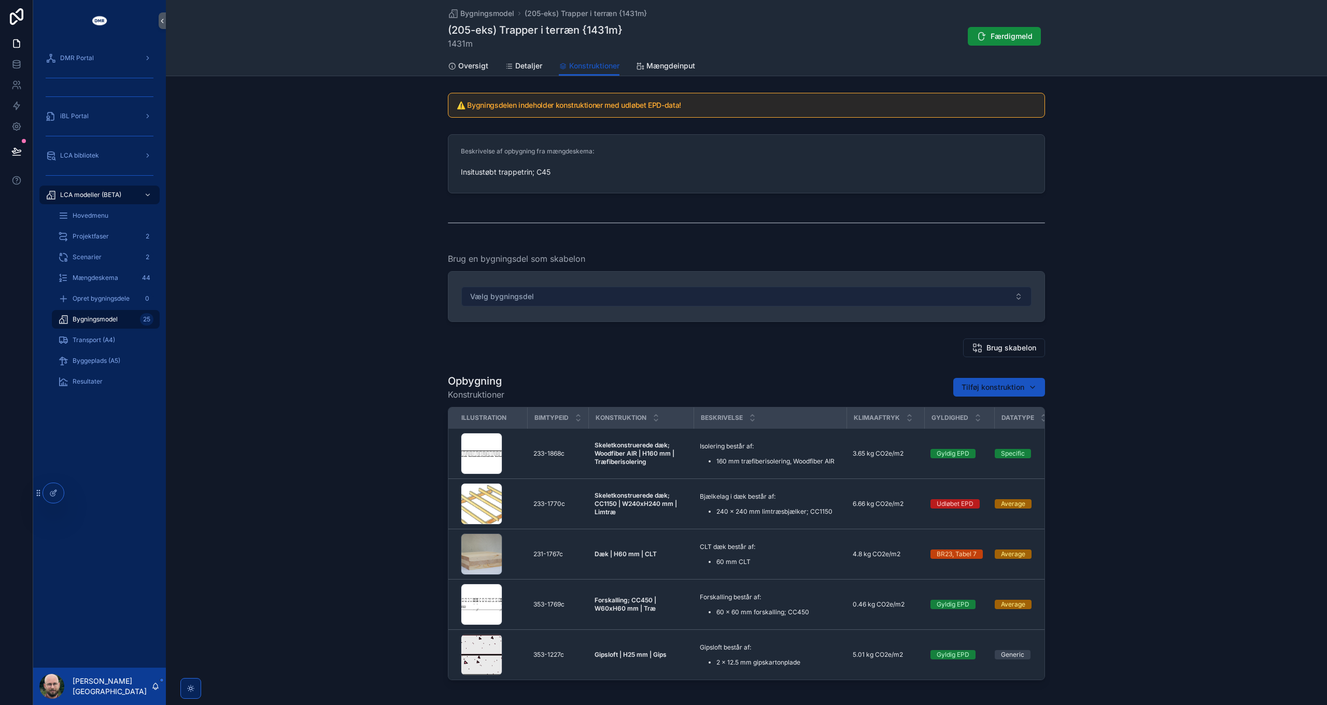
click at [633, 300] on button "Vælg bygningsdel" at bounding box center [747, 297] width 570 height 20
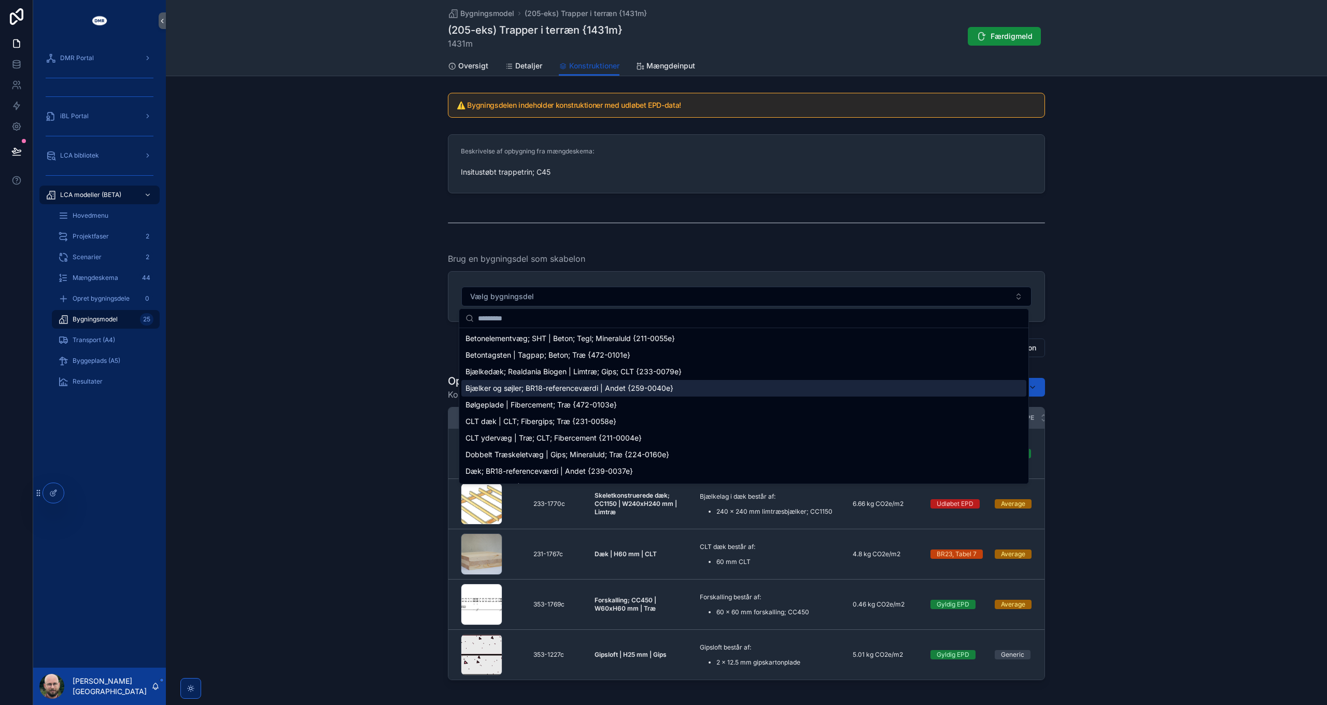
click at [537, 398] on div "Bølgeplade | Fibercement; Træ {472-0103e}" at bounding box center [744, 405] width 565 height 17
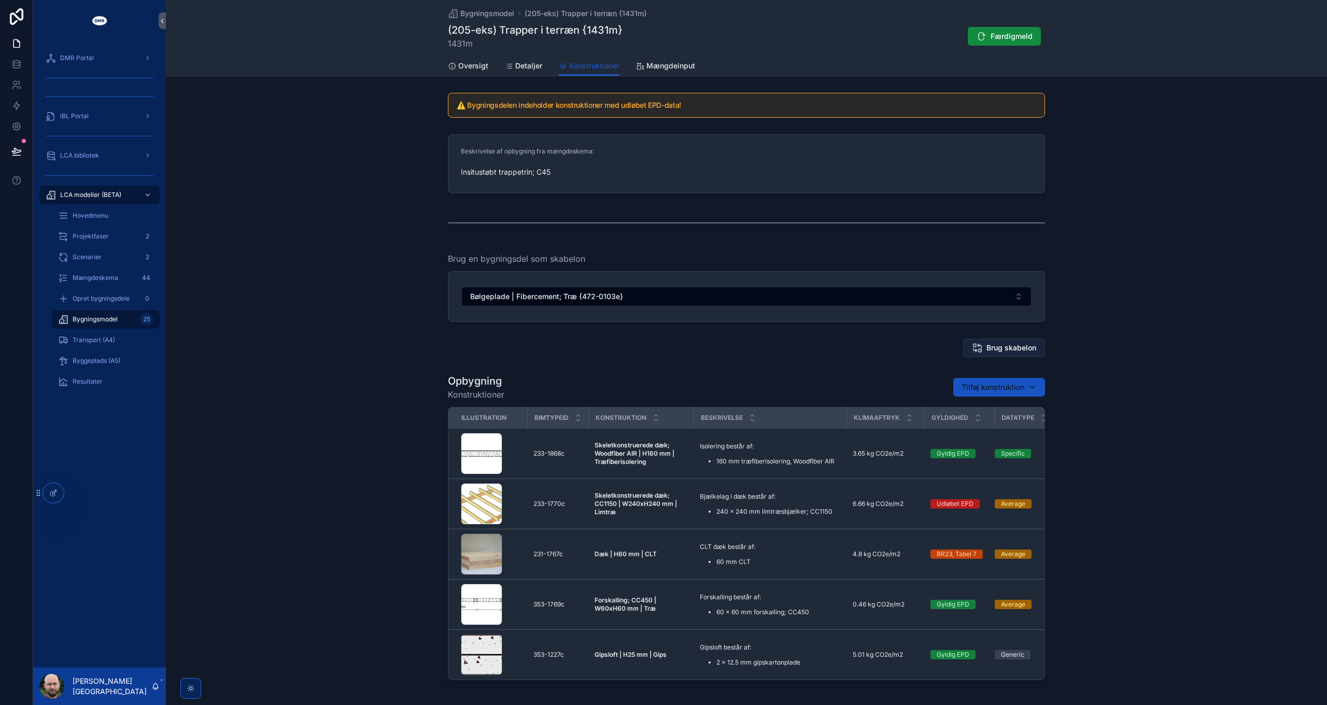
click at [1002, 346] on span "Brug skabelon" at bounding box center [1012, 348] width 50 height 10
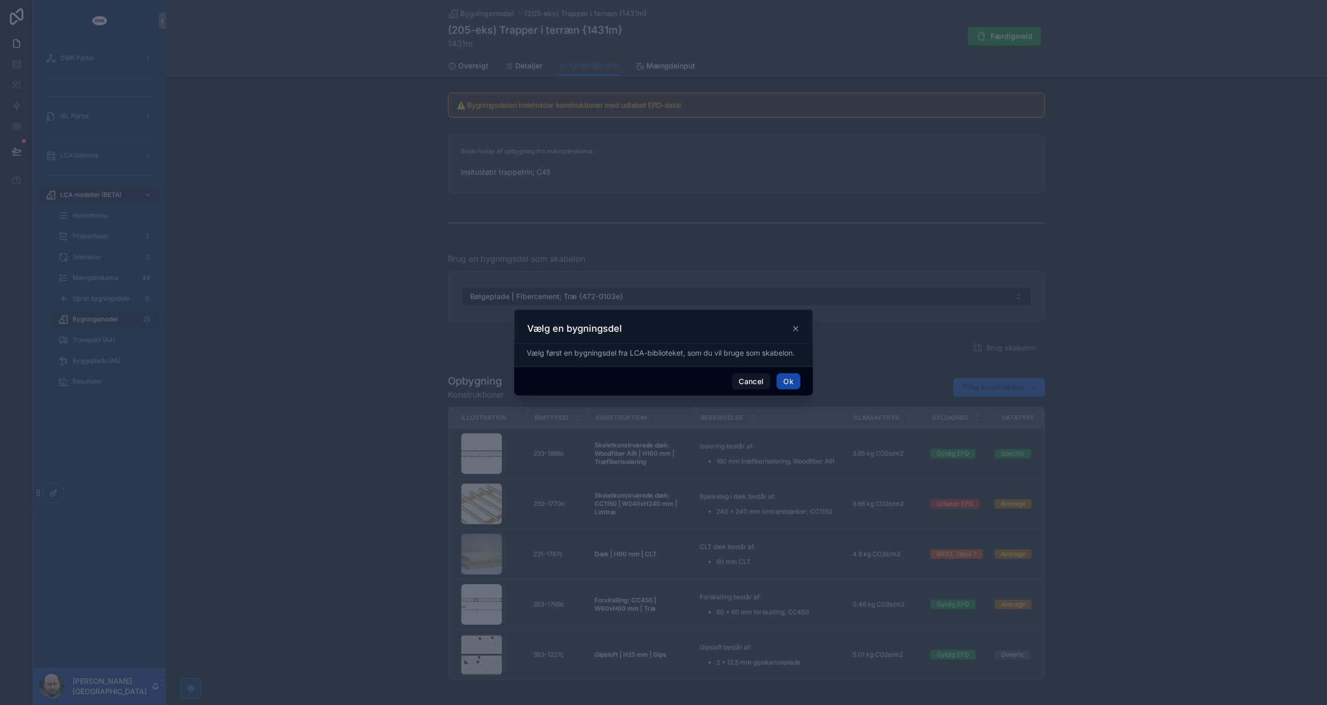
click at [786, 381] on button "Ok" at bounding box center [789, 381] width 24 height 17
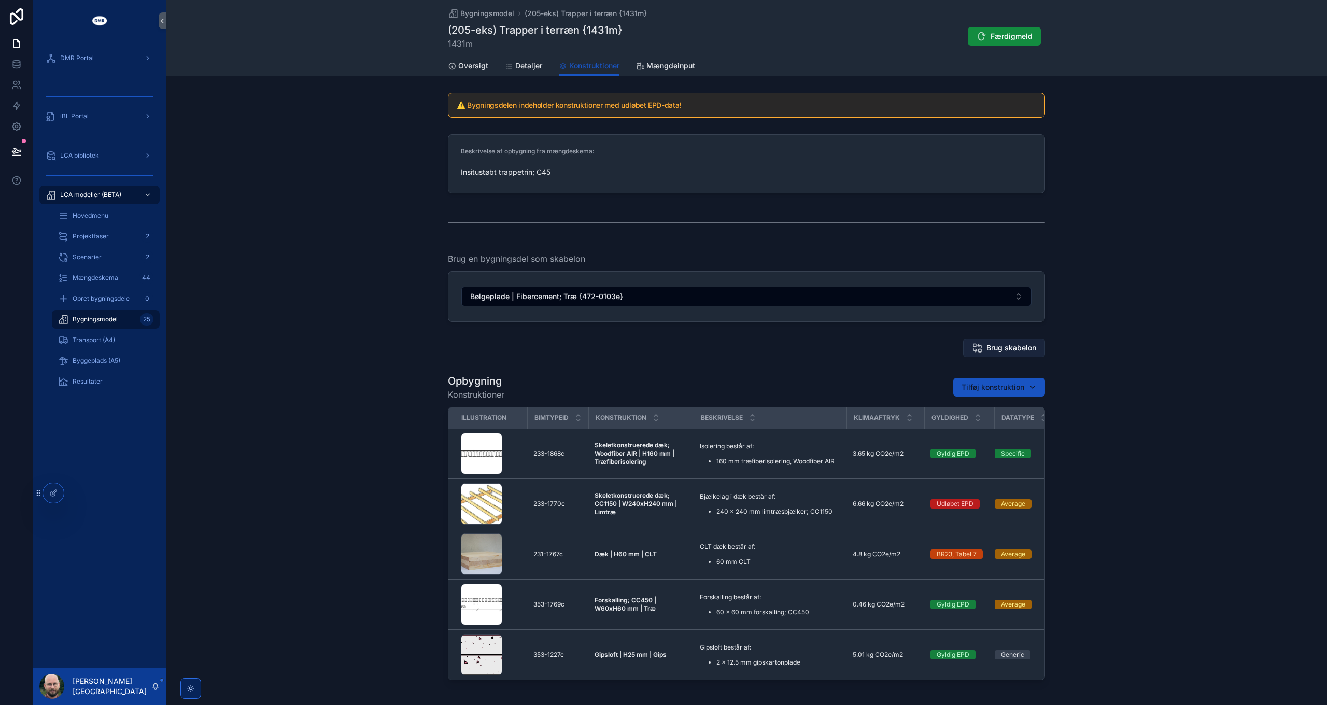
click at [999, 345] on span "Brug skabelon" at bounding box center [1012, 348] width 50 height 10
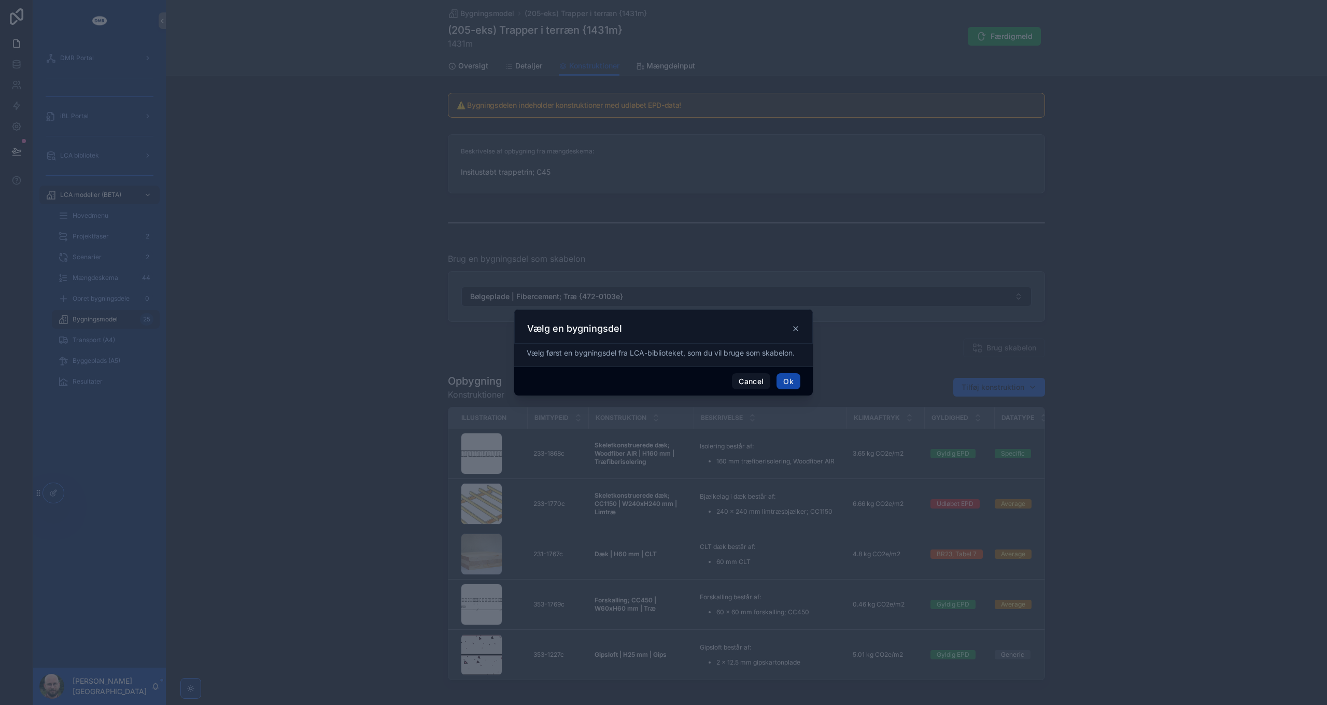
click at [792, 381] on button "Ok" at bounding box center [789, 381] width 24 height 17
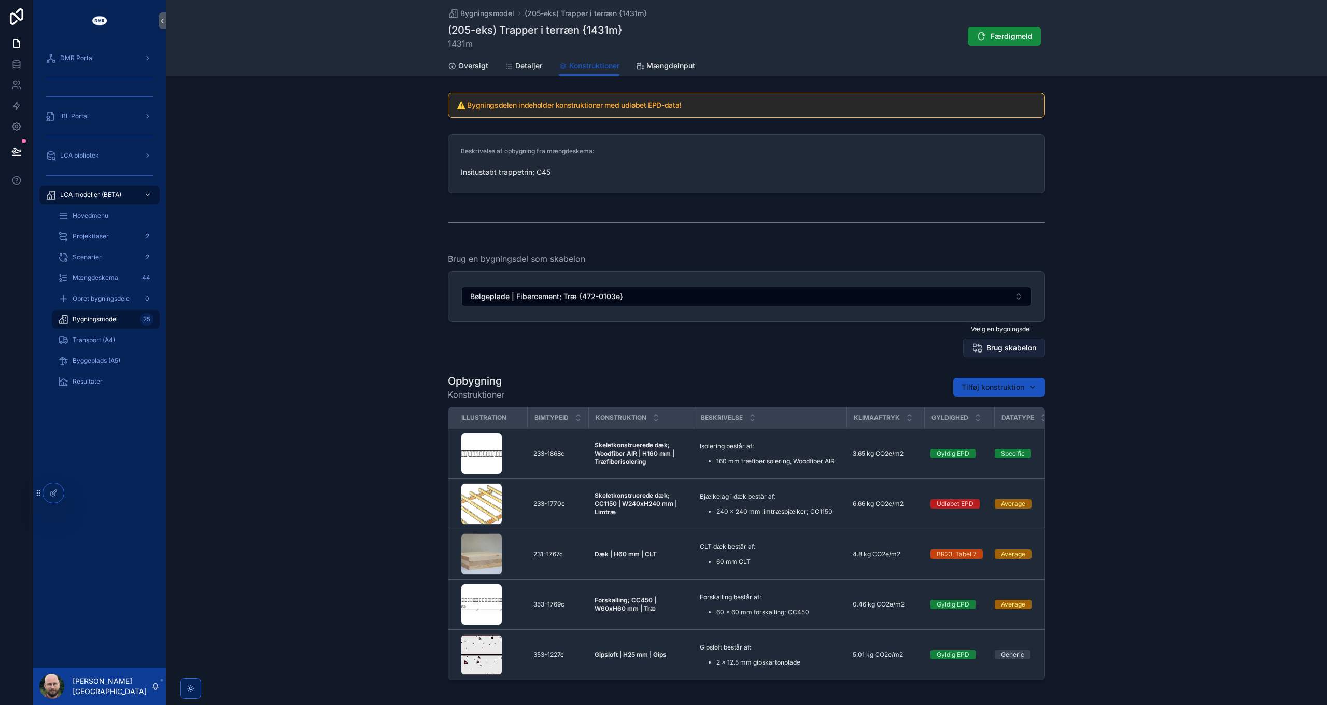
click at [1011, 344] on span "Brug skabelon" at bounding box center [1012, 348] width 50 height 10
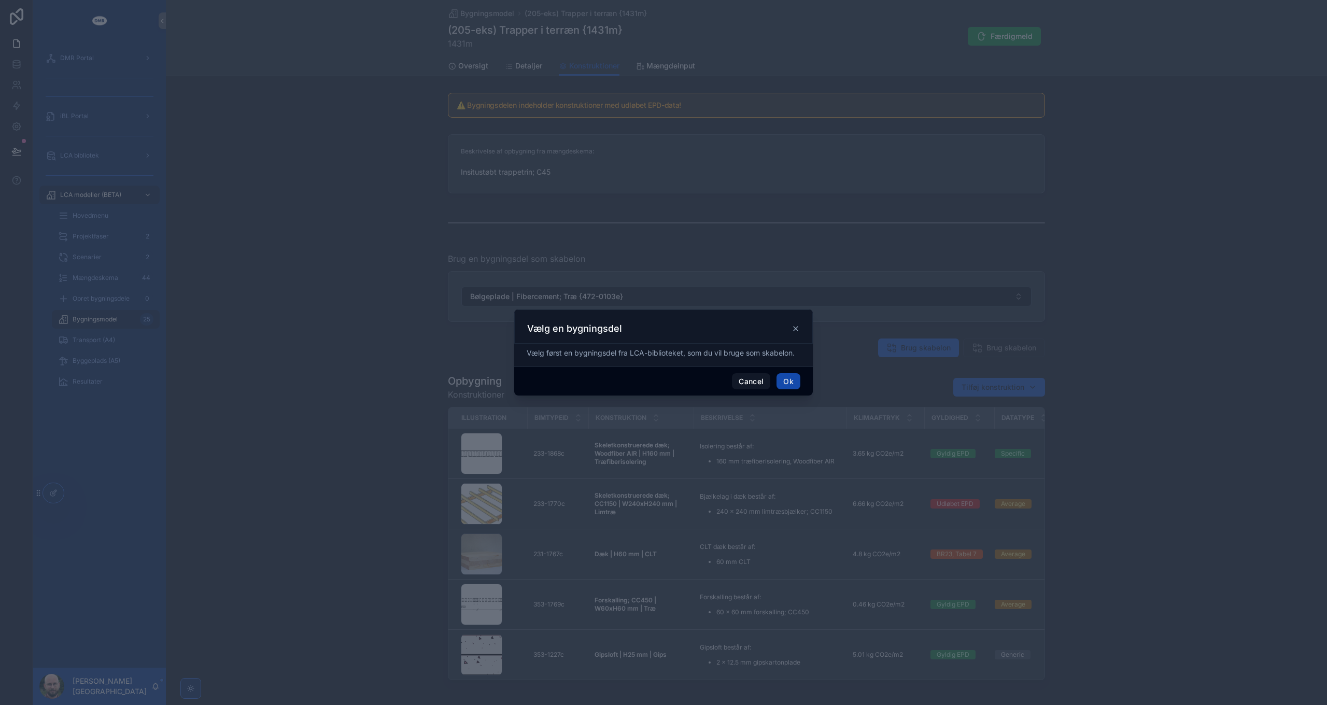
click at [786, 381] on button "Ok" at bounding box center [789, 381] width 24 height 17
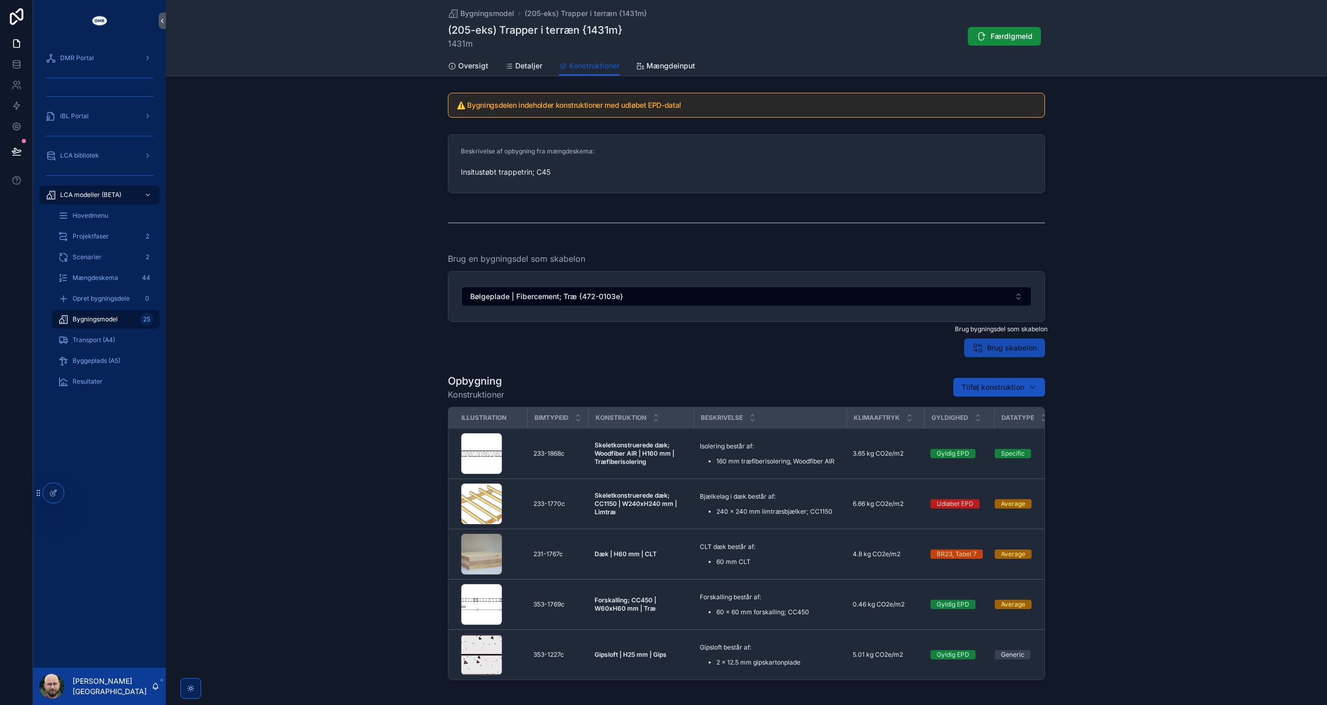
click at [978, 349] on icon "scrollable content" at bounding box center [978, 348] width 10 height 10
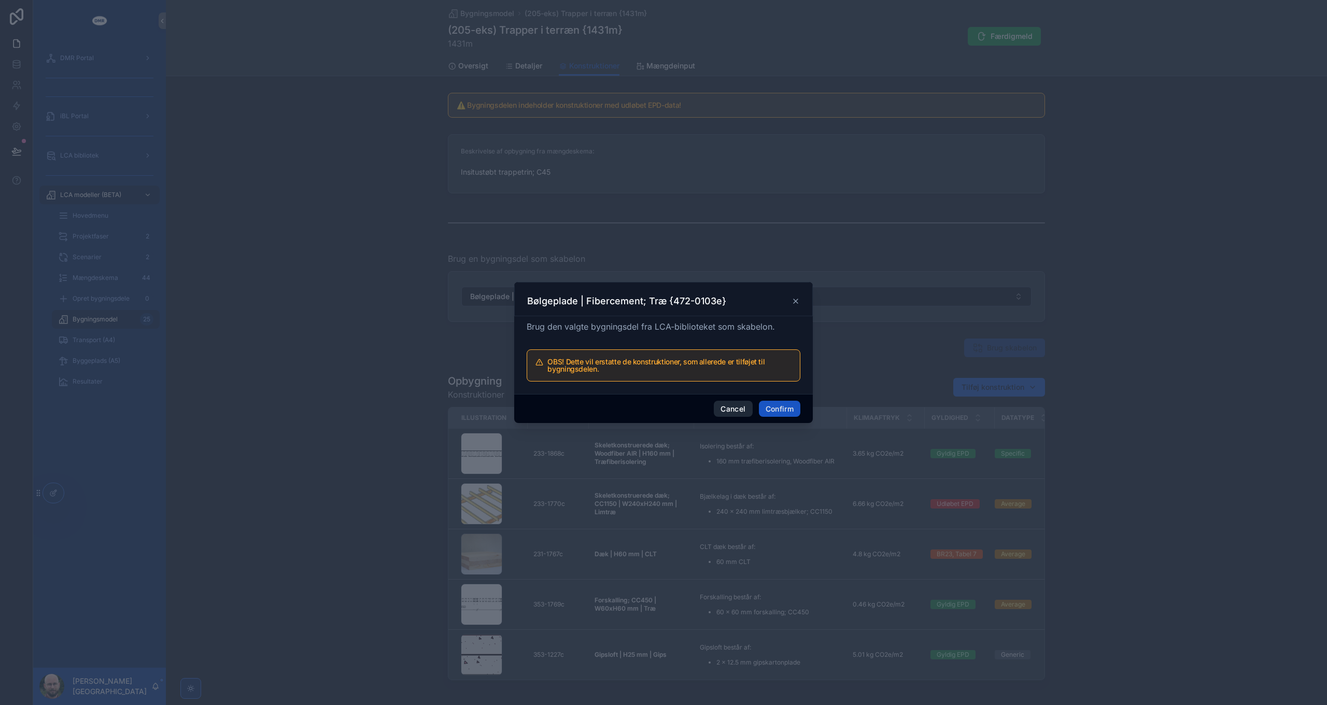
click at [726, 409] on button "Cancel" at bounding box center [733, 409] width 38 height 17
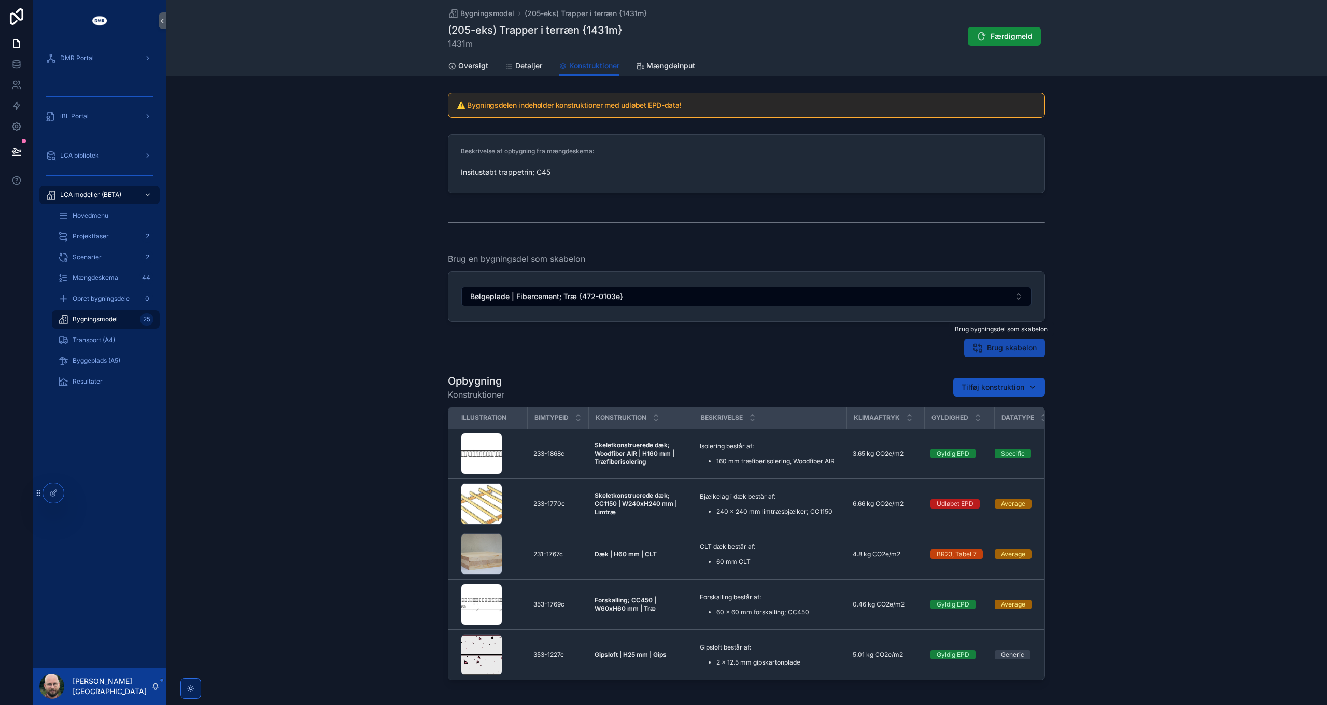
click at [973, 351] on icon "scrollable content" at bounding box center [978, 348] width 10 height 10
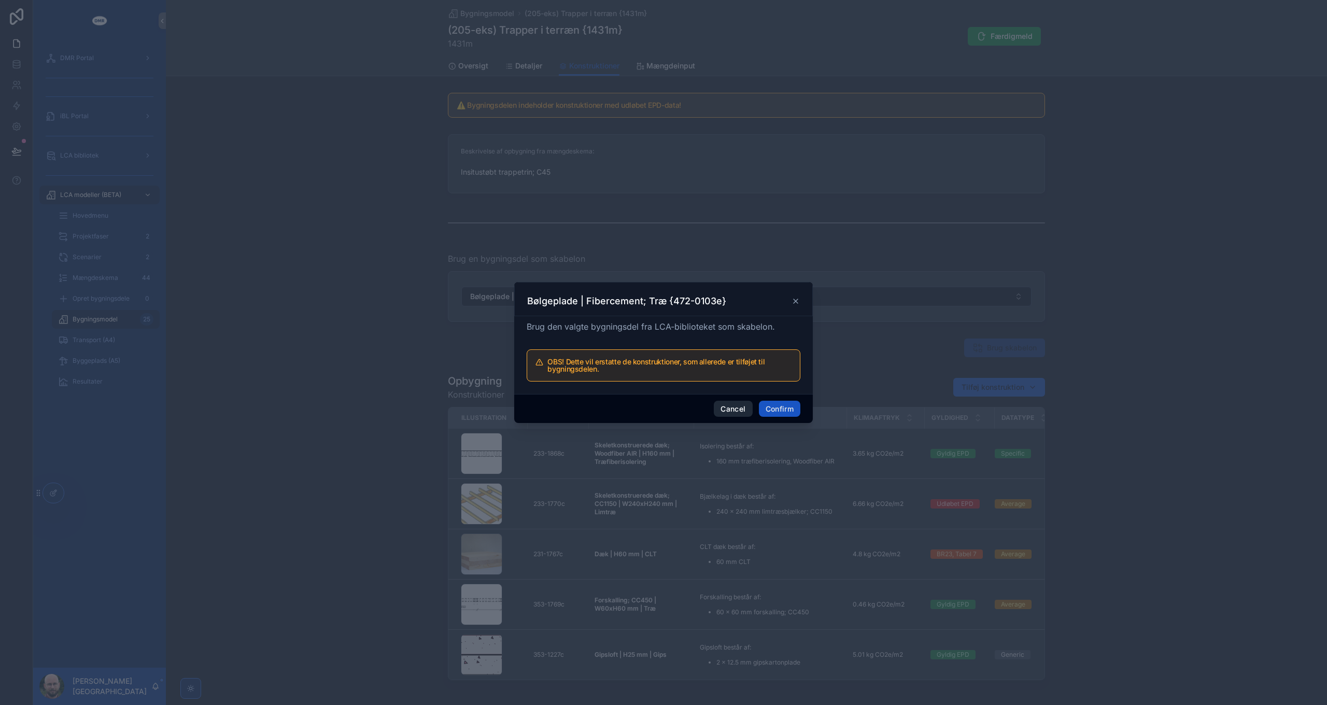
click at [734, 412] on button "Cancel" at bounding box center [733, 409] width 38 height 17
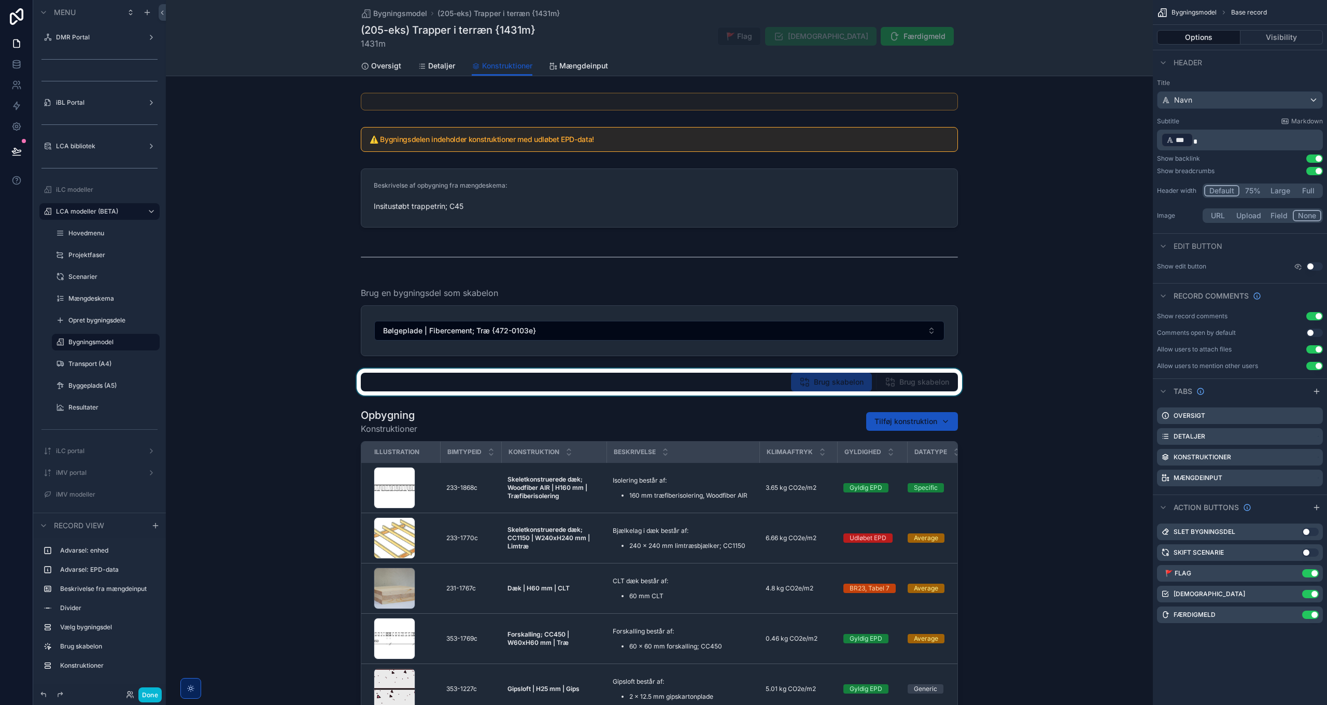
click at [823, 381] on div "scrollable content" at bounding box center [659, 382] width 987 height 27
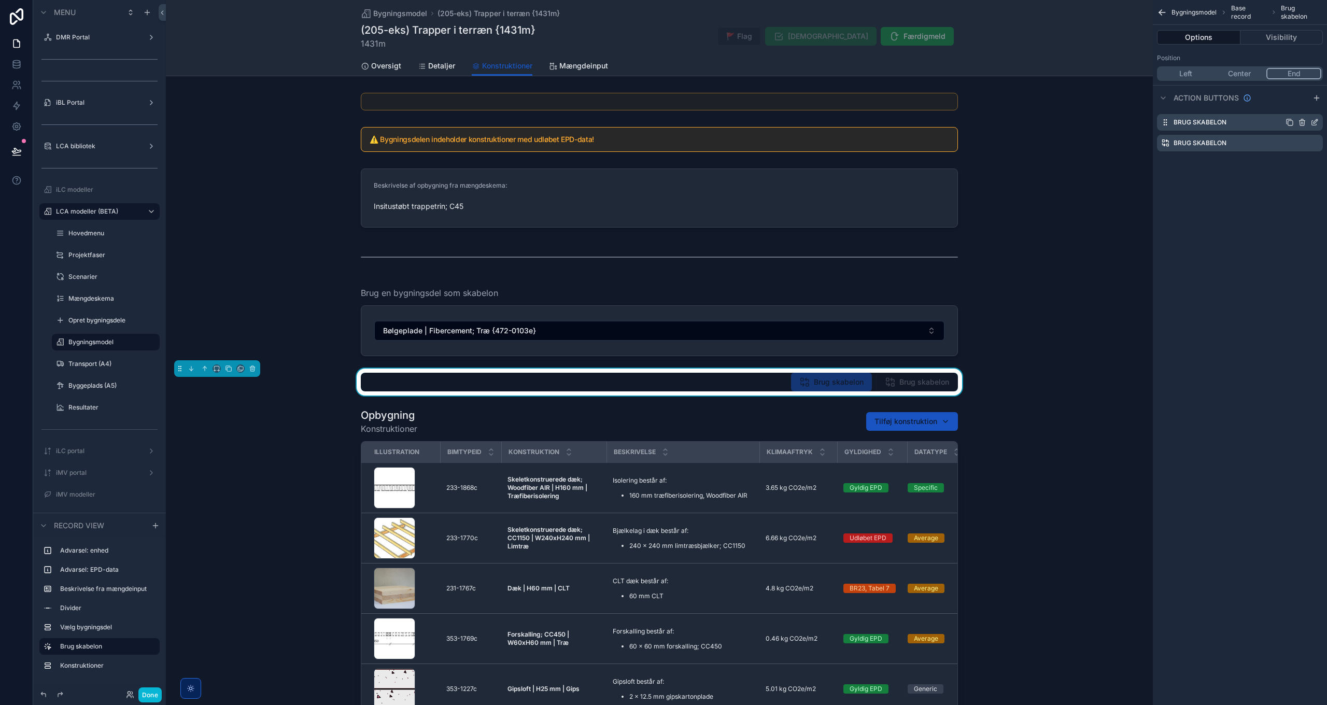
click at [1316, 121] on icon "scrollable content" at bounding box center [1315, 122] width 8 height 8
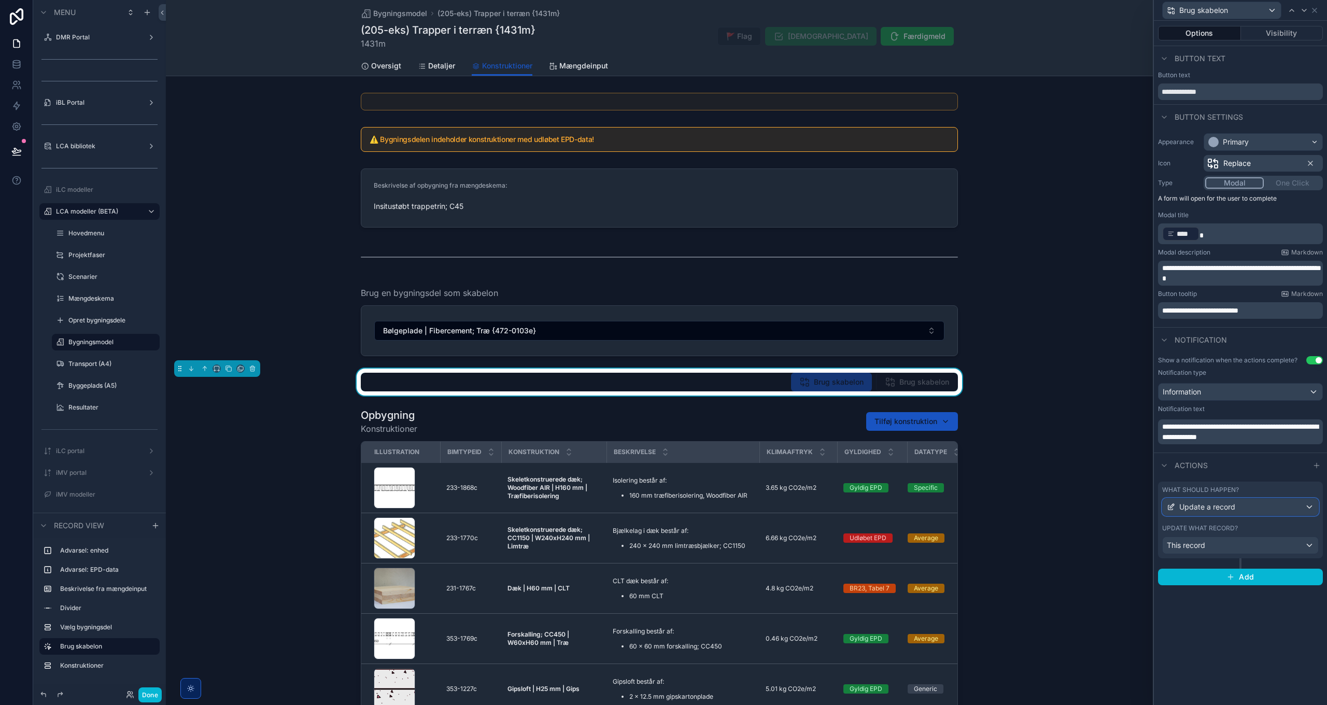
click at [1255, 502] on div "Update a record" at bounding box center [1241, 507] width 156 height 17
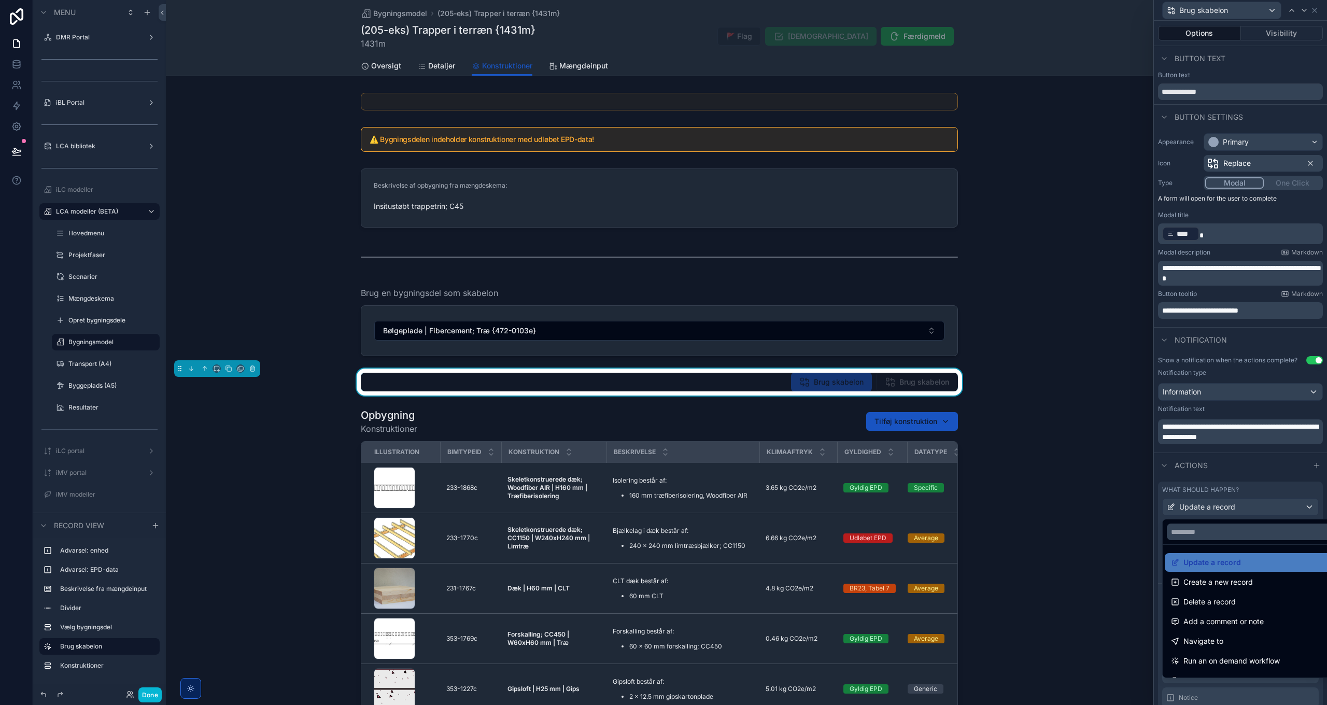
click at [1257, 504] on div at bounding box center [1240, 352] width 173 height 705
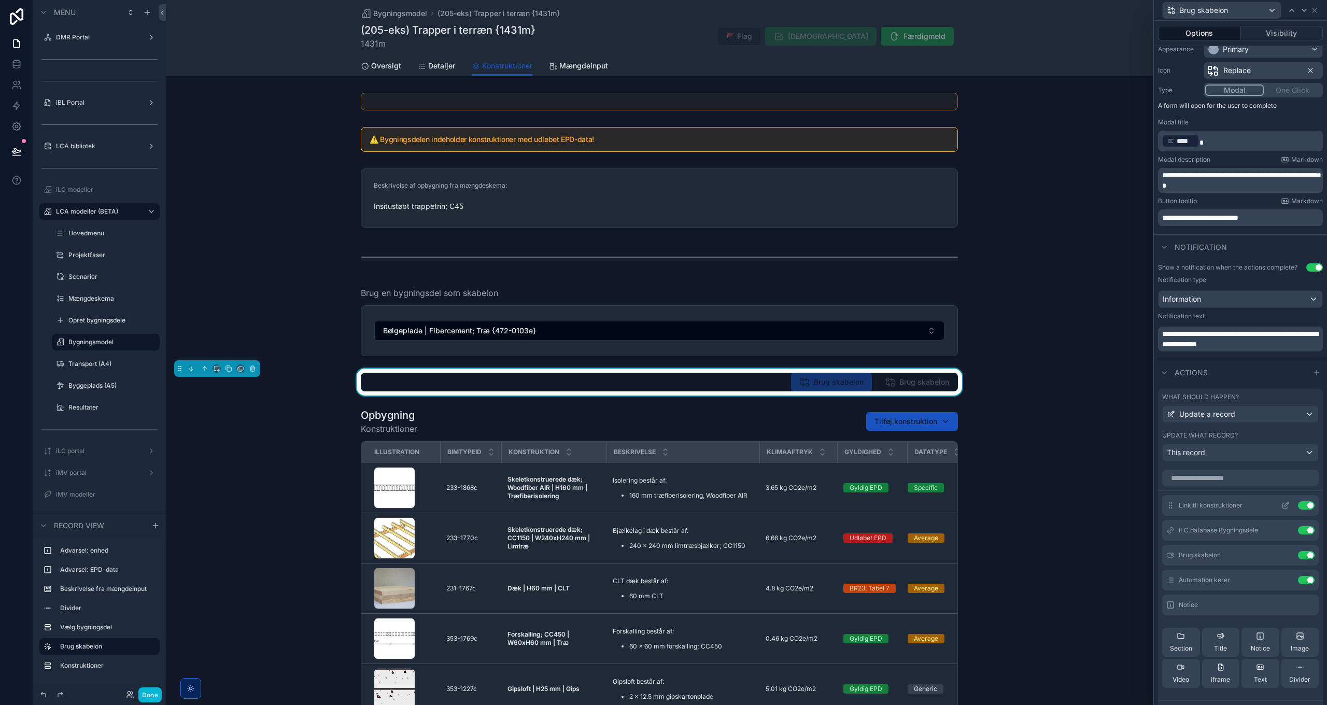
scroll to position [104, 0]
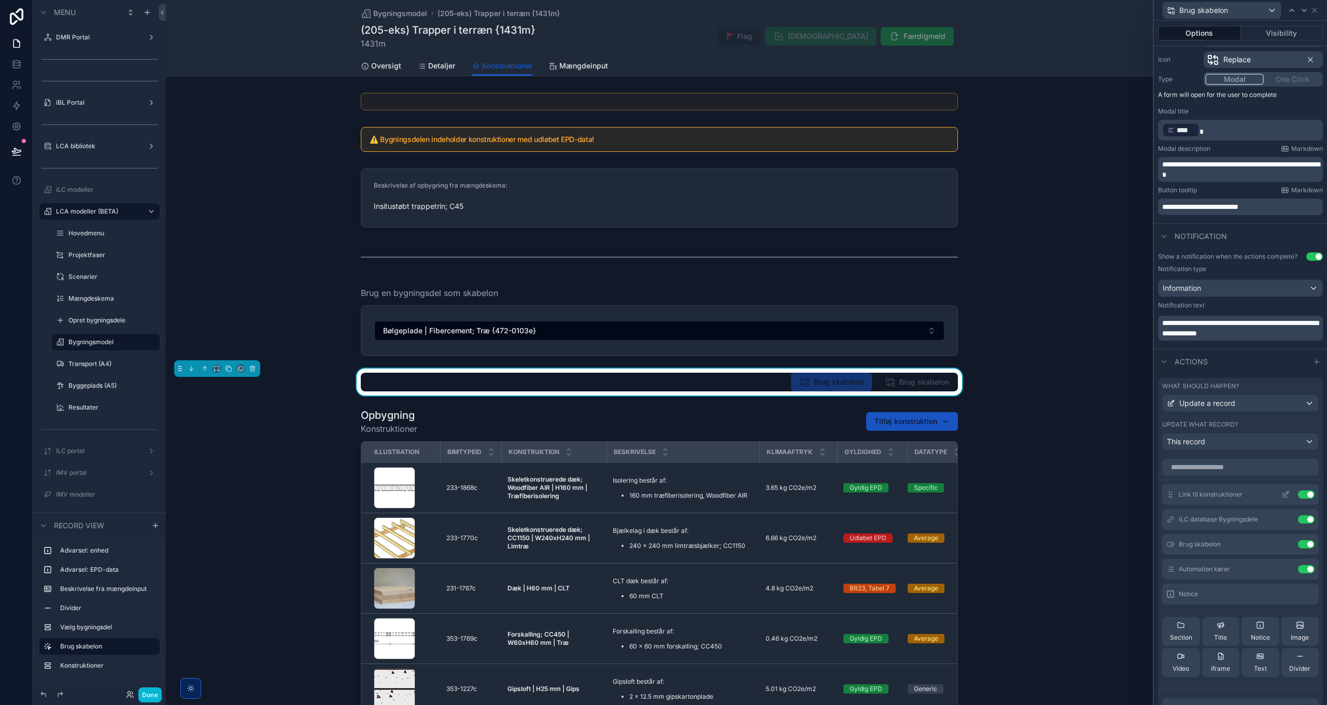
click at [1283, 494] on icon at bounding box center [1285, 495] width 5 height 5
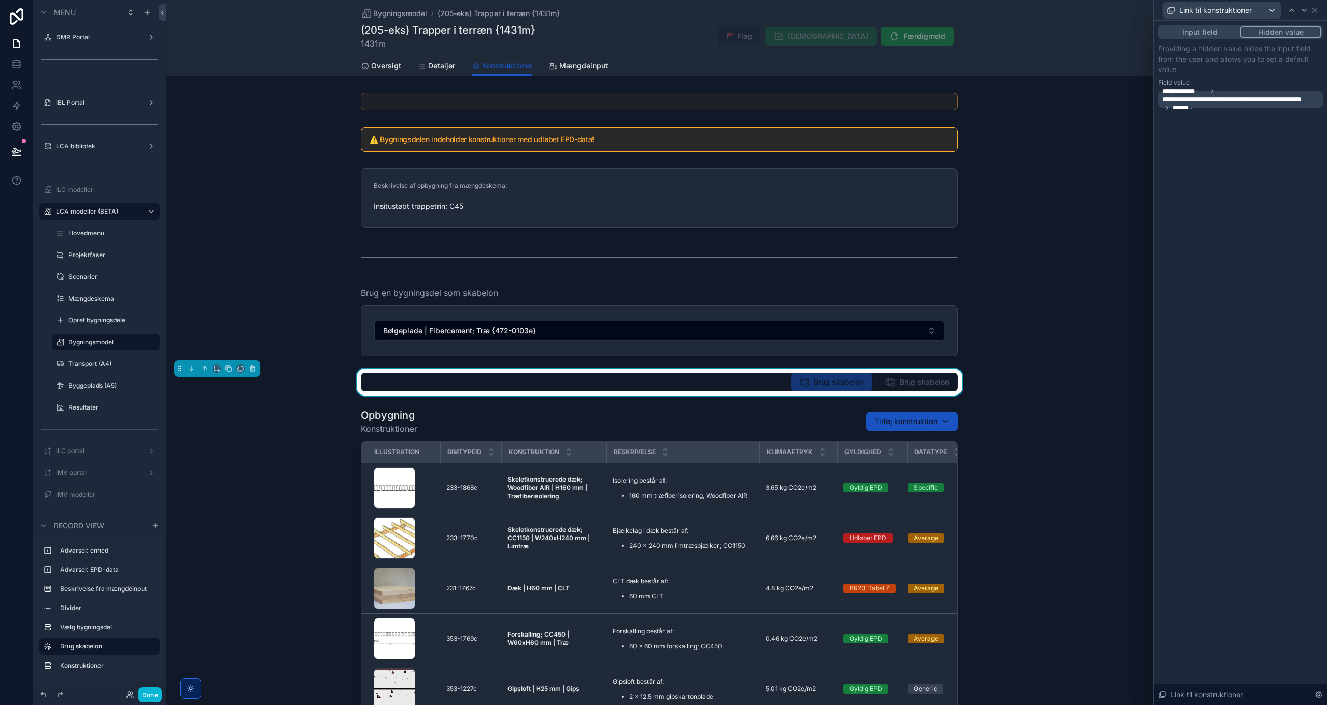
click at [1197, 26] on button "Input field" at bounding box center [1200, 31] width 80 height 11
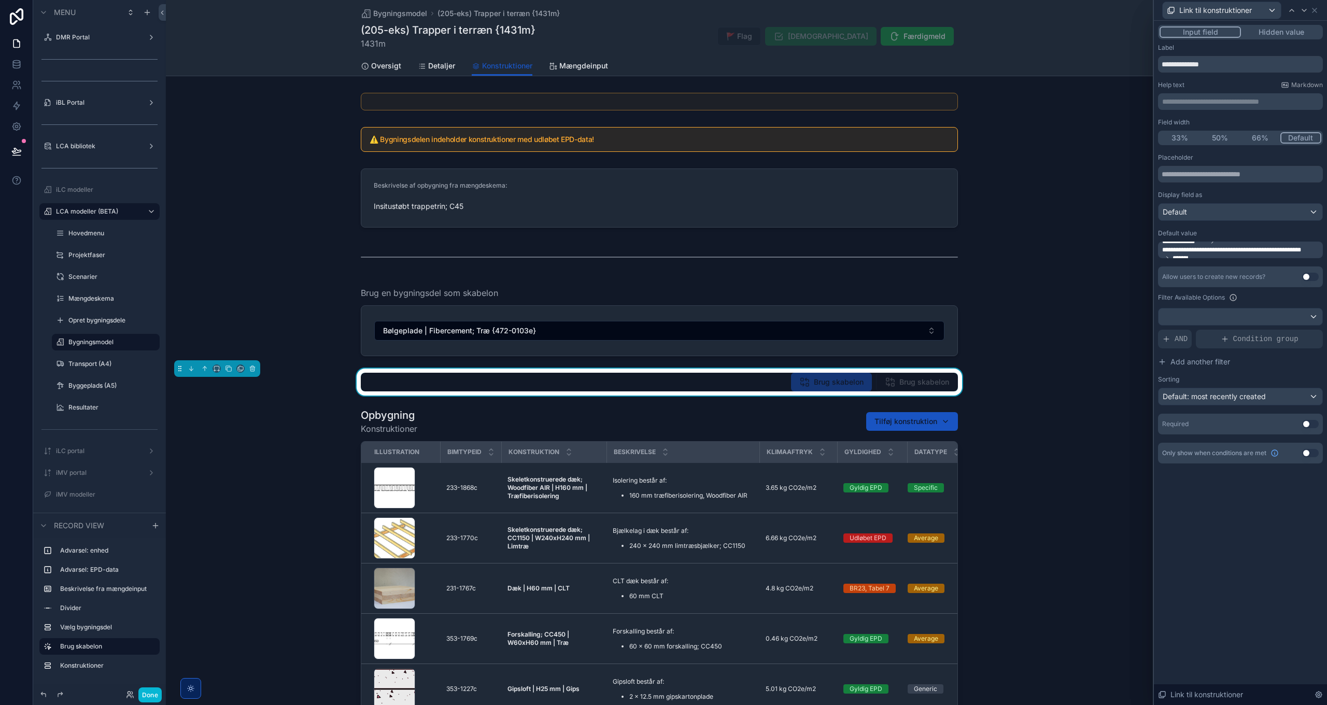
click at [1226, 250] on span "**********" at bounding box center [1246, 250] width 166 height 8
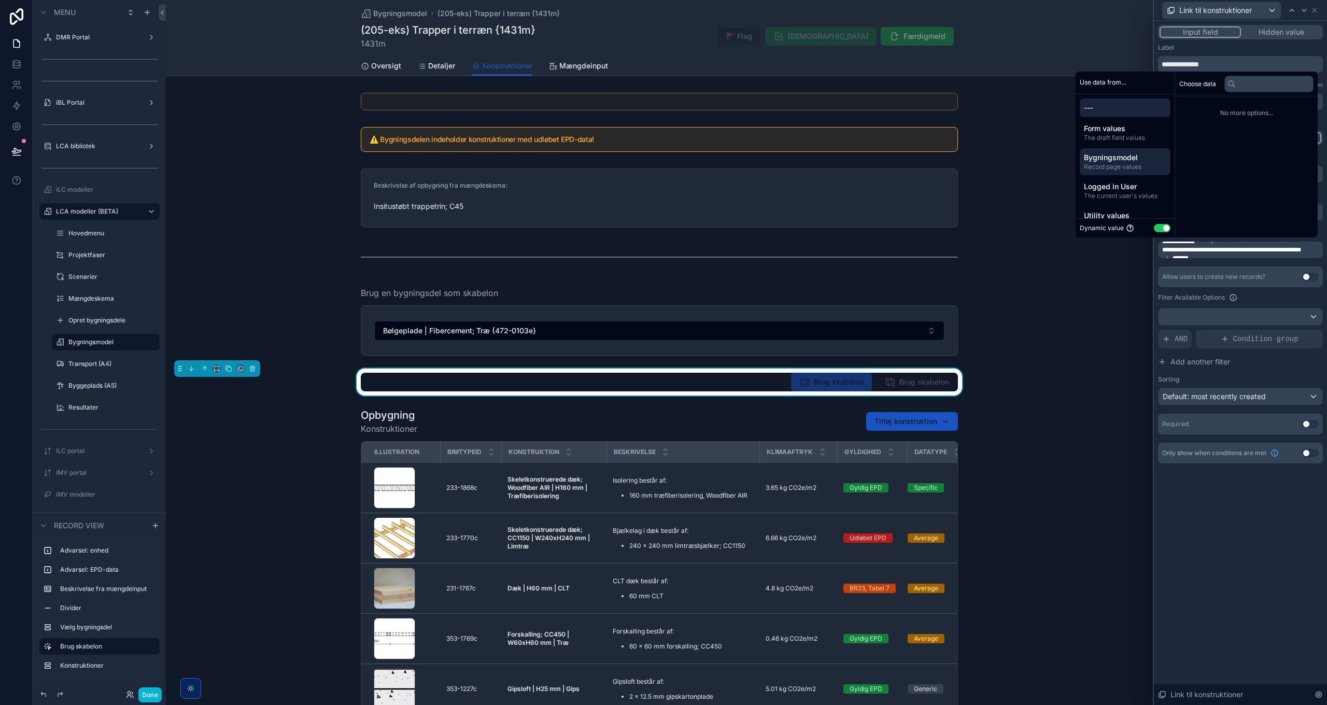
click at [1115, 165] on span "Record page values" at bounding box center [1125, 167] width 82 height 8
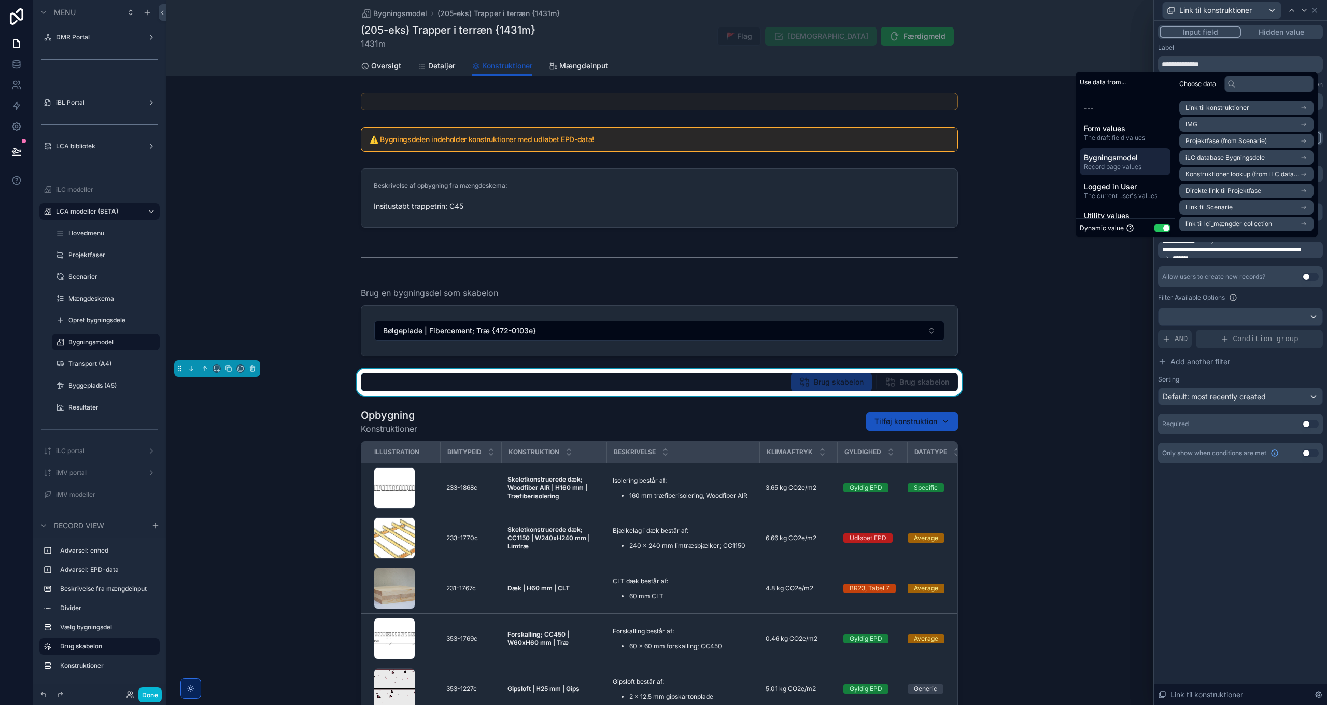
click at [1275, 174] on span "Konstruktioner lookup (from iLC database Bygningsdele)" at bounding box center [1243, 174] width 115 height 8
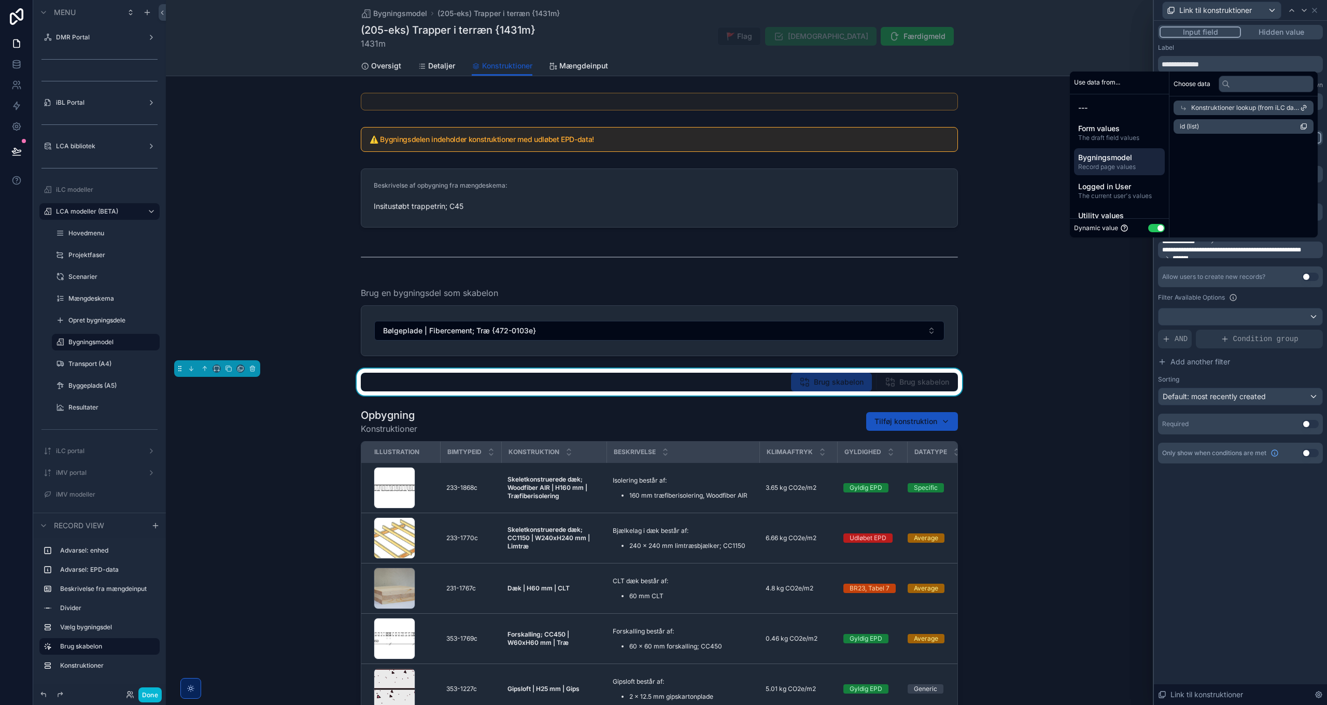
click at [1238, 127] on li "id (list)" at bounding box center [1244, 126] width 140 height 15
click at [1268, 521] on div "**********" at bounding box center [1240, 363] width 173 height 684
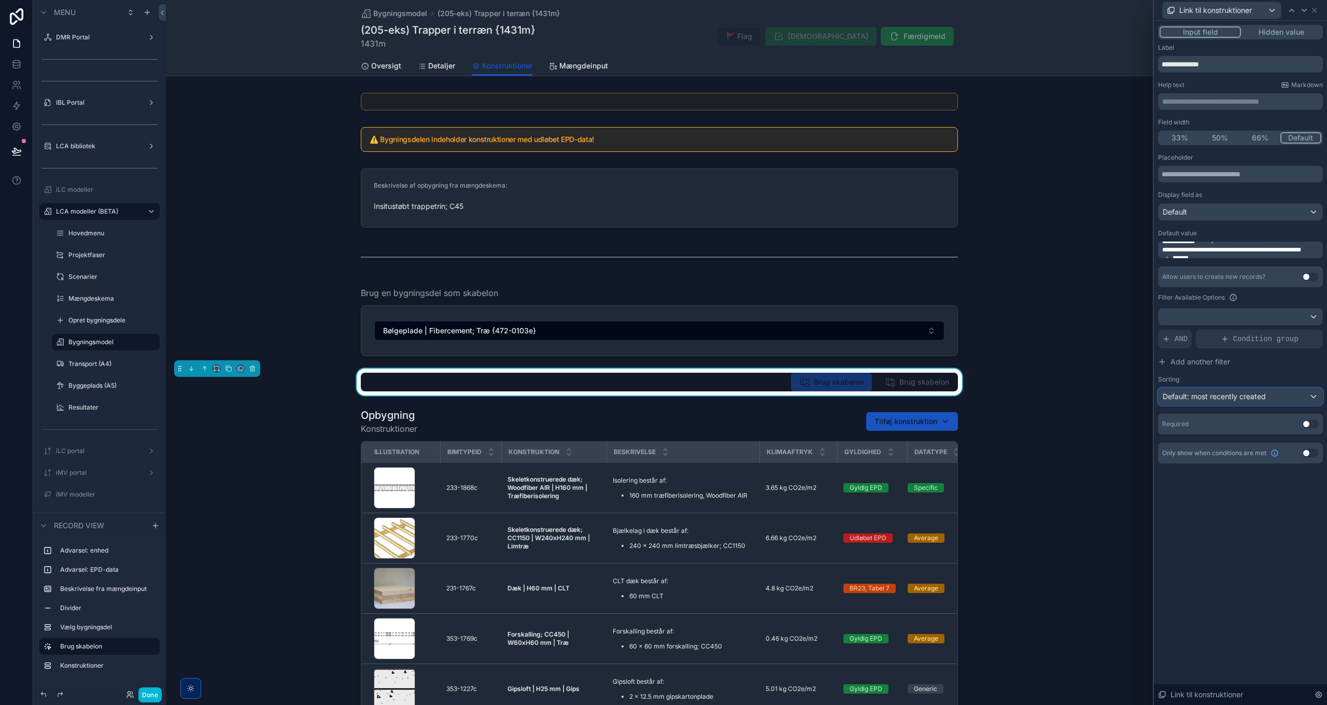
click at [1186, 399] on span "Default: most recently created" at bounding box center [1214, 396] width 103 height 9
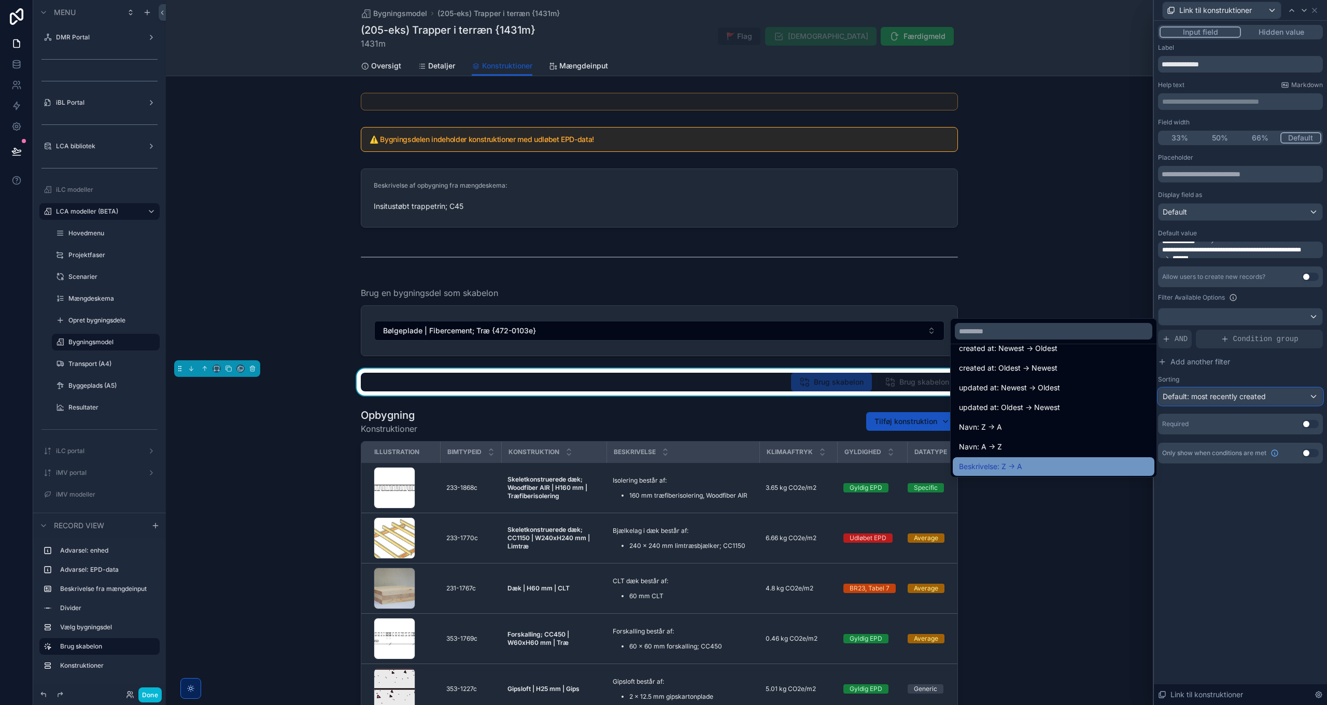
scroll to position [52, 0]
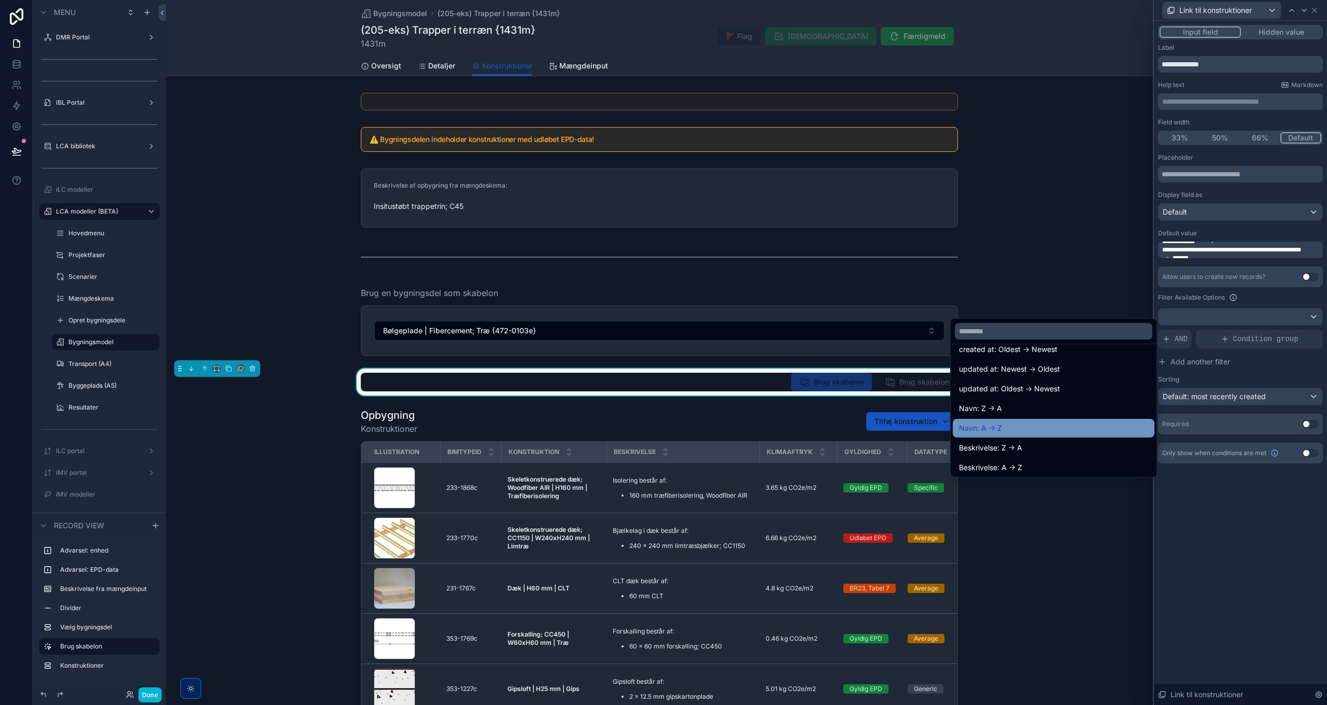
click at [1013, 434] on div "Navn: A -> Z" at bounding box center [1053, 428] width 189 height 12
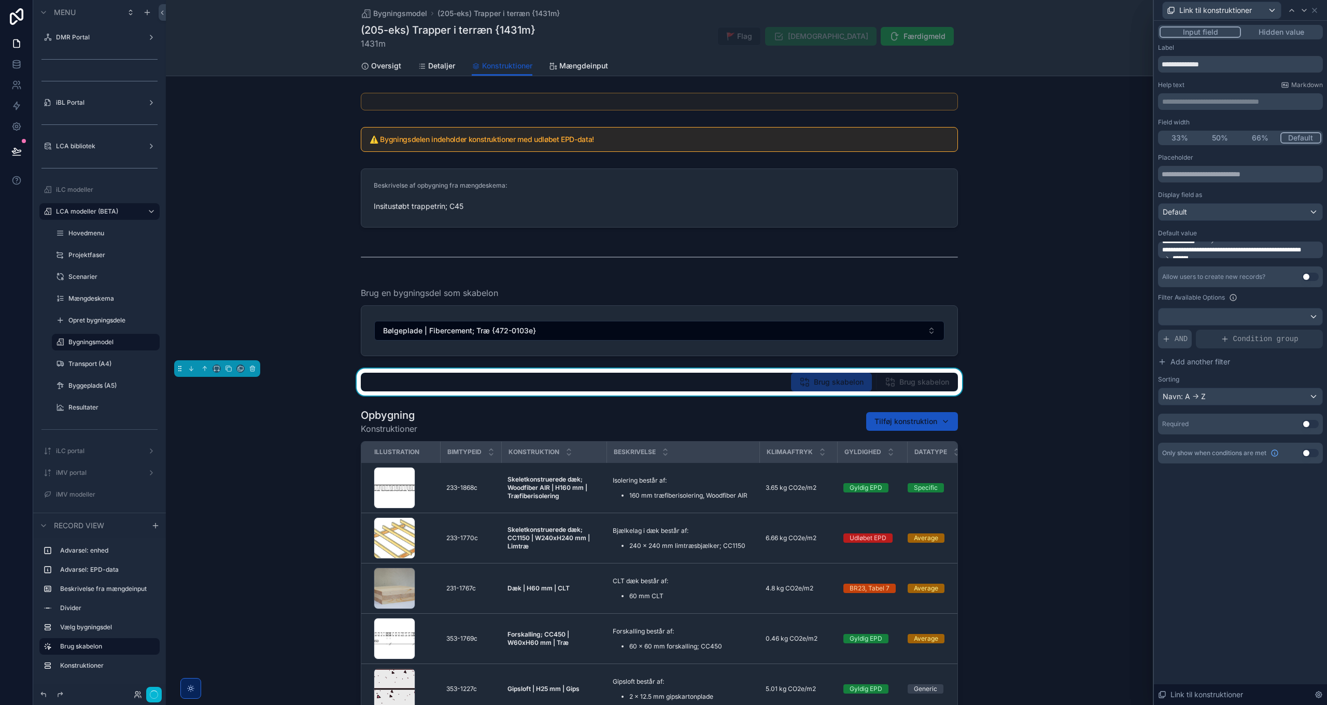
click at [1177, 333] on div "AND" at bounding box center [1175, 339] width 34 height 19
click at [1295, 330] on icon at bounding box center [1297, 332] width 4 height 4
click at [1045, 328] on span "Select a field" at bounding box center [1053, 323] width 44 height 10
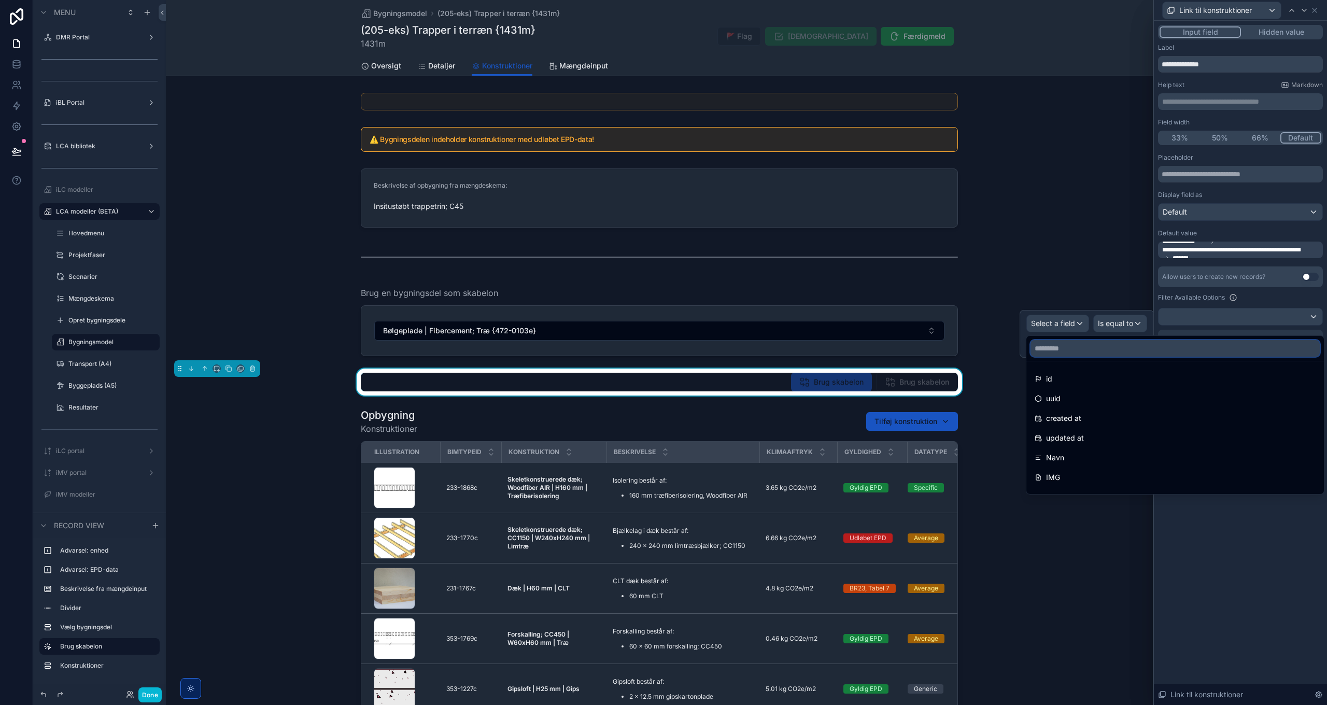
click at [1069, 346] on input "text" at bounding box center [1175, 348] width 289 height 17
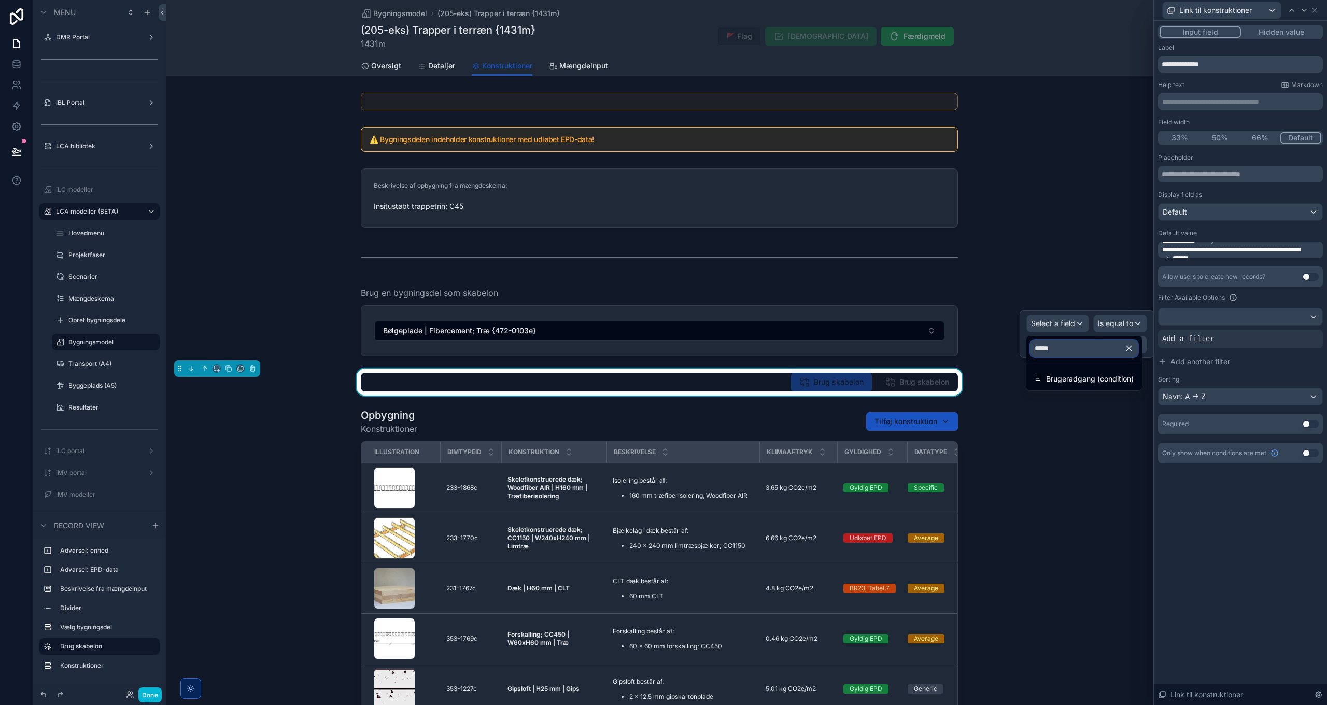
type input "*****"
click at [1069, 382] on span "Brugeradgang (condition)" at bounding box center [1090, 379] width 88 height 12
click at [1121, 327] on span "Is equal to (=)" at bounding box center [1109, 323] width 47 height 10
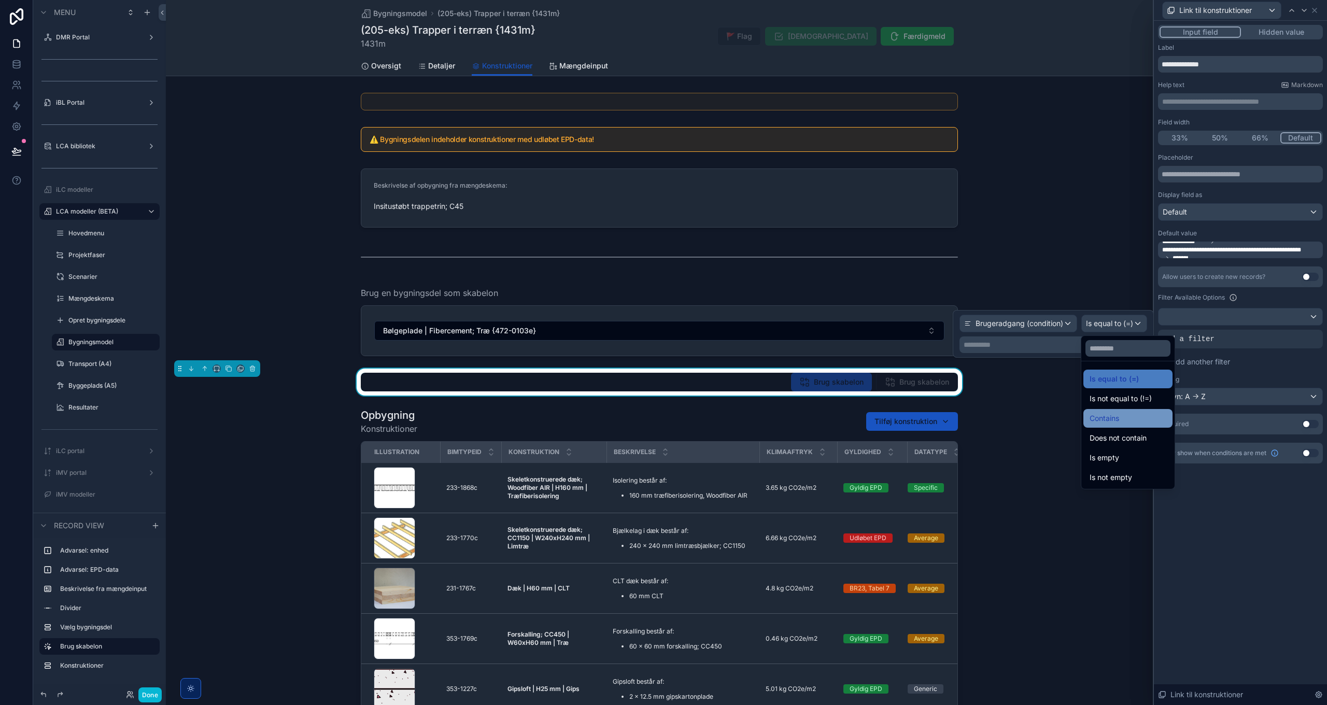
click at [1124, 420] on div "Contains" at bounding box center [1128, 418] width 77 height 12
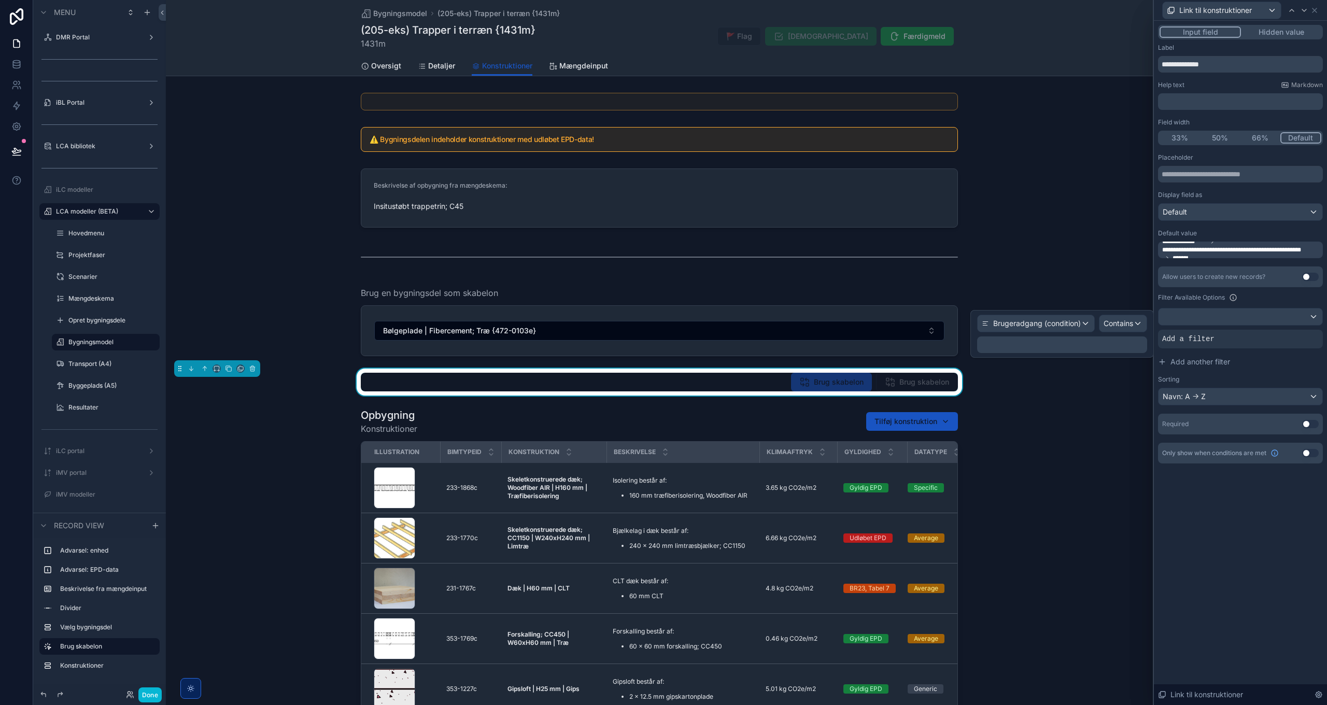
click at [1020, 346] on p "﻿" at bounding box center [1064, 345] width 164 height 10
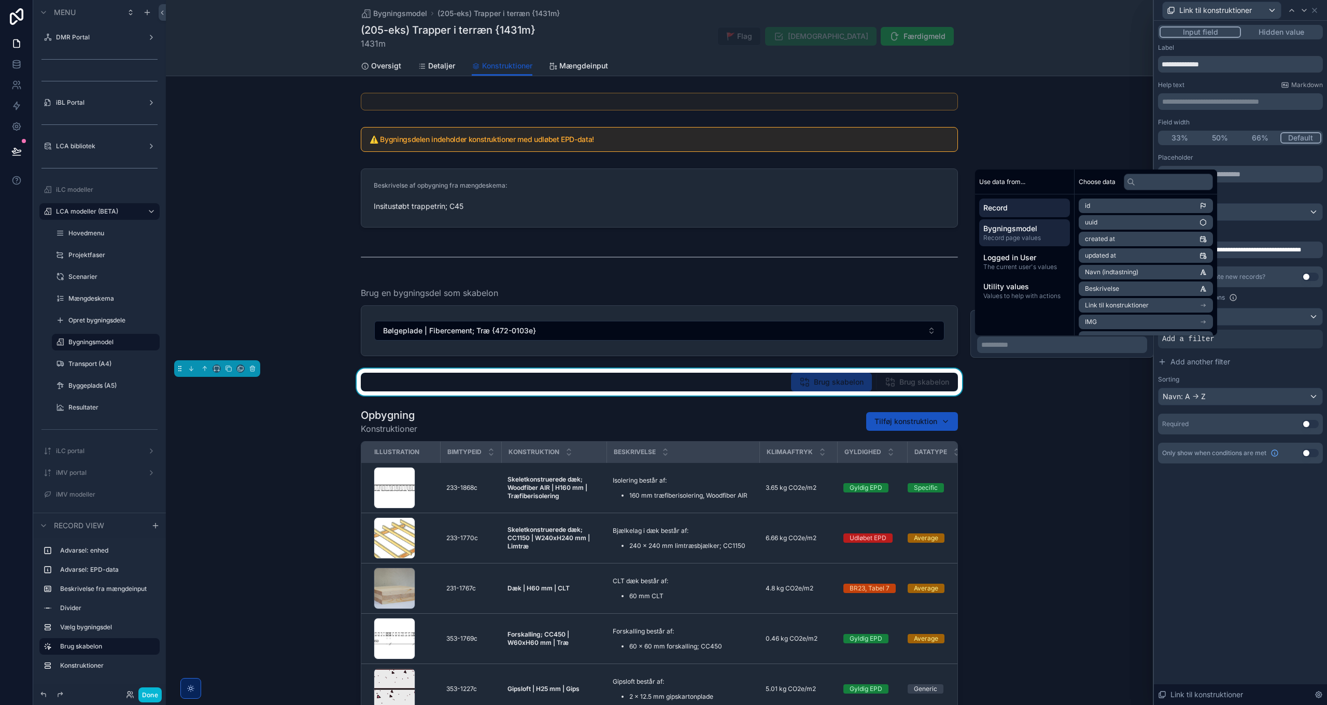
click at [1022, 230] on span "Bygningsmodel" at bounding box center [1025, 228] width 82 height 10
click at [1039, 262] on span "Logged in User" at bounding box center [1025, 258] width 82 height 10
click at [1128, 220] on li "email" at bounding box center [1146, 222] width 134 height 15
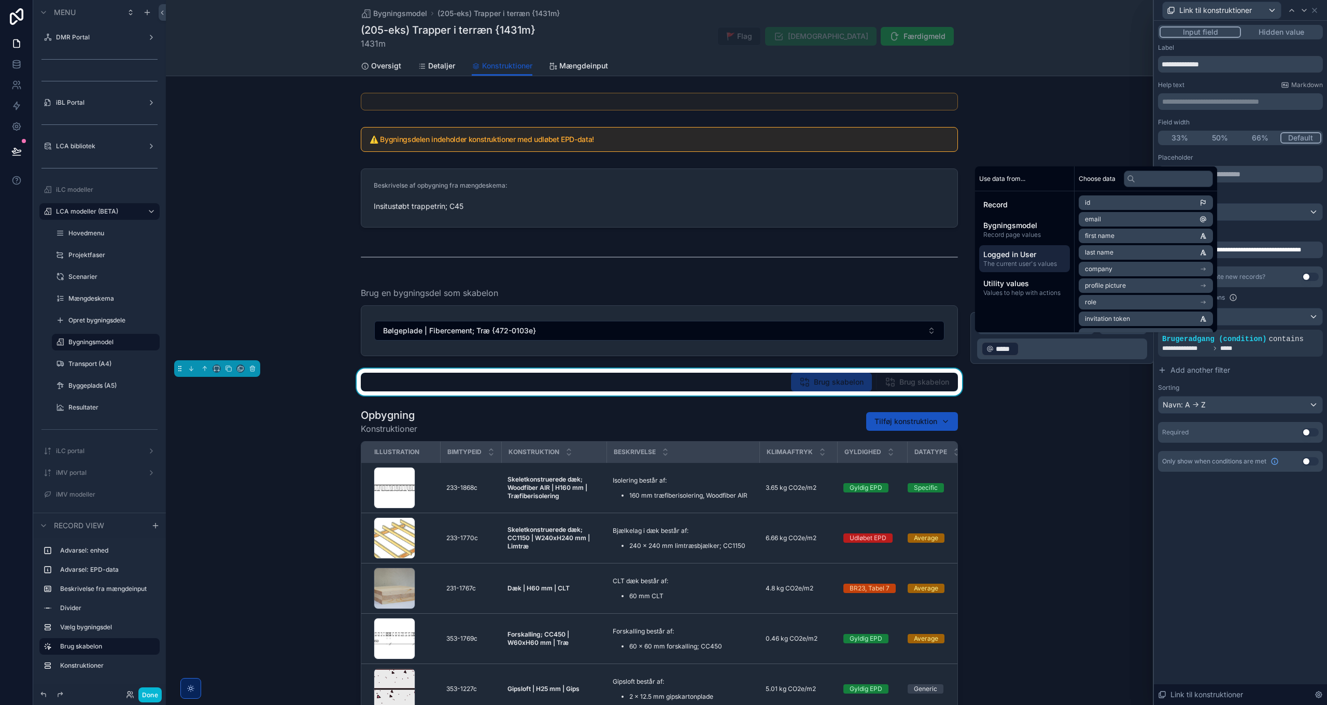
click at [1234, 516] on div "**********" at bounding box center [1240, 363] width 173 height 684
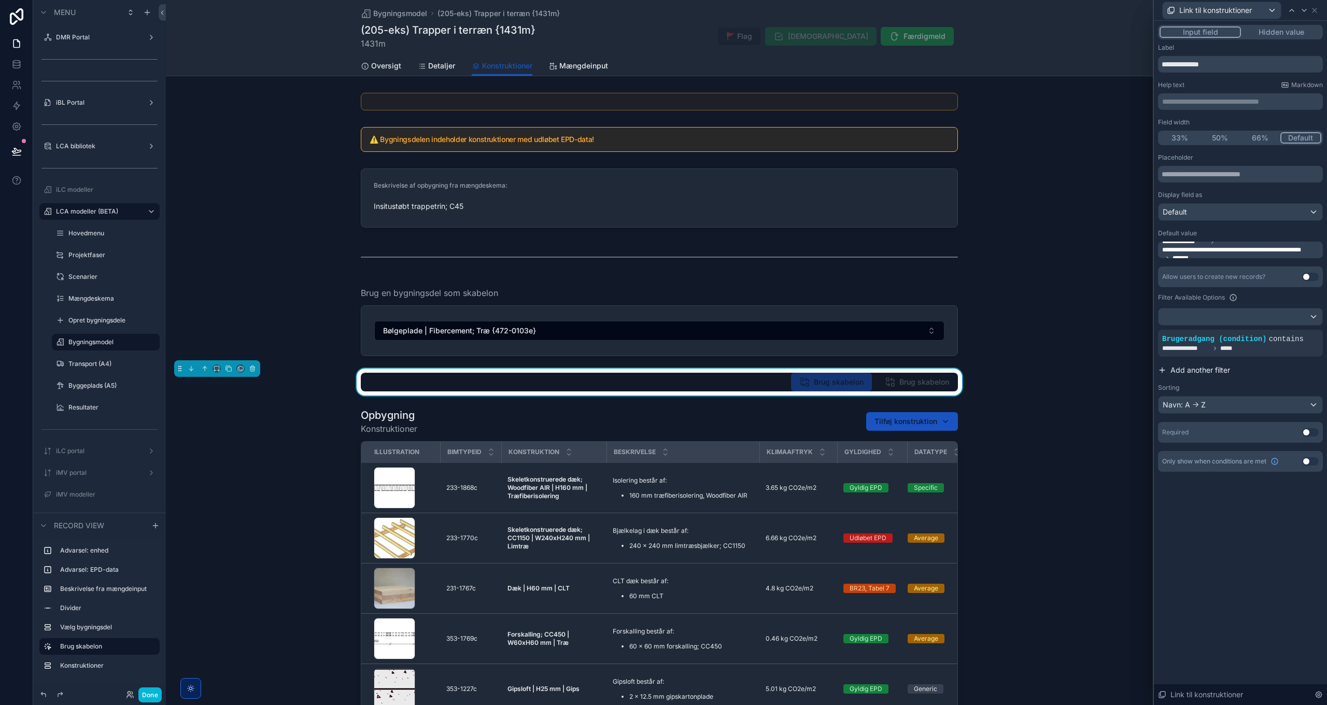
click at [1192, 370] on span "Add another filter" at bounding box center [1201, 370] width 60 height 10
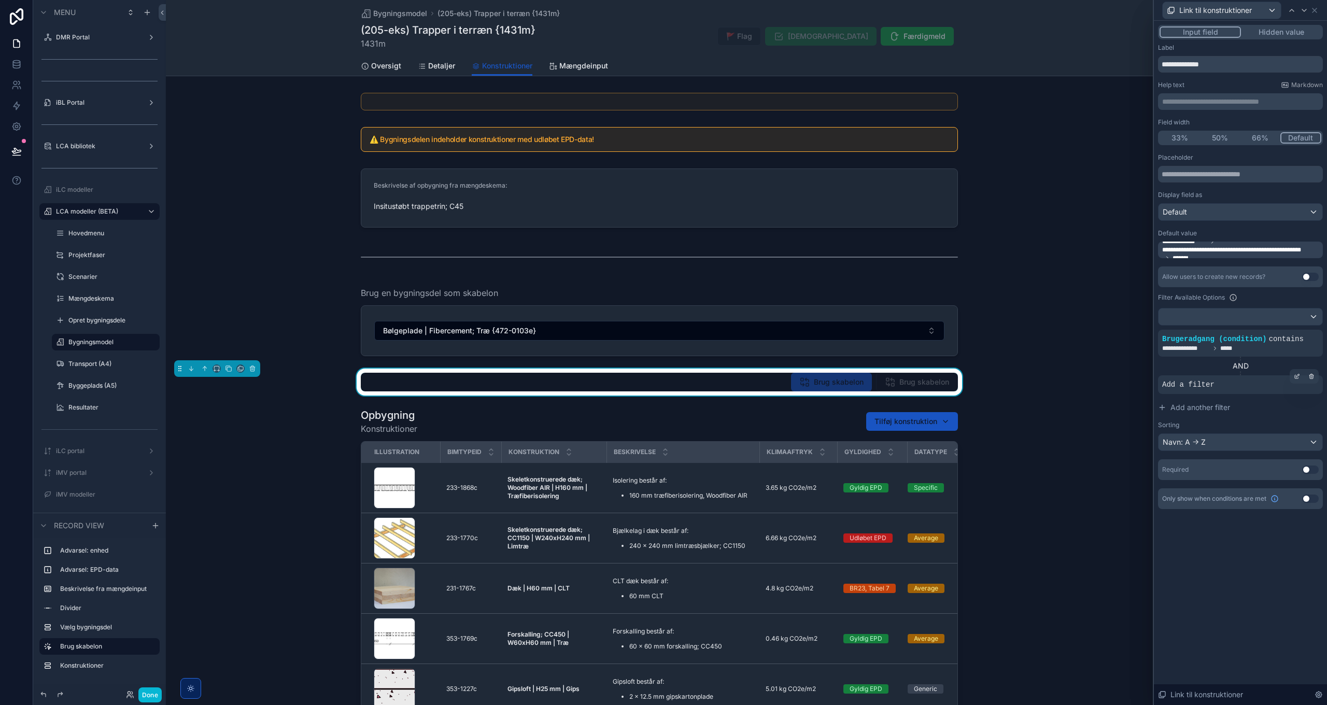
click at [1198, 387] on span "Add a filter" at bounding box center [1189, 385] width 52 height 10
click at [1296, 374] on icon at bounding box center [1297, 376] width 6 height 6
click at [1059, 369] on span "Select a field" at bounding box center [1053, 369] width 44 height 9
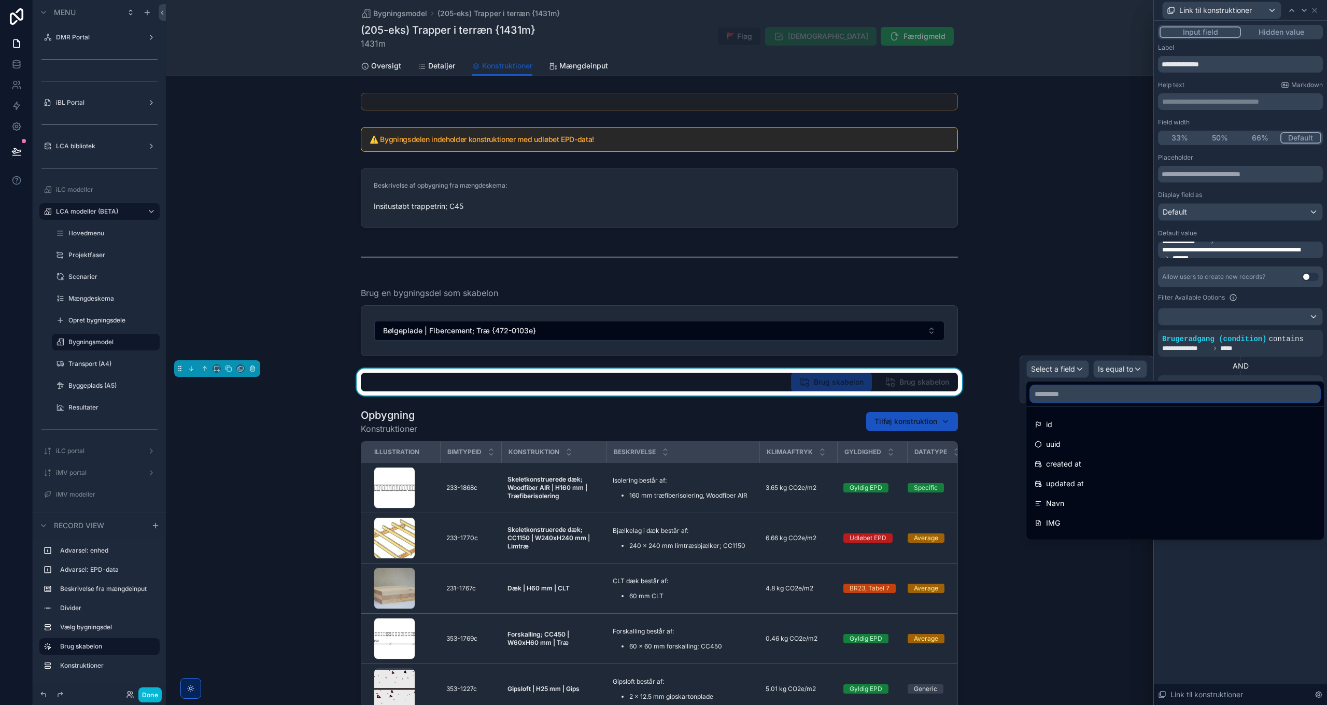
click at [1058, 392] on input "text" at bounding box center [1175, 394] width 289 height 17
type input "**"
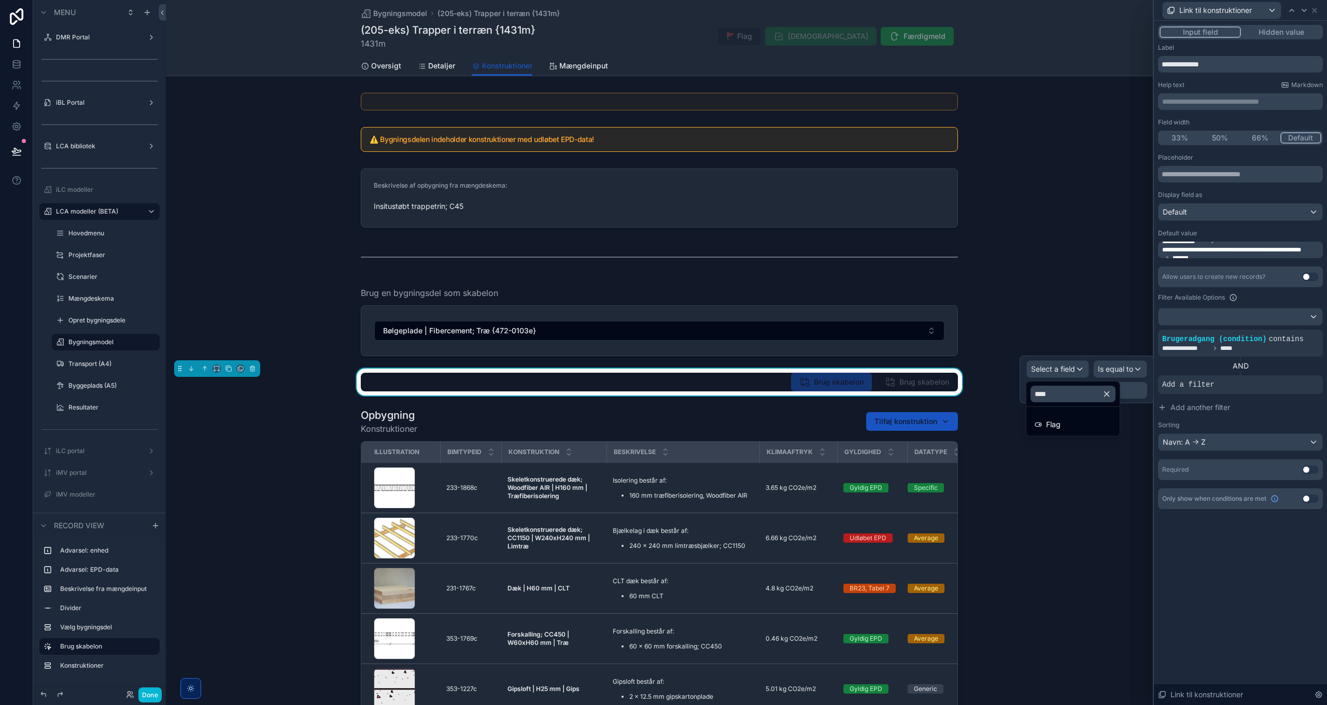
type input "****"
click at [1067, 424] on div "Flag" at bounding box center [1073, 424] width 77 height 12
click at [1129, 376] on span "Is true" at bounding box center [1122, 379] width 21 height 10
click at [1145, 457] on div "Is false" at bounding box center [1154, 455] width 77 height 12
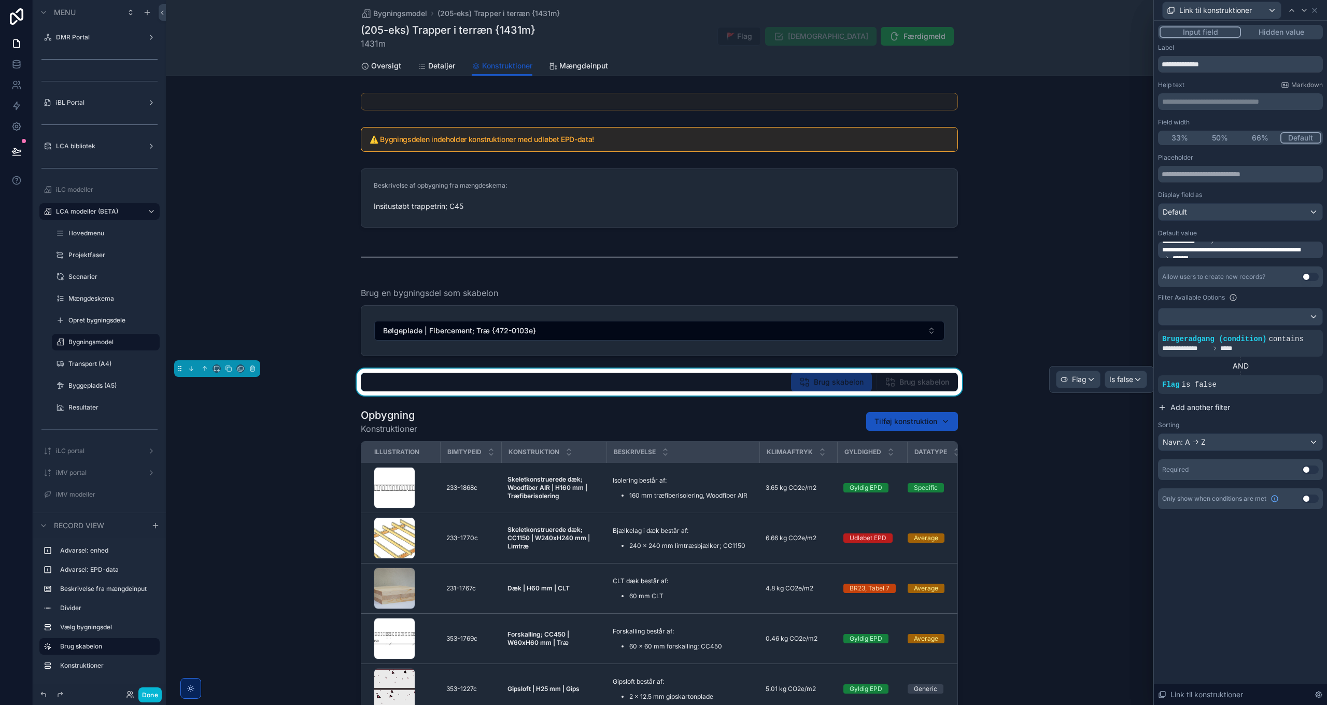
click at [1194, 404] on span "Add another filter" at bounding box center [1201, 407] width 60 height 10
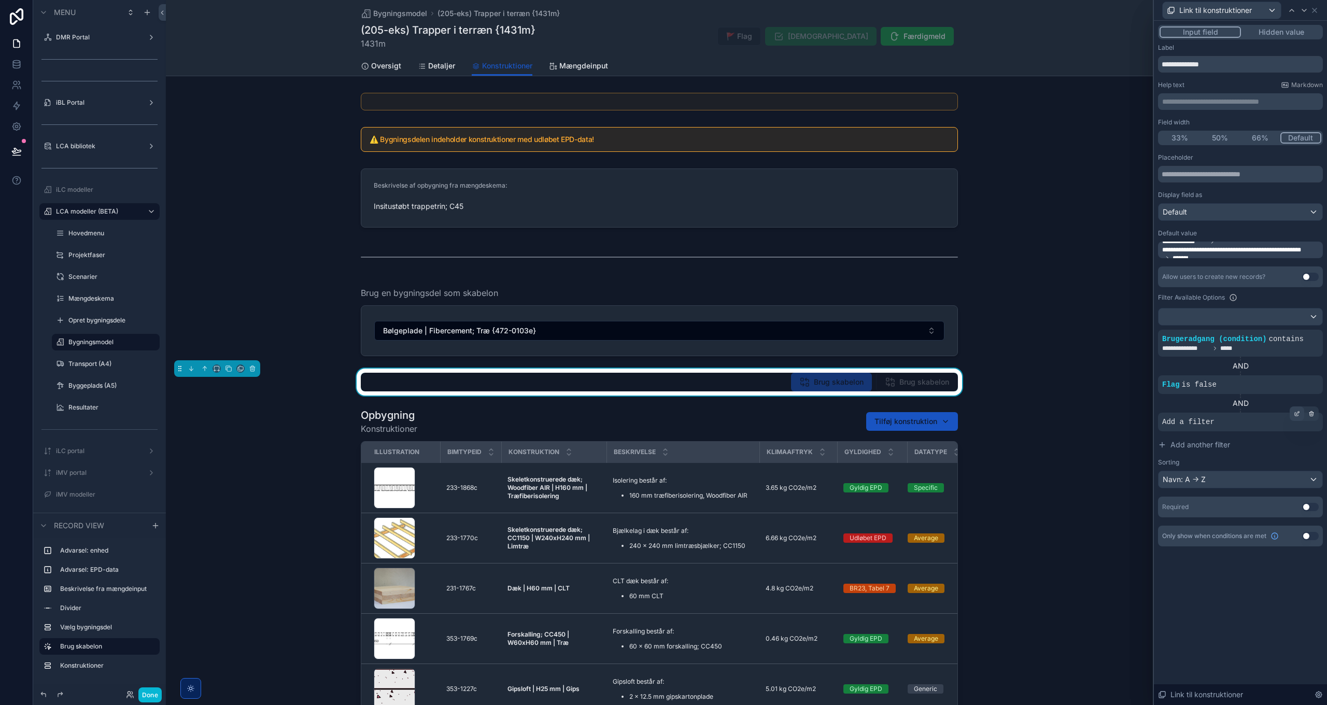
click at [1296, 413] on icon at bounding box center [1297, 414] width 6 height 6
click at [1059, 410] on span "Select a field" at bounding box center [1053, 406] width 44 height 9
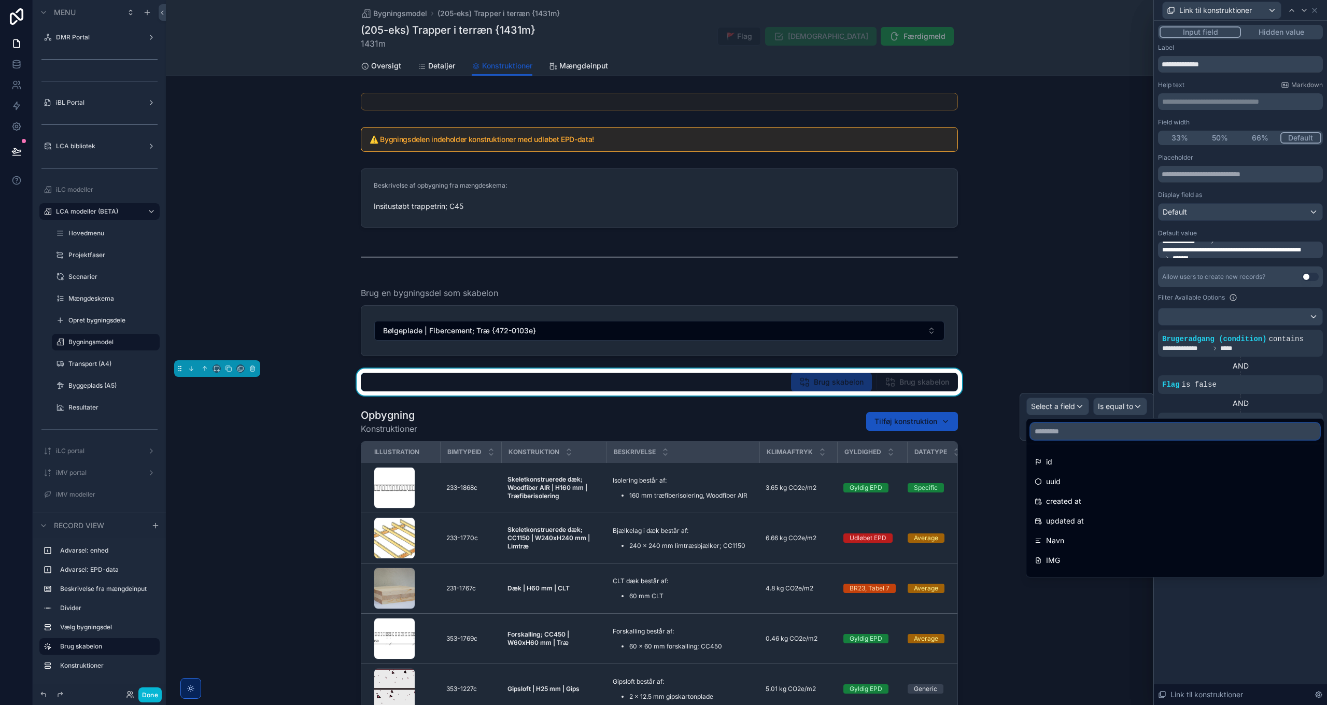
click at [1065, 427] on input "text" at bounding box center [1175, 431] width 289 height 17
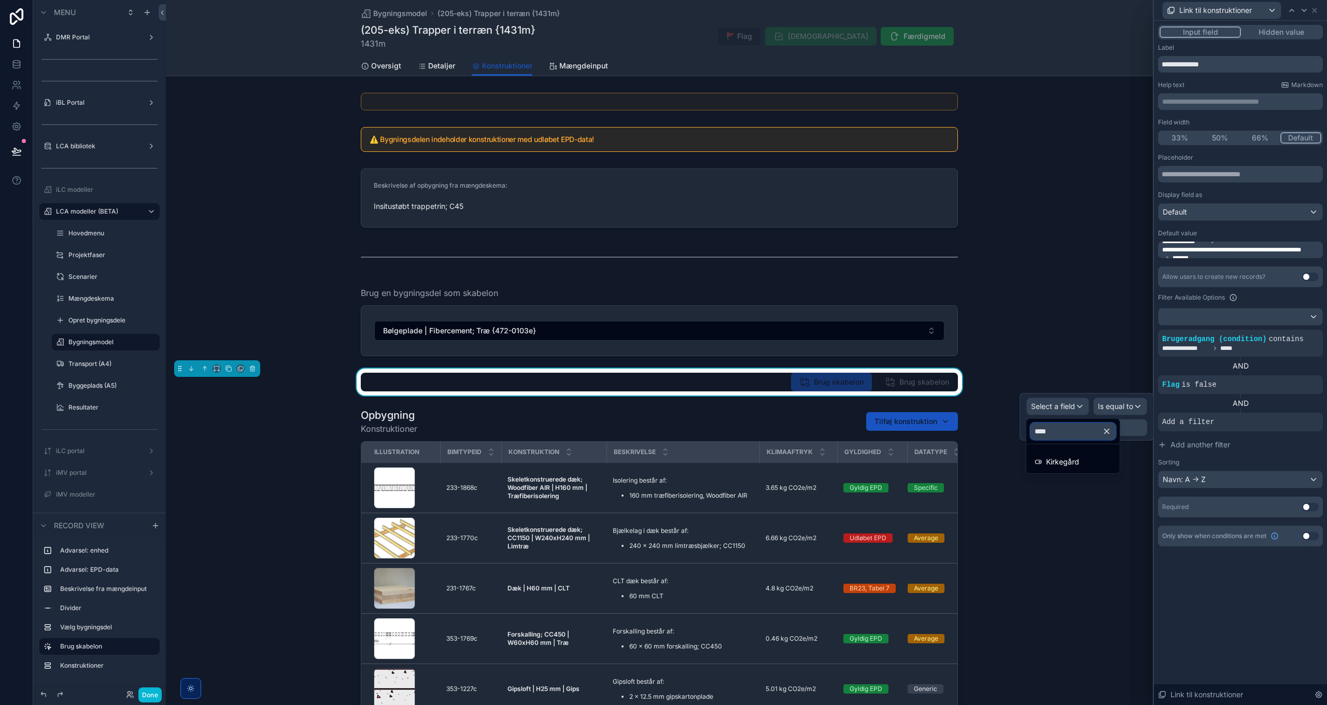
type input "*****"
click at [1078, 456] on span "Kirkegård" at bounding box center [1062, 462] width 33 height 12
click at [1127, 416] on span "Is true" at bounding box center [1122, 417] width 21 height 10
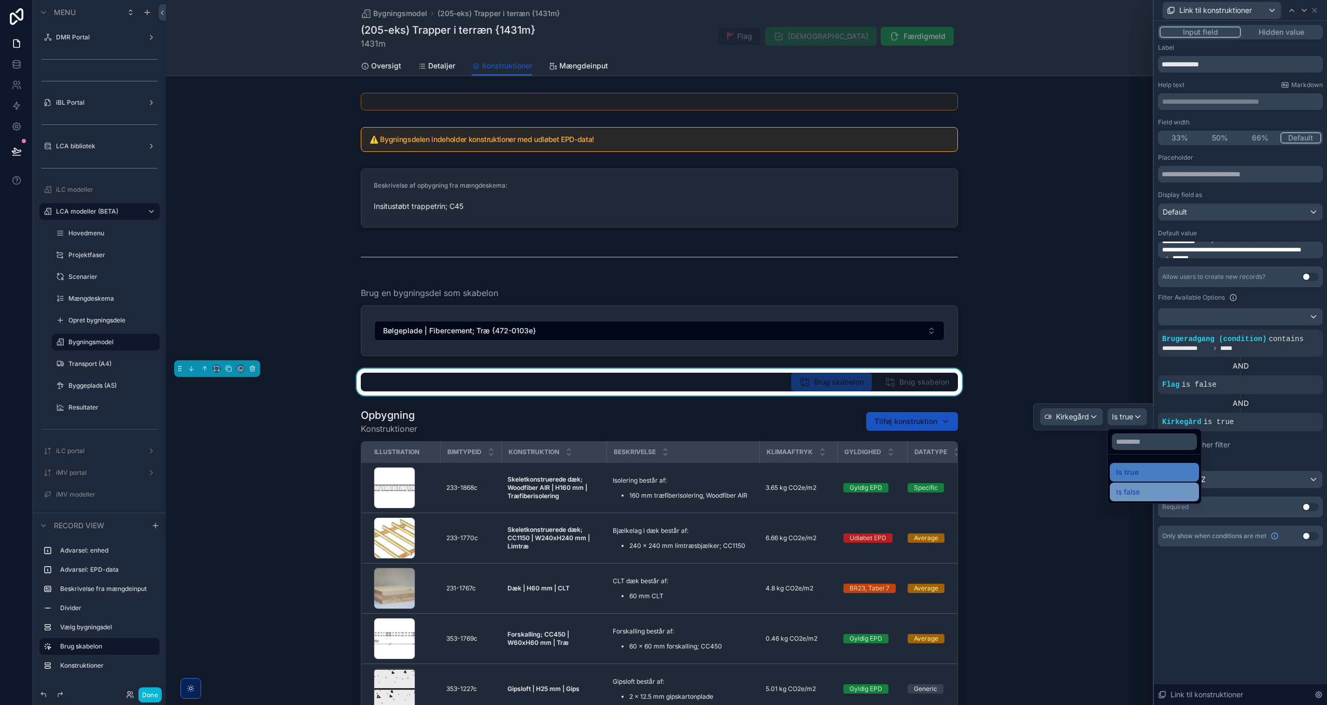
click at [1139, 488] on span "Is false" at bounding box center [1128, 492] width 24 height 12
click at [155, 696] on button "Done" at bounding box center [149, 695] width 23 height 15
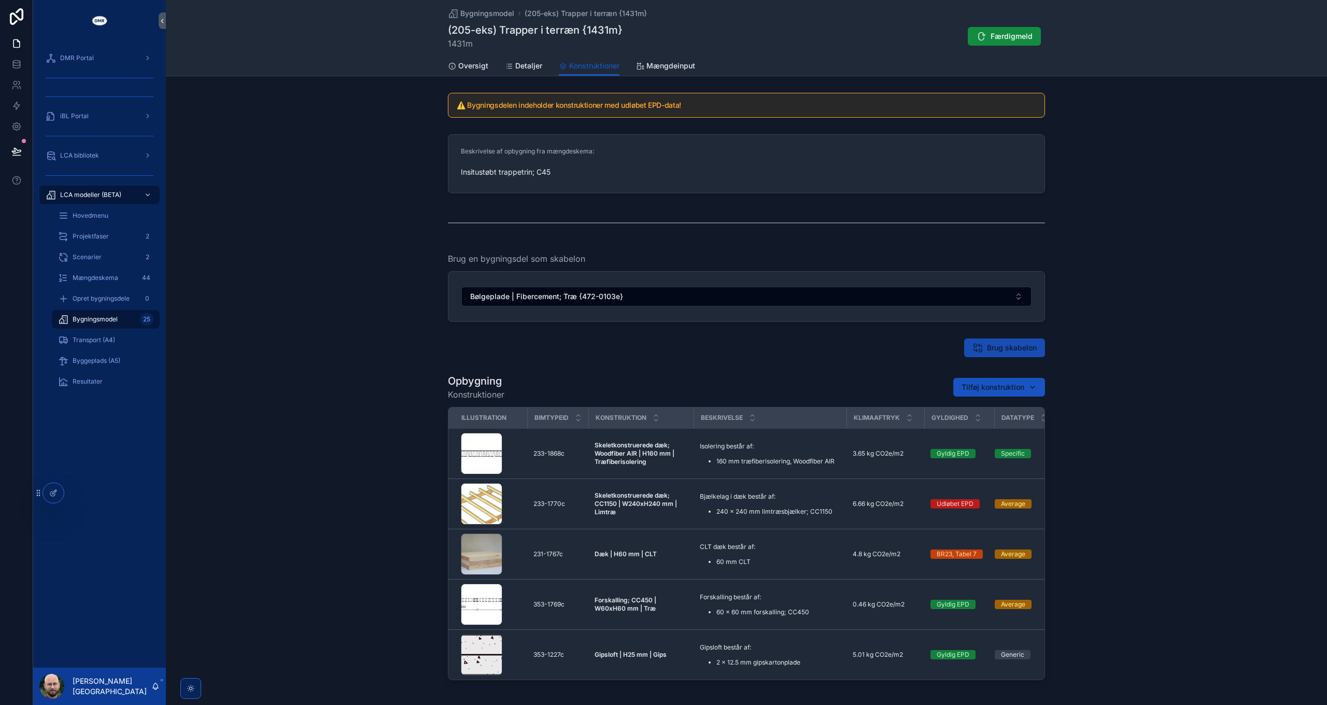
click at [1003, 349] on span "Brug skabelon" at bounding box center [1012, 348] width 50 height 10
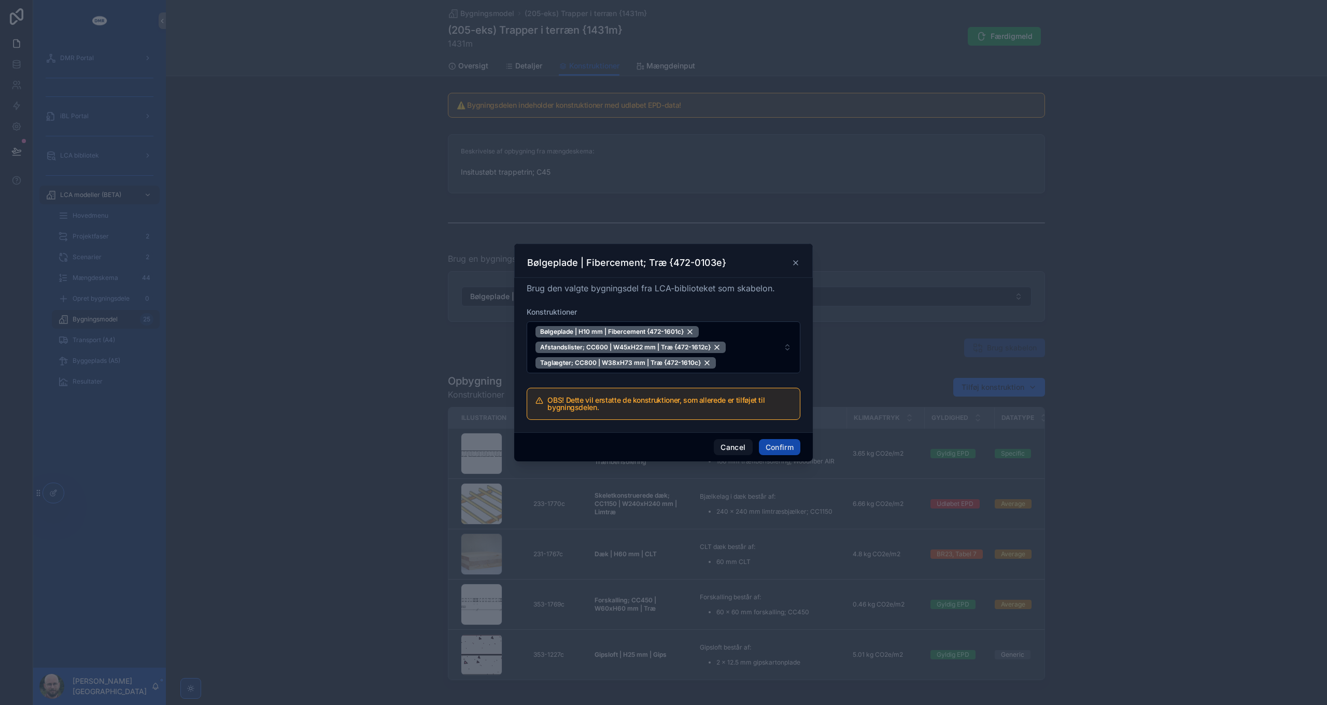
click at [786, 448] on button "Confirm" at bounding box center [779, 447] width 41 height 17
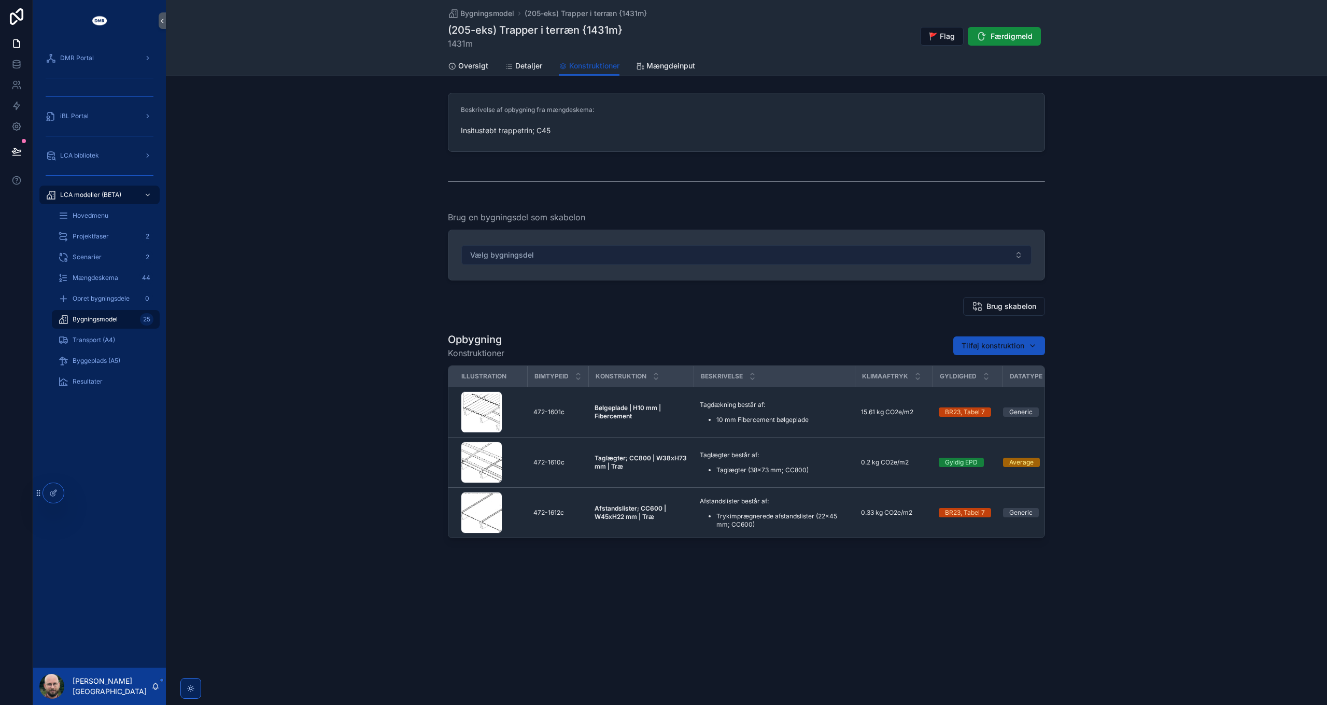
click at [664, 256] on button "Vælg bygningsdel" at bounding box center [747, 255] width 570 height 20
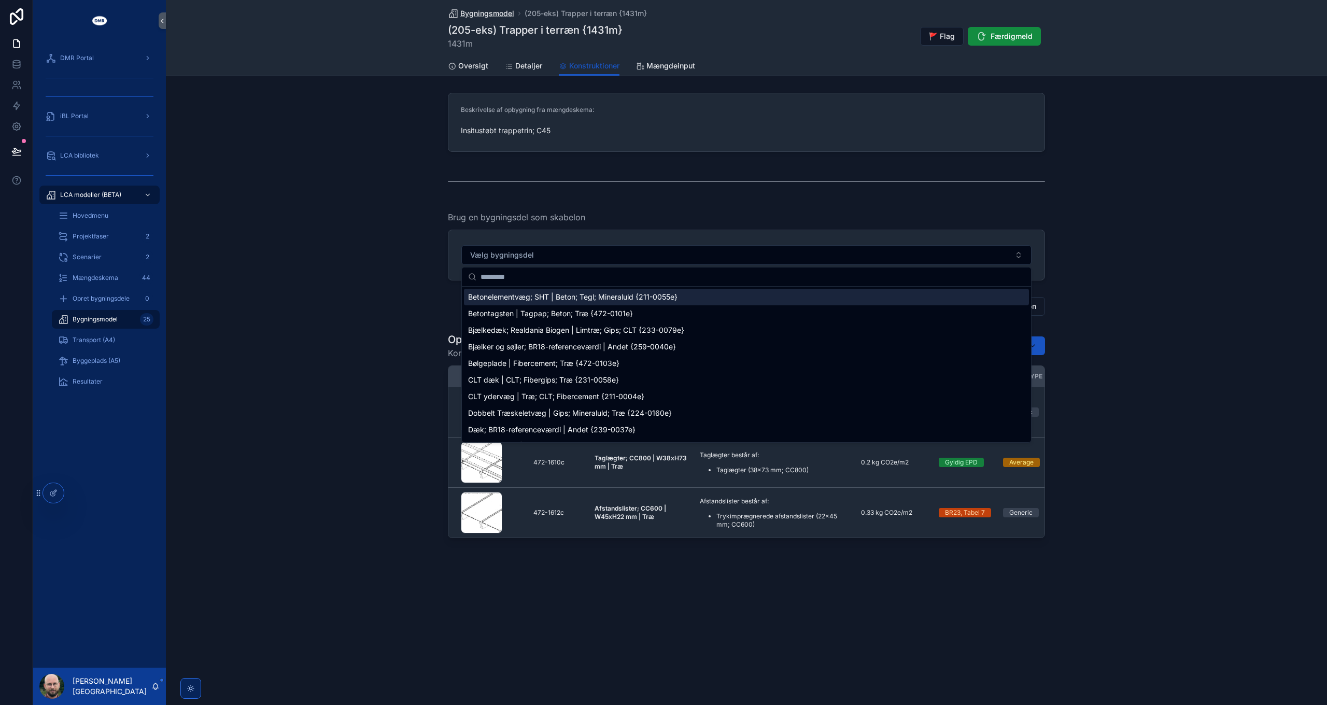
click at [480, 13] on span "Bygningsmodel" at bounding box center [487, 13] width 54 height 10
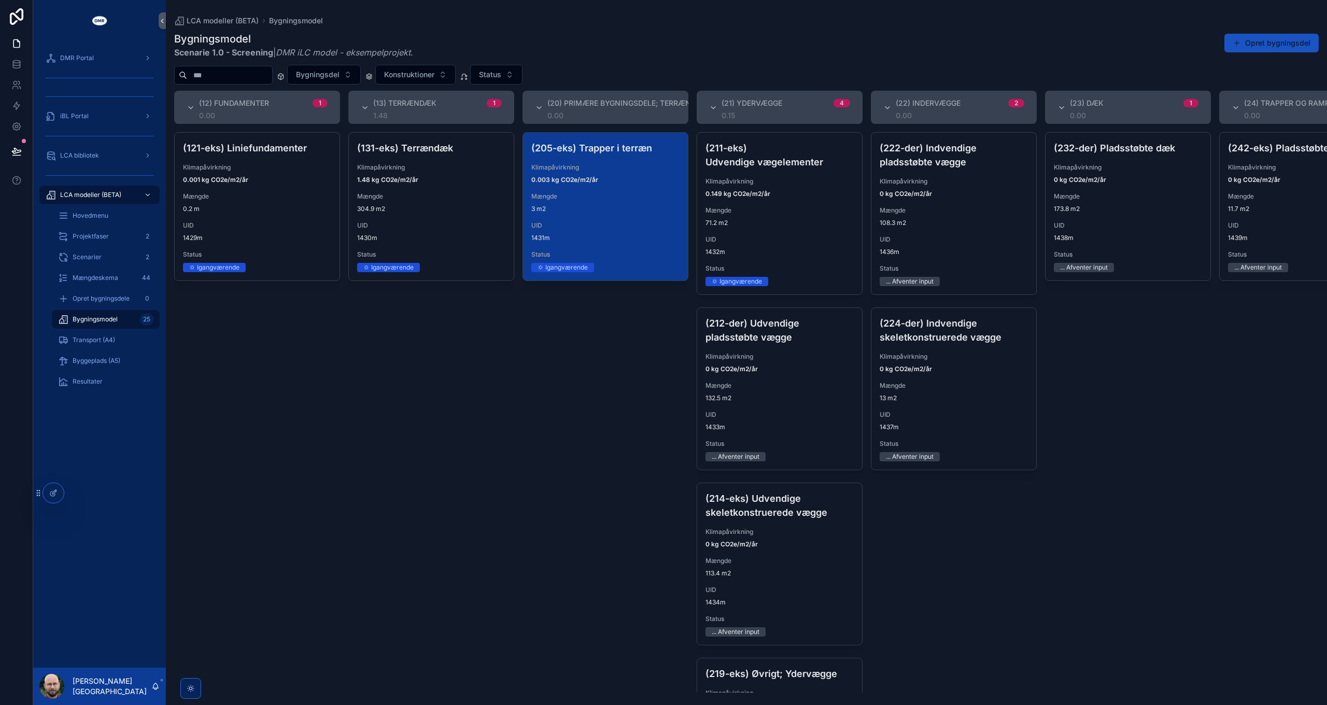
click at [622, 222] on span "UID" at bounding box center [606, 225] width 148 height 8
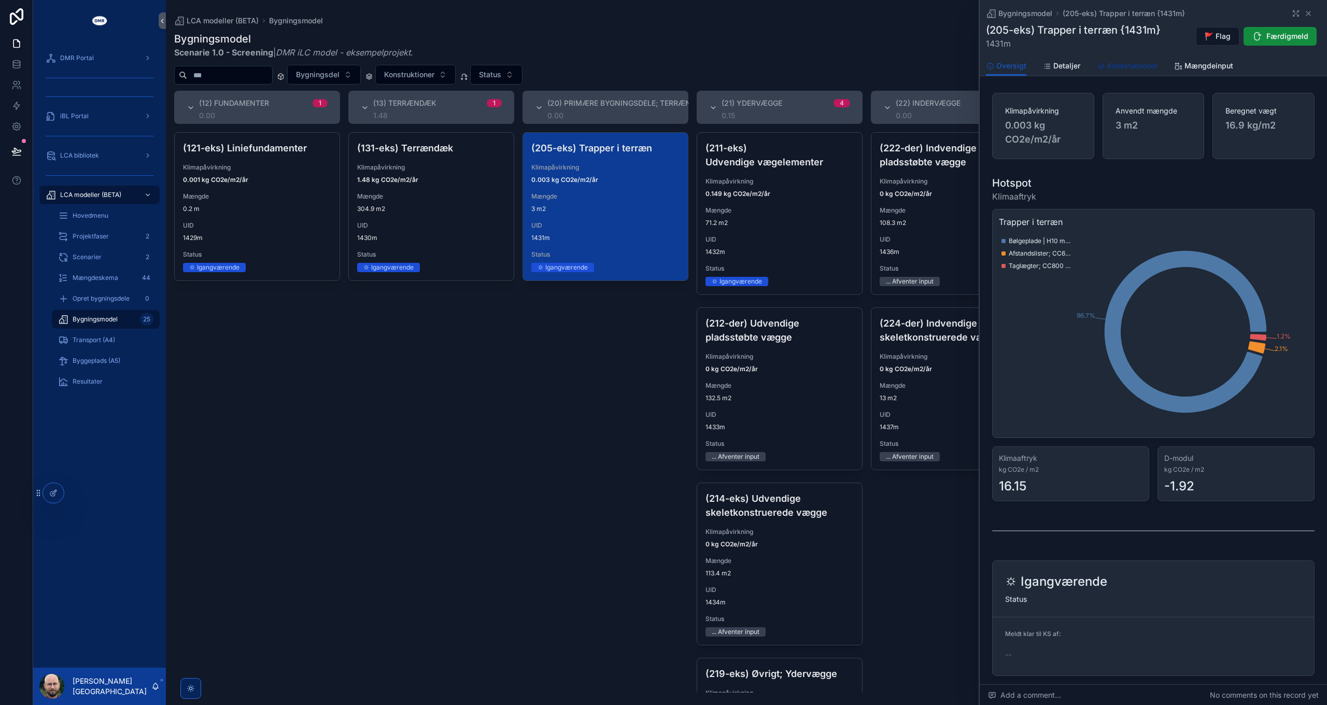
click at [1123, 65] on span "Konstruktioner" at bounding box center [1133, 66] width 50 height 10
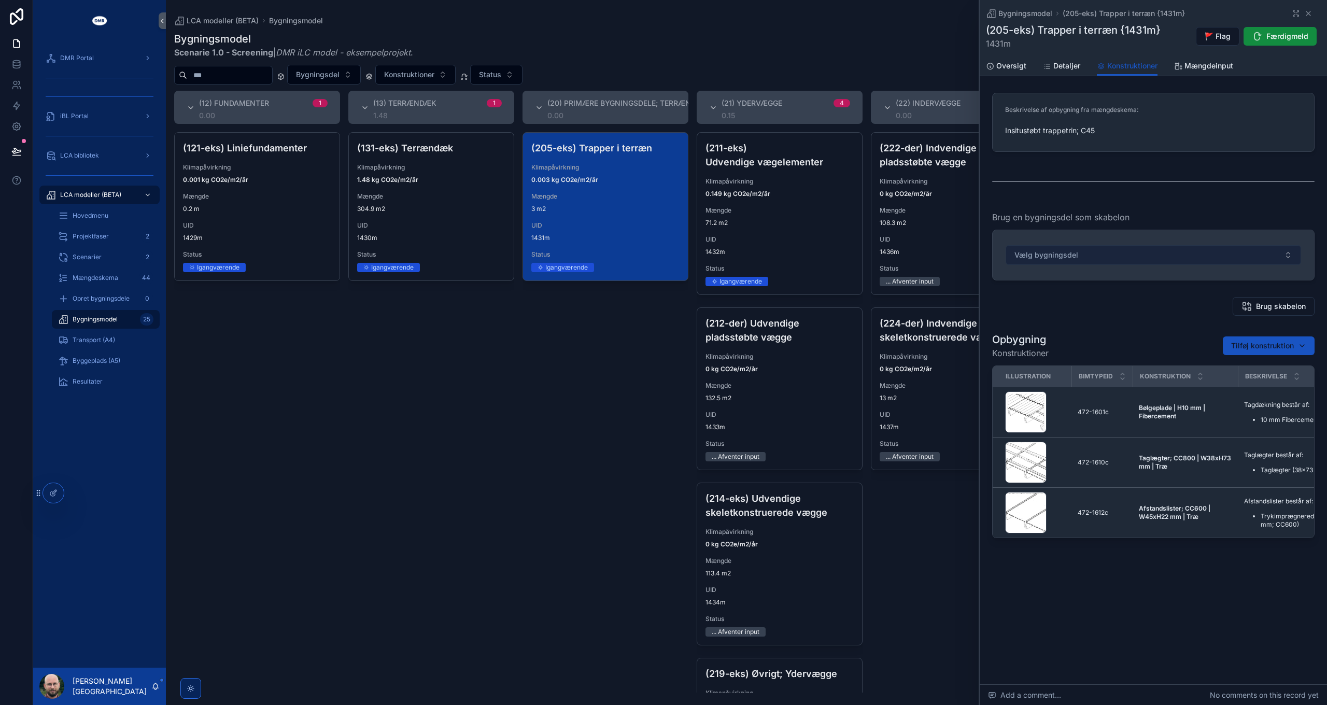
click at [1140, 253] on button "Vælg bygningsdel" at bounding box center [1154, 255] width 296 height 20
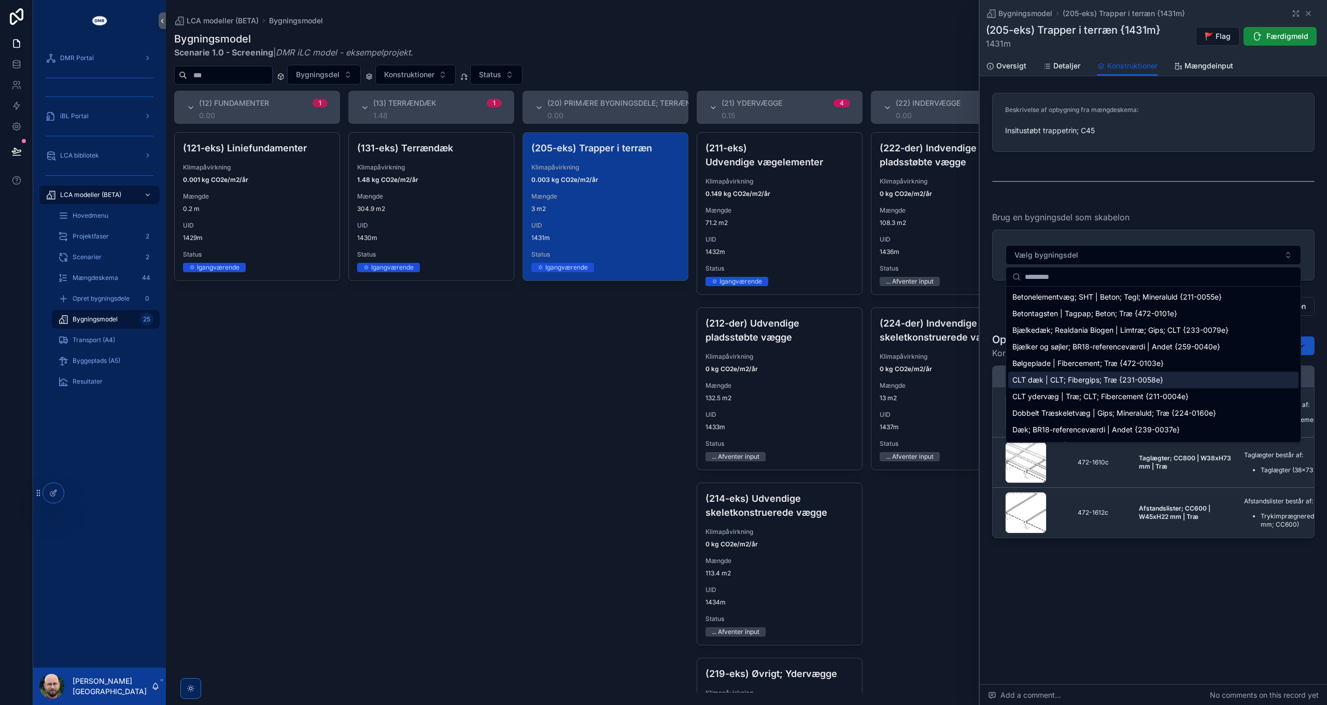
click at [1139, 376] on span "CLT dæk | CLT; Fibergips; Træ {231-0058e}" at bounding box center [1088, 380] width 151 height 10
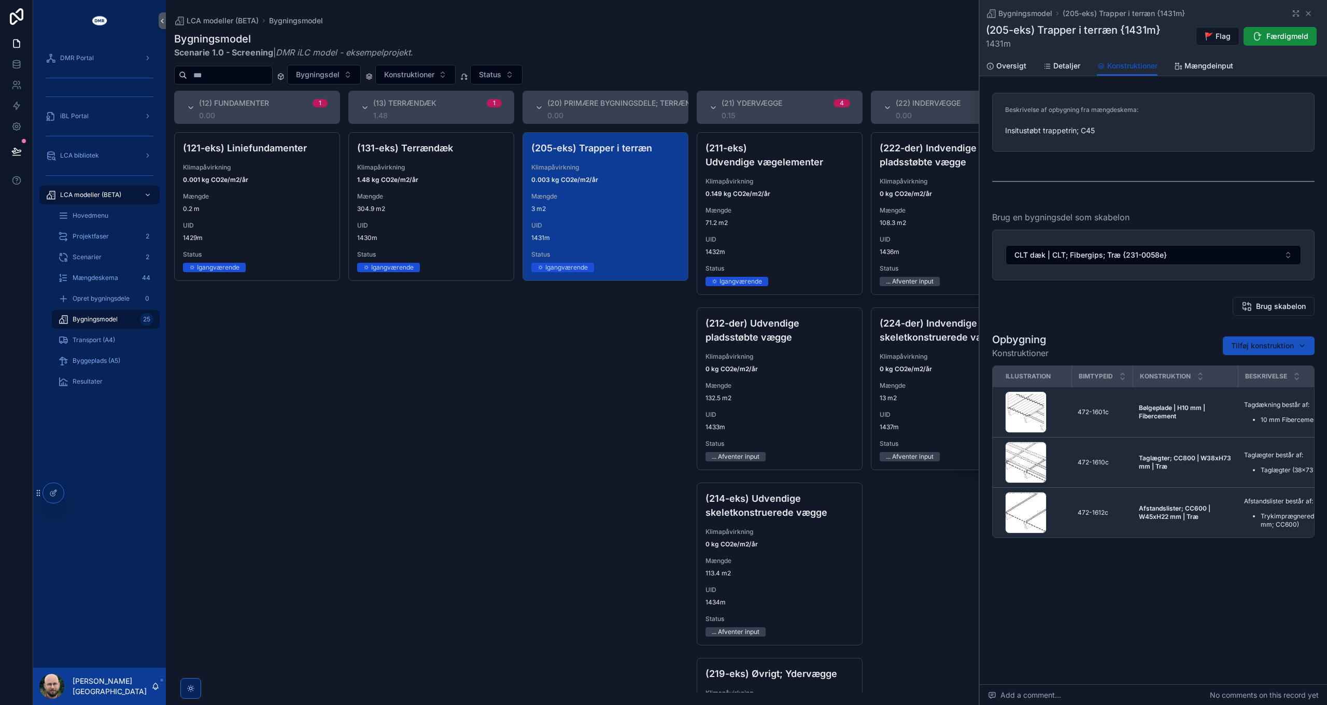
click at [1134, 309] on div "Brug skabelon" at bounding box center [1153, 306] width 323 height 19
click at [1260, 311] on button "Brug skabelon" at bounding box center [1274, 306] width 81 height 19
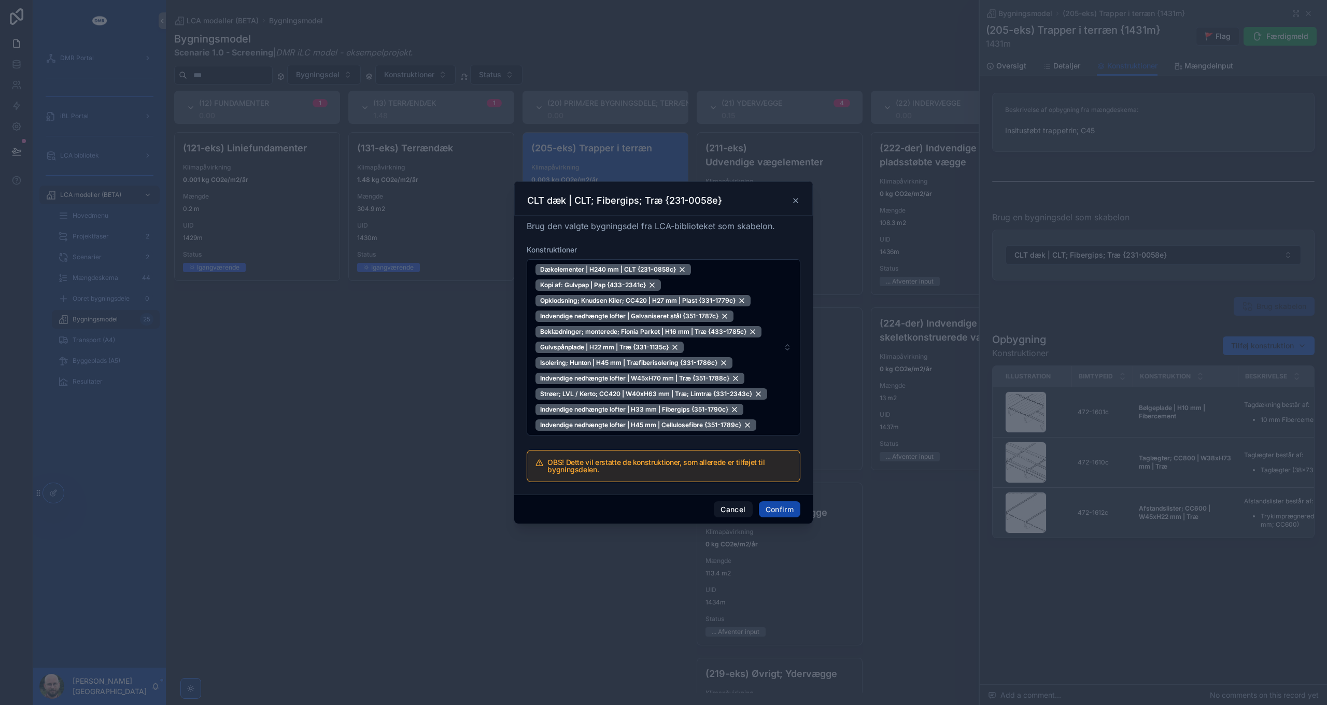
click at [786, 512] on button "Confirm" at bounding box center [779, 509] width 41 height 17
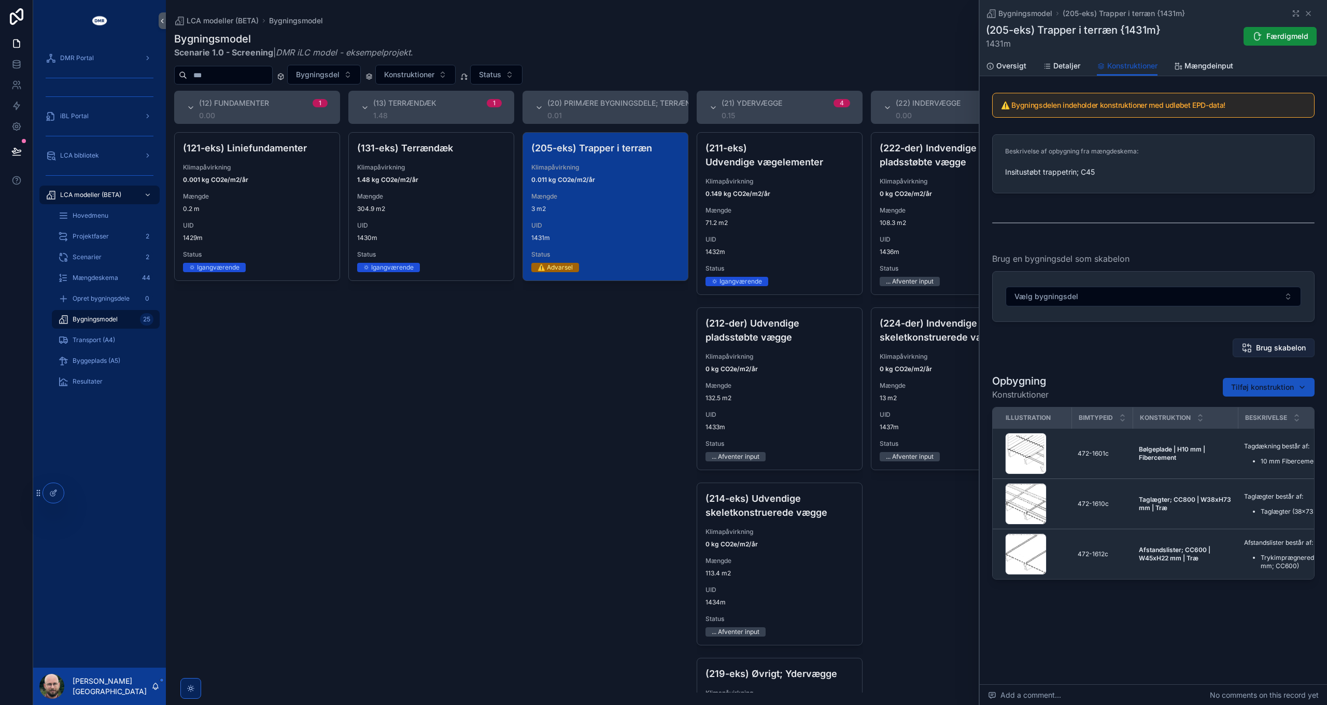
click at [1281, 346] on span "Brug skabelon" at bounding box center [1281, 348] width 50 height 10
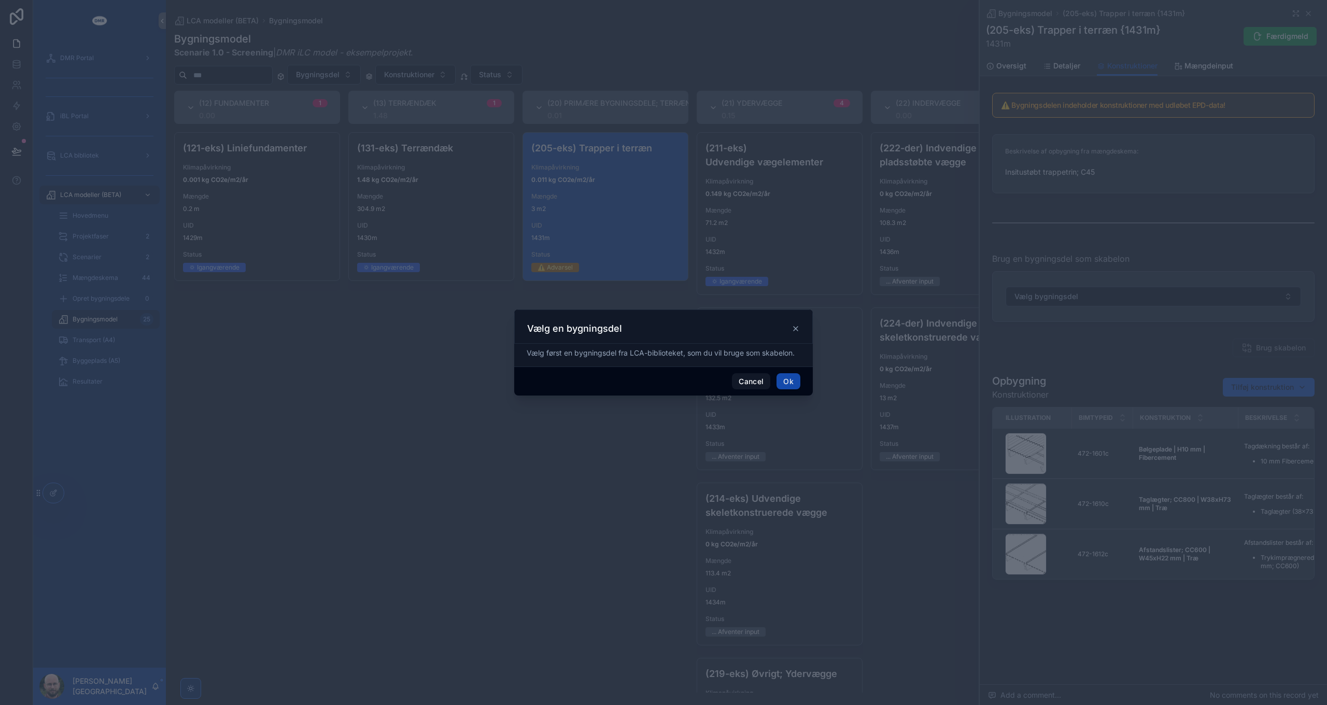
click at [794, 385] on button "Ok" at bounding box center [789, 381] width 24 height 17
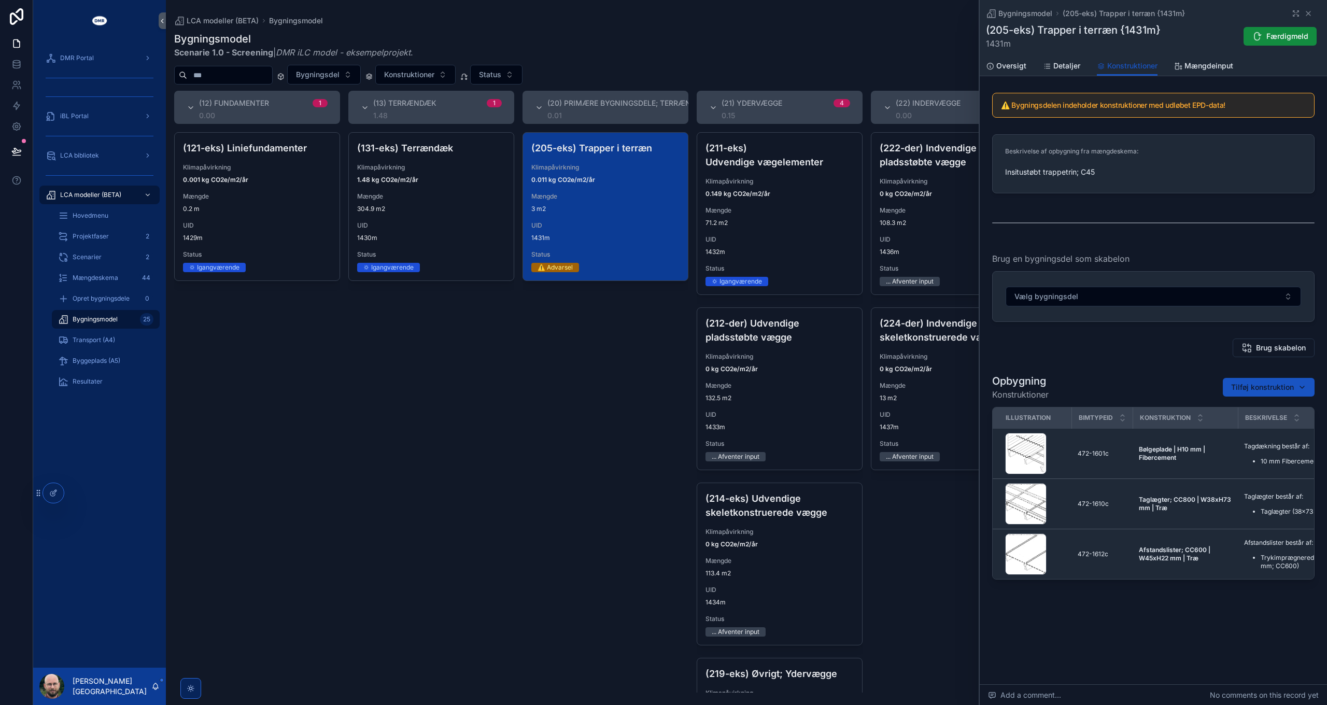
click at [1161, 340] on div "Brug skabelon" at bounding box center [1153, 348] width 323 height 19
click at [1297, 12] on icon "scrollable content" at bounding box center [1296, 13] width 8 height 8
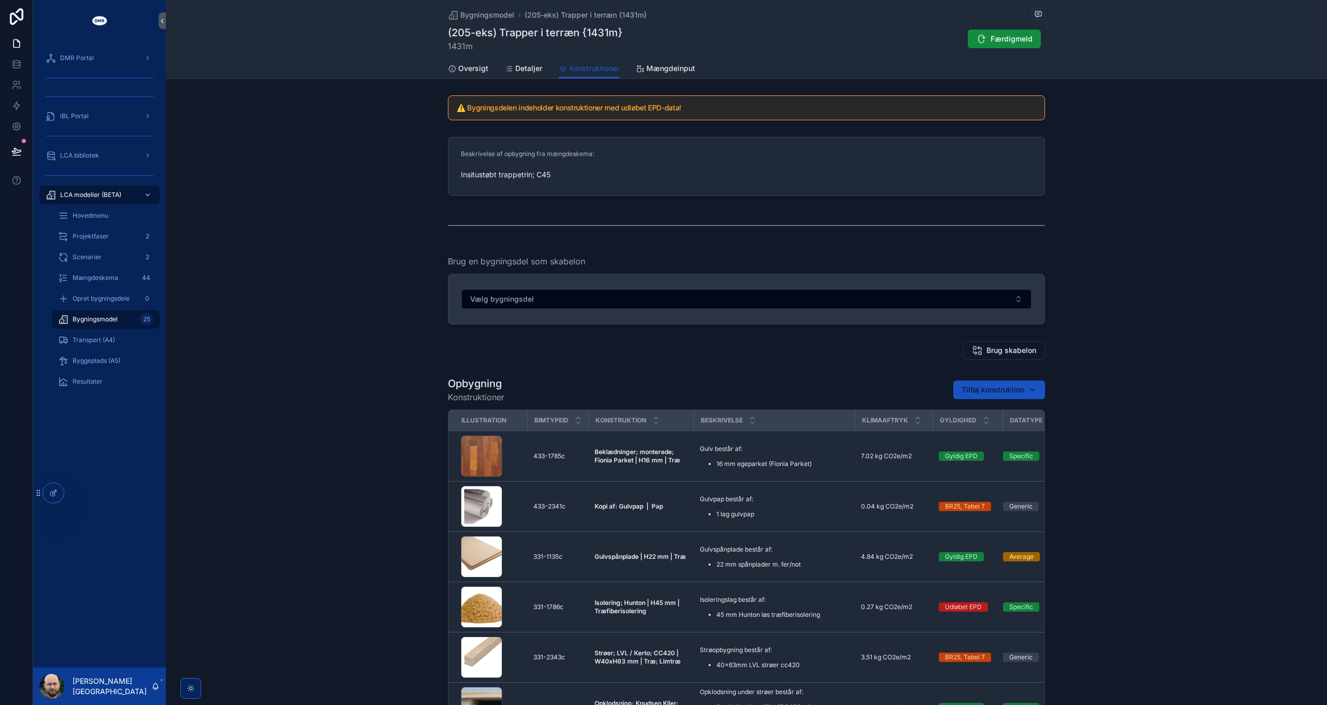
click at [752, 310] on div "Vælg bygningsdel" at bounding box center [747, 299] width 596 height 50
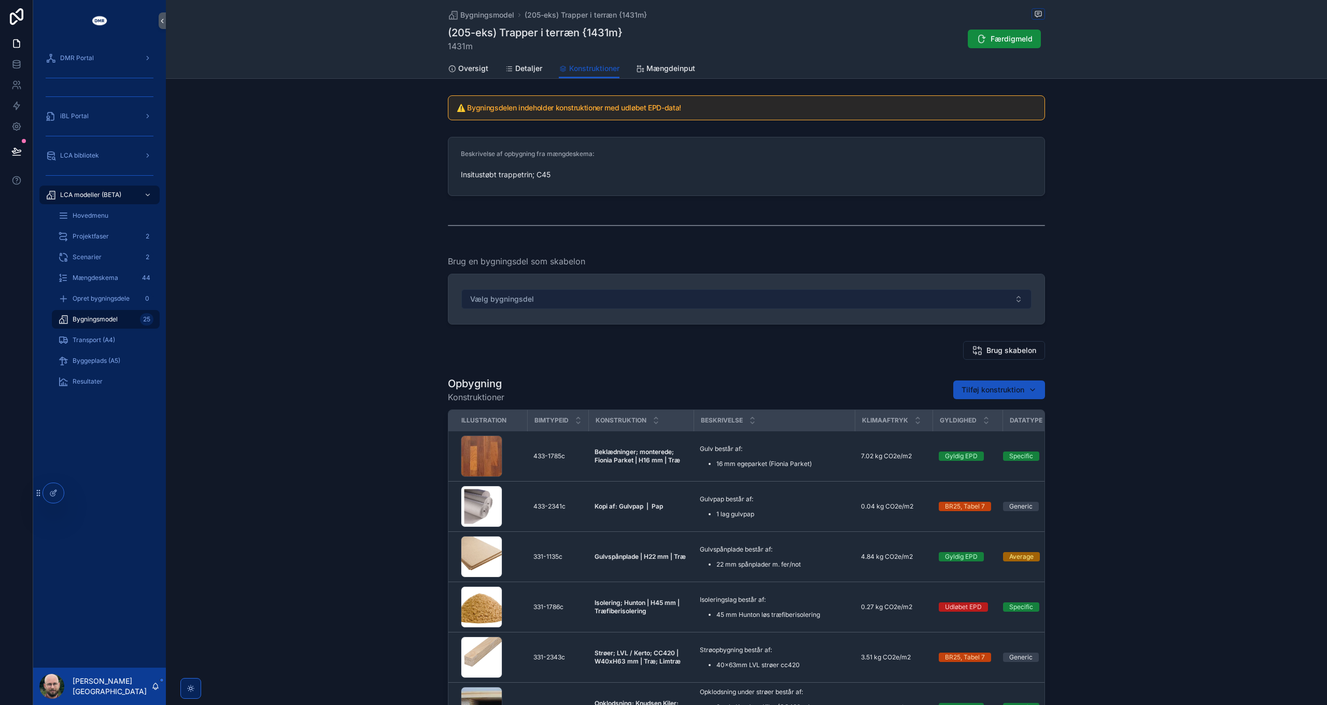
click at [739, 305] on button "Vælg bygningsdel" at bounding box center [747, 299] width 570 height 20
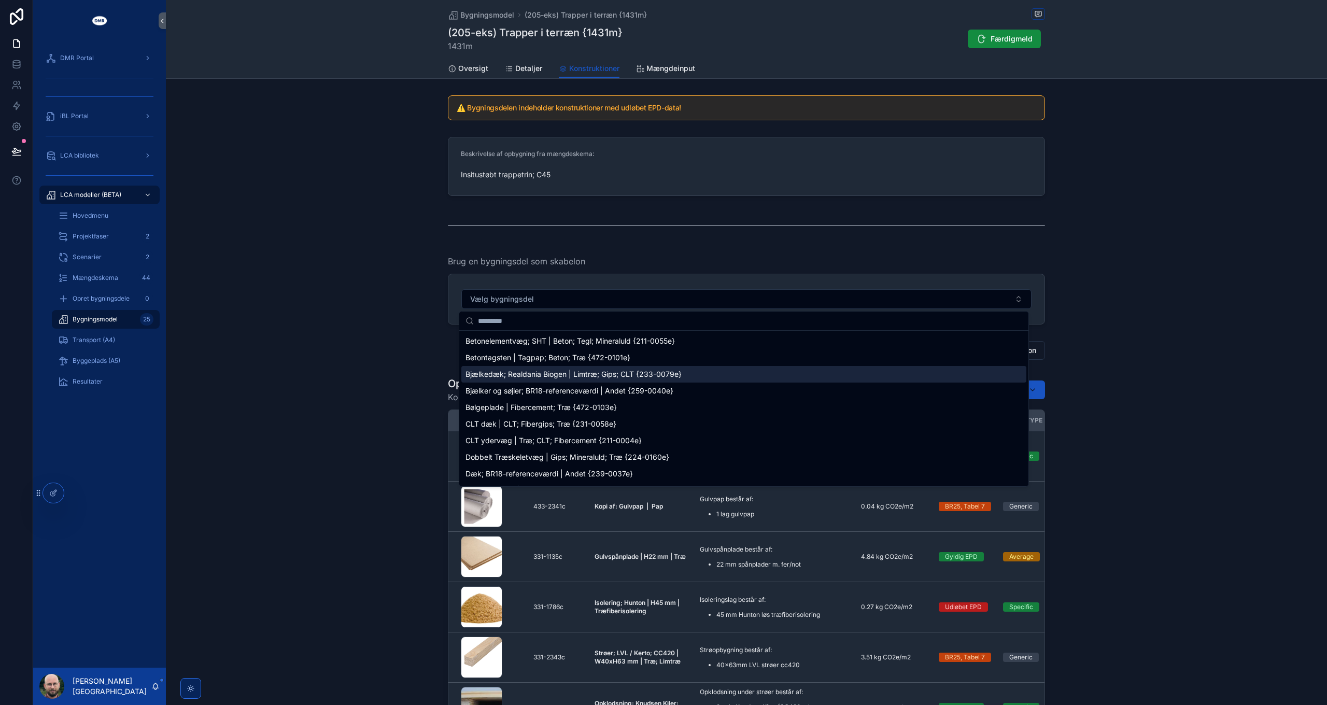
click at [558, 392] on span "Bjælker og søjler; BR18-referenceværdi | Andet {259-0040e}" at bounding box center [570, 391] width 208 height 10
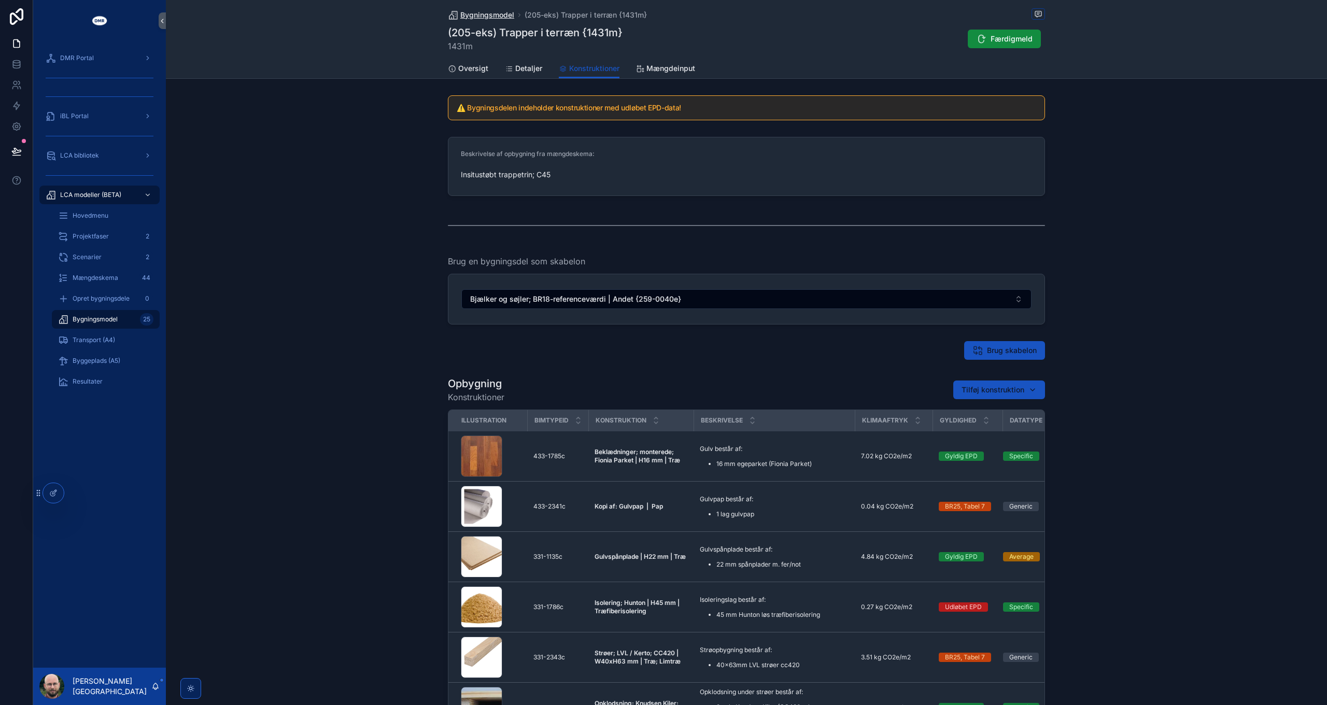
click at [473, 15] on span "Bygningsmodel" at bounding box center [487, 15] width 54 height 10
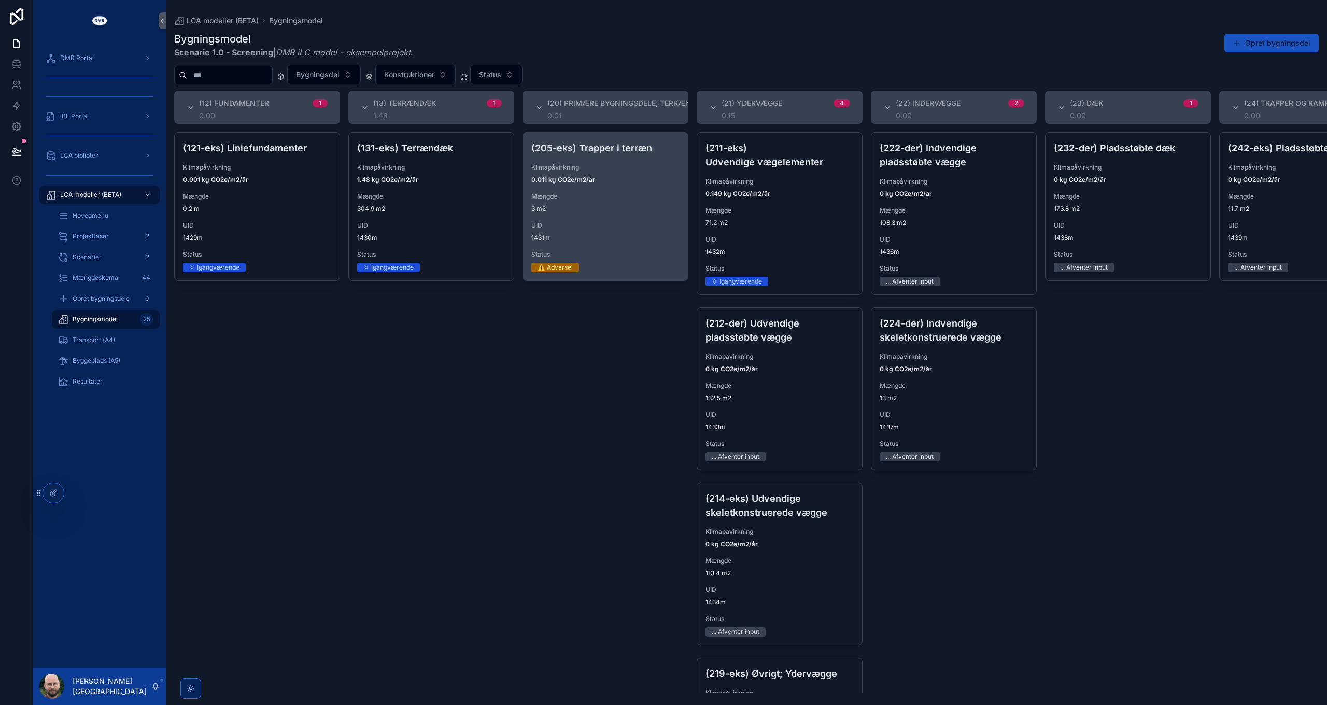
click at [575, 216] on div "(205-eks) Trapper i terræn Klimapåvirkning 0.011 kg CO2e/m2/år Mængde 3 m2 UID …" at bounding box center [605, 207] width 165 height 148
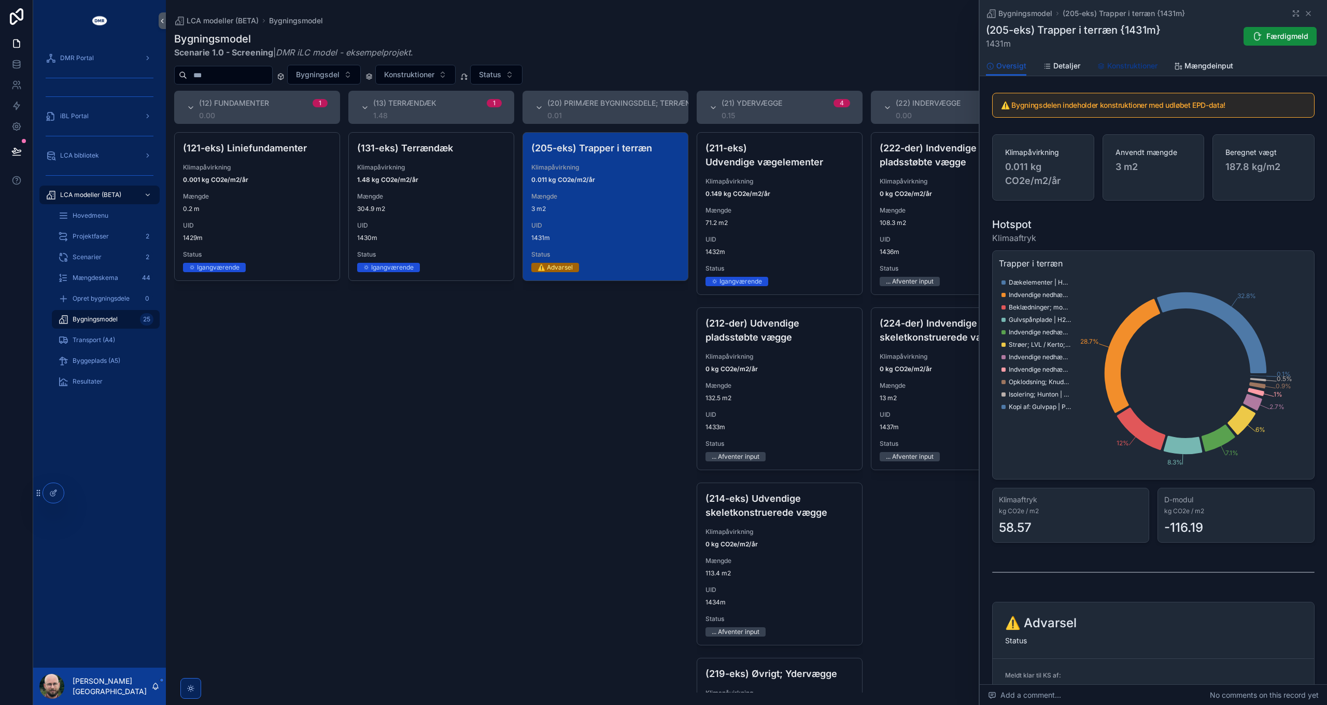
click at [1120, 71] on link "Konstruktioner" at bounding box center [1127, 67] width 61 height 21
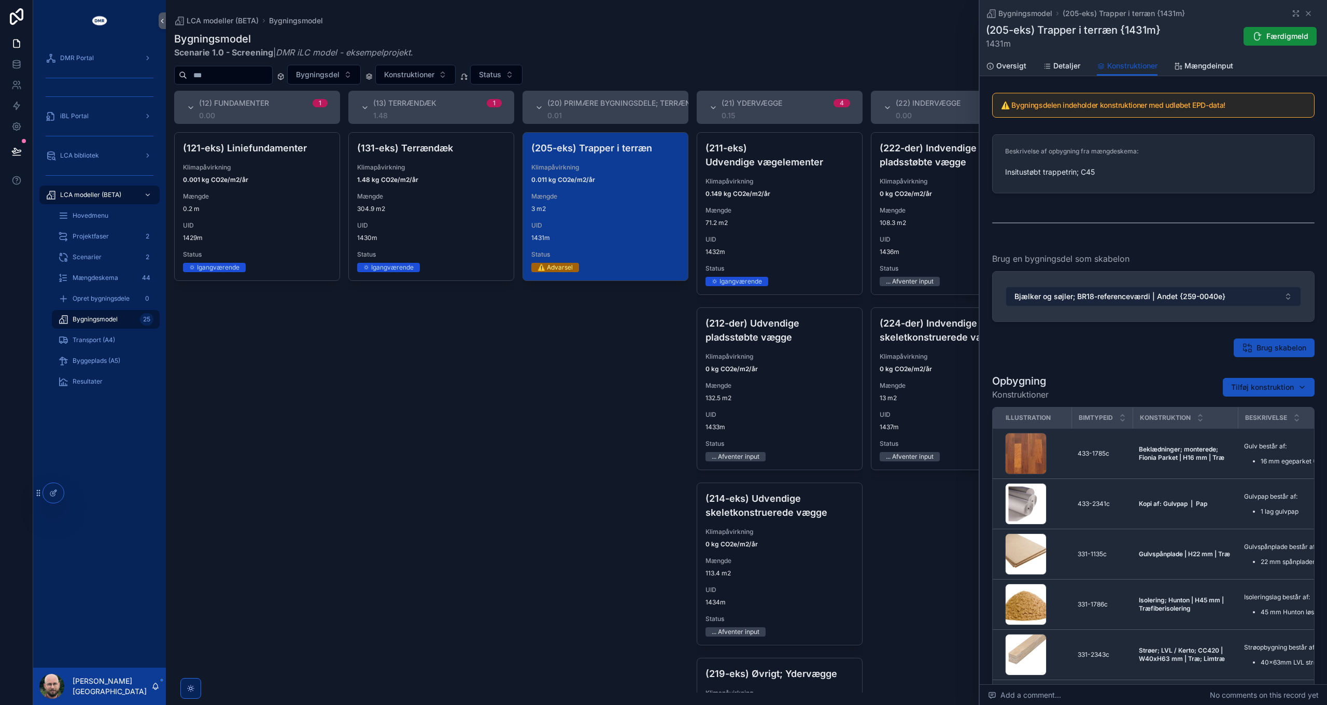
click at [1120, 292] on span "Bjælker og søjler; BR18-referenceværdi | Andet {259-0040e}" at bounding box center [1120, 296] width 211 height 10
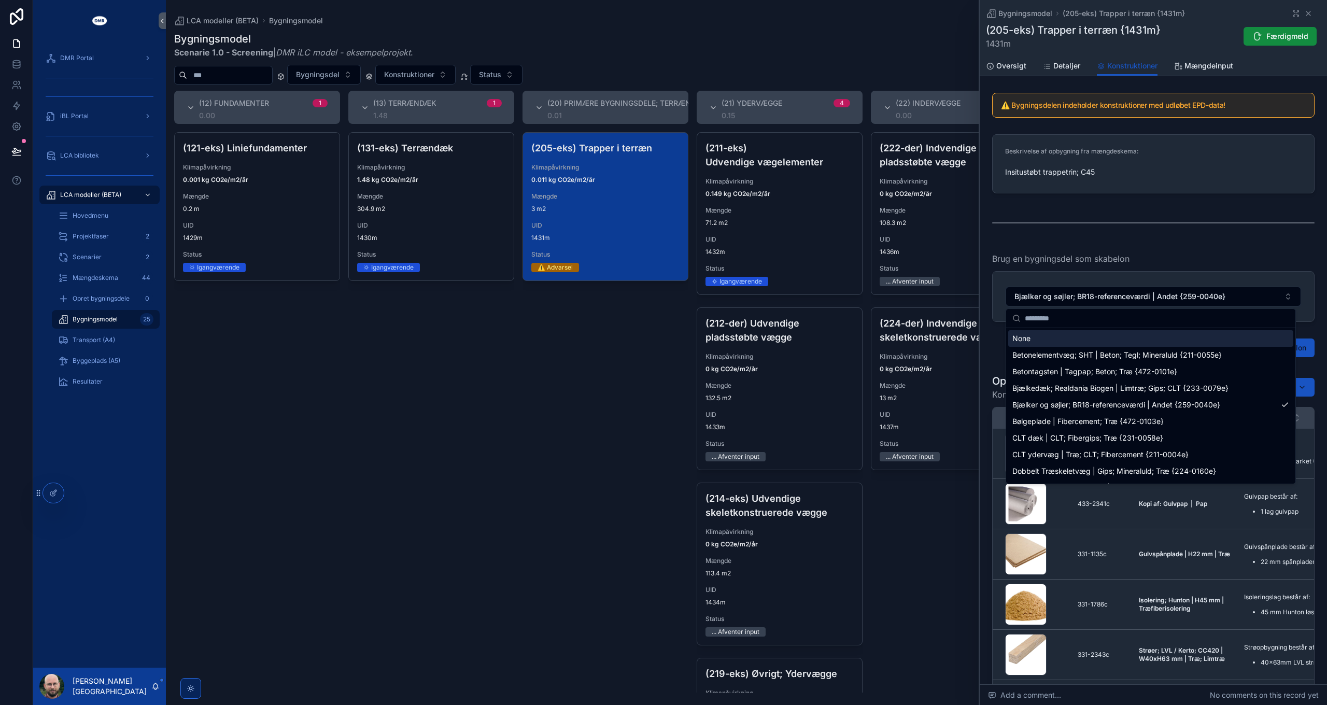
click at [1055, 339] on div "None" at bounding box center [1151, 338] width 285 height 17
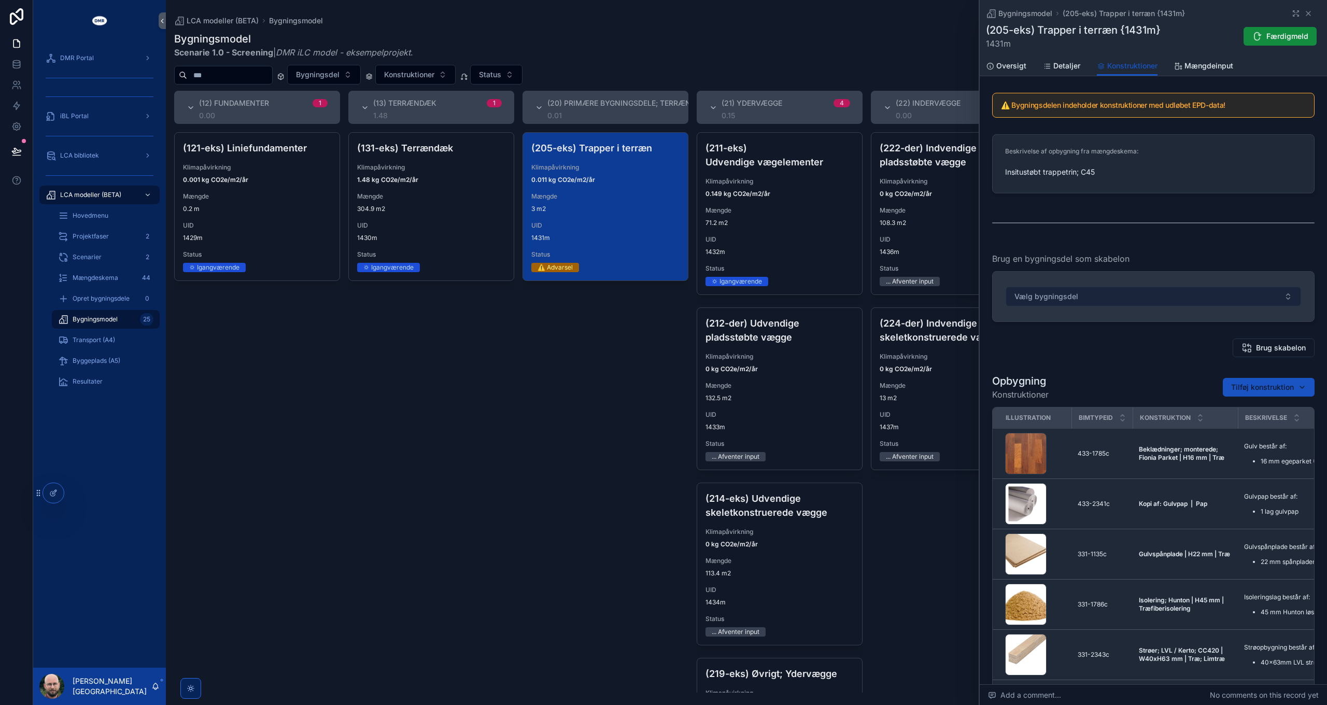
click at [1097, 291] on button "Vælg bygningsdel" at bounding box center [1154, 297] width 296 height 20
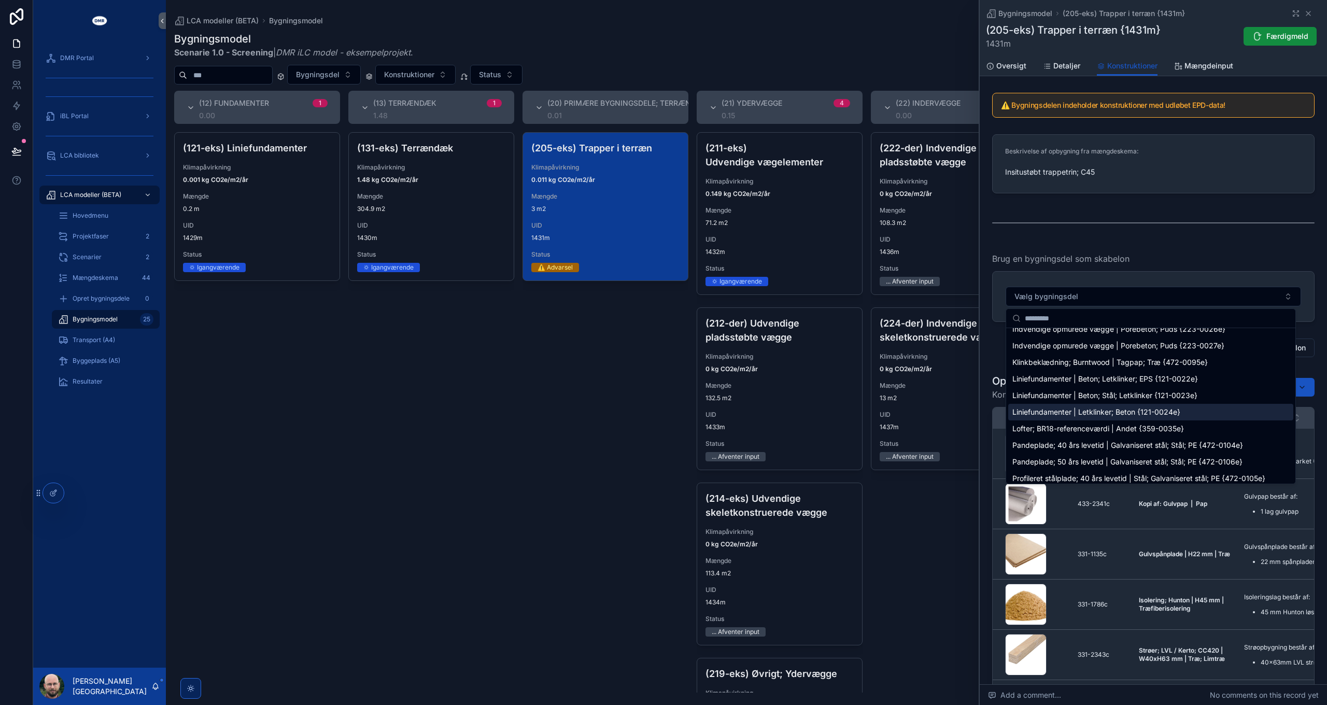
scroll to position [415, 0]
click at [1098, 429] on span "Lofter; BR18-referenceværdi | Andet {359-0035e}" at bounding box center [1099, 426] width 172 height 10
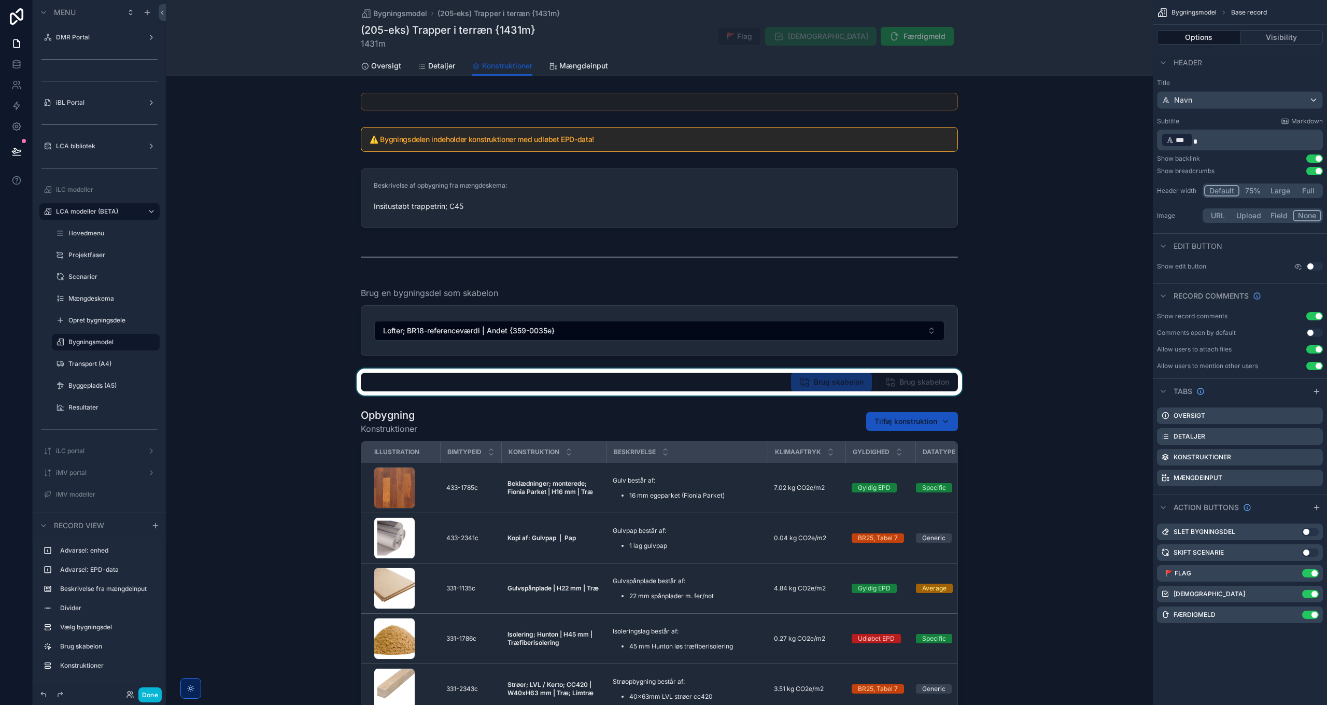
click at [916, 383] on div "scrollable content" at bounding box center [659, 382] width 987 height 27
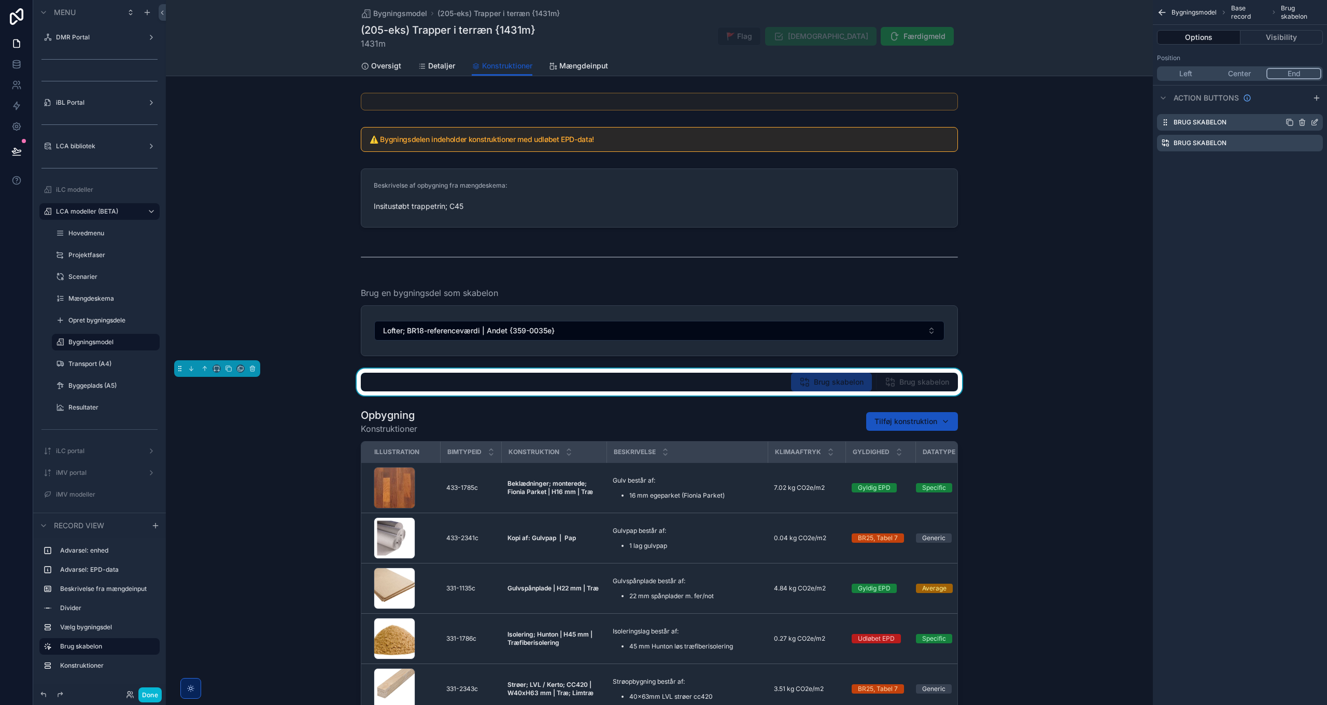
click at [1315, 120] on icon "scrollable content" at bounding box center [1315, 122] width 8 height 8
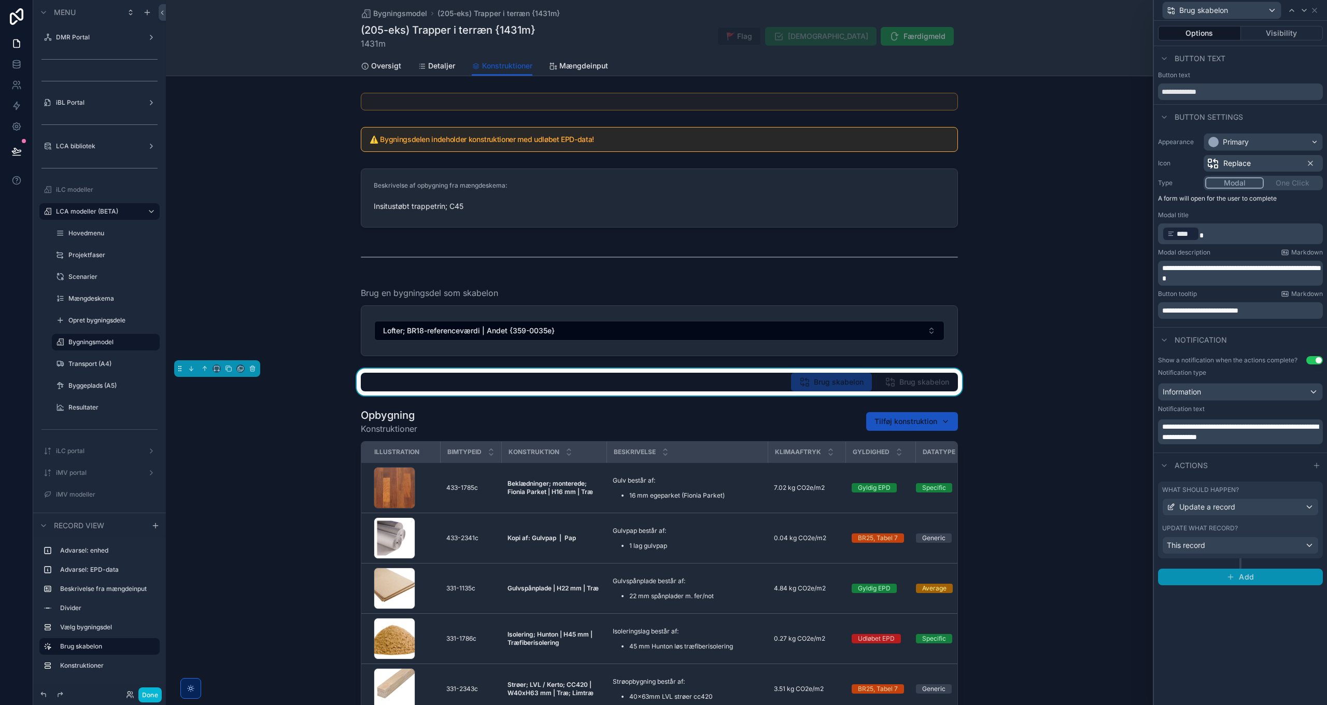
click at [1247, 578] on span "Add" at bounding box center [1246, 576] width 15 height 9
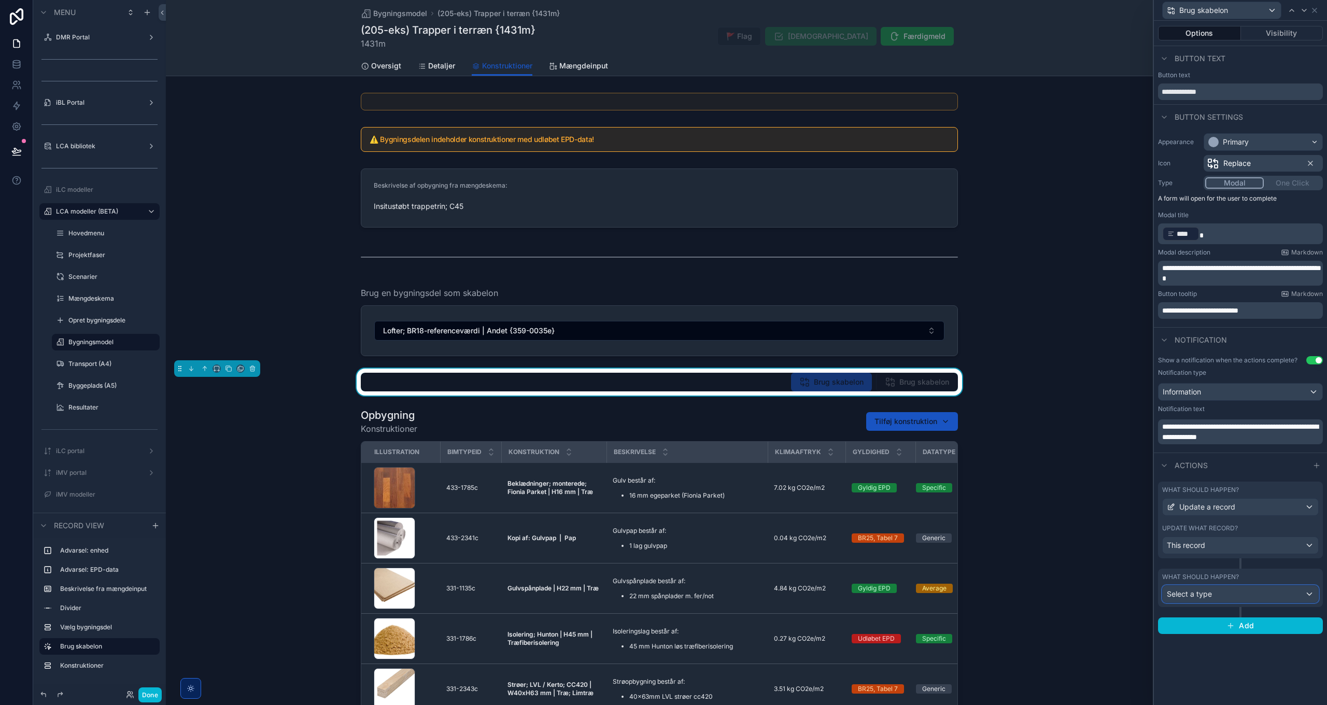
click at [1220, 591] on div "Select a type" at bounding box center [1241, 594] width 156 height 17
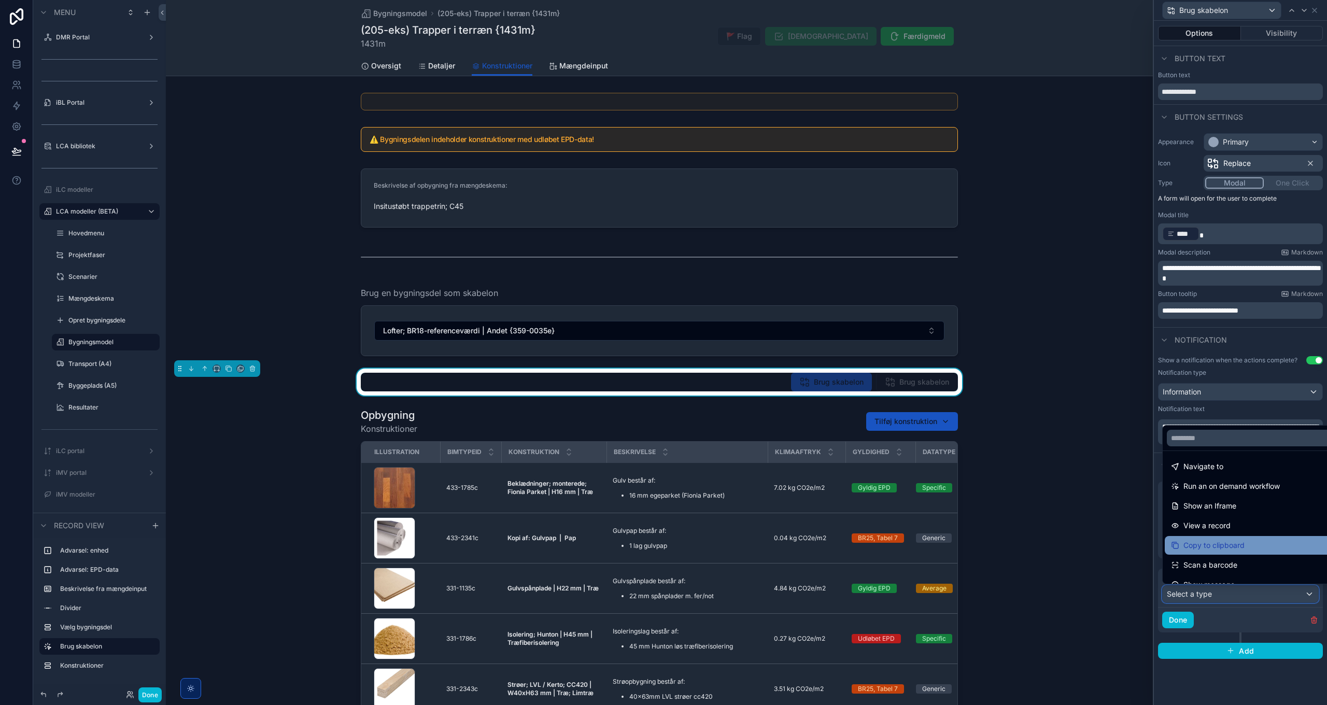
scroll to position [93, 0]
click at [1212, 574] on span "Show message" at bounding box center [1209, 572] width 51 height 12
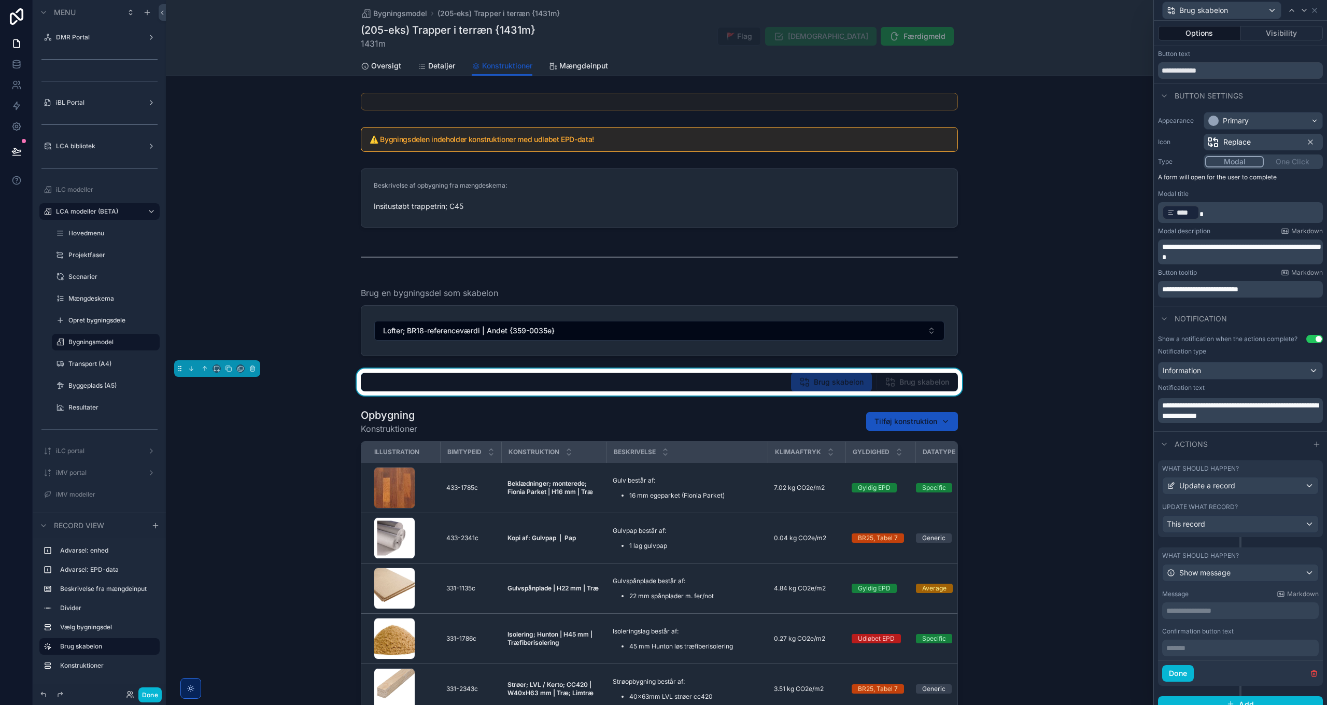
scroll to position [33, 0]
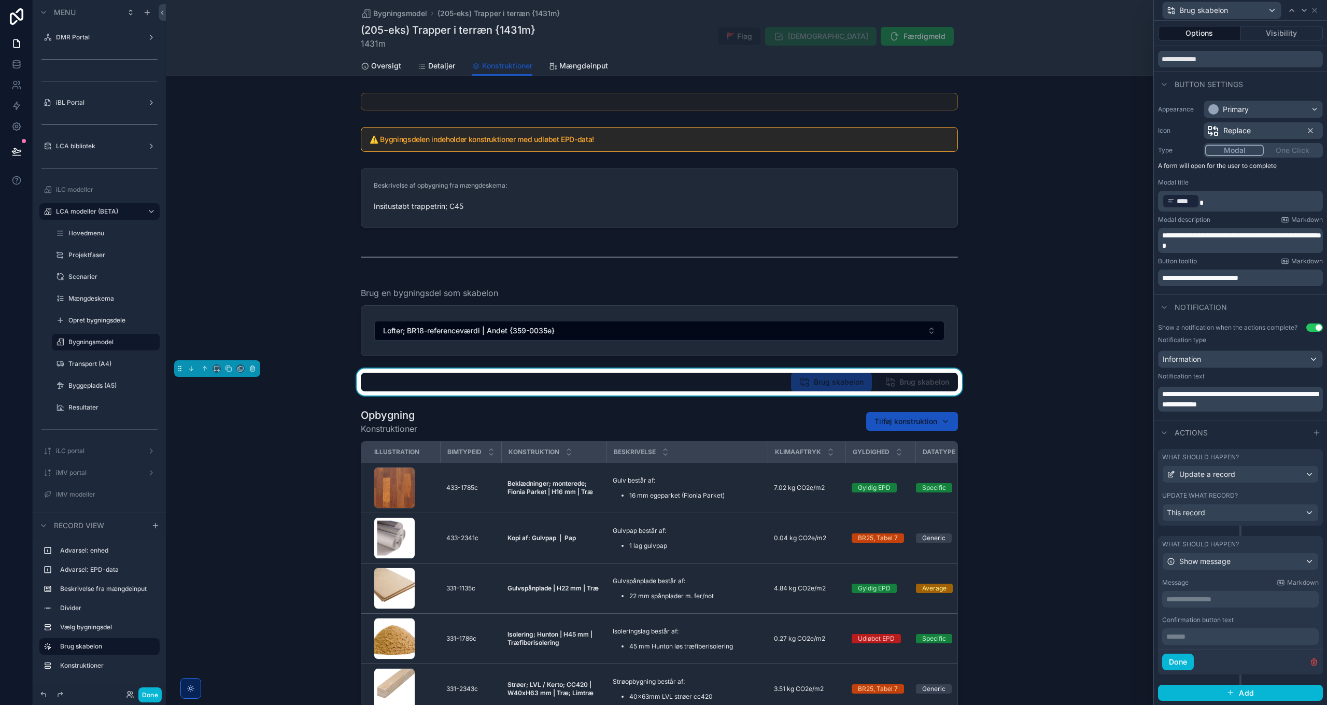
click at [1200, 598] on p "**********" at bounding box center [1242, 599] width 150 height 10
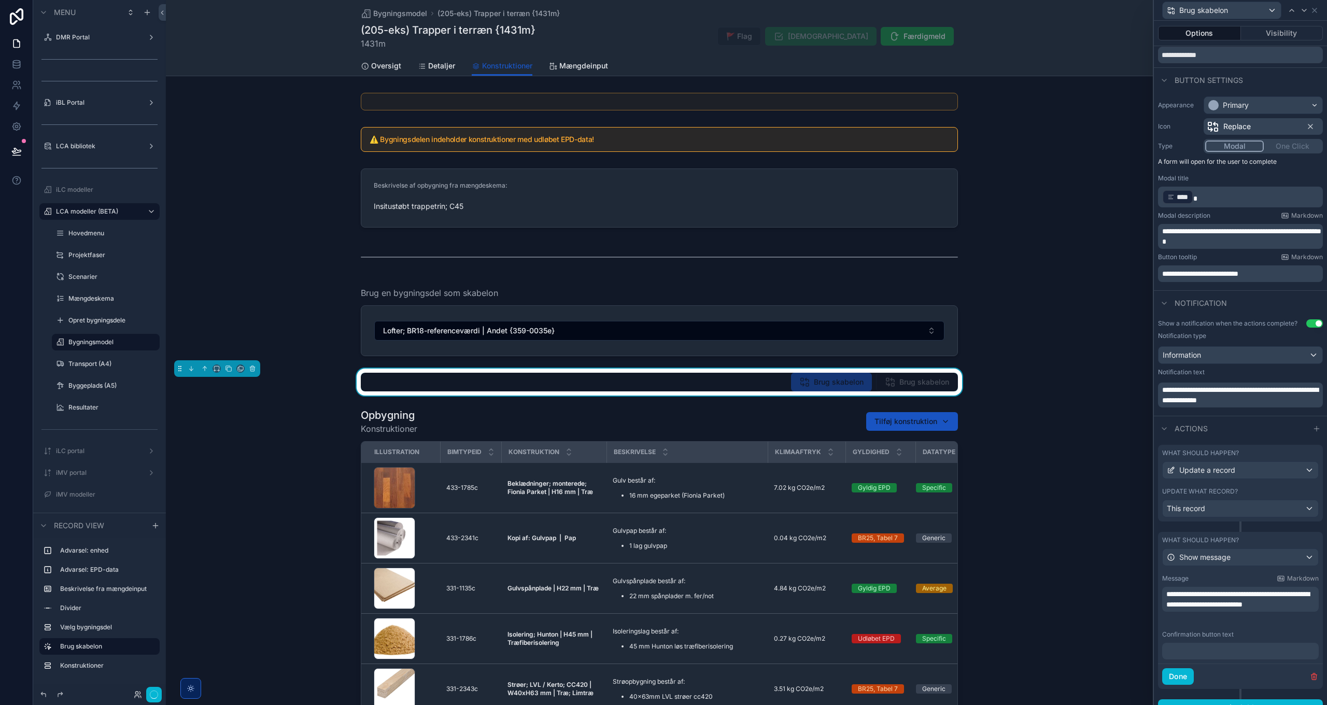
scroll to position [44, 0]
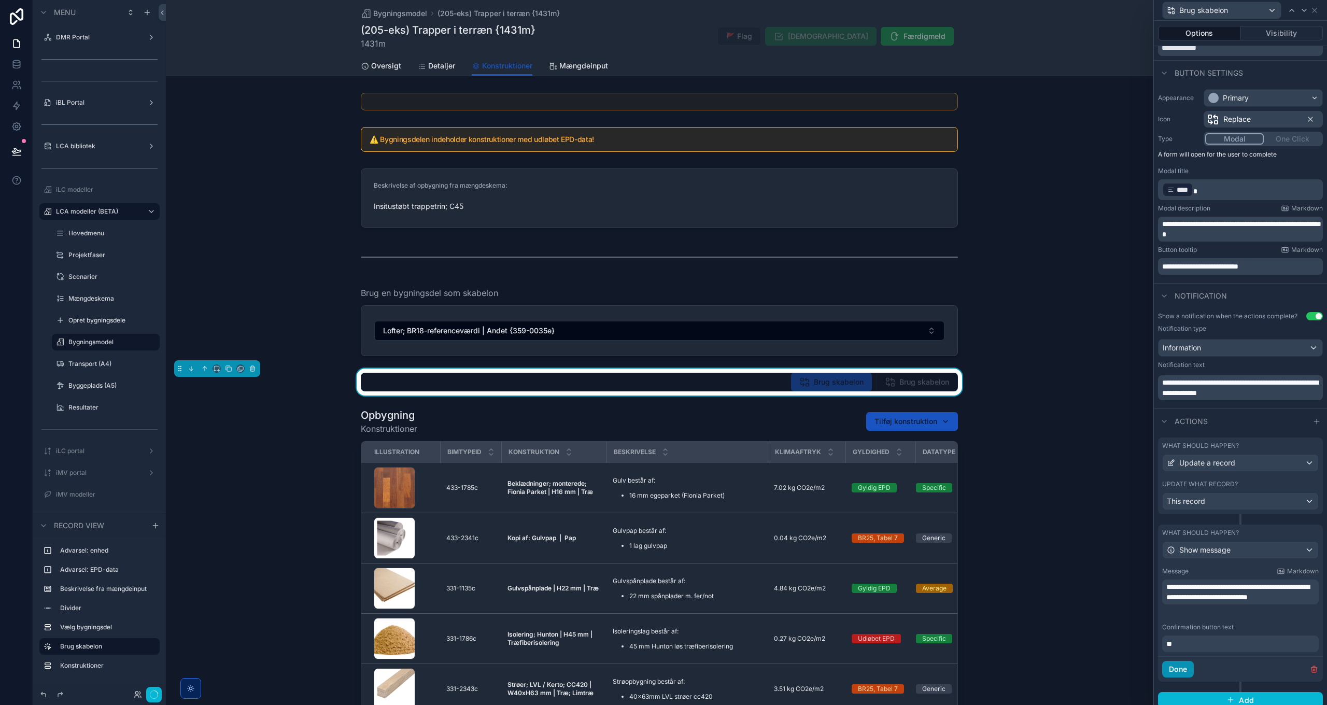
click at [1170, 674] on button "Done" at bounding box center [1179, 669] width 32 height 17
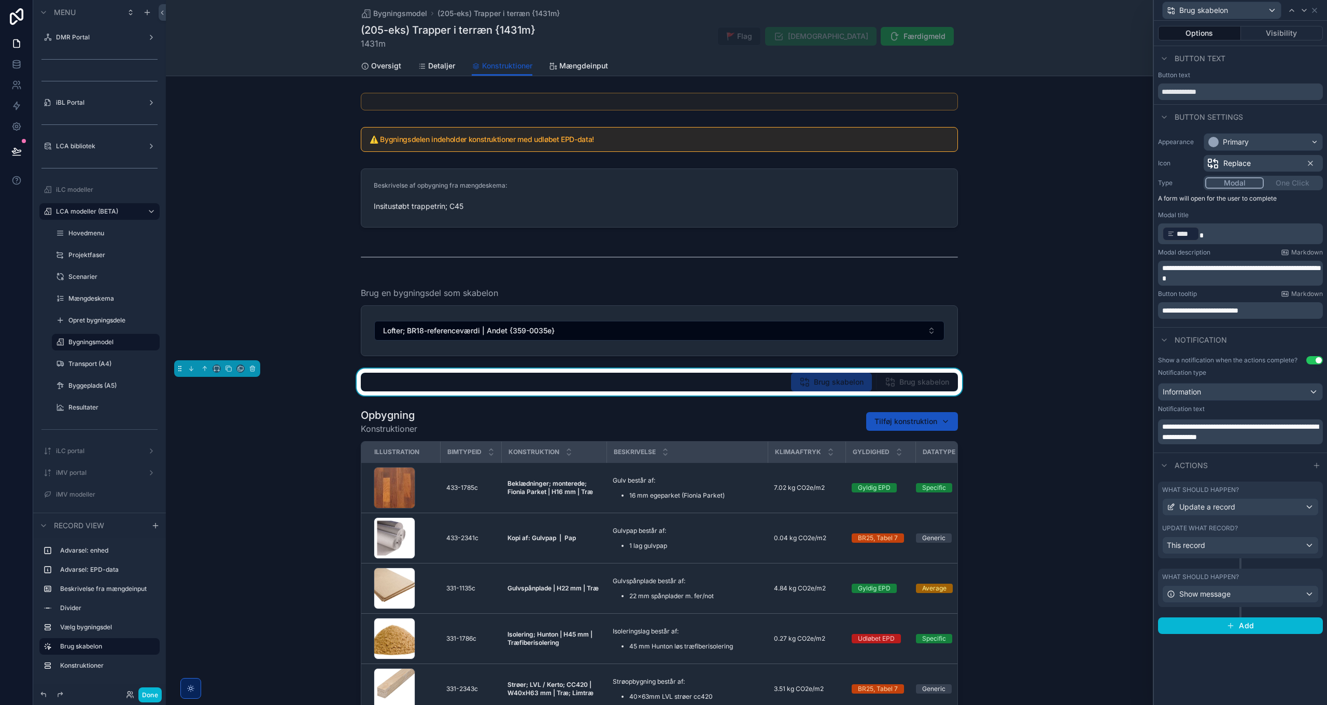
scroll to position [0, 0]
click at [1308, 11] on icon at bounding box center [1305, 10] width 8 height 8
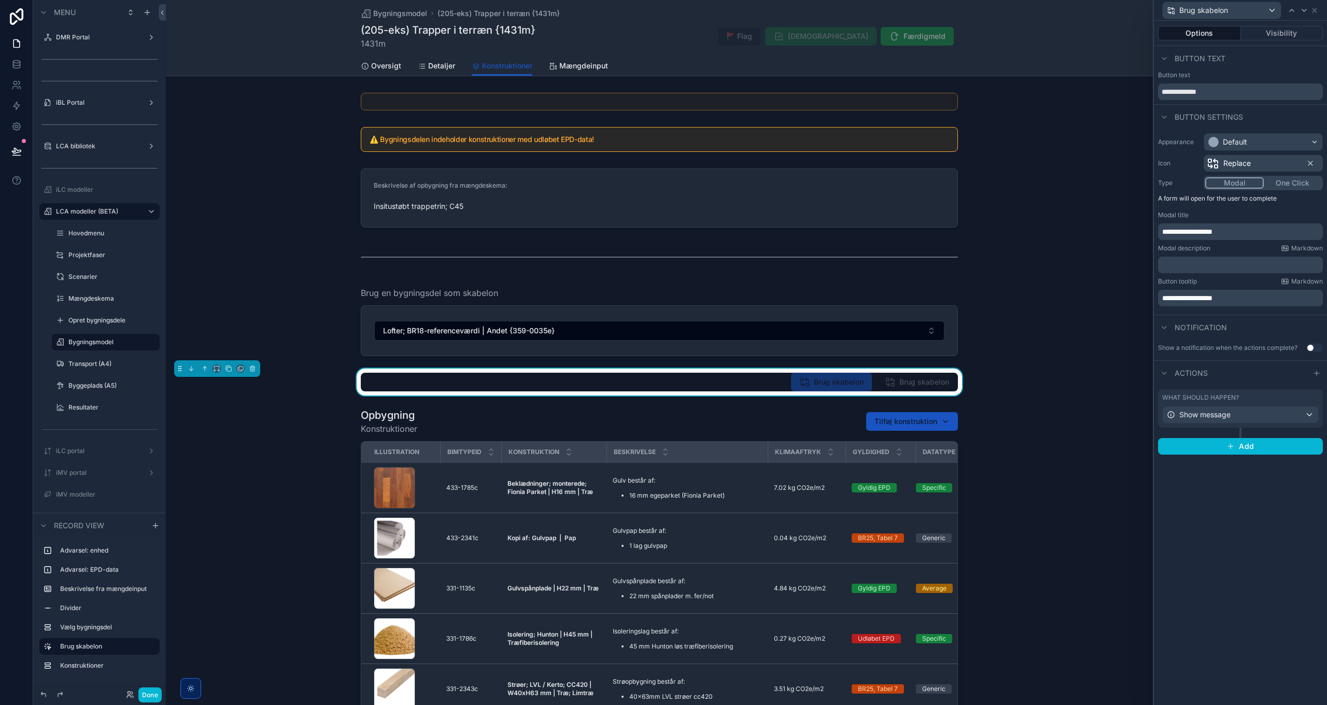
click at [1296, 184] on button "One Click" at bounding box center [1293, 182] width 58 height 11
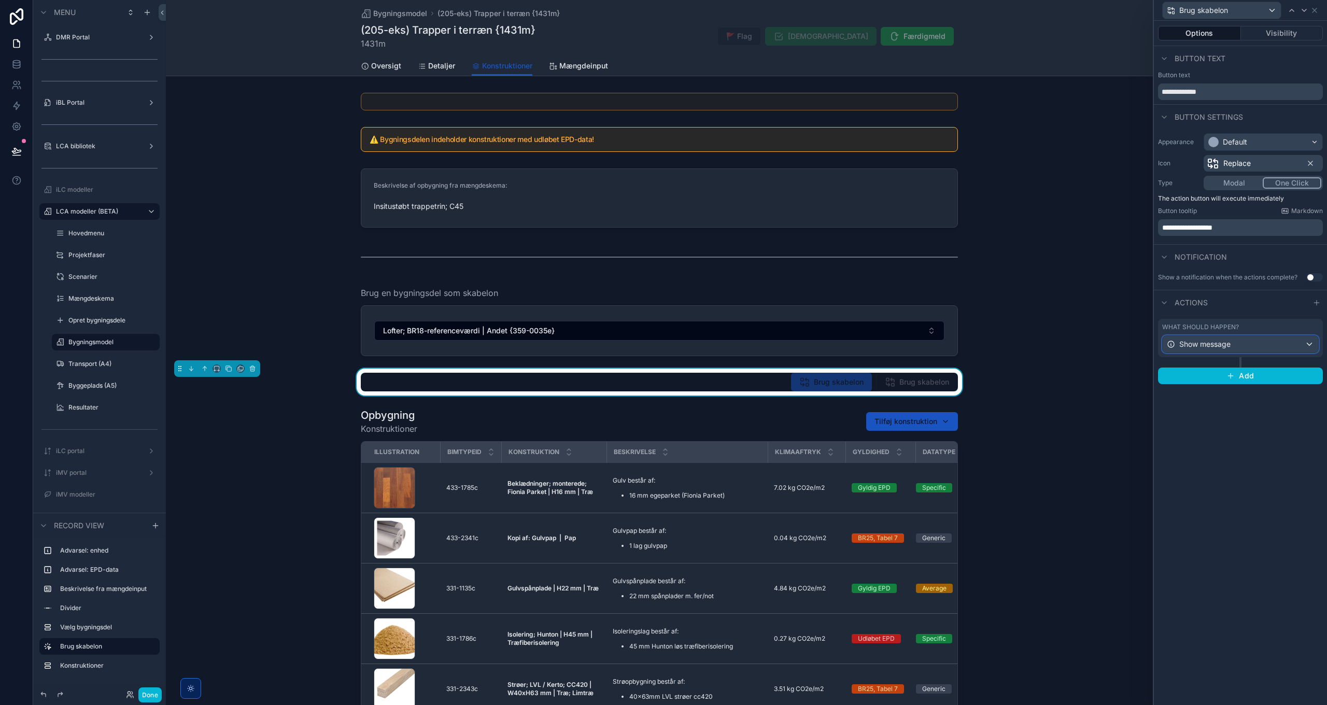
click at [1309, 346] on div "Show message" at bounding box center [1241, 344] width 156 height 17
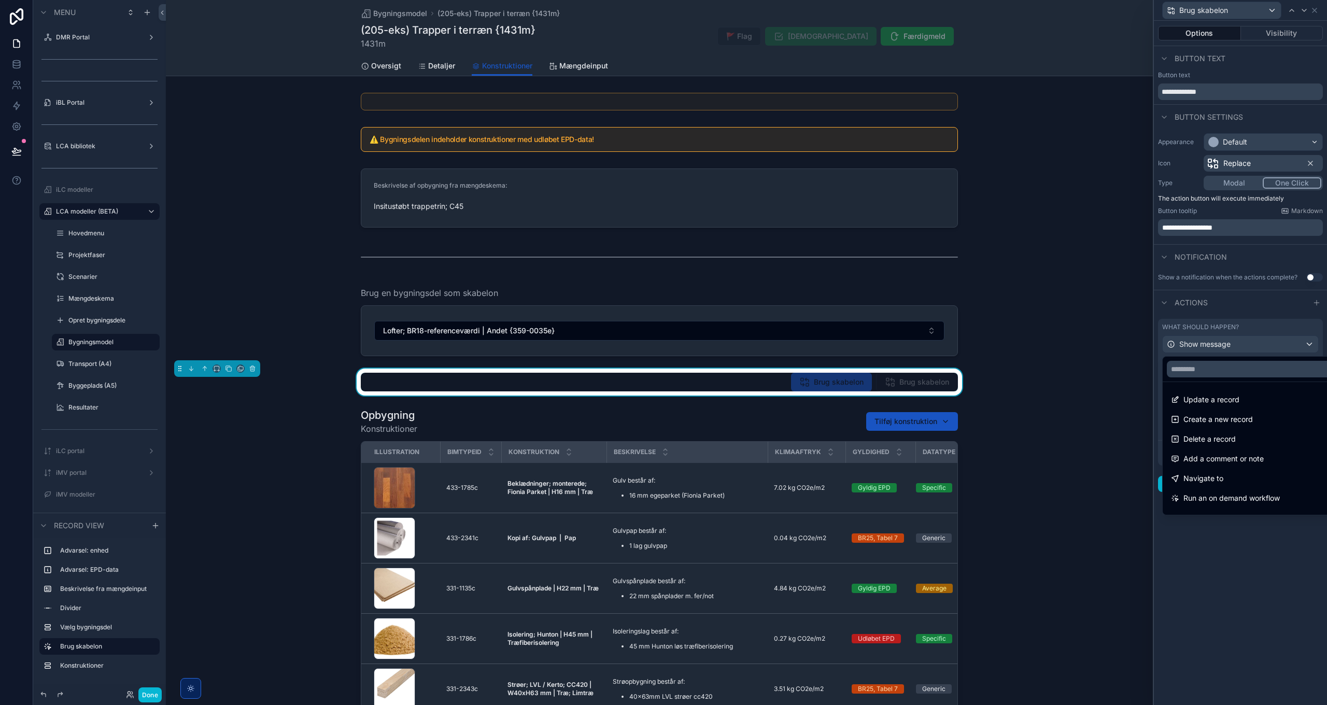
click at [1303, 345] on div at bounding box center [1240, 352] width 173 height 705
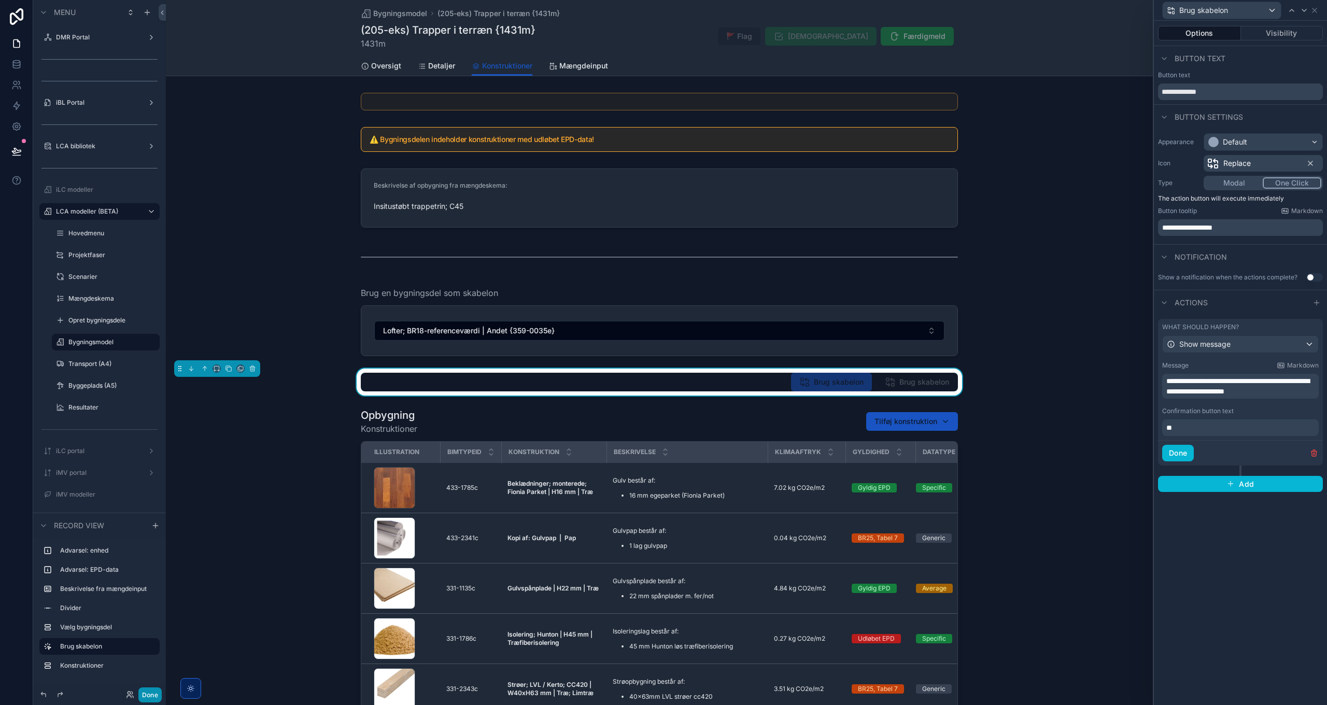
click at [151, 692] on button "Done" at bounding box center [149, 695] width 23 height 15
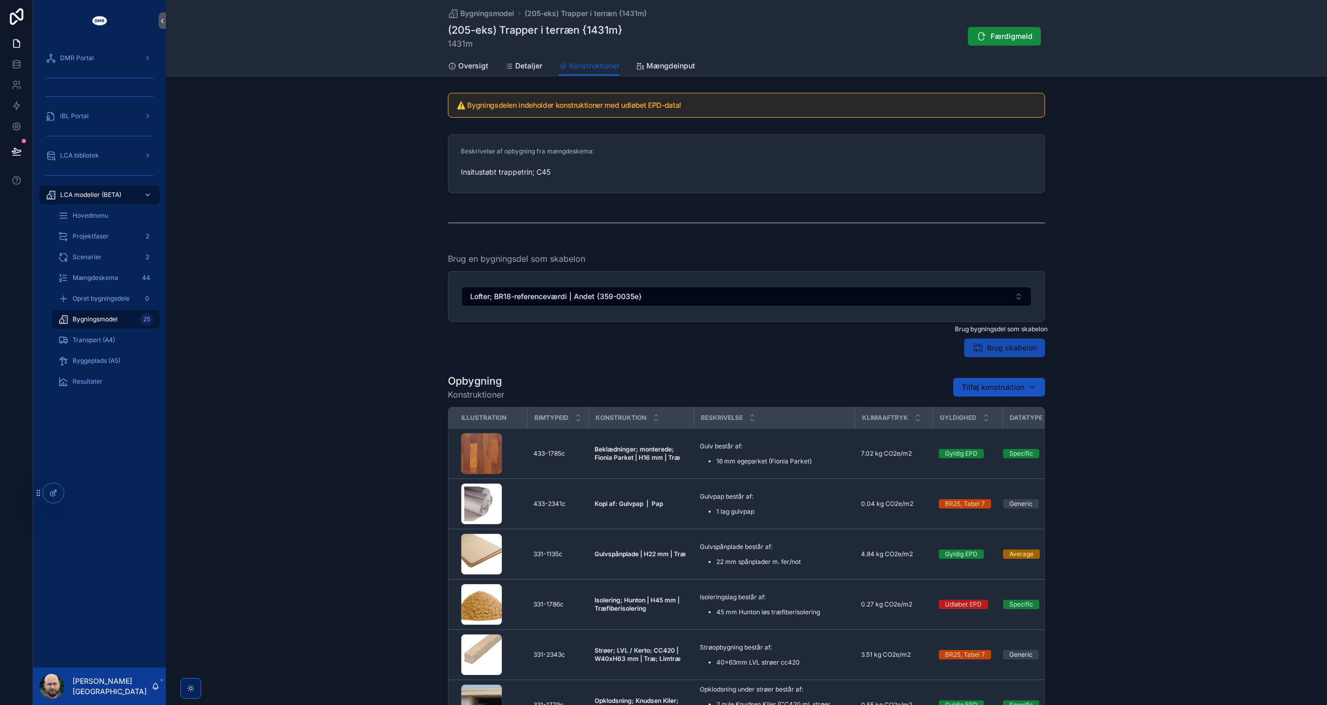
click at [1016, 347] on span "Brug skabelon" at bounding box center [1012, 348] width 50 height 10
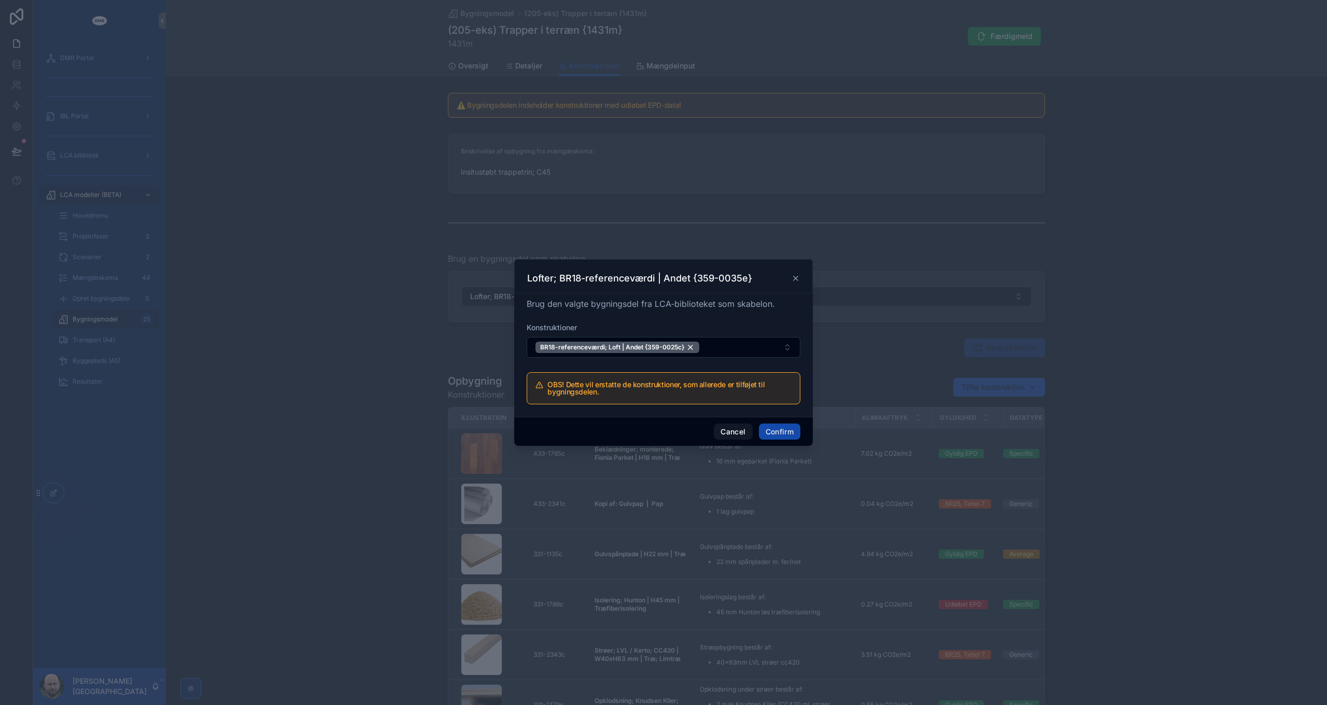
click at [789, 435] on button "Confirm" at bounding box center [779, 432] width 41 height 17
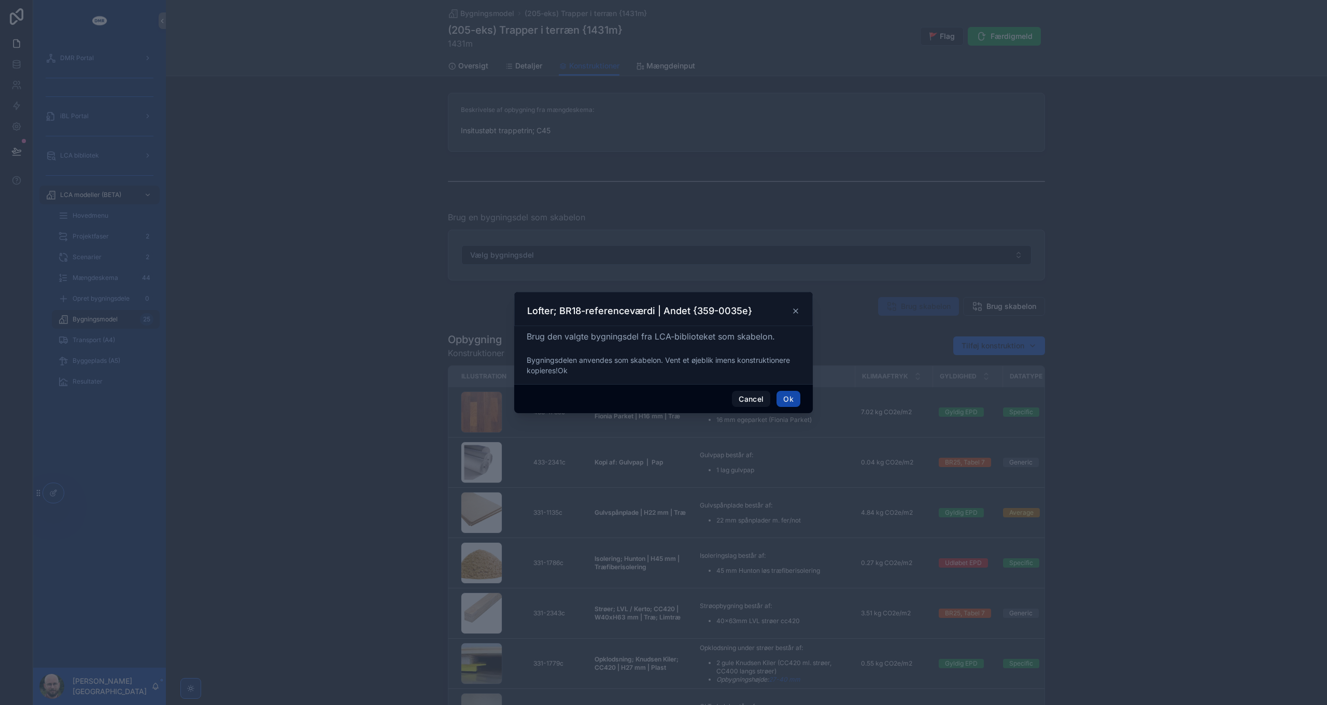
click at [789, 397] on button "Ok" at bounding box center [789, 399] width 24 height 17
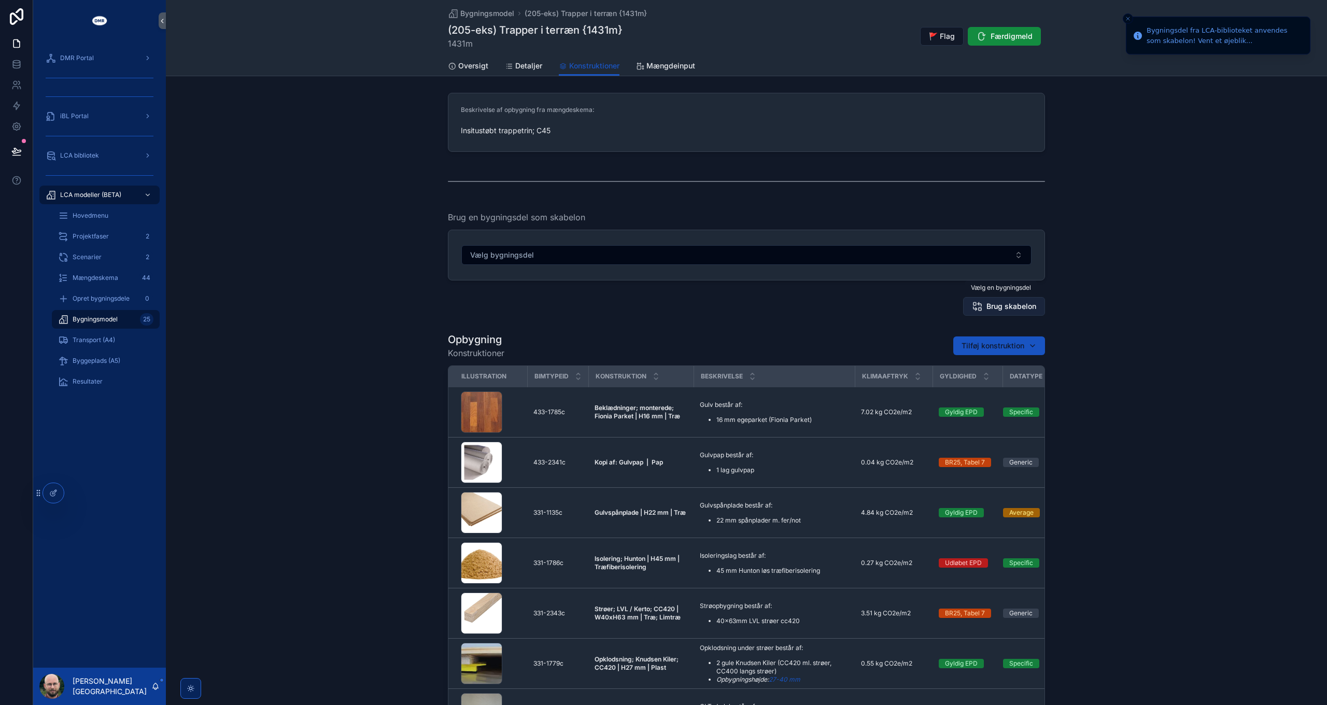
click at [999, 304] on span "Brug skabelon" at bounding box center [1012, 306] width 50 height 10
click at [998, 303] on span "Brug skabelon" at bounding box center [1012, 306] width 50 height 10
click at [1005, 310] on span "Brug skabelon" at bounding box center [1012, 306] width 50 height 10
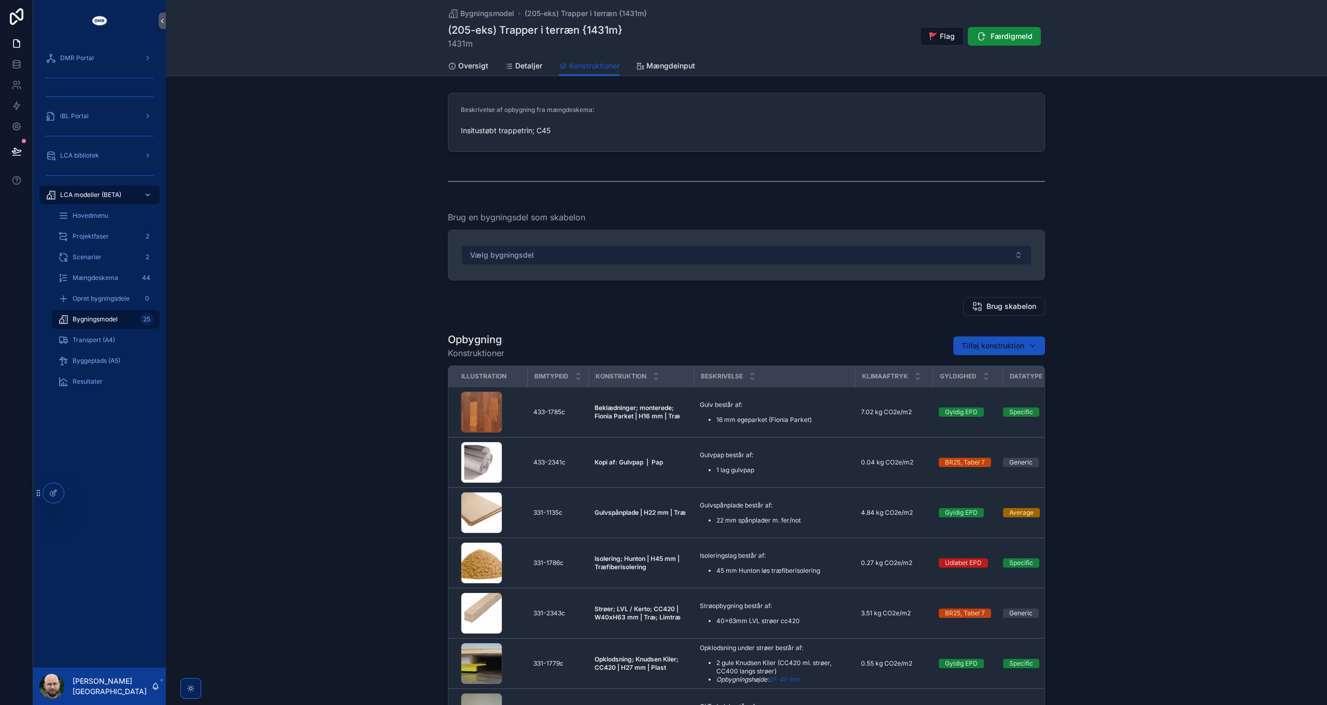
click at [721, 253] on button "Vælg bygningsdel" at bounding box center [747, 255] width 570 height 20
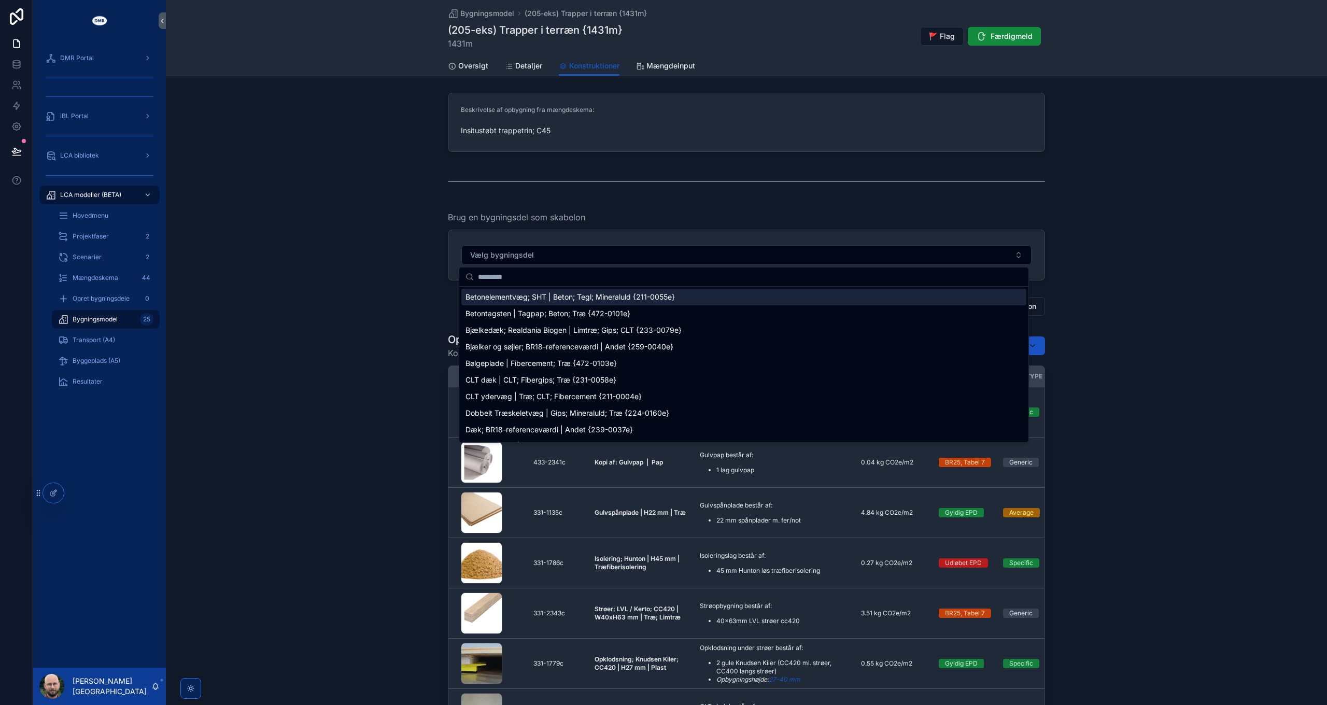
click at [585, 351] on span "Bjælker og søjler; BR18-referenceværdi | Andet {259-0040e}" at bounding box center [570, 347] width 208 height 10
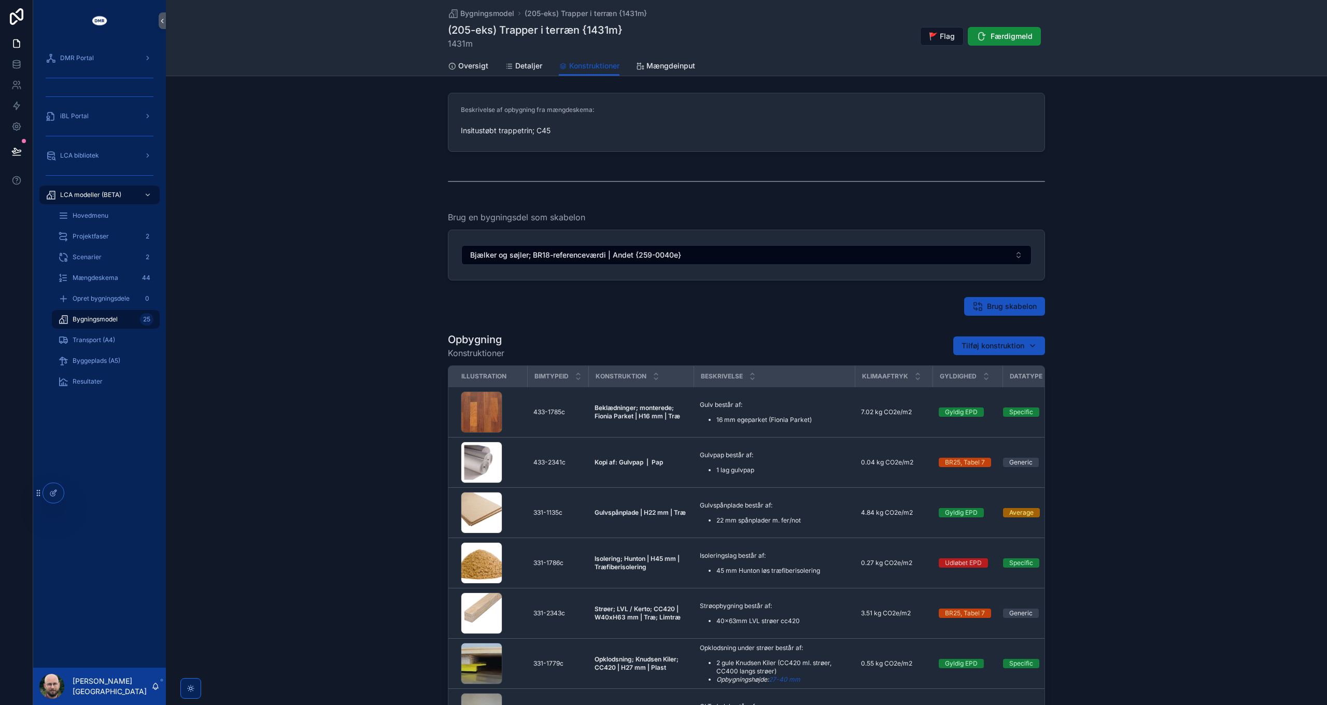
click at [1003, 309] on span "Brug skabelon" at bounding box center [1012, 306] width 50 height 10
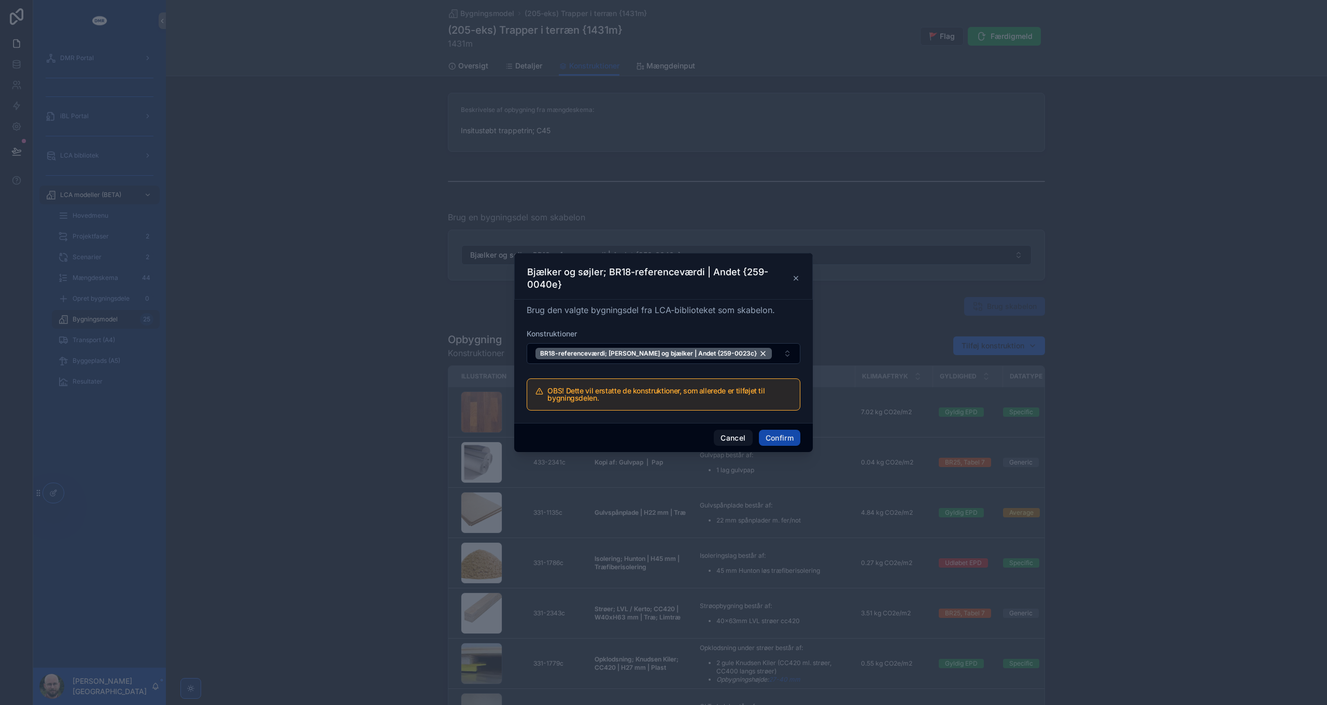
click at [780, 436] on button "Confirm" at bounding box center [779, 438] width 41 height 17
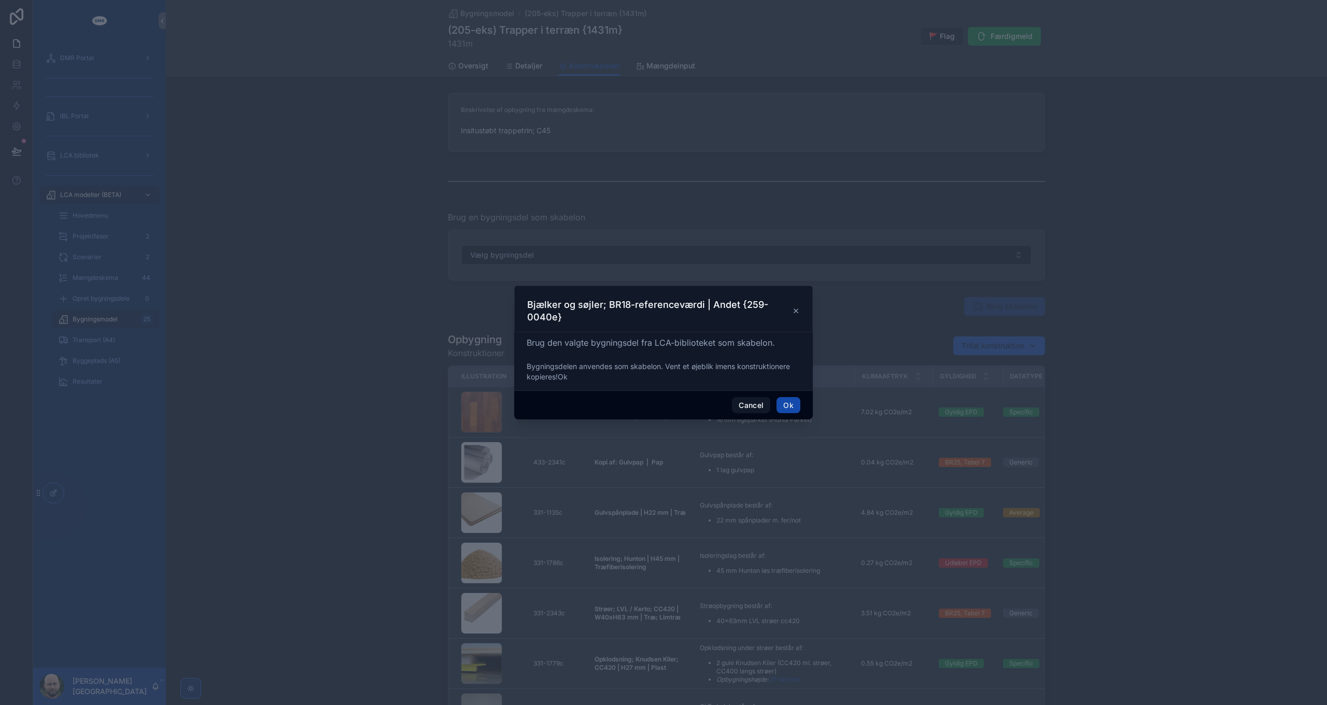
click at [784, 404] on button "Ok" at bounding box center [789, 405] width 24 height 17
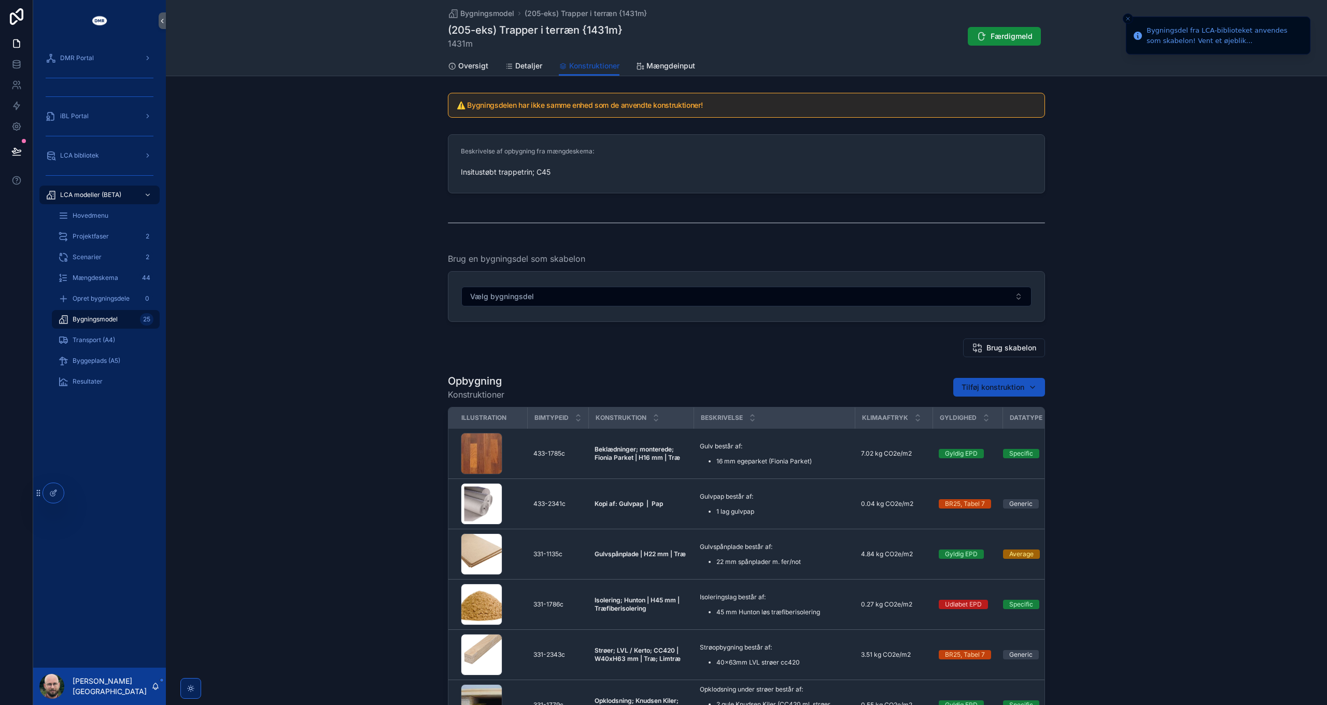
click at [1157, 297] on div "Brug en bygningsdel som skabelon Vælg bygningsdel" at bounding box center [747, 287] width 1162 height 78
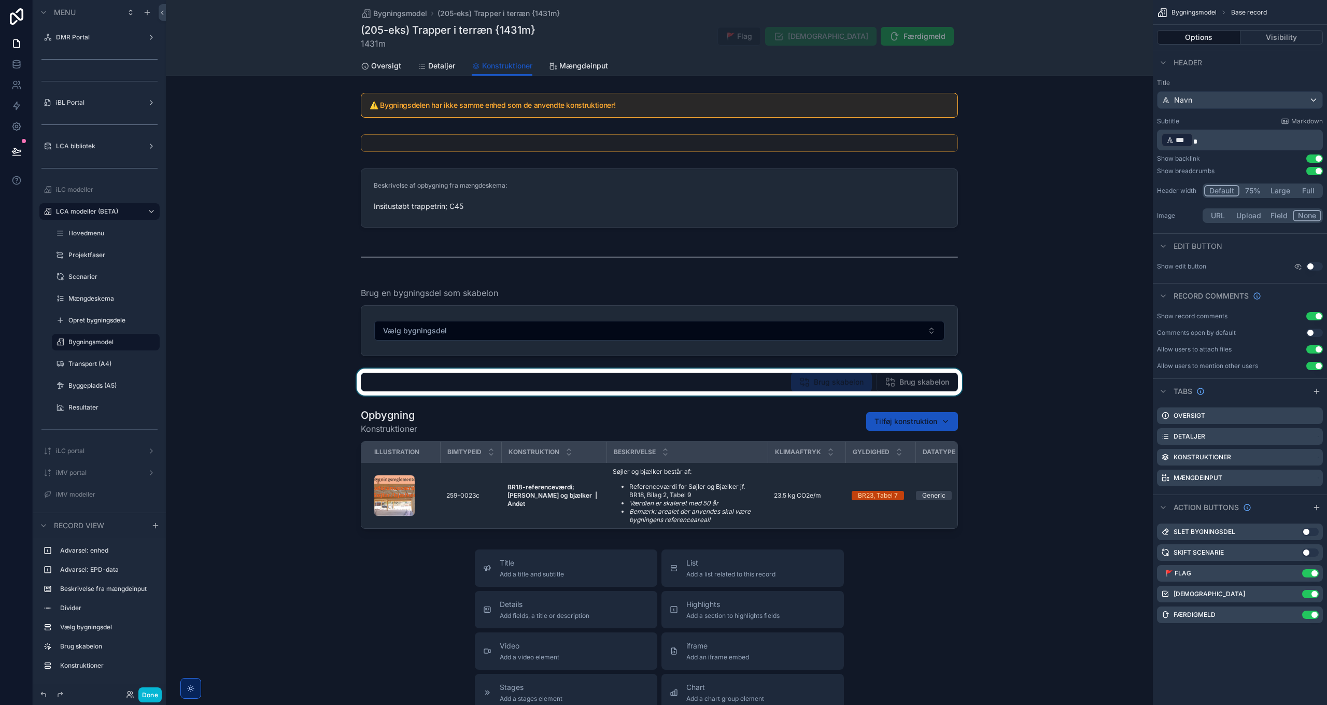
click at [902, 389] on div "scrollable content" at bounding box center [659, 382] width 987 height 27
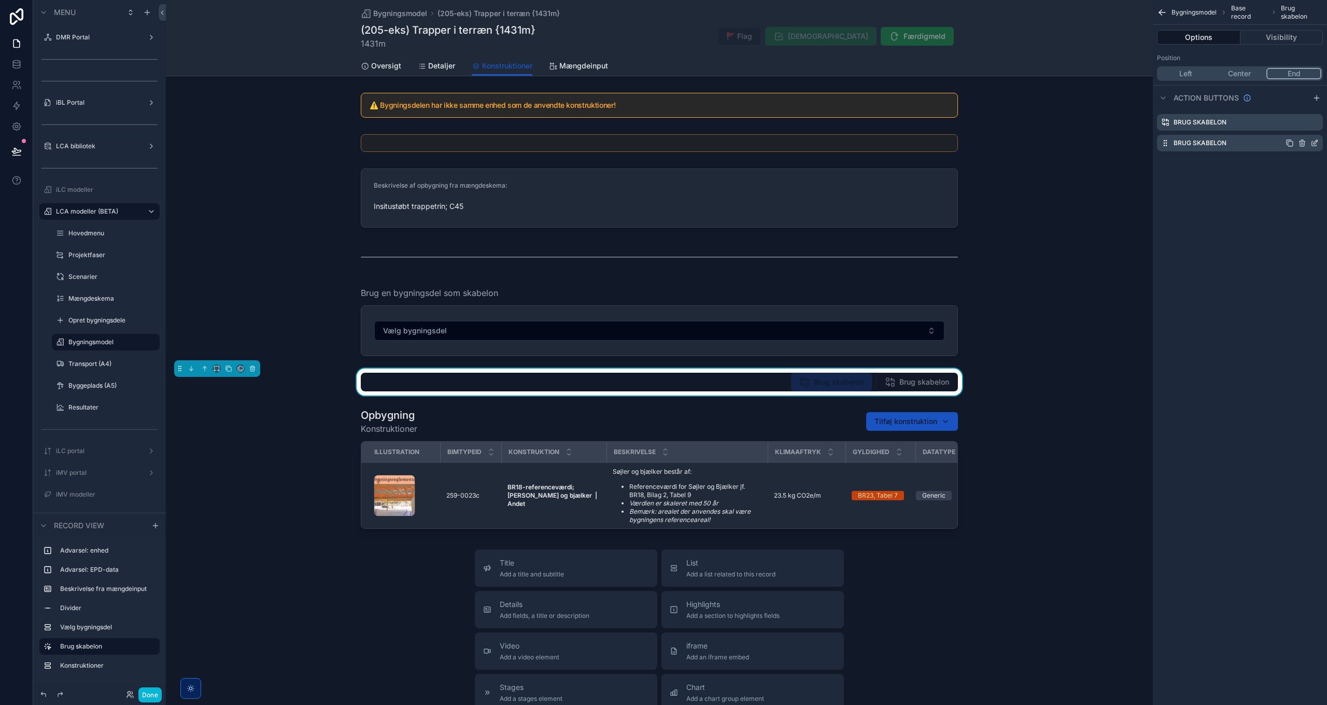
click at [1315, 142] on icon "scrollable content" at bounding box center [1316, 142] width 4 height 4
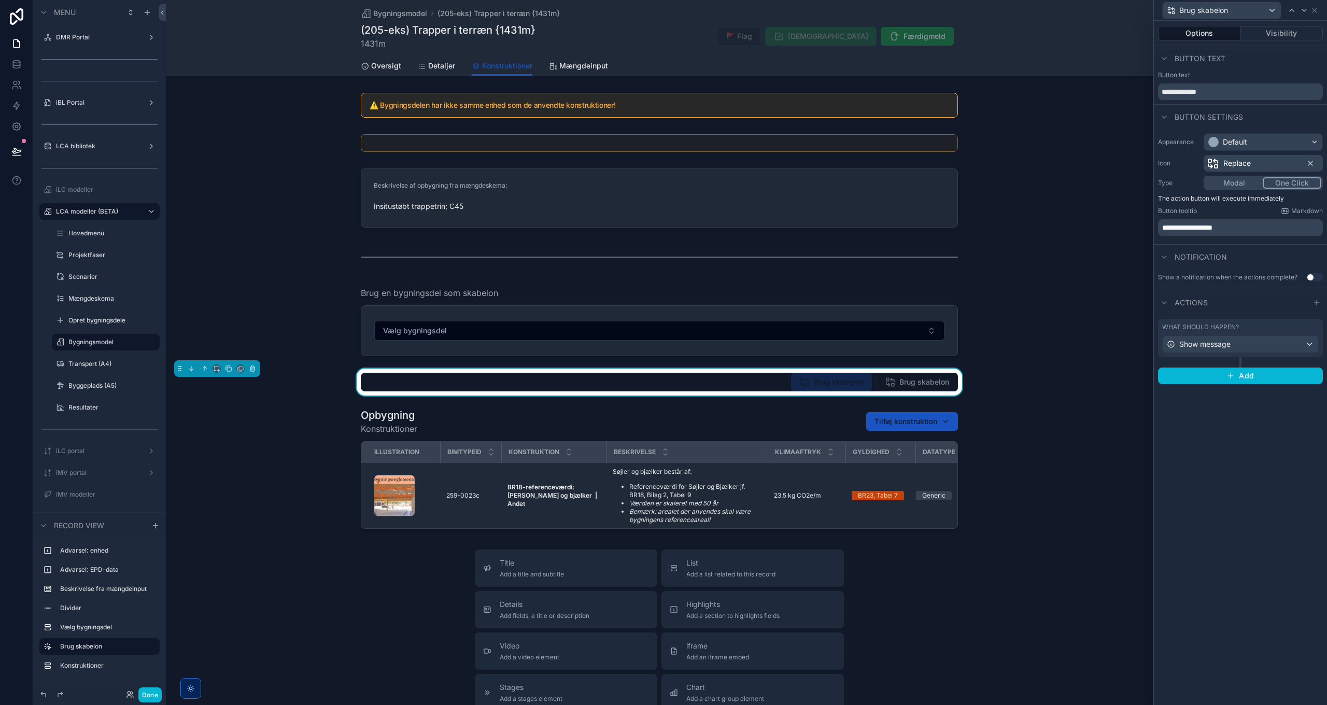
click at [1308, 277] on button "Use setting" at bounding box center [1315, 277] width 17 height 8
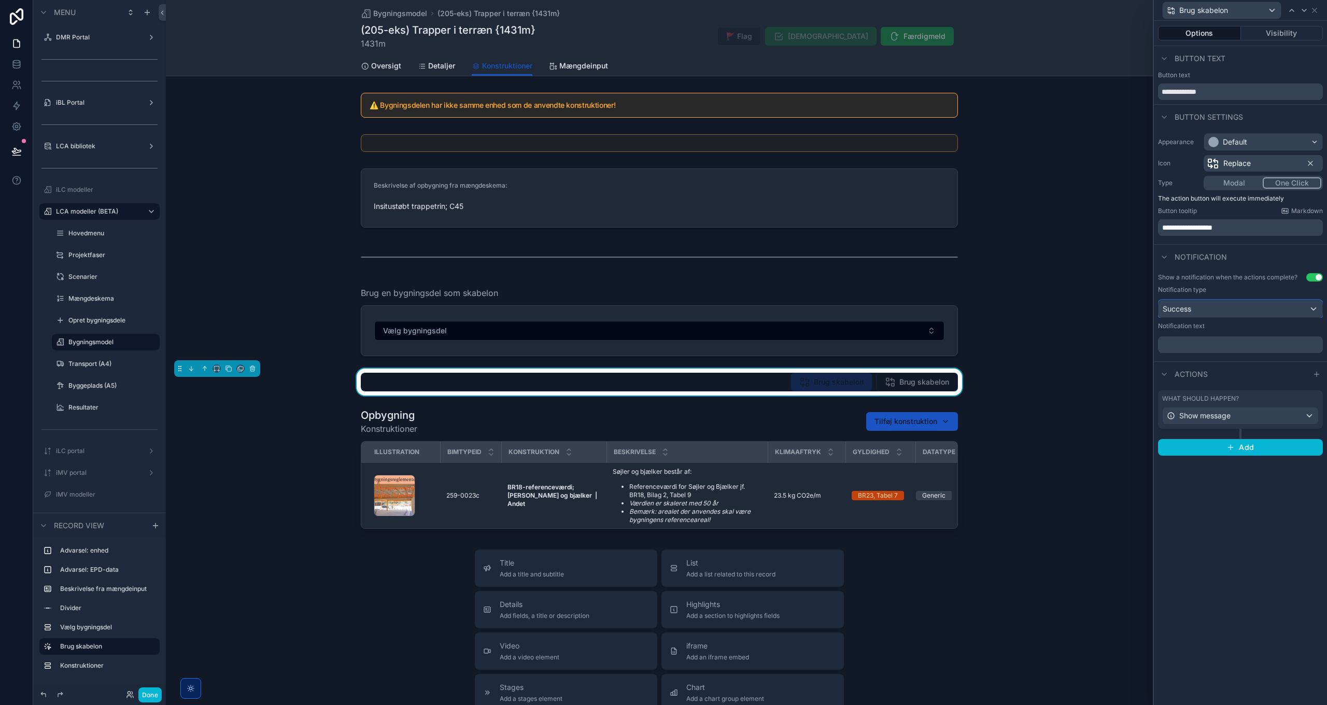
click at [1212, 313] on div "Success" at bounding box center [1241, 309] width 164 height 17
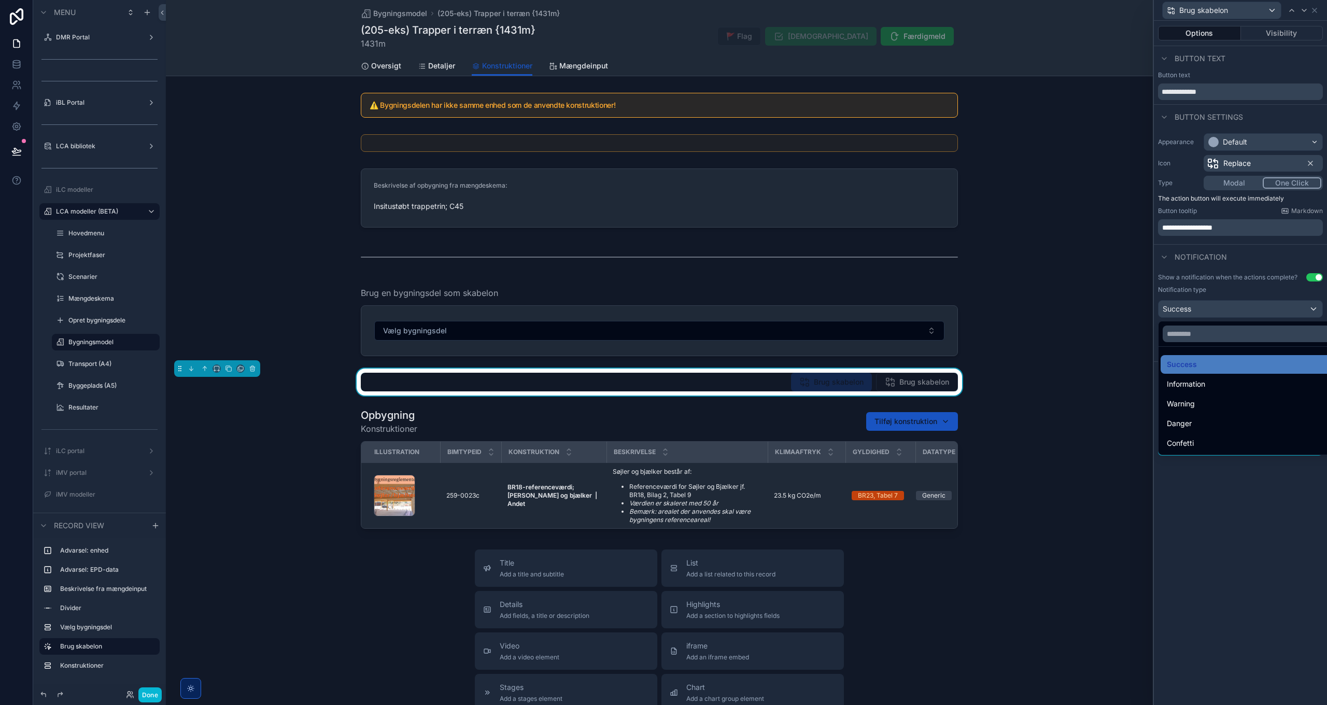
click at [1197, 385] on span "Information" at bounding box center [1186, 384] width 38 height 12
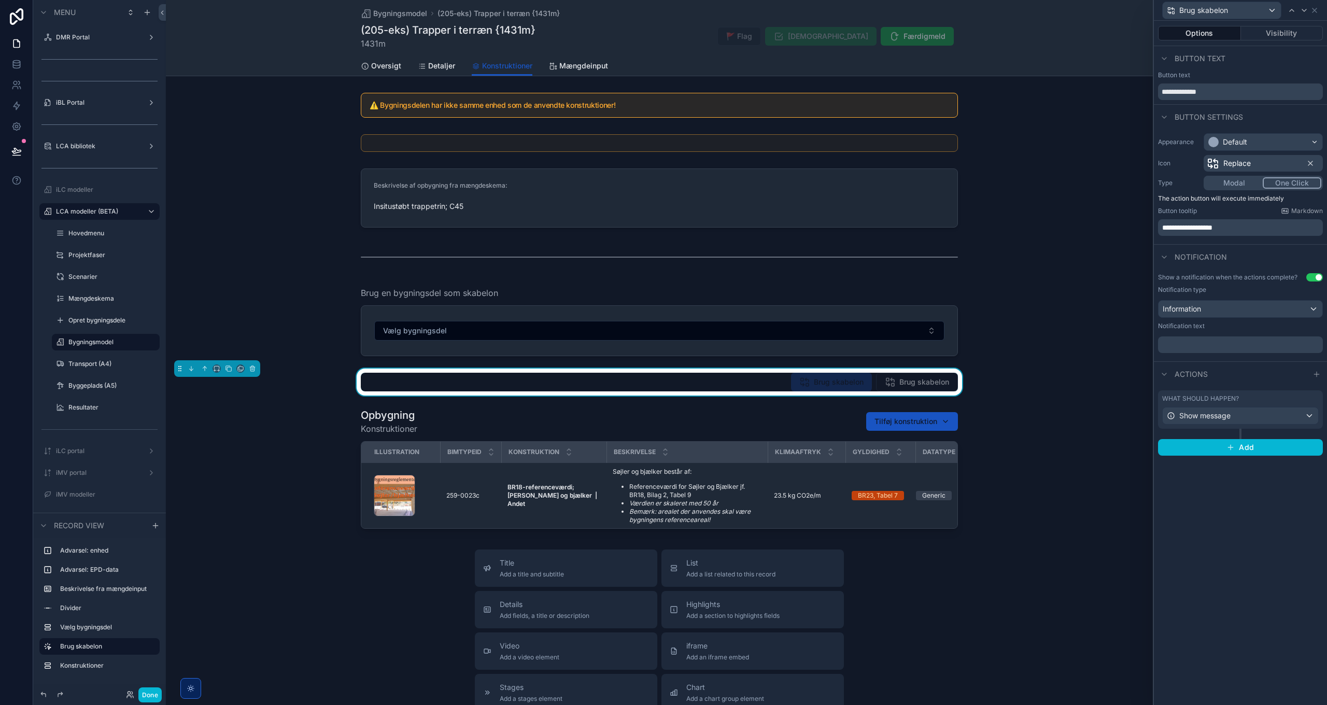
click at [1207, 342] on p "﻿" at bounding box center [1242, 345] width 159 height 10
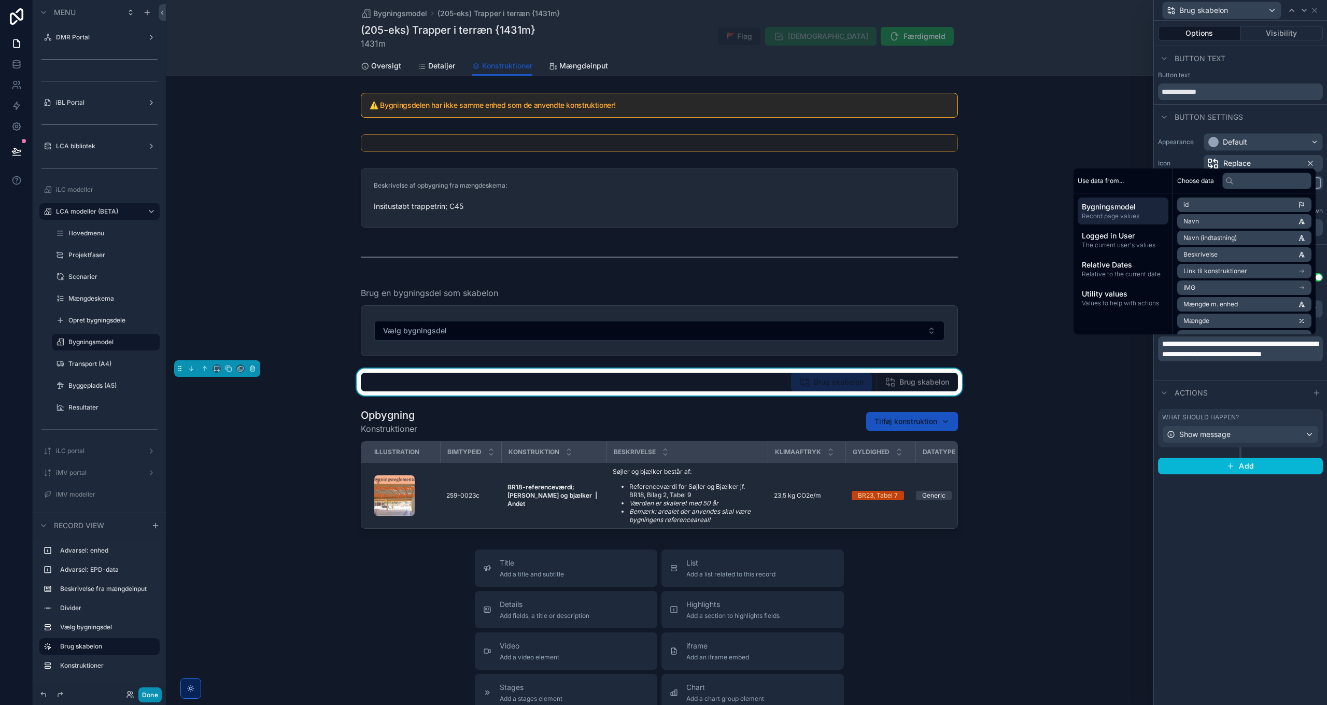
click at [144, 697] on button "Done" at bounding box center [149, 695] width 23 height 15
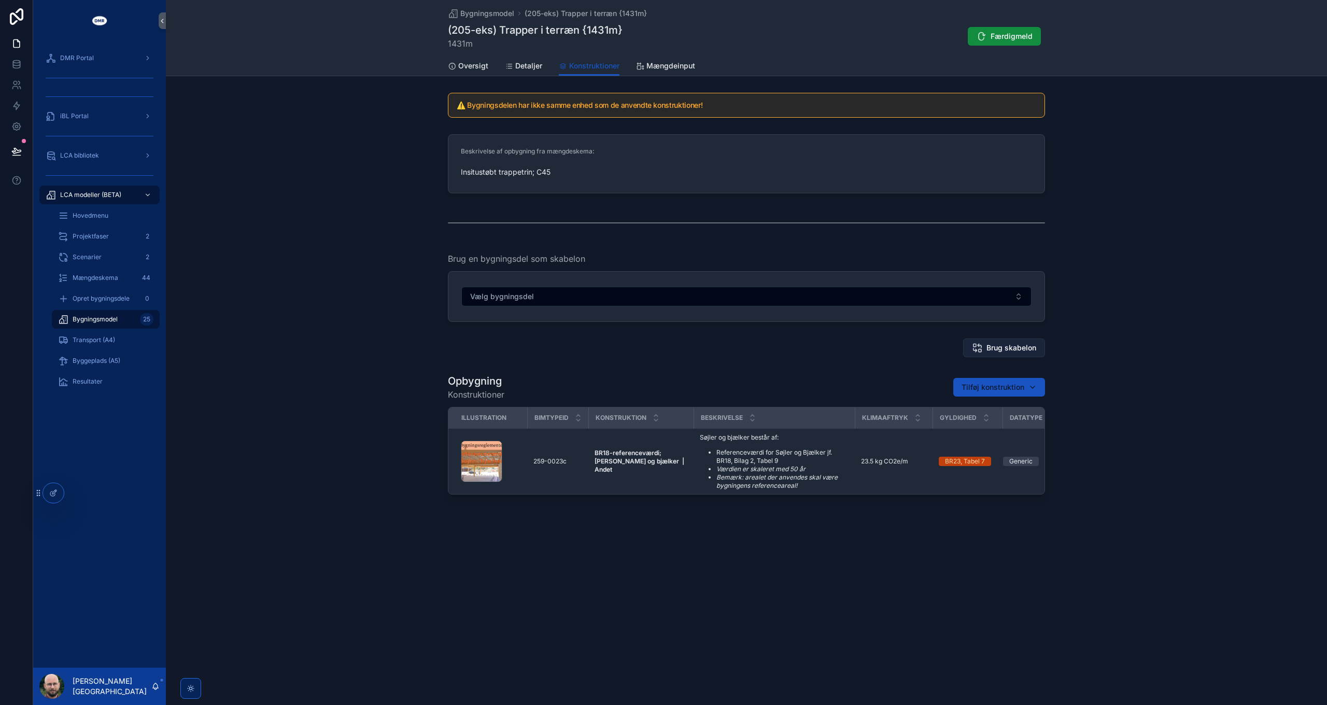
click at [1011, 347] on span "Brug skabelon" at bounding box center [1012, 348] width 50 height 10
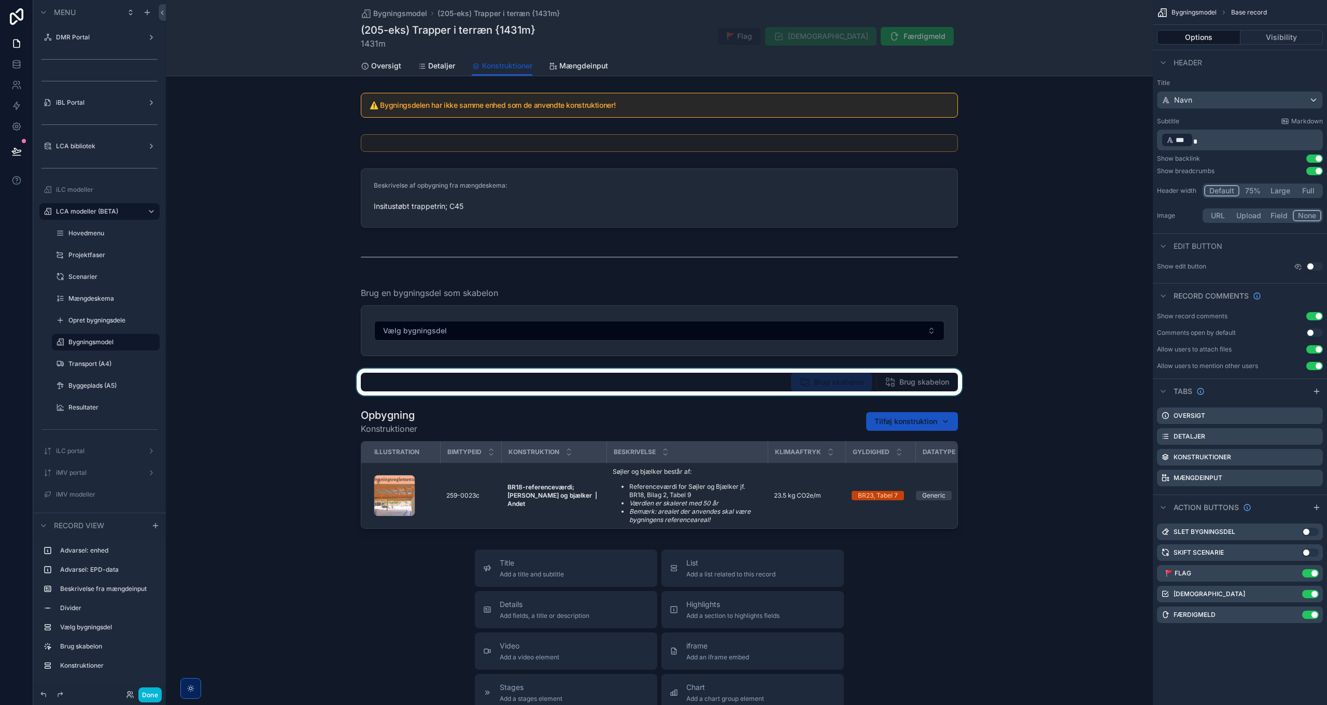
click at [906, 381] on div "scrollable content" at bounding box center [659, 382] width 987 height 27
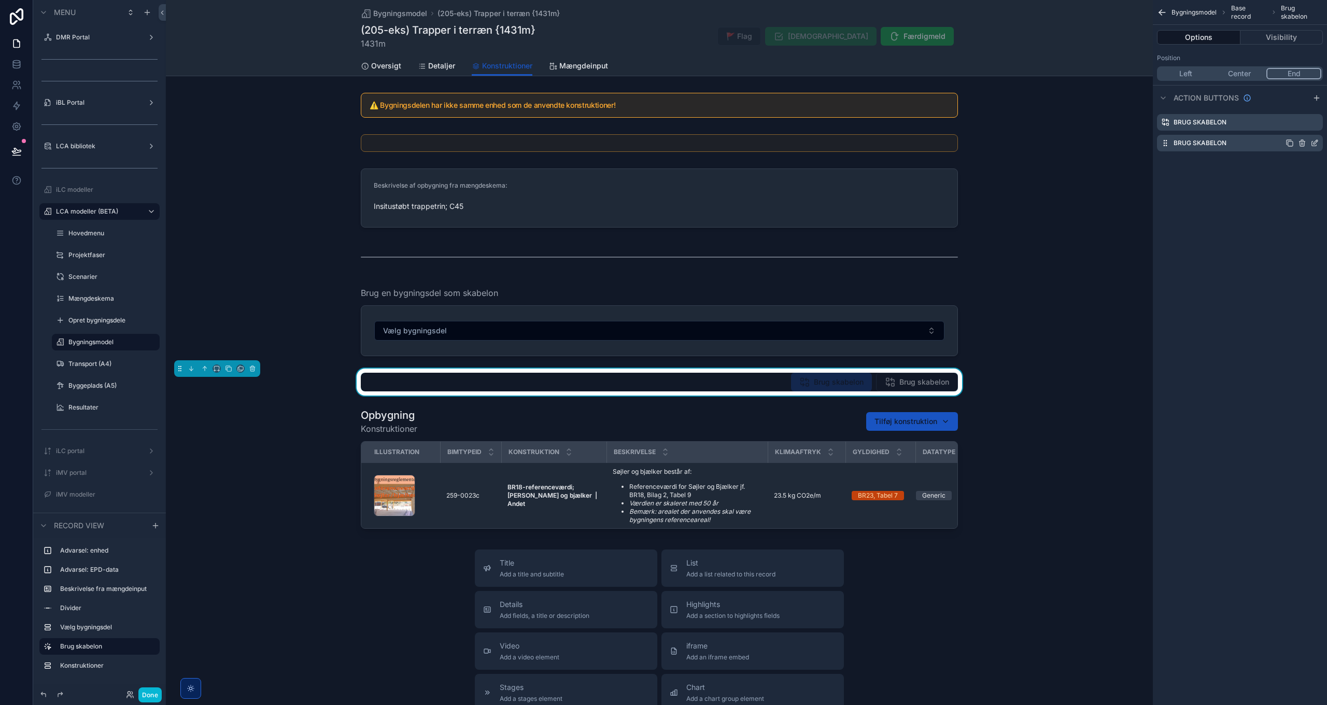
click at [1316, 143] on icon "scrollable content" at bounding box center [1316, 142] width 4 height 4
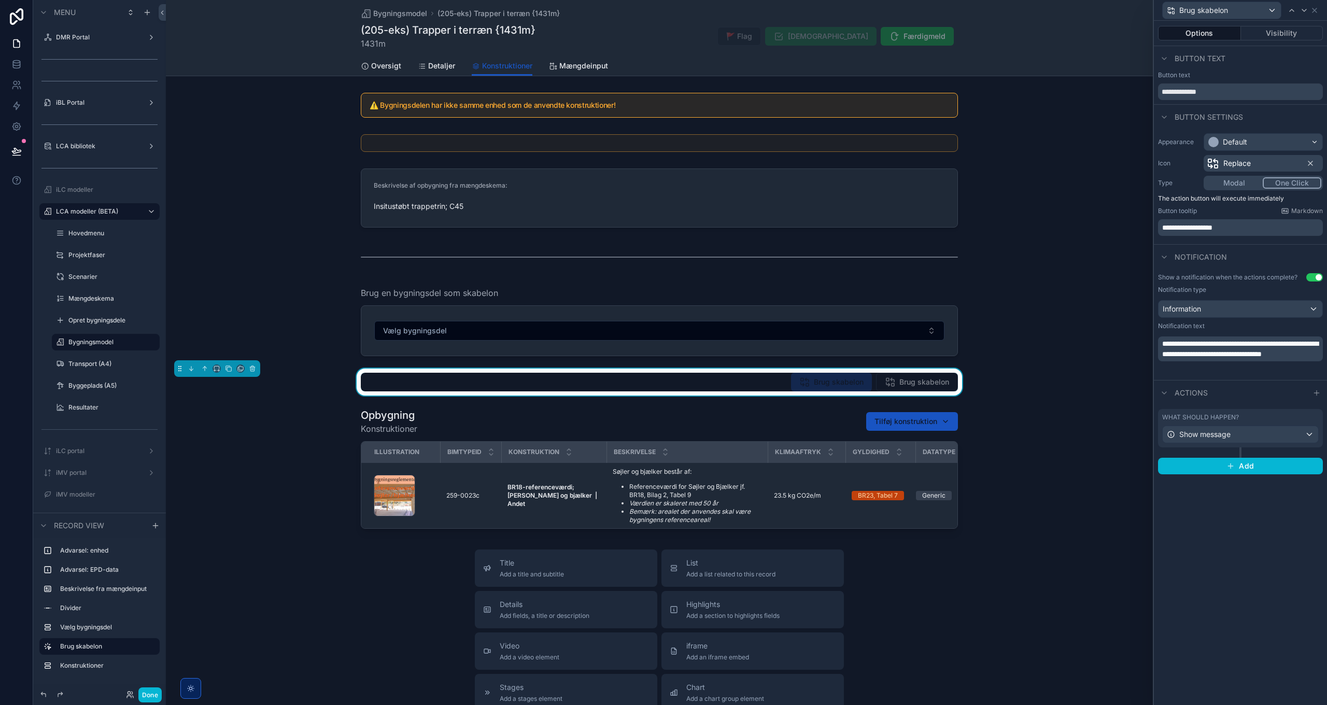
click at [1183, 229] on span "**********" at bounding box center [1188, 227] width 50 height 7
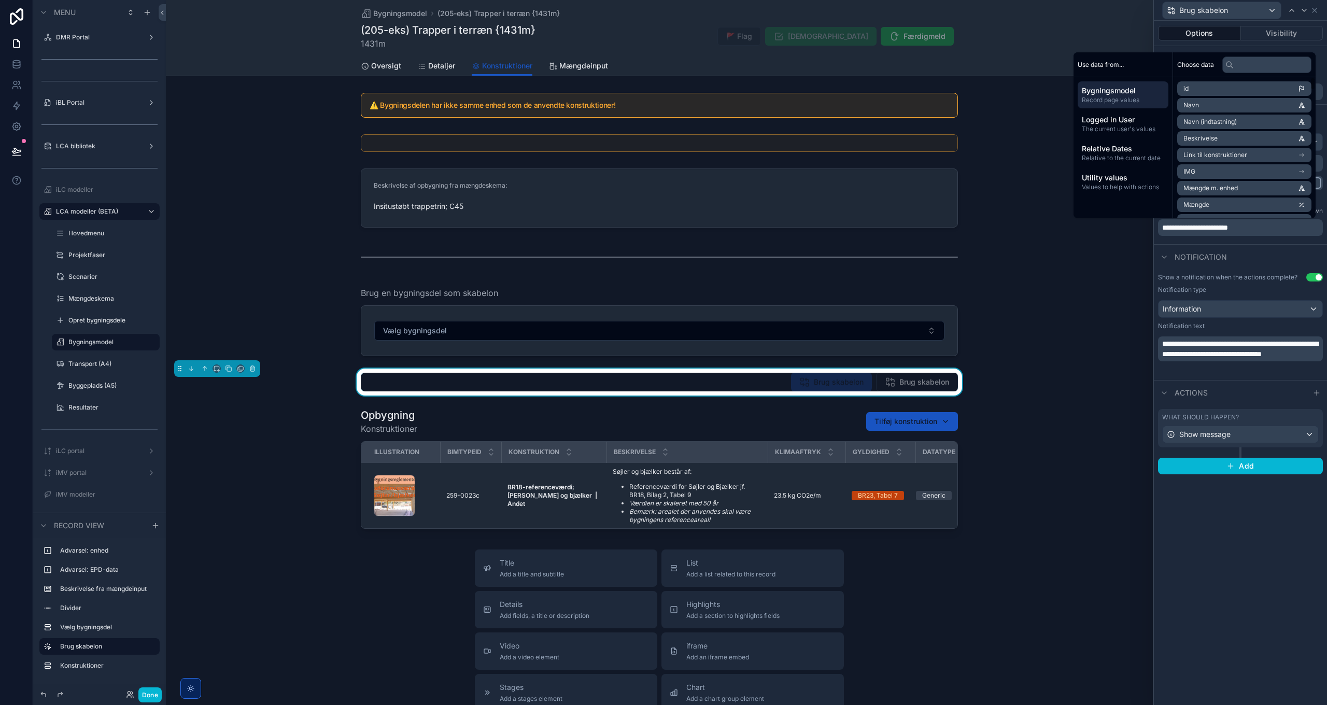
click at [1285, 224] on p "**********" at bounding box center [1242, 227] width 159 height 10
click at [1219, 359] on p "**********" at bounding box center [1242, 349] width 159 height 21
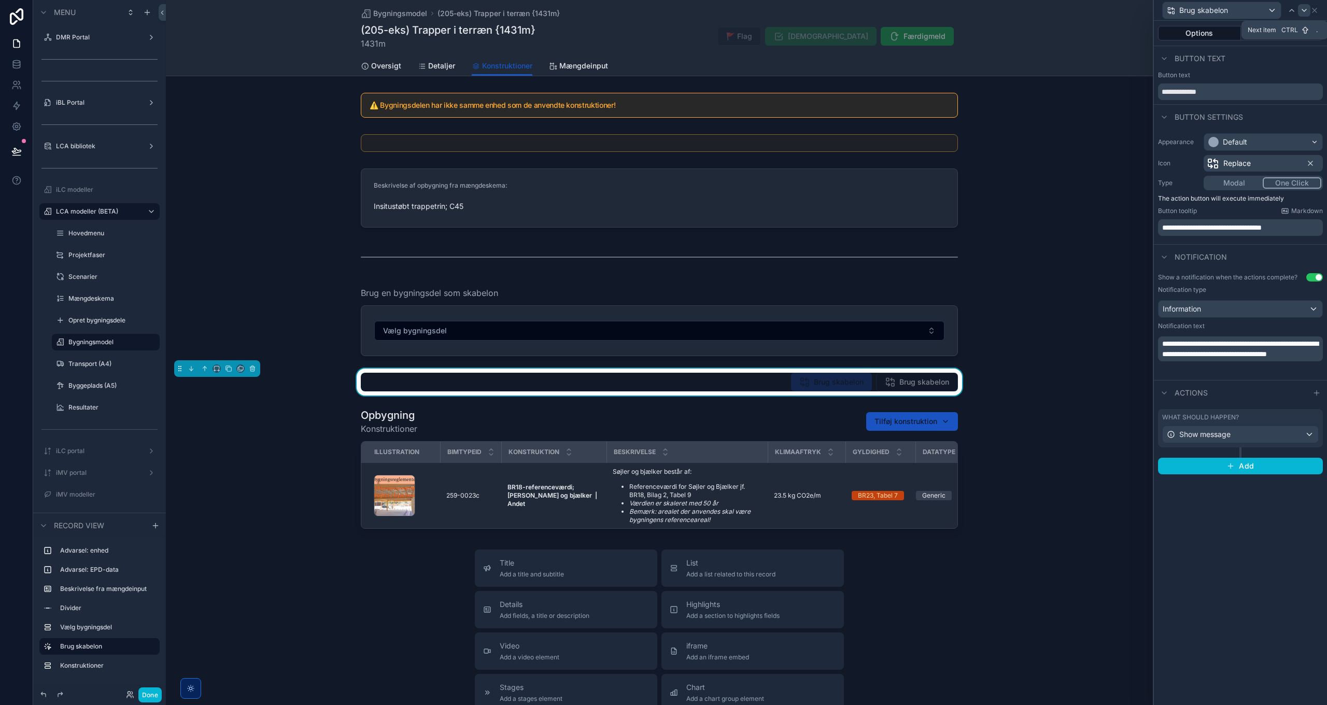
click at [1306, 12] on icon at bounding box center [1305, 10] width 8 height 8
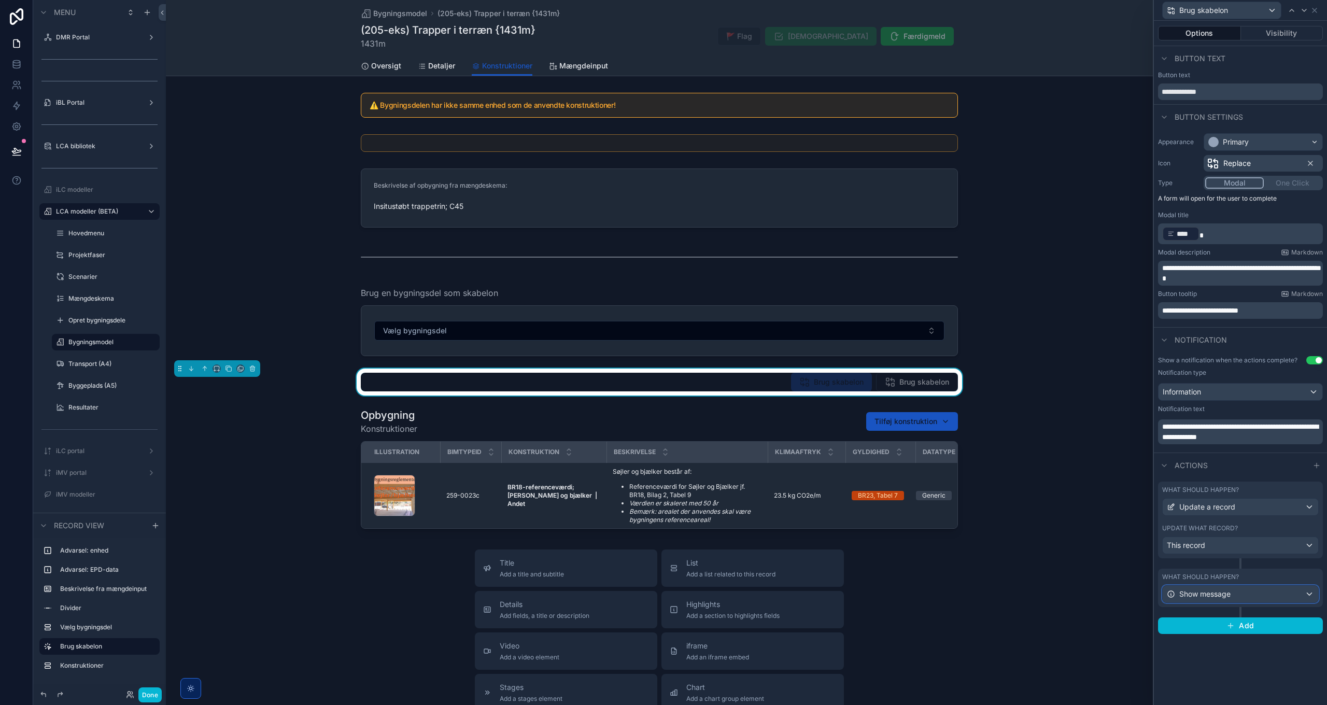
click at [1237, 594] on div "Show message" at bounding box center [1241, 594] width 156 height 17
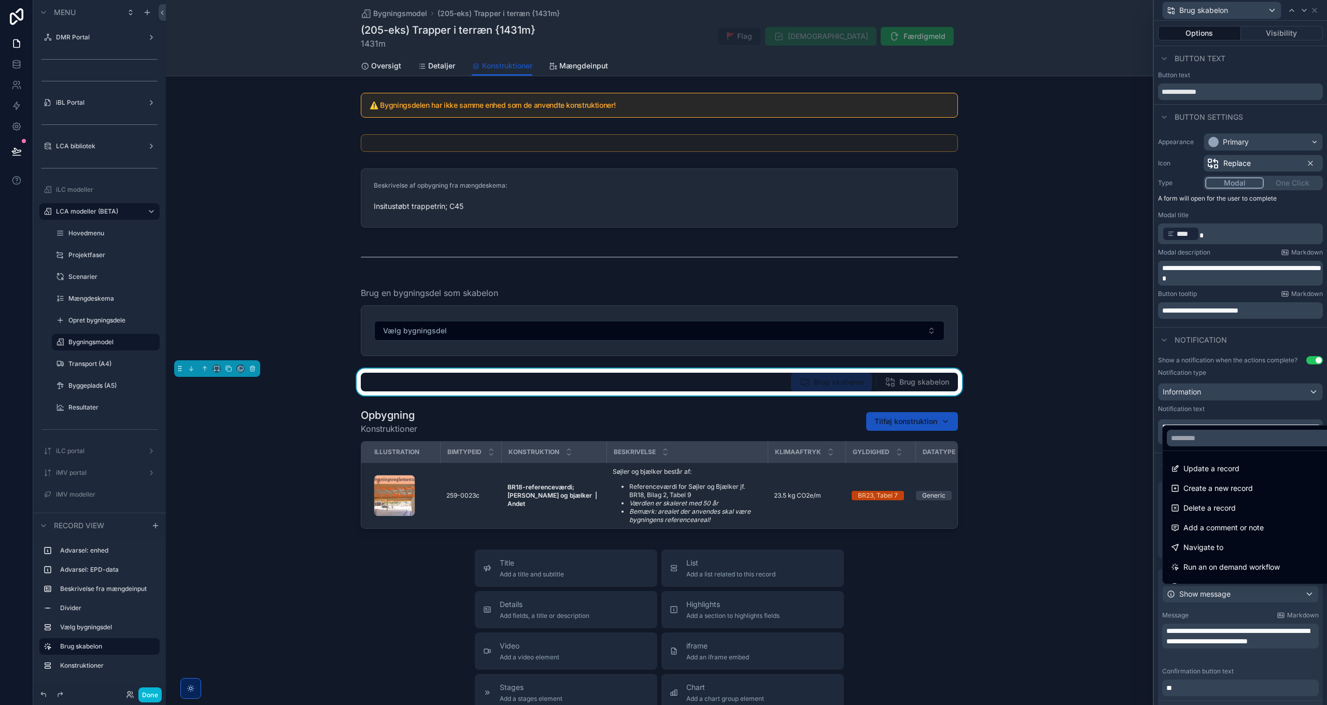
click at [1237, 594] on div at bounding box center [1240, 352] width 173 height 705
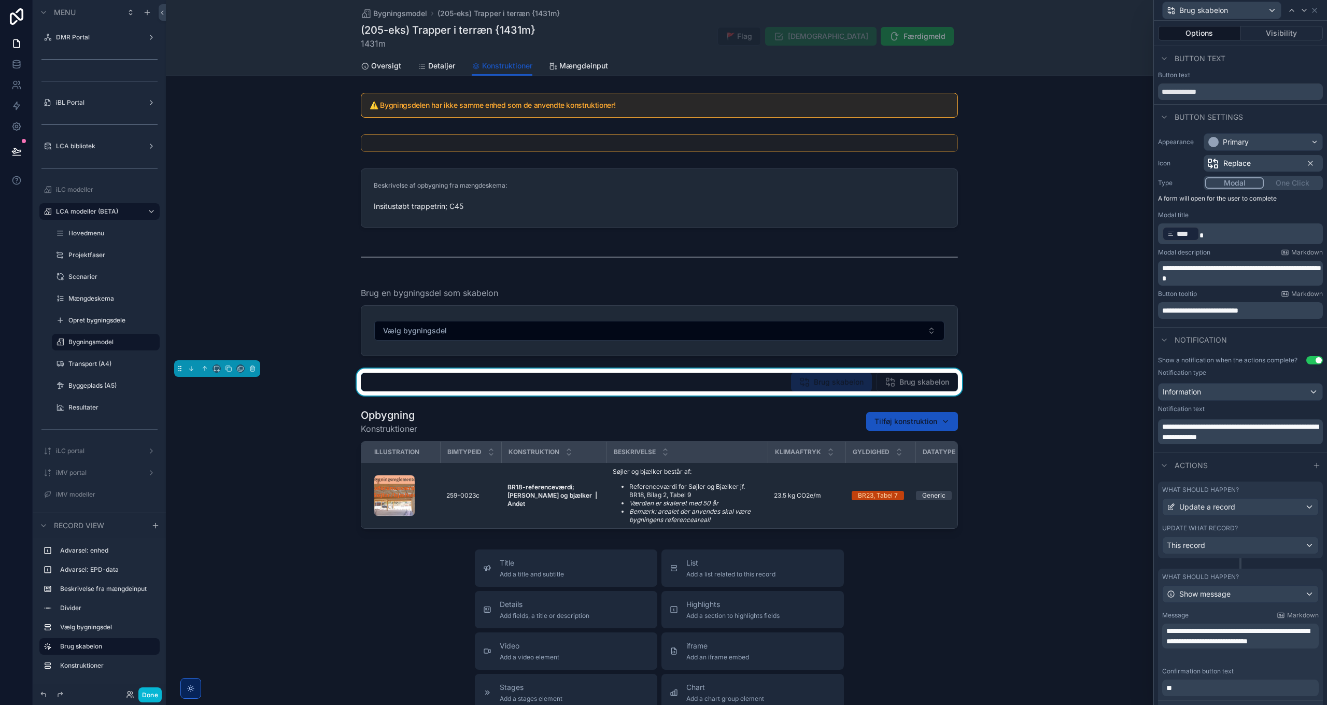
scroll to position [51, 0]
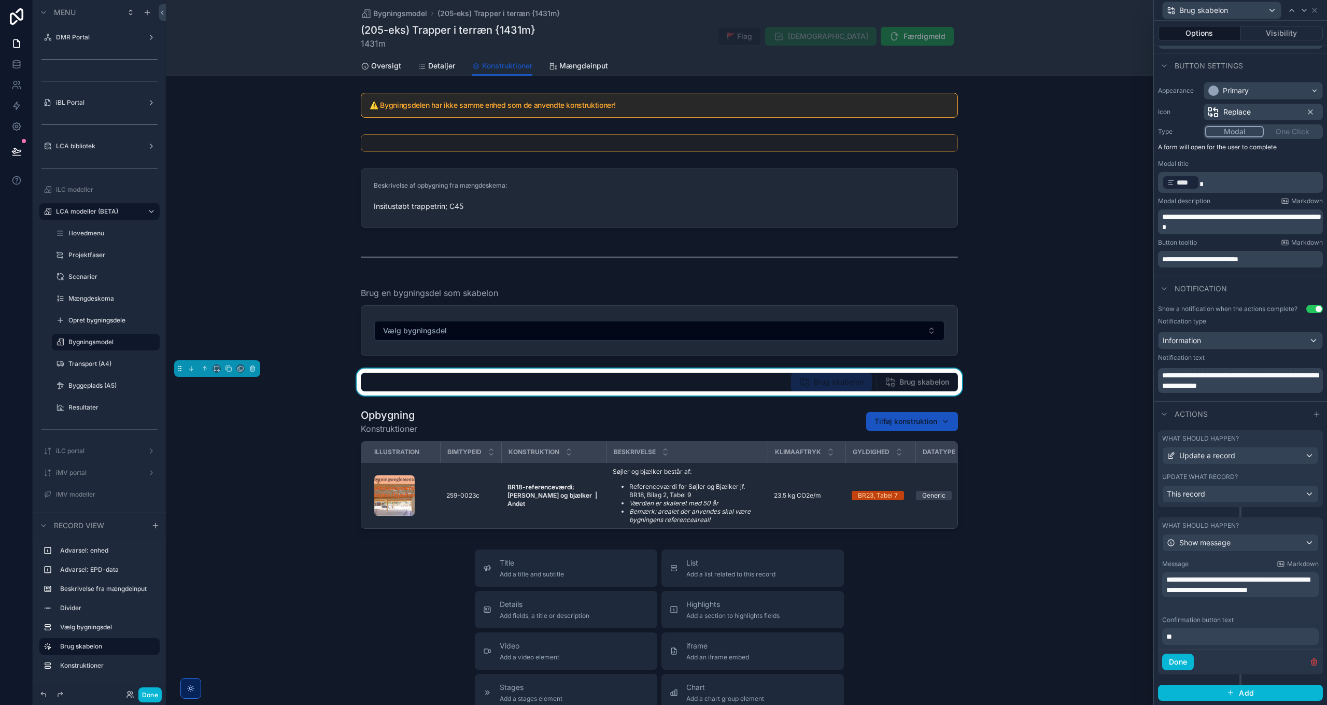
click at [1168, 589] on span "**********" at bounding box center [1238, 585] width 143 height 18
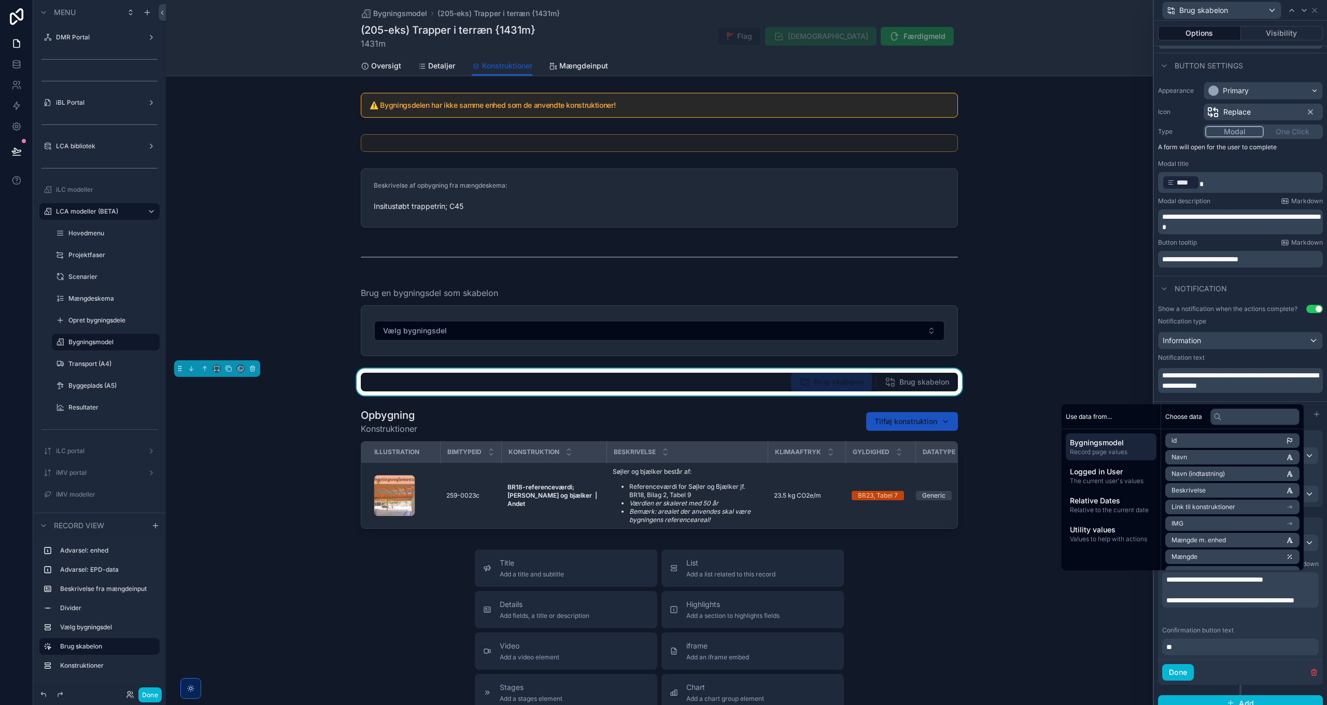
click at [1288, 599] on span "**********" at bounding box center [1231, 600] width 128 height 7
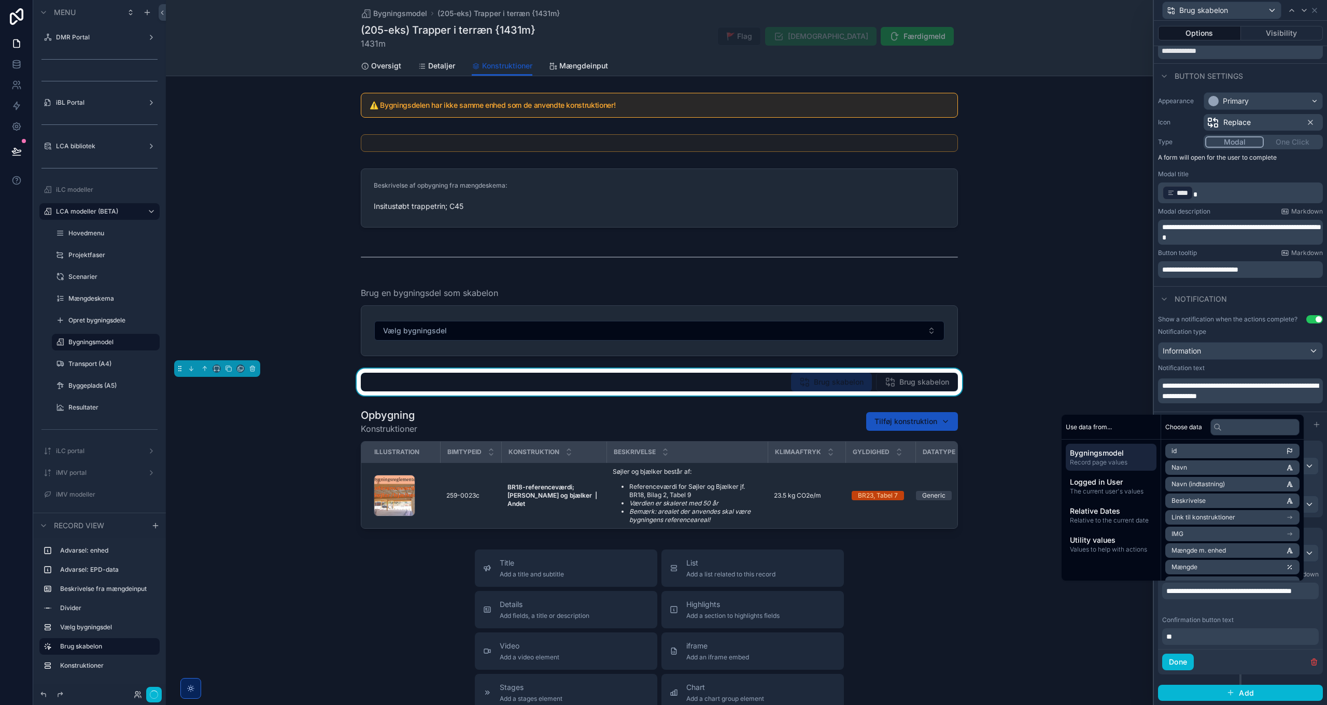
scroll to position [41, 0]
click at [1267, 617] on div "Confirmation button text" at bounding box center [1241, 620] width 157 height 8
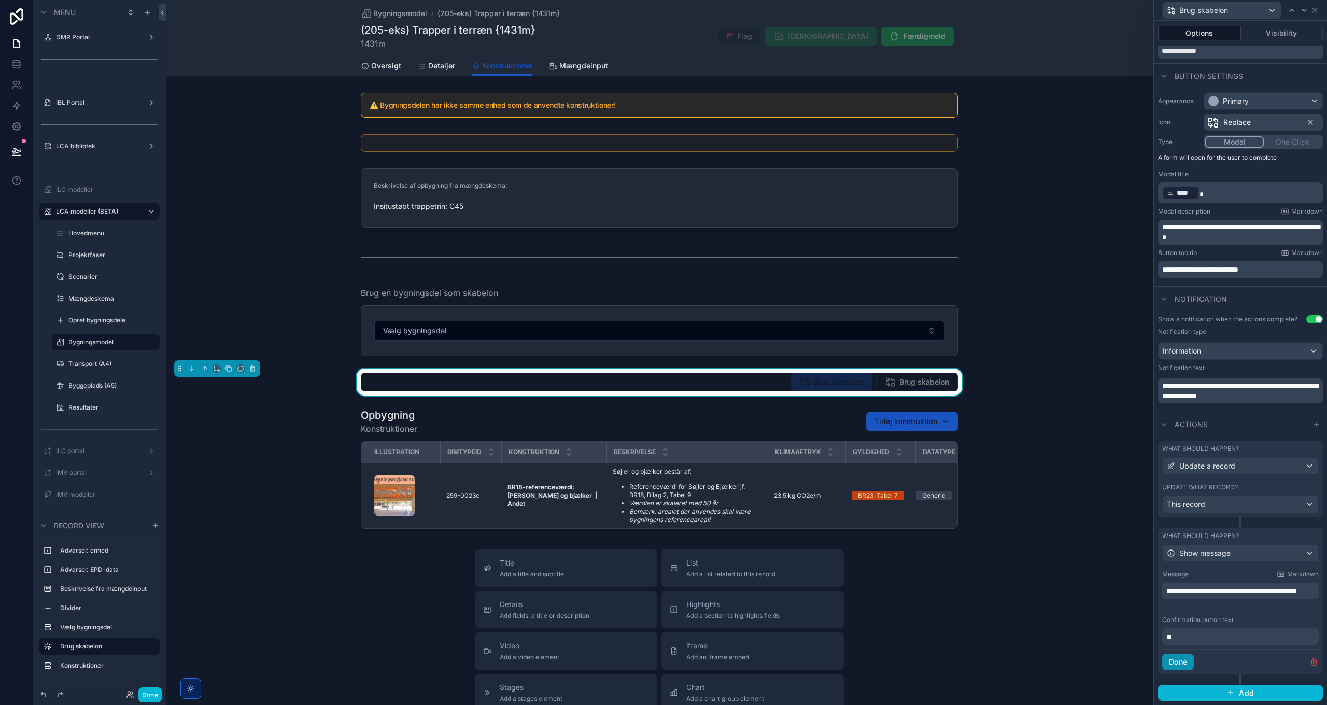
click at [1184, 664] on button "Done" at bounding box center [1179, 662] width 32 height 17
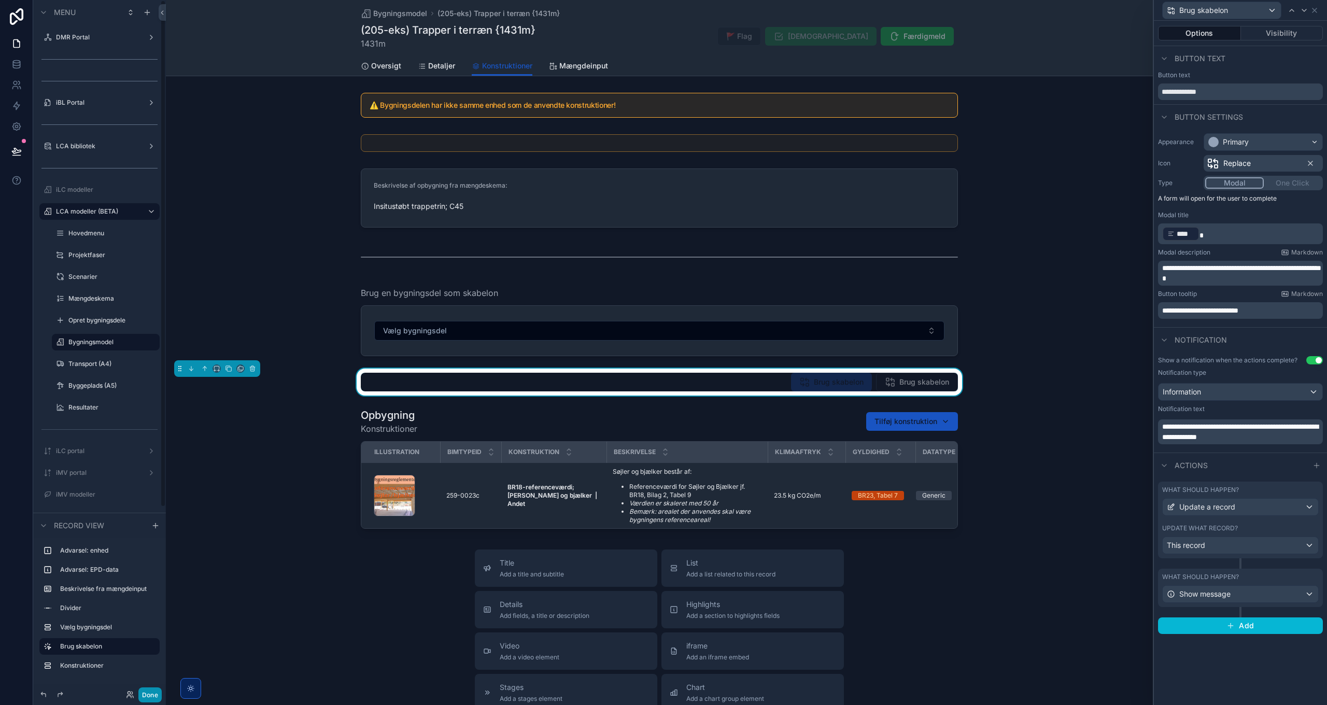
click at [145, 689] on button "Done" at bounding box center [149, 695] width 23 height 15
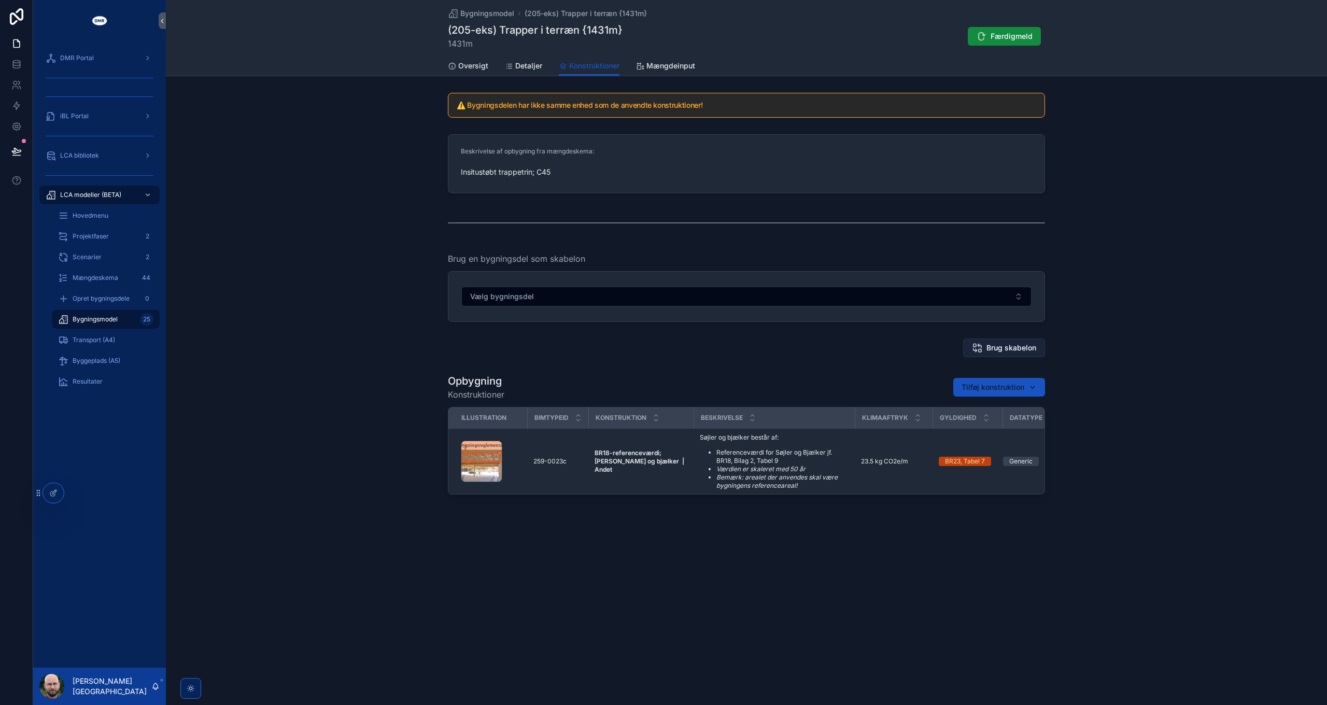
click at [1003, 351] on span "Brug skabelon" at bounding box center [1012, 348] width 50 height 10
click at [1004, 349] on span "Brug skabelon" at bounding box center [1012, 348] width 50 height 10
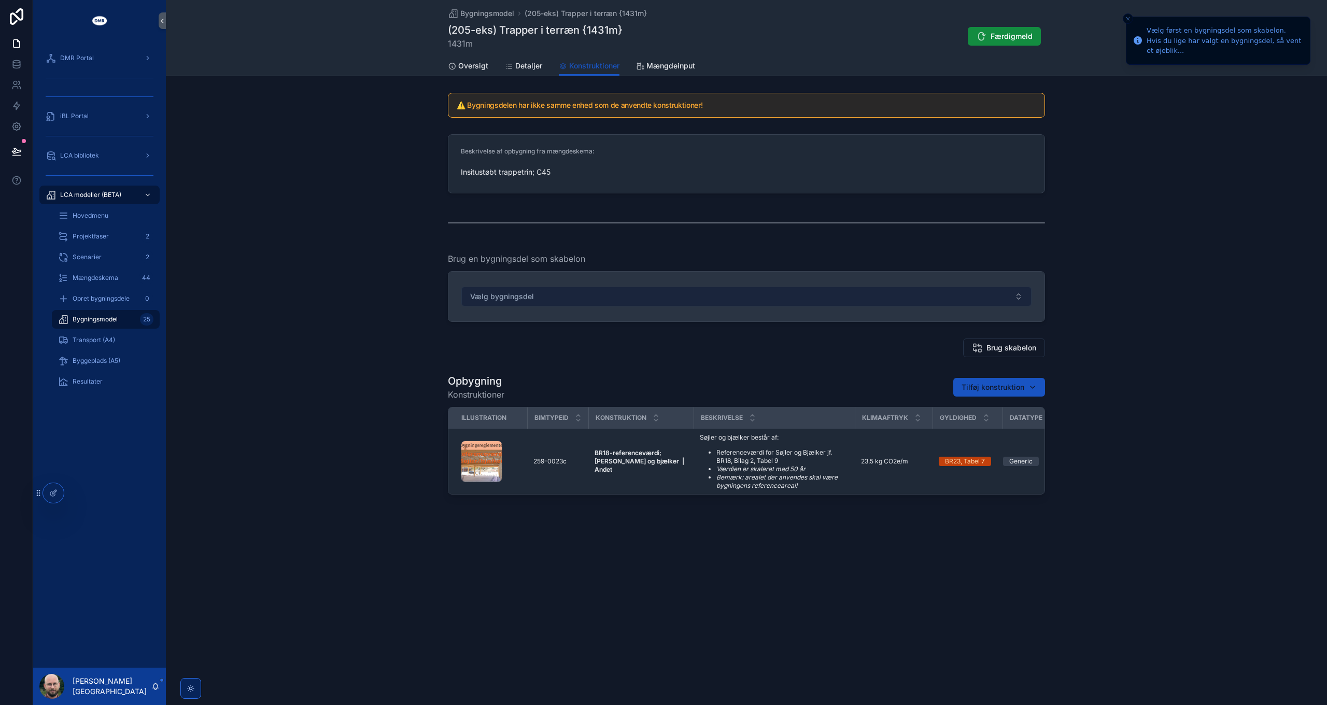
click at [765, 288] on button "Vælg bygningsdel" at bounding box center [747, 297] width 570 height 20
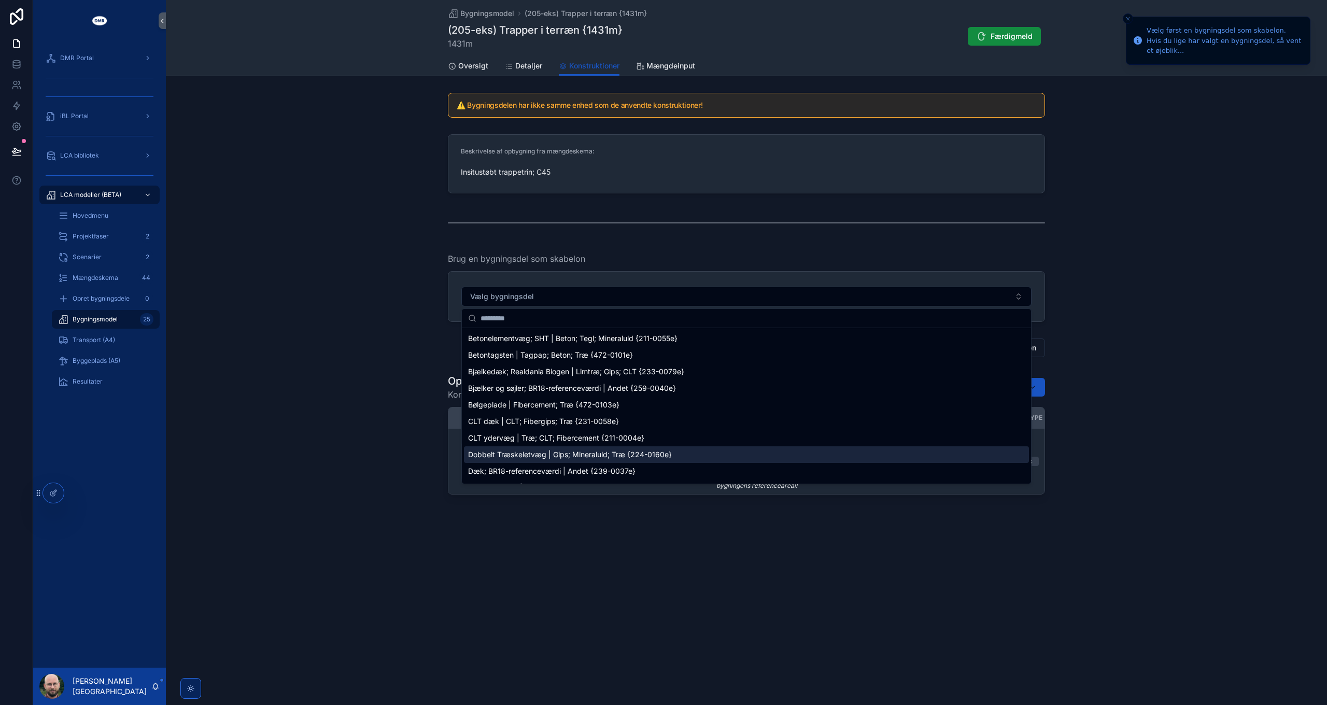
click at [568, 452] on span "Dobbelt Træskeletvæg | Gips; Mineraluld; Træ {224-0160e}" at bounding box center [570, 455] width 204 height 10
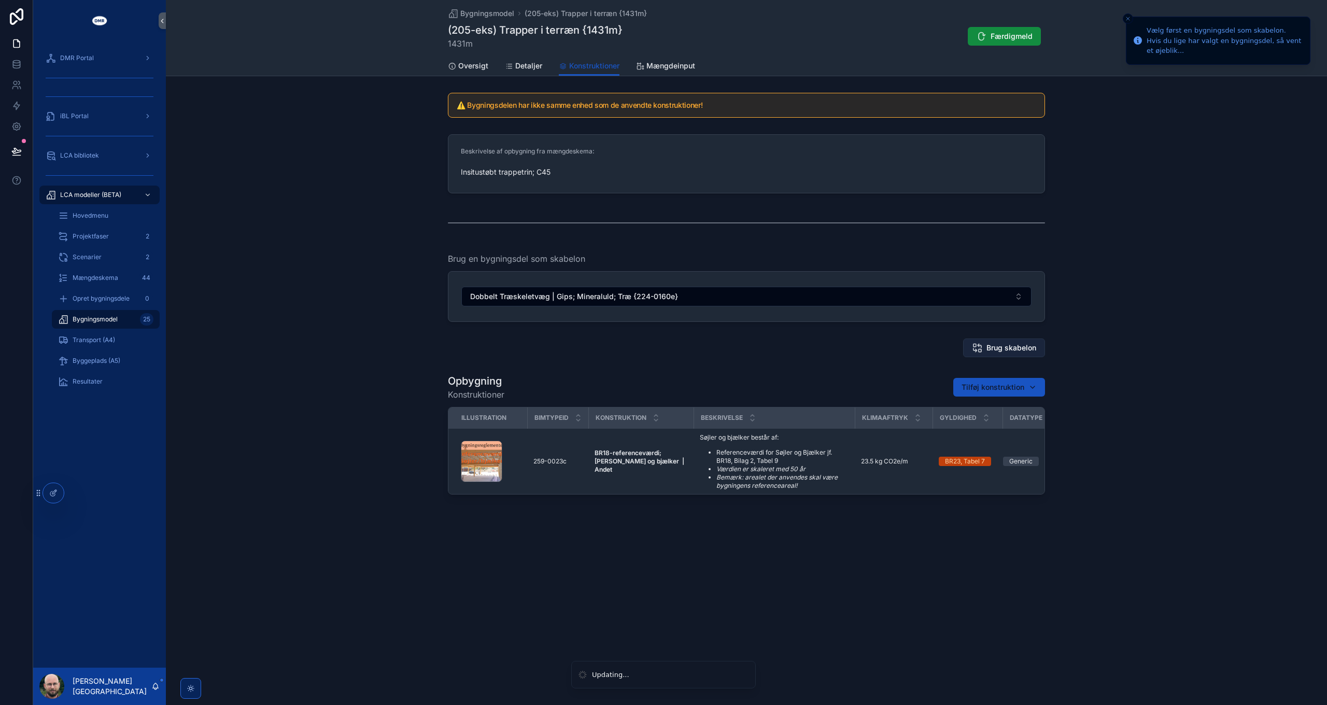
click at [998, 347] on span "Brug skabelon" at bounding box center [1012, 348] width 50 height 10
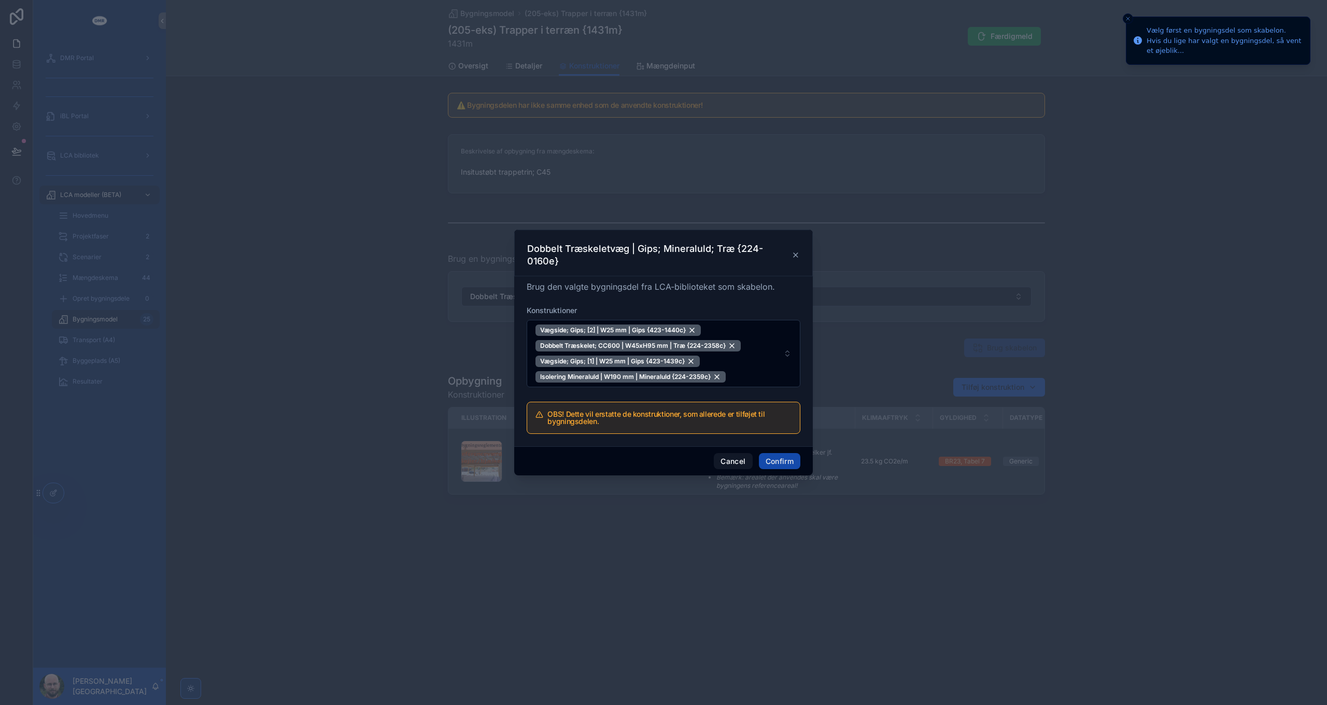
click at [785, 458] on button "Confirm" at bounding box center [779, 461] width 41 height 17
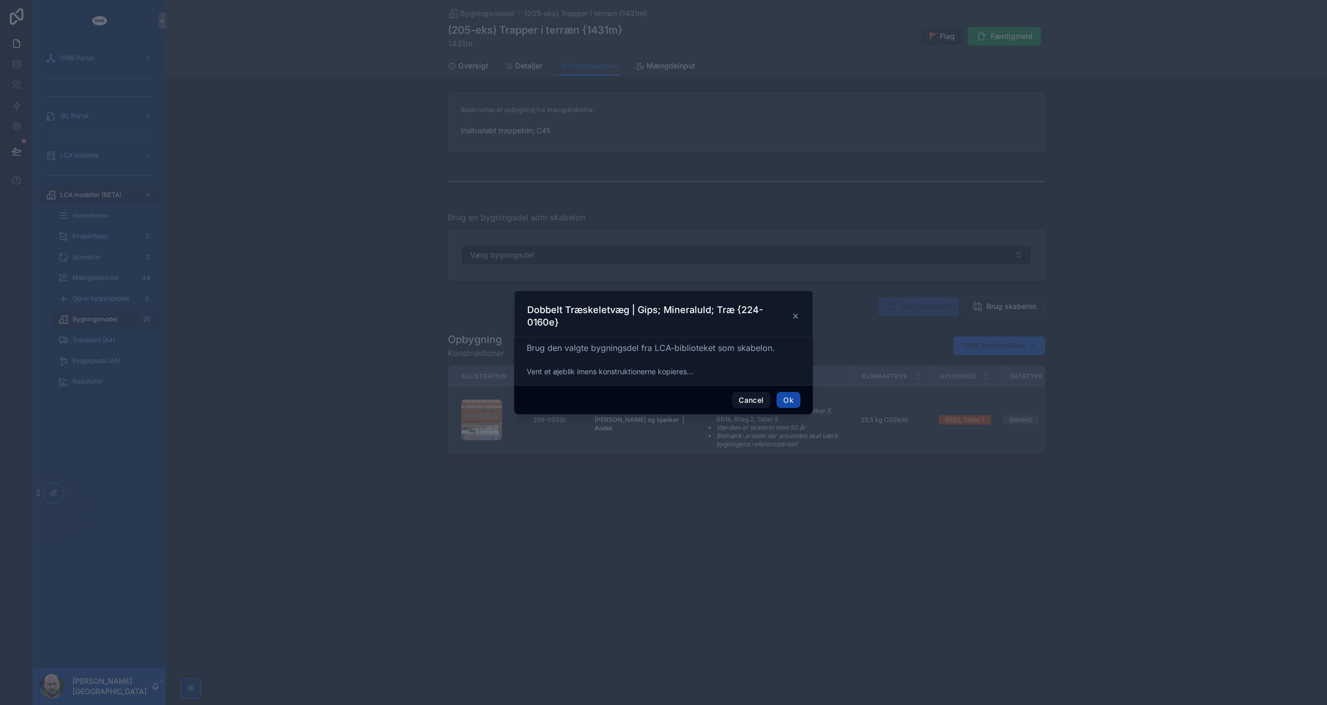
click at [791, 397] on button "Ok" at bounding box center [789, 400] width 24 height 17
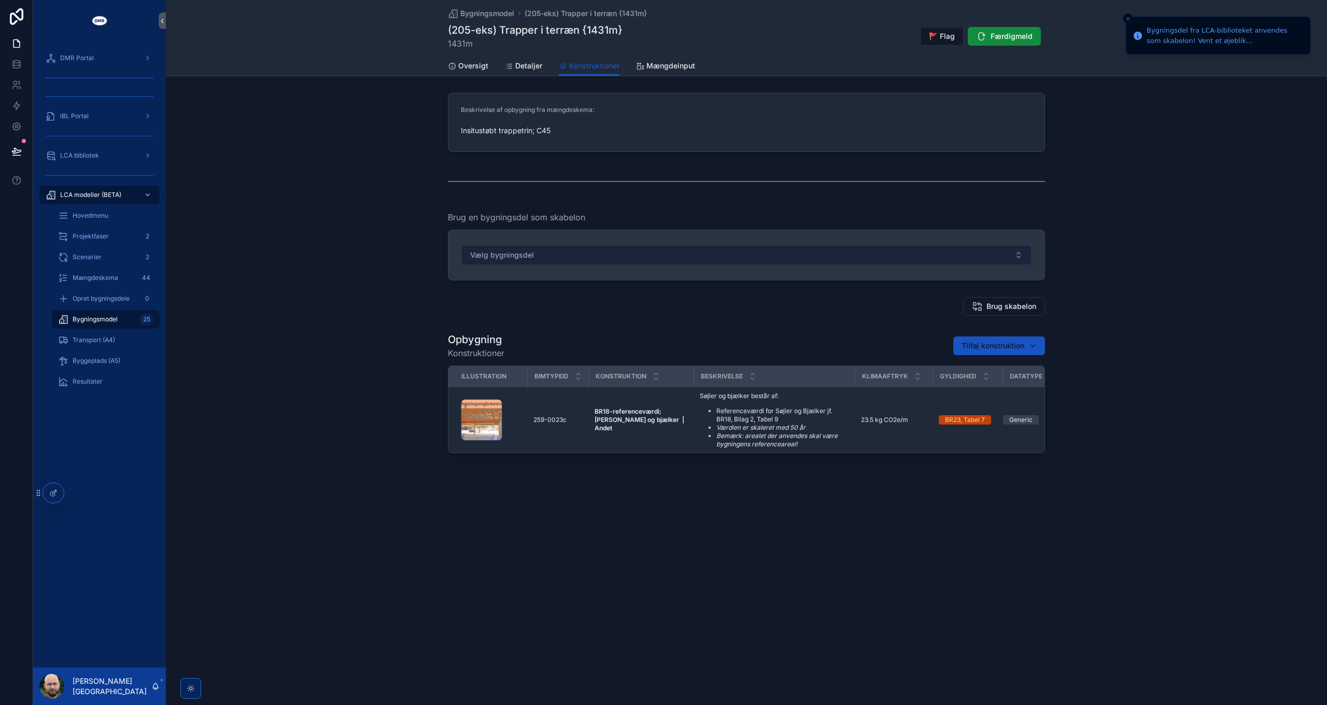
click at [592, 253] on button "Vælg bygningsdel" at bounding box center [747, 255] width 570 height 20
click at [532, 254] on span "Vælg bygningsdel" at bounding box center [502, 255] width 64 height 10
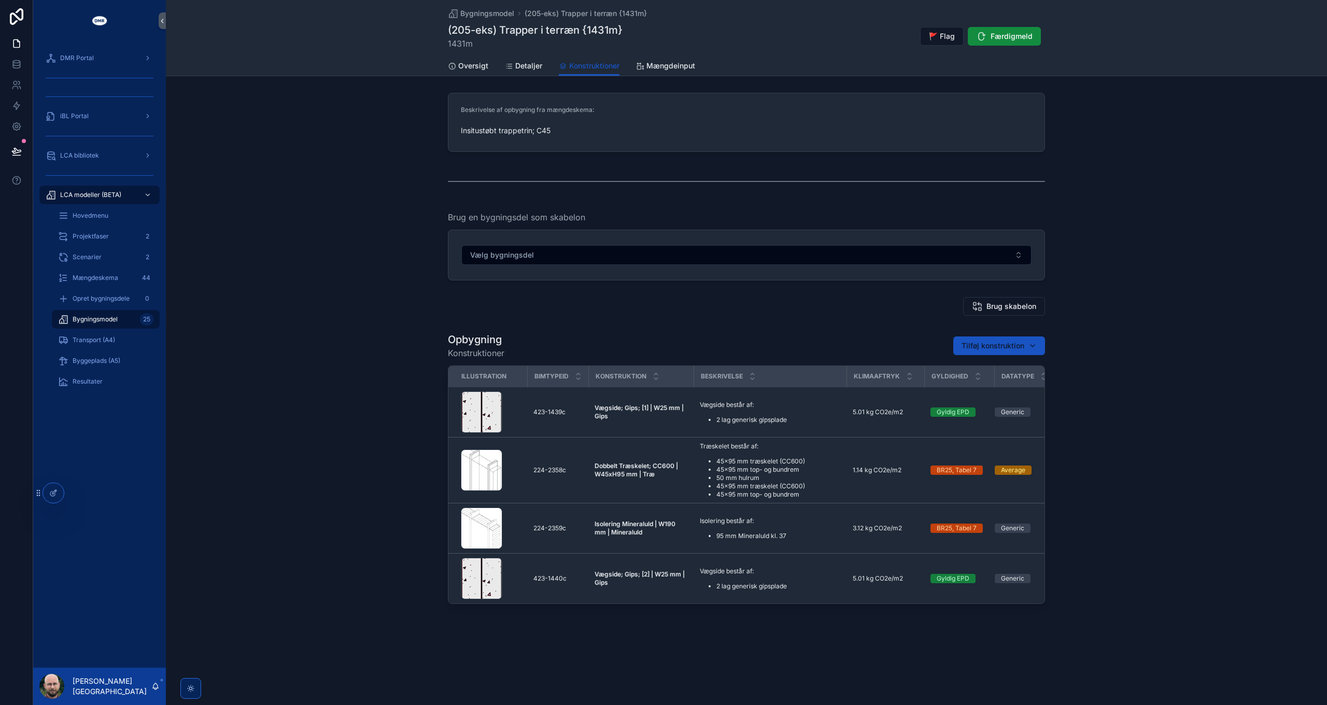
click at [532, 254] on span "Vælg bygningsdel" at bounding box center [502, 255] width 64 height 10
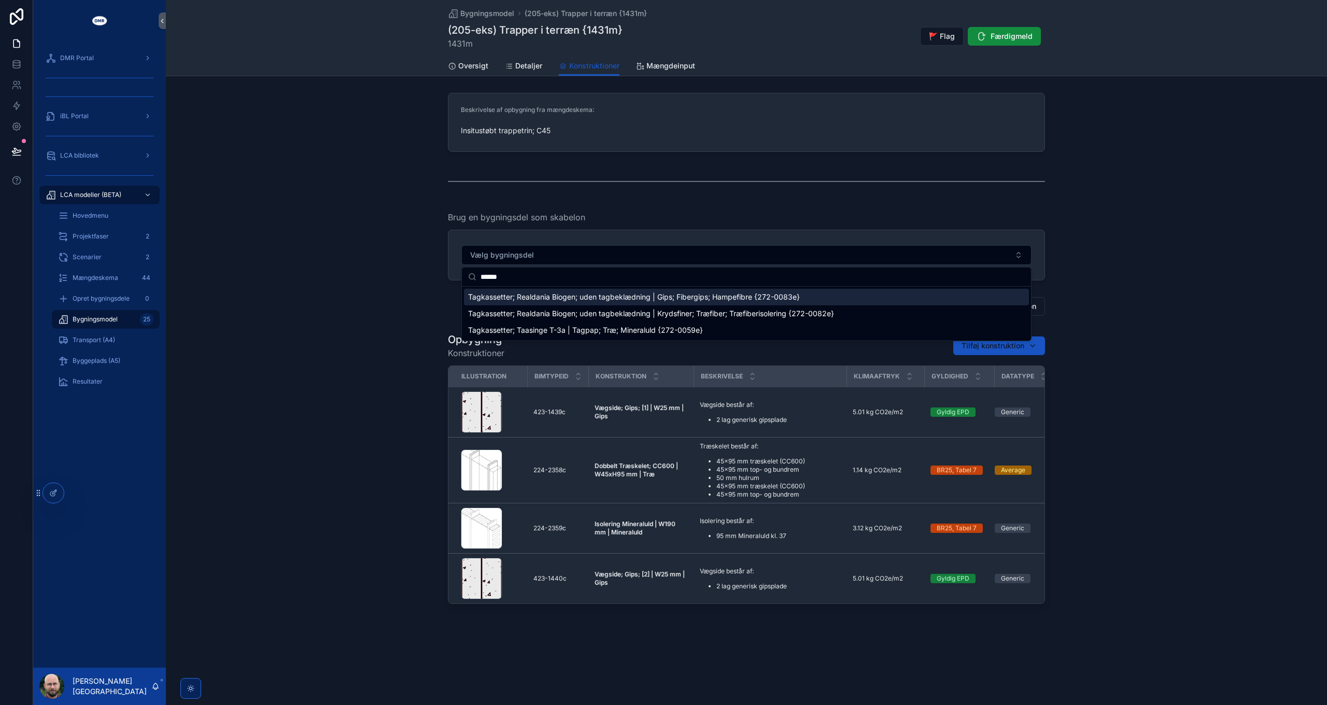
type input "******"
click at [543, 296] on span "Tagkassetter; Realdania Biogen; uden tagbeklædning | Gips; Fibergips; Hampefibr…" at bounding box center [634, 297] width 332 height 10
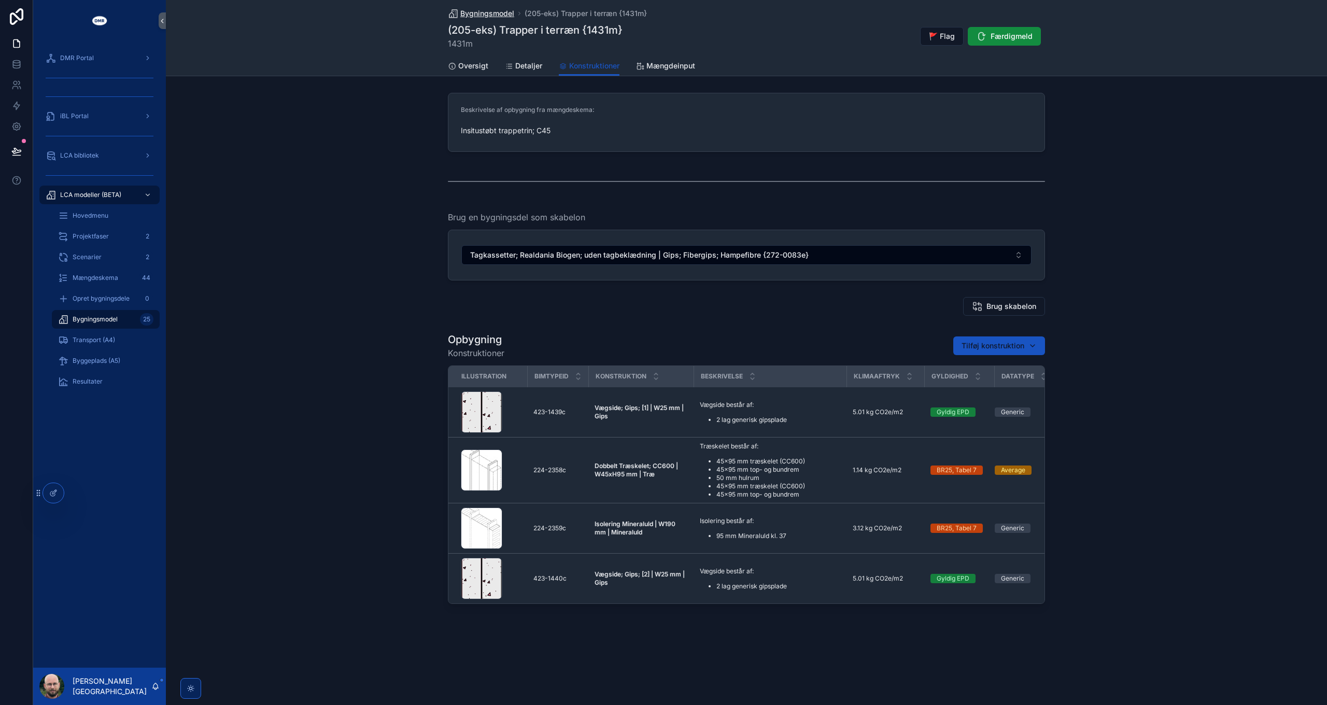
click at [485, 12] on span "Bygningsmodel" at bounding box center [487, 13] width 54 height 10
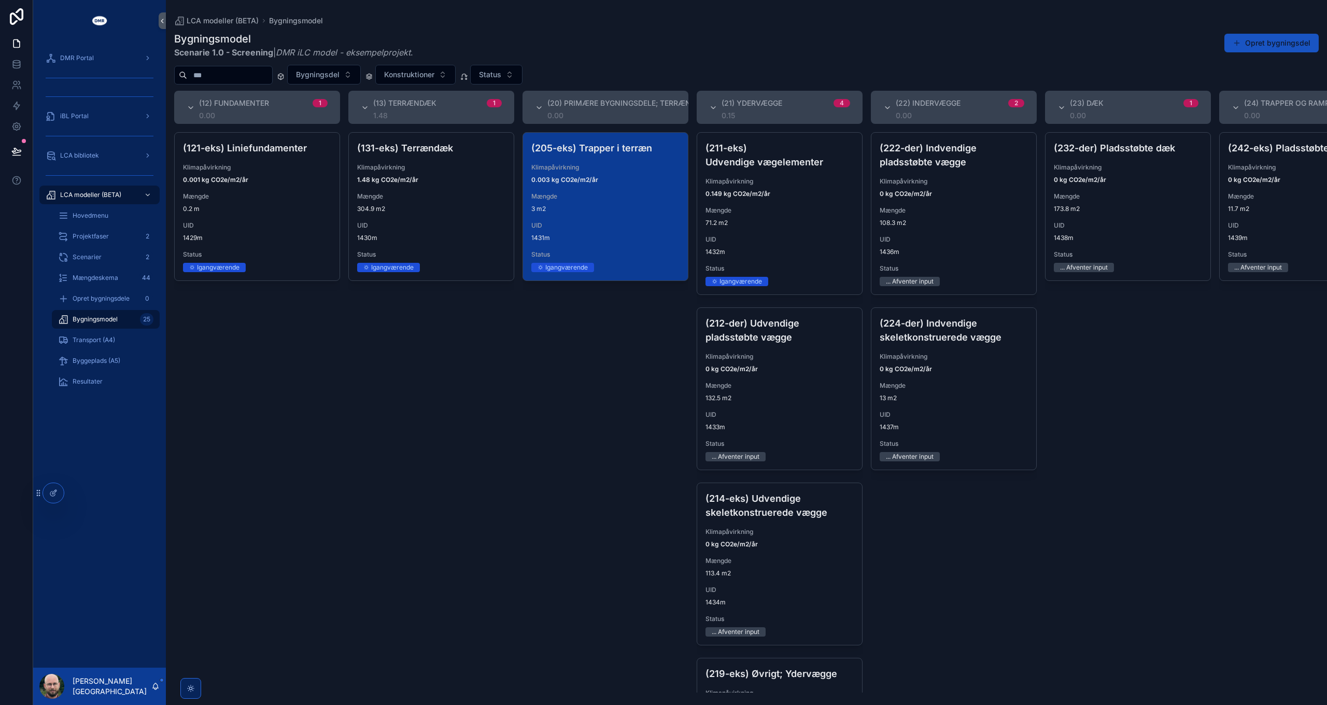
click at [642, 215] on div "(205-eks) Trapper i terræn Klimapåvirkning 0.003 kg CO2e/m2/år Mængde 3 m2 UID …" at bounding box center [605, 207] width 165 height 148
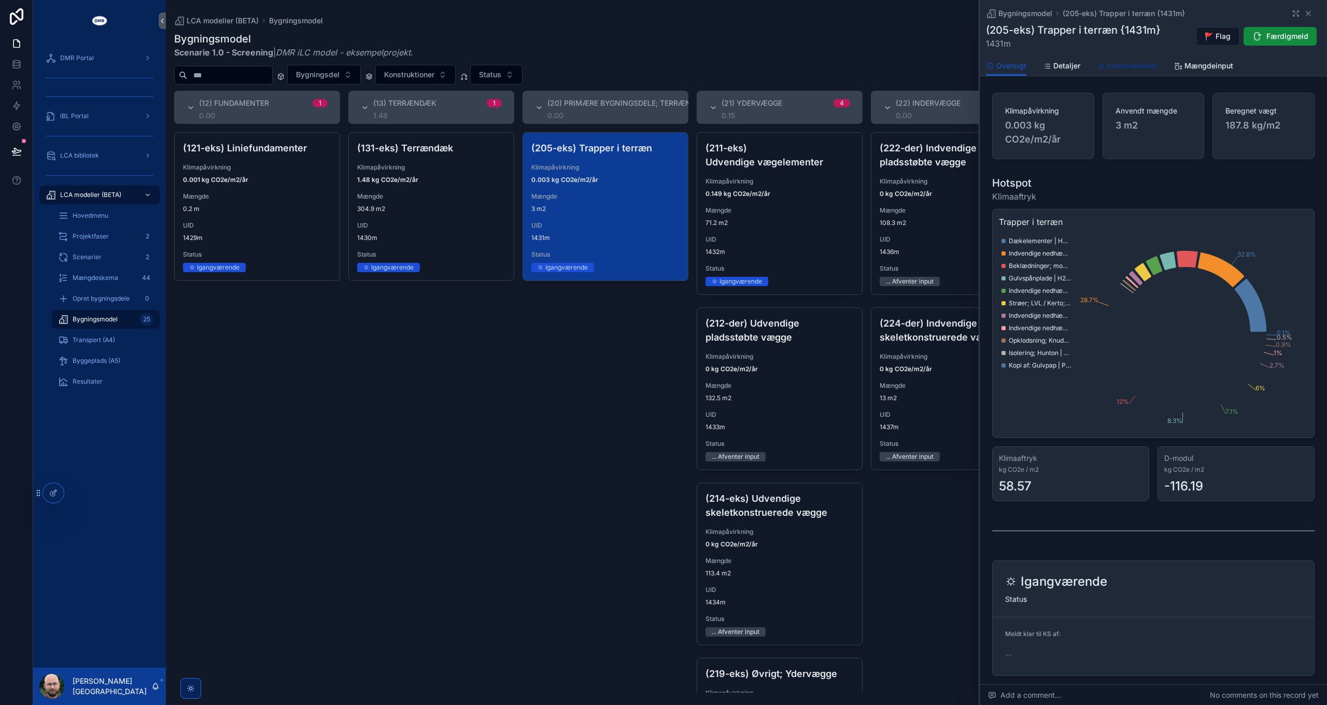
click at [1131, 66] on span "Konstruktioner" at bounding box center [1133, 66] width 50 height 10
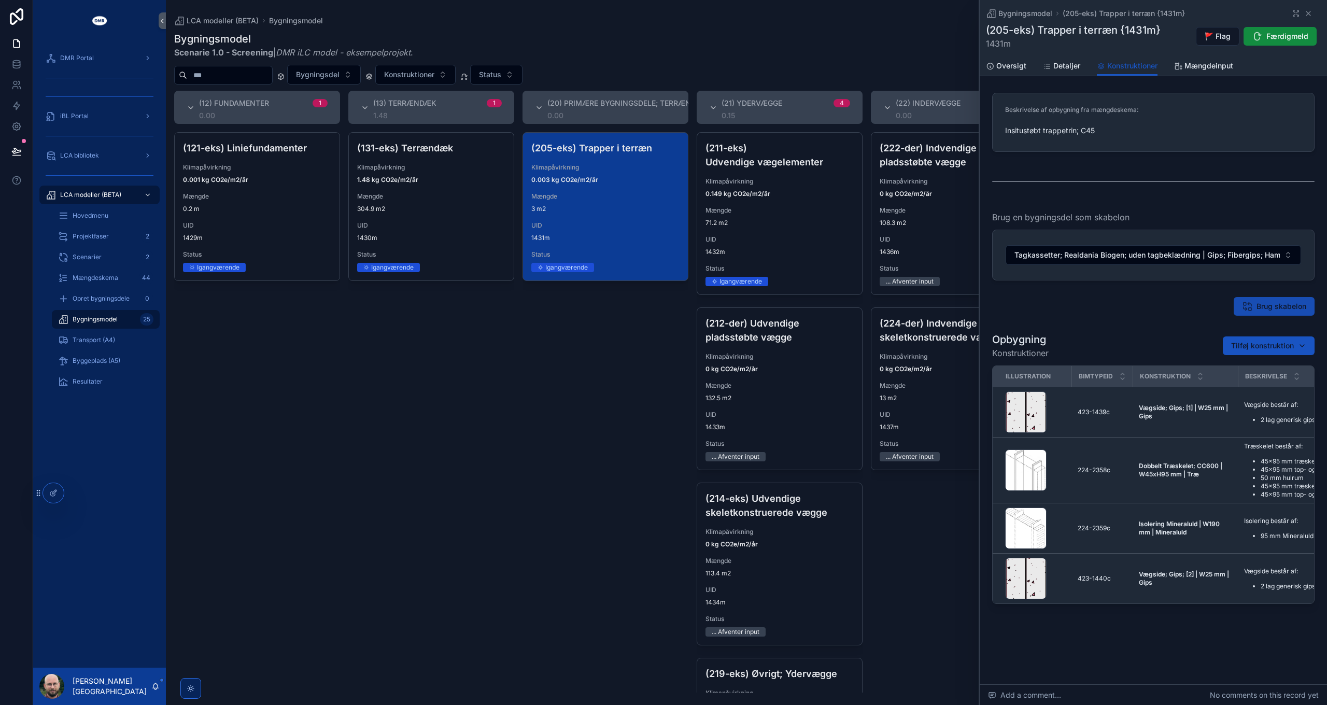
click at [1268, 309] on span "Brug skabelon" at bounding box center [1282, 306] width 50 height 10
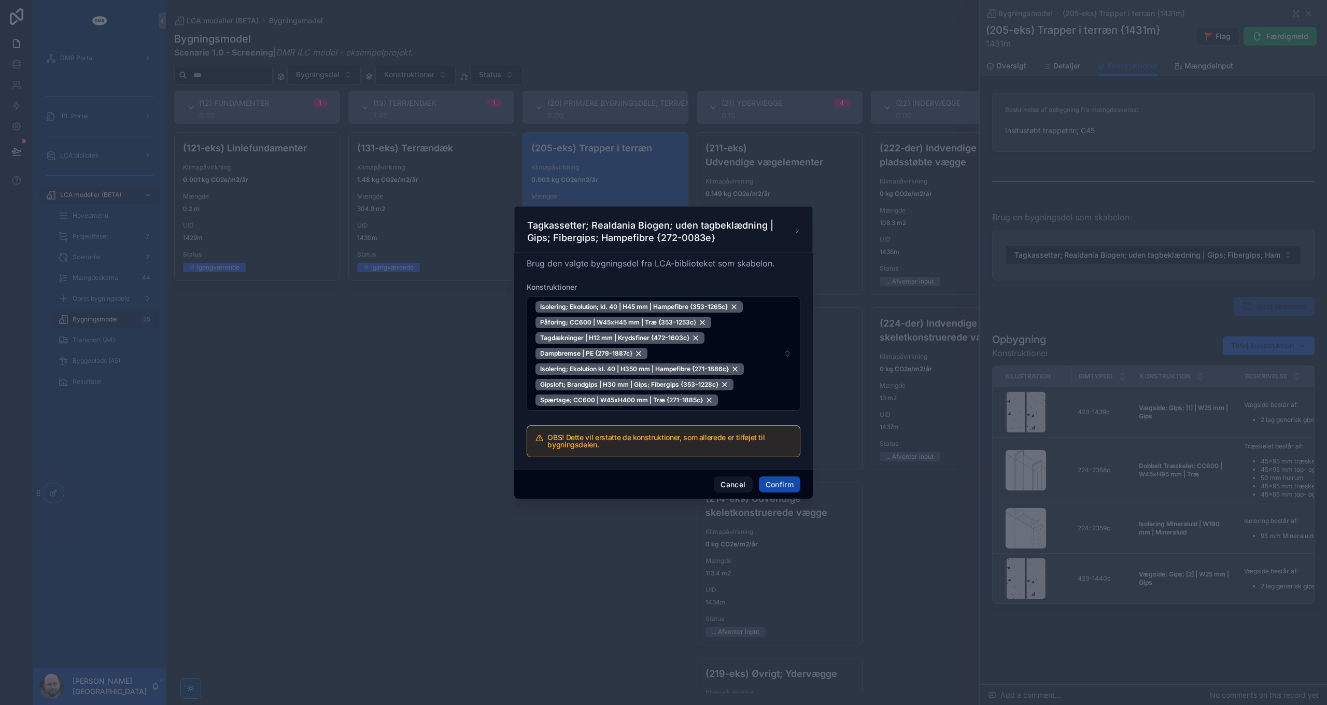
click at [785, 485] on button "Confirm" at bounding box center [779, 485] width 41 height 17
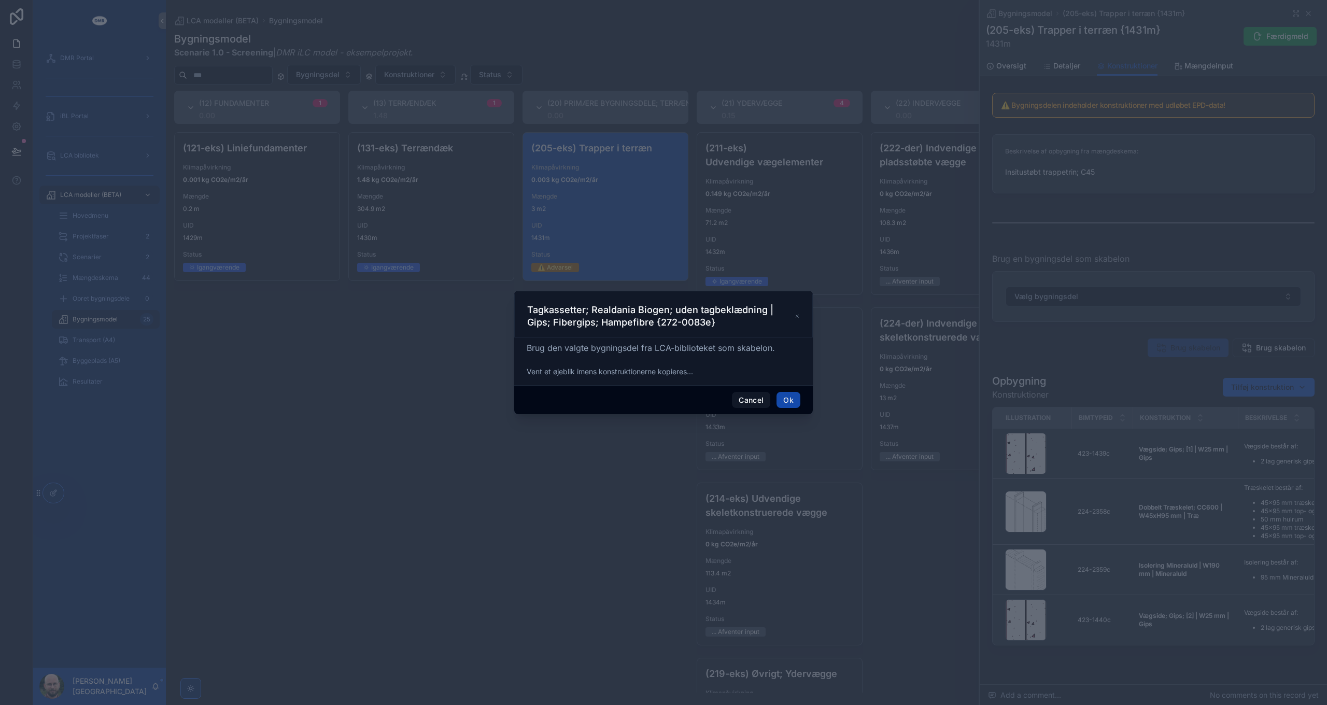
click at [789, 398] on button "Ok" at bounding box center [789, 400] width 24 height 17
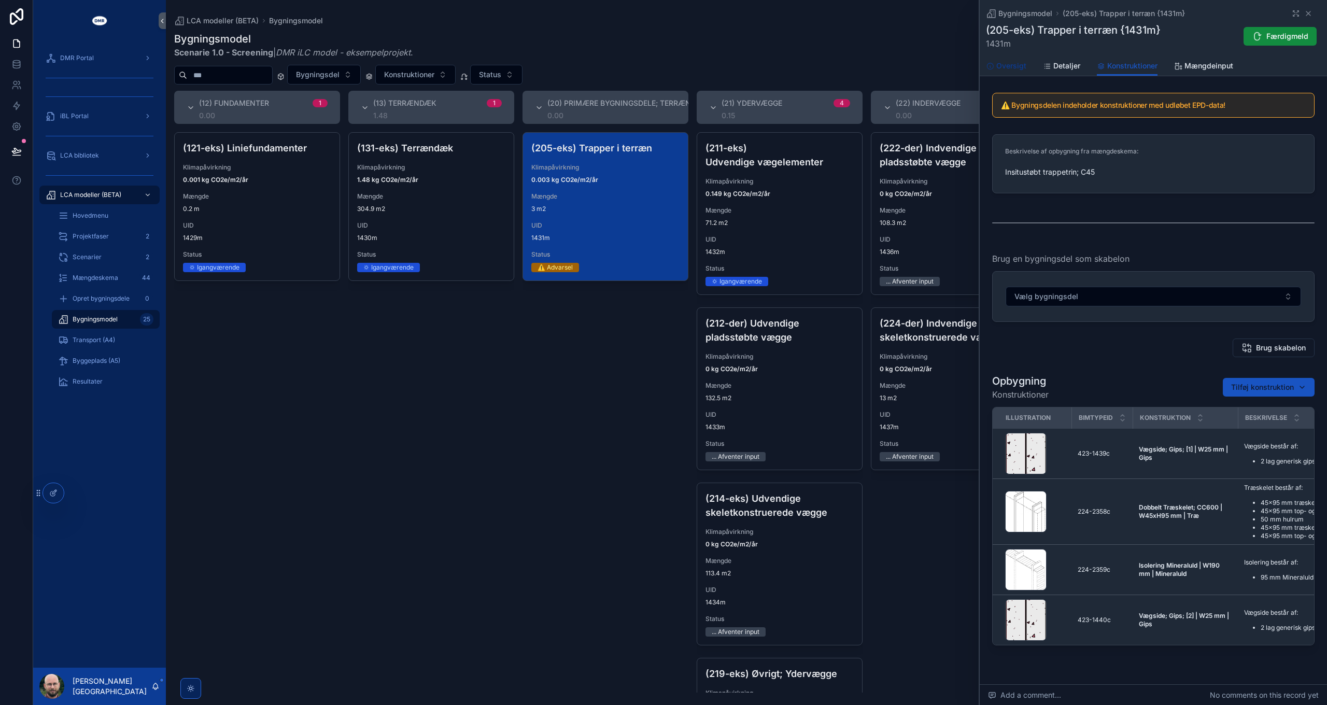
click at [1004, 66] on span "Oversigt" at bounding box center [1012, 66] width 30 height 10
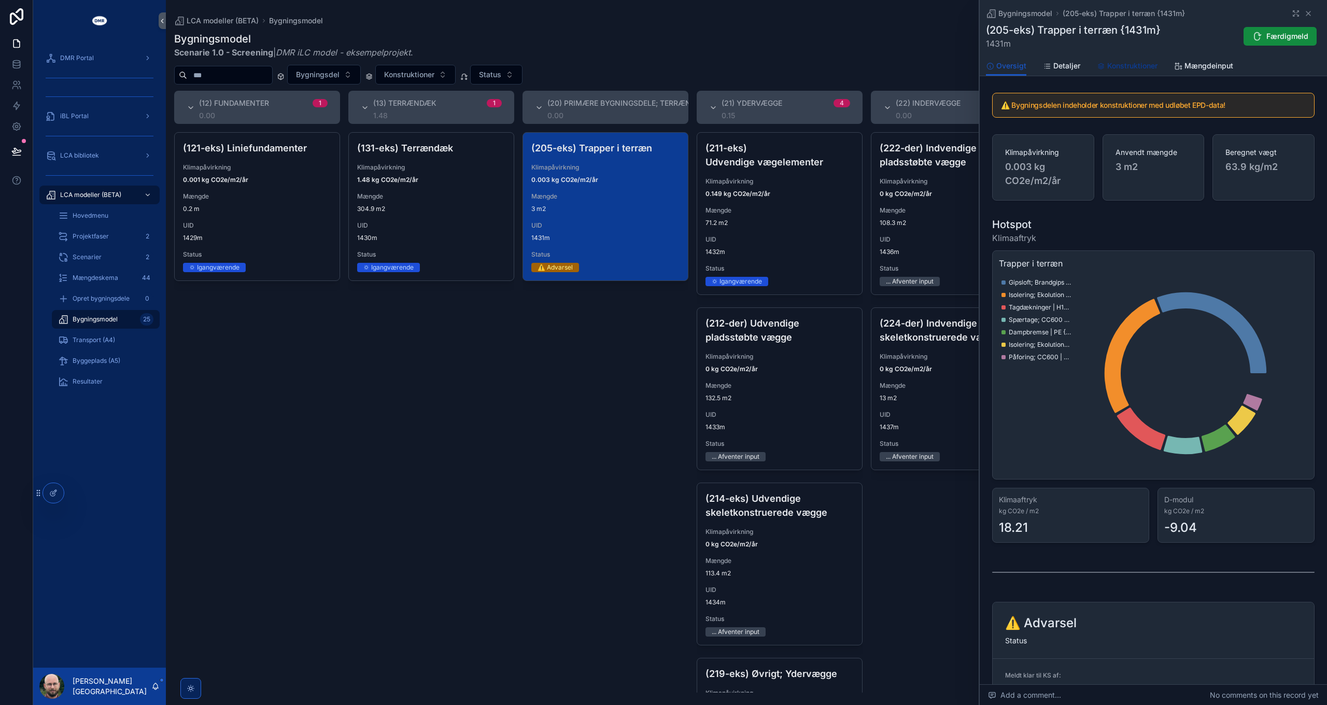
click at [1123, 66] on span "Konstruktioner" at bounding box center [1133, 66] width 50 height 10
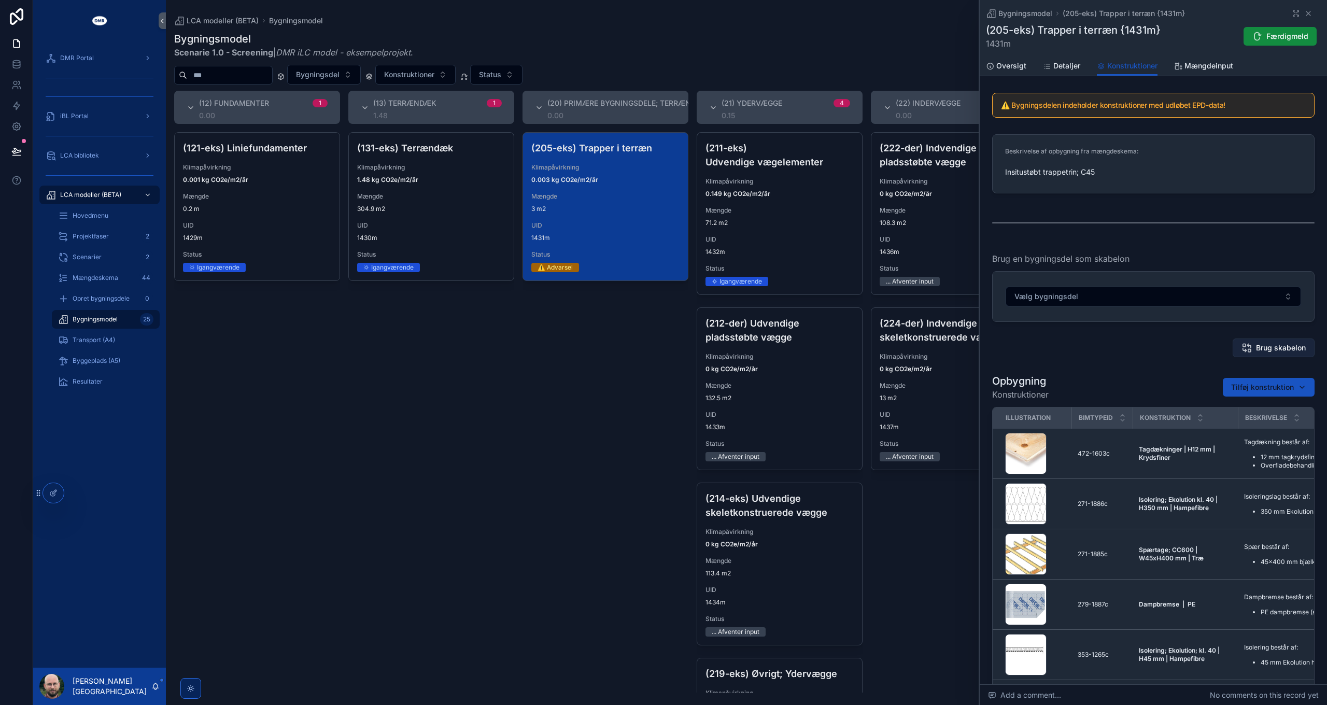
click at [1284, 348] on span "Brug skabelon" at bounding box center [1281, 348] width 50 height 10
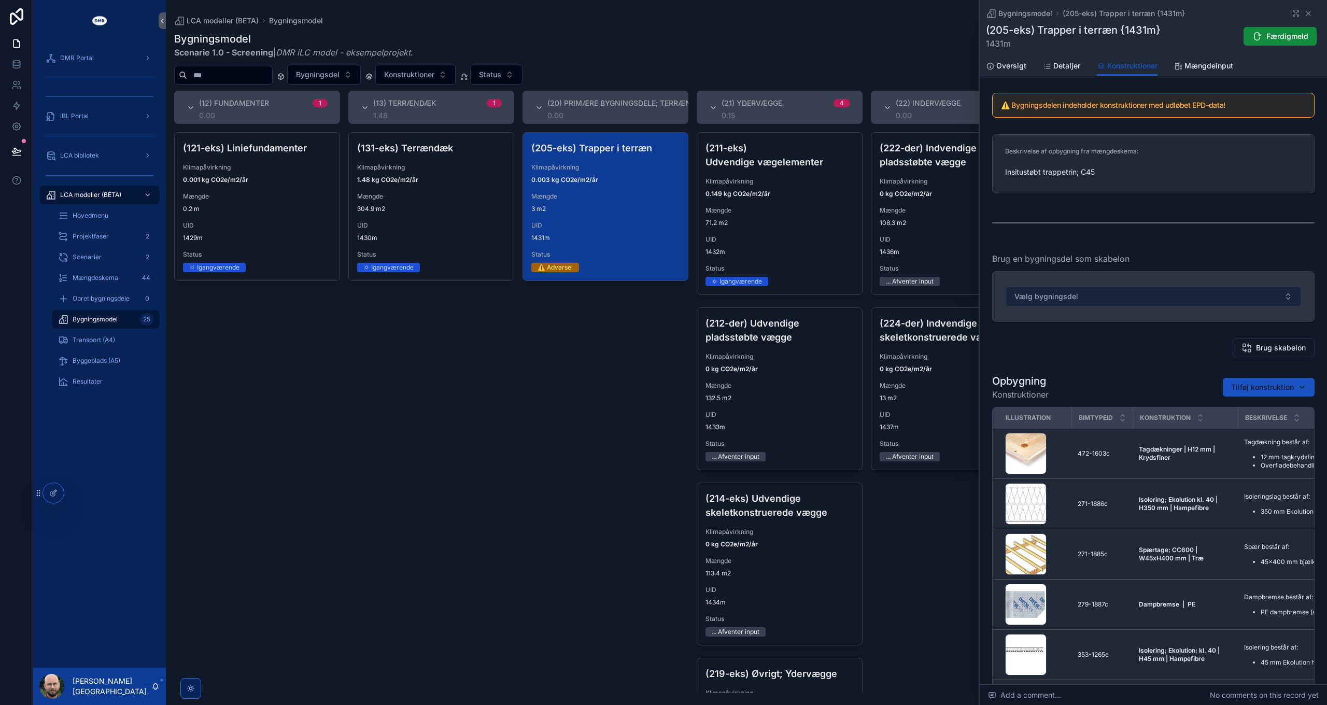
click at [1122, 298] on button "Vælg bygningsdel" at bounding box center [1154, 297] width 296 height 20
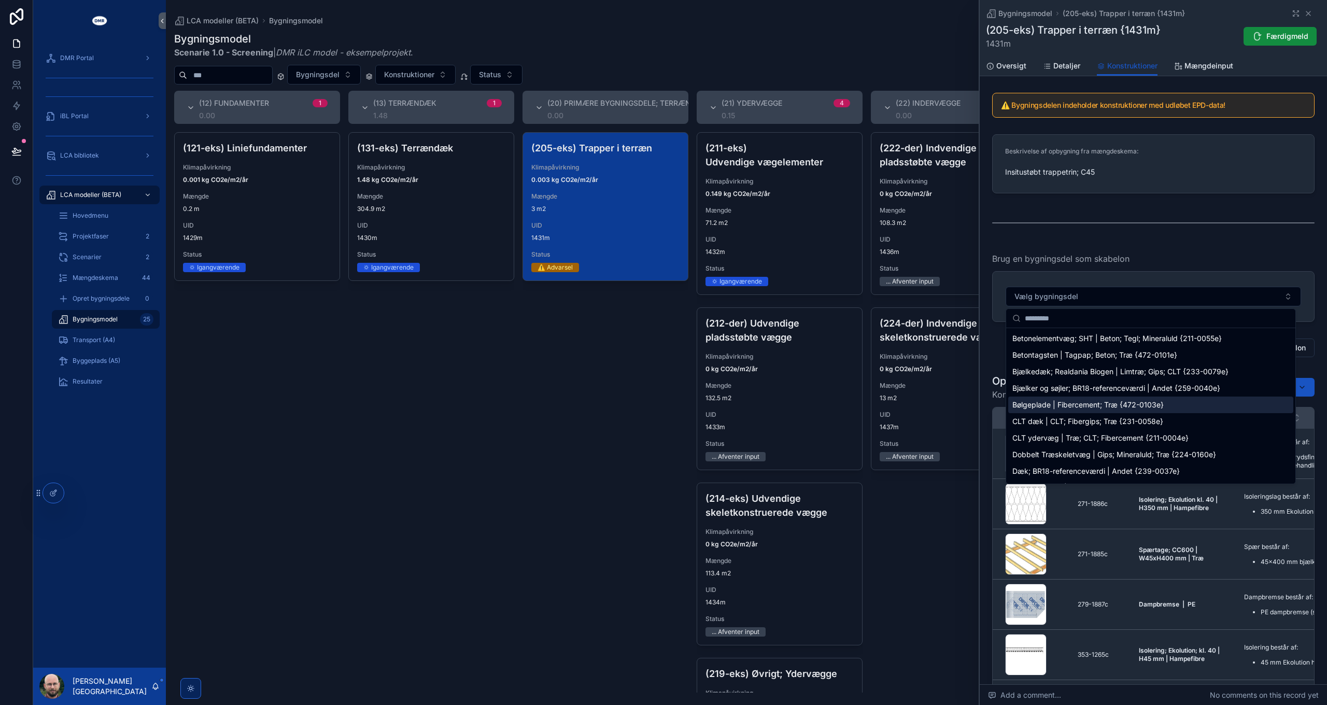
click at [1086, 407] on span "Bølgeplade | Fibercement; Træ {472-0103e}" at bounding box center [1088, 405] width 151 height 10
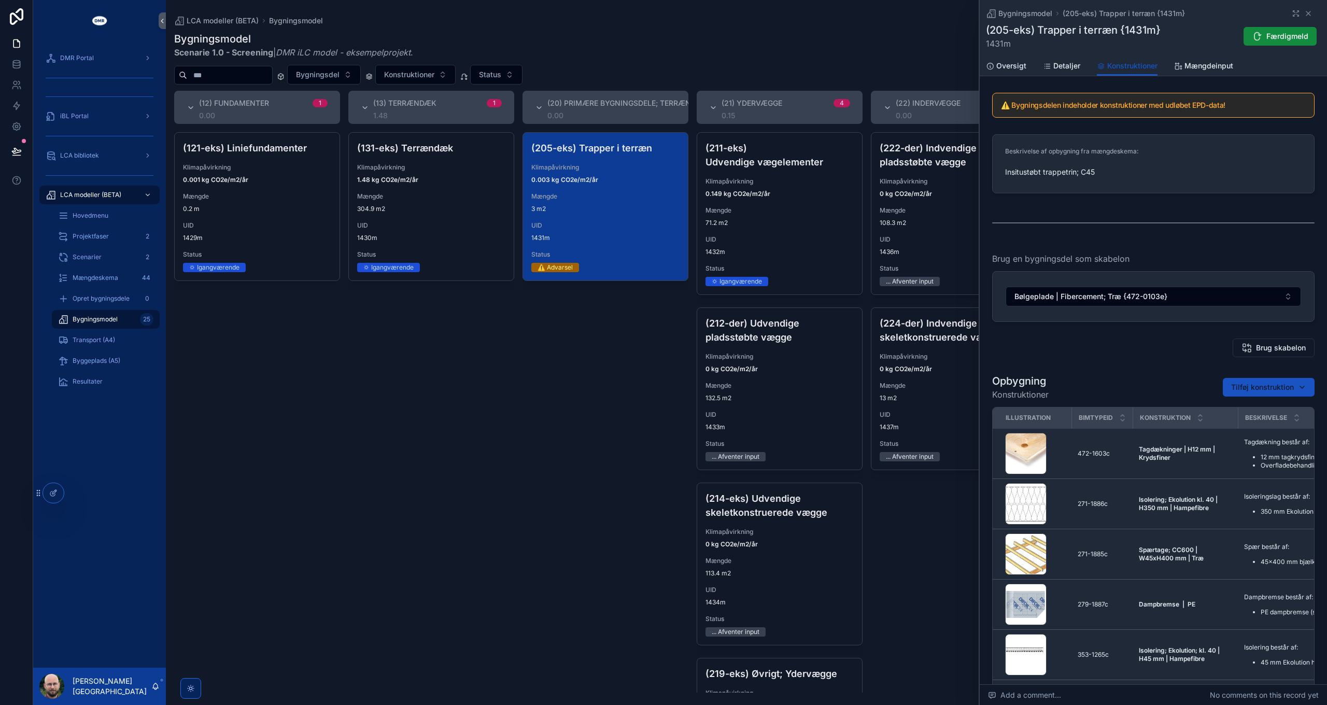
click at [1139, 339] on div "Brug skabelon" at bounding box center [1153, 348] width 323 height 19
click at [1257, 347] on span "Brug skabelon" at bounding box center [1282, 348] width 50 height 10
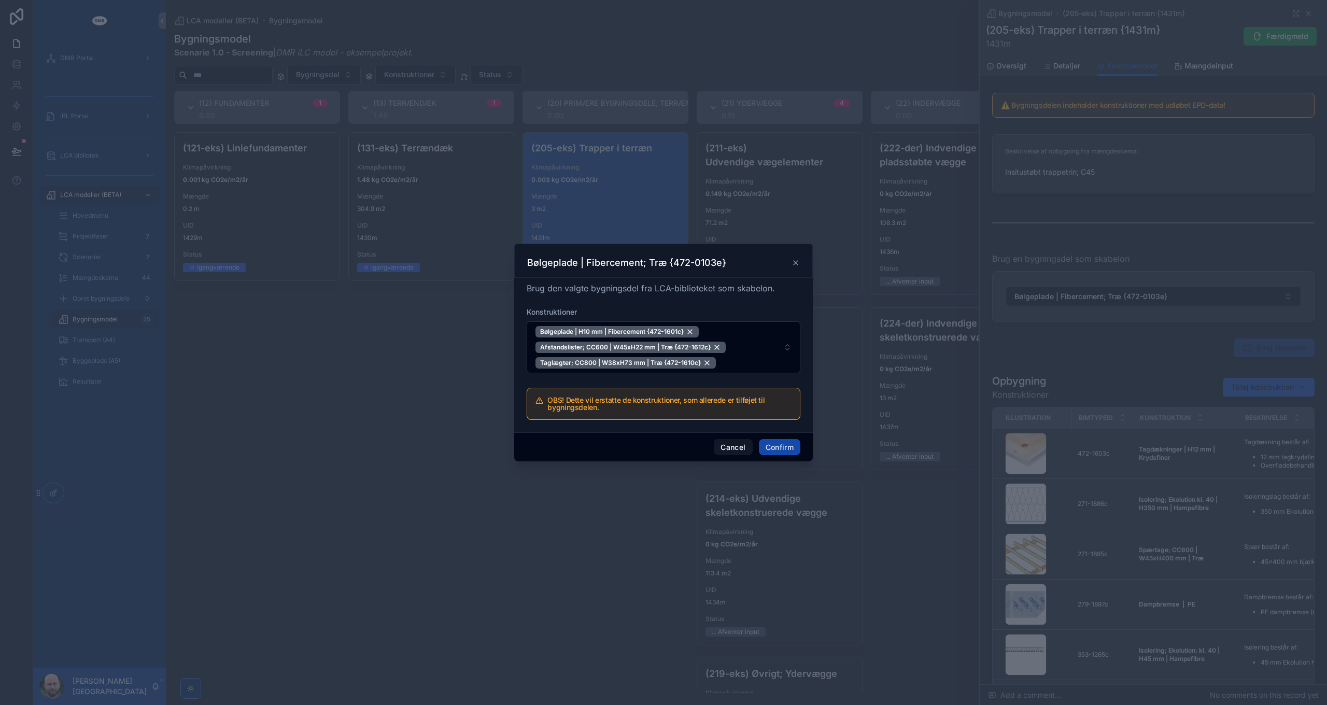
click at [781, 446] on button "Confirm" at bounding box center [779, 447] width 41 height 17
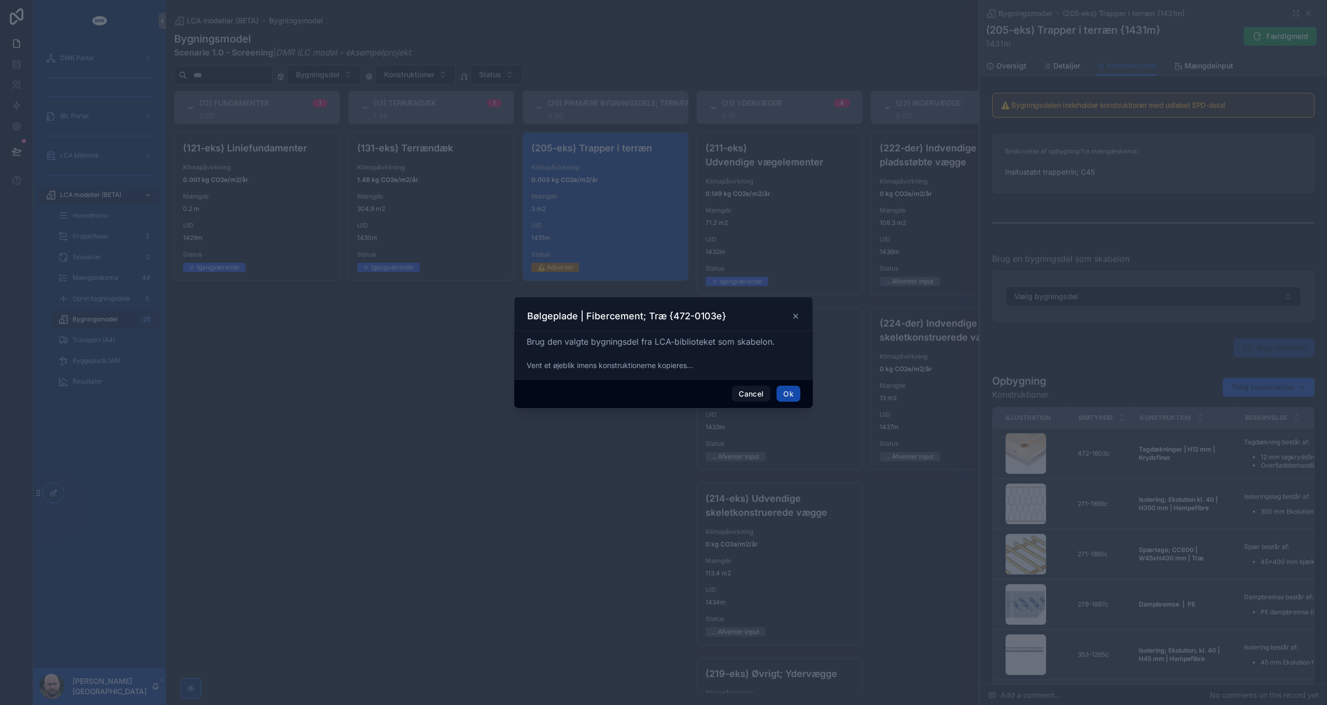
click at [783, 392] on button "Ok" at bounding box center [789, 394] width 24 height 17
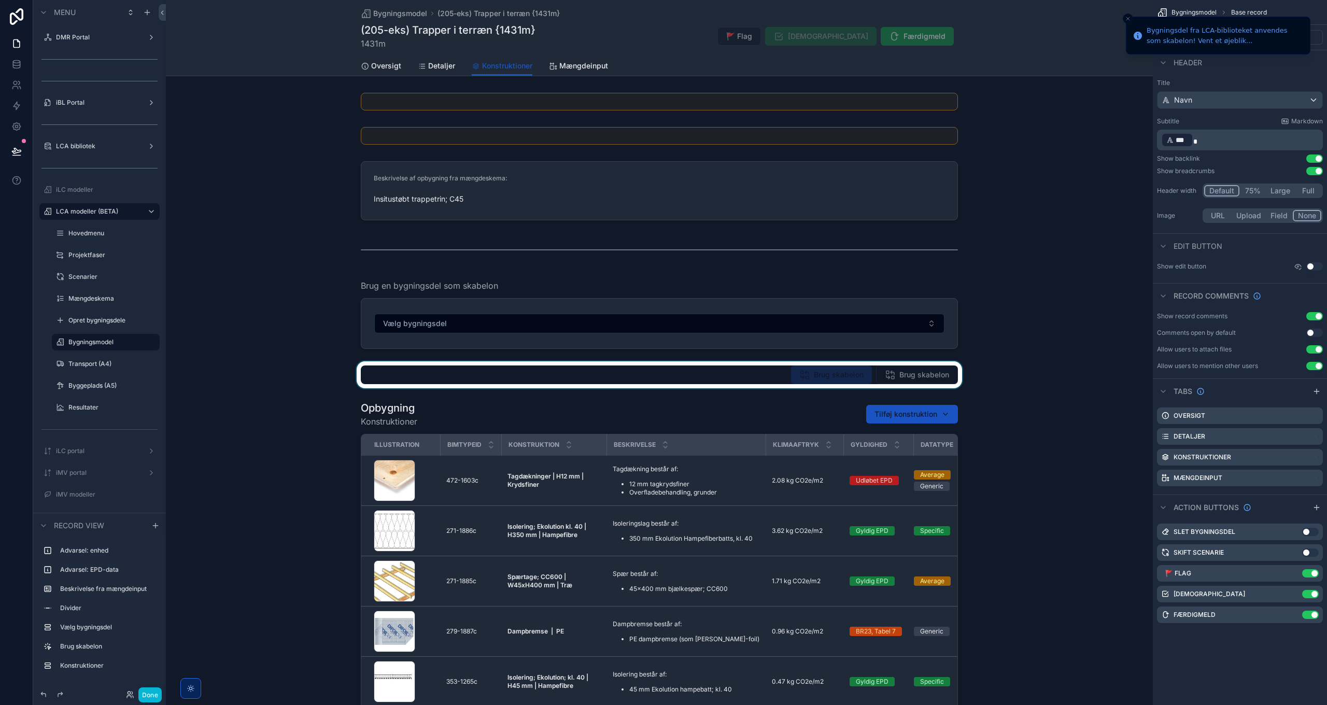
click at [887, 369] on div "scrollable content" at bounding box center [659, 374] width 987 height 27
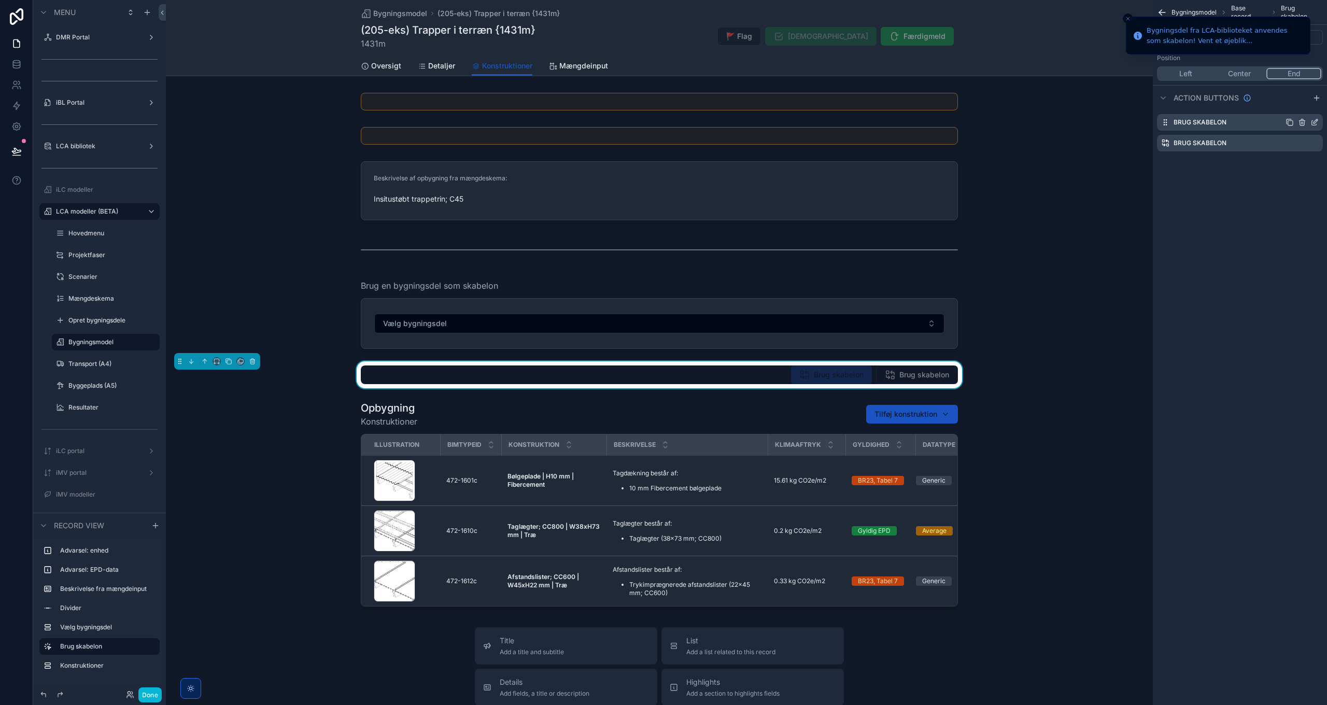
click at [1315, 120] on icon "scrollable content" at bounding box center [1315, 122] width 8 height 8
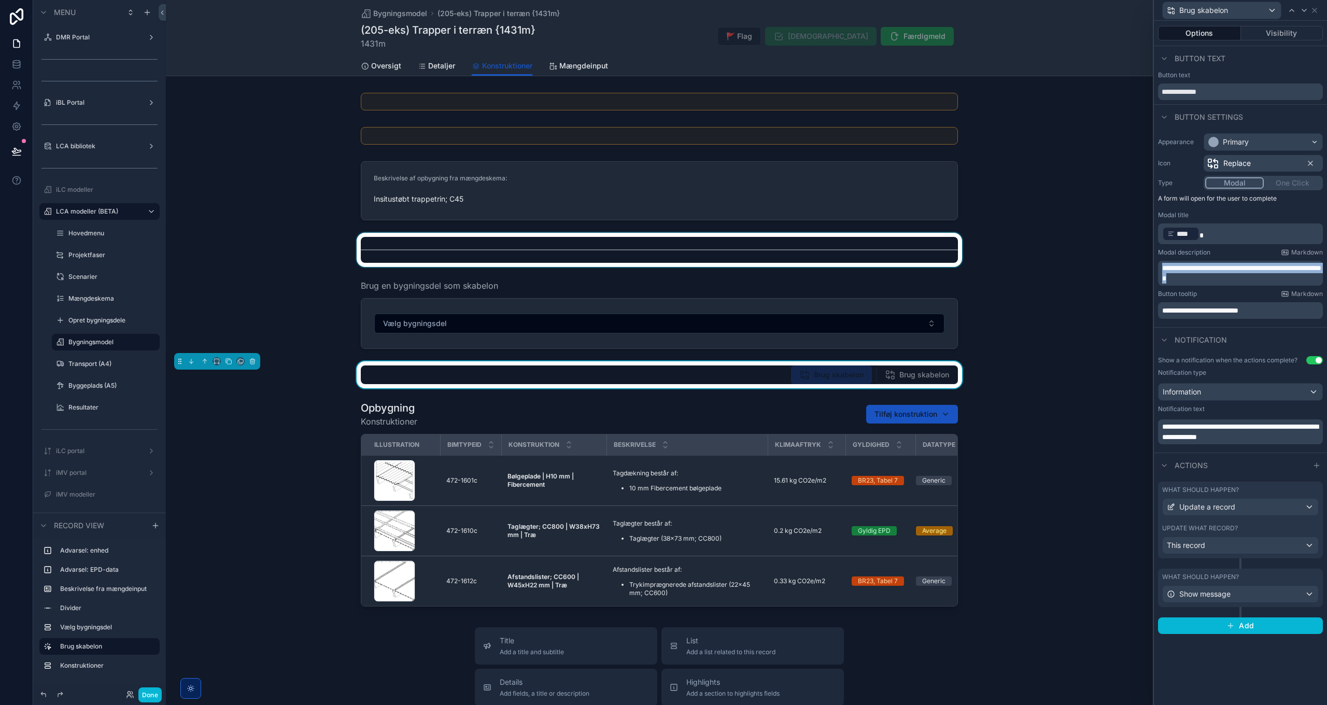
drag, startPoint x: 1268, startPoint y: 279, endPoint x: 1142, endPoint y: 260, distance: 128.0
click at [1142, 260] on div "**********" at bounding box center [663, 352] width 1327 height 705
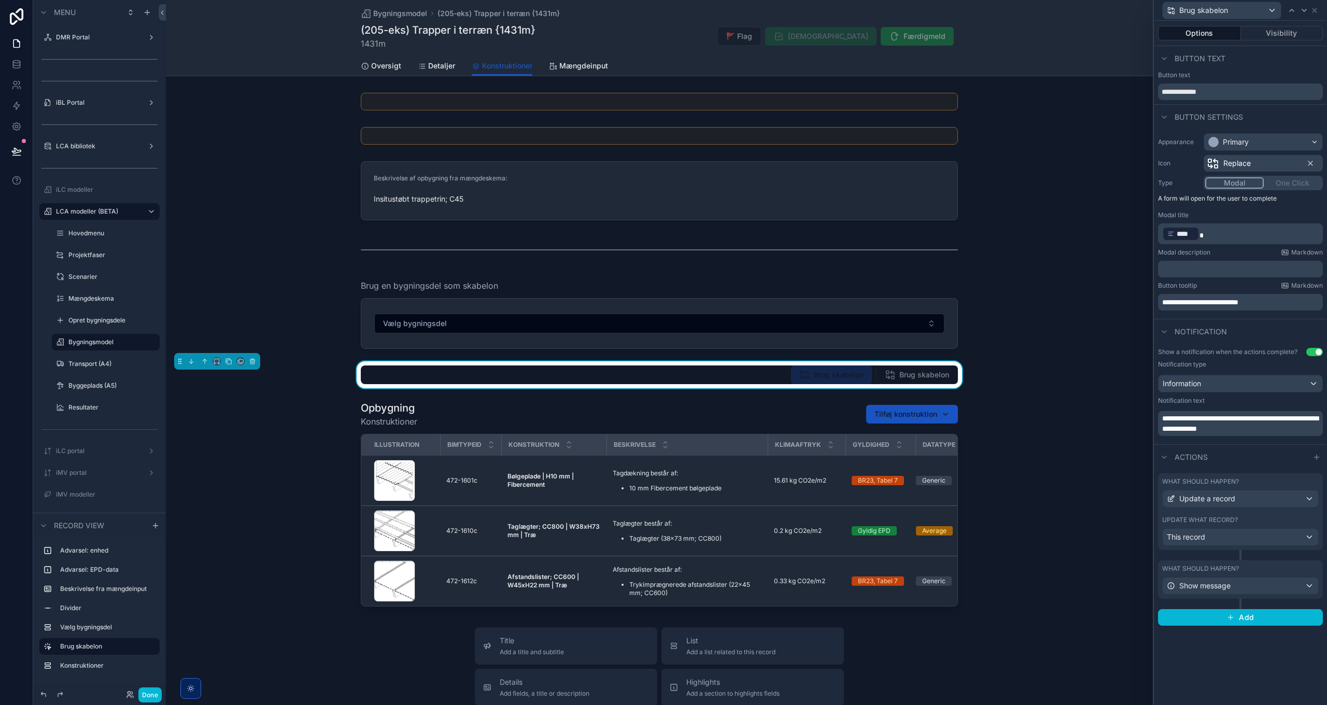
click at [1179, 302] on span "**********" at bounding box center [1201, 302] width 76 height 7
click at [1249, 328] on div "Notification" at bounding box center [1240, 331] width 173 height 25
click at [1161, 415] on div "**********" at bounding box center [1240, 423] width 165 height 25
click at [1162, 420] on div "**********" at bounding box center [1240, 423] width 165 height 25
click at [1163, 419] on span "**********" at bounding box center [1241, 424] width 156 height 18
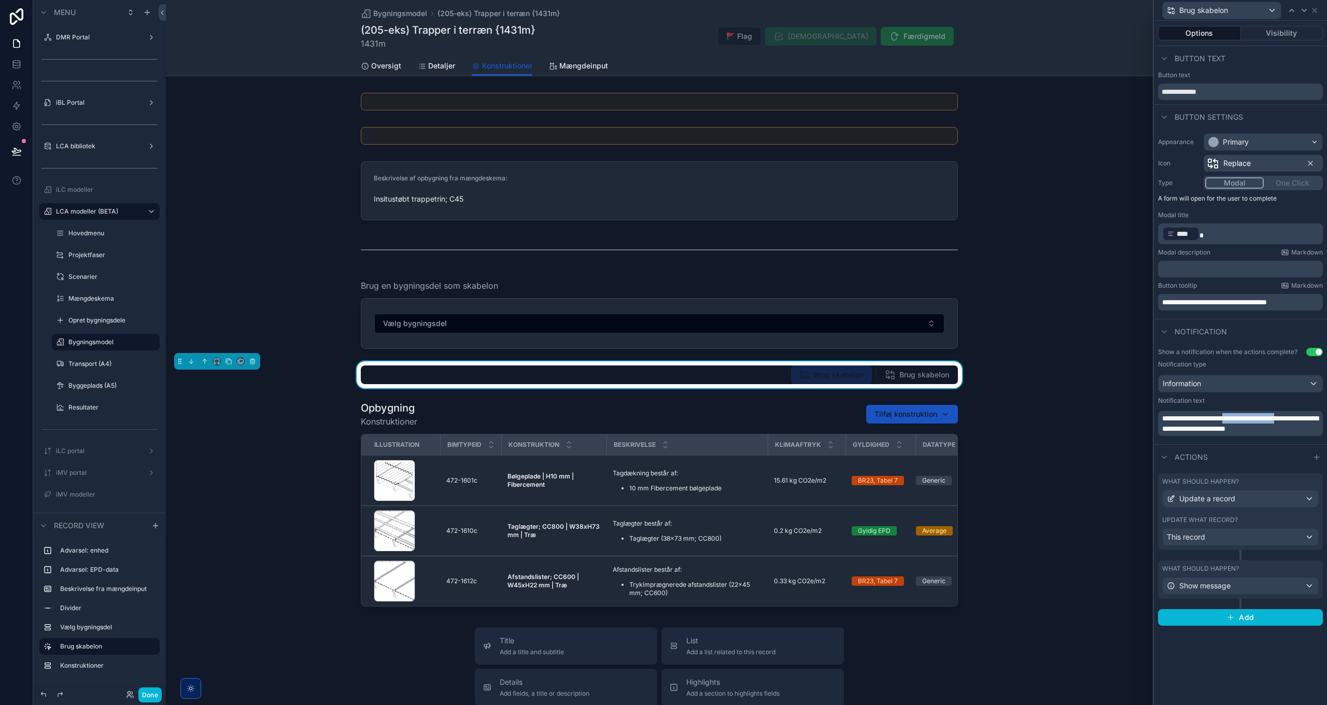
drag, startPoint x: 1245, startPoint y: 417, endPoint x: 1315, endPoint y: 415, distance: 70.0
click at [1315, 415] on p "**********" at bounding box center [1242, 423] width 159 height 21
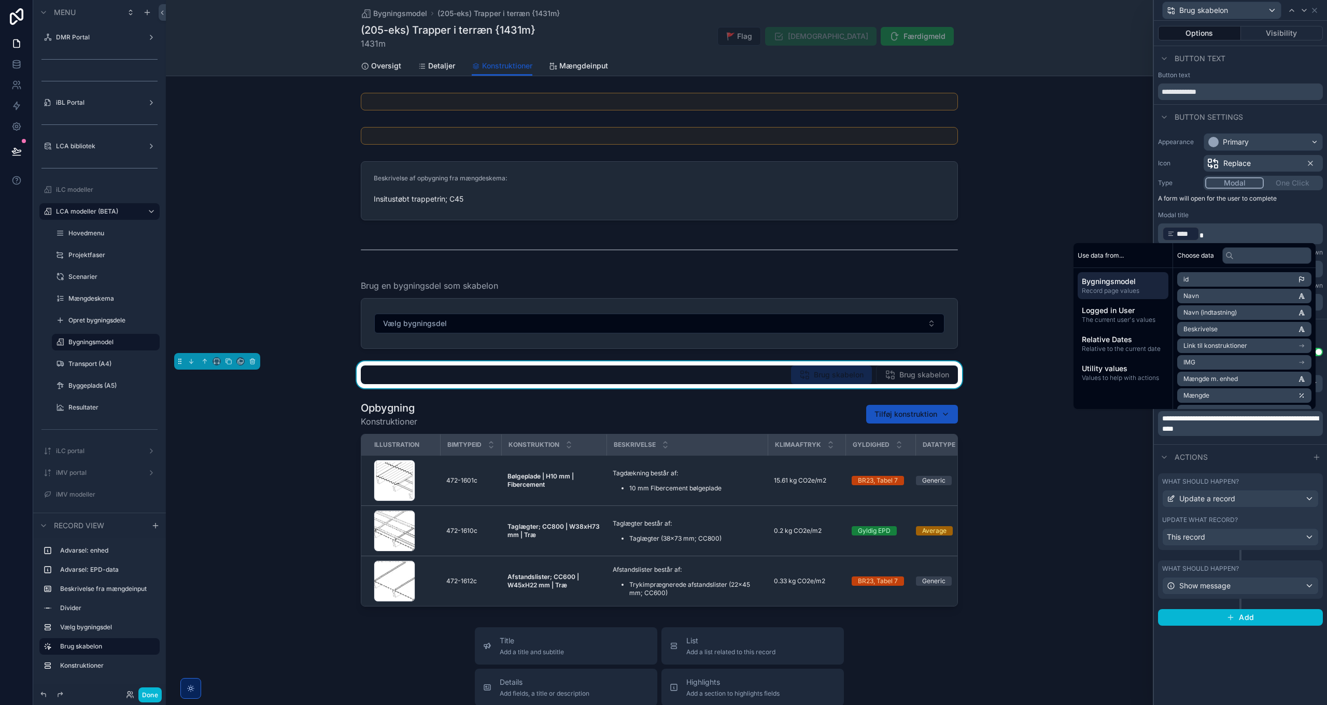
click at [1265, 418] on span "**********" at bounding box center [1241, 424] width 156 height 18
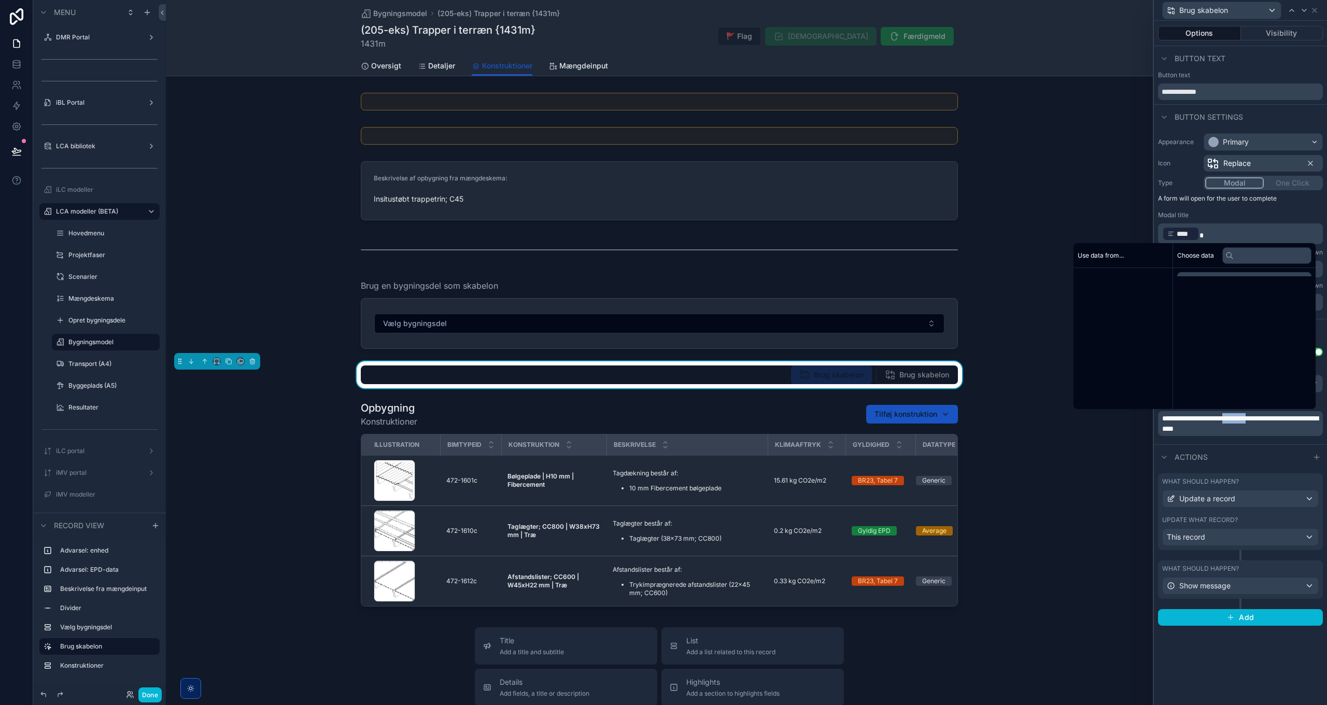
click at [1265, 418] on span "**********" at bounding box center [1241, 424] width 156 height 18
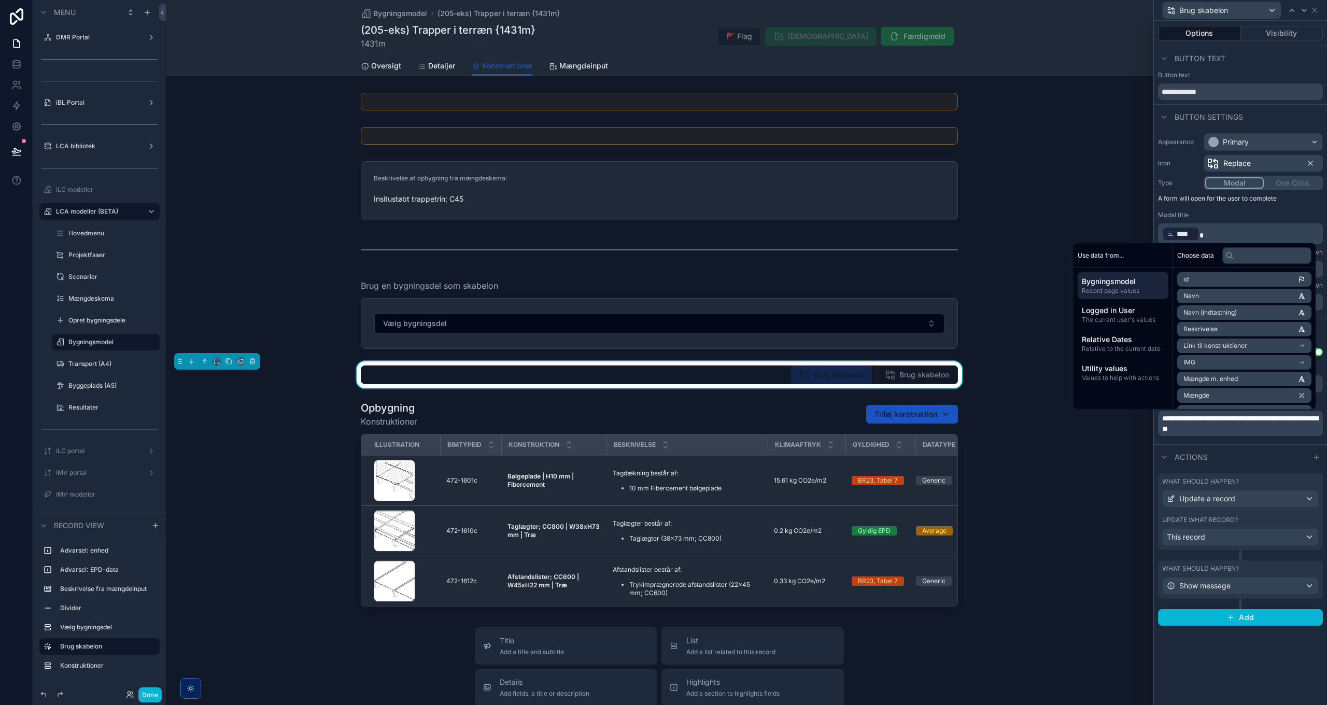
click at [1255, 455] on div "Actions" at bounding box center [1240, 456] width 173 height 25
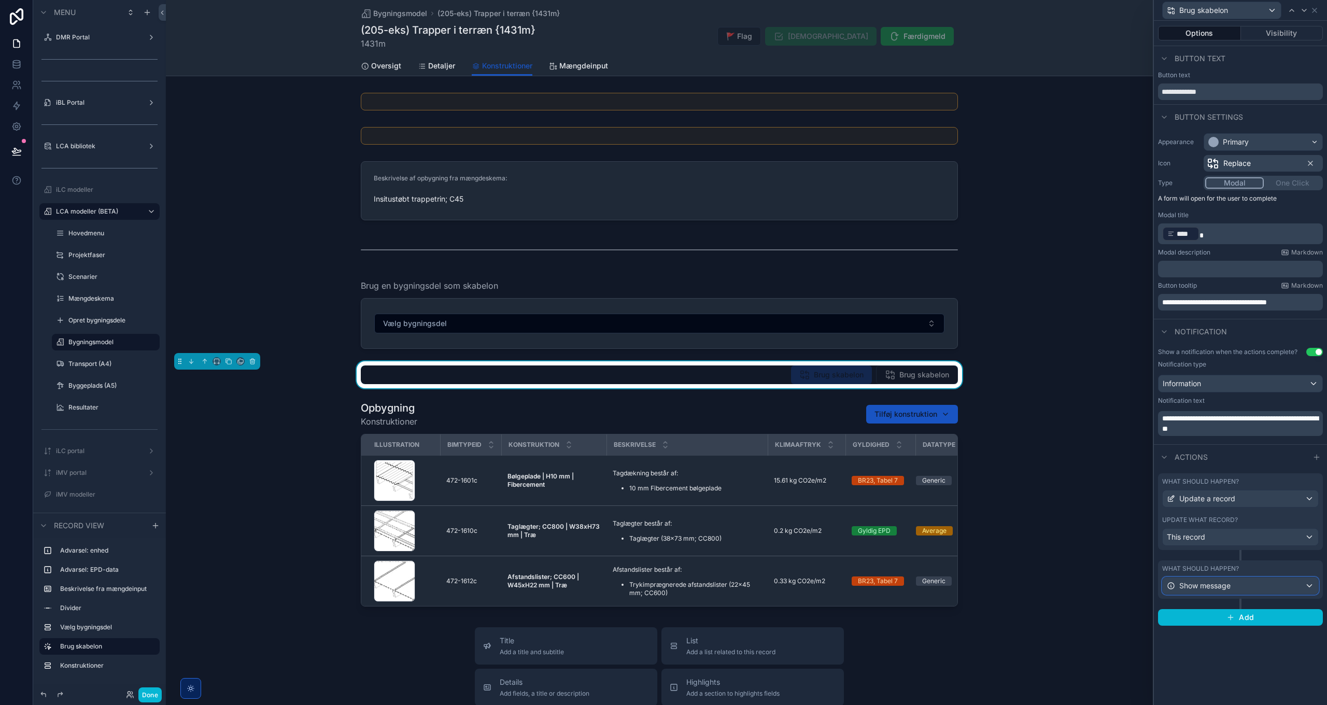
click at [1219, 585] on span "Show message" at bounding box center [1205, 586] width 51 height 10
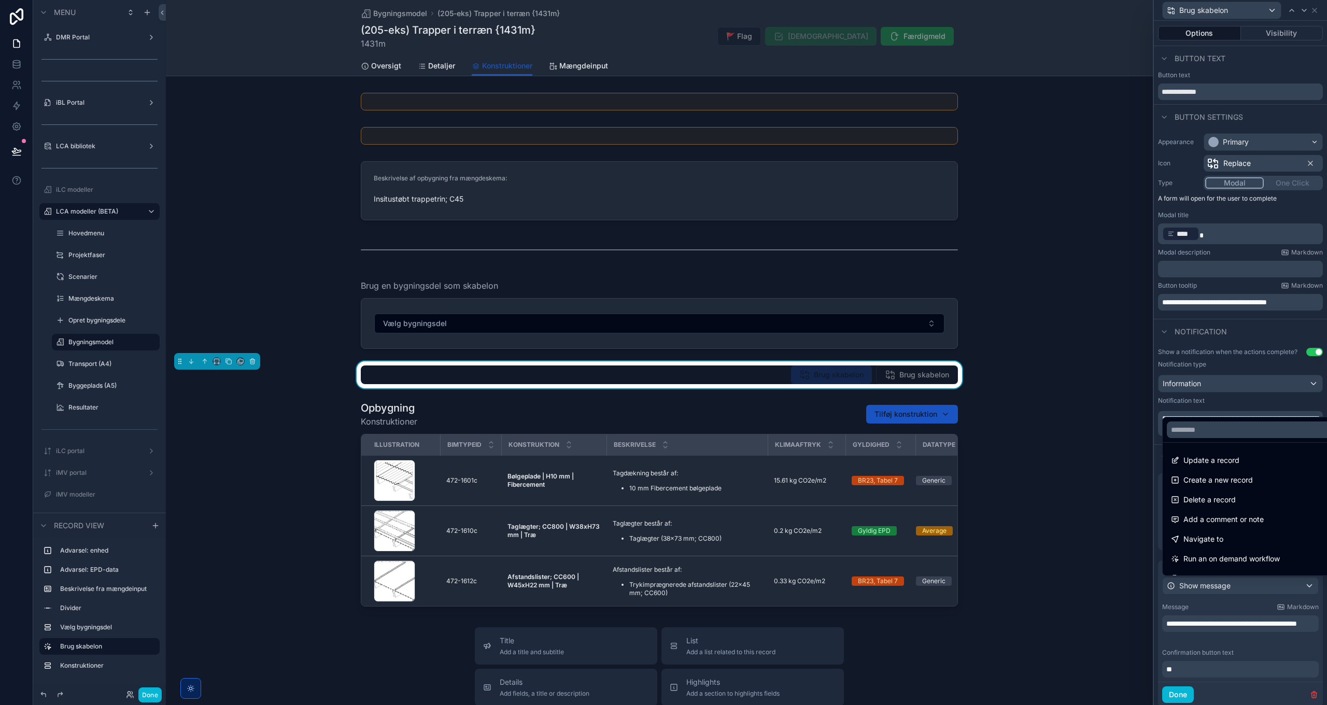
click at [1220, 585] on div at bounding box center [1240, 352] width 173 height 705
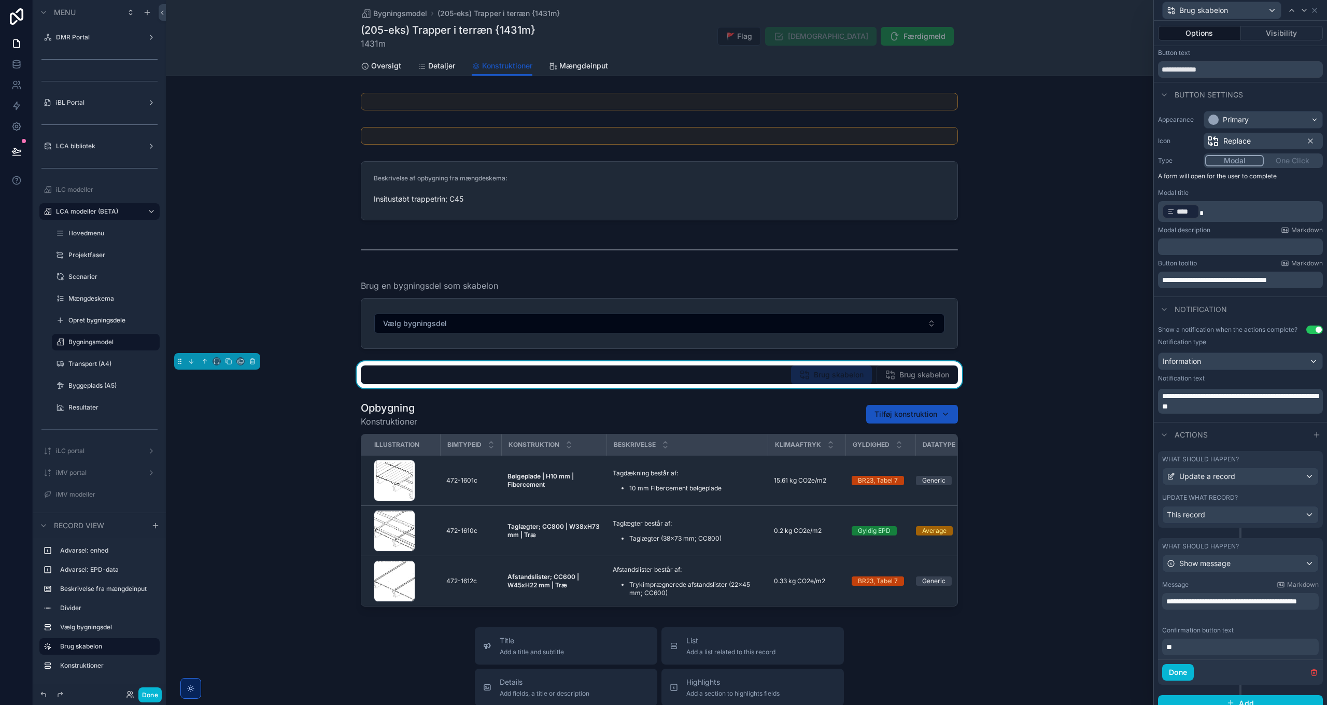
scroll to position [33, 0]
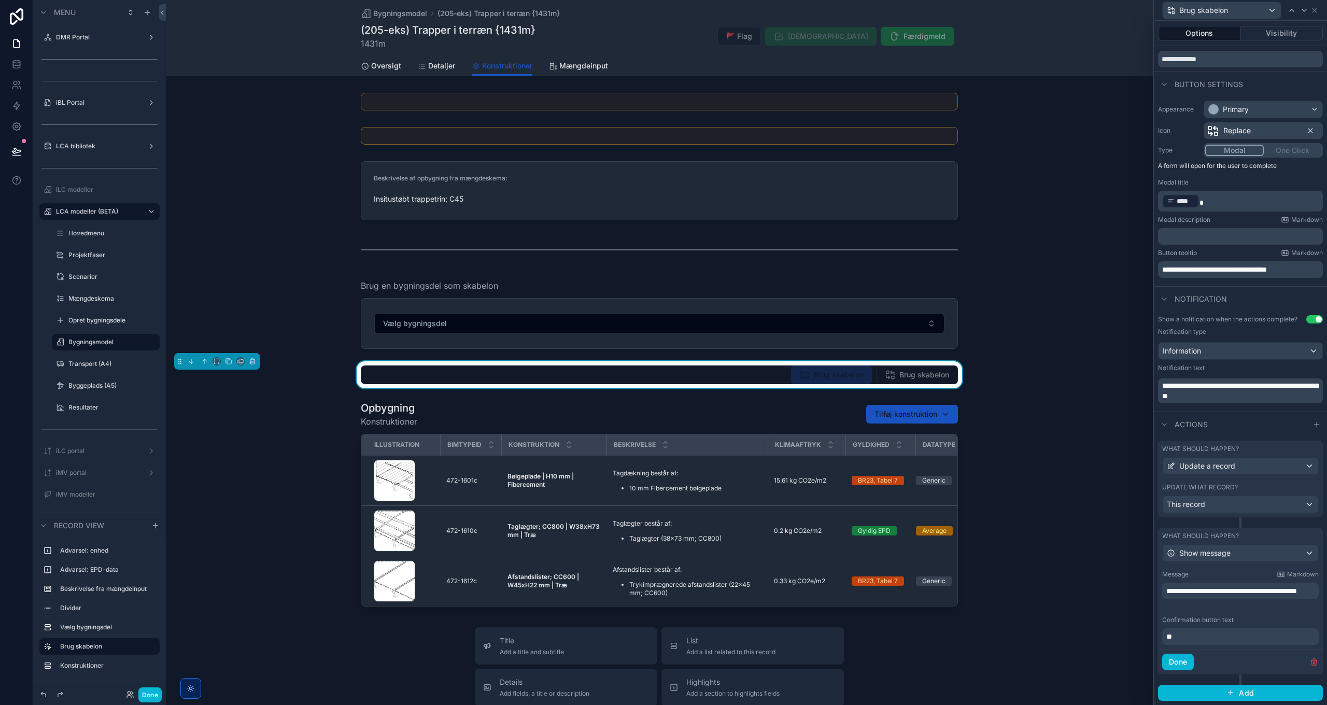
click at [1297, 590] on span "**********" at bounding box center [1232, 591] width 131 height 7
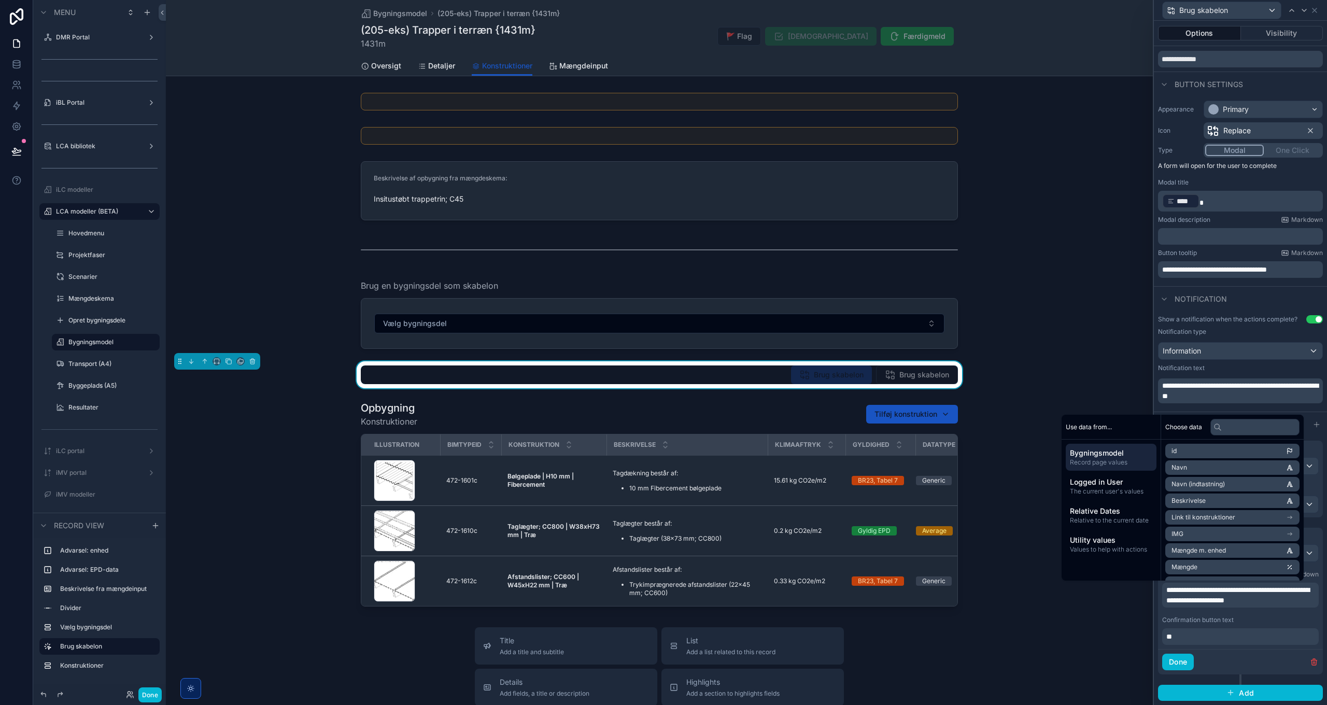
click at [1236, 600] on span "**********" at bounding box center [1238, 595] width 143 height 18
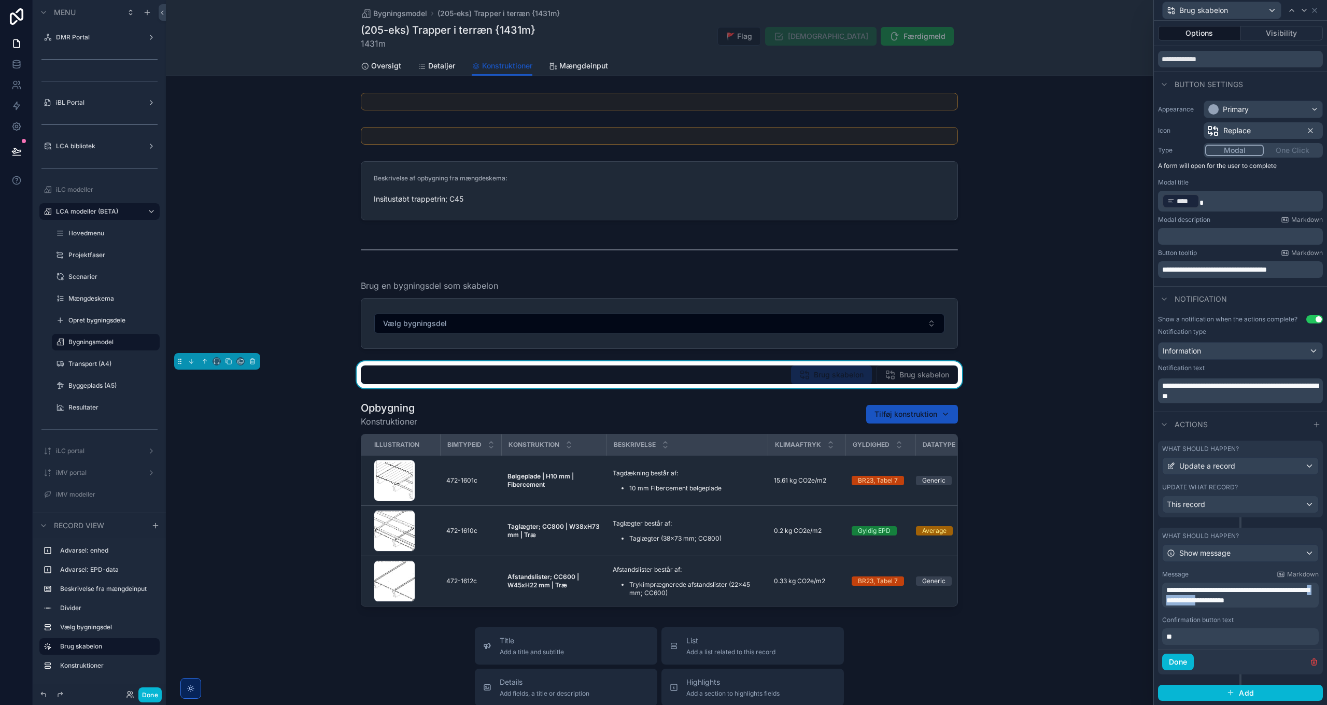
click at [1236, 600] on span "**********" at bounding box center [1238, 595] width 143 height 18
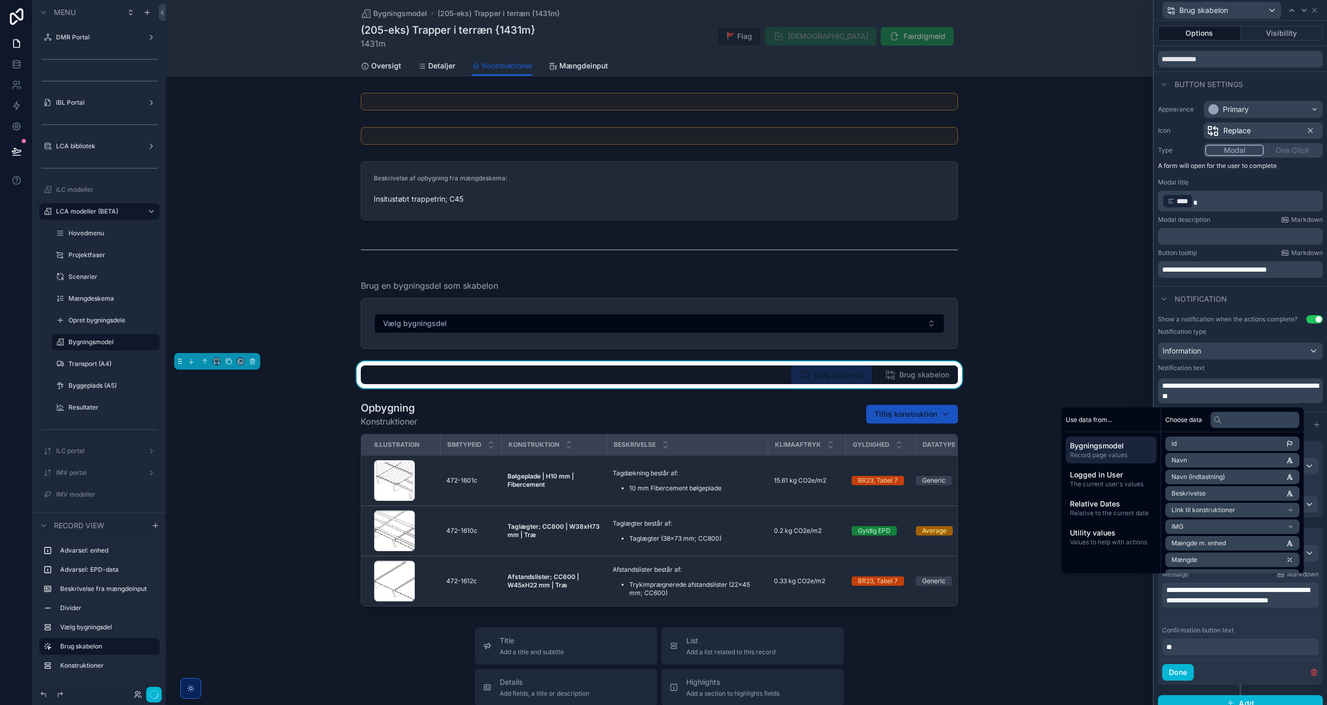
scroll to position [40, 0]
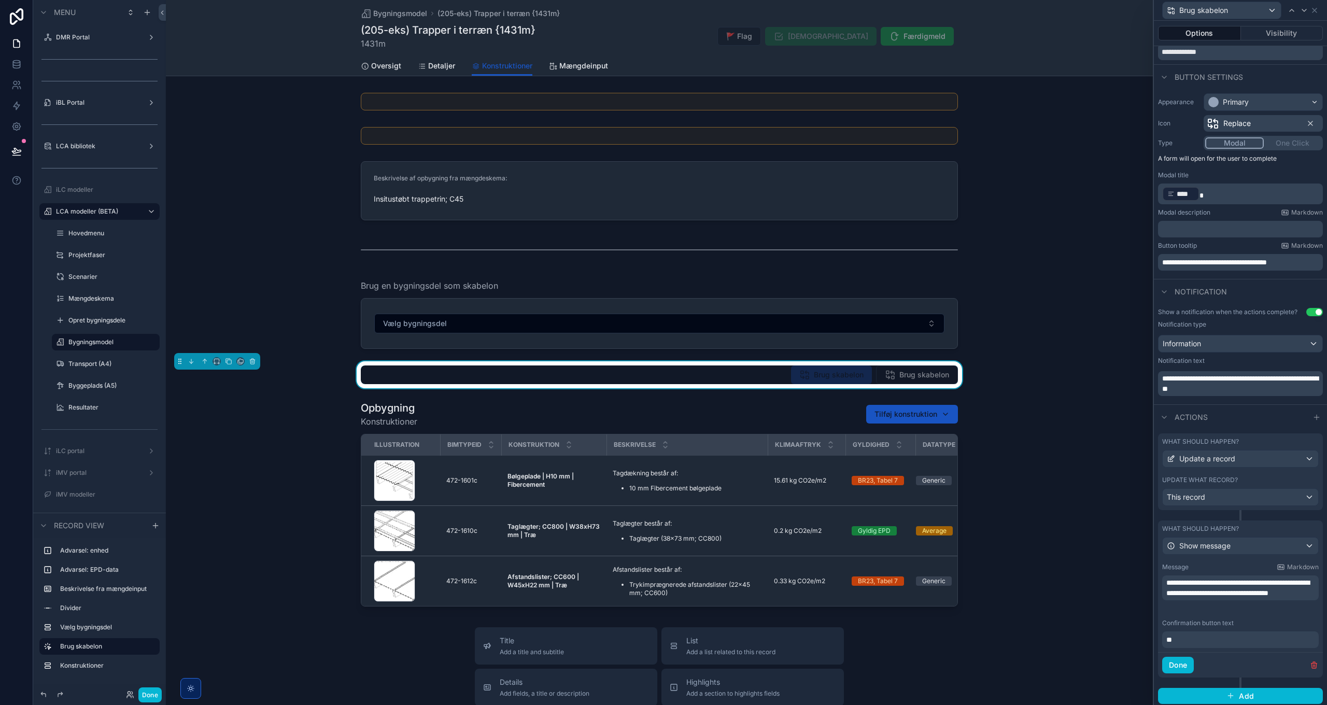
click at [1244, 622] on div "Confirmation button text" at bounding box center [1241, 623] width 157 height 8
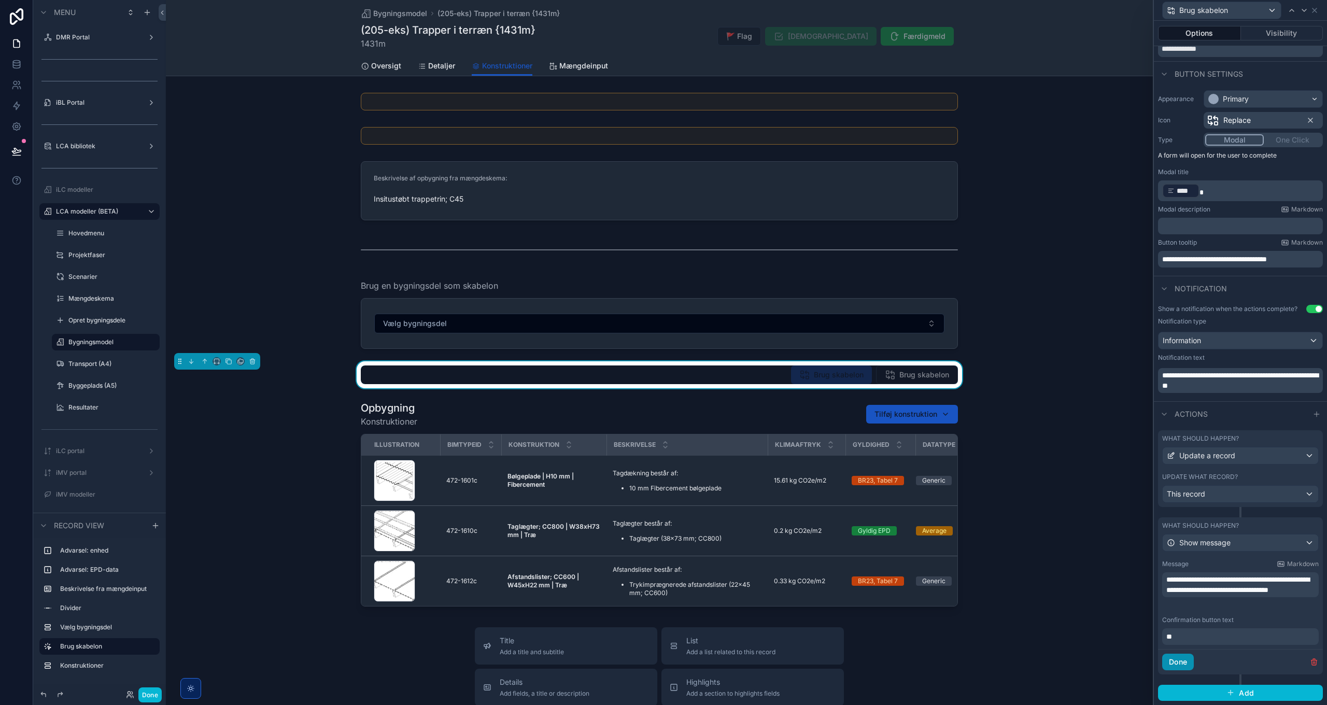
click at [1177, 660] on button "Done" at bounding box center [1179, 662] width 32 height 17
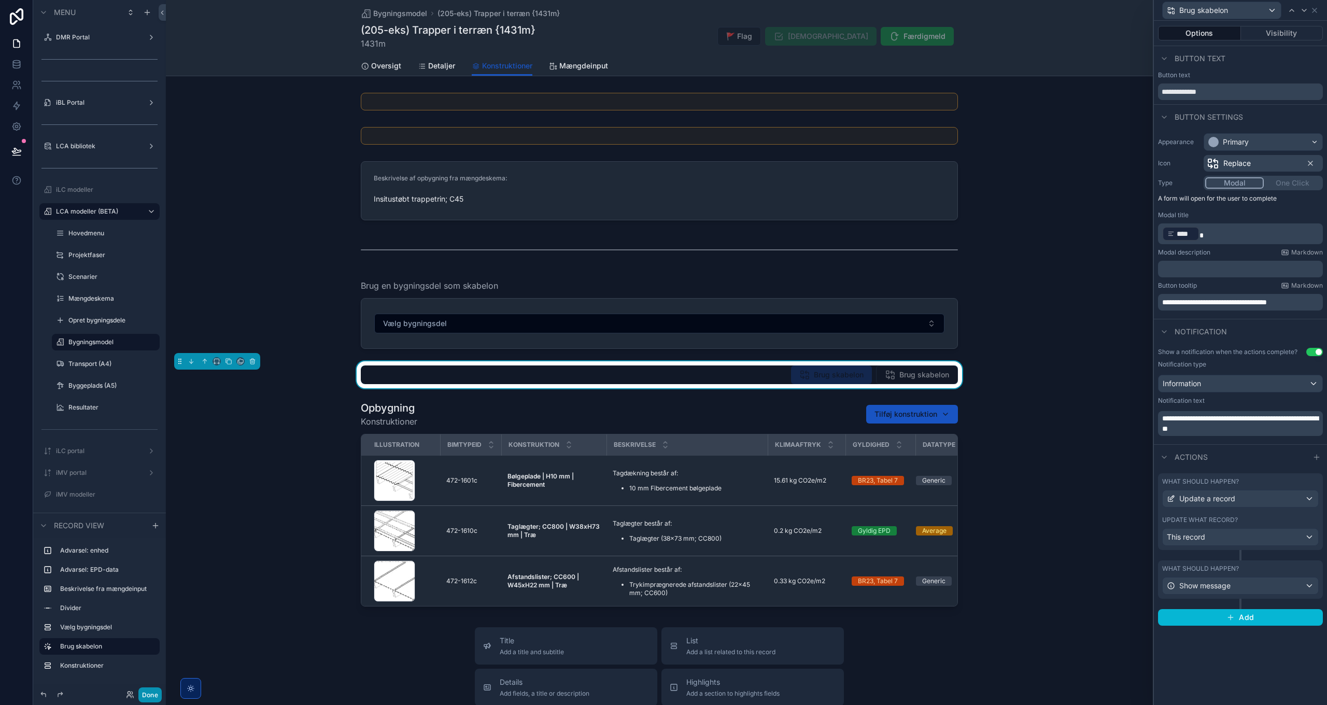
click at [152, 691] on button "Done" at bounding box center [149, 695] width 23 height 15
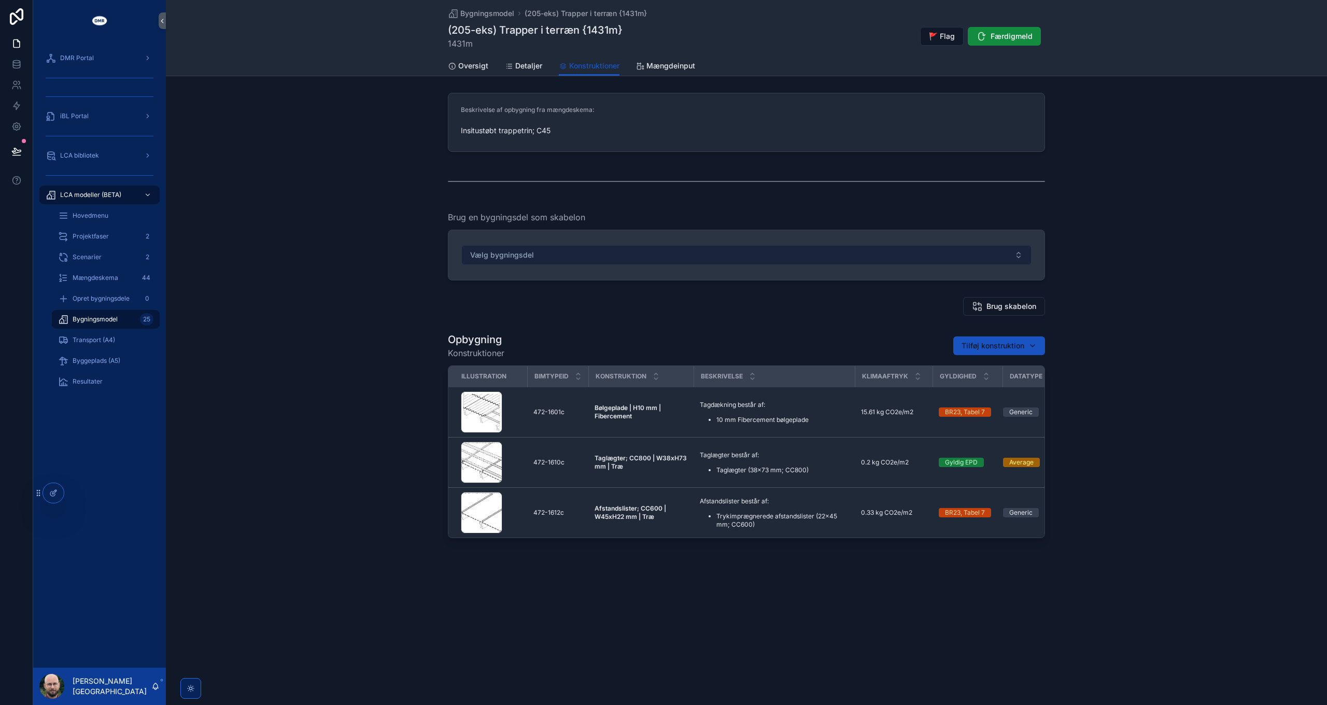
click at [665, 257] on button "Vælg bygningsdel" at bounding box center [747, 255] width 570 height 20
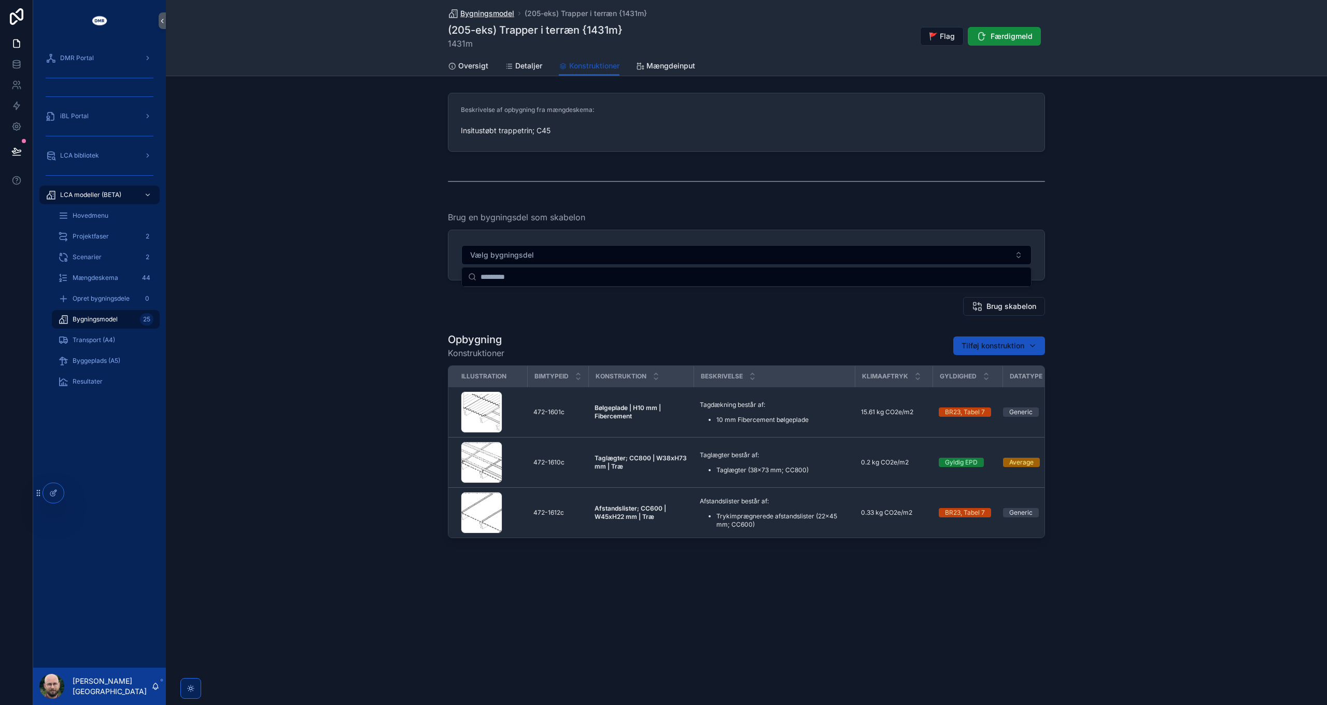
click at [498, 12] on span "Bygningsmodel" at bounding box center [487, 13] width 54 height 10
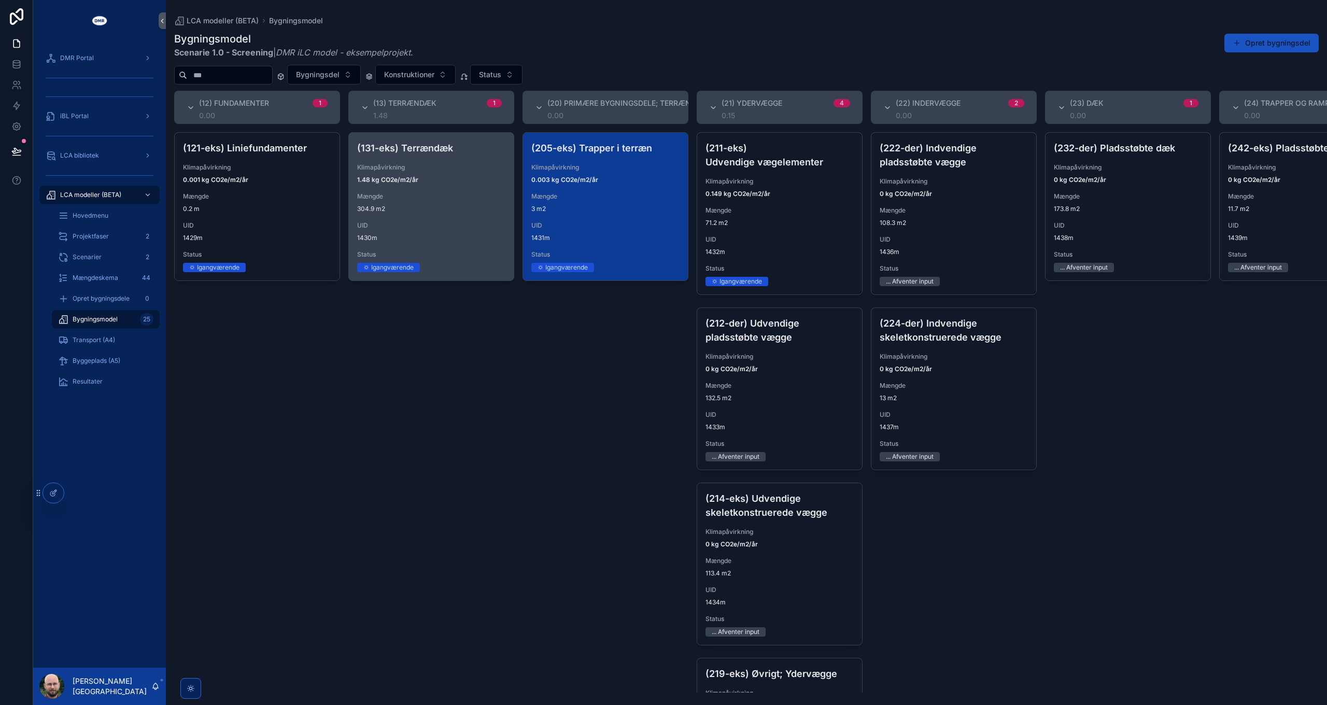
click at [428, 214] on div "(131-eks) Terrændæk Klimapåvirkning 1.48 kg CO2e/m2/år Mængde 304.9 m2 UID 1430…" at bounding box center [431, 207] width 165 height 148
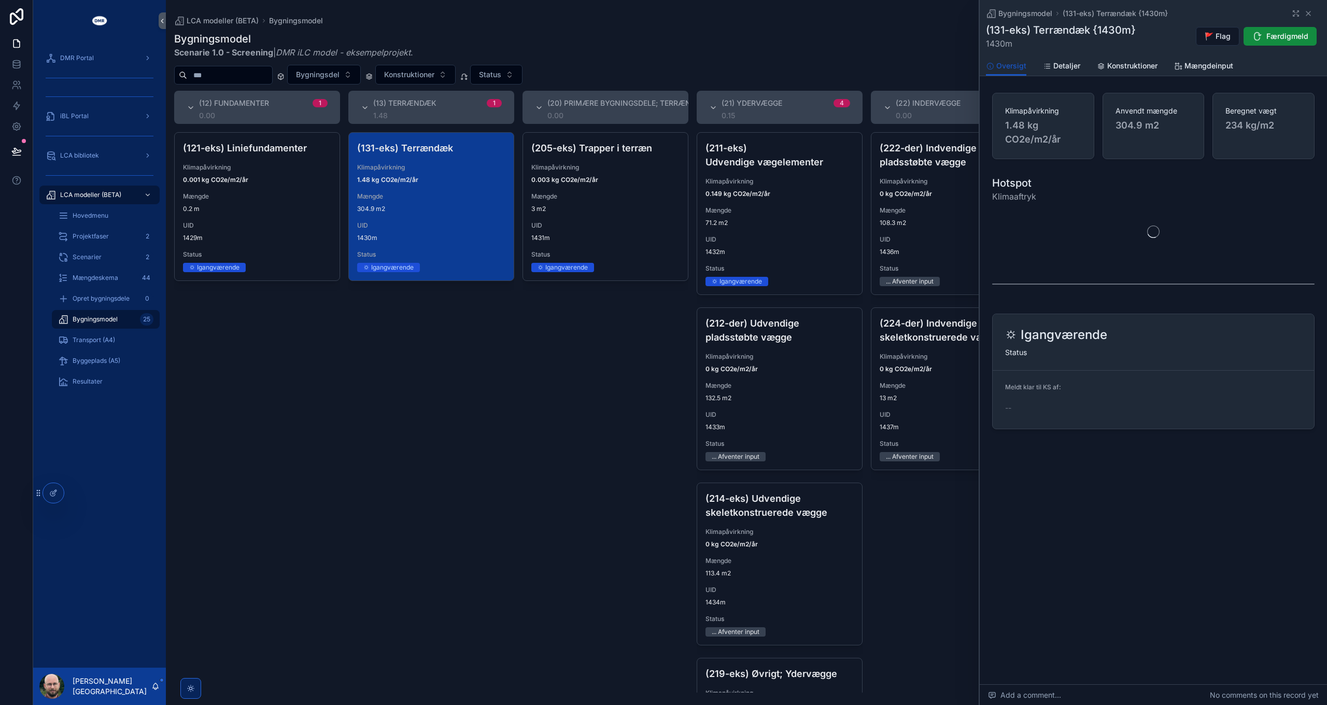
click at [606, 194] on span "Mængde" at bounding box center [606, 196] width 148 height 8
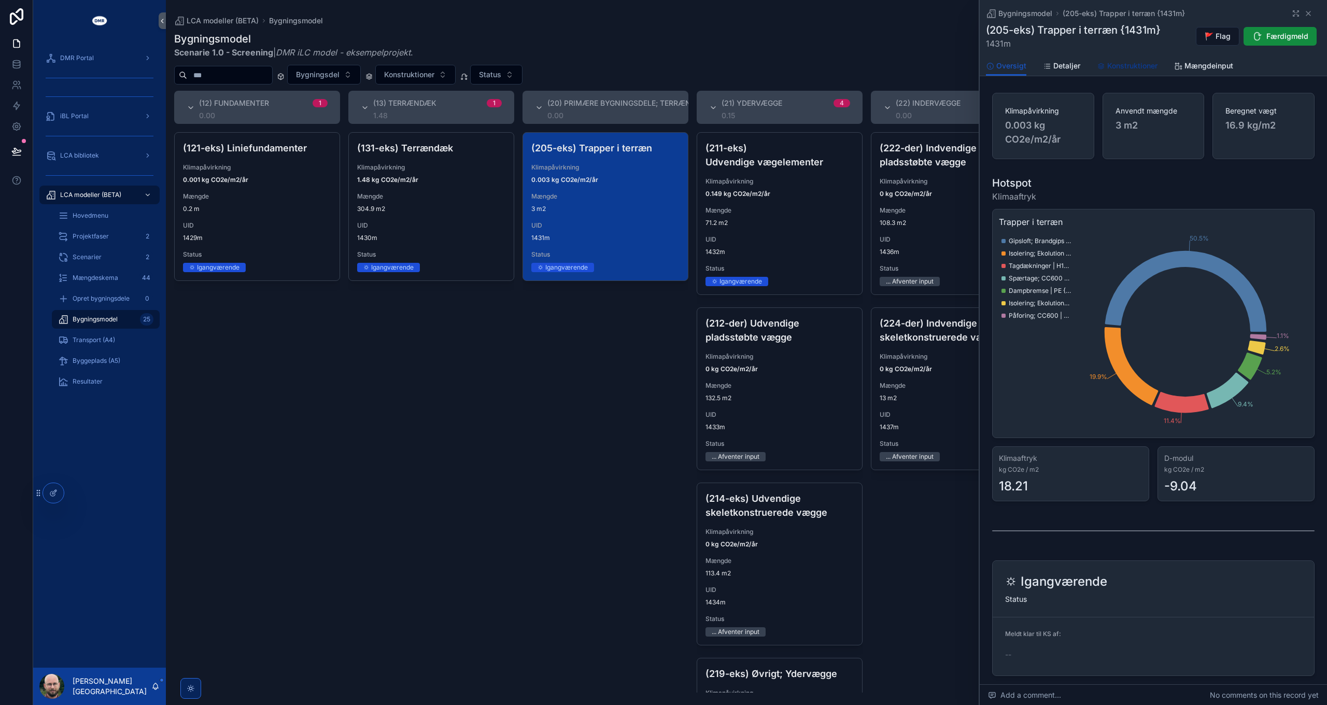
click at [1121, 72] on link "Konstruktioner" at bounding box center [1127, 67] width 61 height 21
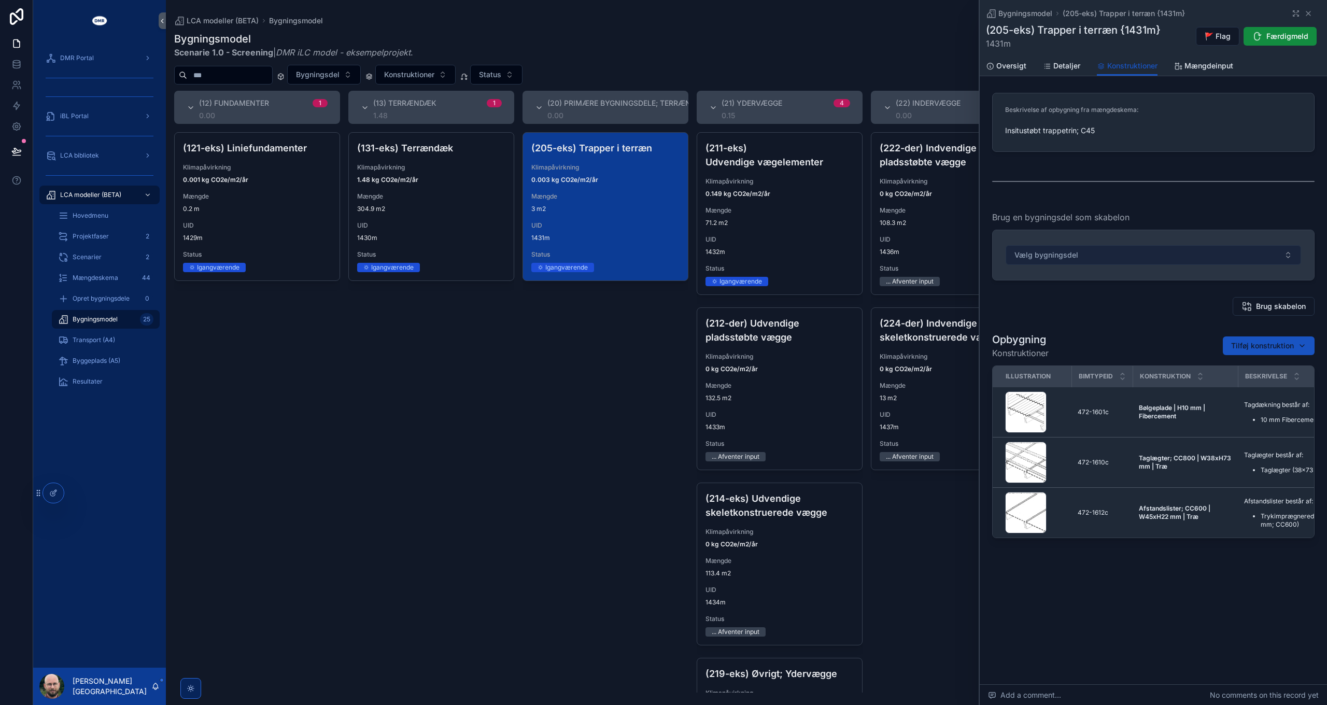
click at [1058, 257] on span "Vælg bygningsdel" at bounding box center [1047, 255] width 64 height 10
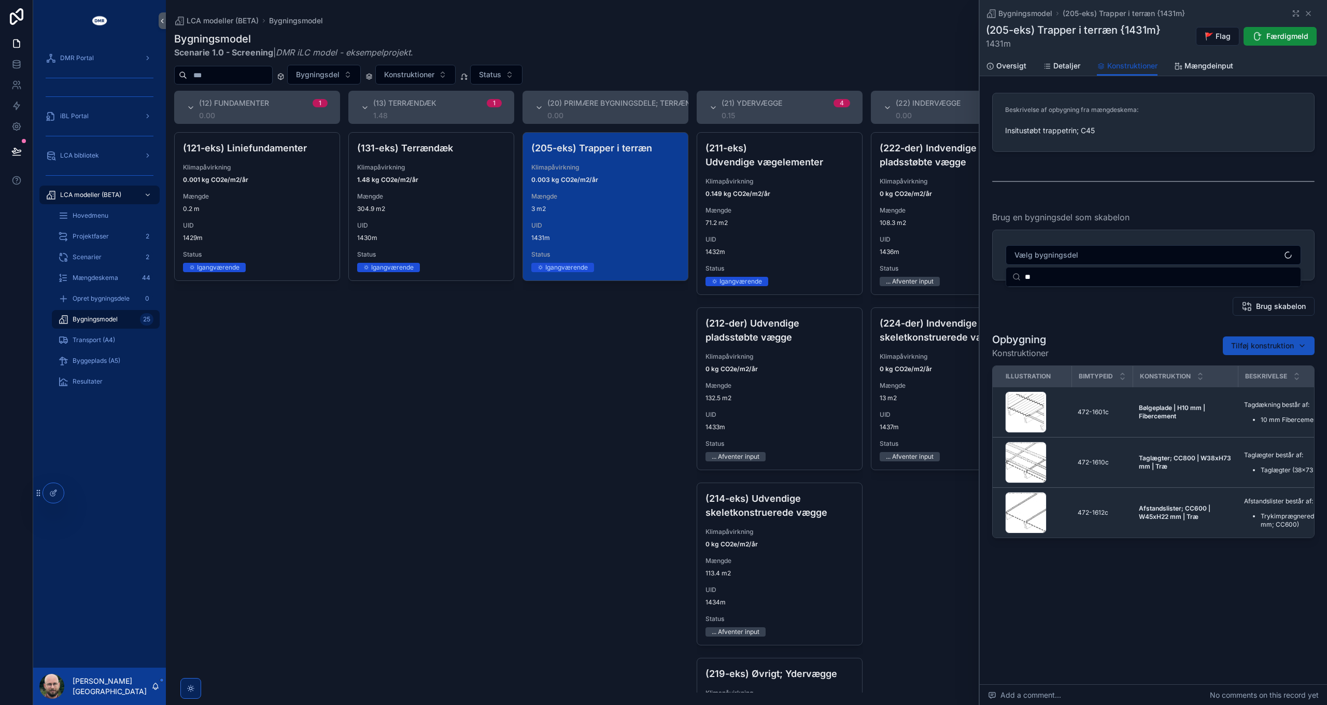
type input "*"
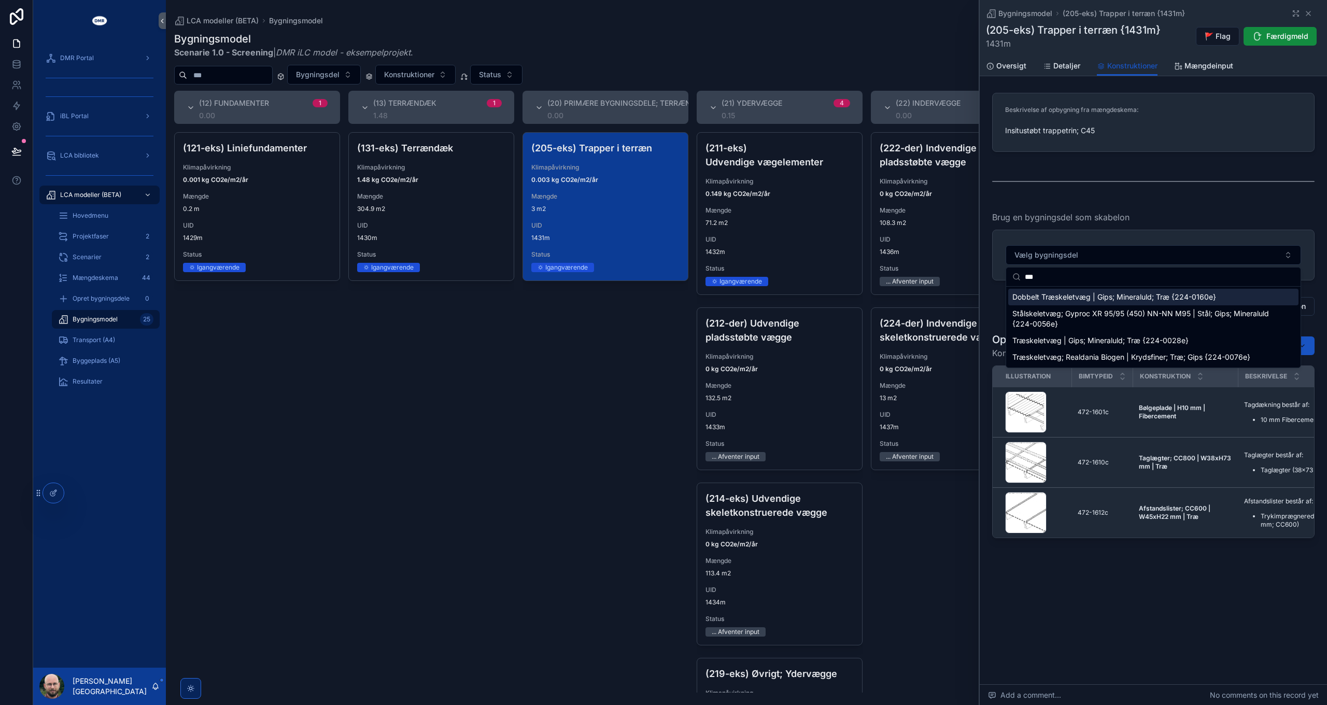
type input "***"
click at [1099, 300] on span "Dobbelt Træskeletvæg | Gips; Mineraluld; Træ {224-0160e}" at bounding box center [1115, 297] width 204 height 10
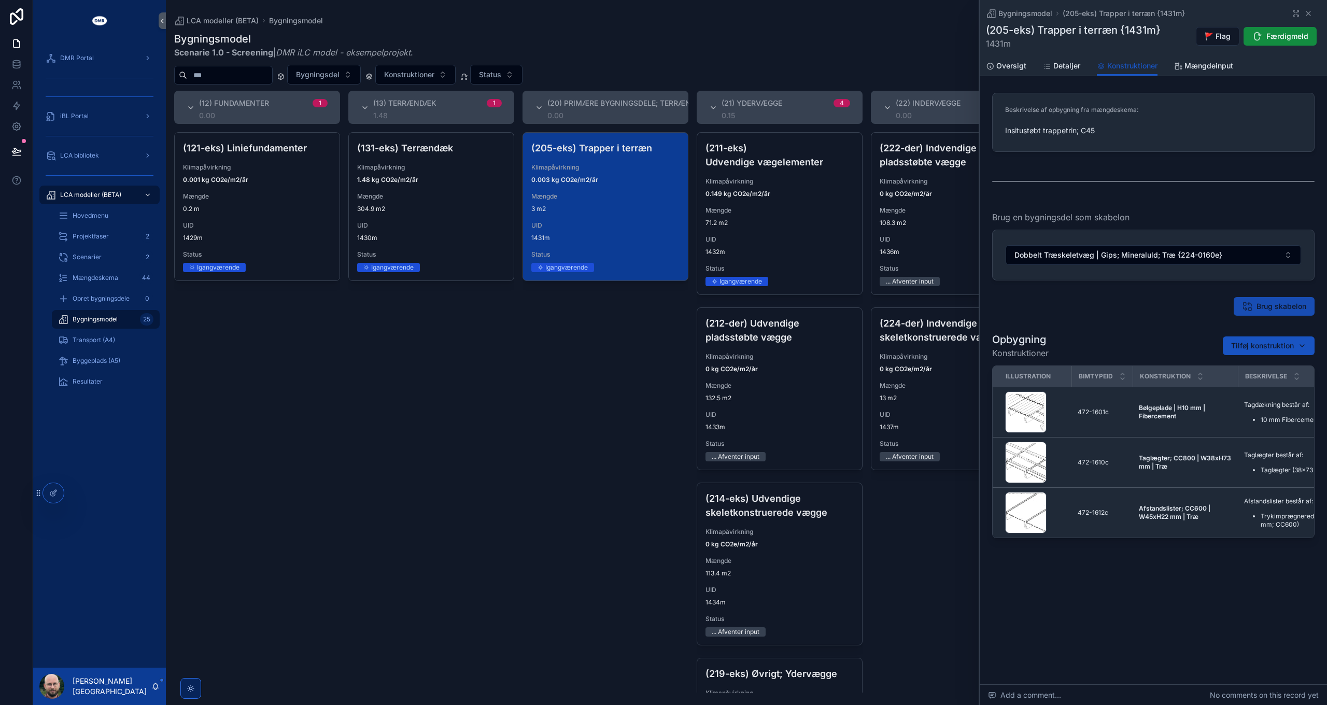
click at [1274, 306] on span "Brug skabelon" at bounding box center [1282, 306] width 50 height 10
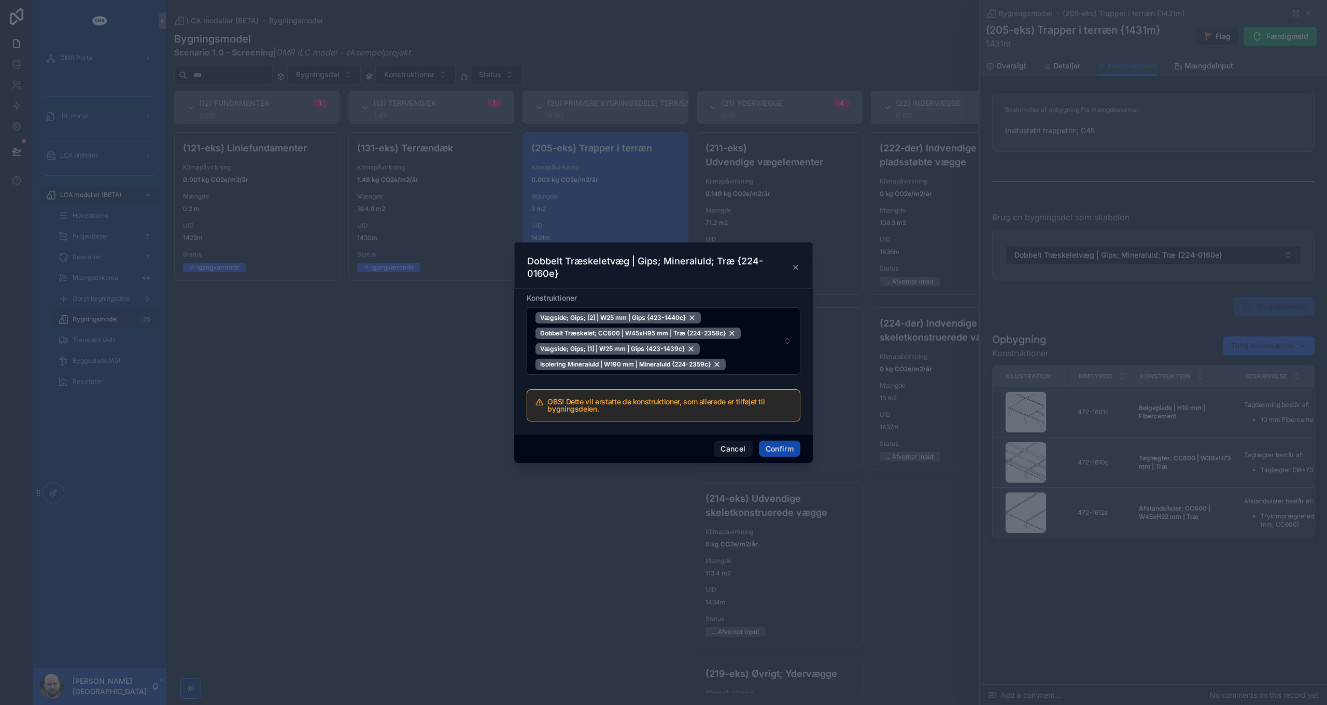
click at [776, 452] on button "Confirm" at bounding box center [779, 449] width 41 height 17
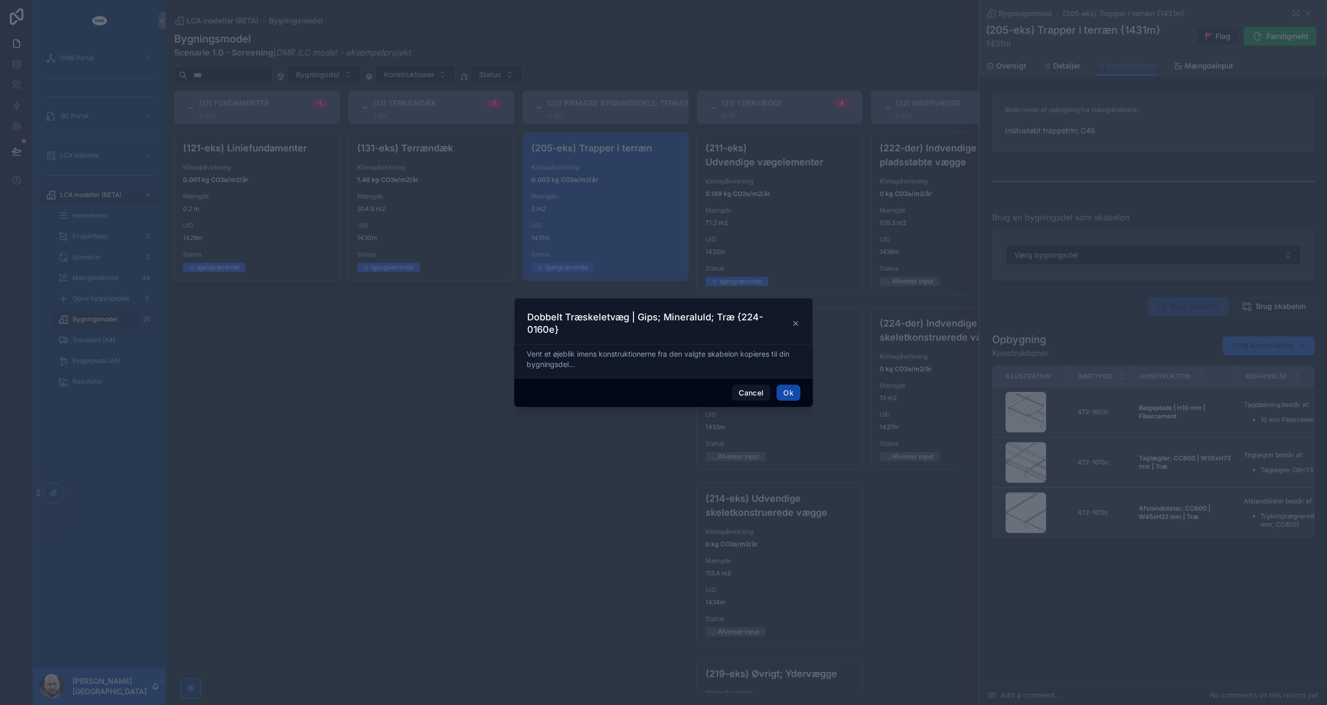
click at [788, 394] on button "Ok" at bounding box center [789, 393] width 24 height 17
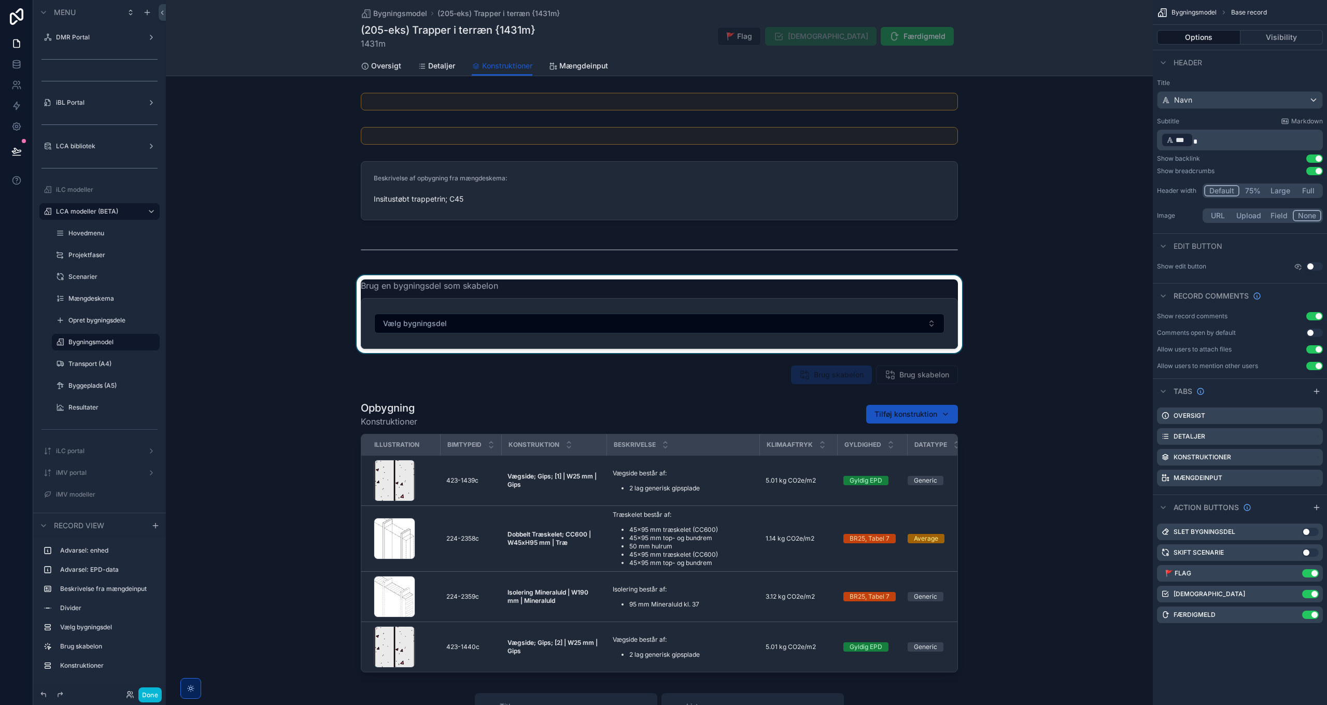
click at [575, 292] on div "scrollable content" at bounding box center [659, 314] width 987 height 78
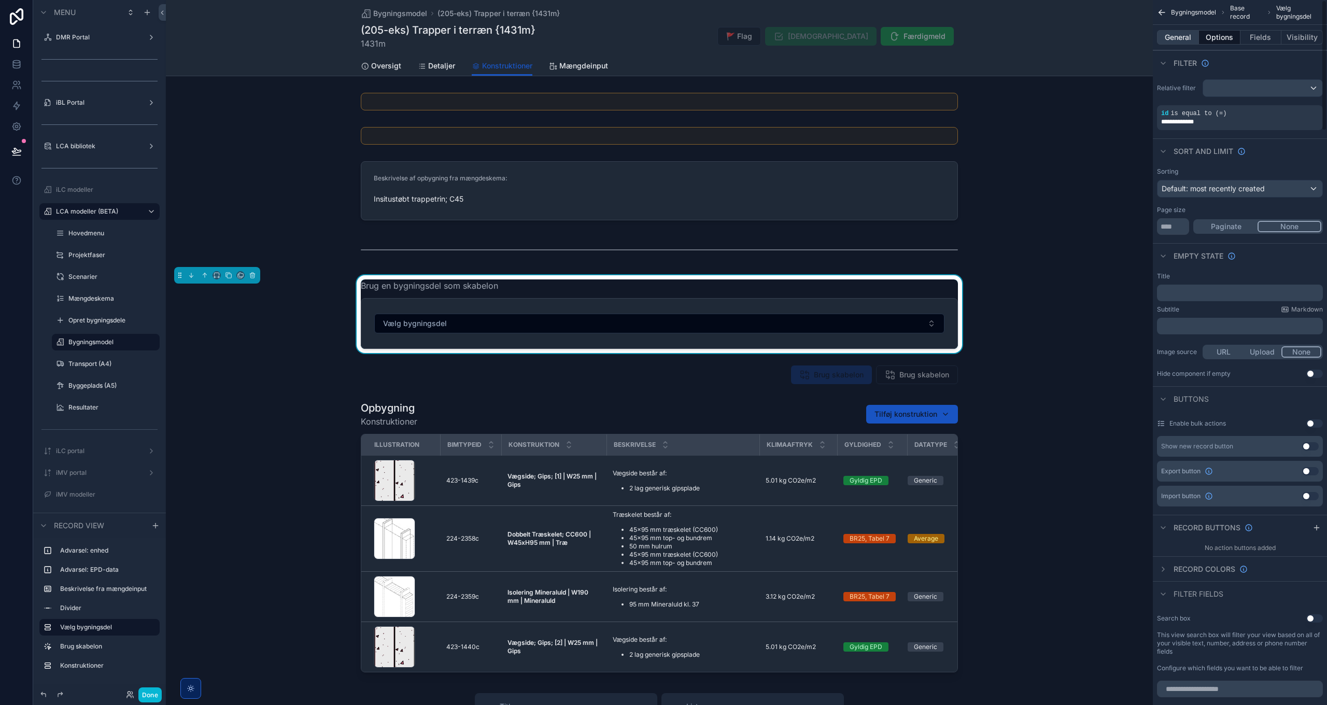
click at [1179, 35] on button "General" at bounding box center [1178, 37] width 42 height 15
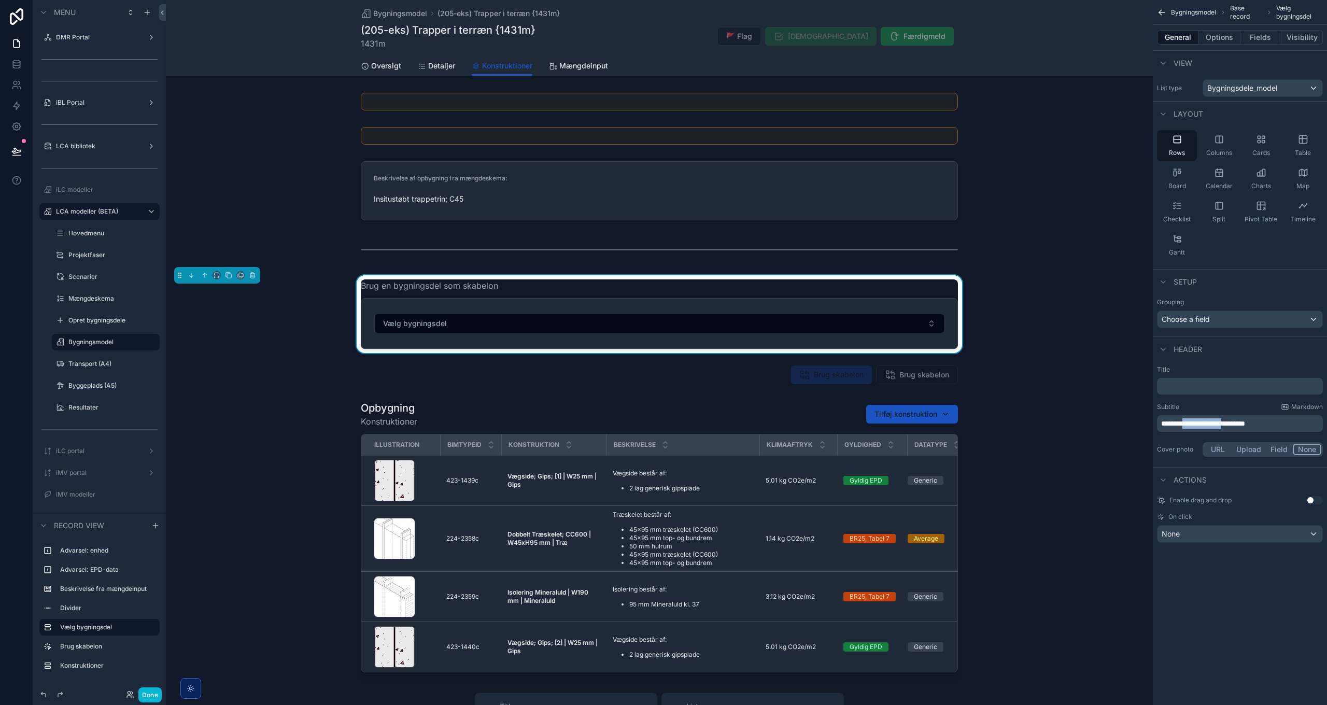
drag, startPoint x: 1249, startPoint y: 425, endPoint x: 1190, endPoint y: 423, distance: 59.2
click at [1190, 423] on span "**********" at bounding box center [1204, 423] width 84 height 7
click at [1233, 588] on div "**********" at bounding box center [1240, 352] width 174 height 705
click at [1249, 36] on button "Fields" at bounding box center [1261, 37] width 41 height 15
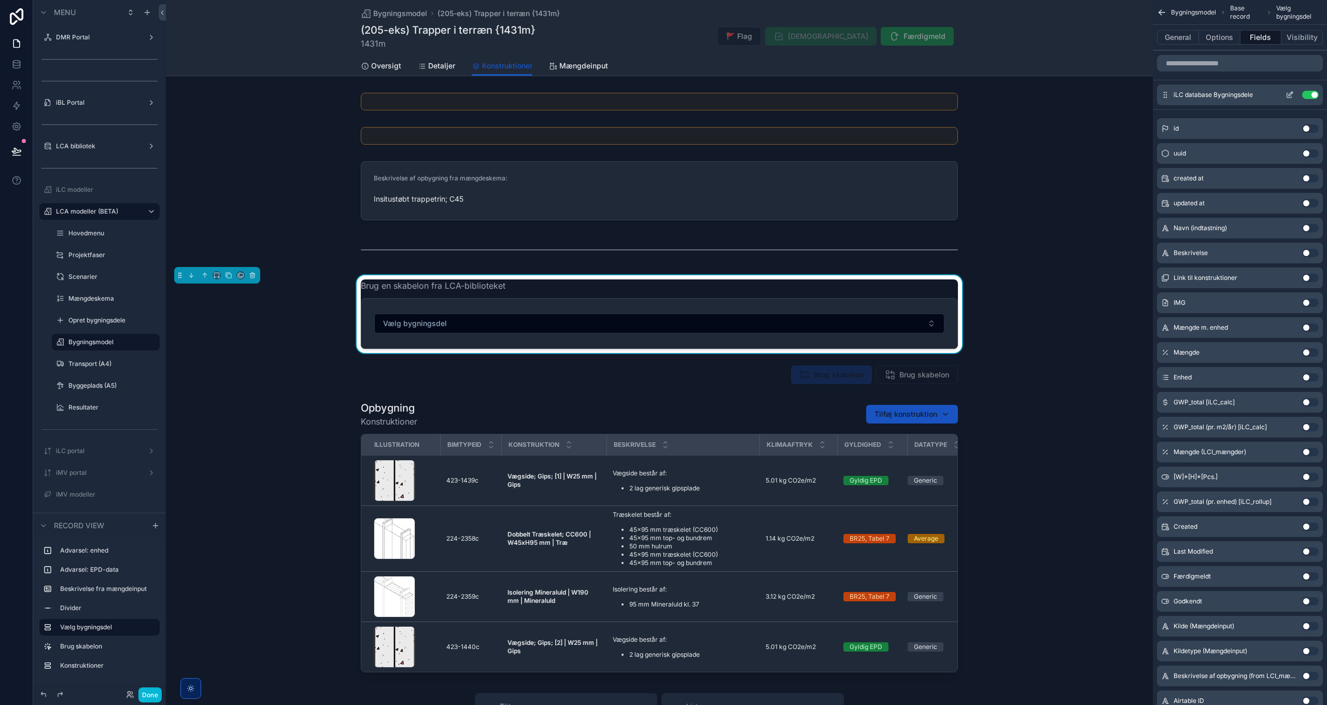
click at [1286, 94] on icon "scrollable content" at bounding box center [1290, 95] width 8 height 8
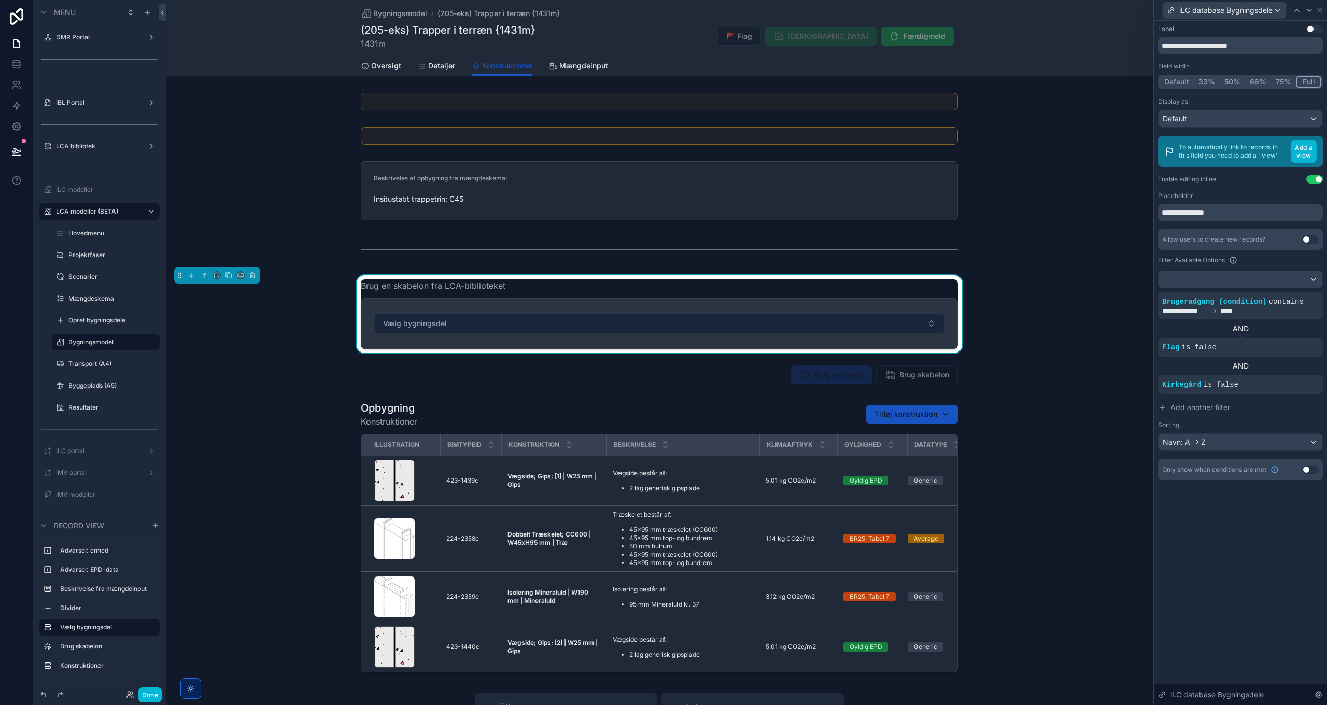
click at [867, 317] on button "Vælg bygningsdel" at bounding box center [659, 324] width 570 height 20
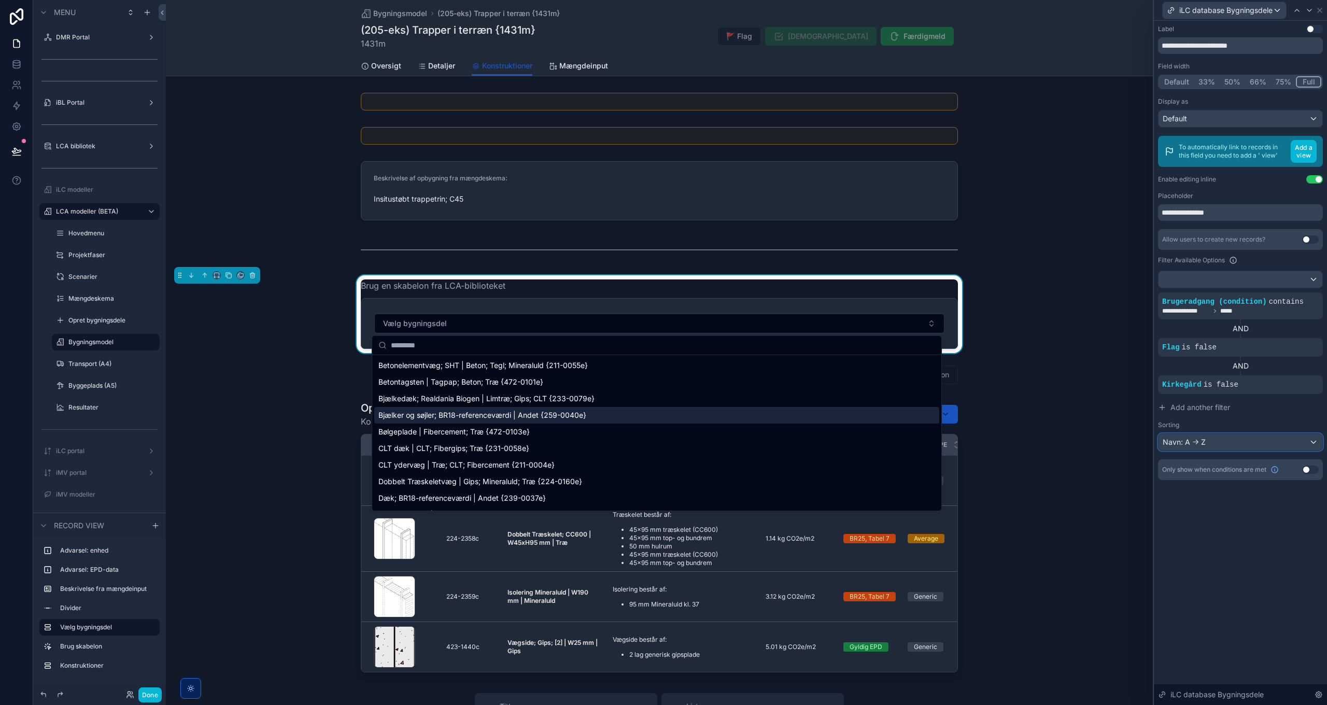
click at [1206, 440] on div "Navn: A -> Z" at bounding box center [1241, 442] width 164 height 17
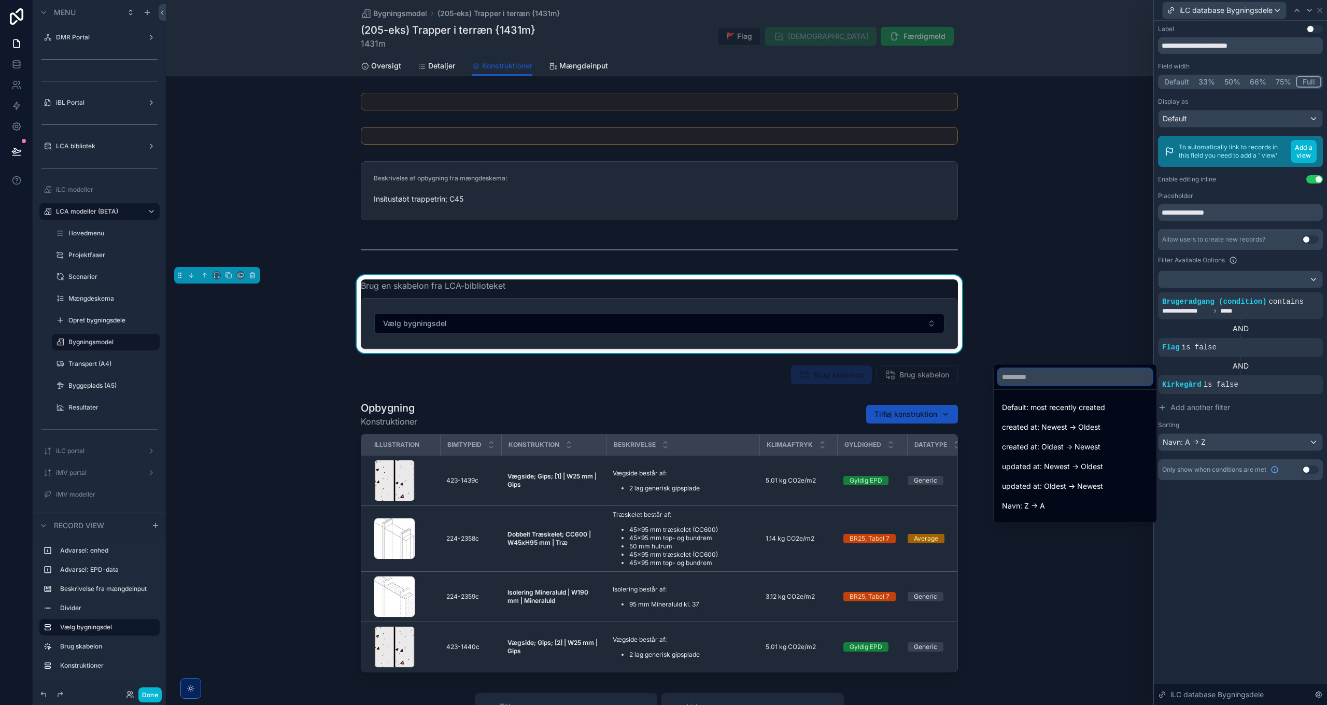
click at [1059, 376] on input "text" at bounding box center [1075, 377] width 155 height 17
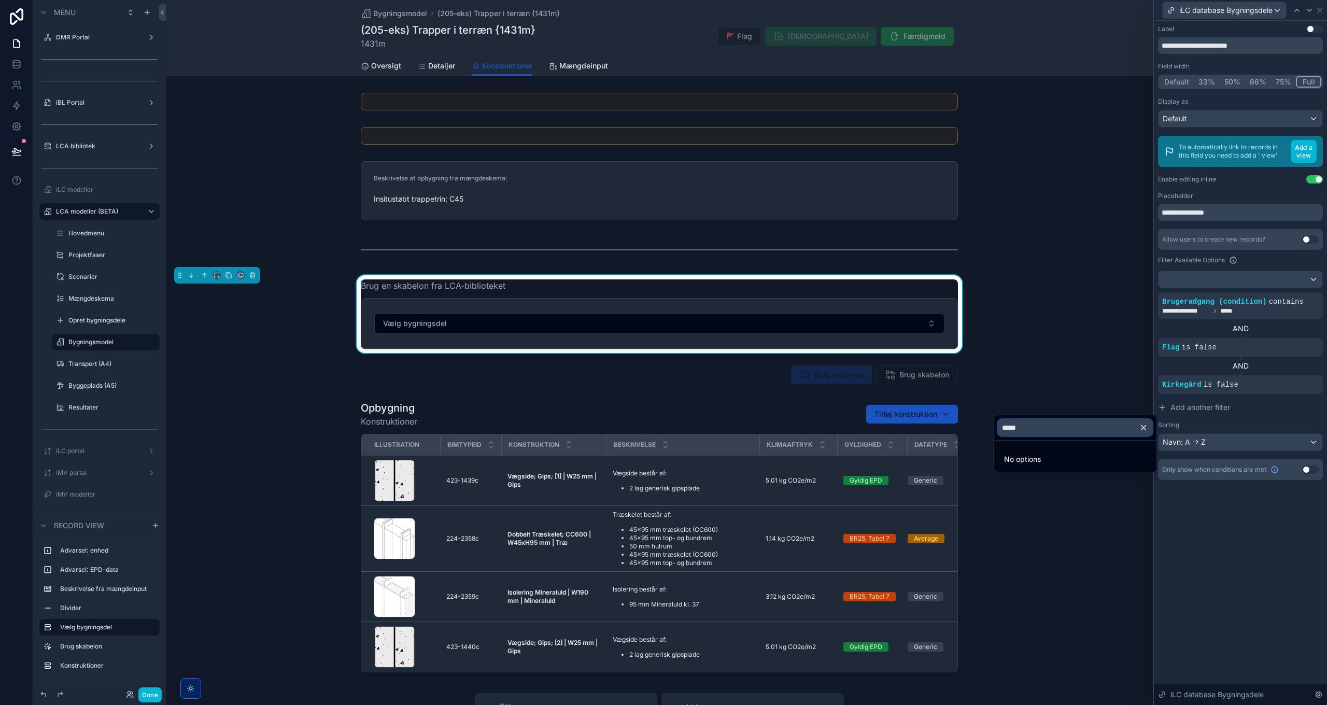
type input "******"
click at [1036, 428] on input "******" at bounding box center [1075, 428] width 155 height 17
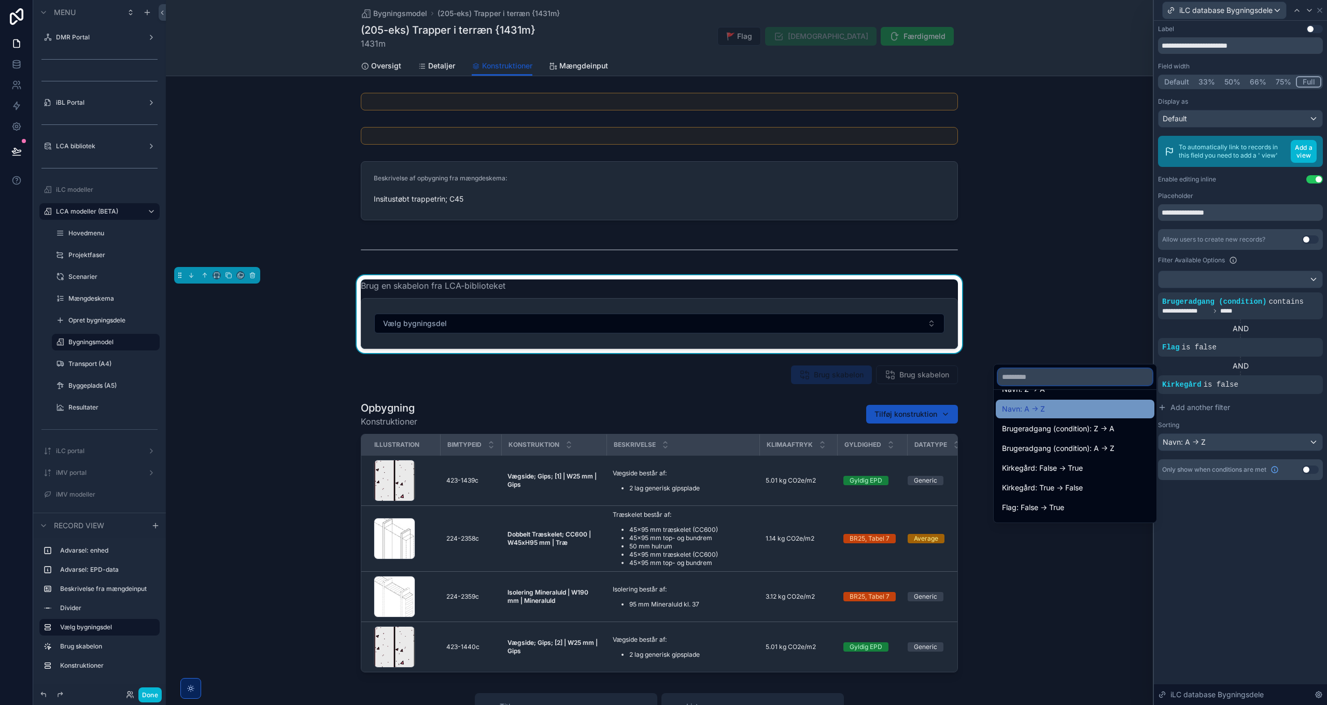
scroll to position [133, 0]
click at [1278, 571] on div at bounding box center [1240, 352] width 173 height 705
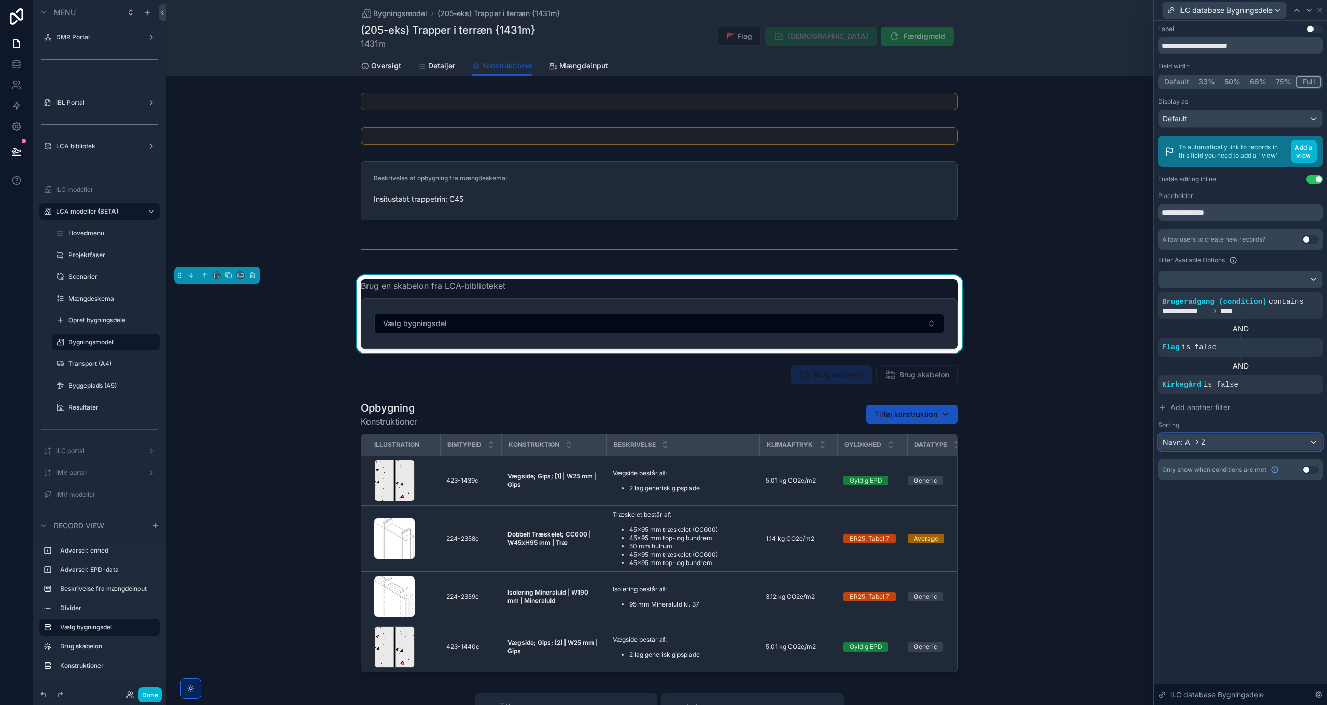
click at [1236, 445] on div "Navn: A -> Z" at bounding box center [1241, 442] width 164 height 17
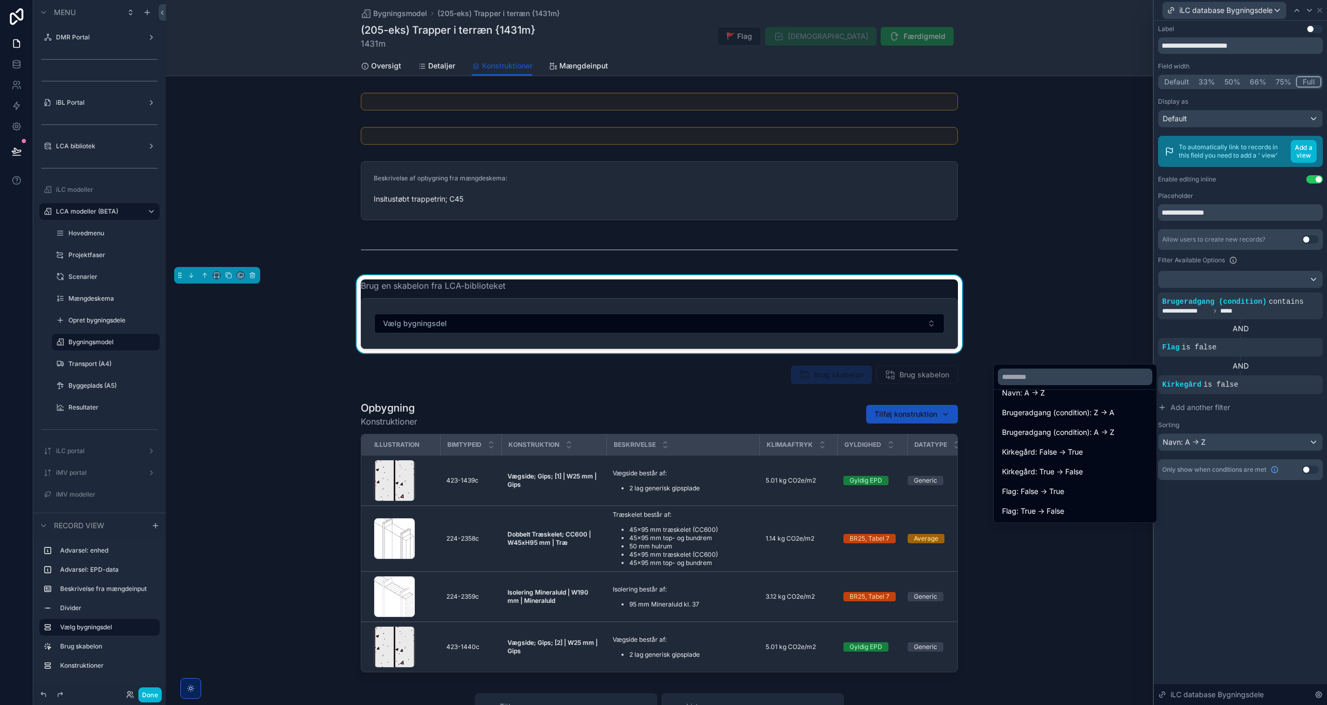
click at [1270, 539] on div at bounding box center [1240, 352] width 173 height 705
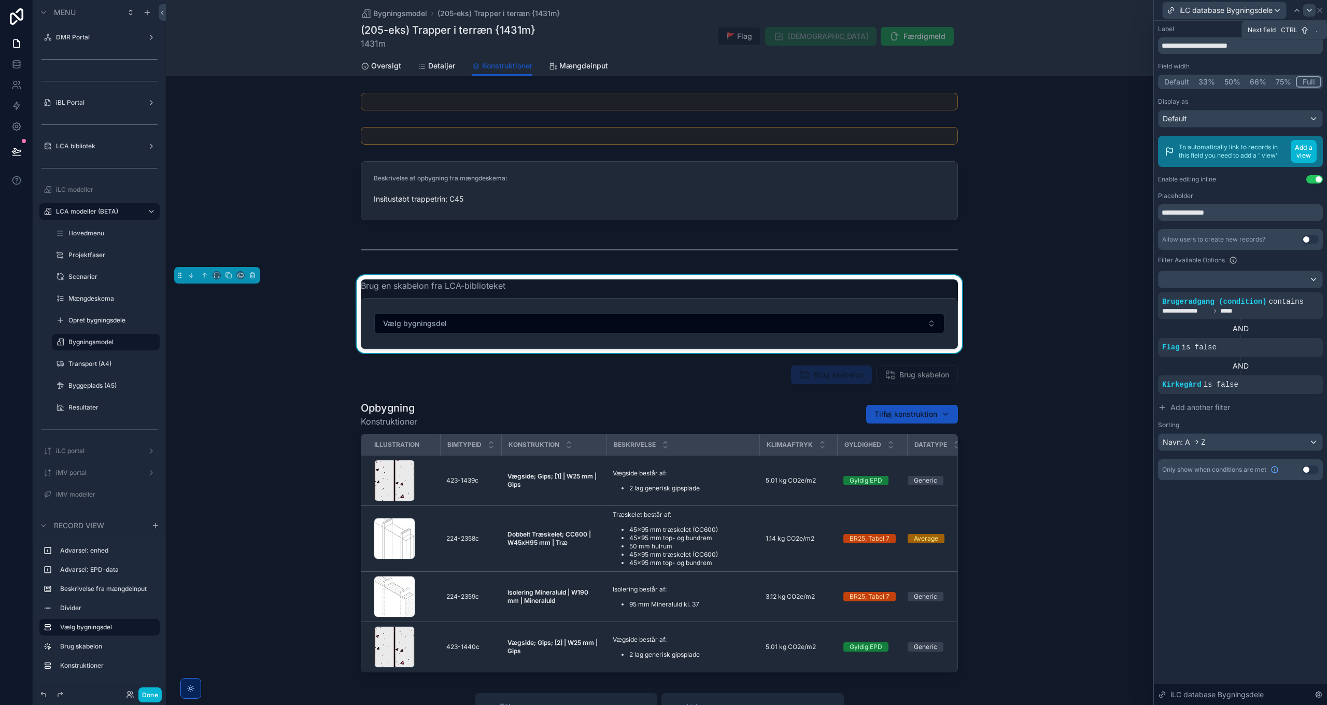
click at [1307, 9] on icon at bounding box center [1310, 10] width 8 height 8
click at [1324, 9] on div "iLC database Bygningsdele" at bounding box center [1240, 10] width 173 height 21
click at [1320, 9] on icon at bounding box center [1320, 10] width 8 height 8
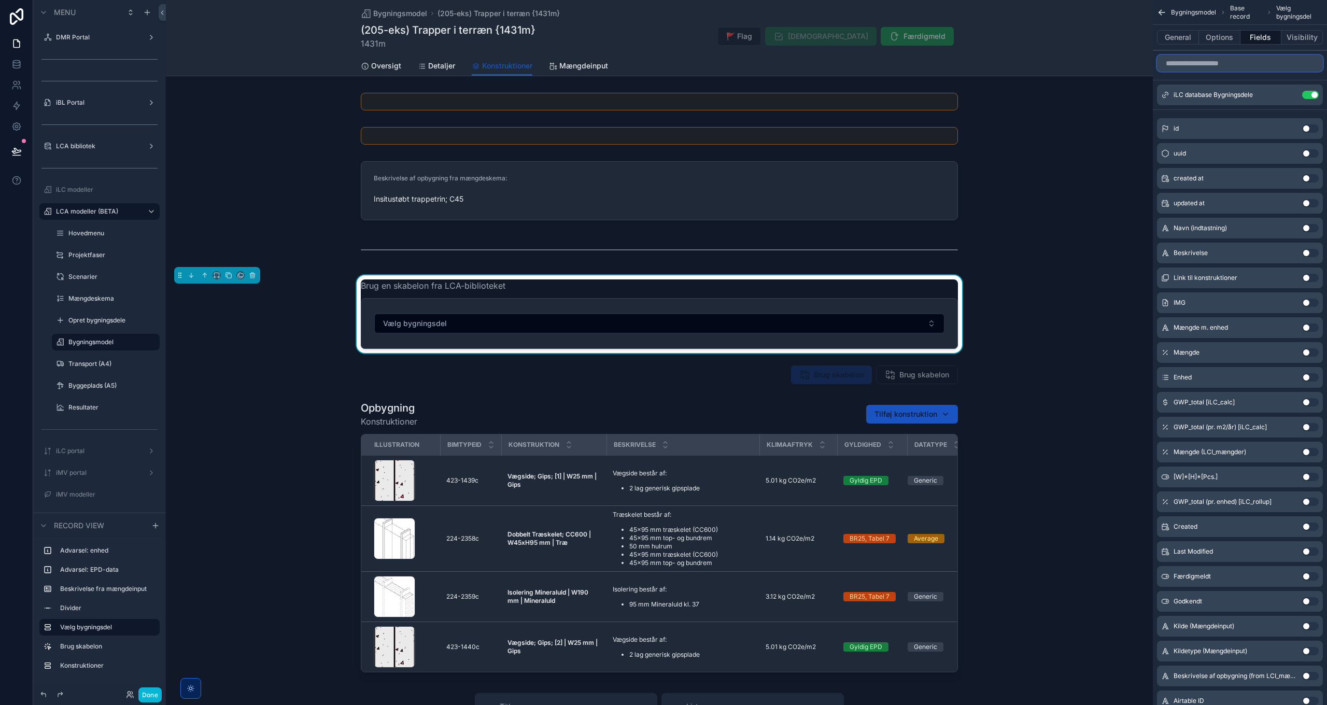
click at [1219, 64] on input "scrollable content" at bounding box center [1240, 63] width 166 height 17
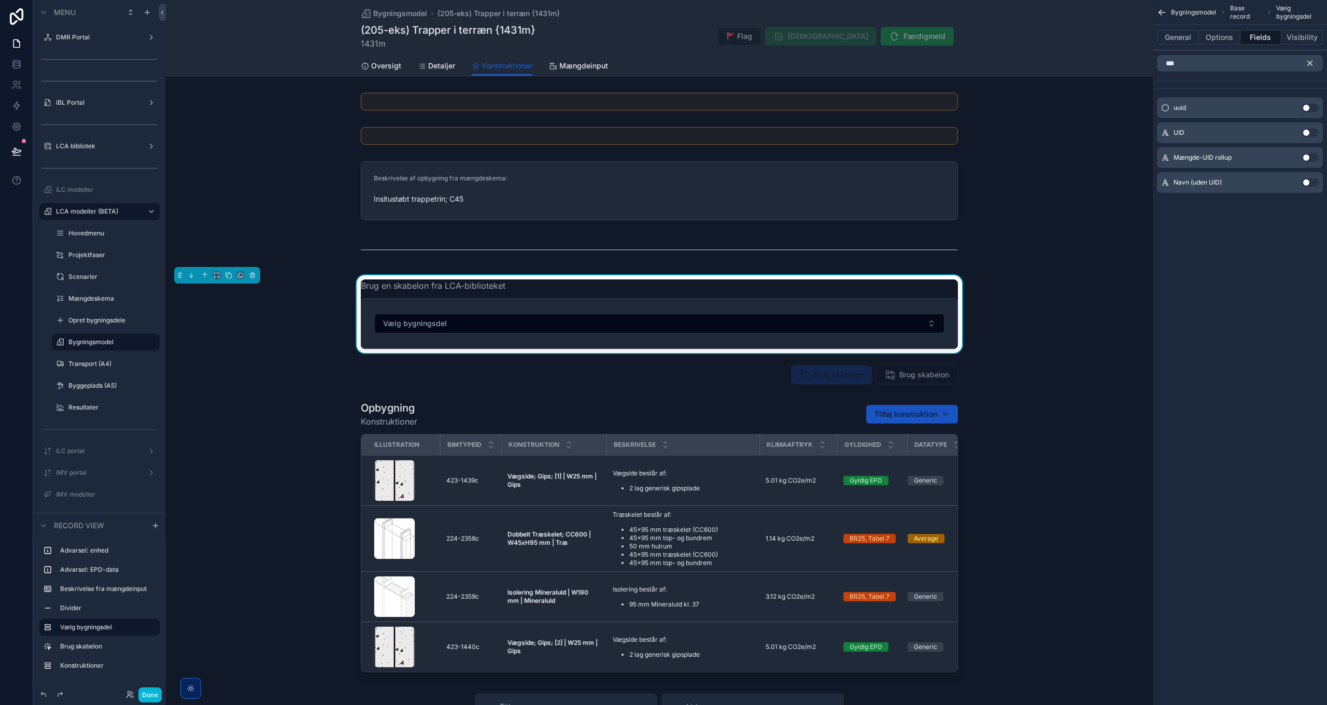
click at [1310, 131] on button "Use setting" at bounding box center [1311, 133] width 17 height 8
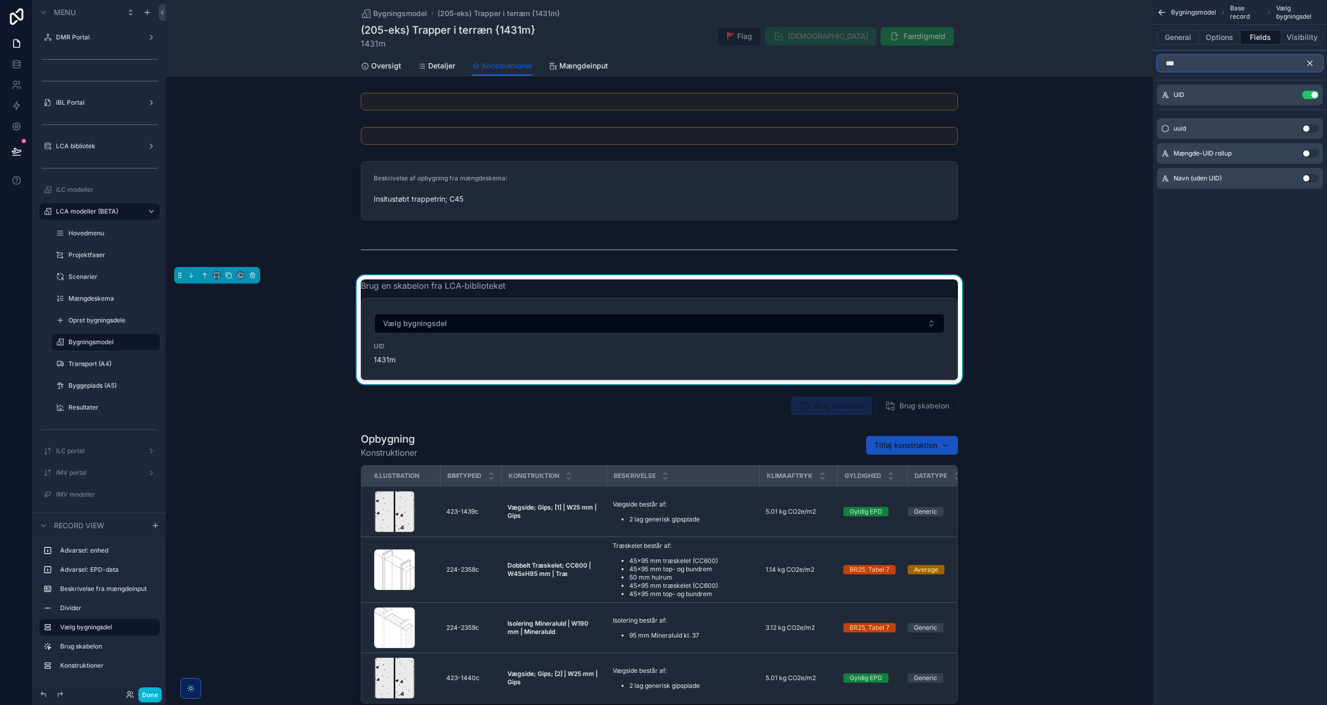
click at [1205, 60] on input "***" at bounding box center [1240, 63] width 166 height 17
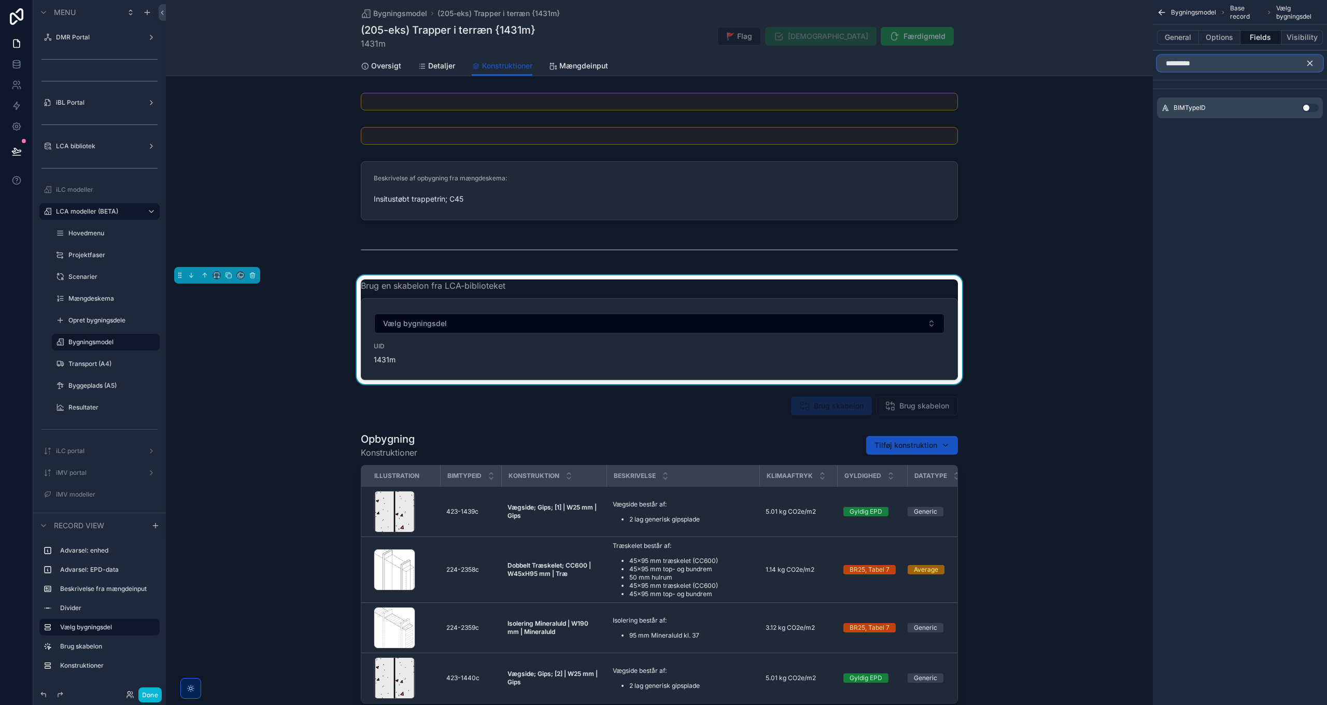
type input "*********"
click at [1313, 109] on button "Use setting" at bounding box center [1311, 108] width 17 height 8
click at [1229, 33] on button "Options" at bounding box center [1219, 37] width 41 height 15
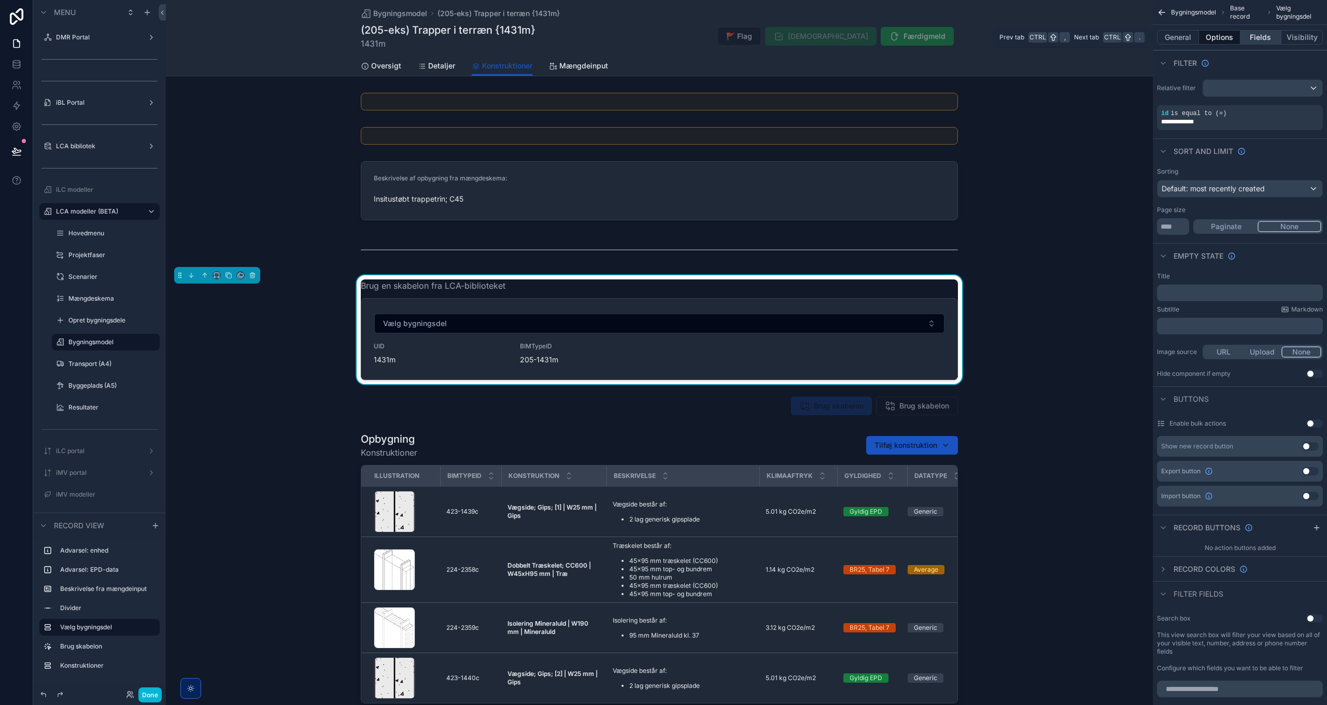
click at [1266, 39] on button "Fields" at bounding box center [1261, 37] width 41 height 15
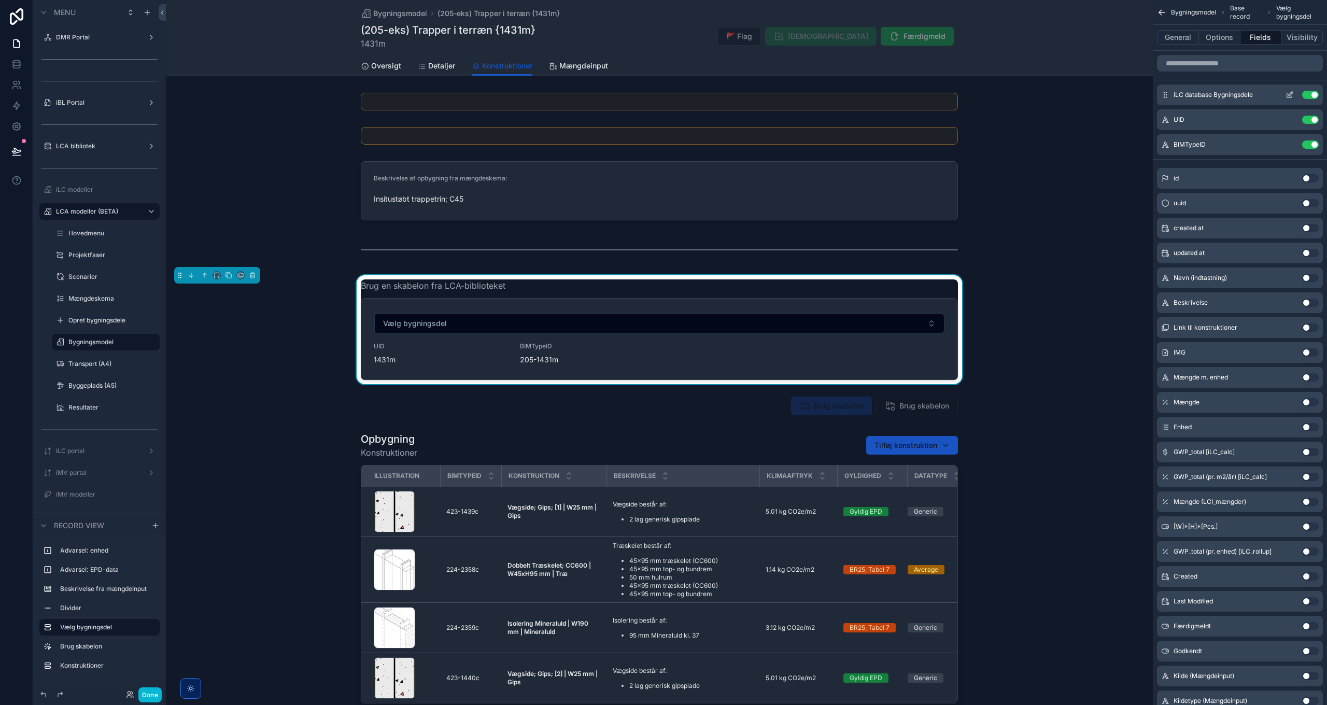
click at [1292, 95] on icon "scrollable content" at bounding box center [1290, 95] width 8 height 8
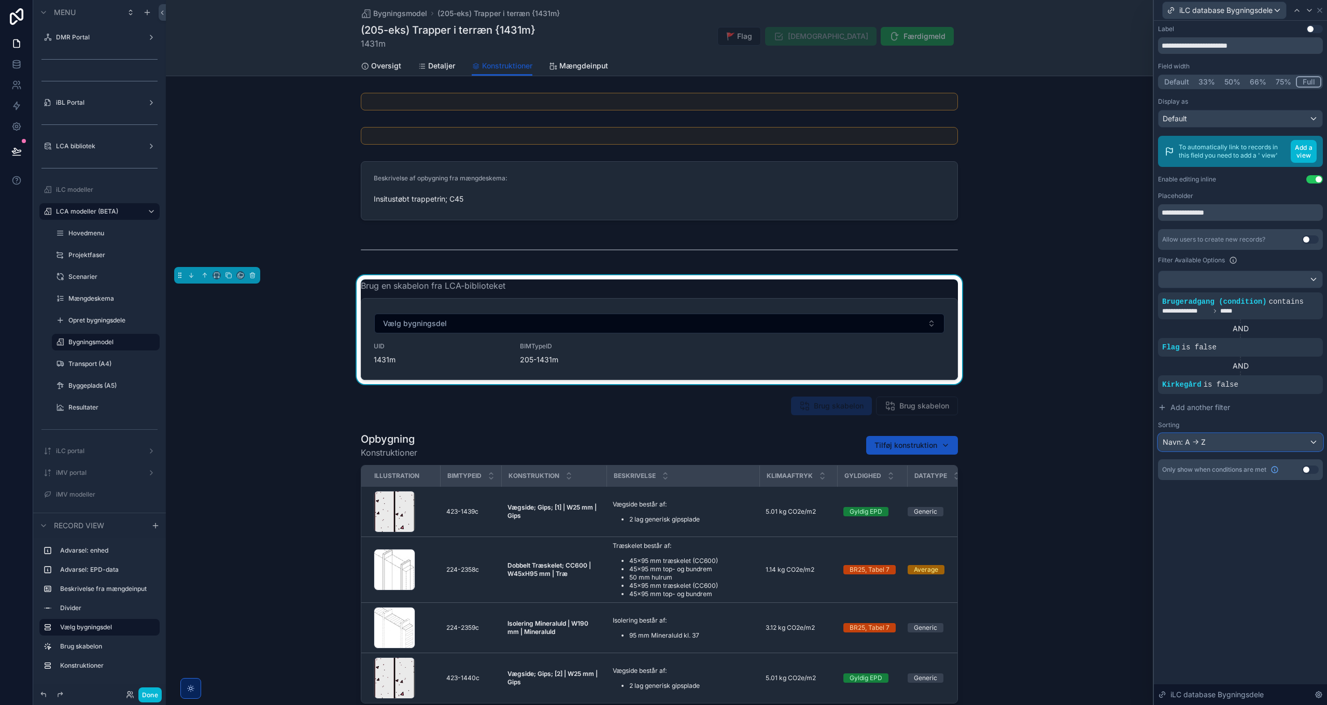
click at [1225, 434] on button "Navn: A -> Z" at bounding box center [1240, 443] width 165 height 18
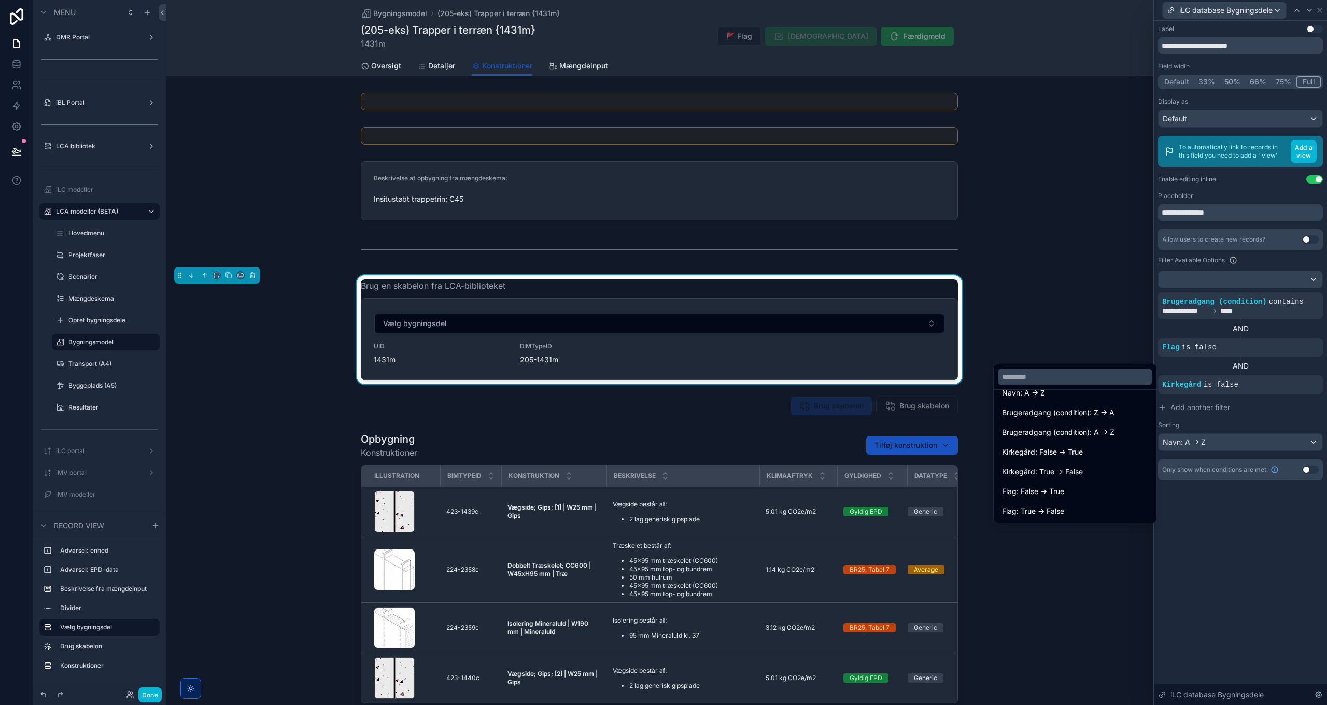
click at [1207, 407] on div at bounding box center [1240, 352] width 173 height 705
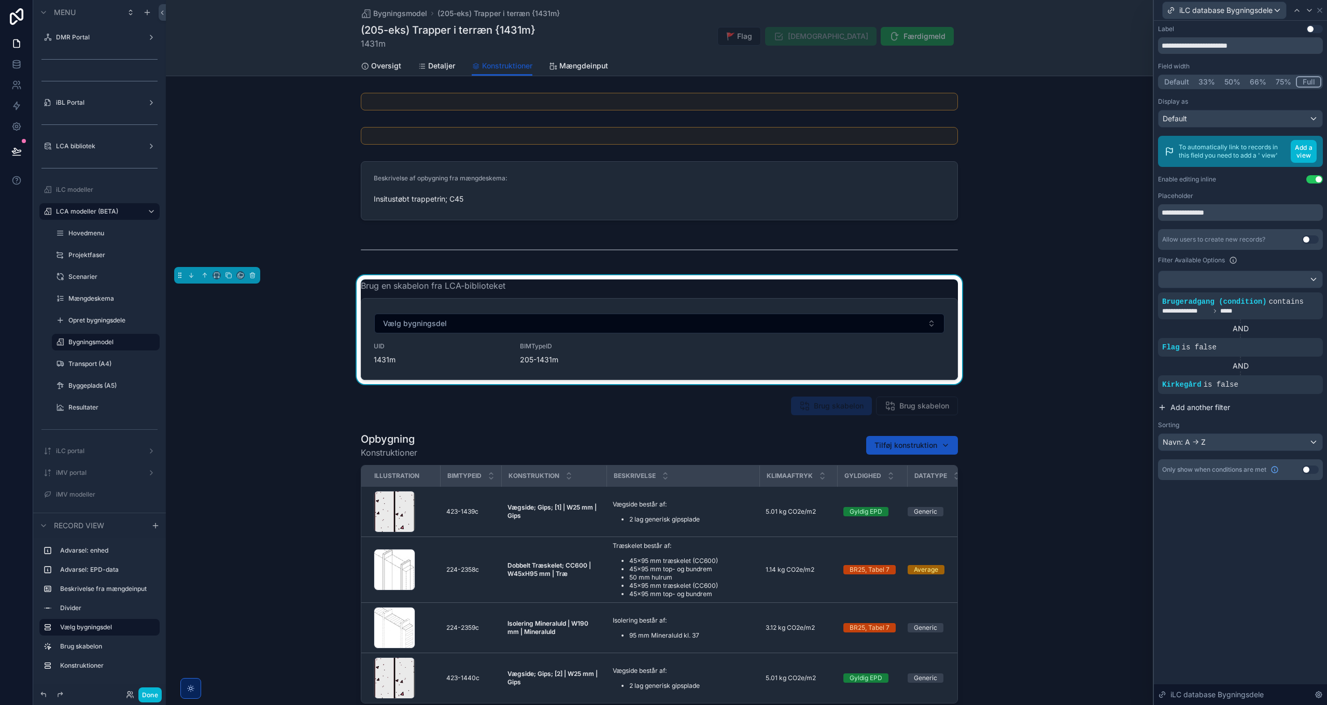
click at [1194, 404] on span "Add another filter" at bounding box center [1201, 407] width 60 height 10
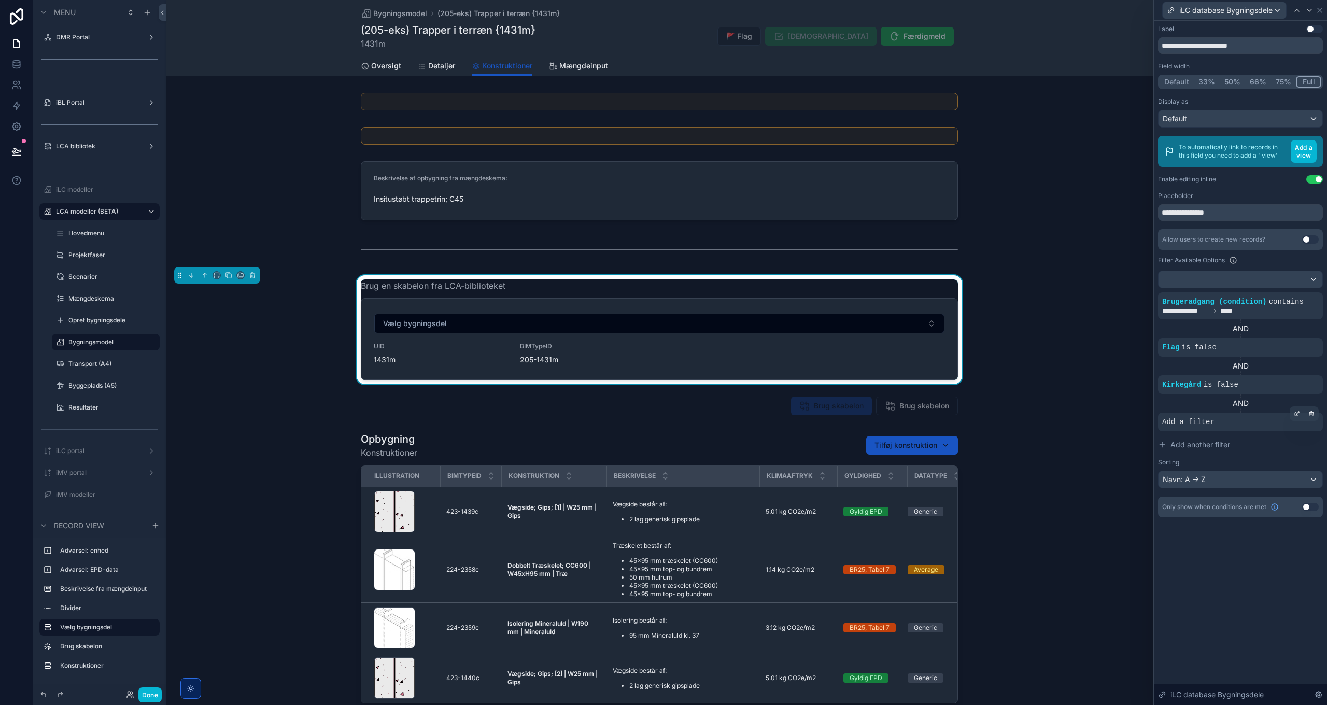
click at [1198, 421] on span "Add a filter" at bounding box center [1189, 422] width 52 height 10
click at [1298, 413] on icon at bounding box center [1298, 412] width 3 height 3
click at [1067, 404] on span "Select a field" at bounding box center [1053, 406] width 44 height 9
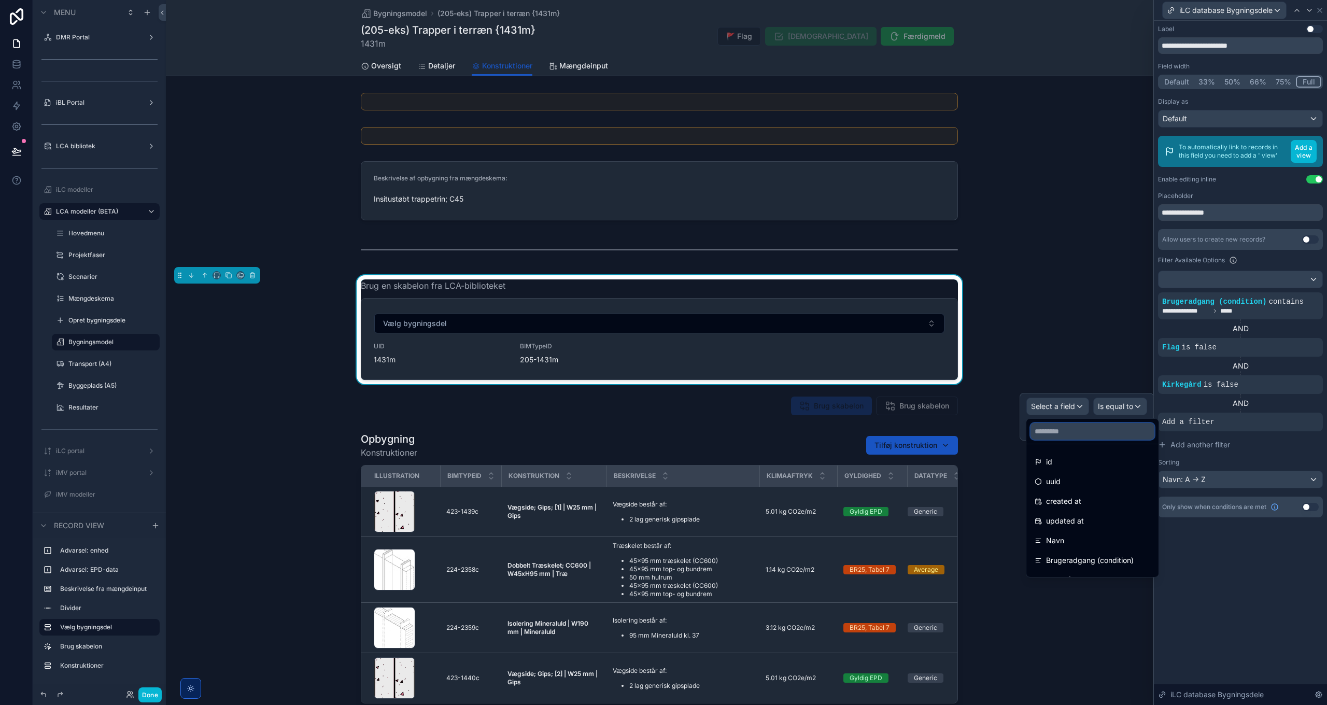
click at [1072, 434] on input "text" at bounding box center [1093, 431] width 124 height 17
type input "*"
click at [1274, 588] on div "**********" at bounding box center [1240, 363] width 173 height 684
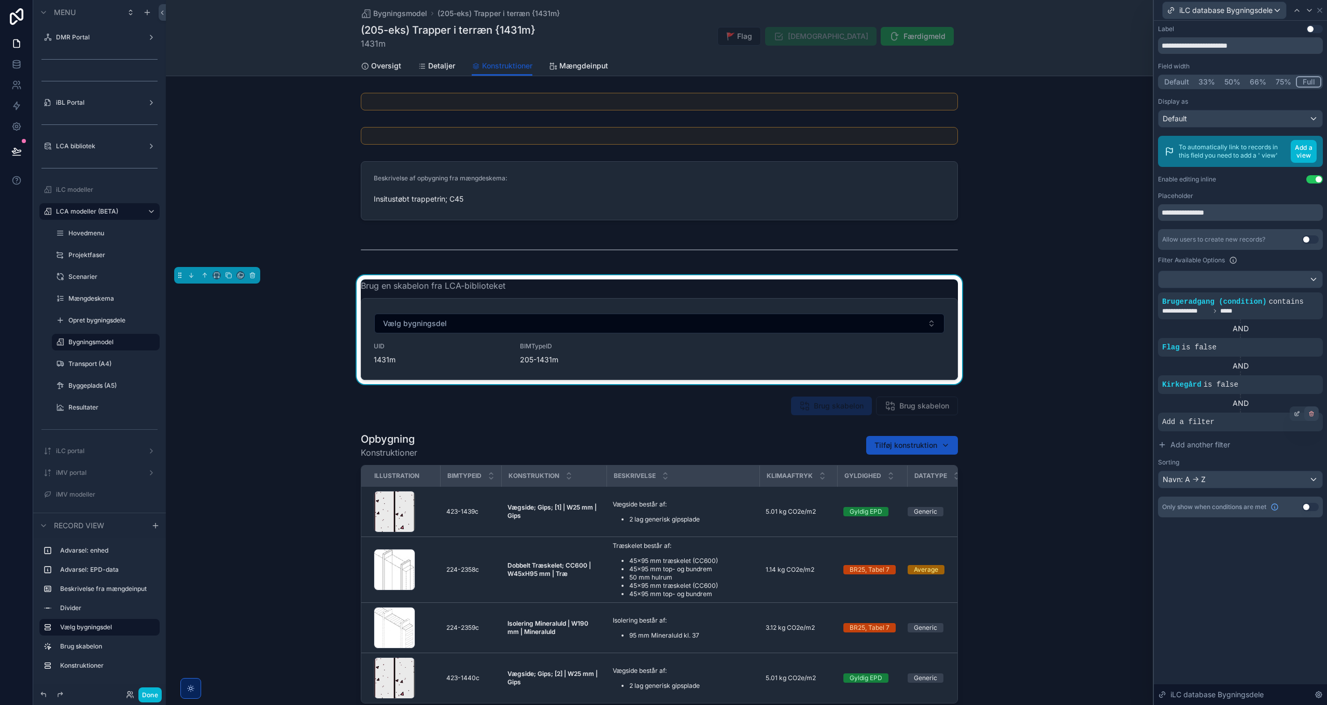
click at [1308, 413] on div at bounding box center [1312, 414] width 15 height 15
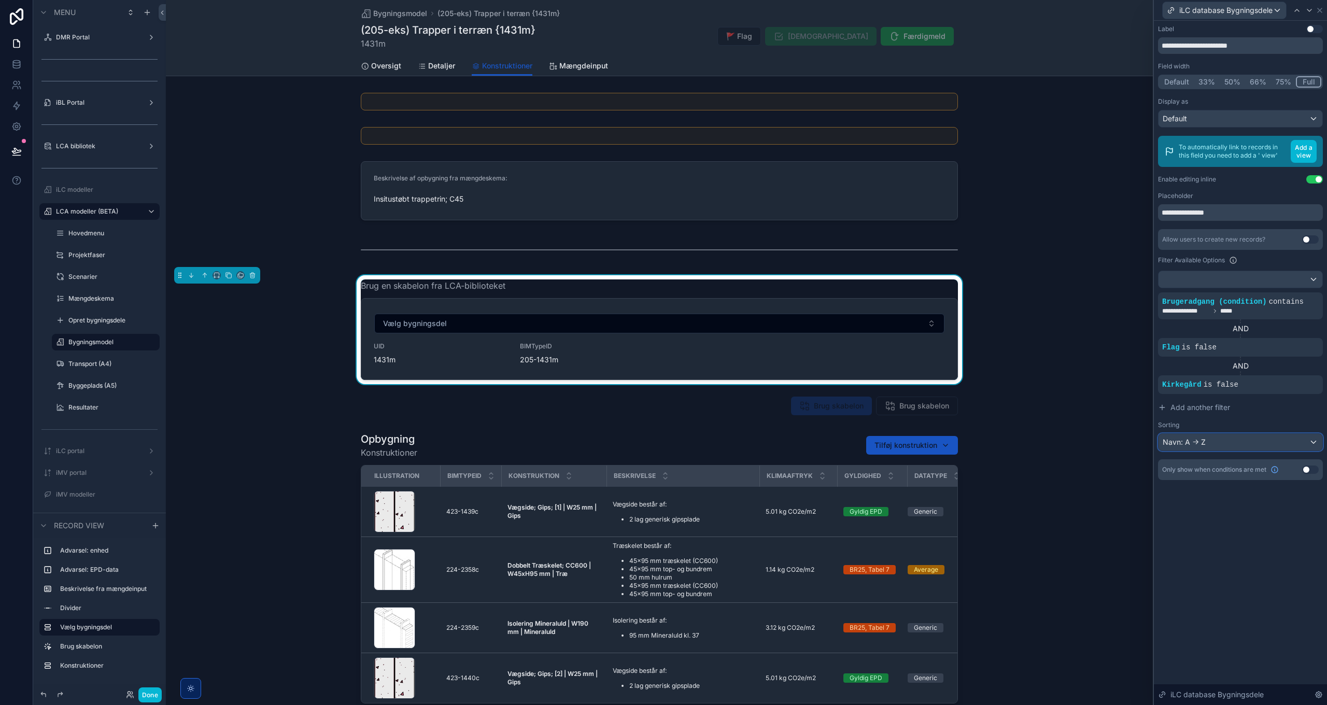
click at [1216, 441] on div "Navn: A -> Z" at bounding box center [1241, 442] width 164 height 17
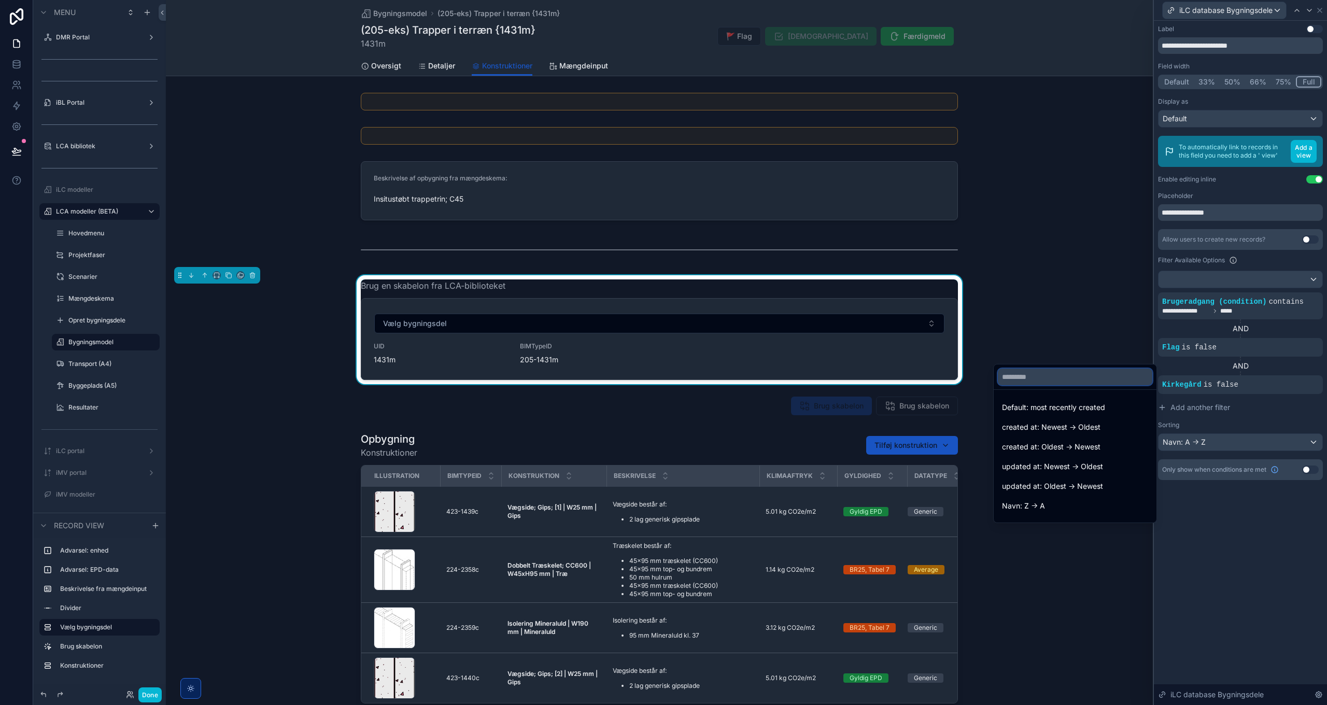
click at [1033, 371] on input "text" at bounding box center [1075, 377] width 155 height 17
type input "*"
click at [1068, 511] on span "Sorteringsfelt: A -> Z" at bounding box center [1037, 511] width 71 height 12
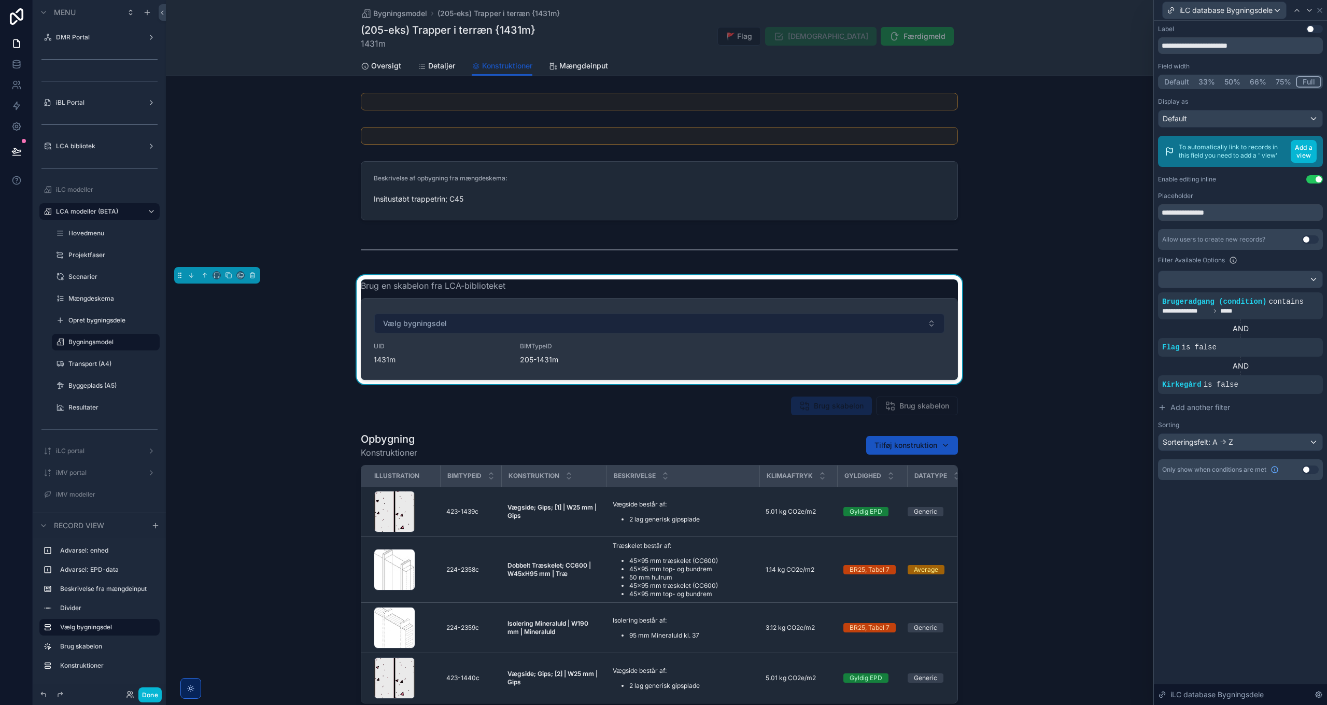
click at [476, 323] on button "Vælg bygningsdel" at bounding box center [659, 324] width 570 height 20
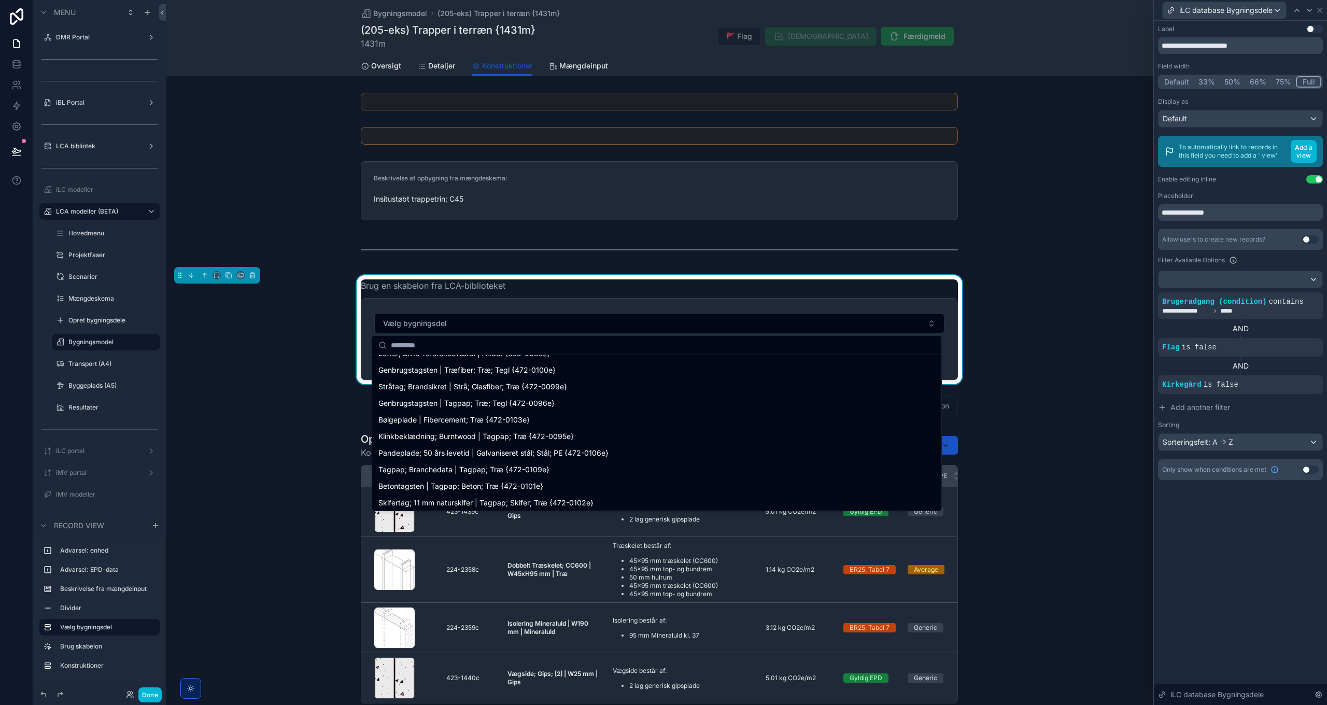
scroll to position [1093, 0]
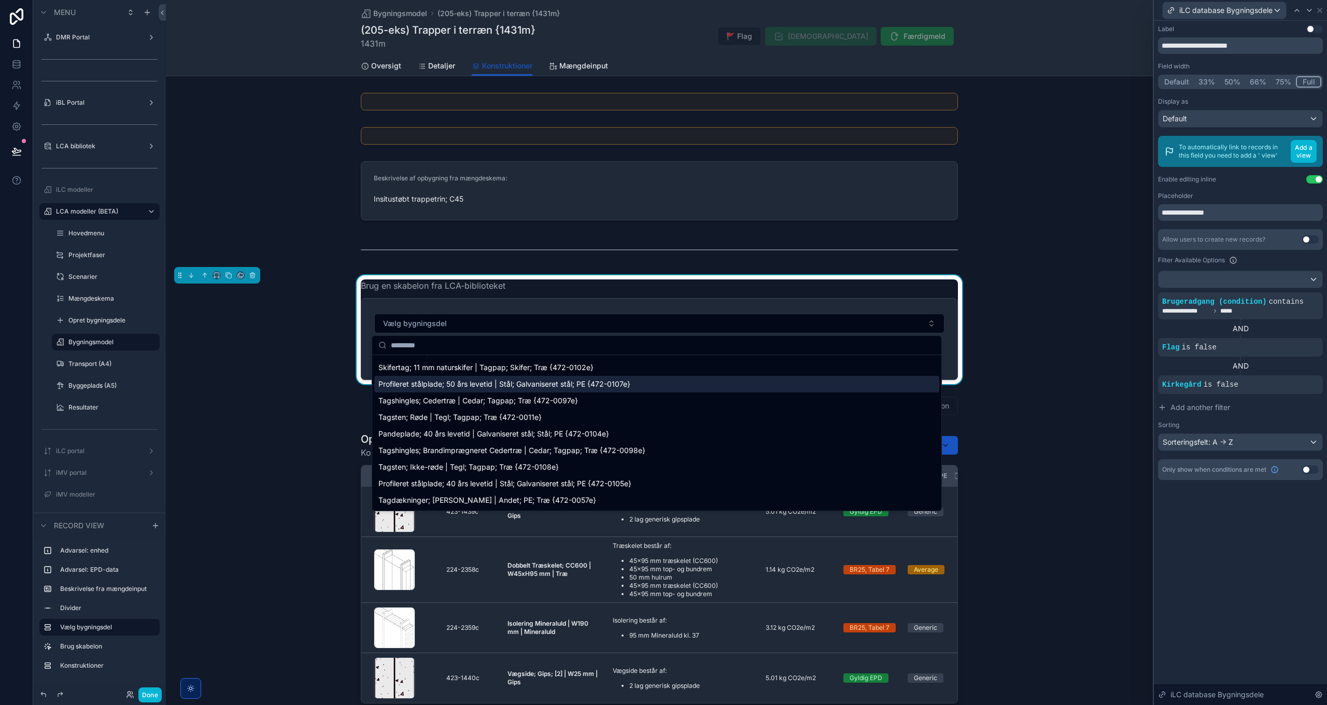
click at [1079, 300] on div "Brug en skabelon fra LCA-biblioteket Vælg bygningsdel UID 1431m BIMTypeID 205-1…" at bounding box center [659, 329] width 987 height 109
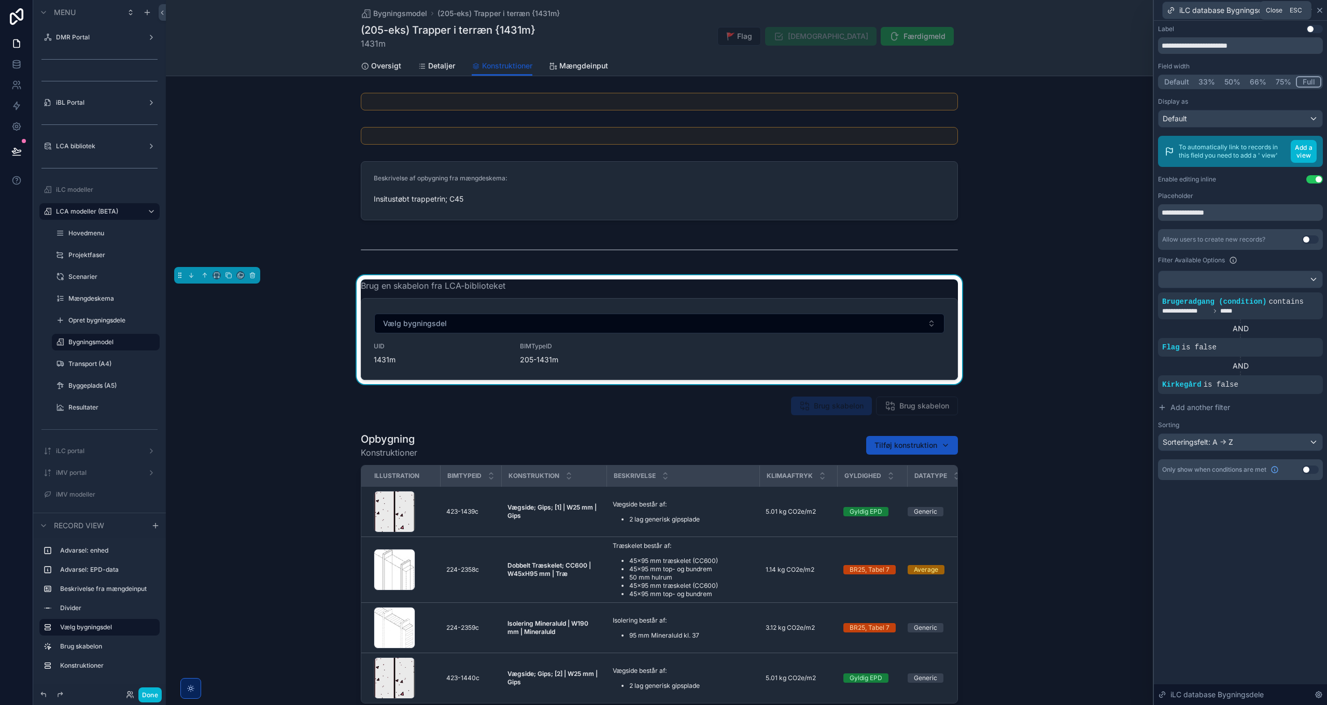
click at [1319, 11] on icon at bounding box center [1320, 10] width 4 height 4
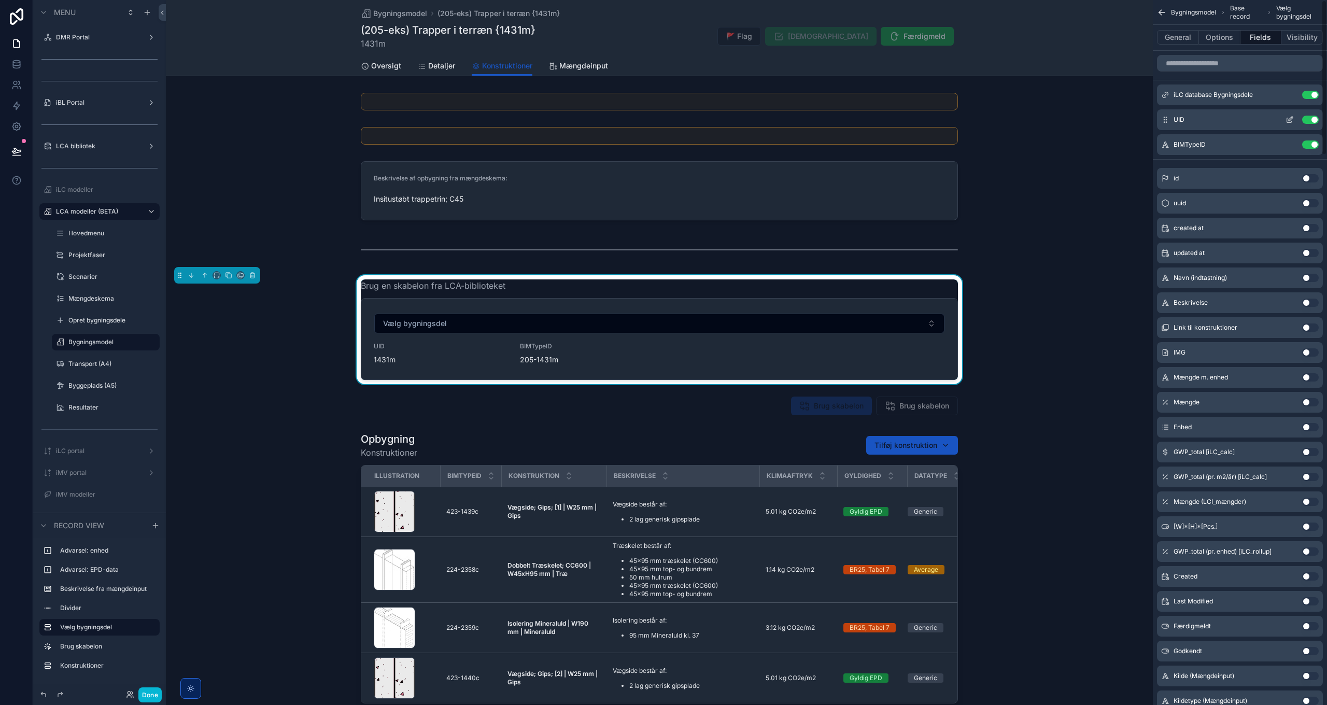
click at [1314, 121] on button "Use setting" at bounding box center [1311, 120] width 17 height 8
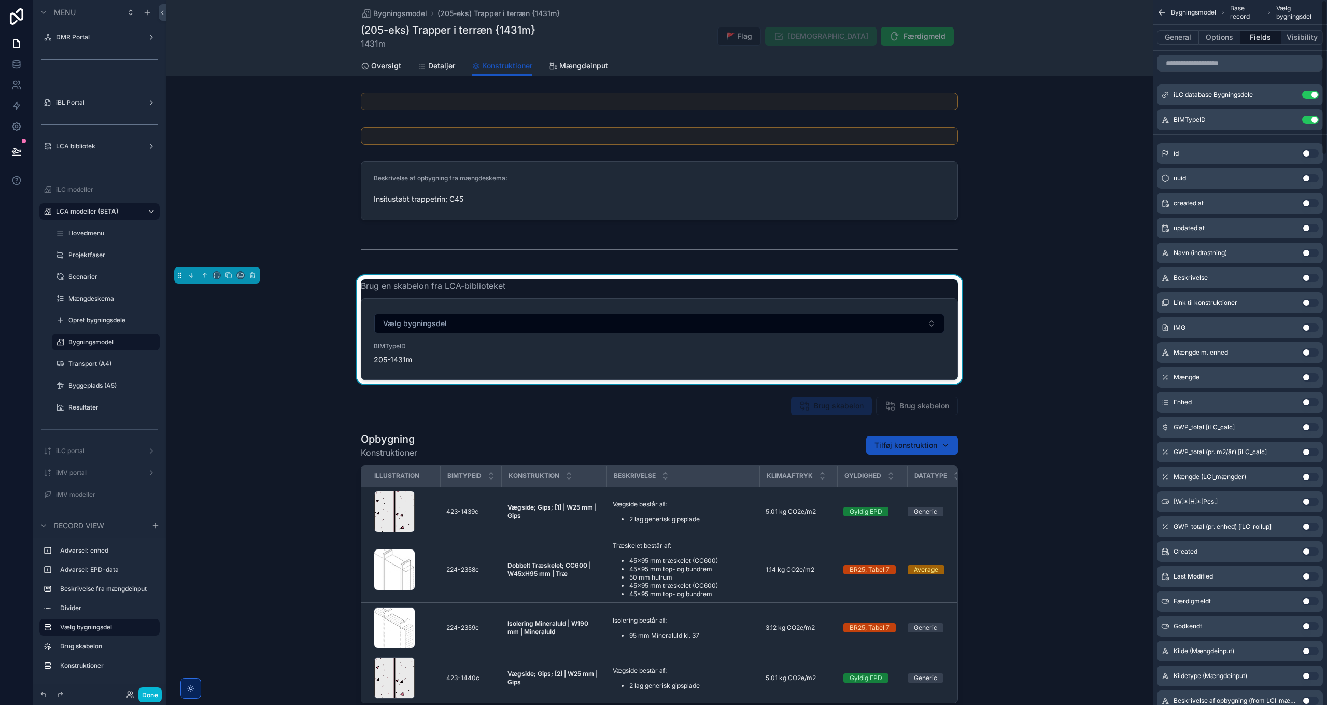
click at [1314, 121] on button "Use setting" at bounding box center [1311, 120] width 17 height 8
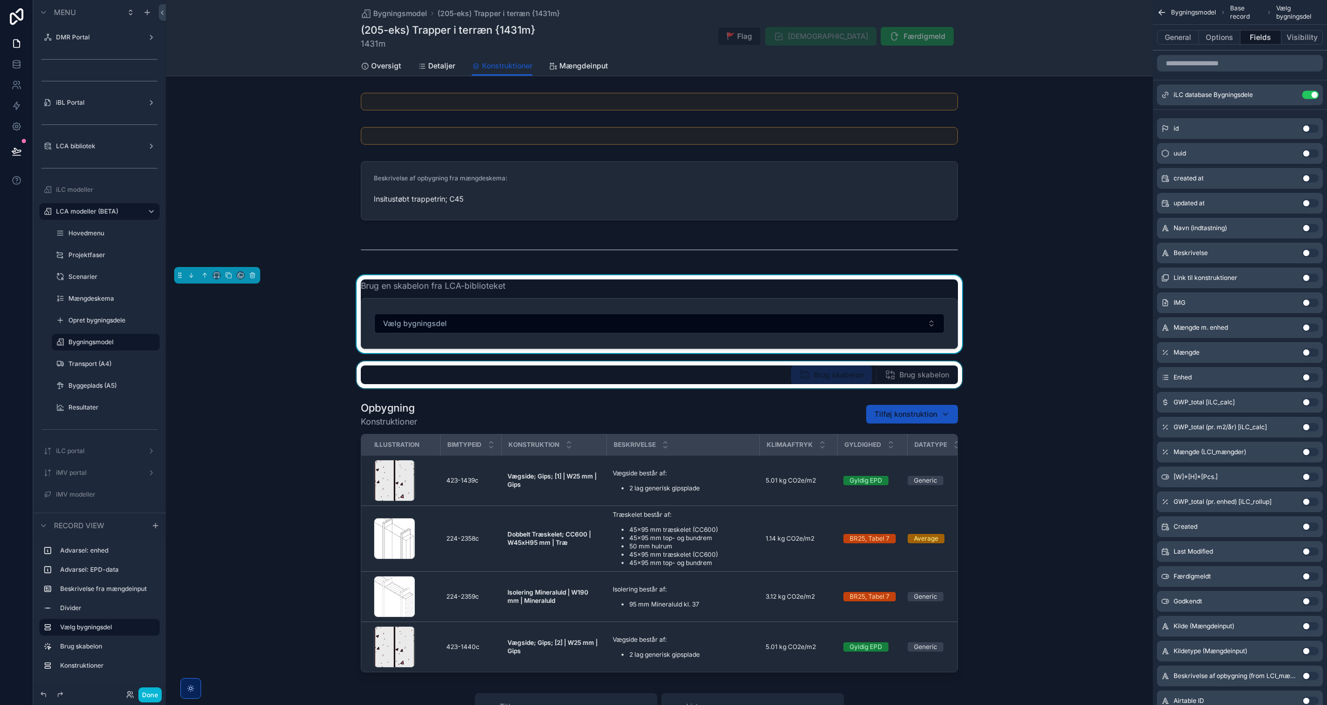
click at [737, 380] on div "scrollable content" at bounding box center [659, 374] width 987 height 27
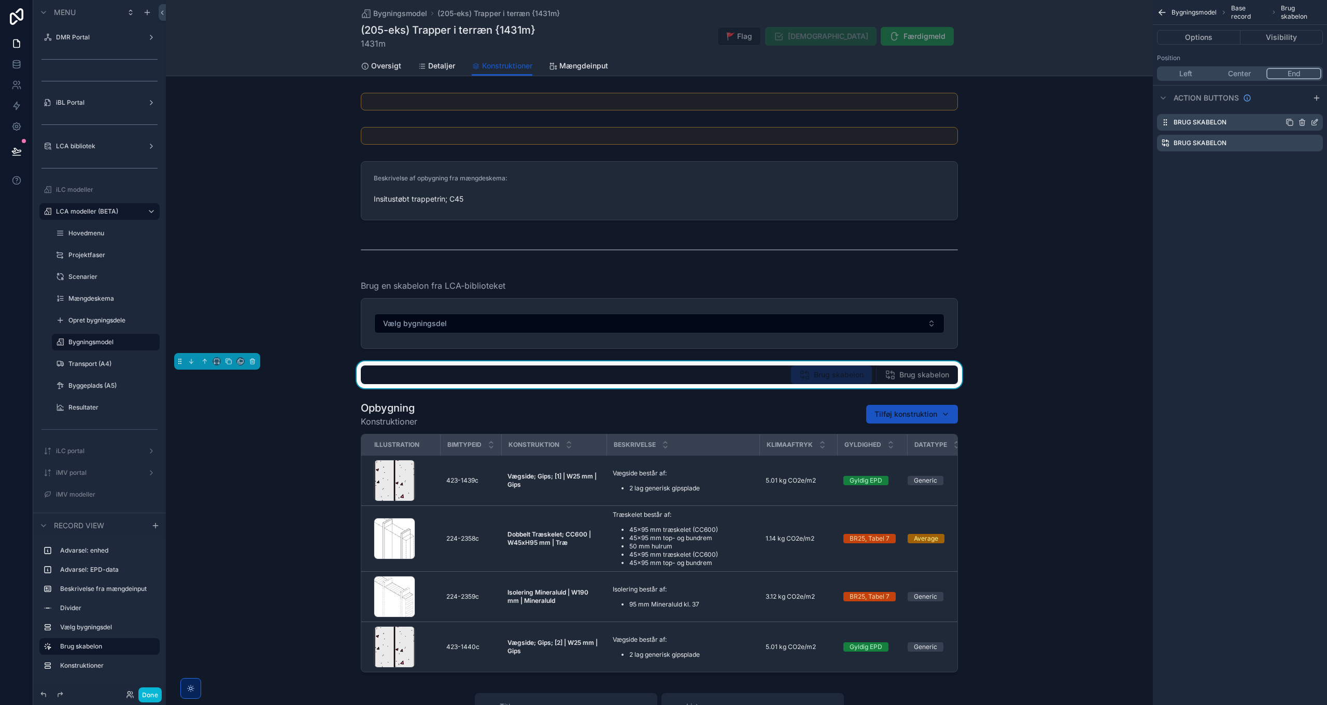
click at [1316, 121] on icon "scrollable content" at bounding box center [1315, 122] width 8 height 8
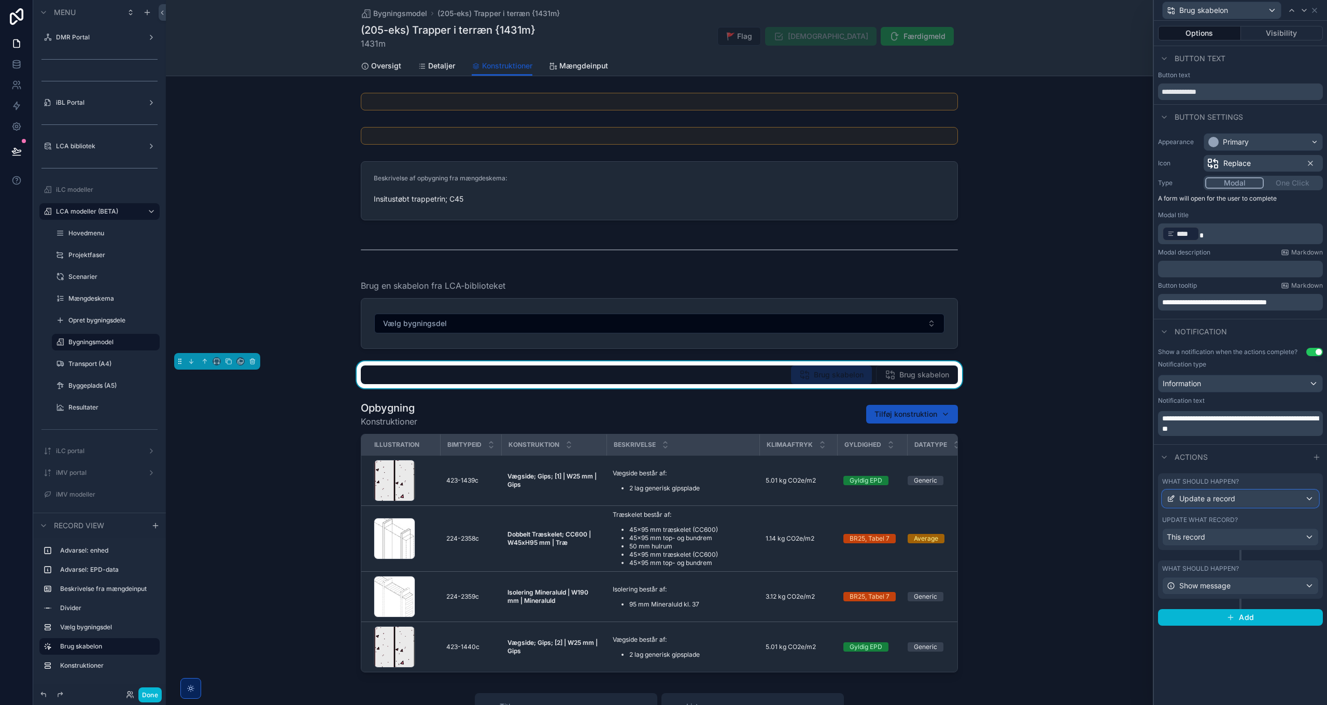
click at [1231, 498] on span "Update a record" at bounding box center [1208, 499] width 56 height 10
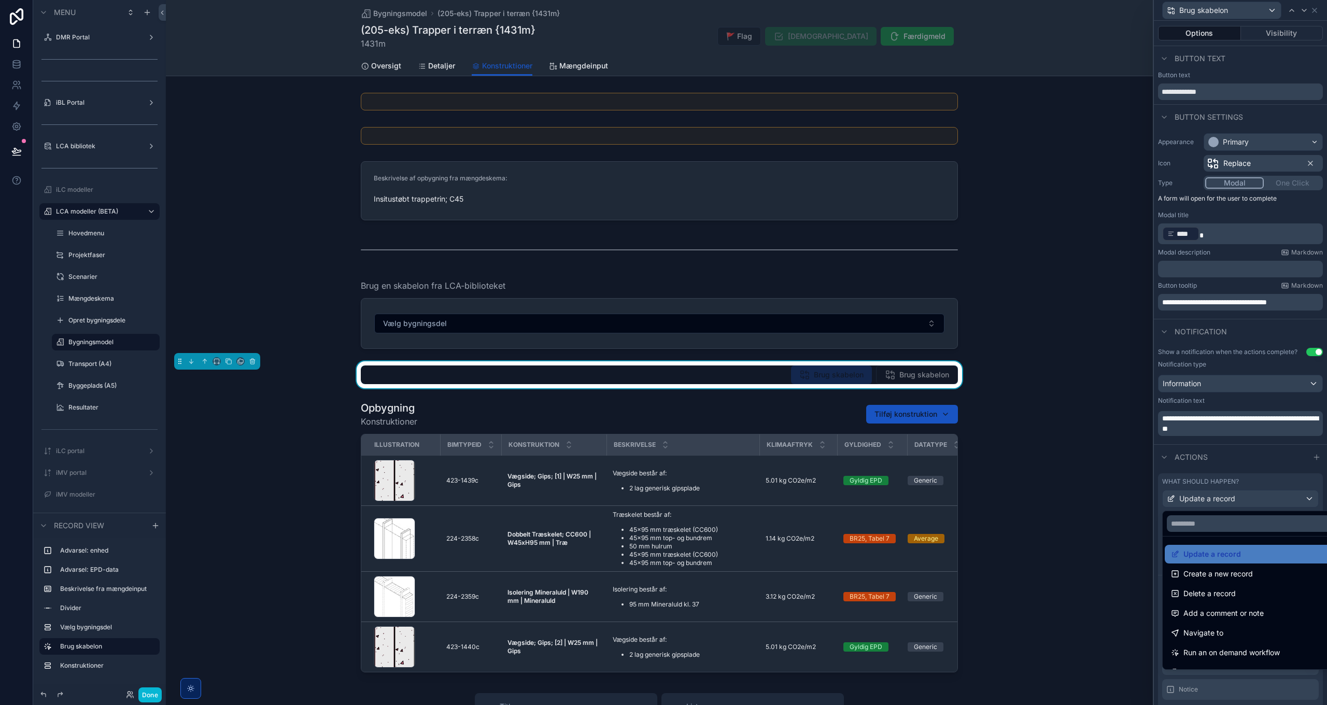
click at [1234, 501] on div at bounding box center [1240, 352] width 173 height 705
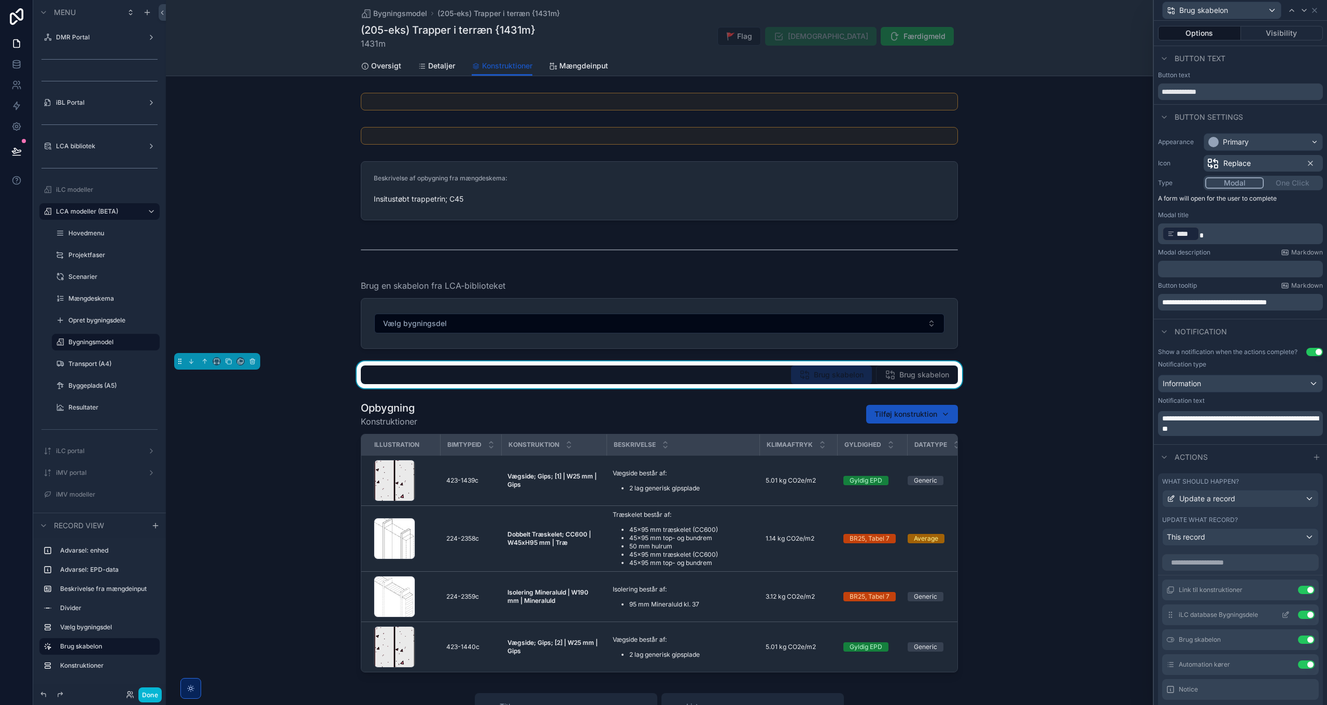
scroll to position [104, 0]
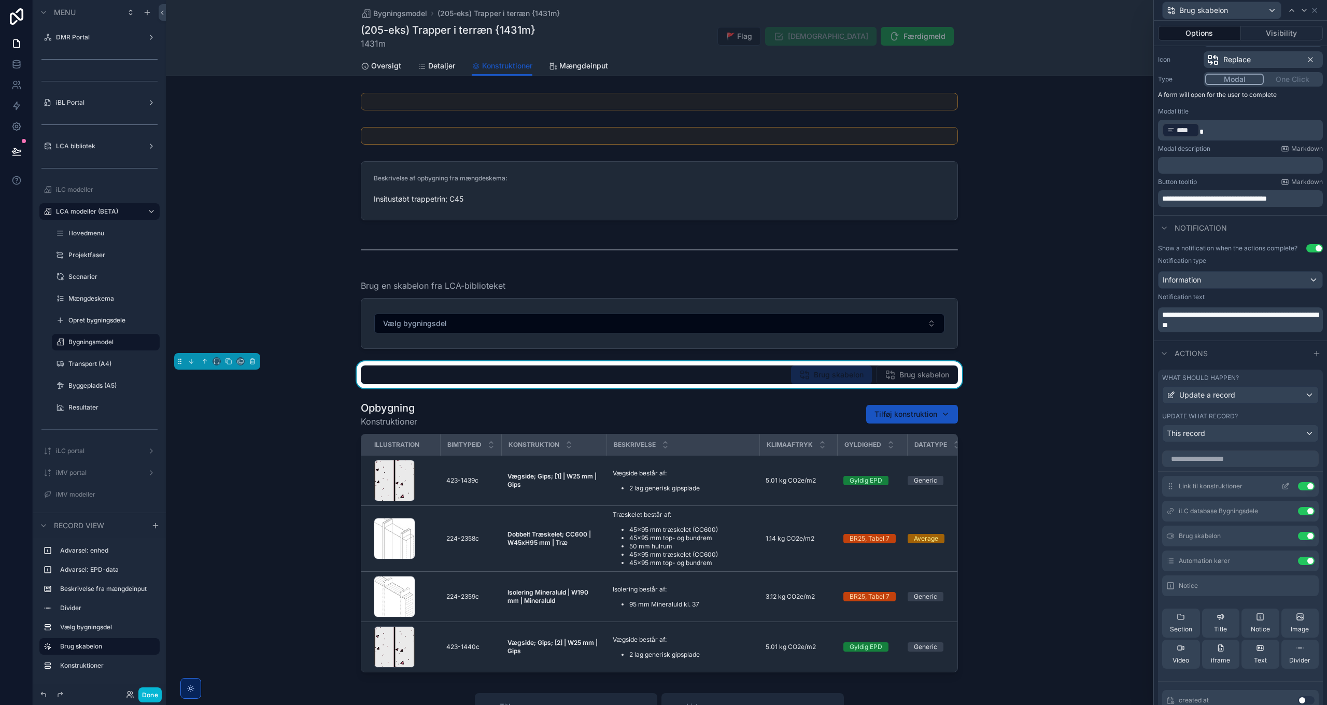
click at [1288, 484] on icon at bounding box center [1288, 484] width 1 height 1
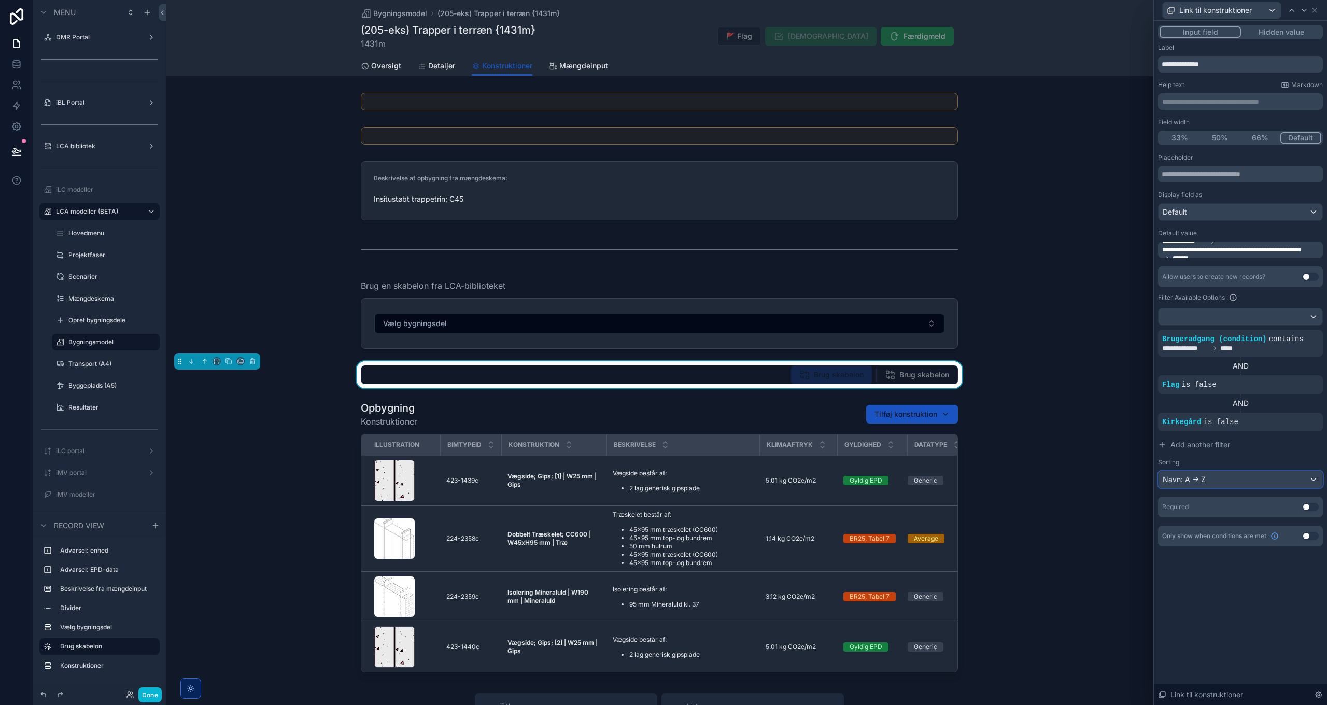
click at [1212, 479] on div "Navn: A -> Z" at bounding box center [1241, 479] width 164 height 17
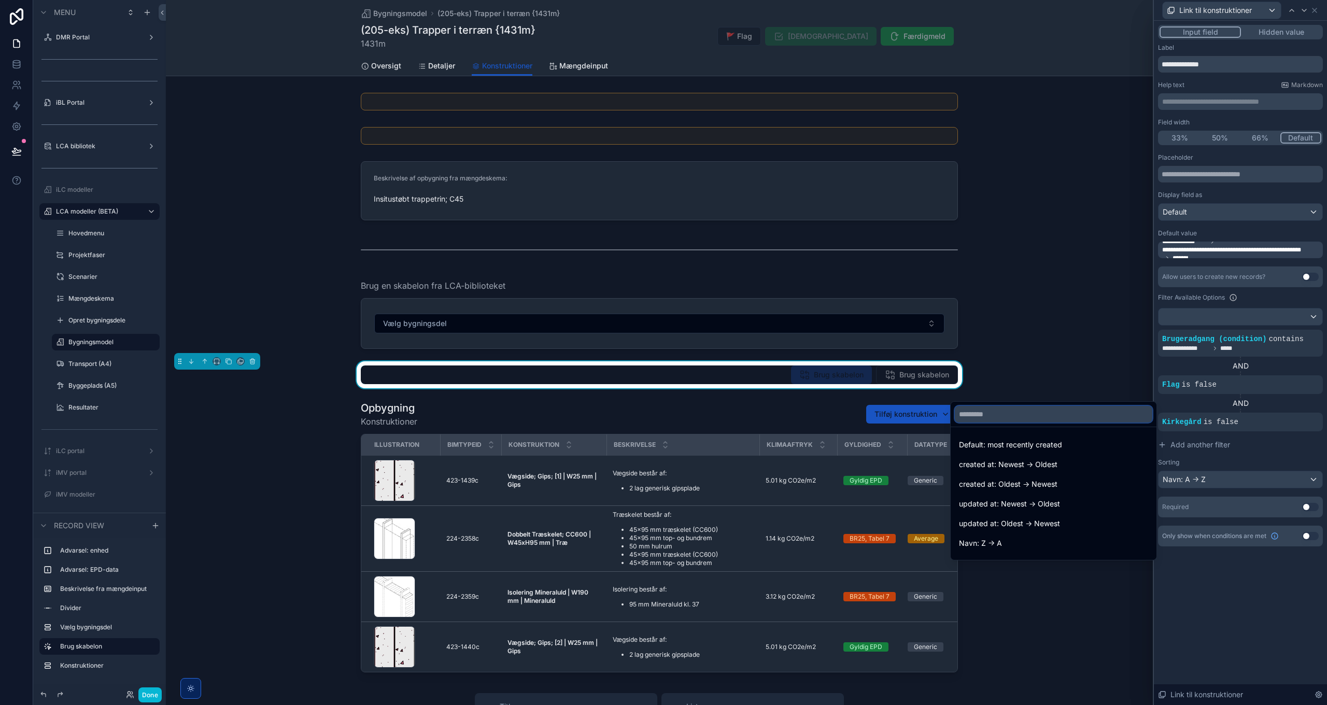
click at [1007, 418] on input "text" at bounding box center [1054, 414] width 198 height 17
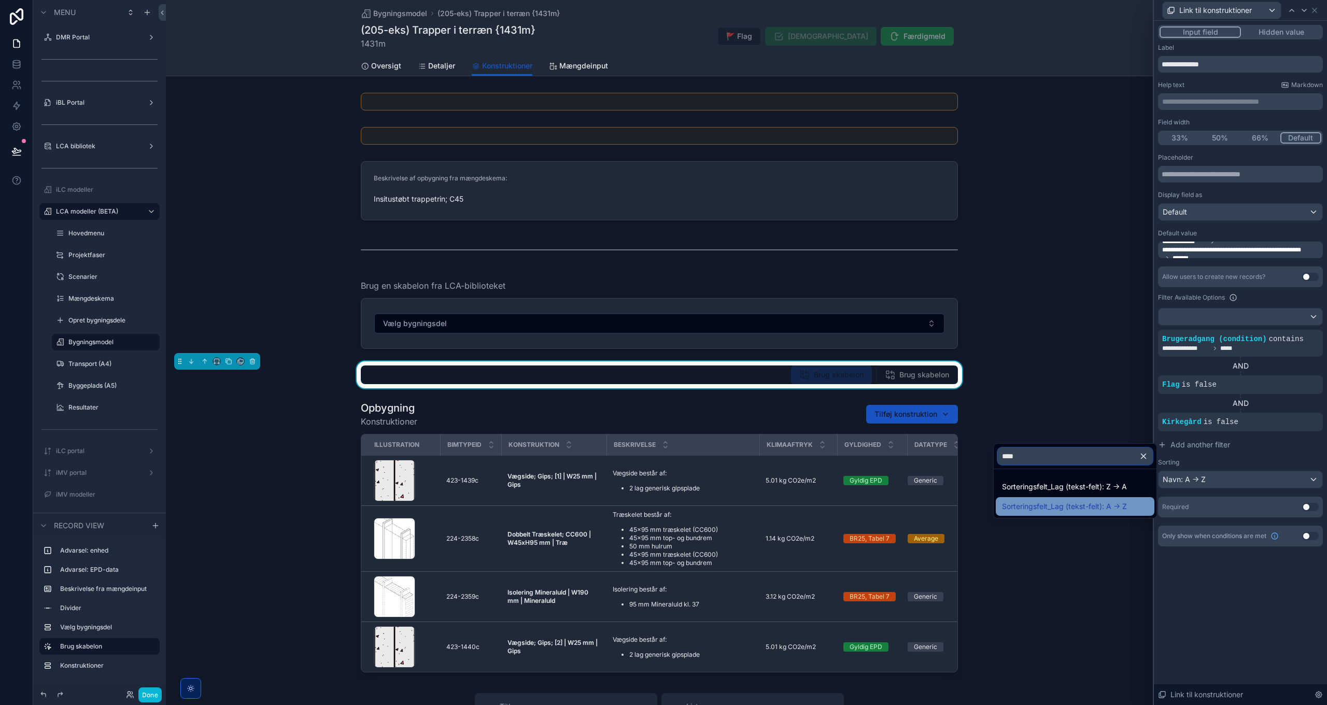
type input "****"
click at [1106, 507] on span "Sorteringsfelt_Lag (tekst-felt): A -> Z" at bounding box center [1064, 506] width 125 height 12
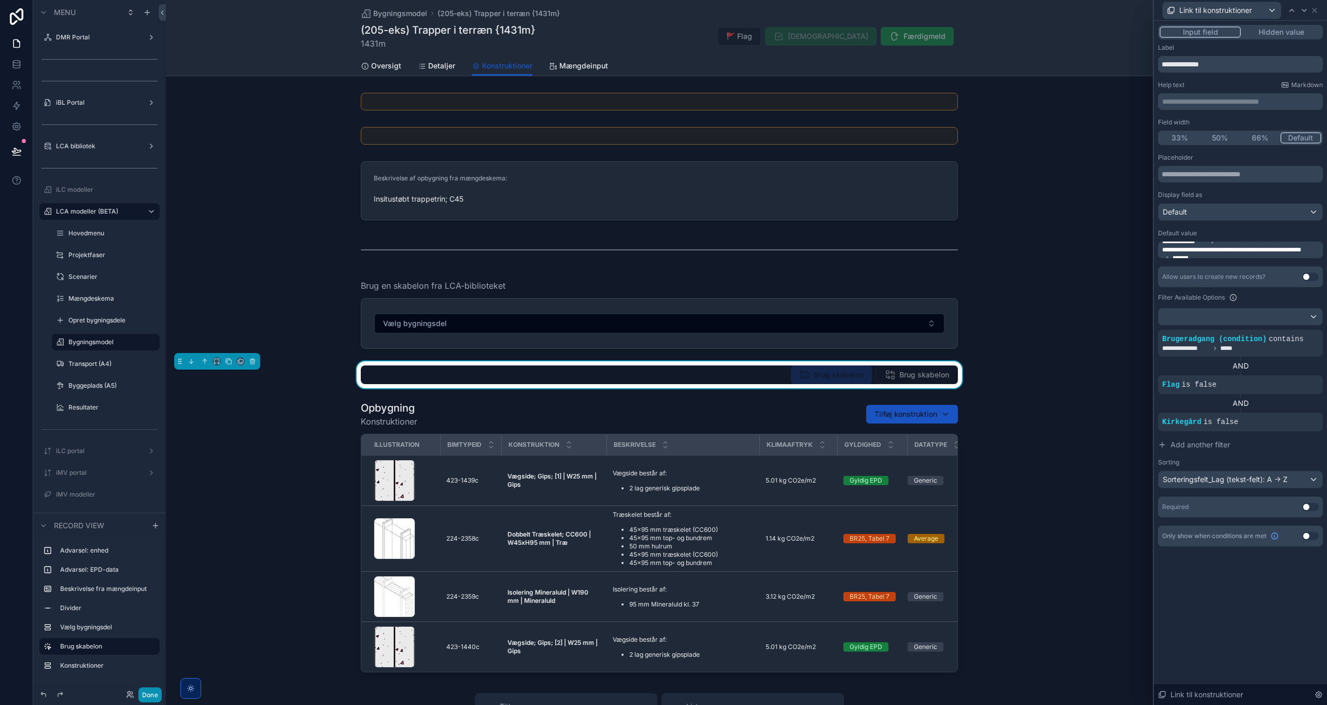
click at [148, 699] on button "Done" at bounding box center [149, 695] width 23 height 15
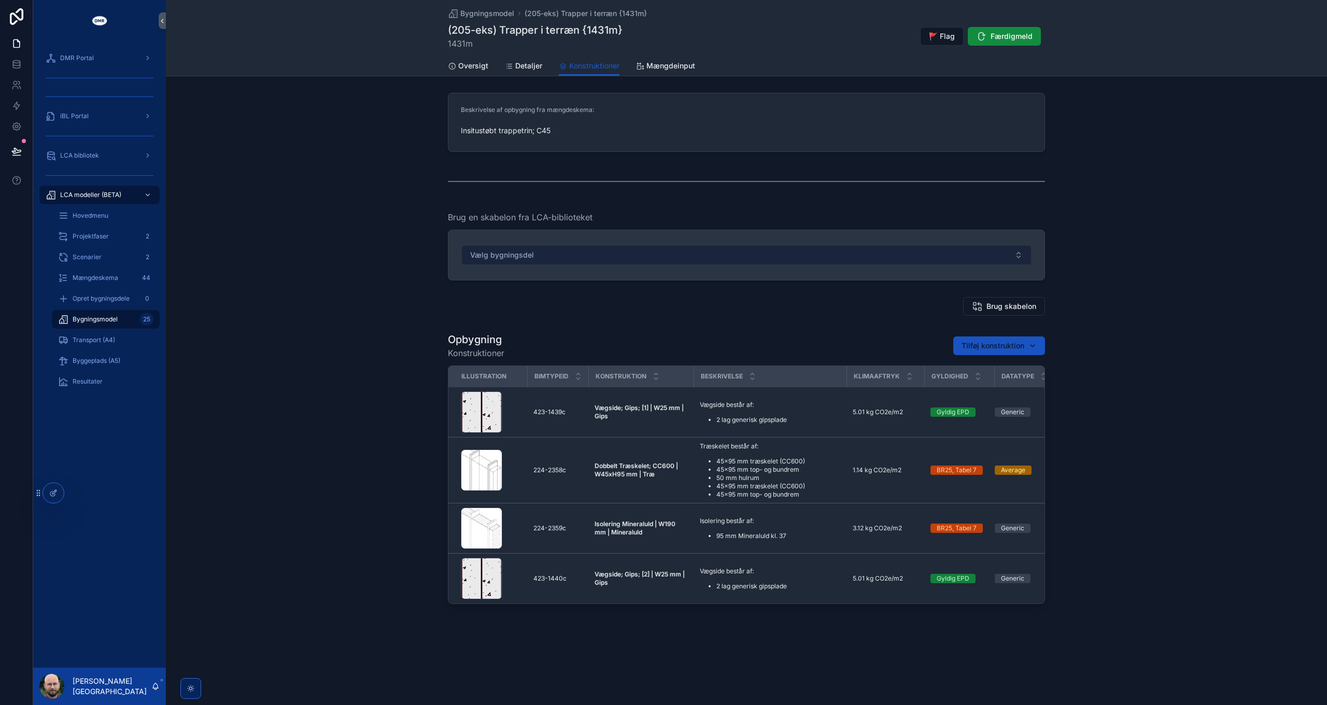
click at [661, 255] on button "Vælg bygningsdel" at bounding box center [747, 255] width 570 height 20
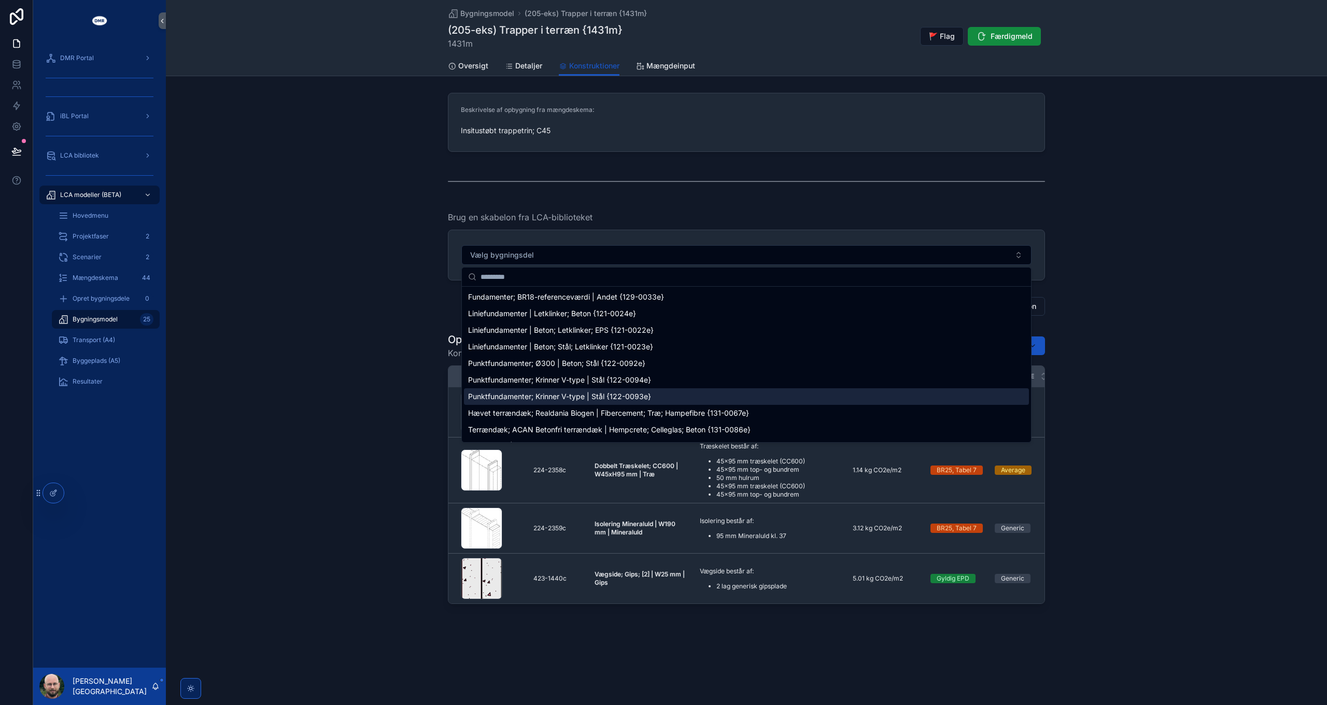
click at [510, 401] on span "Punktfundamenter; Krinner V-type | Stål {122-0093e}" at bounding box center [559, 397] width 183 height 10
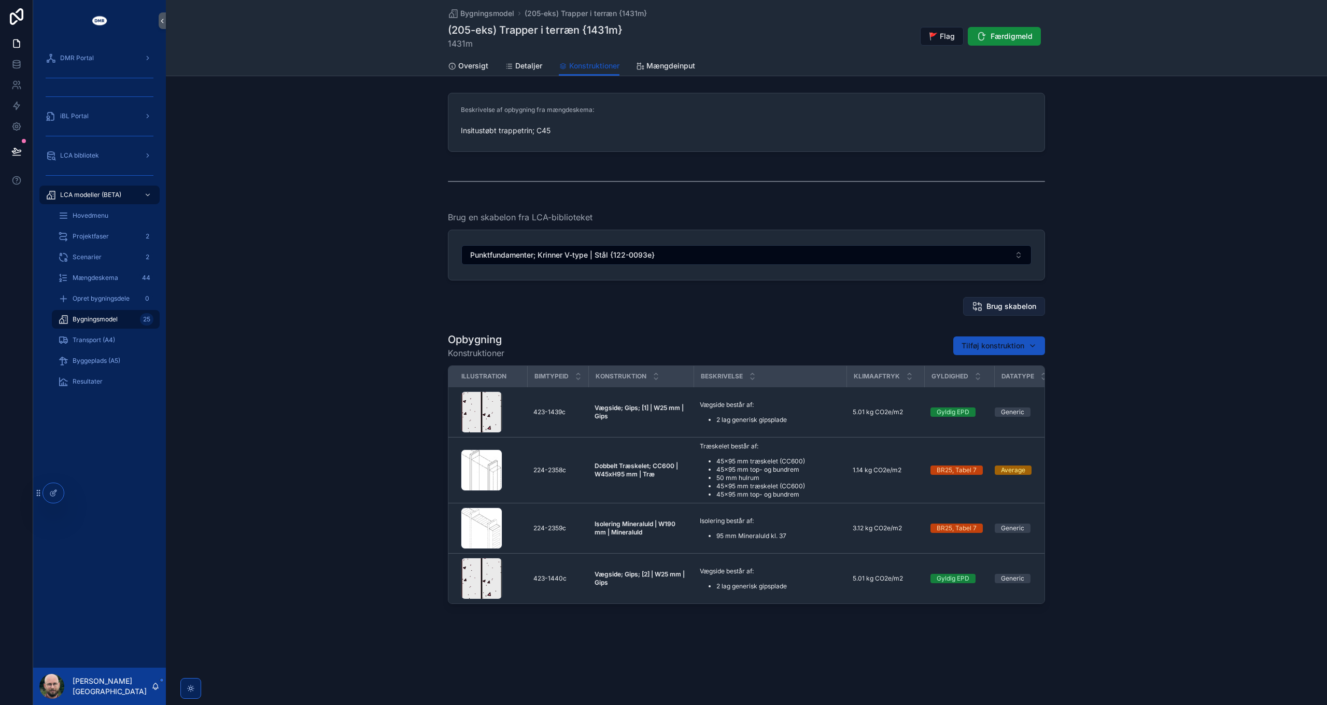
click at [1000, 304] on span "Brug skabelon" at bounding box center [1012, 306] width 50 height 10
click at [1028, 304] on span "Brug skabelon" at bounding box center [1012, 306] width 50 height 10
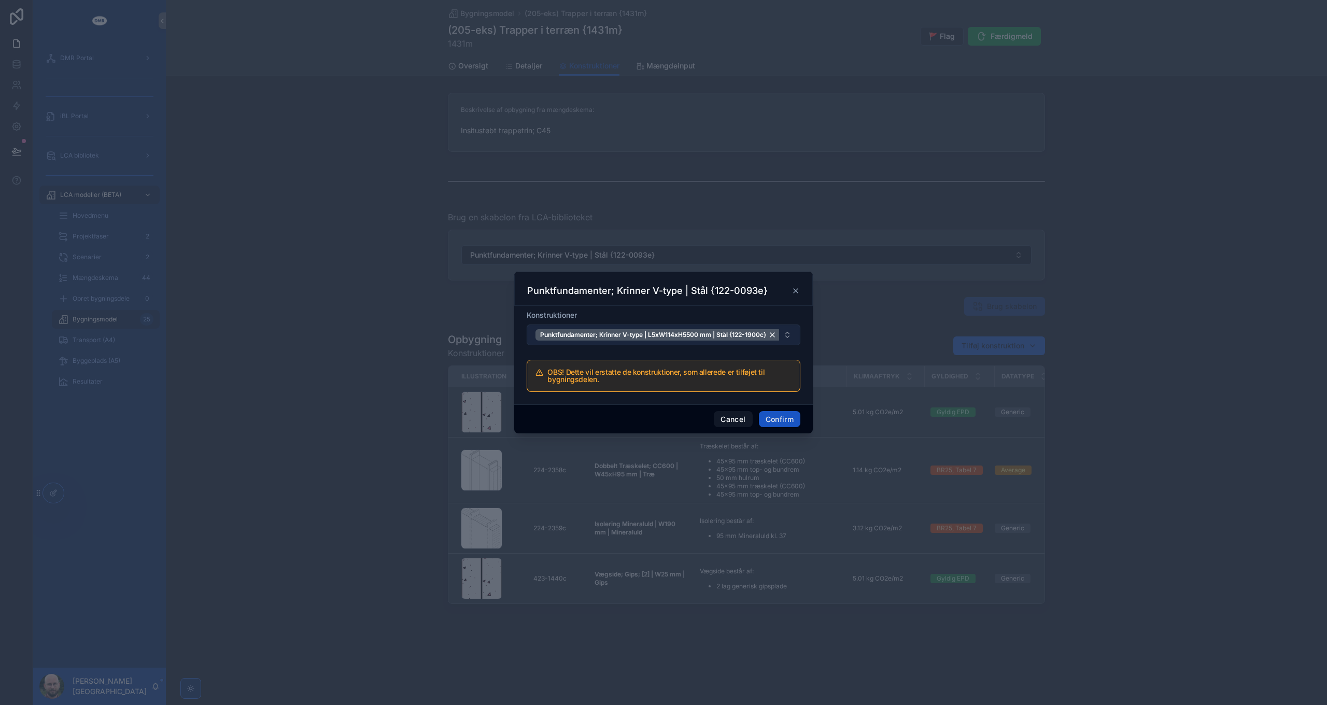
click at [793, 338] on button "Punktfundamenter; Krinner V-type | L5xW114xH5500 mm | Stål {122-1900c}" at bounding box center [664, 335] width 274 height 21
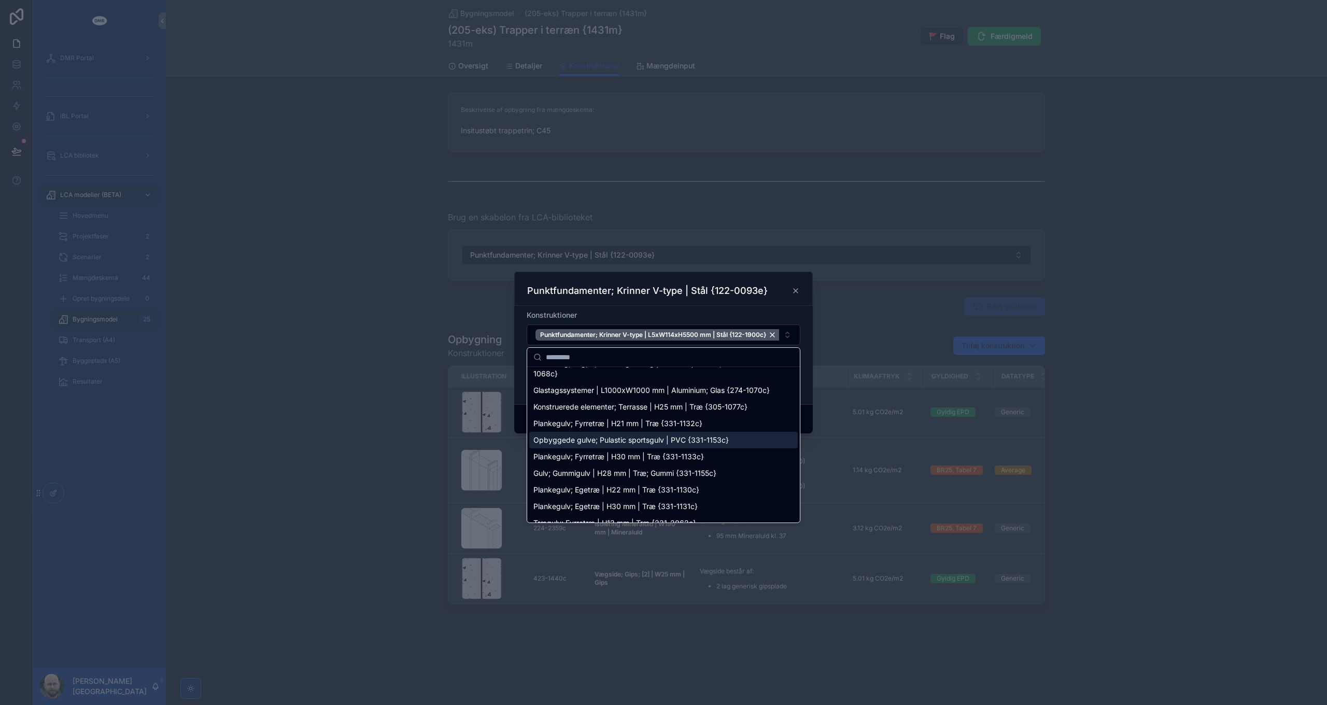
scroll to position [923, 0]
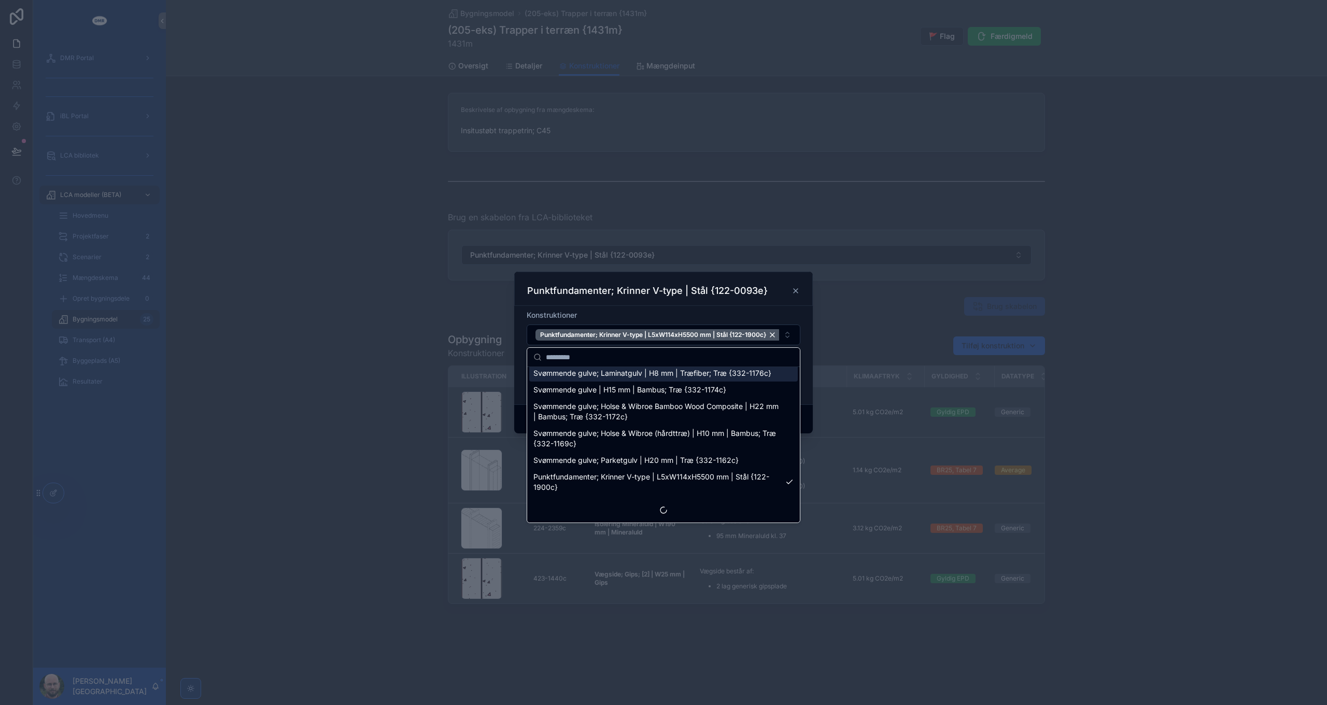
click at [716, 290] on h3 "Punktfundamenter; Krinner V-type | Stål {122-0093e}" at bounding box center [647, 291] width 241 height 12
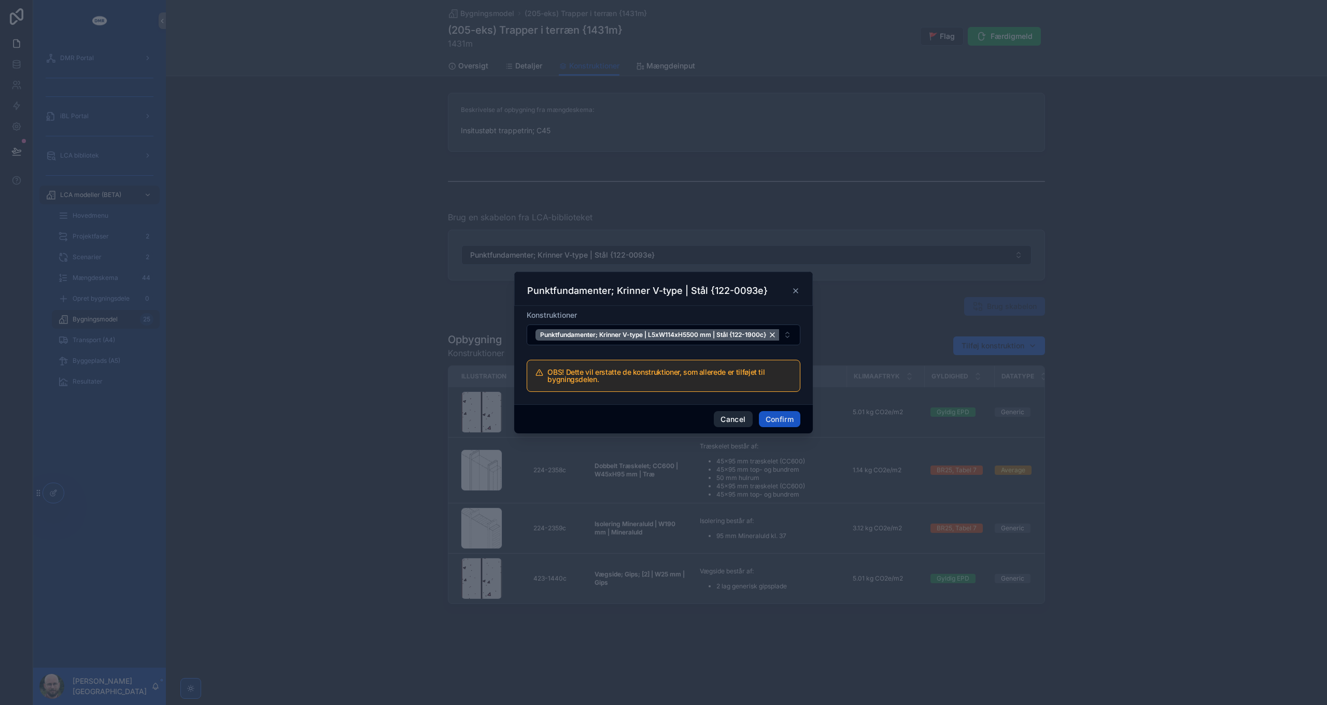
click at [738, 418] on button "Cancel" at bounding box center [733, 419] width 38 height 17
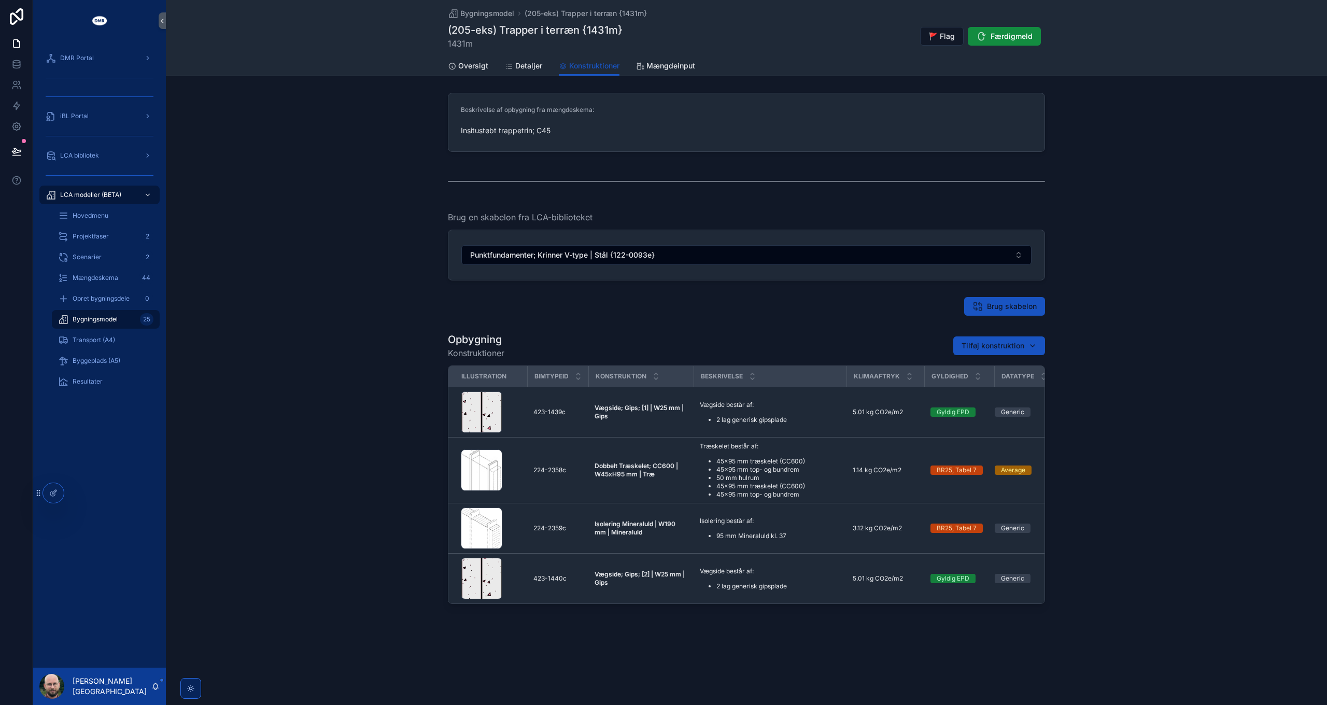
click at [336, 331] on div "Opbygning Konstruktioner Tilføj konstruktion Illustration BIMTypeID Konstruktio…" at bounding box center [747, 468] width 1162 height 280
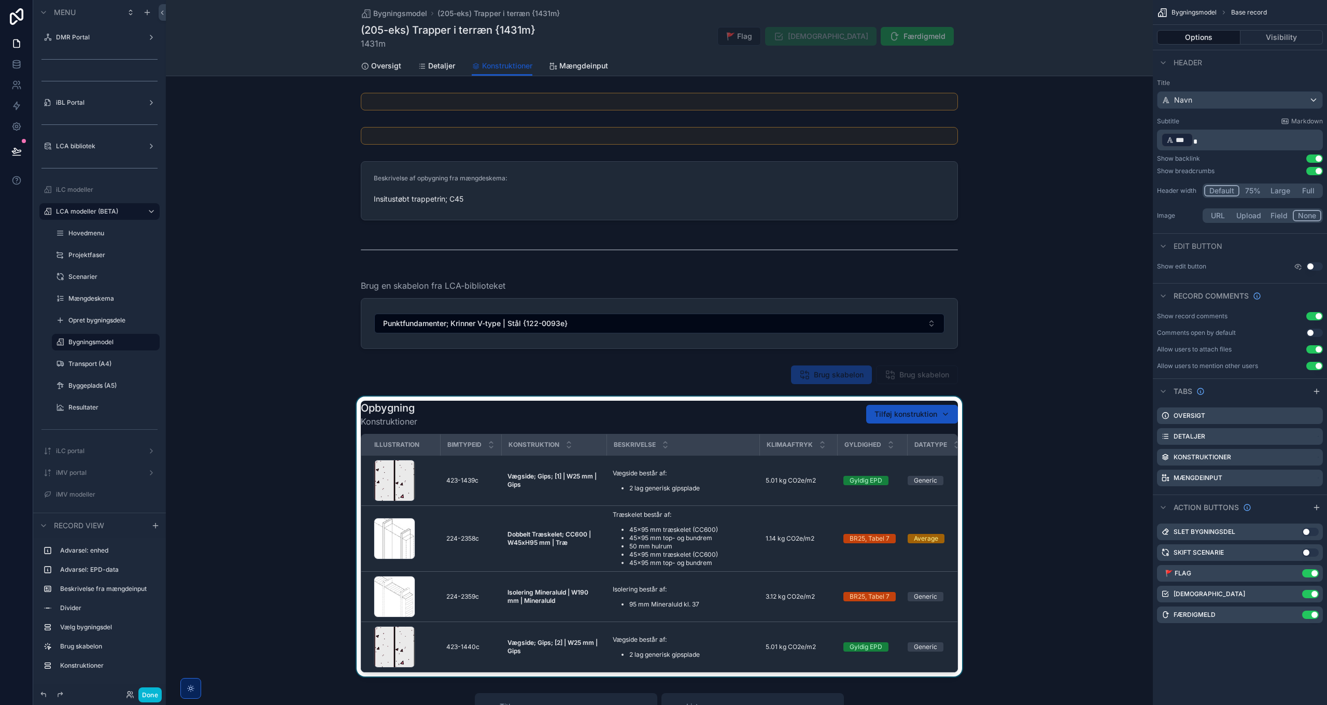
click at [678, 422] on div "scrollable content" at bounding box center [659, 537] width 987 height 280
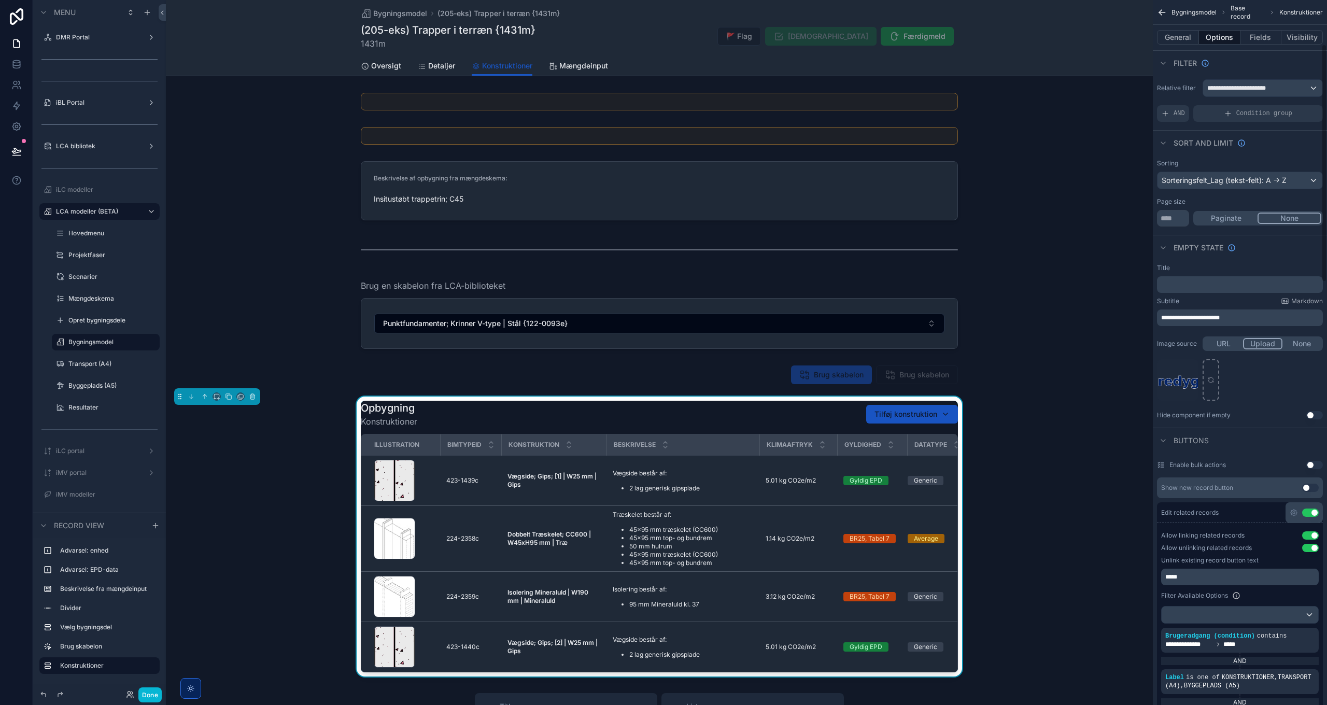
scroll to position [363, 0]
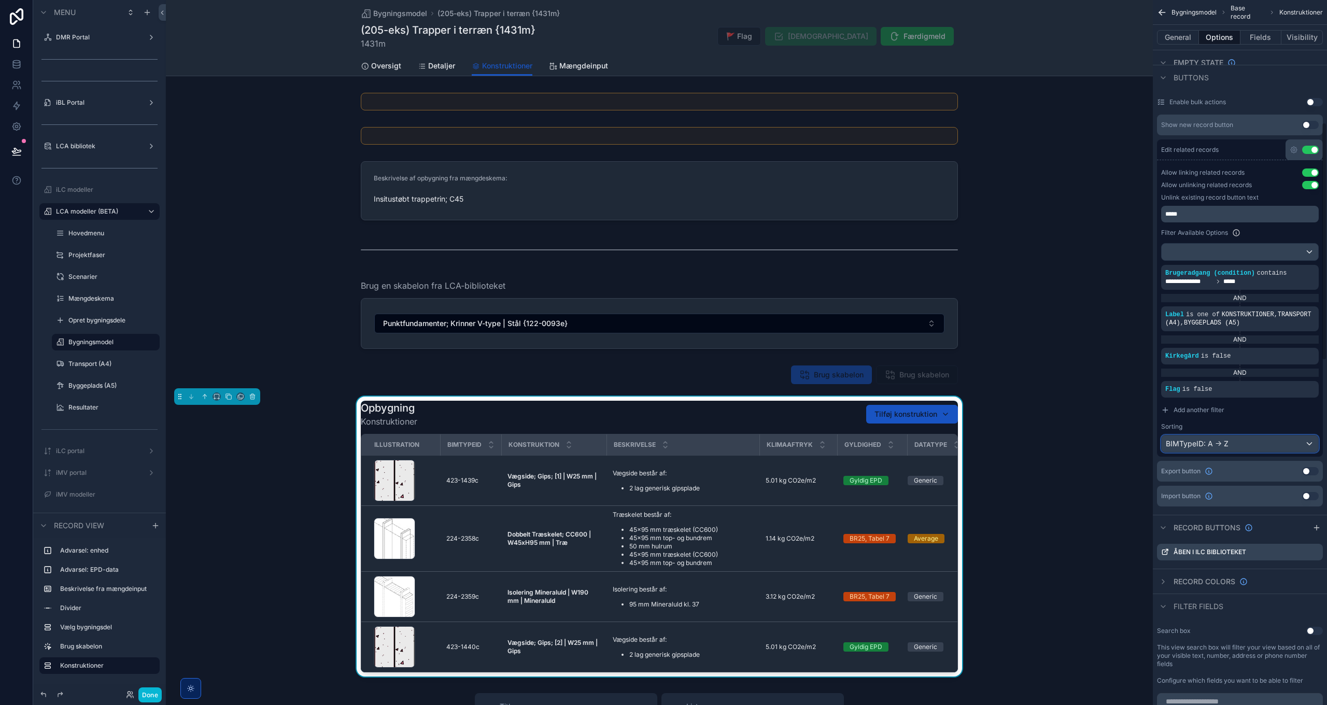
click at [1219, 443] on div "BIMTypeID: A -> Z" at bounding box center [1240, 444] width 157 height 17
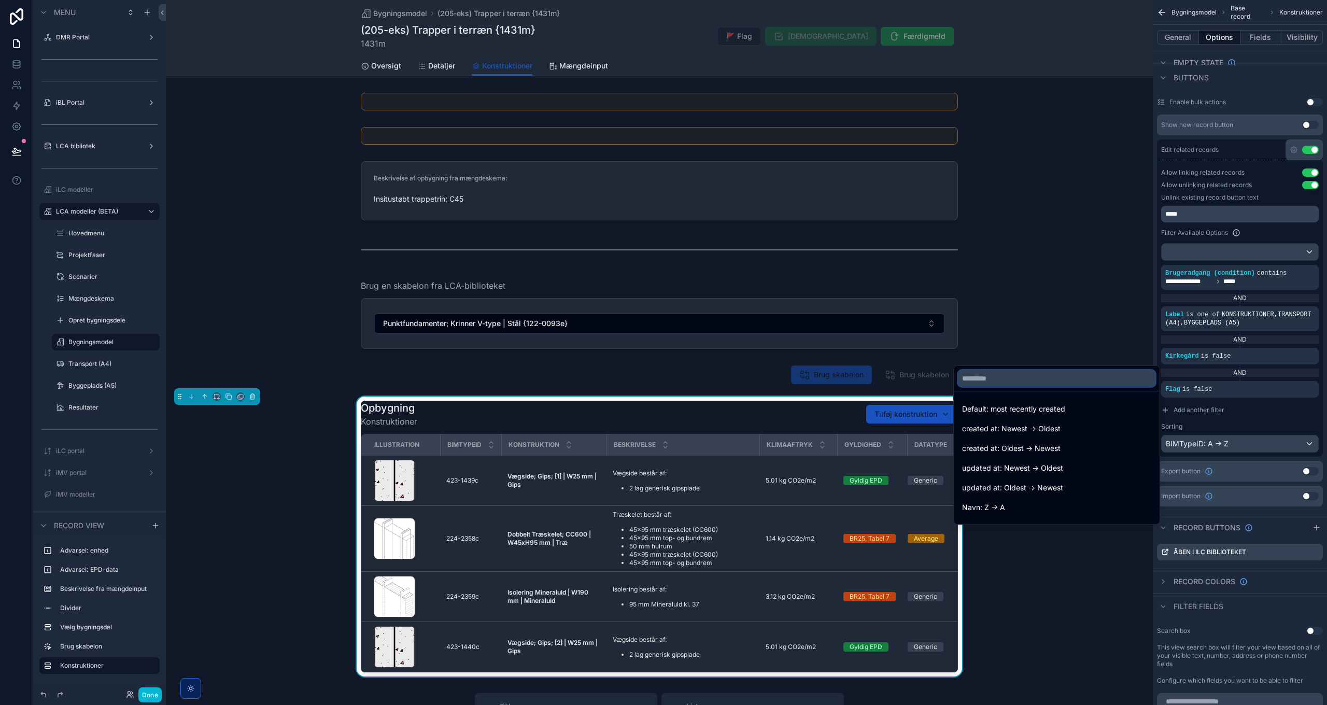
click at [1012, 376] on input "text" at bounding box center [1057, 378] width 198 height 17
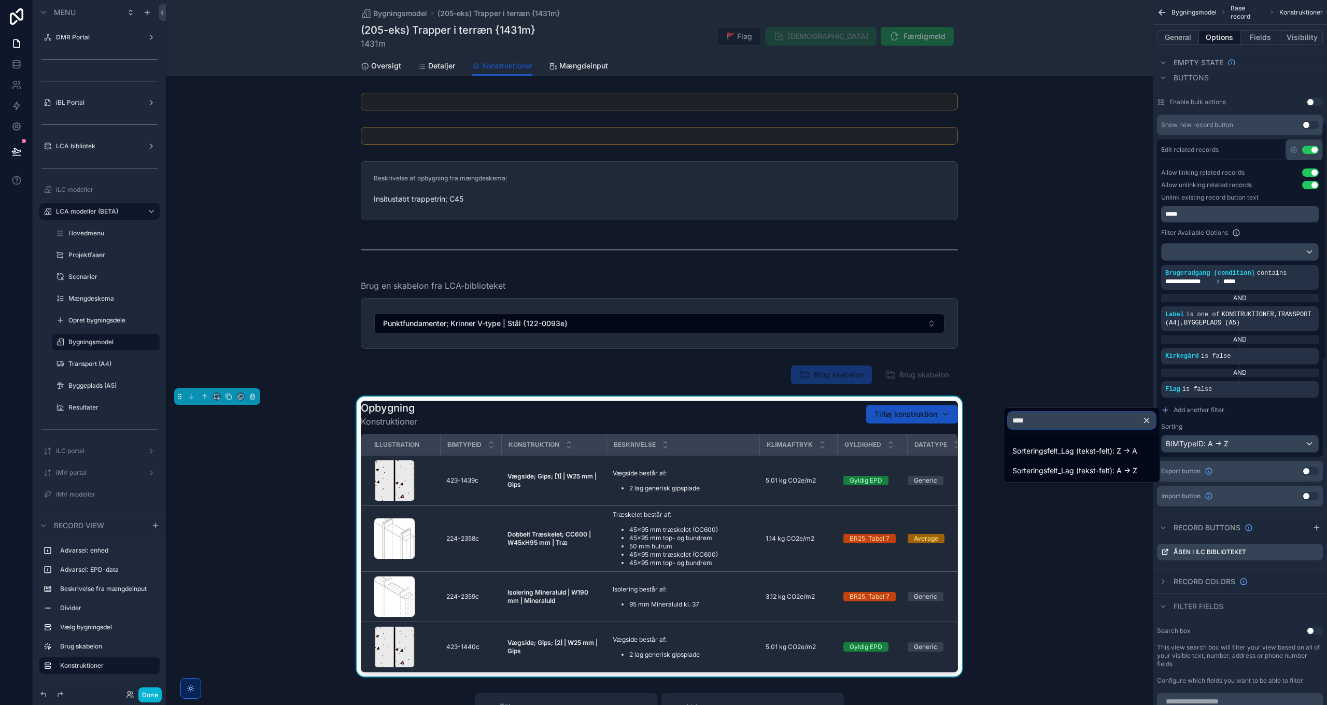
type input "****"
click at [1238, 410] on div "scrollable content" at bounding box center [663, 352] width 1327 height 705
click at [1000, 433] on div "Opbygning Konstruktioner Tilføj konstruktion Illustration BIMTypeID Konstruktio…" at bounding box center [659, 537] width 987 height 280
click at [1217, 454] on div "**********" at bounding box center [1240, 310] width 166 height 292
click at [1217, 445] on div "BIMTypeID: A -> Z" at bounding box center [1240, 444] width 157 height 17
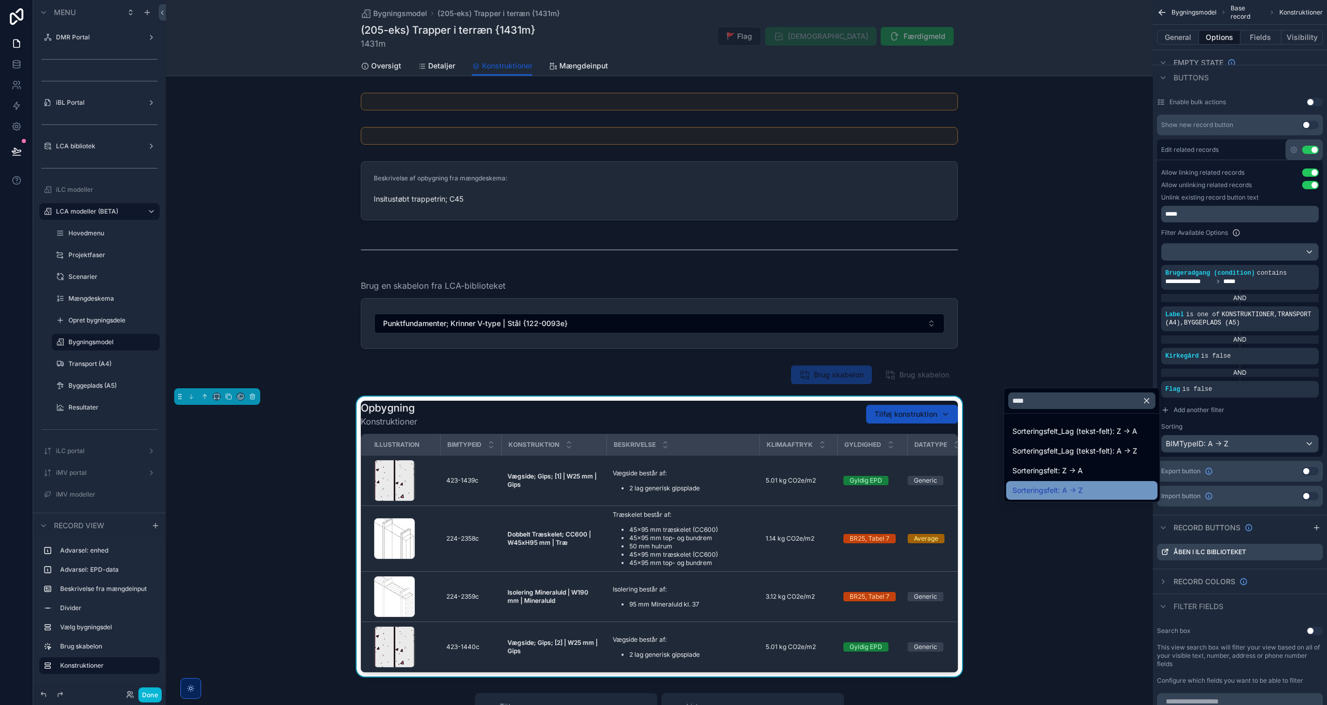
click at [1077, 488] on span "Sorteringsfelt: A -> Z" at bounding box center [1048, 490] width 71 height 12
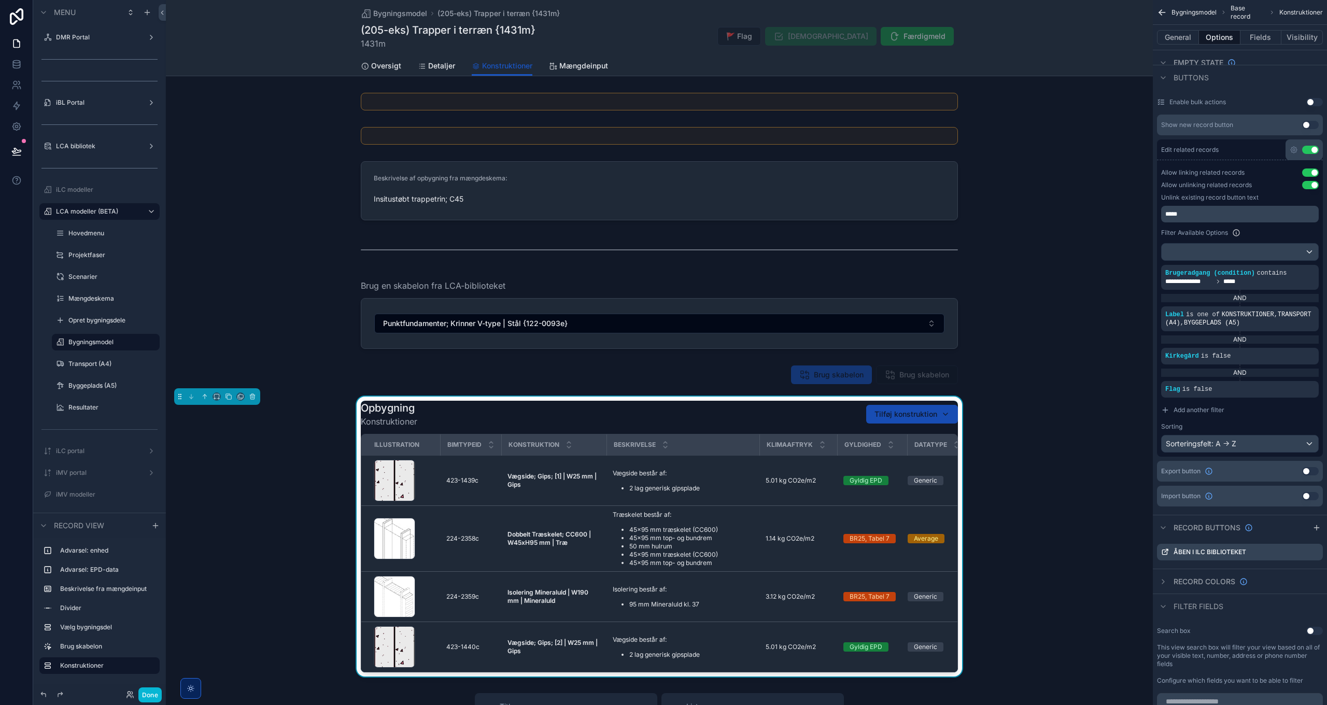
click at [914, 413] on span "Tilføj konstruktion" at bounding box center [906, 414] width 63 height 10
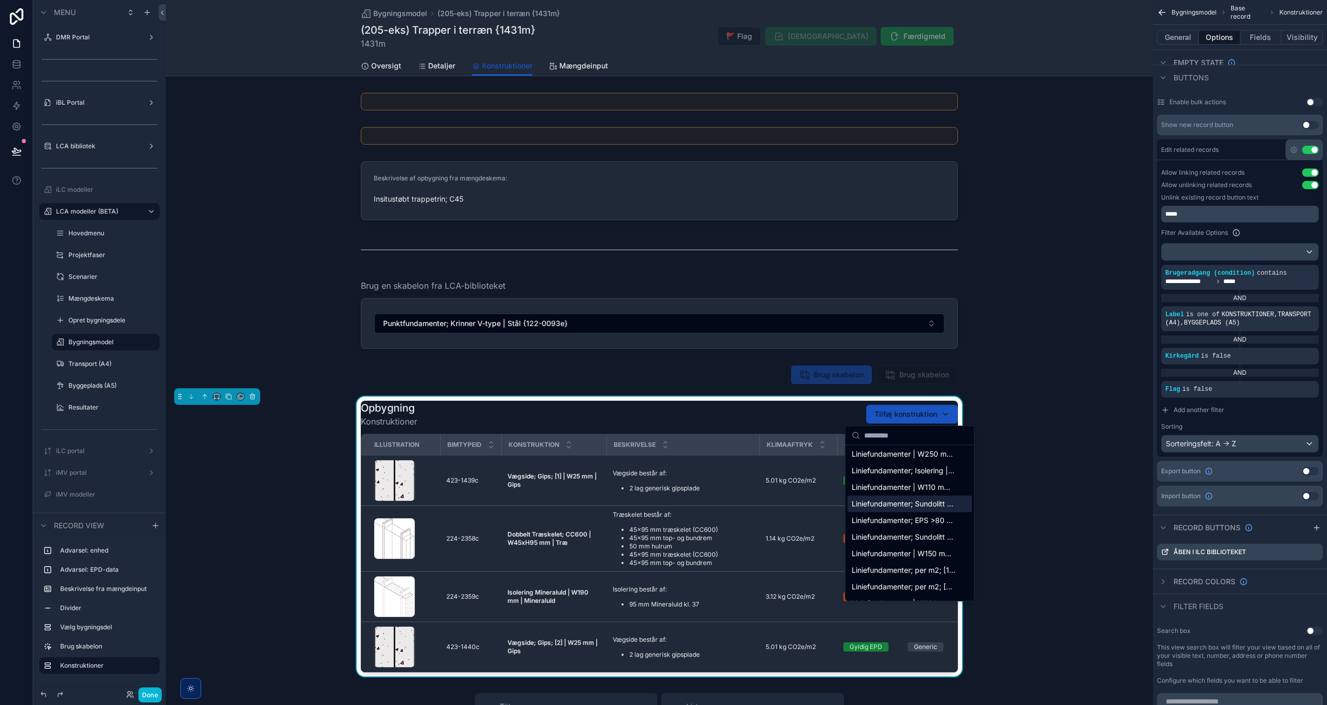
scroll to position [703, 0]
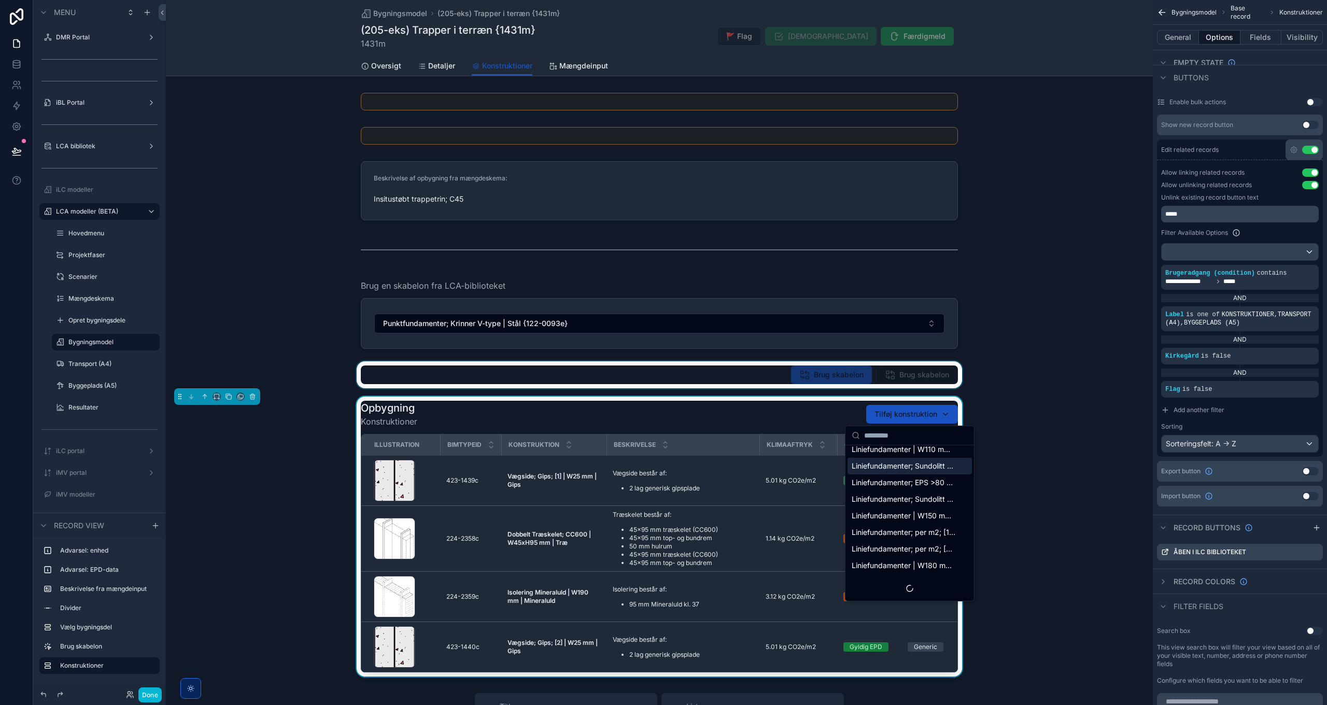
click at [1055, 368] on div "scrollable content" at bounding box center [659, 374] width 987 height 27
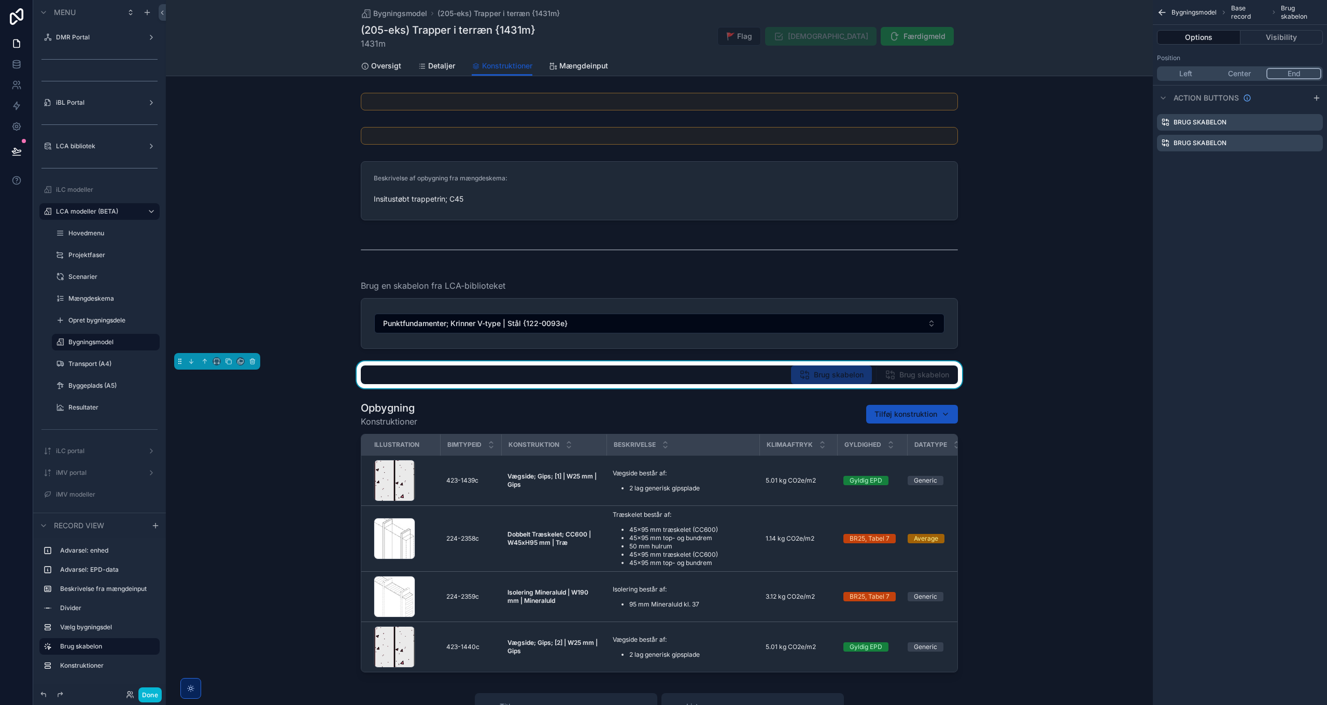
scroll to position [0, 0]
click at [1317, 121] on icon "scrollable content" at bounding box center [1315, 122] width 8 height 8
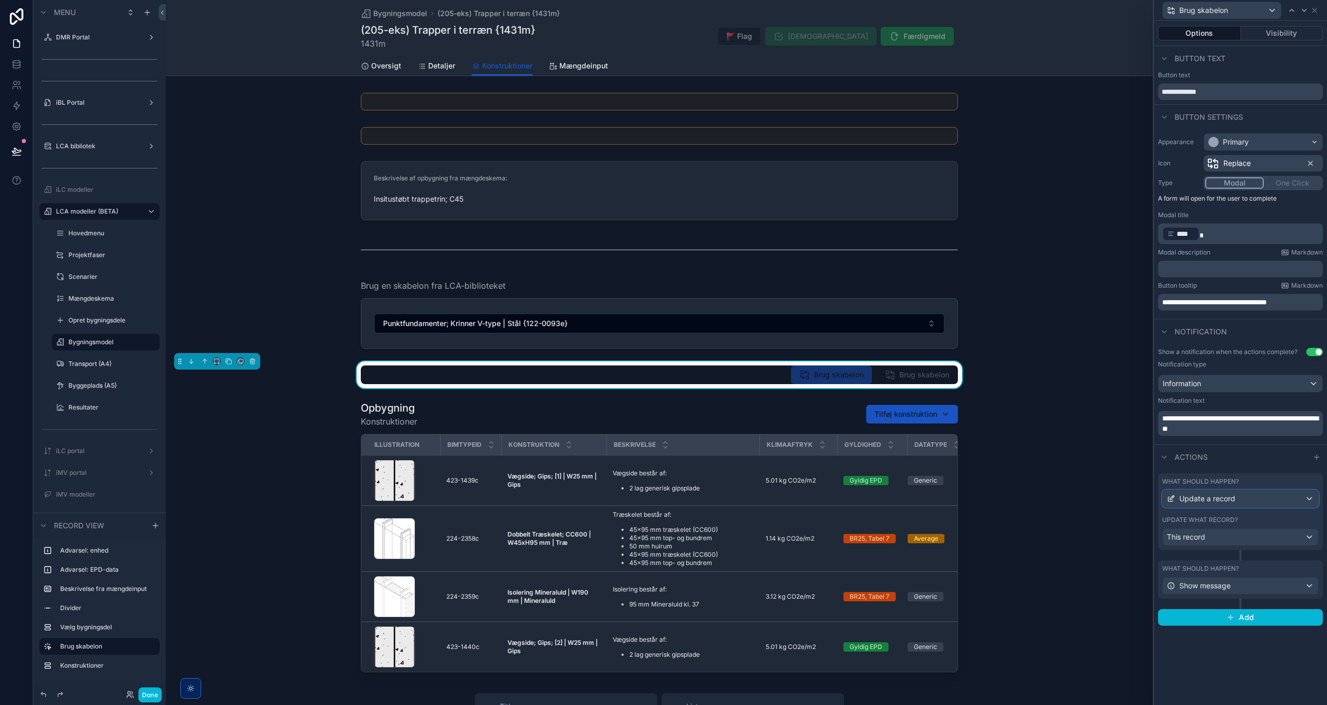
click at [1238, 494] on div "Update a record" at bounding box center [1241, 499] width 156 height 17
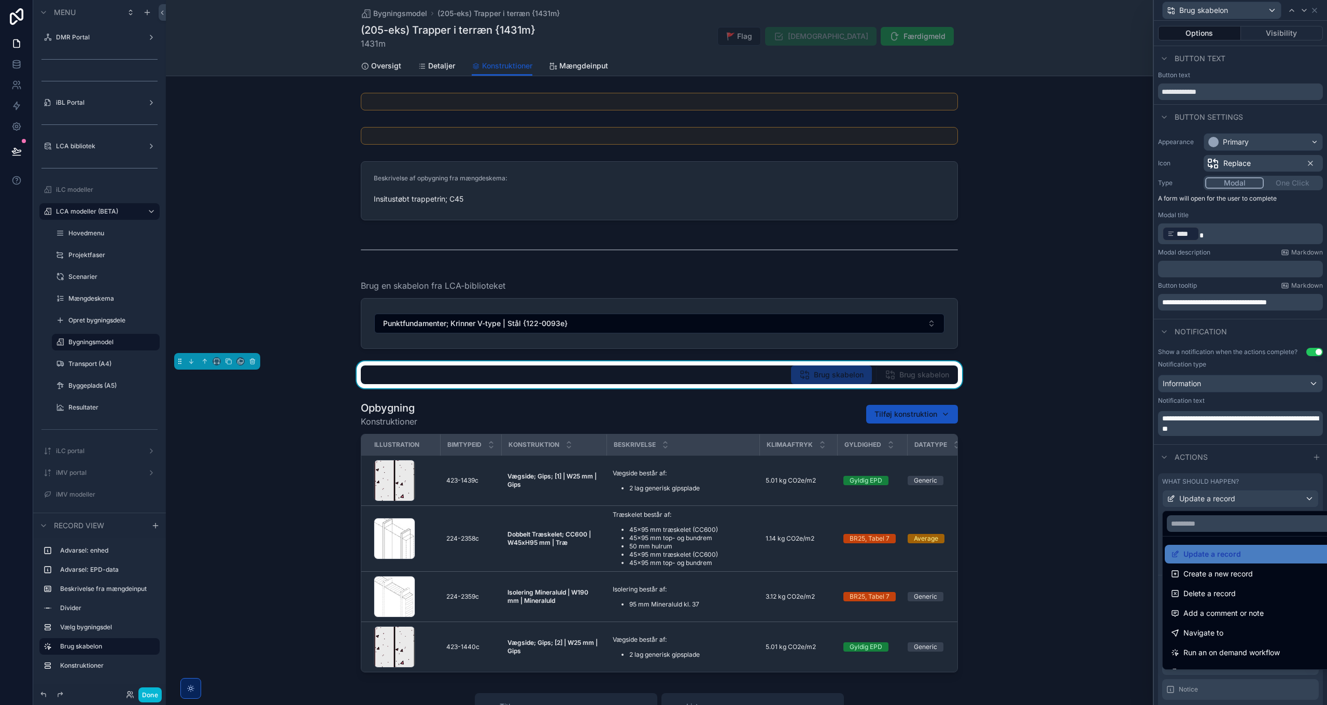
click at [1239, 497] on div at bounding box center [1240, 352] width 173 height 705
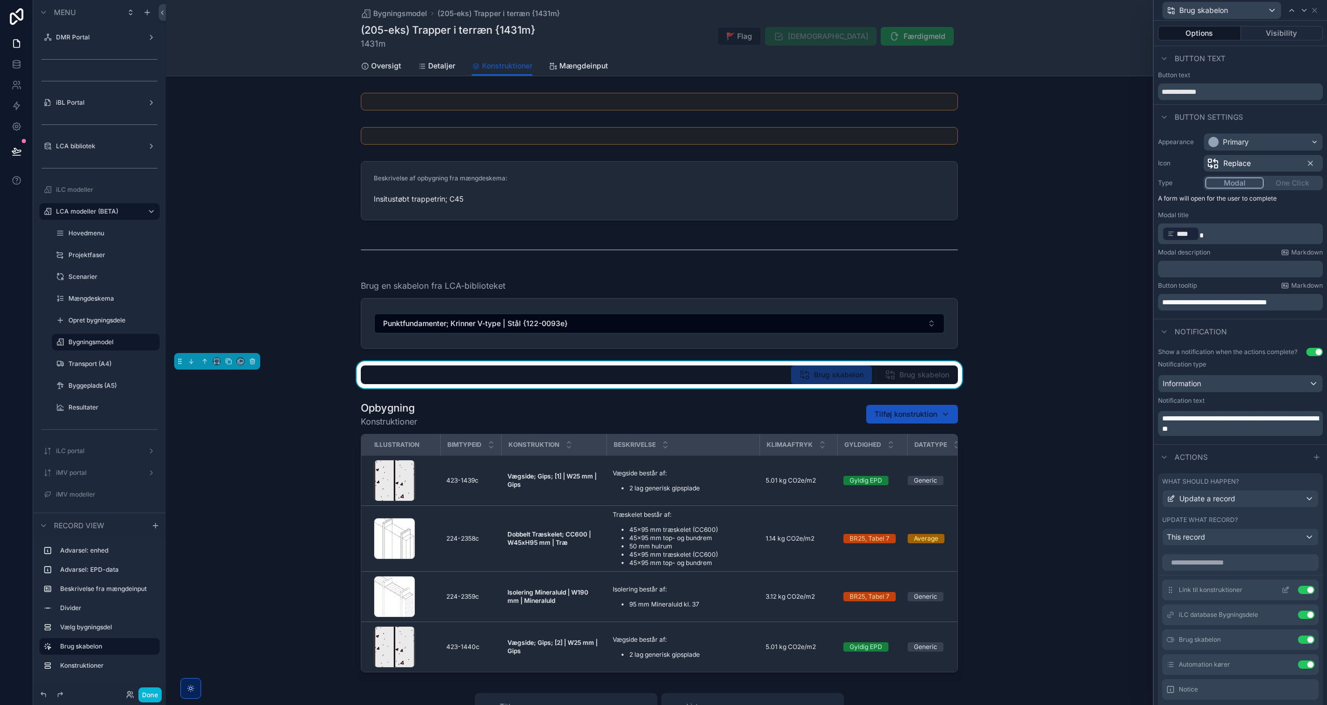
click at [1283, 591] on icon at bounding box center [1285, 591] width 5 height 5
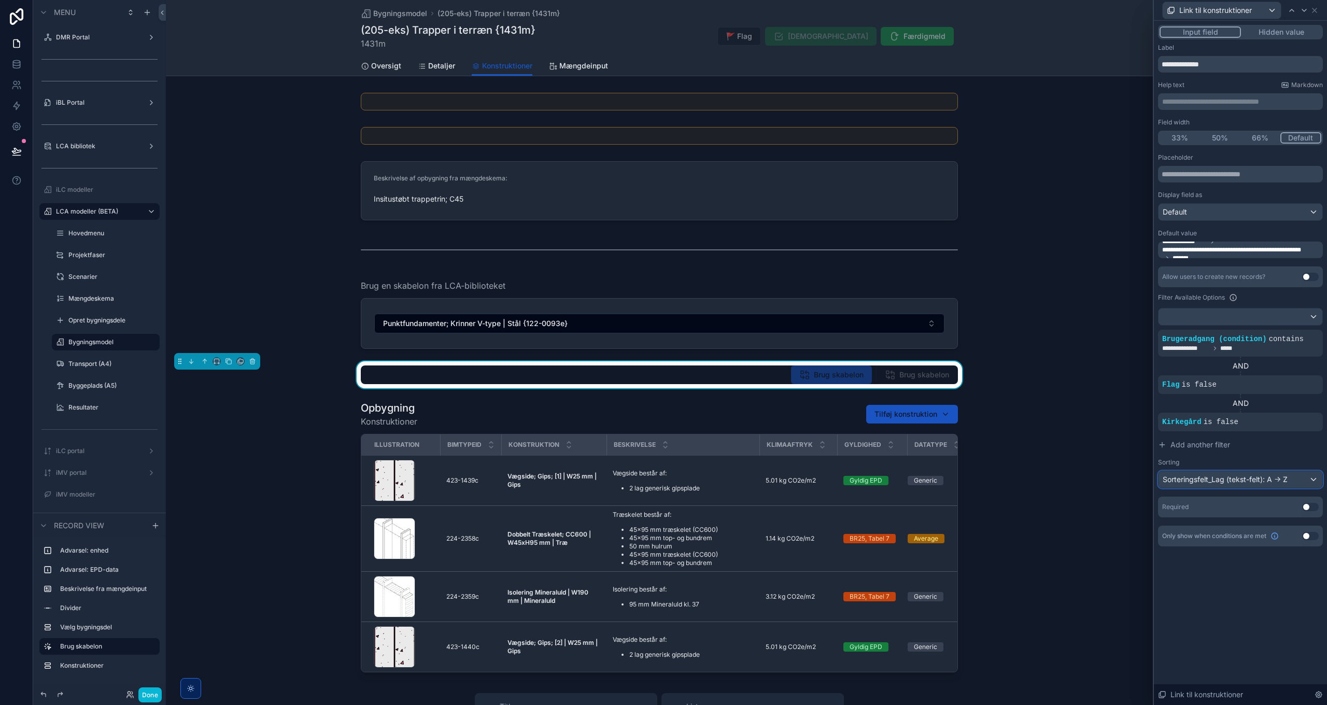
click at [1213, 478] on div "Sorteringsfelt_Lag (tekst-felt): A -> Z" at bounding box center [1241, 479] width 164 height 17
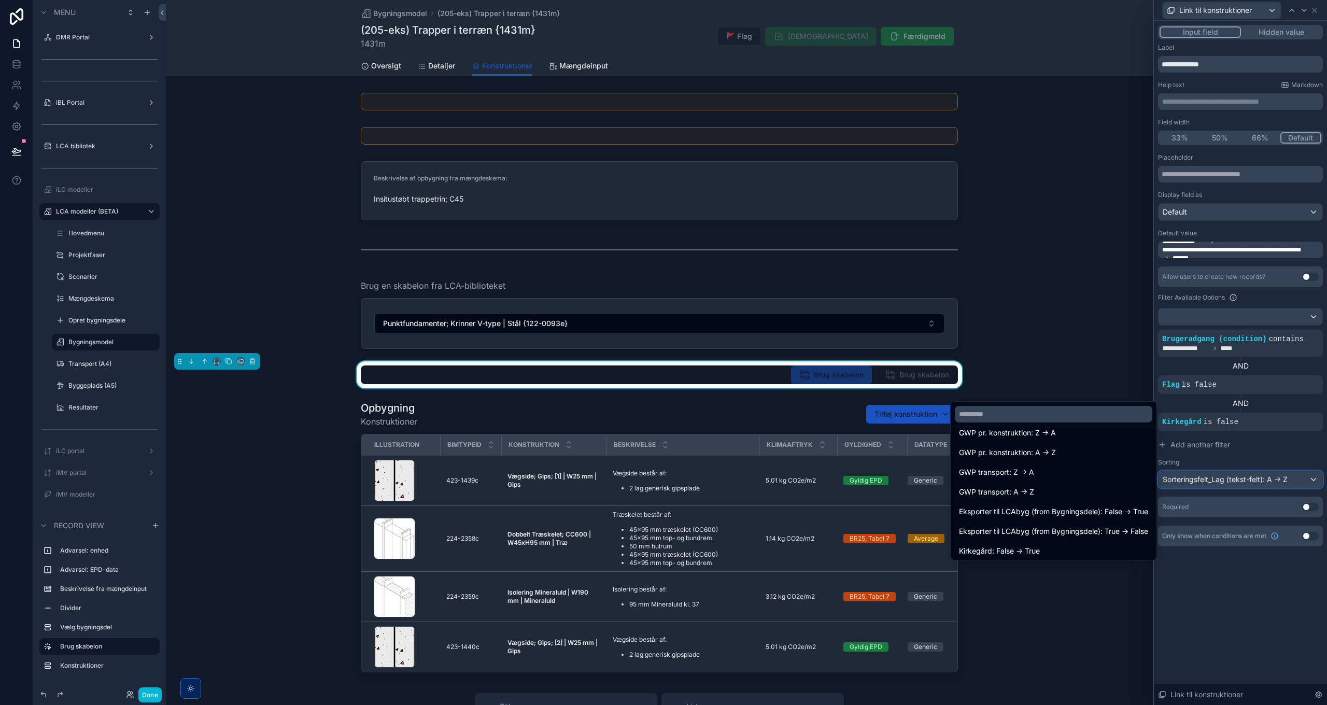
scroll to position [467, 0]
click at [1018, 417] on input "text" at bounding box center [1054, 414] width 198 height 17
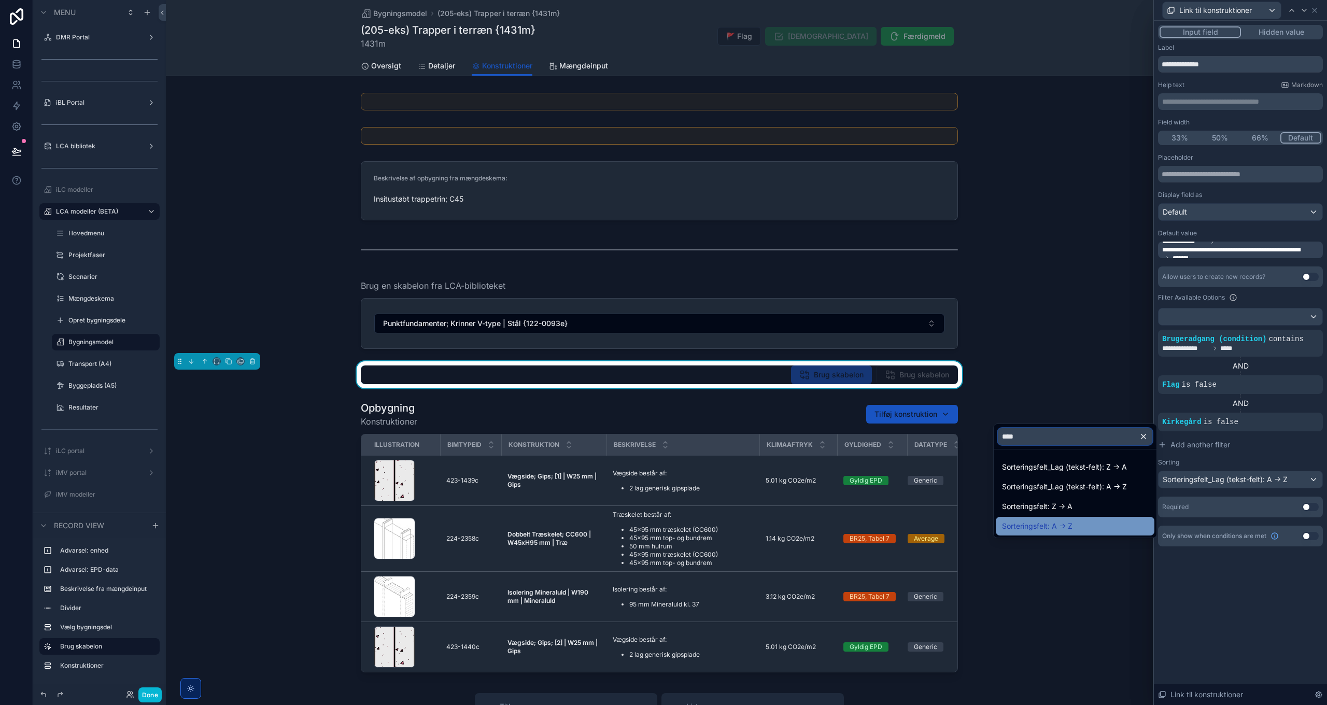
type input "****"
click at [1061, 525] on span "Sorteringsfelt: A -> Z" at bounding box center [1037, 526] width 71 height 12
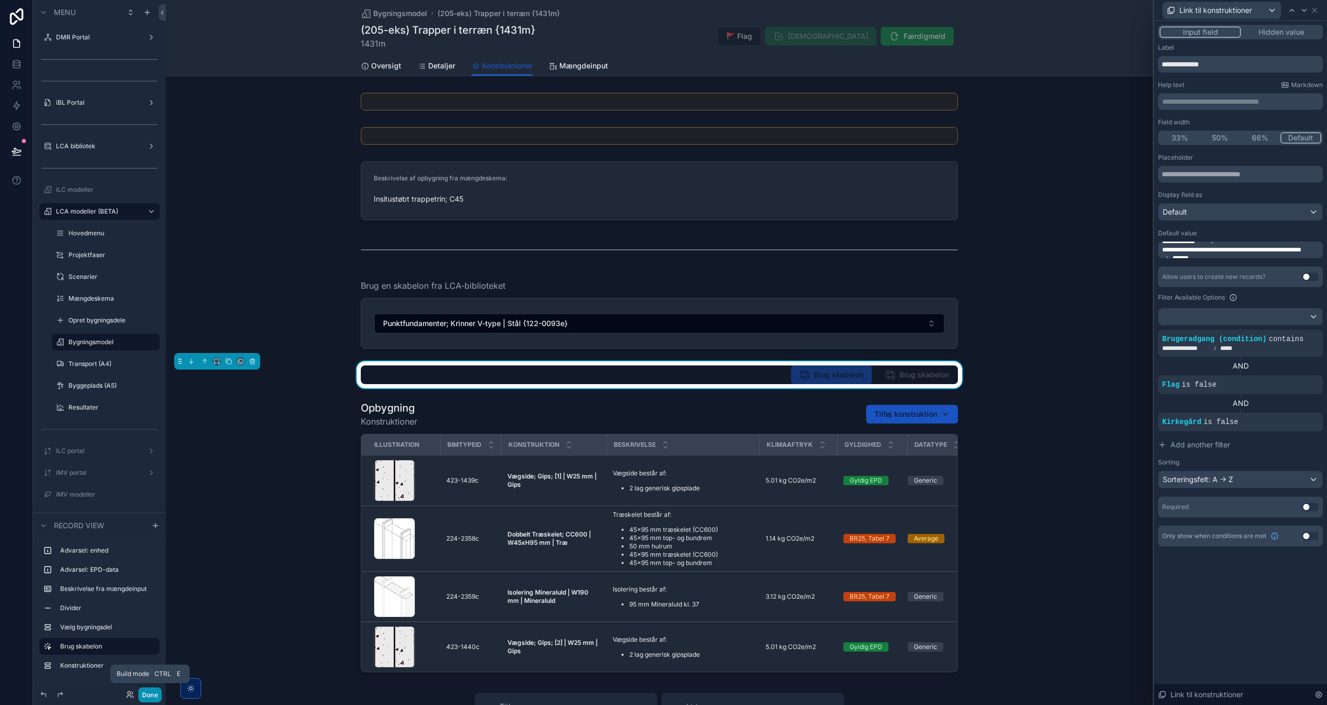
click at [149, 697] on button "Done" at bounding box center [149, 695] width 23 height 15
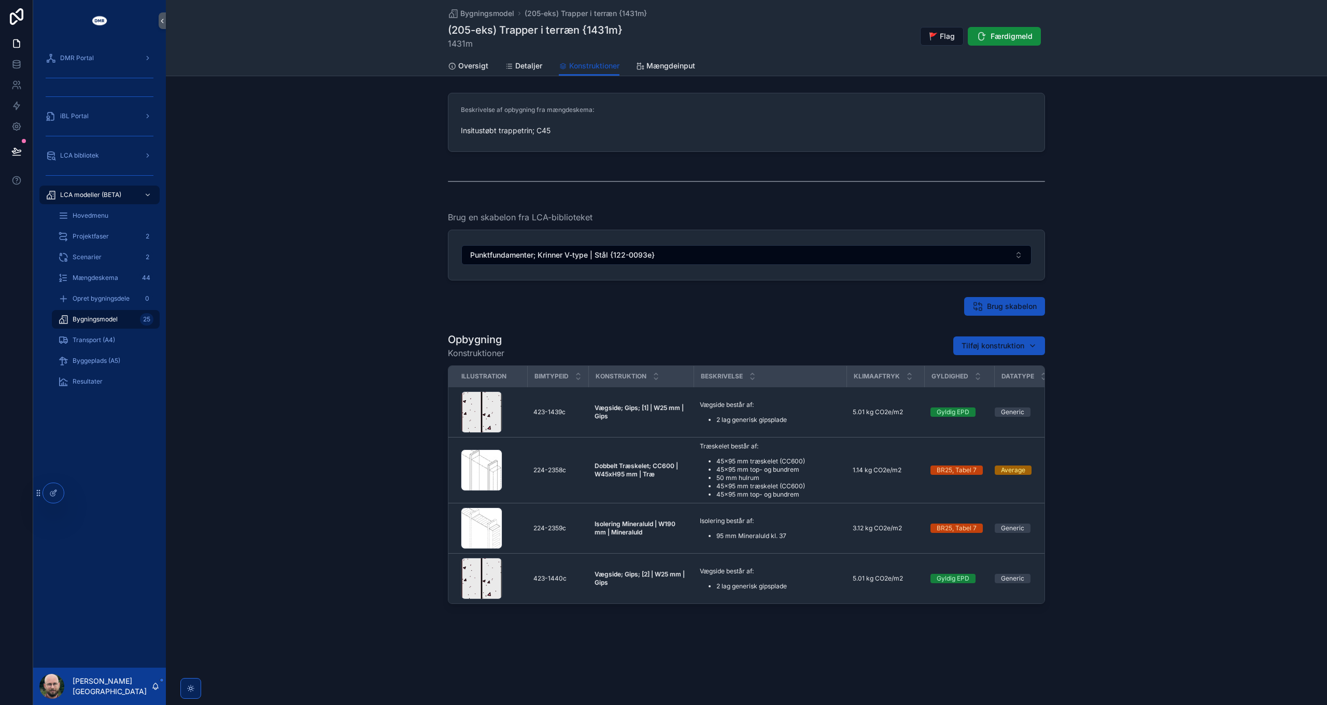
click at [504, 23] on h1 "(205-eks) Trapper i terræn {1431m}" at bounding box center [535, 30] width 175 height 15
click at [495, 15] on span "Bygningsmodel" at bounding box center [487, 13] width 54 height 10
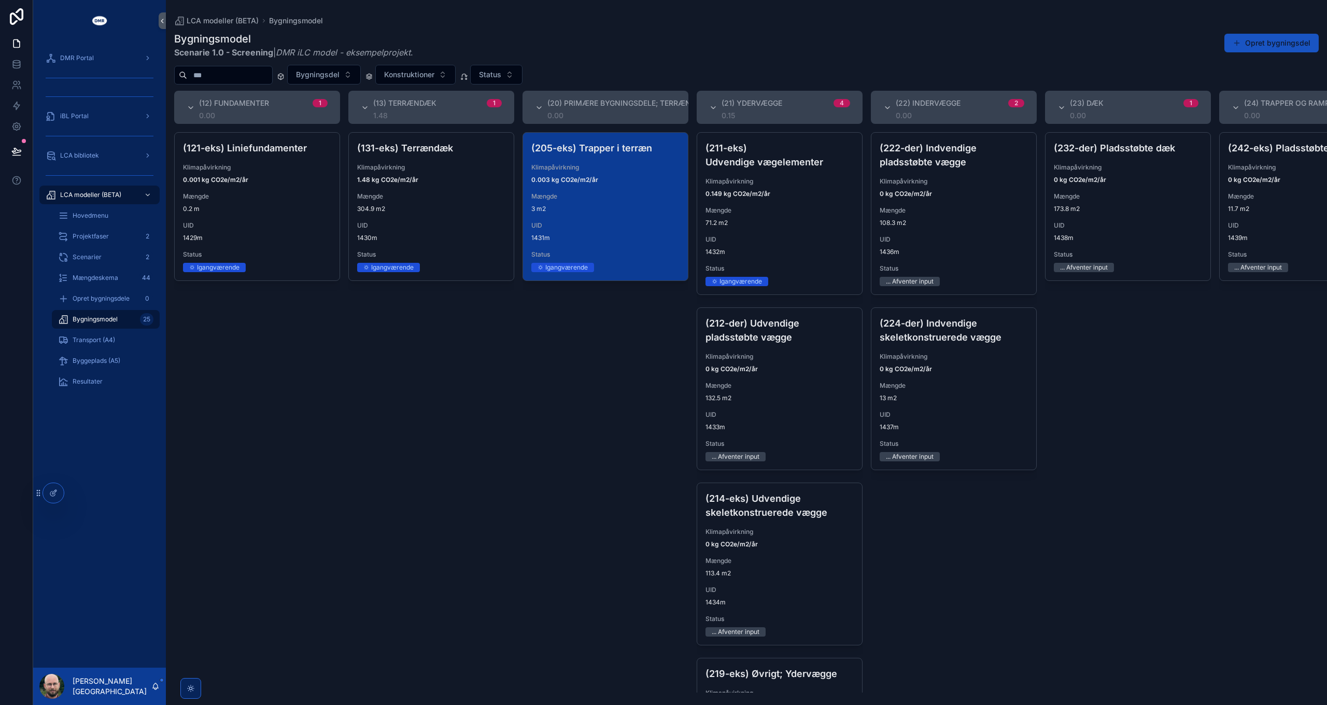
click at [630, 271] on div "⛭ Igangværende" at bounding box center [606, 267] width 148 height 9
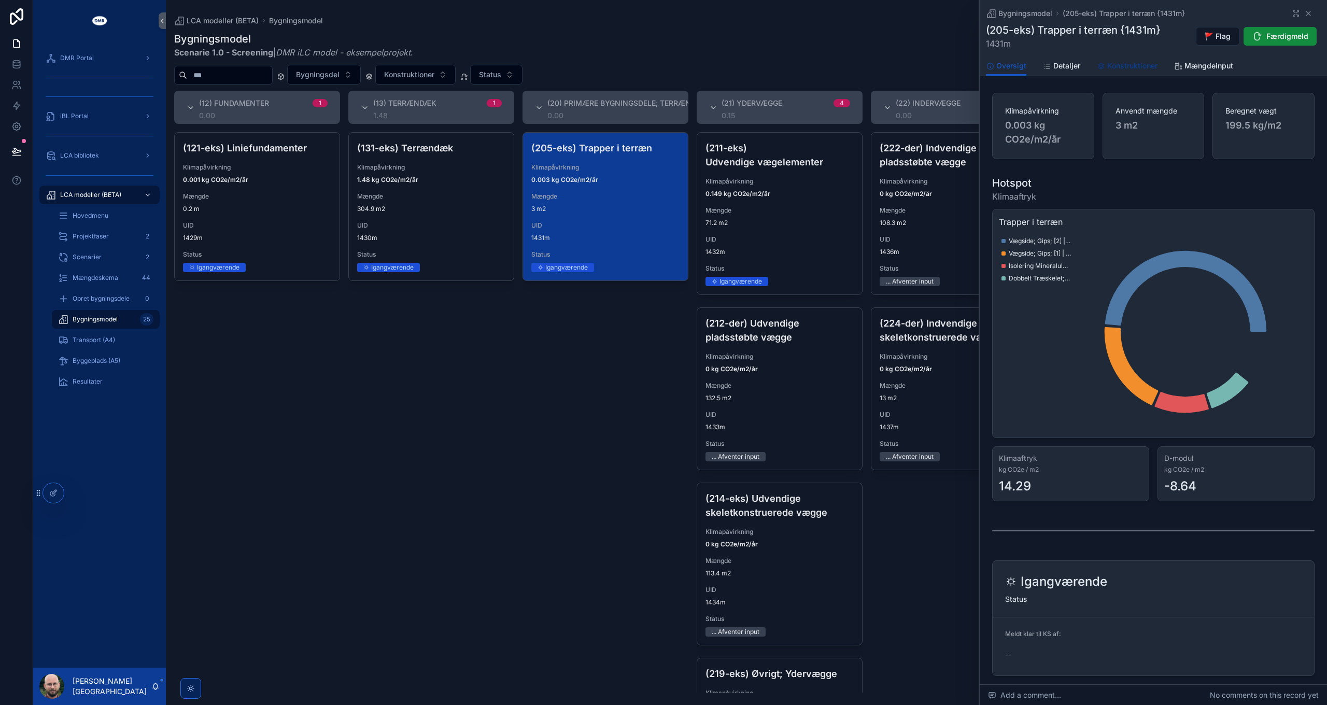
click at [1137, 63] on span "Konstruktioner" at bounding box center [1133, 66] width 50 height 10
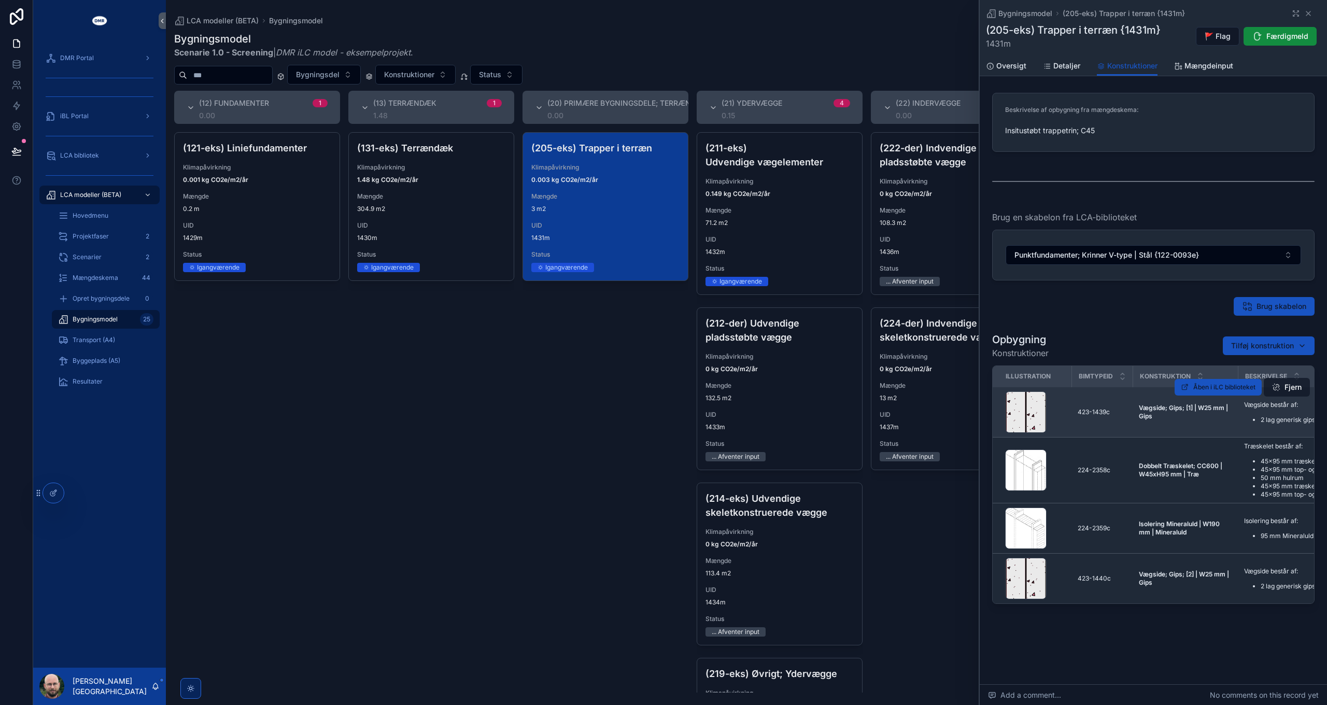
click at [1289, 387] on button "Fjern" at bounding box center [1287, 387] width 46 height 19
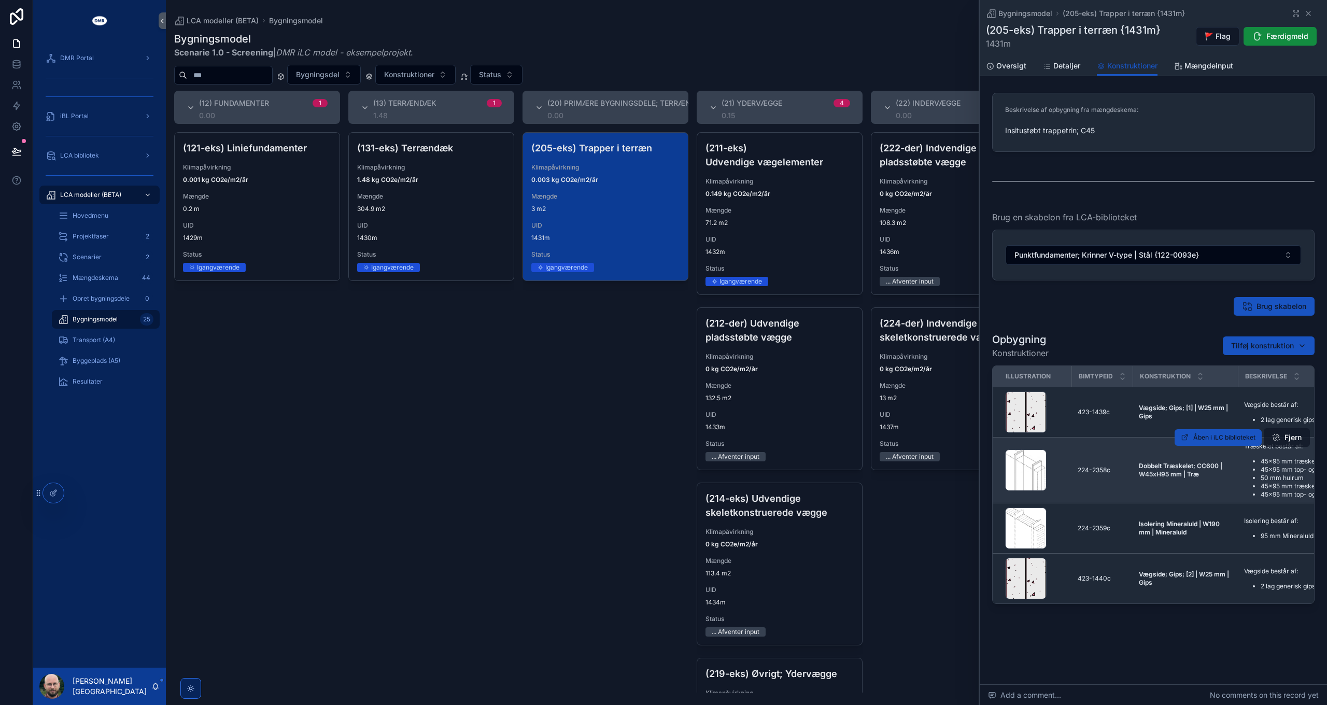
click at [1292, 438] on button "Fjern" at bounding box center [1287, 437] width 46 height 19
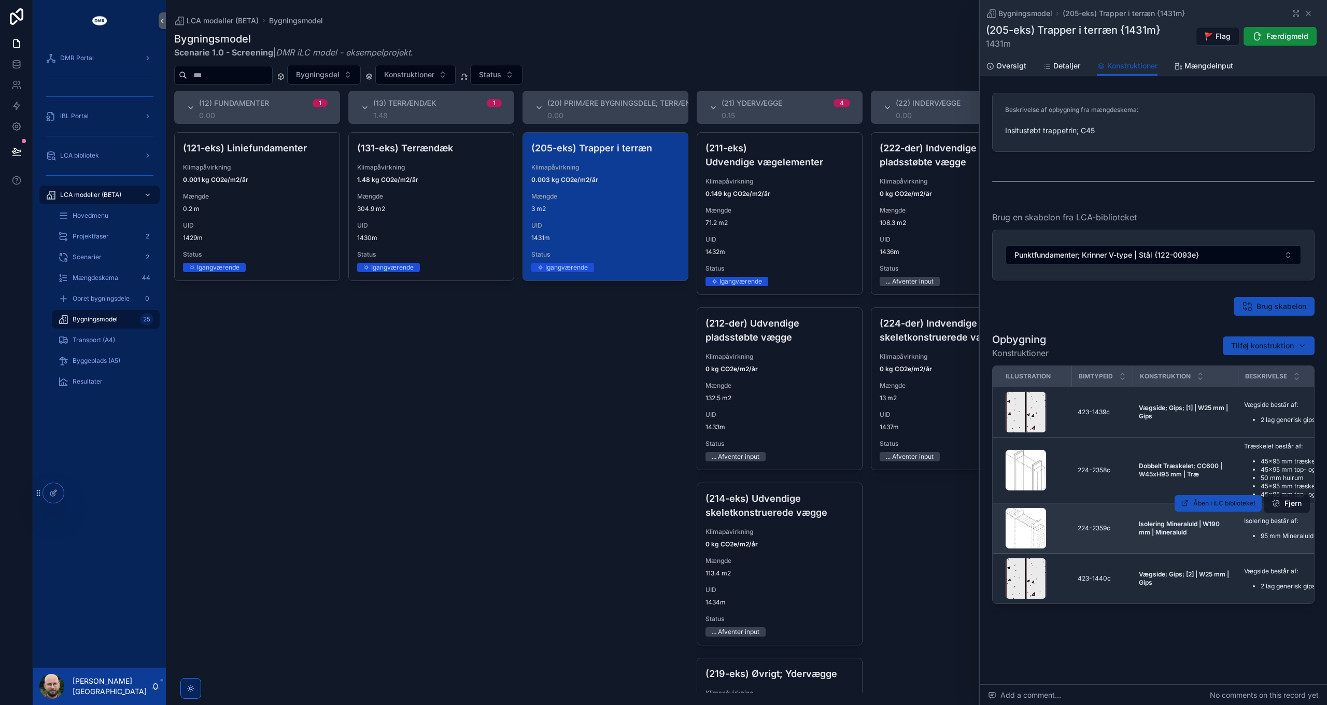
click at [1293, 502] on button "Fjern" at bounding box center [1287, 503] width 46 height 19
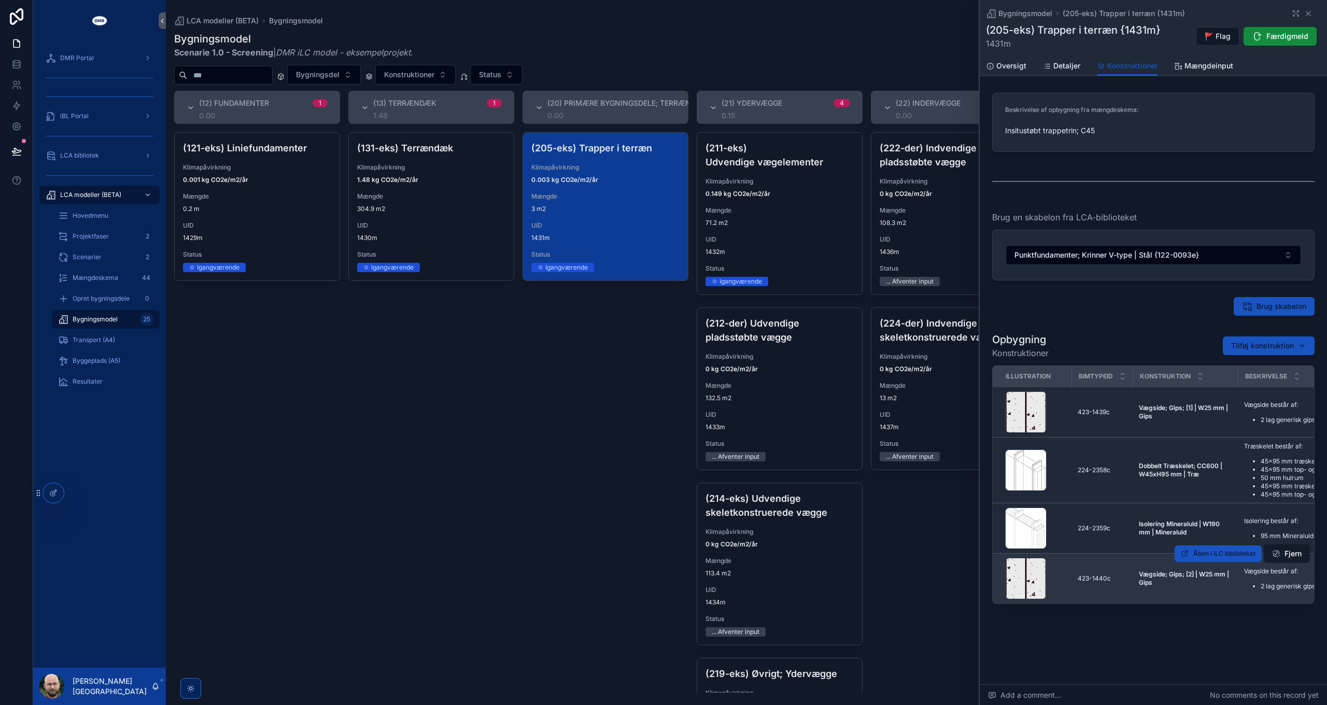
click at [1294, 554] on button "Fjern" at bounding box center [1287, 553] width 46 height 19
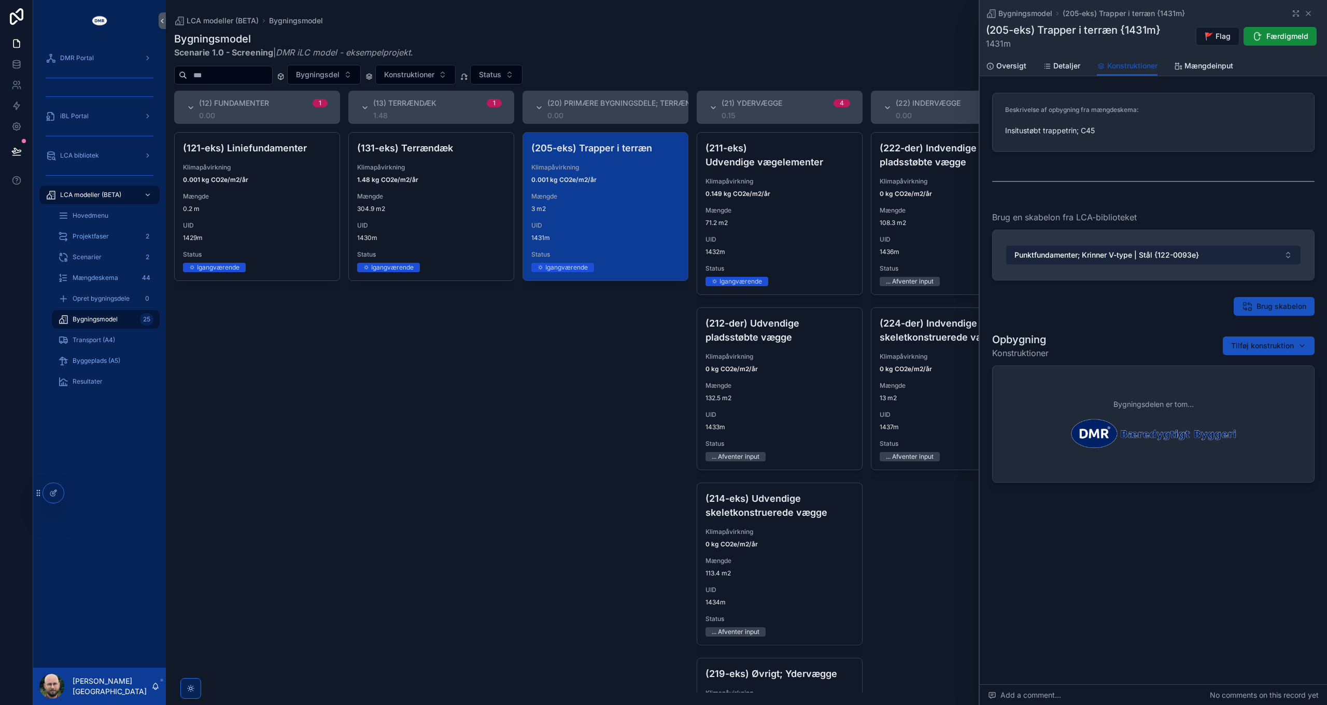
click at [1107, 255] on span "Punktfundamenter; Krinner V-type | Stål {122-0093e}" at bounding box center [1107, 255] width 185 height 10
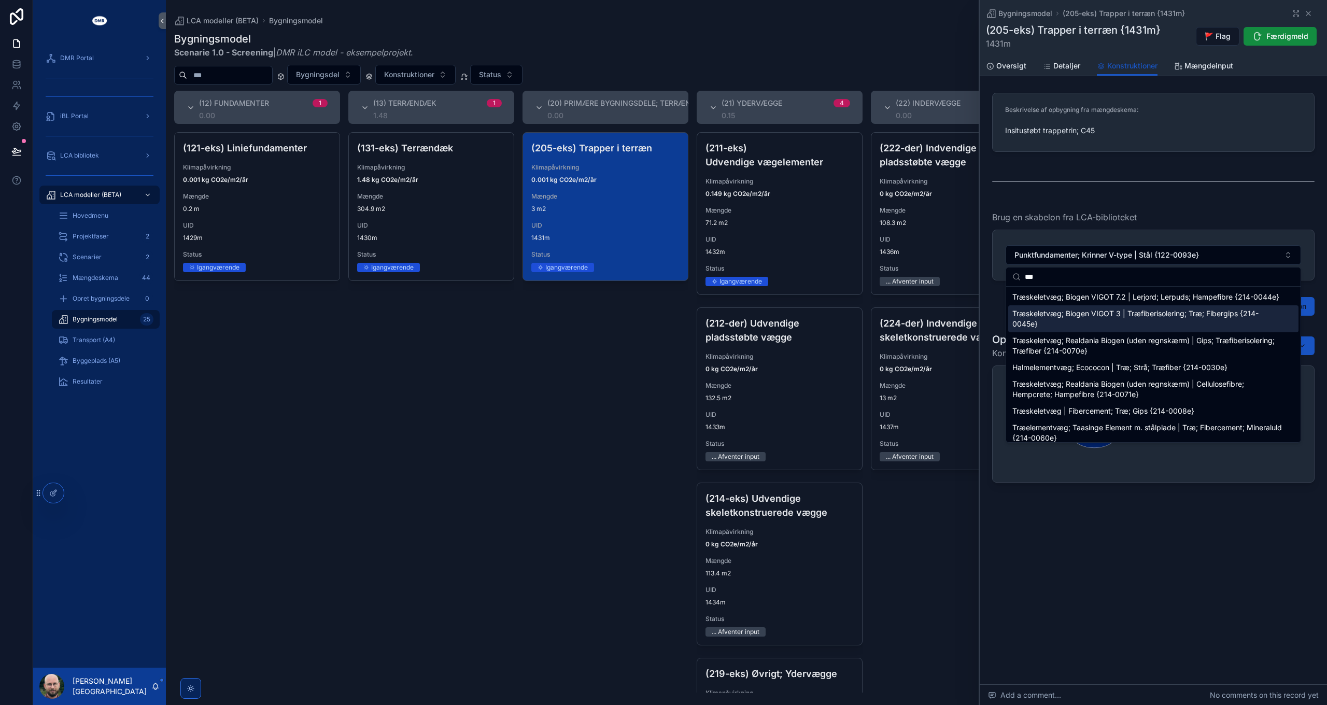
type input "***"
click at [1139, 329] on span "Træskeletvæg; Biogen VIGOT 3 | Træfiberisolering; Træ; Fibergips {214-0045e}" at bounding box center [1148, 319] width 270 height 21
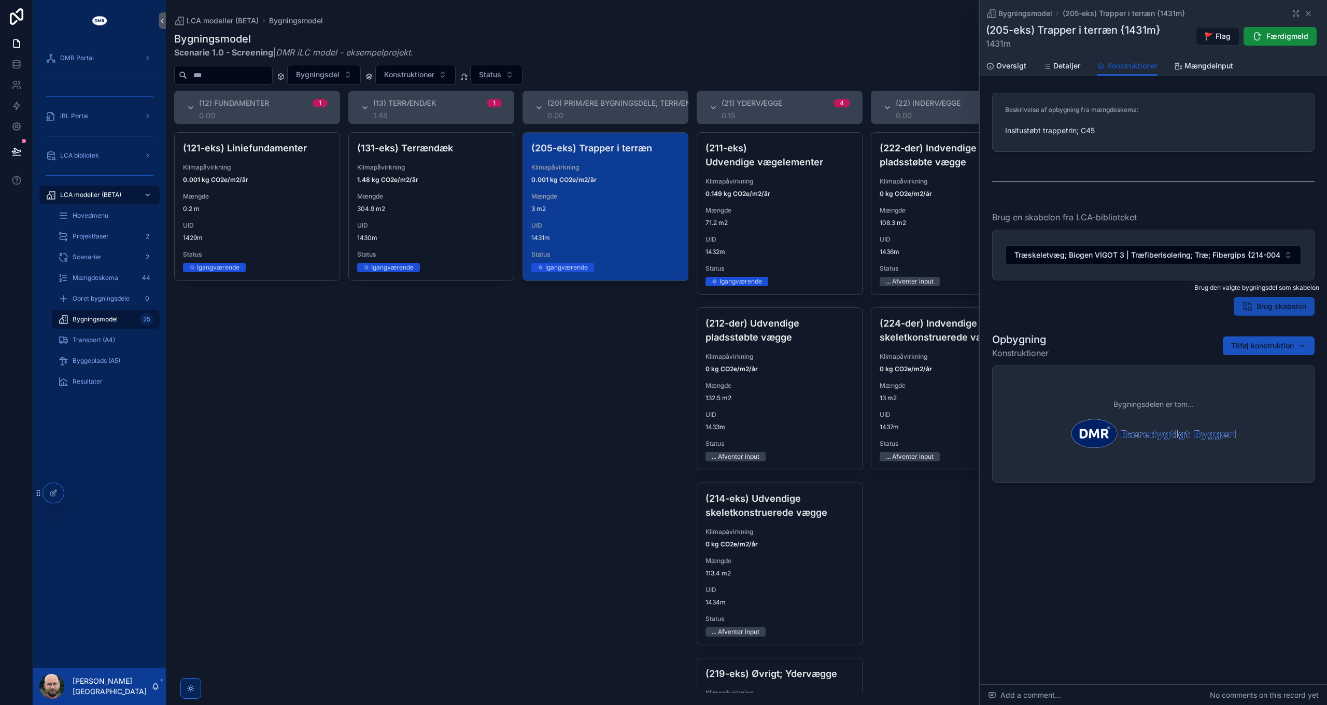
click at [1263, 307] on span "Brug skabelon" at bounding box center [1282, 306] width 50 height 10
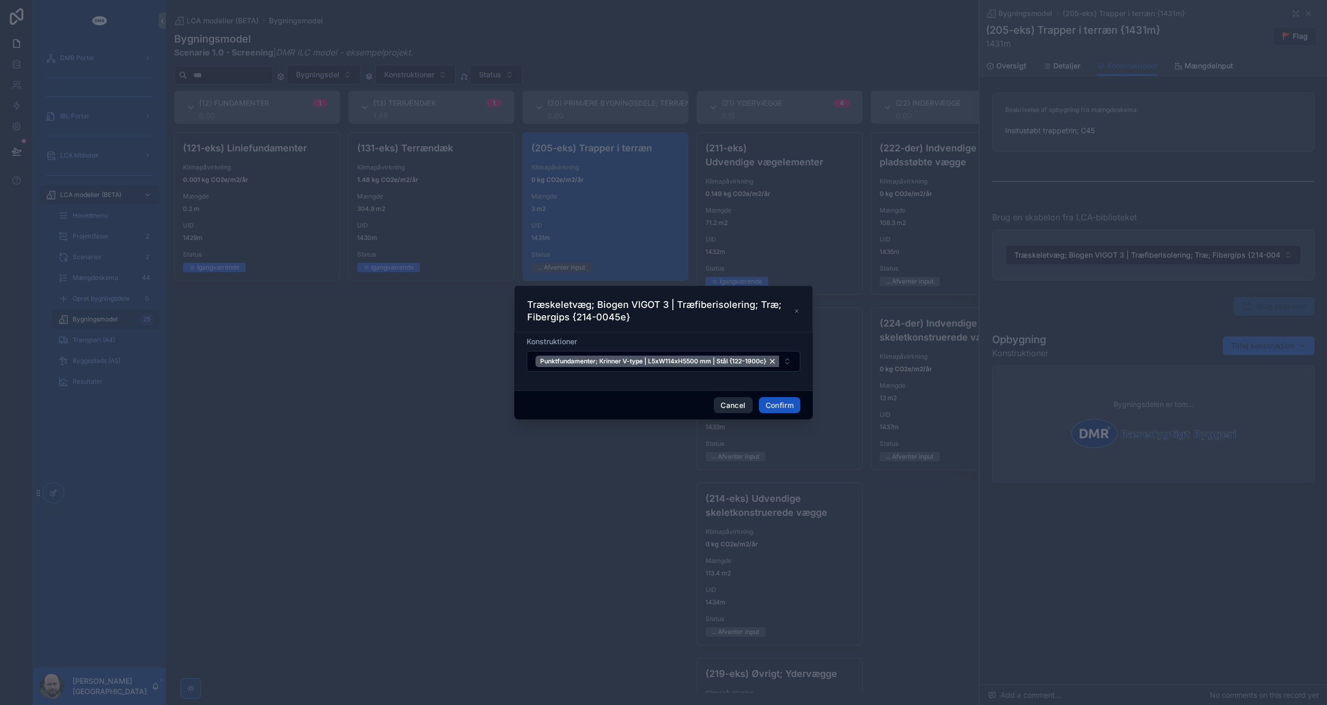
click at [723, 406] on button "Cancel" at bounding box center [733, 405] width 38 height 17
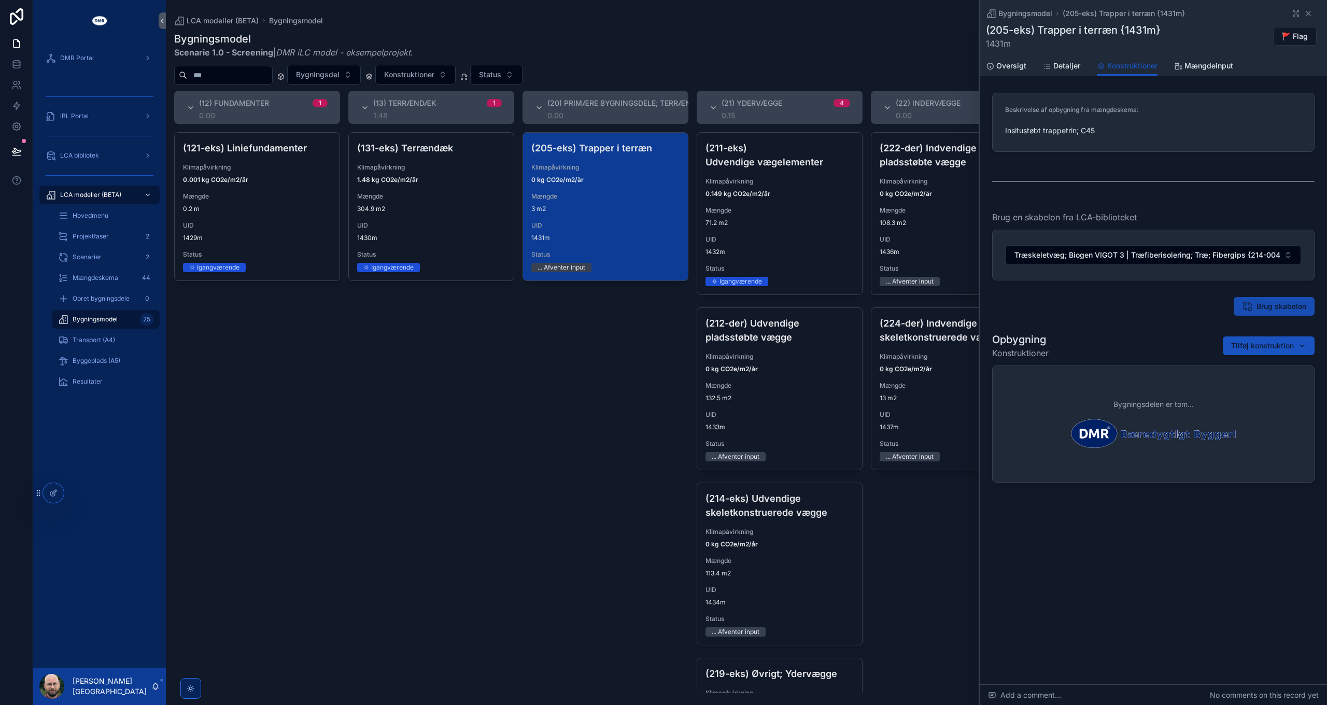
click at [1274, 304] on span "Brug skabelon" at bounding box center [1282, 306] width 50 height 10
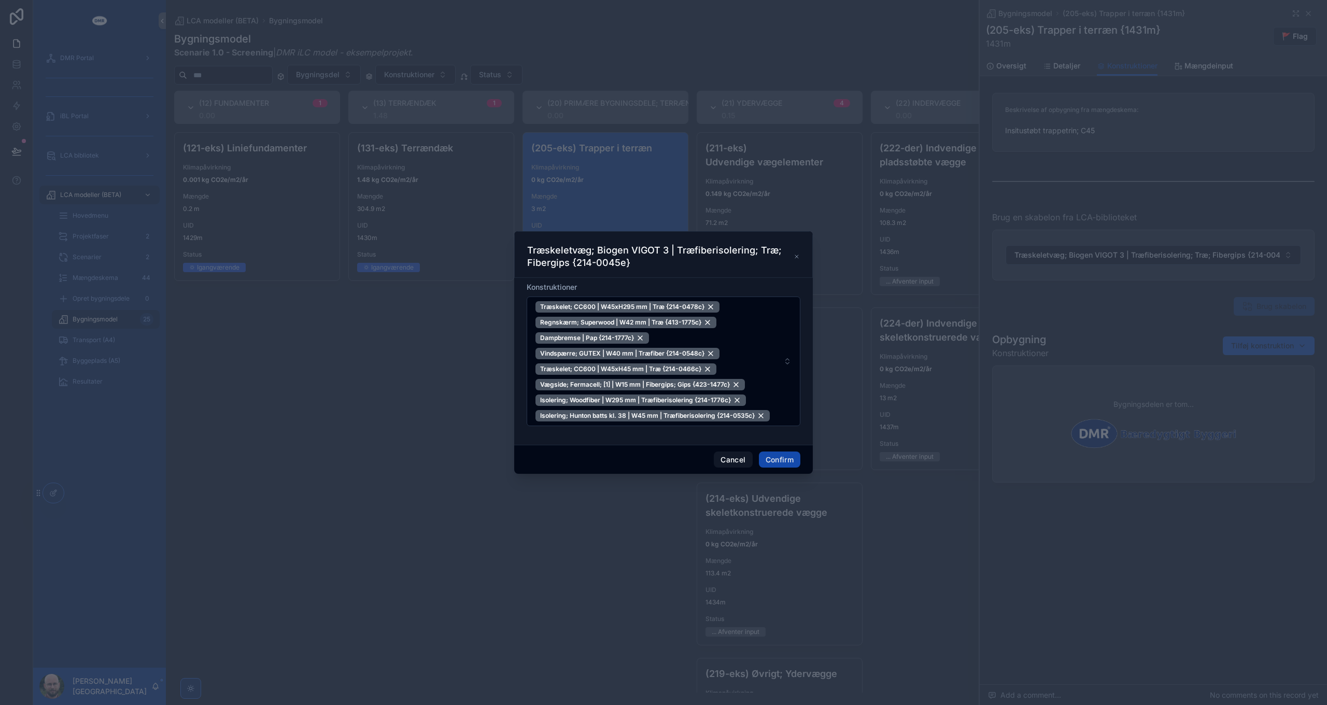
click at [785, 464] on button "Confirm" at bounding box center [779, 460] width 41 height 17
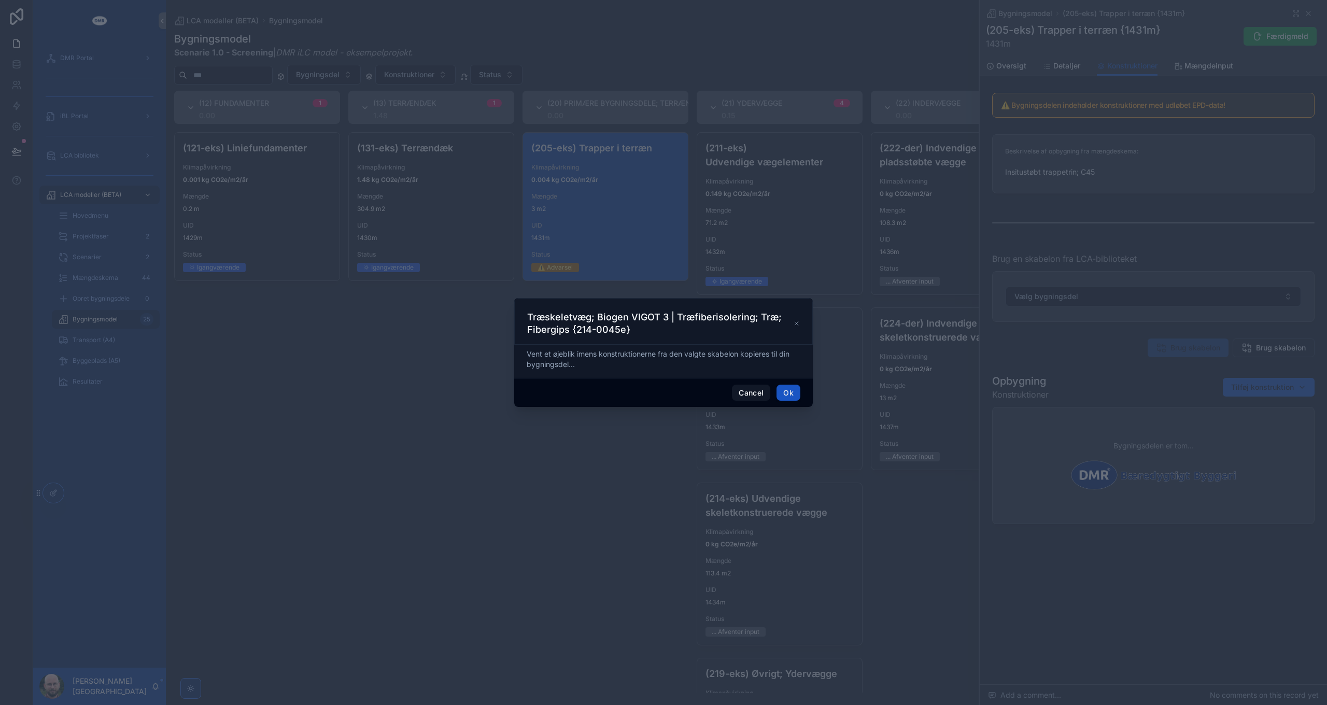
click at [795, 322] on icon at bounding box center [796, 323] width 3 height 3
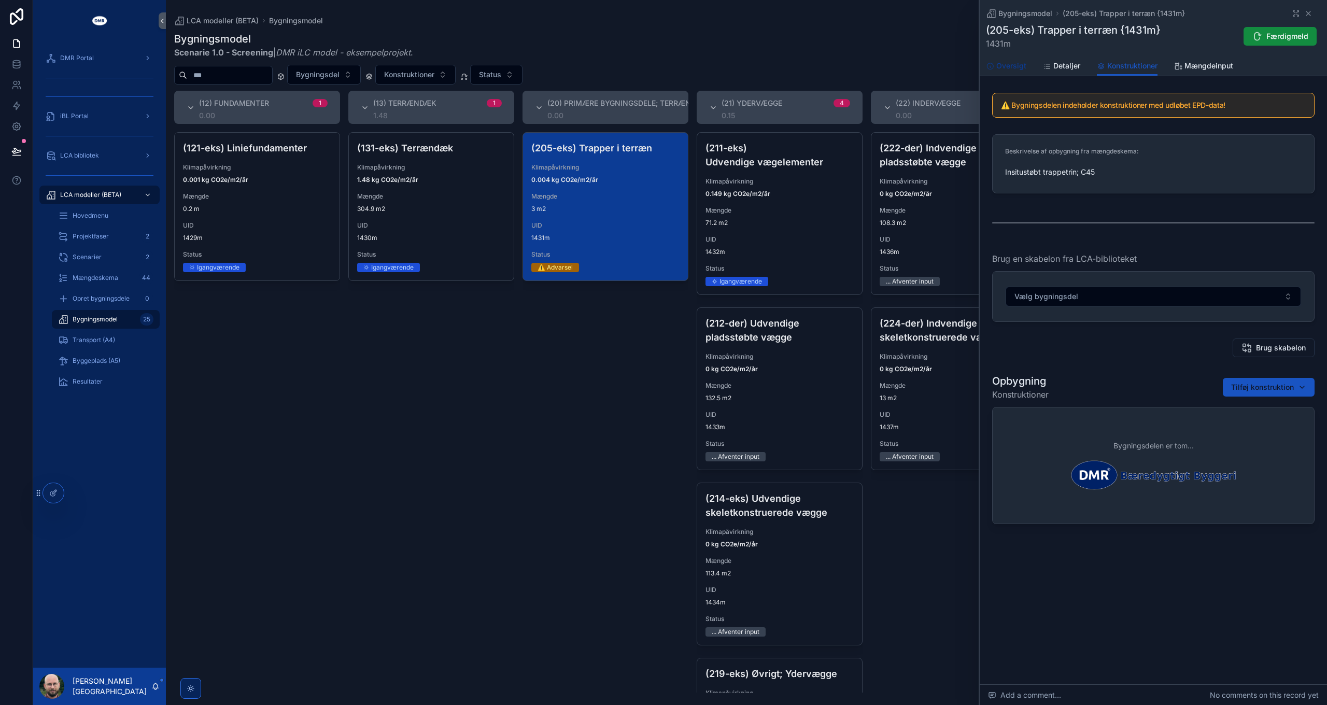
click at [1005, 64] on span "Oversigt" at bounding box center [1012, 66] width 30 height 10
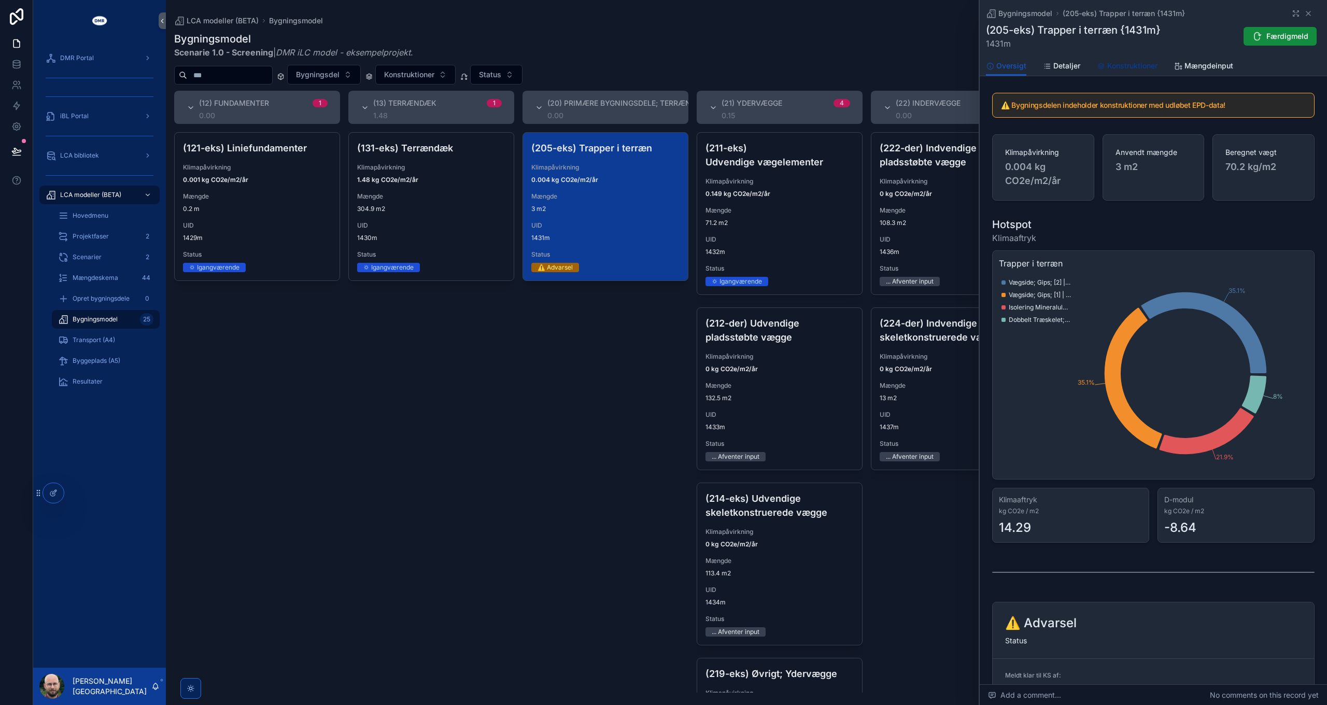
click at [1110, 65] on span "Konstruktioner" at bounding box center [1133, 66] width 50 height 10
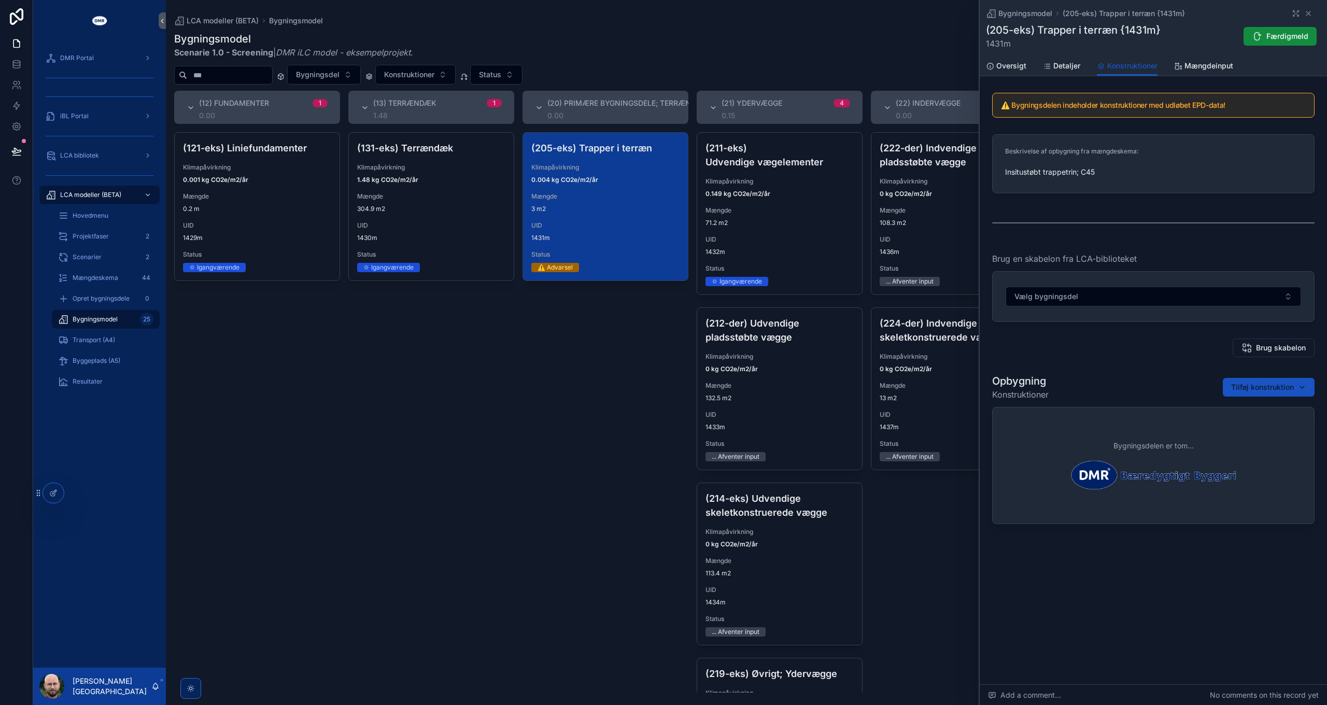
click at [1114, 359] on div "Brug skabelon" at bounding box center [1153, 347] width 335 height 27
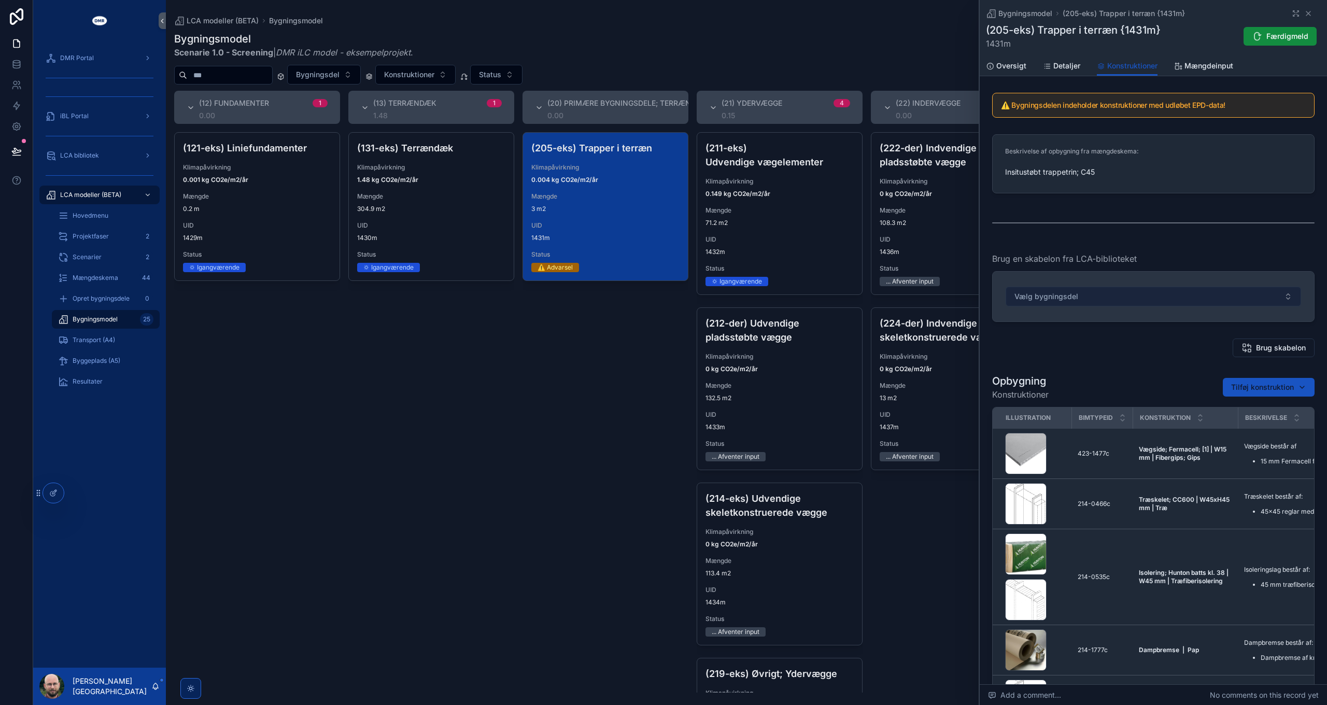
click at [1110, 299] on button "Vælg bygningsdel" at bounding box center [1154, 297] width 296 height 20
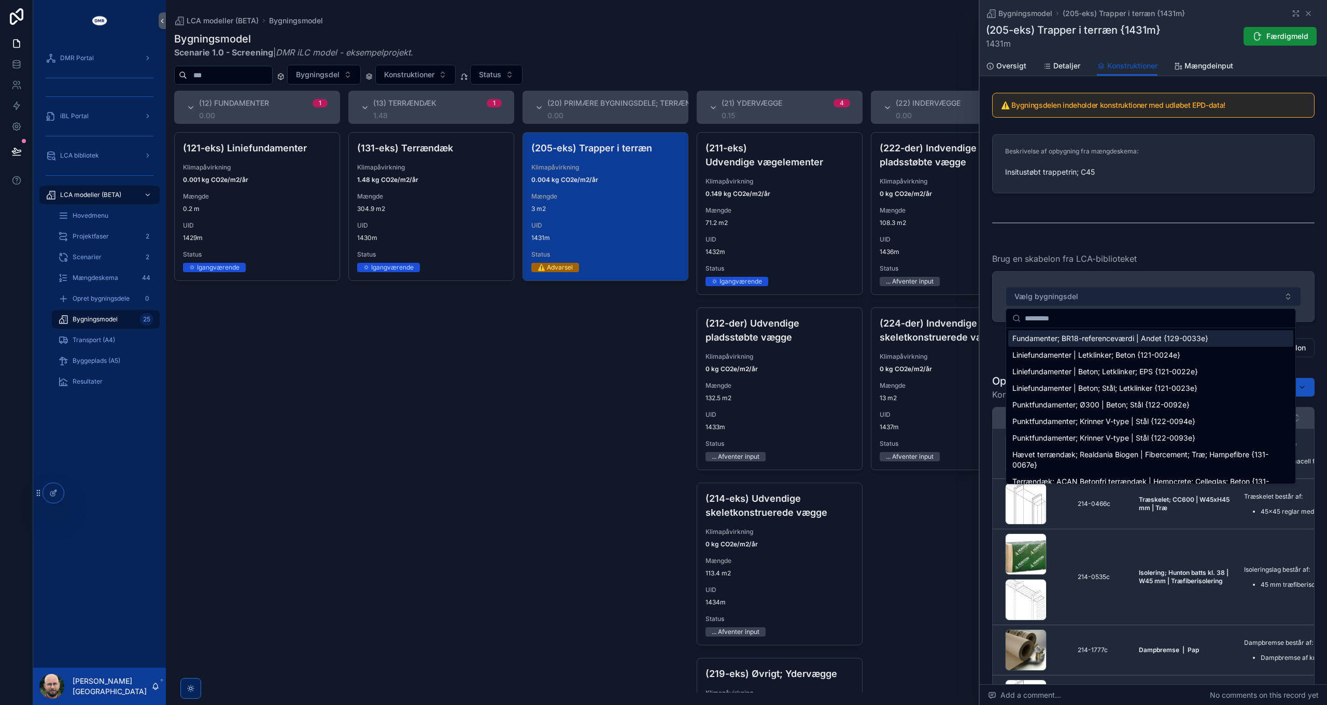
click at [1110, 299] on button "Vælg bygningsdel" at bounding box center [1154, 297] width 296 height 20
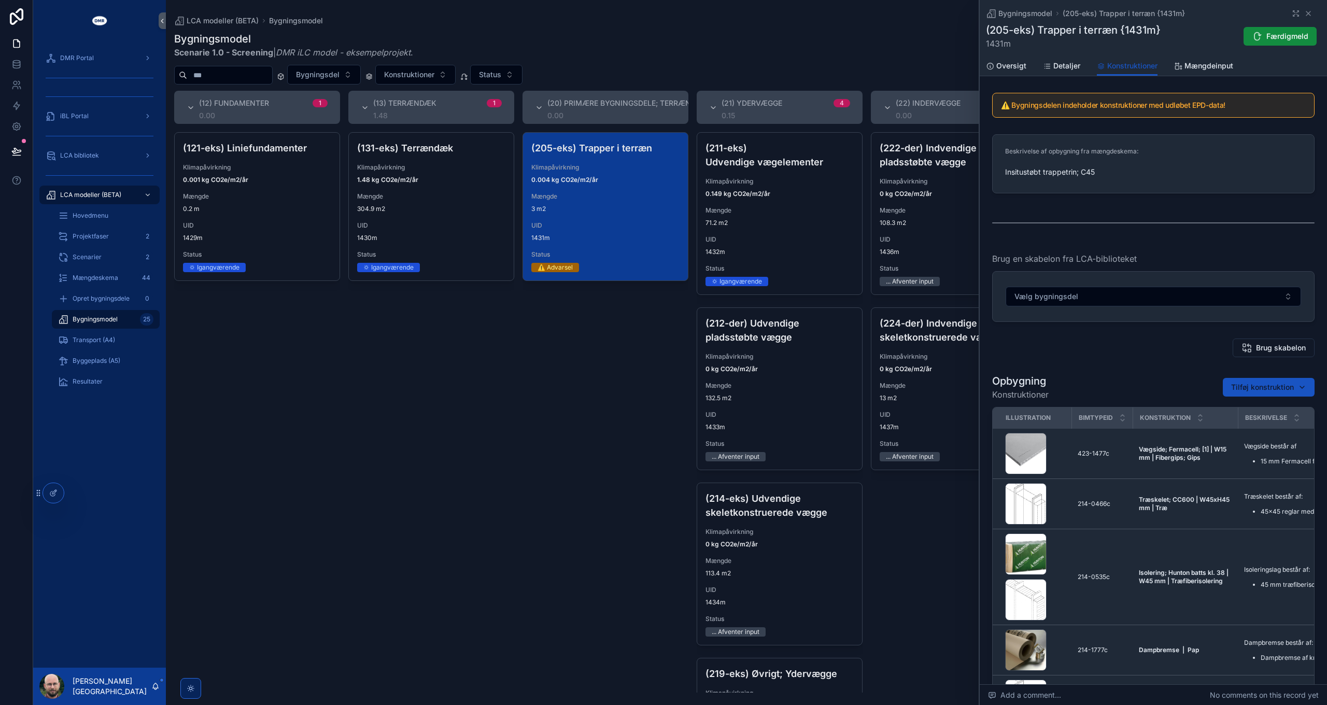
click at [1101, 358] on div "Brug skabelon" at bounding box center [1153, 347] width 335 height 27
click at [1260, 337] on div "Brug skabelon" at bounding box center [1153, 347] width 335 height 27
click at [1260, 344] on span "Brug skabelon" at bounding box center [1281, 348] width 50 height 10
click at [1123, 355] on div "Brug skabelon" at bounding box center [1153, 348] width 323 height 19
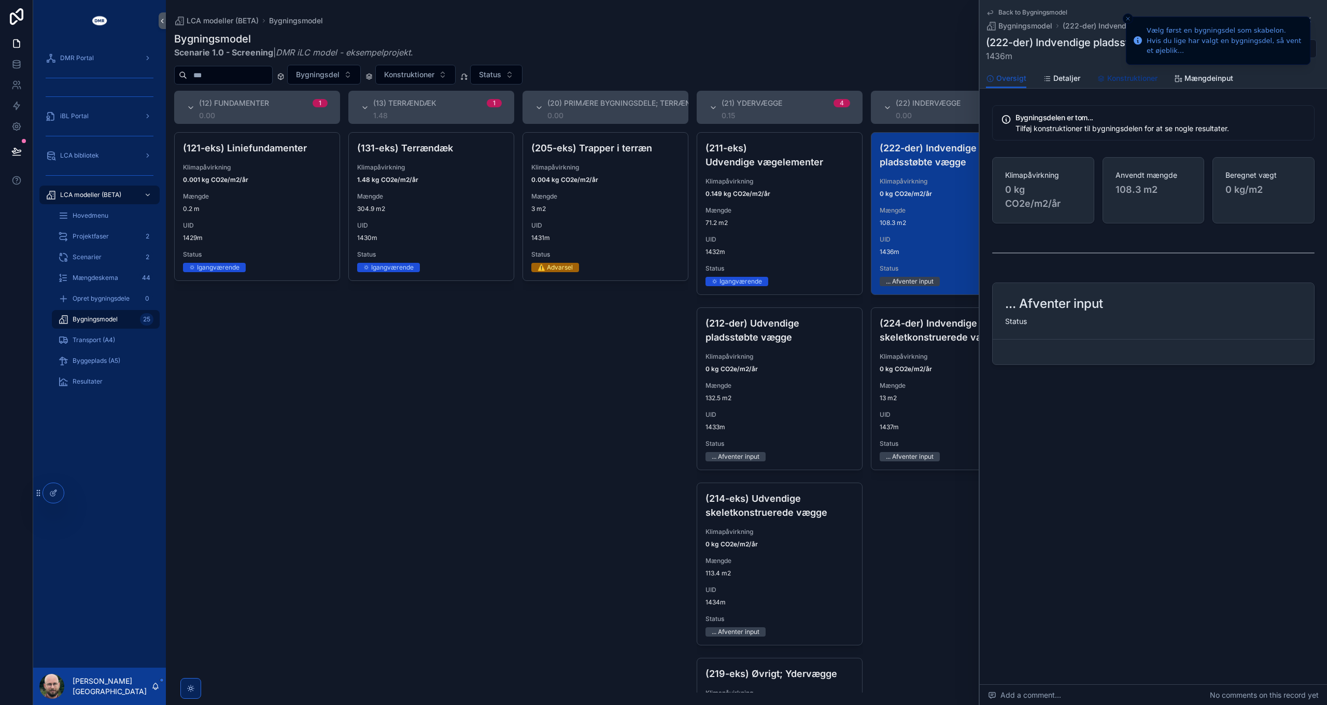
click at [1129, 79] on span "Konstruktioner" at bounding box center [1133, 78] width 50 height 10
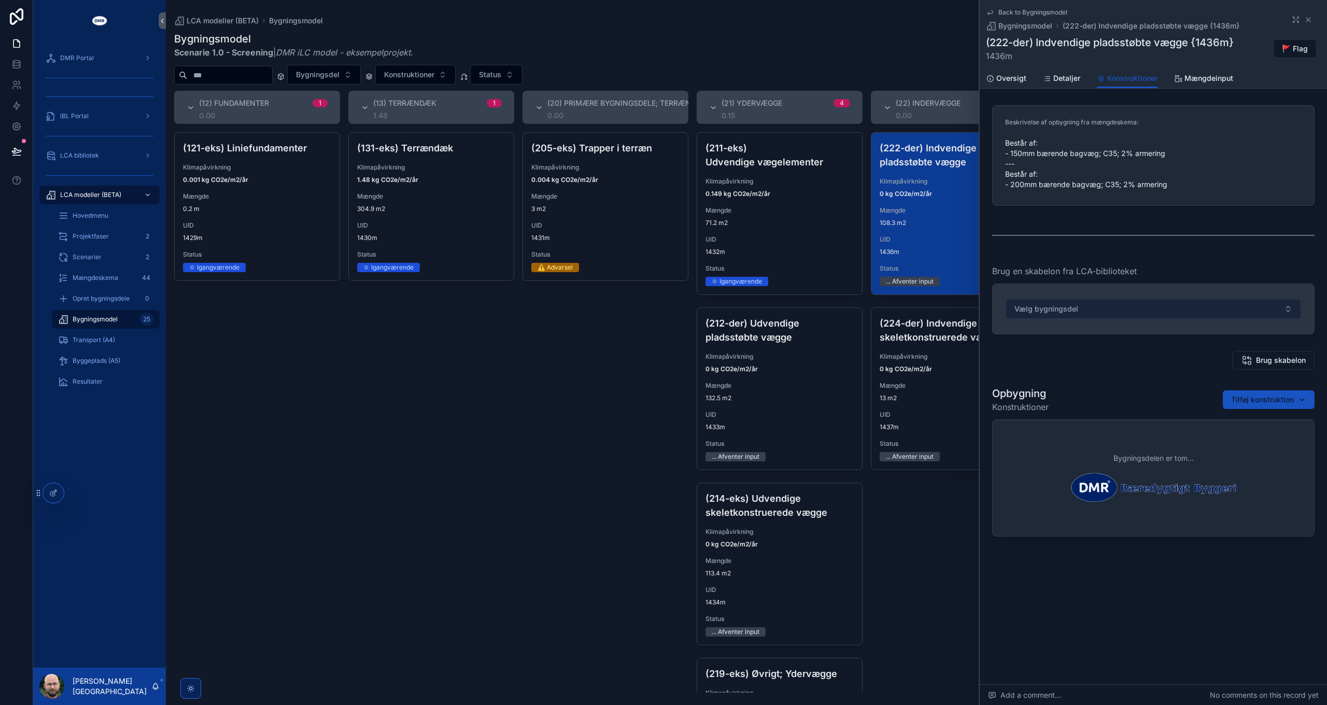
click at [1181, 311] on button "Vælg bygningsdel" at bounding box center [1154, 309] width 296 height 20
type input "***"
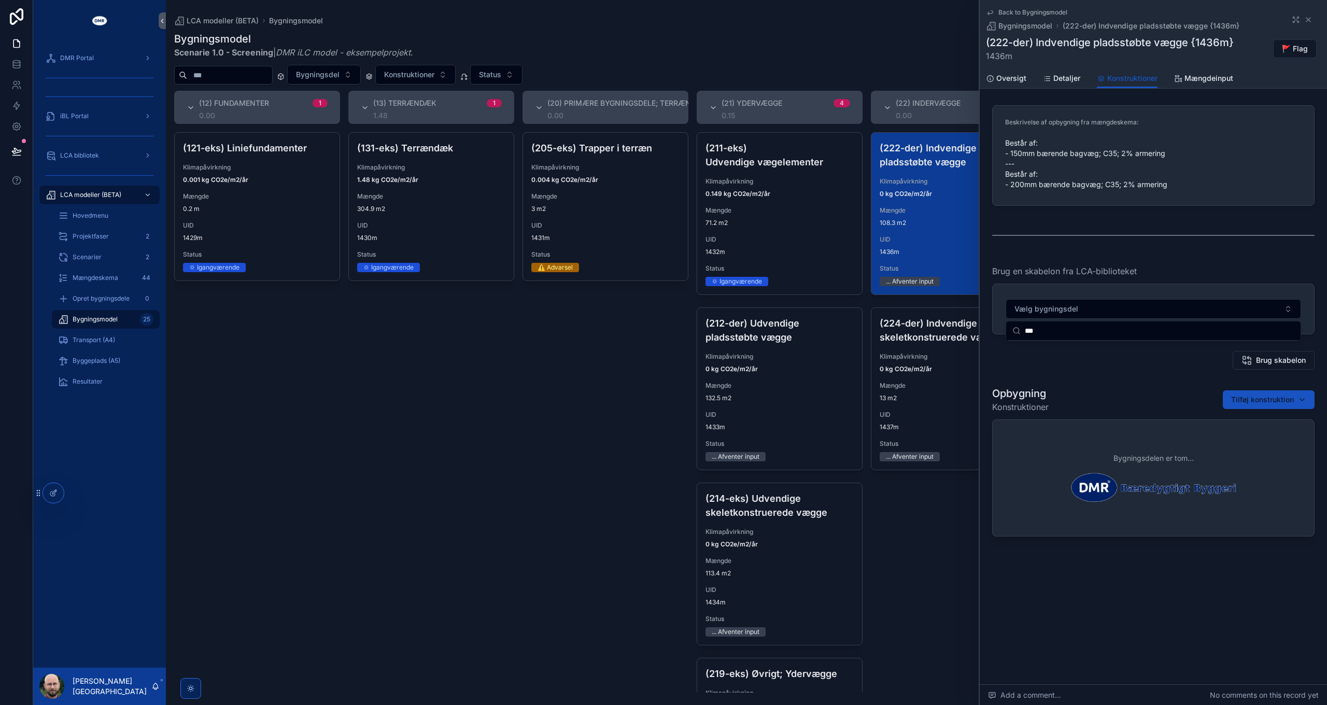
click at [1060, 331] on input "***" at bounding box center [1160, 330] width 270 height 19
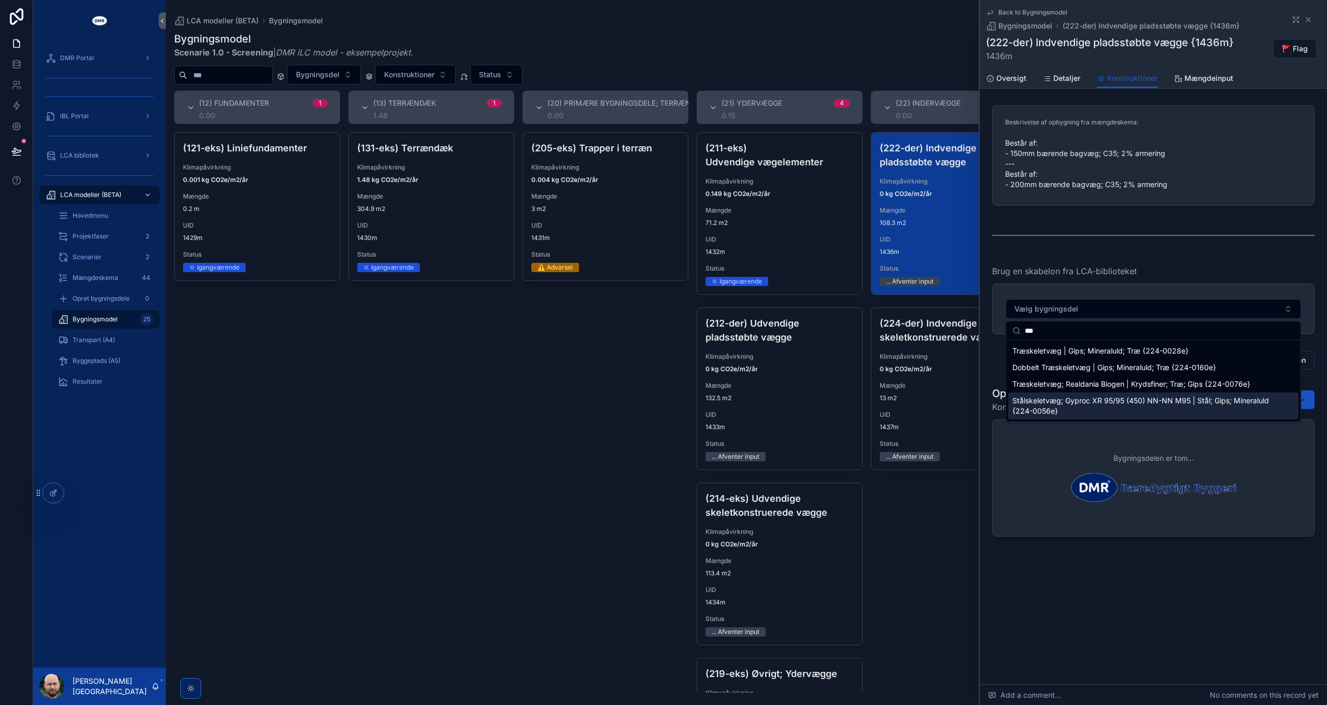
type input "***"
click at [1090, 405] on span "Stålskeletvæg; Gyproc XR 95/95 (450) NN-NN M95 | Stål; Gips; Mineraluld {224-00…" at bounding box center [1148, 406] width 270 height 21
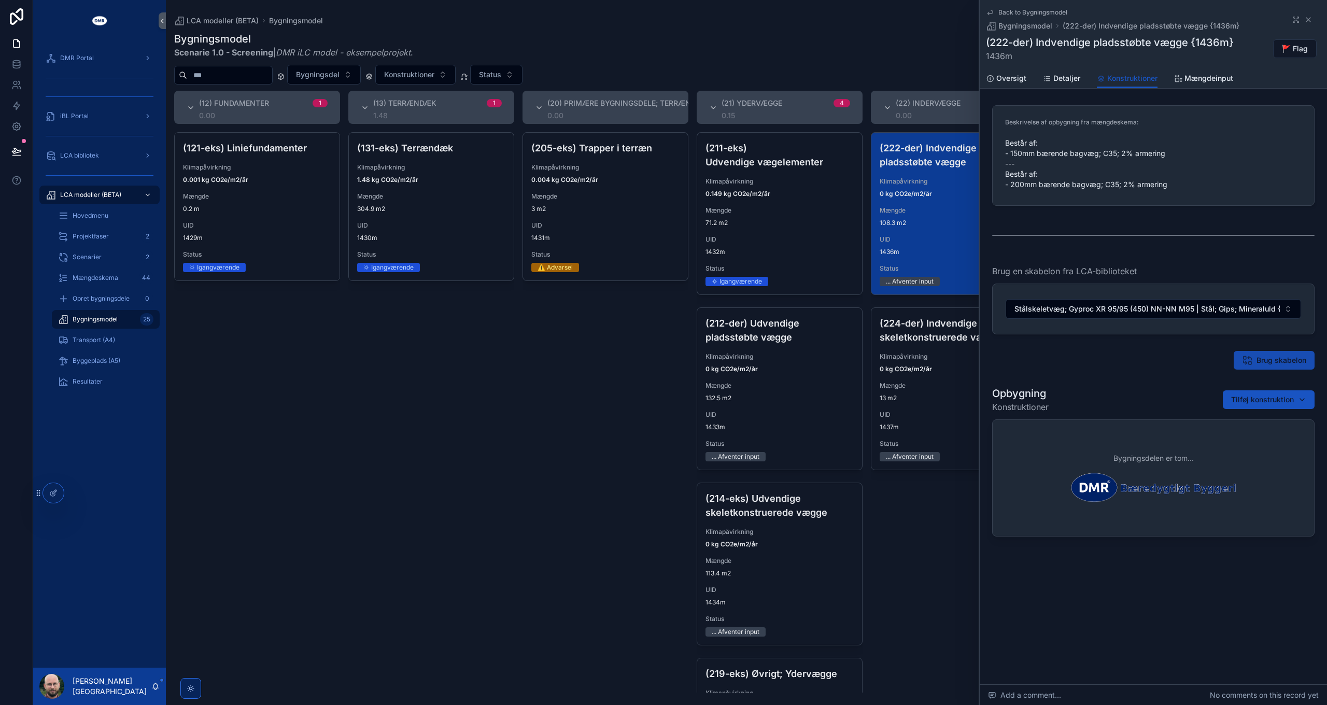
click at [1273, 357] on span "Brug skabelon" at bounding box center [1282, 360] width 50 height 10
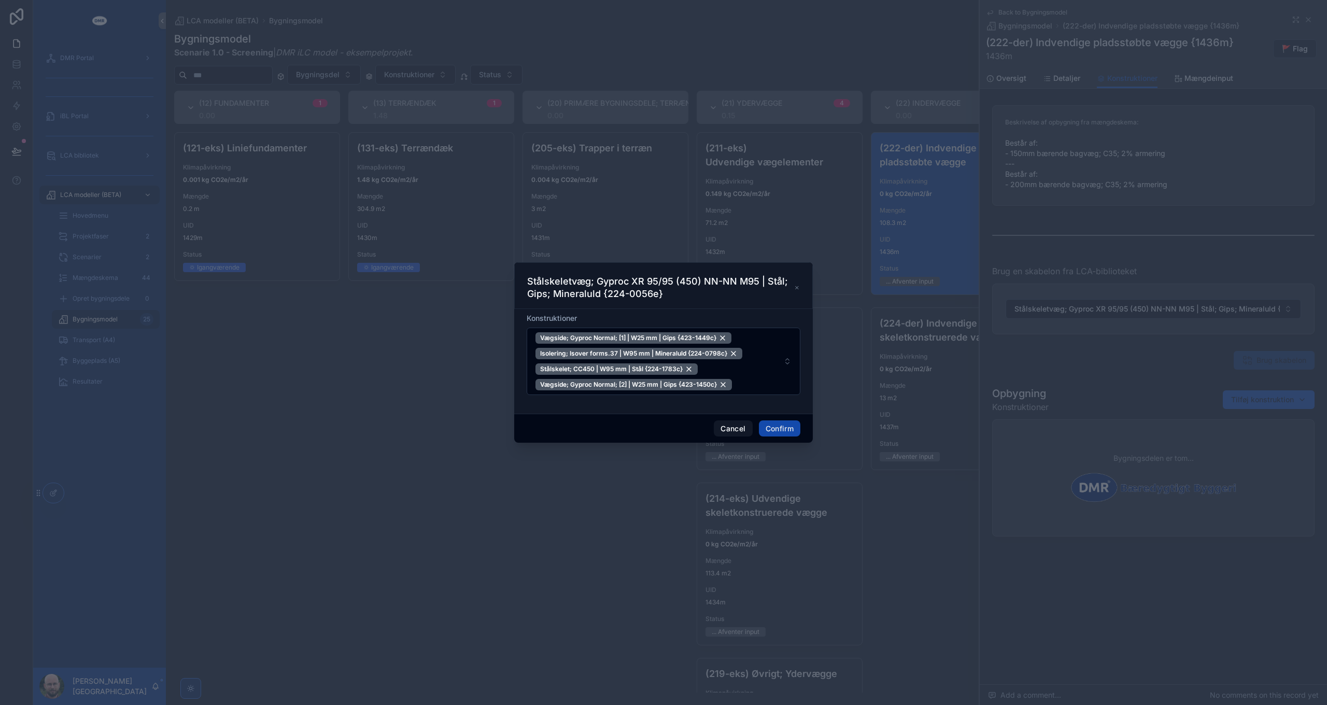
click at [792, 427] on button "Confirm" at bounding box center [779, 429] width 41 height 17
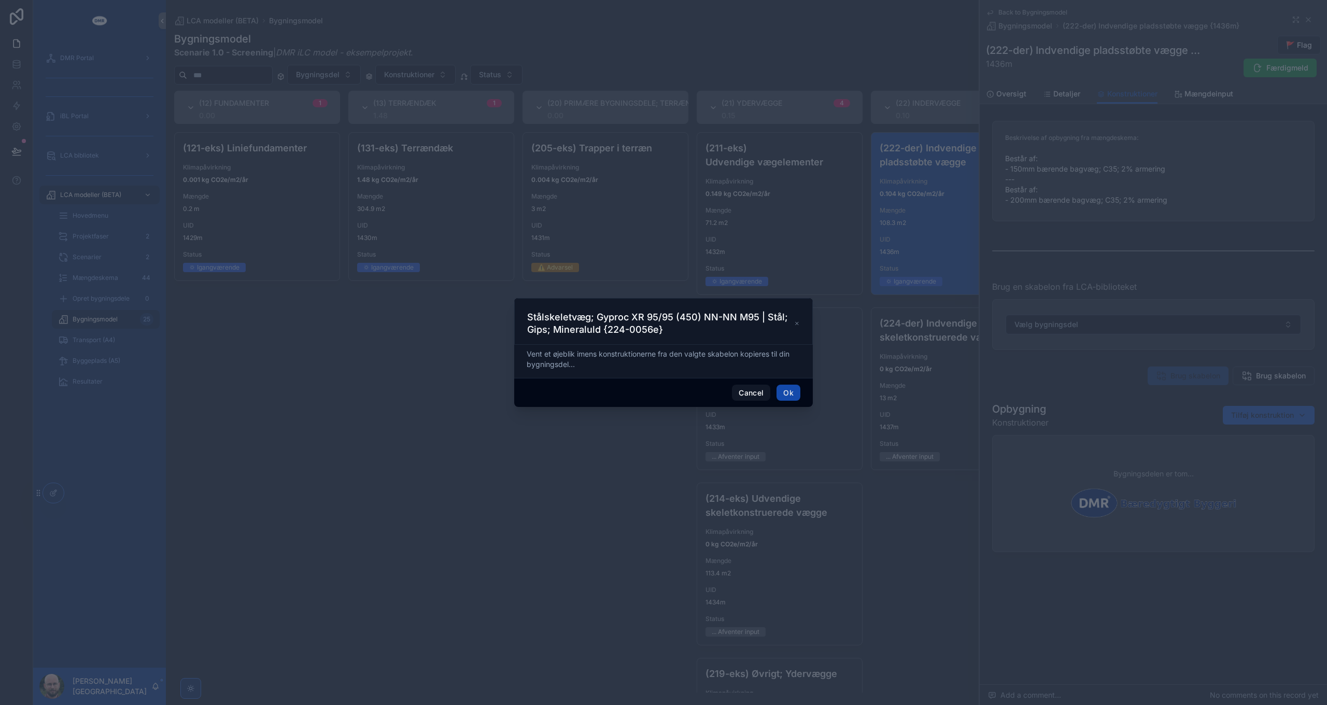
click at [789, 390] on button "Ok" at bounding box center [789, 393] width 24 height 17
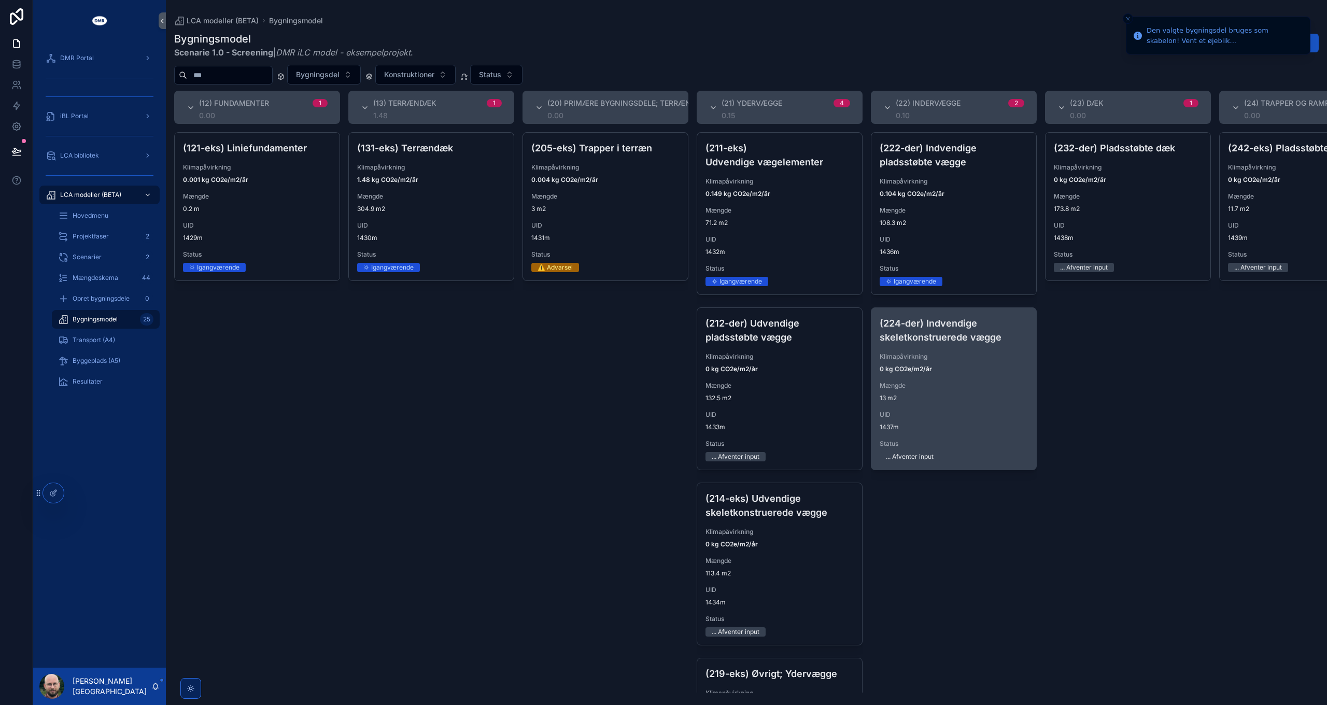
click at [962, 380] on div "(224-der) Indvendige skeletkonstruerede vægge Klimapåvirkning 0 kg CO2e/m2/år M…" at bounding box center [954, 389] width 165 height 162
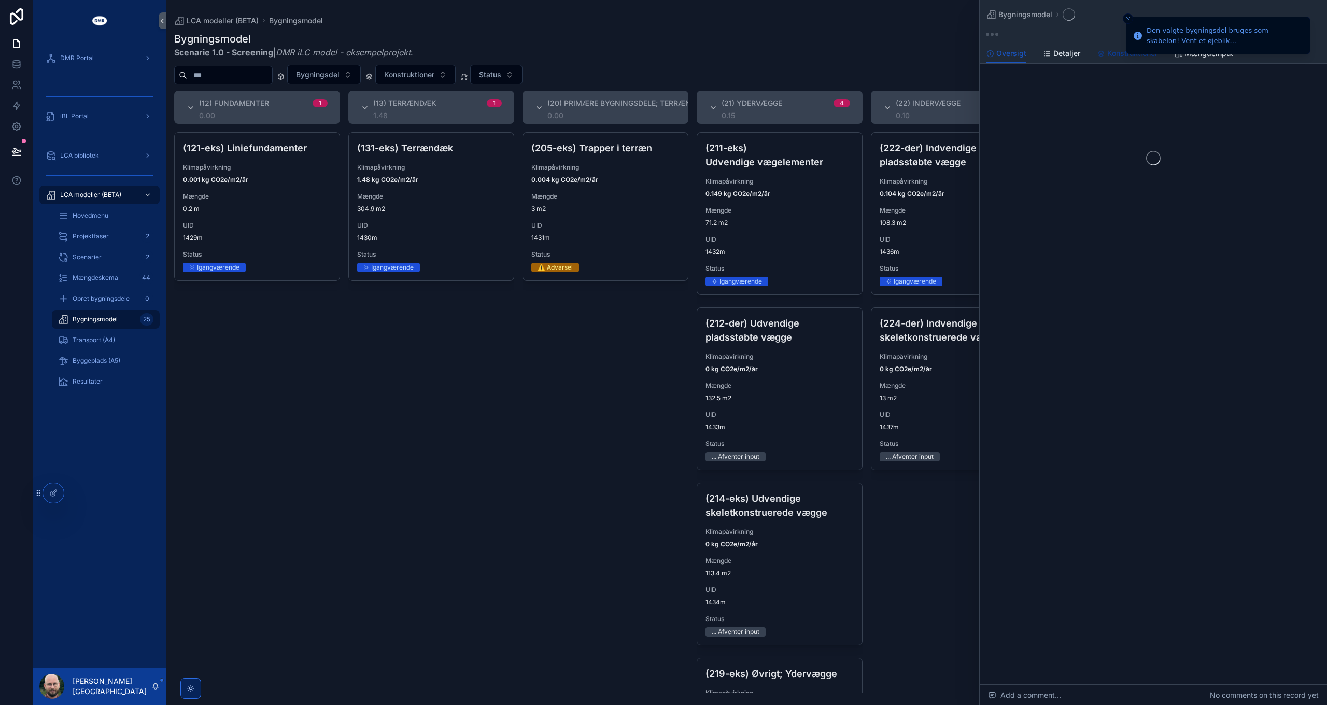
click at [1123, 55] on span "Konstruktioner" at bounding box center [1133, 53] width 50 height 10
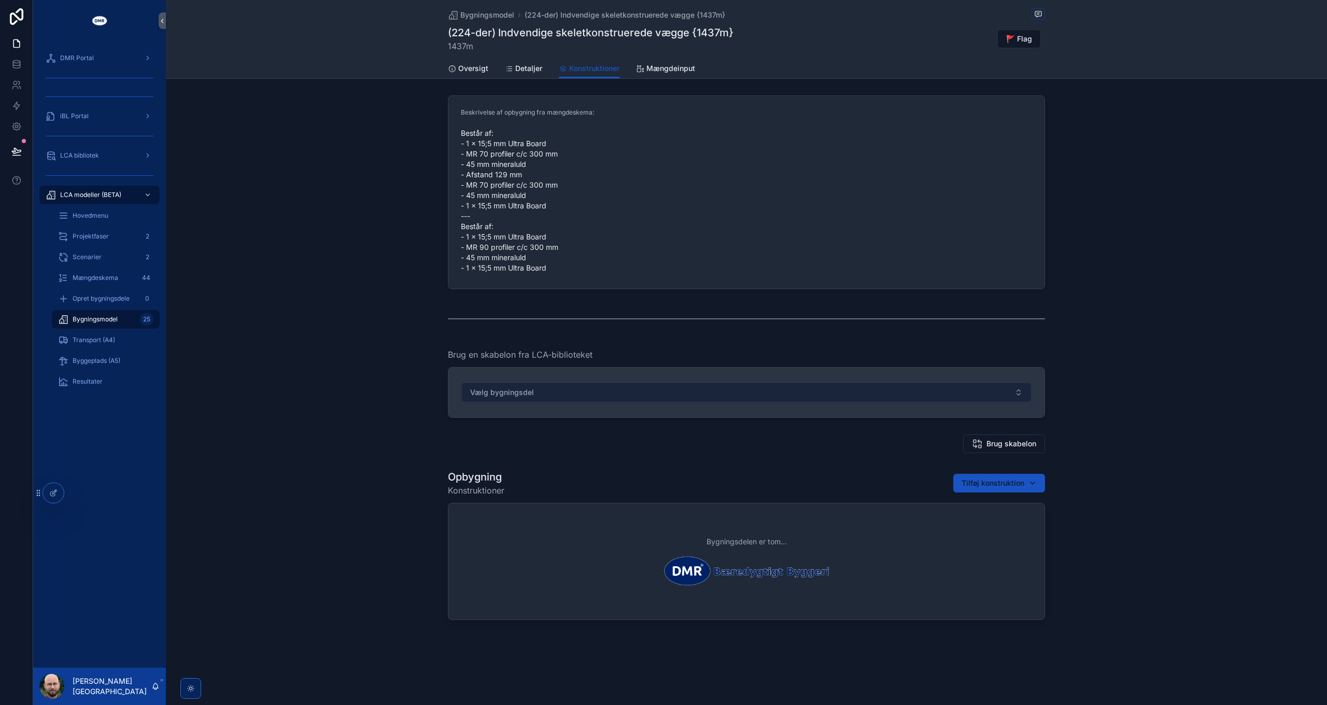
click at [862, 395] on button "Vælg bygningsdel" at bounding box center [747, 393] width 570 height 20
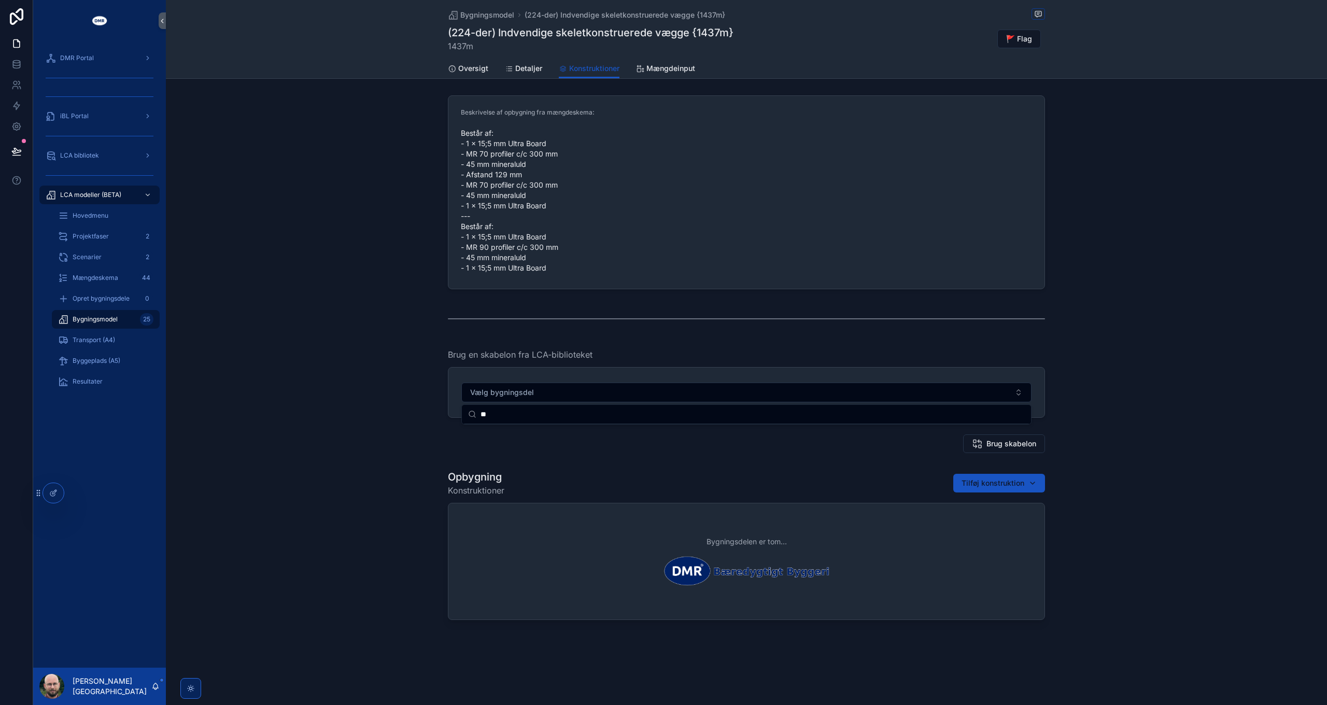
click at [506, 415] on input "**" at bounding box center [753, 414] width 544 height 19
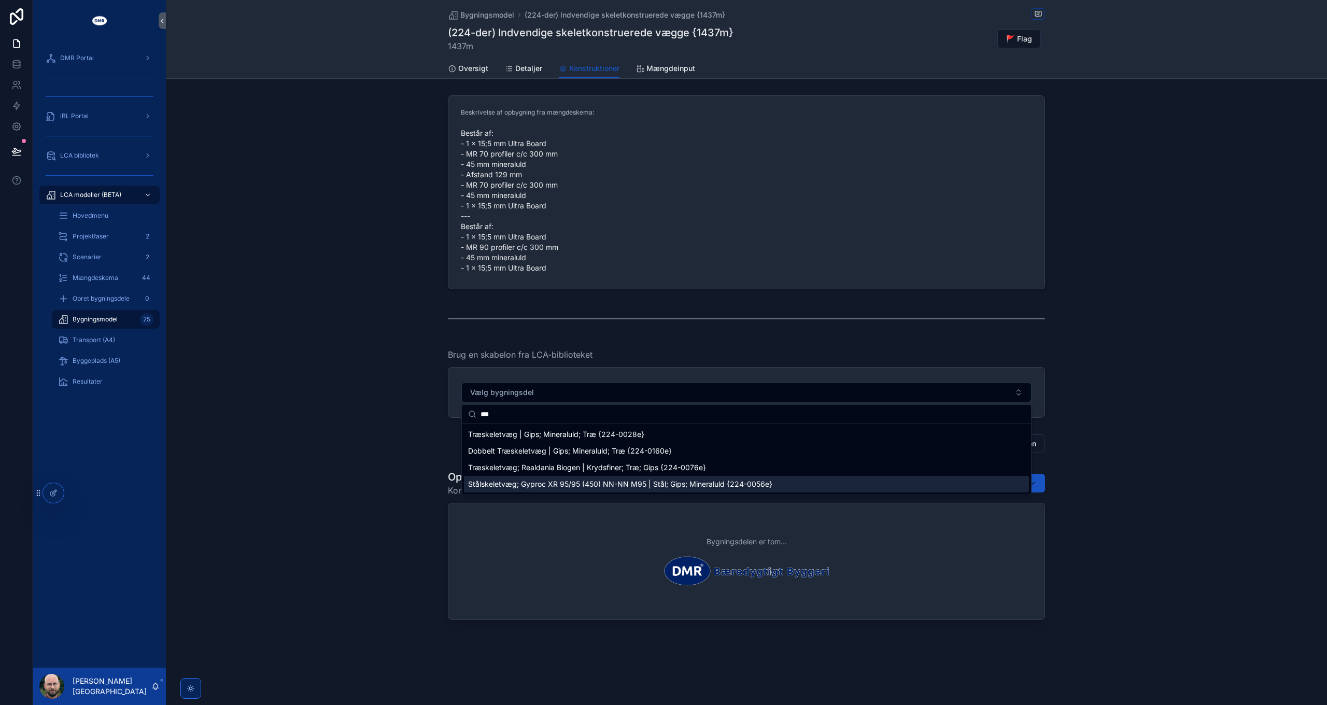
type input "***"
click at [543, 486] on span "Stålskeletvæg; Gyproc XR 95/95 (450) NN-NN M95 | Stål; Gips; Mineraluld {224-00…" at bounding box center [620, 484] width 304 height 10
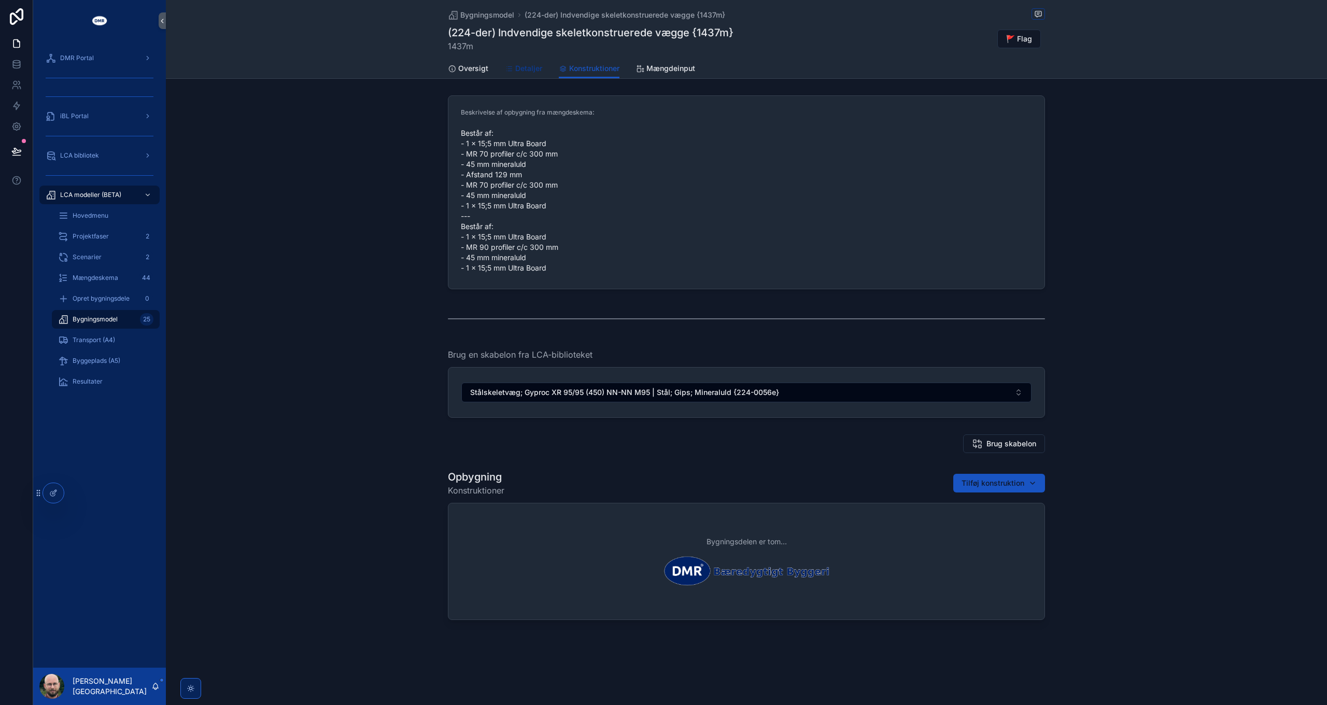
click at [527, 74] on link "Detaljer" at bounding box center [523, 69] width 37 height 21
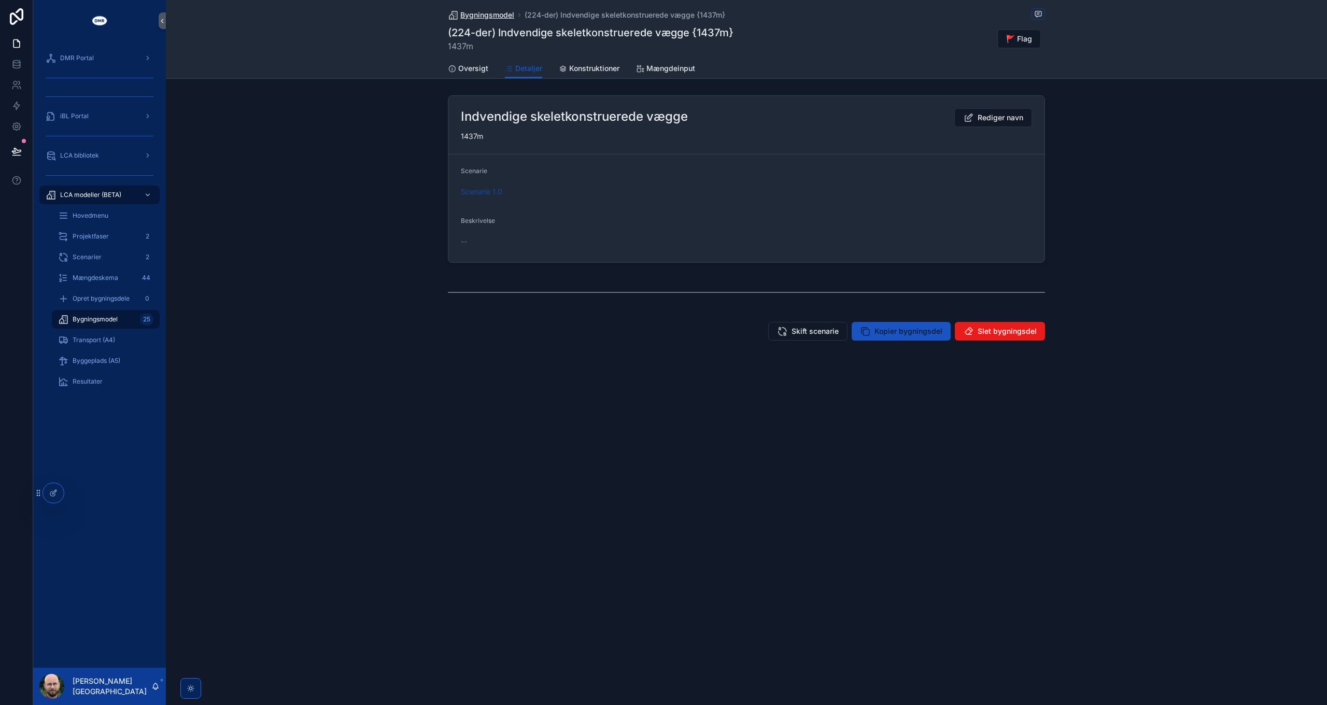
click at [481, 12] on span "Bygningsmodel" at bounding box center [487, 15] width 54 height 10
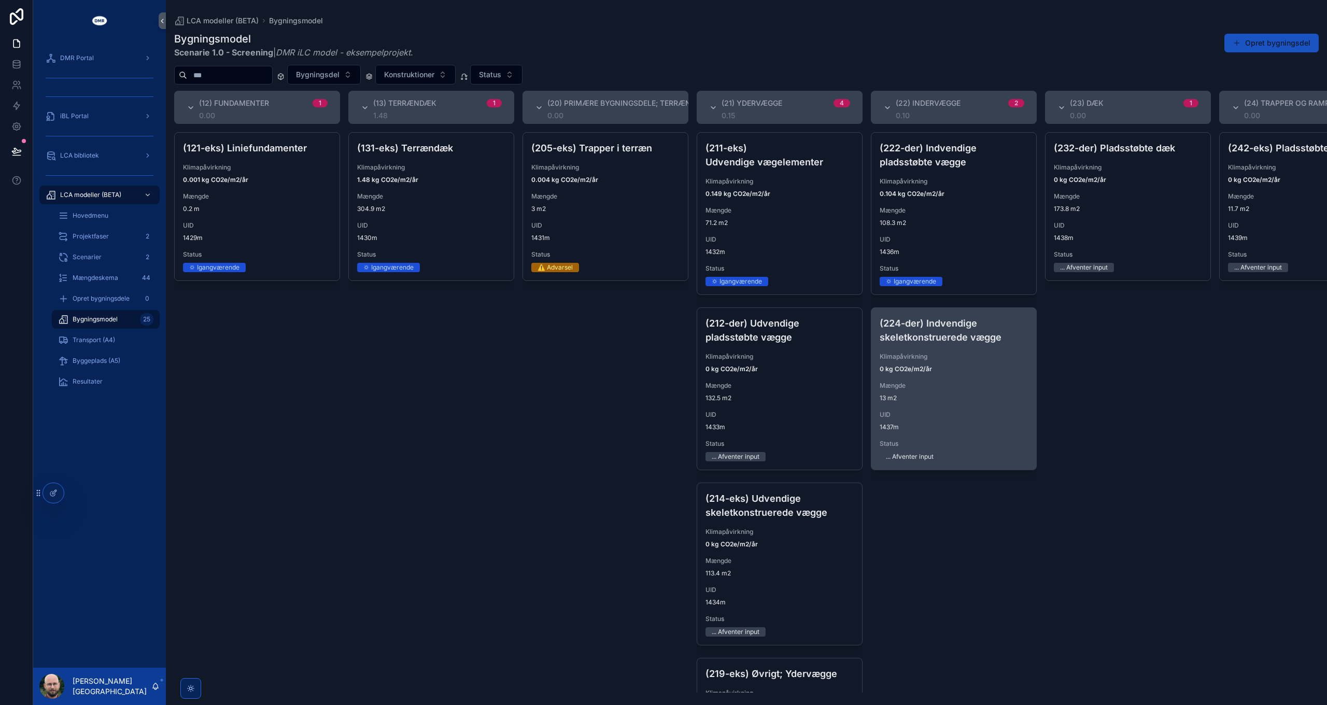
click at [988, 367] on span "0 kg CO2e/m2/år" at bounding box center [954, 369] width 148 height 8
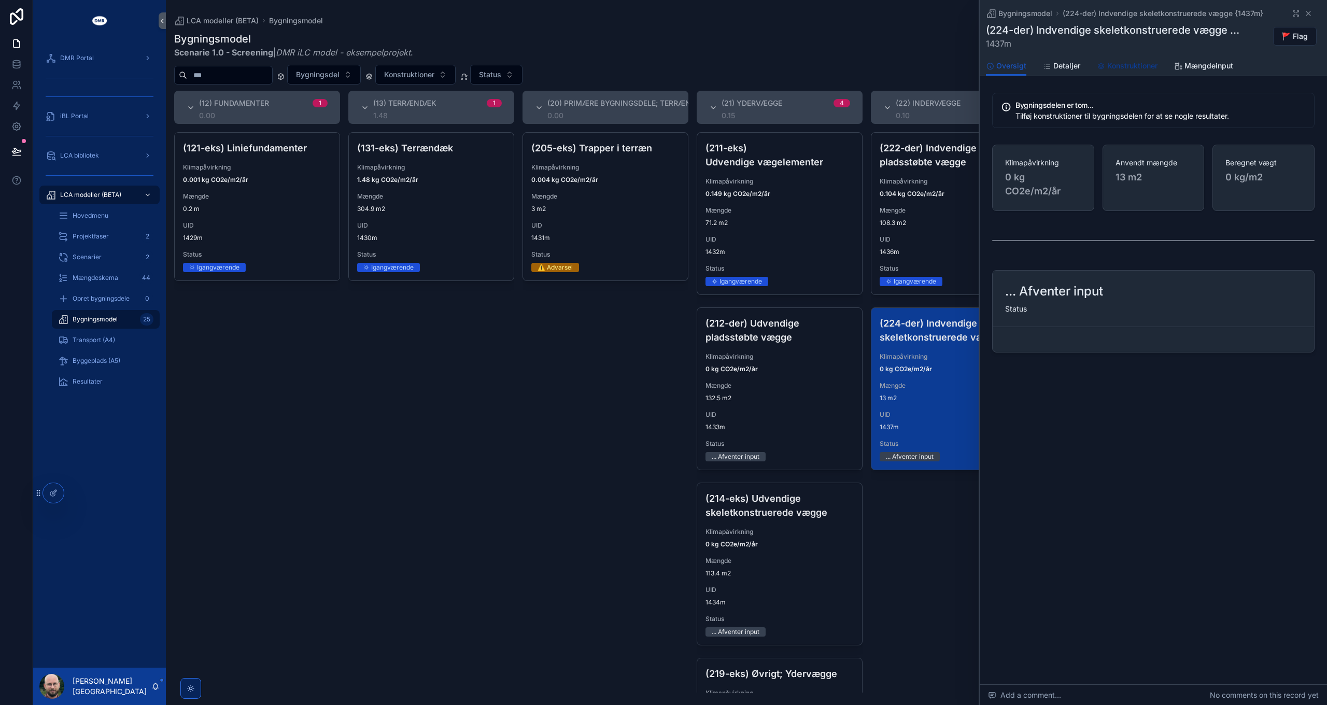
click at [1135, 61] on span "Konstruktioner" at bounding box center [1133, 66] width 50 height 10
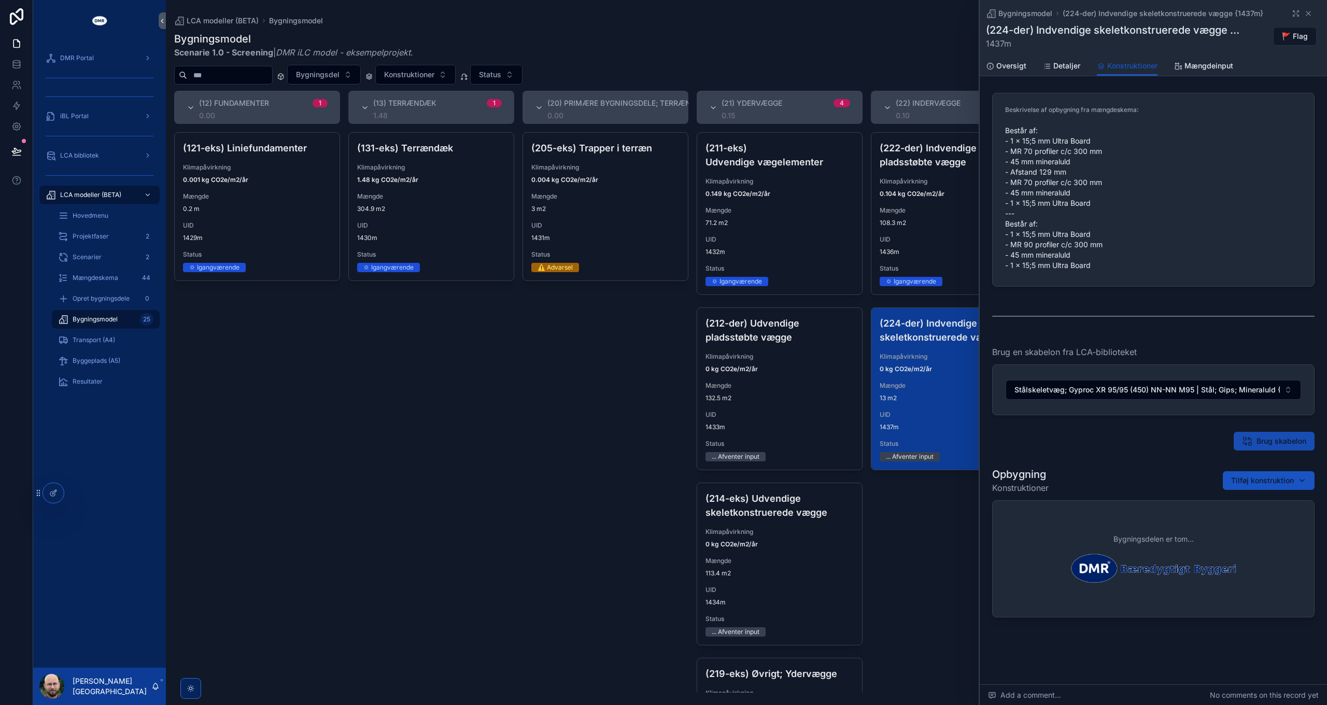
click at [1257, 442] on span "Brug skabelon" at bounding box center [1282, 441] width 50 height 10
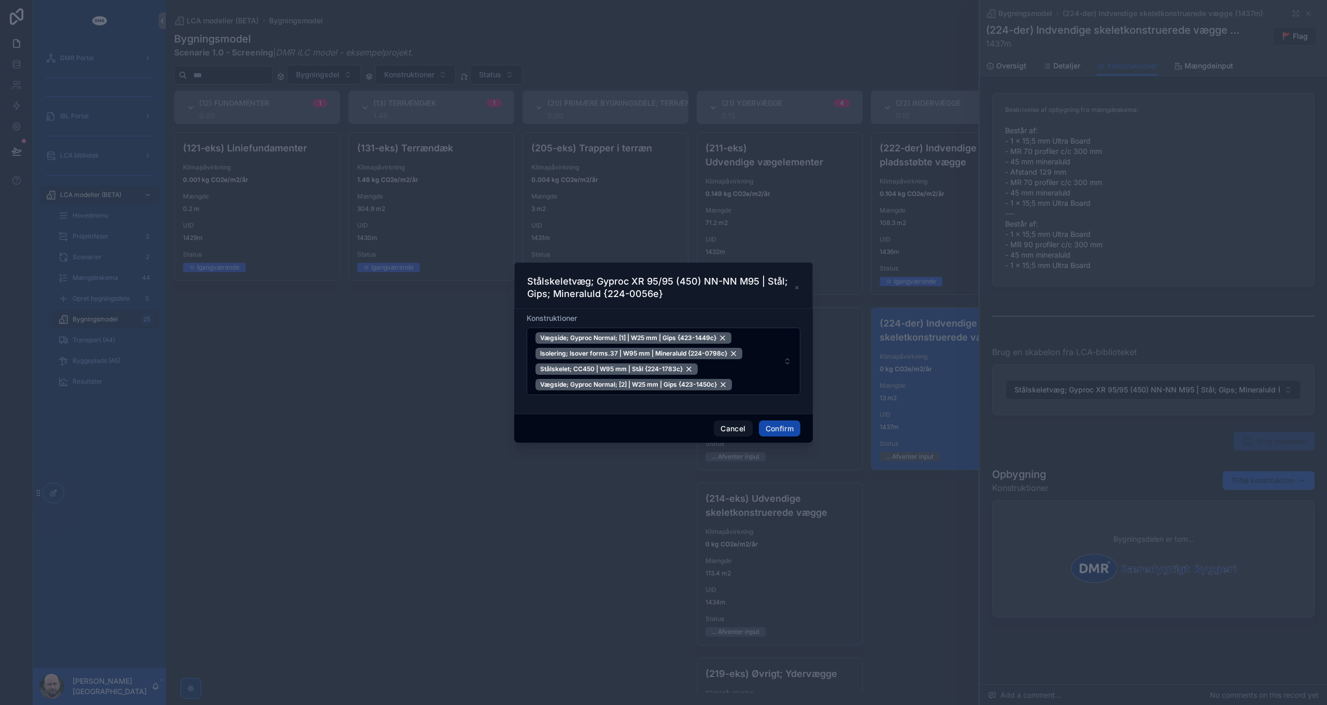
click at [787, 431] on button "Confirm" at bounding box center [779, 429] width 41 height 17
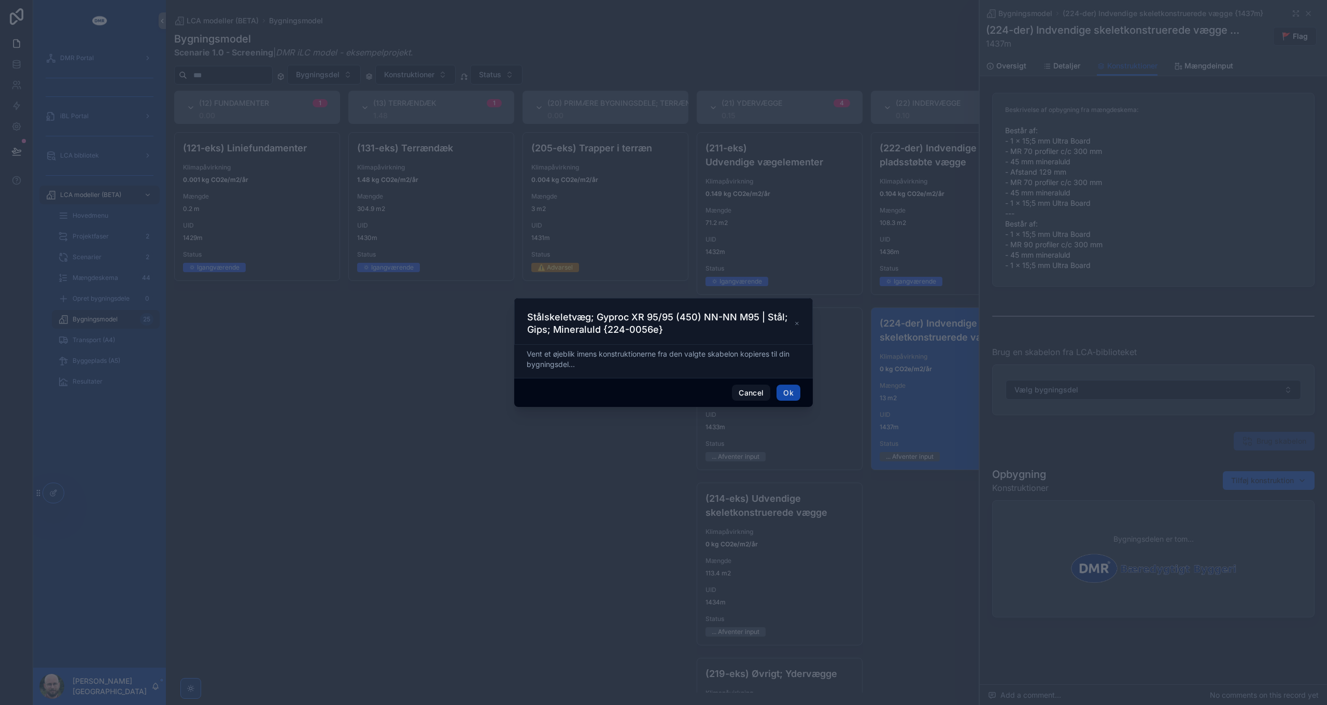
click at [793, 394] on button "Ok" at bounding box center [789, 393] width 24 height 17
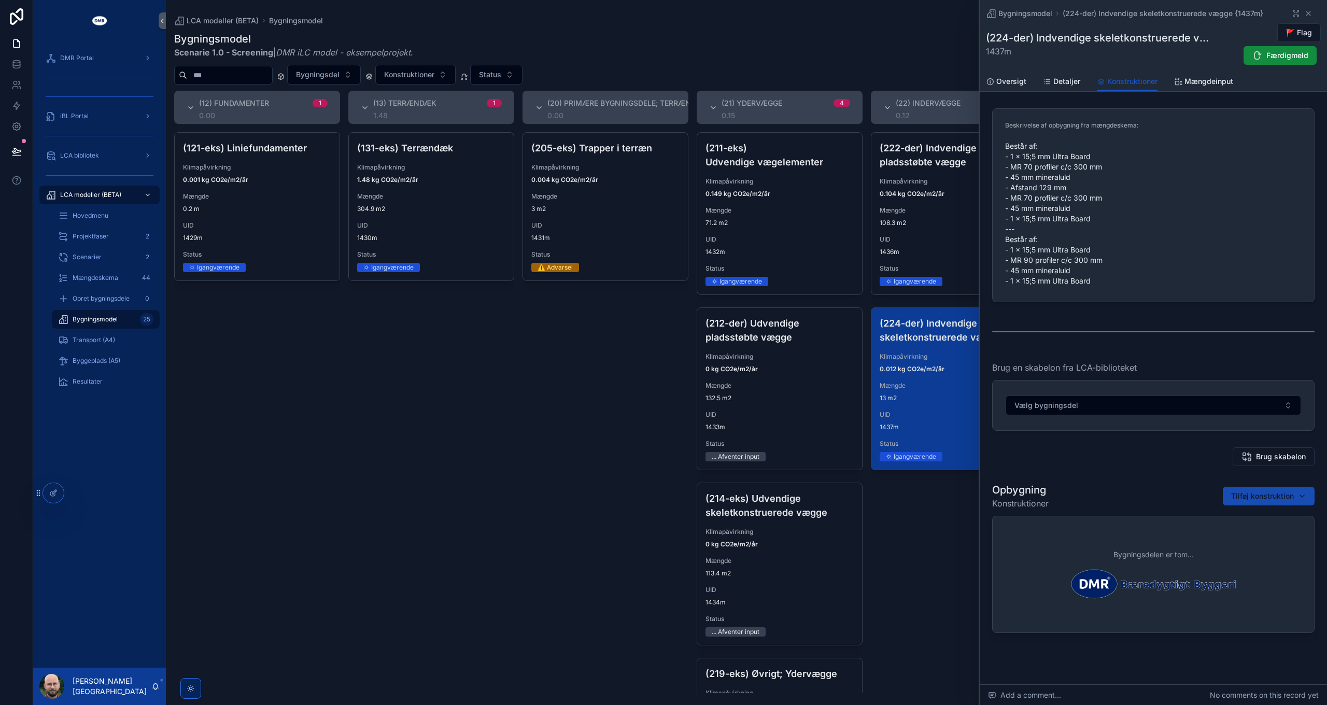
click at [1250, 490] on button "Tilføj konstruktion" at bounding box center [1269, 496] width 92 height 19
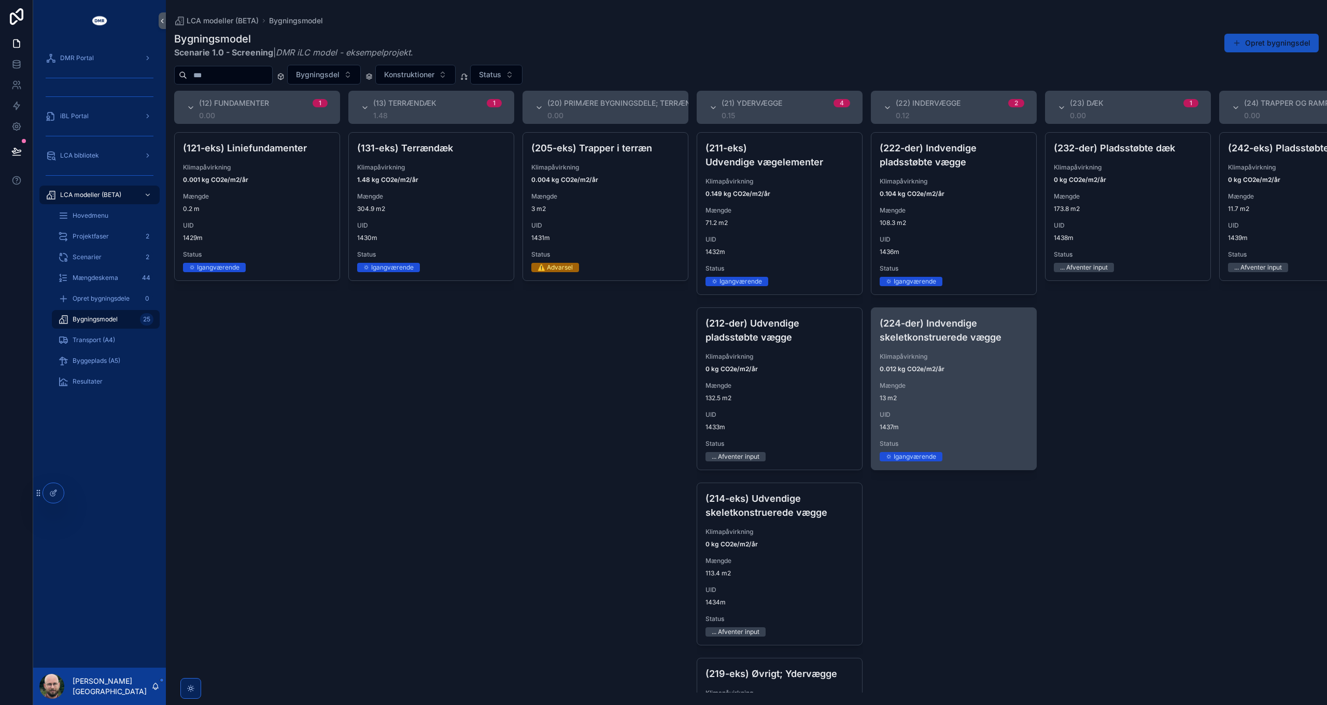
click at [973, 408] on div "(224-der) Indvendige skeletkonstruerede vægge Klimapåvirkning 0.012 kg CO2e/m2/…" at bounding box center [954, 389] width 165 height 162
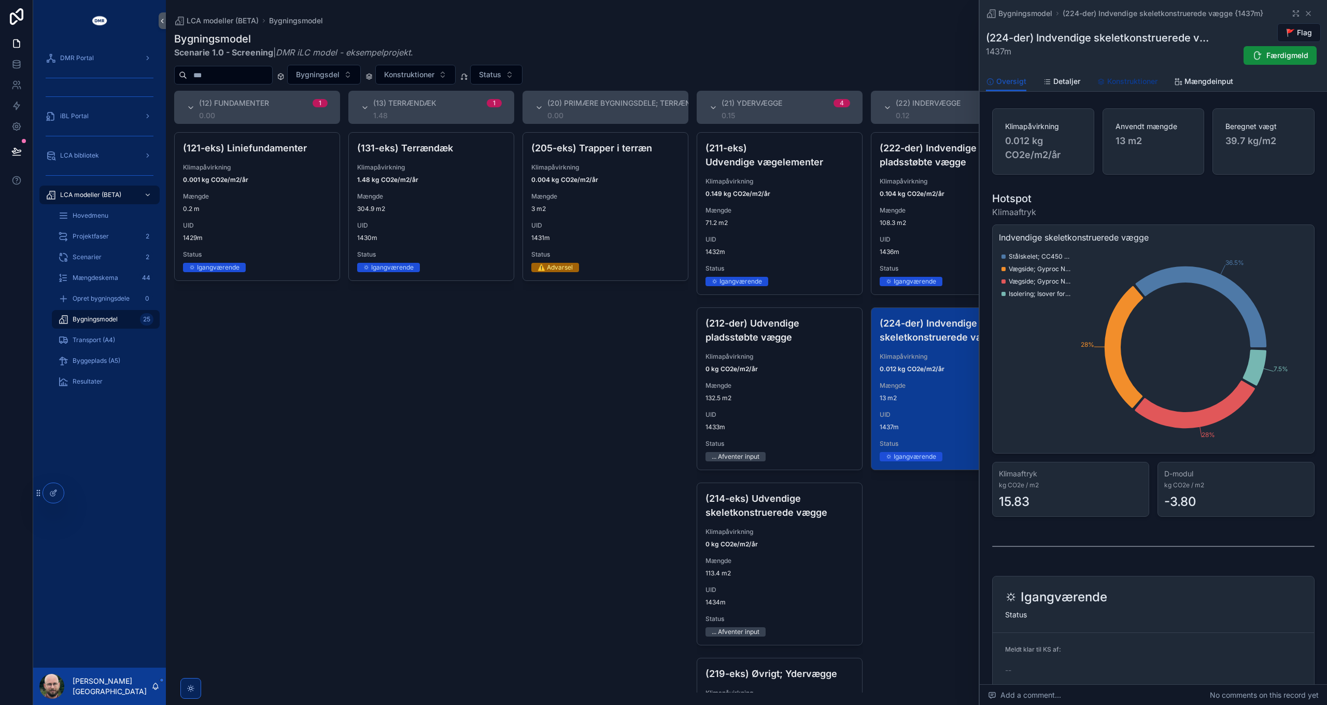
click at [1115, 75] on link "Konstruktioner" at bounding box center [1127, 82] width 61 height 21
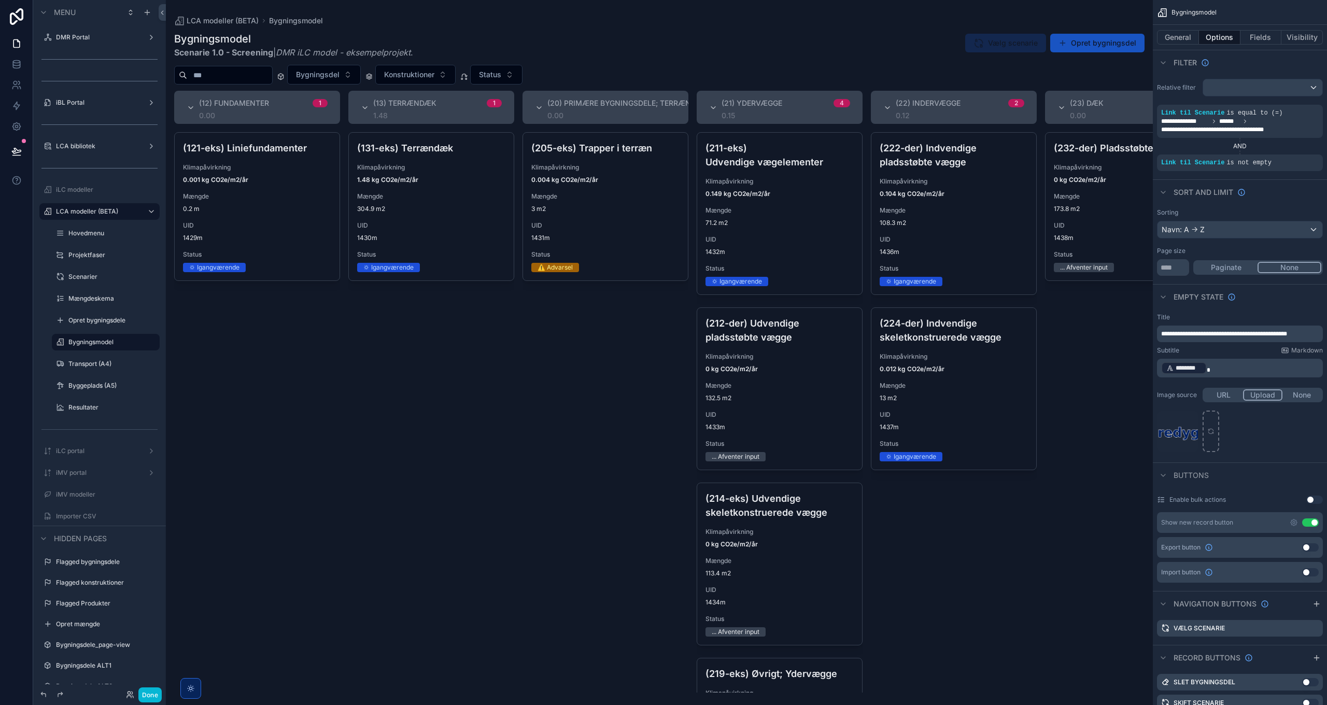
click at [578, 210] on div "scrollable content" at bounding box center [659, 352] width 987 height 705
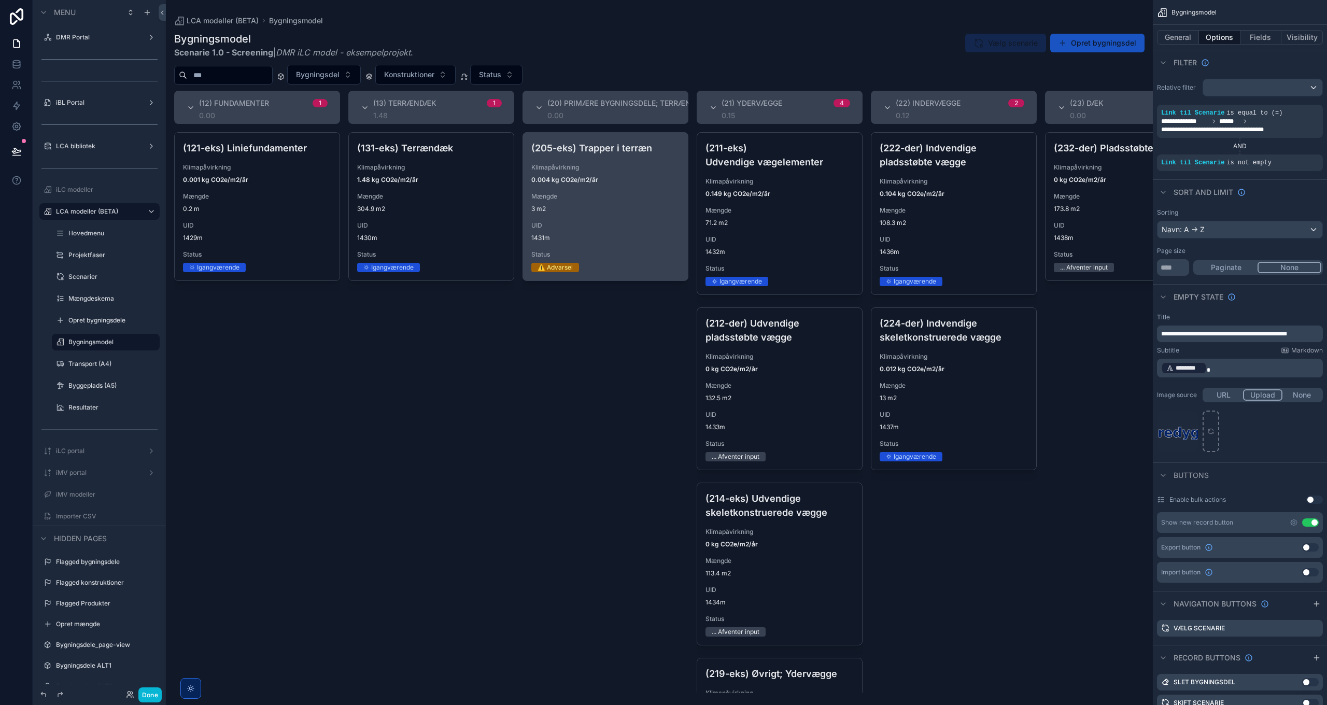
click at [601, 215] on div "(205-eks) Trapper i terræn Klimapåvirkning 0.004 kg CO2e/m2/år Mængde 3 m2 UID …" at bounding box center [605, 207] width 165 height 148
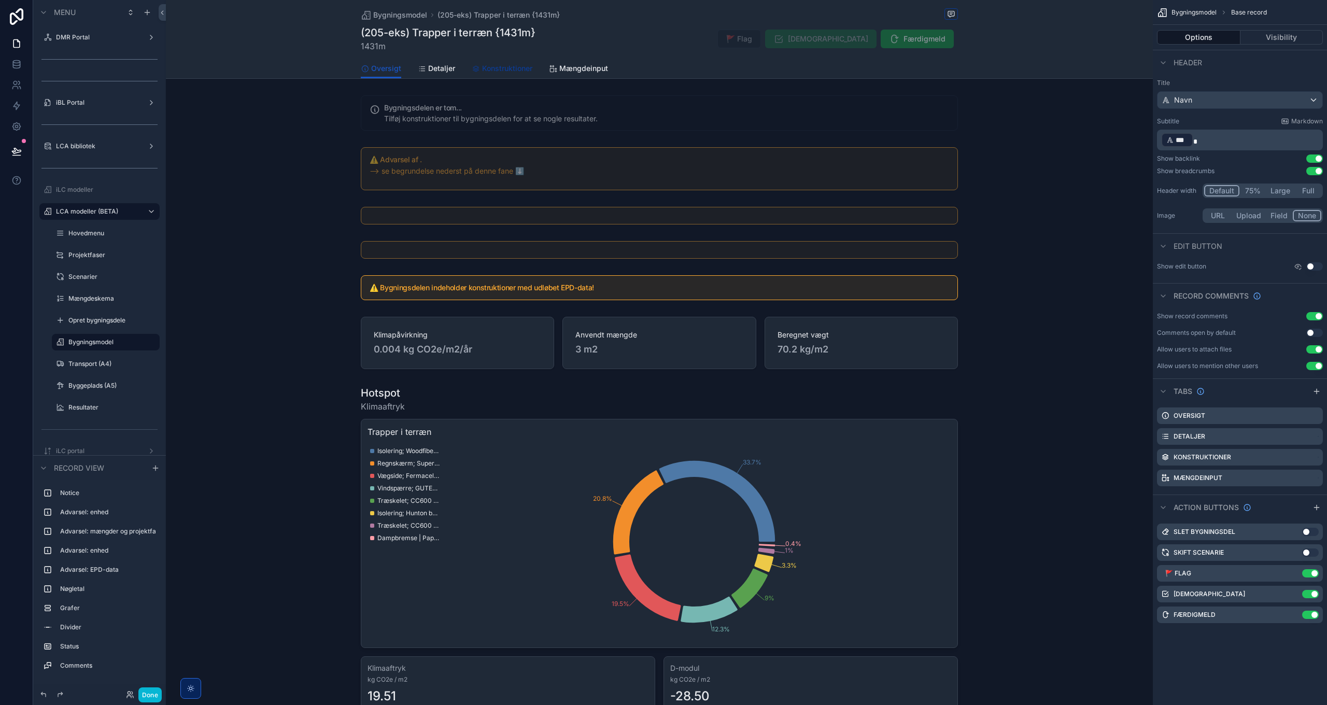
click at [500, 65] on span "Konstruktioner" at bounding box center [507, 68] width 50 height 10
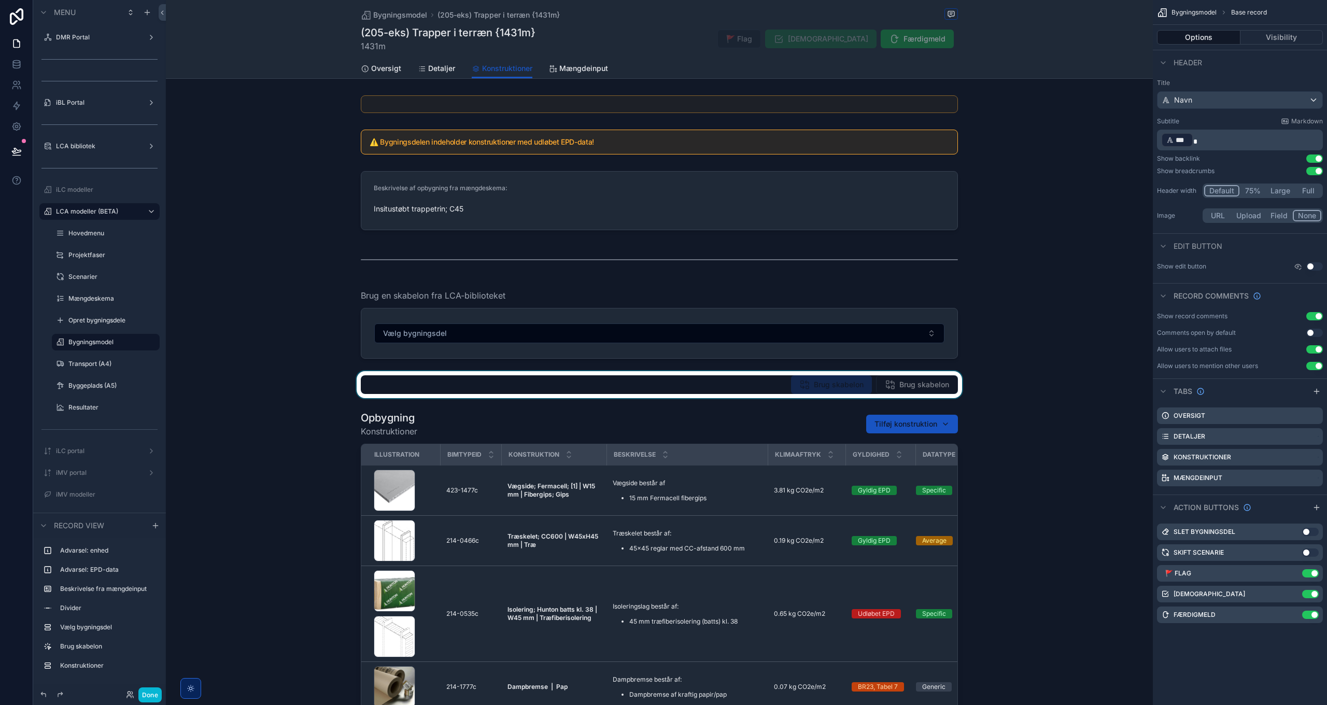
click at [725, 397] on div "scrollable content" at bounding box center [659, 384] width 987 height 27
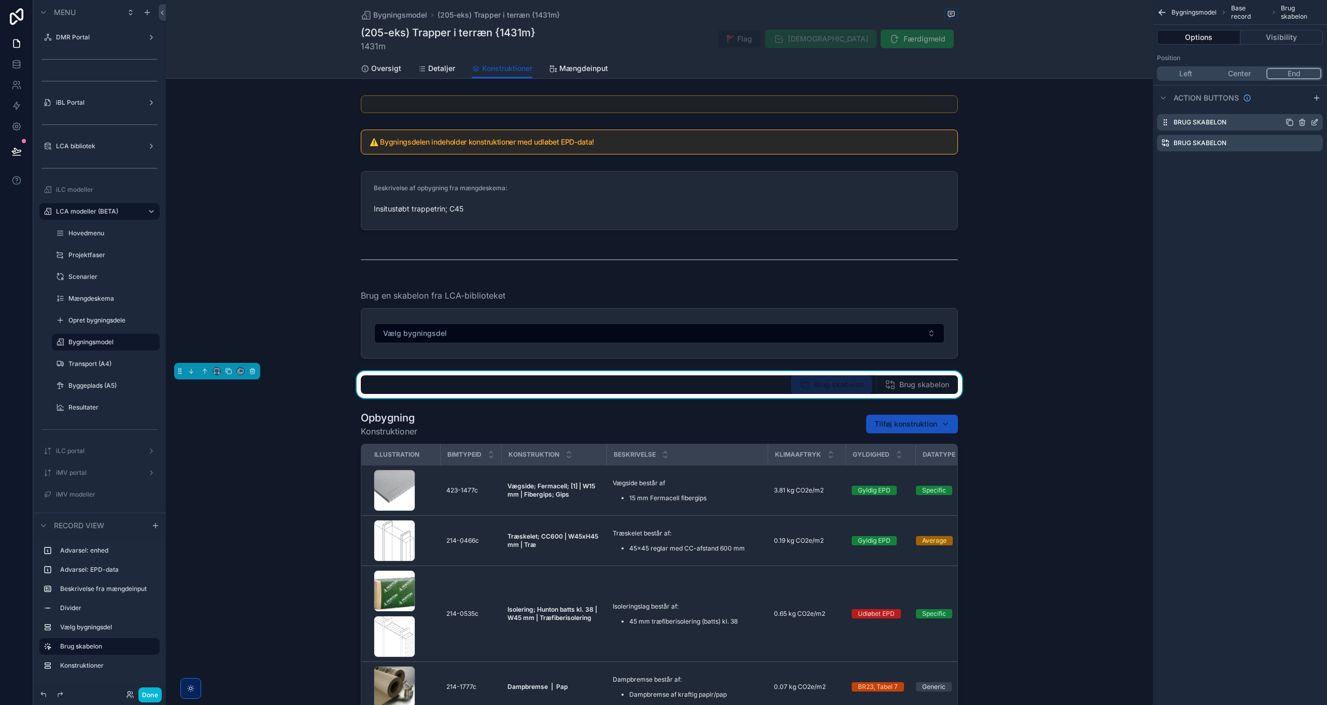
click at [1312, 118] on icon "scrollable content" at bounding box center [1315, 122] width 8 height 8
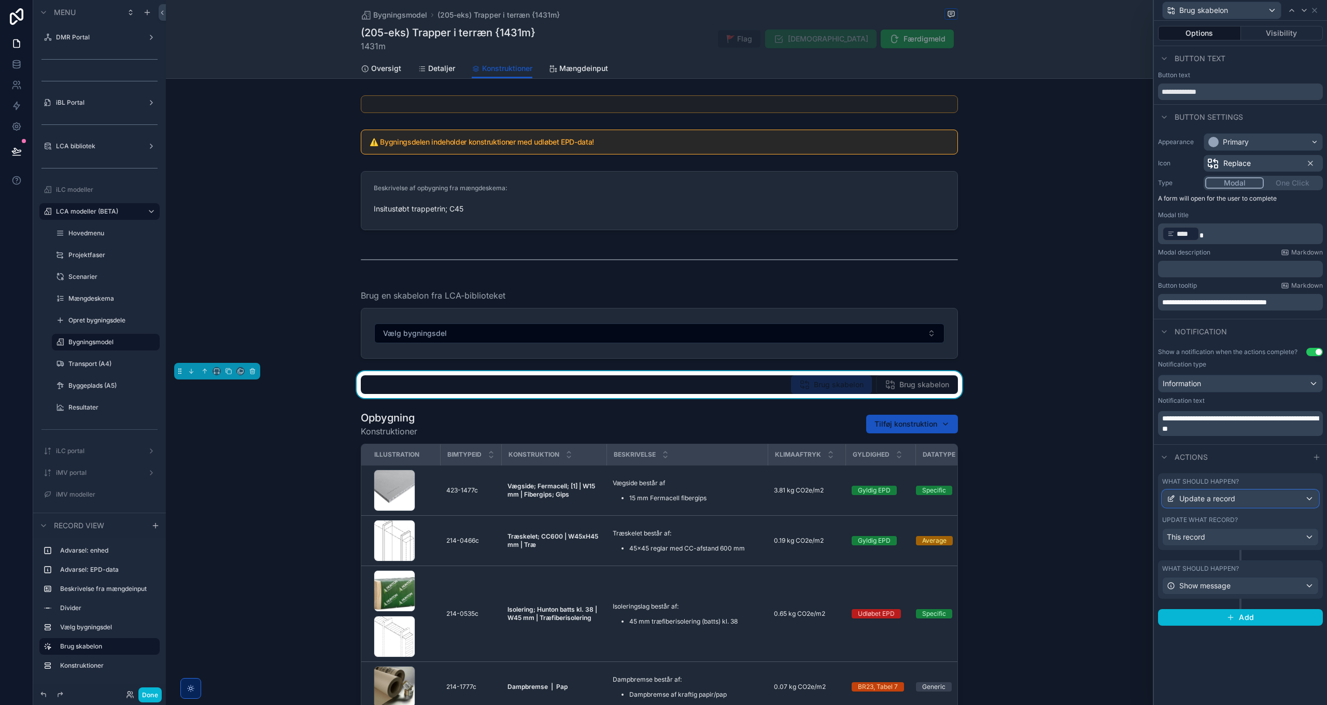
click at [1247, 491] on div "Update a record" at bounding box center [1241, 499] width 156 height 17
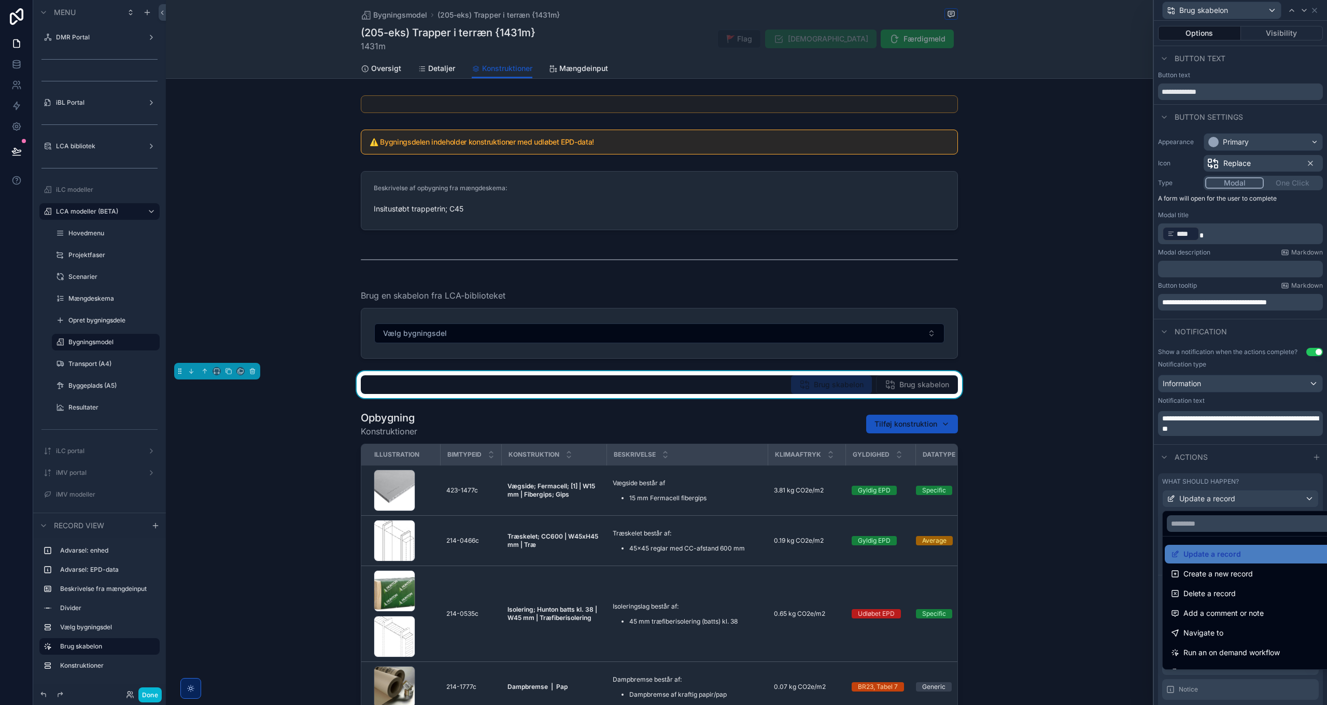
click at [1251, 498] on div at bounding box center [1240, 352] width 173 height 705
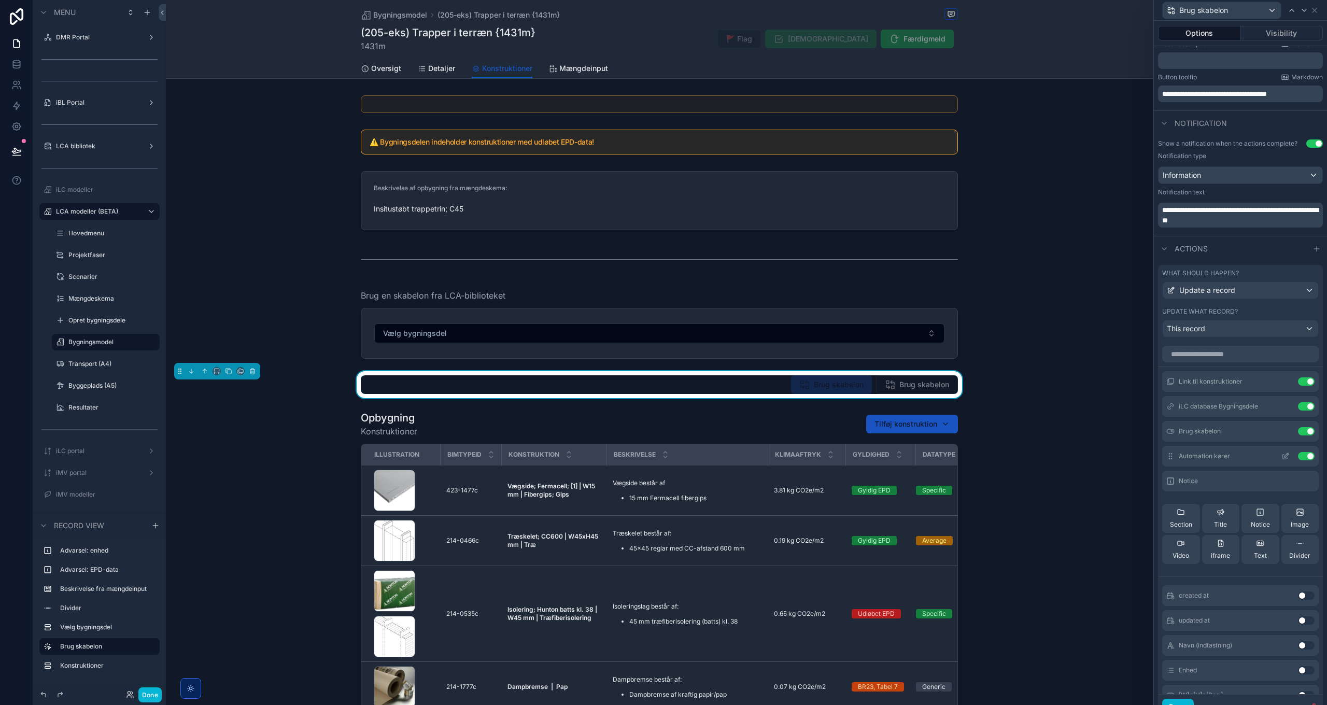
scroll to position [302, 0]
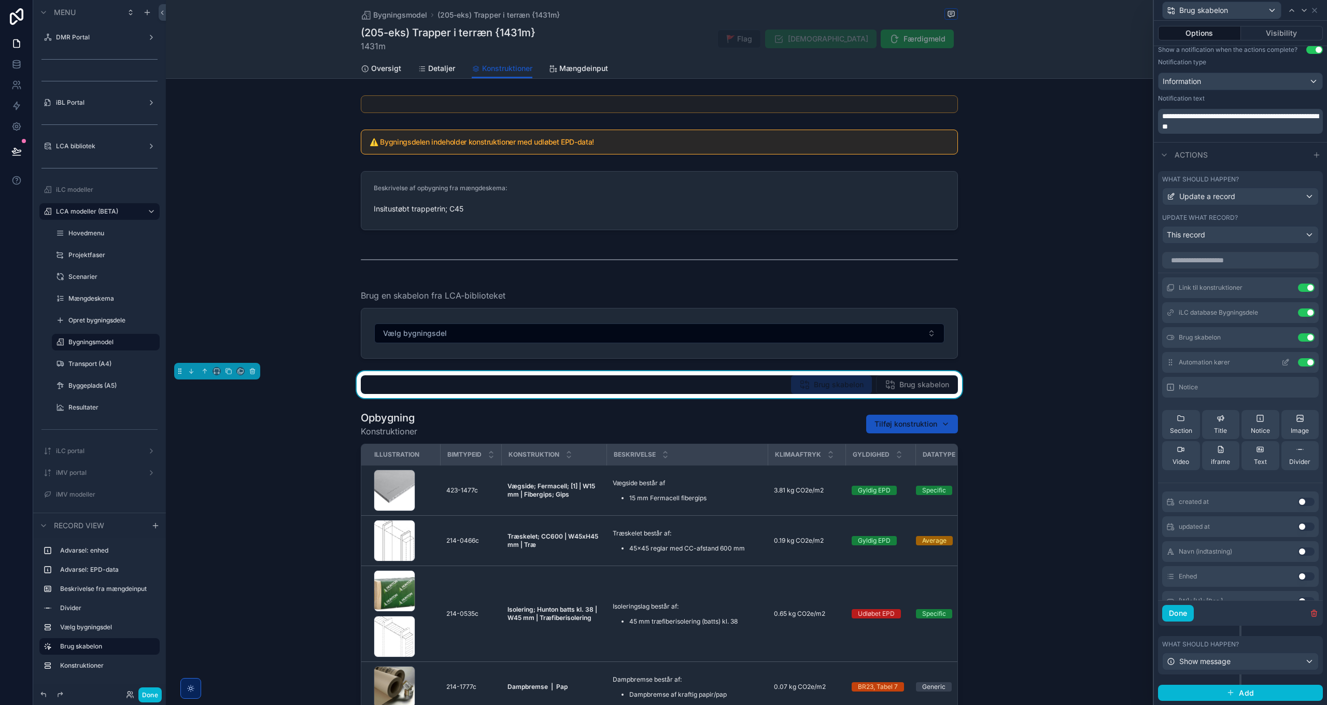
click at [1298, 361] on button "Use setting" at bounding box center [1306, 362] width 17 height 8
click at [1298, 336] on button "Use setting" at bounding box center [1306, 337] width 17 height 8
click at [1288, 311] on icon at bounding box center [1288, 310] width 1 height 1
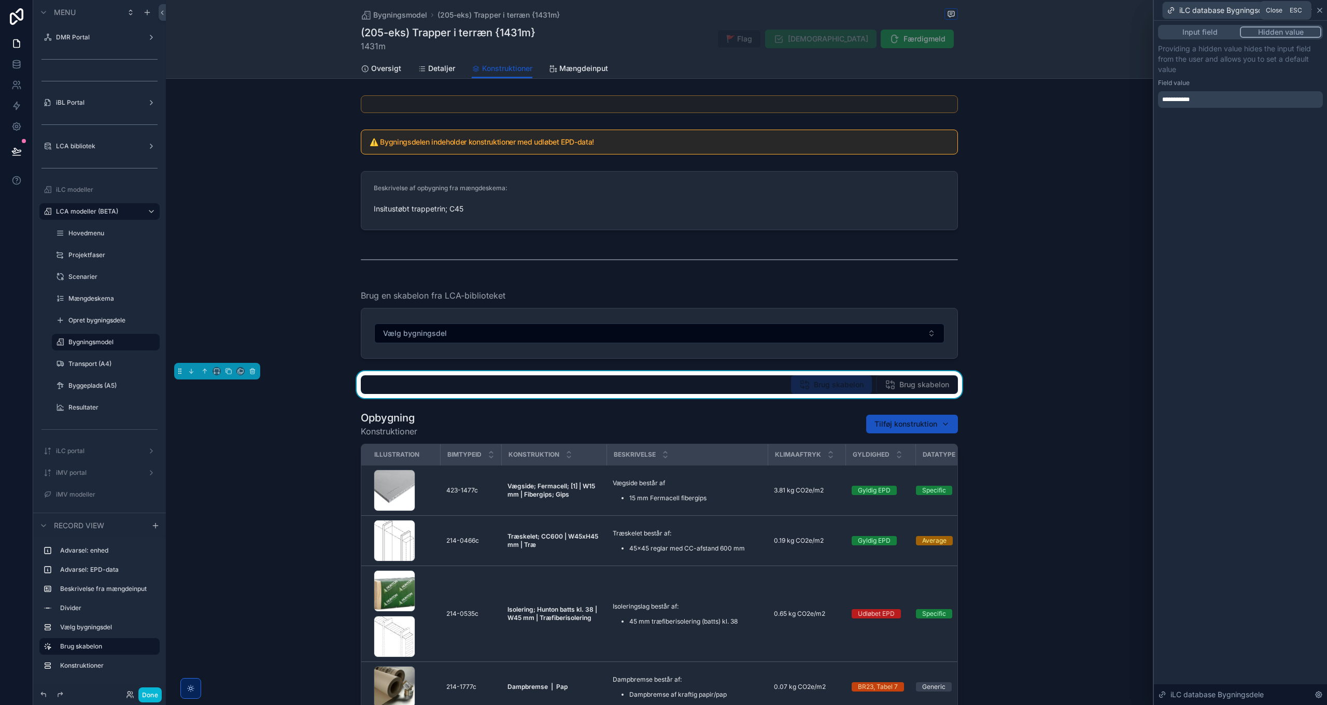
click at [1320, 11] on icon at bounding box center [1320, 10] width 8 height 8
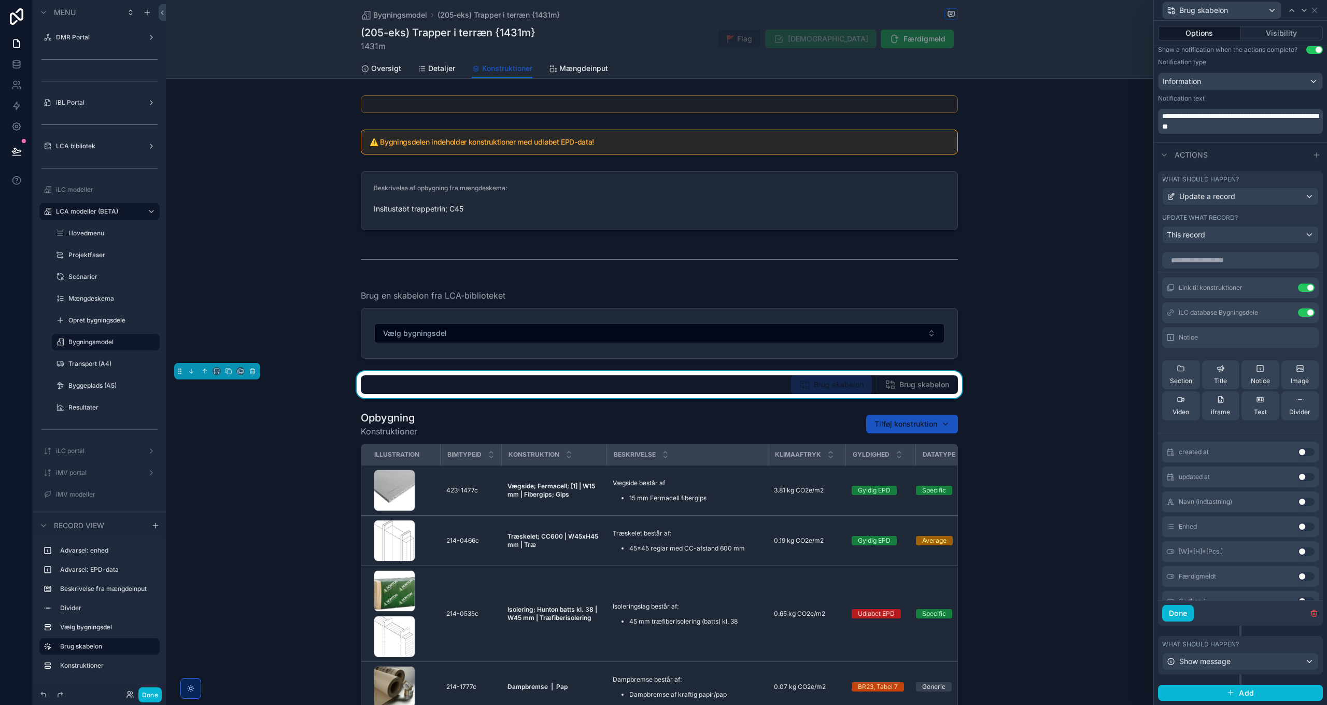
drag, startPoint x: 1183, startPoint y: 618, endPoint x: 1222, endPoint y: 623, distance: 39.7
click at [1222, 623] on div "Done" at bounding box center [1240, 612] width 165 height 25
click at [1186, 616] on button "Done" at bounding box center [1179, 613] width 32 height 17
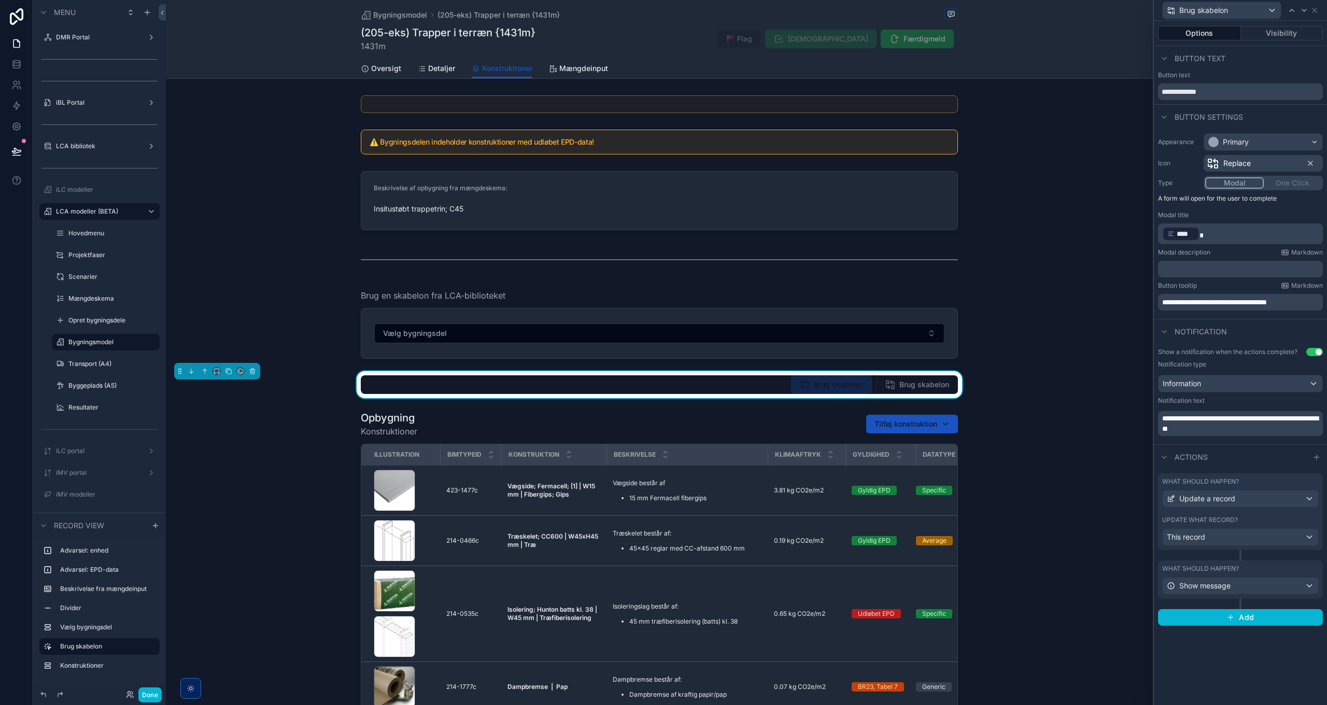
scroll to position [0, 0]
click at [765, 383] on div "Brug skabelon Brug skabelon" at bounding box center [659, 384] width 597 height 19
click at [1245, 488] on div "What should happen? Update a record" at bounding box center [1241, 493] width 157 height 30
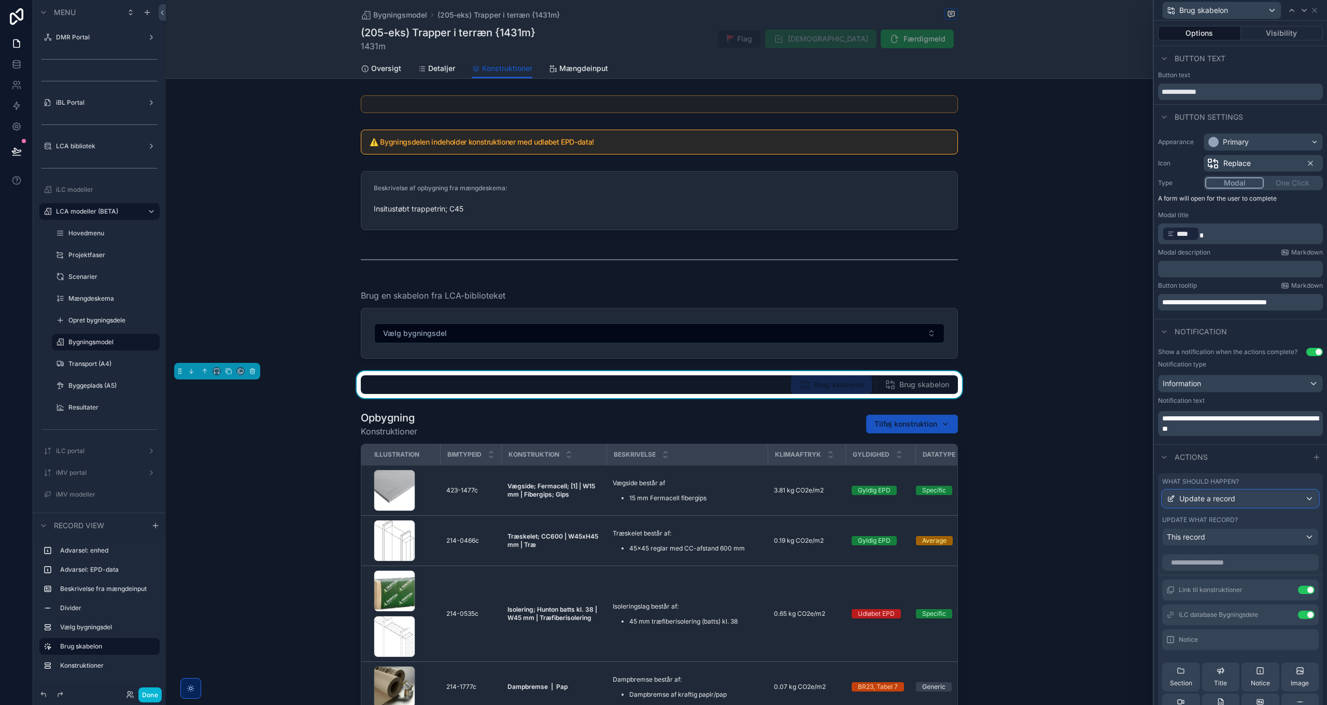
click at [1249, 495] on div "Update a record" at bounding box center [1241, 499] width 156 height 17
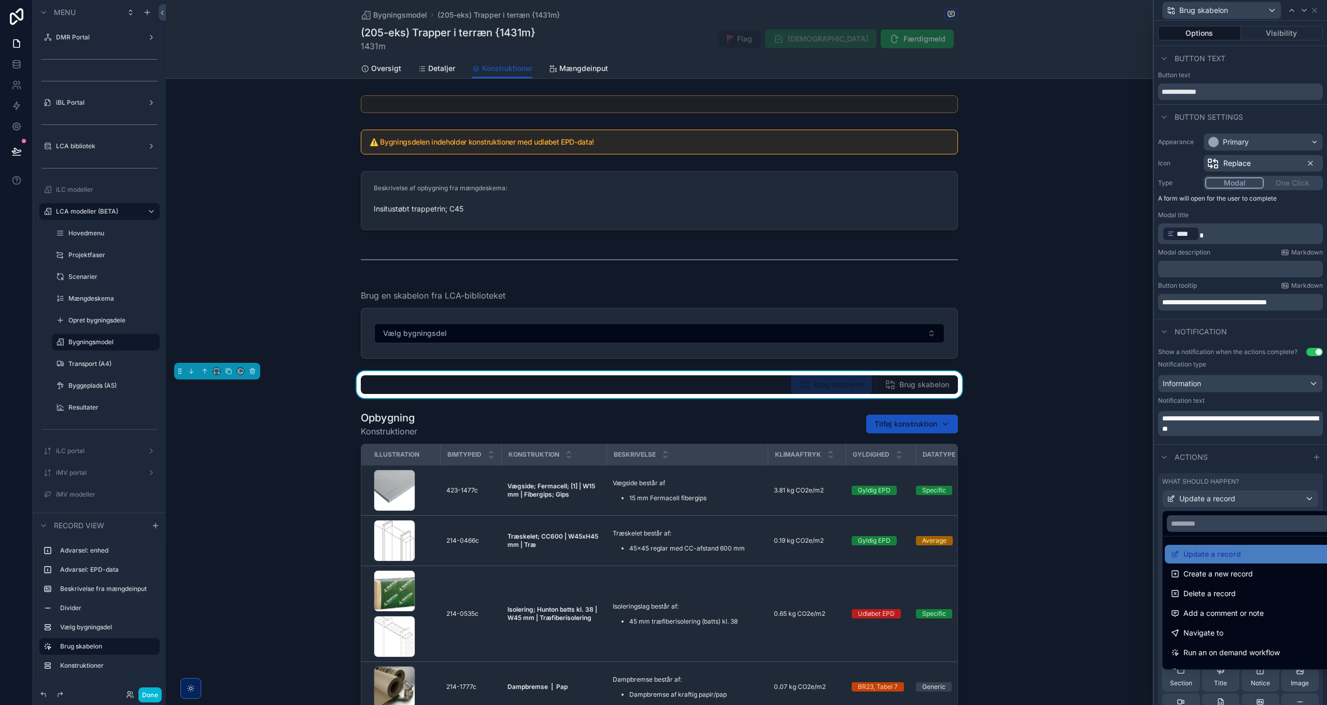
click at [1257, 498] on div at bounding box center [1240, 352] width 173 height 705
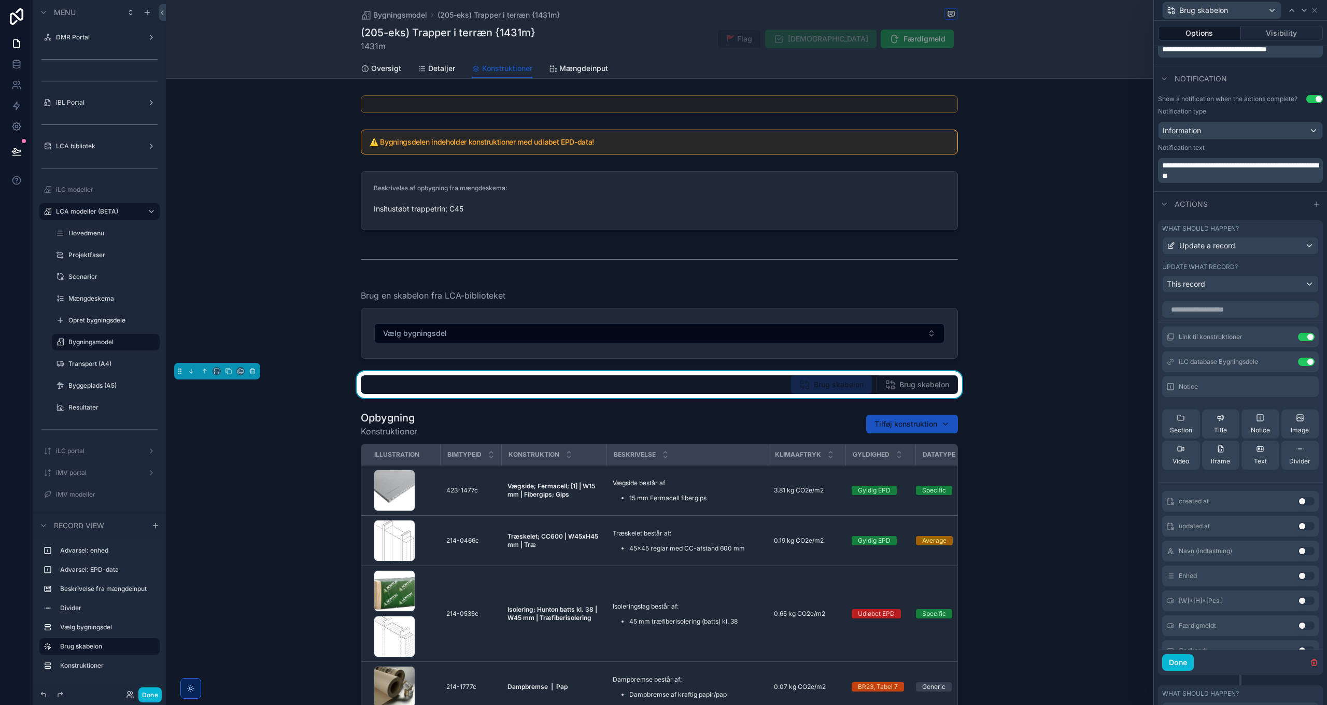
scroll to position [259, 0]
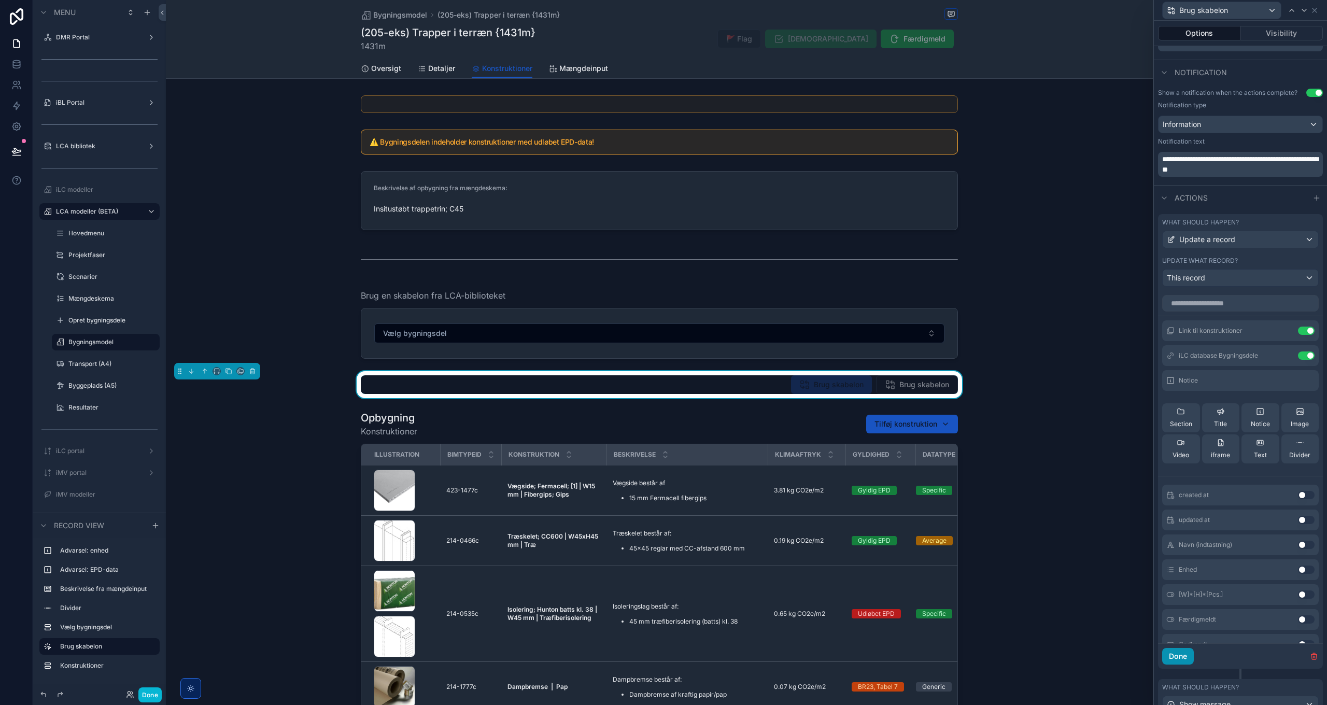
click at [1184, 661] on button "Done" at bounding box center [1179, 656] width 32 height 17
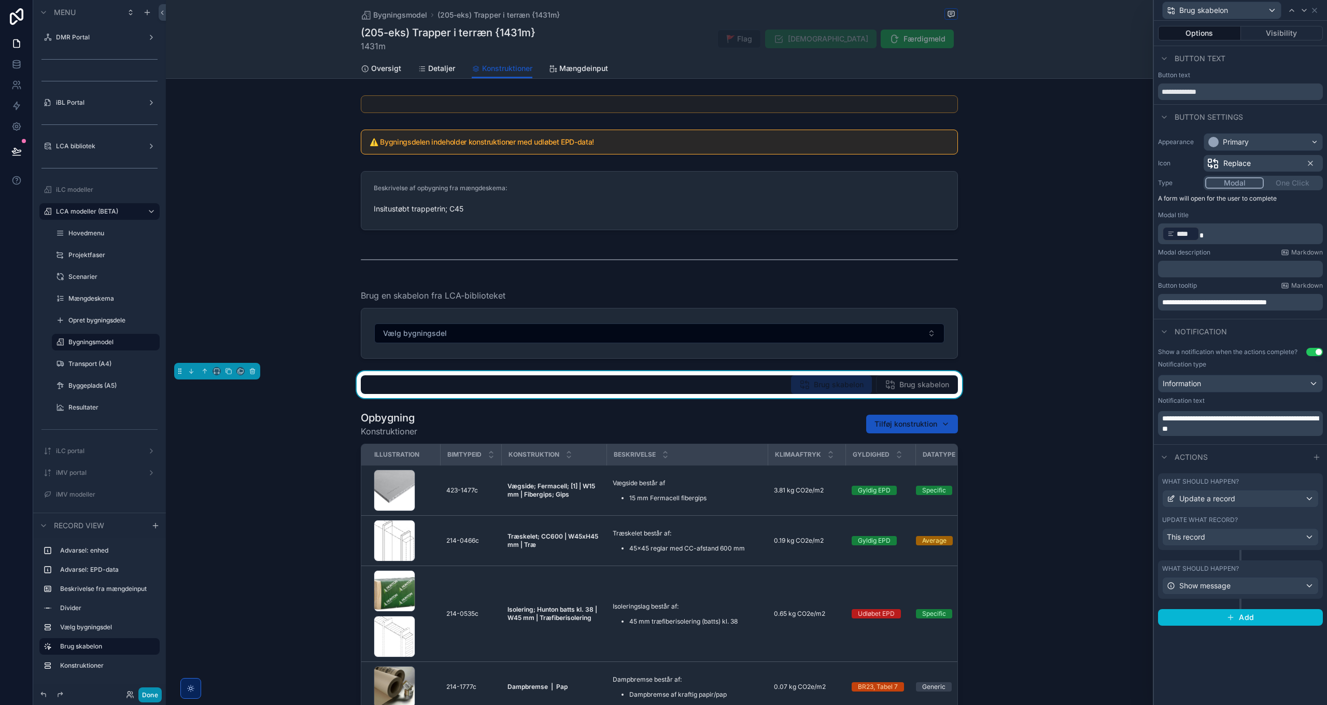
click at [153, 695] on button "Done" at bounding box center [149, 695] width 23 height 15
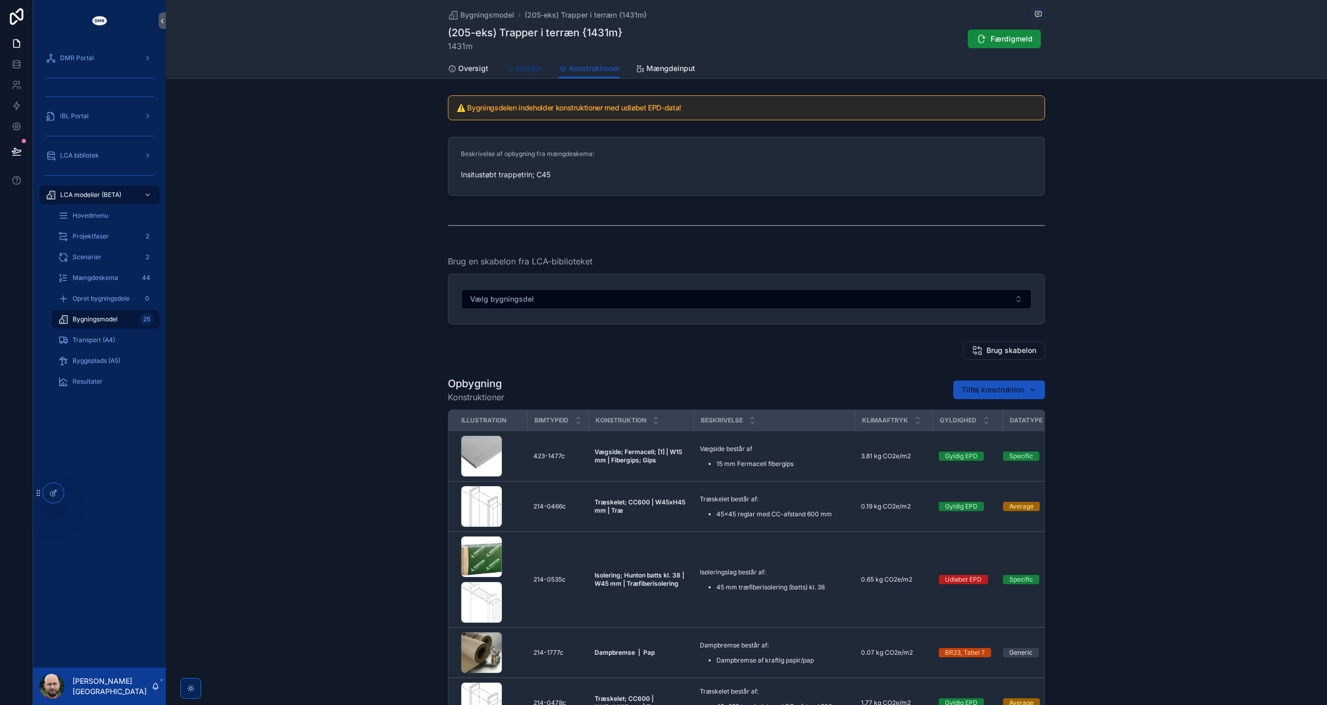
click at [535, 70] on span "Detaljer" at bounding box center [528, 68] width 27 height 10
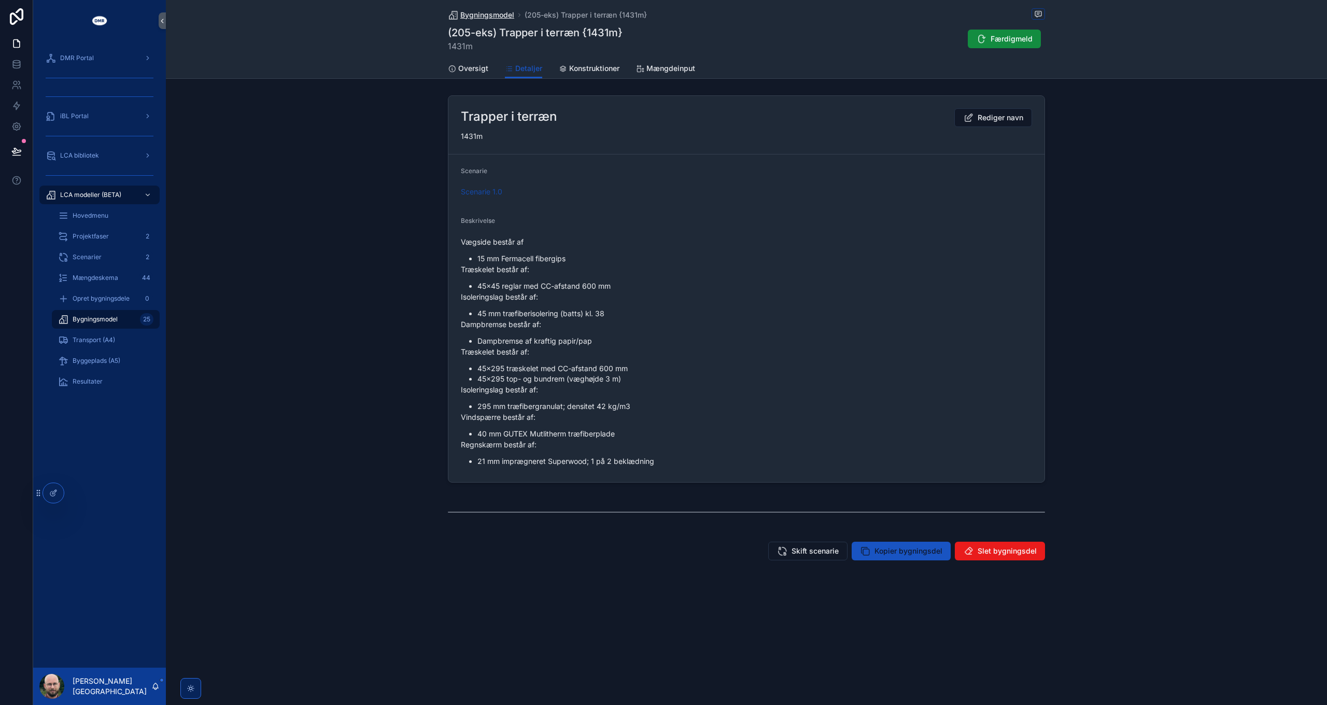
click at [485, 13] on span "Bygningsmodel" at bounding box center [487, 15] width 54 height 10
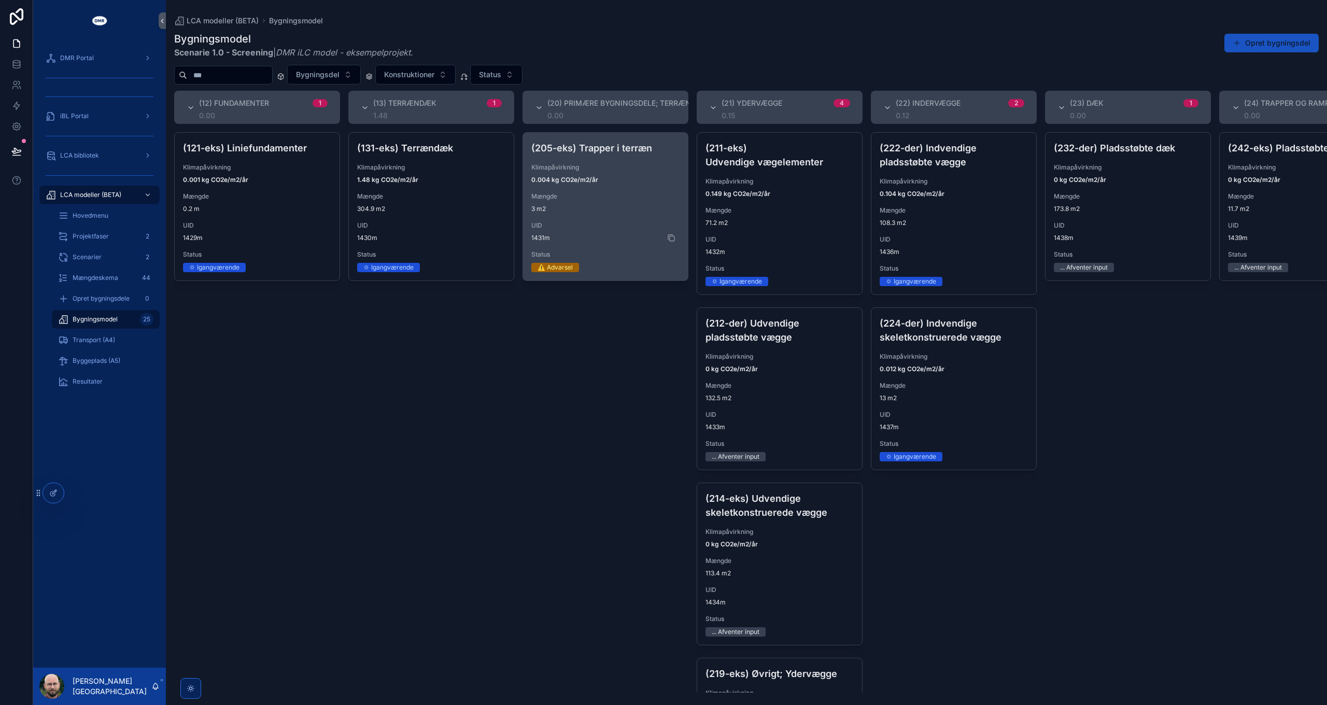
click at [582, 234] on span "1431m" at bounding box center [606, 238] width 148 height 8
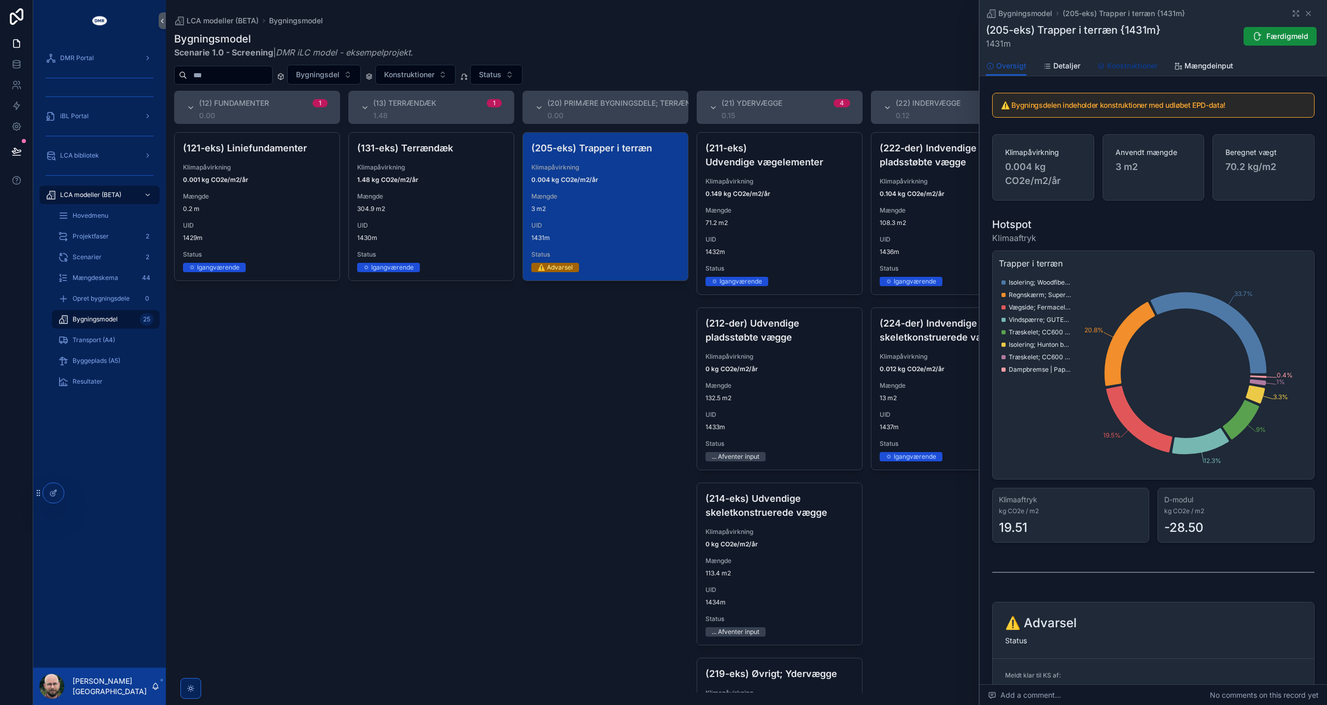
click at [1116, 66] on span "Konstruktioner" at bounding box center [1133, 66] width 50 height 10
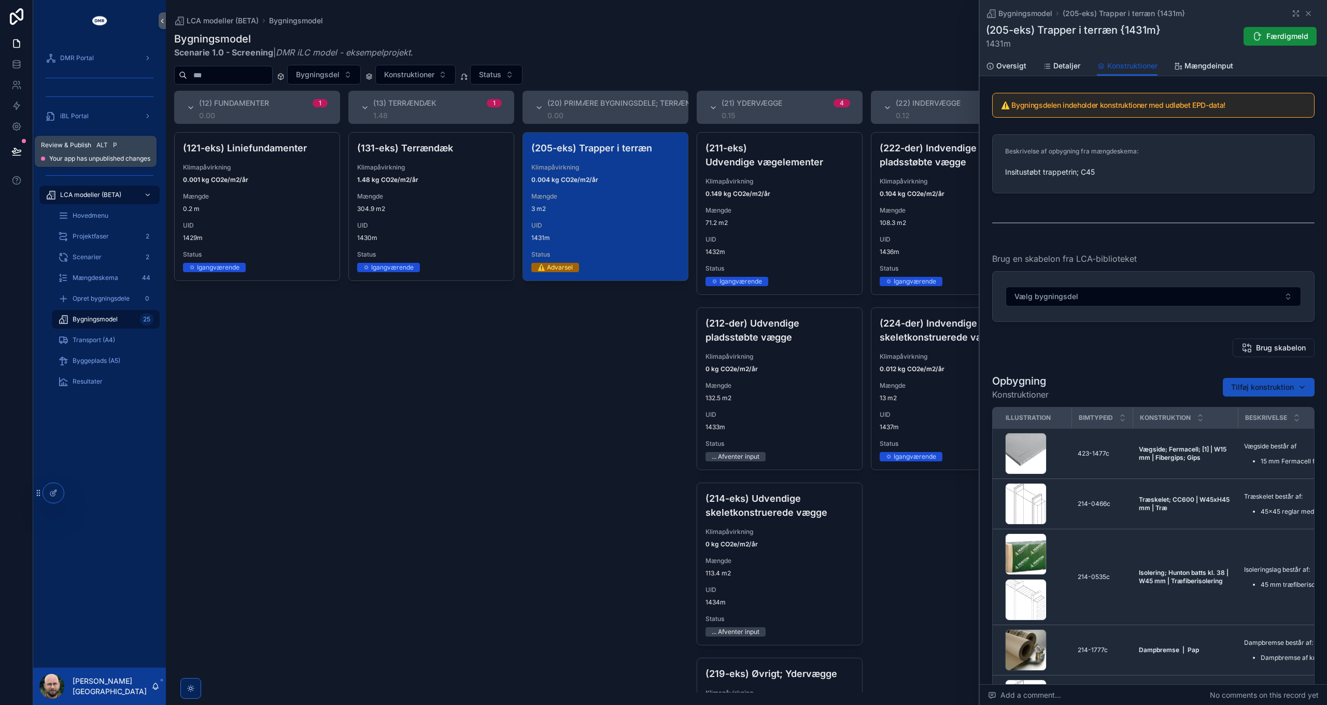
click at [18, 150] on icon at bounding box center [16, 150] width 9 height 5
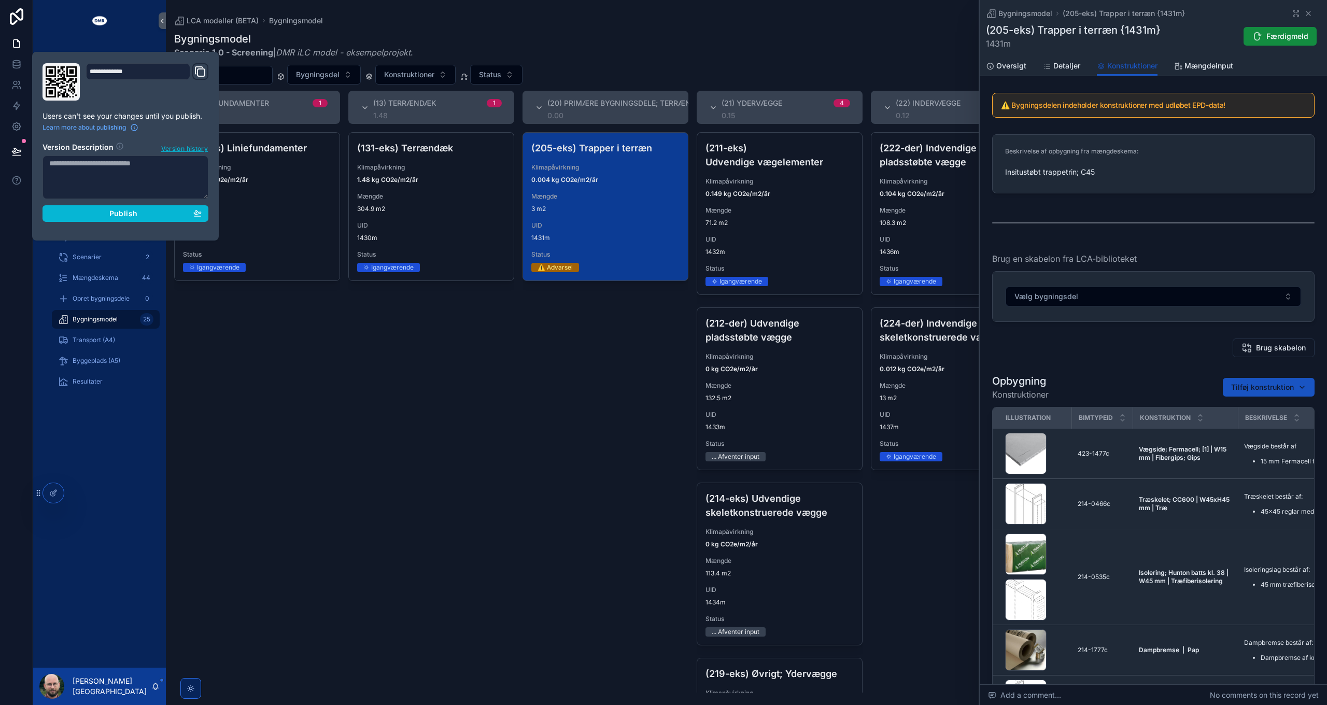
click at [111, 171] on textarea at bounding box center [126, 178] width 166 height 44
click at [195, 173] on textarea "**********" at bounding box center [126, 178] width 166 height 44
type textarea "**********"
click at [141, 215] on div "Publish" at bounding box center [125, 213] width 152 height 9
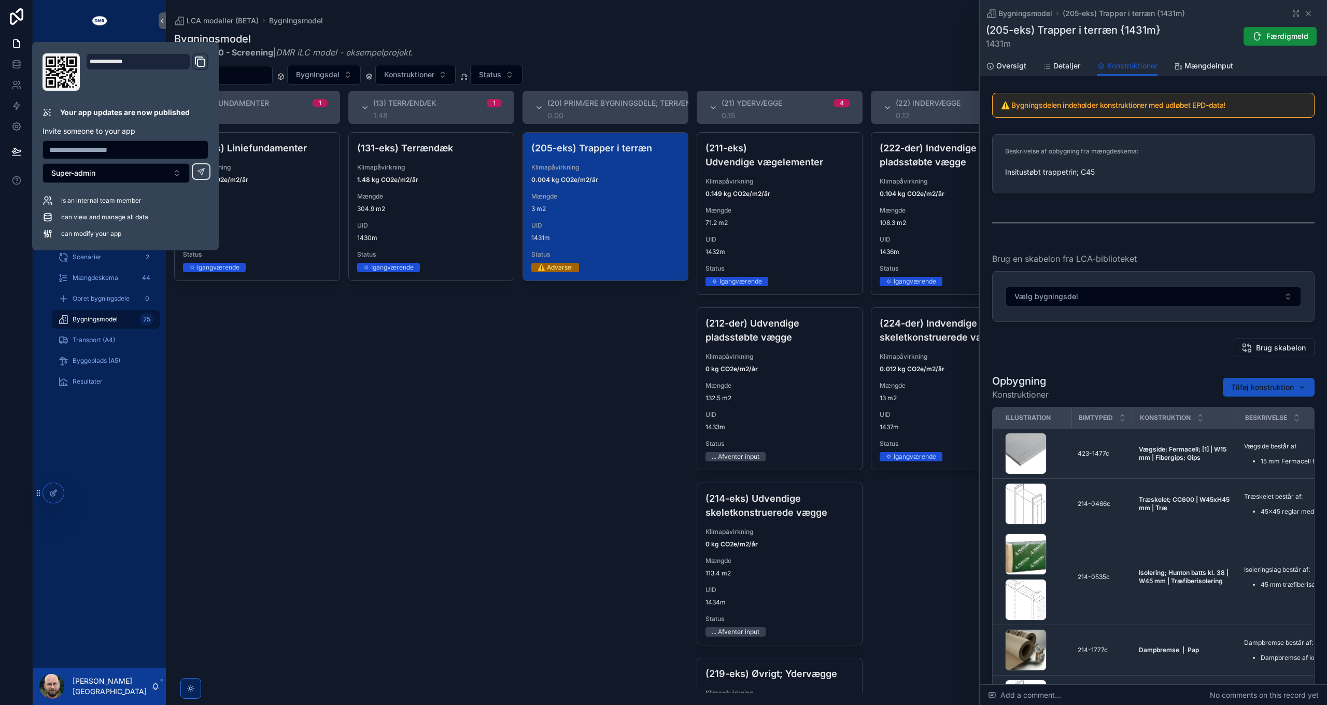
click at [507, 393] on div "(131-eks) Terrændæk Klimapåvirkning 1.48 kg CO2e/m2/år Mængde 304.9 m2 UID 1430…" at bounding box center [431, 412] width 166 height 561
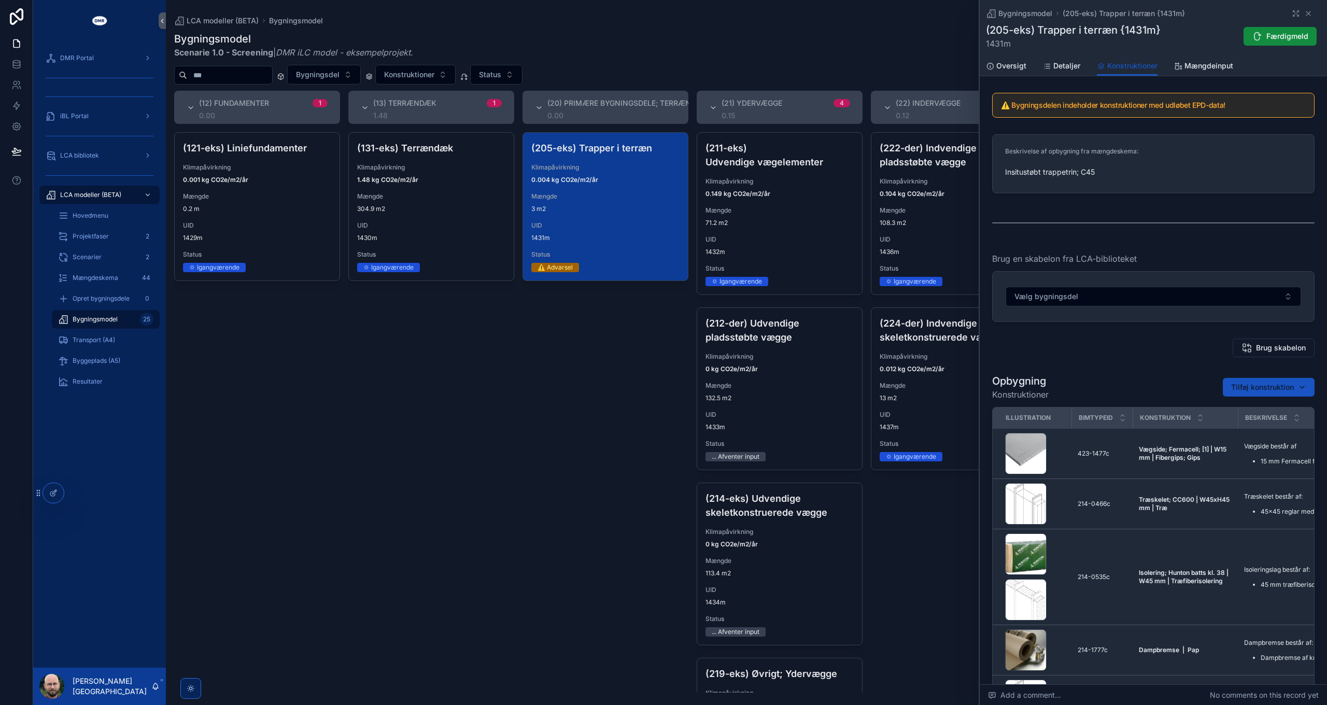
click at [444, 388] on div "(131-eks) Terrændæk Klimapåvirkning 1.48 kg CO2e/m2/år Mængde 304.9 m2 UID 1430…" at bounding box center [431, 412] width 166 height 561
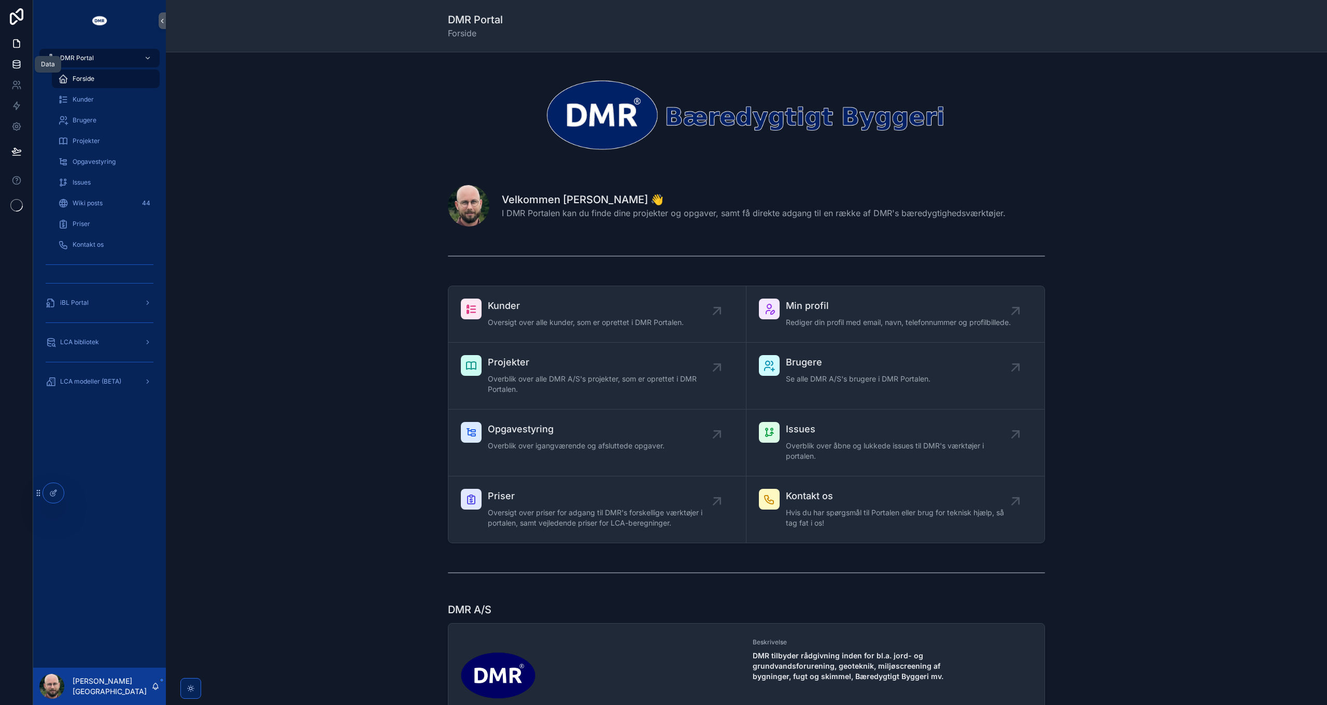
click at [19, 62] on icon at bounding box center [16, 62] width 7 height 3
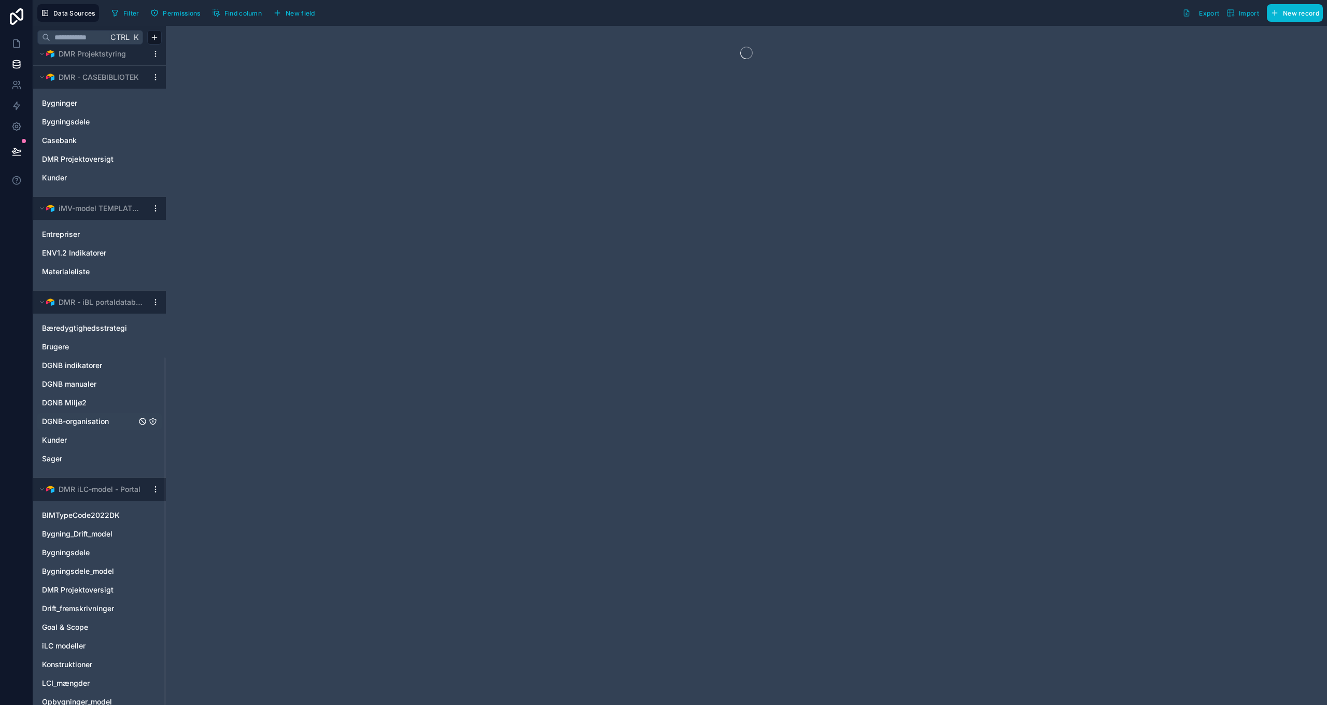
scroll to position [583, 0]
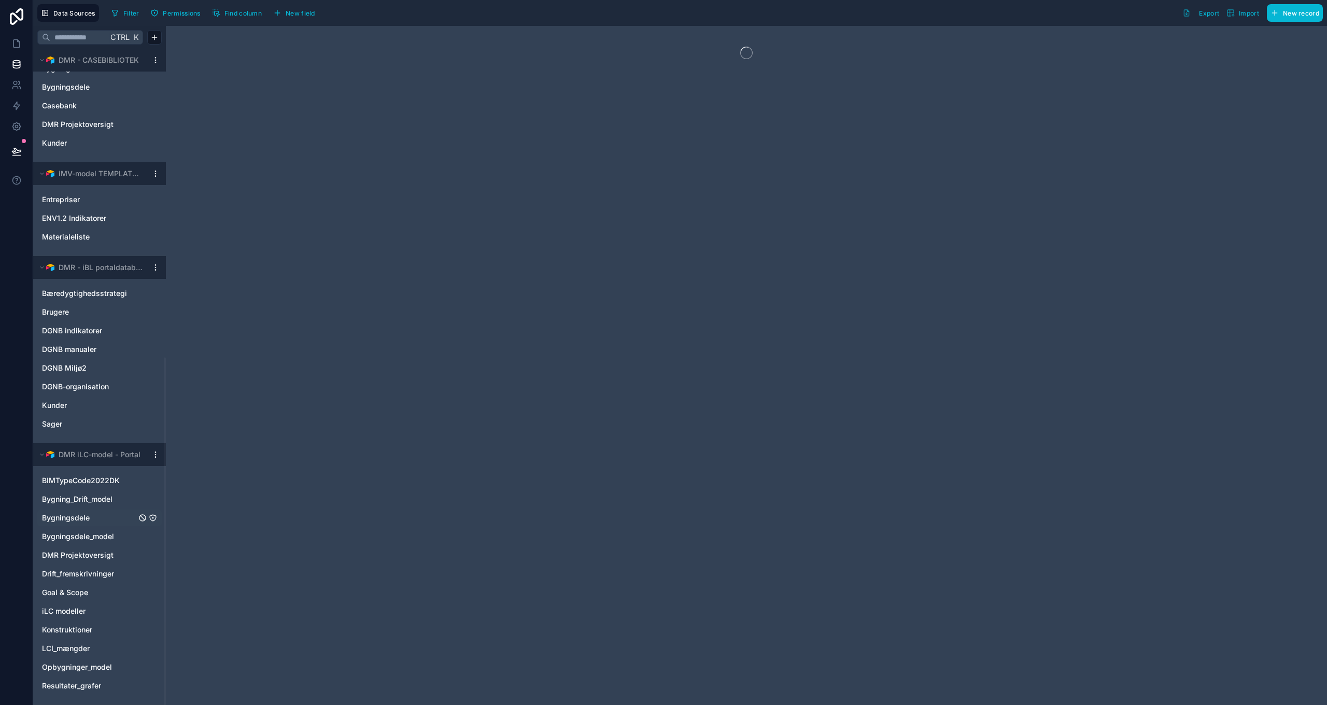
click at [74, 521] on span "Bygningsdele" at bounding box center [66, 518] width 48 height 10
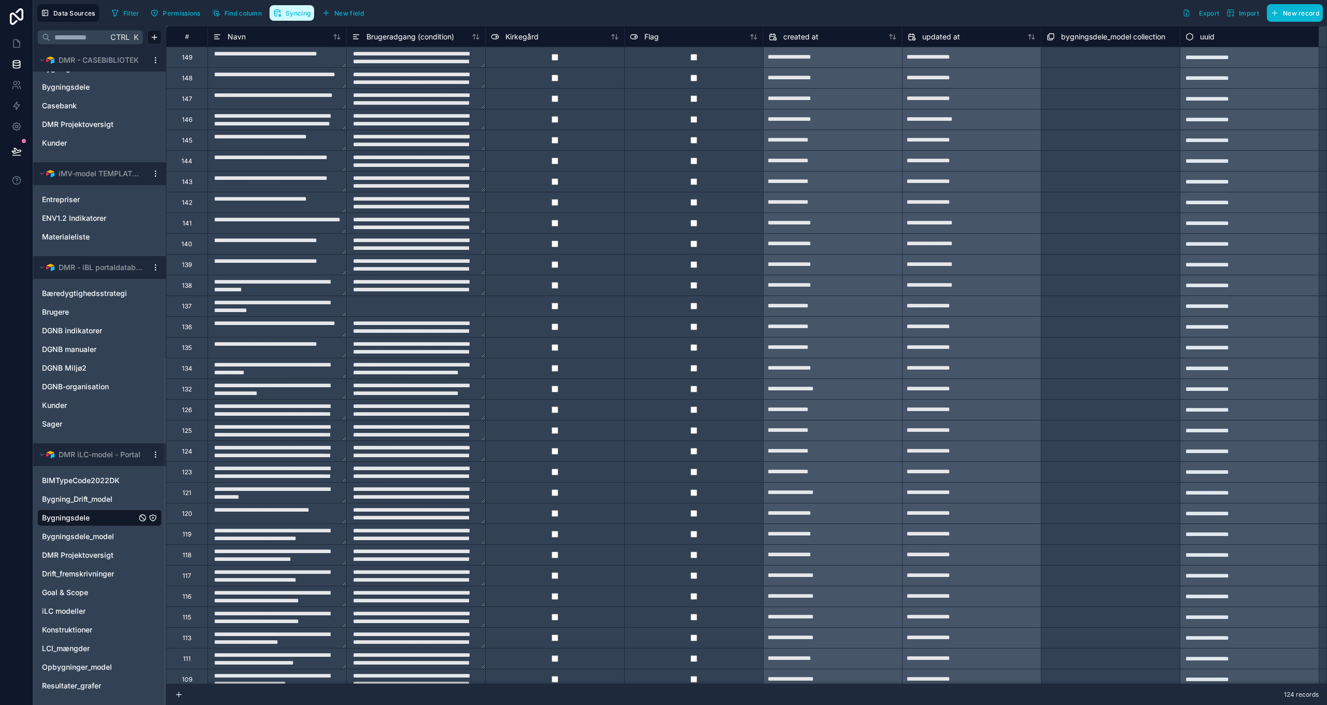
click at [290, 9] on span "Syncing" at bounding box center [298, 13] width 25 height 8
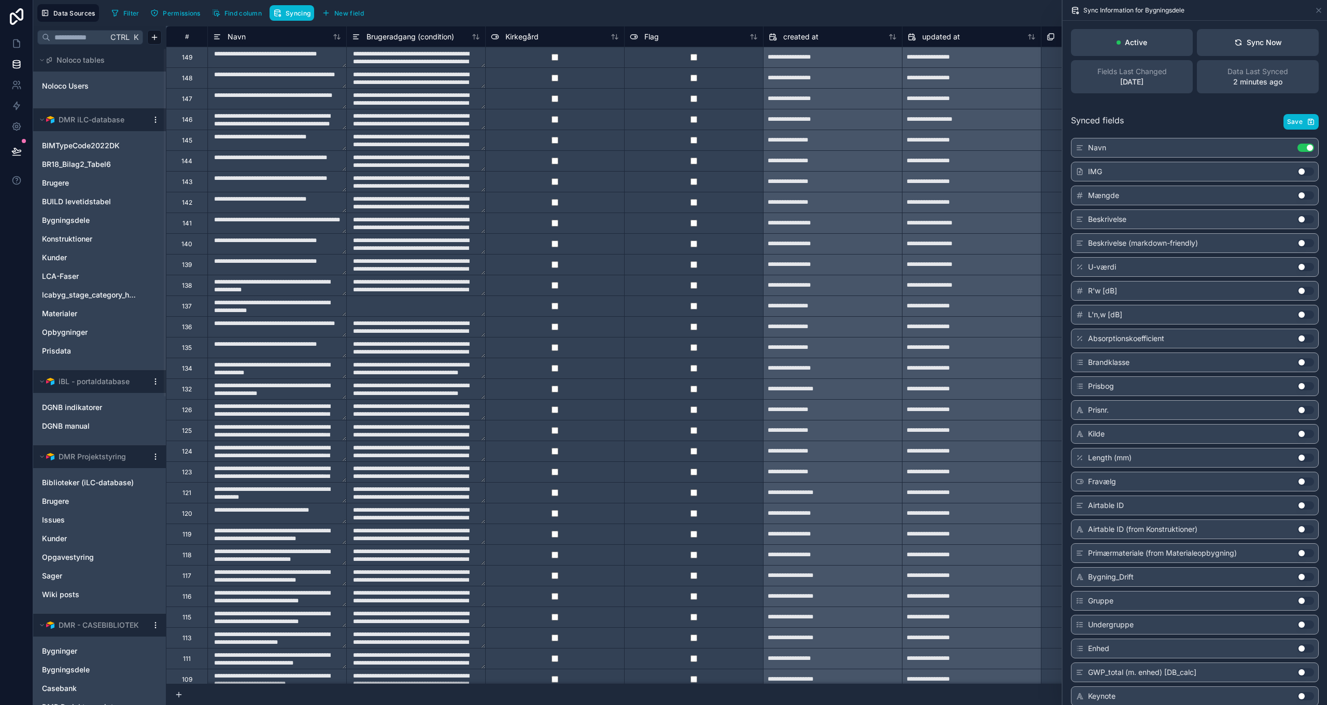
scroll to position [248, 0]
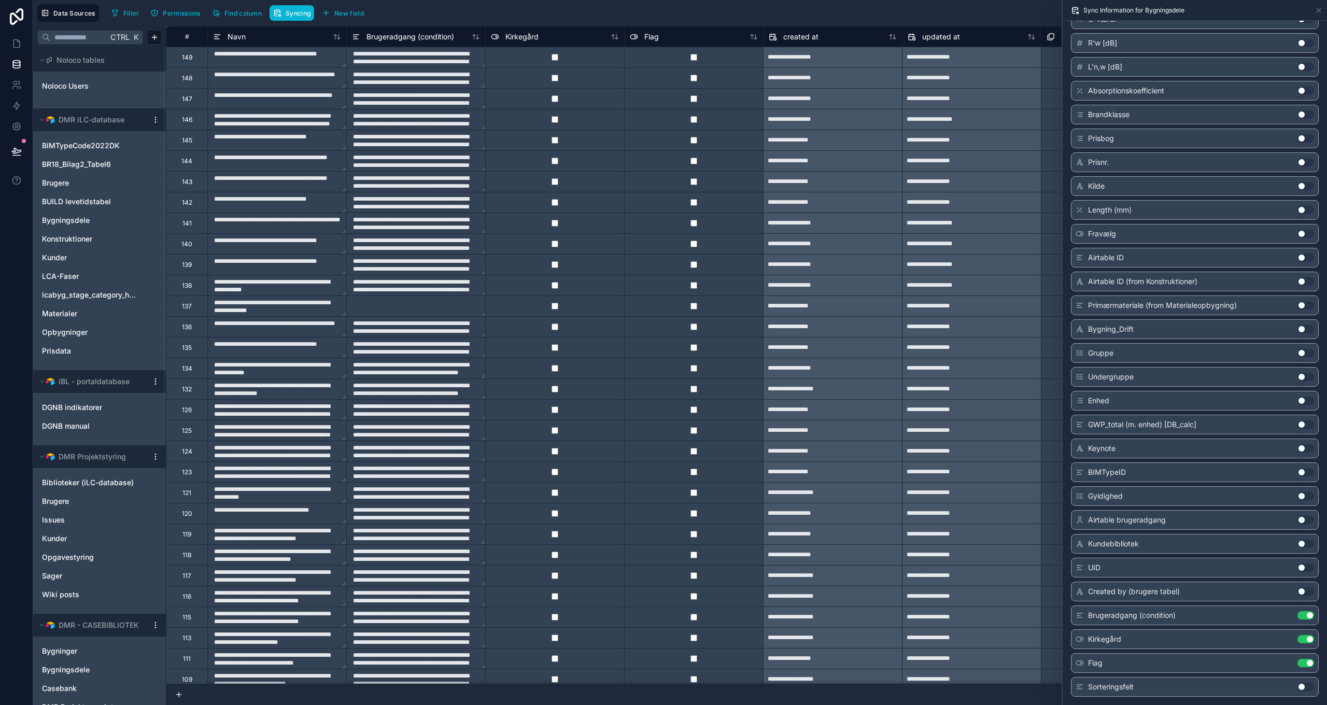
click at [1299, 473] on button "Use setting" at bounding box center [1306, 472] width 17 height 8
click at [1298, 690] on button "Use setting" at bounding box center [1306, 687] width 17 height 8
click at [1298, 471] on button "Use setting" at bounding box center [1306, 472] width 17 height 8
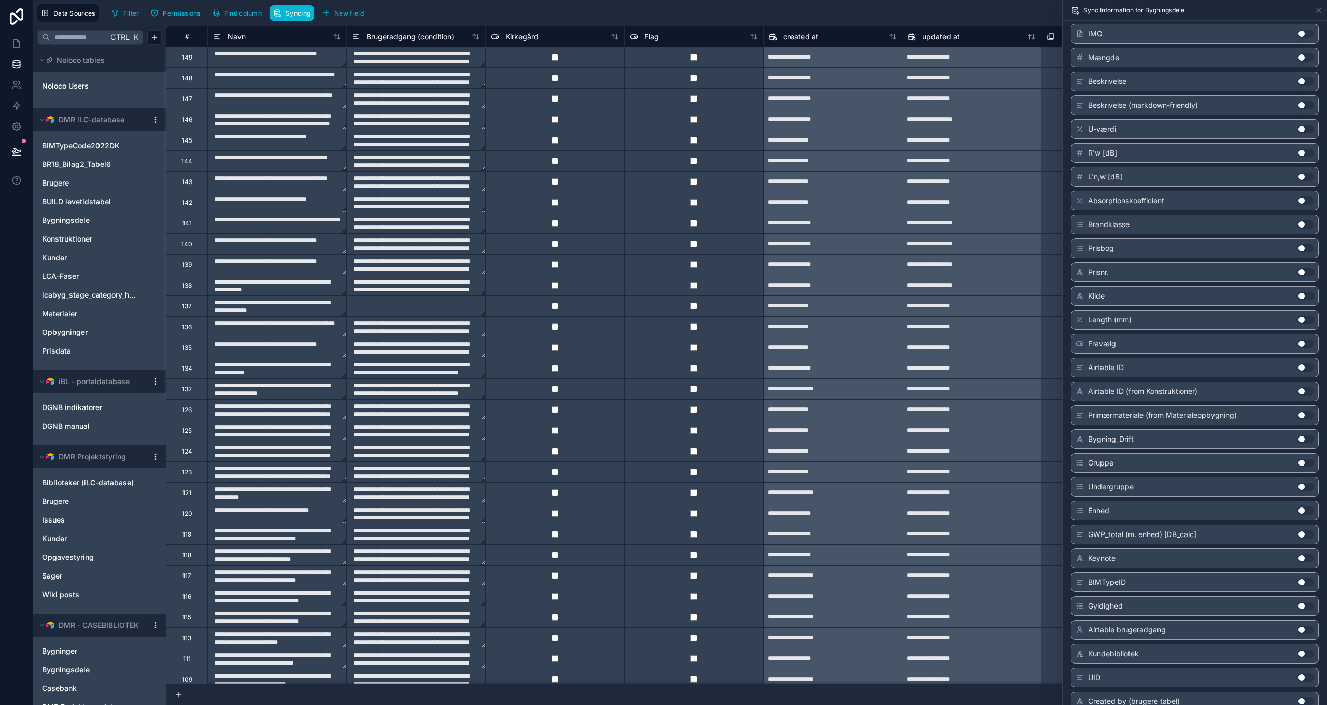
scroll to position [0, 0]
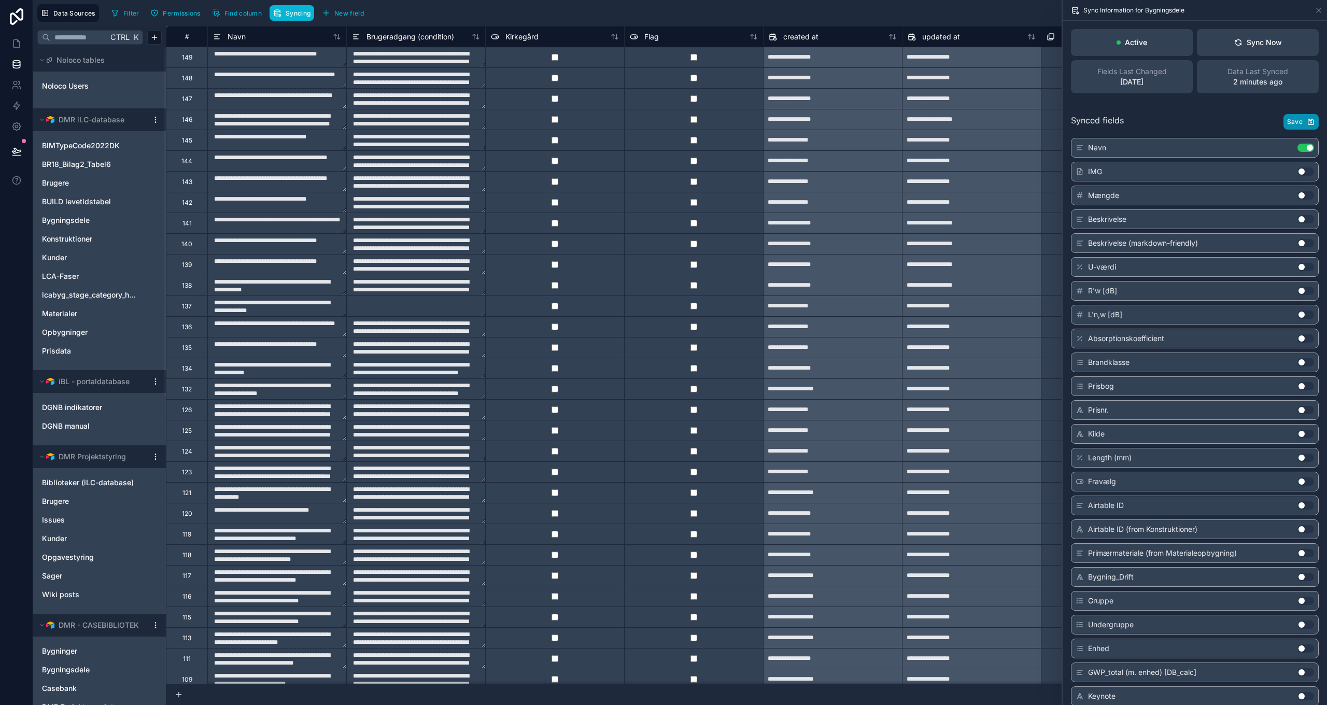
click at [1294, 119] on span "Save" at bounding box center [1296, 122] width 16 height 8
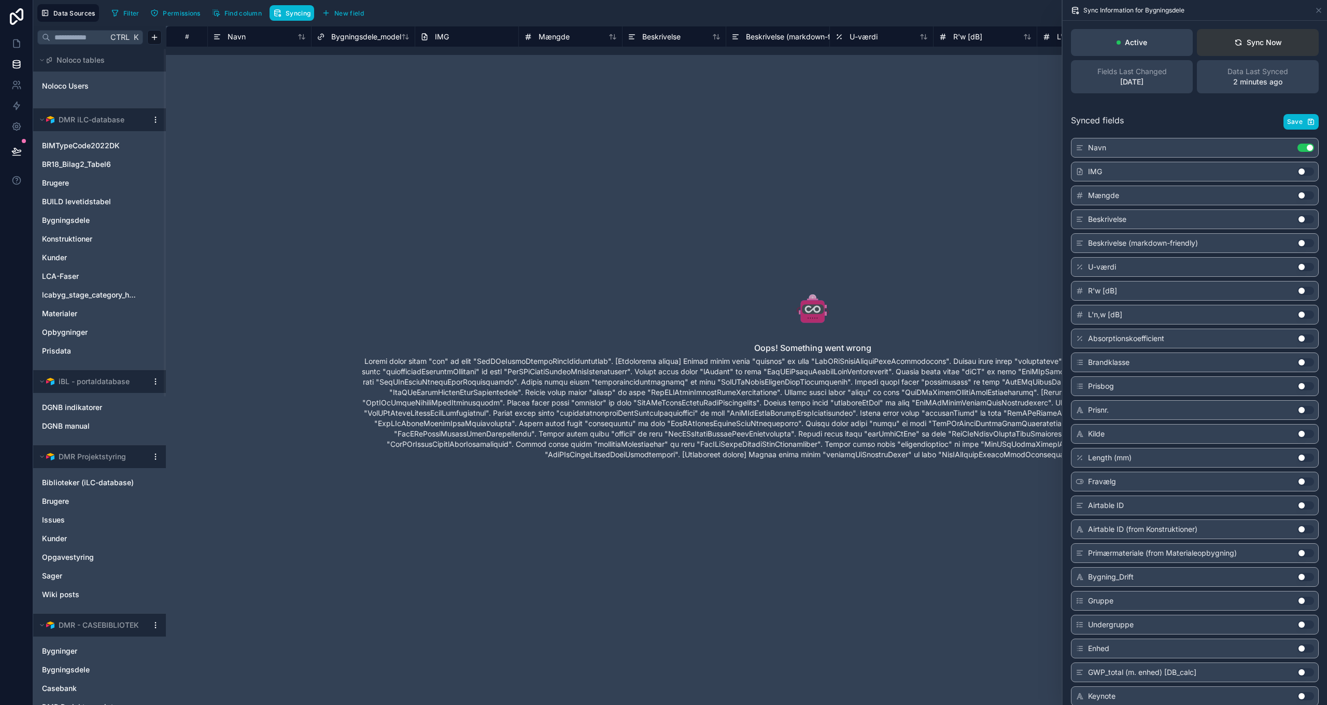
click at [1260, 50] on button "Sync Now" at bounding box center [1258, 42] width 122 height 27
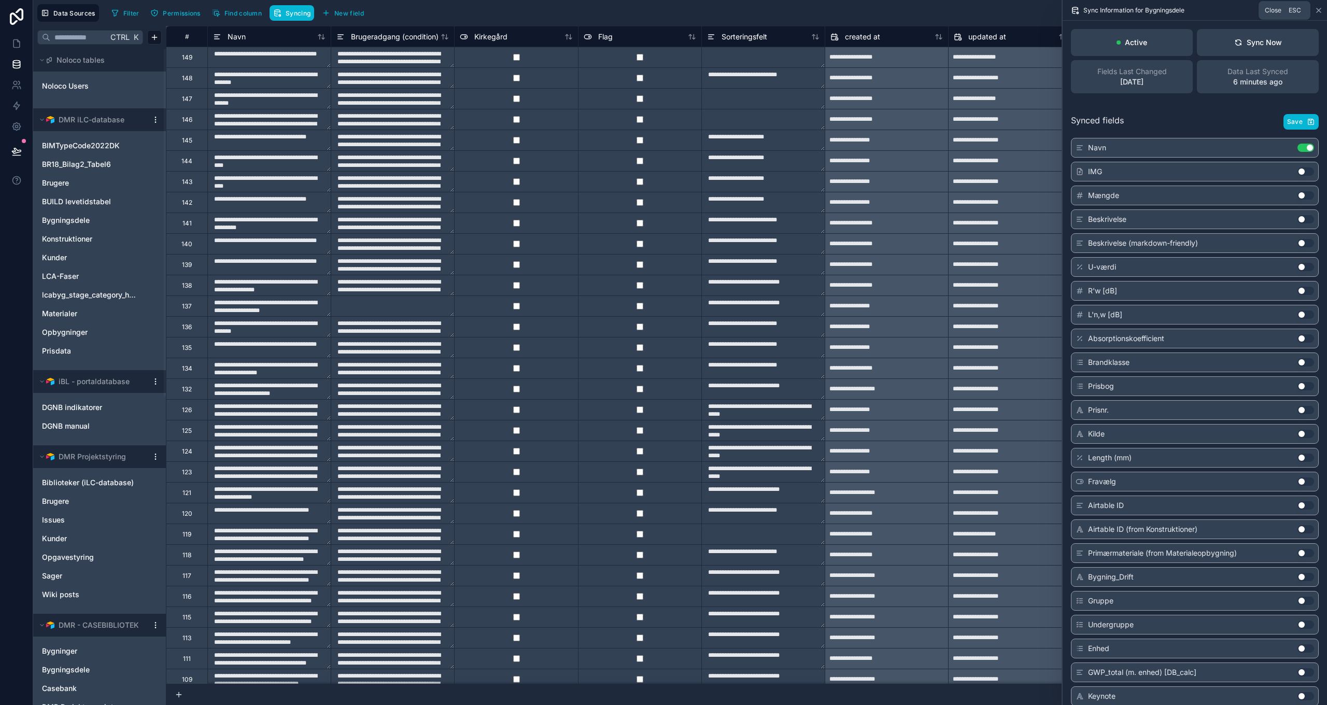
click at [1321, 10] on icon at bounding box center [1319, 10] width 8 height 8
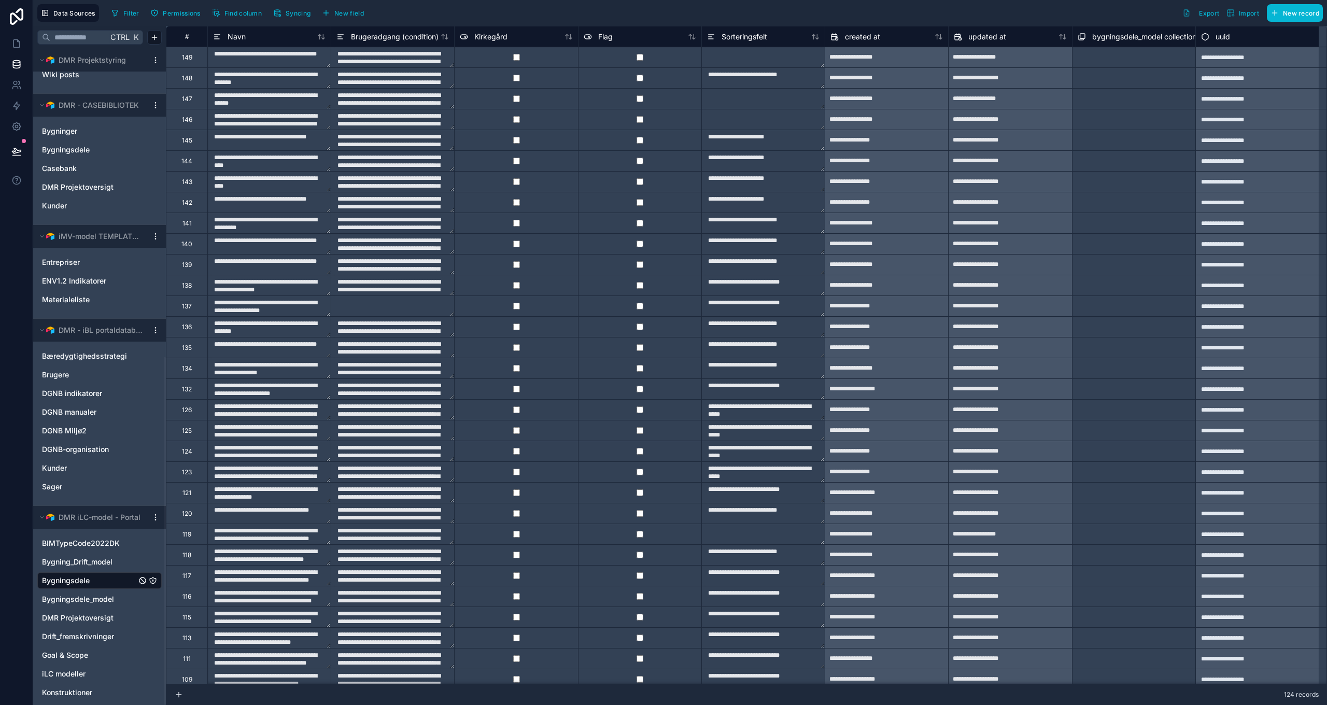
scroll to position [583, 0]
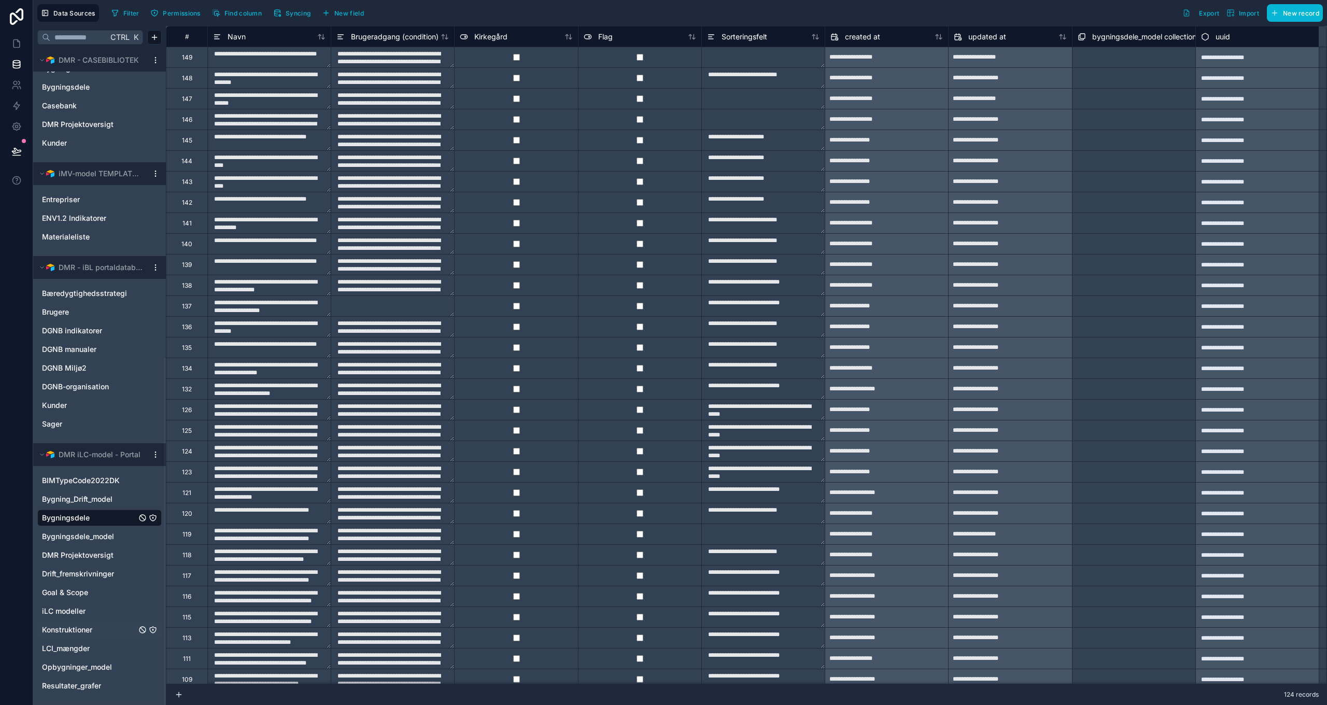
click at [79, 633] on span "Konstruktioner" at bounding box center [67, 630] width 50 height 10
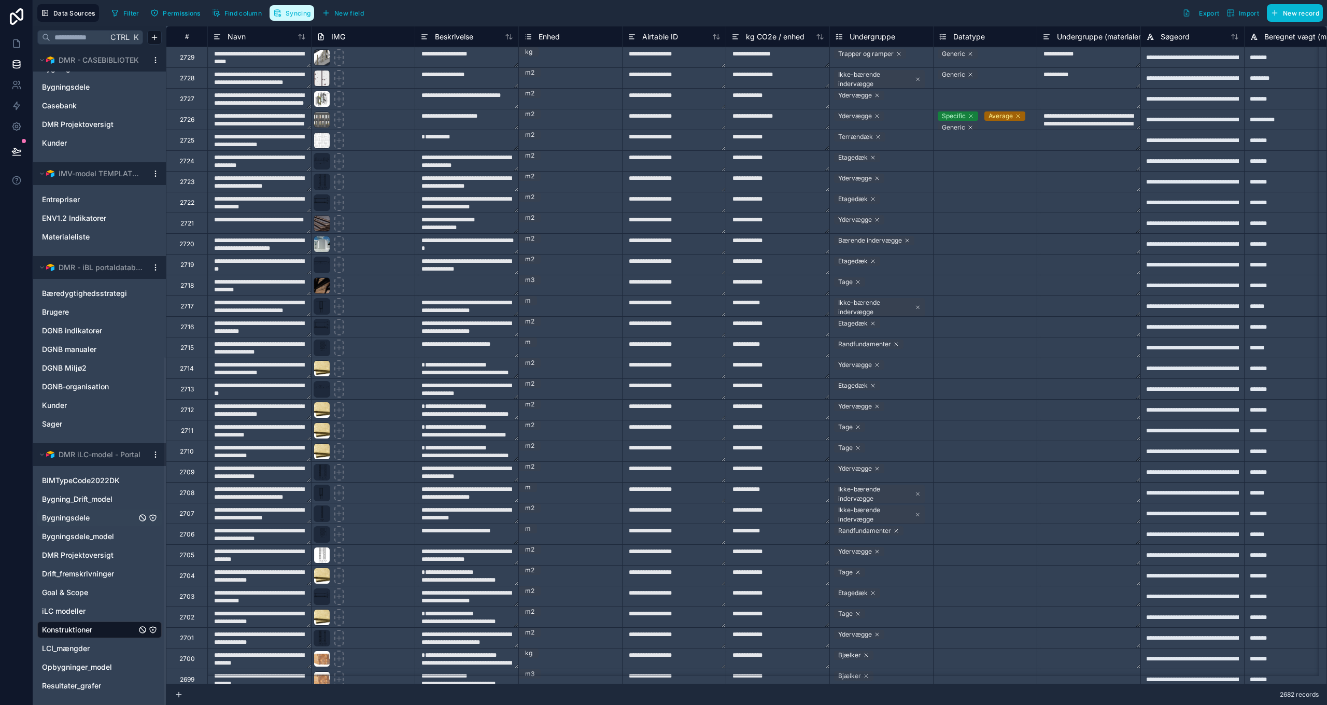
click at [313, 12] on button "Syncing" at bounding box center [292, 13] width 45 height 16
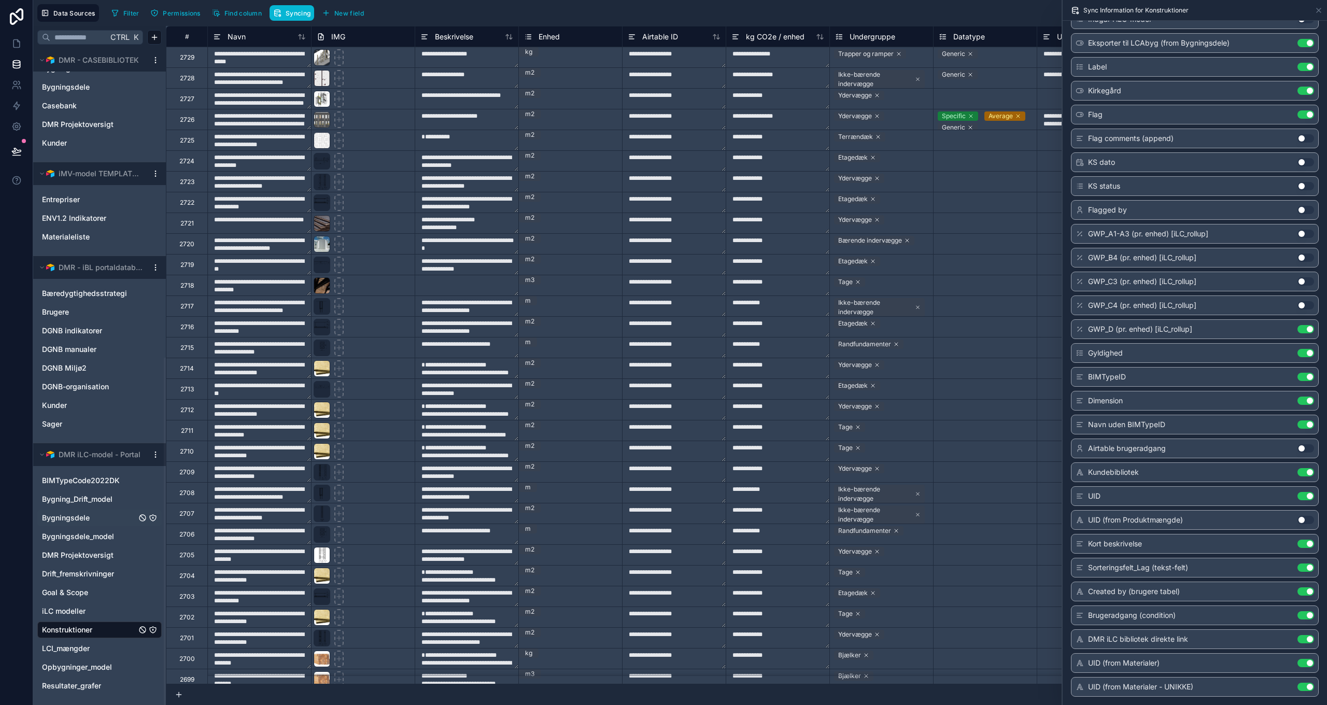
scroll to position [0, 1086]
click at [1169, 548] on div "Kort beskrivelse Use setting" at bounding box center [1195, 544] width 248 height 20
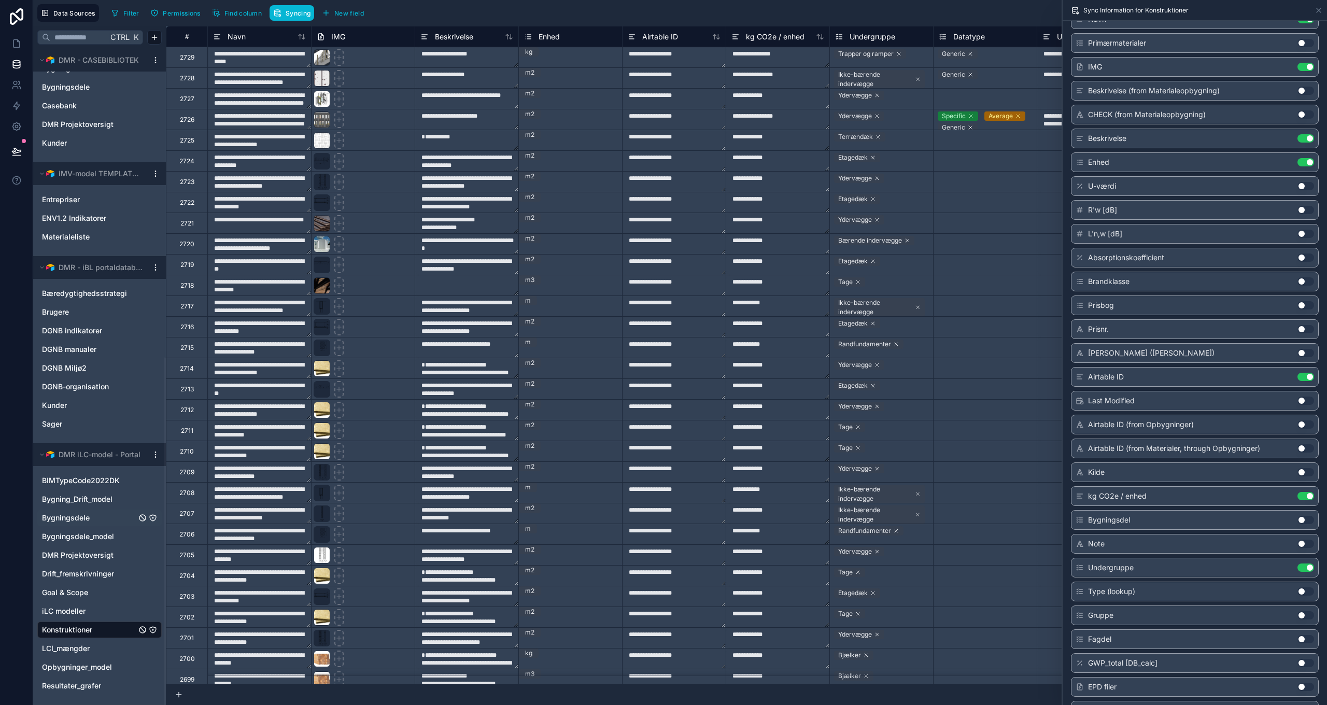
scroll to position [0, 0]
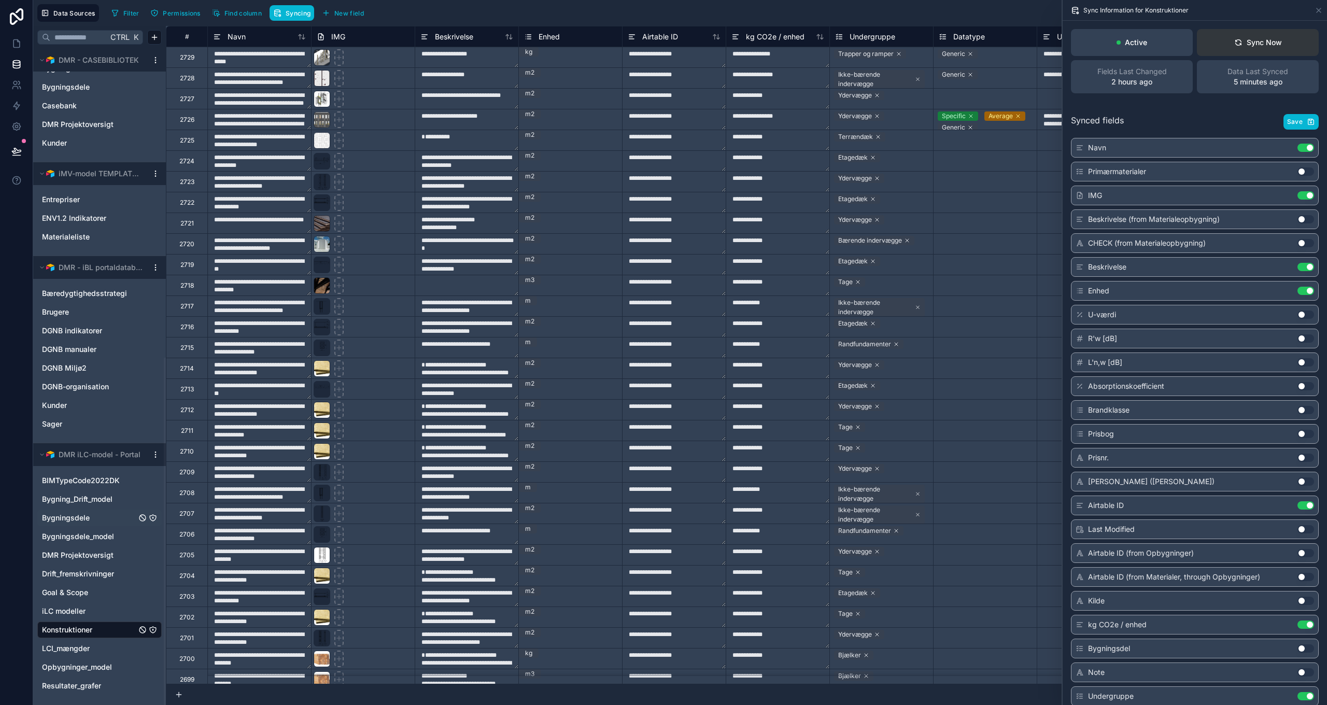
click at [1264, 33] on button "Sync Now" at bounding box center [1258, 42] width 122 height 27
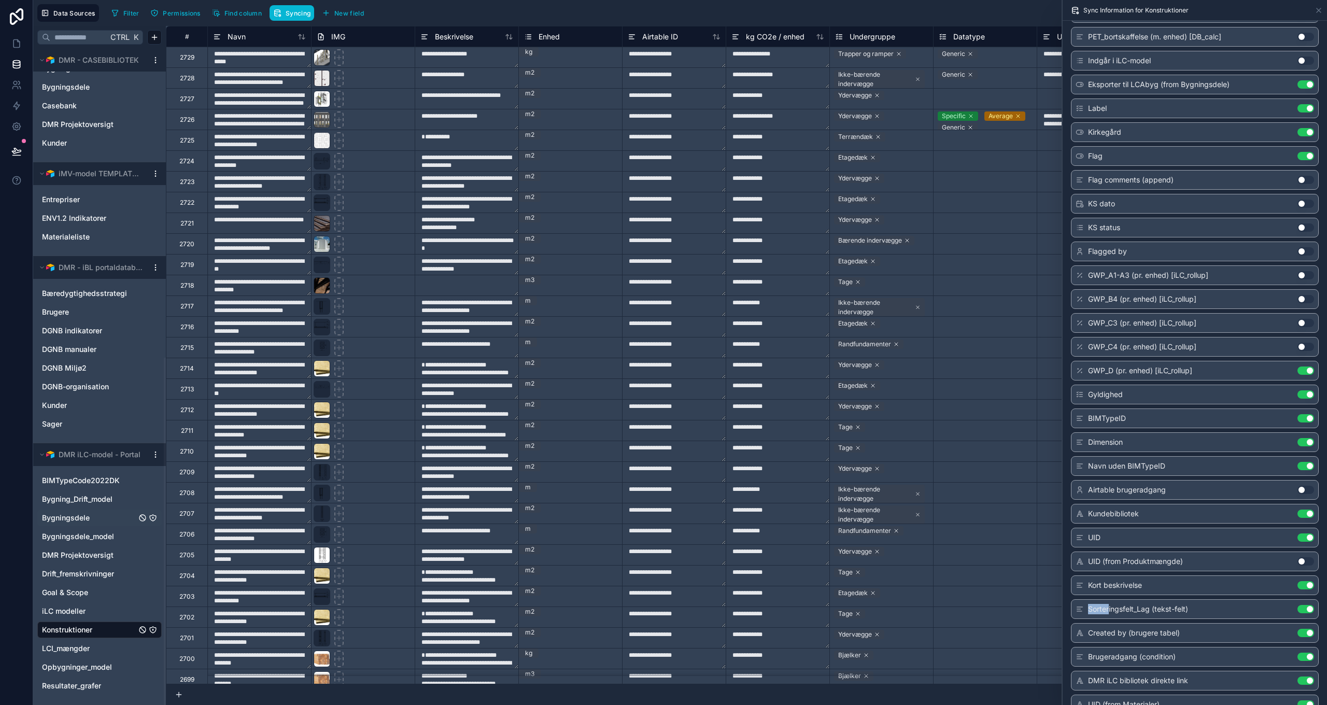
scroll to position [2593, 0]
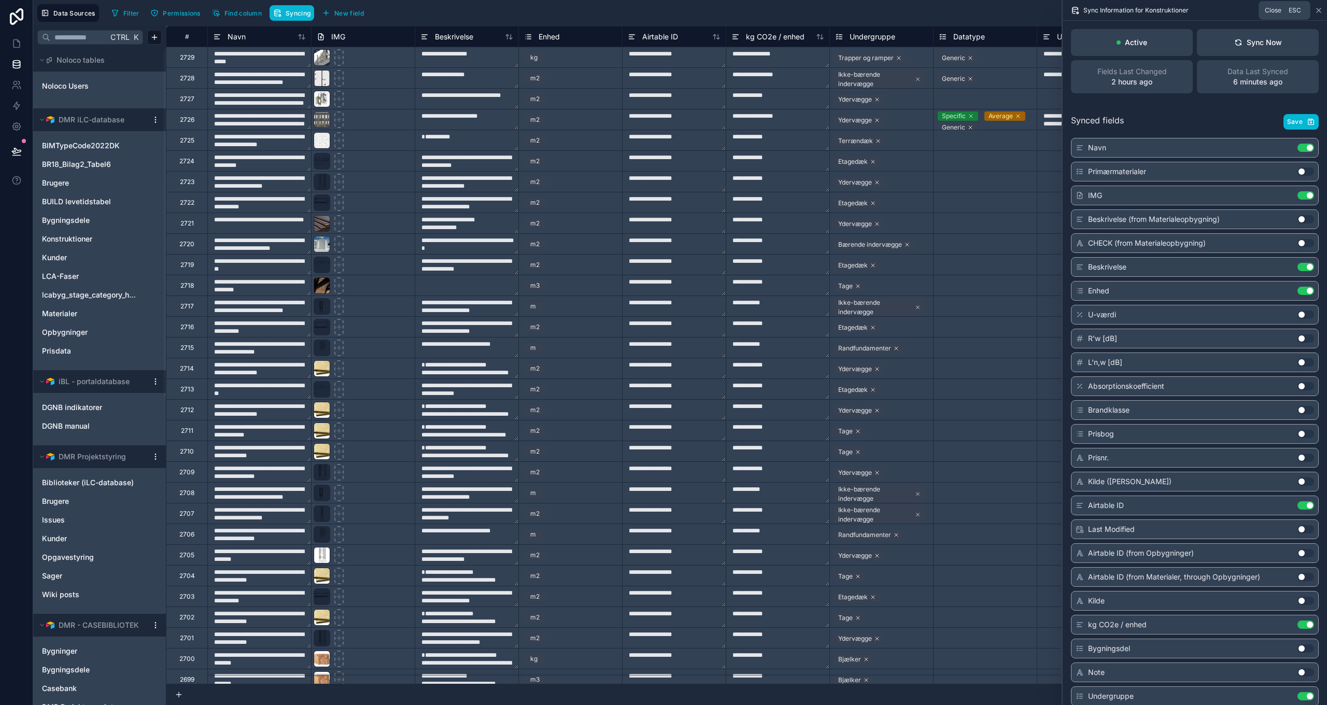
click at [1321, 9] on icon at bounding box center [1319, 10] width 8 height 8
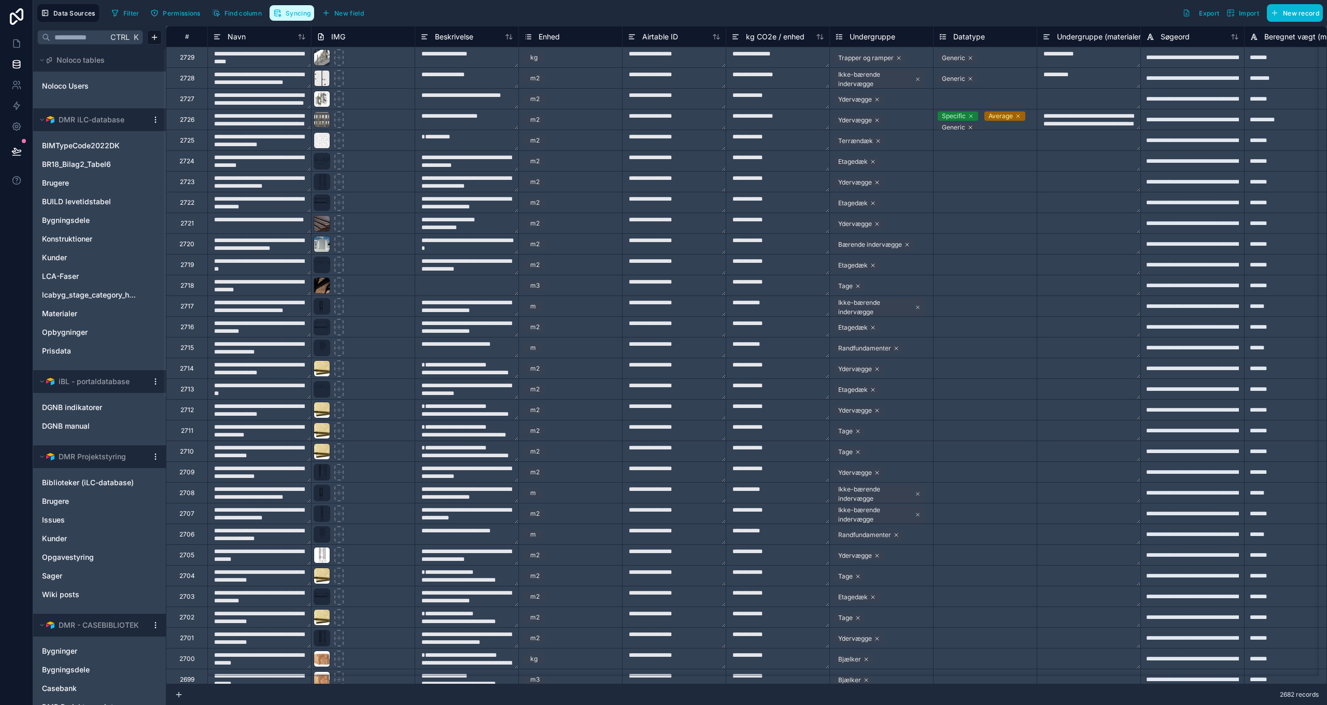
click at [293, 11] on span "Syncing" at bounding box center [298, 13] width 25 height 8
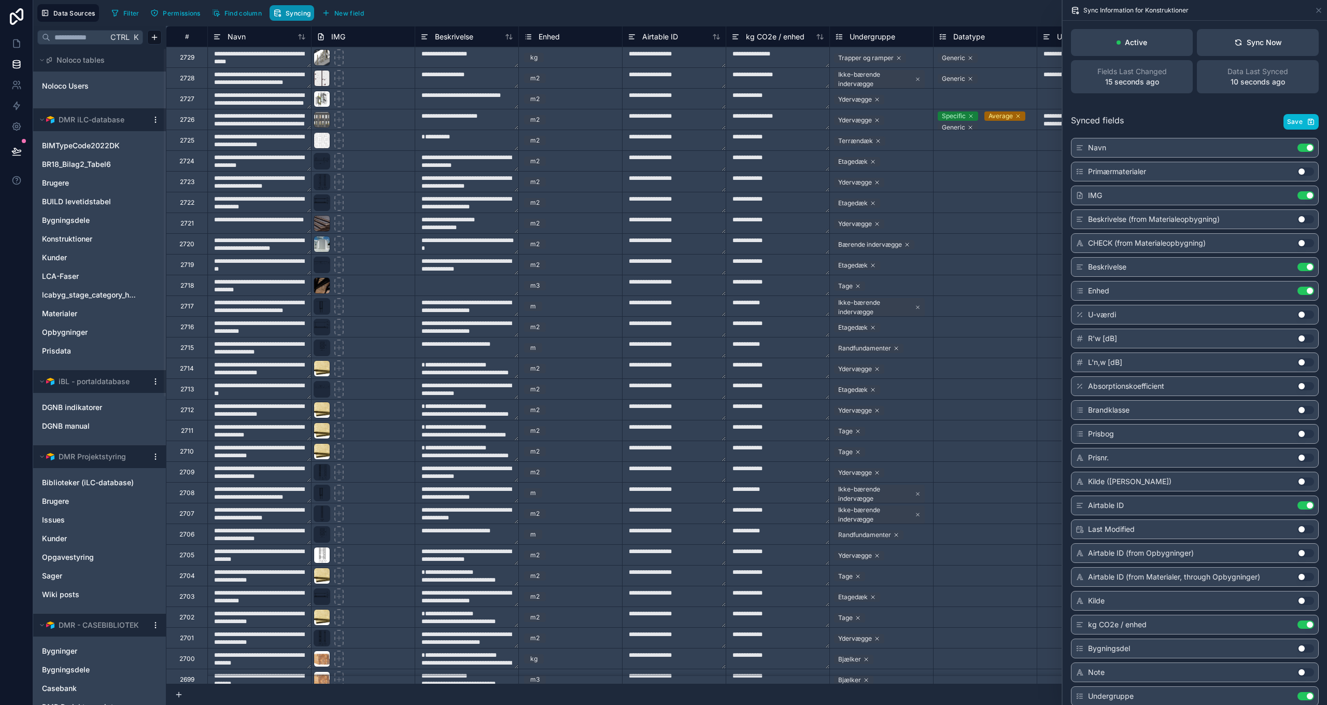
scroll to position [2617, 0]
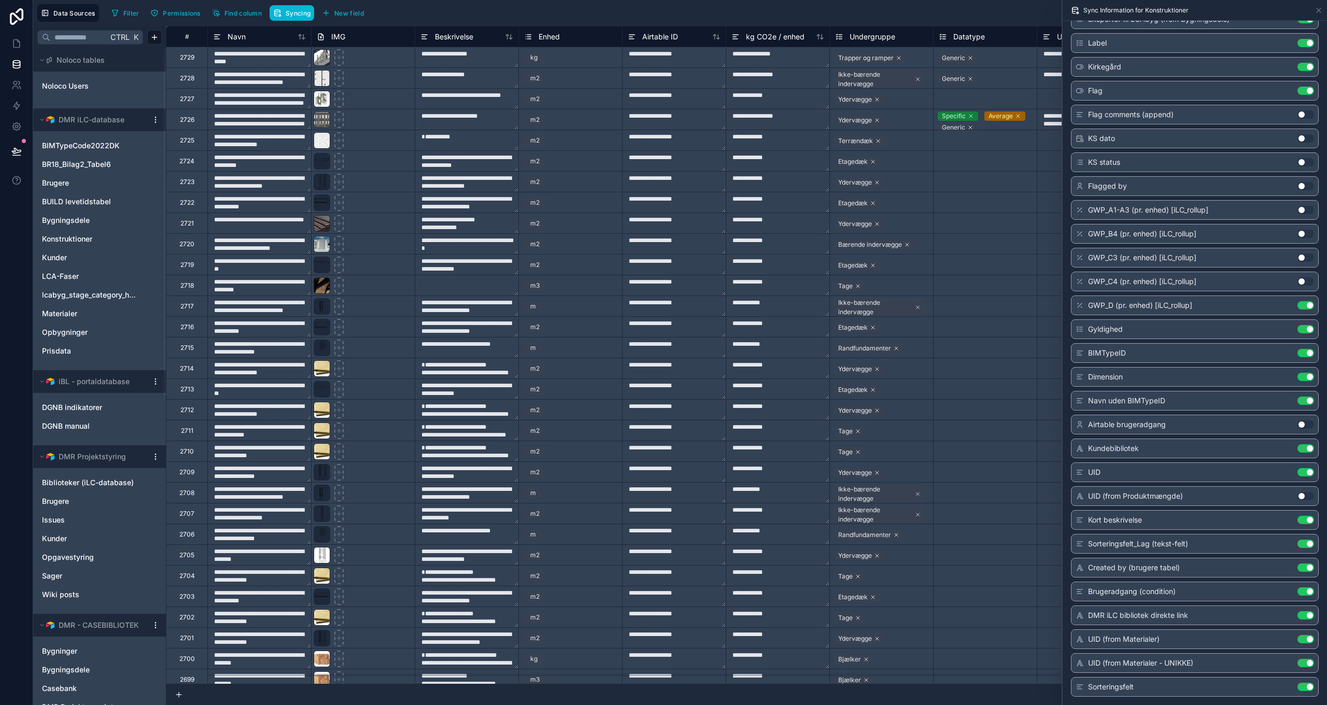
click at [528, 10] on div "Filter Permissions Find column Syncing New field Export Import New record" at bounding box center [715, 13] width 1216 height 18
click at [1319, 7] on icon at bounding box center [1319, 10] width 8 height 8
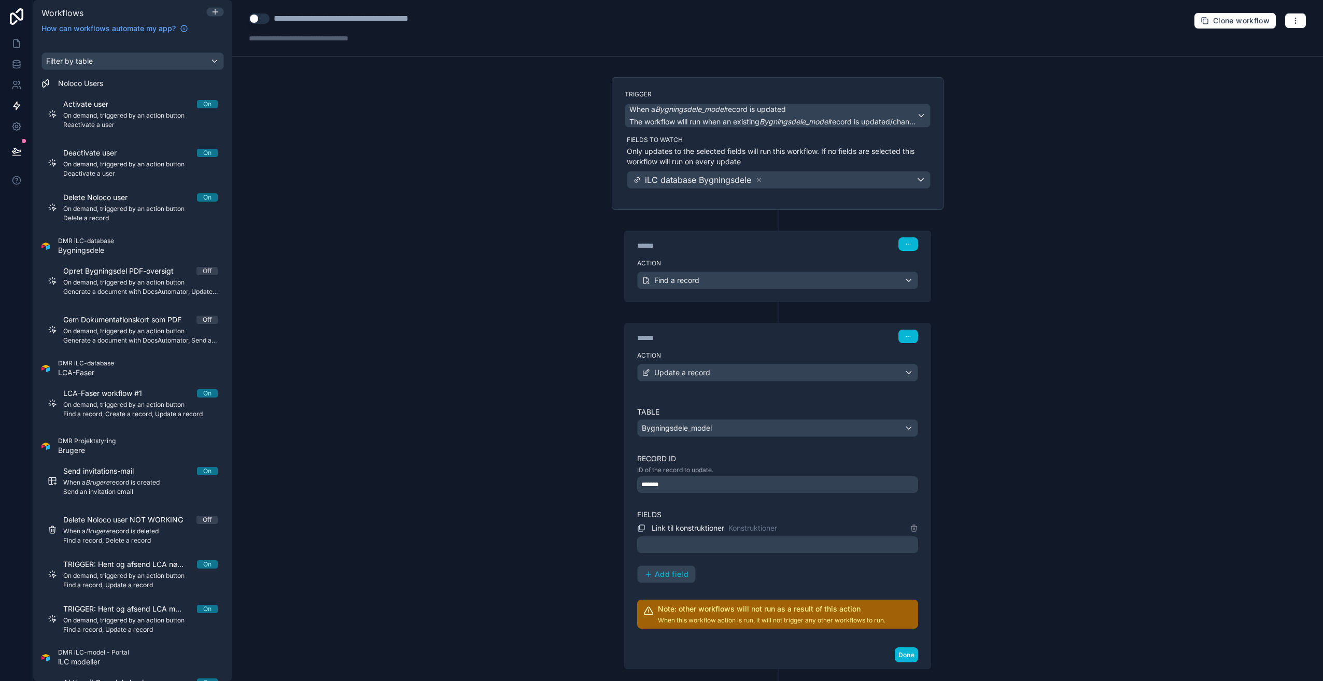
scroll to position [753, 0]
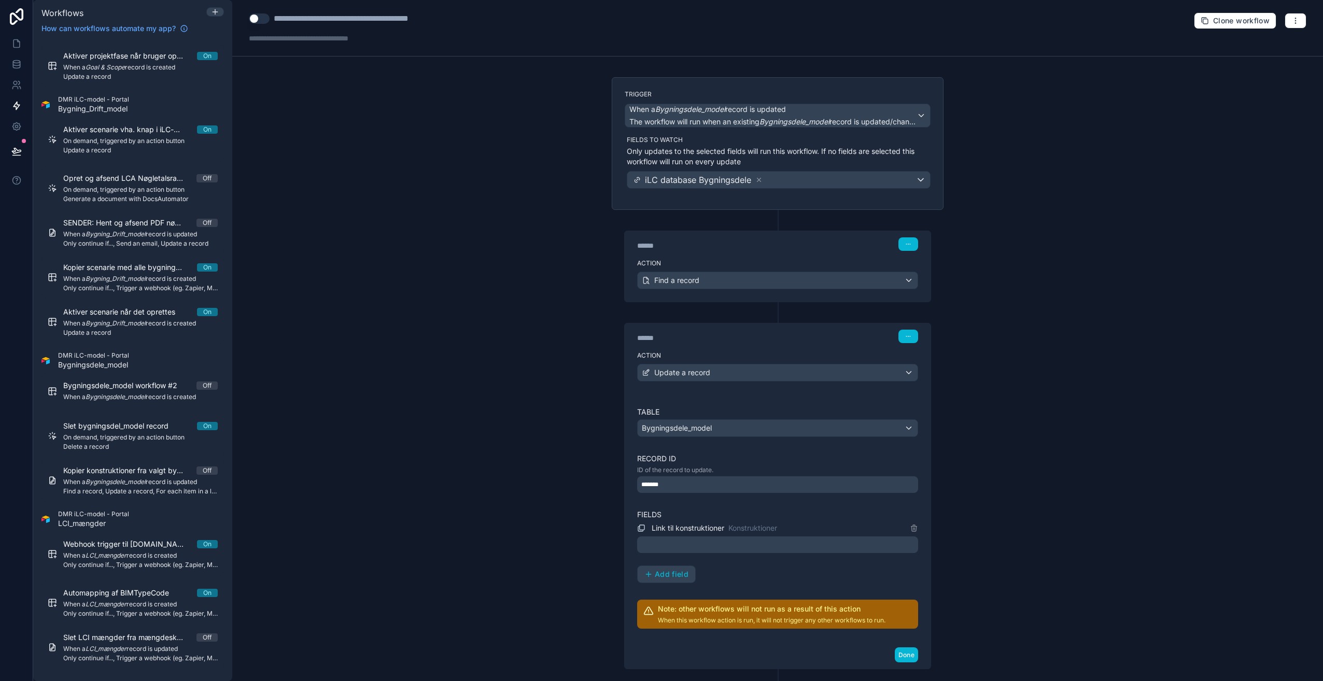
click at [370, 17] on div "**********" at bounding box center [362, 18] width 177 height 12
type div "**********"
copy div "**********"
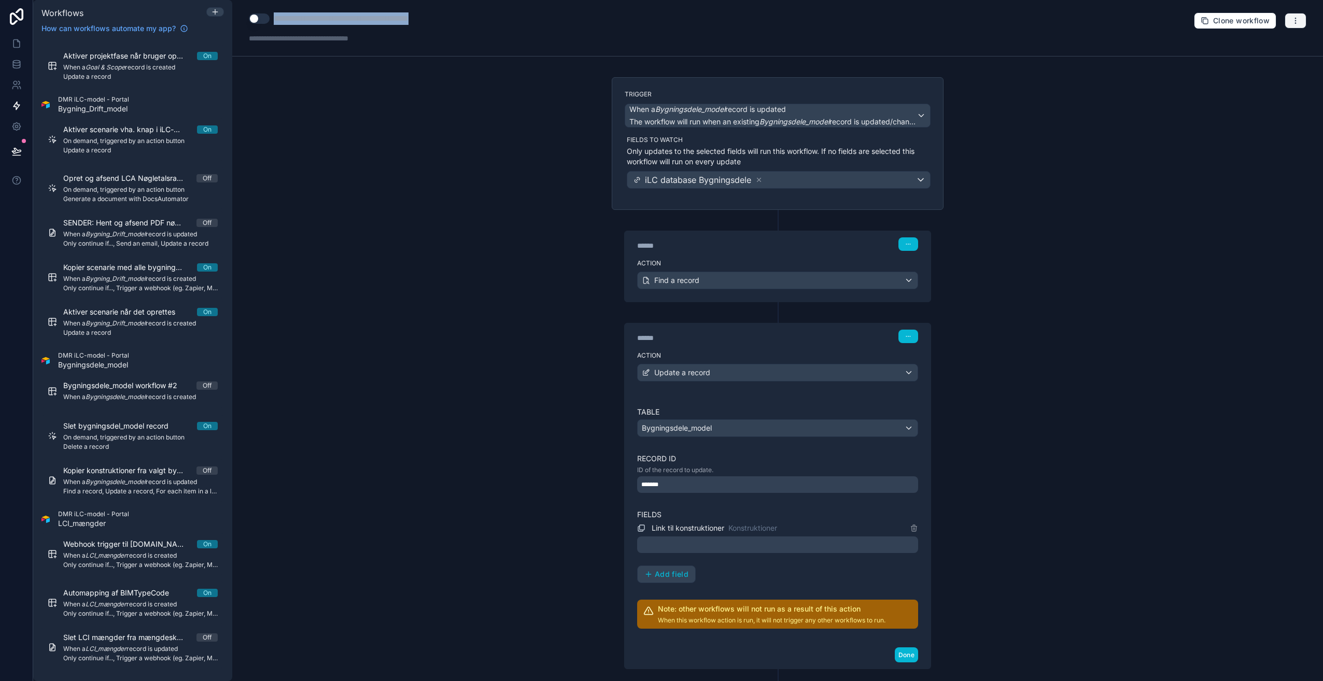
click at [1292, 19] on button "button" at bounding box center [1296, 21] width 22 height 16
click at [1254, 78] on span "Delete workflow" at bounding box center [1261, 78] width 50 height 8
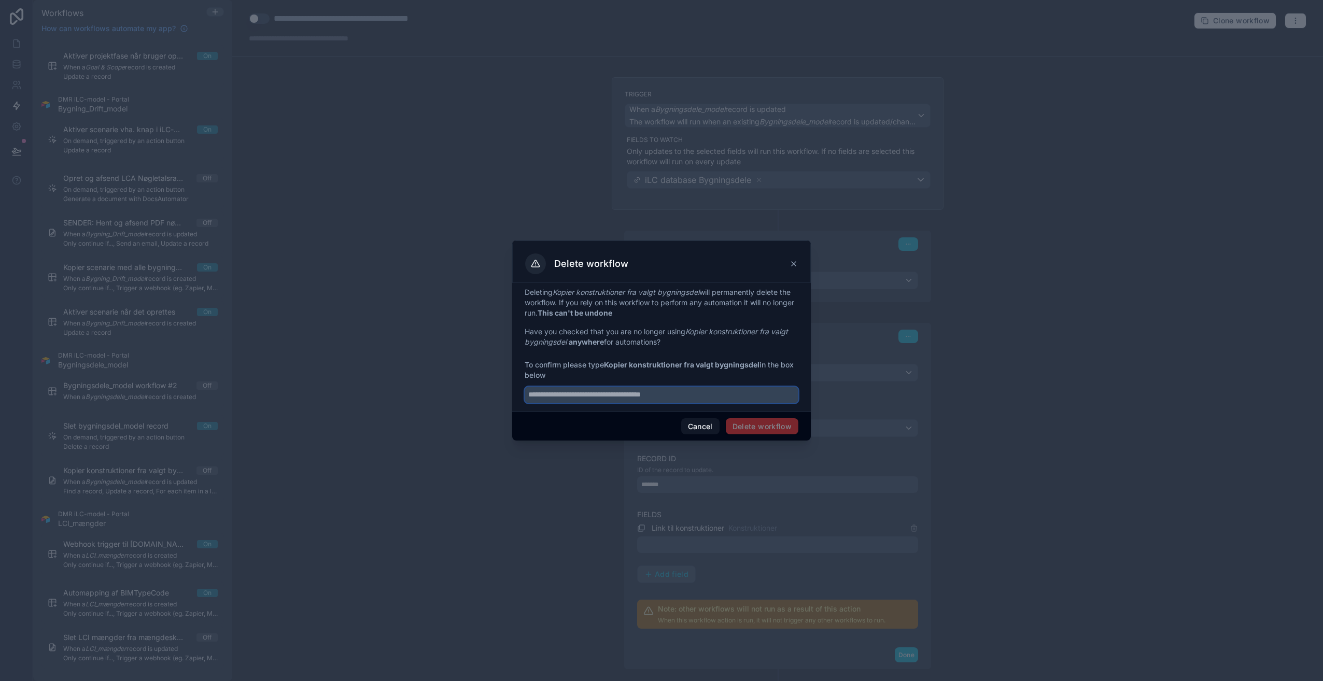
click at [651, 395] on input "text" at bounding box center [662, 395] width 274 height 17
paste input "**********"
type input "**********"
click at [765, 427] on button "Delete workflow" at bounding box center [762, 426] width 73 height 17
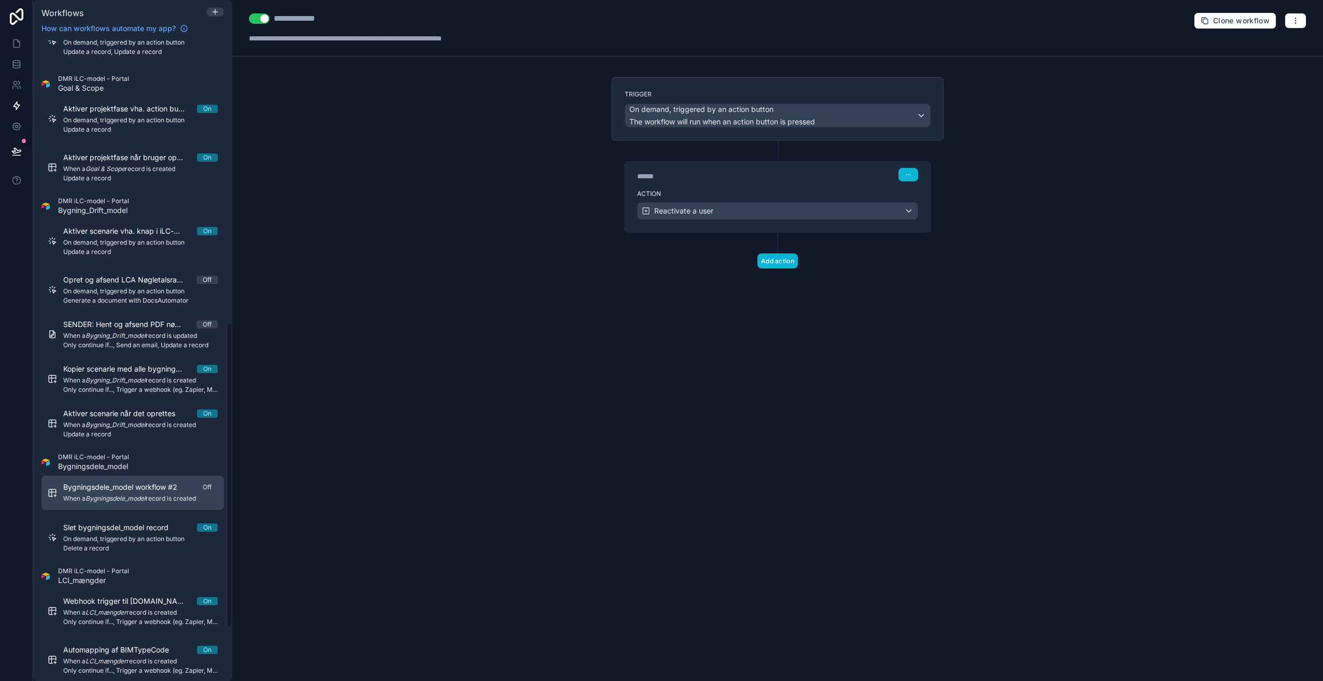
scroll to position [709, 0]
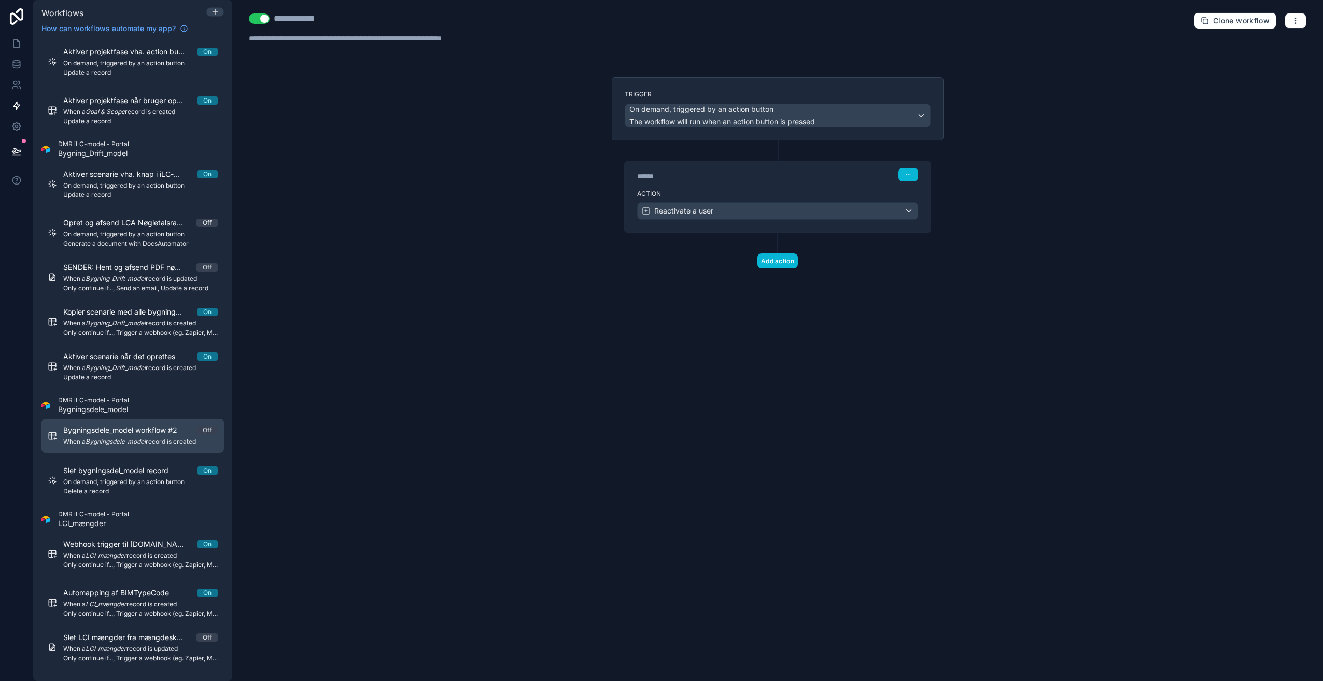
click at [125, 438] on em "Bygningsdele_model" at bounding box center [116, 442] width 60 height 8
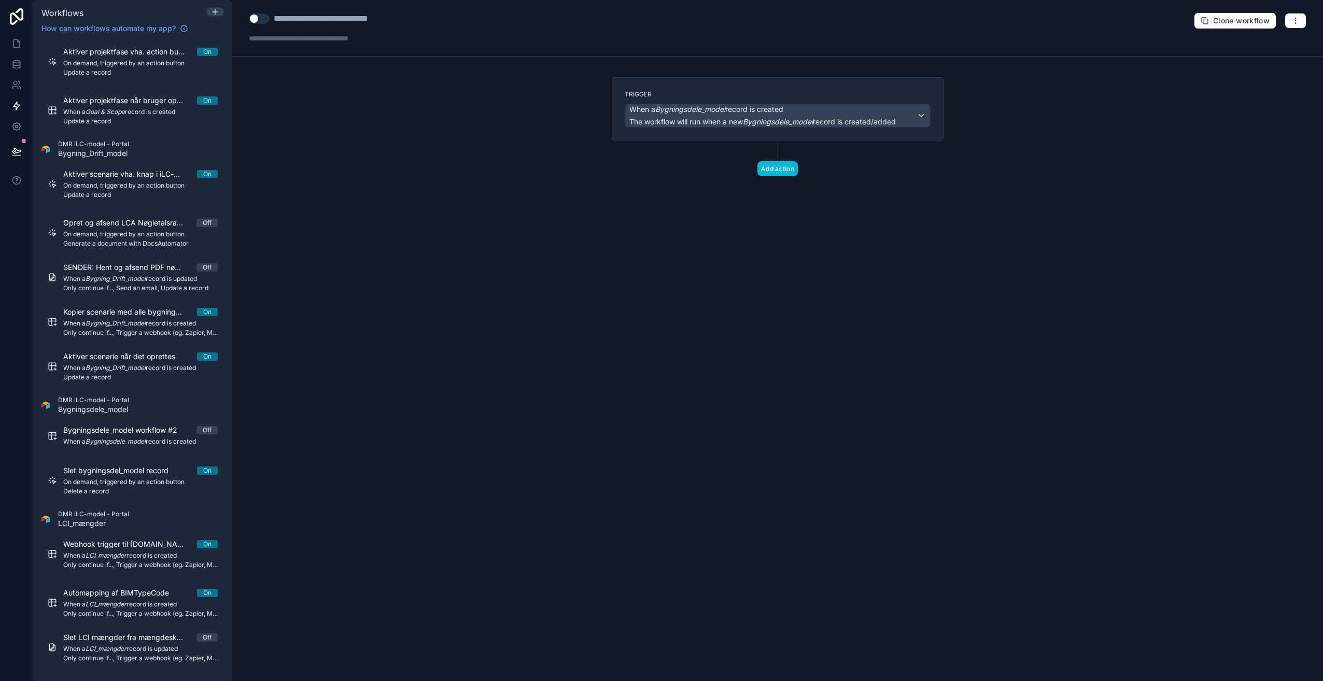
click at [361, 17] on div "**********" at bounding box center [344, 18] width 141 height 12
type div "**********"
copy div "**********"
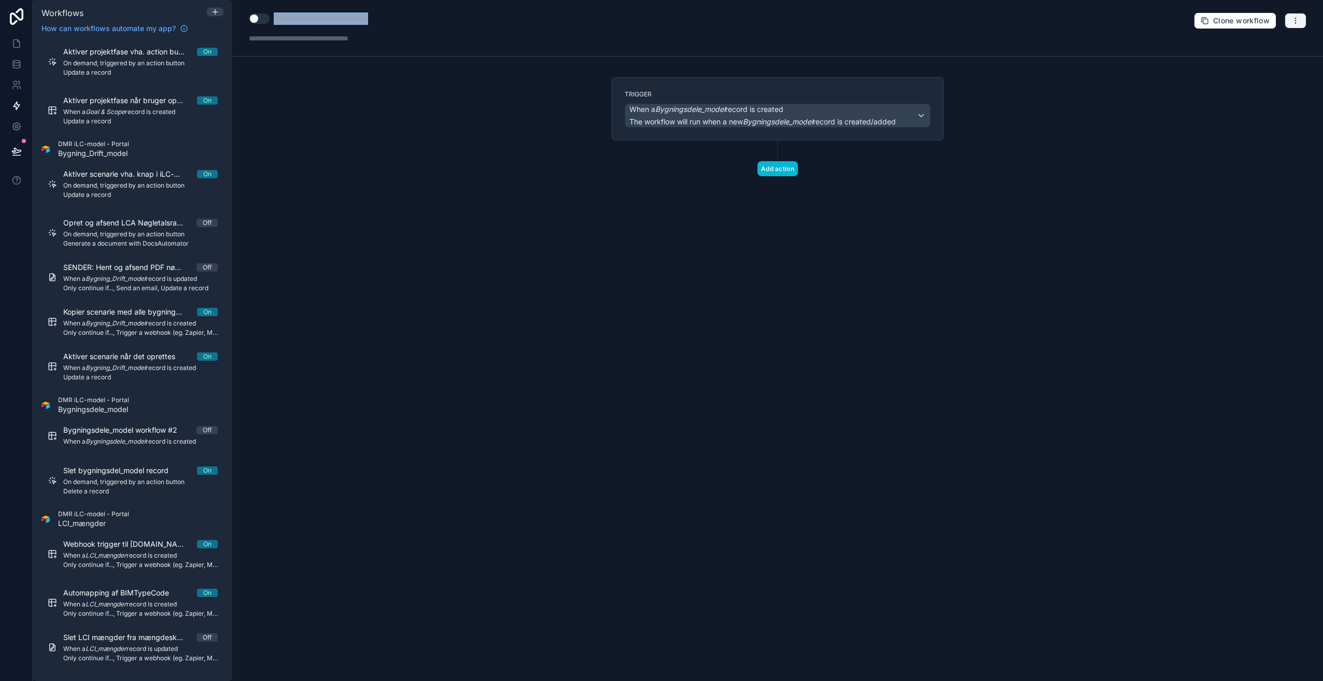
click at [1293, 18] on icon "button" at bounding box center [1296, 21] width 8 height 8
click at [1261, 77] on span "Delete workflow" at bounding box center [1268, 78] width 50 height 8
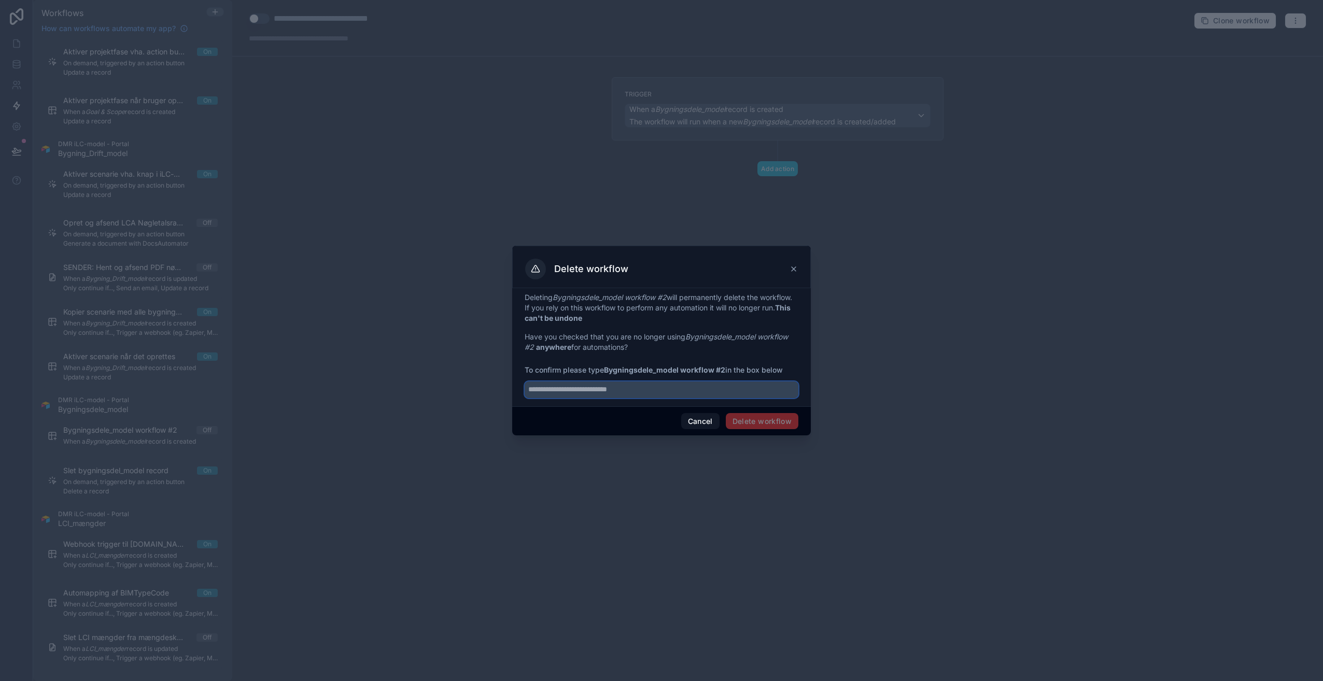
click at [637, 388] on input "text" at bounding box center [662, 390] width 274 height 17
paste input "**********"
type input "**********"
click at [768, 427] on button "Delete workflow" at bounding box center [762, 421] width 73 height 17
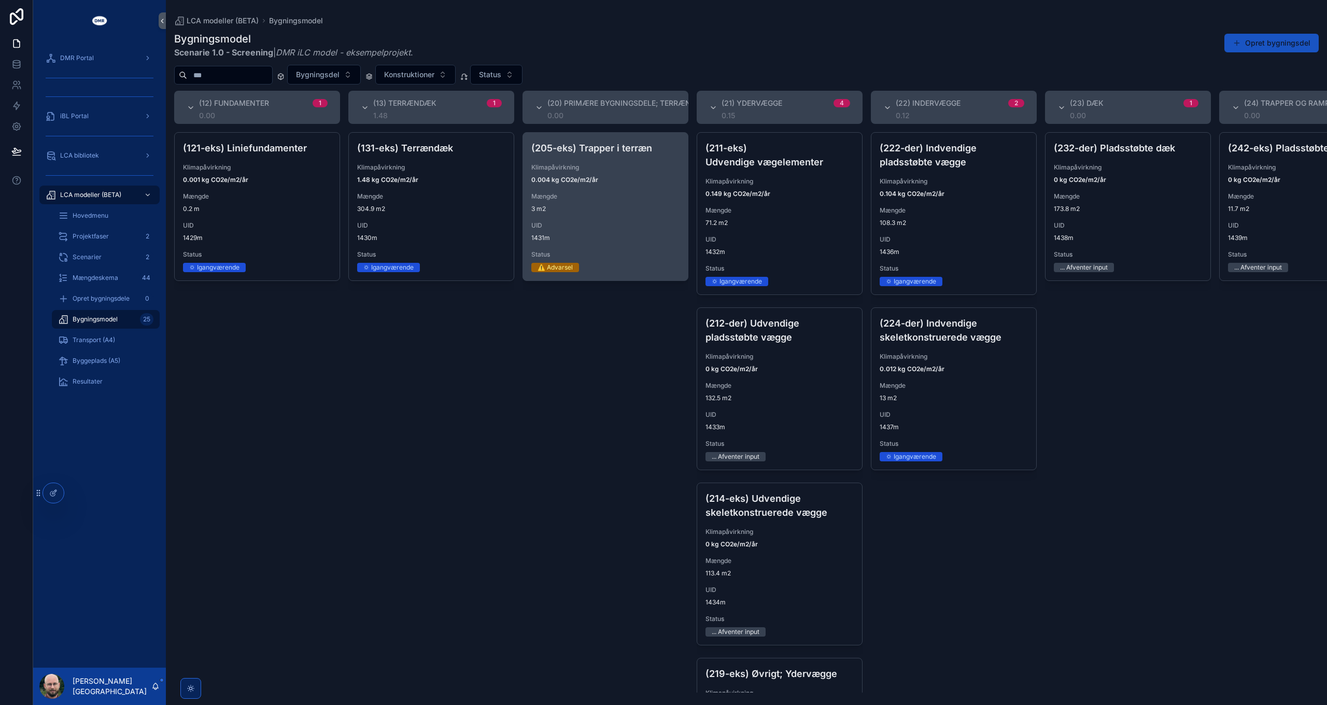
click at [596, 211] on span "3 m2" at bounding box center [606, 209] width 148 height 8
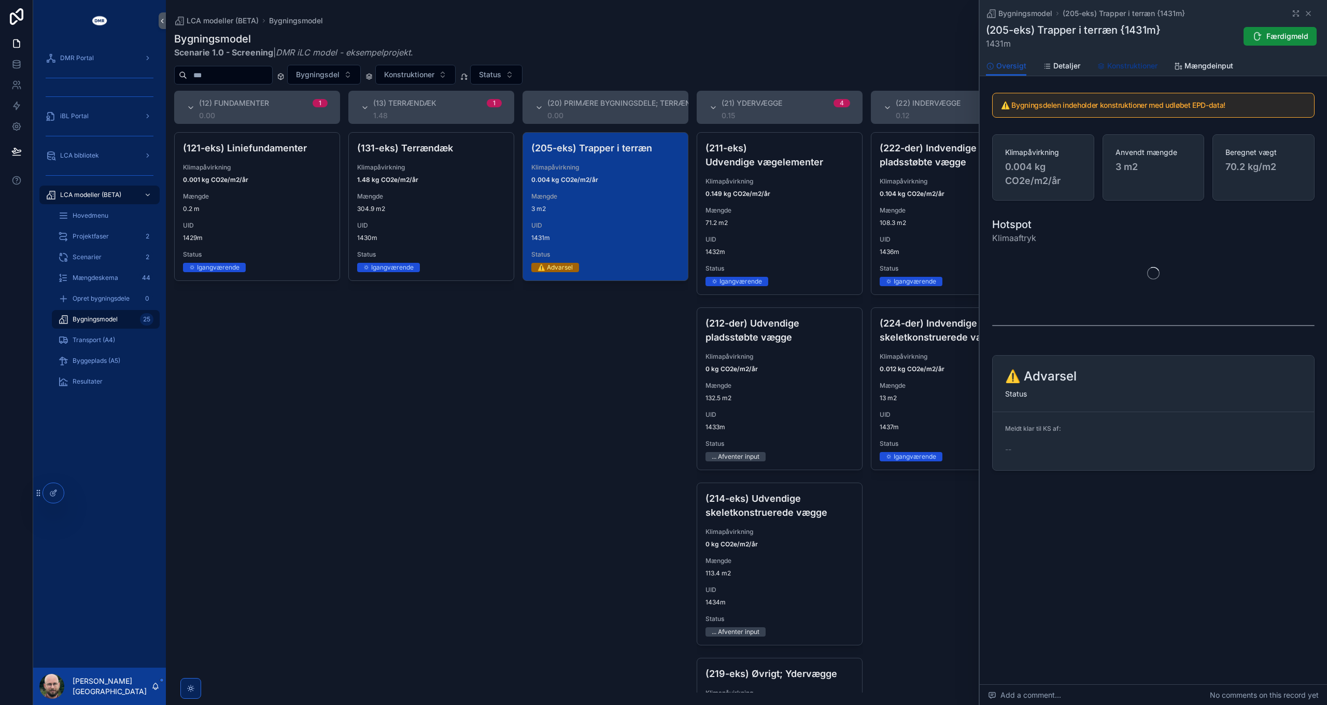
click at [1132, 66] on span "Konstruktioner" at bounding box center [1133, 66] width 50 height 10
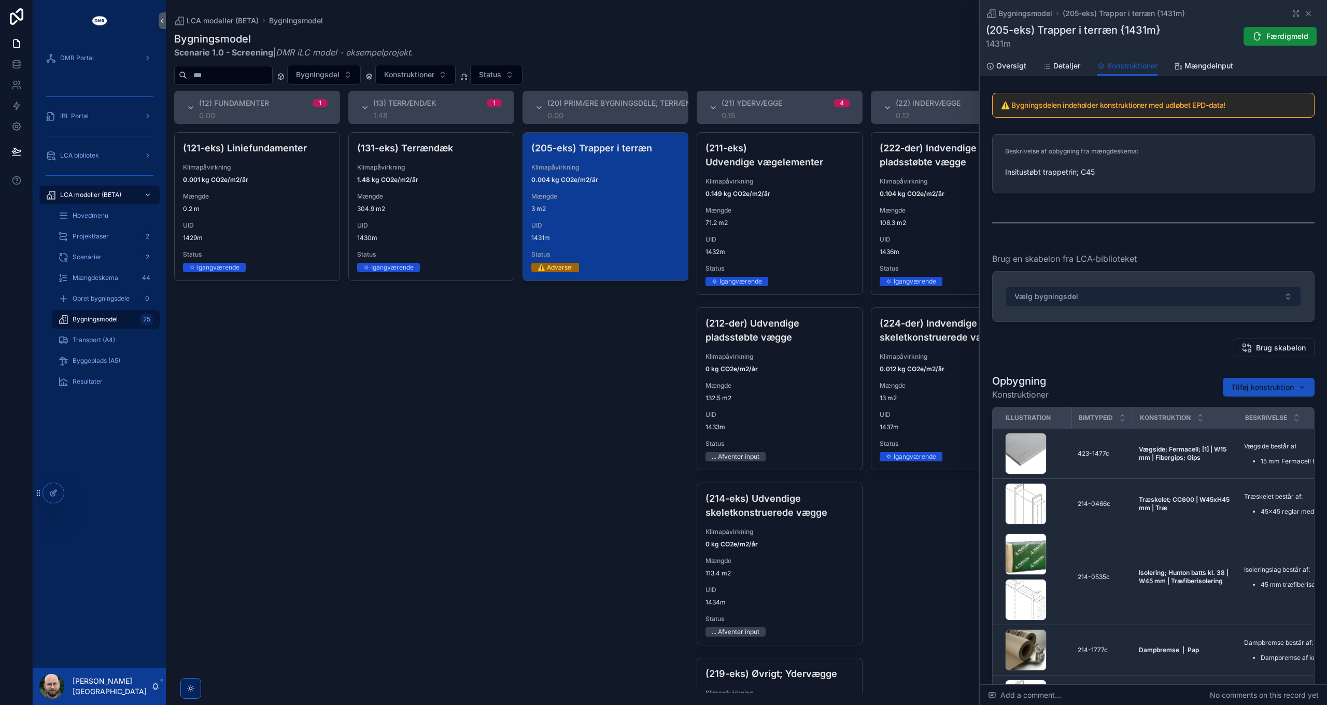
click at [1127, 296] on button "Vælg bygningsdel" at bounding box center [1154, 297] width 296 height 20
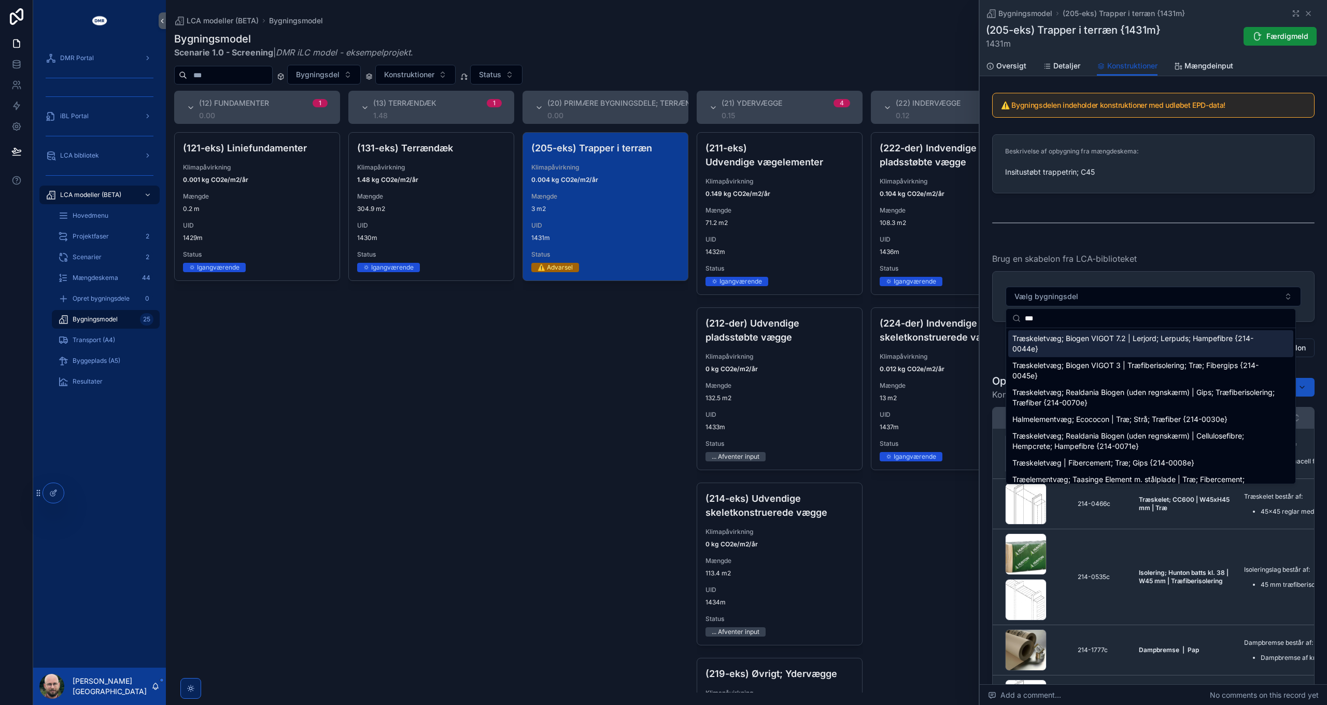
type input "***"
click at [1076, 346] on span "Træskeletvæg; Biogen VIGOT 7.2 | Lerjord; Lerpuds; Hampefibre {214-0044e}" at bounding box center [1145, 343] width 264 height 21
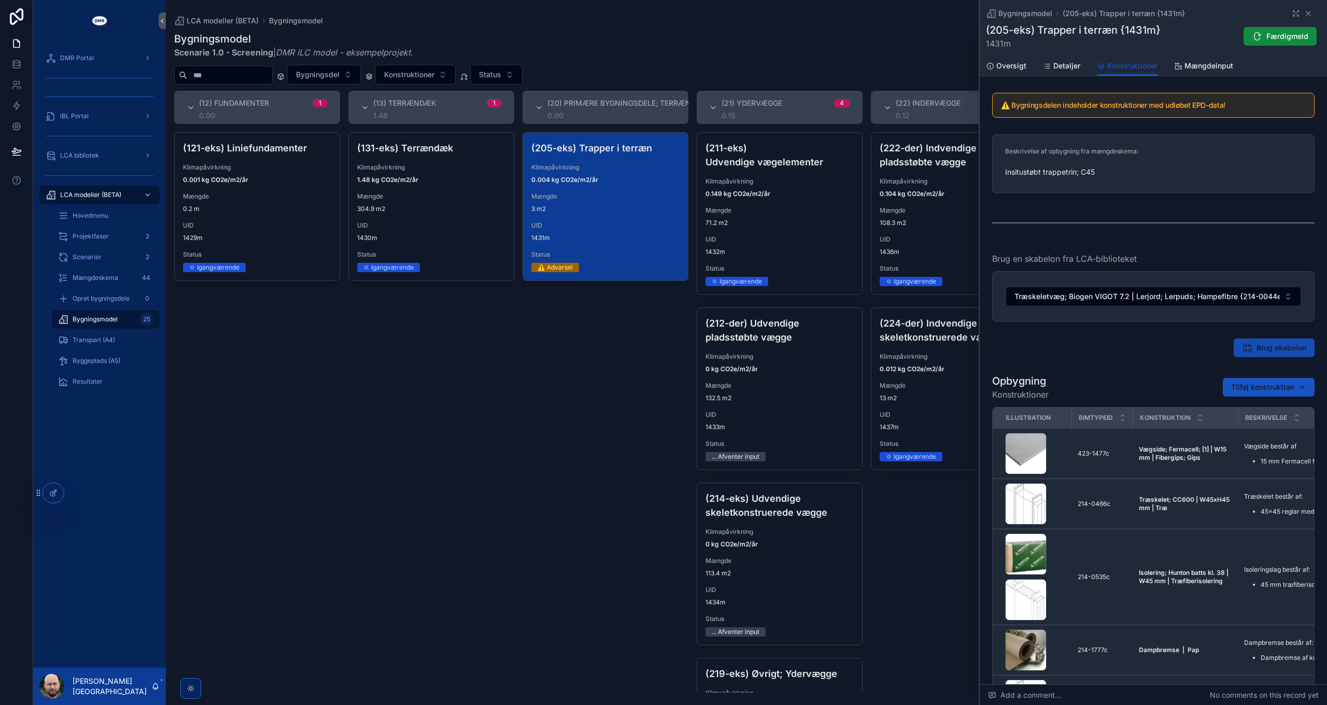
click at [1257, 345] on span "Brug skabelon" at bounding box center [1282, 348] width 50 height 10
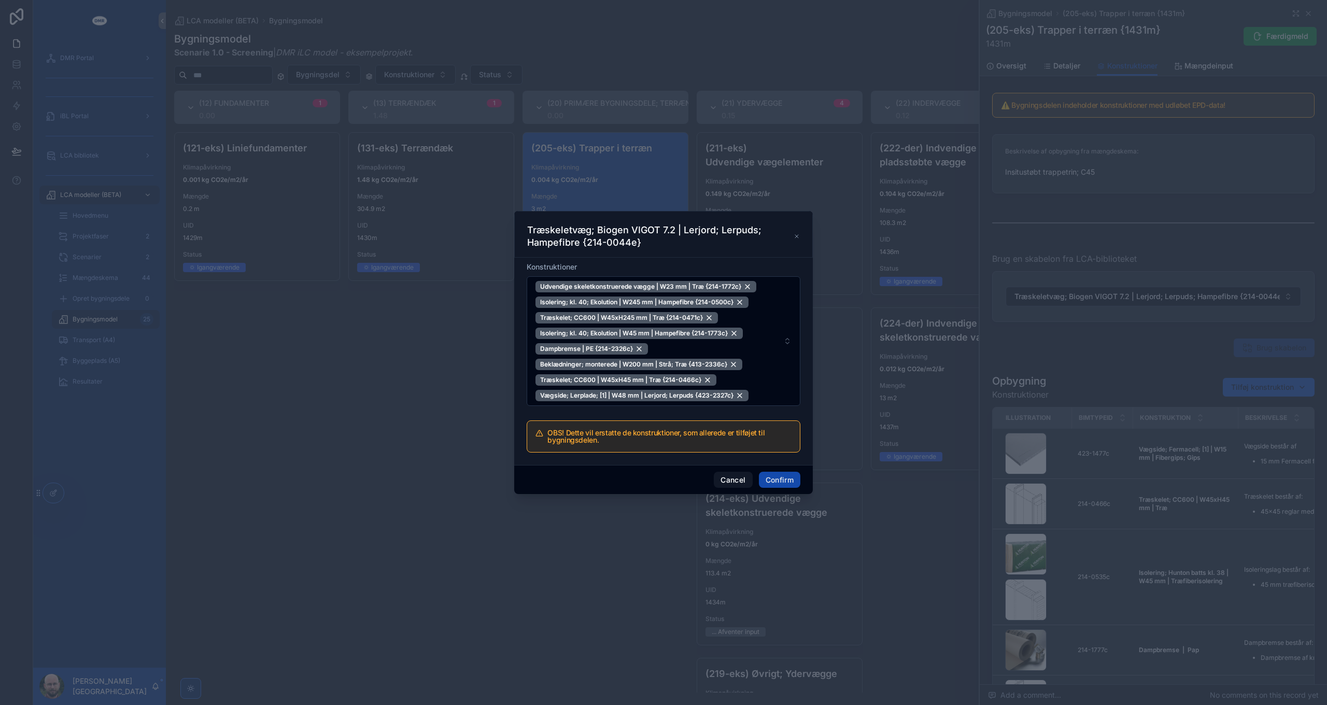
click at [783, 478] on button "Confirm" at bounding box center [779, 480] width 41 height 17
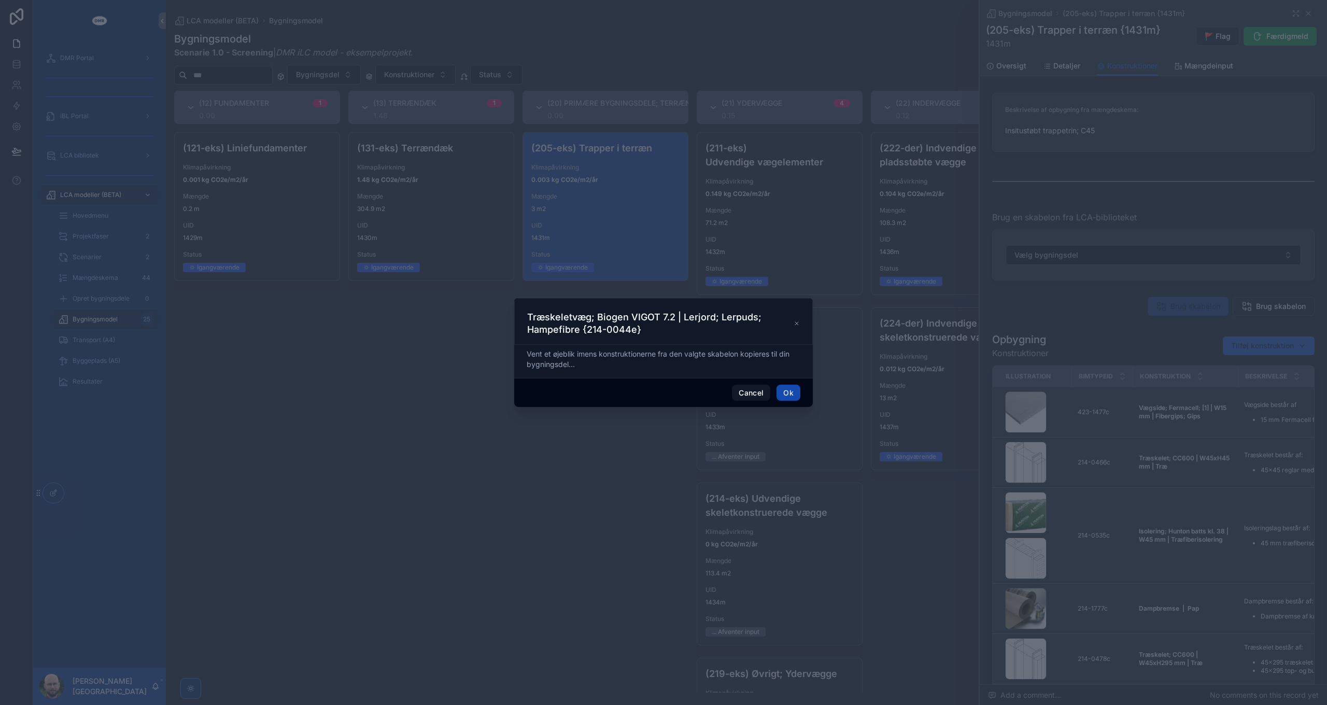
click at [788, 392] on button "Ok" at bounding box center [789, 393] width 24 height 17
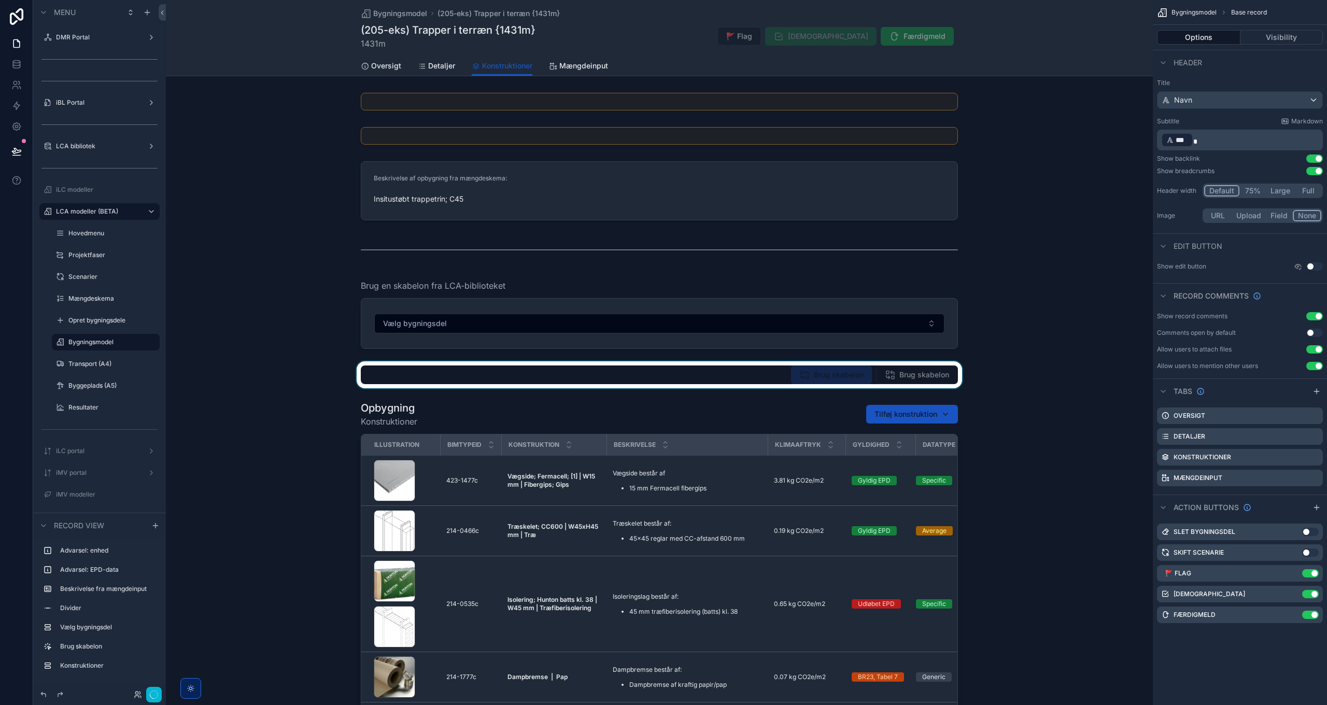
click at [807, 374] on div "scrollable content" at bounding box center [659, 374] width 987 height 27
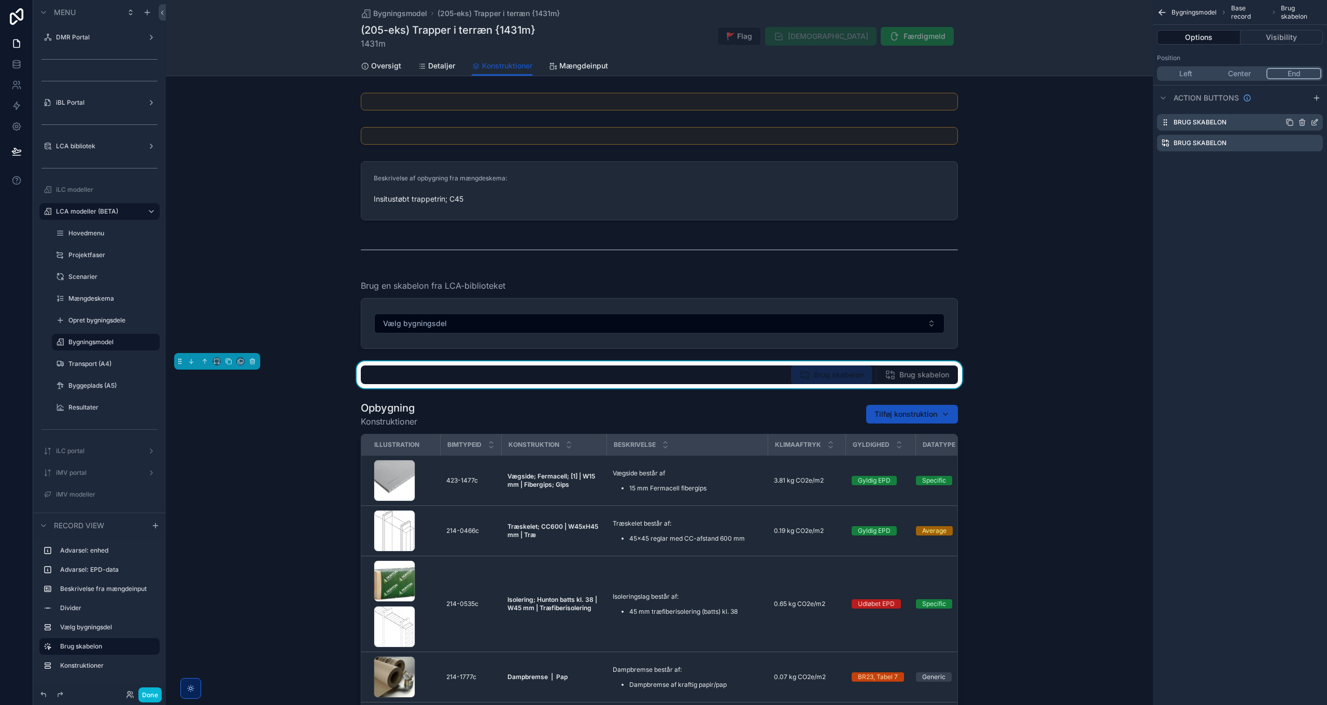
click at [1314, 121] on icon "scrollable content" at bounding box center [1315, 122] width 8 height 8
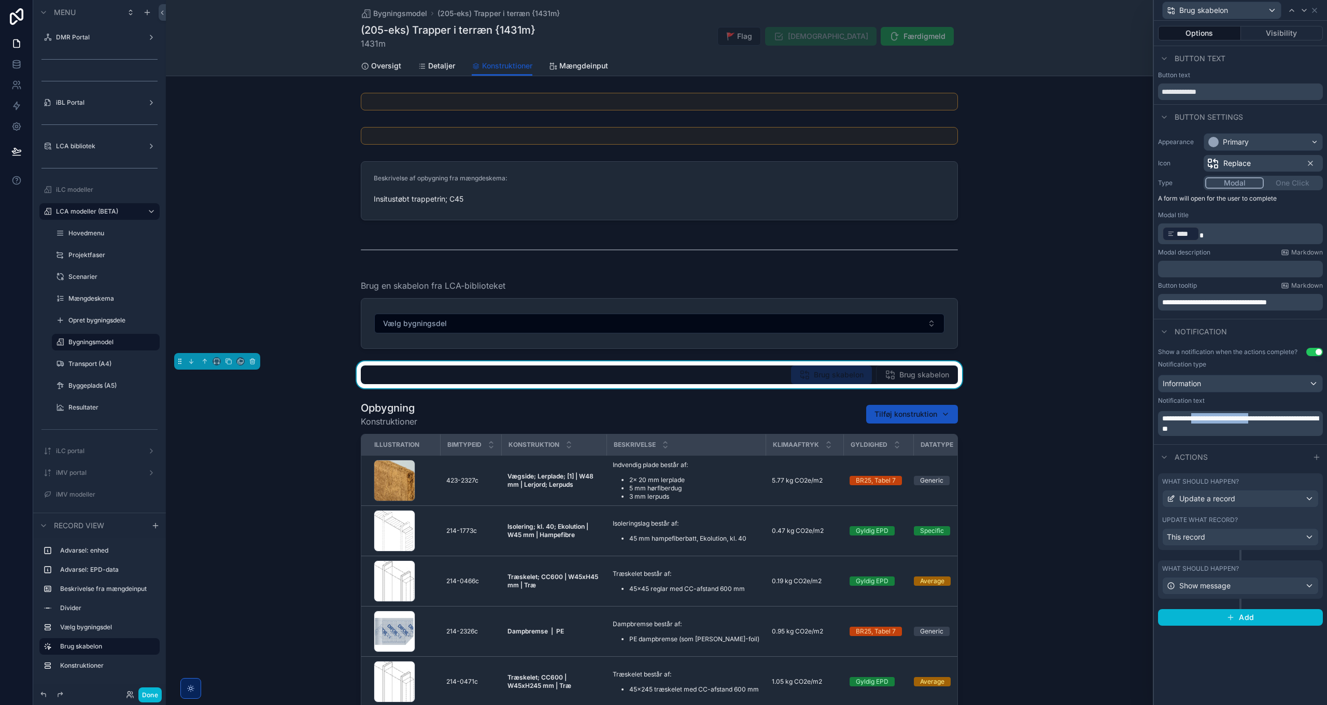
drag, startPoint x: 1285, startPoint y: 416, endPoint x: 1203, endPoint y: 420, distance: 83.0
click at [1203, 420] on span "**********" at bounding box center [1241, 424] width 156 height 18
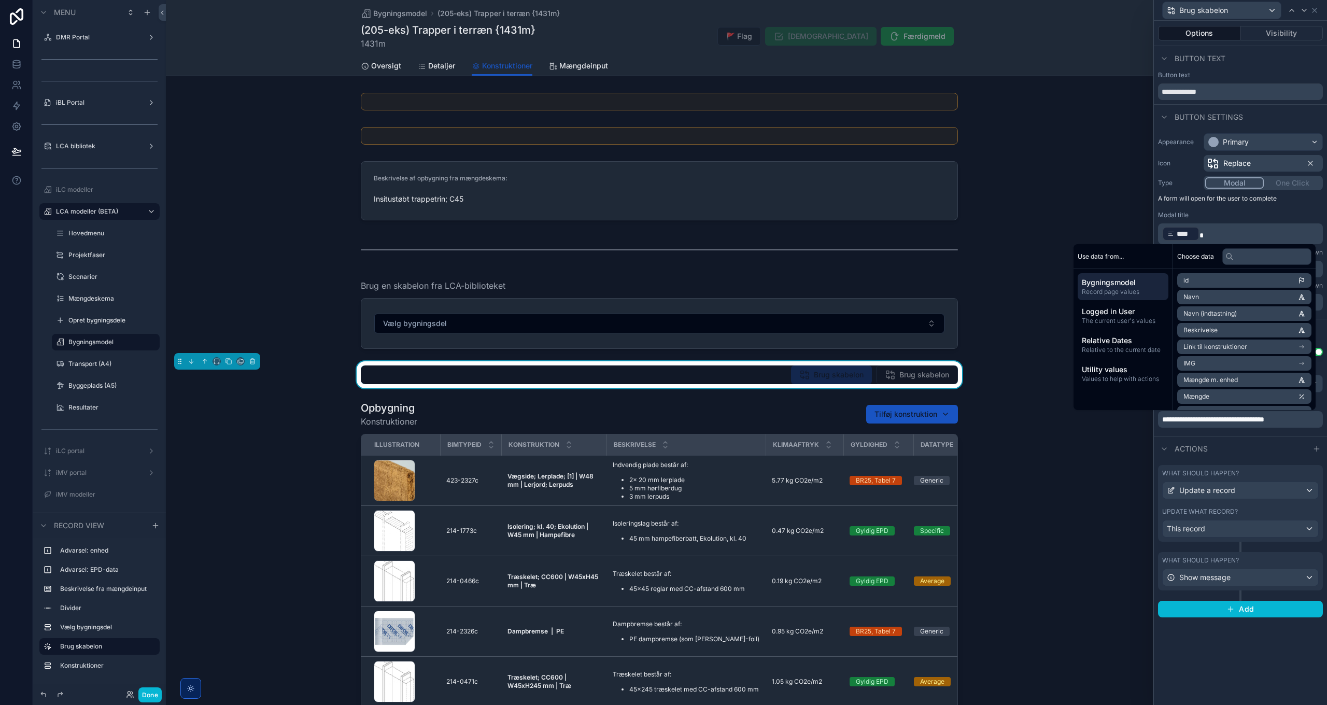
click at [1233, 420] on span "**********" at bounding box center [1214, 419] width 102 height 7
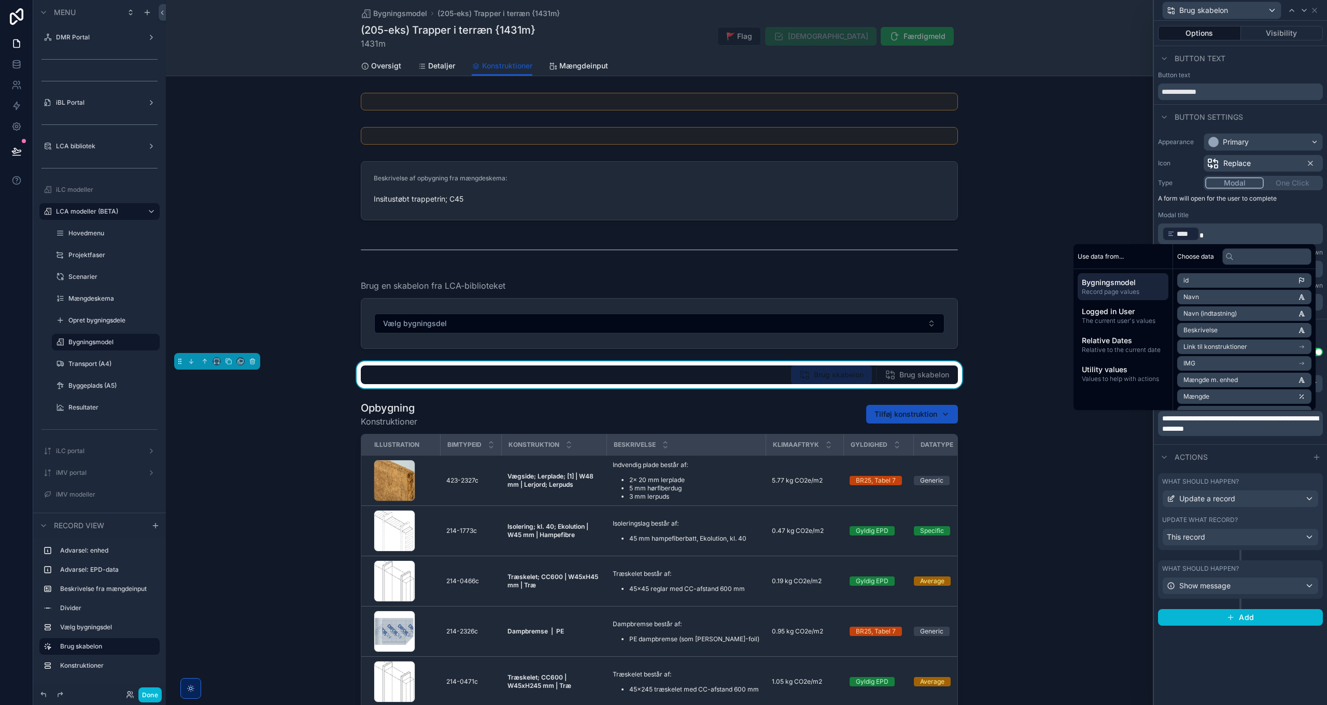
click at [1253, 442] on div "**********" at bounding box center [1240, 394] width 173 height 101
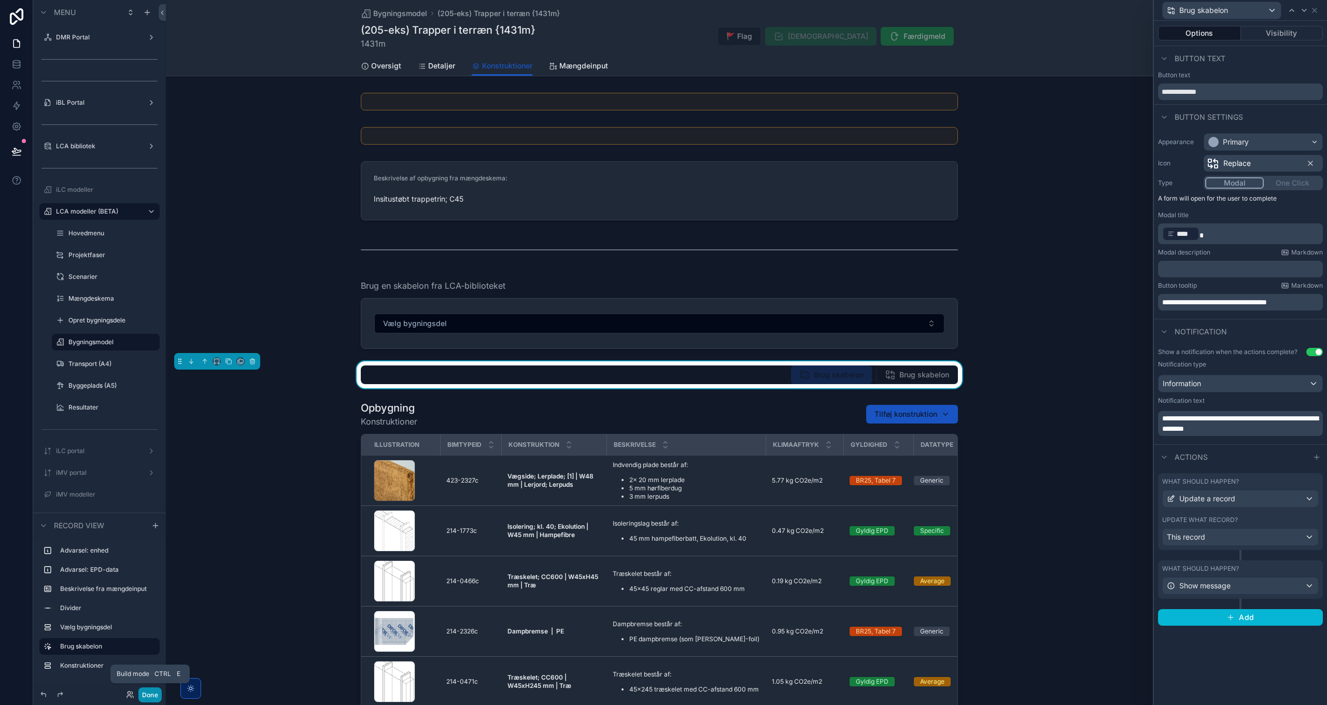
click at [149, 696] on button "Done" at bounding box center [149, 695] width 23 height 15
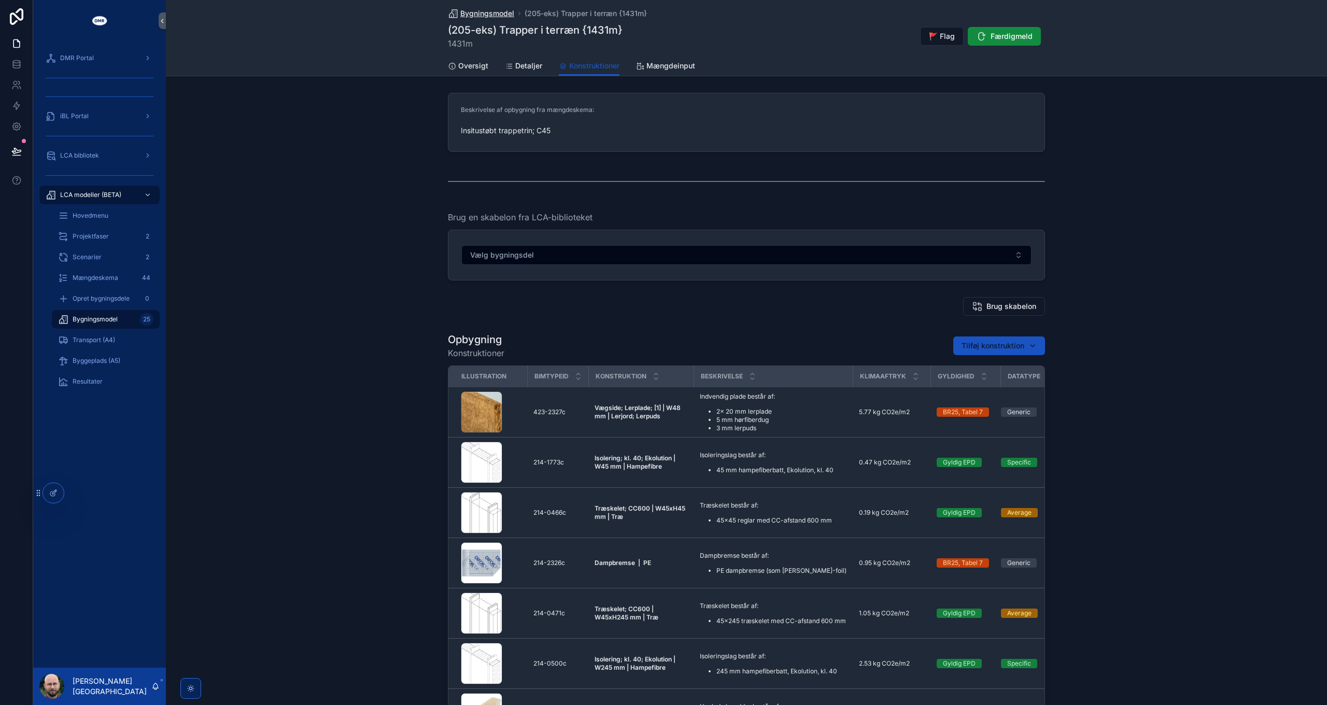
click at [473, 9] on span "Bygningsmodel" at bounding box center [487, 13] width 54 height 10
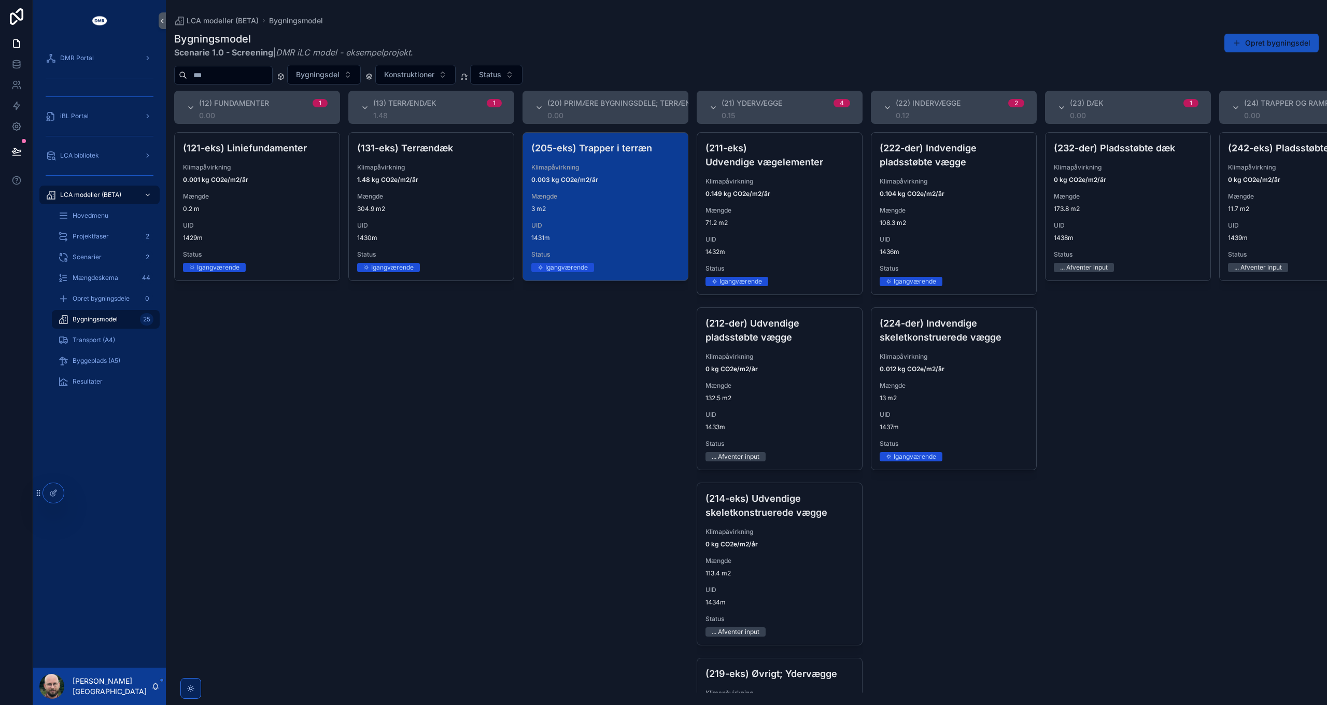
click at [417, 366] on div "(131-eks) Terrændæk Klimapåvirkning 1.48 kg CO2e/m2/år Mængde 304.9 m2 UID 1430…" at bounding box center [431, 412] width 166 height 561
click at [630, 212] on span "3 m2" at bounding box center [606, 209] width 148 height 8
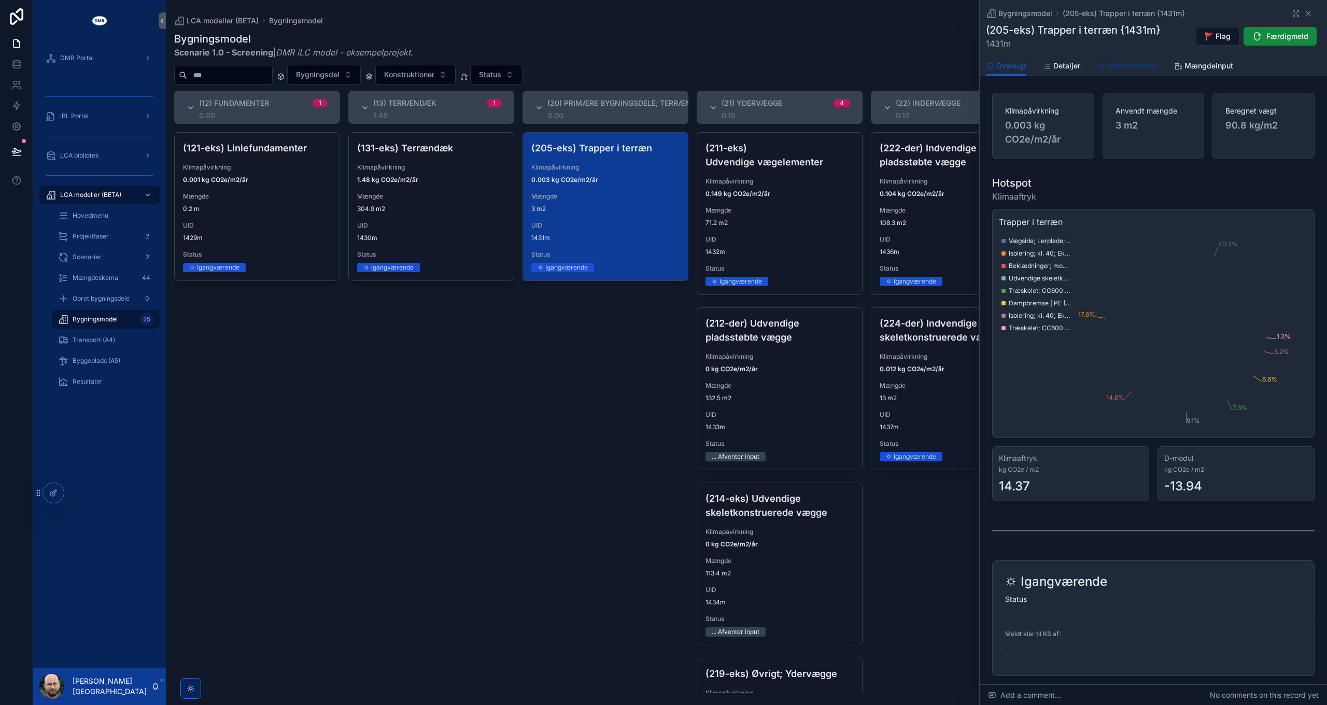
click at [1126, 63] on span "Konstruktioner" at bounding box center [1133, 66] width 50 height 10
